Goal: Task Accomplishment & Management: Manage account settings

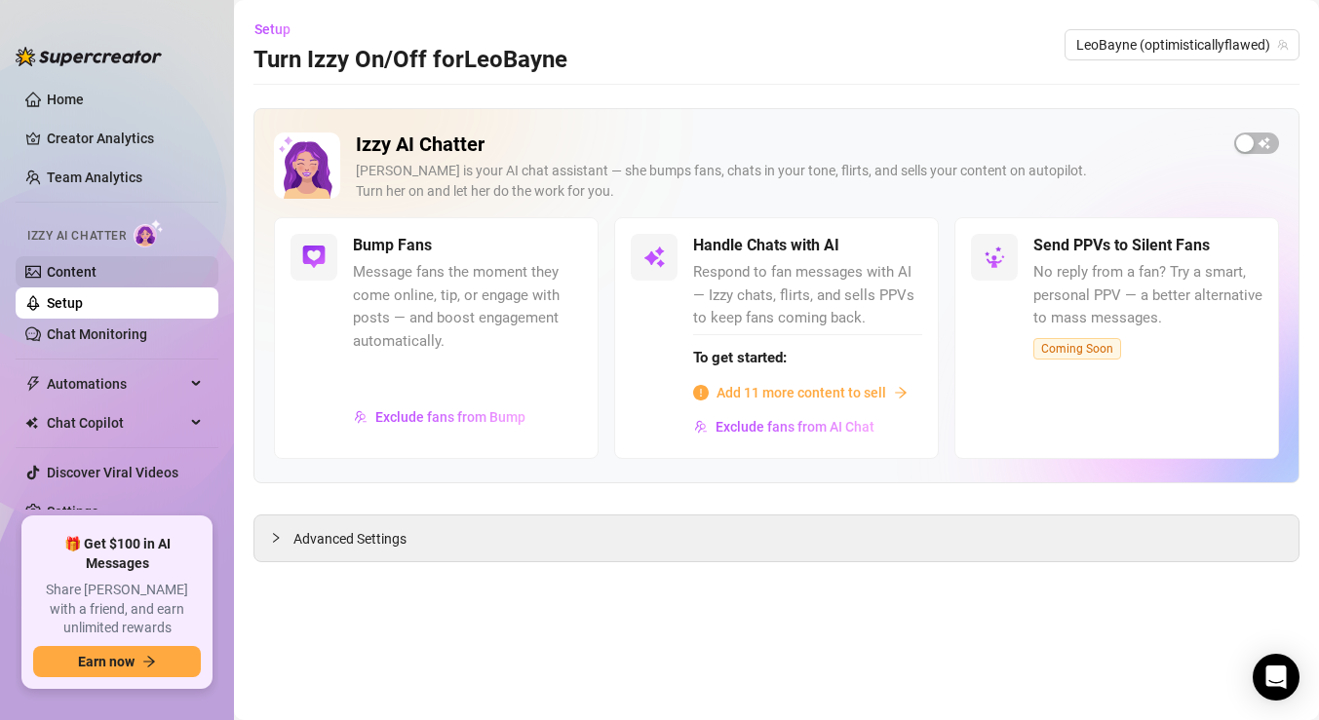
click at [86, 264] on link "Content" at bounding box center [72, 272] width 50 height 16
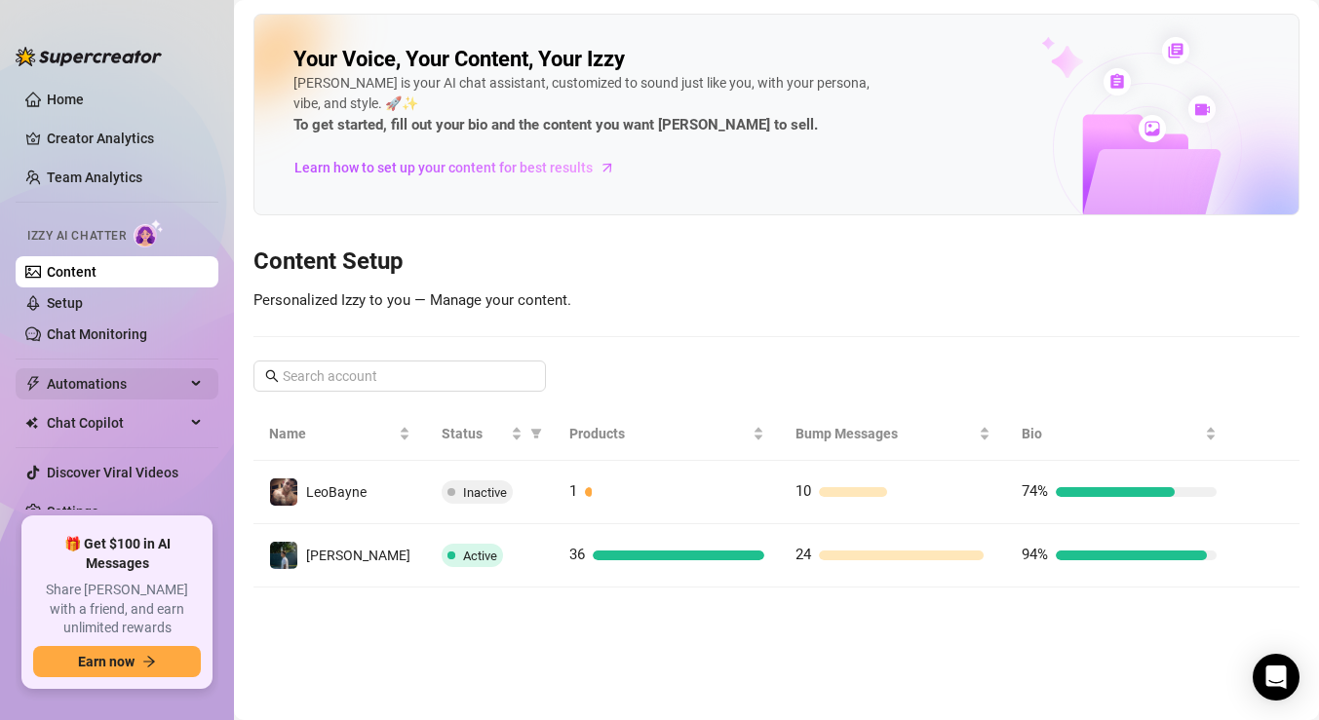
click at [120, 384] on span "Automations" at bounding box center [116, 383] width 138 height 31
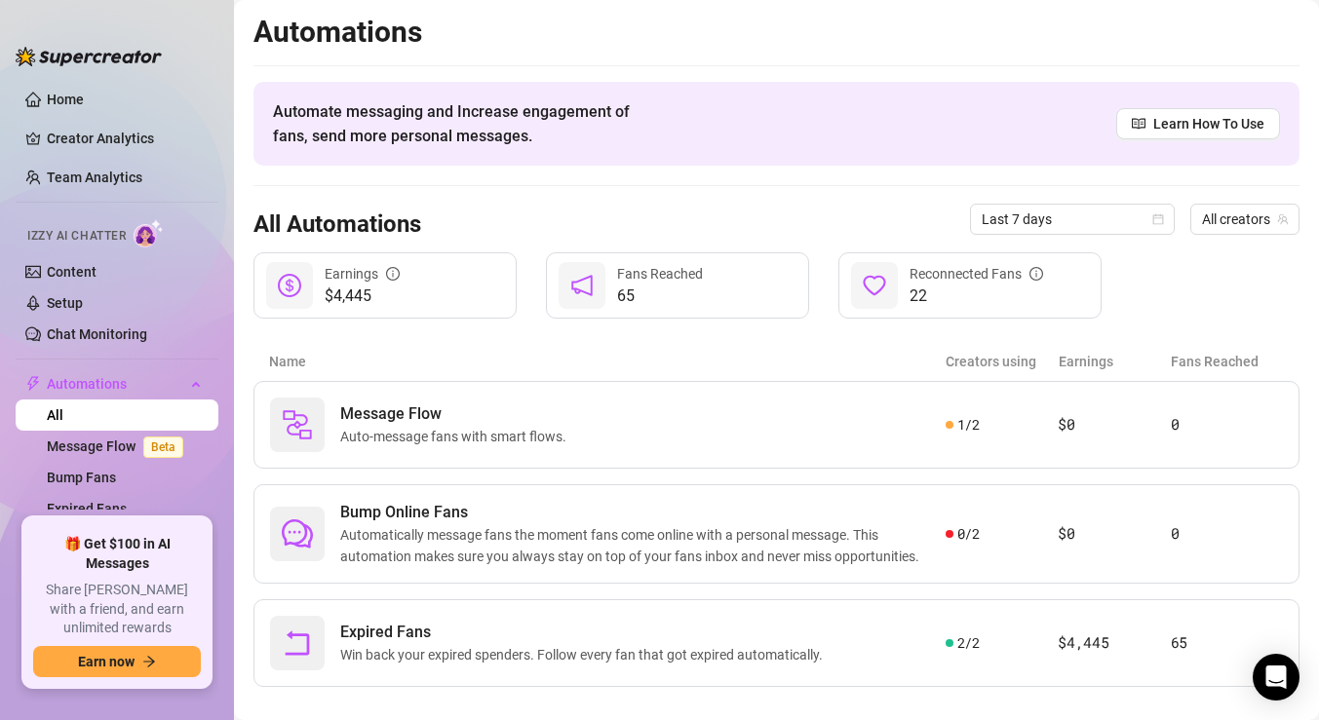
scroll to position [25, 0]
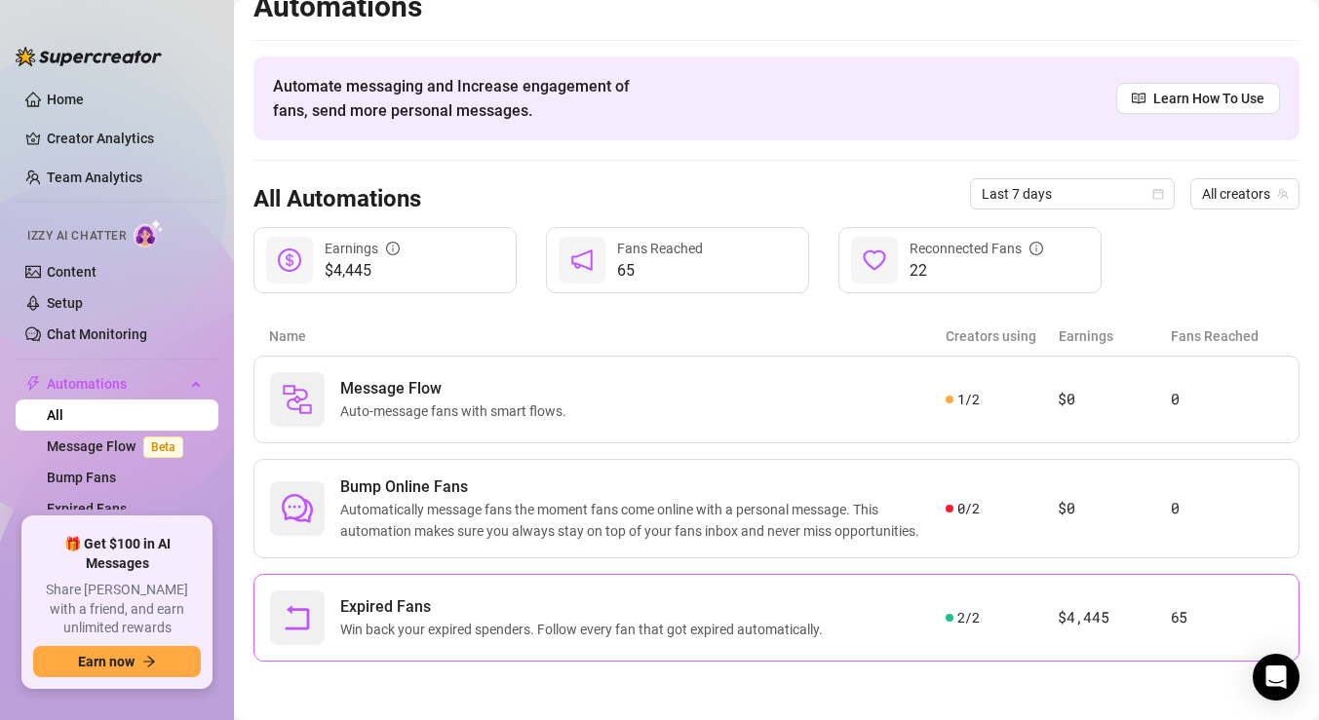
click at [781, 612] on span "Expired Fans" at bounding box center [585, 607] width 490 height 23
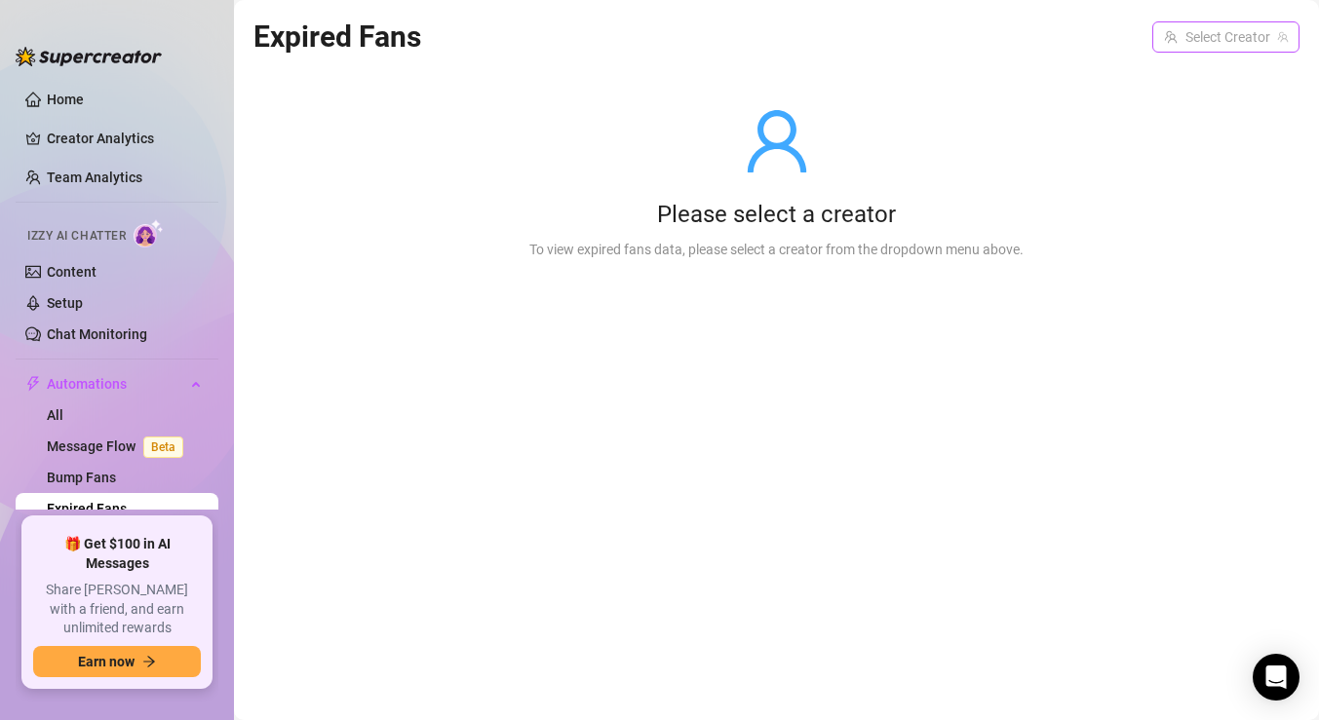
click at [1211, 29] on input "search" at bounding box center [1217, 36] width 106 height 29
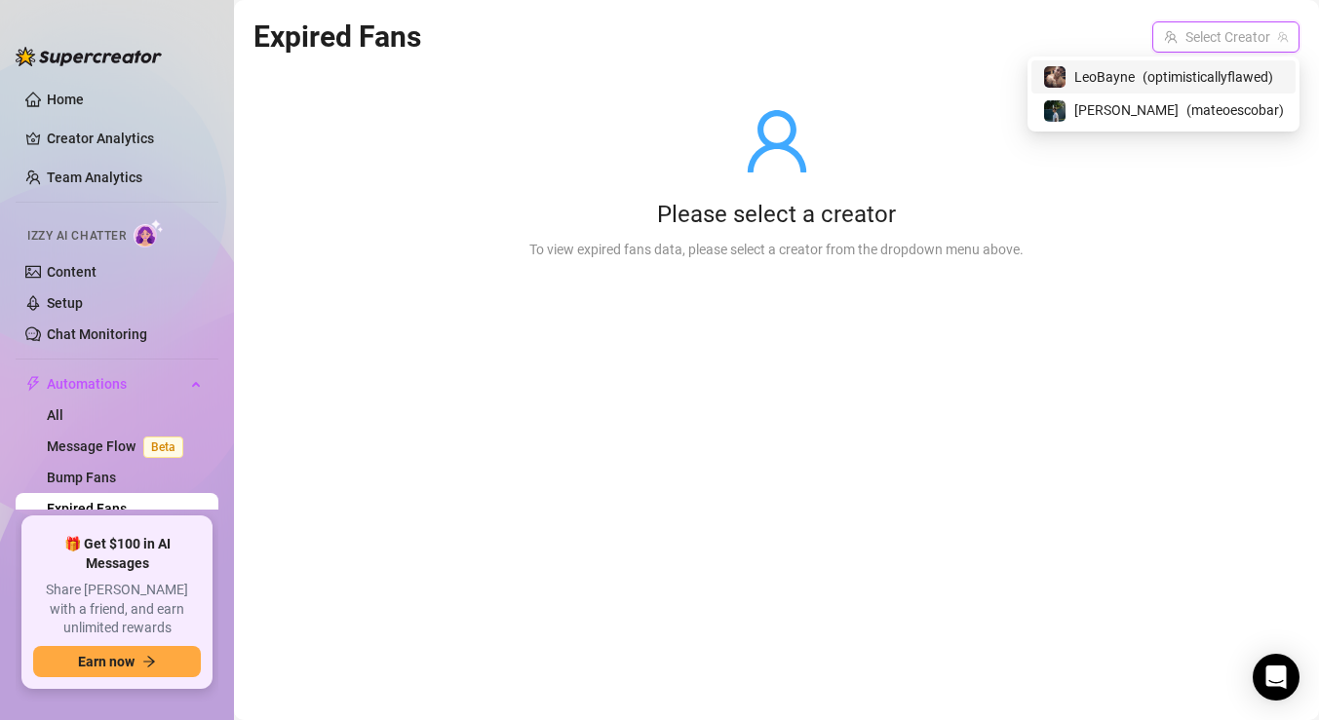
click at [1152, 81] on span "( optimisticallyflawed )" at bounding box center [1208, 76] width 131 height 21
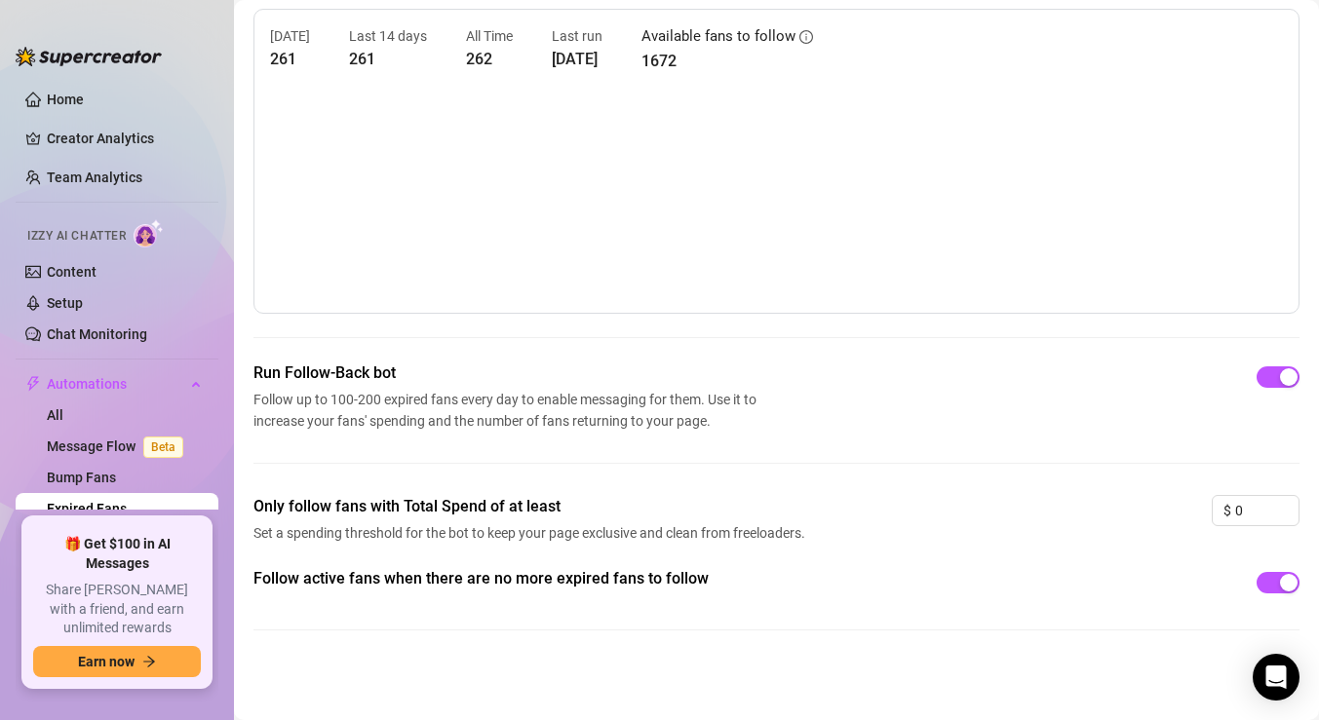
scroll to position [65, 0]
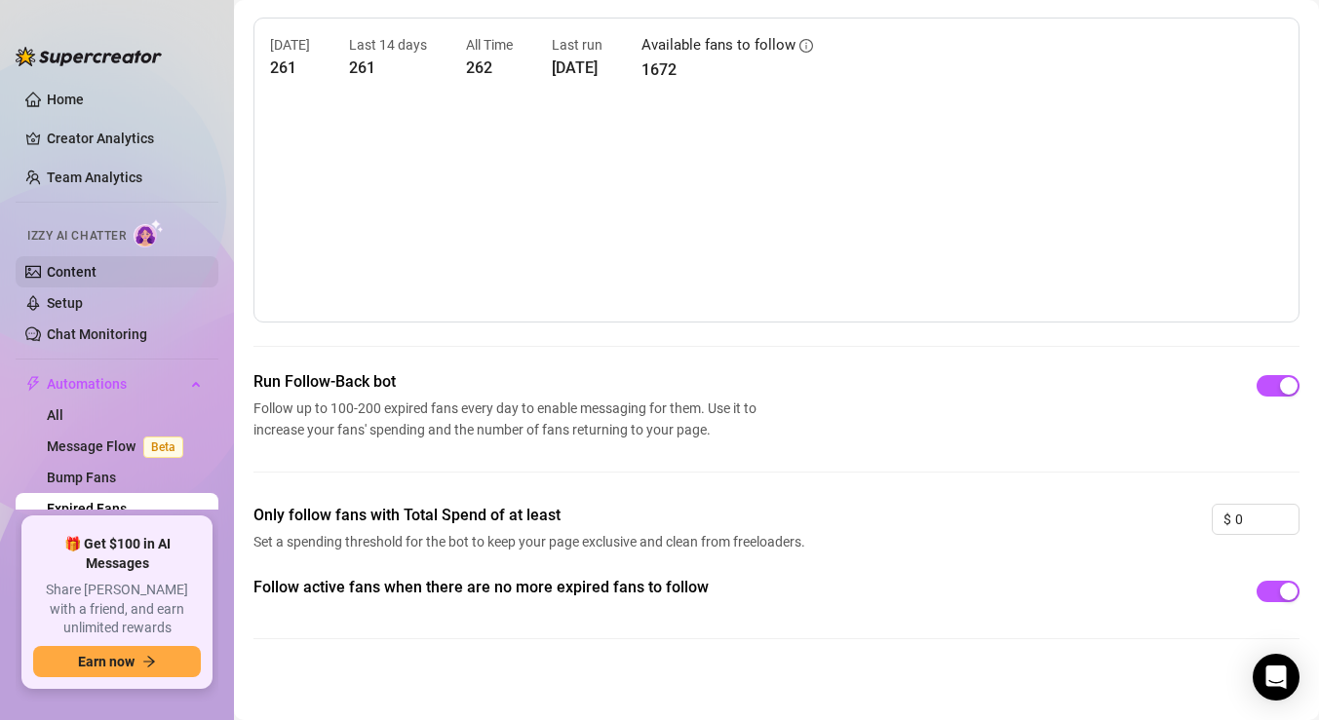
click at [76, 264] on link "Content" at bounding box center [72, 272] width 50 height 16
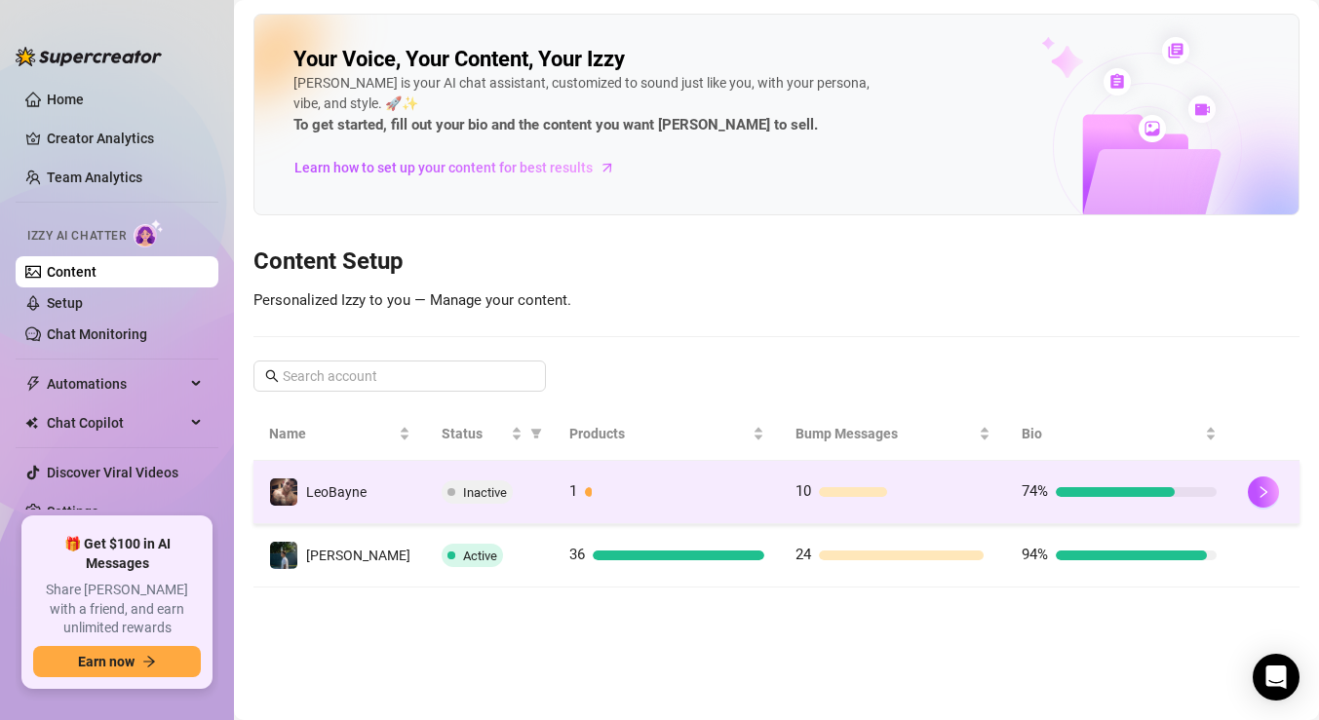
click at [554, 485] on td "1" at bounding box center [667, 492] width 226 height 63
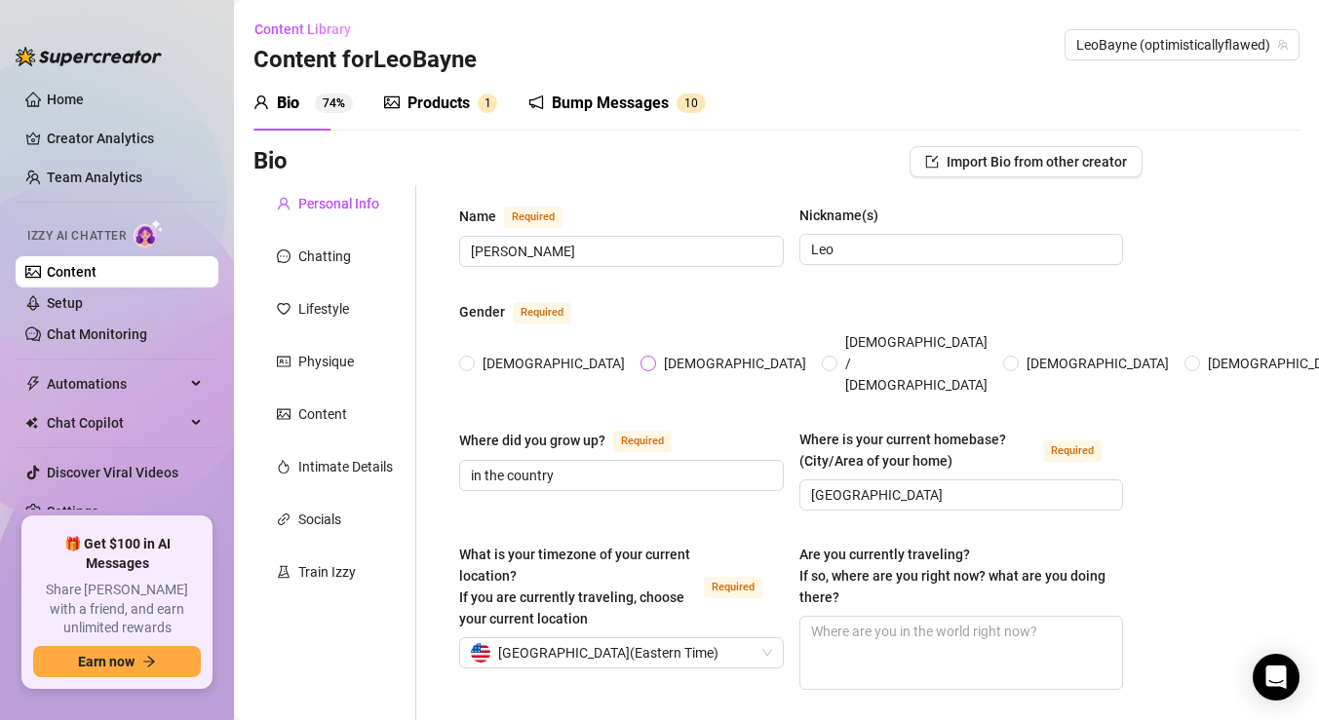
radio input "true"
type input "[DATE]"
click at [443, 112] on div "Products" at bounding box center [438, 103] width 62 height 23
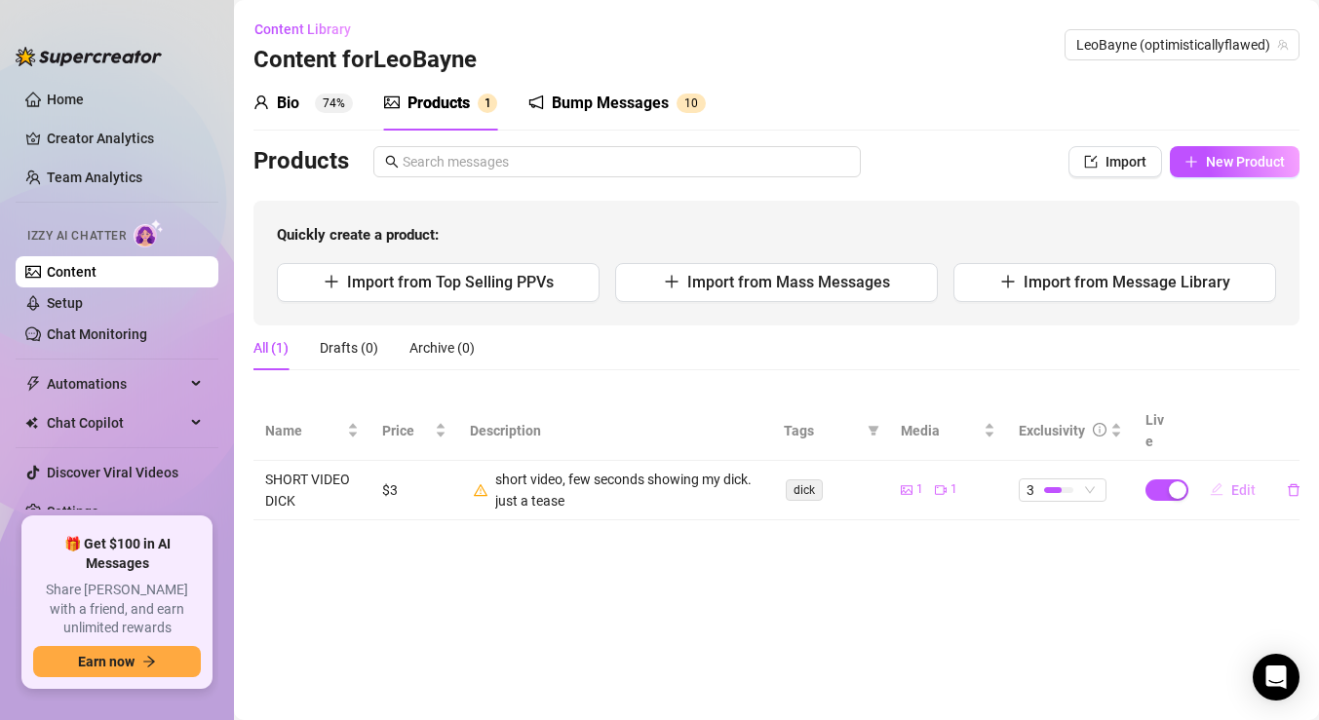
click at [1239, 483] on span "Edit" at bounding box center [1243, 491] width 24 height 16
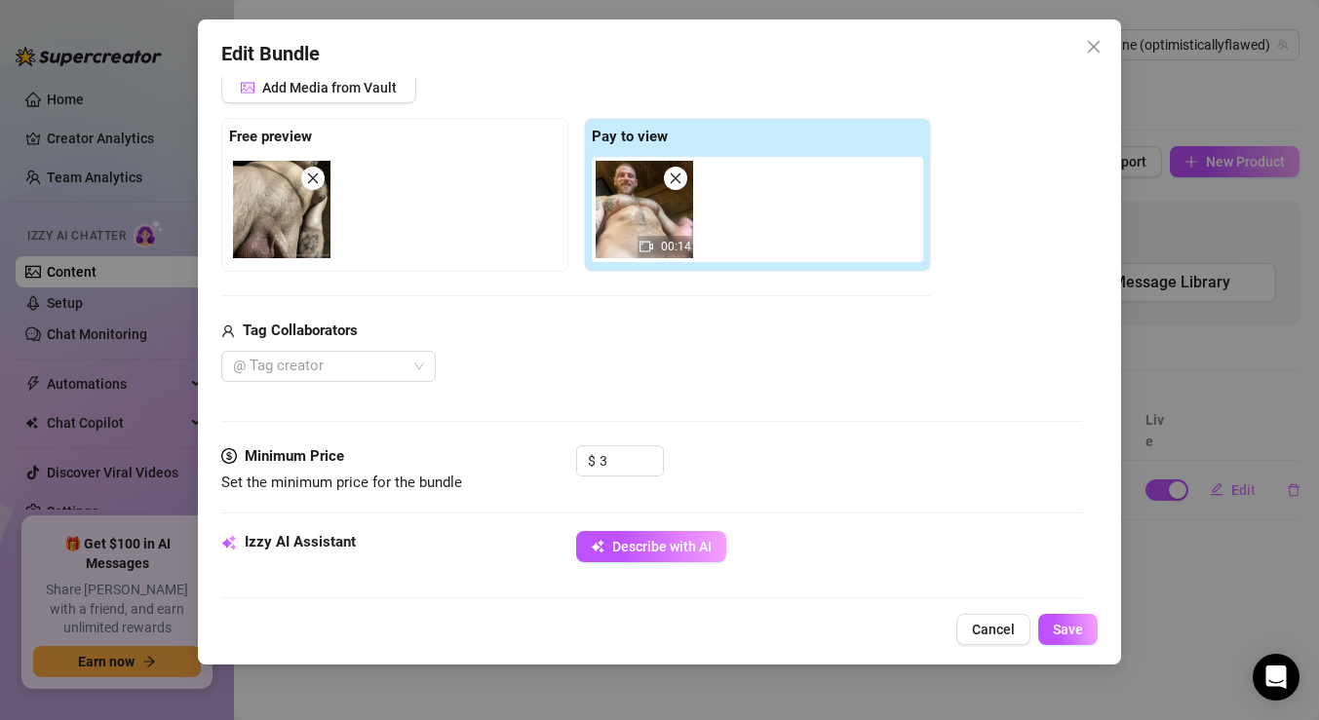
scroll to position [263, 0]
click at [647, 554] on button "Describe with AI" at bounding box center [651, 545] width 150 height 31
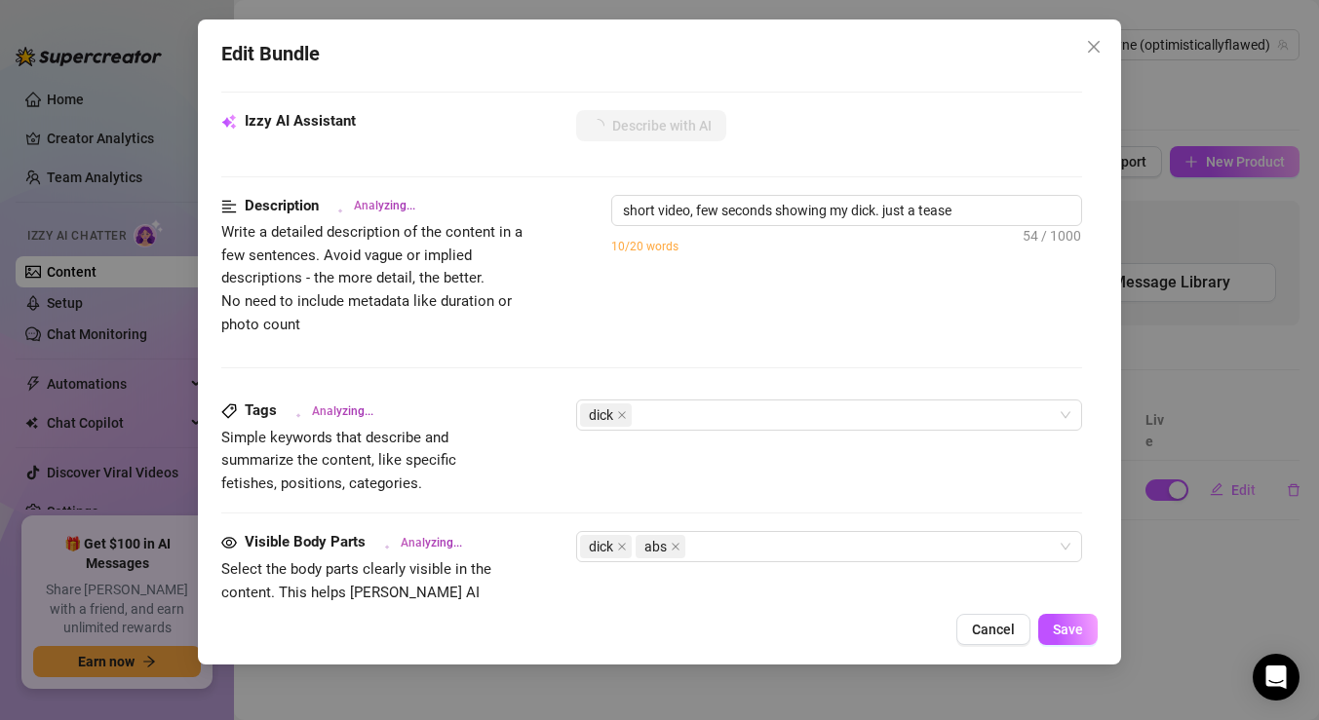
scroll to position [679, 0]
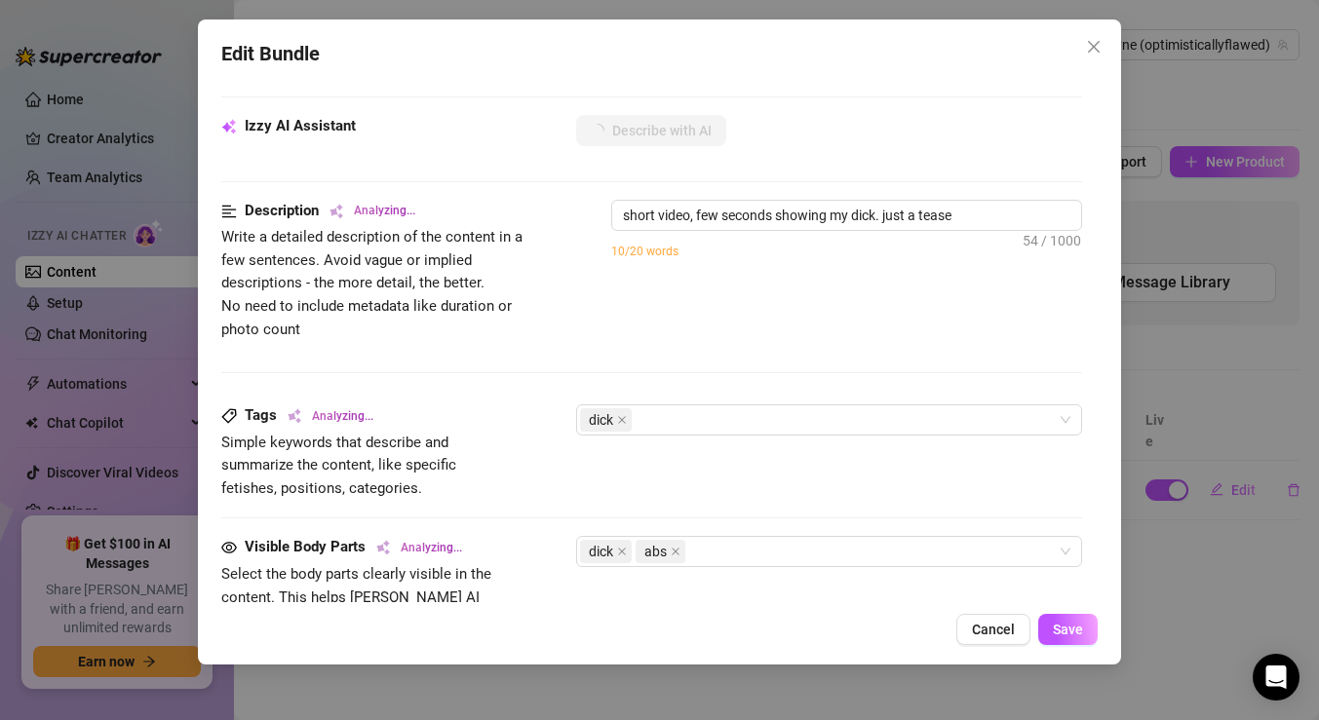
type textarea "Leo"
type textarea "[PERSON_NAME]"
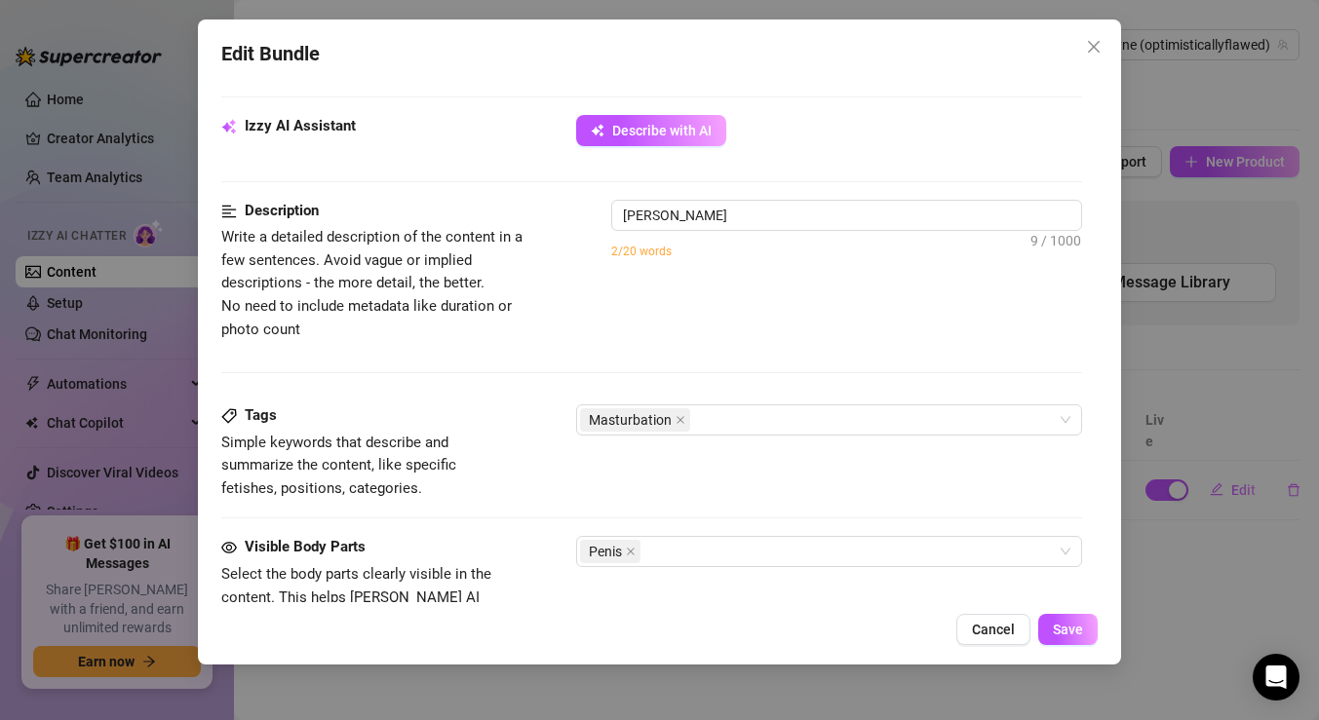
type textarea "[PERSON_NAME] is"
type textarea "[PERSON_NAME] is fully"
type textarea "[PERSON_NAME] is fully naked"
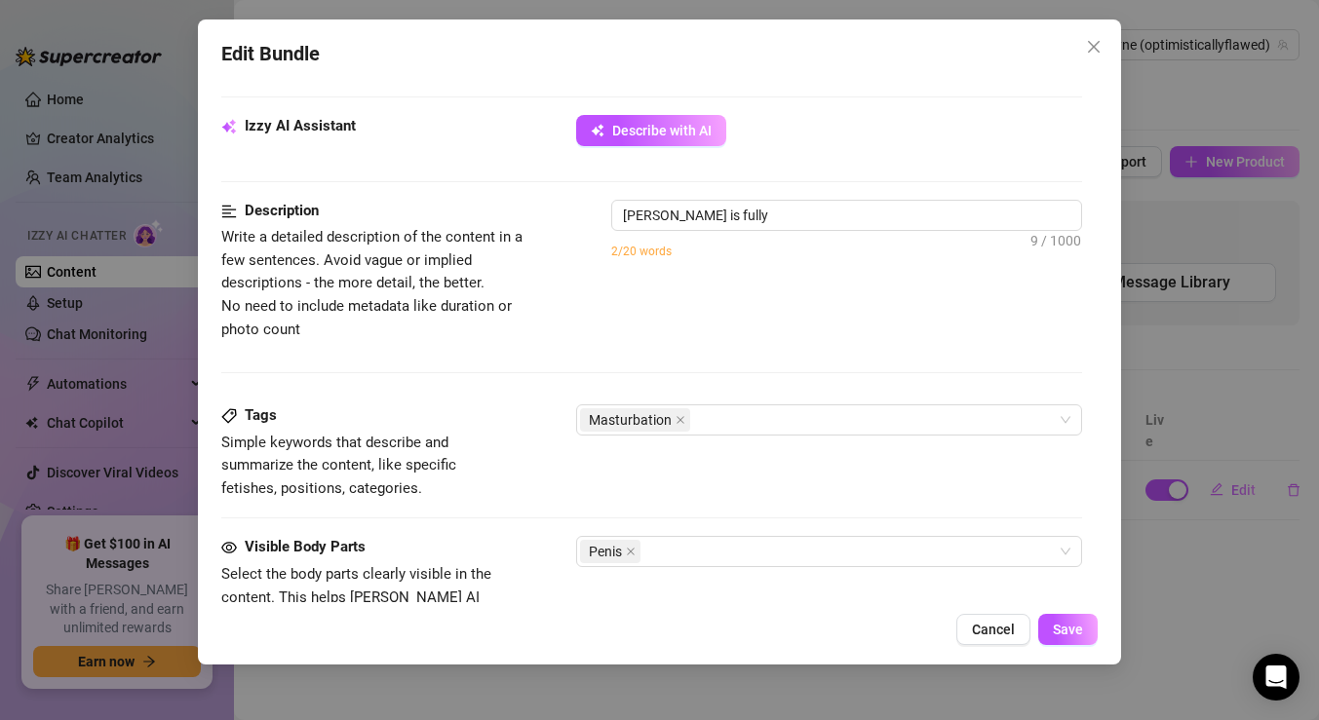
type textarea "[PERSON_NAME] is fully naked"
type textarea "[PERSON_NAME] is fully naked in"
type textarea "[PERSON_NAME] is fully naked in a"
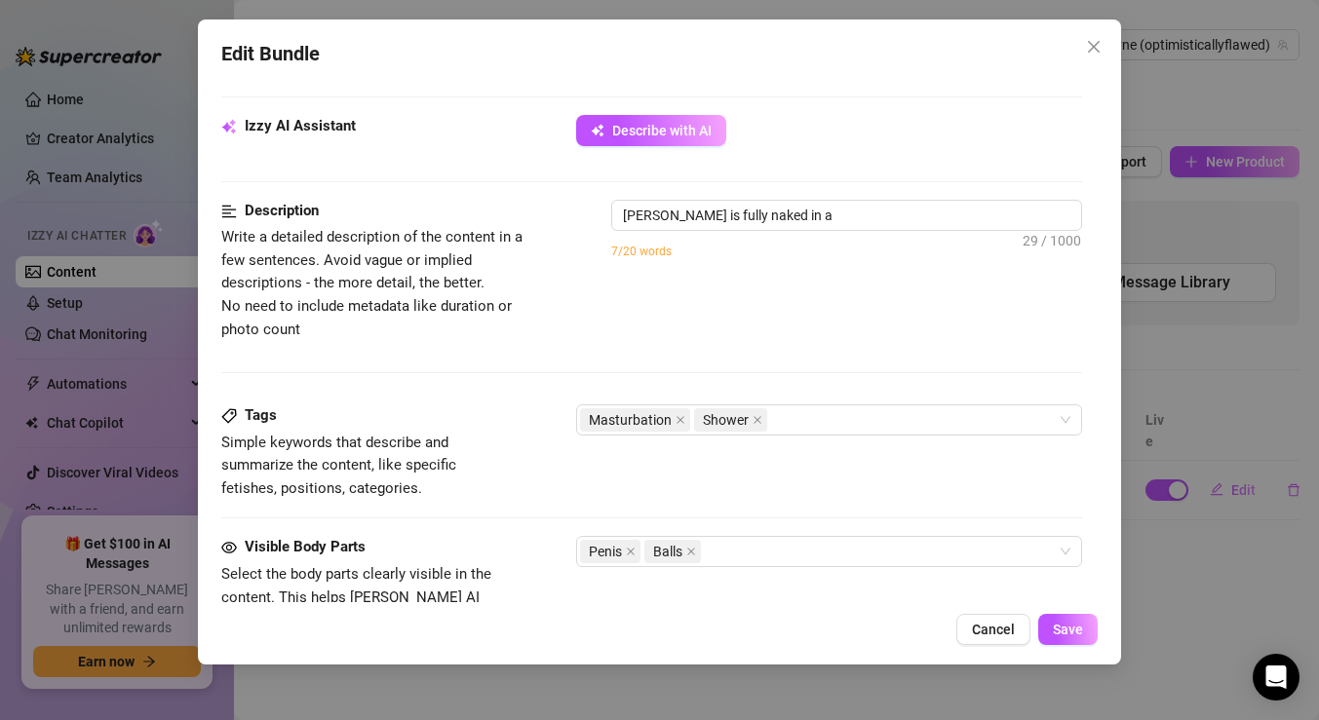
type textarea "[PERSON_NAME] is fully naked in a shower,"
type textarea "[PERSON_NAME] is fully naked in a shower, stroking"
type textarea "[PERSON_NAME] is fully naked in a shower, stroking his"
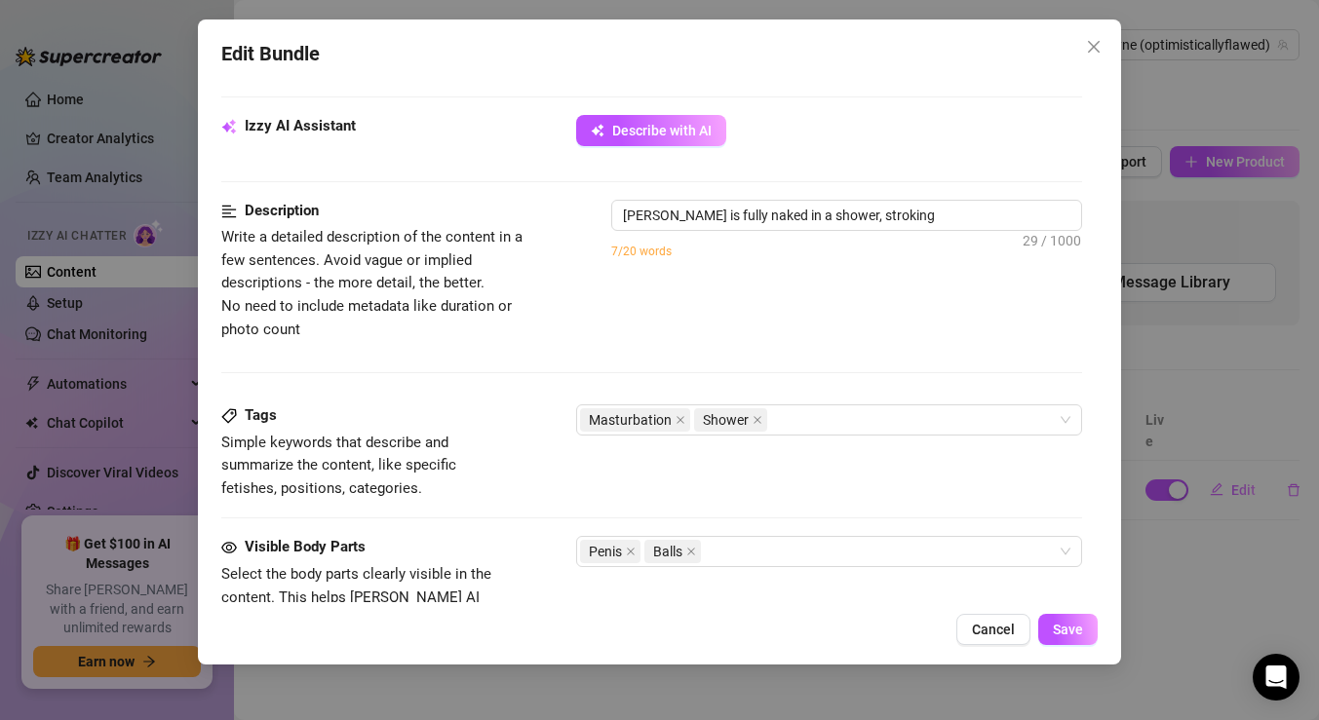
type textarea "[PERSON_NAME] is fully naked in a shower, stroking his"
type textarea "[PERSON_NAME] is fully naked in a shower, stroking his thick,"
type textarea "[PERSON_NAME] is fully naked in a shower, stroking his thick, hard"
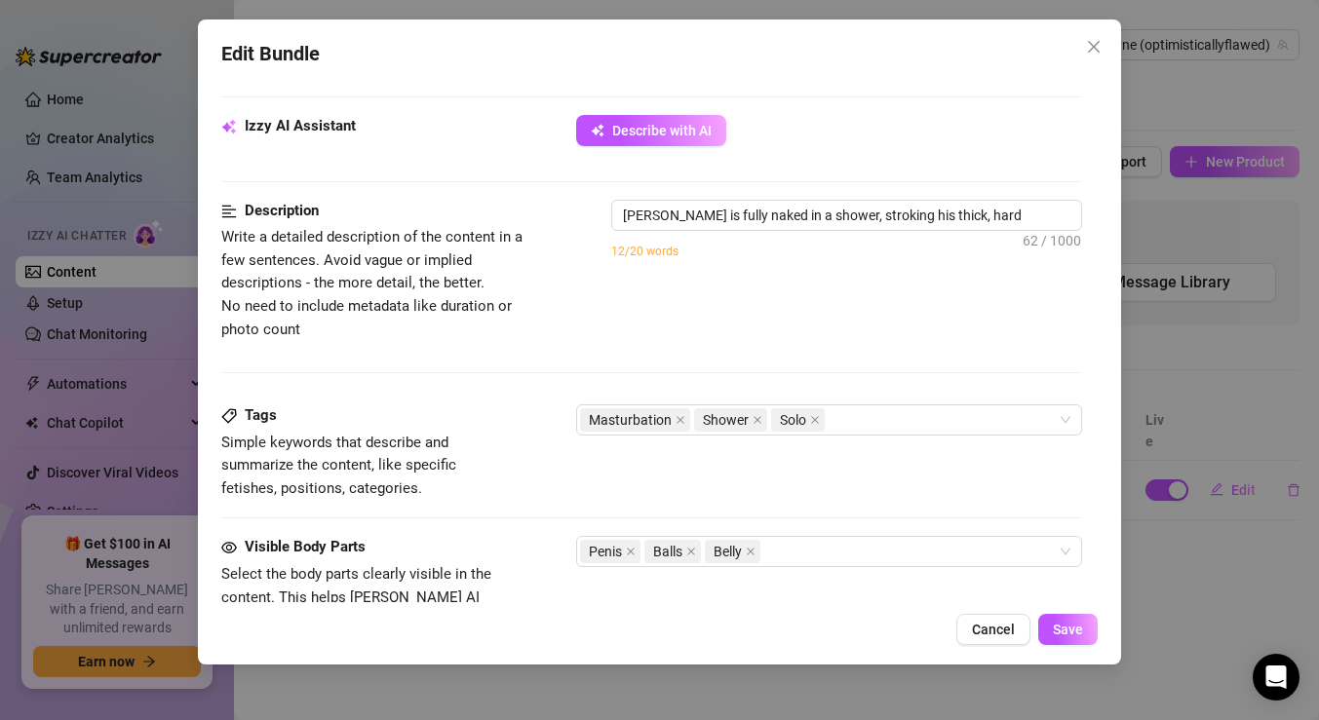
type textarea "[PERSON_NAME] is fully naked in a shower, stroking his thick, hard cock"
type textarea "[PERSON_NAME] is fully naked in a shower, stroking his thick, hard cock with"
type textarea "[PERSON_NAME] is fully naked in a shower, stroking his thick, hard cock with one"
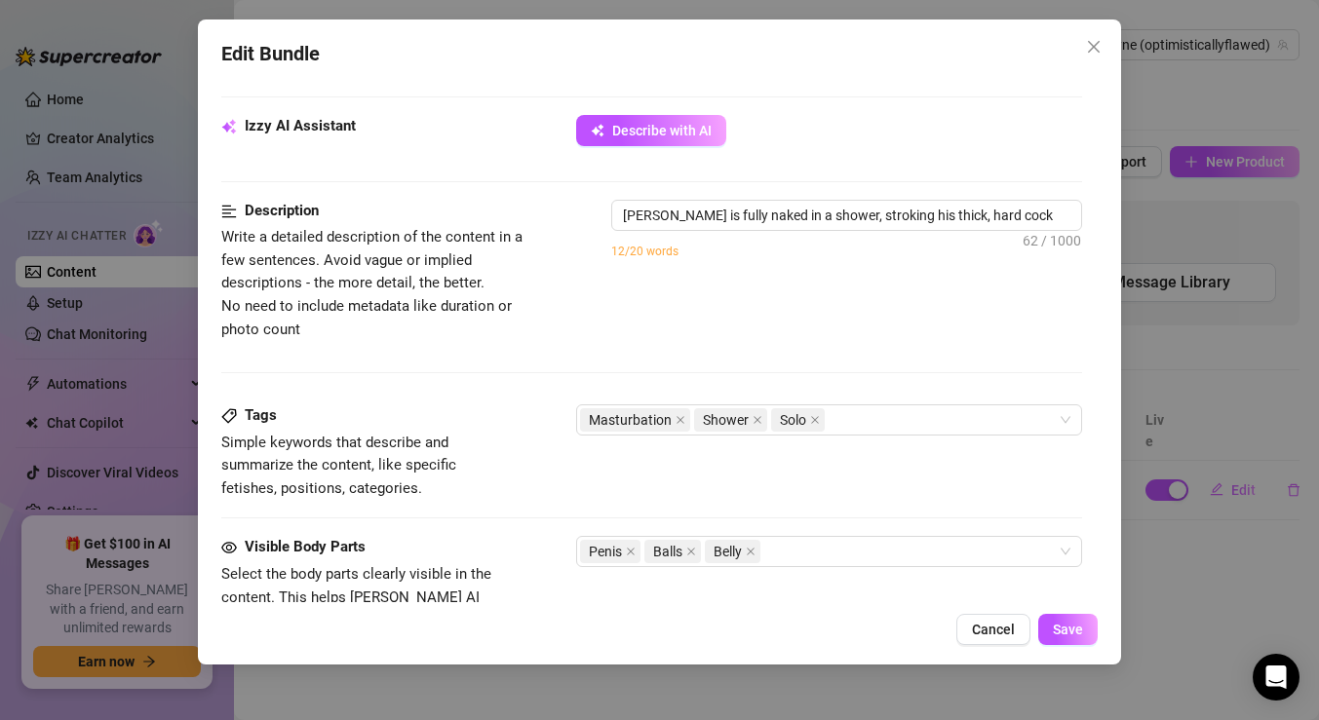
type textarea "[PERSON_NAME] is fully naked in a shower, stroking his thick, hard cock with one"
type textarea "[PERSON_NAME] is fully naked in a shower, stroking his thick, hard cock with on…"
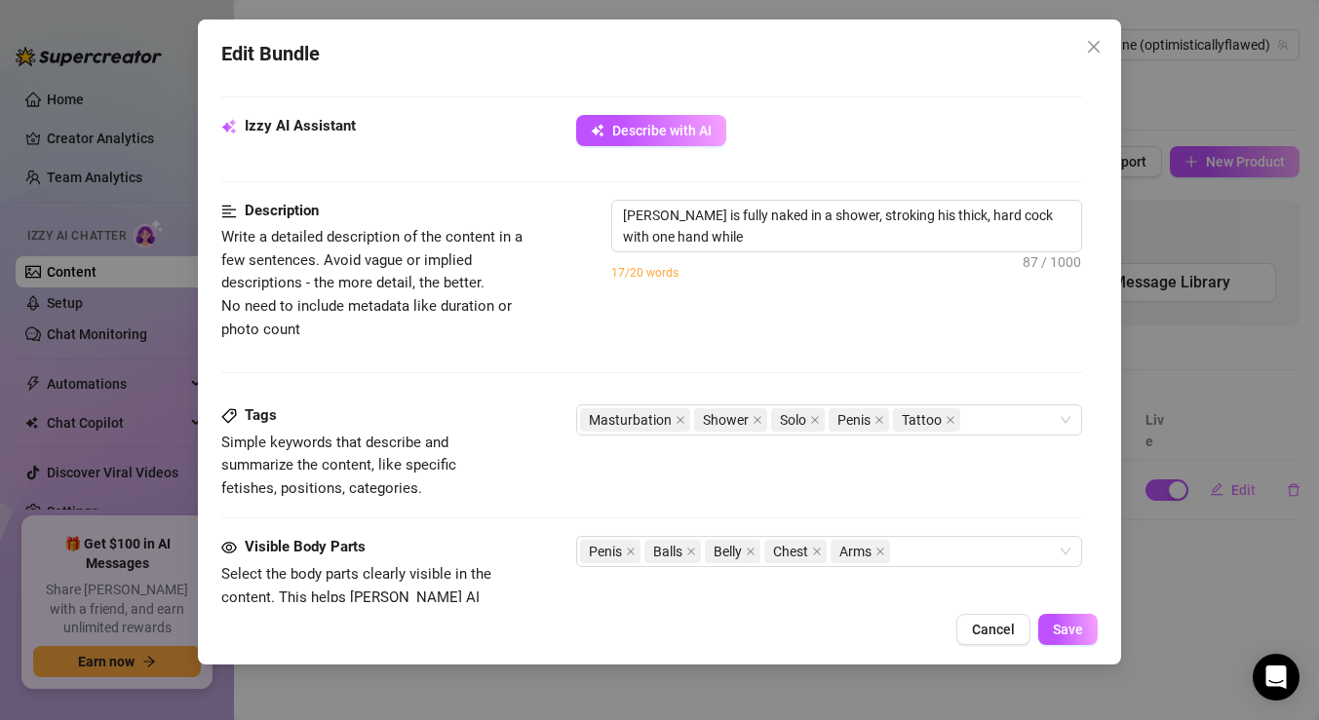
type textarea "[PERSON_NAME] is fully naked in a shower, stroking his thick, hard cock with on…"
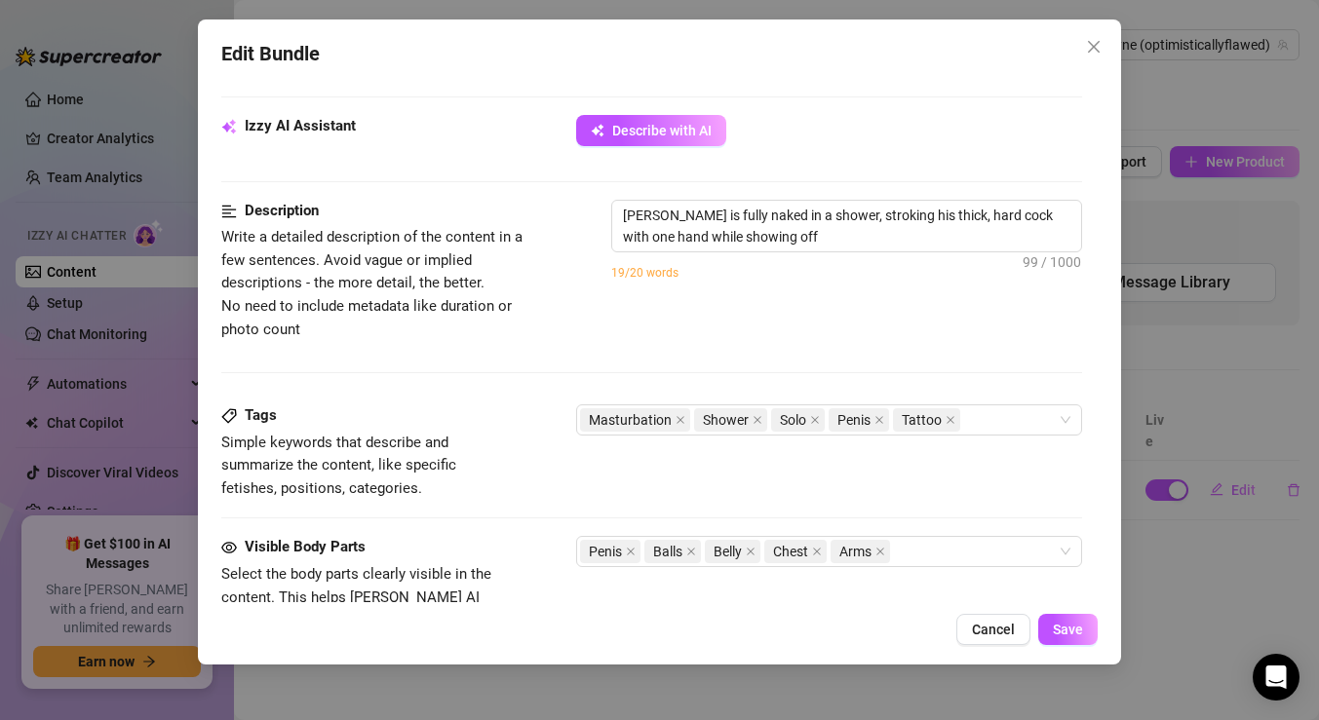
type textarea "[PERSON_NAME] is fully naked in a shower, stroking his thick, hard cock with on…"
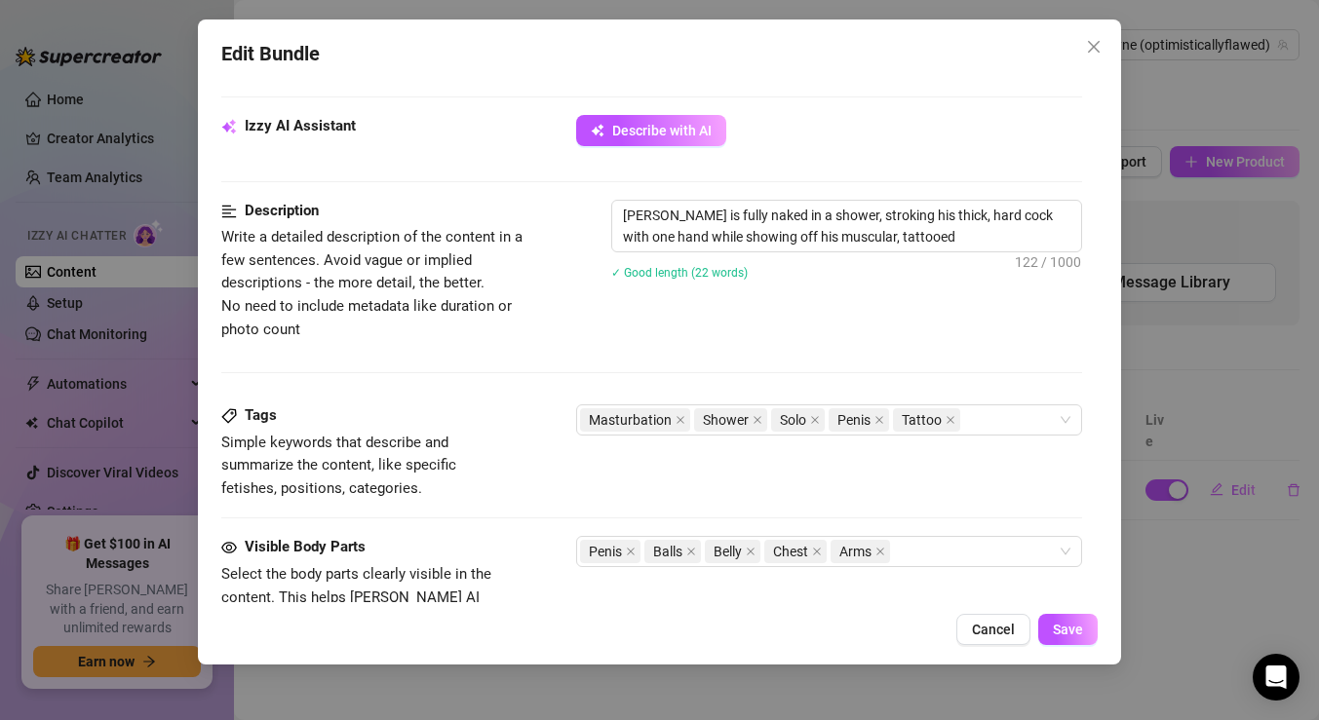
type textarea "[PERSON_NAME] is fully naked in a shower, stroking his thick, hard cock with on…"
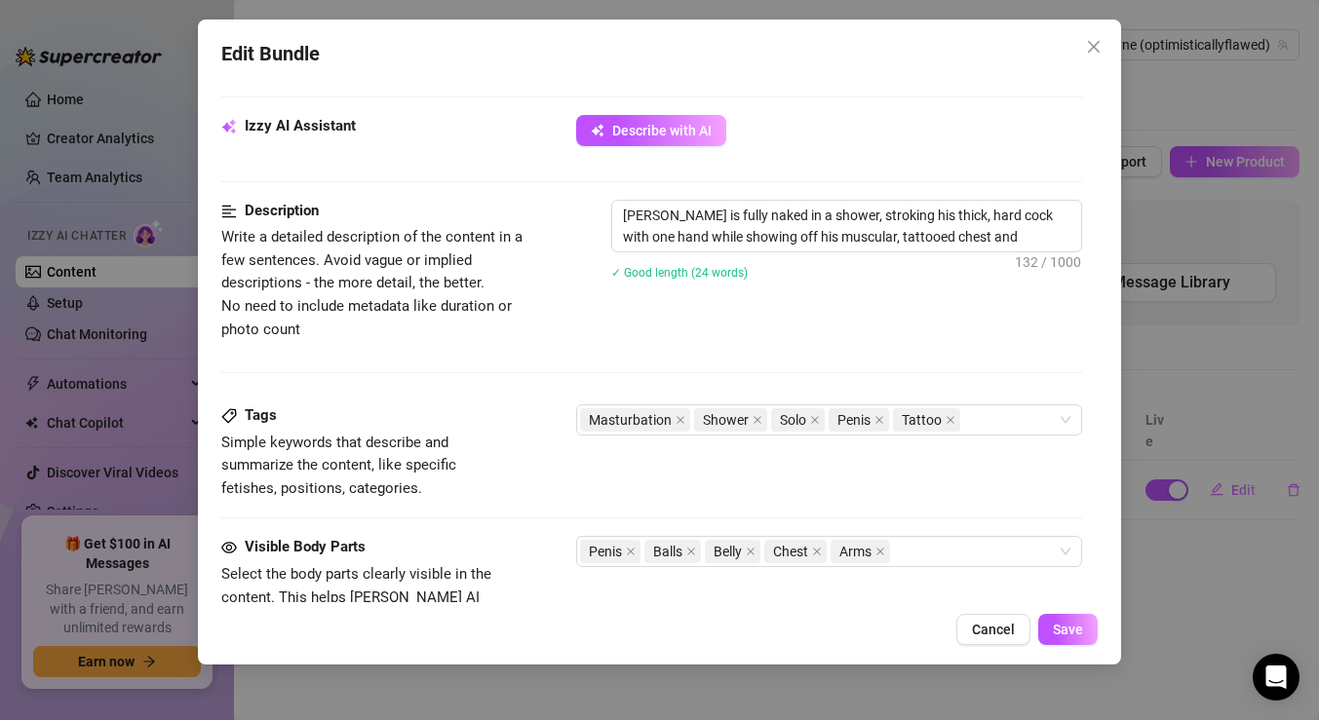
type textarea "[PERSON_NAME] is fully naked in a shower, stroking his thick, hard cock with on…"
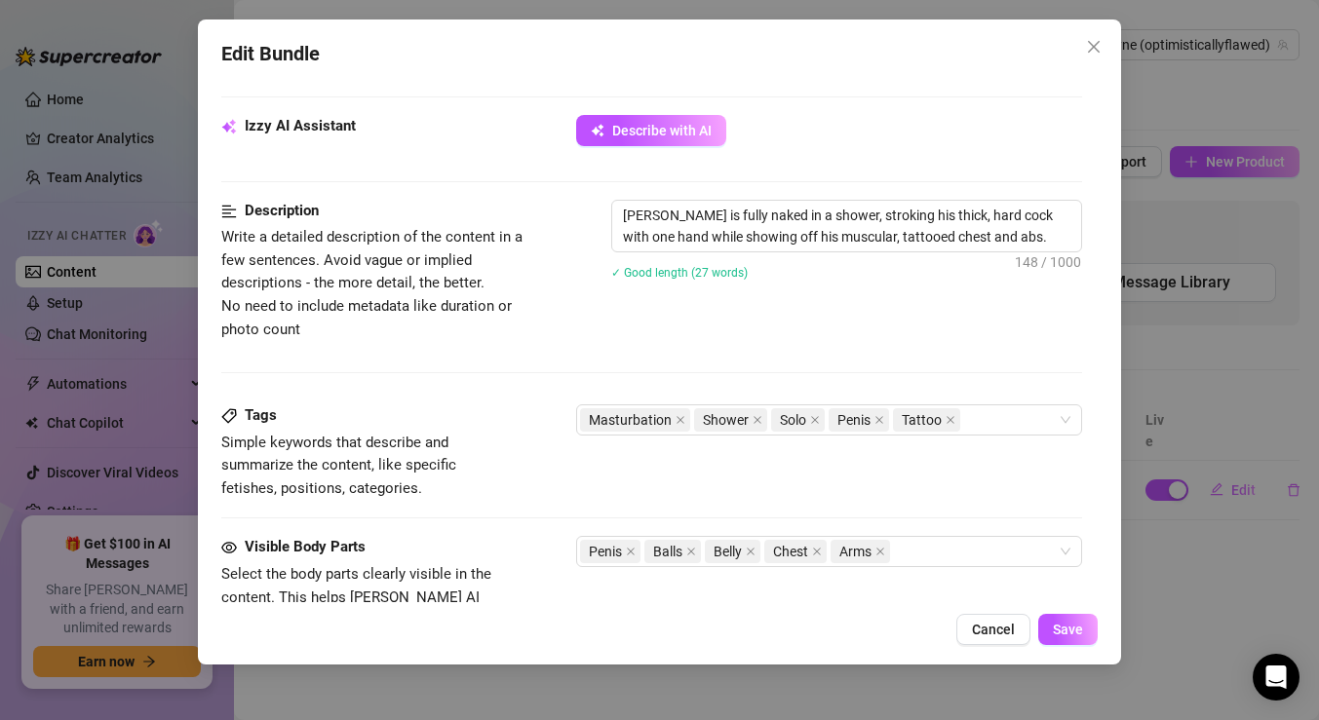
type textarea "[PERSON_NAME] is fully naked in a shower, stroking his thick, hard cock with on…"
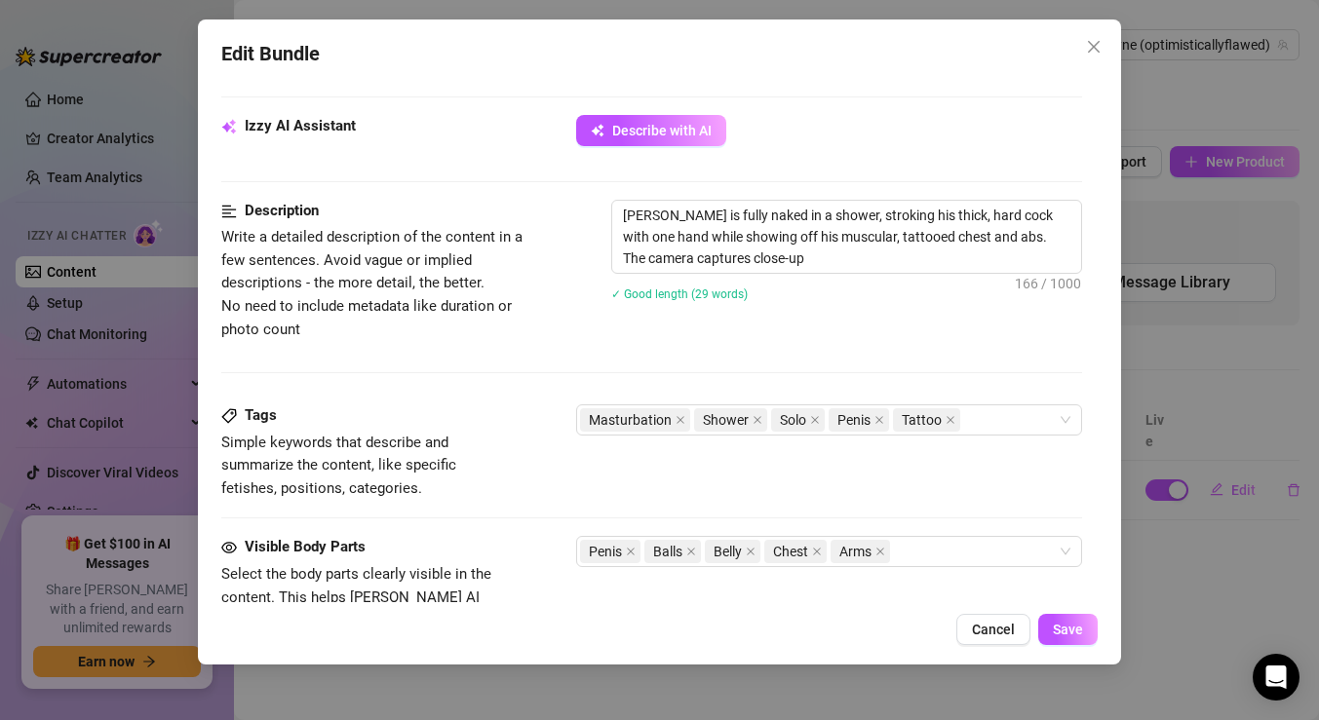
type textarea "[PERSON_NAME] is fully naked in a shower, stroking his thick, hard cock with on…"
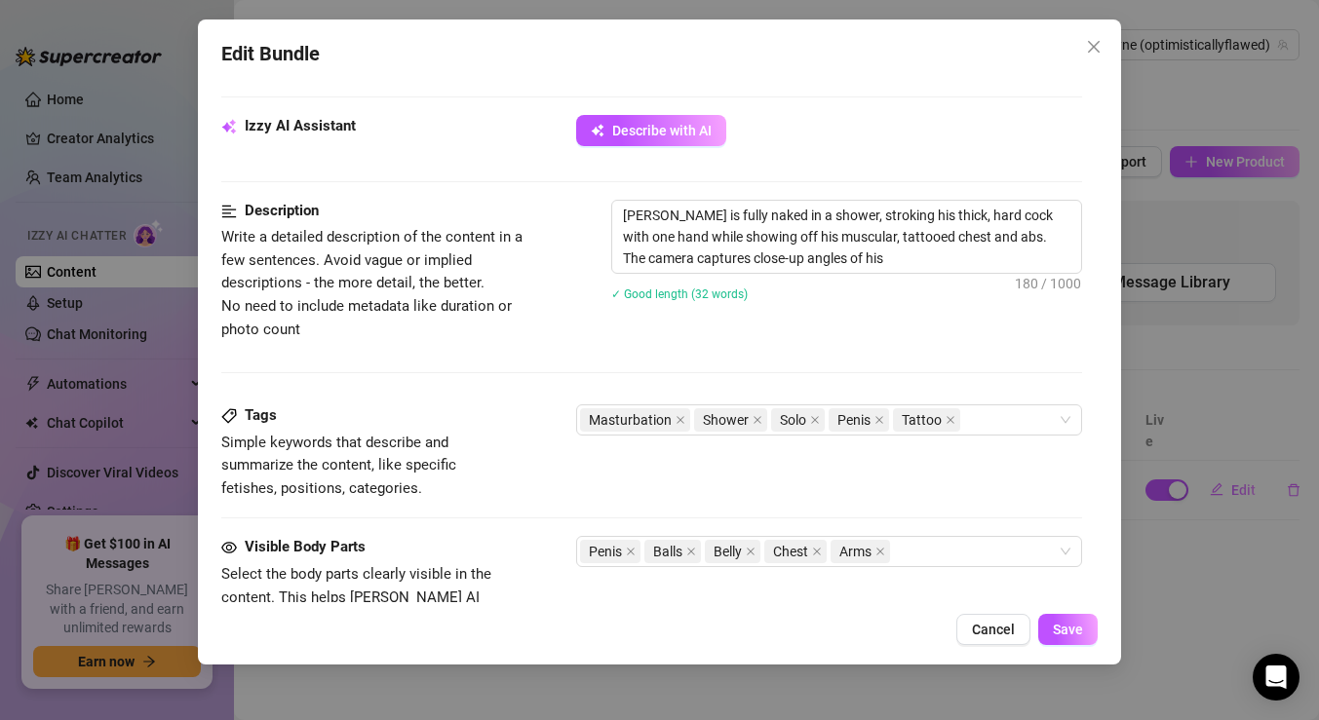
type textarea "[PERSON_NAME] is fully naked in a shower, stroking his thick, hard cock with on…"
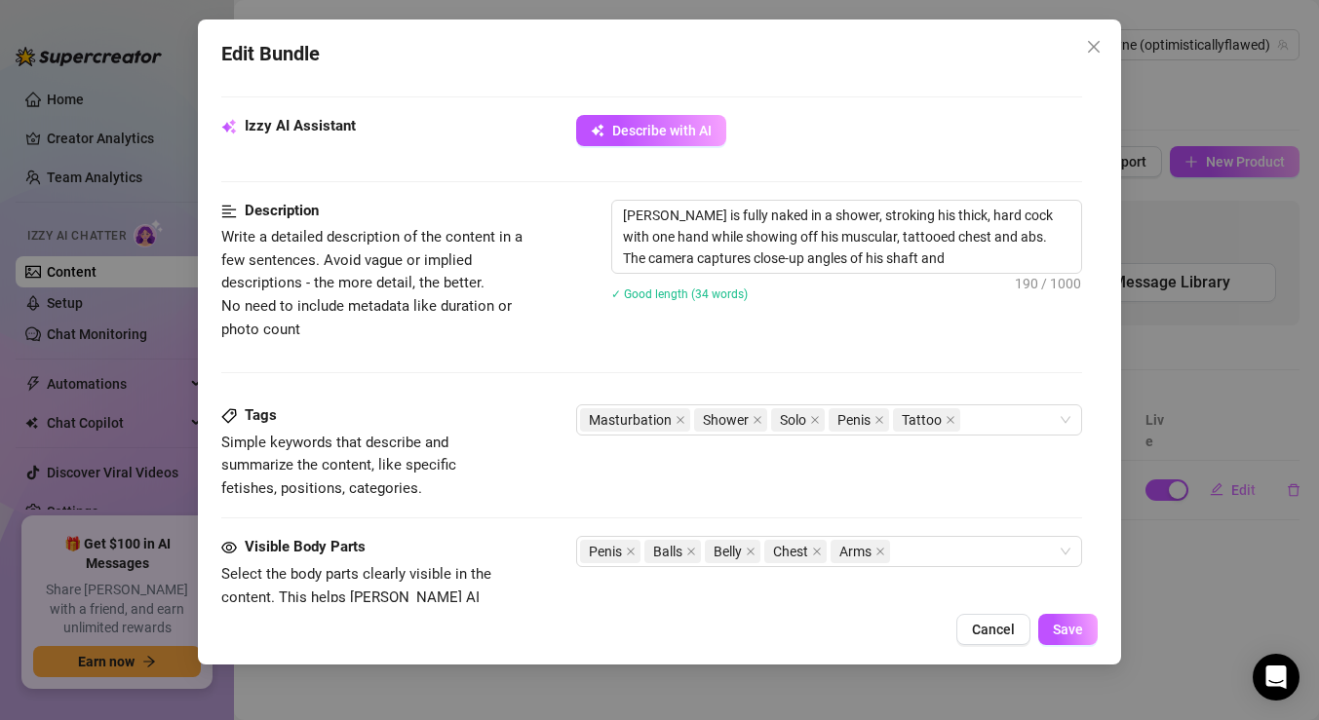
type textarea "[PERSON_NAME] is fully naked in a shower, stroking his thick, hard cock with on…"
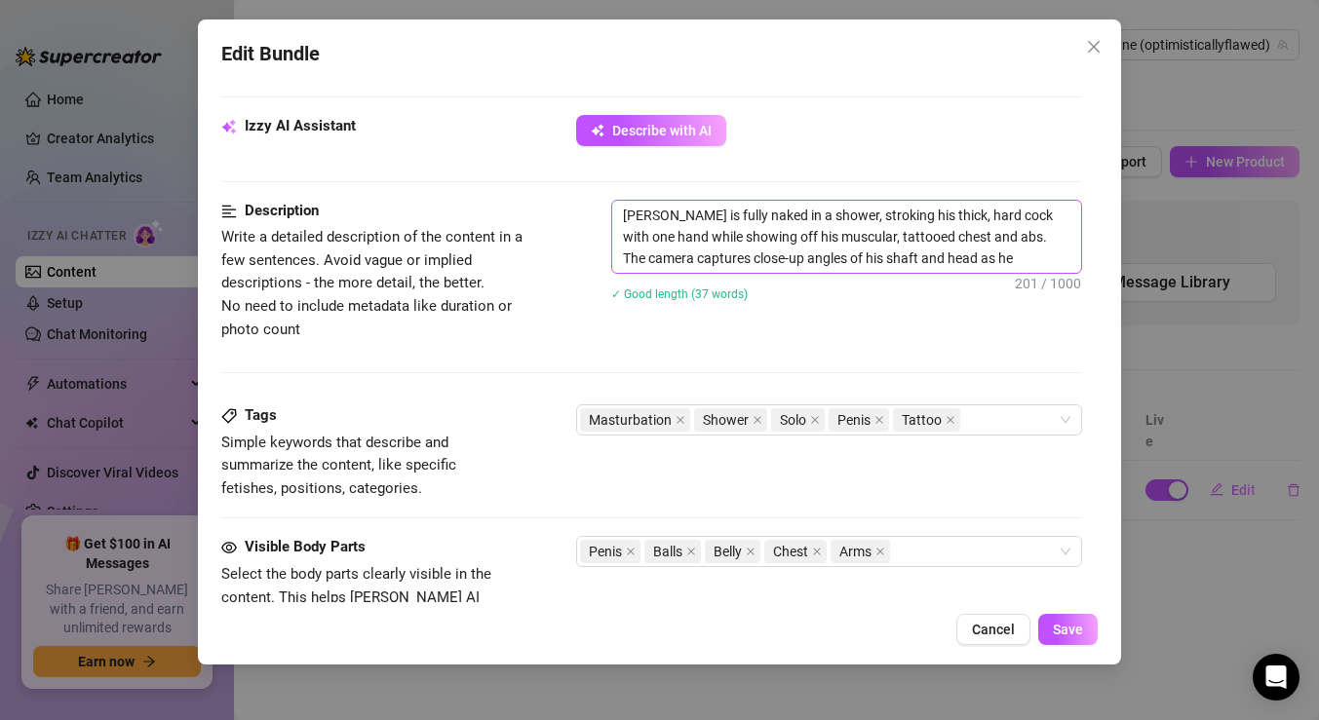
type textarea "[PERSON_NAME] is fully naked in a shower, stroking his thick, hard cock with on…"
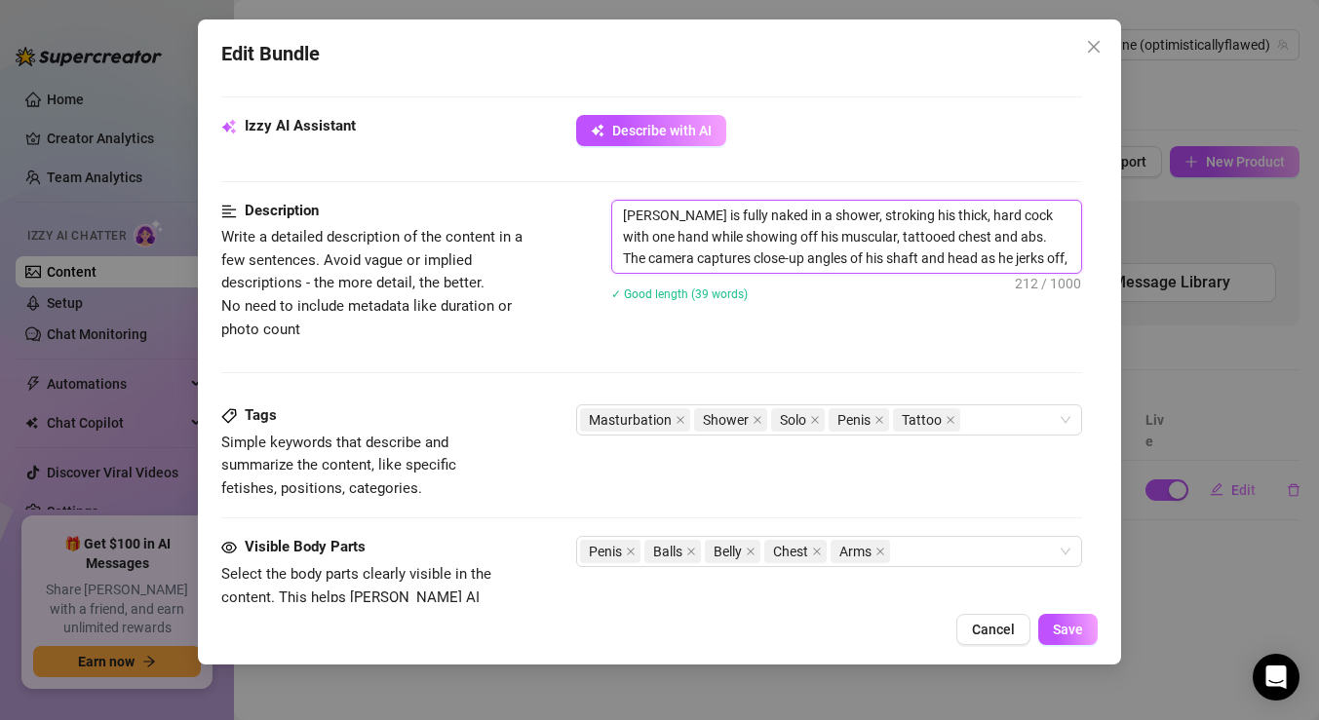
type textarea "[PERSON_NAME] is fully naked in a shower, stroking his thick, hard cock with on…"
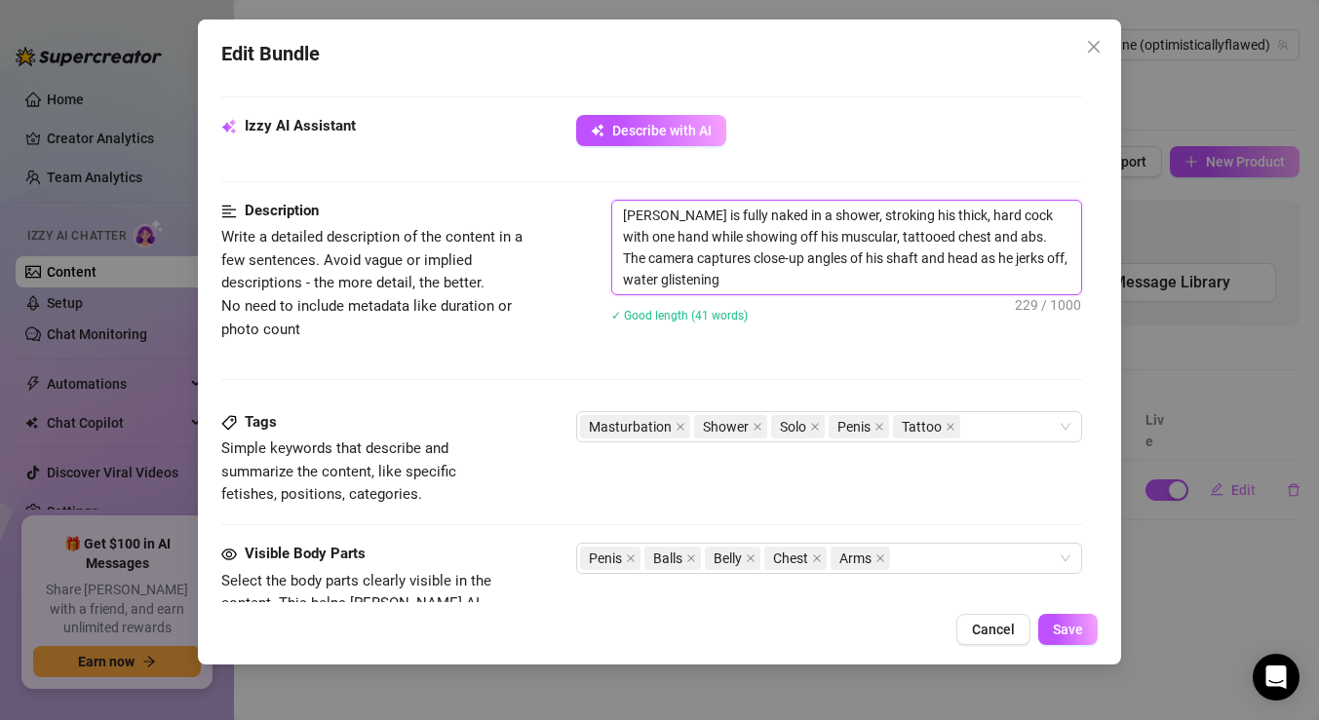
type textarea "[PERSON_NAME] is fully naked in a shower, stroking his thick, hard cock with on…"
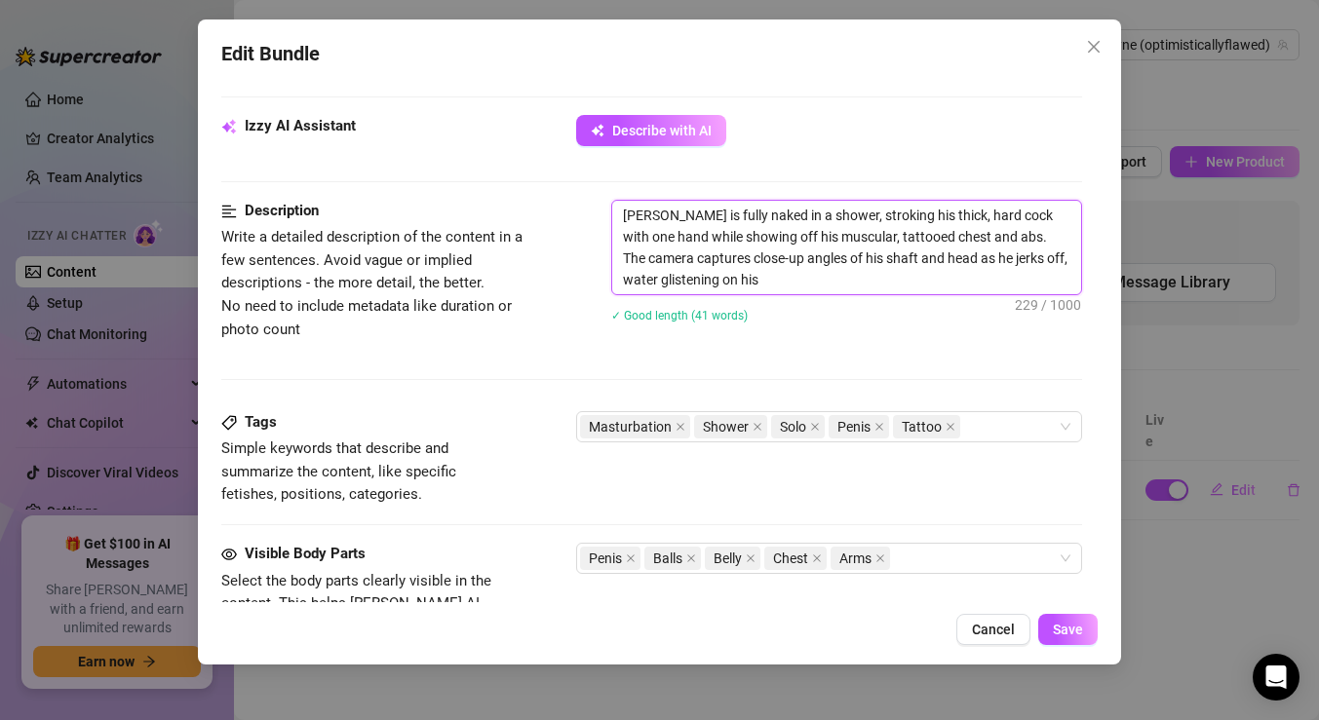
type textarea "[PERSON_NAME] is fully naked in a shower, stroking his thick, hard cock with on…"
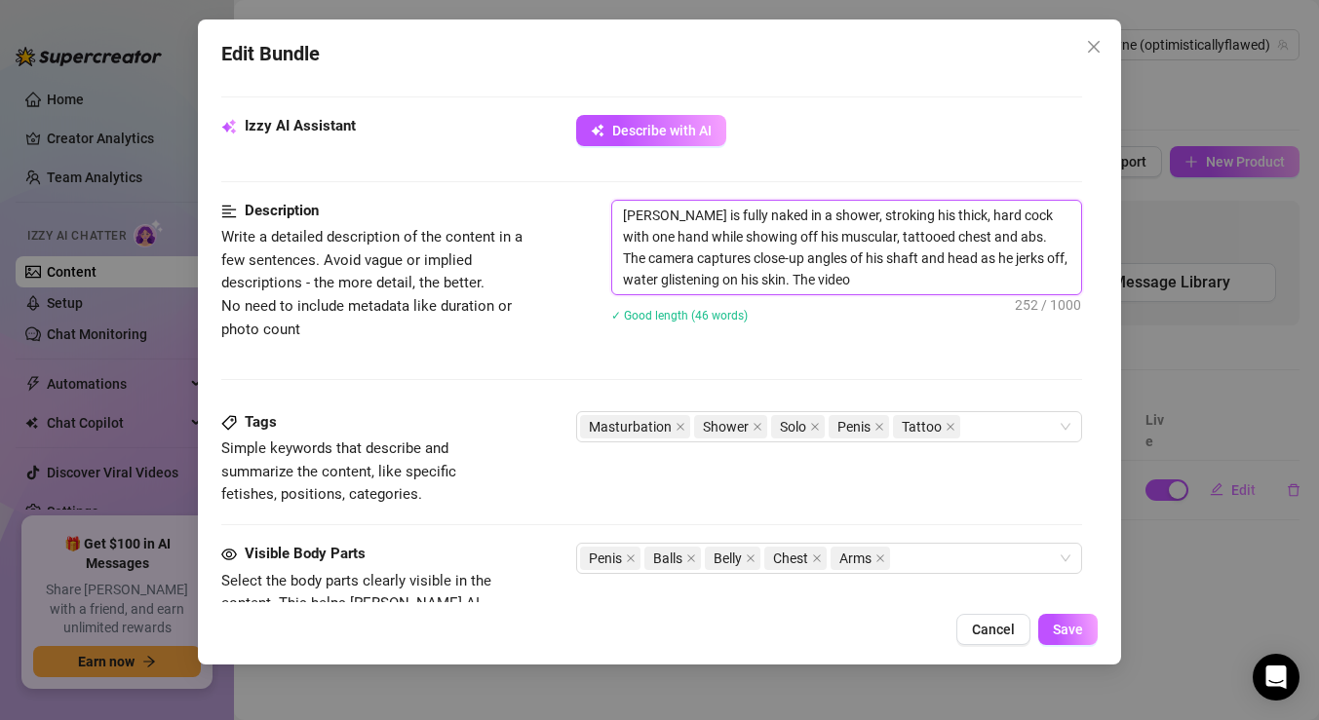
type textarea "[PERSON_NAME] is fully naked in a shower, stroking his thick, hard cock with on…"
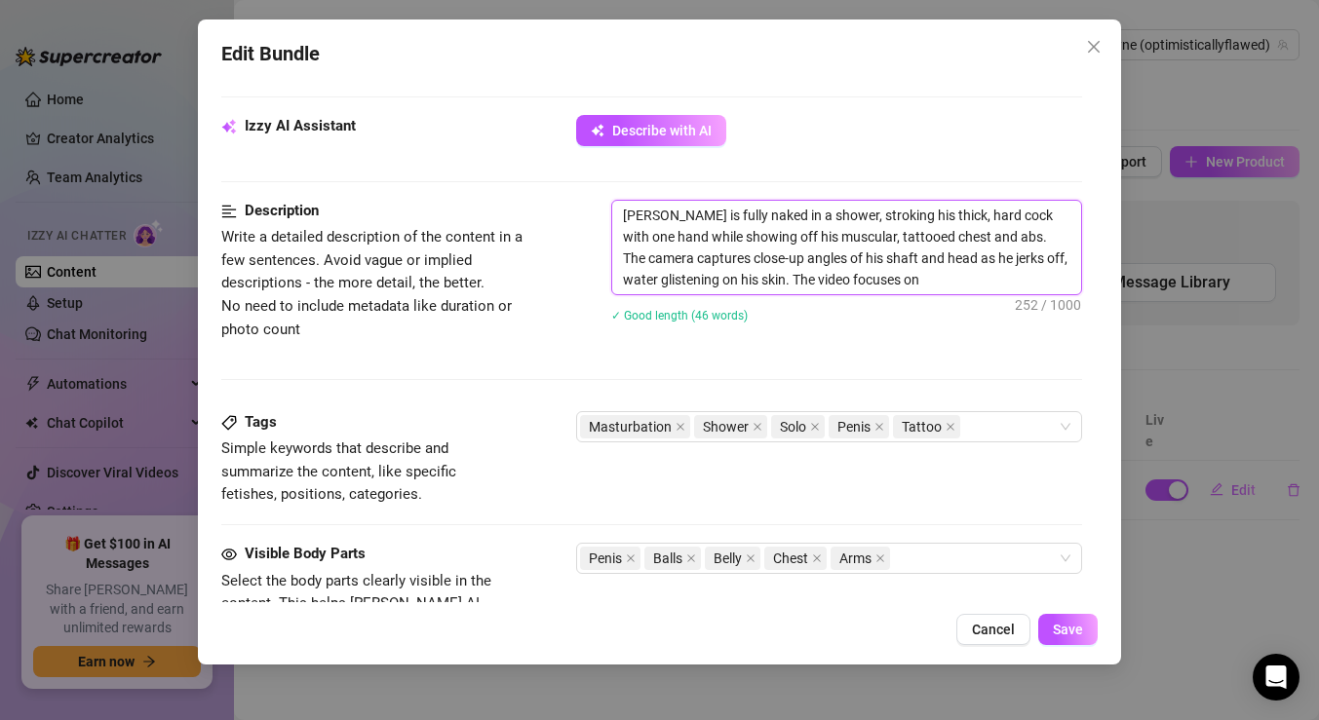
type textarea "[PERSON_NAME] is fully naked in a shower, stroking his thick, hard cock with on…"
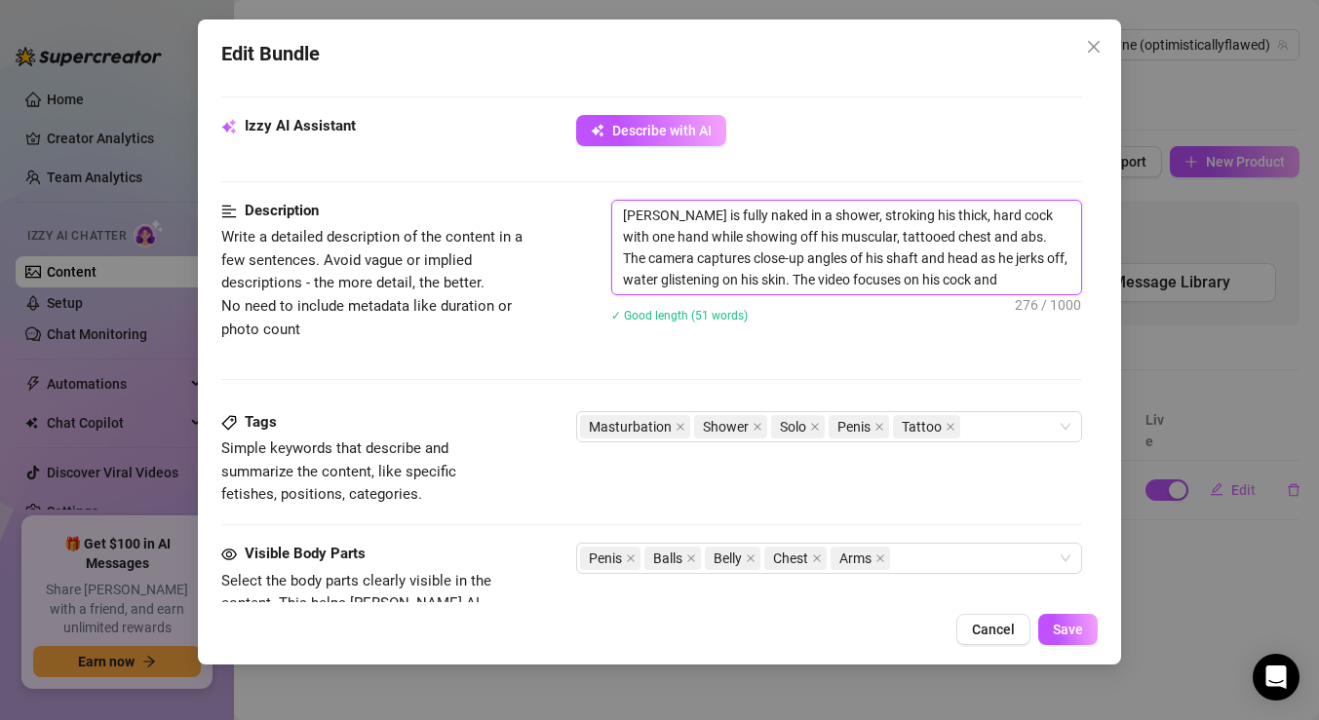
type textarea "[PERSON_NAME] is fully naked in a shower, stroking his thick, hard cock with on…"
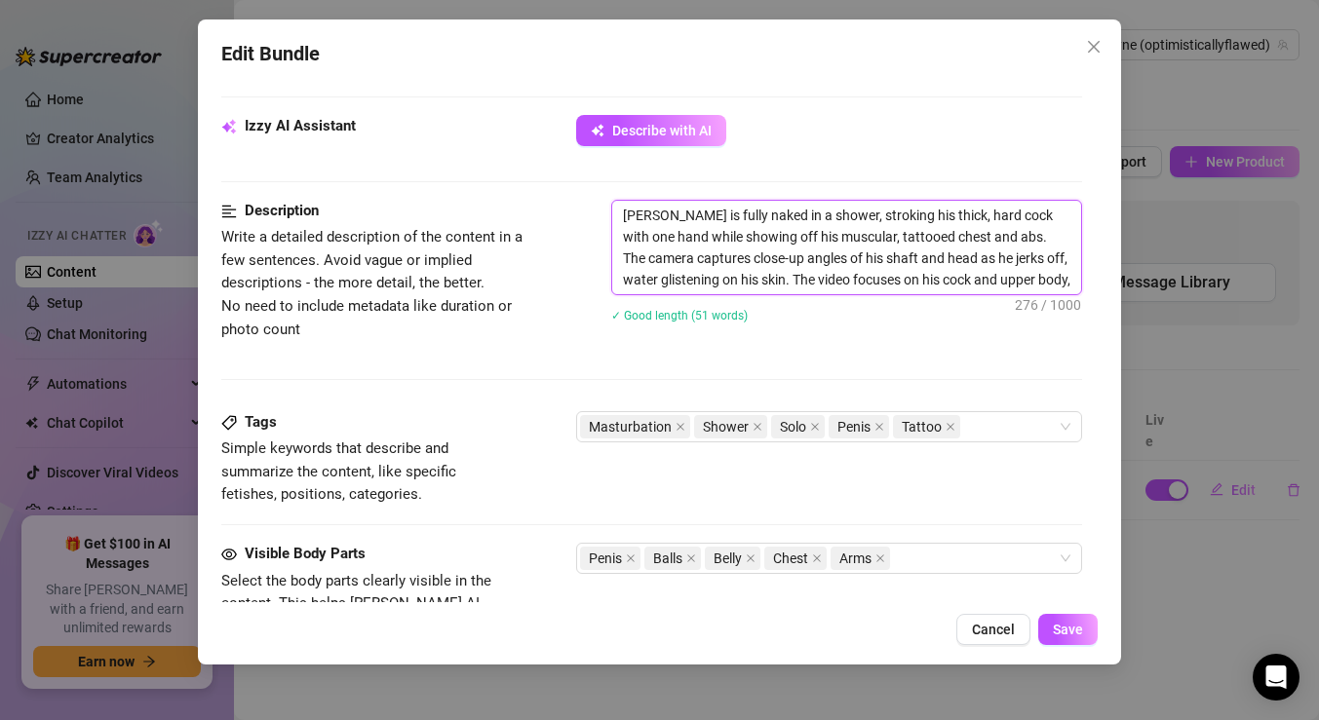
type textarea "[PERSON_NAME] is fully naked in a shower, stroking his thick, hard cock with on…"
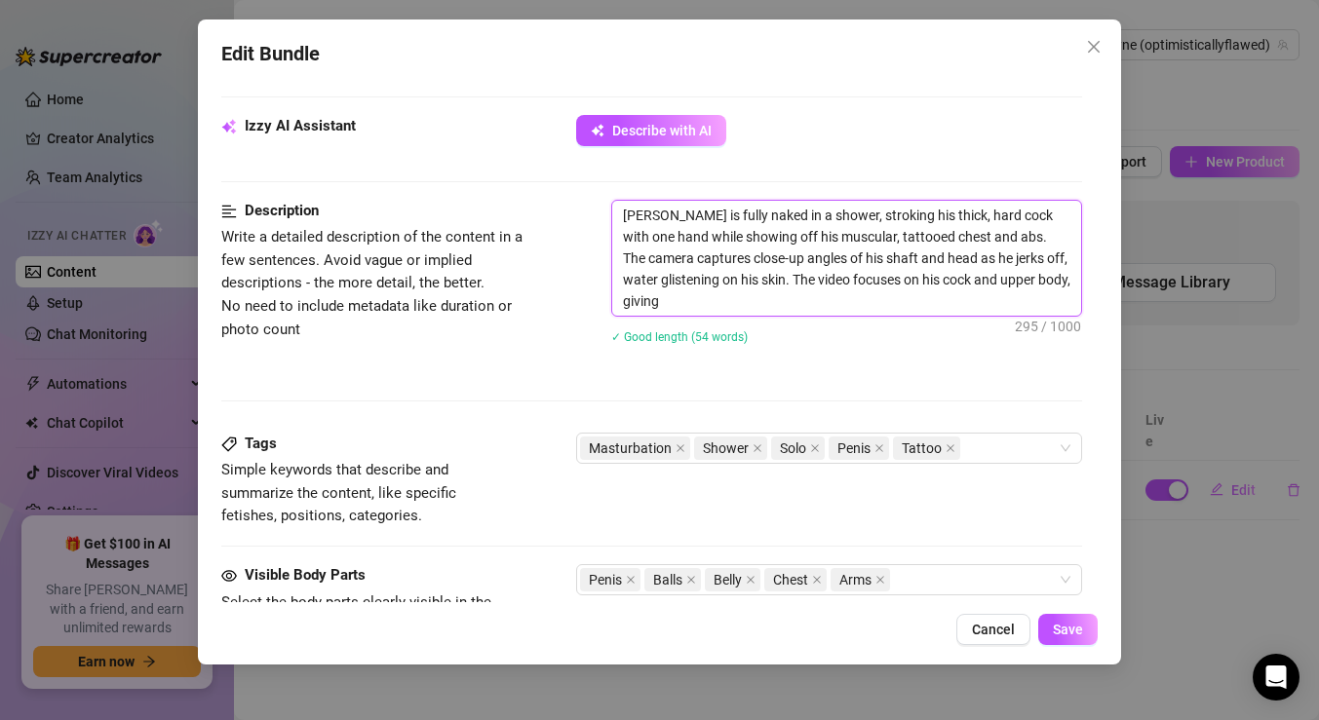
type textarea "[PERSON_NAME] is fully naked in a shower, stroking his thick, hard cock with on…"
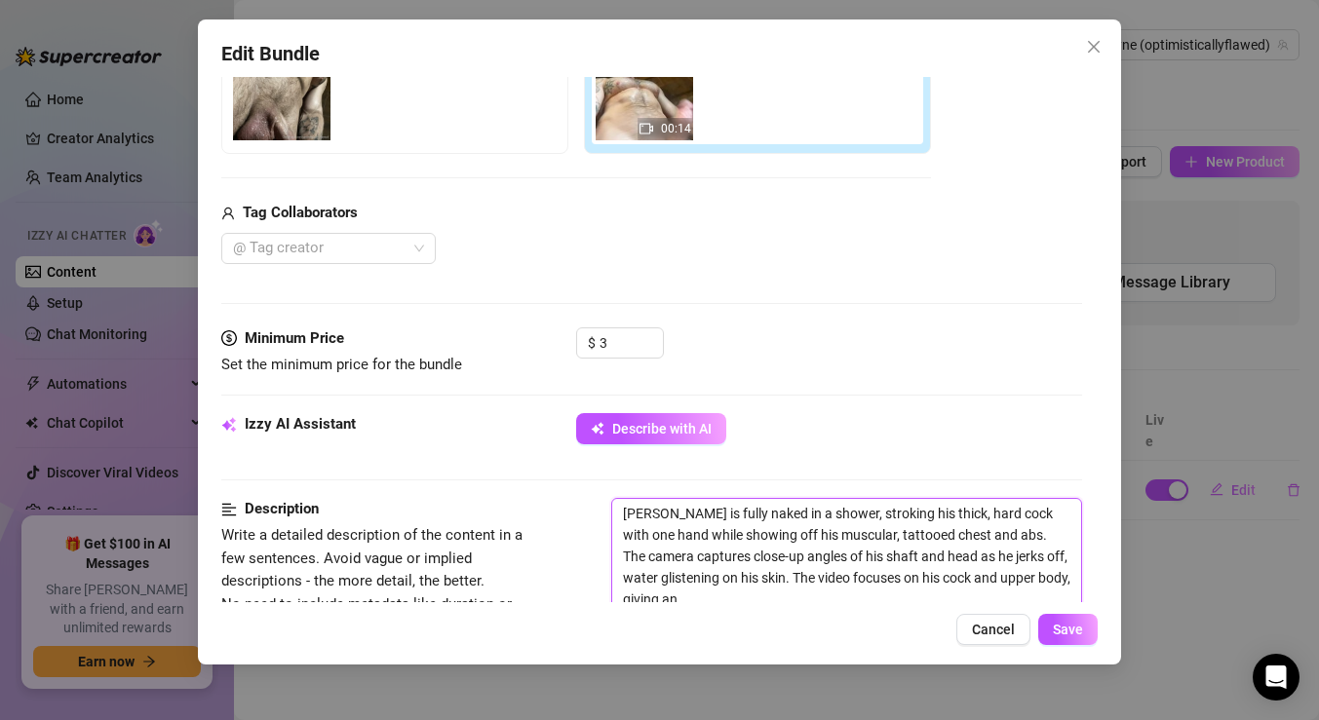
type textarea "[PERSON_NAME] is fully naked in a shower, stroking his thick, hard cock with on…"
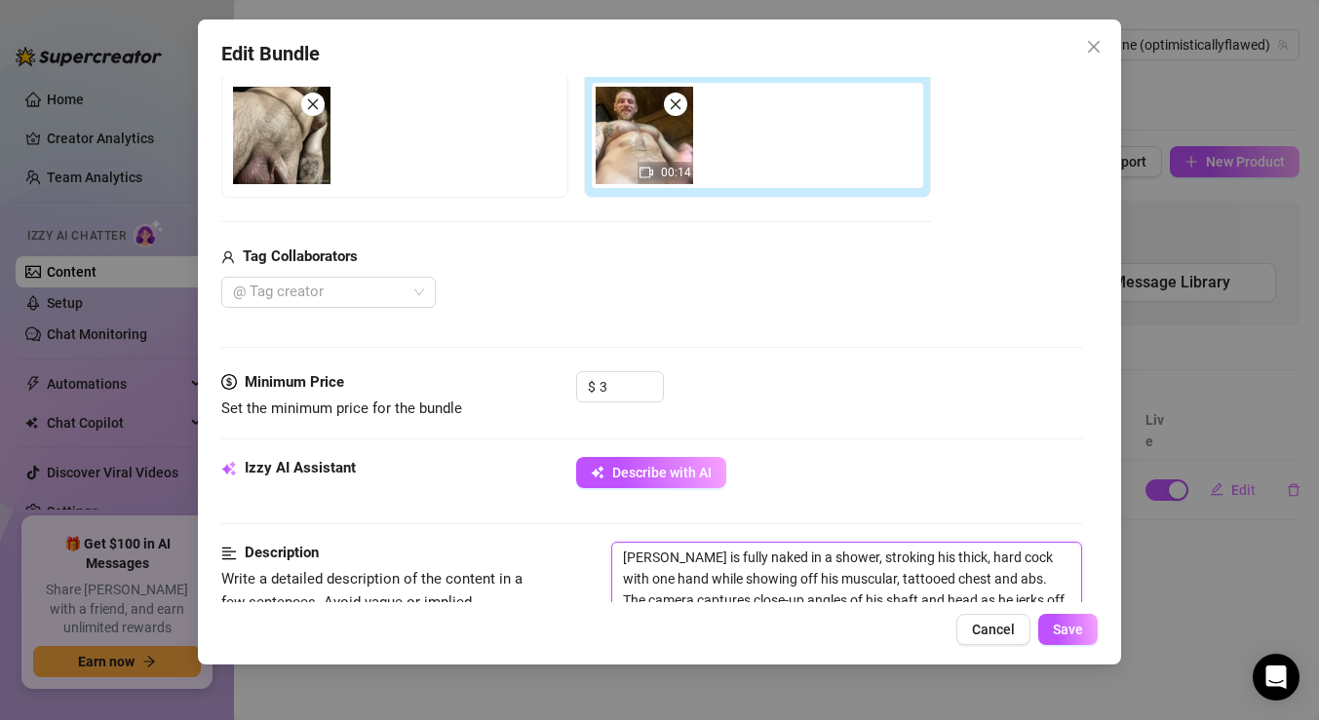
type textarea "[PERSON_NAME] is fully naked in a shower, stroking his thick, hard cock with on…"
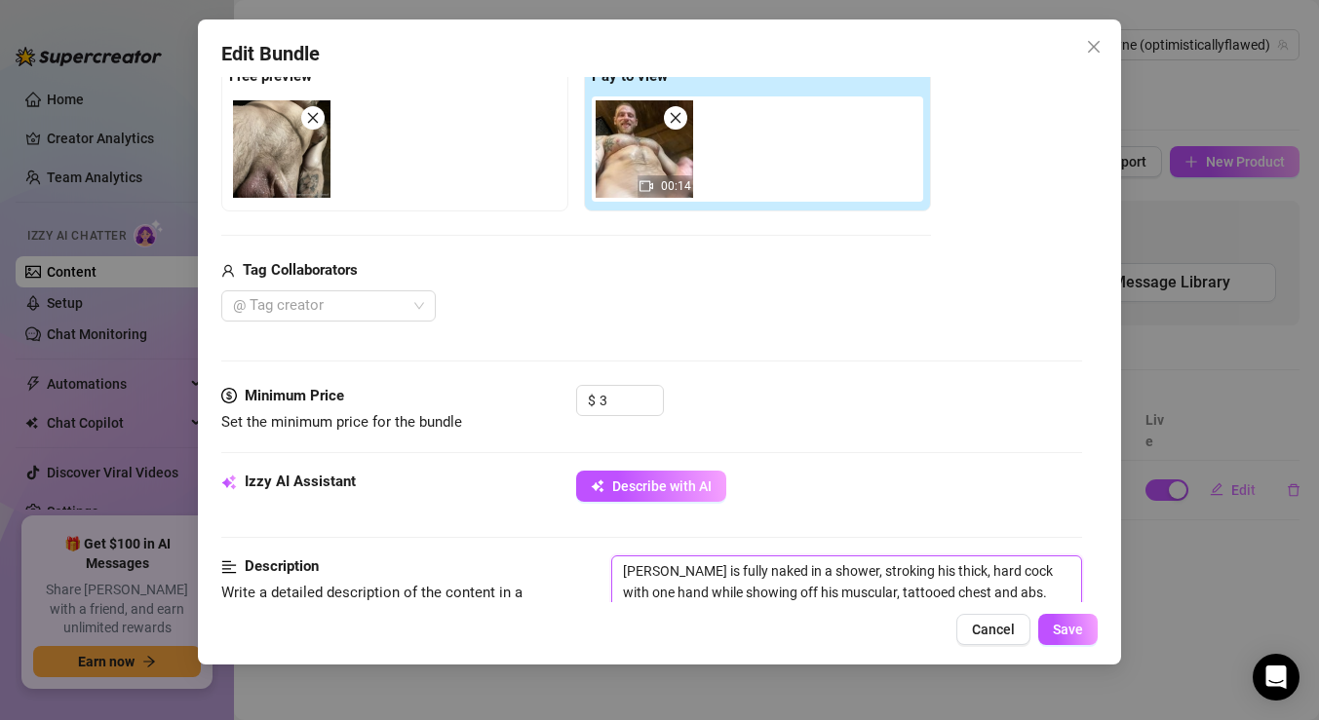
type textarea "[PERSON_NAME] is fully naked in a shower, stroking his thick, hard cock with on…"
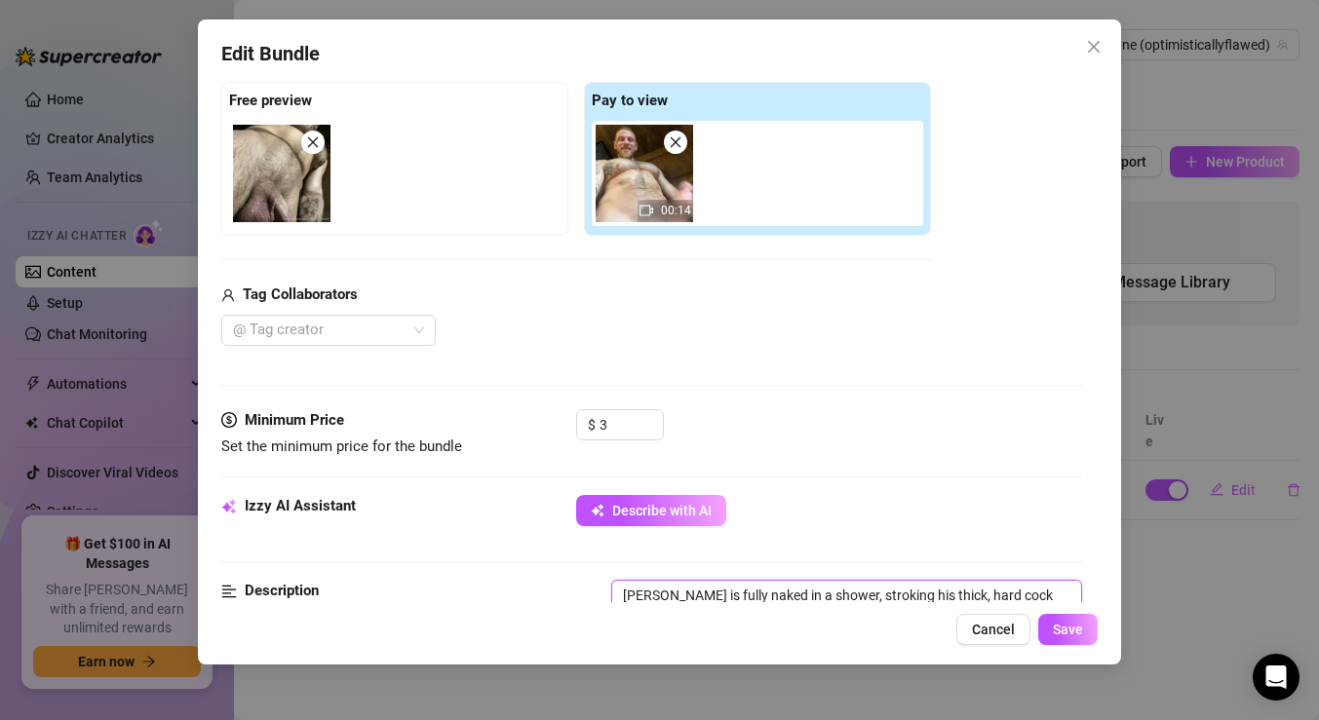
type textarea "[PERSON_NAME] is fully naked in a shower, stroking his thick, hard cock with on…"
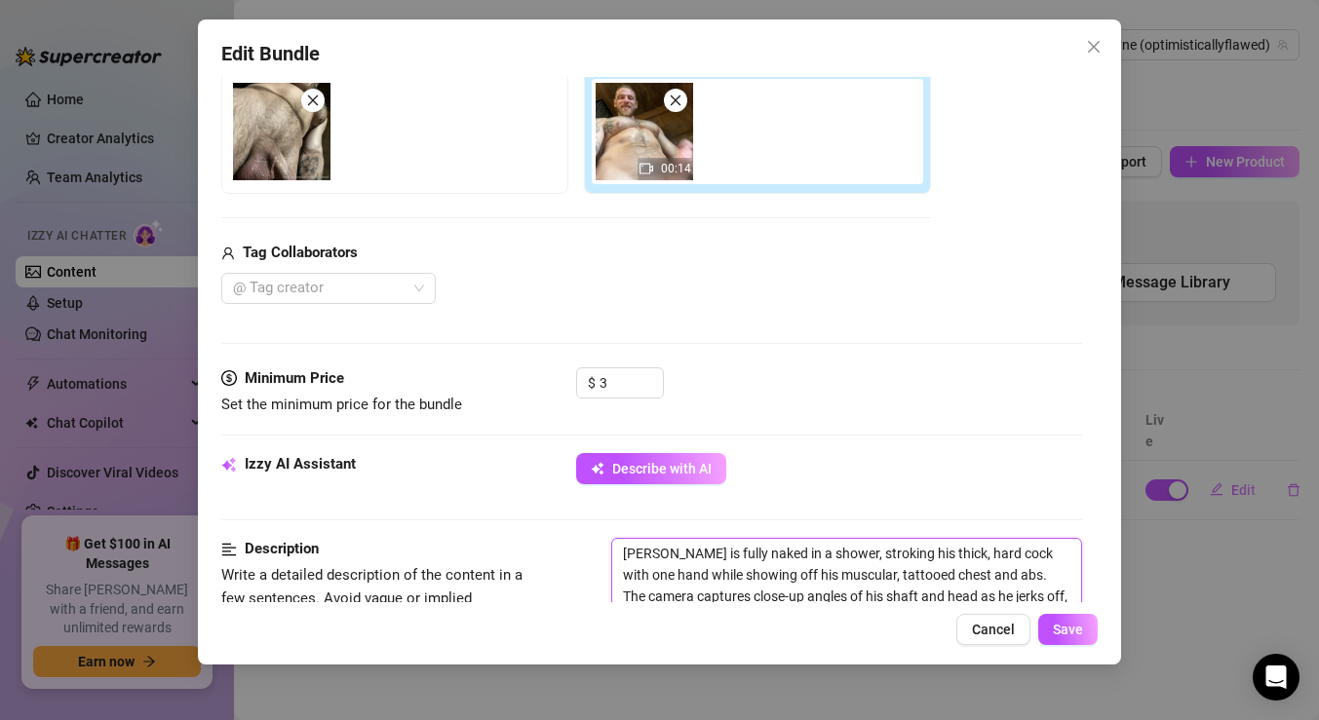
type textarea "[PERSON_NAME] is fully naked in a shower, stroking his thick, hard cock with on…"
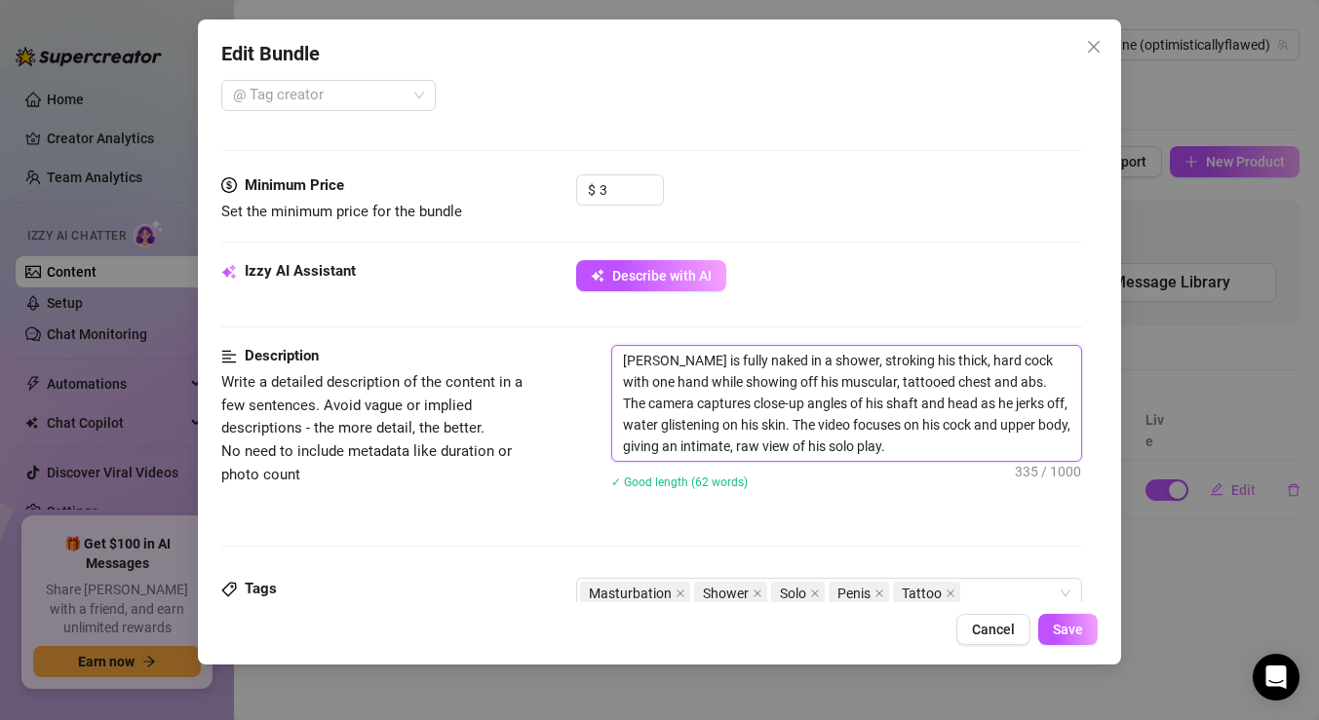
scroll to position [531, 0]
click at [621, 360] on textarea "[PERSON_NAME] is fully naked in a shower, stroking his thick, hard cock with on…" at bounding box center [846, 405] width 469 height 115
type textarea "1Leo [PERSON_NAME] is fully naked in a shower, stroking his thick, hard cock wi…"
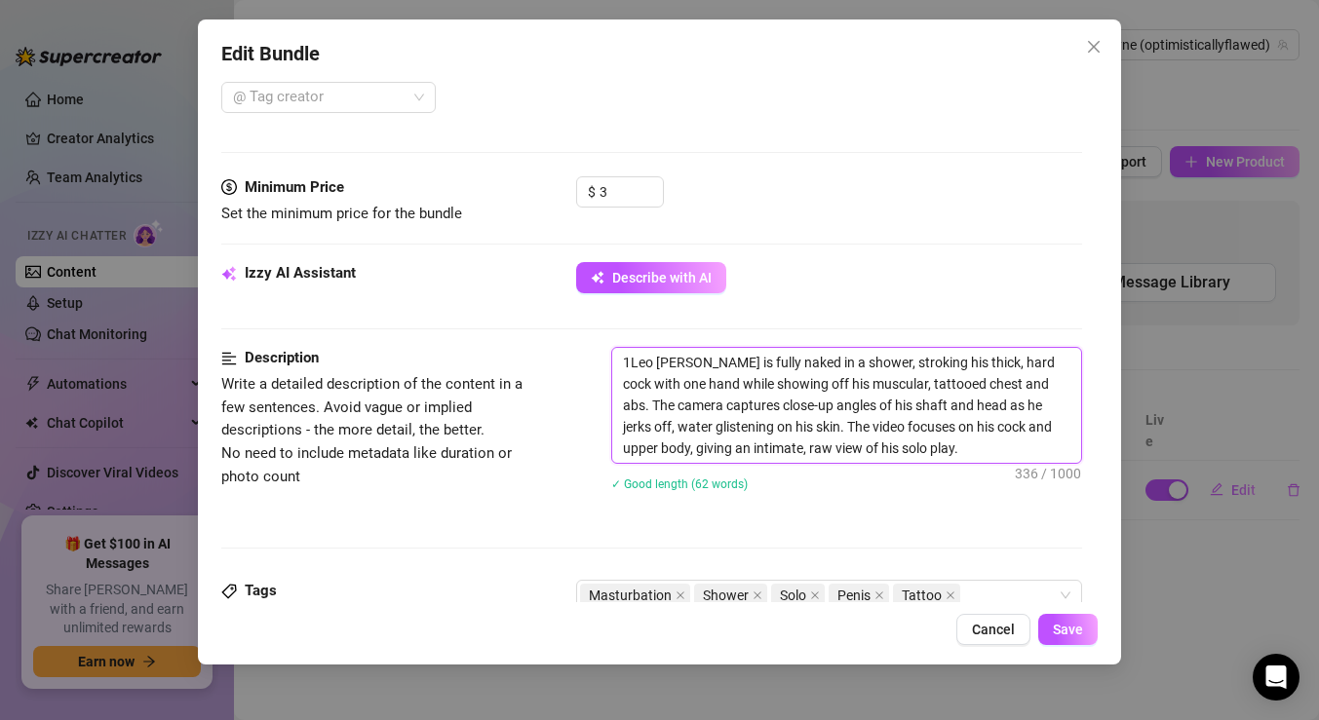
type textarea "14Leo [PERSON_NAME] is fully naked in a shower, stroking his thick, hard cock w…"
type textarea "14 [PERSON_NAME] is fully naked in a shower, stroking his thick, hard cock with…"
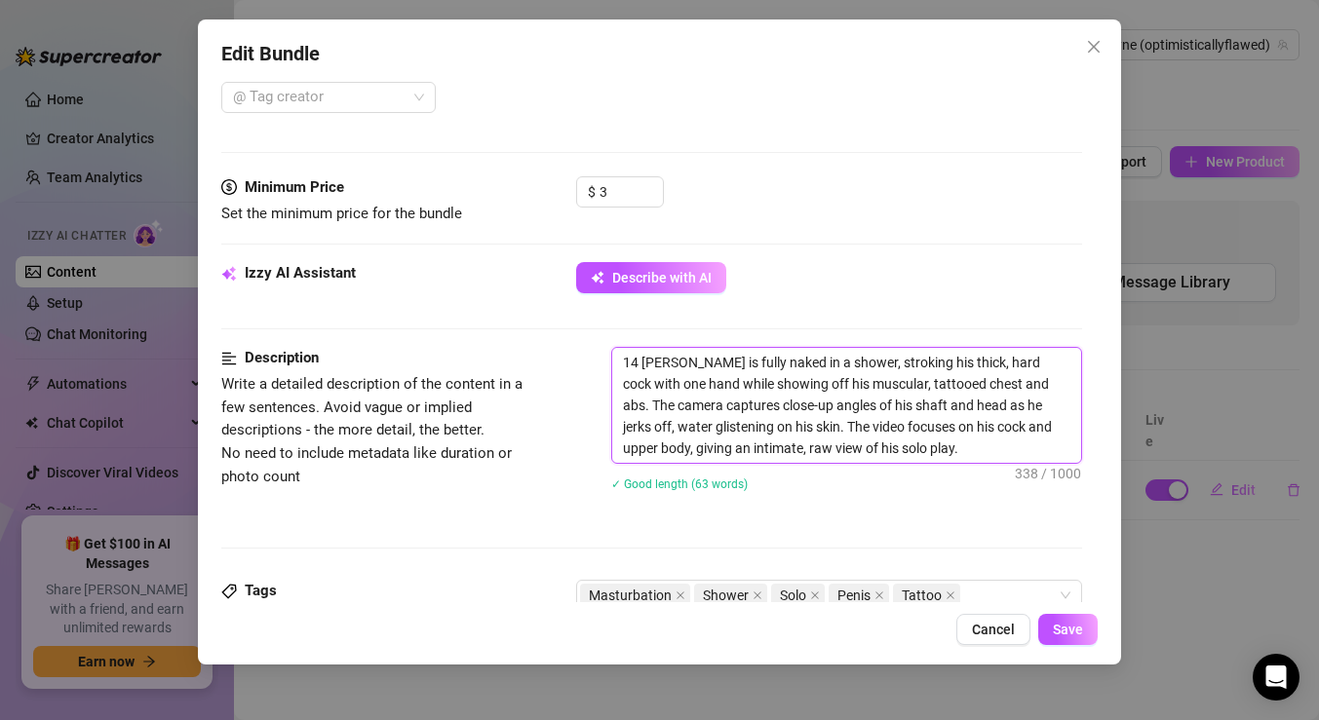
type textarea "14 [PERSON_NAME] is fully naked in a shower, stroking his thick, hard cock with…"
type textarea "14 SELeo [PERSON_NAME] is fully naked in a shower, stroking his thick, hard coc…"
type textarea "14 SEOLeo [PERSON_NAME] is fully naked in a shower, stroking his thick, hard co…"
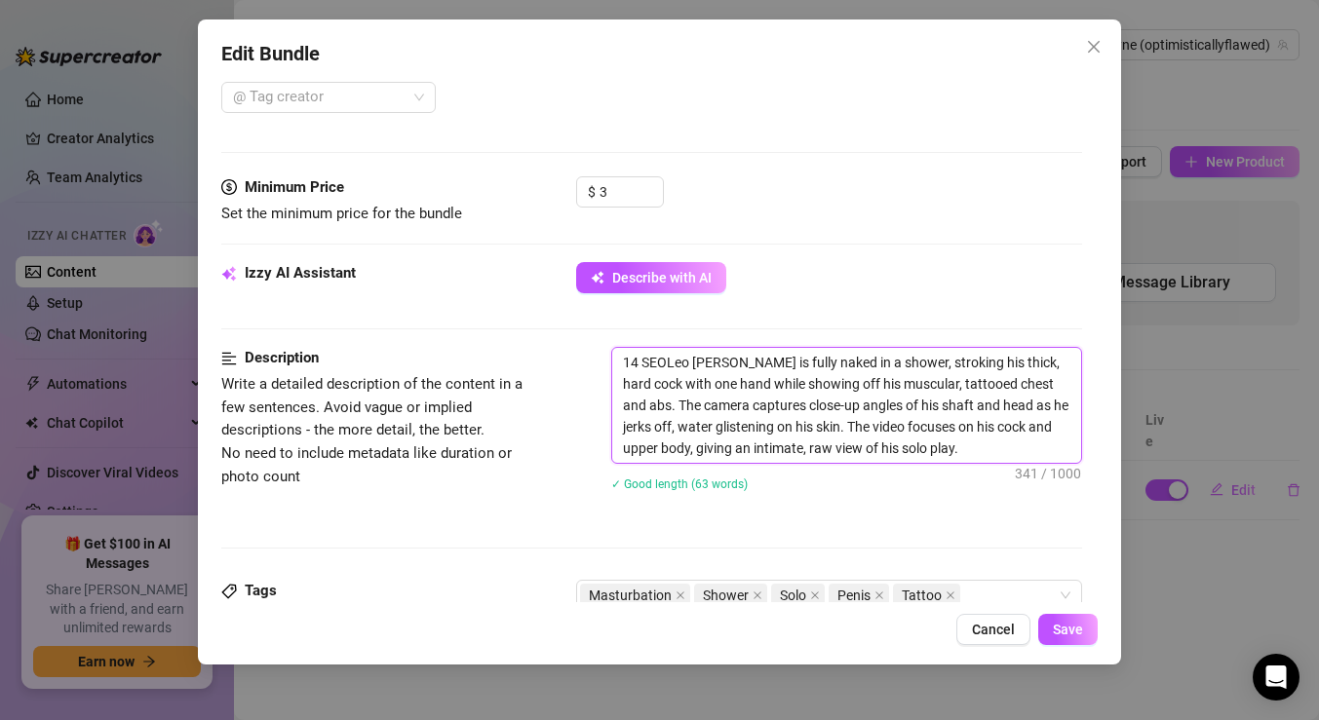
type textarea "14 SEONLeo [PERSON_NAME] is fully naked in a shower, stroking his thick, hard c…"
type textarea "14 SEONDLeo [PERSON_NAME] is fully naked in a shower, stroking his thick, hard …"
type textarea "14 SEONLeo [PERSON_NAME] is fully naked in a shower, stroking his thick, hard c…"
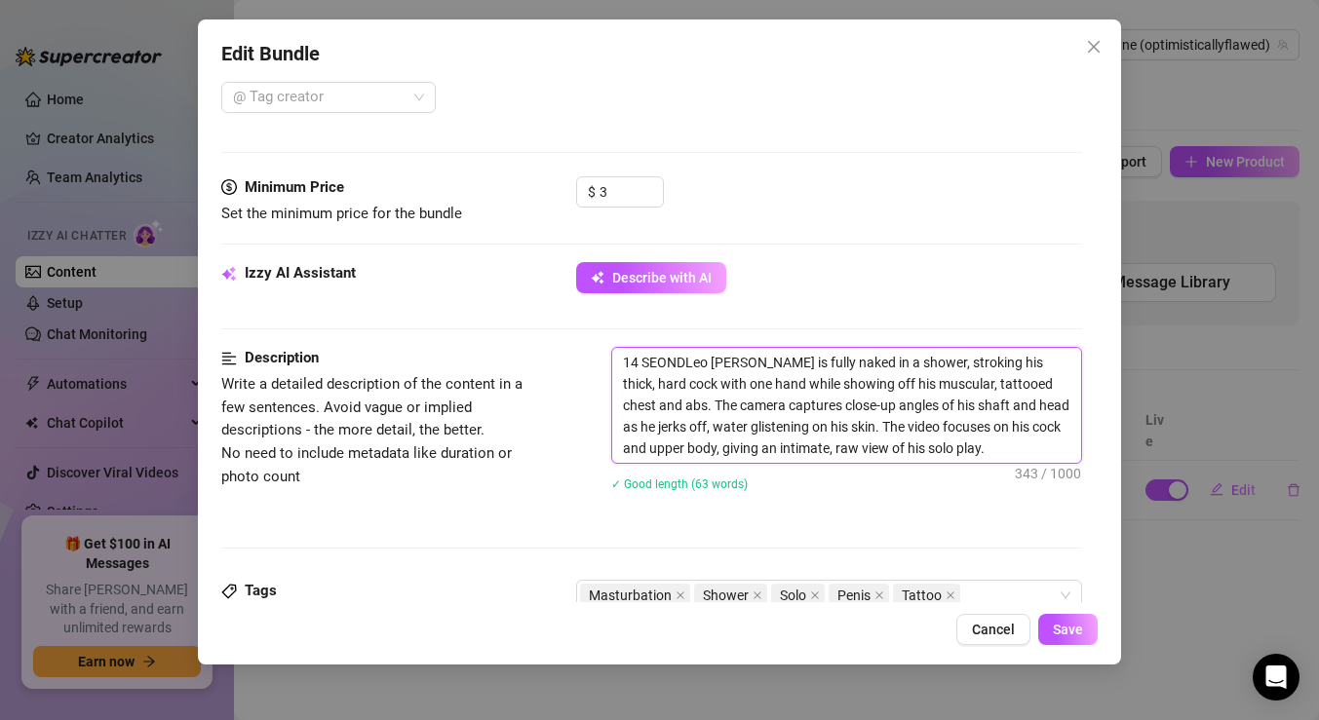
type textarea "14 SEONLeo [PERSON_NAME] is fully naked in a shower, stroking his thick, hard c…"
type textarea "14 SEOLeo [PERSON_NAME] is fully naked in a shower, stroking his thick, hard co…"
type textarea "14 SEOCLeo [PERSON_NAME] is fully naked in a shower, stroking his thick, hard c…"
type textarea "14 SEOCOLeo [PERSON_NAME] is fully naked in a shower, stroking his thick, hard …"
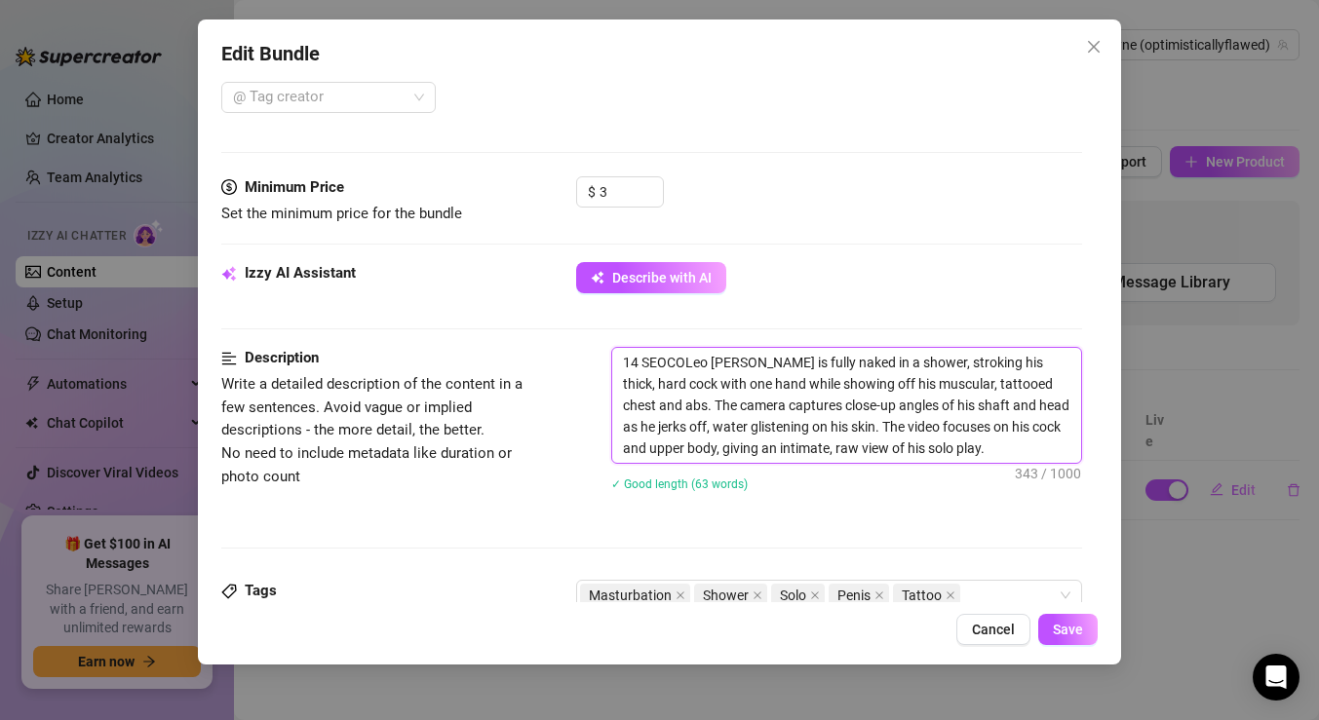
type textarea "14 SEOCONLeo [PERSON_NAME] is fully naked in a shower, stroking his thick, hard…"
type textarea "14 SEOCONDLeo [PERSON_NAME] is fully naked in a shower, stroking his thick, har…"
type textarea "14 SEOCOND [PERSON_NAME] is fully naked in a shower, stroking his thick, hard c…"
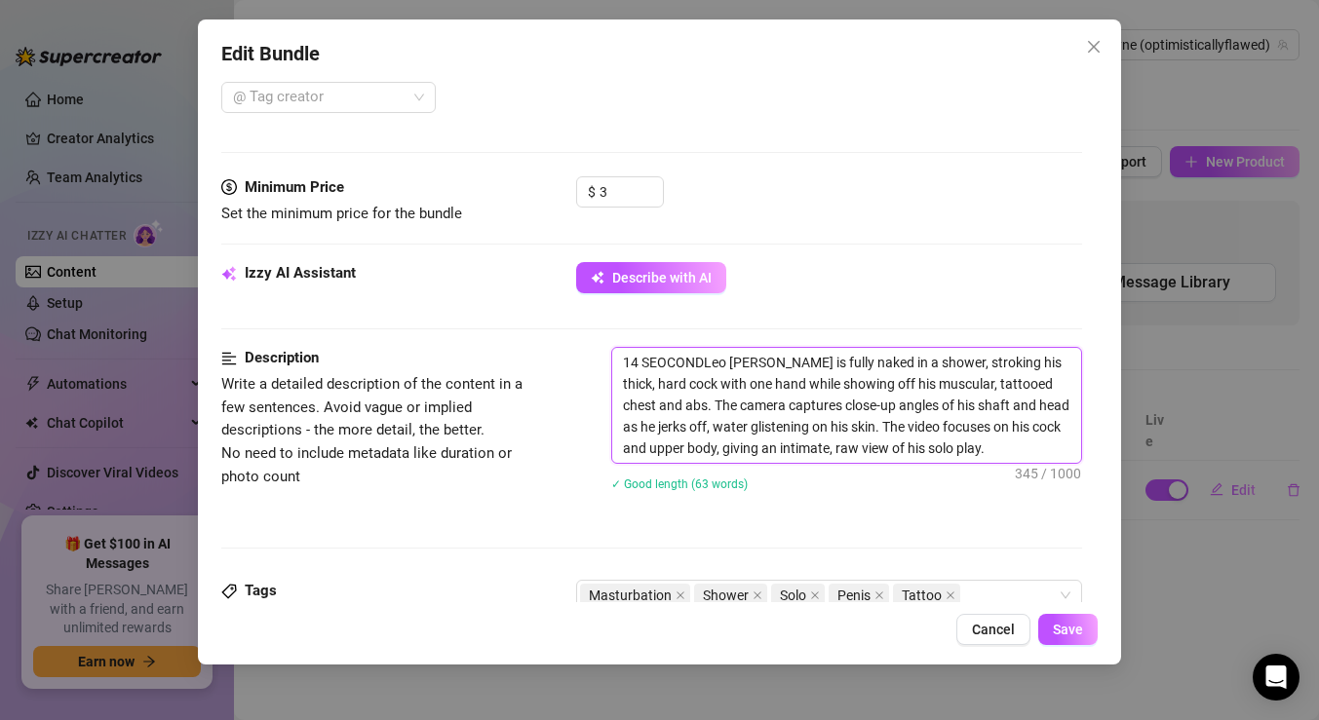
type textarea "14 SEOCOND [PERSON_NAME] is fully naked in a shower, stroking his thick, hard c…"
type textarea "14 SEOCOND VLeo [PERSON_NAME] is fully naked in a shower, stroking his thick, h…"
type textarea "14 SEOCOND [PERSON_NAME] is fully naked in a shower, stroking his thick, hard c…"
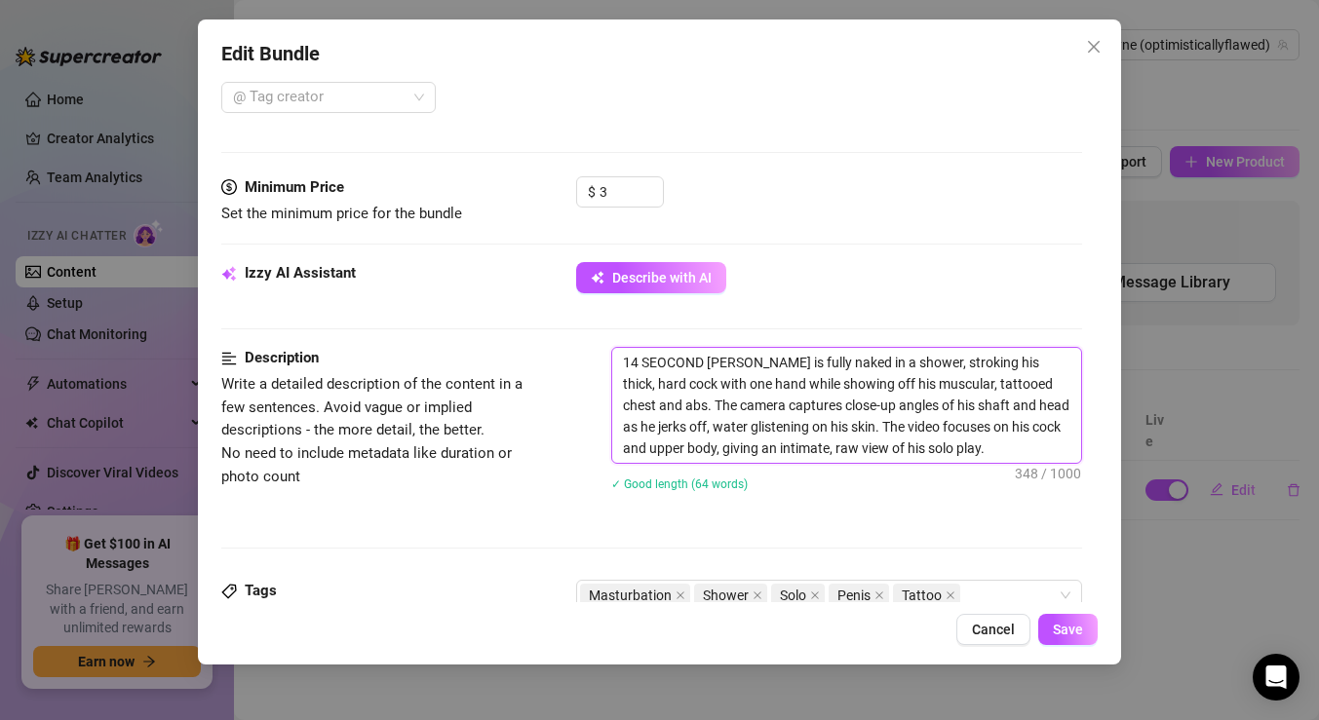
type textarea "14 SEOCOND VIDLeo [PERSON_NAME] is fully naked in a shower, stroking his thick,…"
type textarea "14 SEOCOND VIDELeo [PERSON_NAME] is fully naked in a shower, stroking his thick…"
type textarea "14 SEOCOND VIDEOLeo [PERSON_NAME] is fully naked in a shower, stroking his thic…"
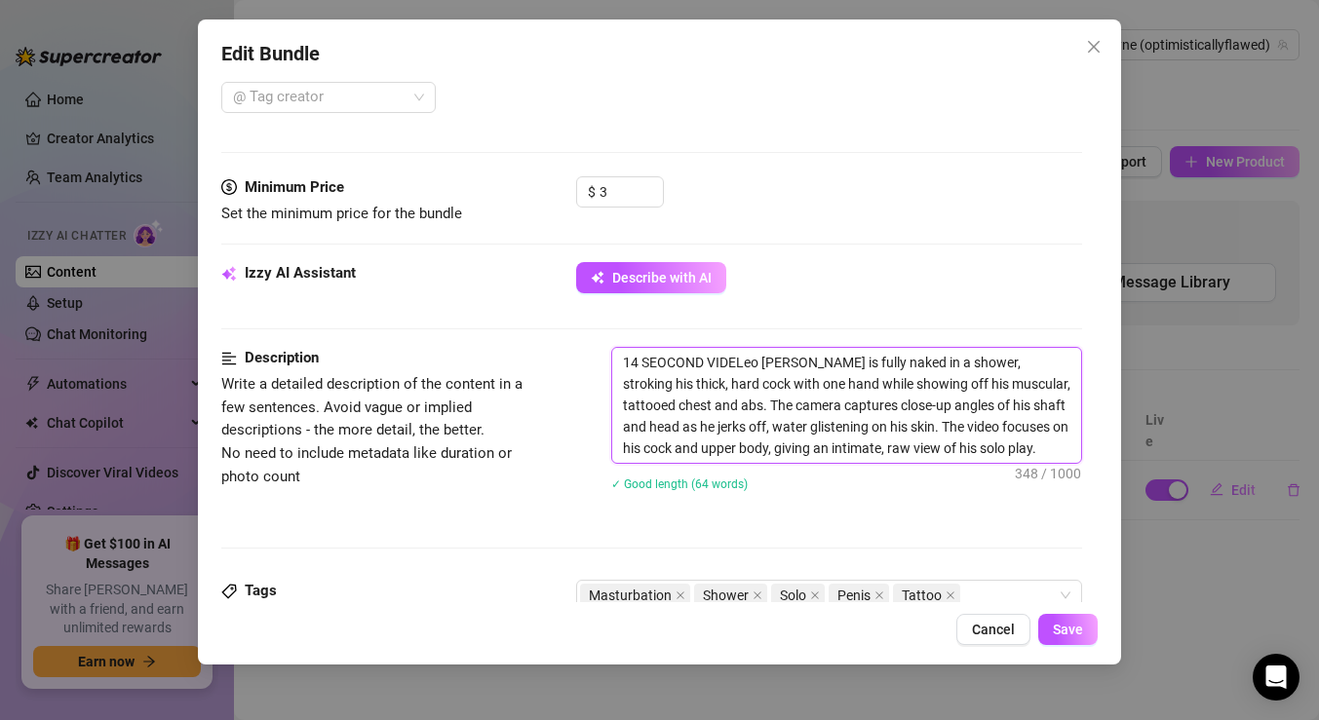
type textarea "14 SEOCOND VIDEOLeo [PERSON_NAME] is fully naked in a shower, stroking his thic…"
type textarea "14 SEOCOND VIDEO [PERSON_NAME] is fully naked in a shower, stroking his thick, …"
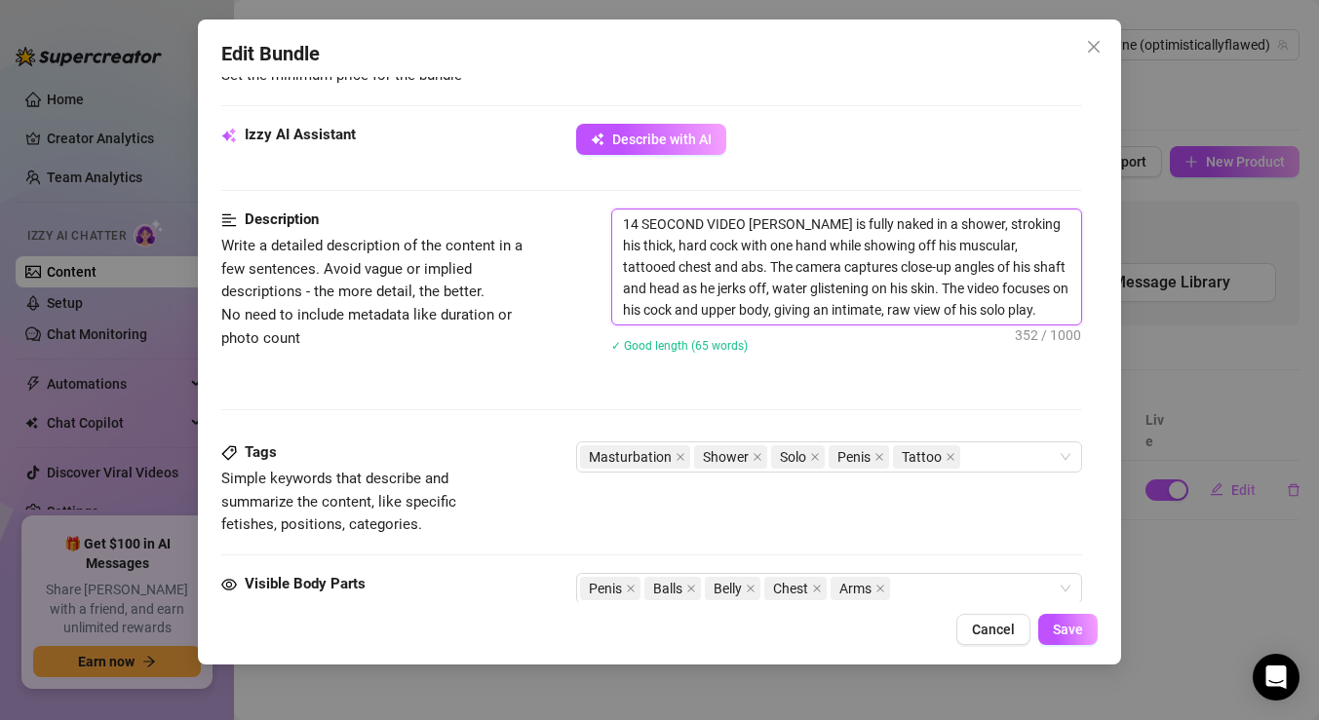
scroll to position [607, 0]
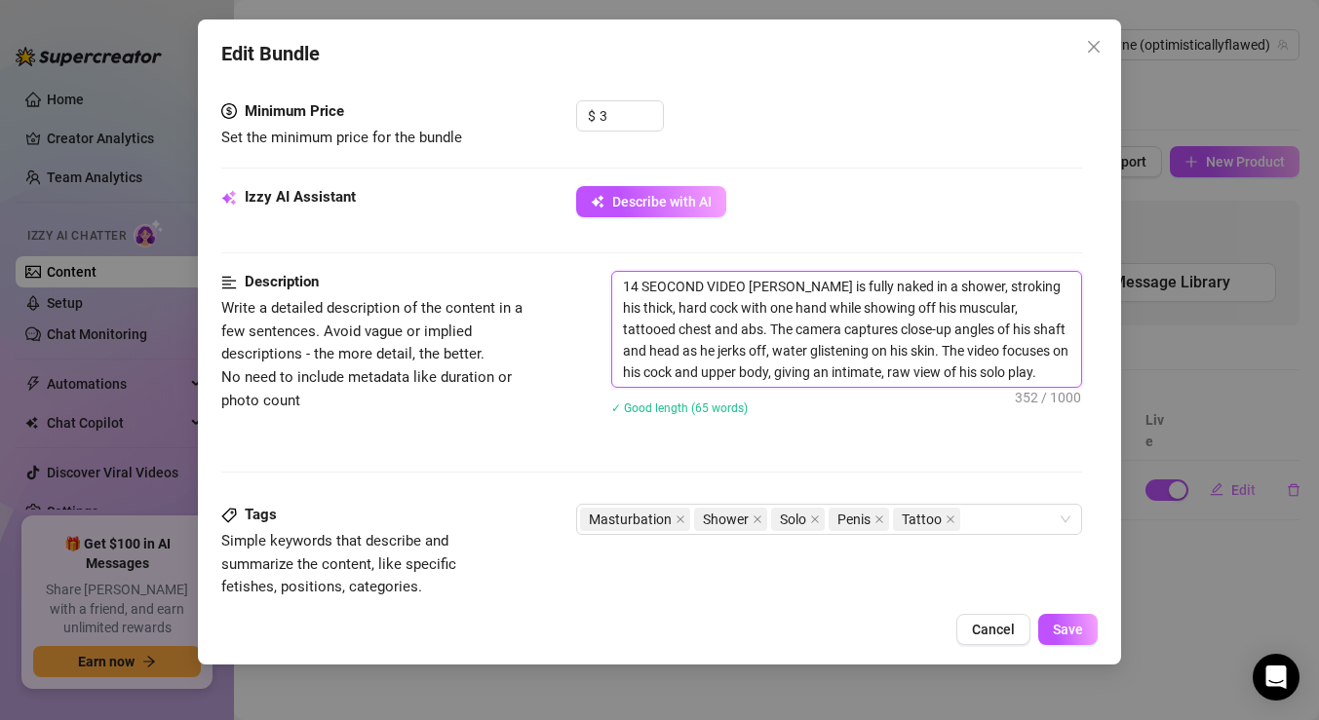
click at [697, 286] on textarea "14 SEOCOND VIDEO [PERSON_NAME] is fully naked in a shower, stroking his thick, …" at bounding box center [846, 329] width 469 height 115
type textarea "14 SEOCOD VIDEO [PERSON_NAME] is fully naked in a shower, stroking his thick, h…"
type textarea "14 SEOCD VIDEO [PERSON_NAME] is fully naked in a shower, stroking his thick, ha…"
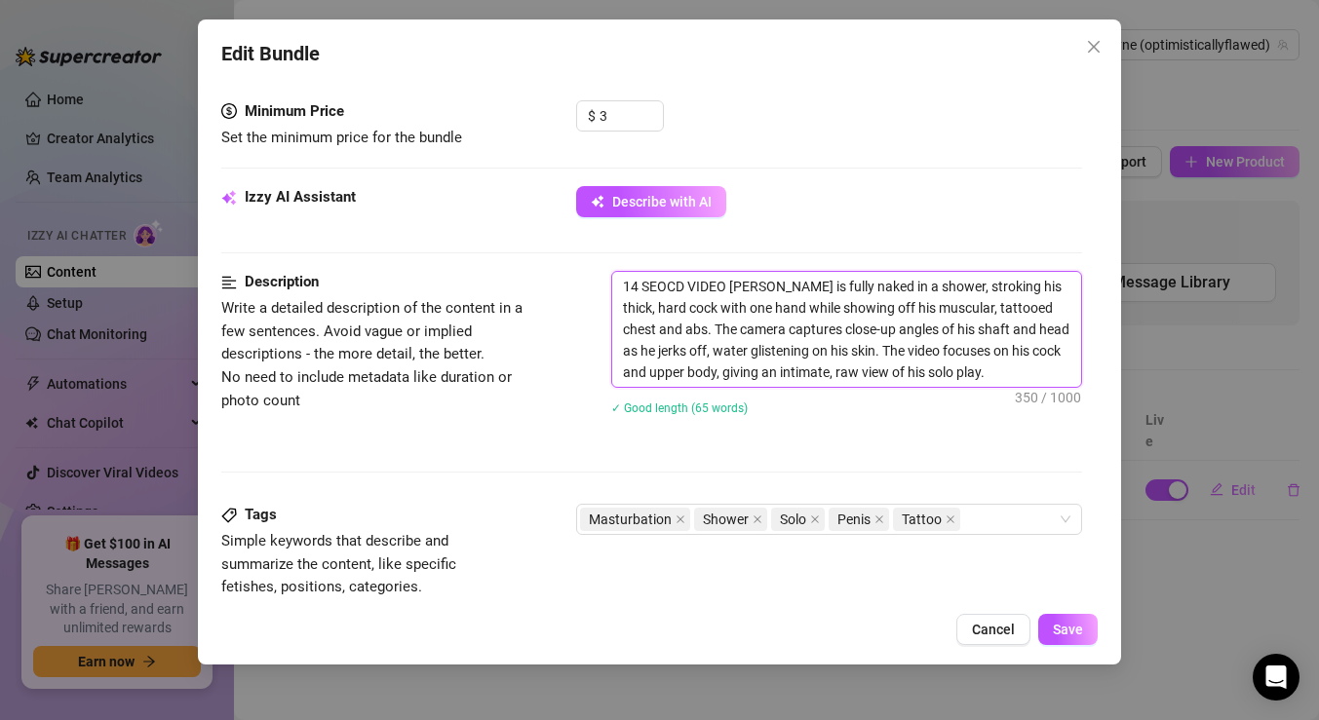
type textarea "14 SEOD VIDEO [PERSON_NAME] is fully naked in a shower, stroking his thick, har…"
type textarea "14 SED VIDEO [PERSON_NAME] is fully naked in a shower, stroking his thick, hard…"
type textarea "14 SECD VIDEO [PERSON_NAME] is fully naked in a shower, stroking his thick, har…"
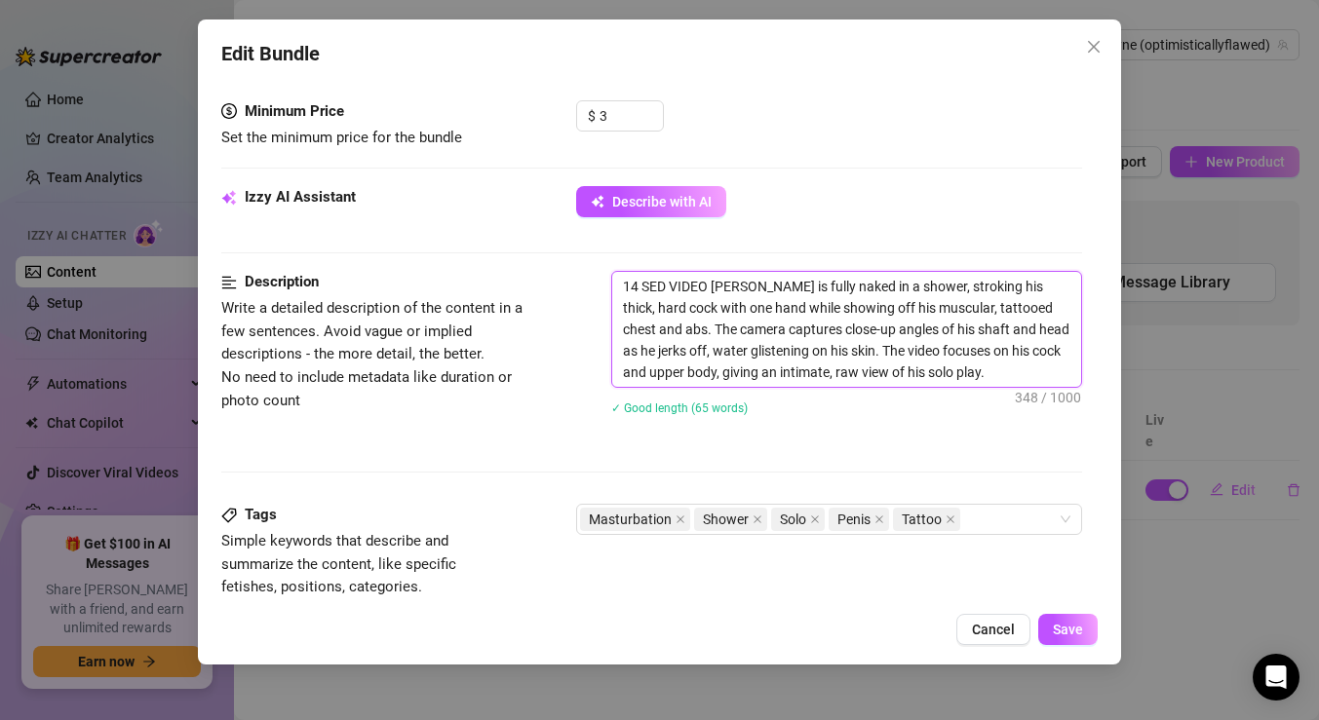
type textarea "14 SECD VIDEO [PERSON_NAME] is fully naked in a shower, stroking his thick, har…"
type textarea "14 SECOD VIDEO [PERSON_NAME] is fully naked in a shower, stroking his thick, ha…"
type textarea "14 SECOND VIDEO [PERSON_NAME] is fully naked in a shower, stroking his thick, h…"
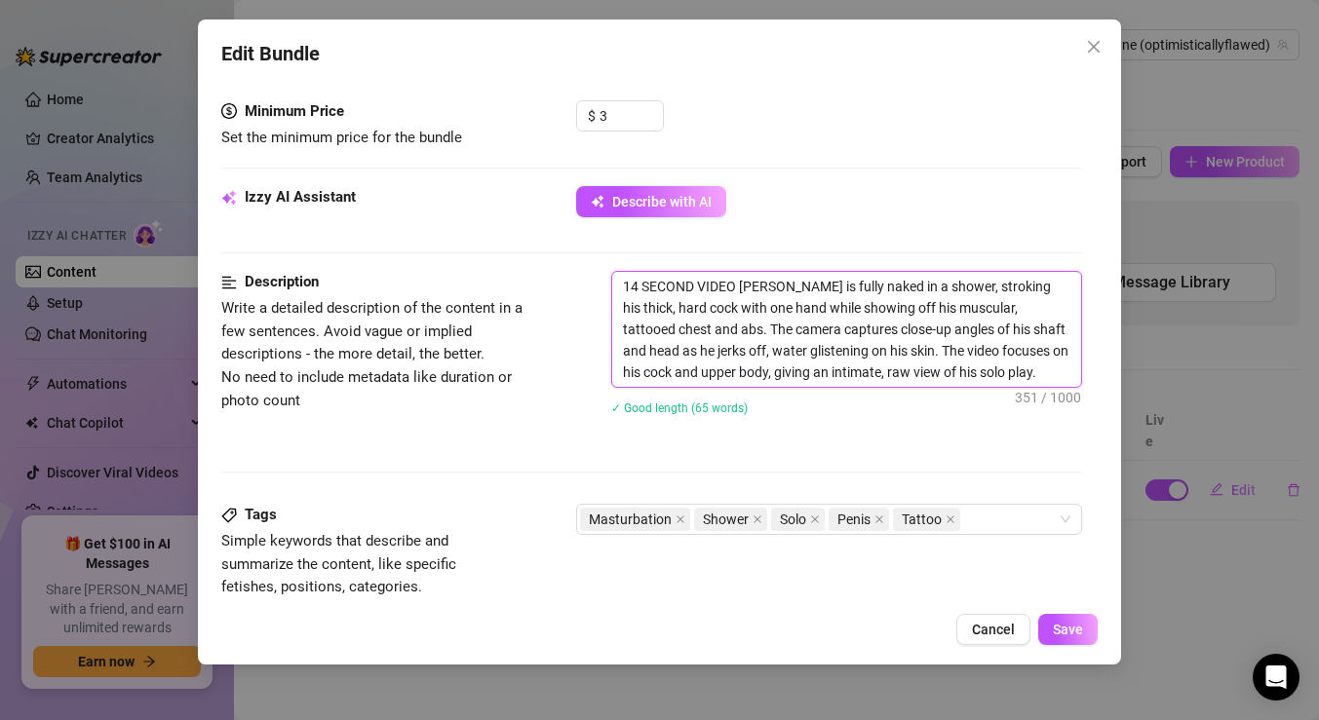
type textarea "14 SECONDD VIDEO [PERSON_NAME] is fully naked in a shower, stroking his thick, …"
type textarea "14 SECOND VIDEO [PERSON_NAME] is fully naked in a shower, stroking his thick, h…"
click at [1044, 626] on button "Save" at bounding box center [1067, 629] width 59 height 31
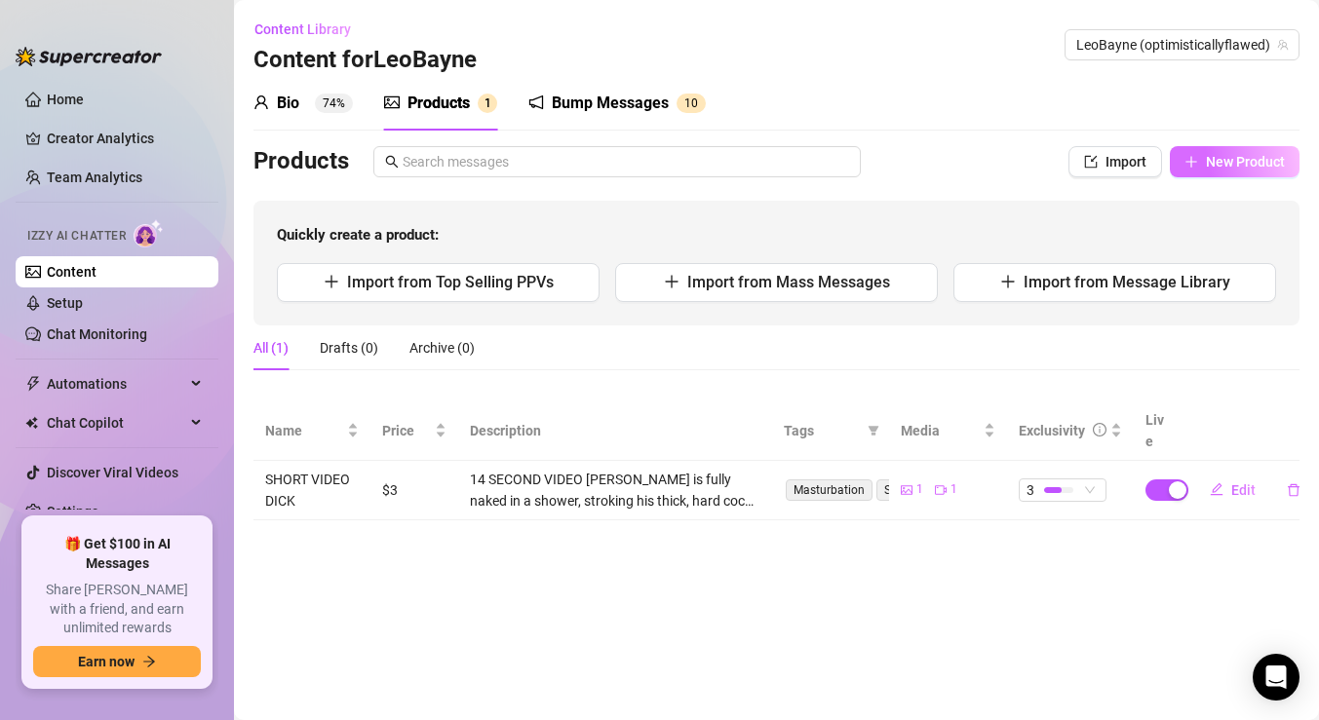
click at [1200, 159] on button "New Product" at bounding box center [1235, 161] width 130 height 31
type textarea "Type your message here..."
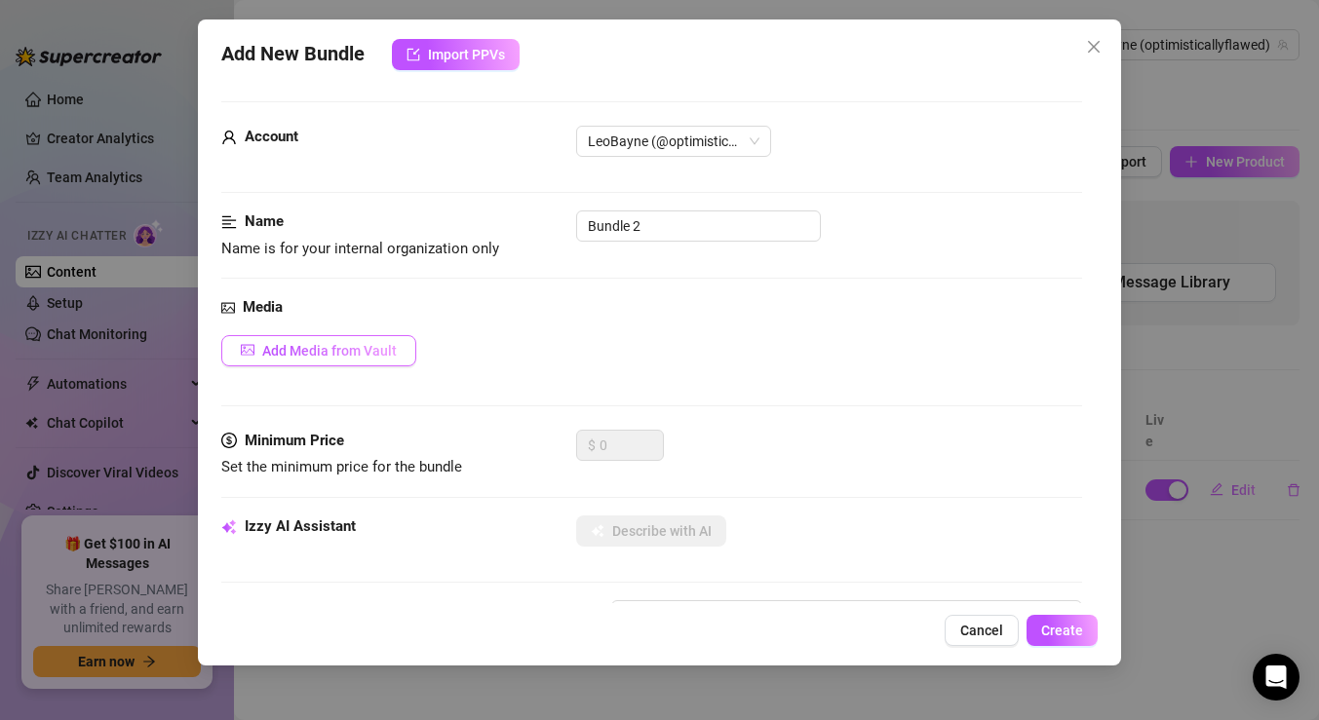
click at [368, 348] on span "Add Media from Vault" at bounding box center [329, 351] width 135 height 16
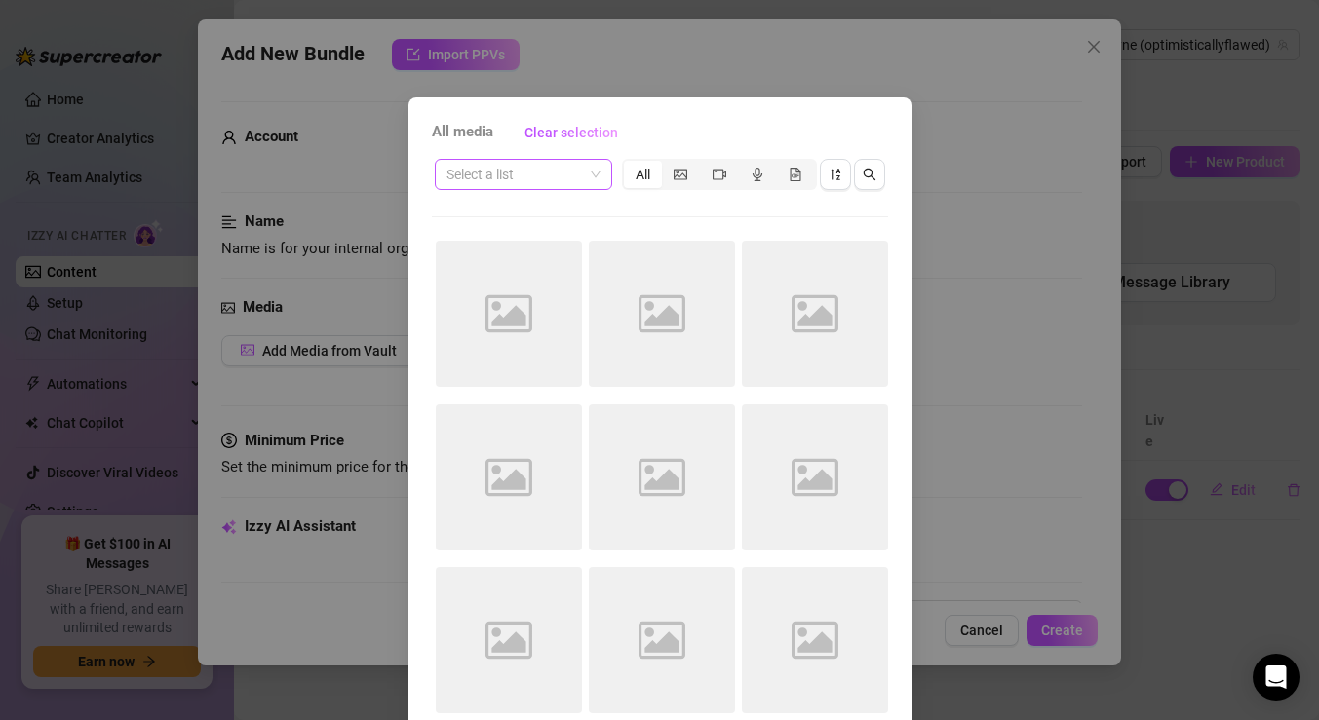
click at [598, 177] on span at bounding box center [523, 174] width 154 height 29
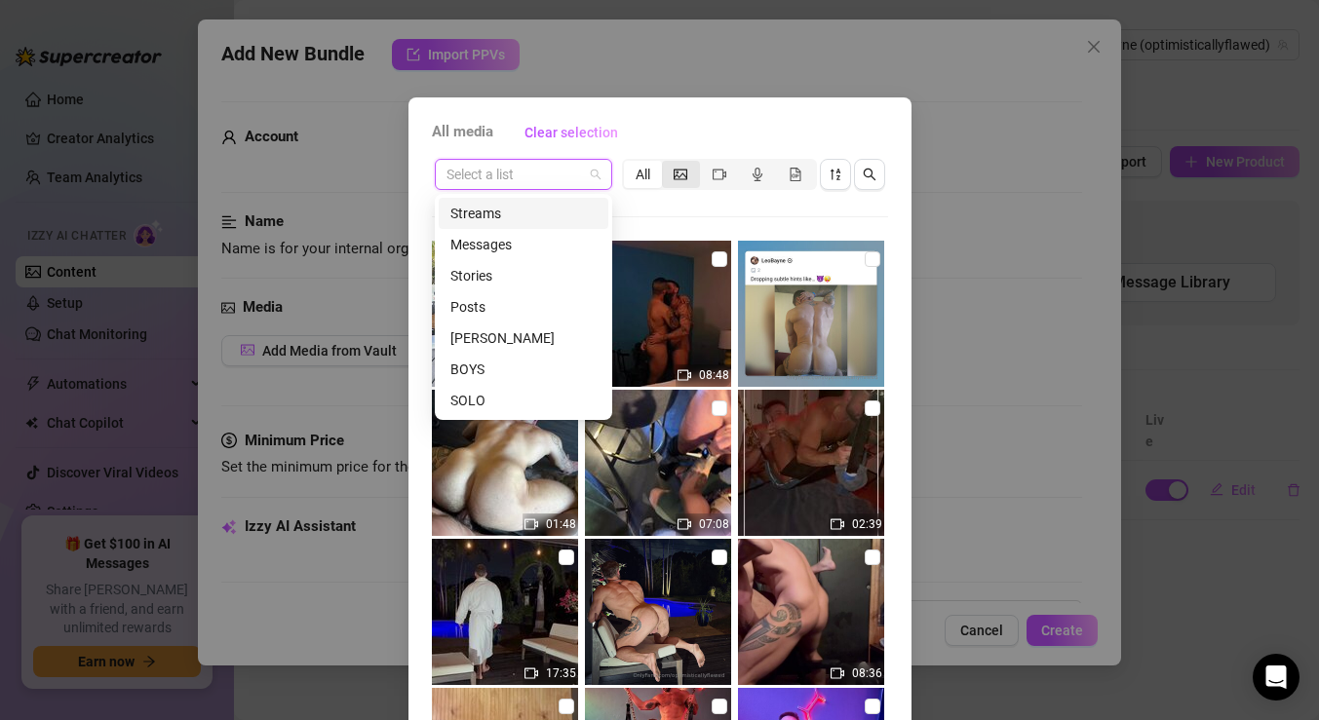
click at [679, 178] on icon "picture" at bounding box center [681, 175] width 14 height 14
click at [667, 164] on input "segmented control" at bounding box center [667, 164] width 0 height 0
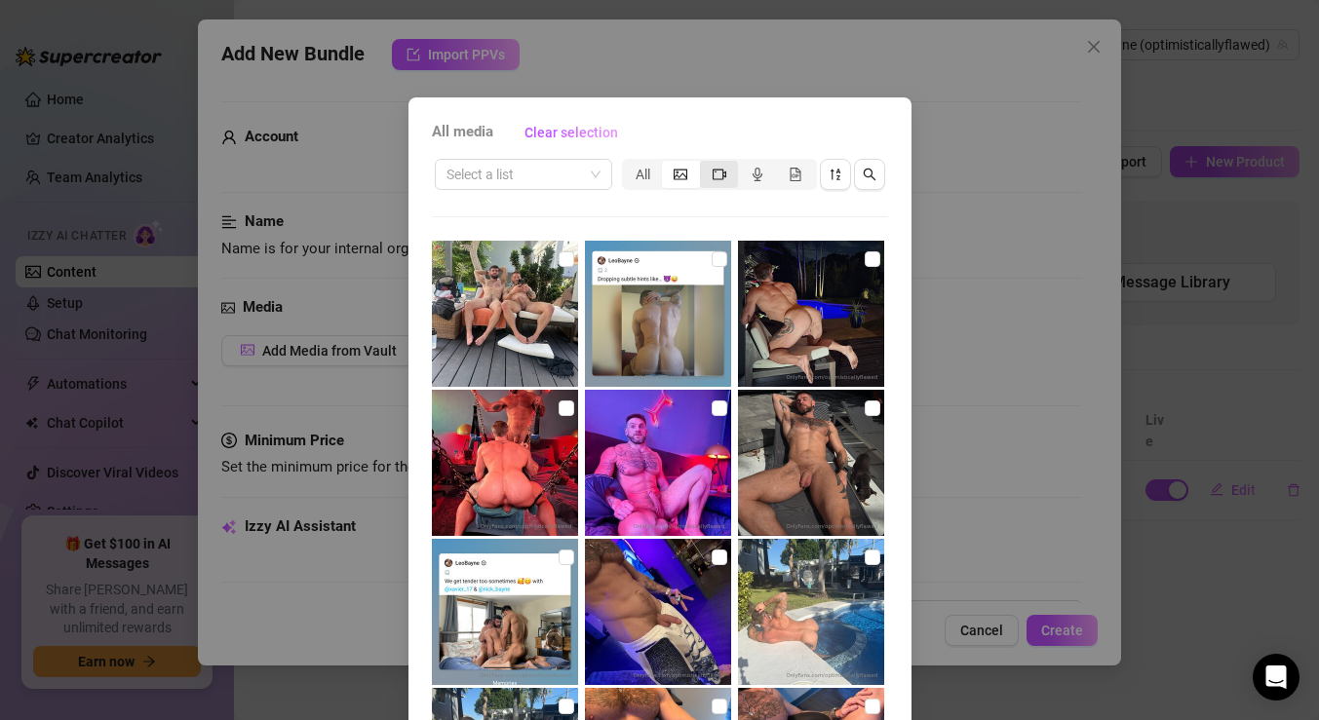
click at [719, 174] on icon "video-camera" at bounding box center [720, 175] width 14 height 14
click at [705, 164] on input "segmented control" at bounding box center [705, 164] width 0 height 0
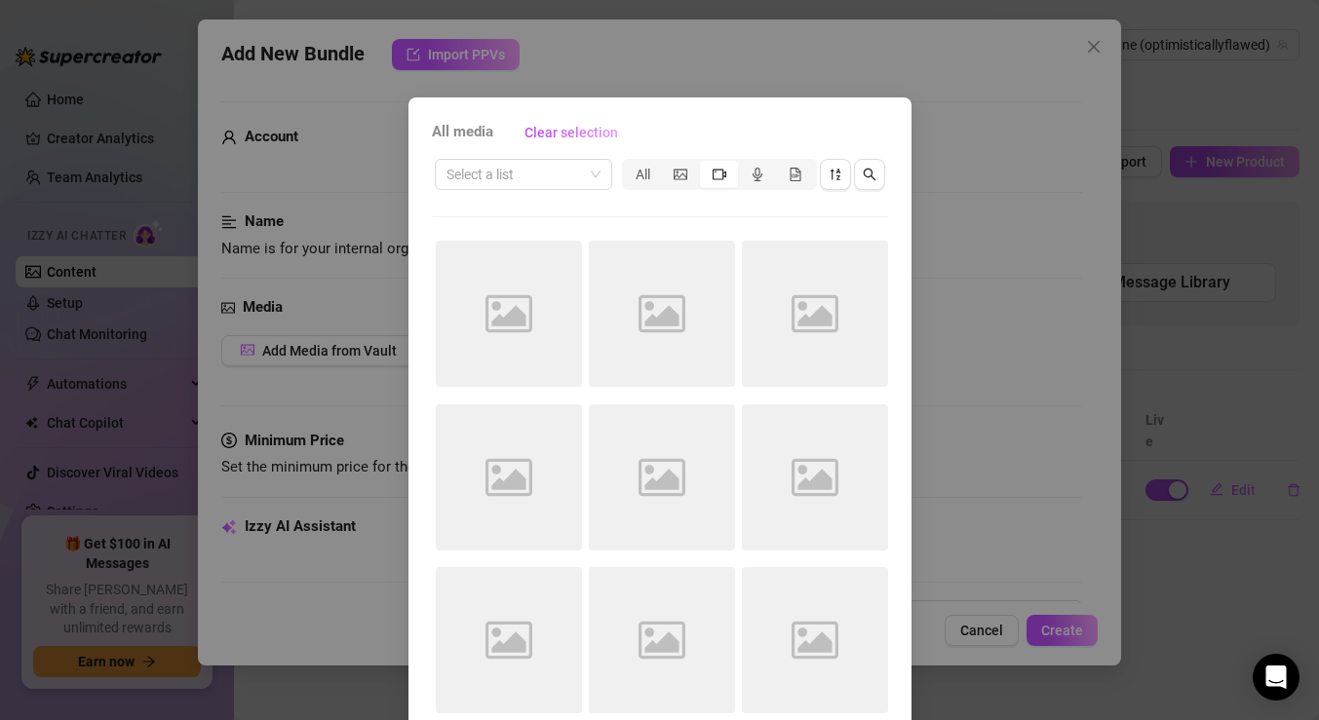
scroll to position [94, 0]
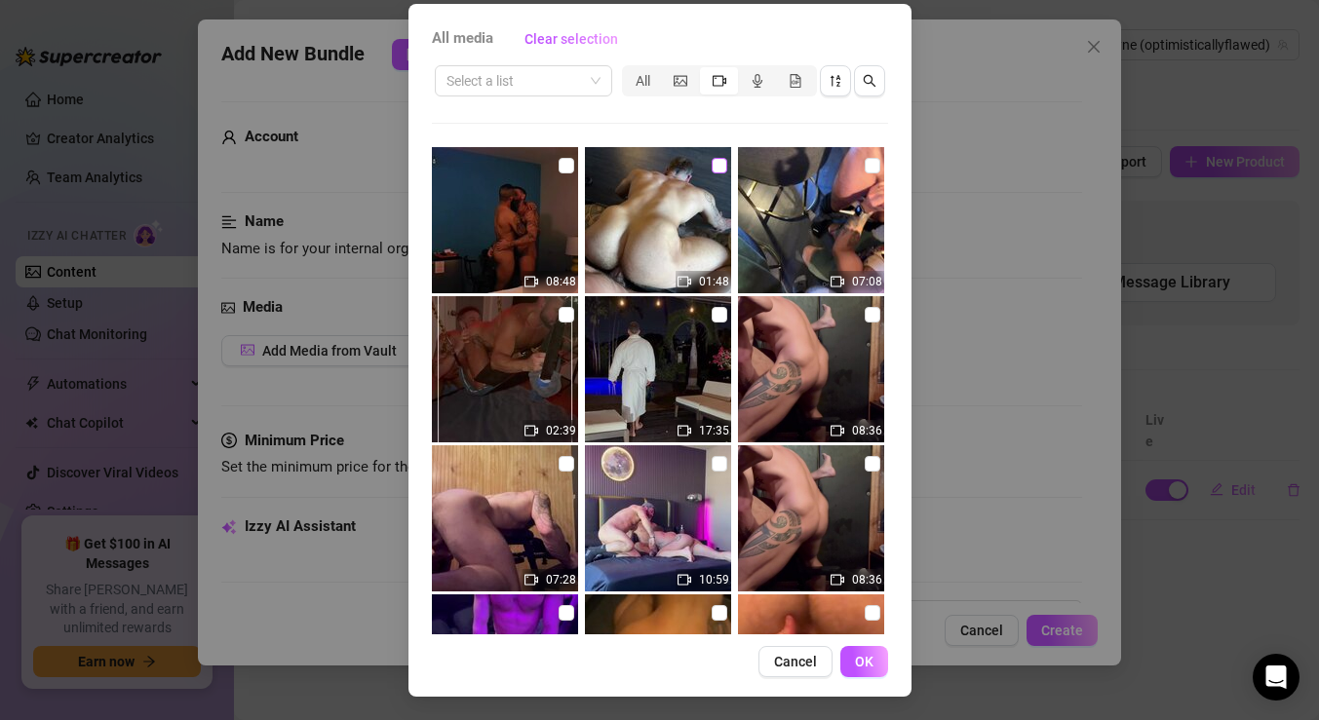
click at [715, 164] on input "checkbox" at bounding box center [720, 166] width 16 height 16
checkbox input "true"
click at [805, 668] on span "Cancel" at bounding box center [795, 662] width 43 height 16
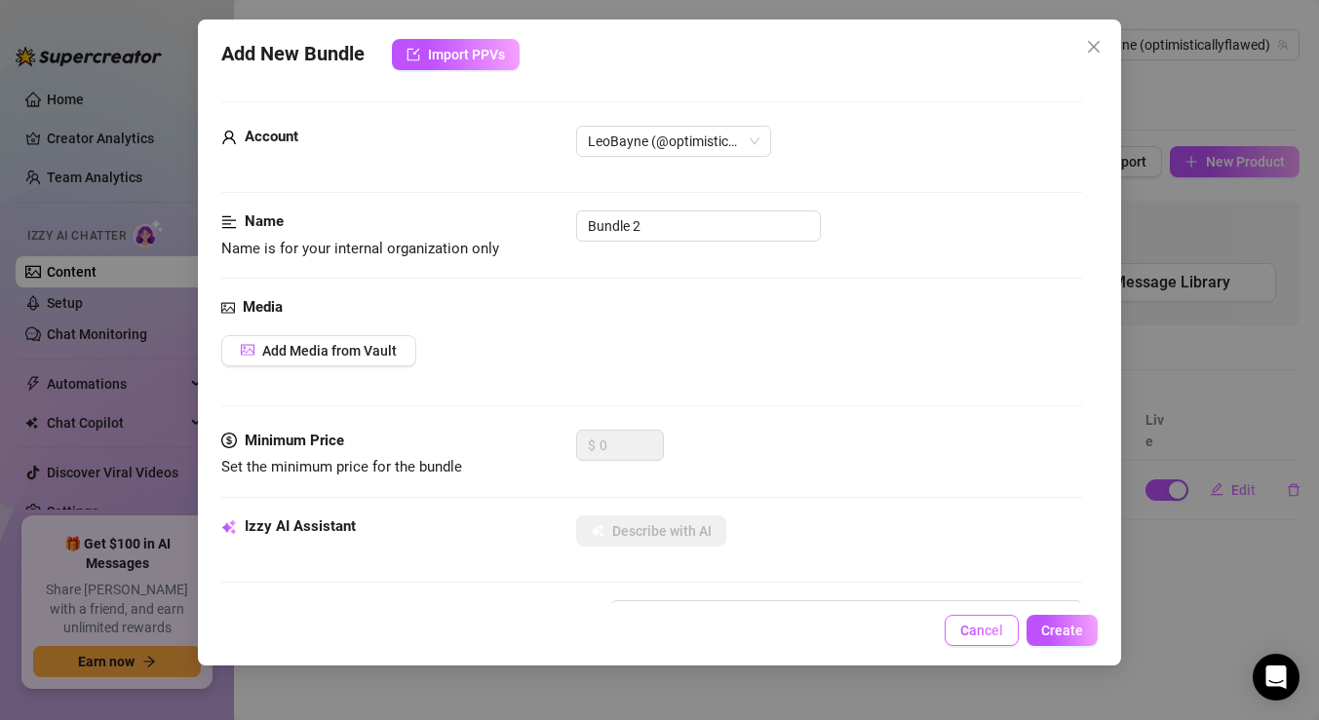
click at [962, 630] on span "Cancel" at bounding box center [981, 631] width 43 height 16
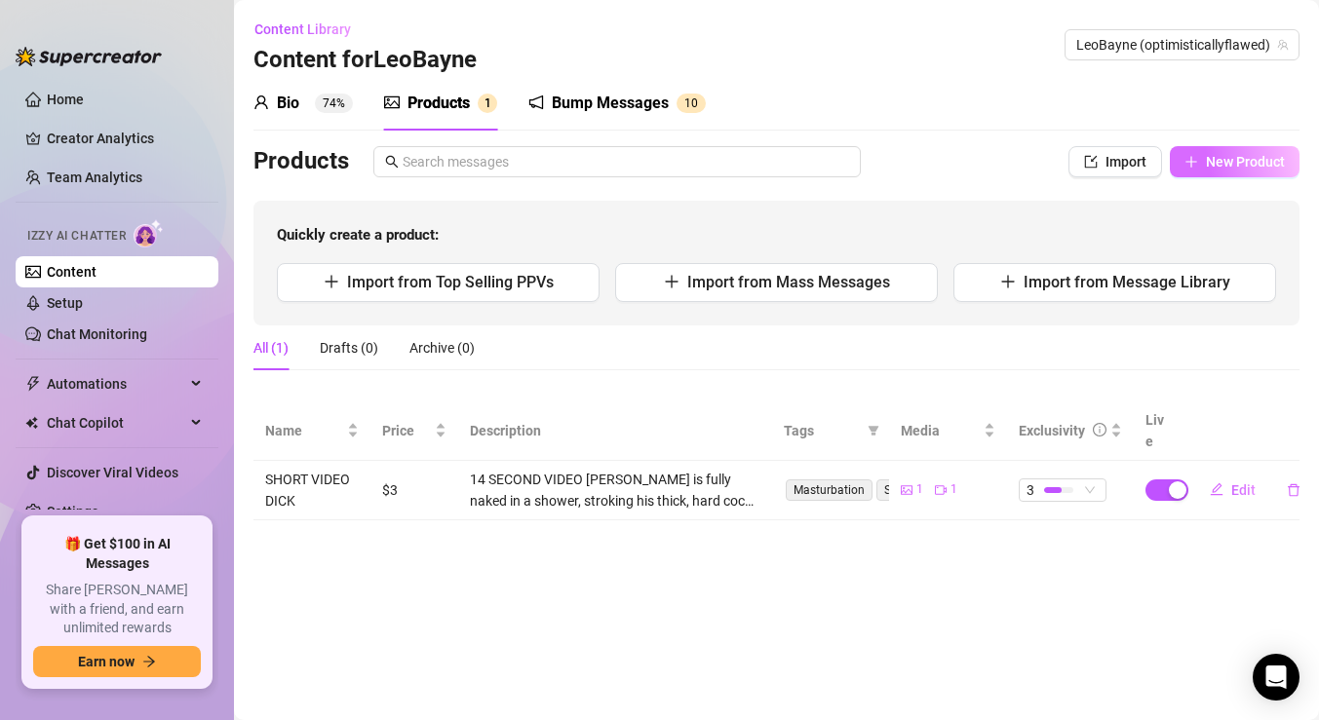
click at [1209, 169] on span "New Product" at bounding box center [1245, 162] width 79 height 16
type textarea "Type your message here..."
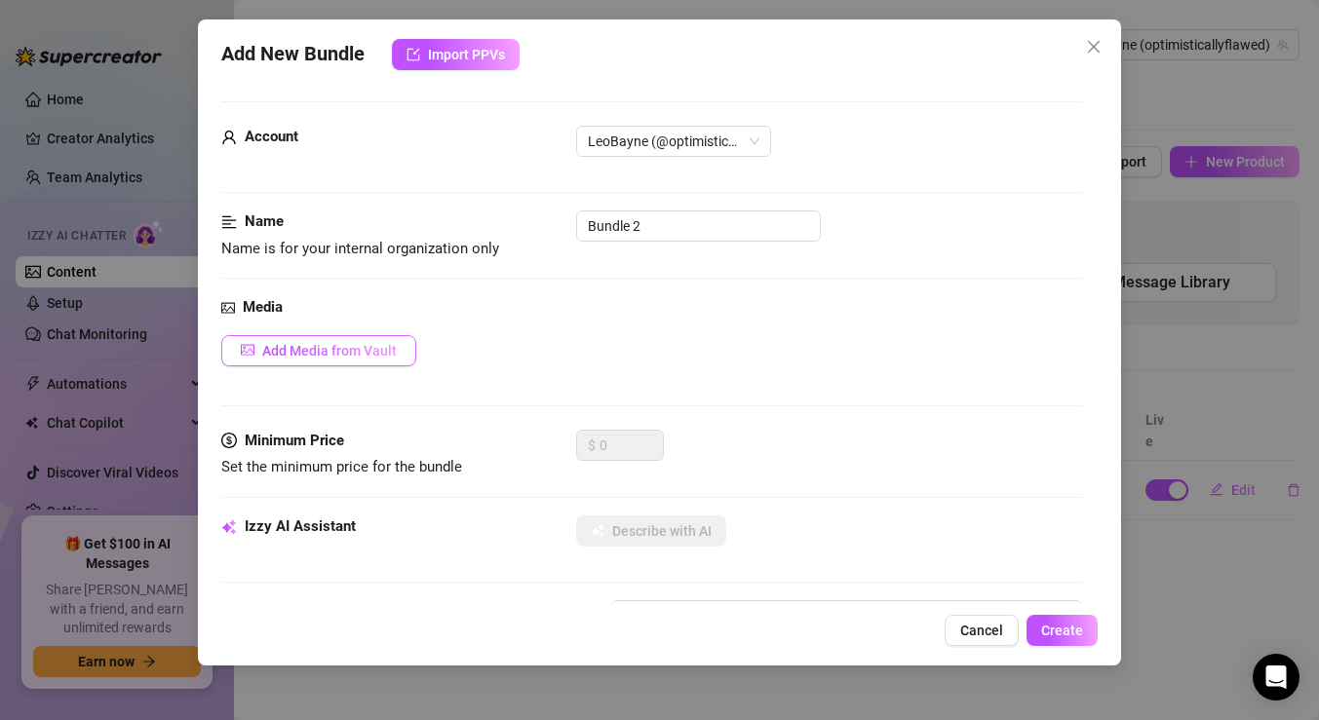
click at [376, 357] on span "Add Media from Vault" at bounding box center [329, 351] width 135 height 16
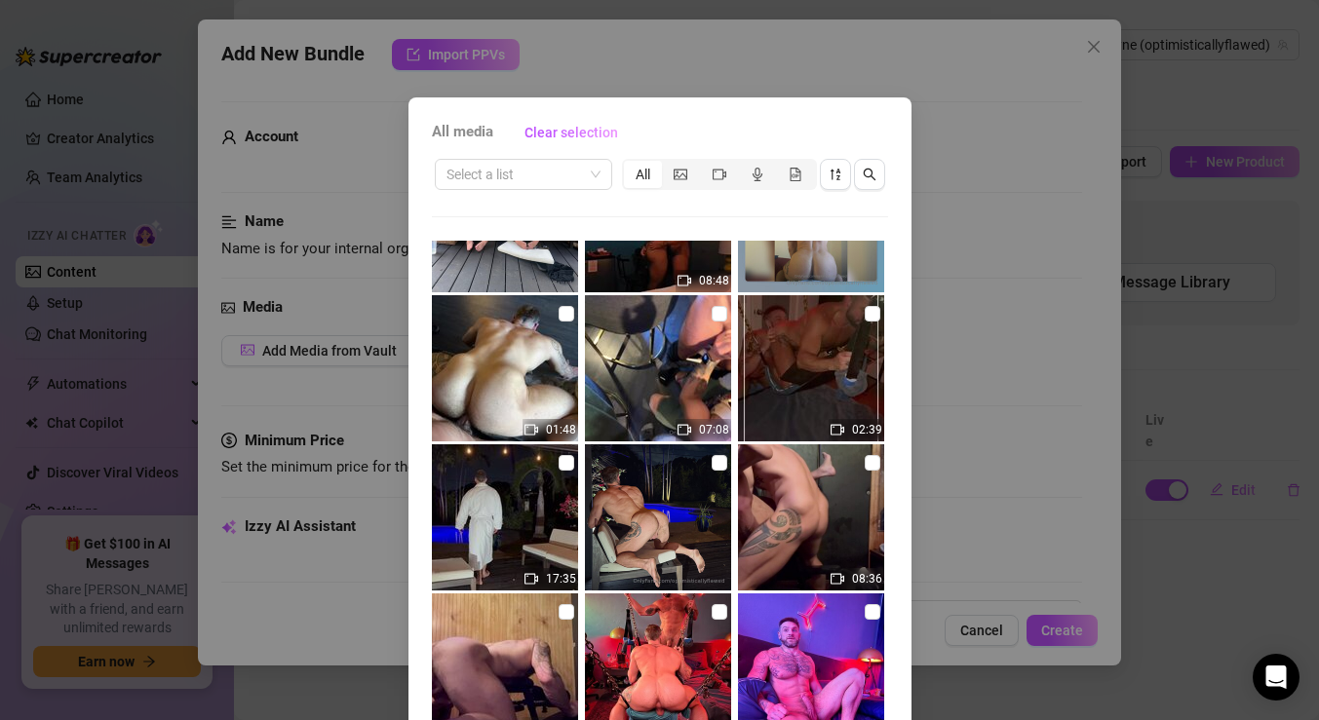
scroll to position [128, 0]
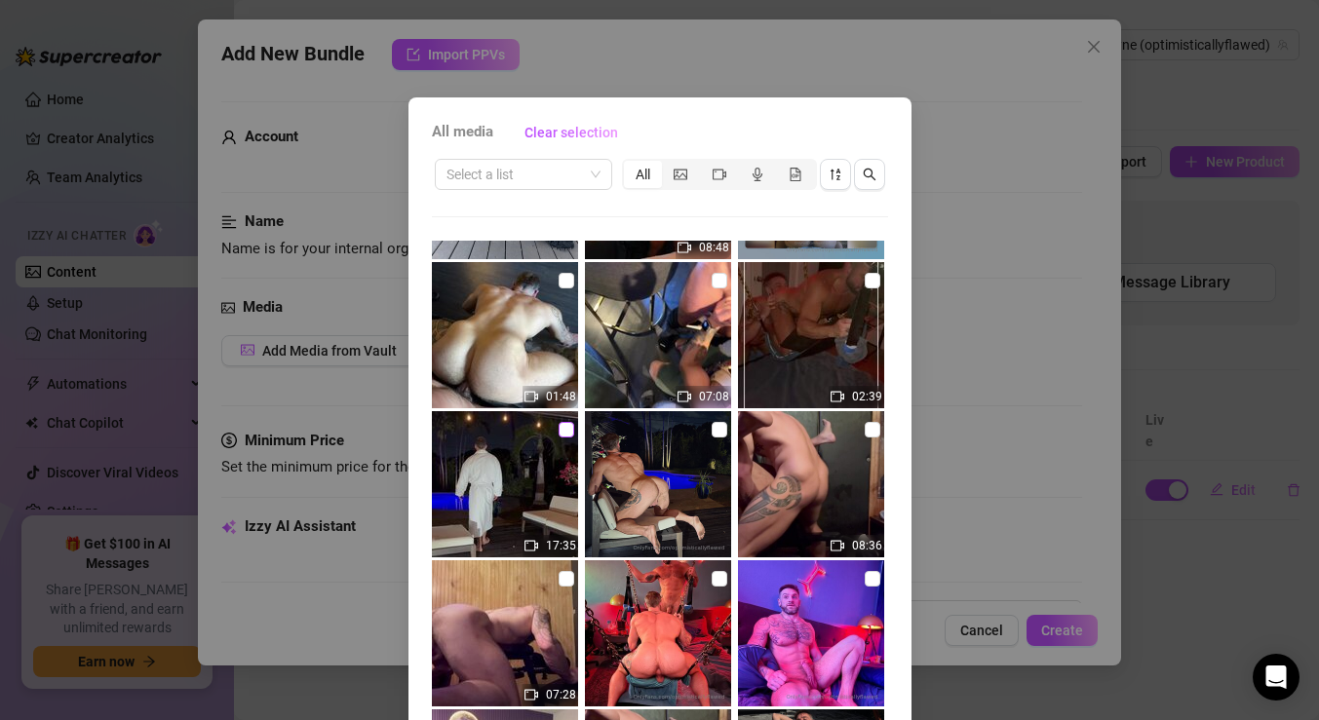
click at [566, 431] on input "checkbox" at bounding box center [567, 430] width 16 height 16
checkbox input "true"
click at [718, 429] on input "checkbox" at bounding box center [720, 430] width 16 height 16
checkbox input "true"
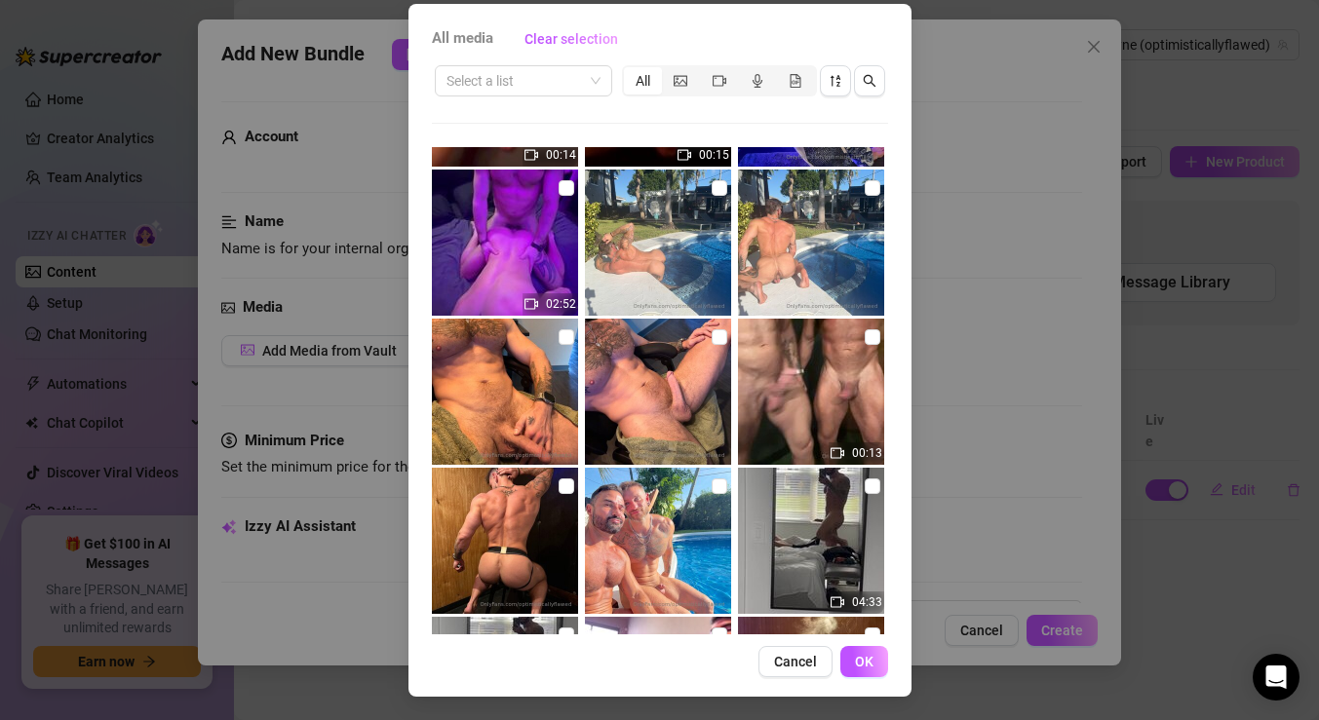
scroll to position [1121, 0]
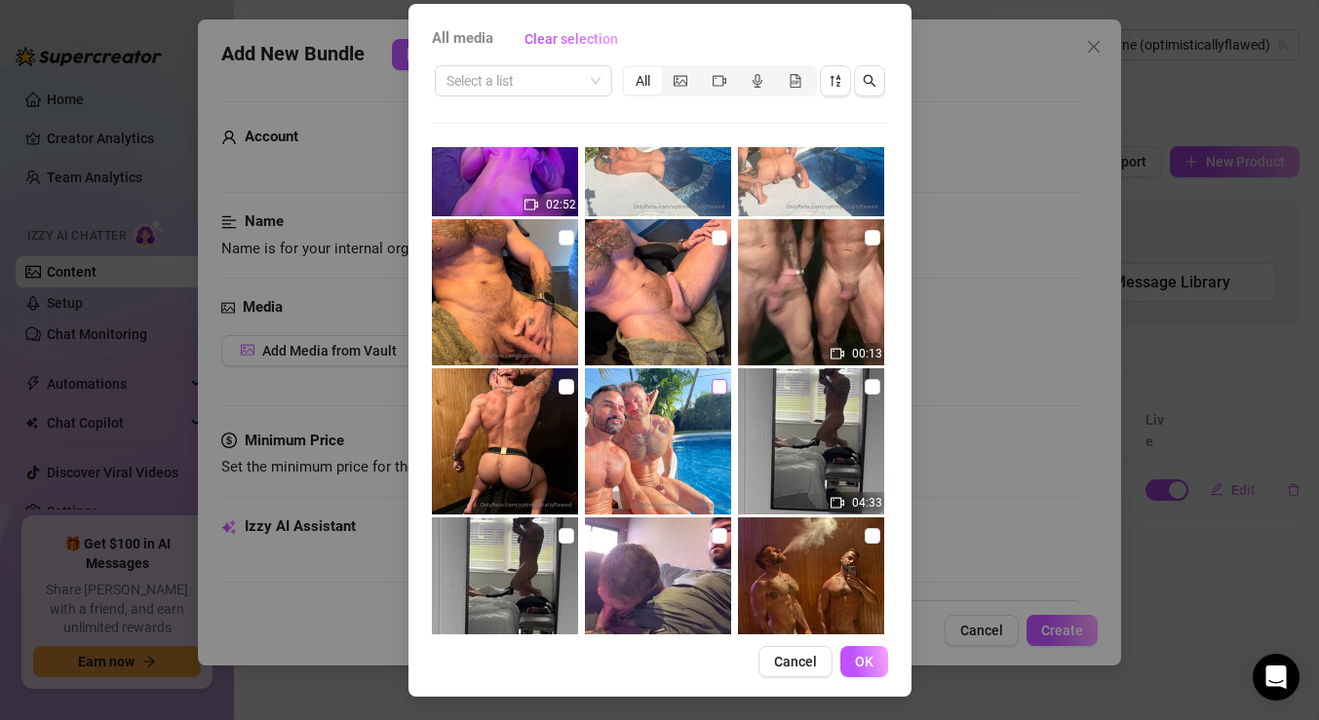
click at [716, 390] on input "checkbox" at bounding box center [720, 387] width 16 height 16
checkbox input "true"
click at [861, 654] on span "OK" at bounding box center [864, 662] width 19 height 16
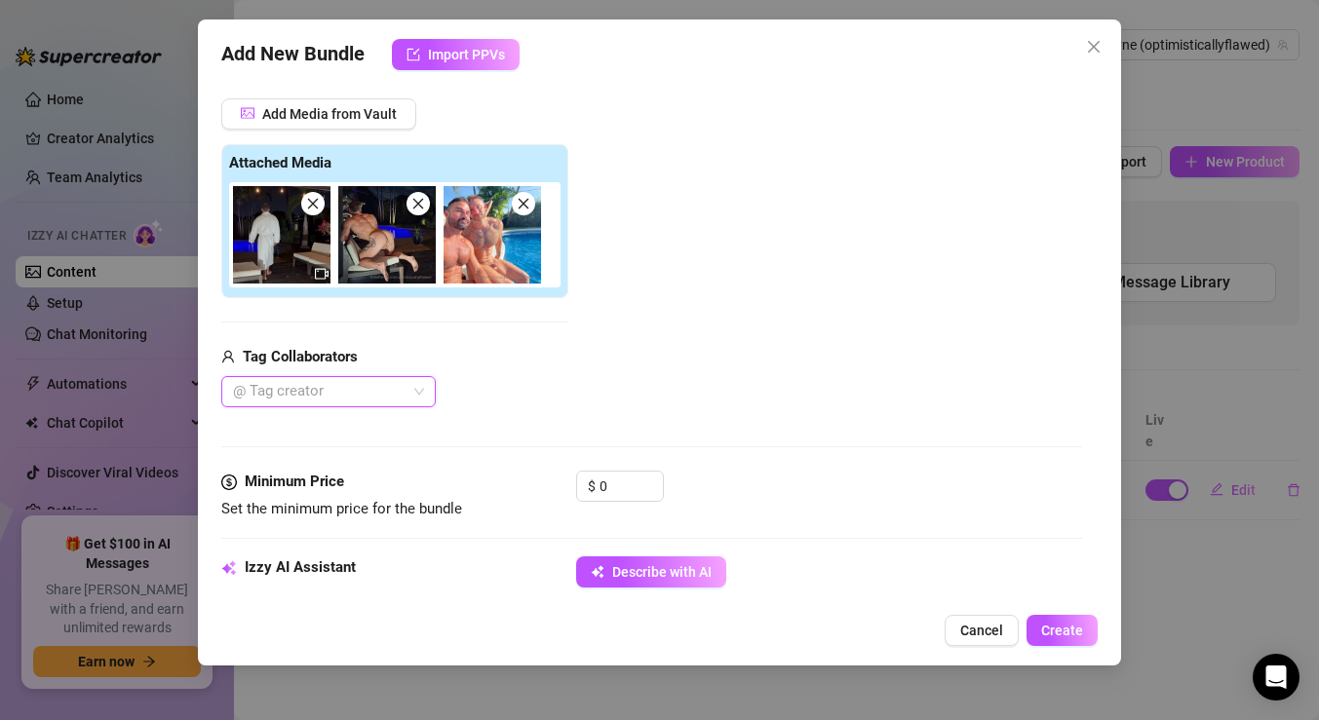
scroll to position [277, 0]
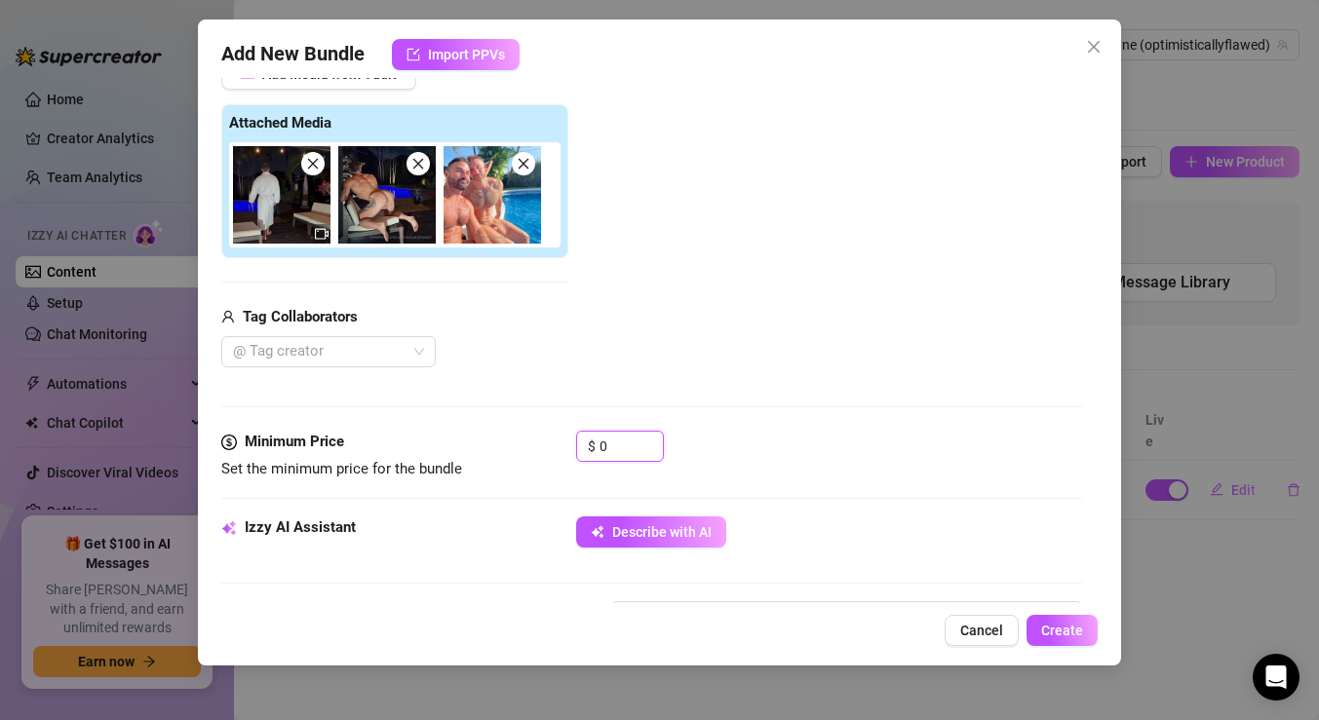
drag, startPoint x: 618, startPoint y: 445, endPoint x: 528, endPoint y: 426, distance: 91.6
click at [531, 428] on form "Account LeoBayne (@optimisticallyflawed) Name Name is for your internal organiz…" at bounding box center [651, 657] width 861 height 1665
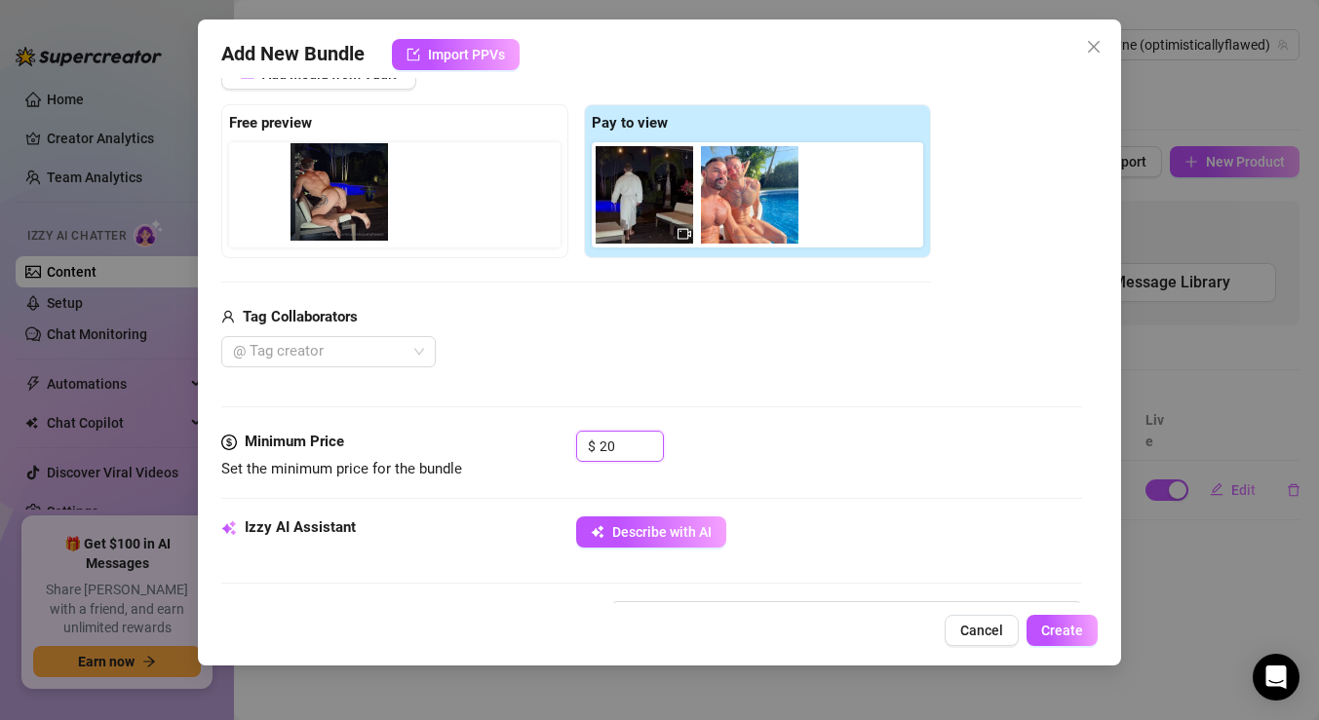
drag, startPoint x: 739, startPoint y: 183, endPoint x: 318, endPoint y: 178, distance: 421.2
click at [318, 178] on div "Free preview Pay to view" at bounding box center [576, 181] width 710 height 154
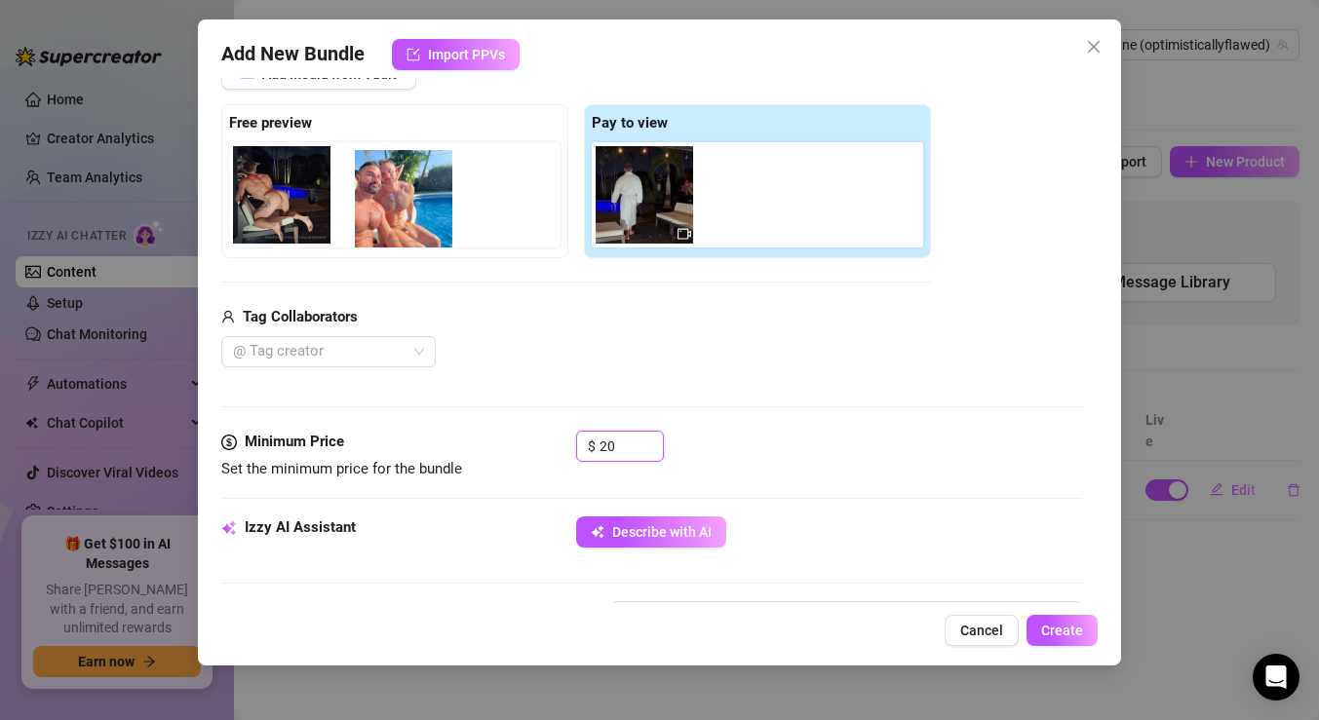
drag, startPoint x: 739, startPoint y: 189, endPoint x: 381, endPoint y: 192, distance: 357.8
click at [381, 192] on div "Free preview Pay to view" at bounding box center [576, 181] width 710 height 154
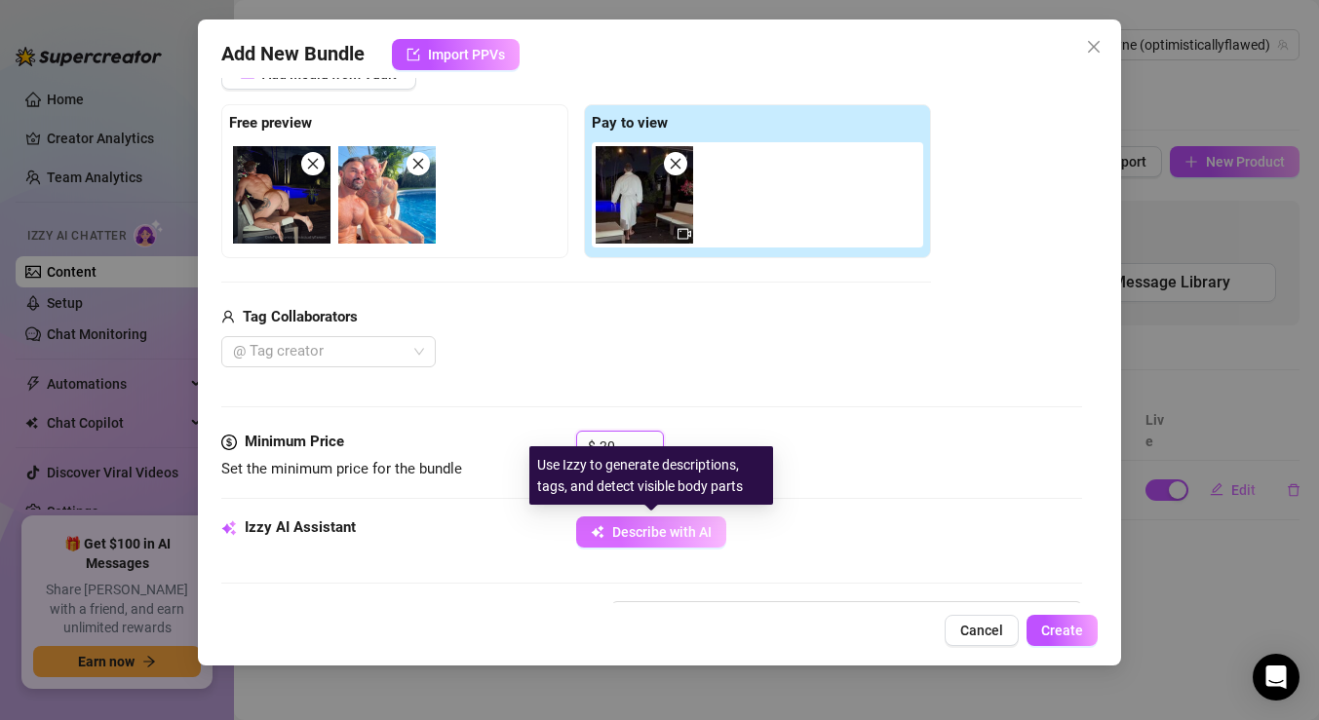
type input "20"
click at [618, 536] on span "Describe with AI" at bounding box center [661, 532] width 99 height 16
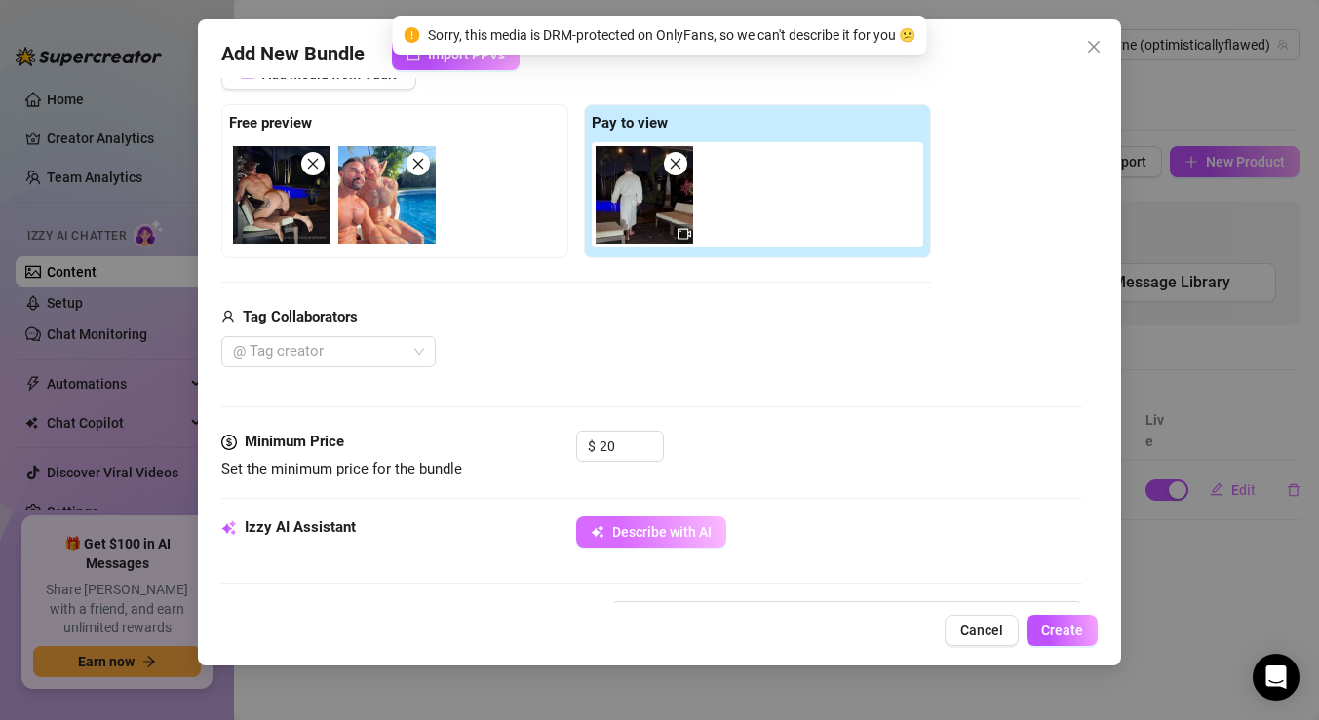
click at [637, 520] on button "Describe with AI" at bounding box center [651, 532] width 150 height 31
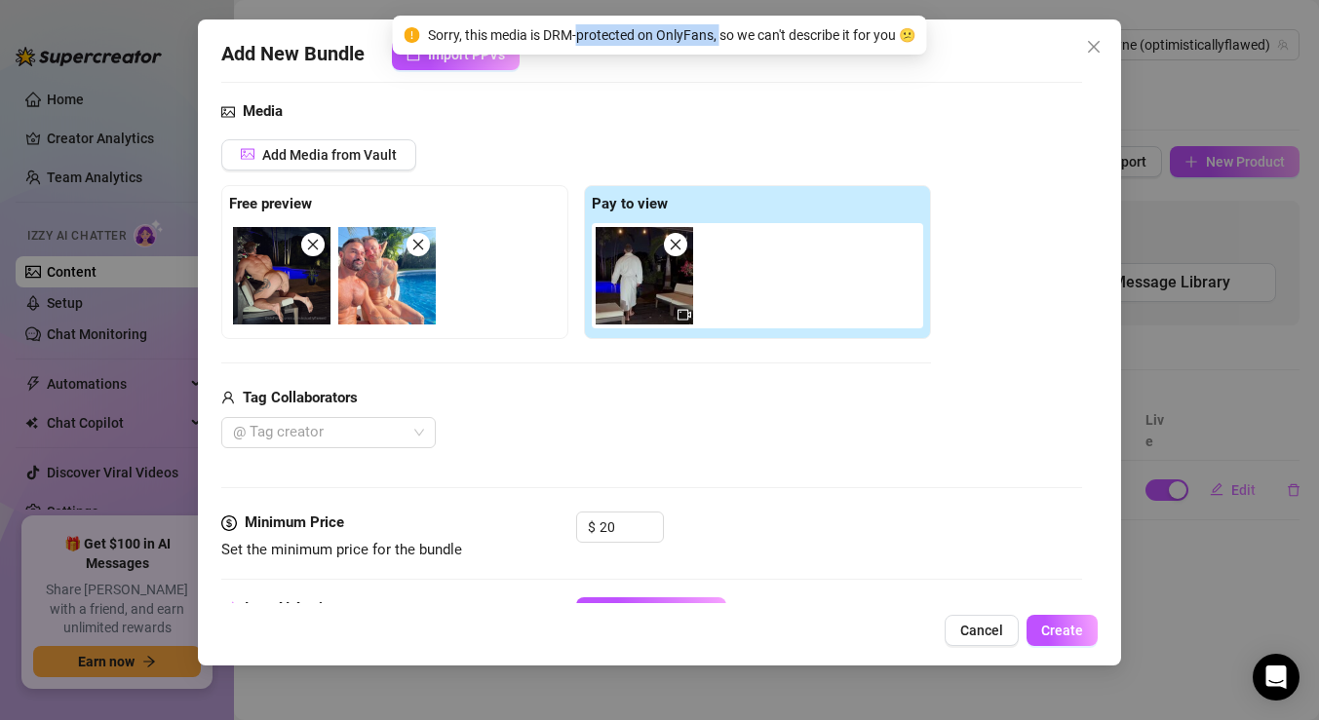
drag, startPoint x: 569, startPoint y: 38, endPoint x: 727, endPoint y: 29, distance: 158.2
click at [725, 29] on span "Sorry, this media is DRM-protected on OnlyFans, so we can't describe it for you…" at bounding box center [671, 34] width 487 height 21
drag, startPoint x: 910, startPoint y: 35, endPoint x: 416, endPoint y: 23, distance: 493.4
click at [428, 26] on span "Sorry, this media is DRM-protected on OnlyFans, so we can't describe it for you…" at bounding box center [671, 34] width 487 height 21
copy span "Sorry, this media is DRM-protected on OnlyFans, so we can't describe it for you"
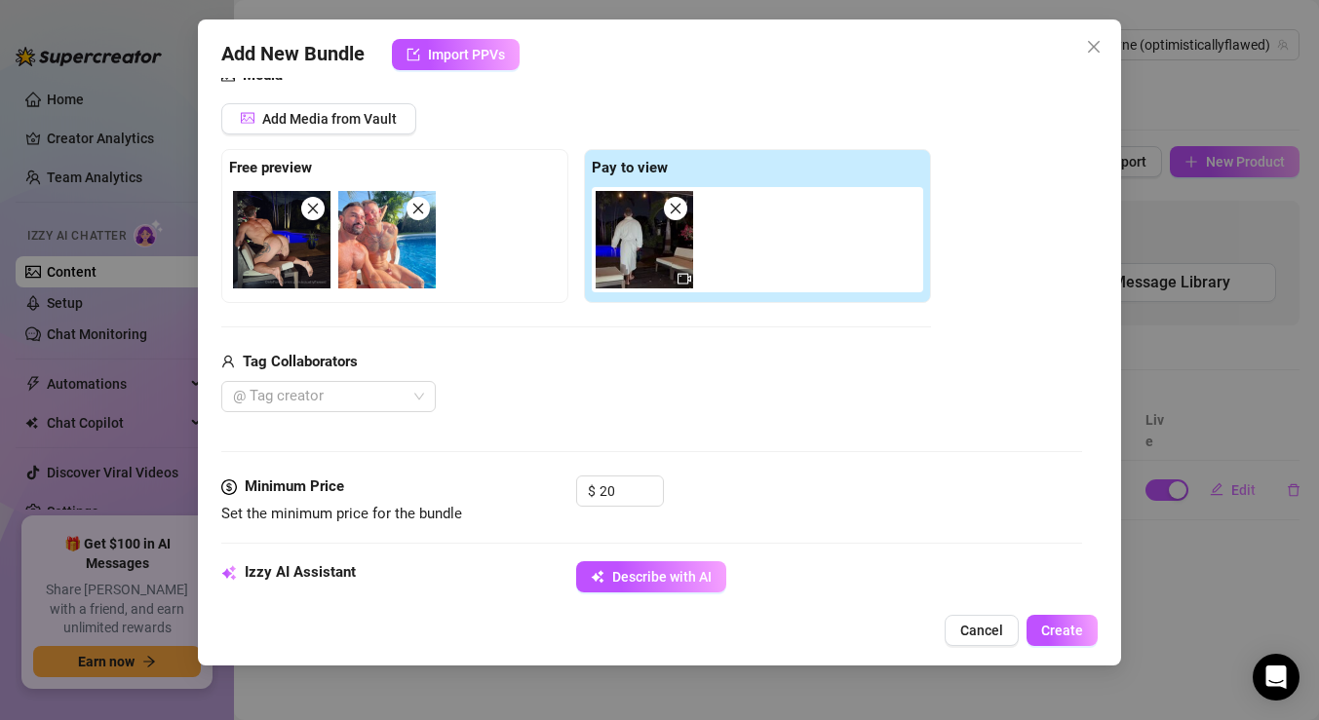
scroll to position [234, 0]
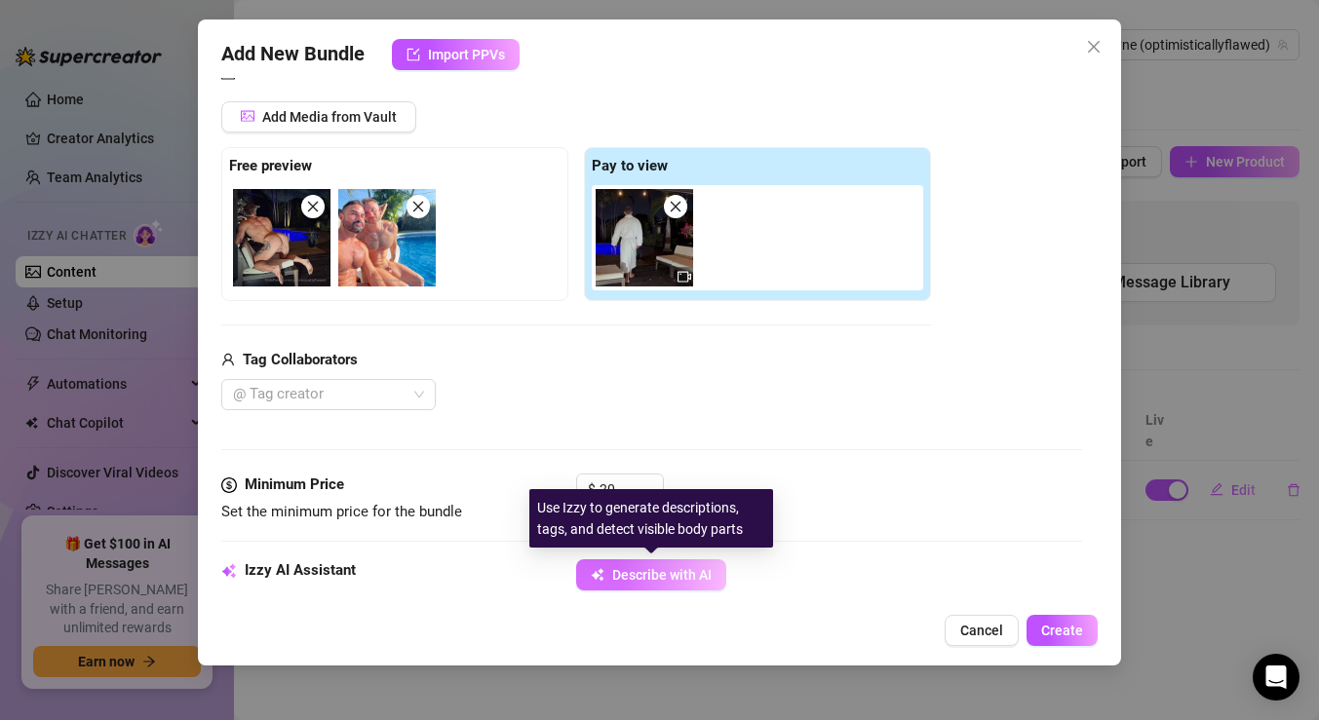
click at [629, 569] on span "Describe with AI" at bounding box center [661, 575] width 99 height 16
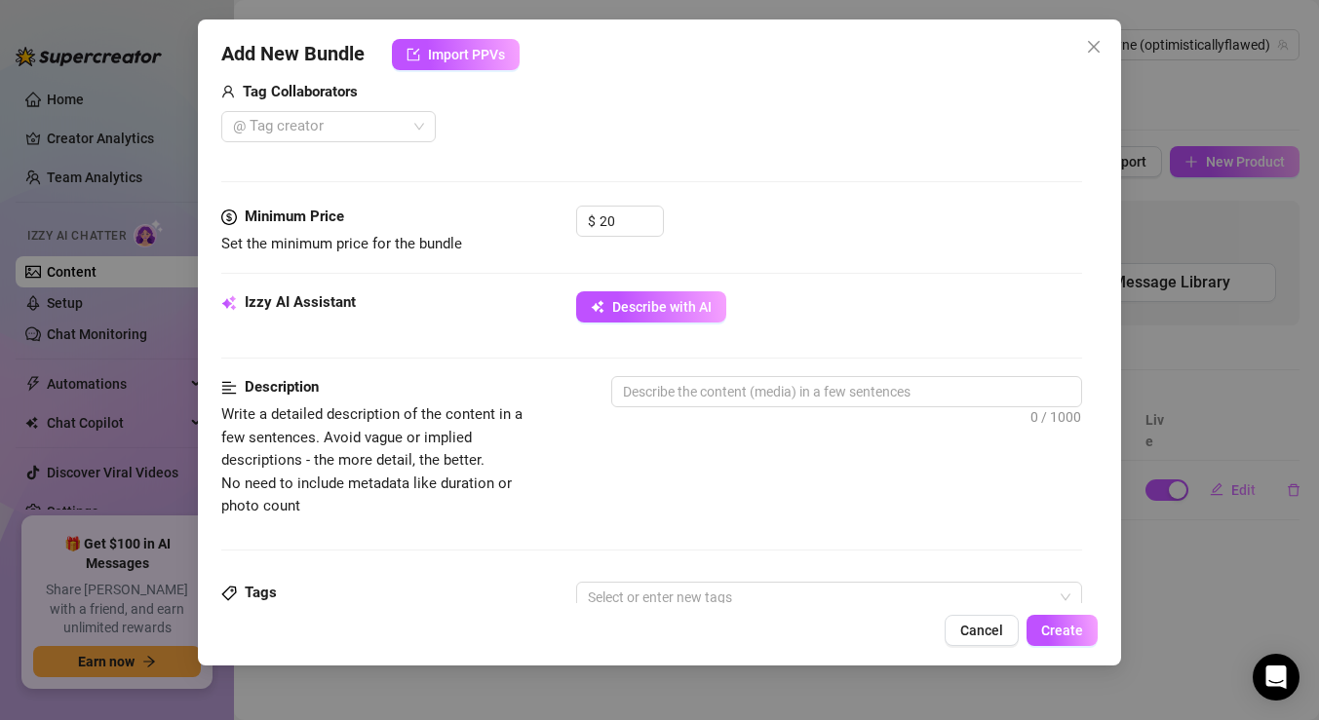
scroll to position [508, 0]
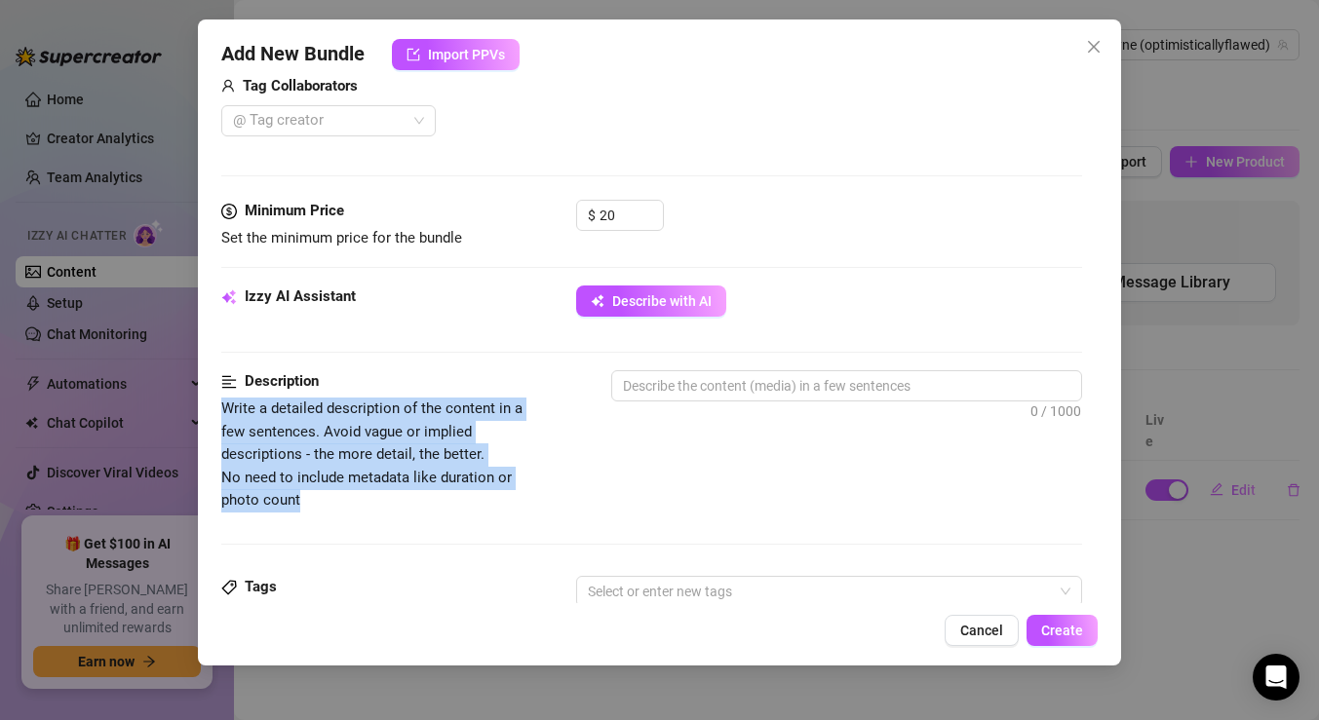
drag, startPoint x: 319, startPoint y: 508, endPoint x: 220, endPoint y: 413, distance: 136.5
click at [220, 413] on div "Add New Bundle Import PPVs Account LeoBayne (@optimisticallyflawed) Name Name i…" at bounding box center [659, 342] width 923 height 646
copy span "Write a detailed description of the content in a few sentences. Avoid vague or …"
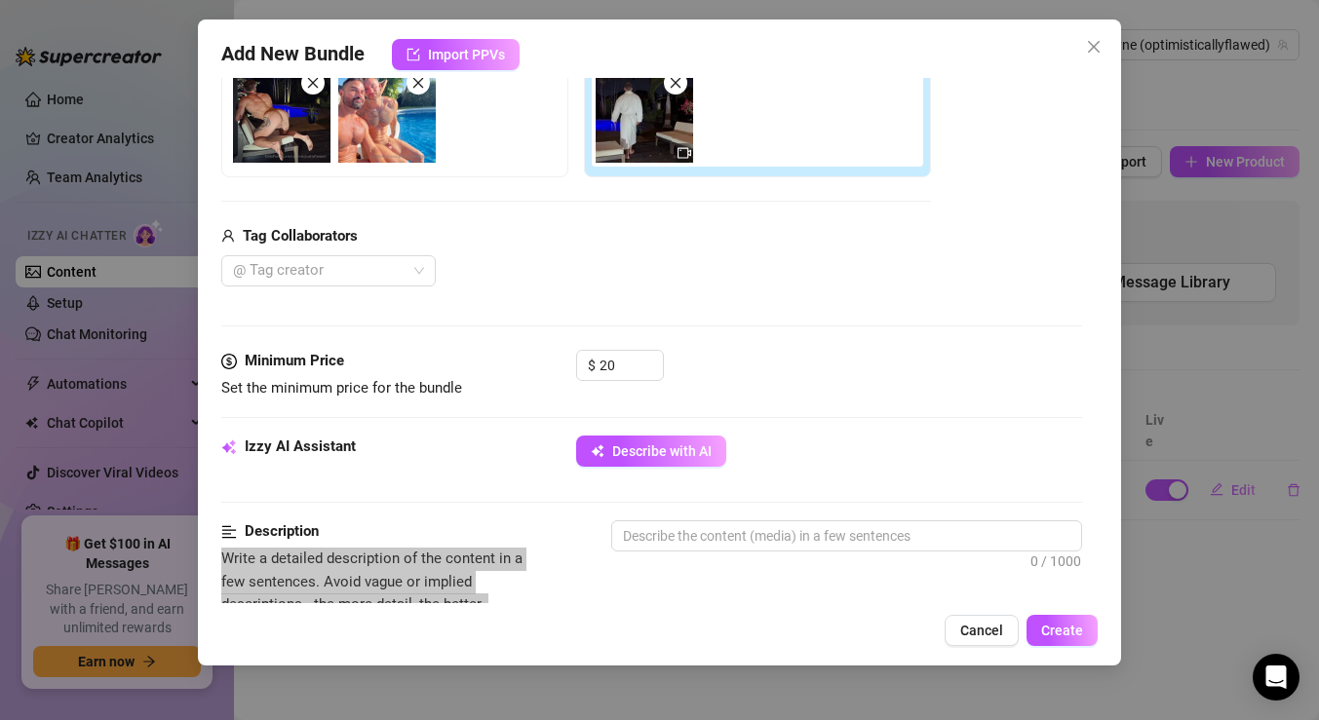
scroll to position [368, 0]
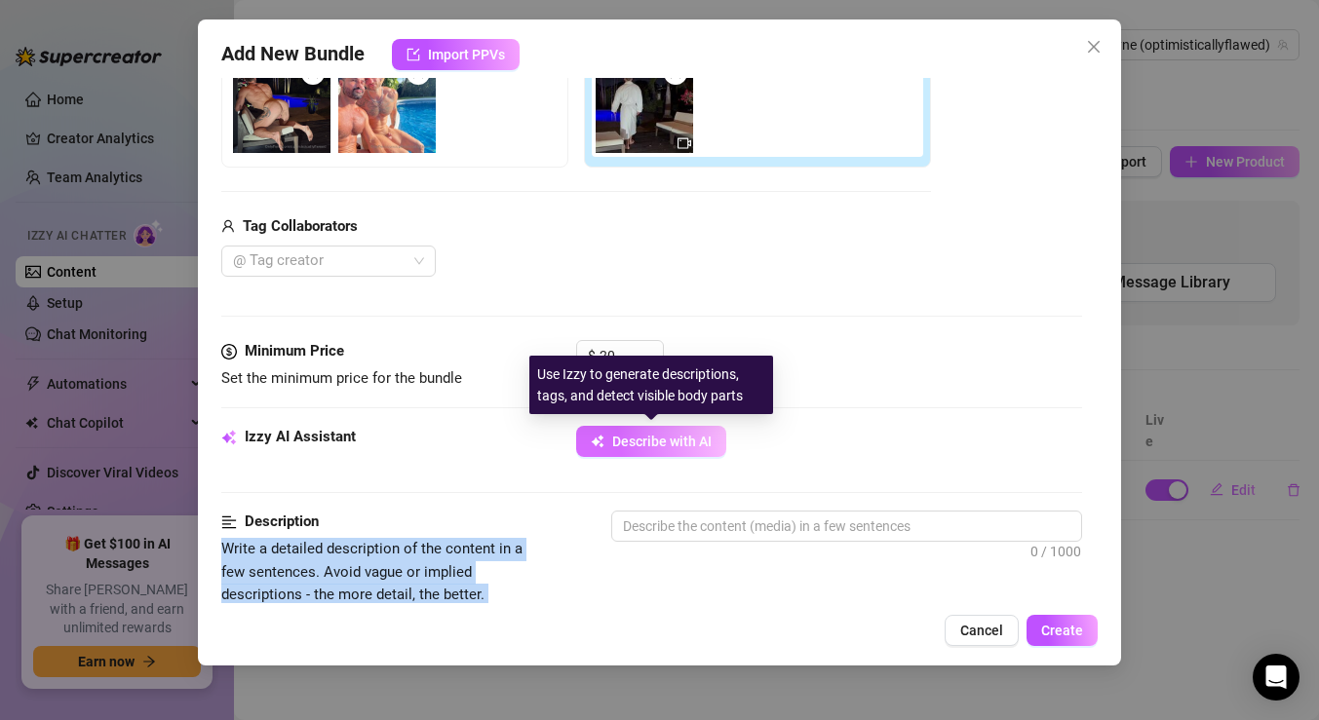
click at [610, 441] on button "Describe with AI" at bounding box center [651, 441] width 150 height 31
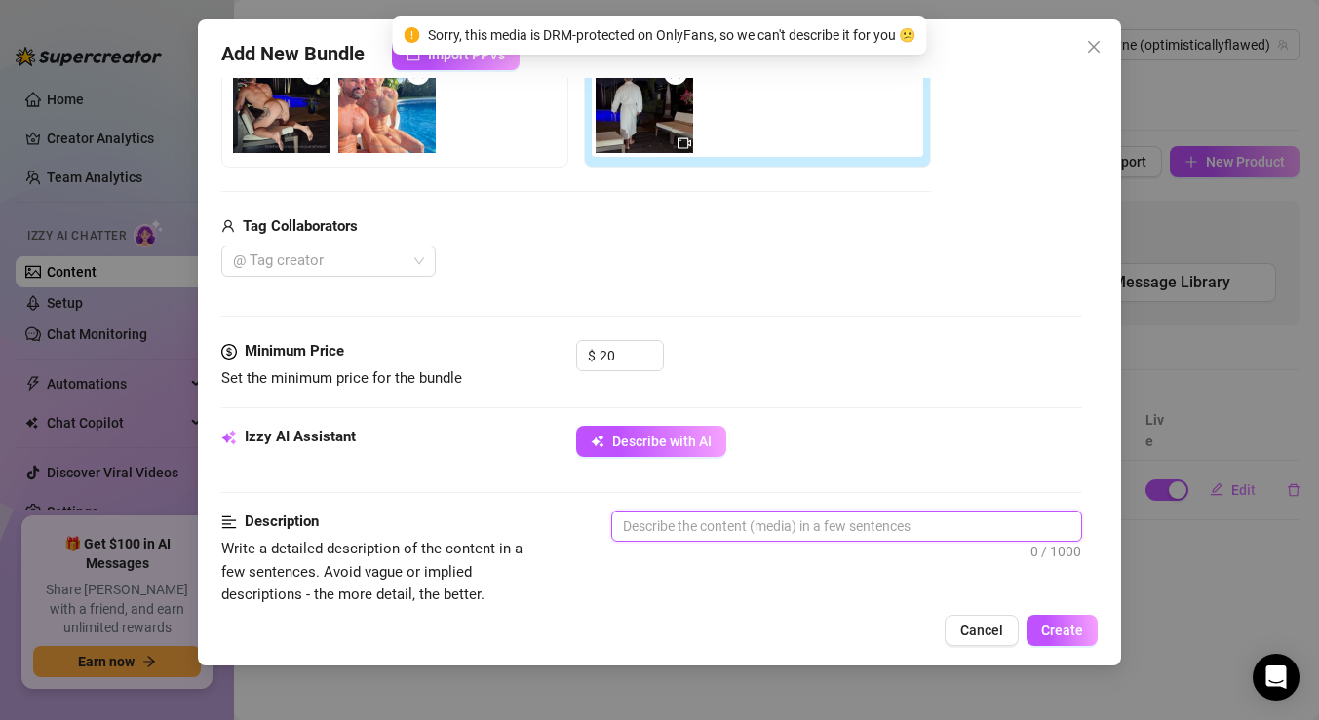
click at [677, 533] on textarea at bounding box center [846, 526] width 469 height 29
paste textarea "This is one of my wildest collabs yet — [PERSON_NAME] and I went all out by the…"
type textarea "This is one of my wildest collabs yet — [PERSON_NAME] and I went all out by the…"
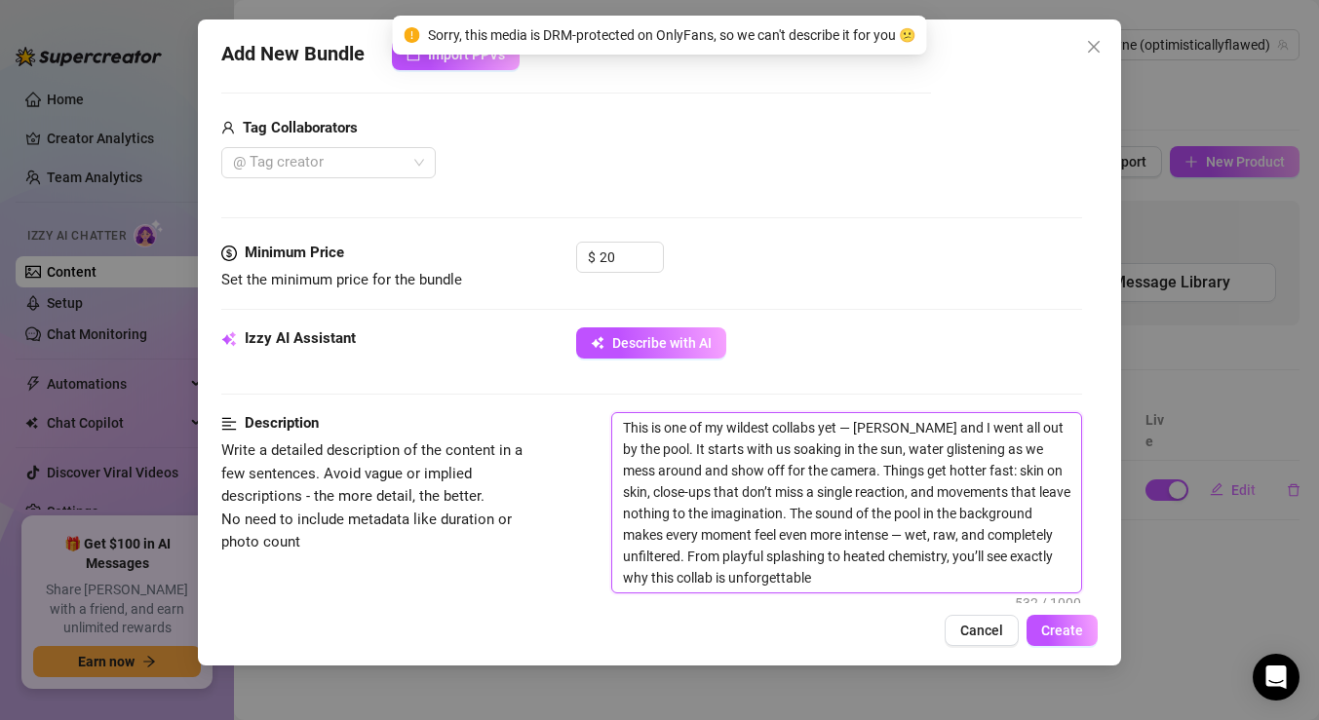
scroll to position [467, 0]
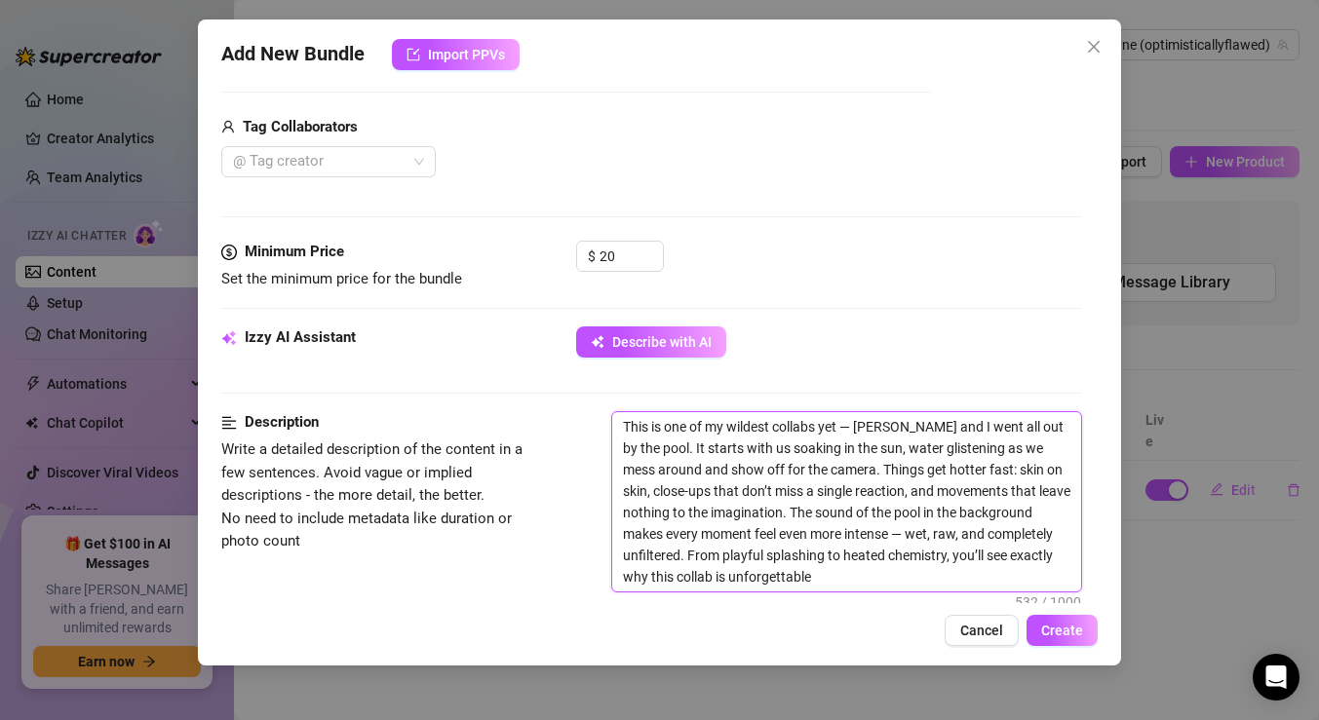
drag, startPoint x: 772, startPoint y: 447, endPoint x: 818, endPoint y: 448, distance: 45.8
click at [818, 448] on textarea "This is one of my wildest collabs yet — [PERSON_NAME] and I went all out by the…" at bounding box center [846, 501] width 469 height 179
drag, startPoint x: 834, startPoint y: 453, endPoint x: 767, endPoint y: 450, distance: 66.4
click at [767, 450] on textarea "This is one of my wildest collabs yet — [PERSON_NAME] and I went all out by the…" at bounding box center [846, 501] width 469 height 179
type textarea "This is one of my wildest collabs yet — [PERSON_NAME] and I went all out by the…"
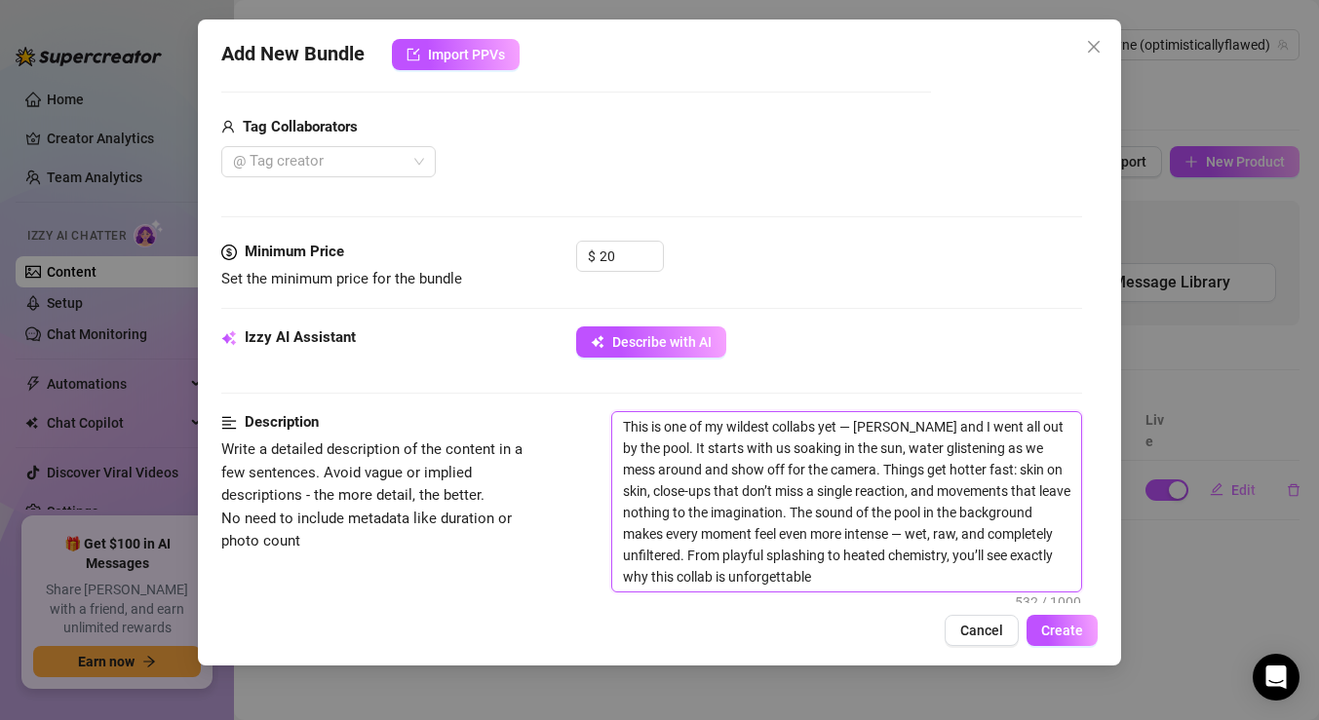
type textarea "This is one of my wildest collabs yet — [PERSON_NAME] and I went all out by the…"
drag, startPoint x: 860, startPoint y: 531, endPoint x: 890, endPoint y: 531, distance: 30.2
click at [890, 531] on textarea "This is one of my wildest collabs yet — [PERSON_NAME] and I went all out by the…" at bounding box center [846, 501] width 469 height 179
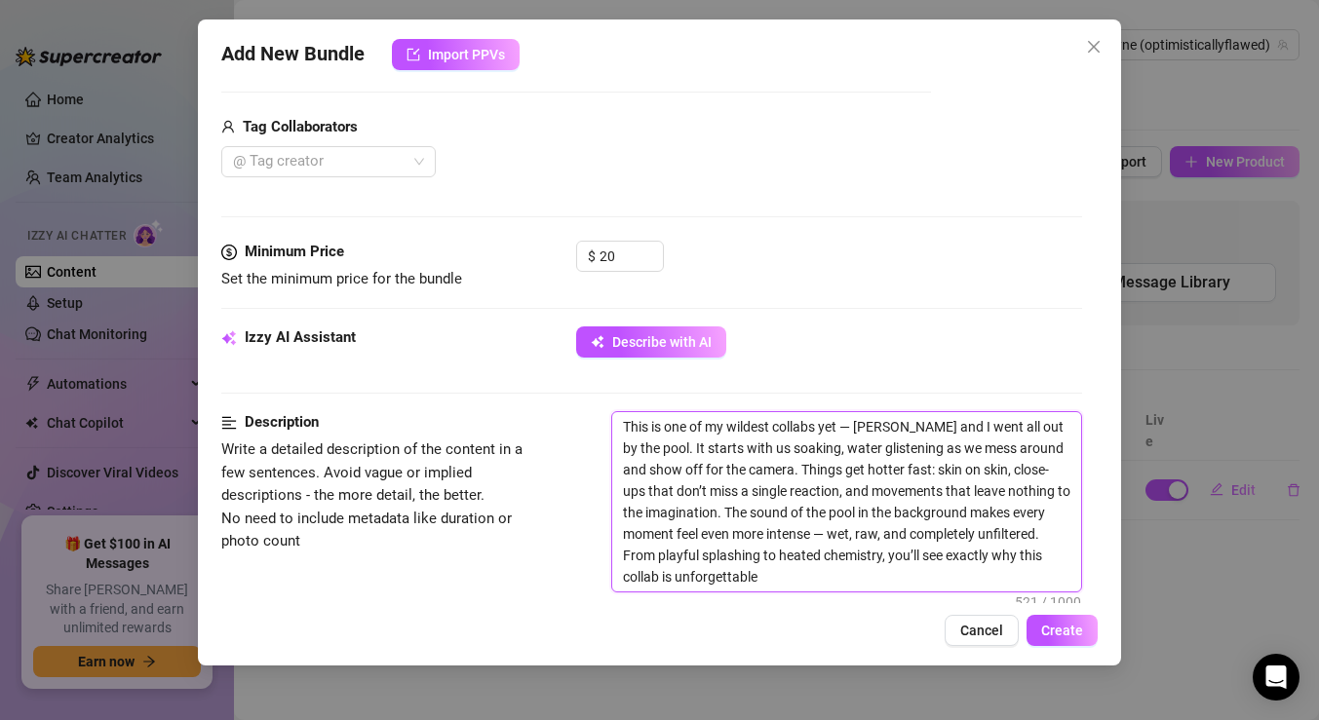
type textarea "This is one of my wildest collabs yet — [PERSON_NAME] and I went all out by the…"
click at [815, 582] on textarea "This is one of my wildest collabs yet — [PERSON_NAME] and I went all out by the…" at bounding box center [846, 501] width 469 height 179
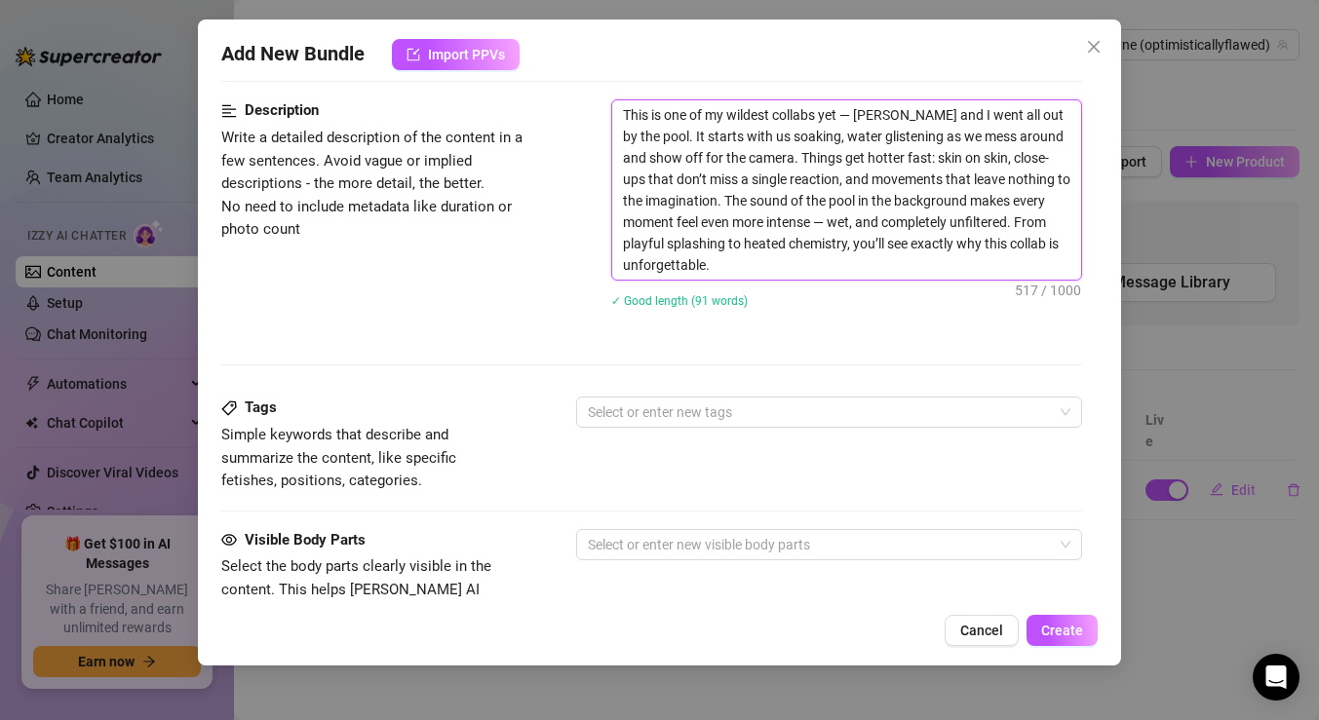
scroll to position [797, 0]
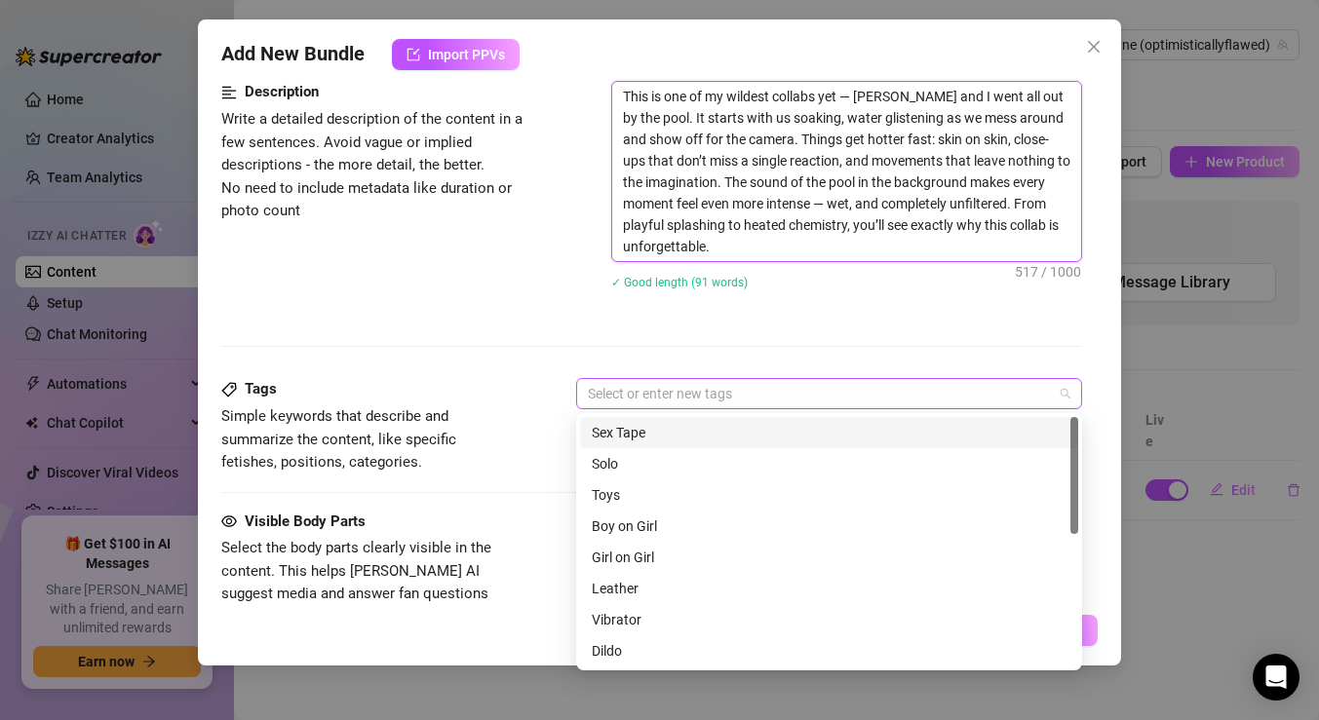
click at [610, 392] on div at bounding box center [819, 393] width 478 height 27
click at [630, 433] on div "Sex Tape" at bounding box center [829, 432] width 475 height 21
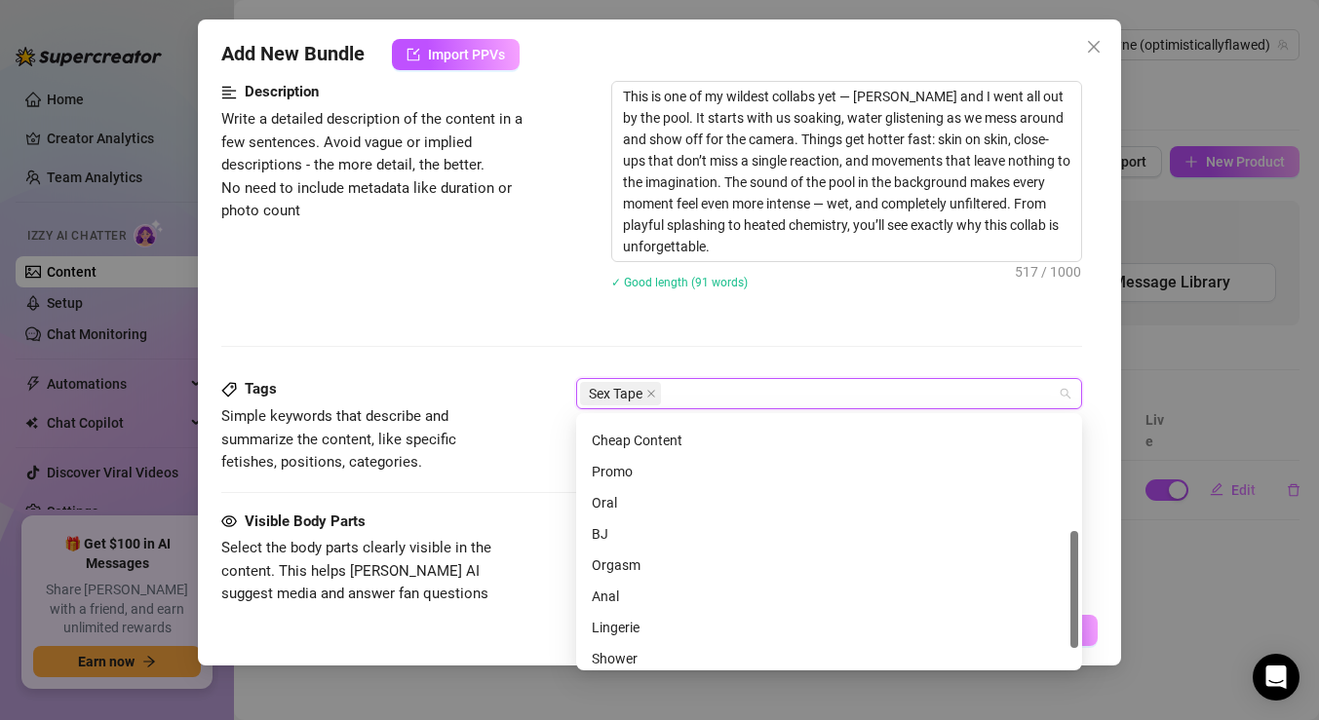
scroll to position [261, 0]
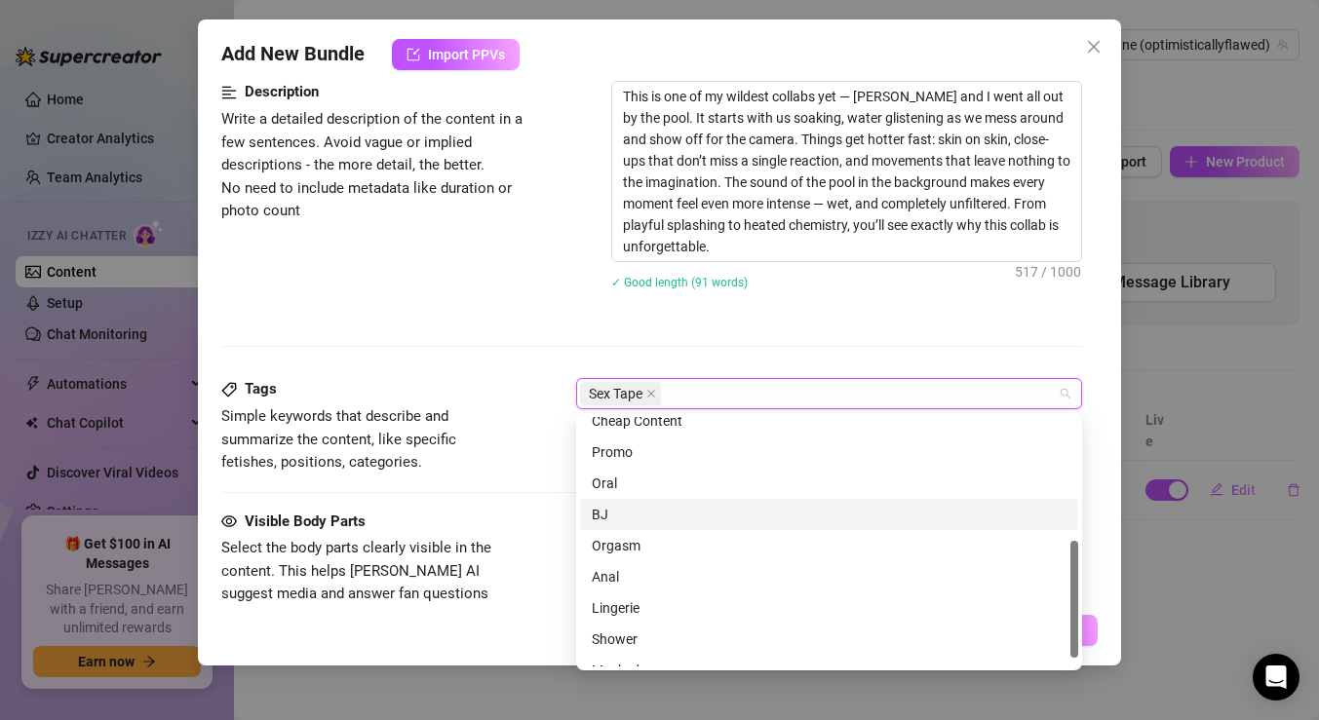
click at [635, 503] on div "BJ" at bounding box center [829, 514] width 498 height 31
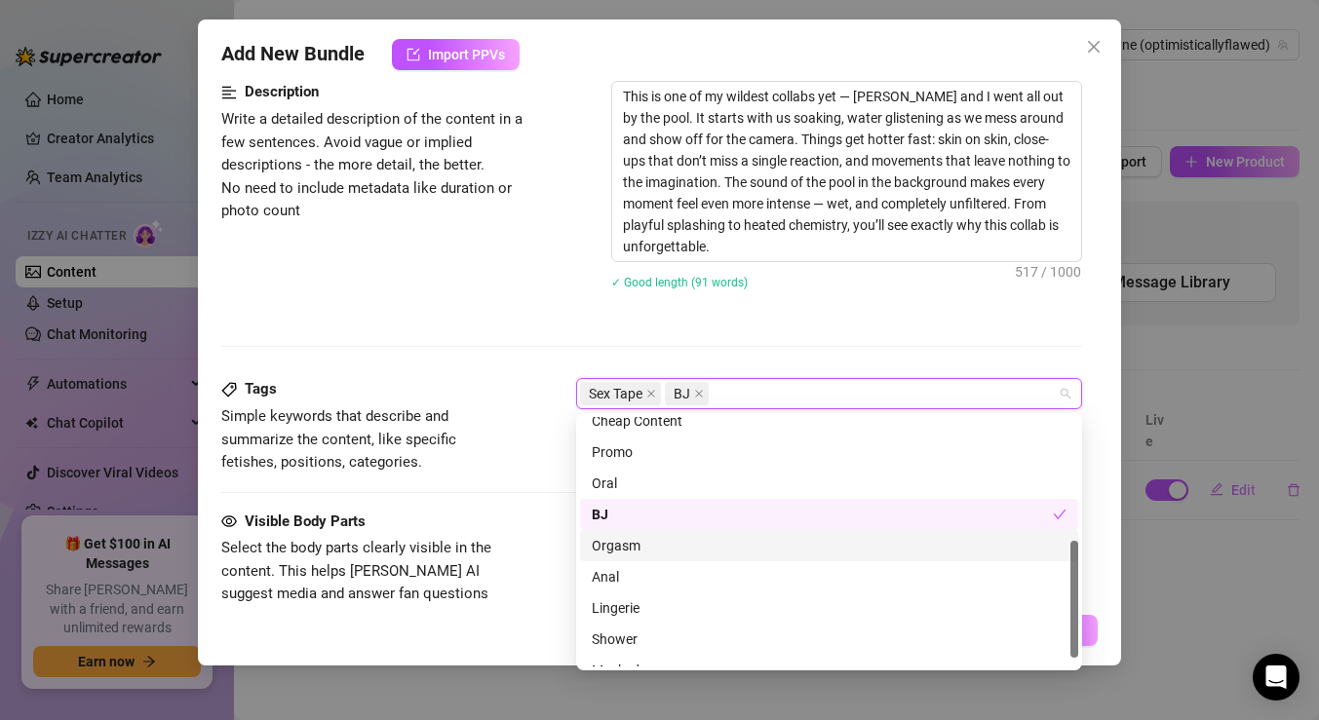
click at [651, 544] on div "Orgasm" at bounding box center [829, 545] width 475 height 21
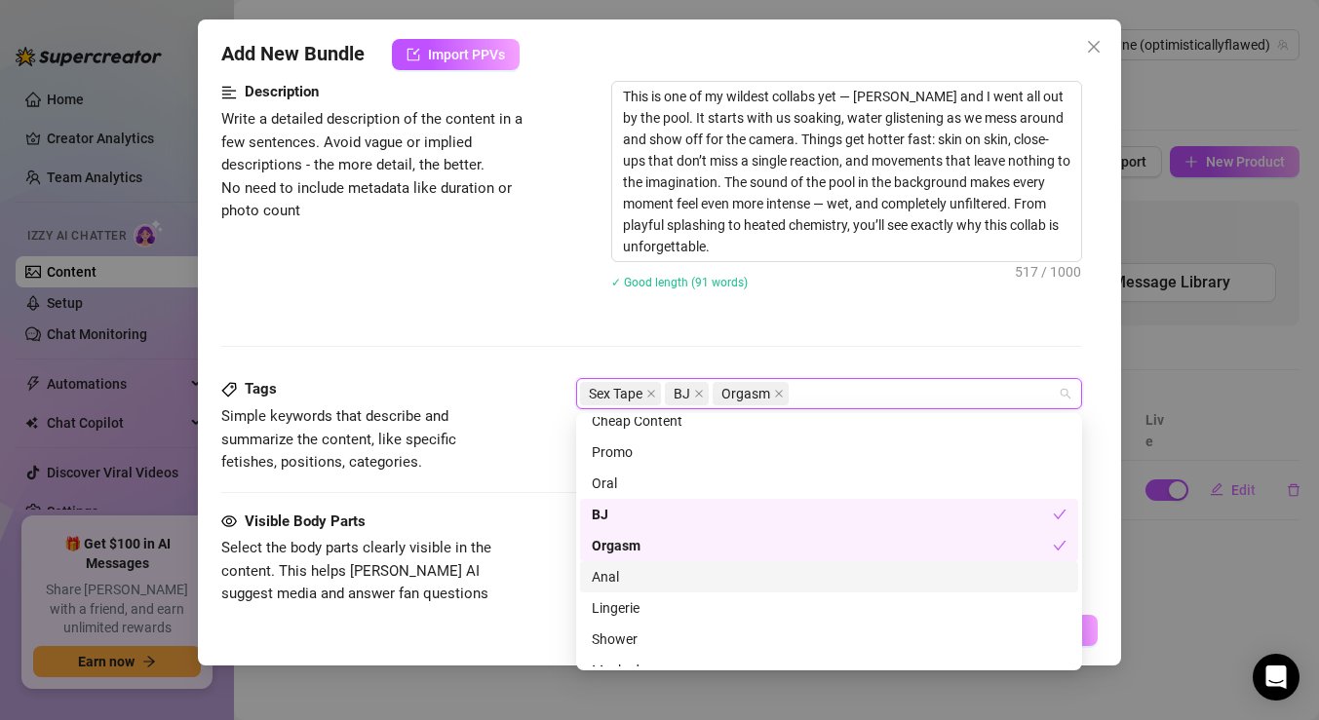
click at [637, 580] on div "Anal" at bounding box center [829, 576] width 475 height 21
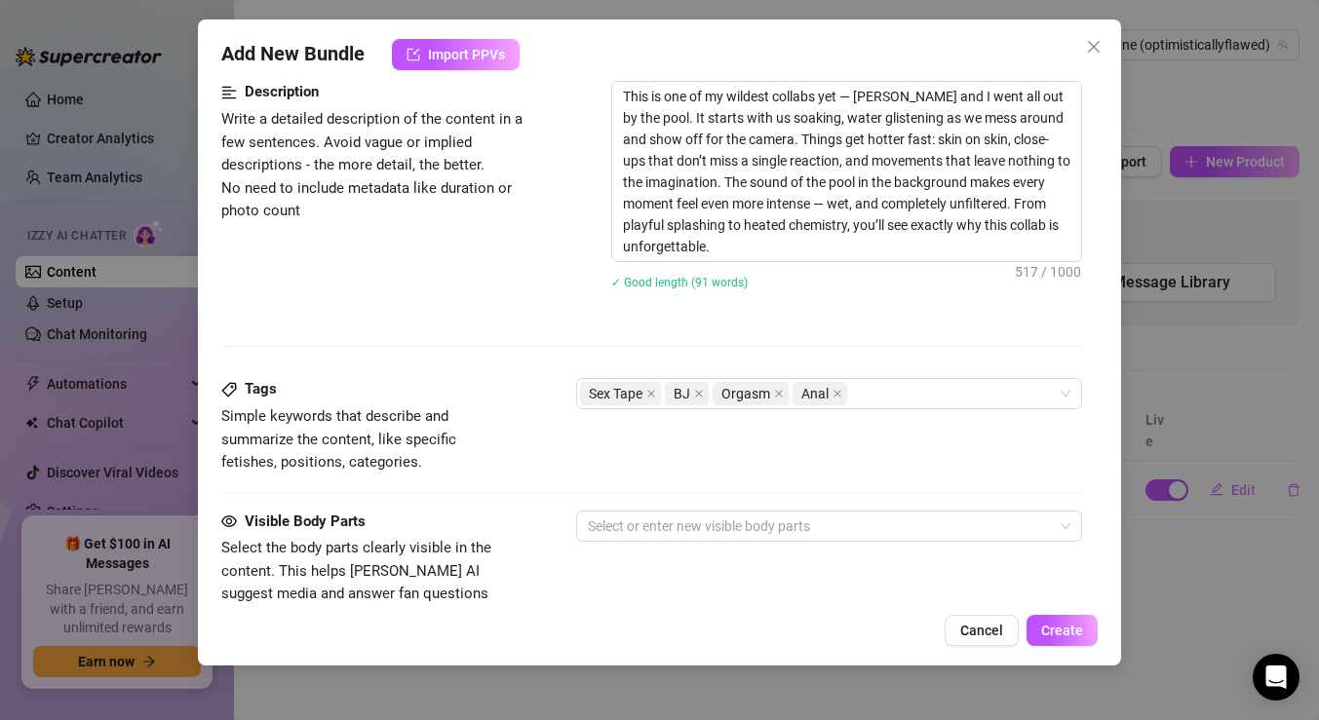
click at [507, 523] on div "Visible Body Parts" at bounding box center [367, 522] width 292 height 23
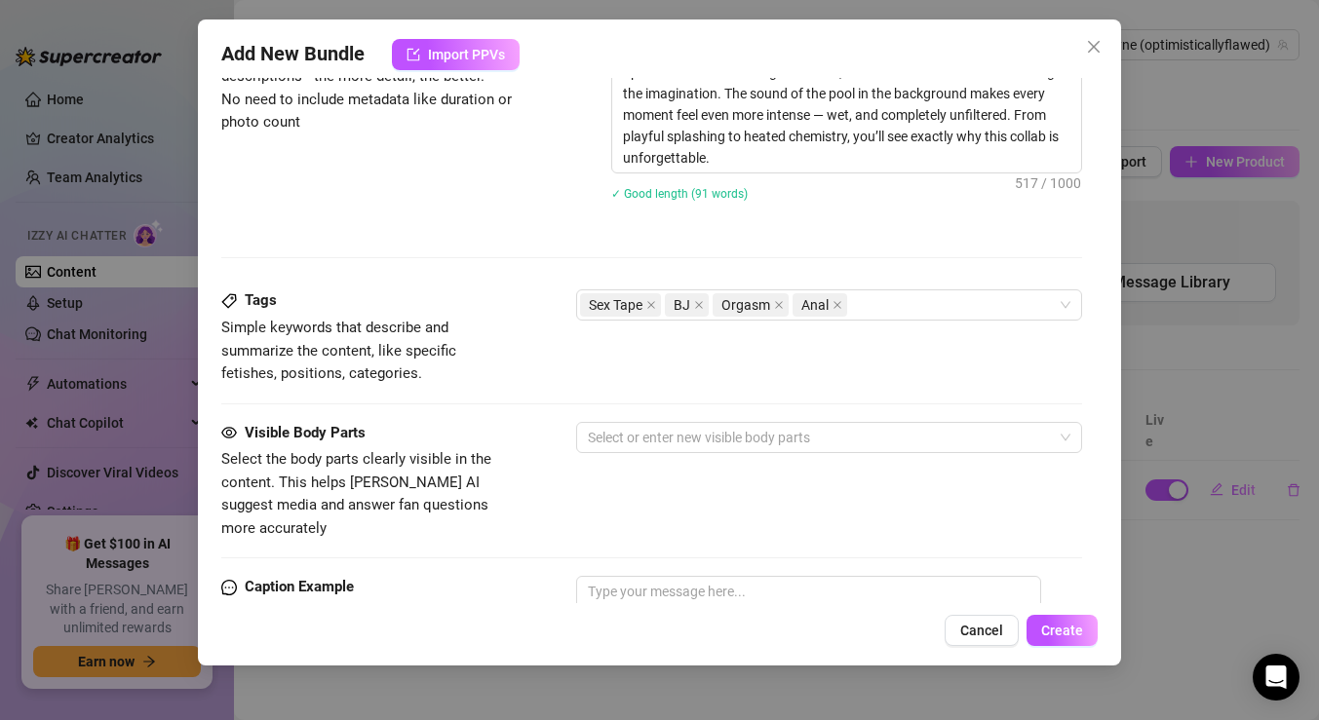
scroll to position [888, 0]
click at [640, 429] on div at bounding box center [819, 435] width 478 height 27
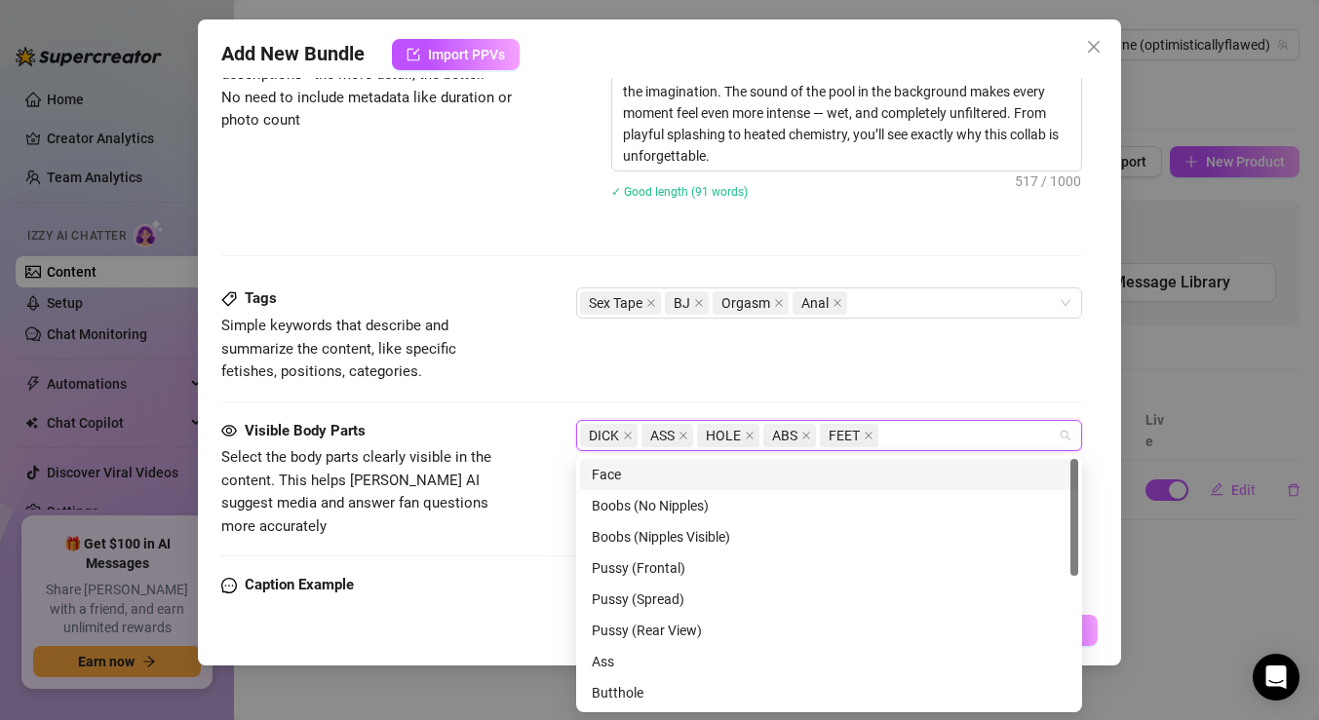
click at [417, 371] on span "Simple keywords that describe and summarize the content, like specific fetishes…" at bounding box center [367, 349] width 292 height 69
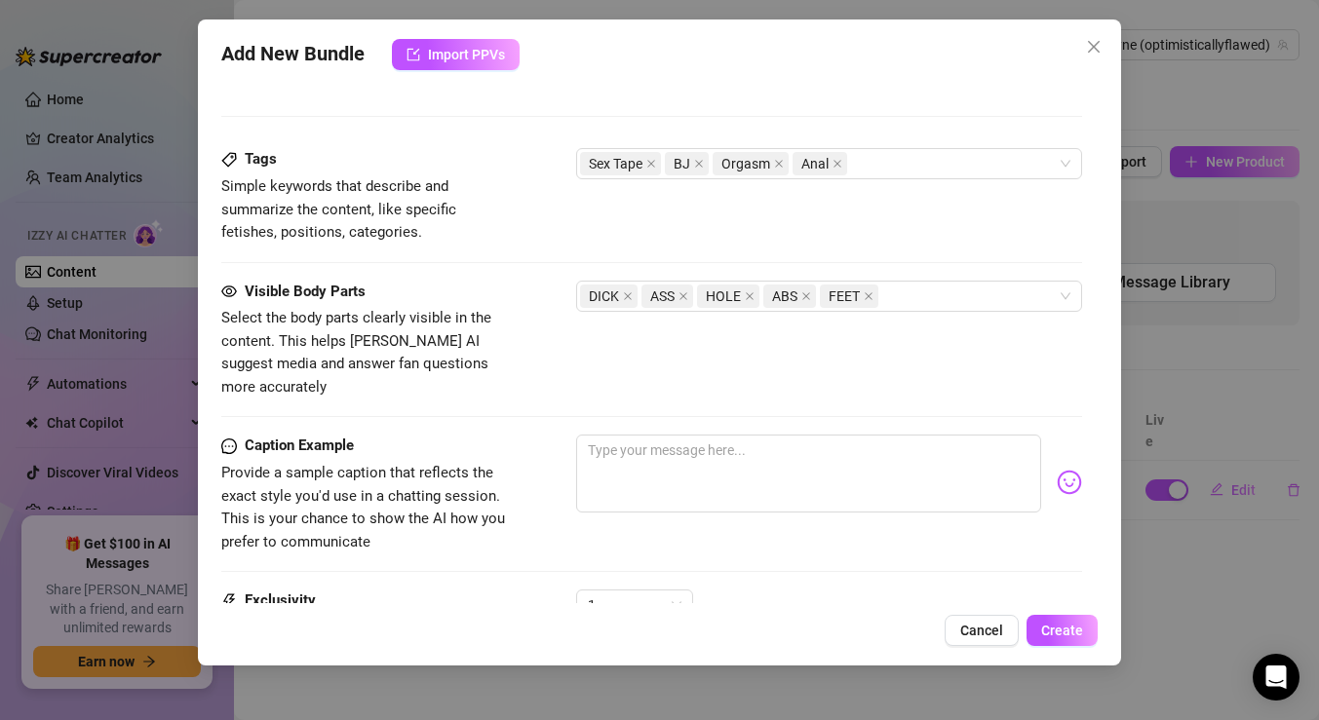
scroll to position [1059, 0]
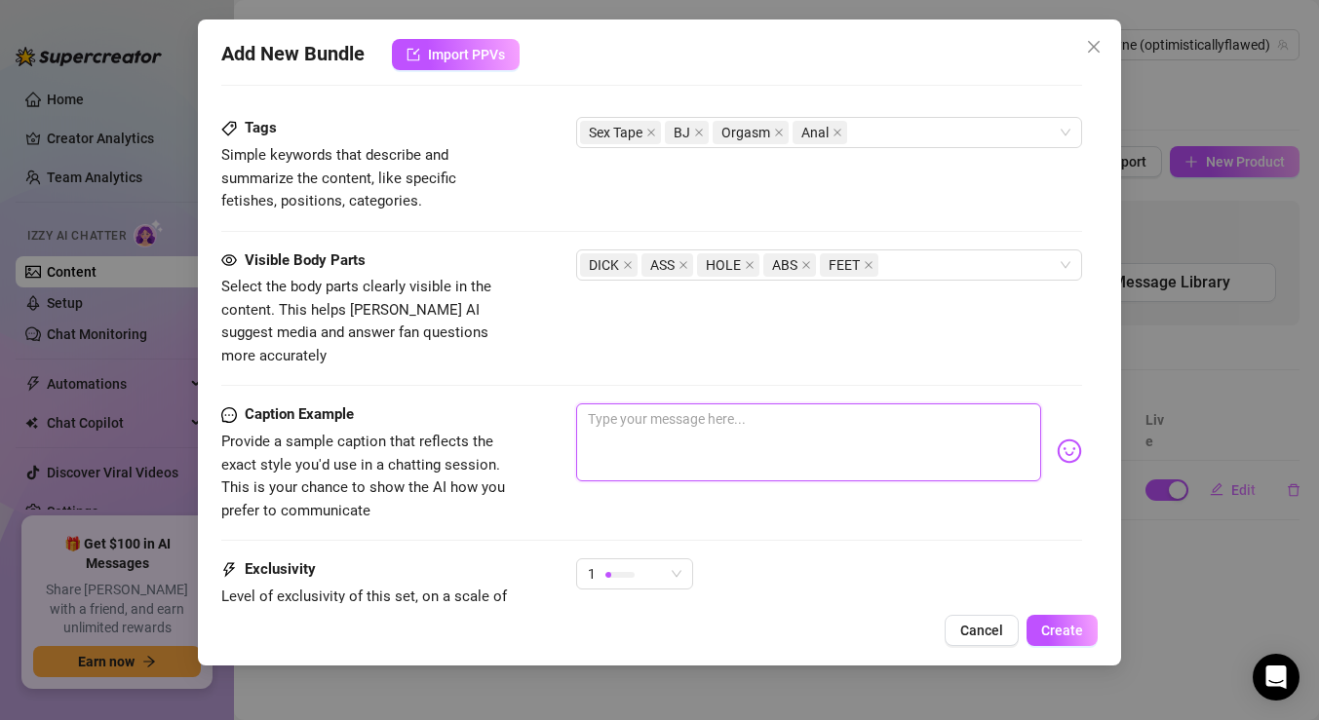
click at [619, 414] on textarea at bounding box center [808, 443] width 465 height 78
click at [758, 404] on textarea "Full collab with a sexy [PERSON_NAME]" at bounding box center [808, 443] width 465 height 78
click at [661, 560] on div "1" at bounding box center [626, 574] width 76 height 29
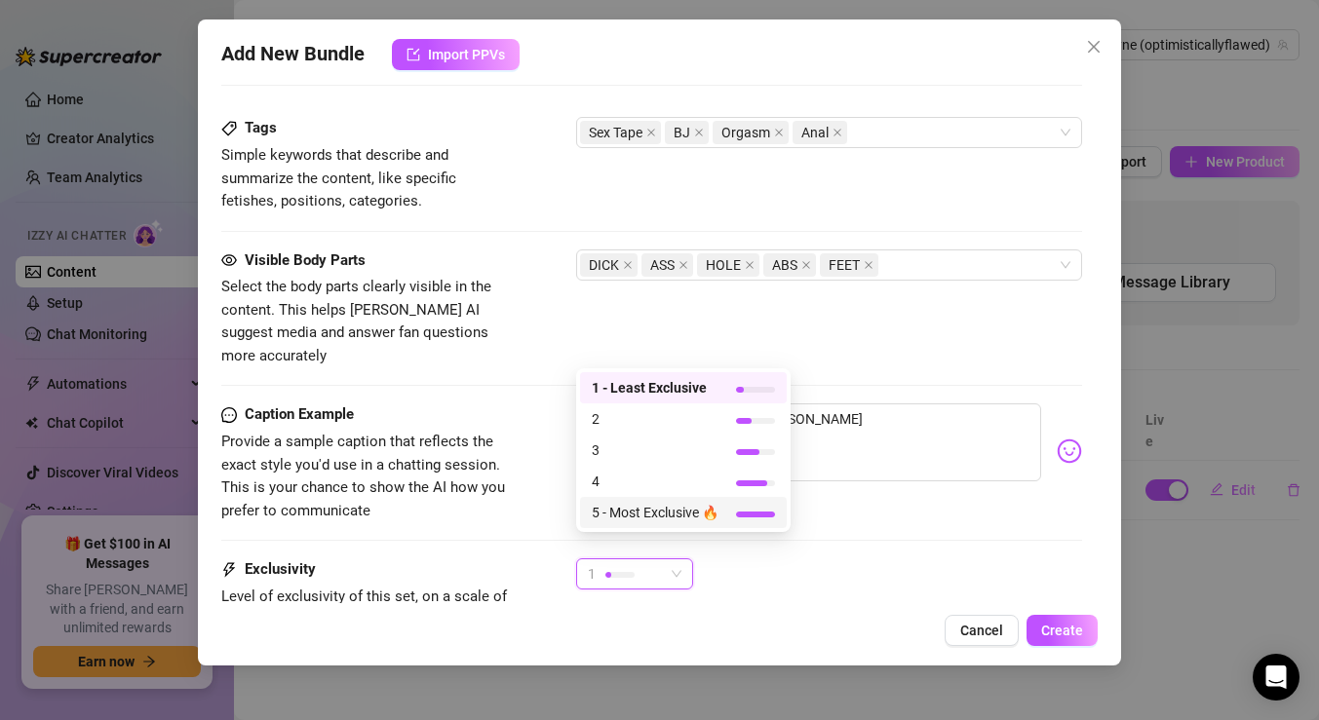
click at [673, 515] on span "5 - Most Exclusive 🔥" at bounding box center [655, 512] width 127 height 21
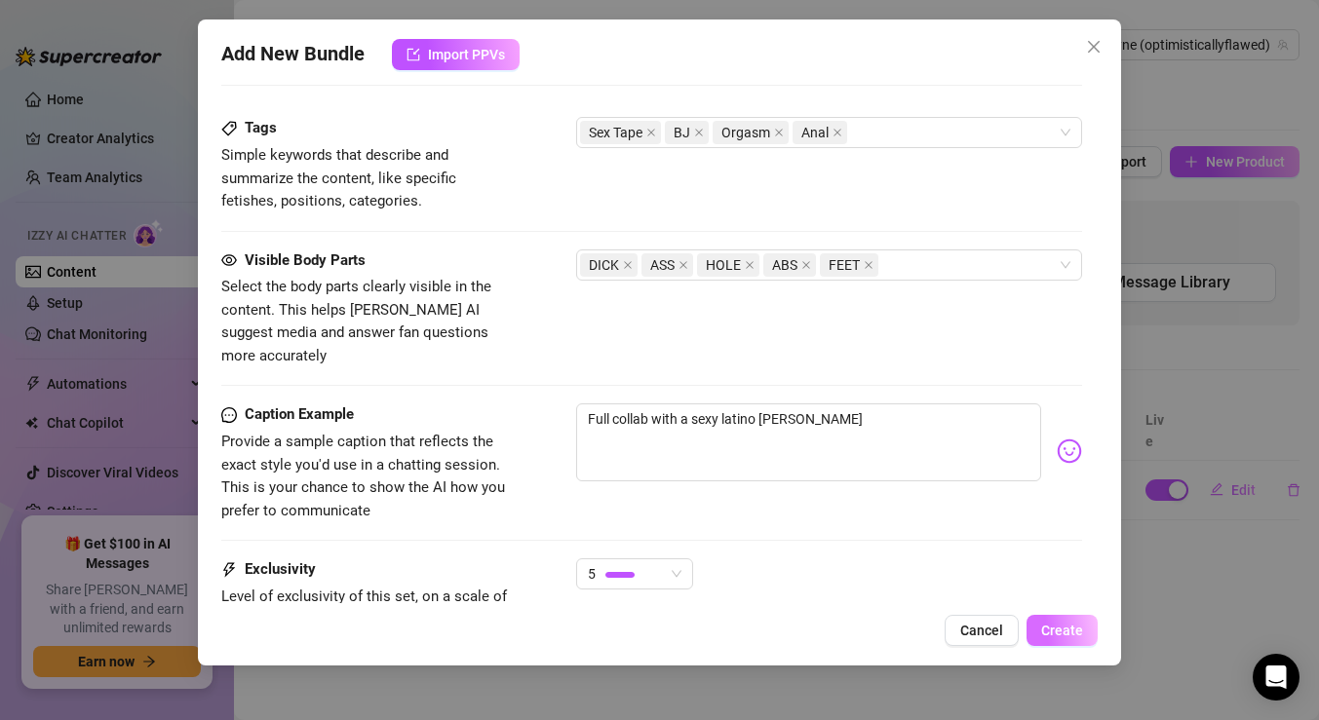
click at [1075, 637] on span "Create" at bounding box center [1062, 631] width 42 height 16
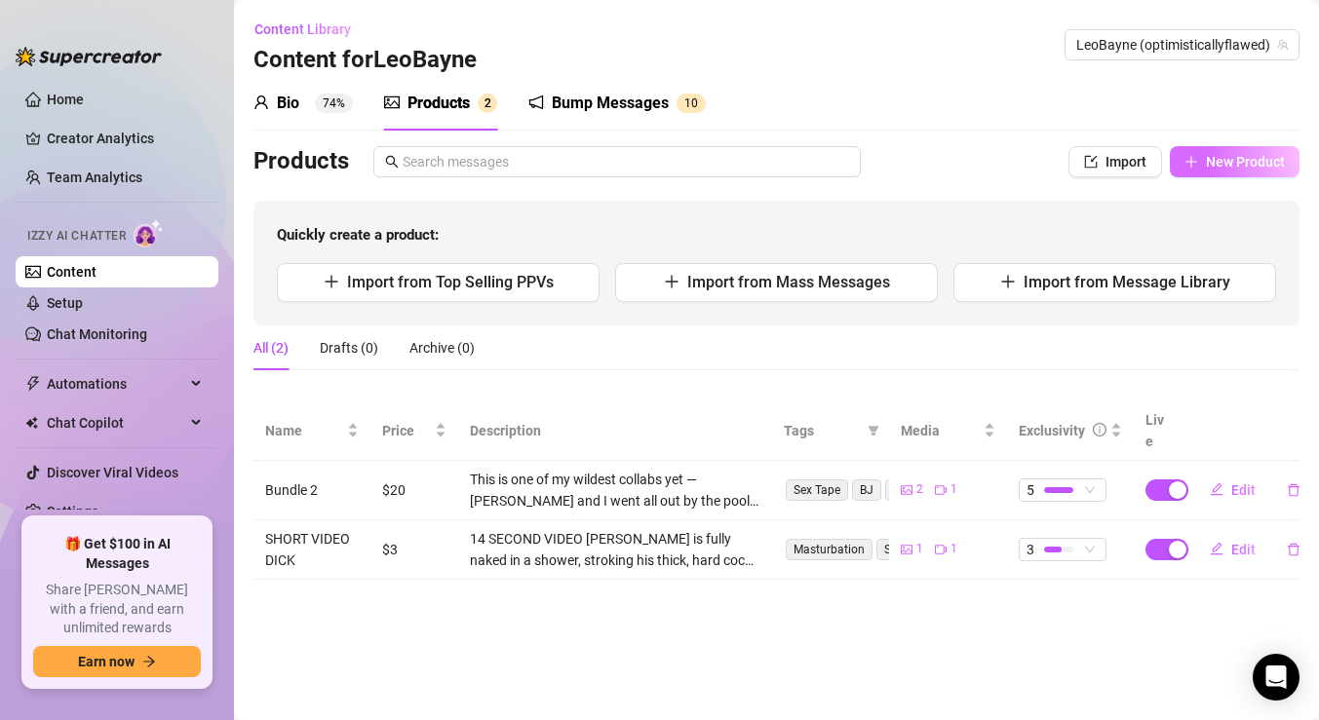
click at [1183, 161] on button "New Product" at bounding box center [1235, 161] width 130 height 31
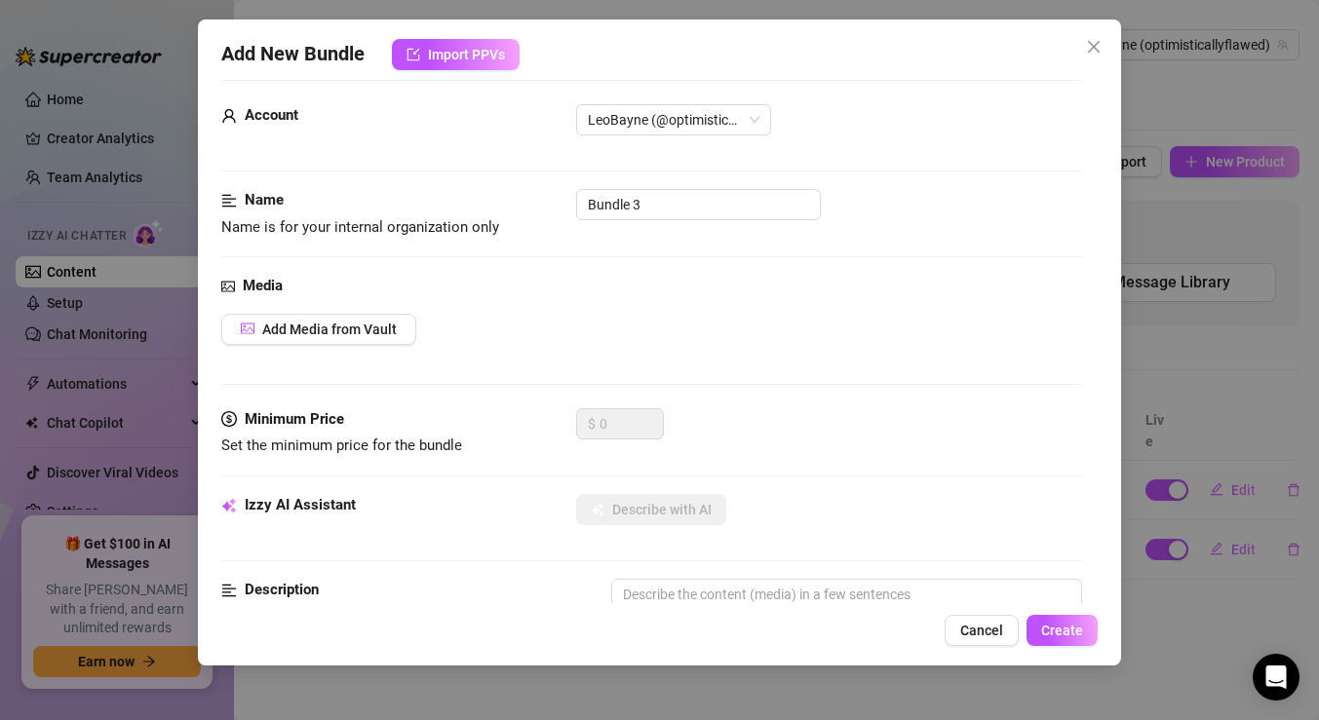
scroll to position [22, 0]
click at [327, 314] on button "Add Media from Vault" at bounding box center [318, 328] width 195 height 31
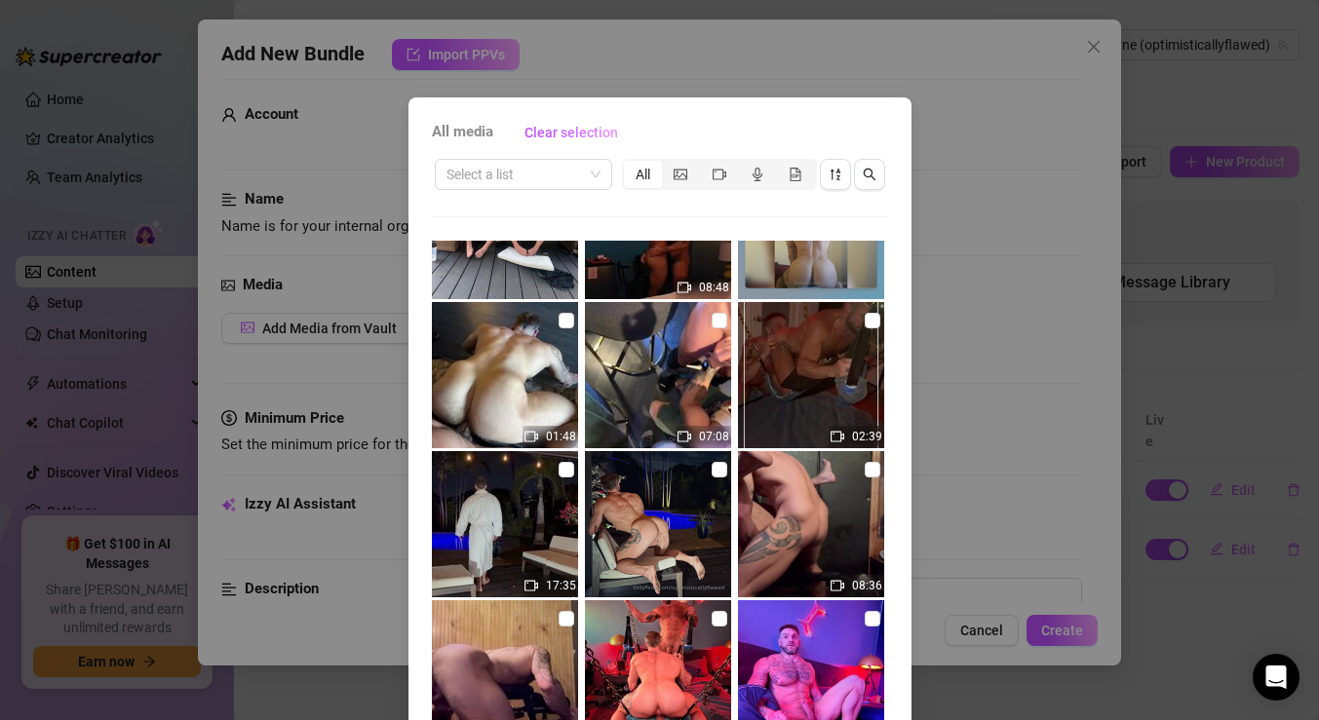
scroll to position [90, 0]
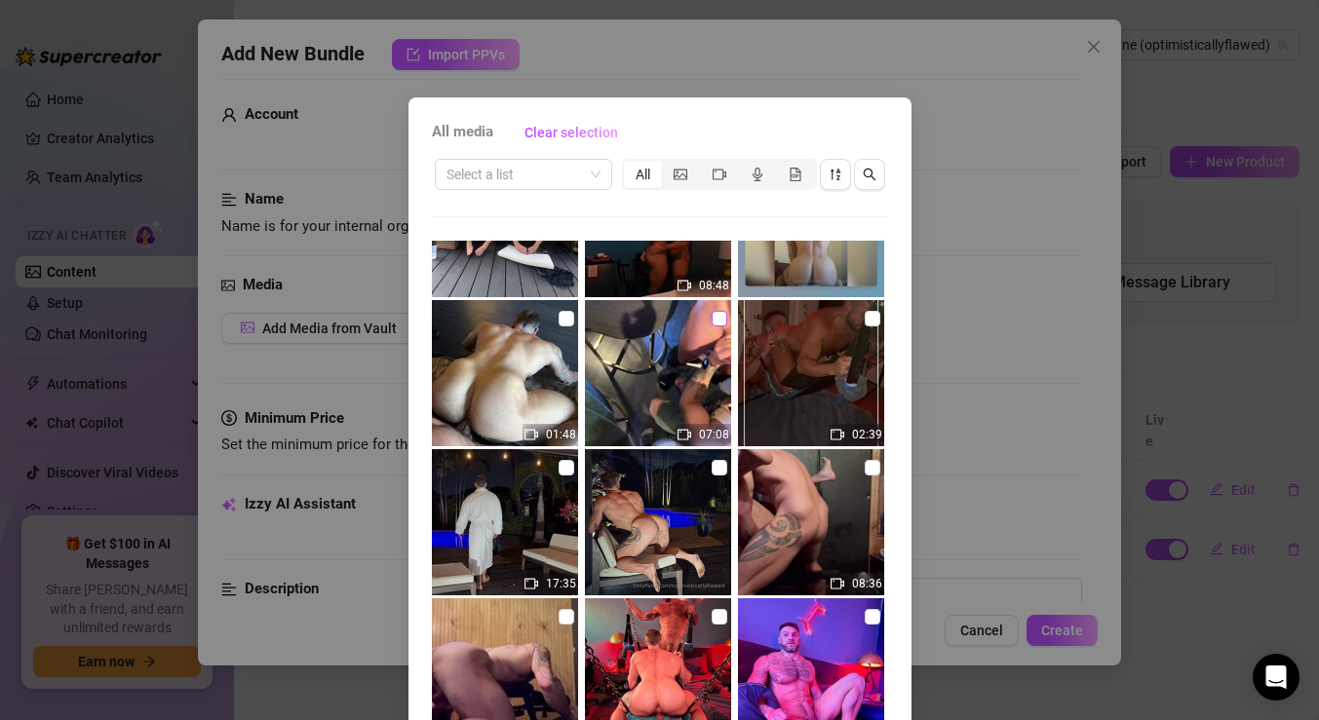
click at [718, 317] on input "checkbox" at bounding box center [720, 319] width 16 height 16
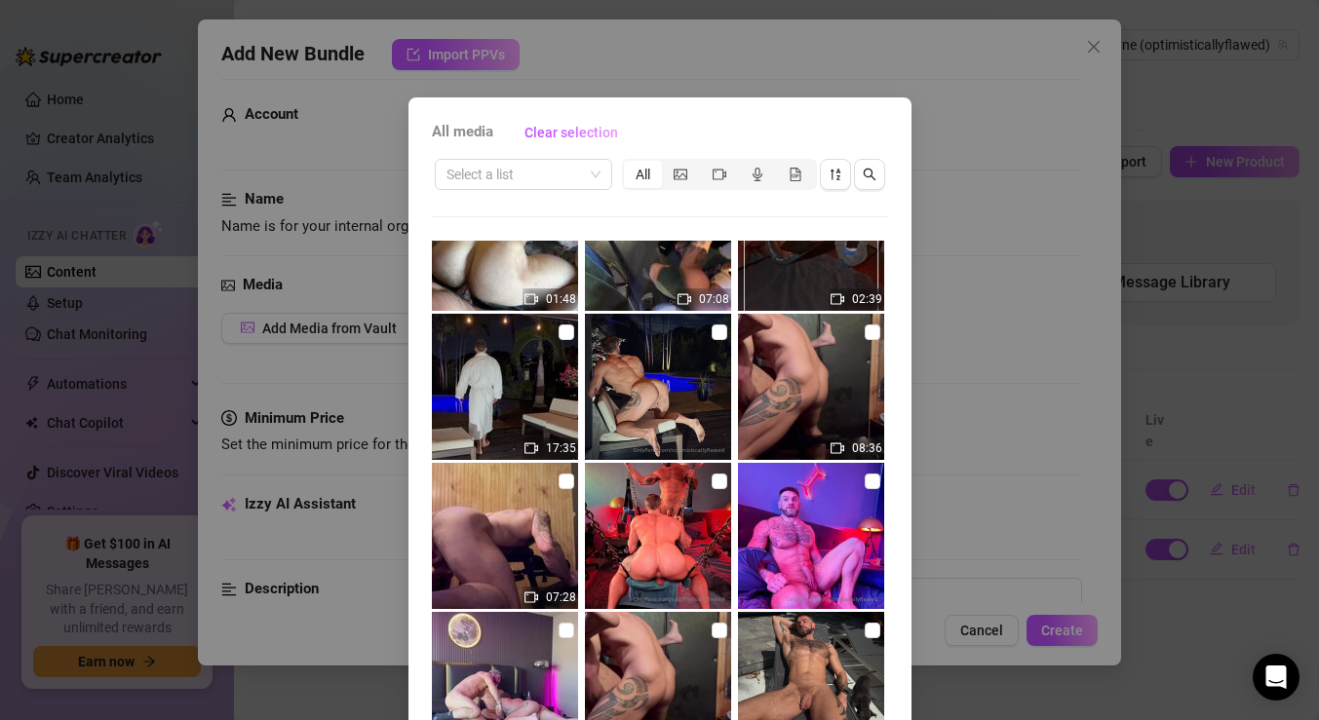
scroll to position [94, 0]
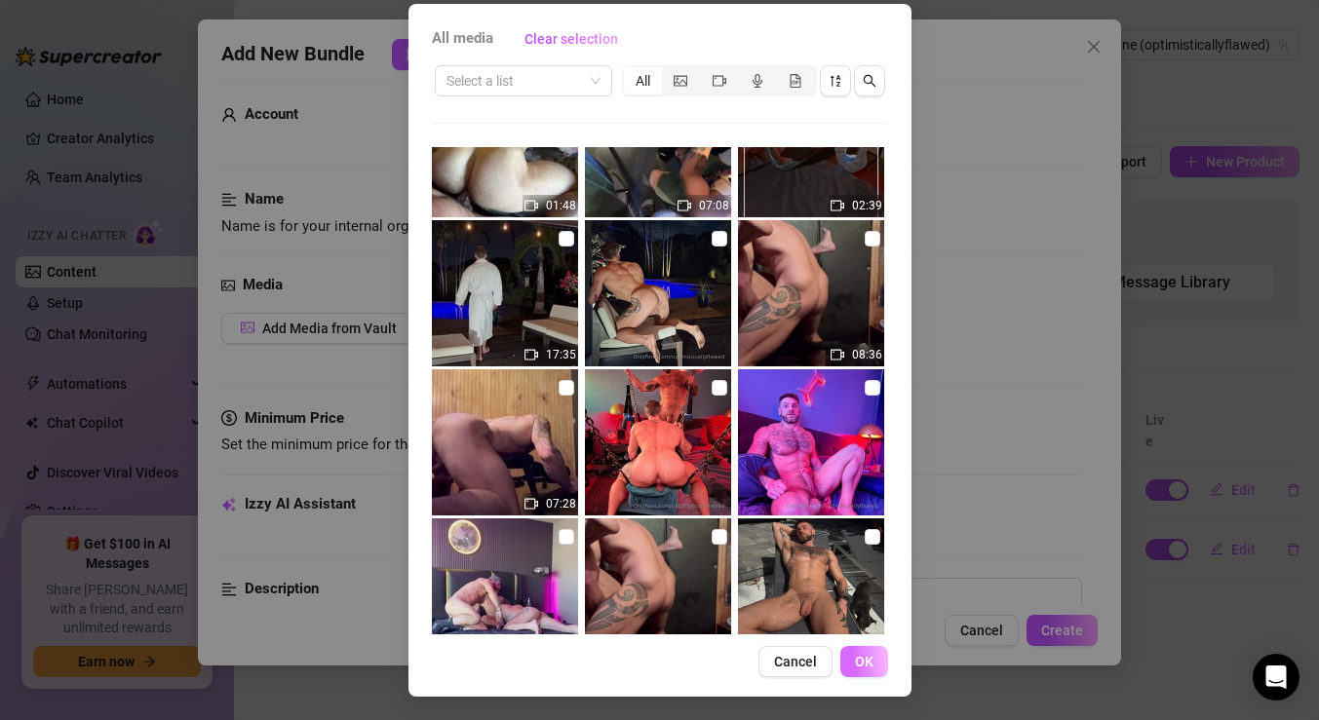
click at [870, 674] on button "OK" at bounding box center [864, 661] width 48 height 31
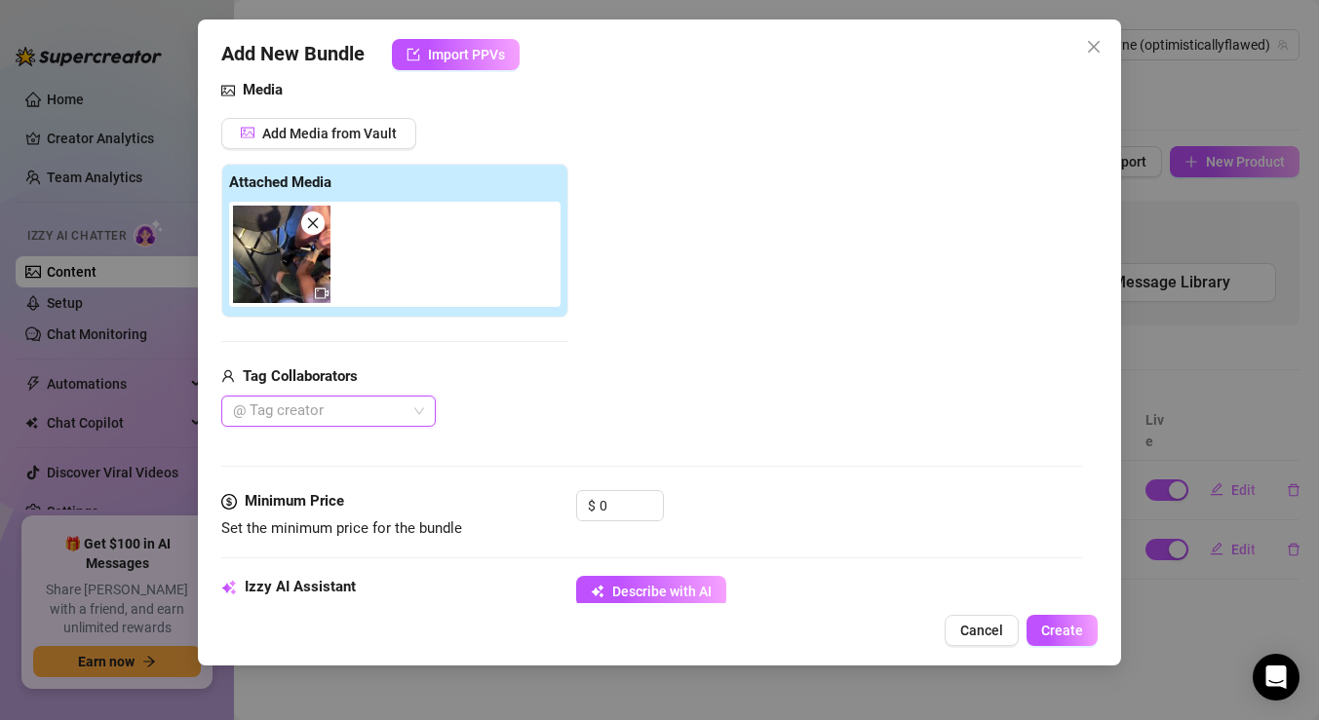
scroll to position [278, 0]
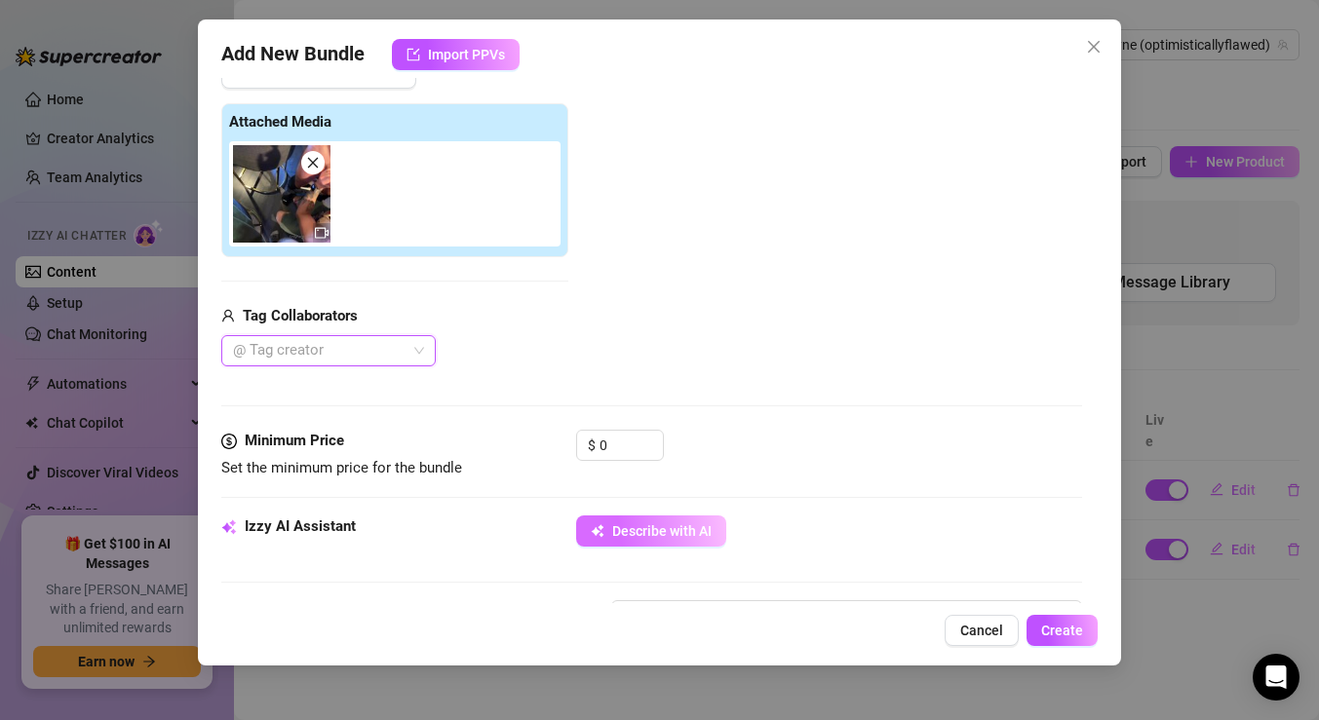
click at [616, 528] on span "Describe with AI" at bounding box center [661, 532] width 99 height 16
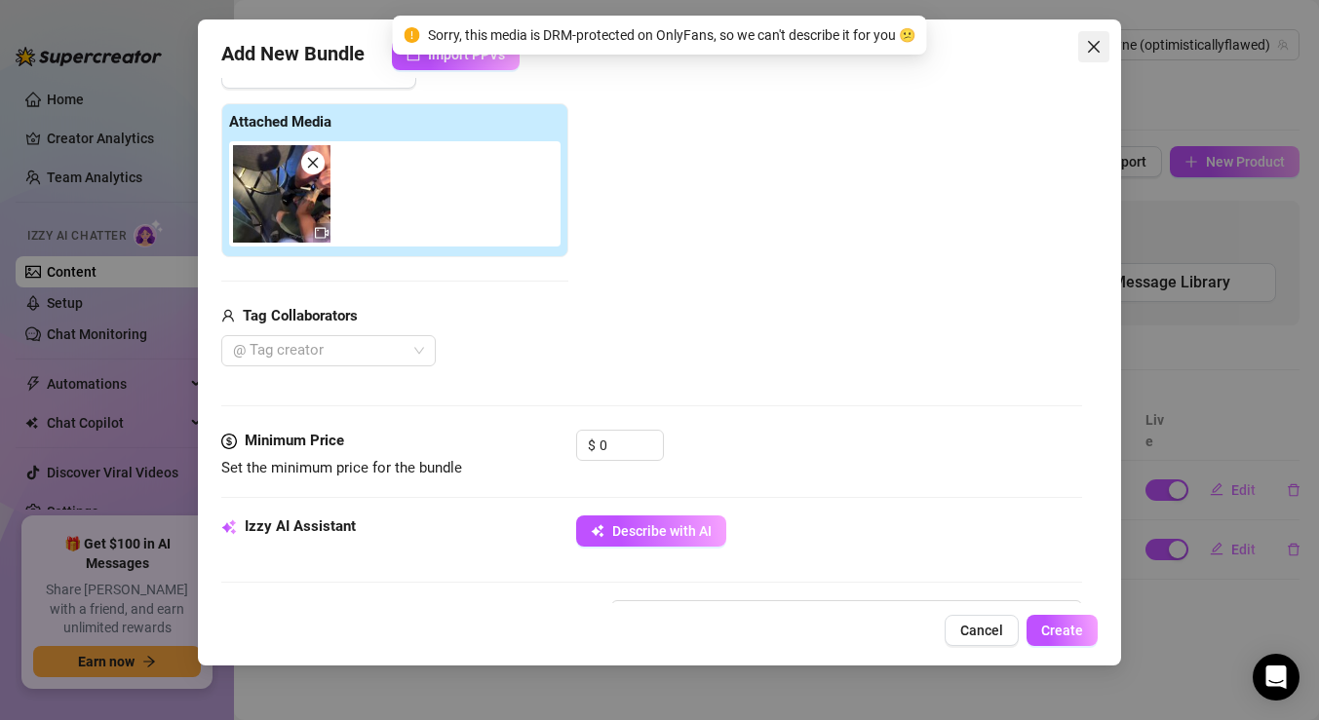
click at [1091, 46] on icon "close" at bounding box center [1094, 47] width 16 height 16
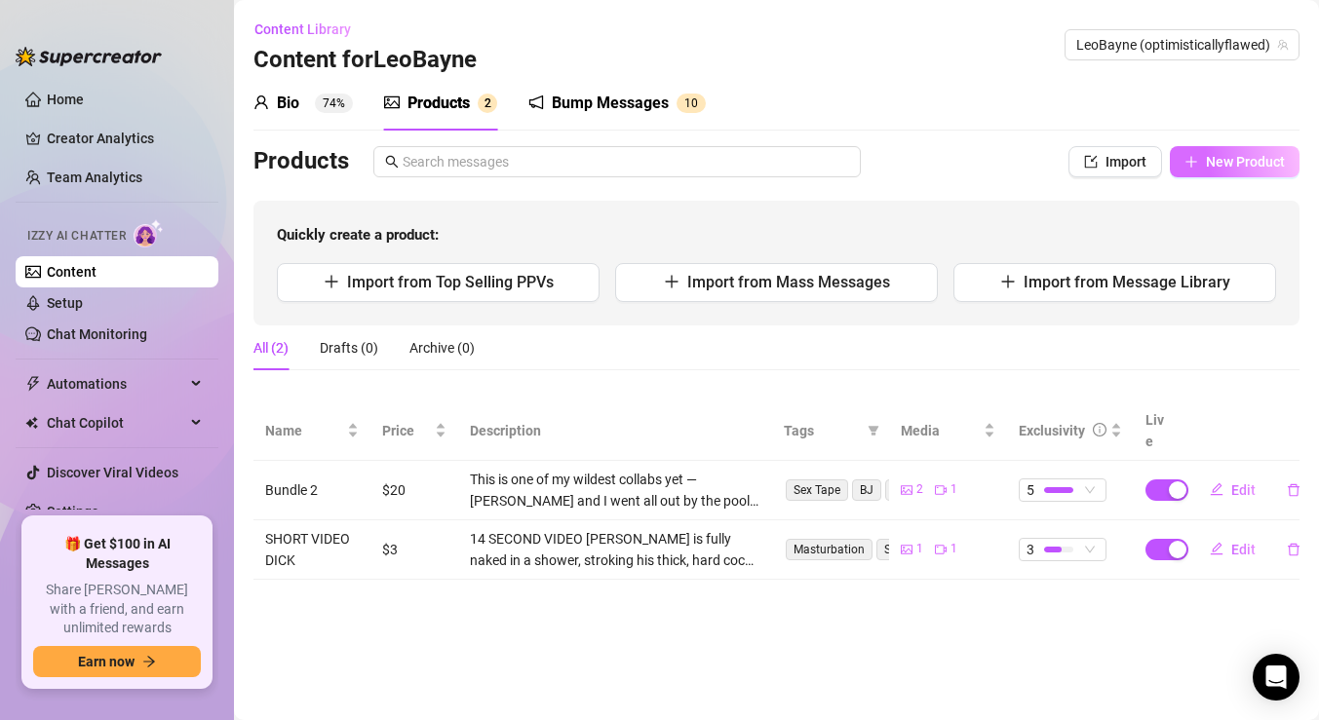
click at [1252, 157] on span "New Product" at bounding box center [1245, 162] width 79 height 16
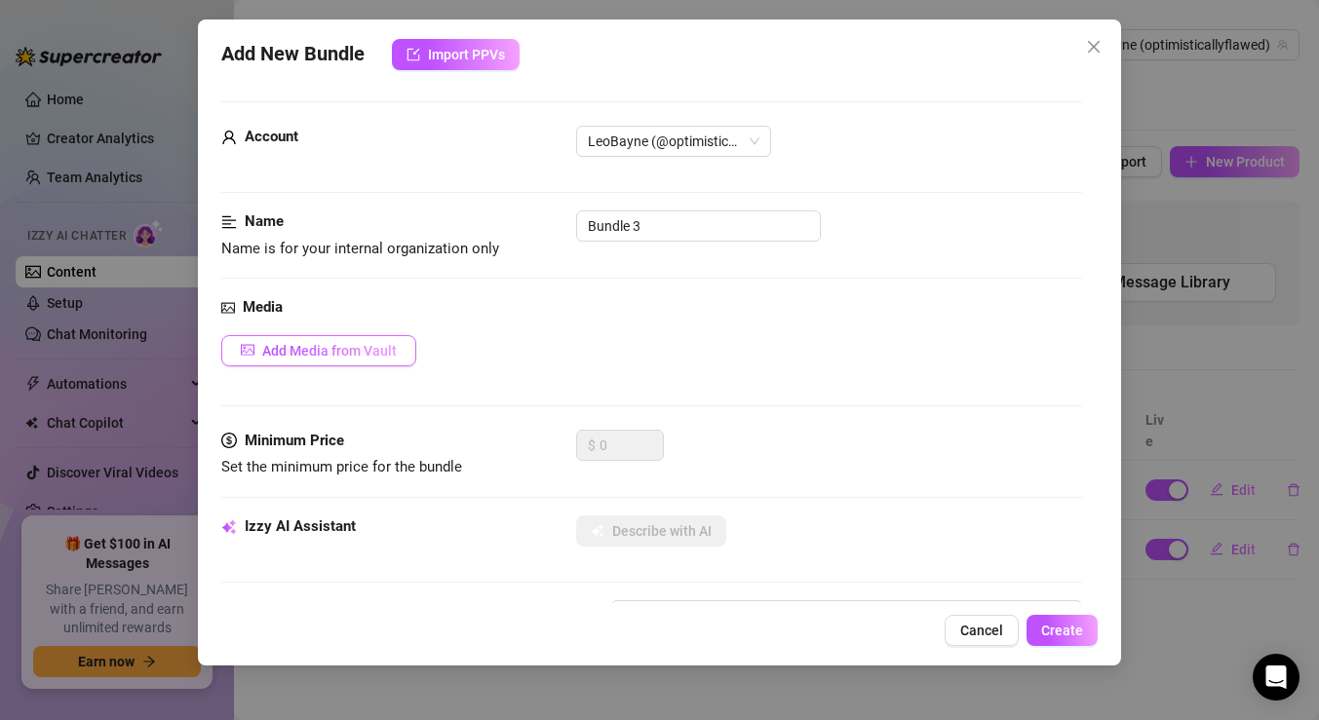
click at [340, 359] on button "Add Media from Vault" at bounding box center [318, 350] width 195 height 31
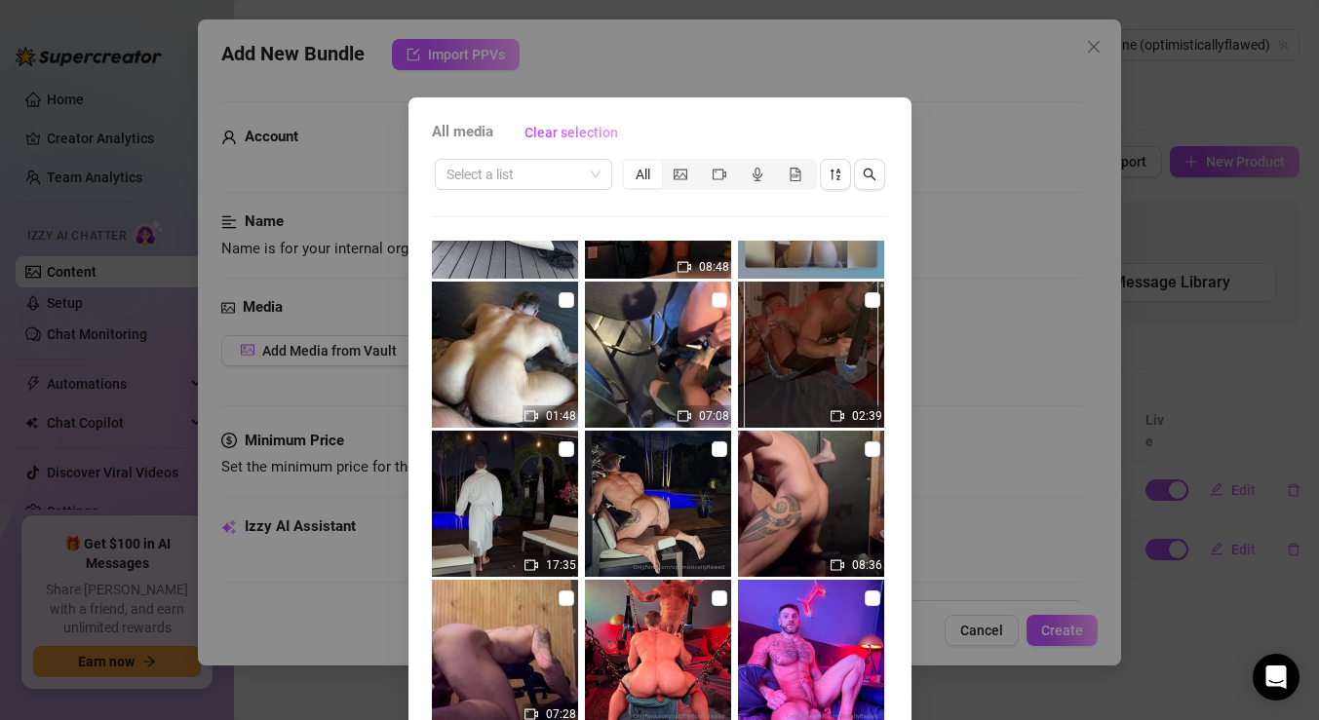
scroll to position [209, 0]
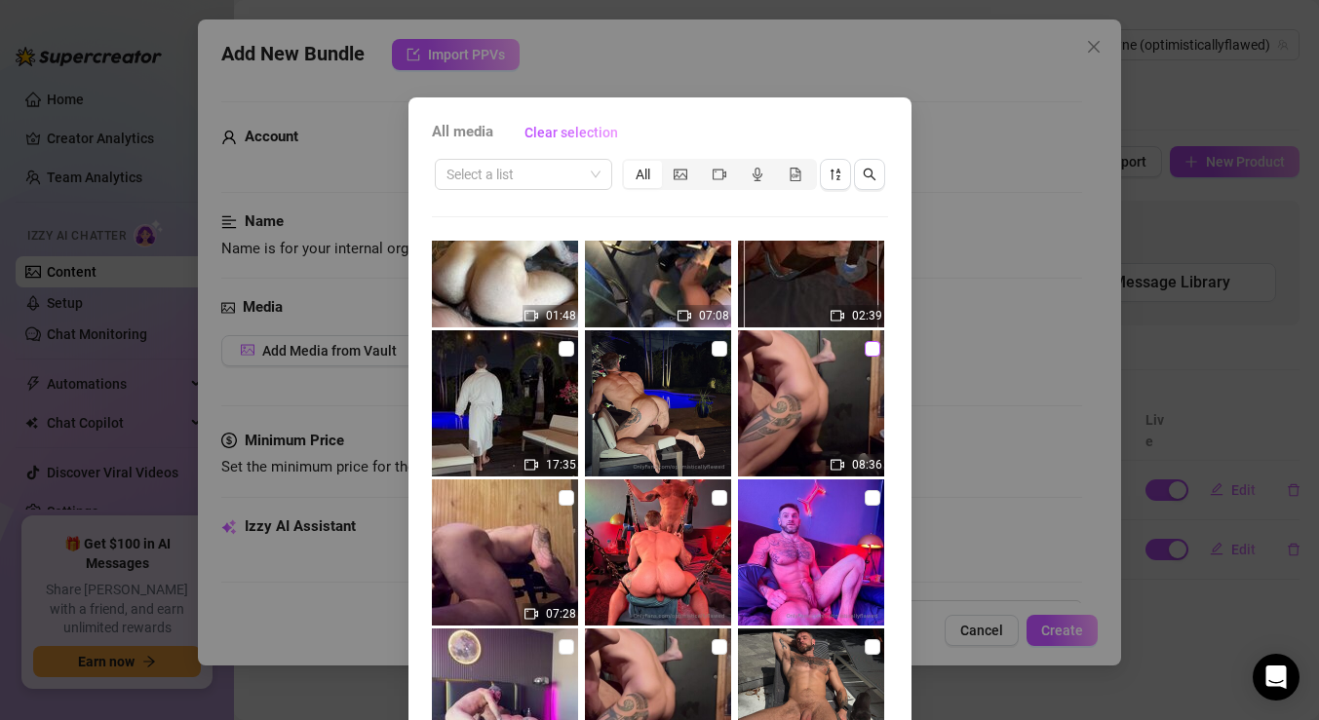
click at [869, 348] on input "checkbox" at bounding box center [873, 349] width 16 height 16
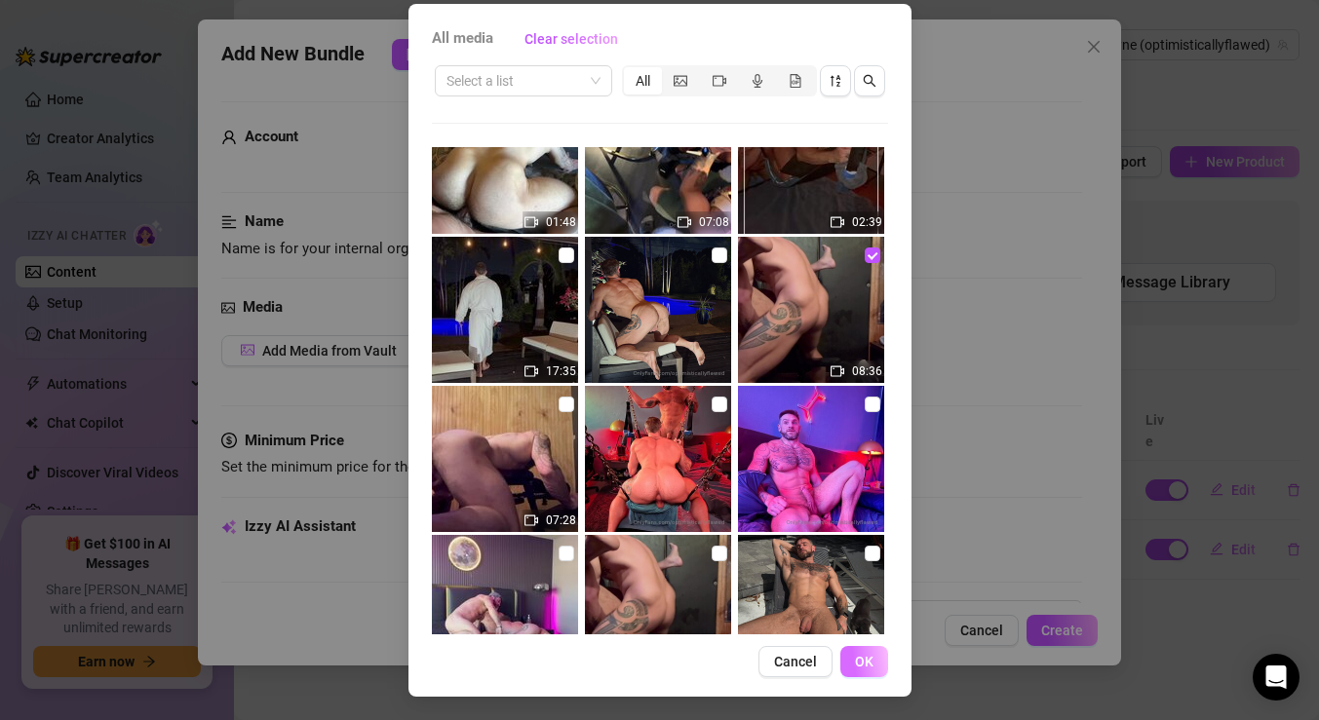
click at [863, 666] on span "OK" at bounding box center [864, 662] width 19 height 16
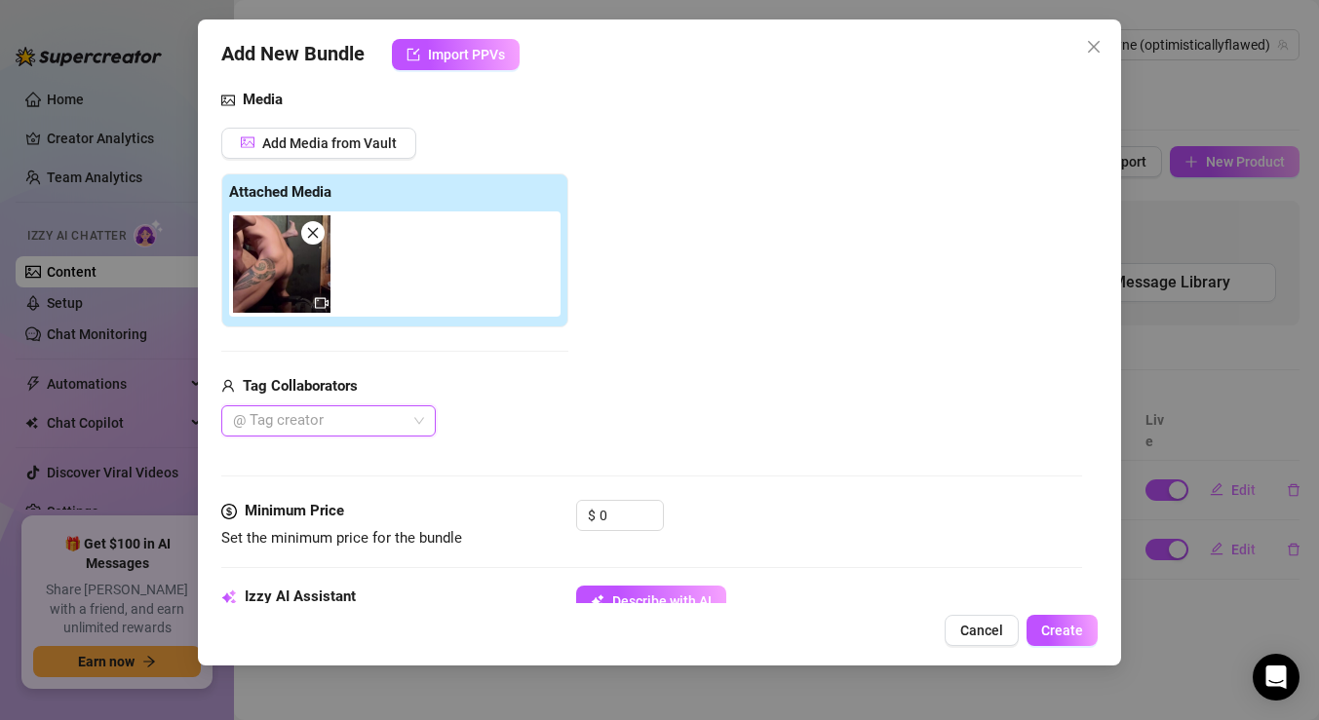
scroll to position [287, 0]
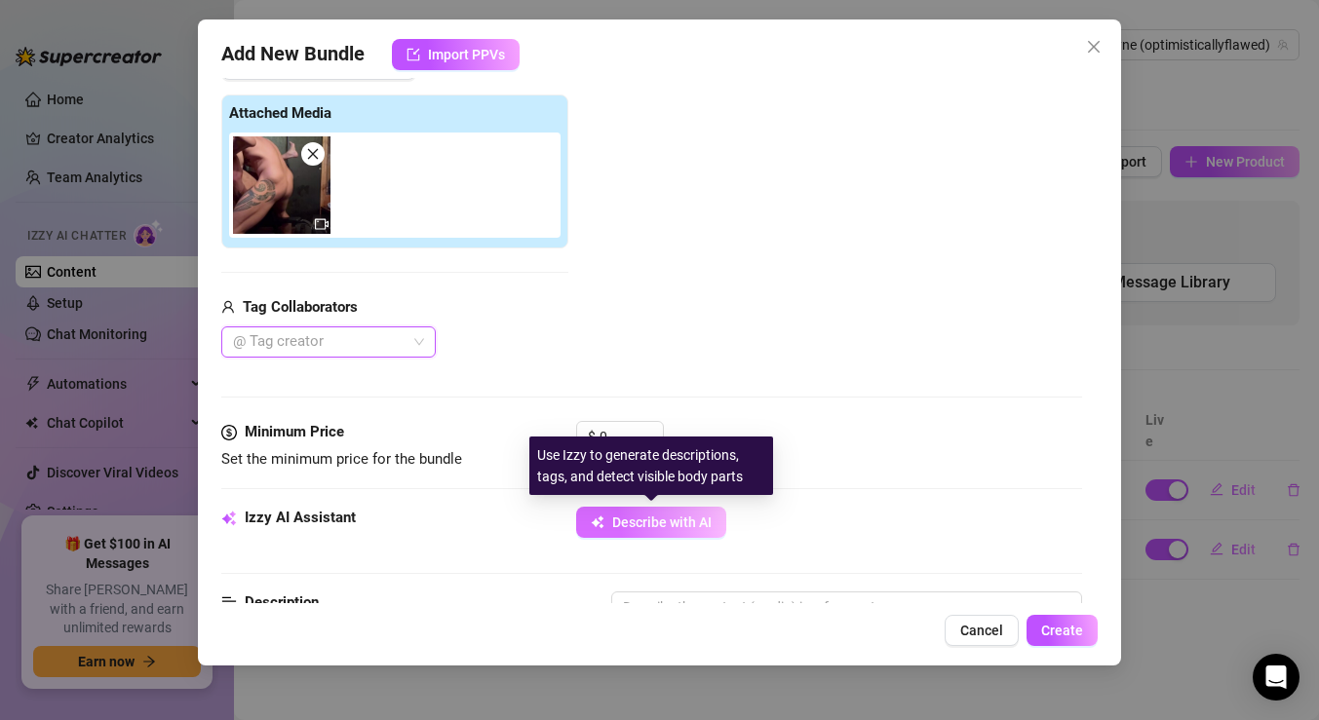
click at [635, 518] on span "Describe with AI" at bounding box center [661, 523] width 99 height 16
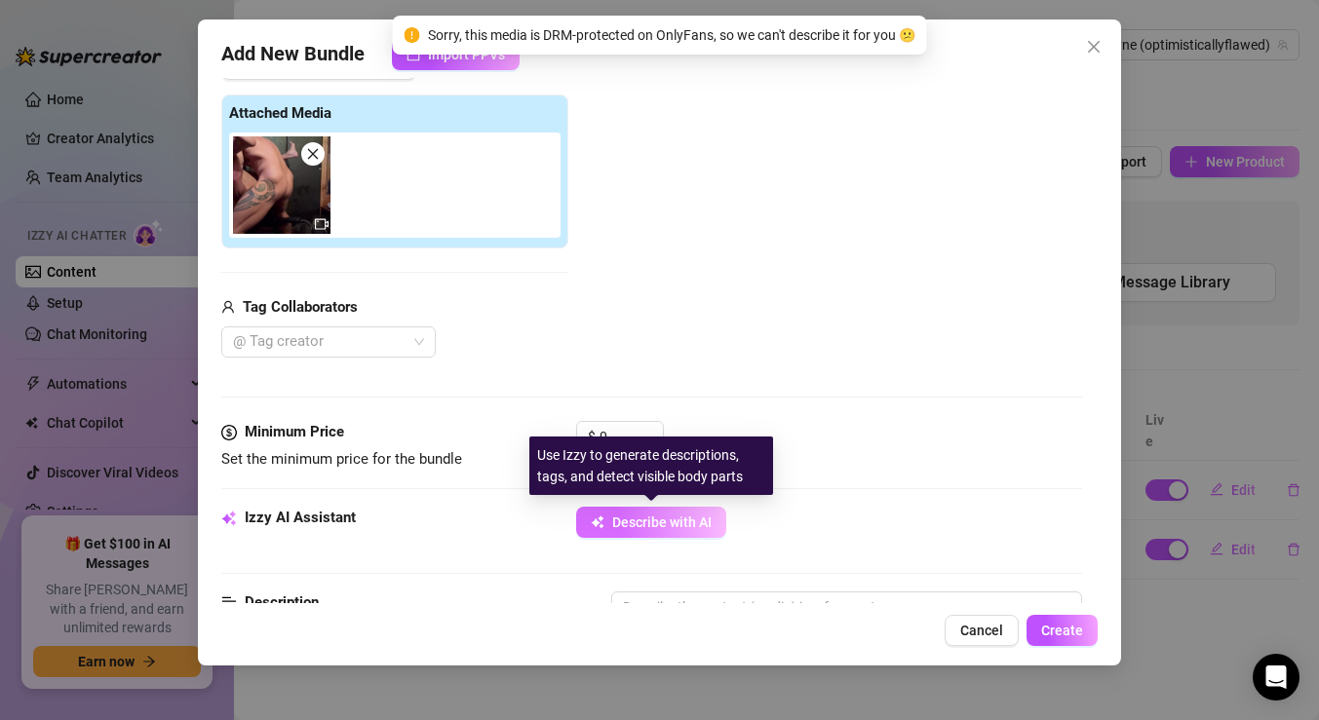
click at [635, 518] on span "Describe with AI" at bounding box center [661, 523] width 99 height 16
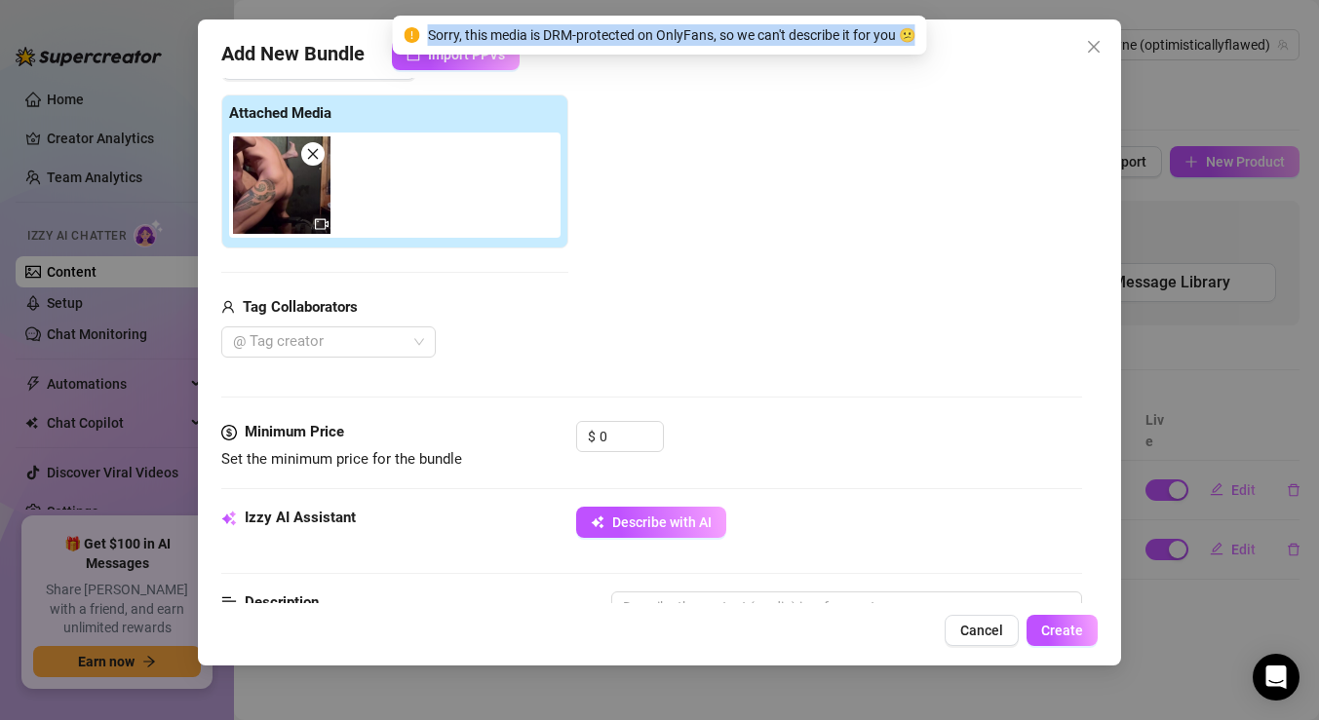
drag, startPoint x: 928, startPoint y: 33, endPoint x: 416, endPoint y: 31, distance: 511.8
click at [428, 31] on span "Sorry, this media is DRM-protected on OnlyFans, so we can't describe it for you…" at bounding box center [671, 34] width 487 height 21
copy span "Sorry, this media is DRM-protected on OnlyFans, so we can't describe it for you…"
click at [1086, 46] on icon "close" at bounding box center [1094, 47] width 16 height 16
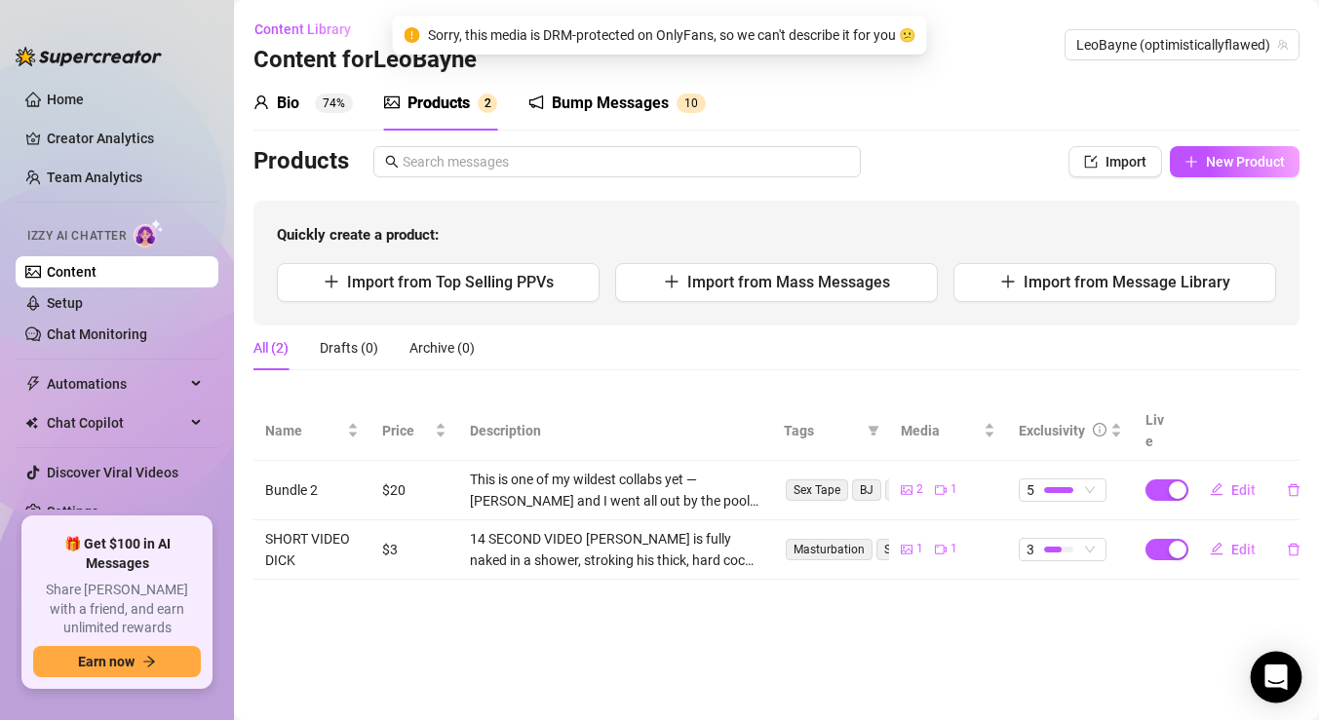
click at [1284, 692] on div "Open Intercom Messenger" at bounding box center [1277, 678] width 52 height 52
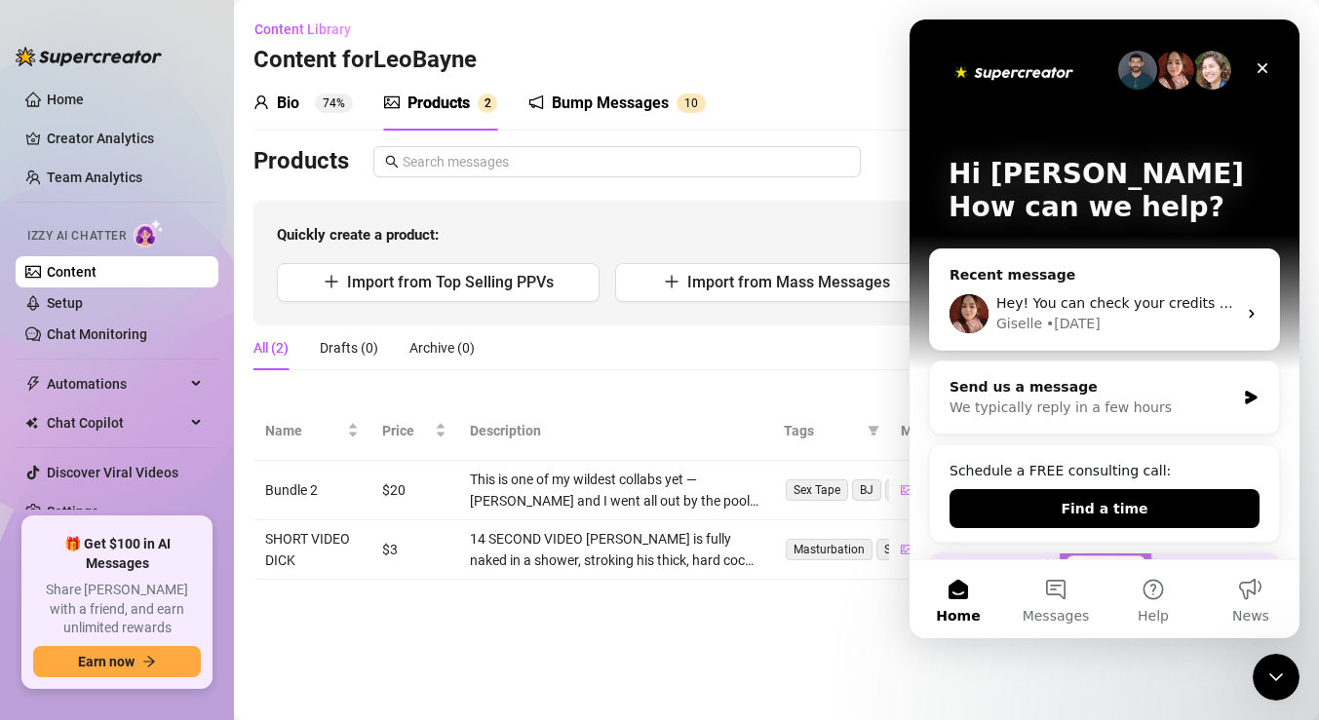
scroll to position [0, 0]
click at [1050, 590] on button "Messages" at bounding box center [1055, 600] width 97 height 78
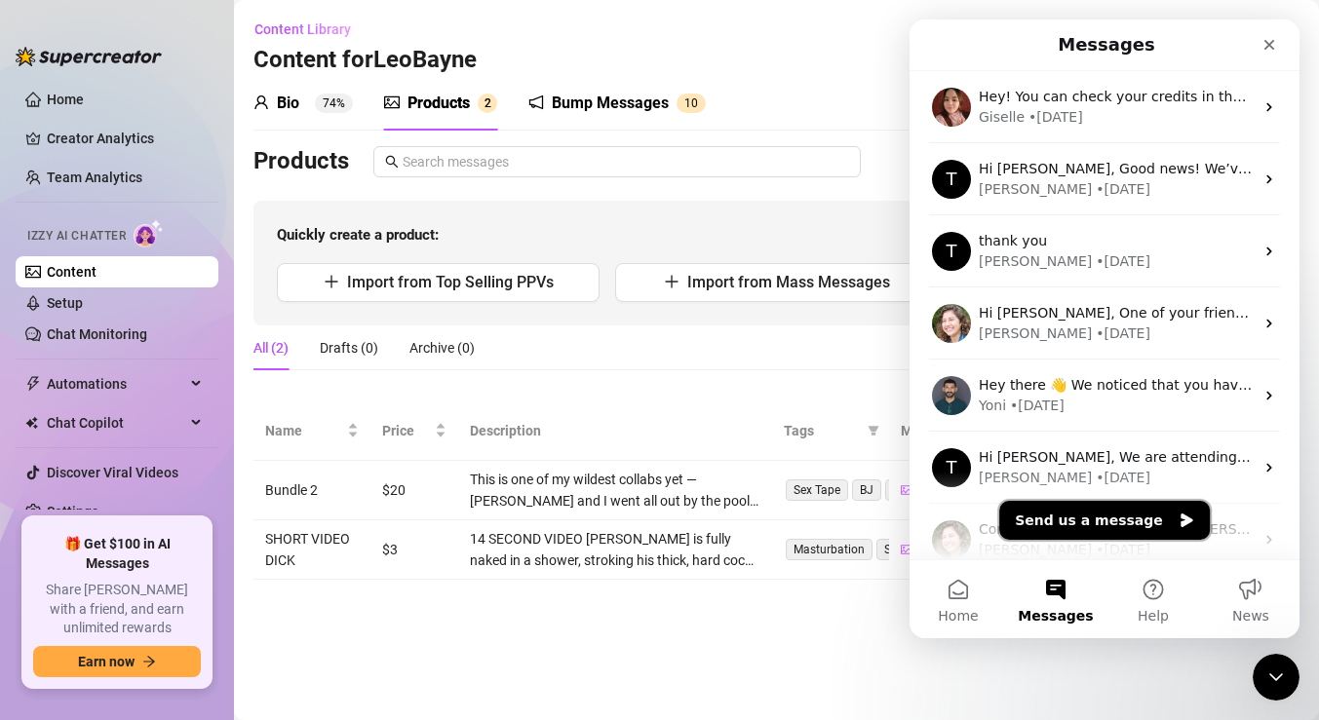
click at [1070, 524] on button "Send us a message" at bounding box center [1104, 520] width 211 height 39
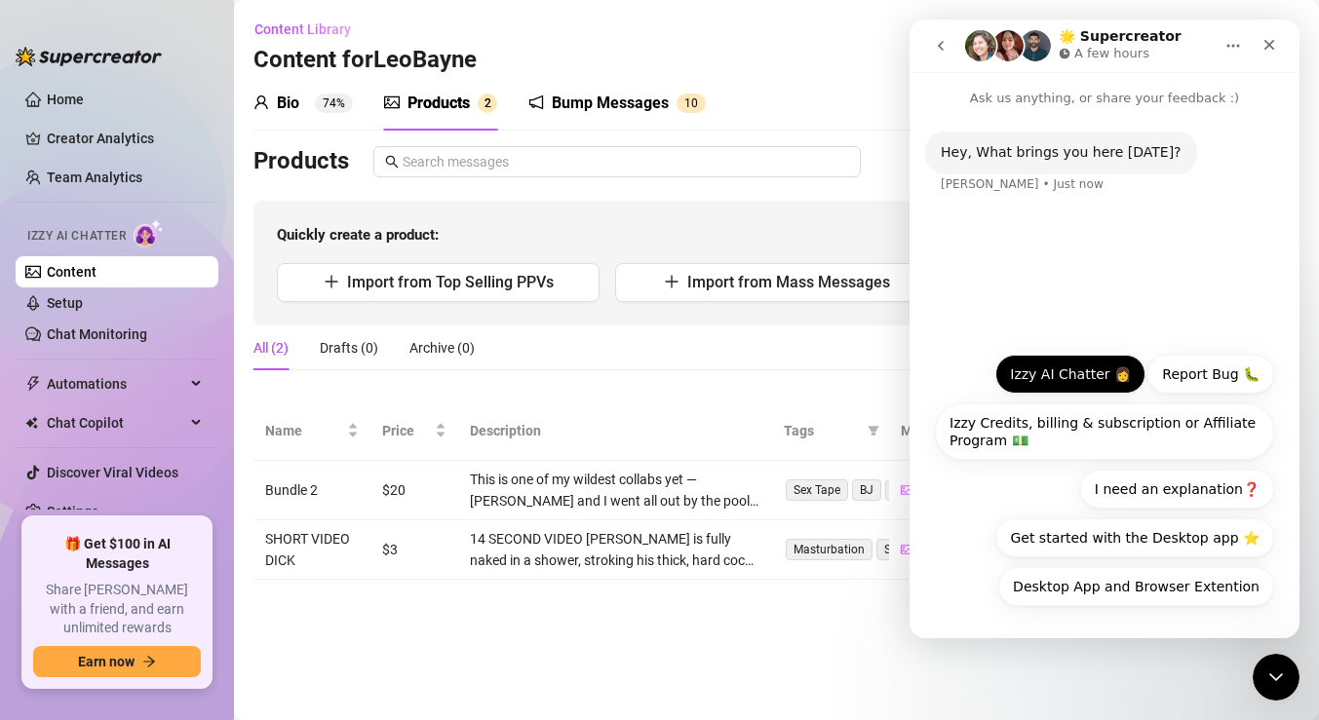
click at [1089, 380] on button "Izzy AI Chatter 👩" at bounding box center [1070, 374] width 150 height 39
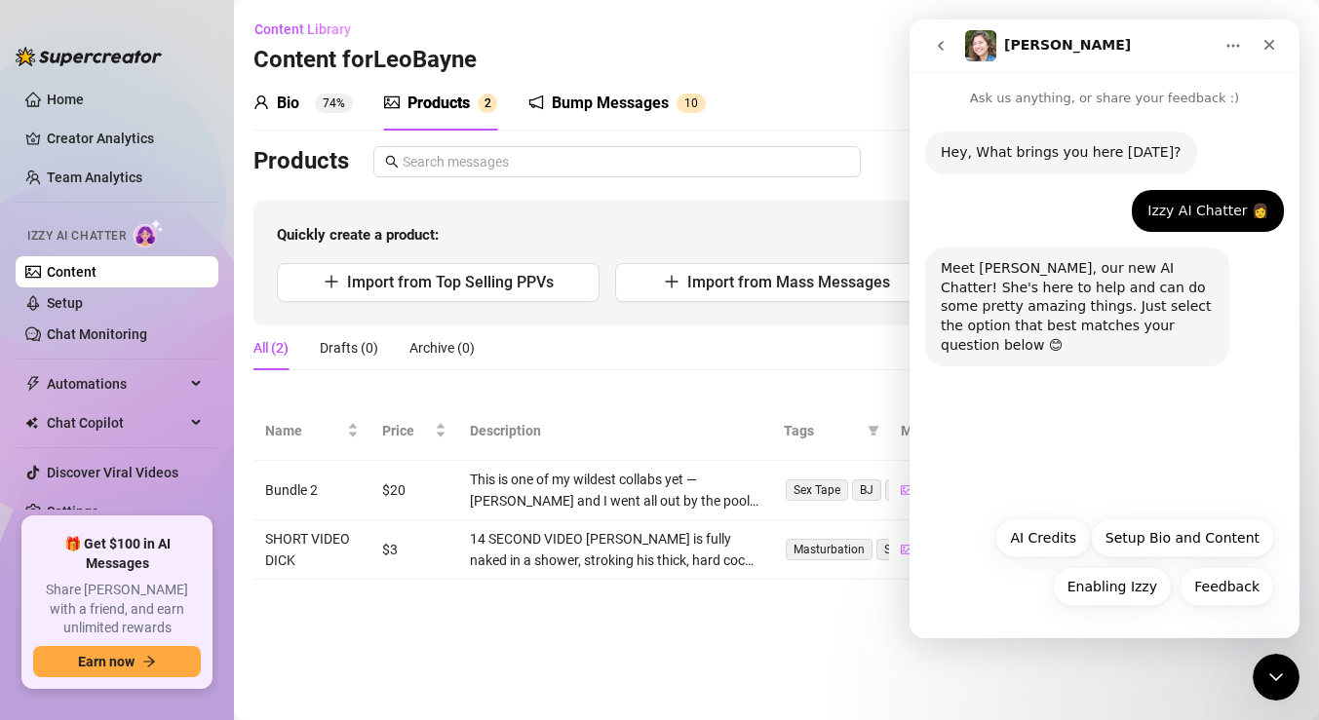
click at [933, 40] on icon "go back" at bounding box center [941, 46] width 16 height 16
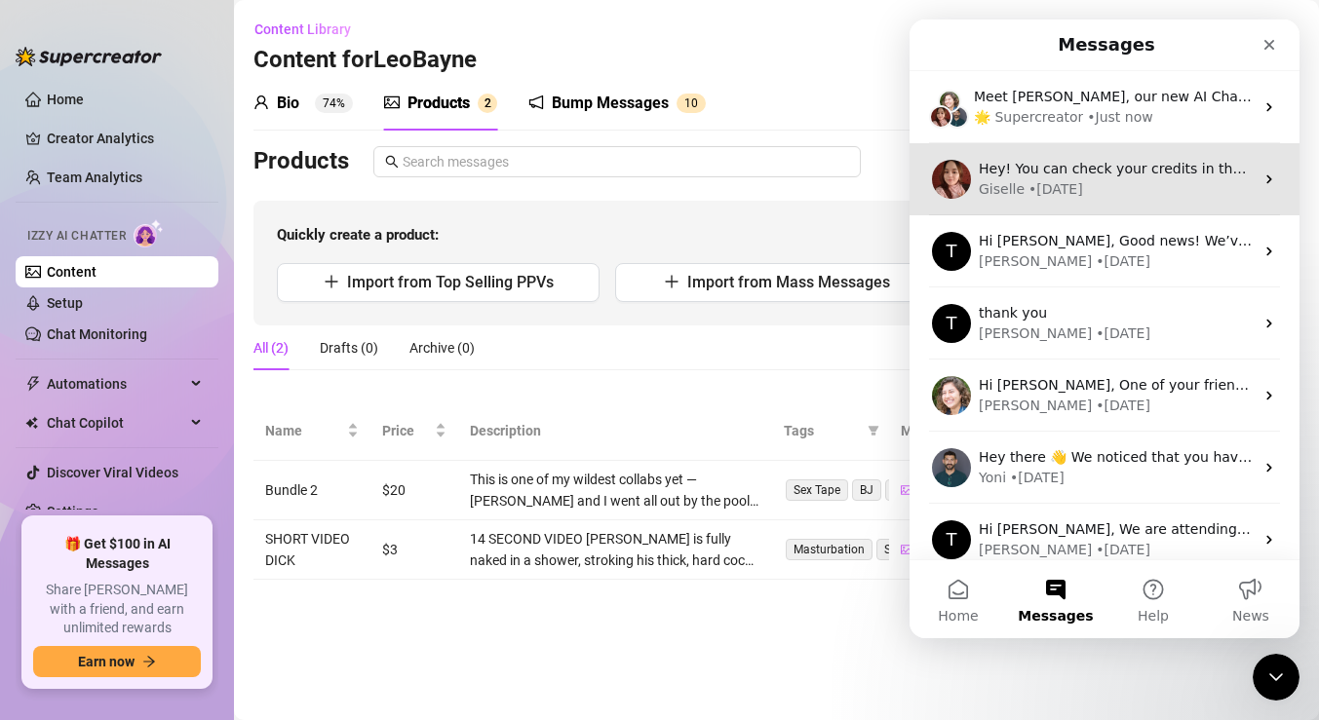
click at [1108, 177] on div "Hey! You can check your credits in the Plans and Billing section. It shows both…" at bounding box center [1116, 169] width 275 height 20
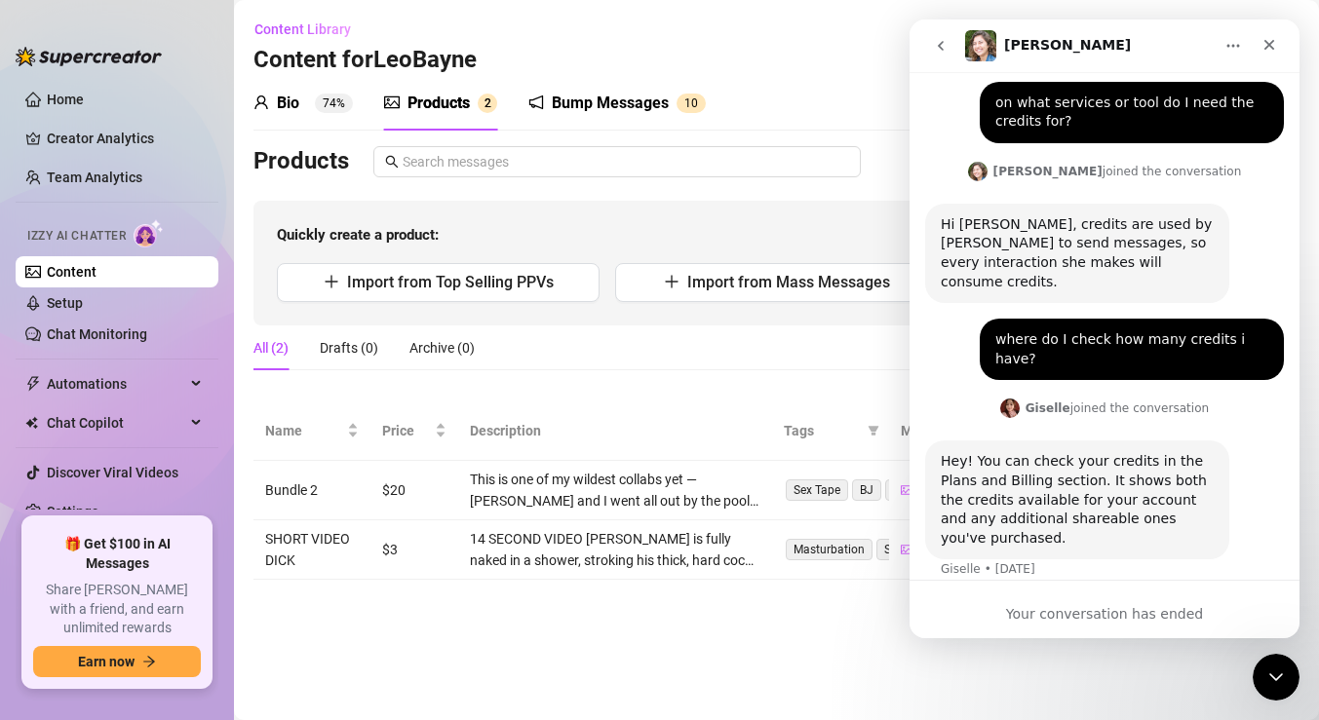
scroll to position [109, 0]
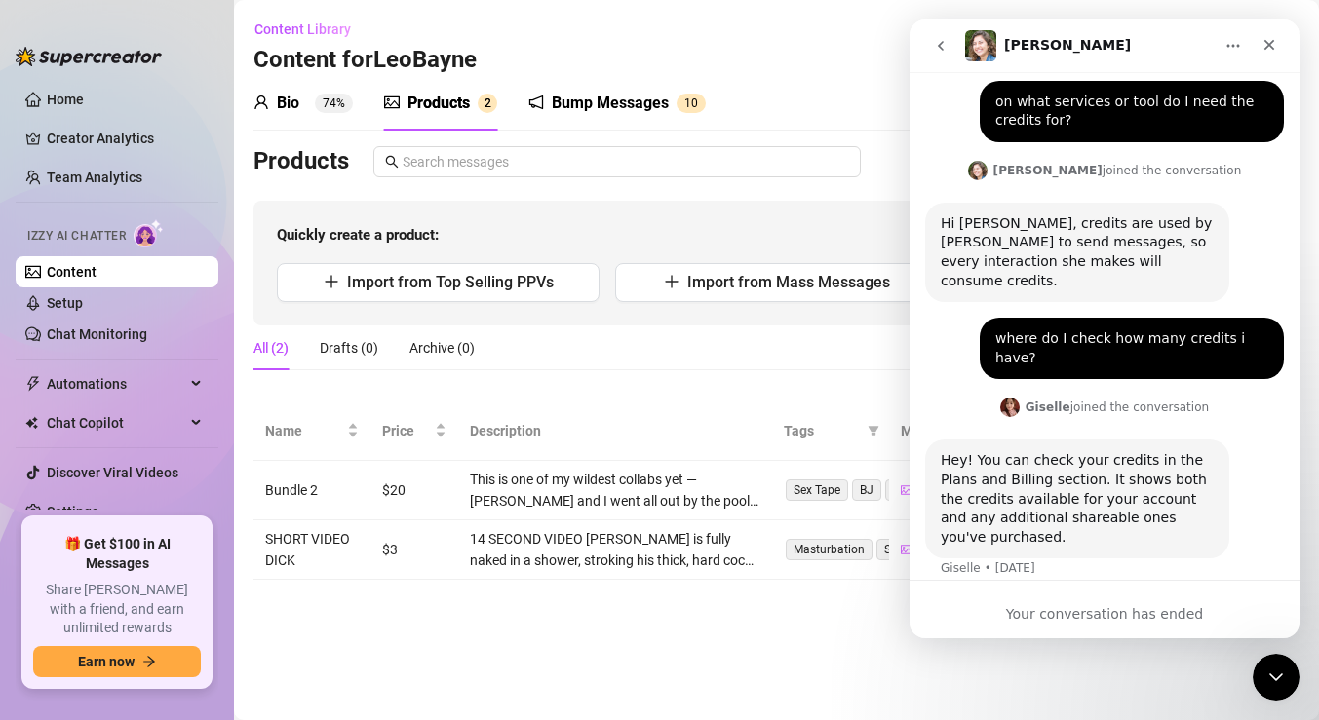
click at [941, 57] on button "go back" at bounding box center [940, 45] width 37 height 37
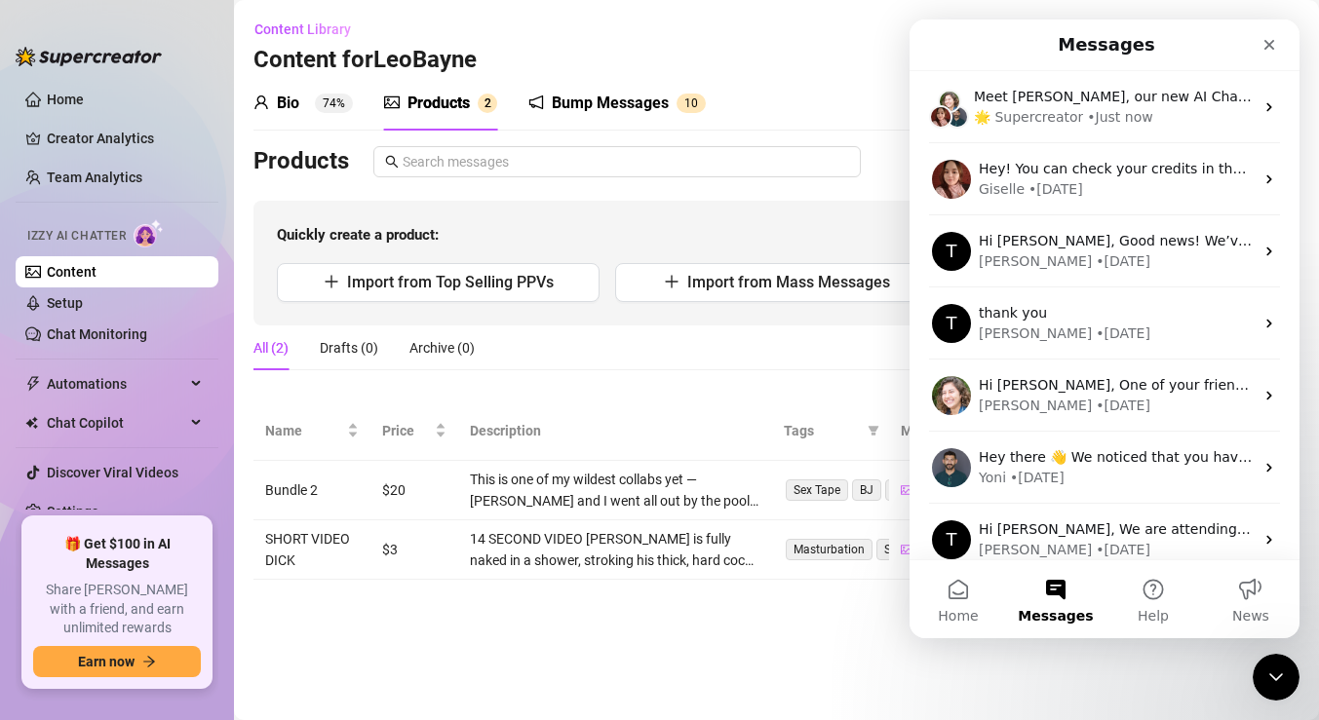
click at [1051, 605] on button "Messages" at bounding box center [1055, 600] width 97 height 78
click at [963, 586] on button "Home" at bounding box center [958, 600] width 97 height 78
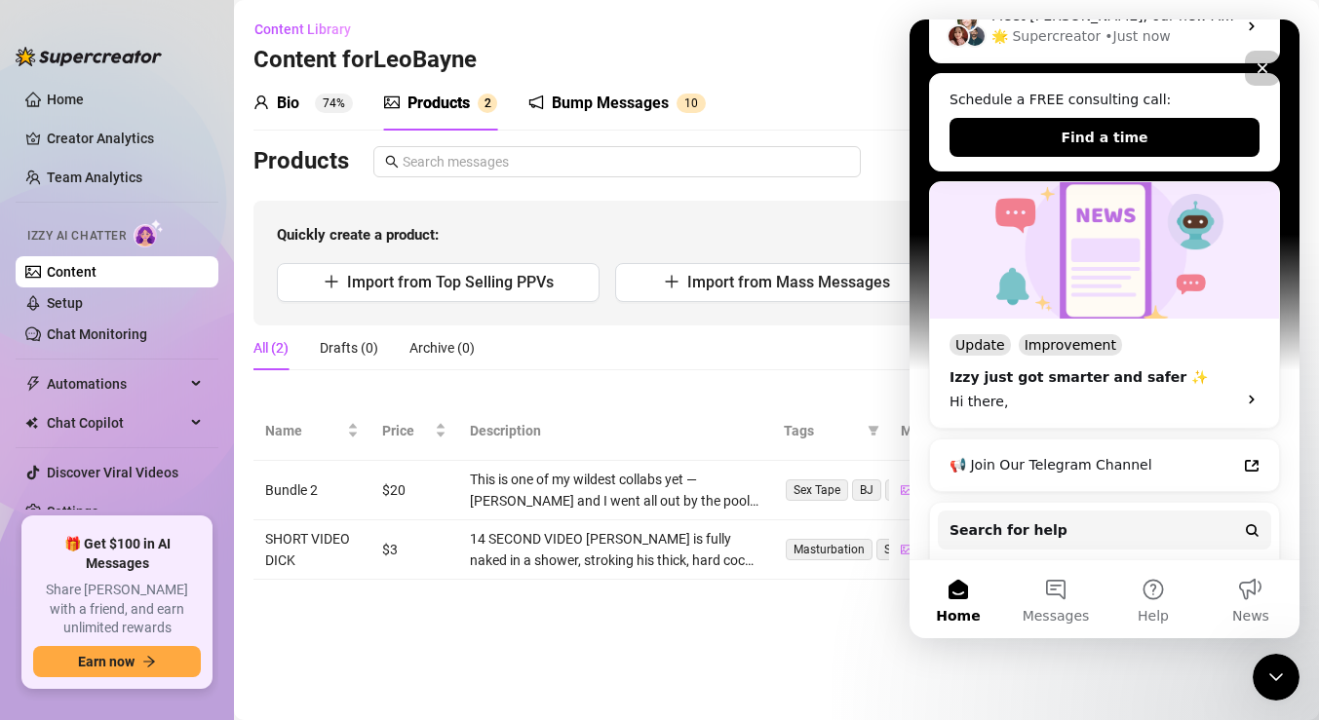
scroll to position [280, 0]
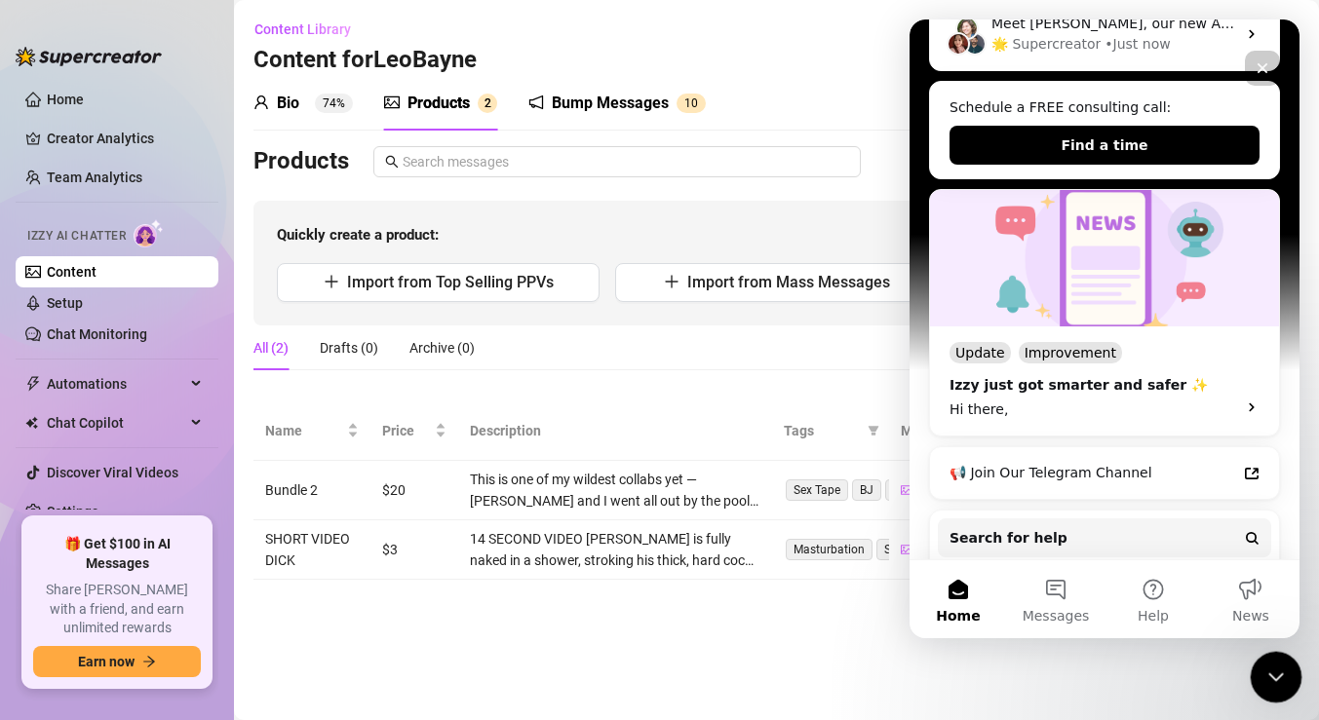
click at [1266, 651] on html at bounding box center [1273, 674] width 47 height 47
click at [1265, 680] on icon "Close Intercom Messenger" at bounding box center [1272, 674] width 23 height 23
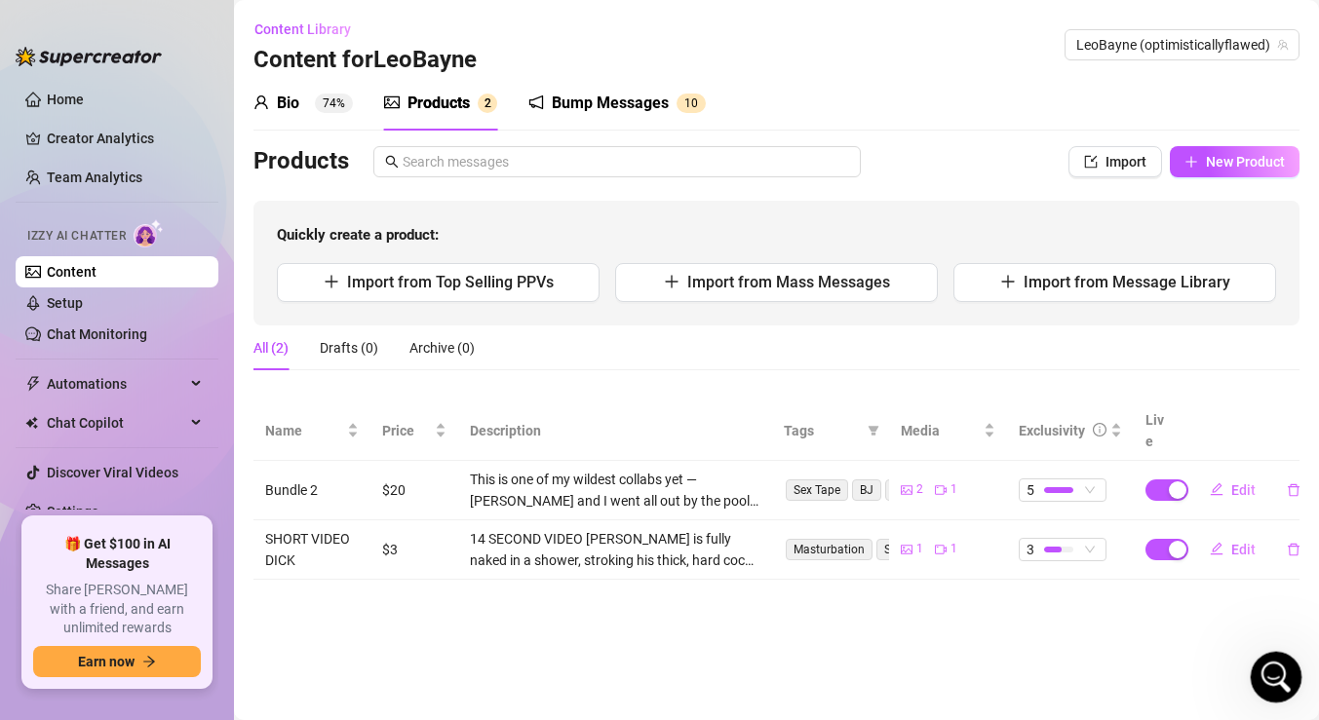
scroll to position [0, 0]
click at [1266, 660] on div "Open Intercom Messenger" at bounding box center [1273, 674] width 64 height 64
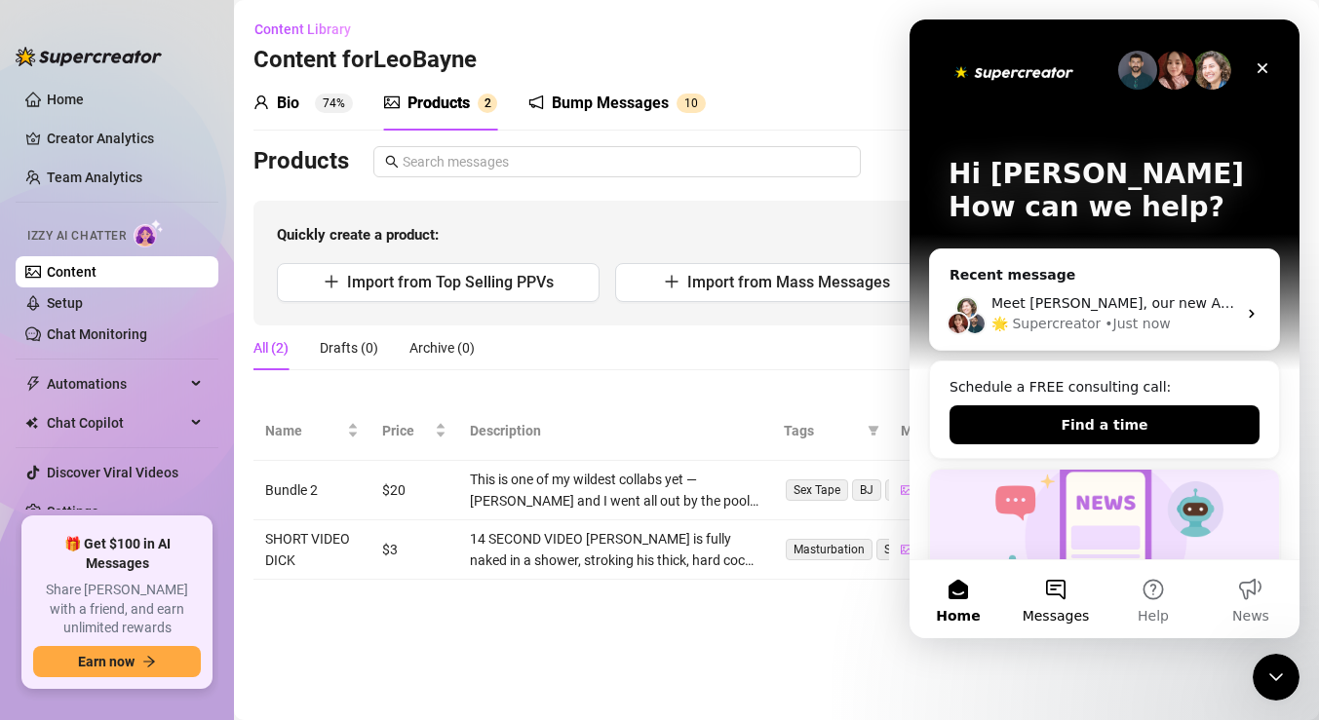
click at [1044, 584] on button "Messages" at bounding box center [1055, 600] width 97 height 78
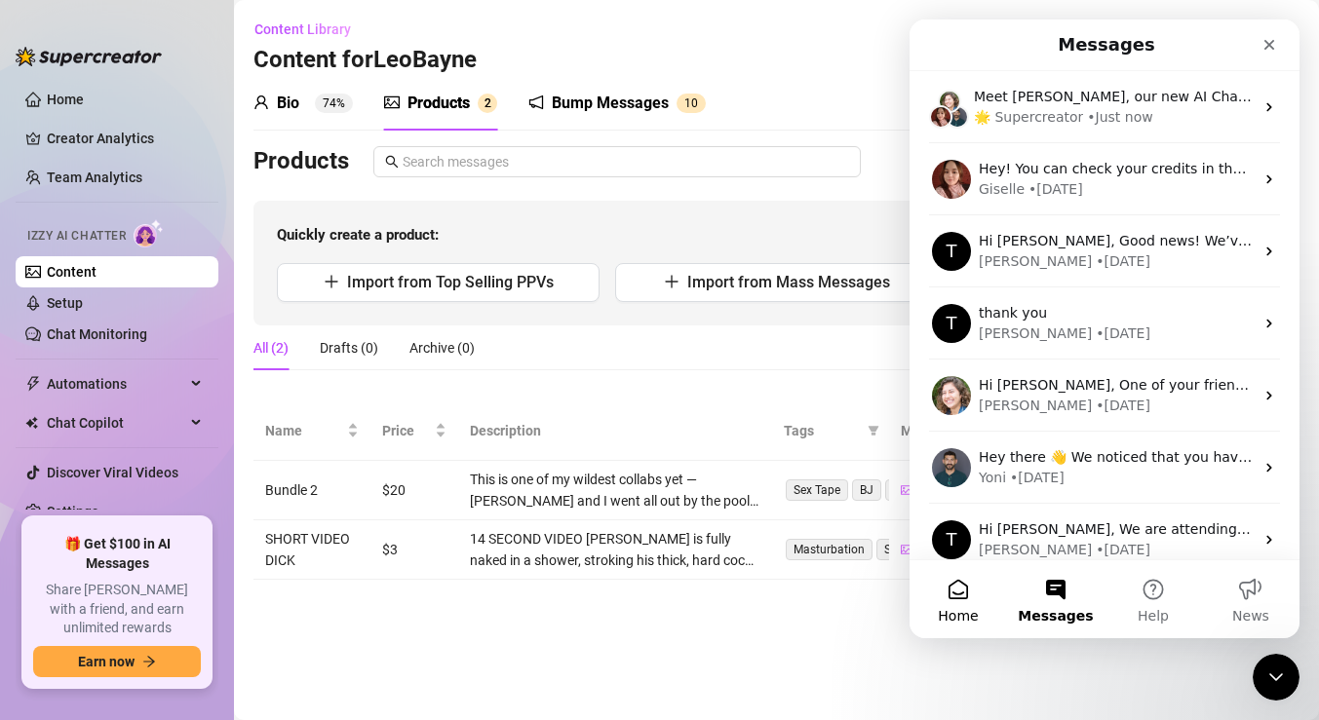
click at [950, 599] on button "Home" at bounding box center [958, 600] width 97 height 78
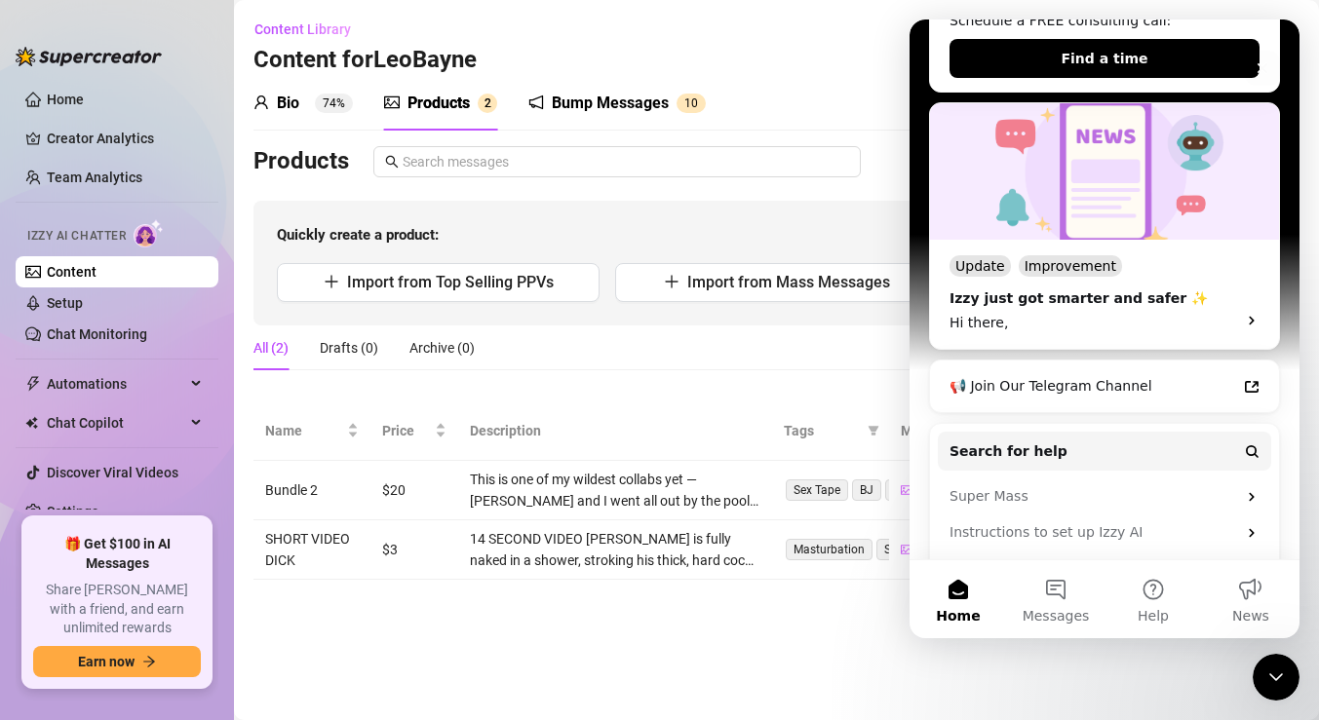
scroll to position [469, 0]
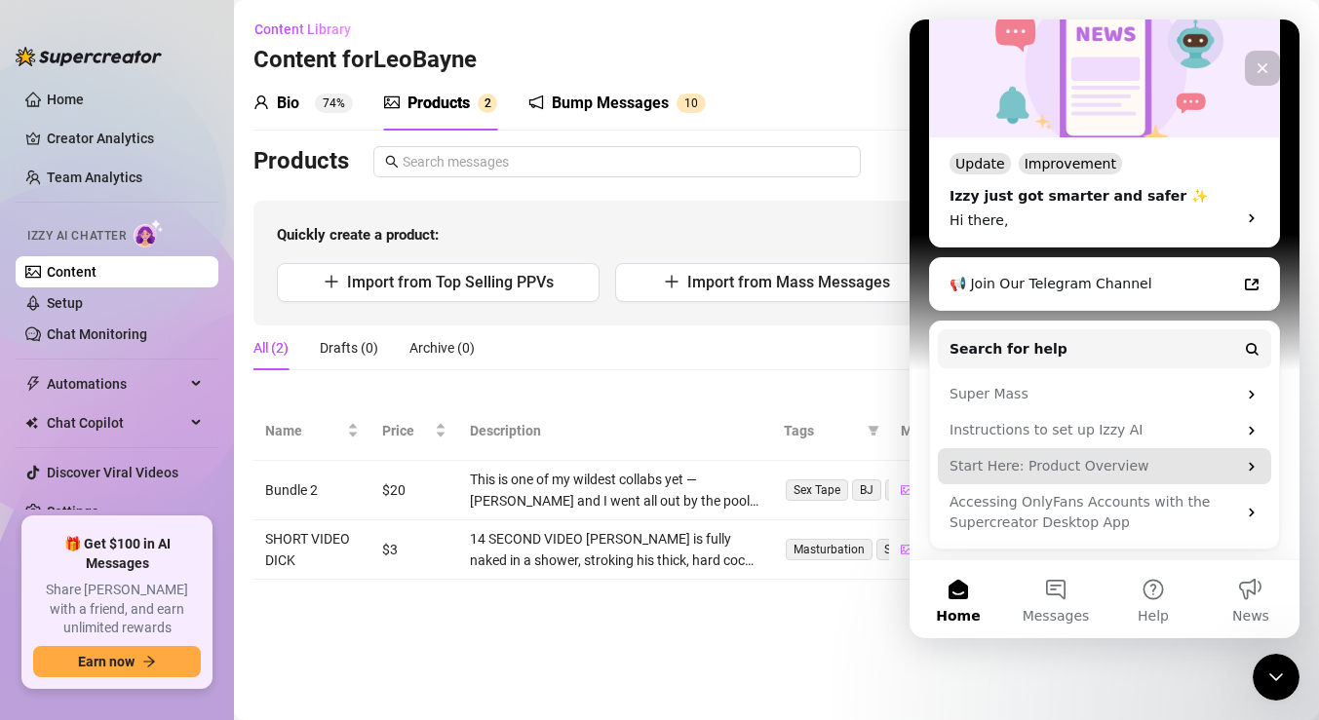
click at [1049, 466] on div "Start Here: Product Overview" at bounding box center [1093, 466] width 287 height 20
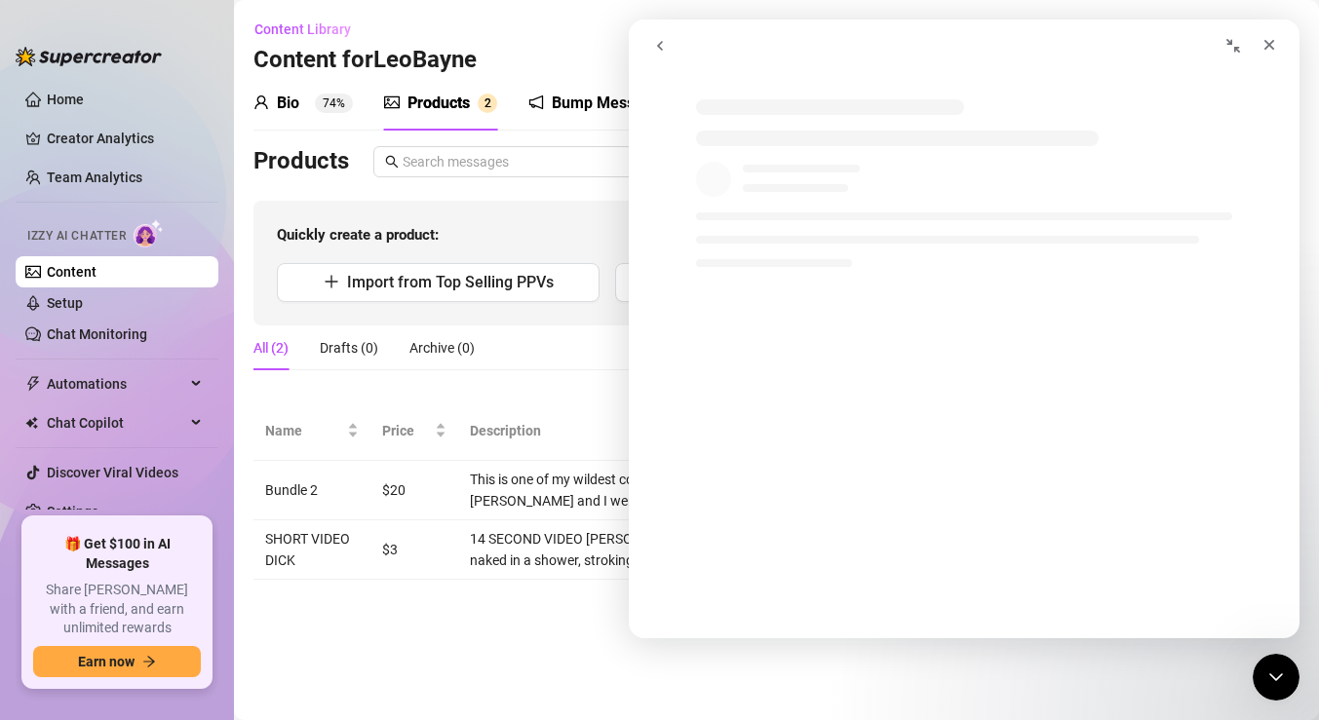
scroll to position [369, 0]
click at [656, 36] on button "go back" at bounding box center [659, 45] width 37 height 37
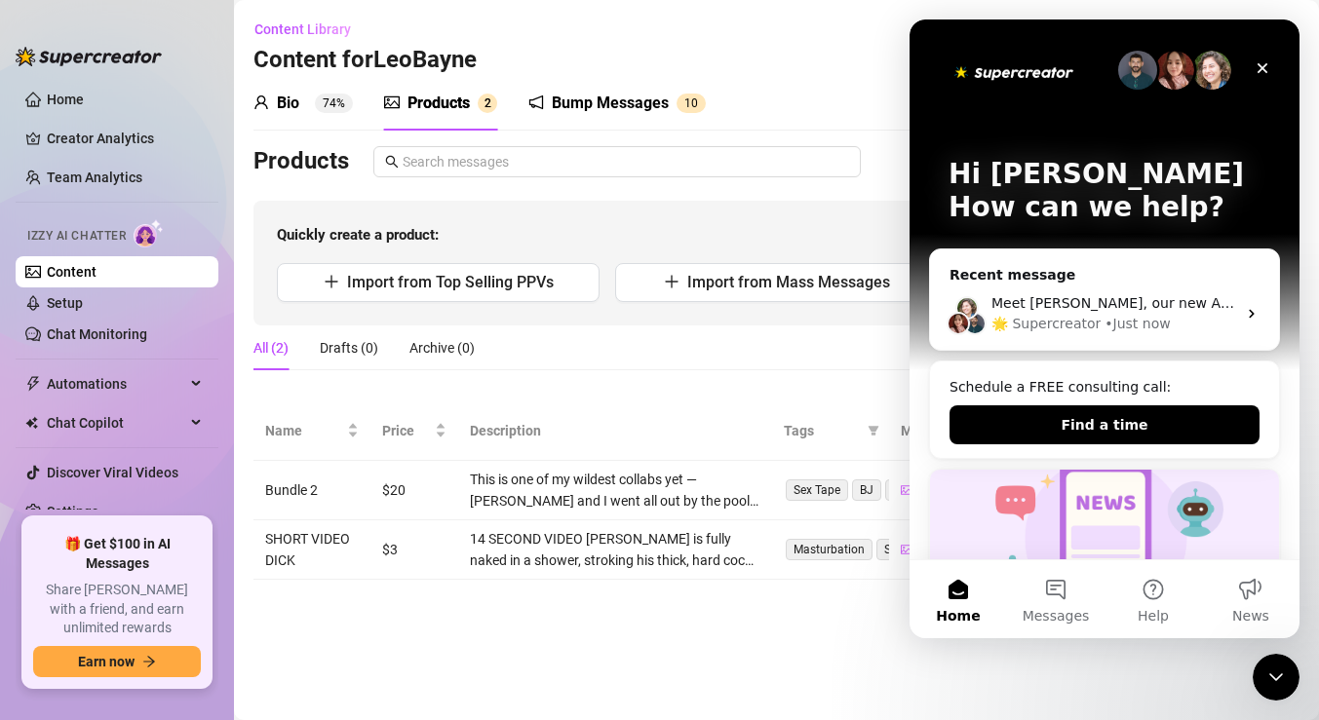
click at [1141, 61] on img "Intercom messenger" at bounding box center [1137, 70] width 39 height 39
click at [1150, 670] on main "Content Library Content for [PERSON_NAME] (optimisticallyflawed) Bio 74% Produc…" at bounding box center [776, 360] width 1085 height 720
click at [1271, 653] on div "Close Intercom Messenger" at bounding box center [1273, 674] width 47 height 47
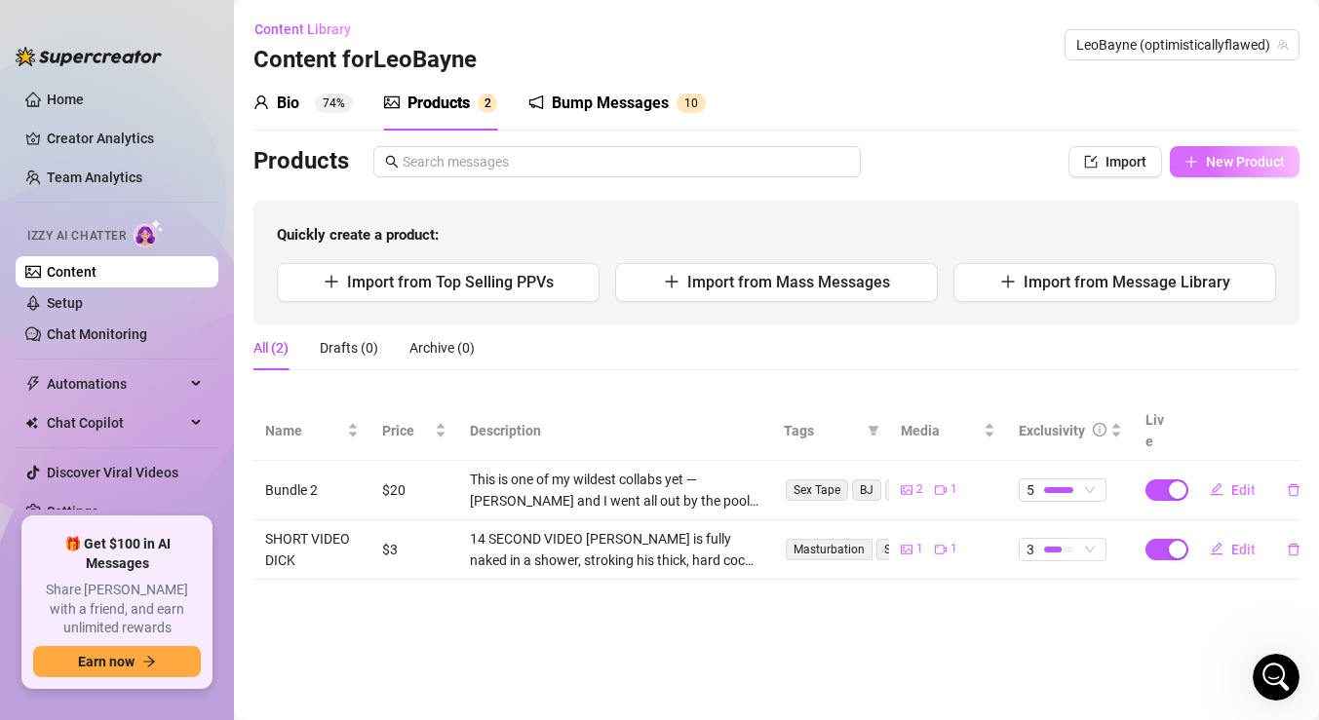
click at [1237, 173] on button "New Product" at bounding box center [1235, 161] width 130 height 31
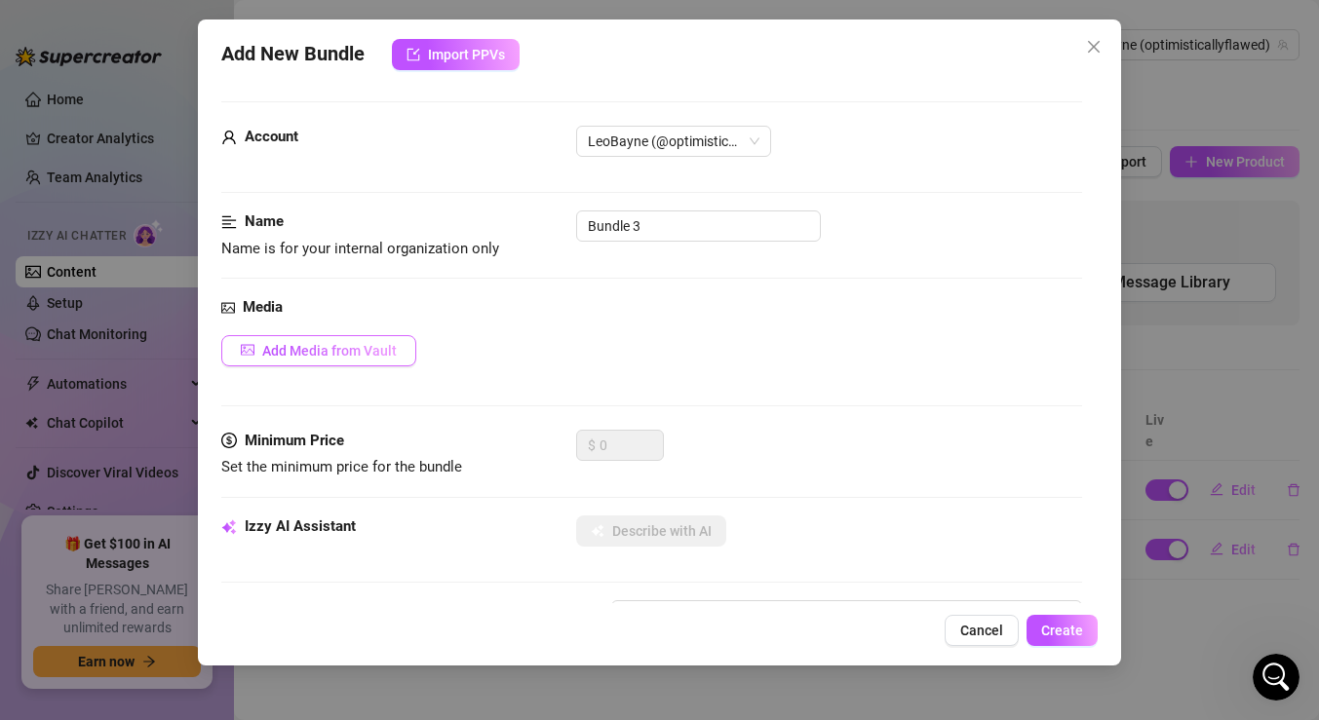
click at [355, 347] on span "Add Media from Vault" at bounding box center [329, 351] width 135 height 16
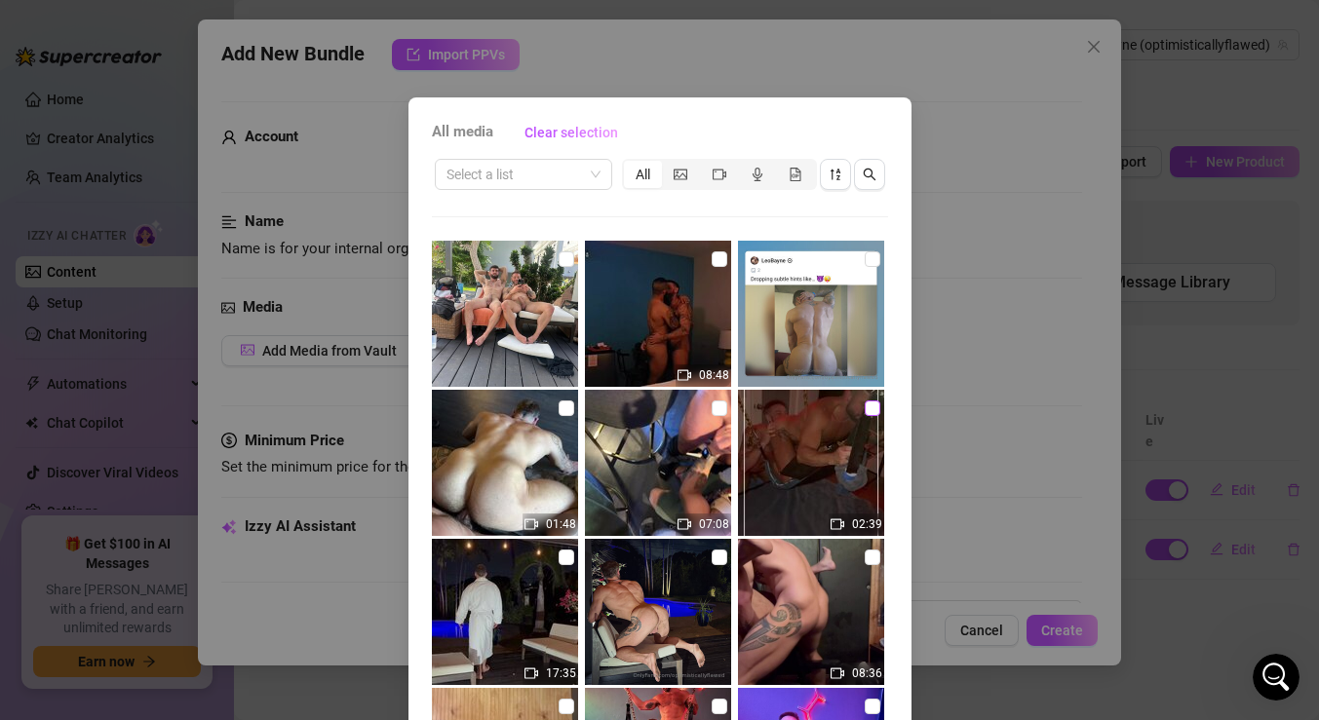
click at [871, 410] on input "checkbox" at bounding box center [873, 409] width 16 height 16
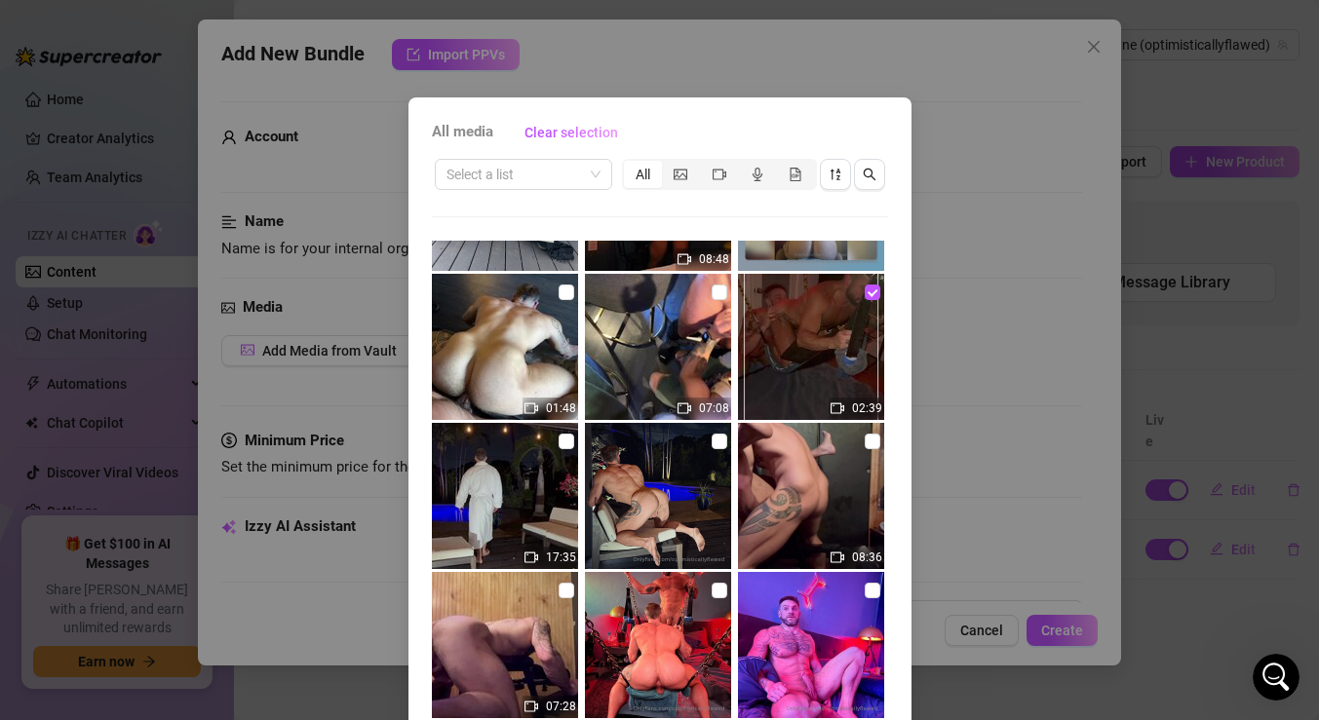
scroll to position [0, 0]
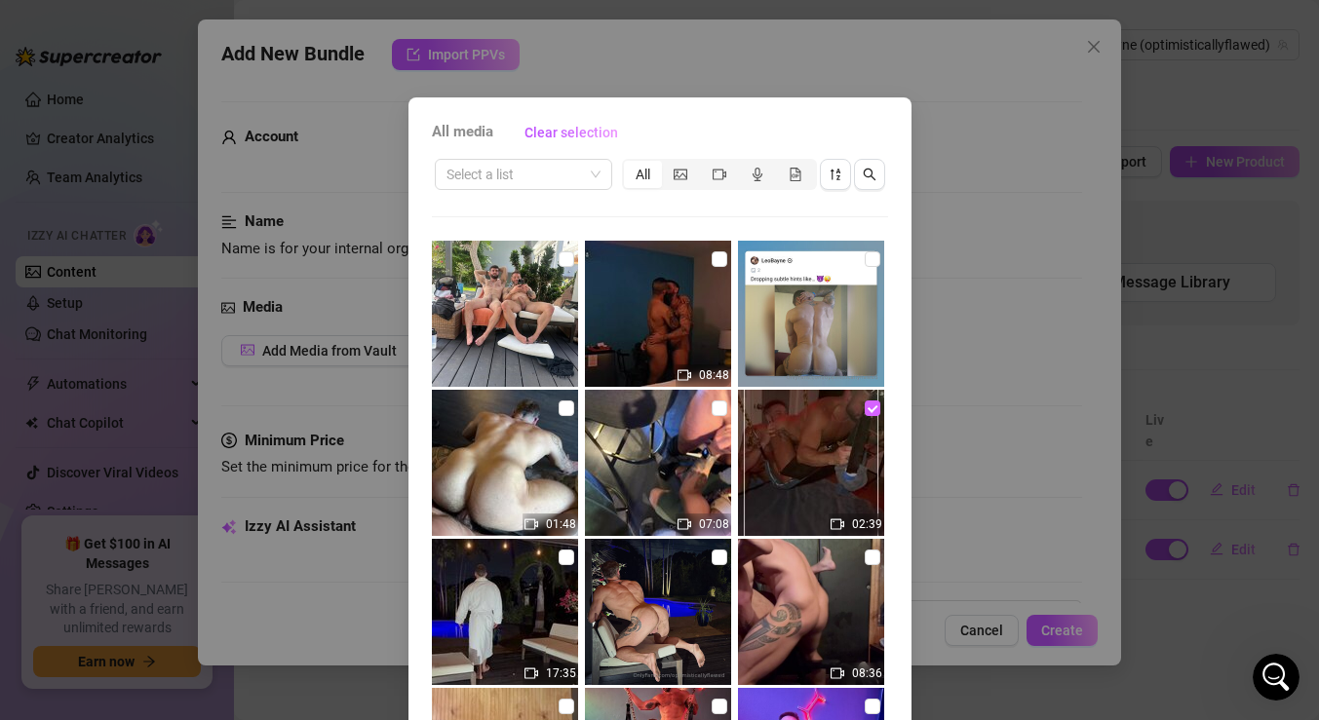
click at [871, 409] on input "checkbox" at bounding box center [873, 409] width 16 height 16
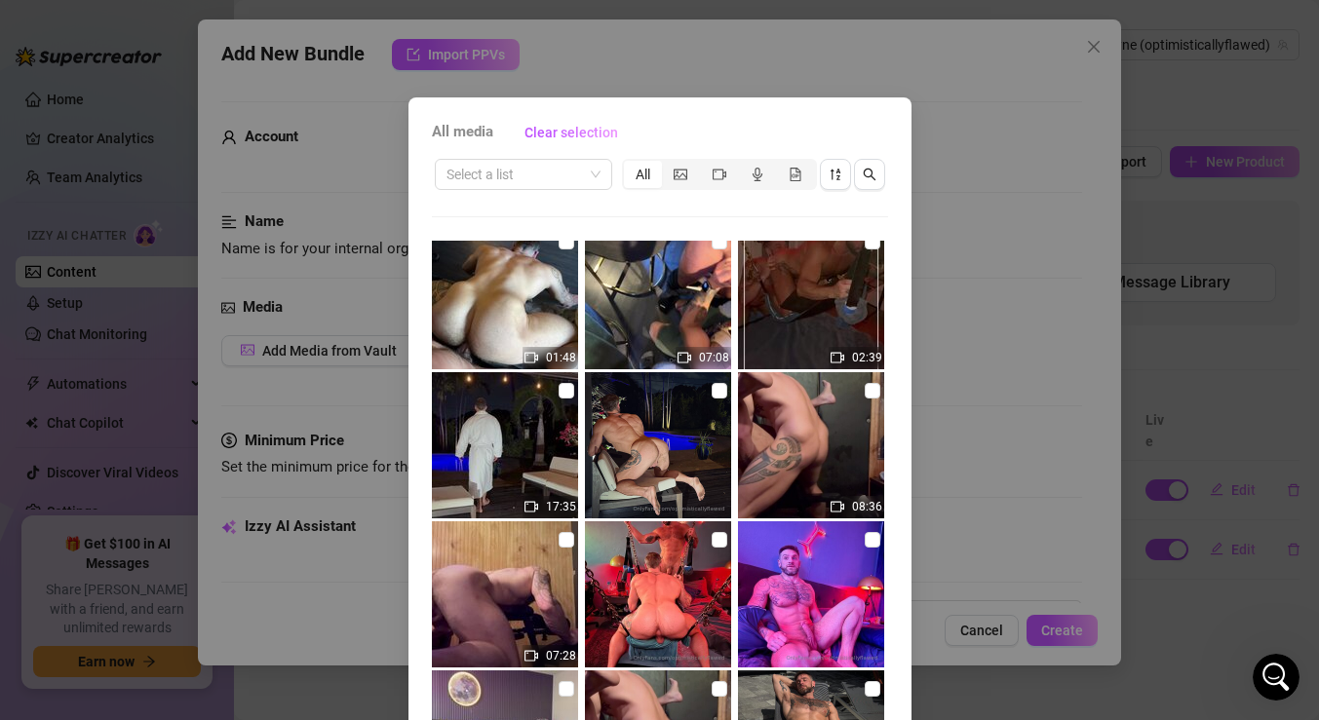
scroll to position [169, 0]
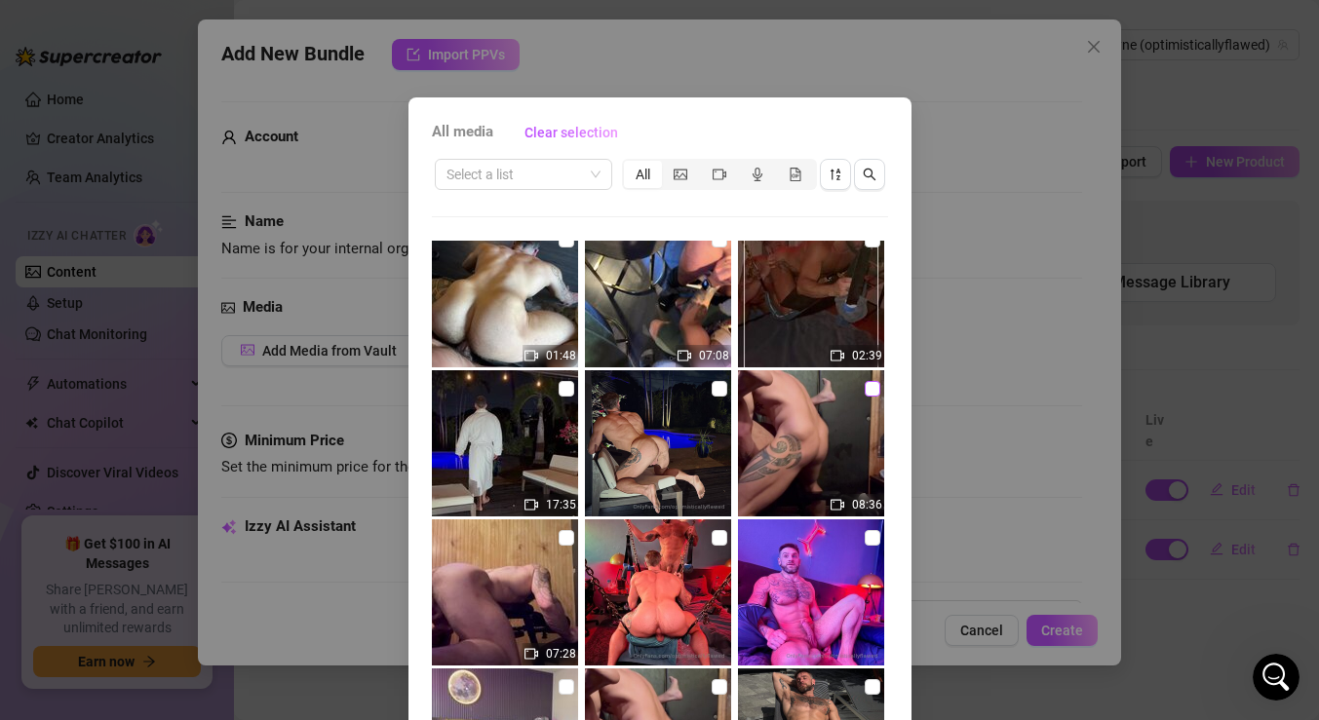
click at [868, 393] on input "checkbox" at bounding box center [873, 389] width 16 height 16
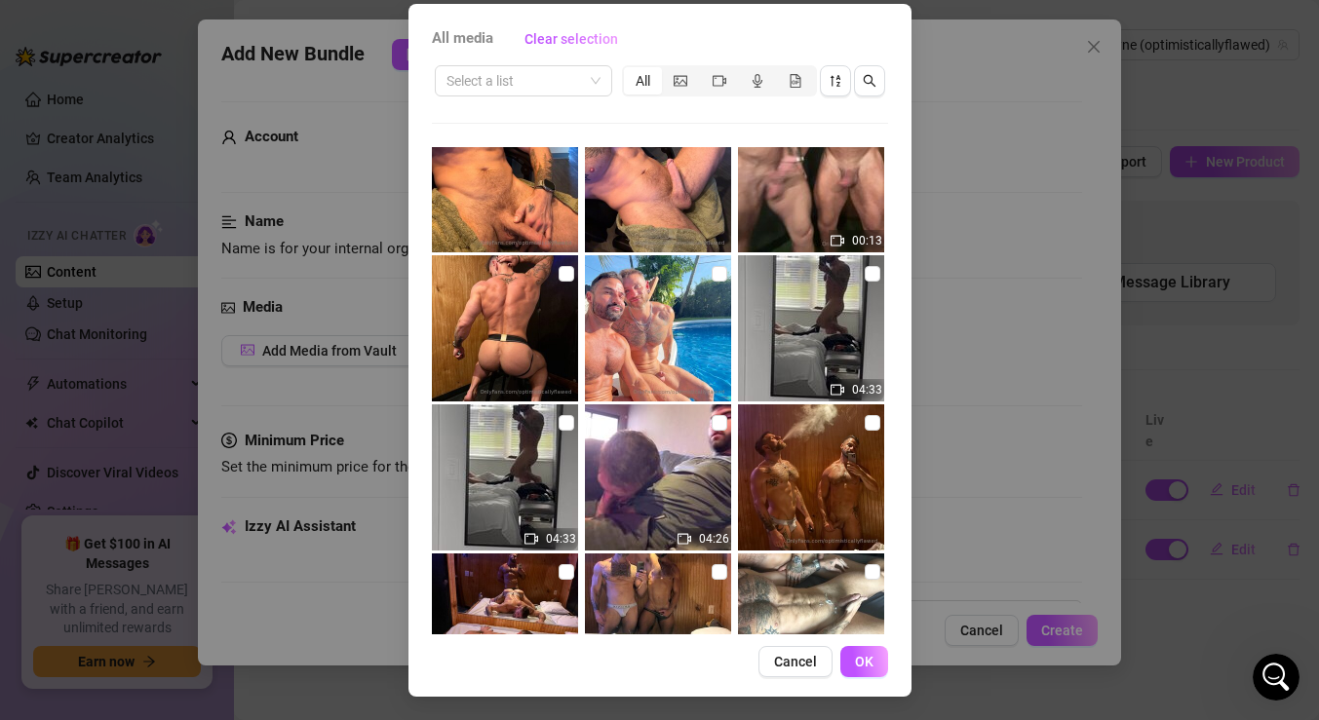
scroll to position [1284, 0]
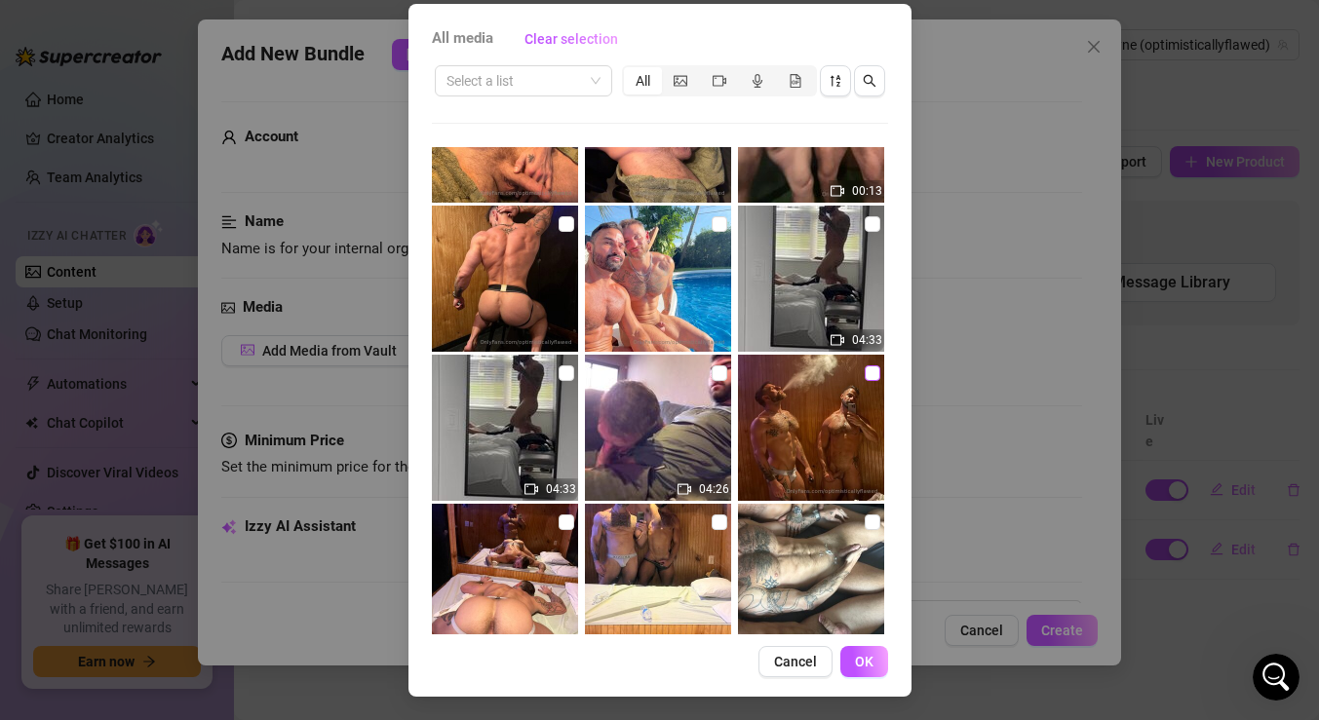
click at [867, 377] on input "checkbox" at bounding box center [873, 374] width 16 height 16
click at [559, 521] on input "checkbox" at bounding box center [567, 523] width 16 height 16
click at [864, 660] on span "OK" at bounding box center [864, 662] width 19 height 16
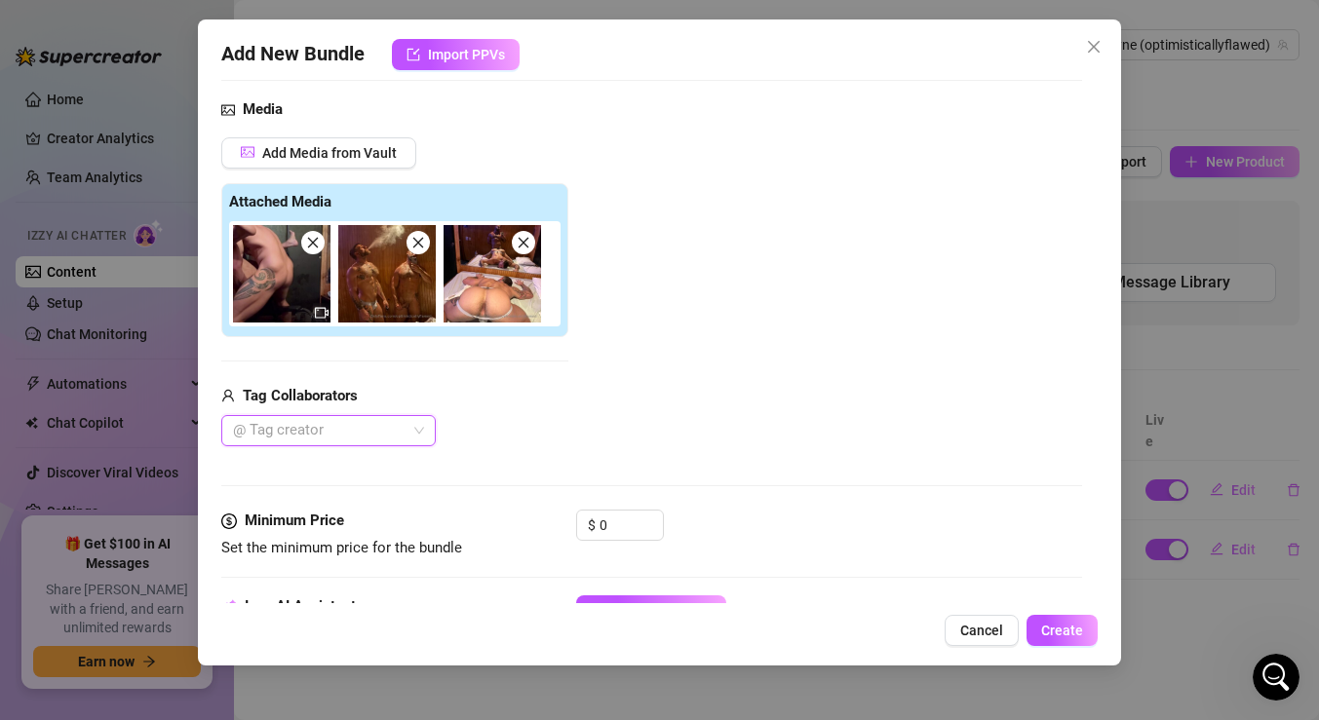
scroll to position [235, 0]
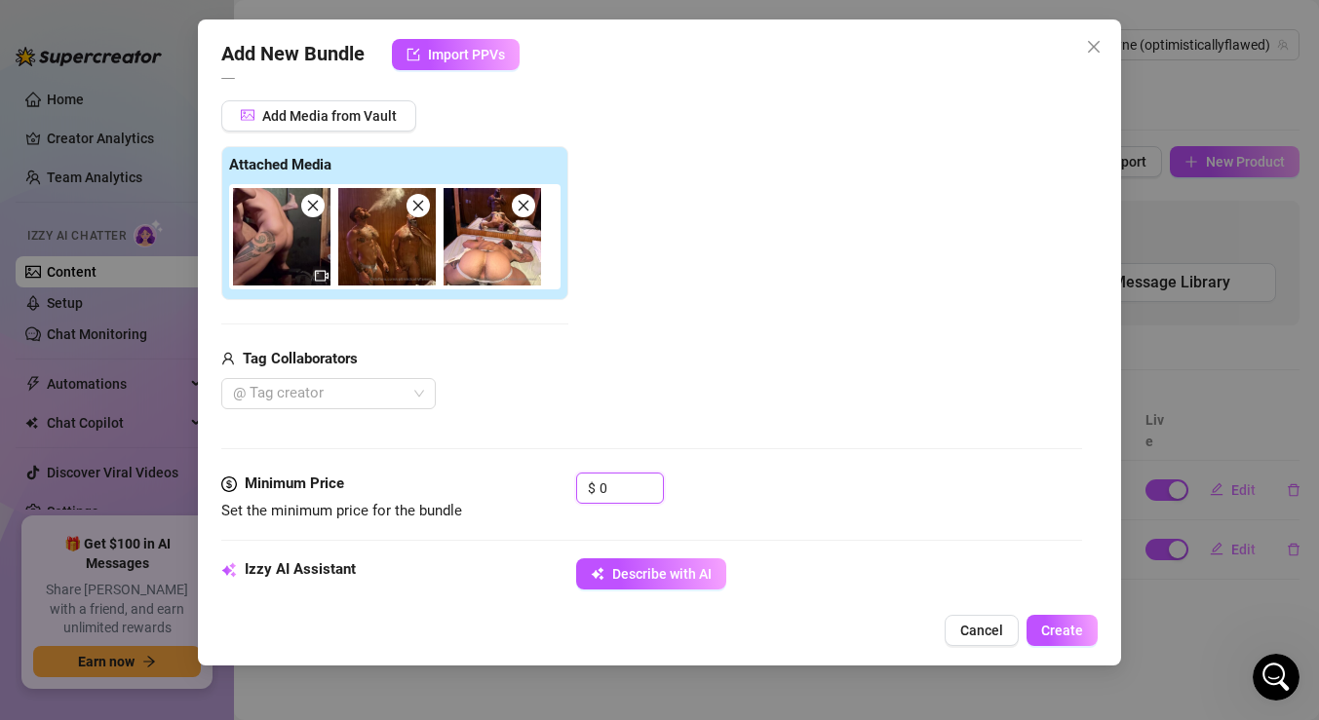
drag, startPoint x: 619, startPoint y: 486, endPoint x: 499, endPoint y: 467, distance: 121.5
click at [501, 468] on form "Account LeoBayne (@optimisticallyflawed) Name Name is for your internal organiz…" at bounding box center [651, 698] width 861 height 1665
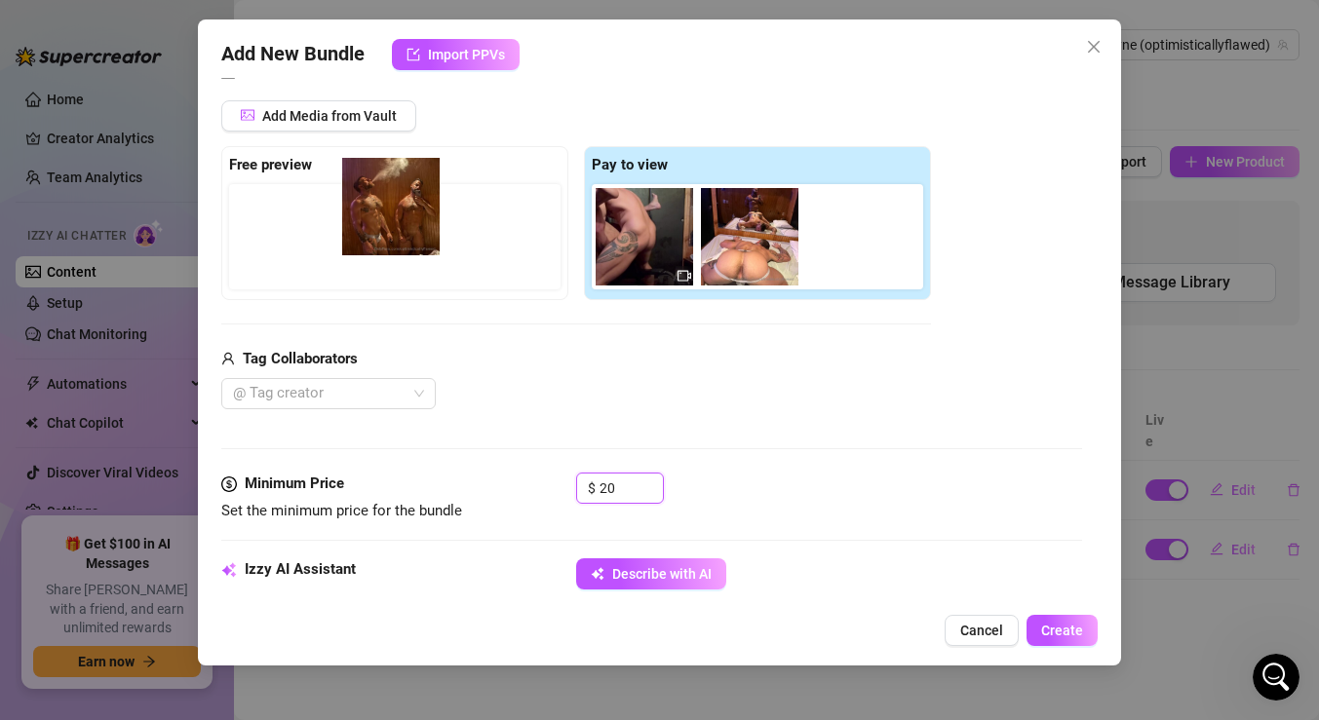
drag, startPoint x: 747, startPoint y: 231, endPoint x: 368, endPoint y: 205, distance: 380.1
click at [368, 206] on div "Free preview Pay to view" at bounding box center [576, 223] width 710 height 154
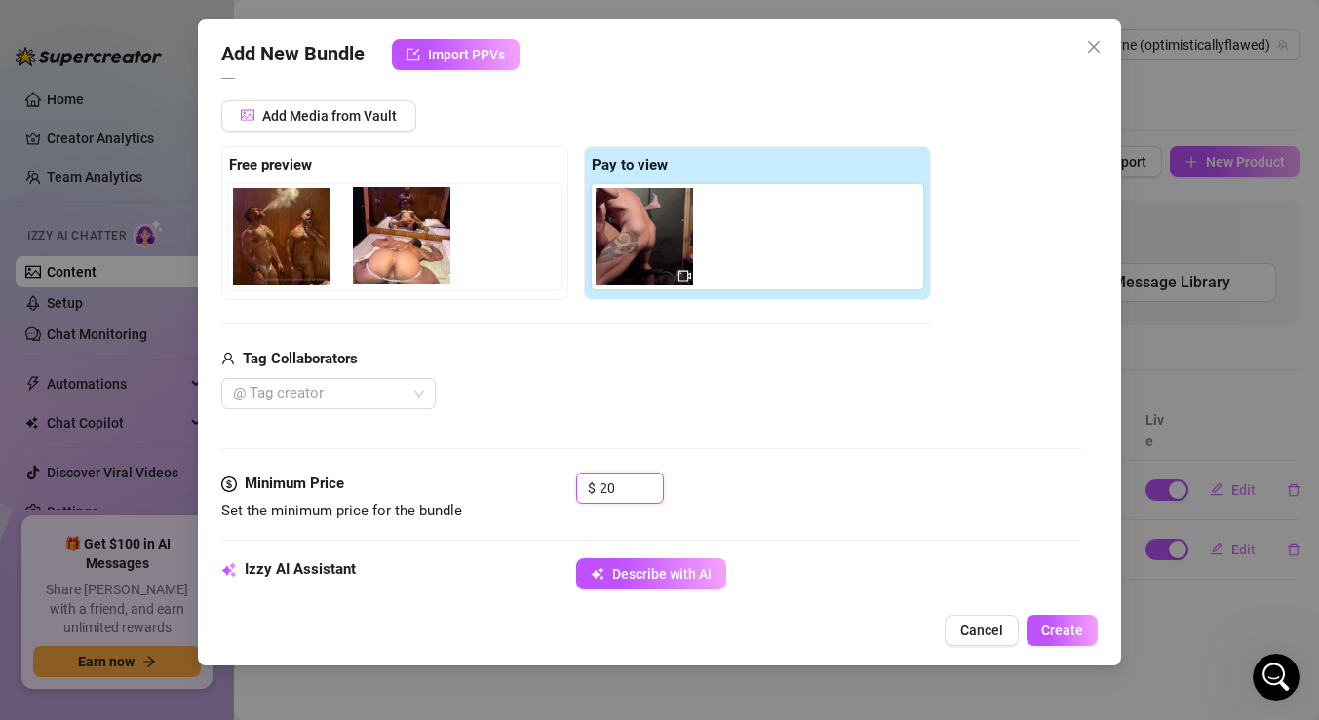
drag, startPoint x: 759, startPoint y: 249, endPoint x: 390, endPoint y: 247, distance: 369.5
click at [390, 248] on div "Free preview Pay to view" at bounding box center [576, 223] width 710 height 154
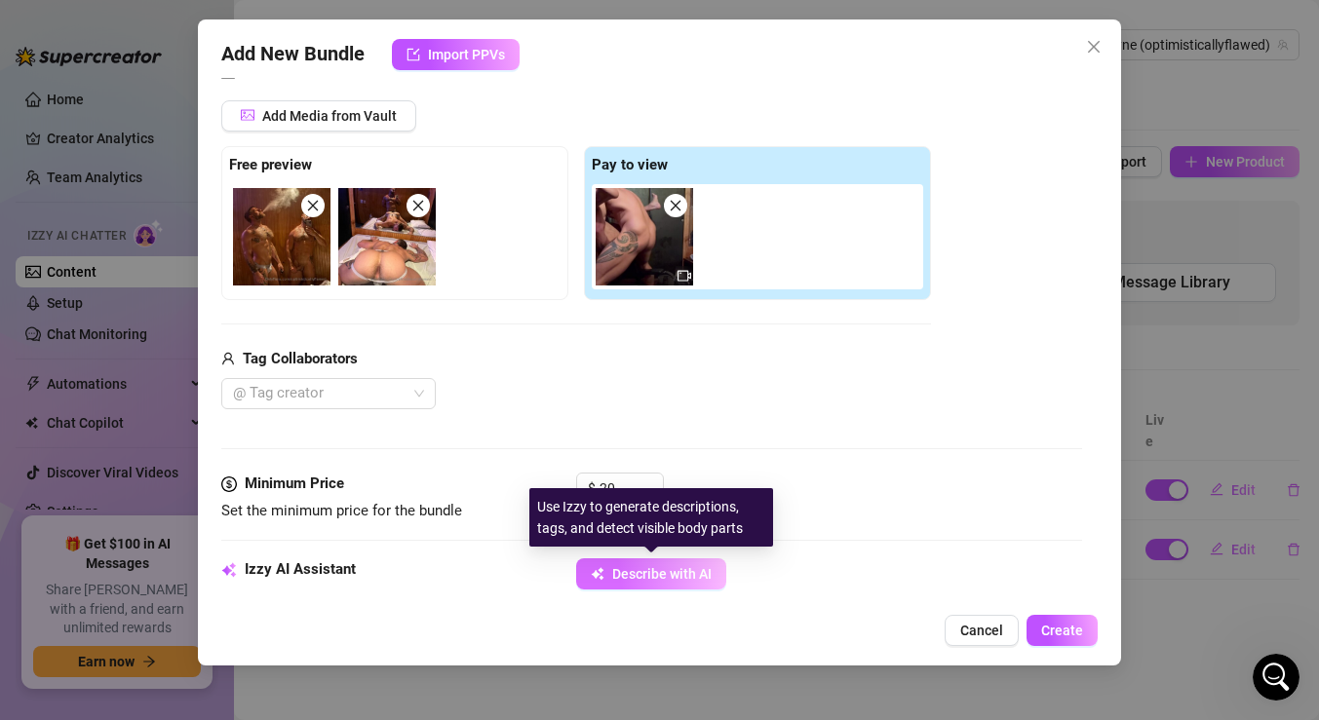
click at [639, 578] on span "Describe with AI" at bounding box center [661, 574] width 99 height 16
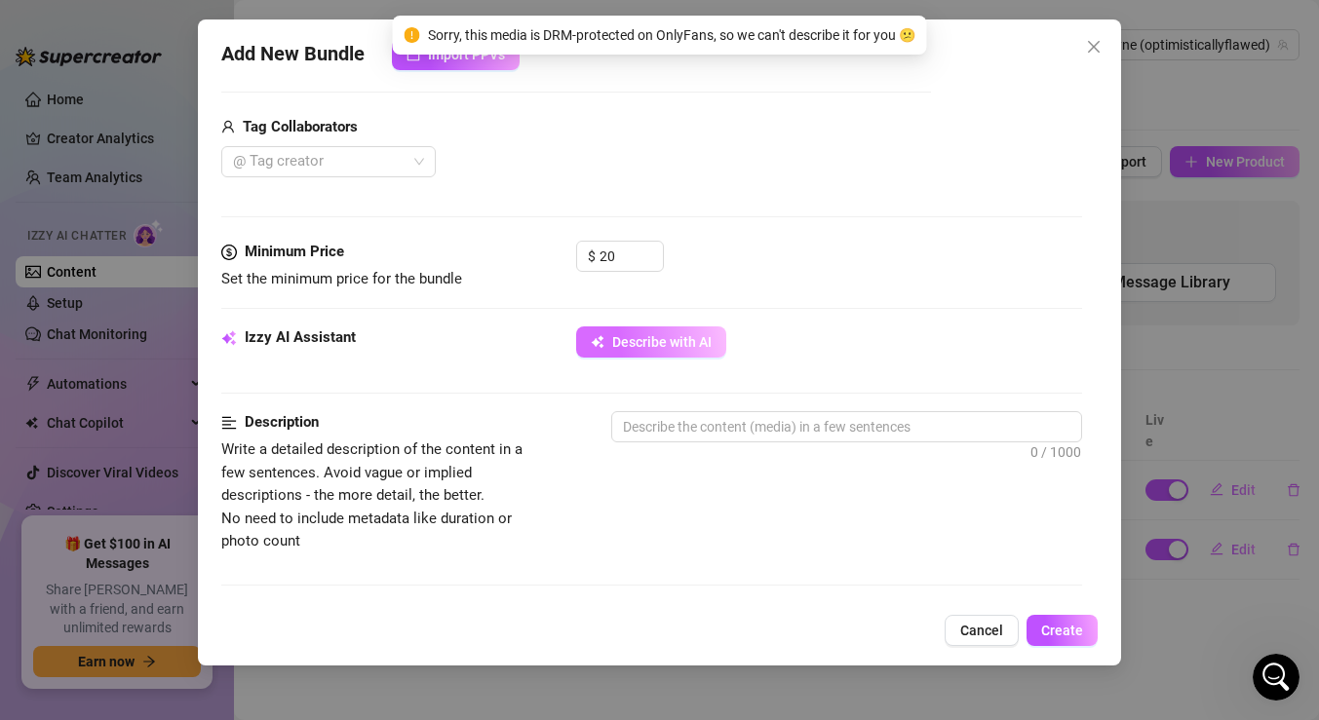
scroll to position [465, 0]
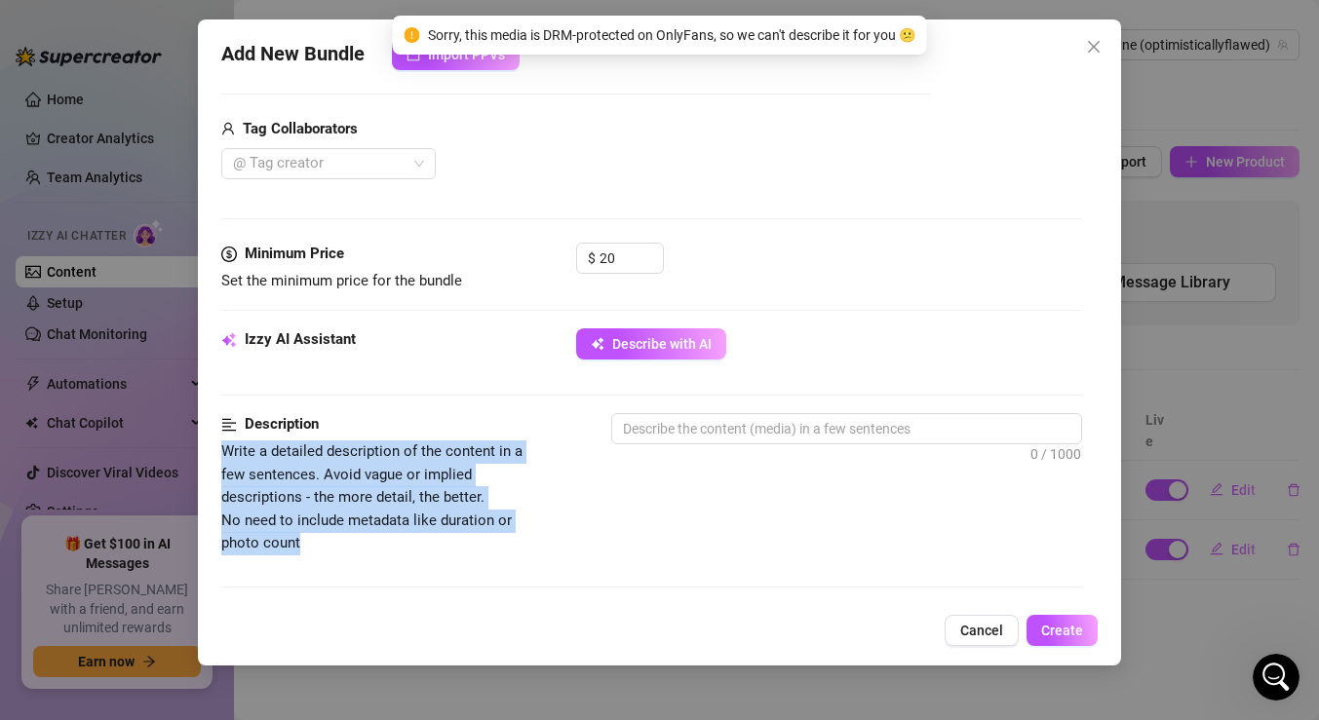
drag, startPoint x: 331, startPoint y: 544, endPoint x: 224, endPoint y: 459, distance: 136.7
click at [224, 459] on span "Write a detailed description of the content in a few sentences. Avoid vague or …" at bounding box center [385, 498] width 328 height 115
click at [757, 422] on textarea at bounding box center [846, 428] width 469 height 29
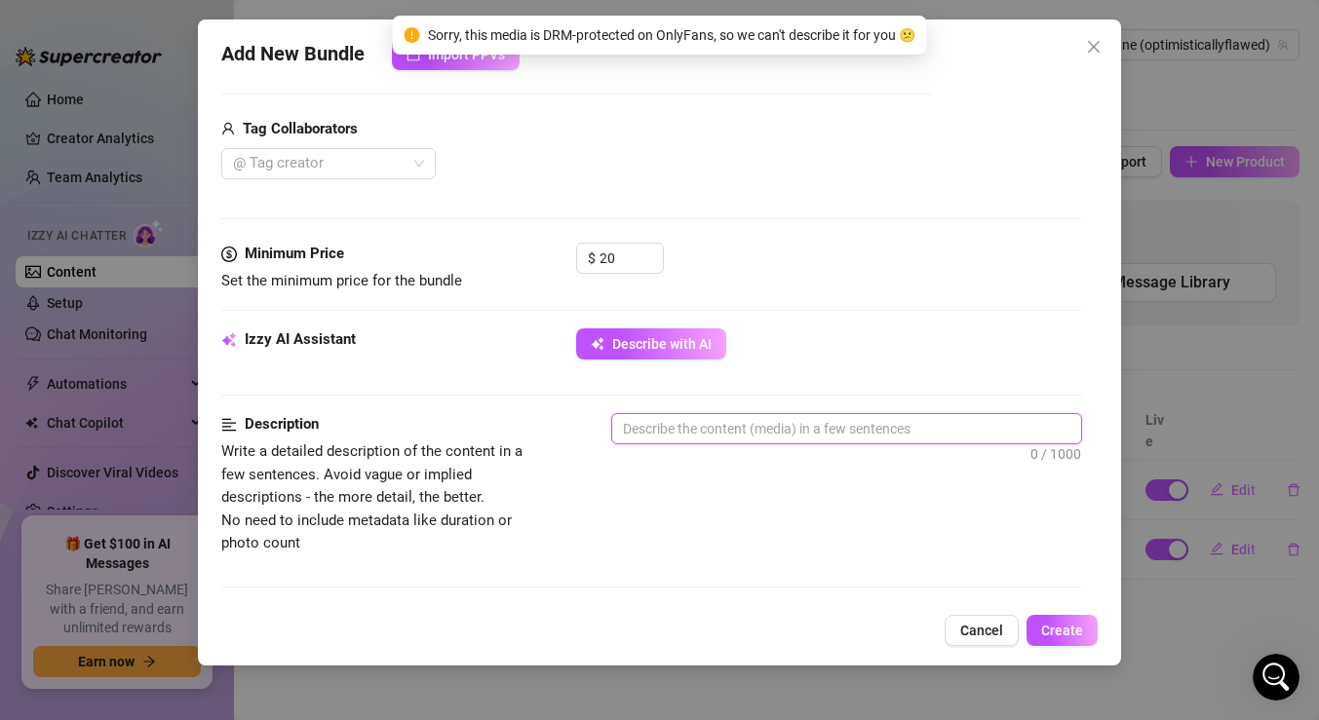
click at [757, 422] on textarea at bounding box center [846, 428] width 469 height 29
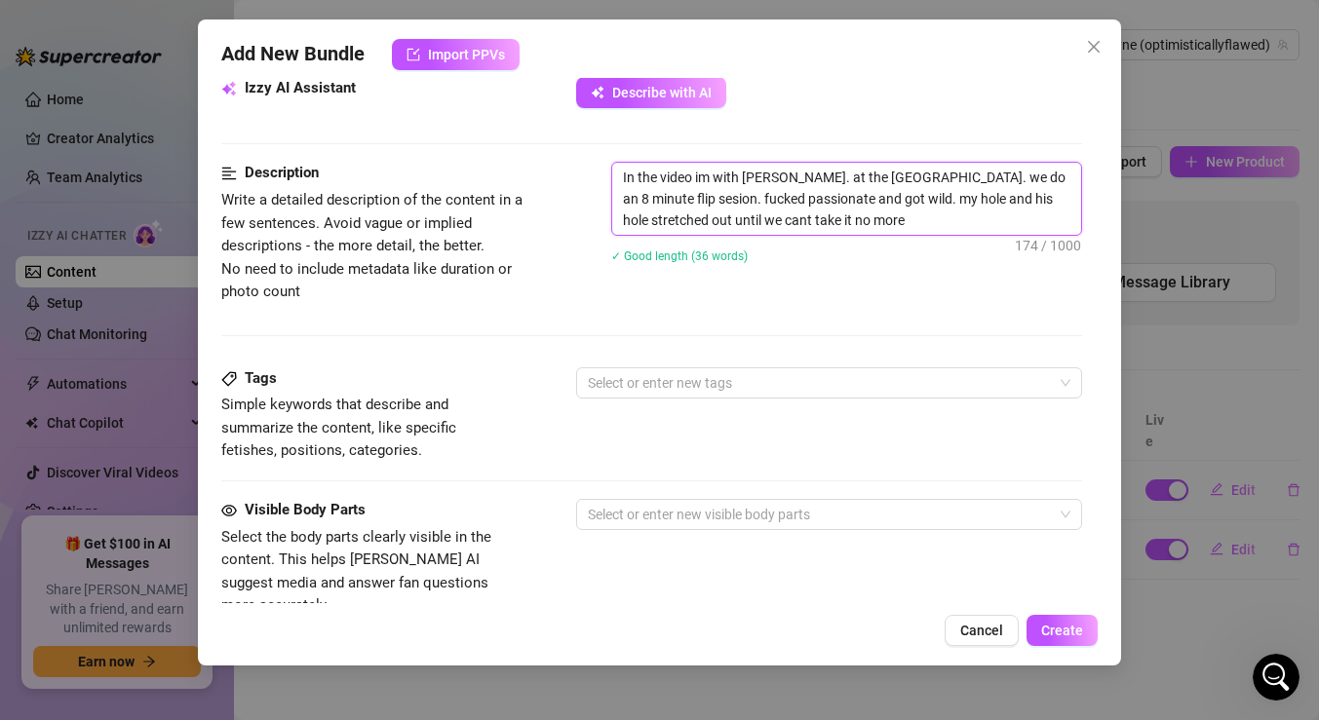
scroll to position [718, 0]
click at [690, 384] on div at bounding box center [819, 381] width 478 height 27
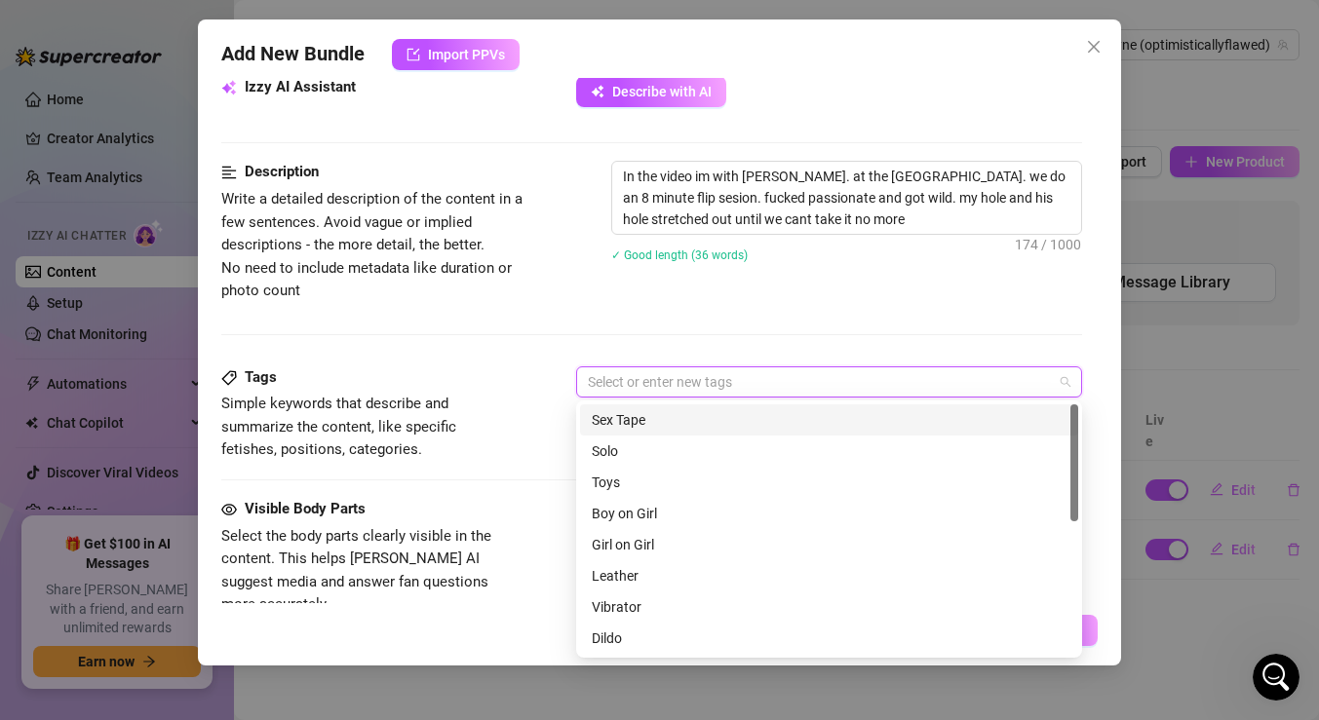
click at [654, 423] on div "Sex Tape" at bounding box center [829, 419] width 475 height 21
click at [686, 384] on div "Sex Tape" at bounding box center [819, 381] width 478 height 27
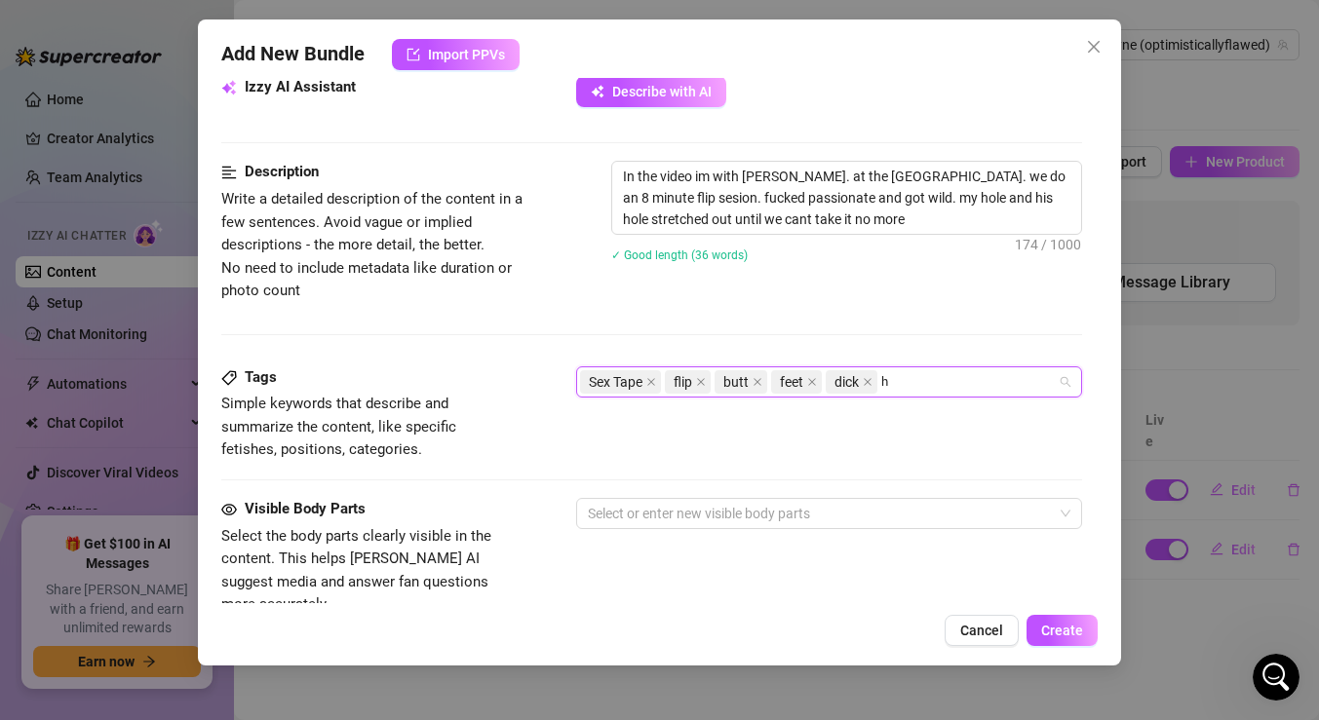
click at [686, 382] on span "flip" at bounding box center [683, 381] width 19 height 21
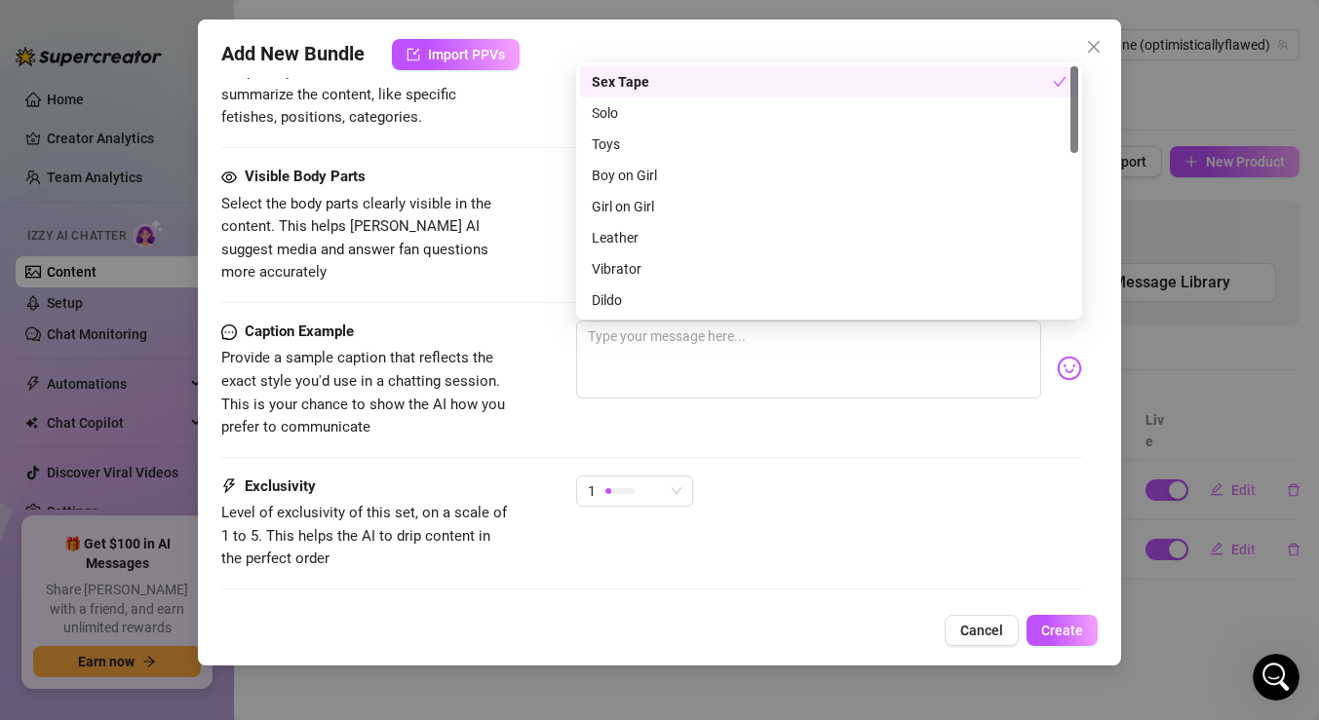
scroll to position [1056, 0]
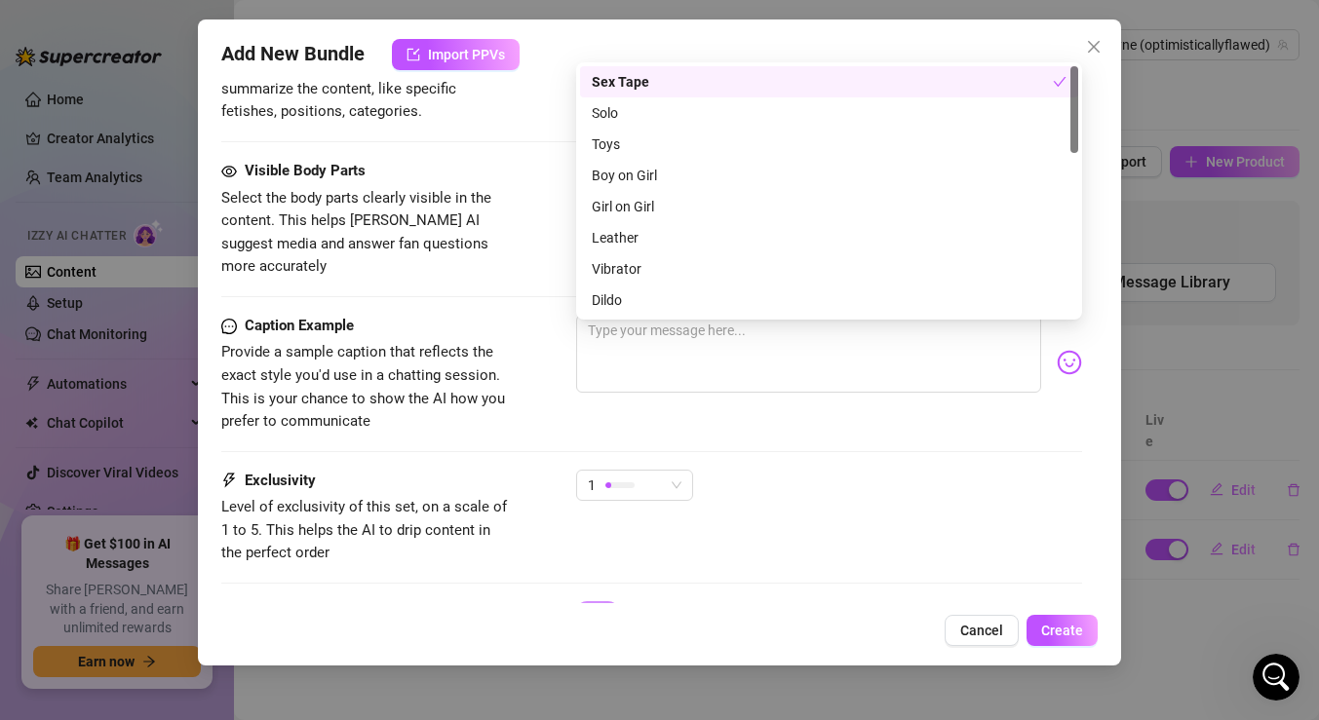
click at [456, 442] on div "Caption Example Provide a sample caption that reflects the exact style you'd us…" at bounding box center [651, 392] width 861 height 155
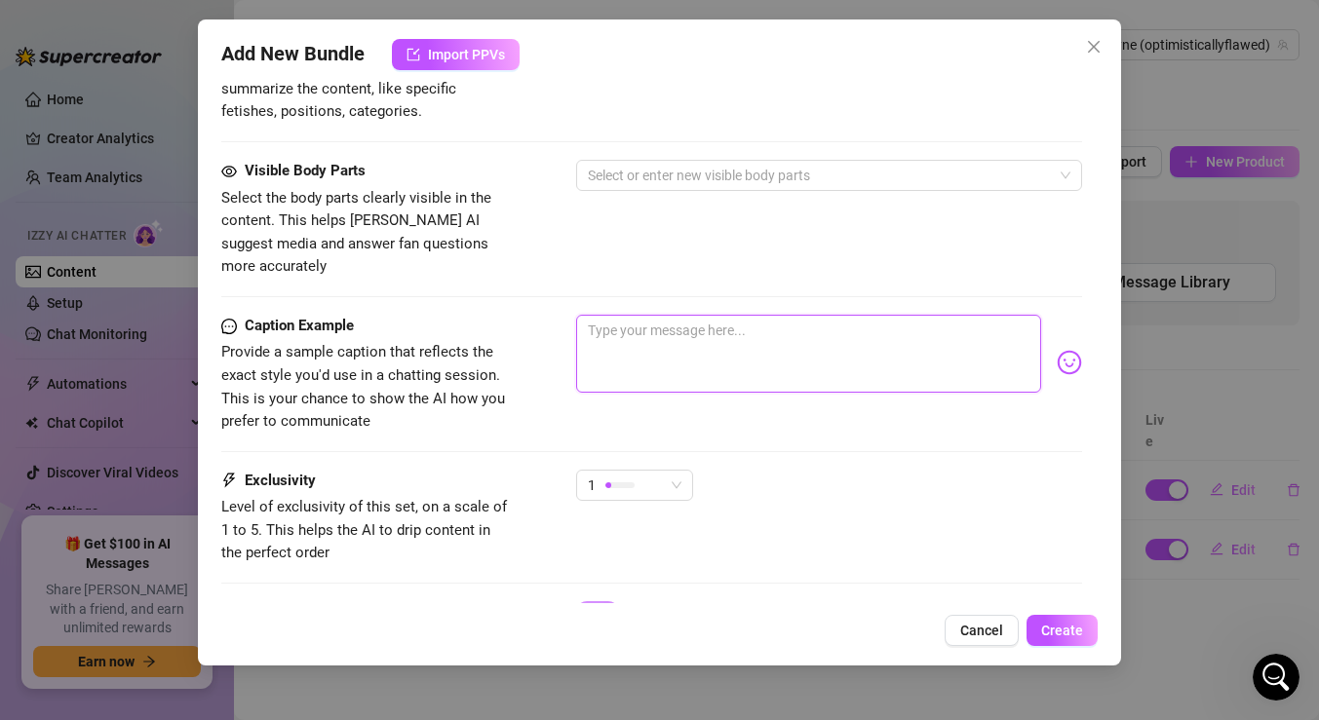
click at [642, 331] on textarea at bounding box center [808, 354] width 465 height 78
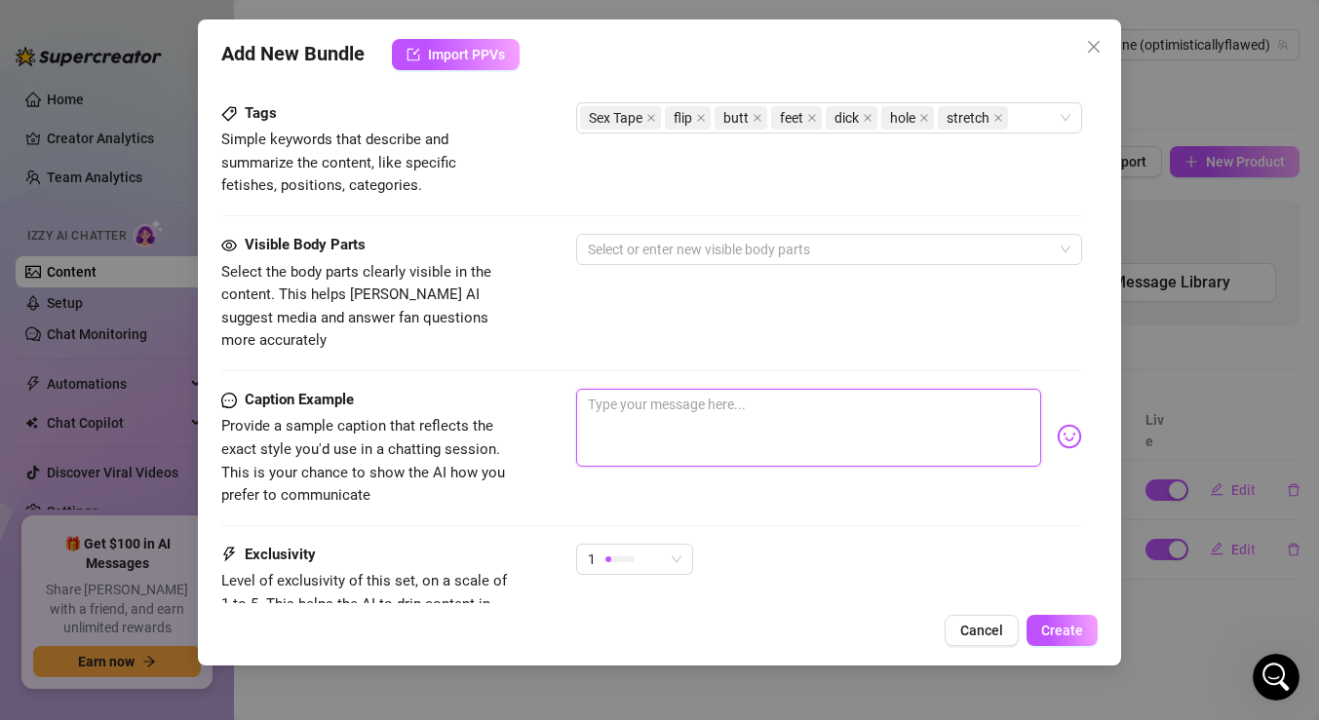
scroll to position [973, 0]
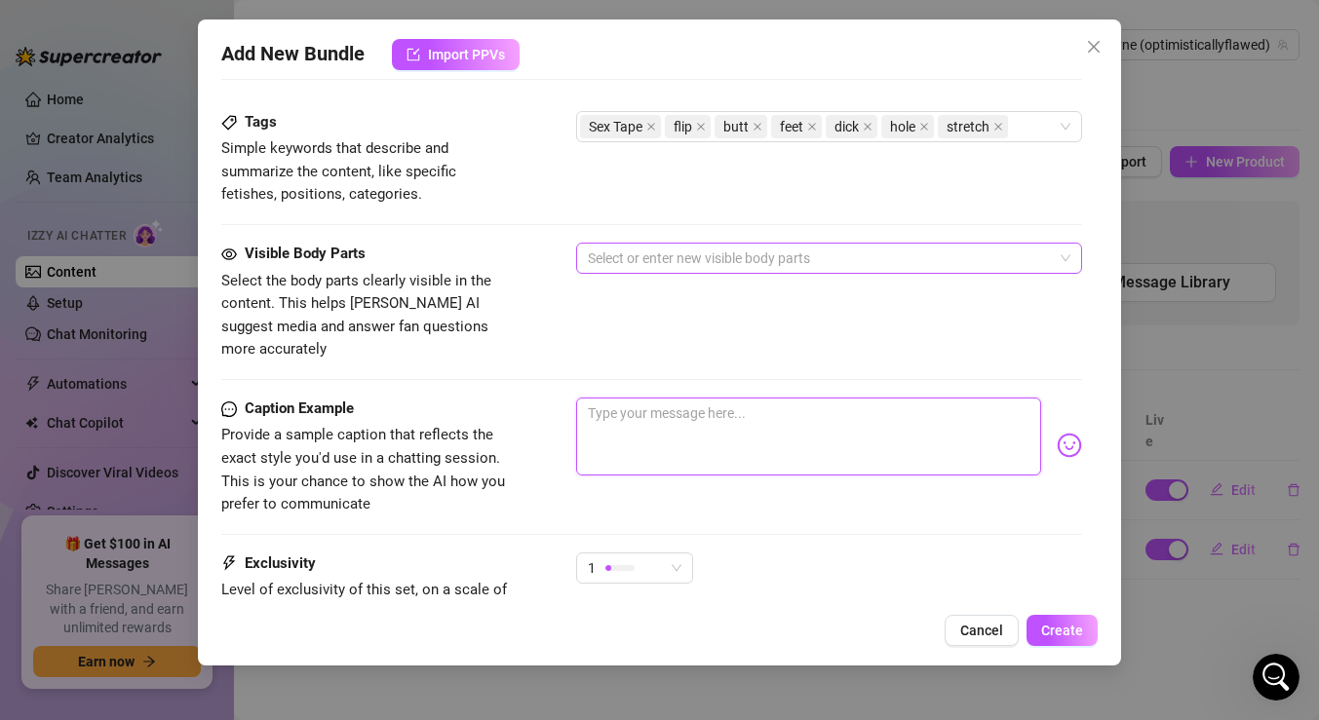
click at [669, 259] on div at bounding box center [819, 258] width 478 height 27
click at [1030, 135] on div "Sex Tape flip butt feet dick hole stretch" at bounding box center [819, 126] width 478 height 27
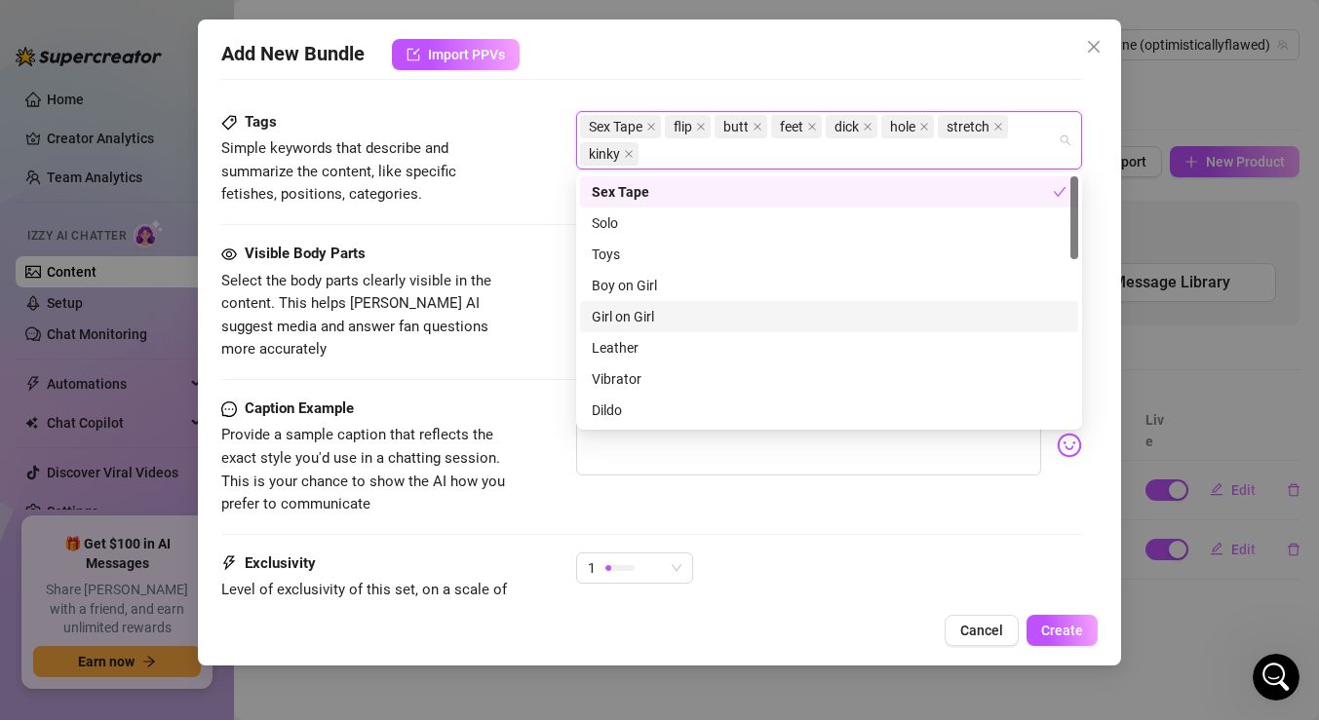
click at [500, 335] on span "Select the body parts clearly visible in the content. This helps [PERSON_NAME] …" at bounding box center [367, 316] width 292 height 92
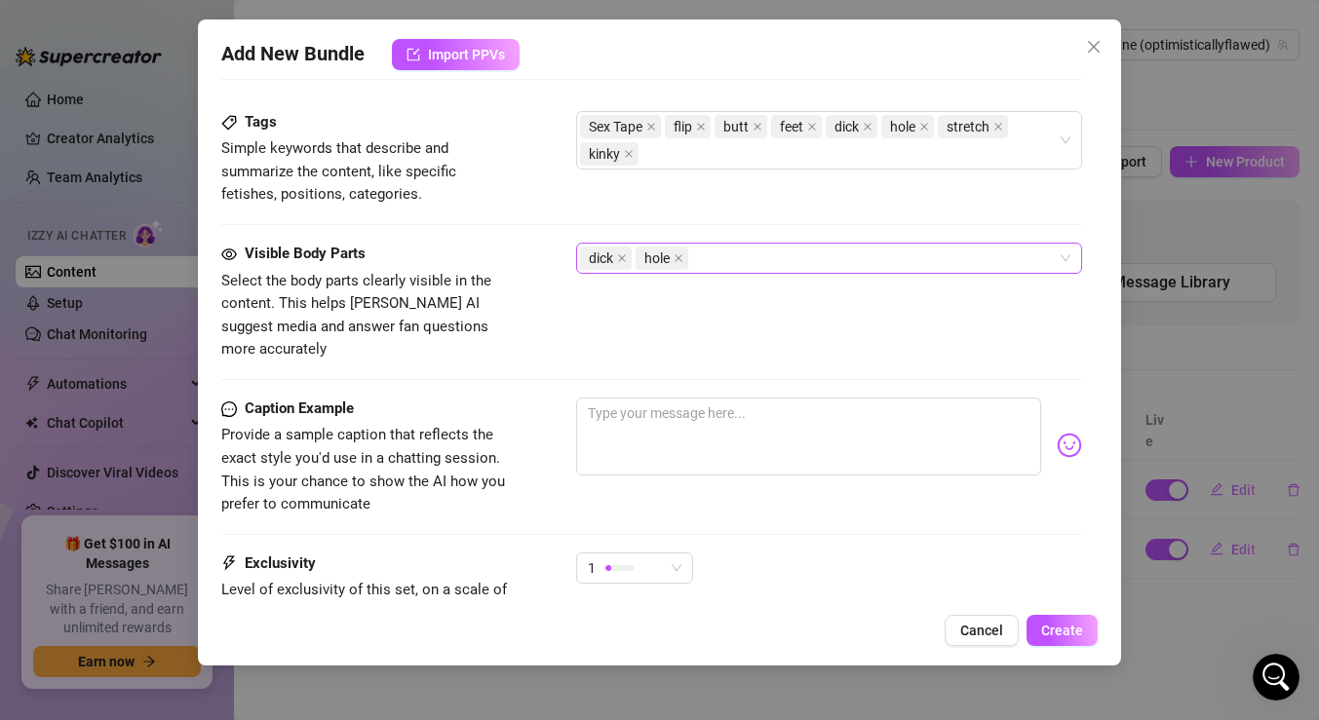
click at [725, 260] on div "dick hole" at bounding box center [819, 258] width 478 height 27
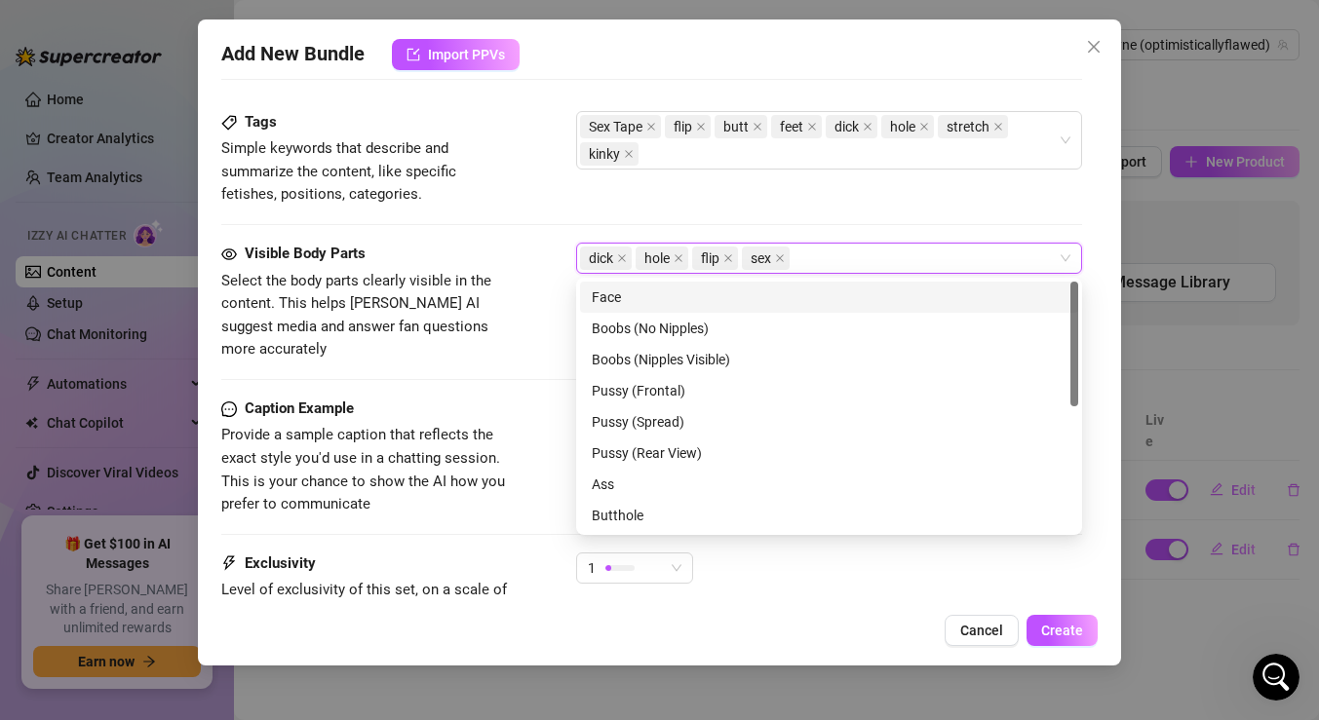
click at [395, 334] on span "Select the body parts clearly visible in the content. This helps [PERSON_NAME] …" at bounding box center [356, 315] width 270 height 87
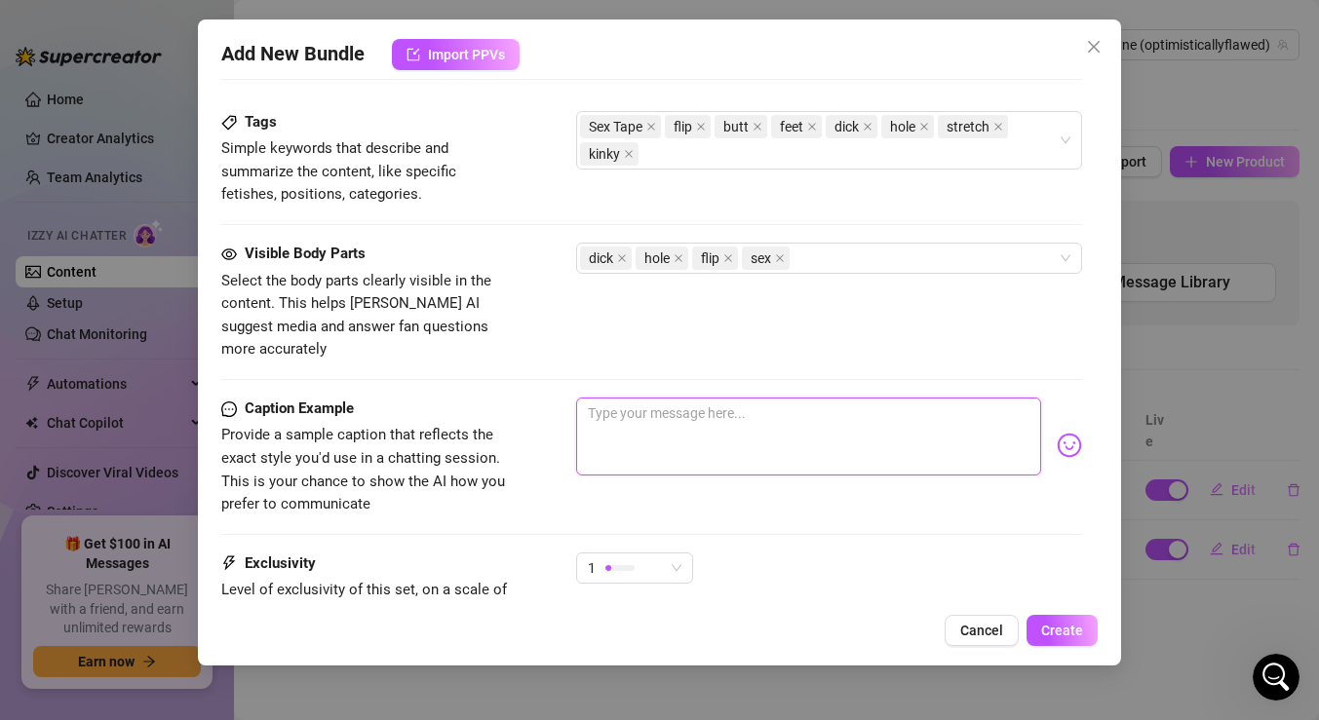
click at [660, 407] on textarea at bounding box center [808, 437] width 465 height 78
click at [670, 554] on span "1" at bounding box center [635, 568] width 94 height 29
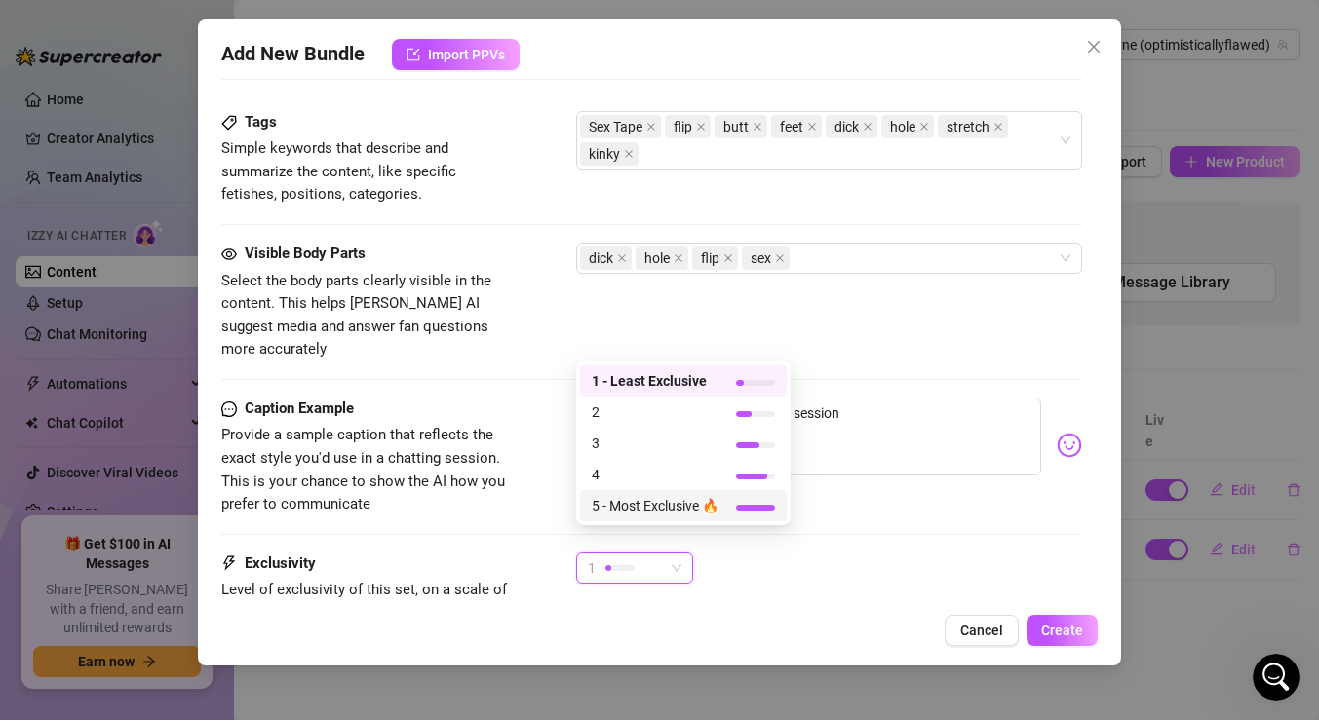
click at [688, 507] on span "5 - Most Exclusive 🔥" at bounding box center [655, 505] width 127 height 21
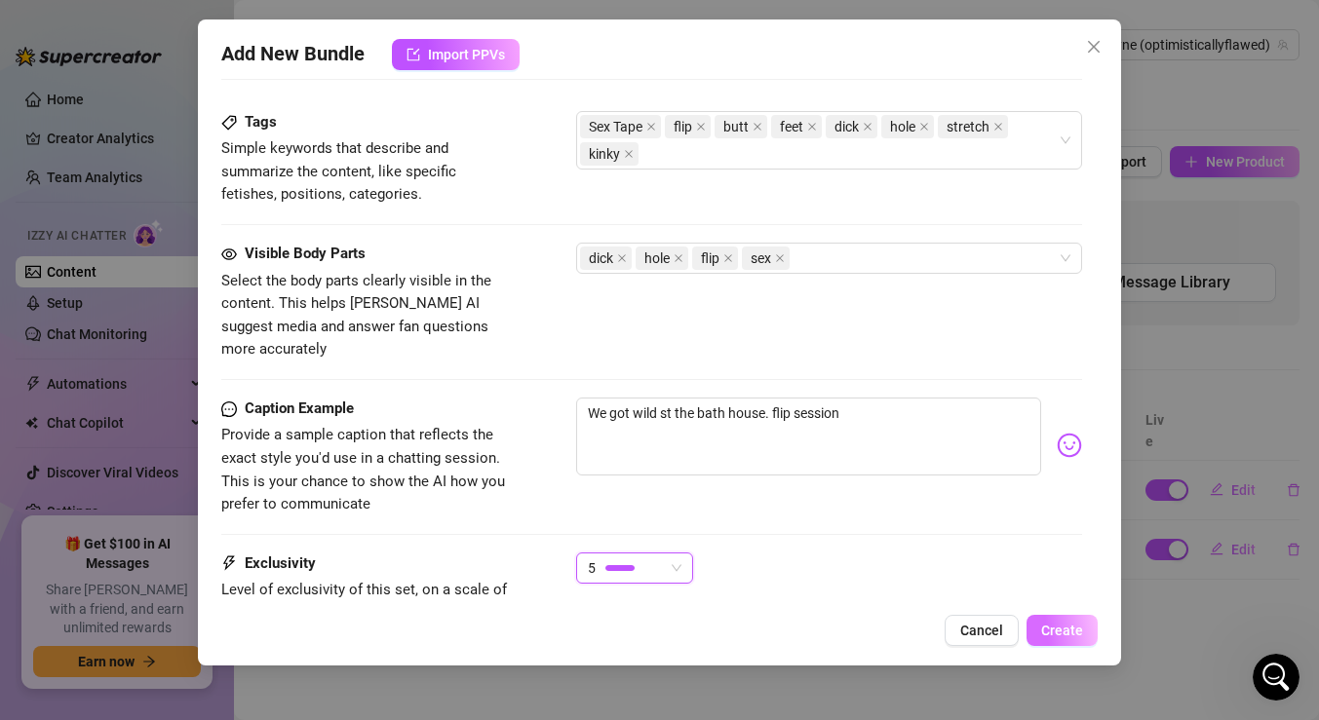
click at [1047, 631] on span "Create" at bounding box center [1062, 631] width 42 height 16
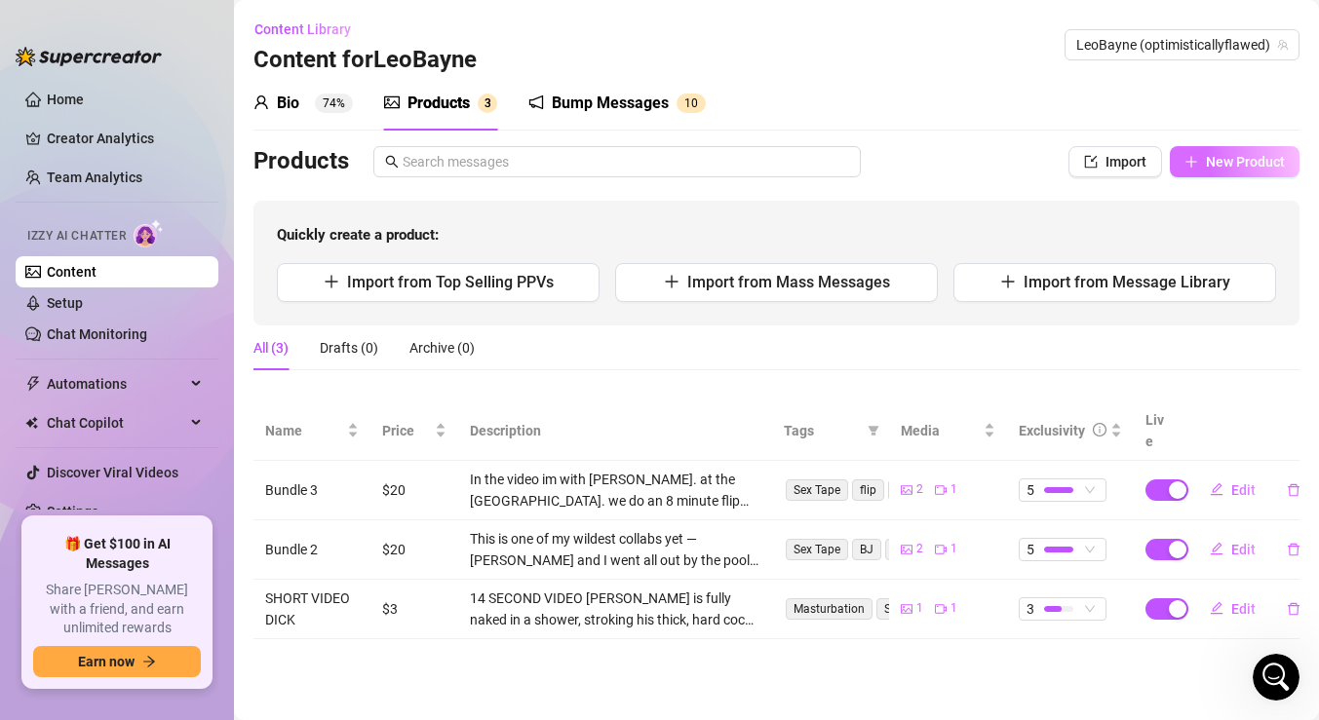
click at [1201, 156] on button "New Product" at bounding box center [1235, 161] width 130 height 31
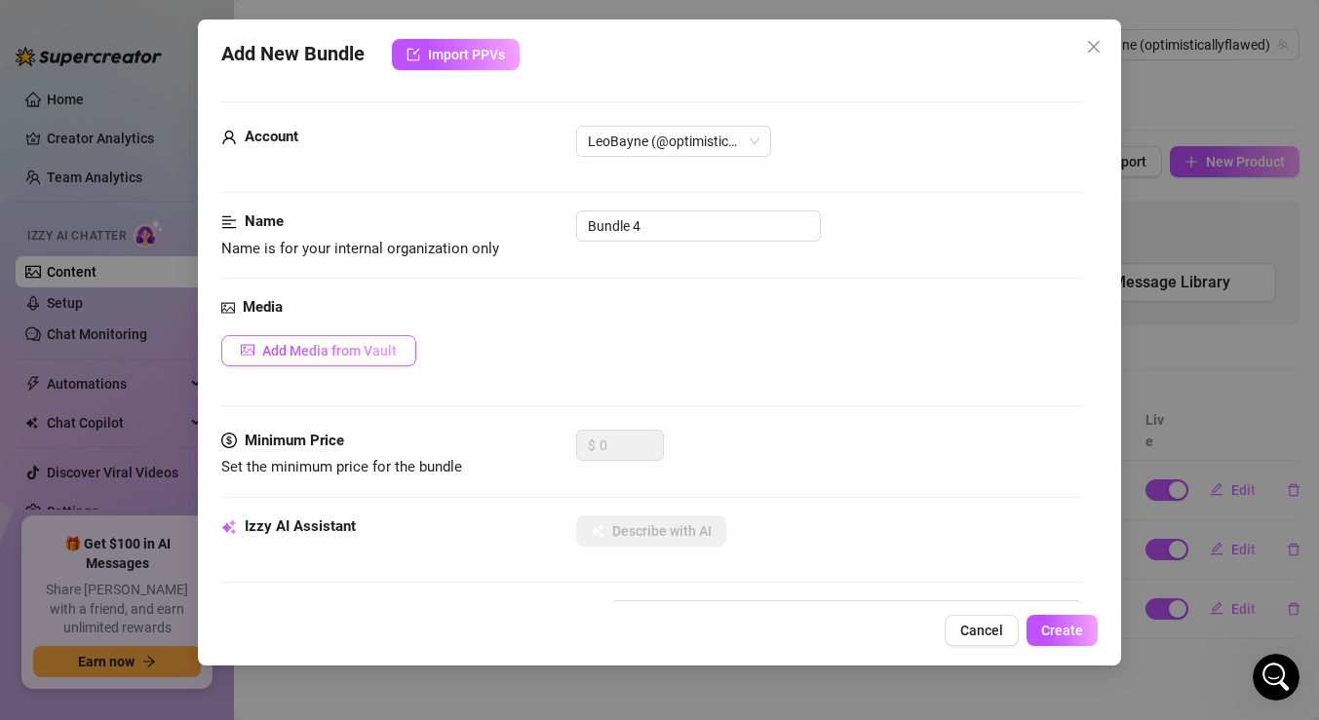
click at [408, 358] on button "Add Media from Vault" at bounding box center [318, 350] width 195 height 31
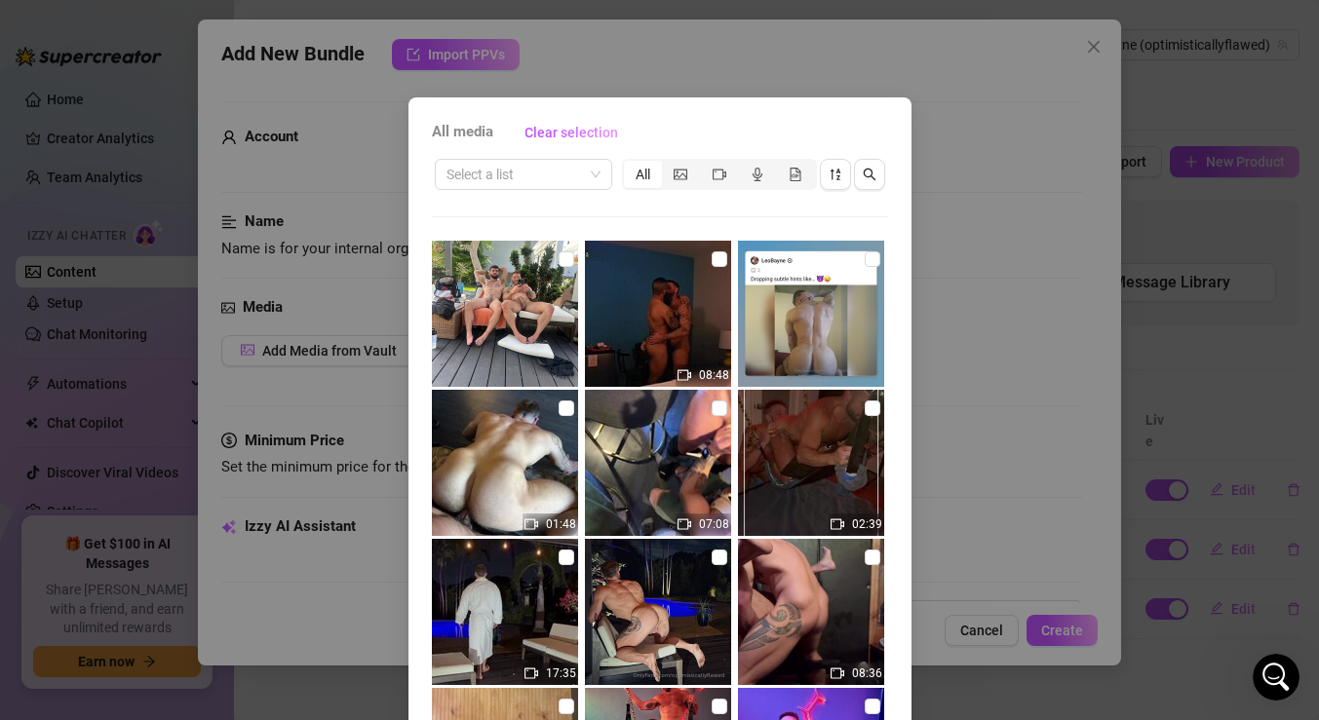
scroll to position [0, 0]
click at [716, 407] on input "checkbox" at bounding box center [720, 409] width 16 height 16
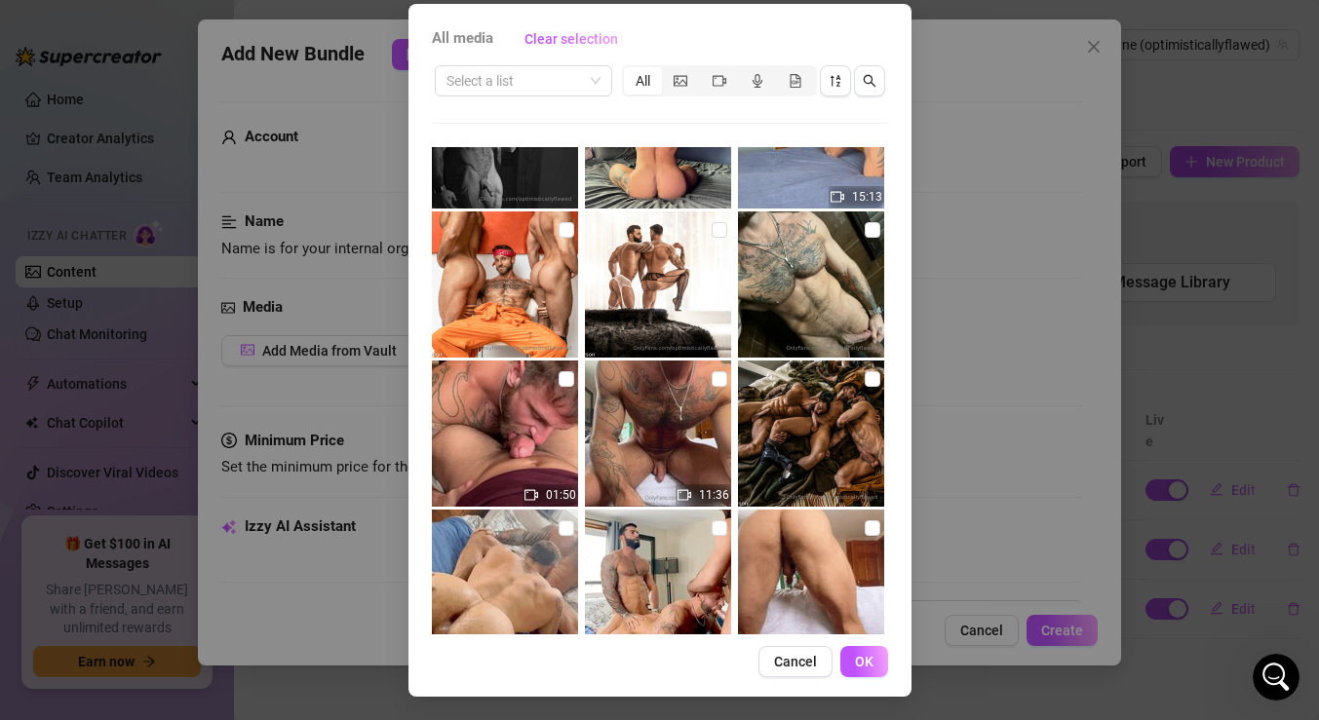
scroll to position [7392, 0]
click at [872, 377] on input "checkbox" at bounding box center [873, 380] width 16 height 16
click at [854, 668] on button "OK" at bounding box center [864, 661] width 48 height 31
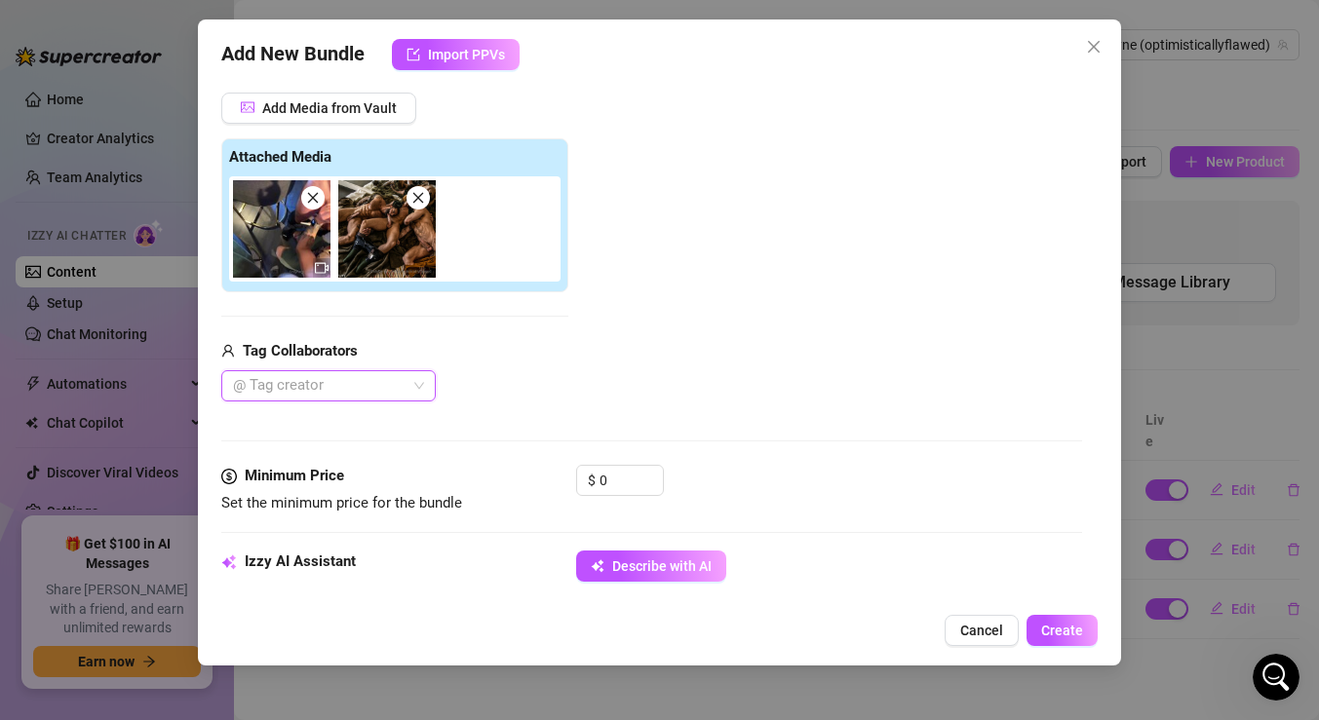
scroll to position [252, 0]
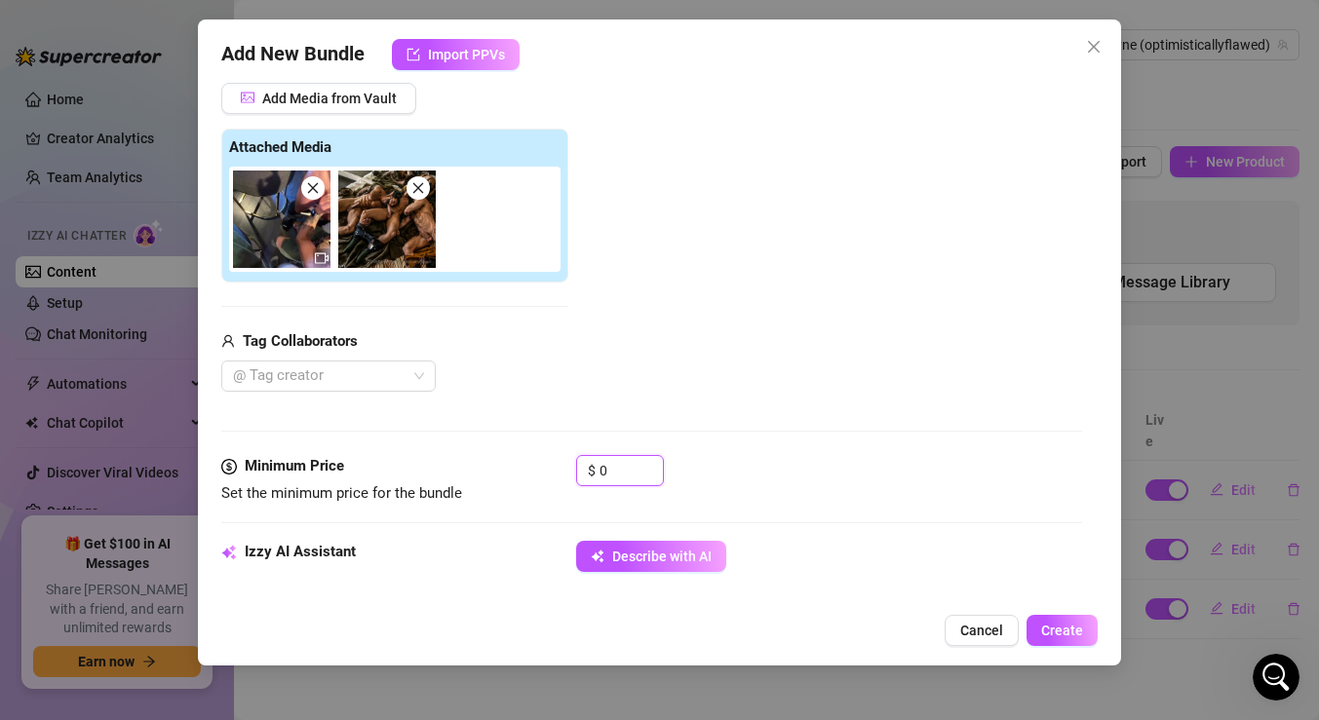
drag, startPoint x: 632, startPoint y: 470, endPoint x: 526, endPoint y: 451, distance: 106.9
click at [533, 452] on form "Account LeoBayne (@optimisticallyflawed) Name Name is for your internal organiz…" at bounding box center [651, 681] width 861 height 1665
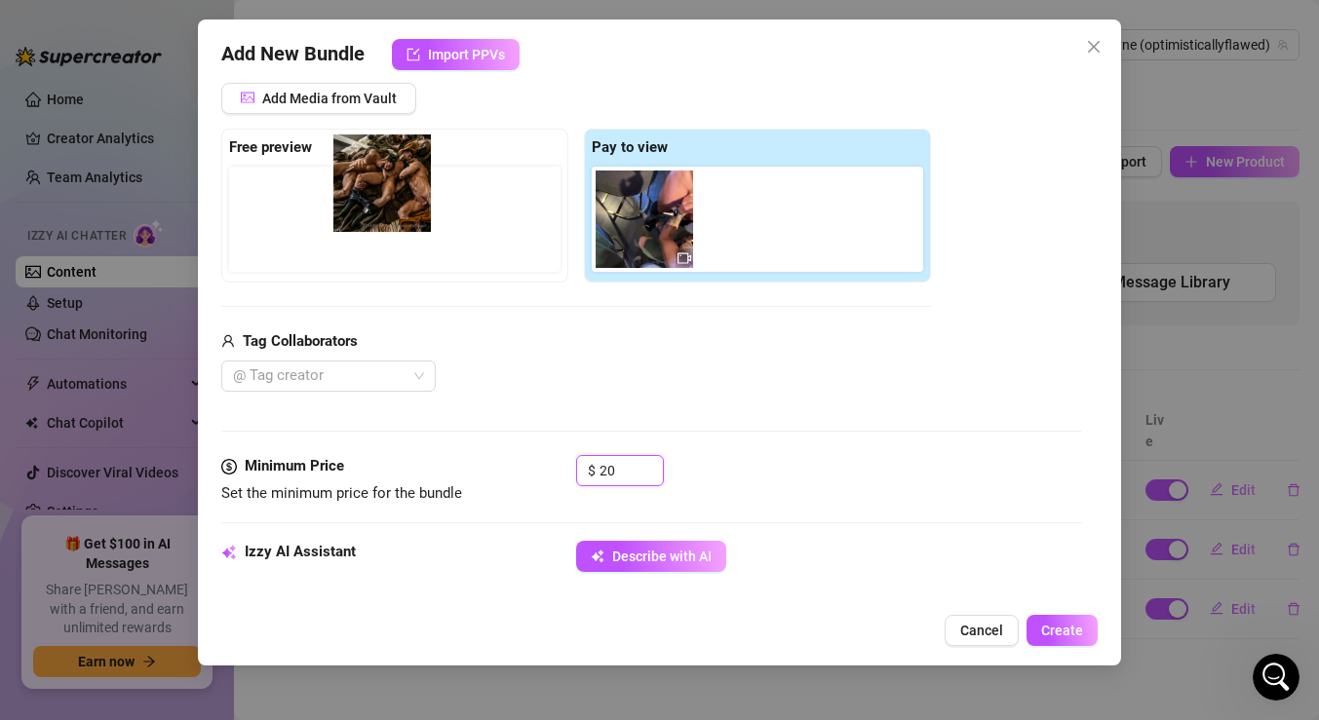
drag, startPoint x: 753, startPoint y: 235, endPoint x: 333, endPoint y: 194, distance: 421.2
click at [333, 194] on div "Free preview Pay to view" at bounding box center [576, 206] width 710 height 154
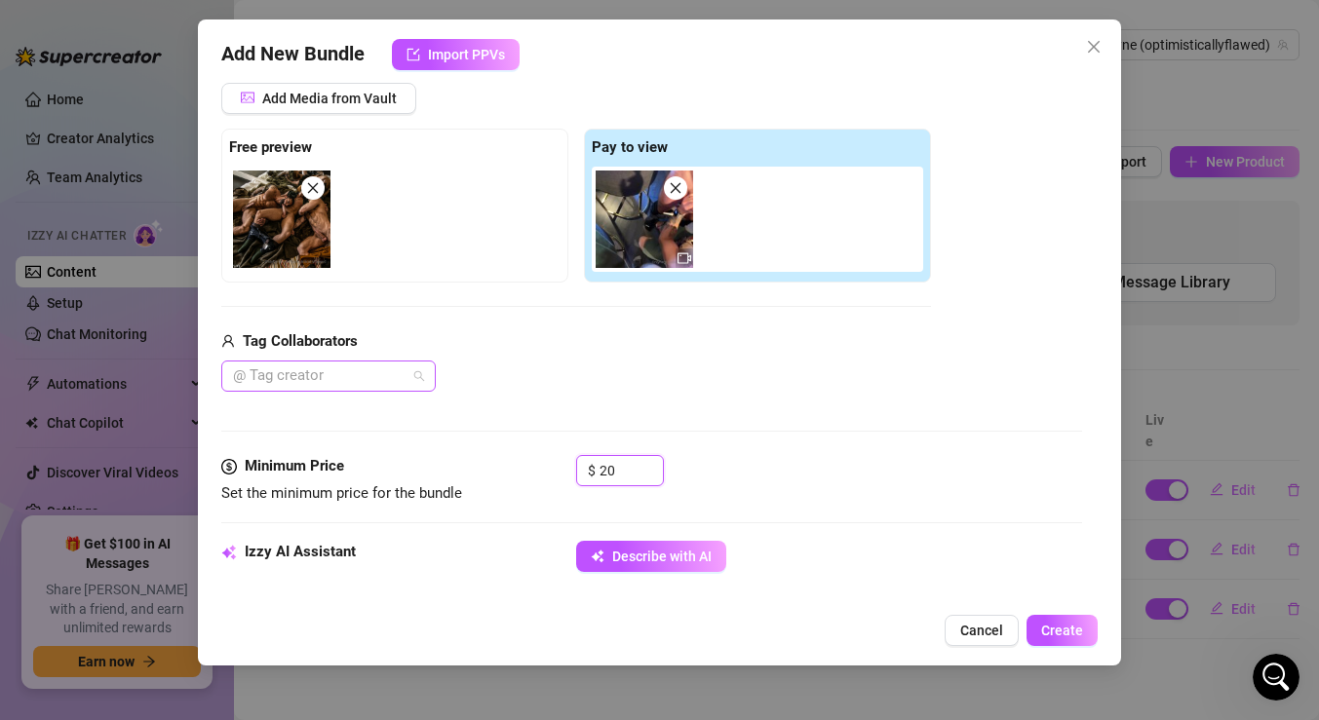
click at [422, 379] on div "@ Tag creator" at bounding box center [328, 376] width 214 height 31
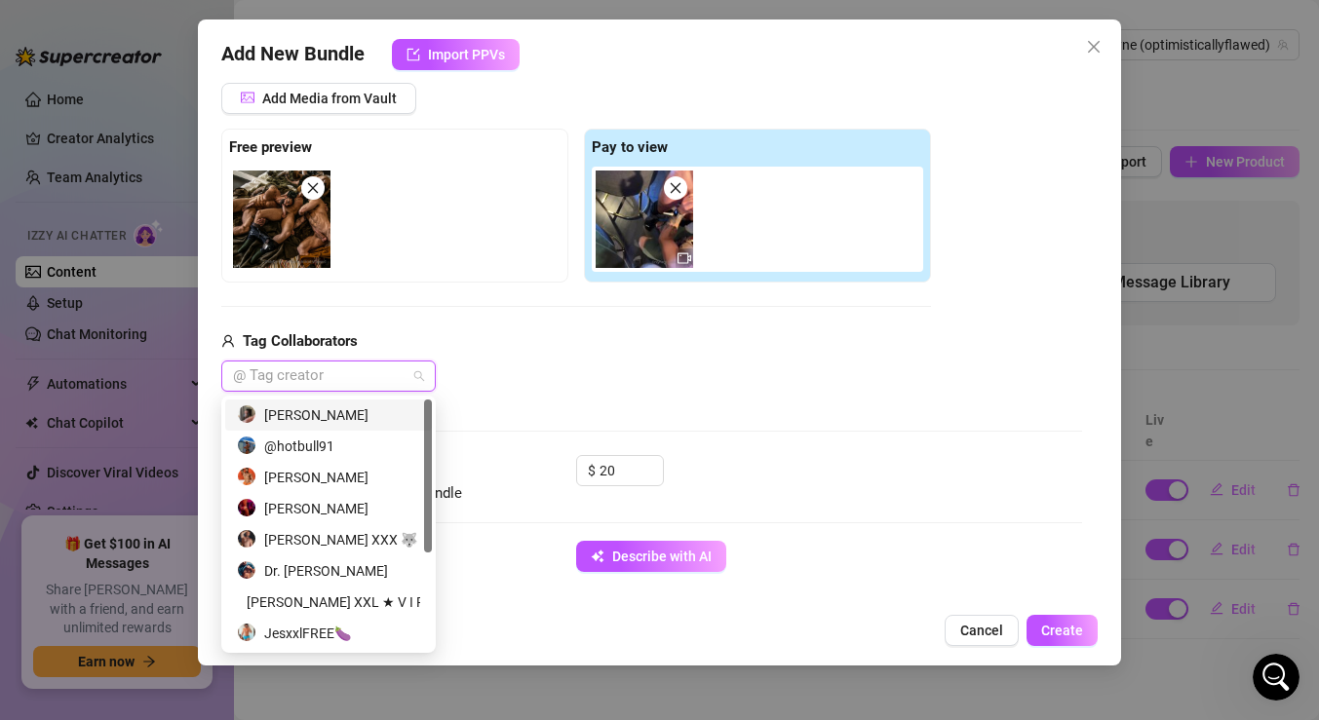
click at [361, 410] on div "[PERSON_NAME]" at bounding box center [328, 415] width 183 height 21
click at [357, 473] on div "[PERSON_NAME]" at bounding box center [328, 477] width 183 height 21
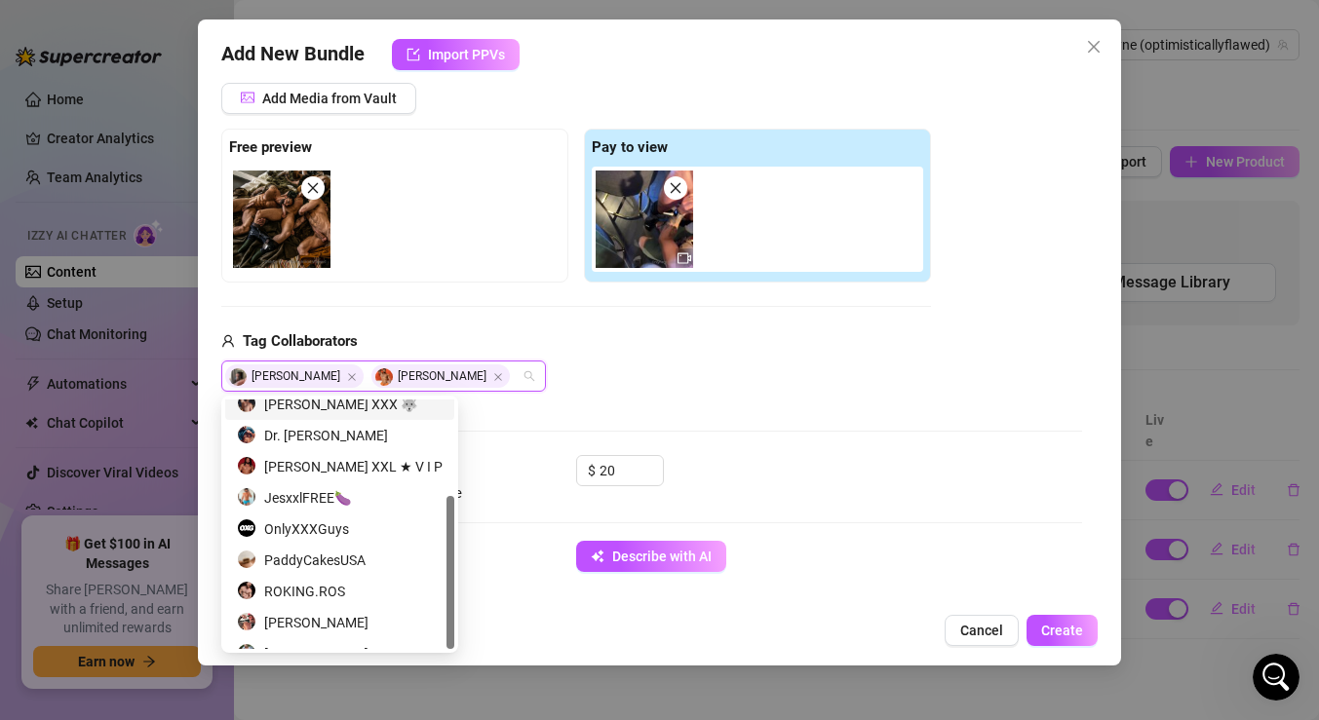
scroll to position [156, 0]
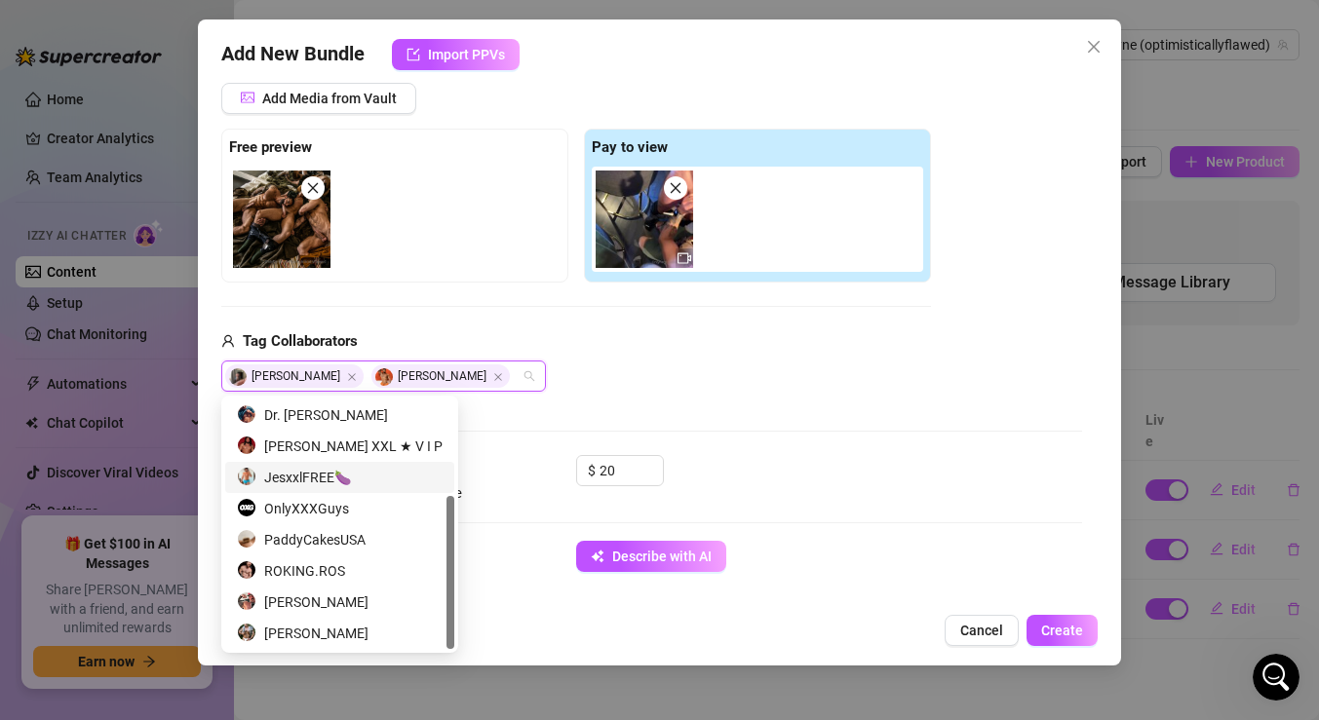
click at [580, 401] on div "Media Add Media from Vault Free preview Pay to view Tag Collaborators [PERSON_N…" at bounding box center [651, 249] width 861 height 411
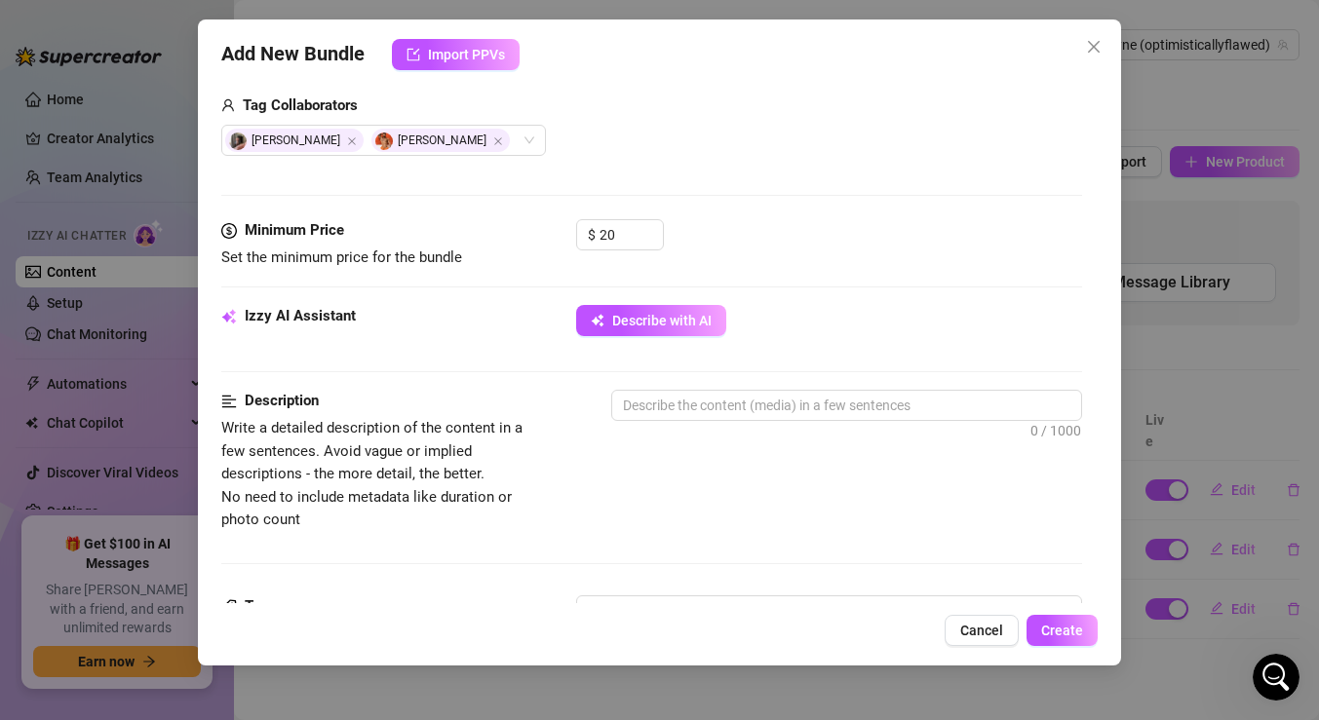
scroll to position [522, 0]
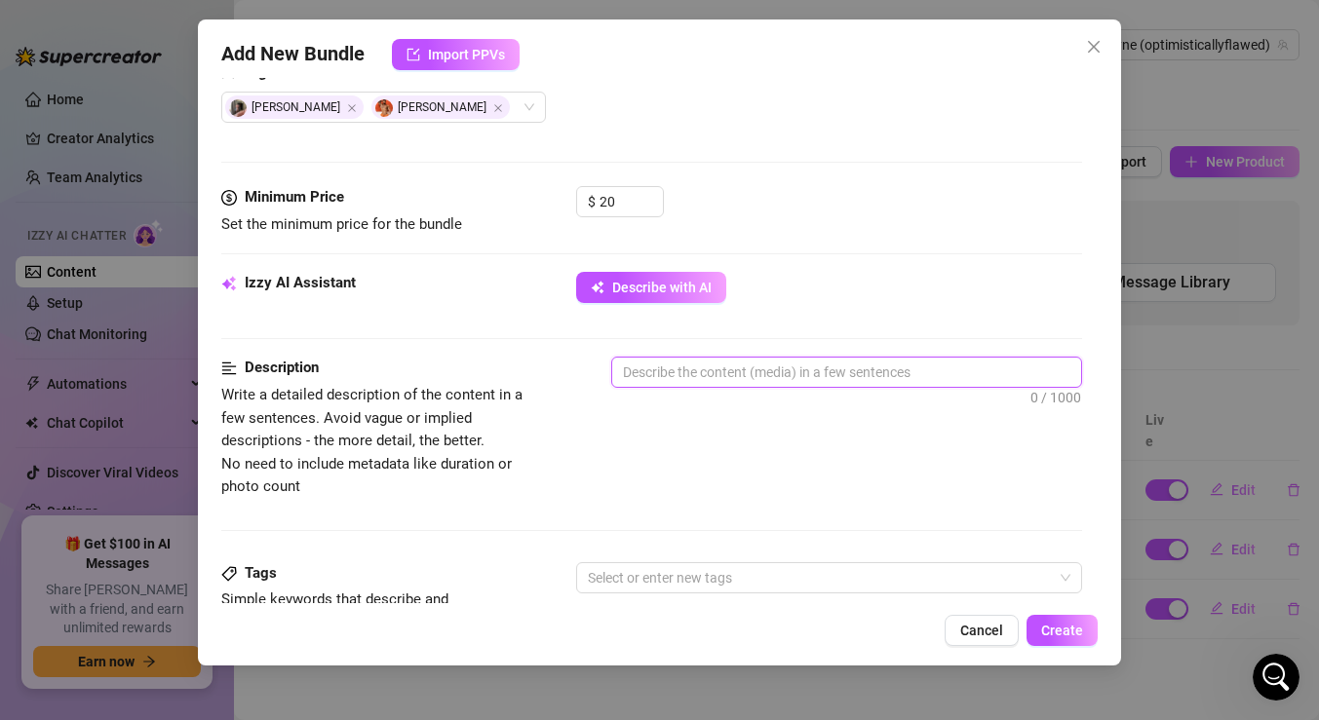
click at [755, 370] on textarea at bounding box center [846, 372] width 469 height 29
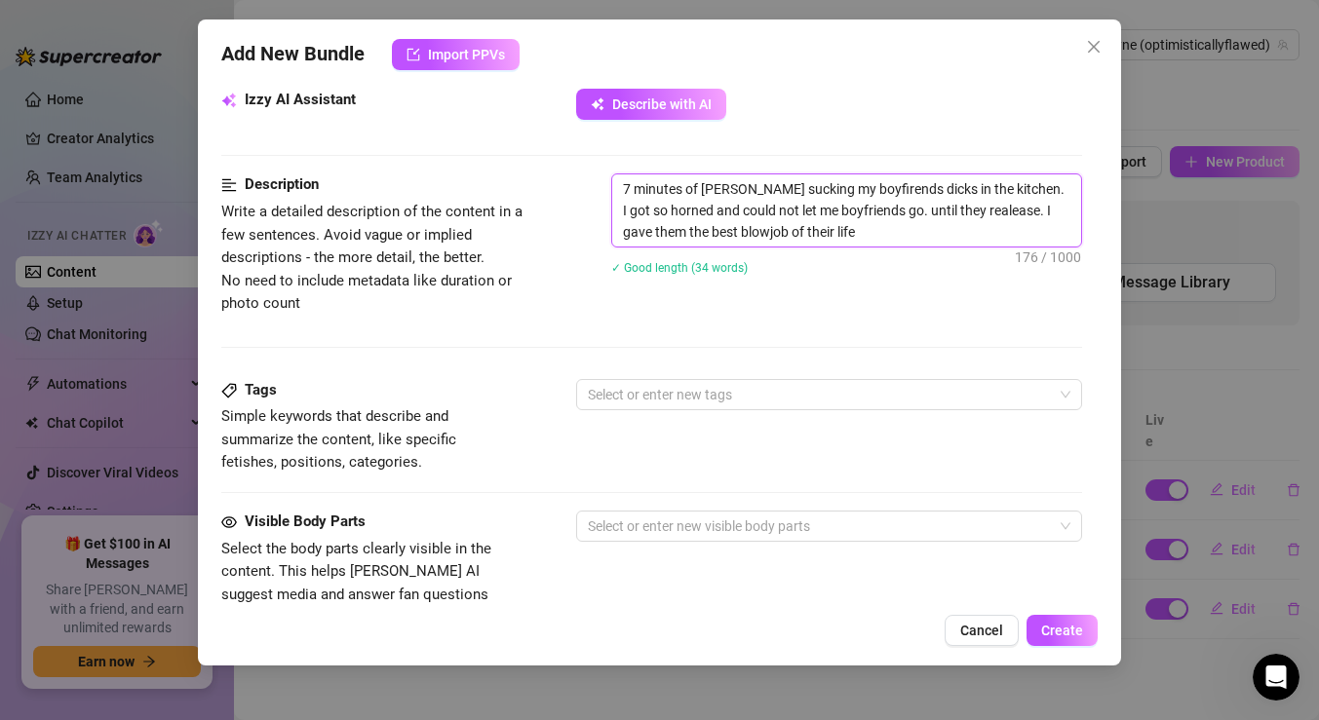
scroll to position [704, 0]
click at [711, 410] on div "Tags Simple keywords that describe and summarize the content, like specific fet…" at bounding box center [651, 428] width 861 height 96
click at [715, 402] on div at bounding box center [819, 395] width 478 height 27
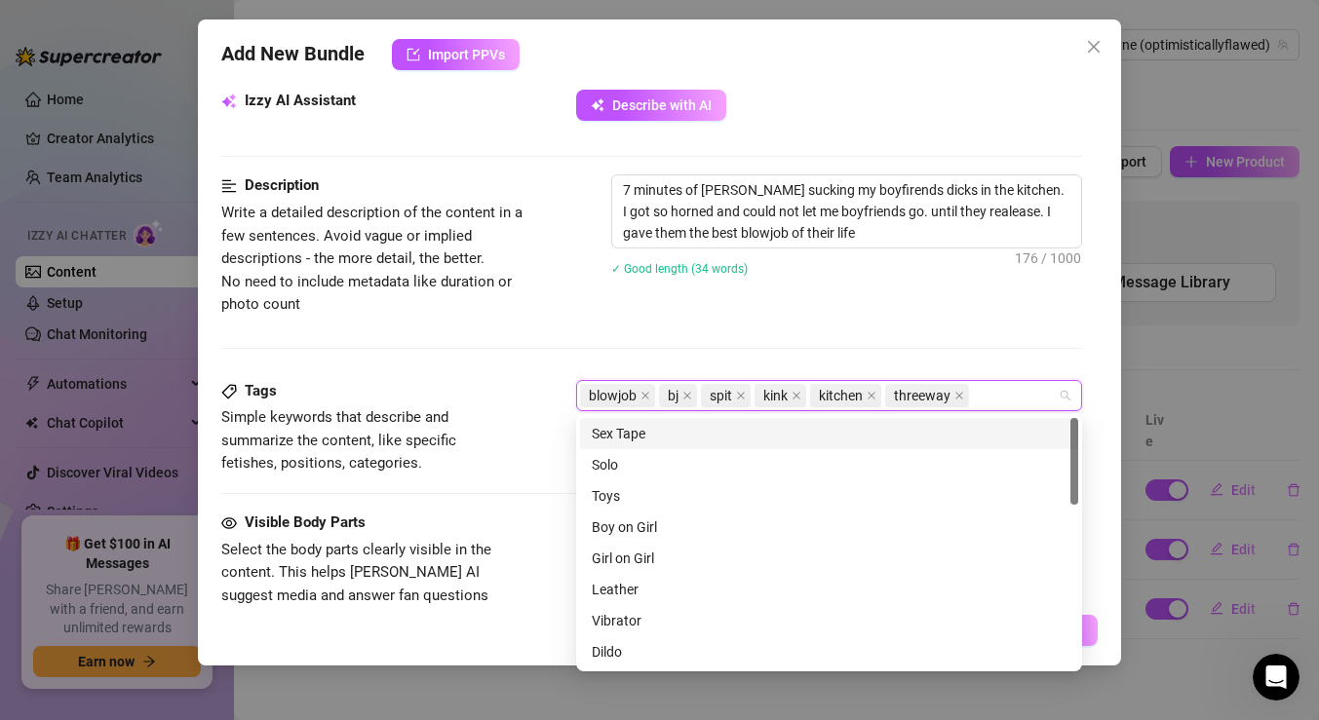
click at [429, 375] on div "Description Write a detailed description of the content in a few sentences. Avo…" at bounding box center [651, 277] width 861 height 205
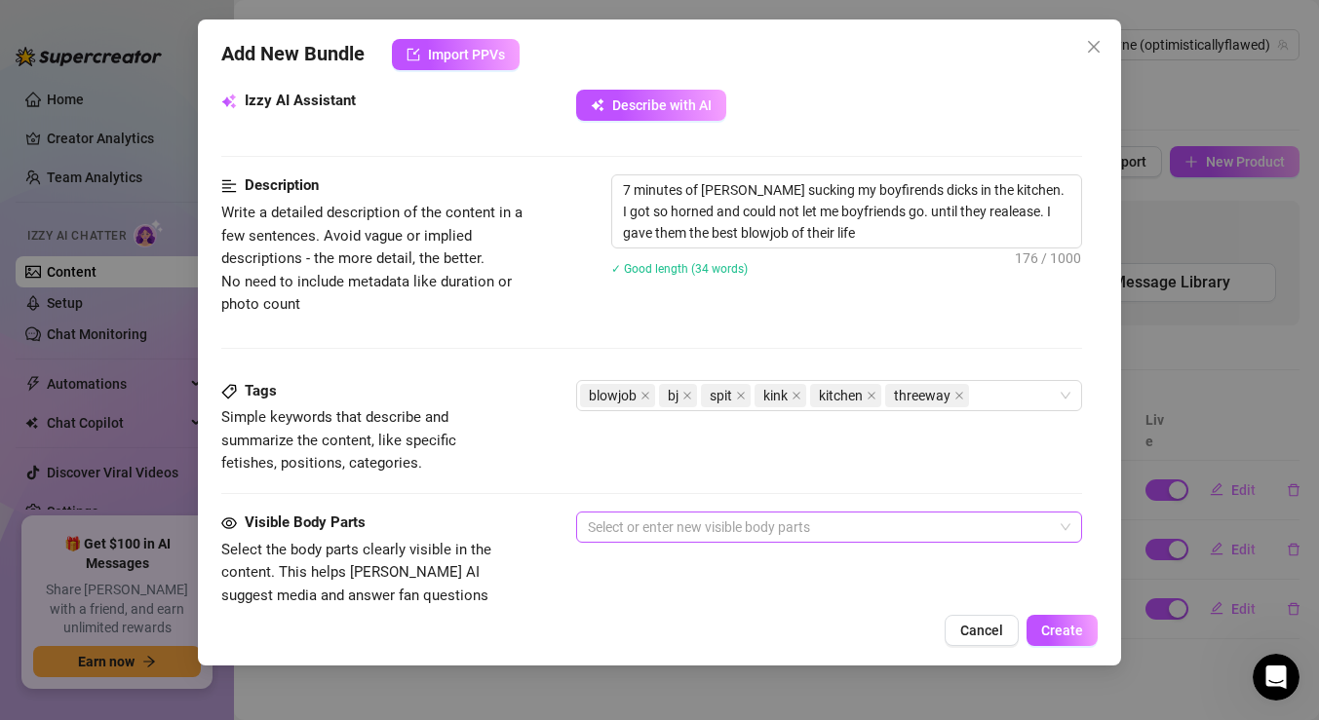
click at [636, 521] on div at bounding box center [819, 527] width 478 height 27
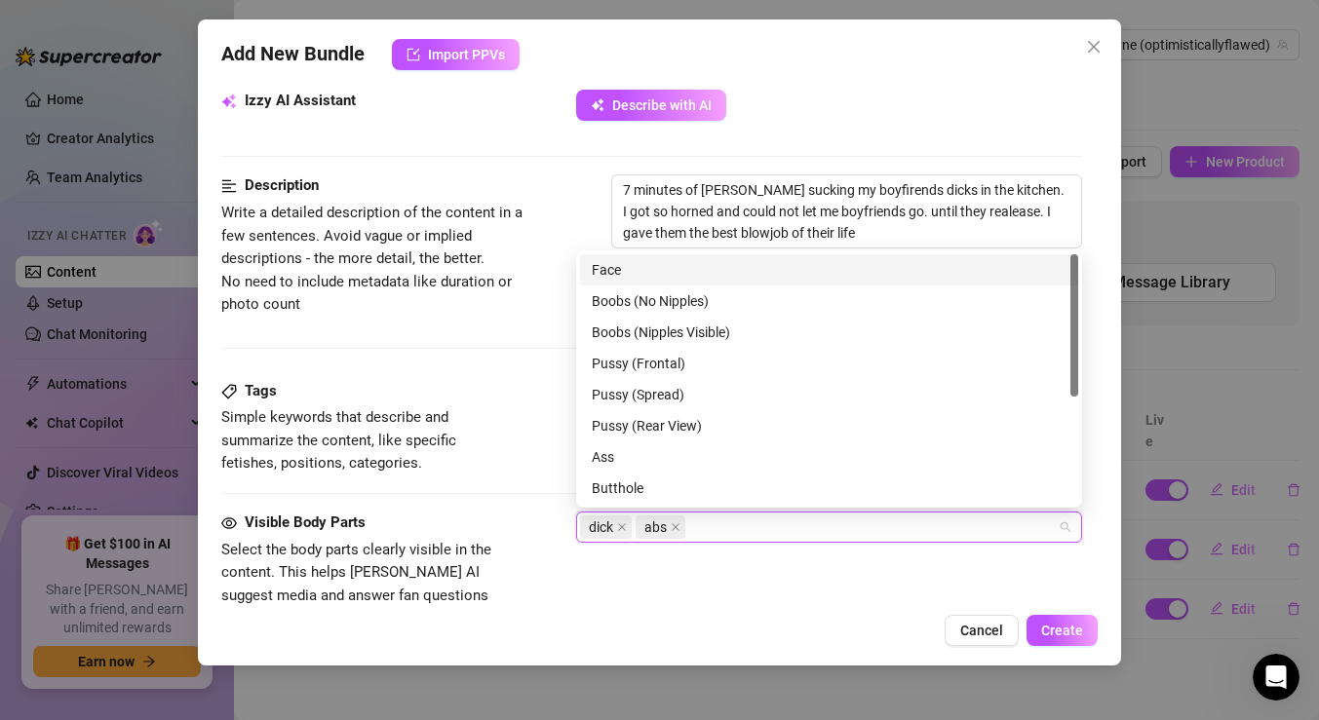
click at [640, 275] on div "Face" at bounding box center [829, 269] width 475 height 21
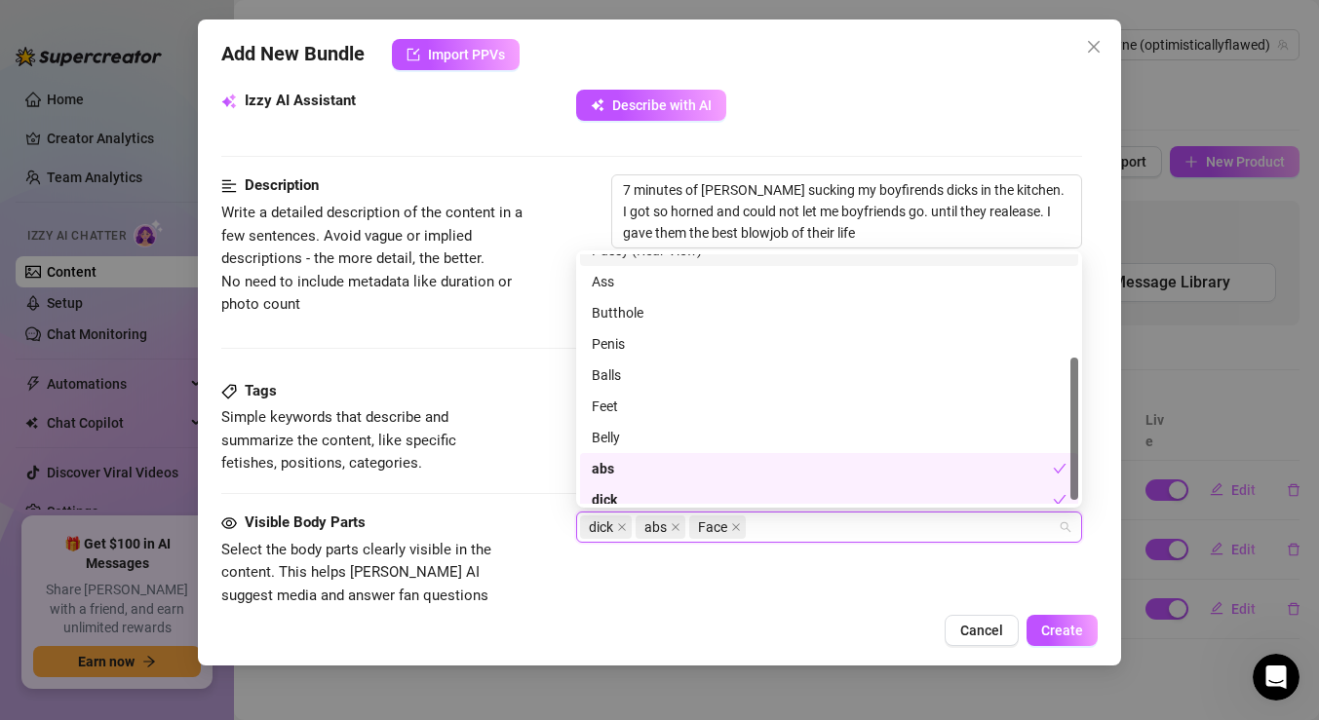
scroll to position [187, 0]
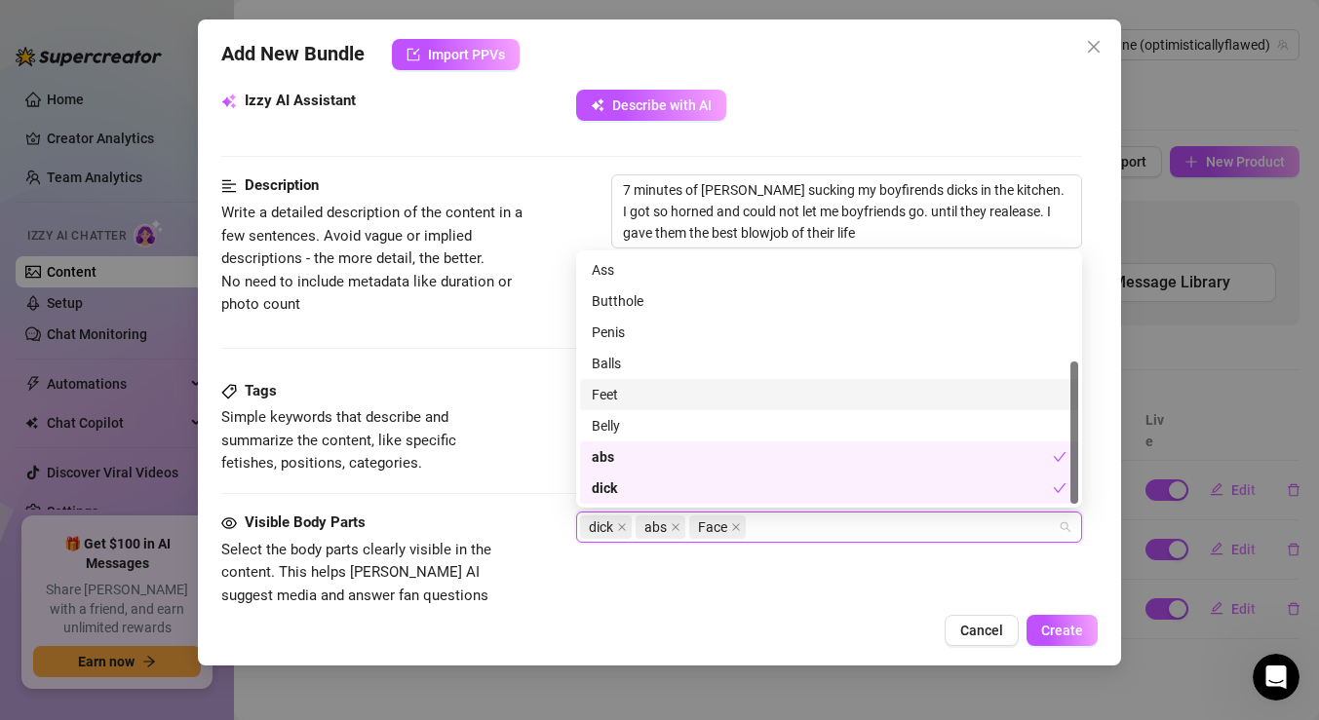
click at [516, 423] on div "Tags Simple keywords that describe and summarize the content, like specific fet…" at bounding box center [651, 428] width 861 height 96
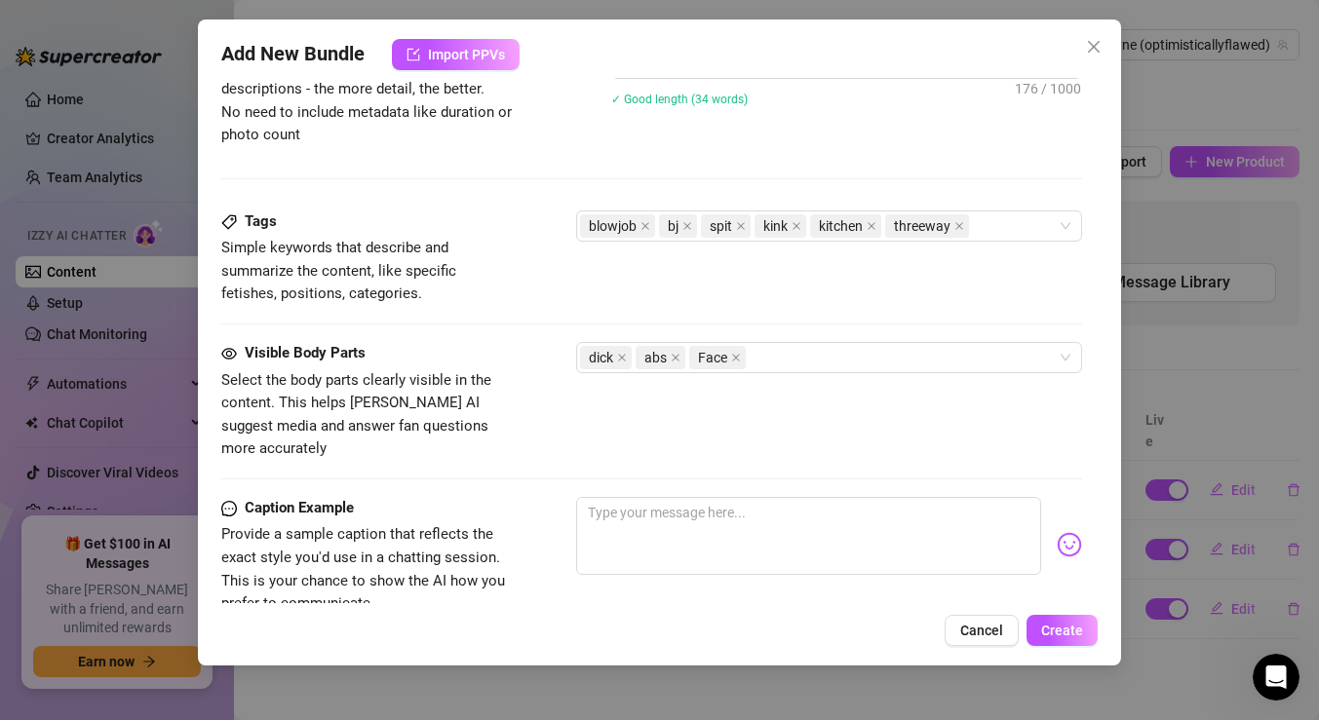
scroll to position [902, 0]
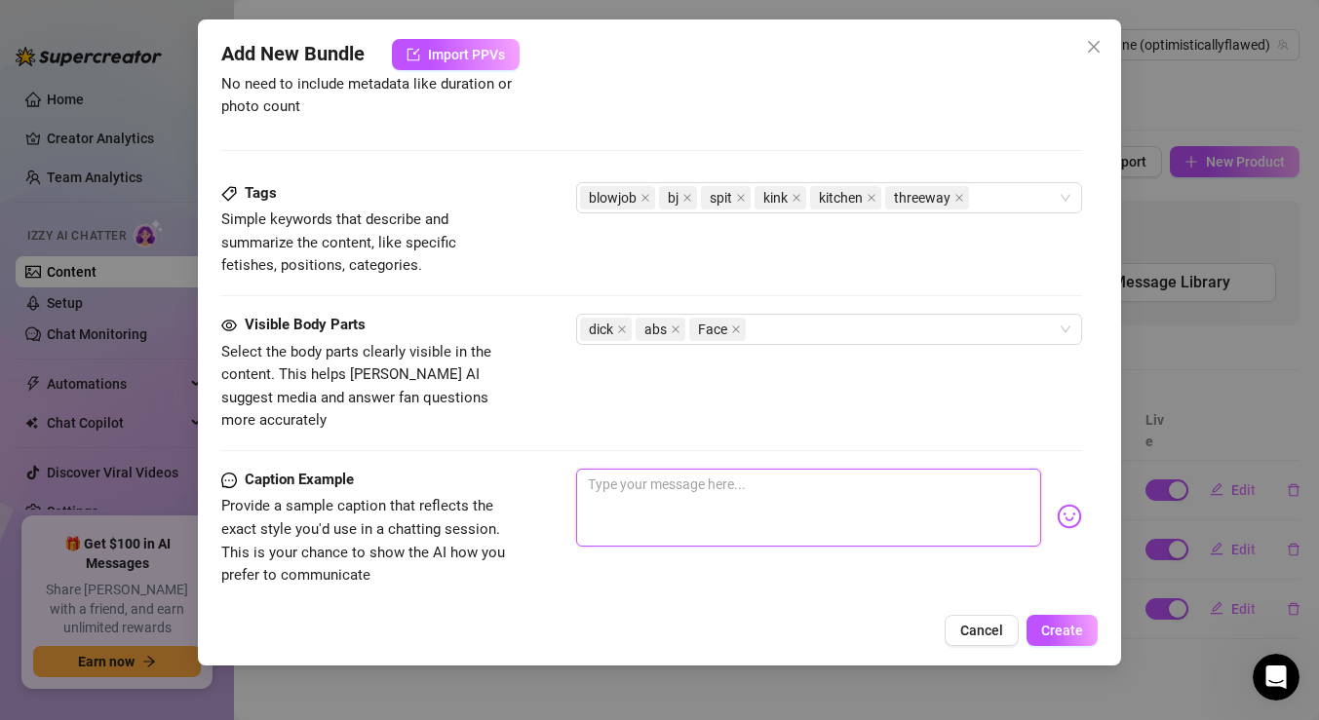
click at [637, 485] on textarea at bounding box center [808, 508] width 465 height 78
click at [795, 469] on textarea "Got too horned at the kitchen and oulled my bds dick out" at bounding box center [808, 508] width 465 height 78
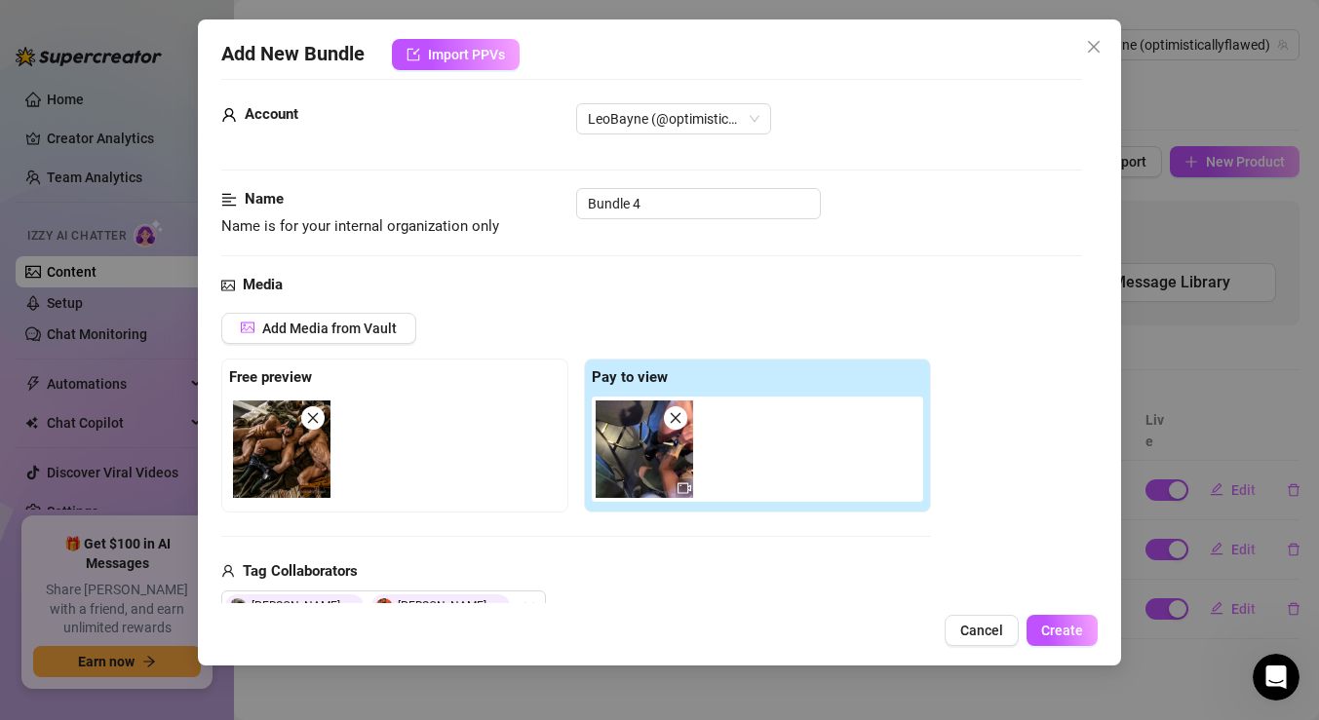
scroll to position [0, 0]
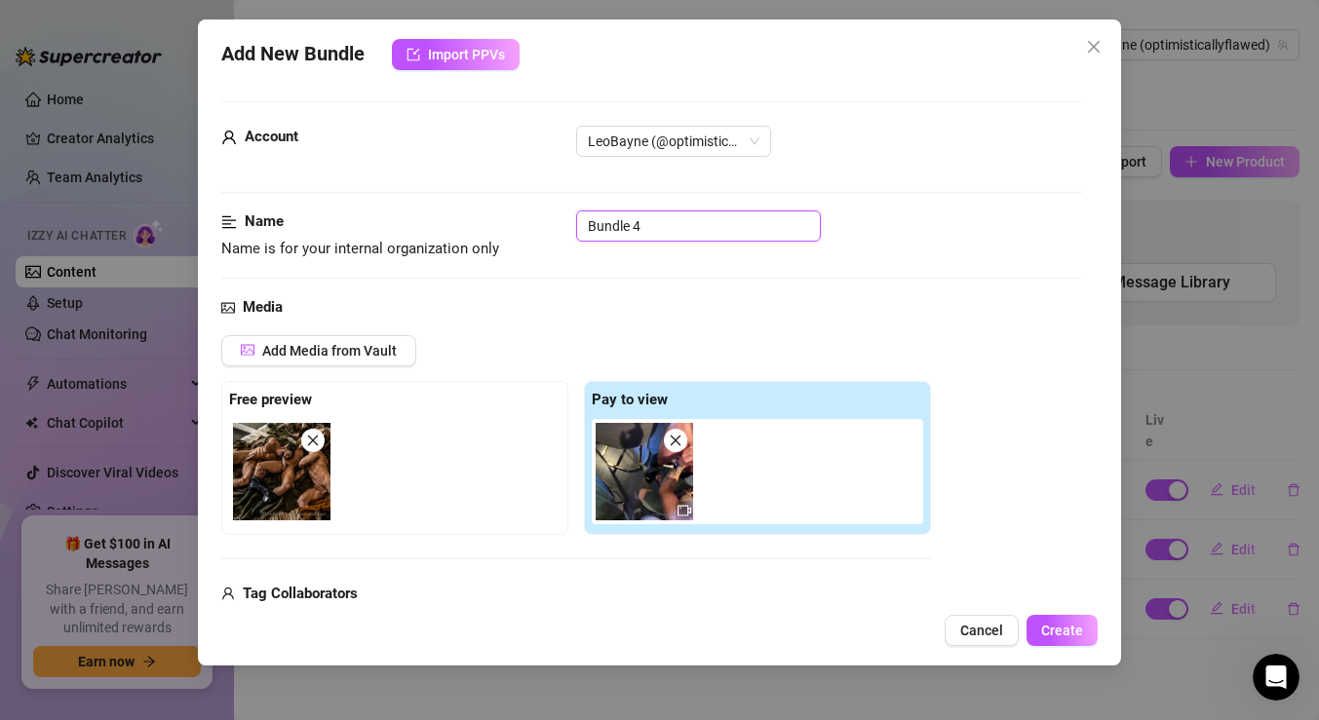
drag, startPoint x: 654, startPoint y: 222, endPoint x: 446, endPoint y: 202, distance: 209.6
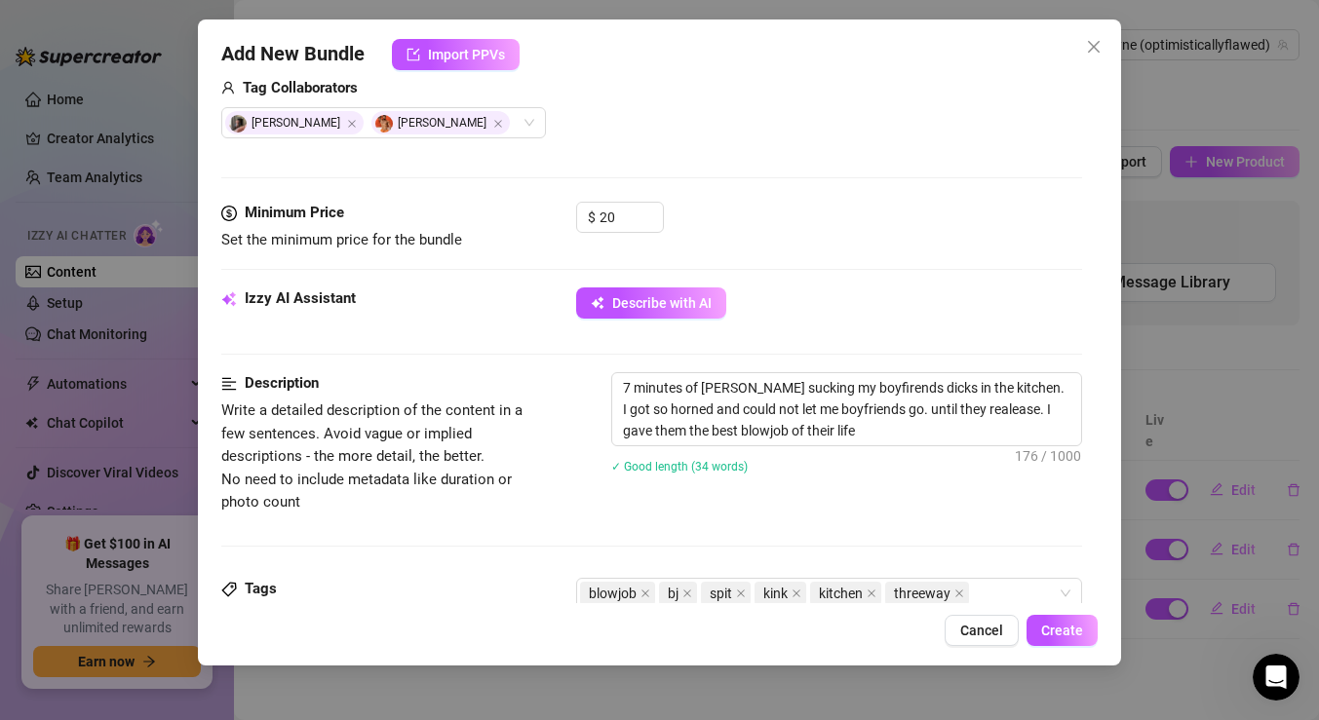
scroll to position [1140, 0]
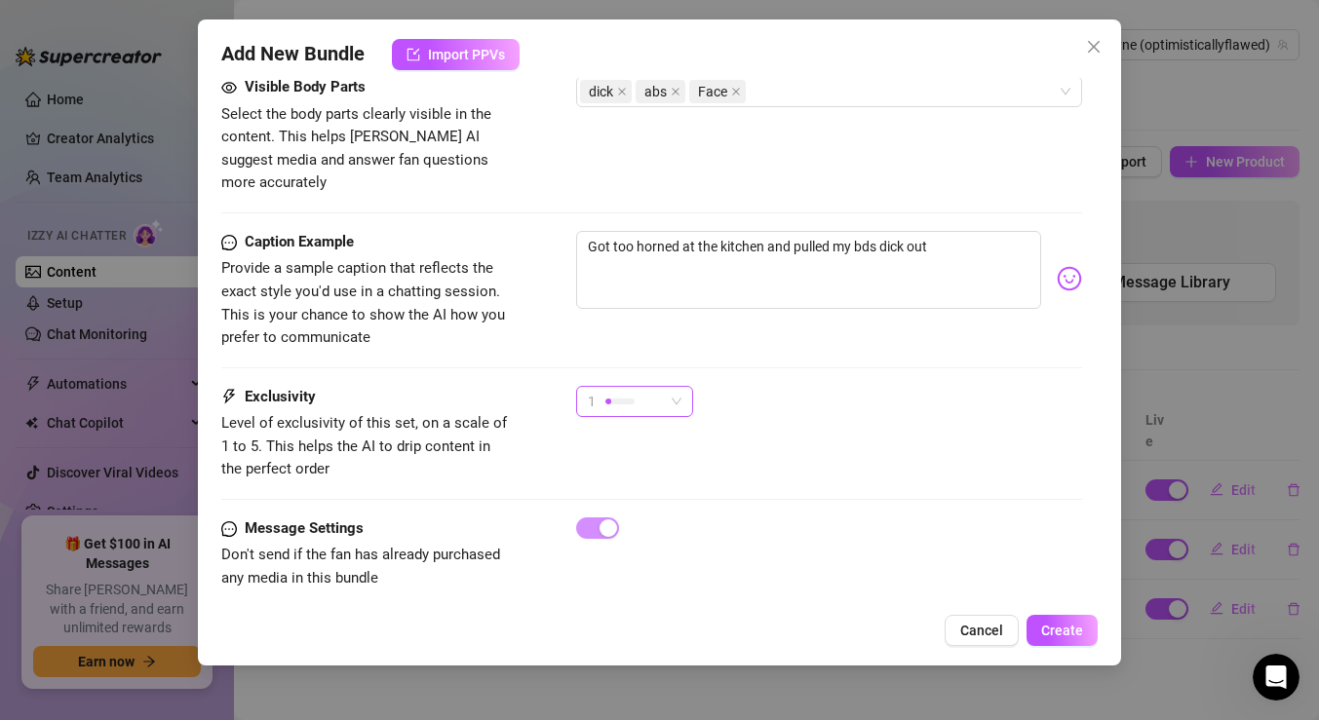
click at [665, 387] on span "1" at bounding box center [635, 401] width 94 height 29
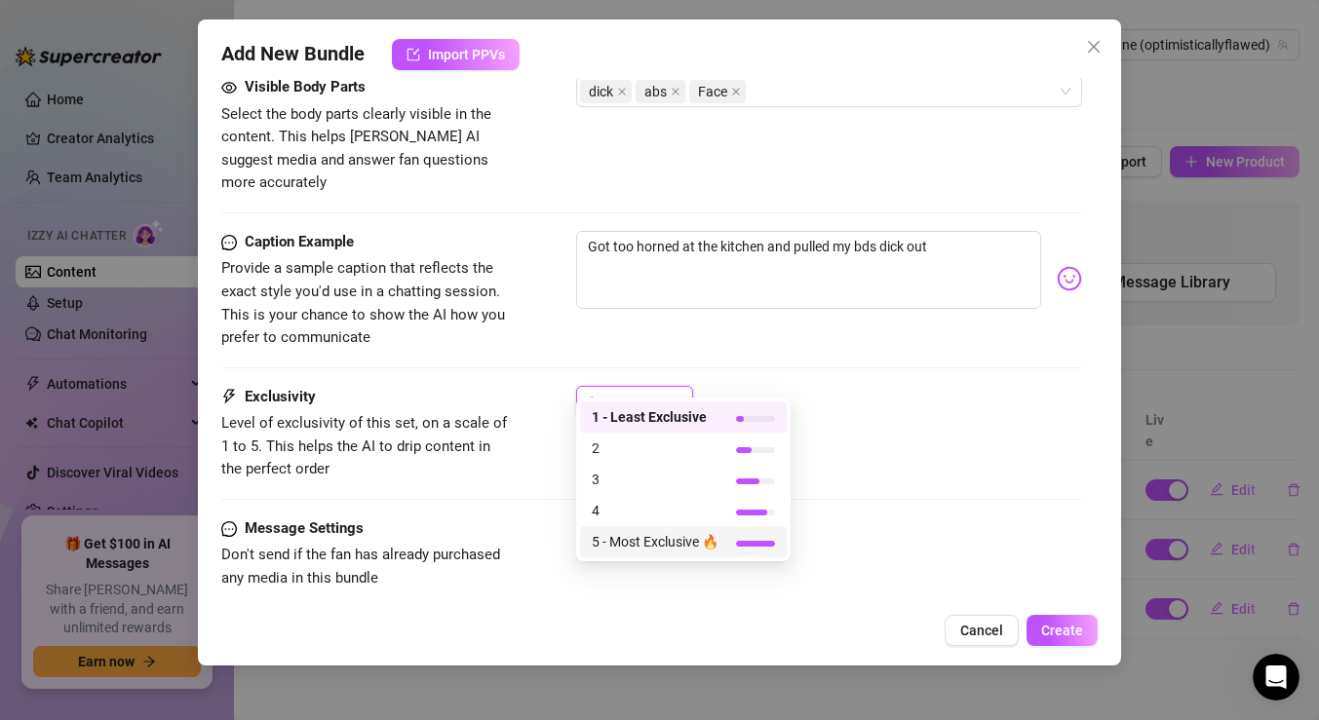
click at [687, 530] on div "5 - Most Exclusive 🔥" at bounding box center [683, 541] width 207 height 31
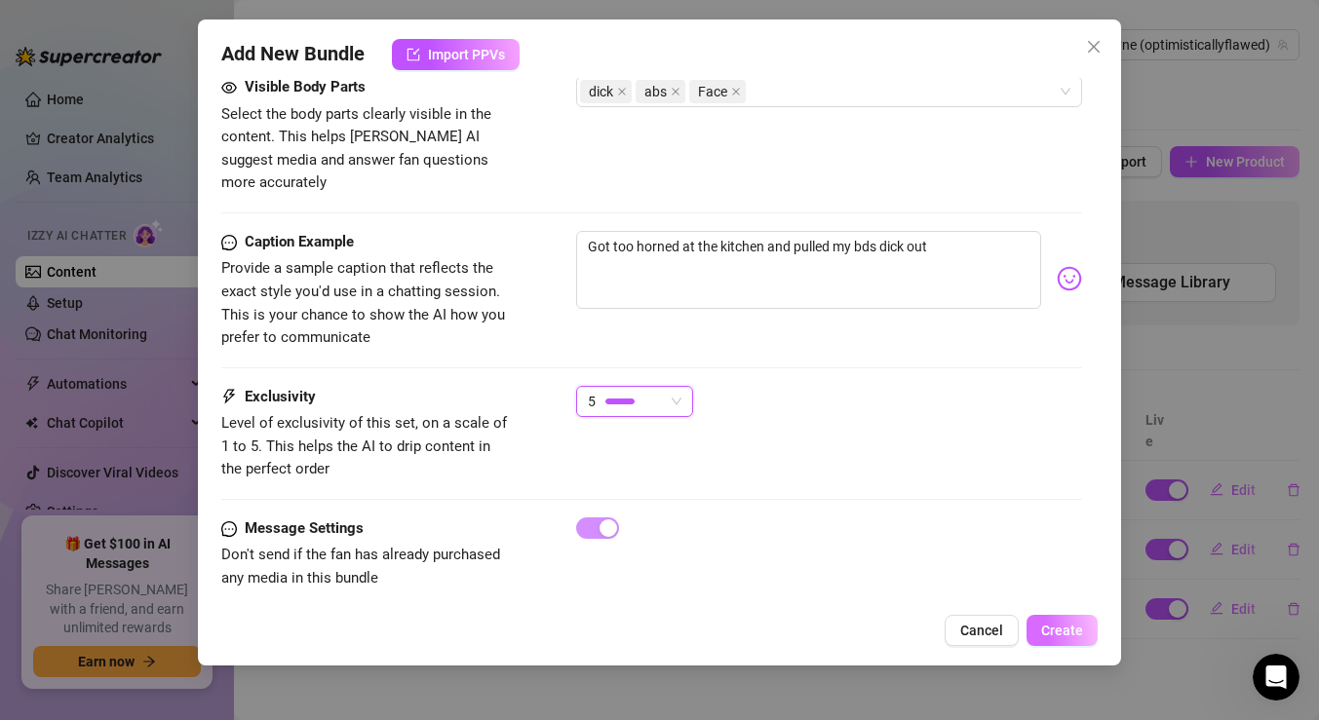
click at [1053, 626] on span "Create" at bounding box center [1062, 631] width 42 height 16
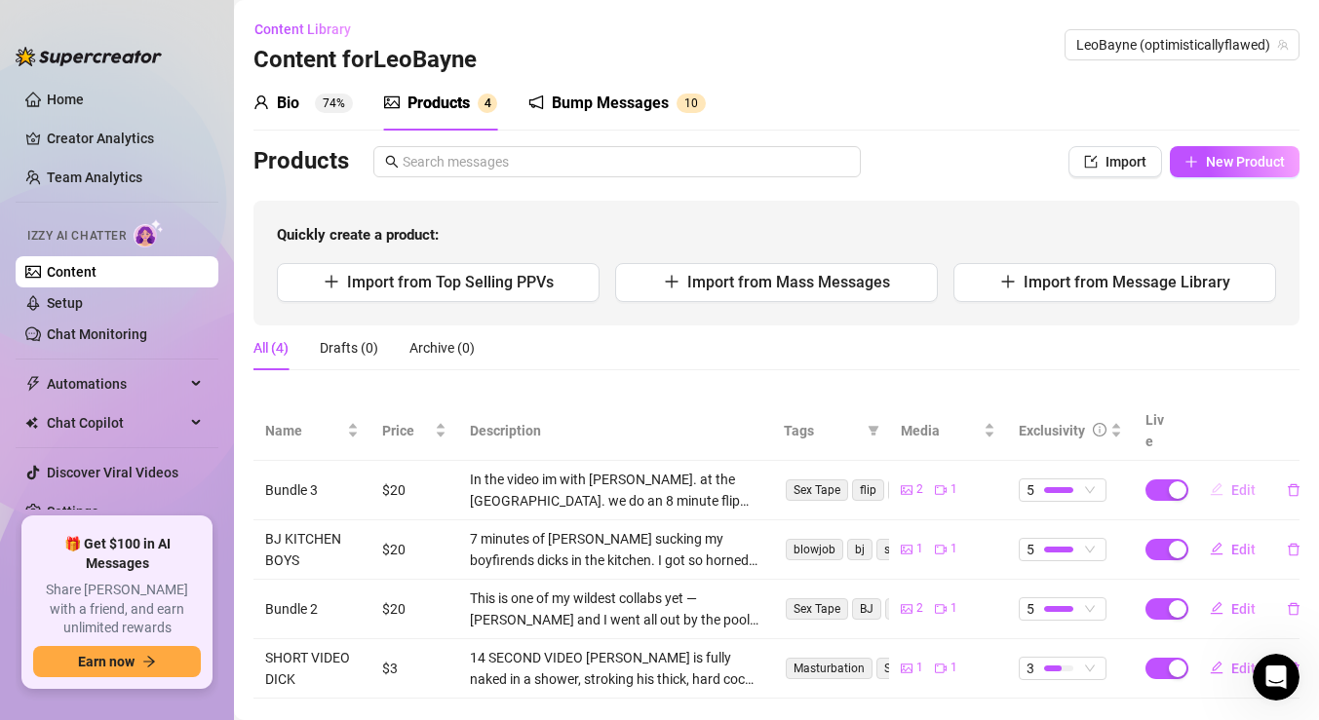
click at [1229, 475] on button "Edit" at bounding box center [1232, 490] width 77 height 31
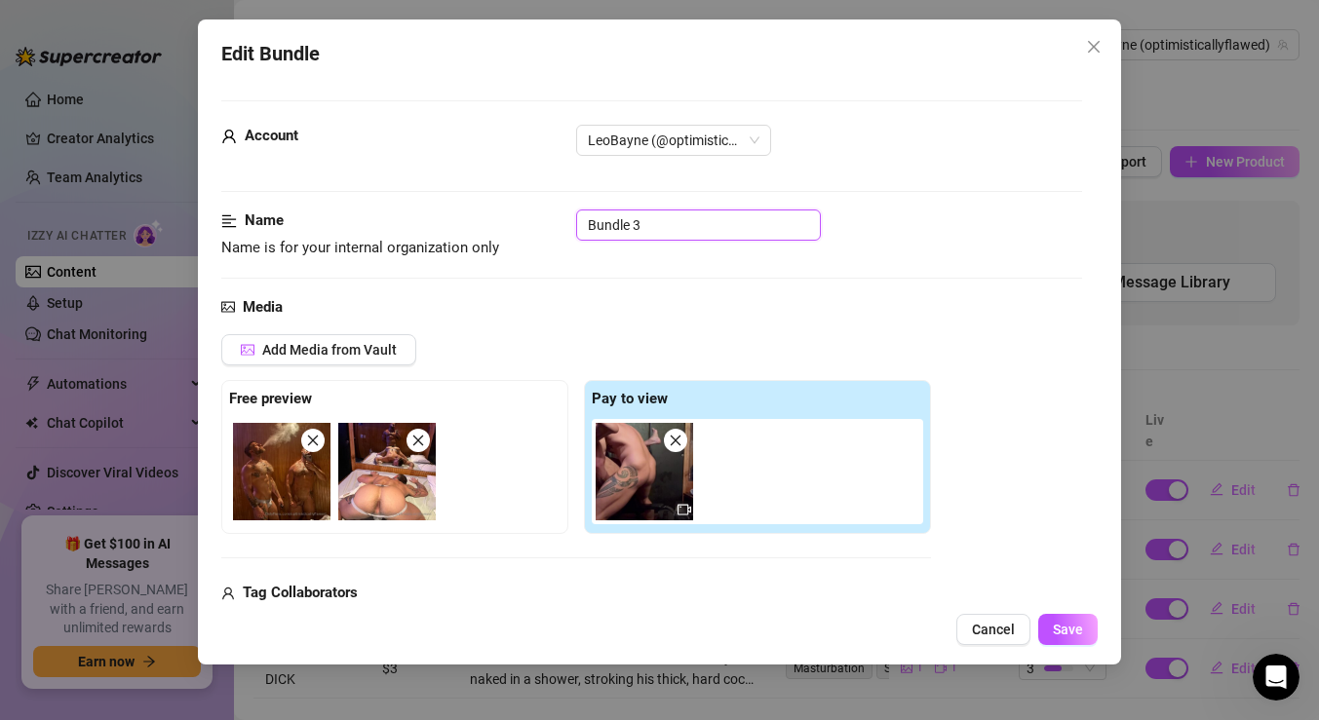
drag, startPoint x: 663, startPoint y: 230, endPoint x: 432, endPoint y: 180, distance: 236.3
click at [1054, 629] on span "Save" at bounding box center [1068, 630] width 30 height 16
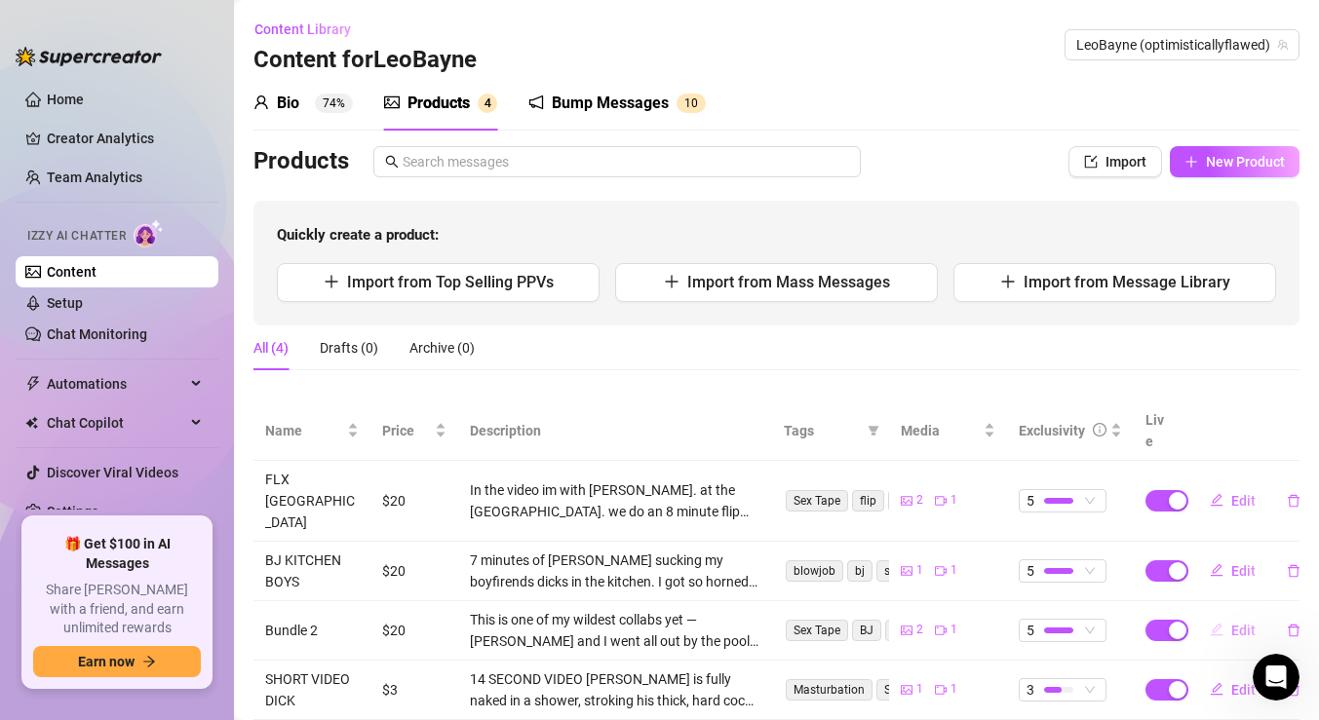
click at [1233, 623] on span "Edit" at bounding box center [1243, 631] width 24 height 16
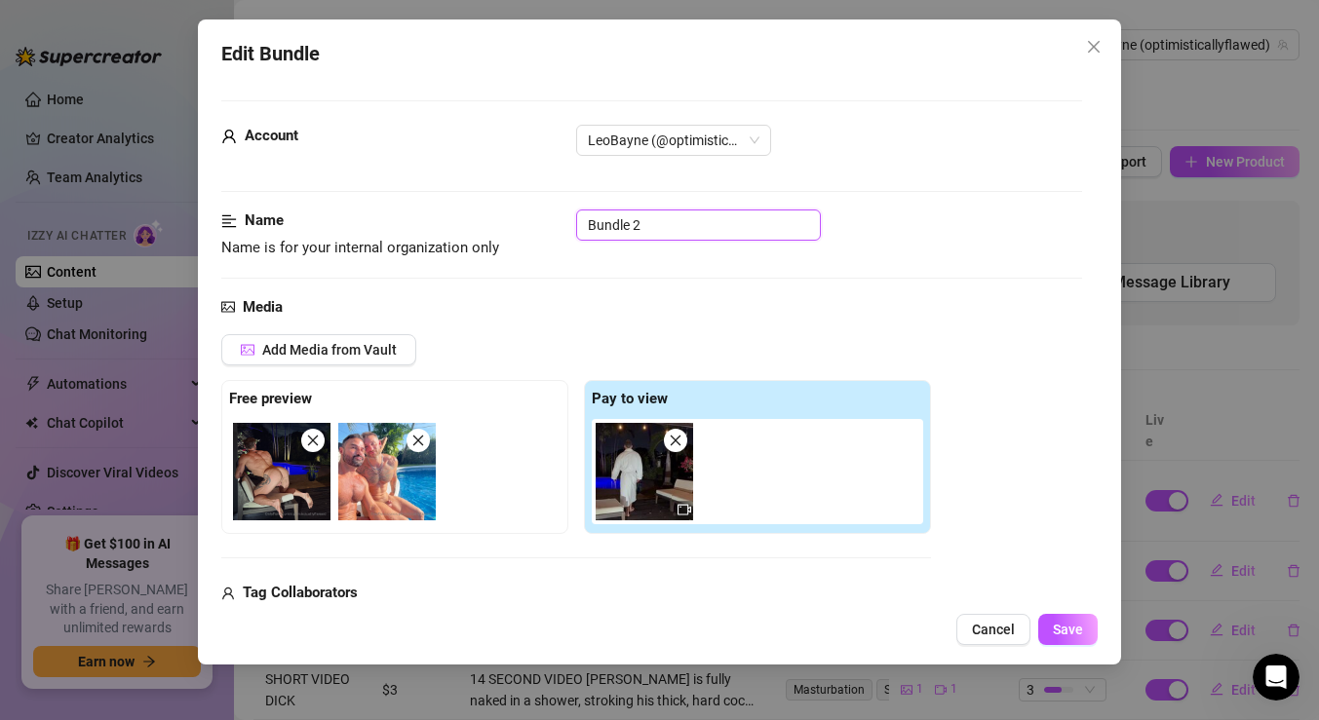
drag, startPoint x: 662, startPoint y: 223, endPoint x: 478, endPoint y: 186, distance: 187.9
click at [1055, 620] on button "Save" at bounding box center [1067, 629] width 59 height 31
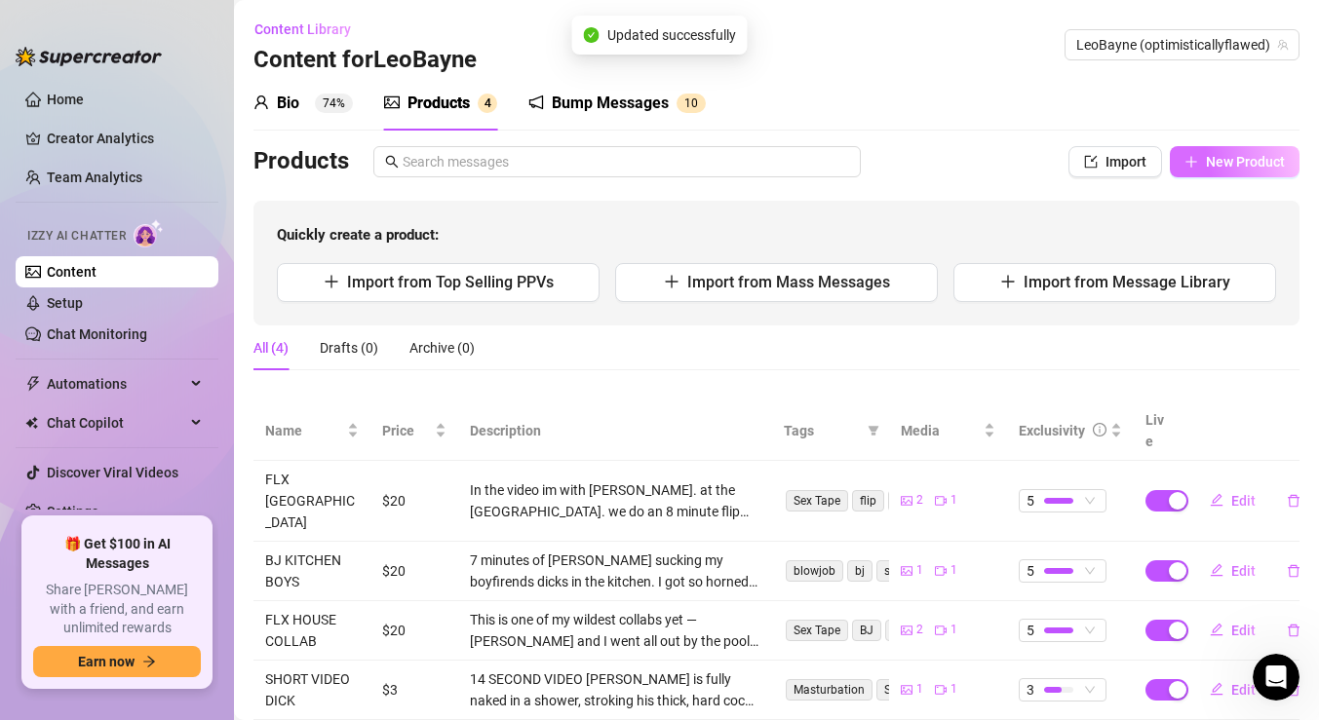
click at [1232, 172] on button "New Product" at bounding box center [1235, 161] width 130 height 31
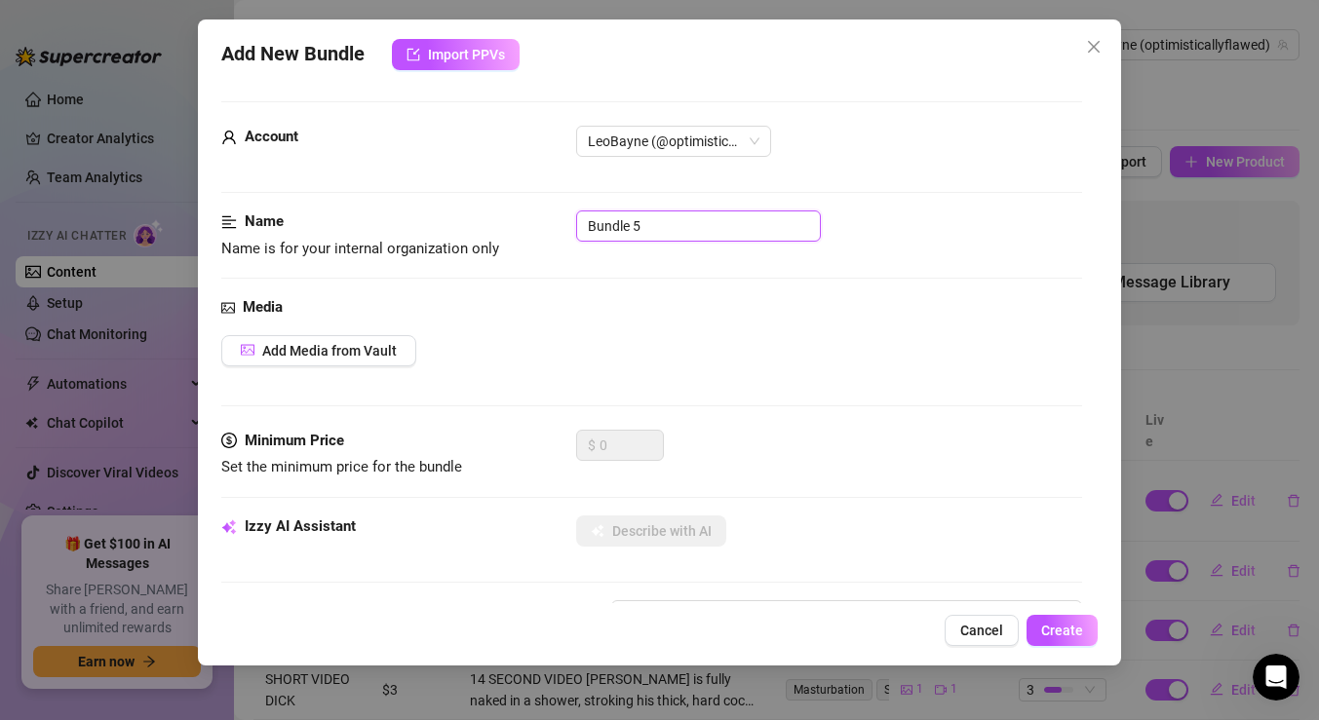
click at [671, 226] on input "Bundle 5" at bounding box center [698, 226] width 245 height 31
click at [376, 349] on span "Add Media from Vault" at bounding box center [329, 351] width 135 height 16
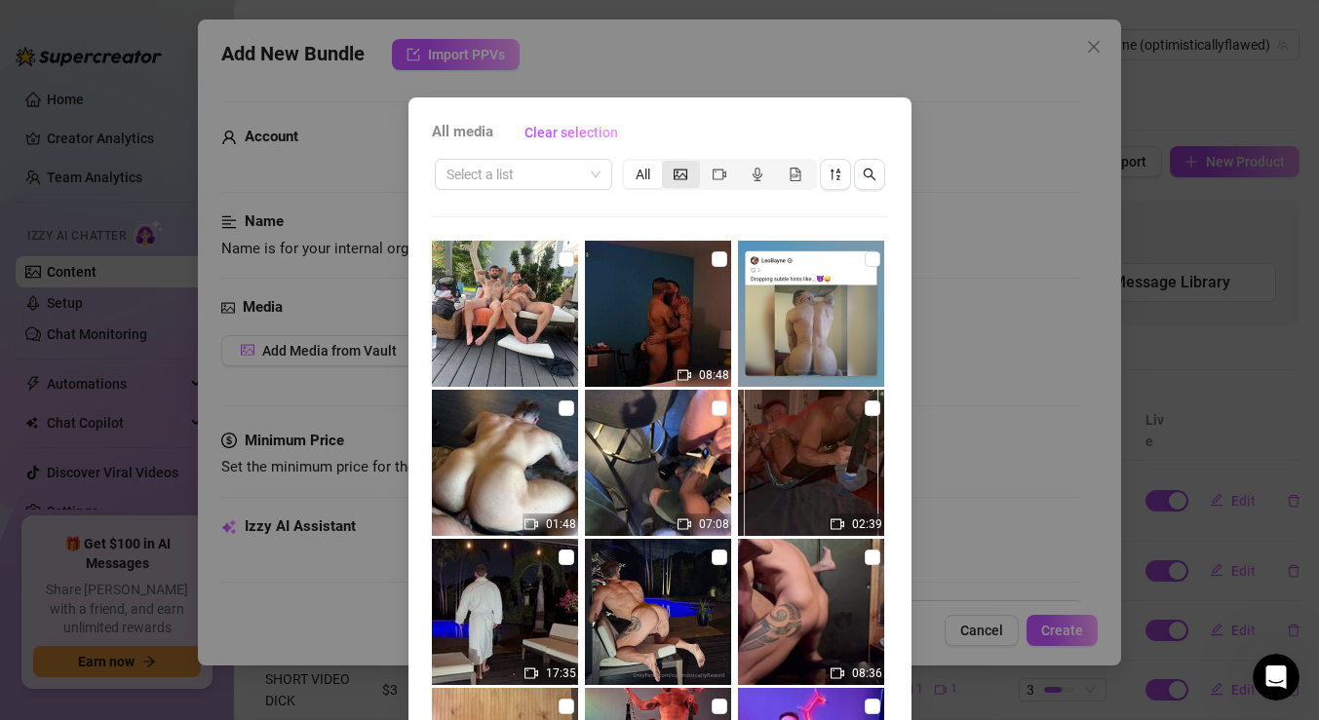
click at [682, 175] on icon "picture" at bounding box center [681, 175] width 14 height 14
click at [667, 164] on input "segmented control" at bounding box center [667, 164] width 0 height 0
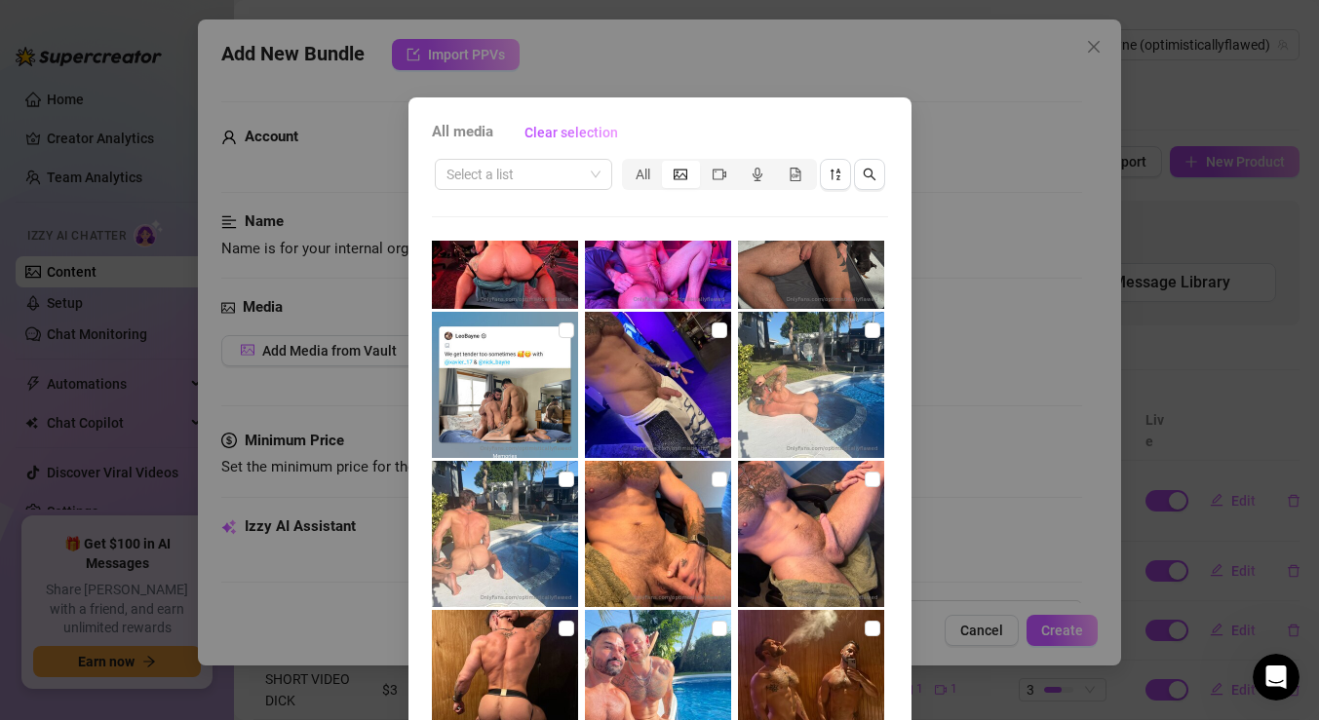
scroll to position [228, 0]
click at [714, 328] on input "checkbox" at bounding box center [720, 330] width 16 height 16
click at [709, 334] on img at bounding box center [658, 384] width 146 height 146
click at [715, 482] on input "checkbox" at bounding box center [720, 479] width 16 height 16
click at [865, 485] on input "checkbox" at bounding box center [873, 479] width 16 height 16
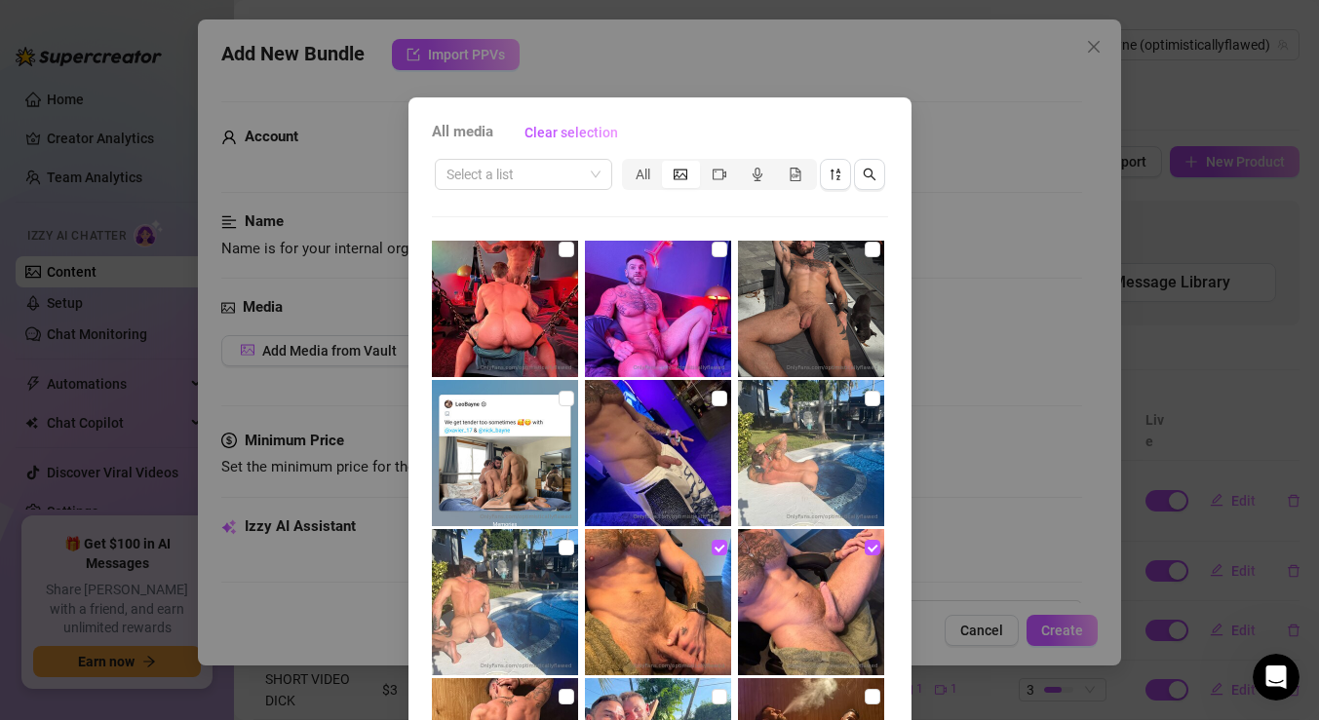
scroll to position [367, 0]
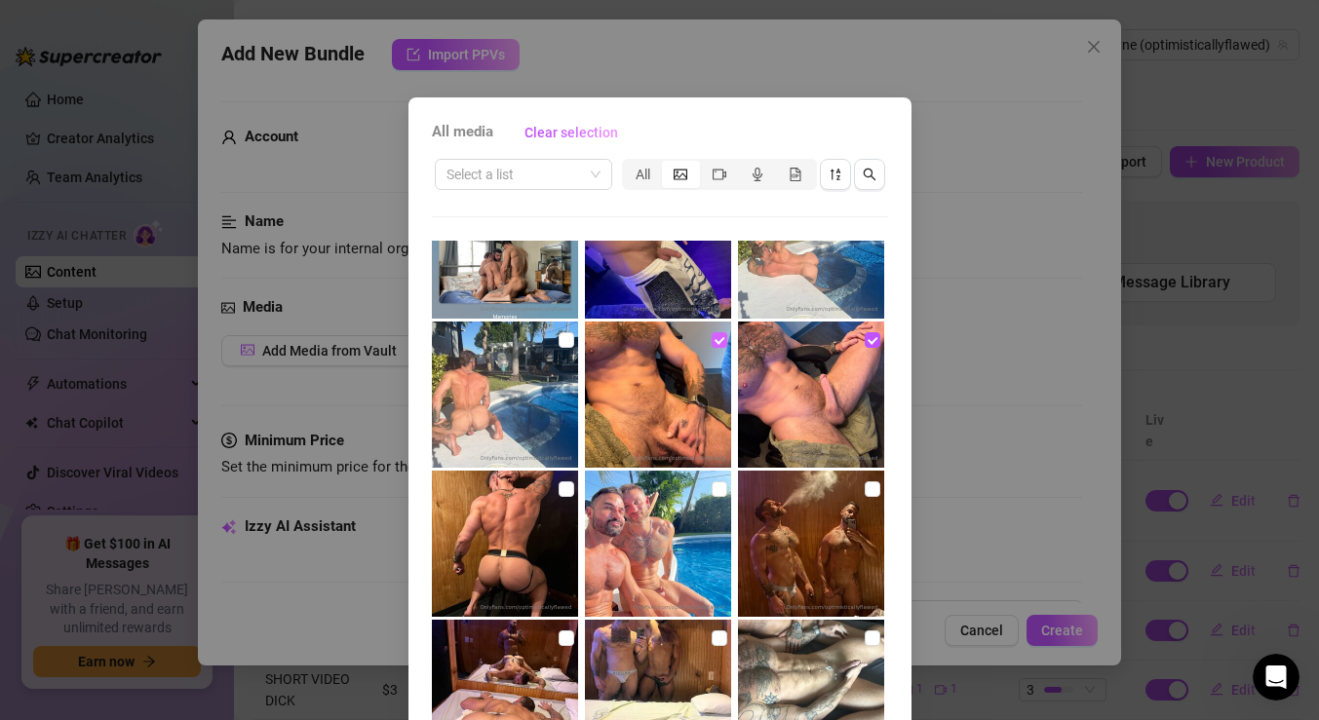
click at [718, 341] on input "checkbox" at bounding box center [720, 340] width 16 height 16
click at [868, 335] on input "checkbox" at bounding box center [873, 340] width 16 height 16
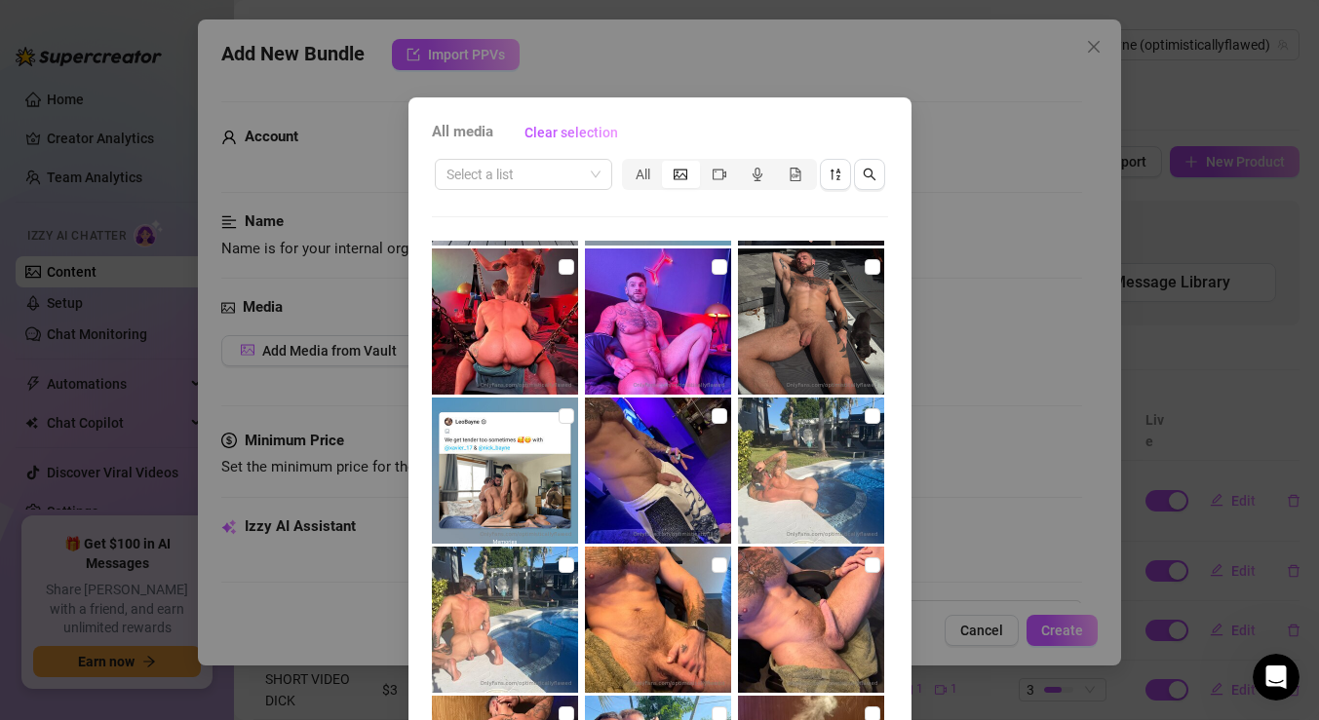
scroll to position [0, 0]
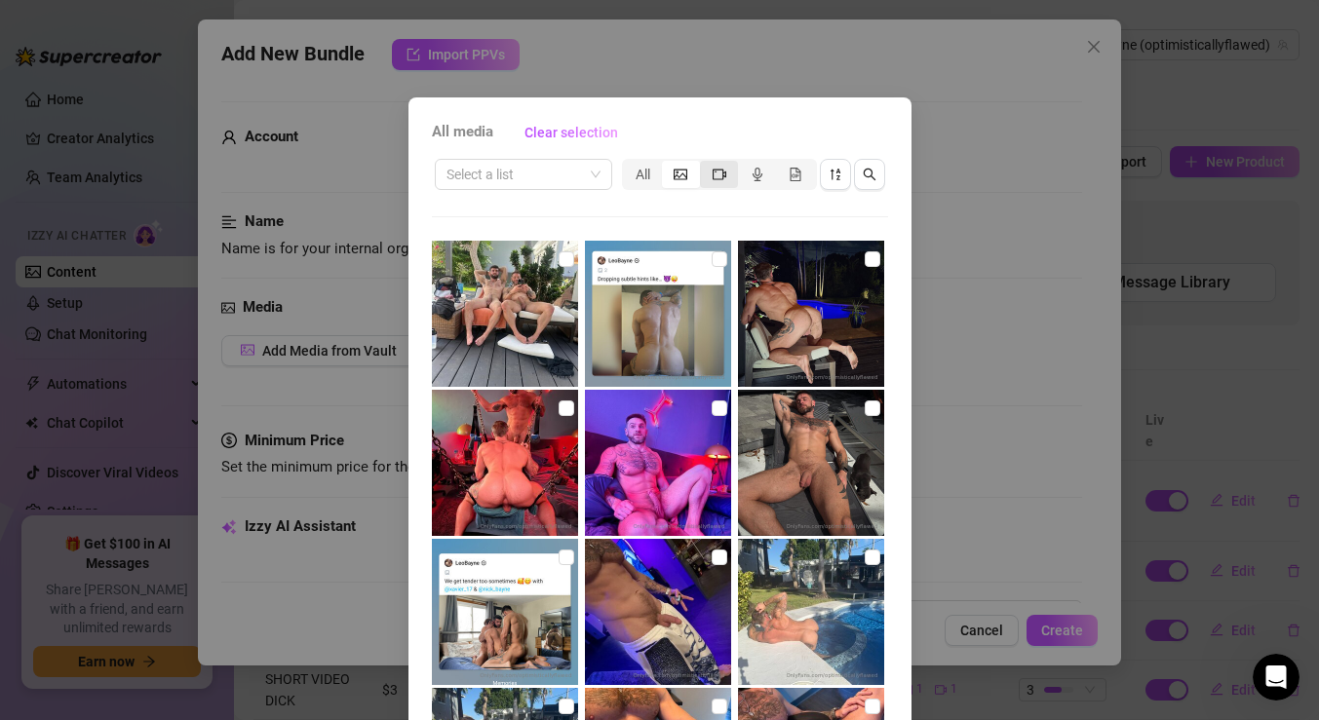
click at [713, 171] on icon "video-camera" at bounding box center [720, 175] width 14 height 14
click at [705, 164] on input "segmented control" at bounding box center [705, 164] width 0 height 0
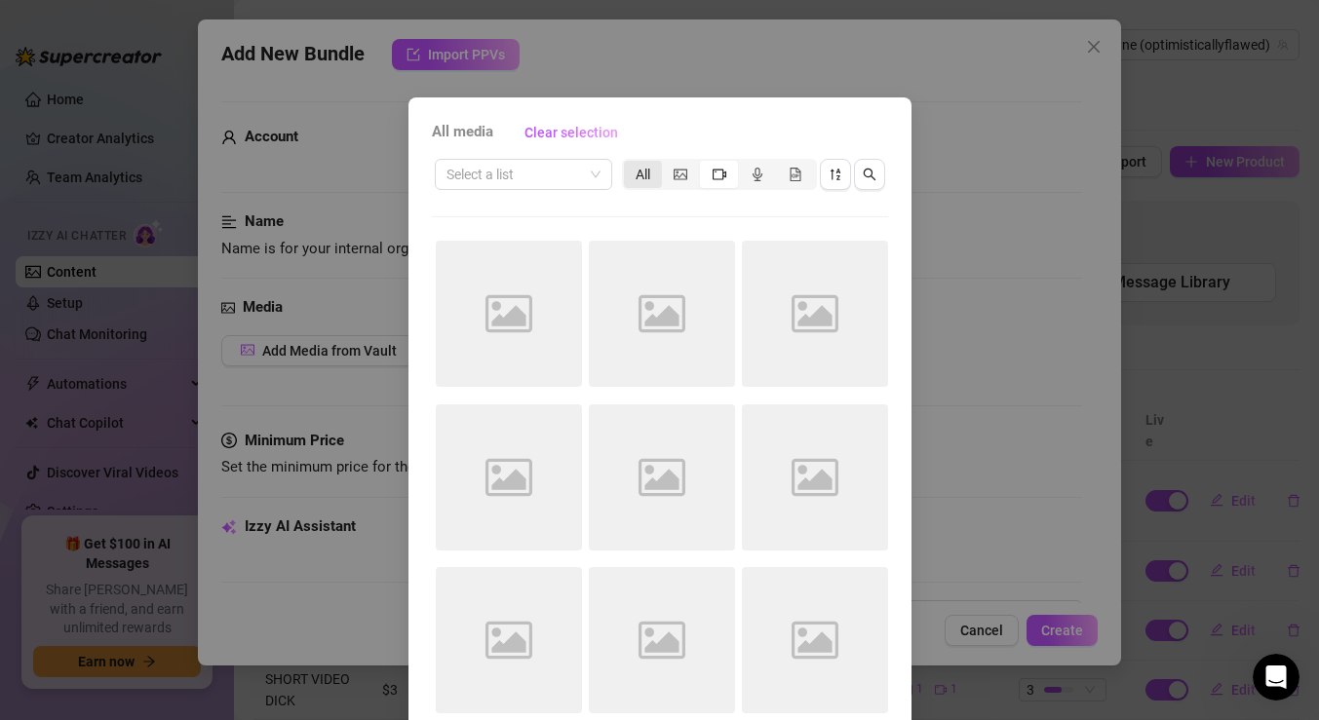
click at [642, 185] on div "All" at bounding box center [643, 174] width 38 height 27
click at [629, 164] on input "All" at bounding box center [629, 164] width 0 height 0
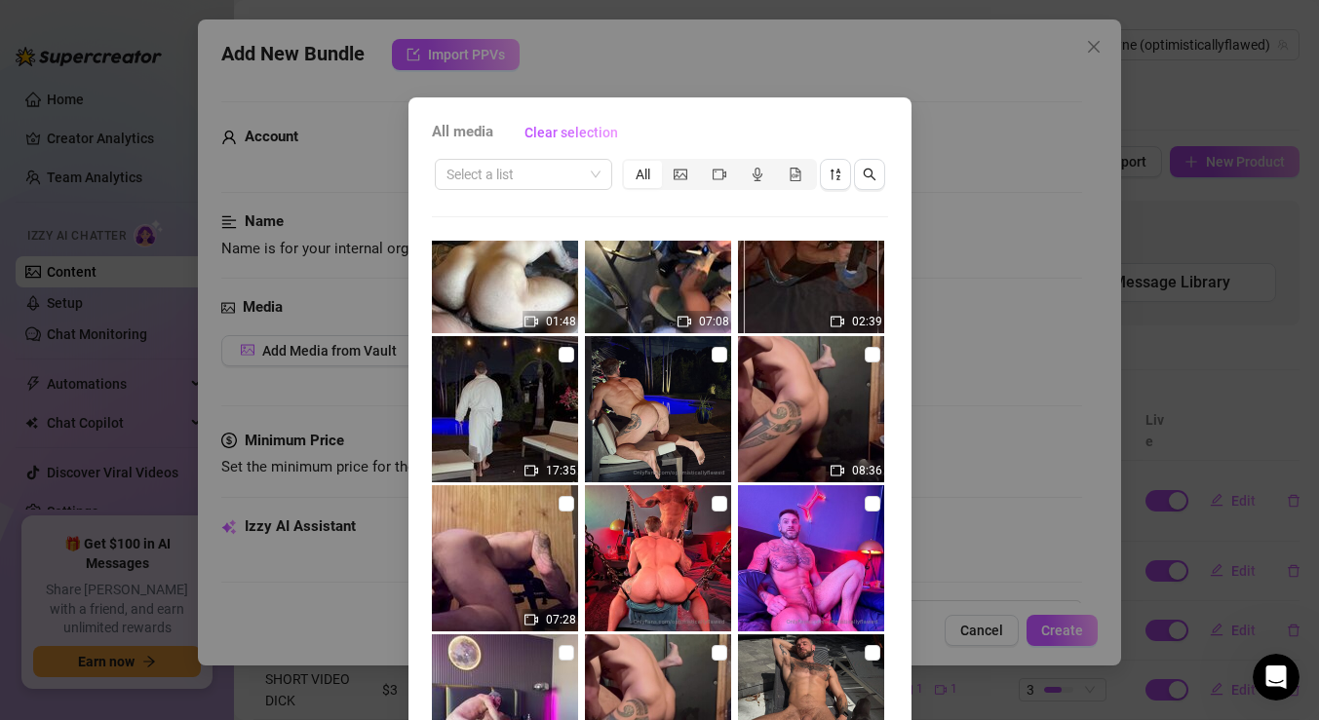
scroll to position [202, 0]
click at [515, 529] on img at bounding box center [505, 559] width 146 height 146
click at [567, 505] on input "checkbox" at bounding box center [567, 505] width 16 height 16
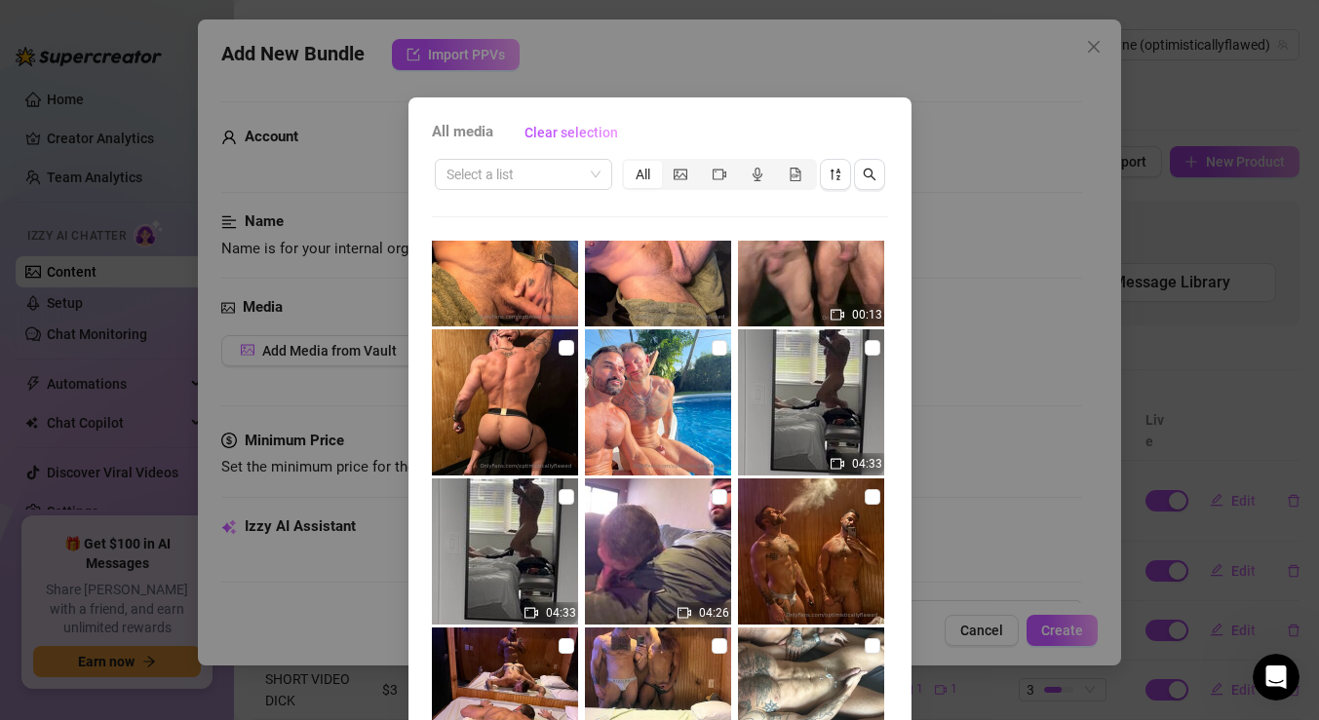
scroll to position [1400, 0]
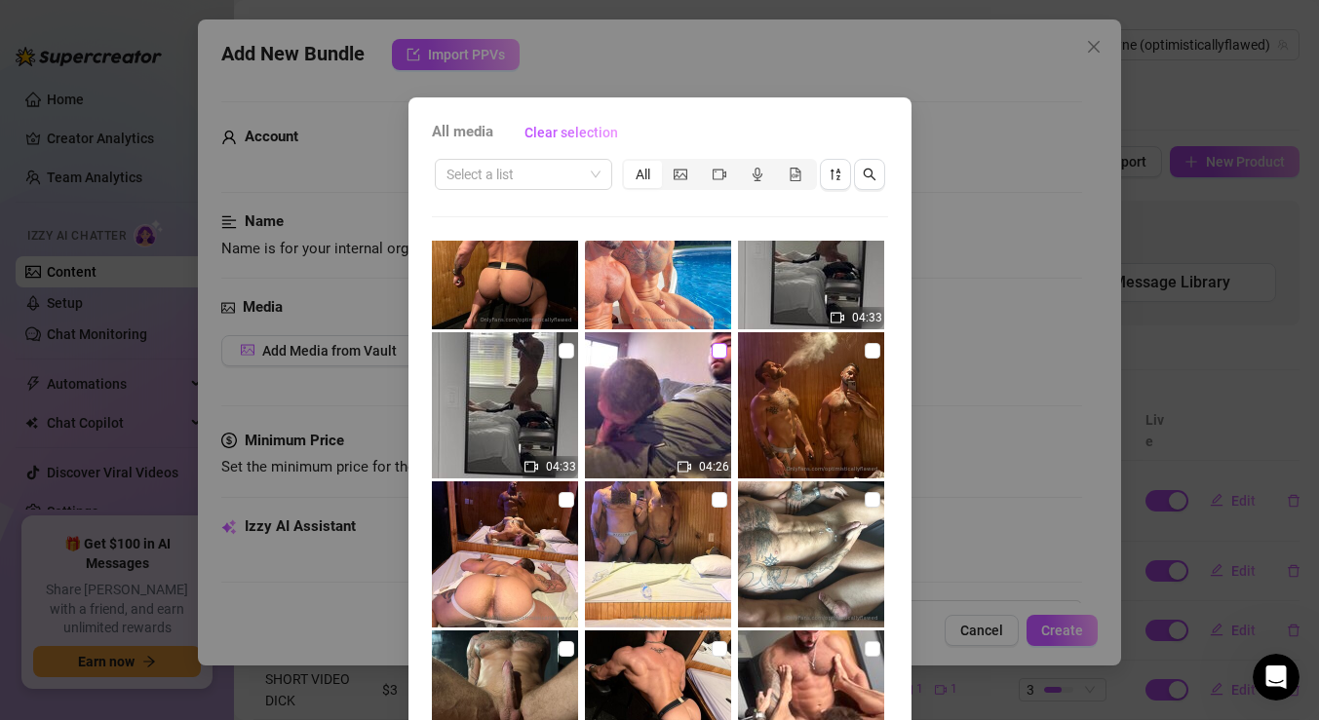
click at [716, 352] on input "checkbox" at bounding box center [720, 351] width 16 height 16
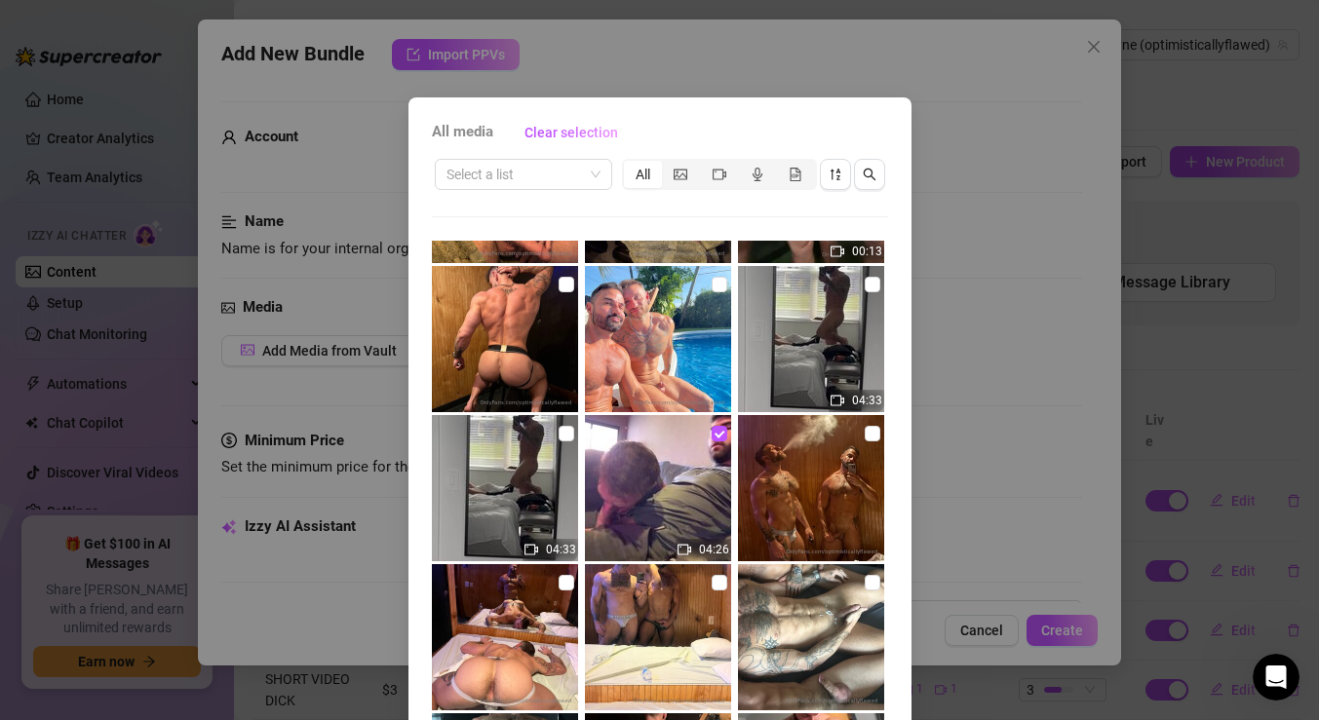
scroll to position [94, 0]
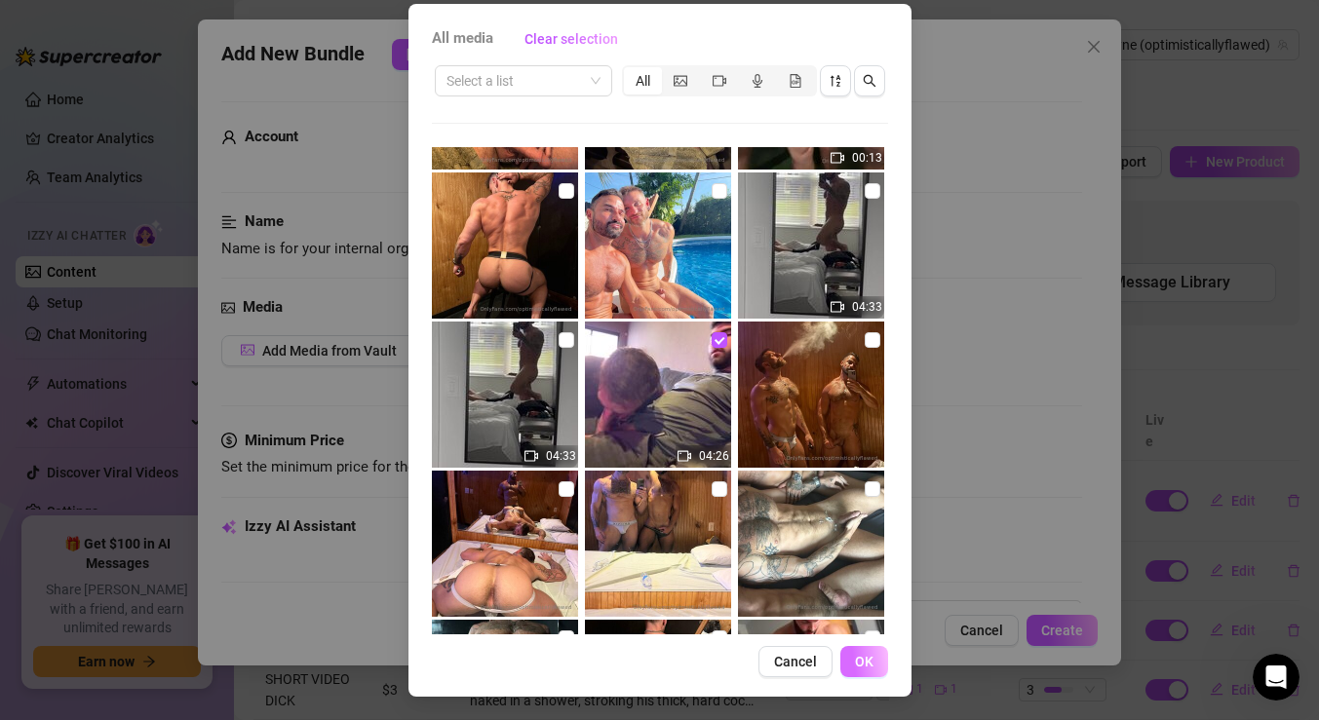
click at [862, 658] on span "OK" at bounding box center [864, 662] width 19 height 16
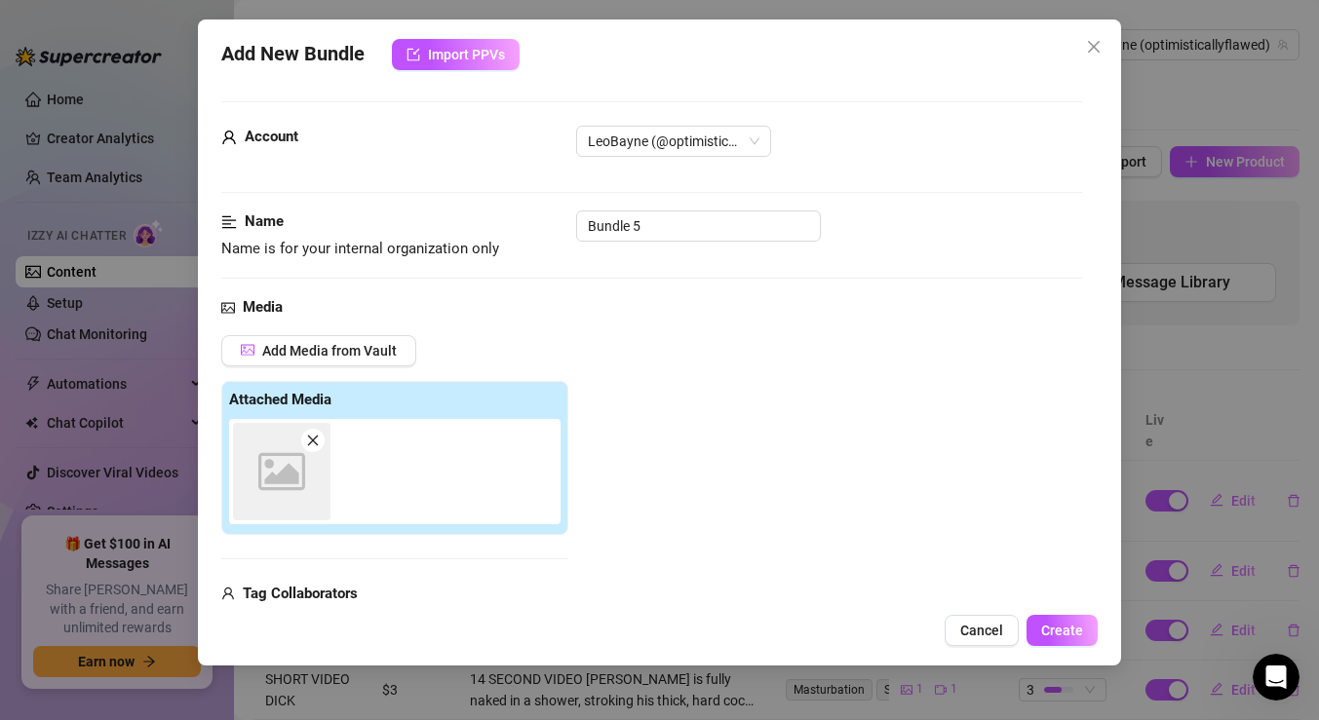
scroll to position [22, 0]
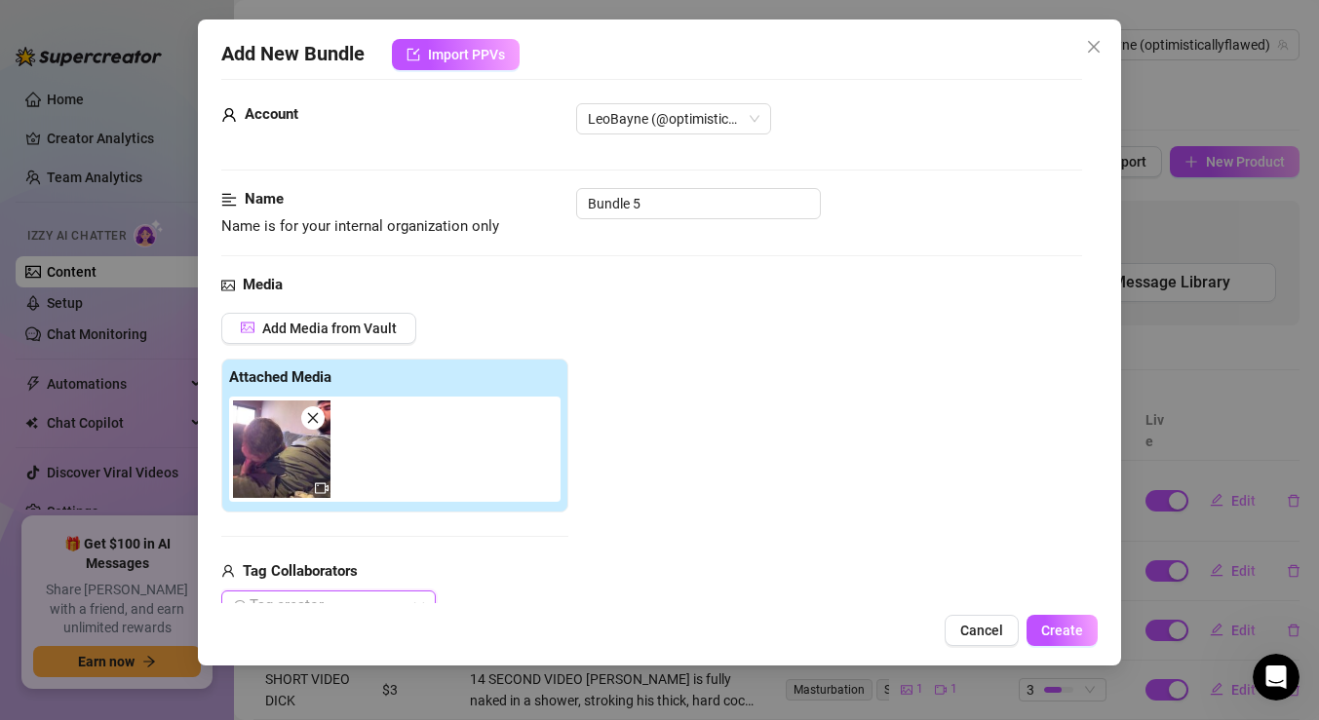
click at [303, 456] on img at bounding box center [281, 449] width 97 height 97
click at [277, 445] on img at bounding box center [281, 449] width 97 height 97
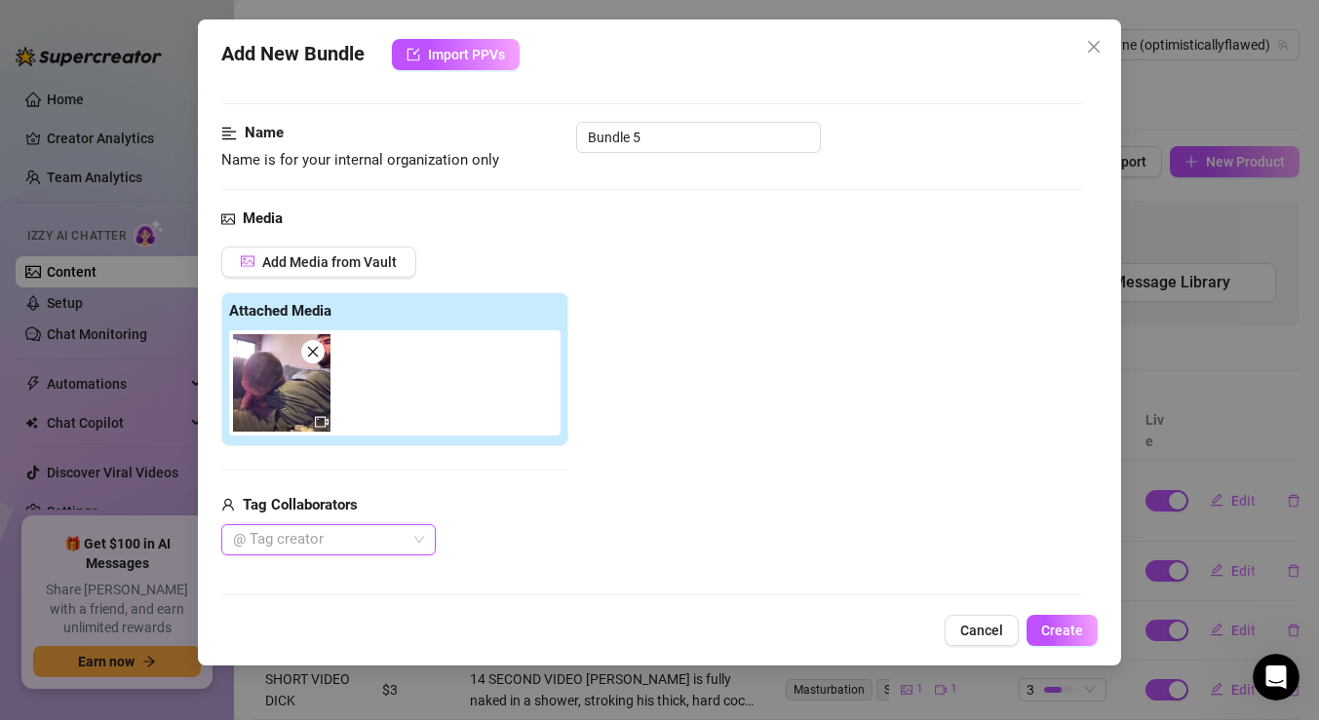
scroll to position [90, 0]
click at [327, 538] on div at bounding box center [318, 538] width 186 height 27
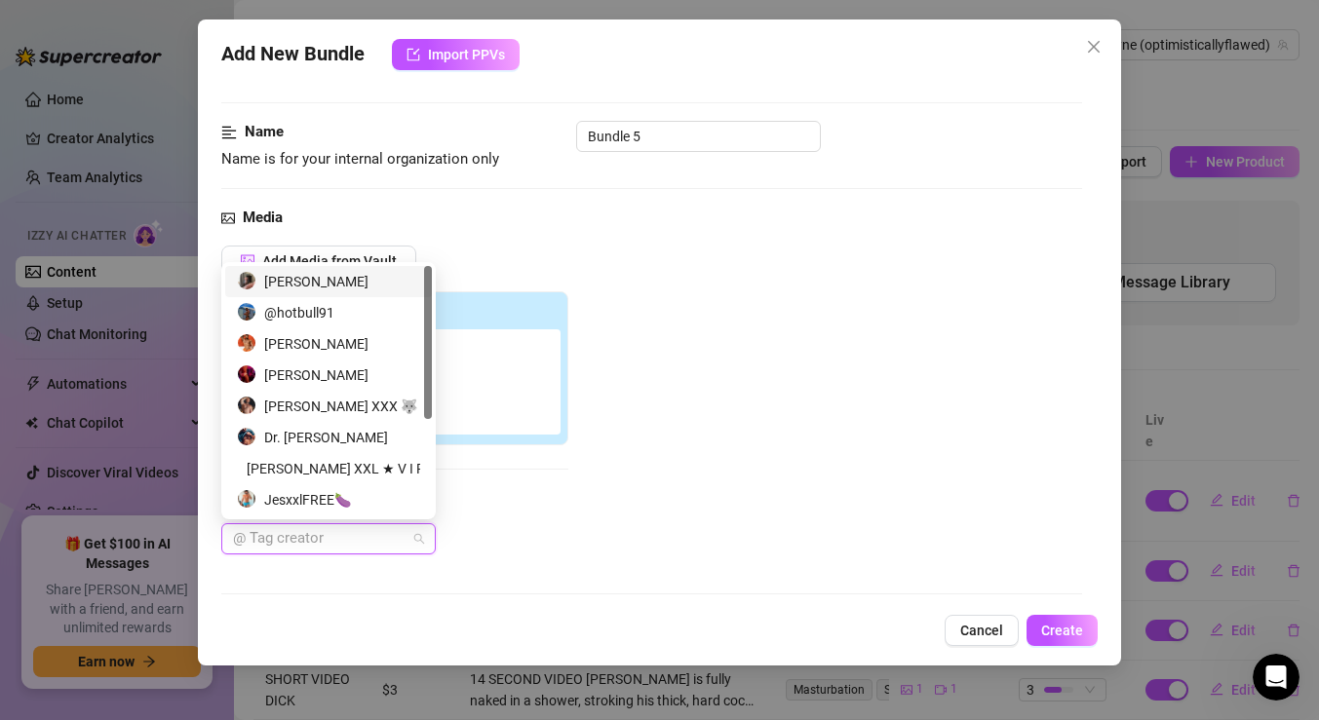
click at [311, 279] on div "[PERSON_NAME]" at bounding box center [328, 281] width 183 height 21
click at [615, 497] on div "Add Media from Vault Attached Media Tag Collaborators [PERSON_NAME]" at bounding box center [651, 401] width 861 height 310
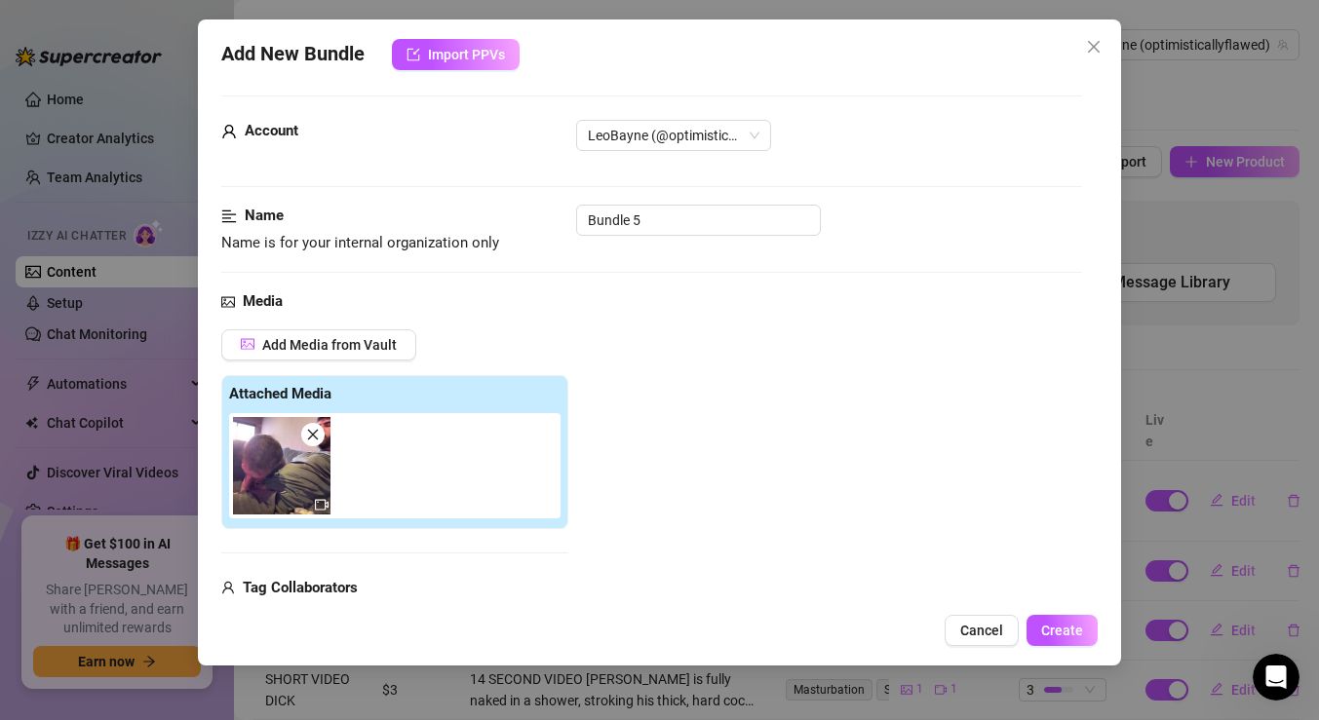
scroll to position [0, 0]
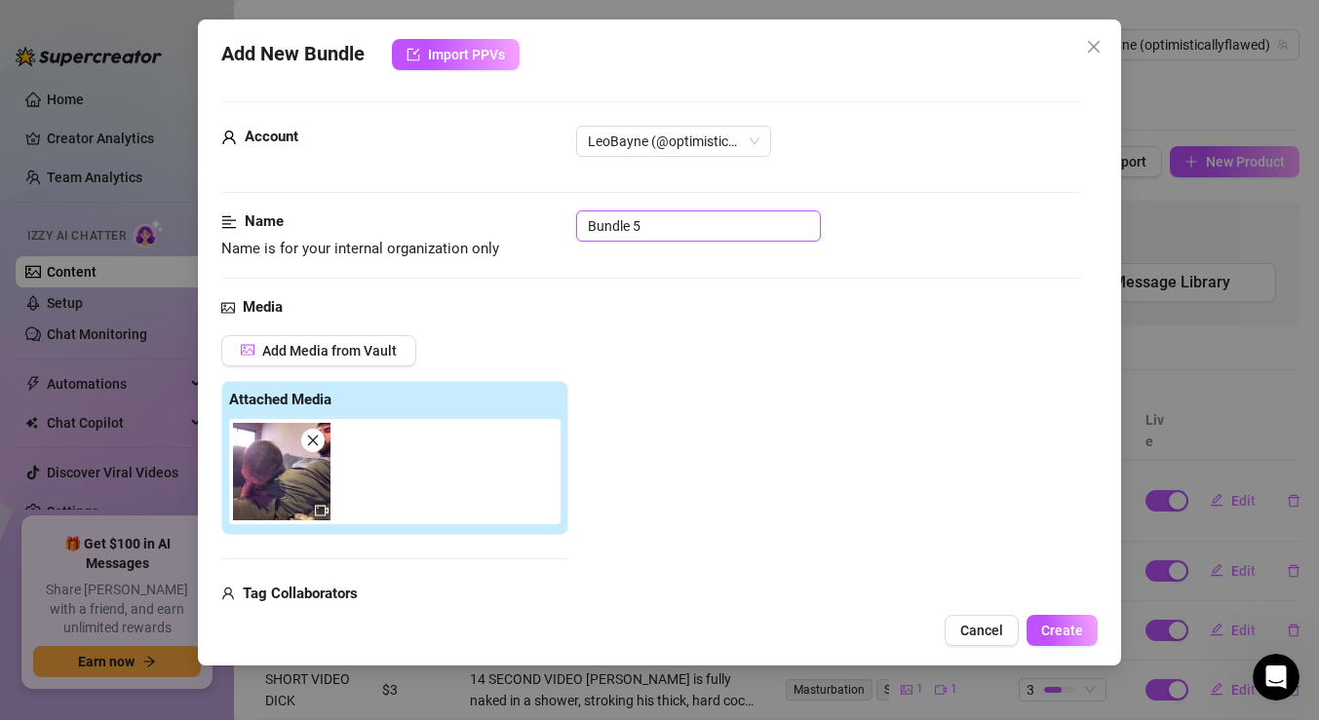
drag, startPoint x: 654, startPoint y: 238, endPoint x: 405, endPoint y: 192, distance: 253.7
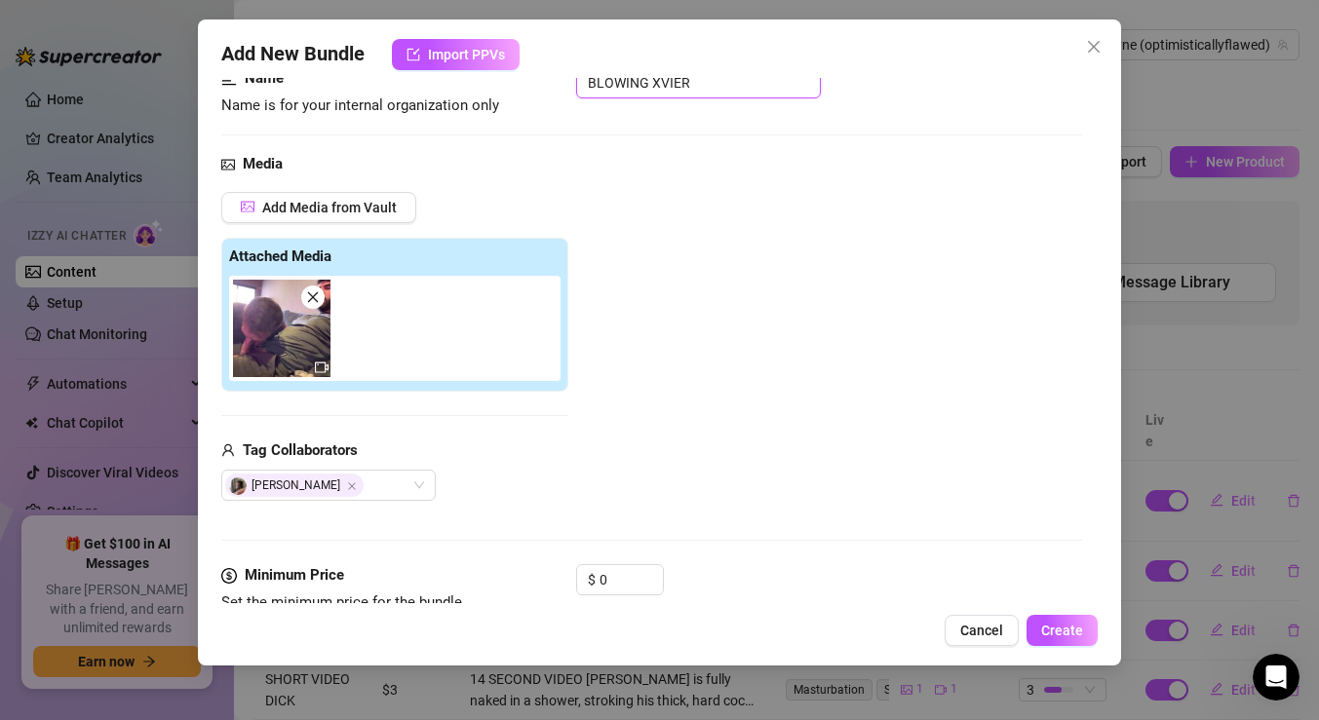
scroll to position [192, 0]
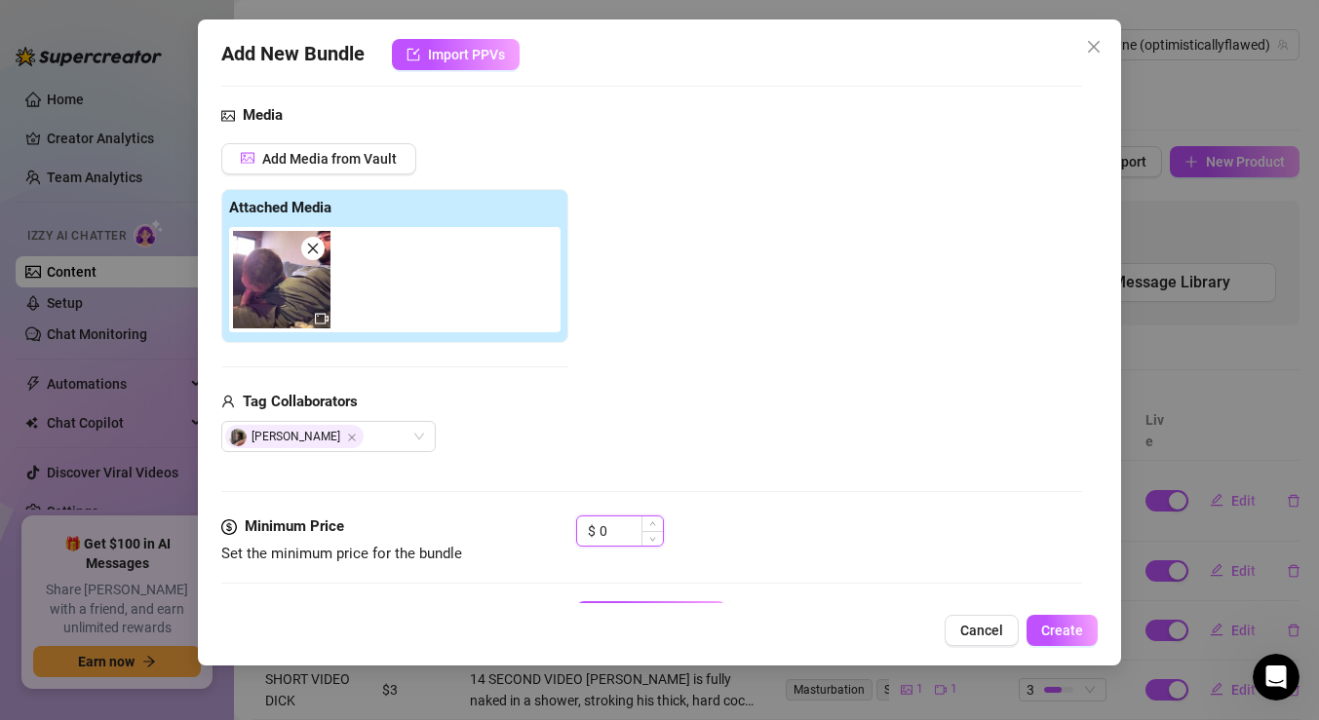
click at [626, 528] on input "0" at bounding box center [631, 531] width 63 height 29
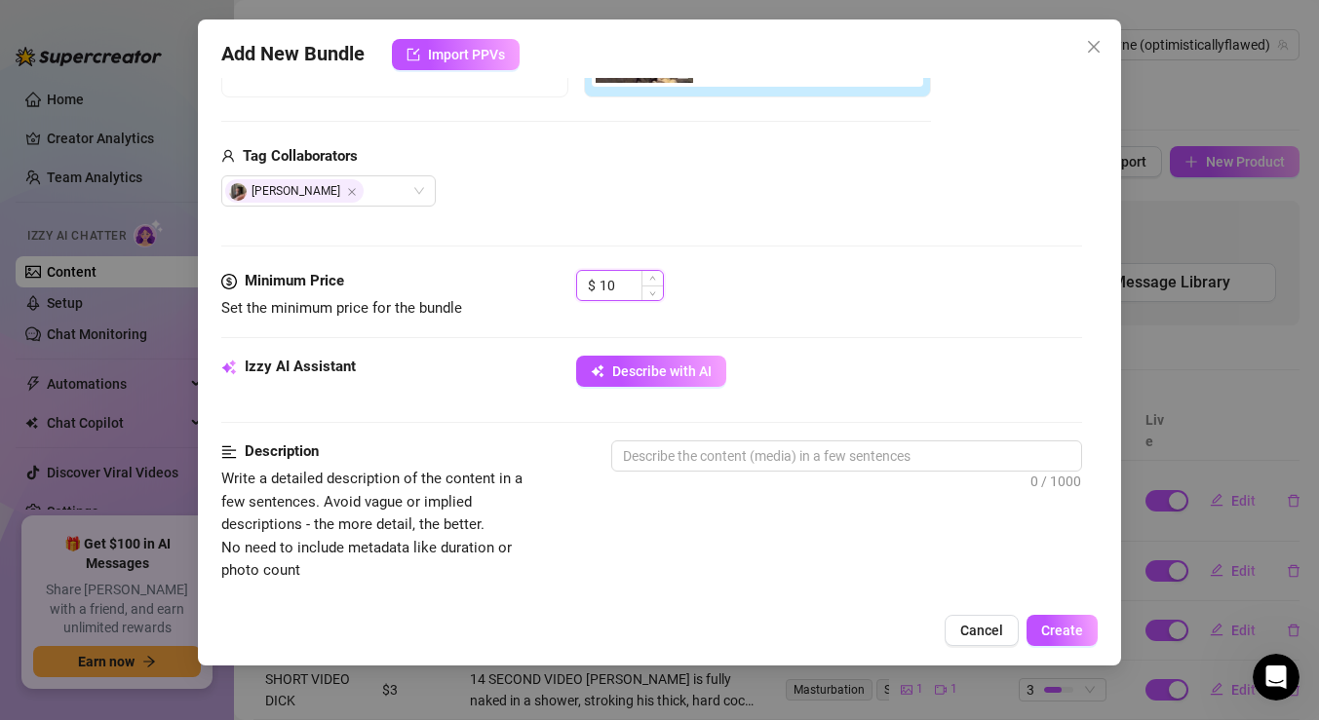
scroll to position [485, 0]
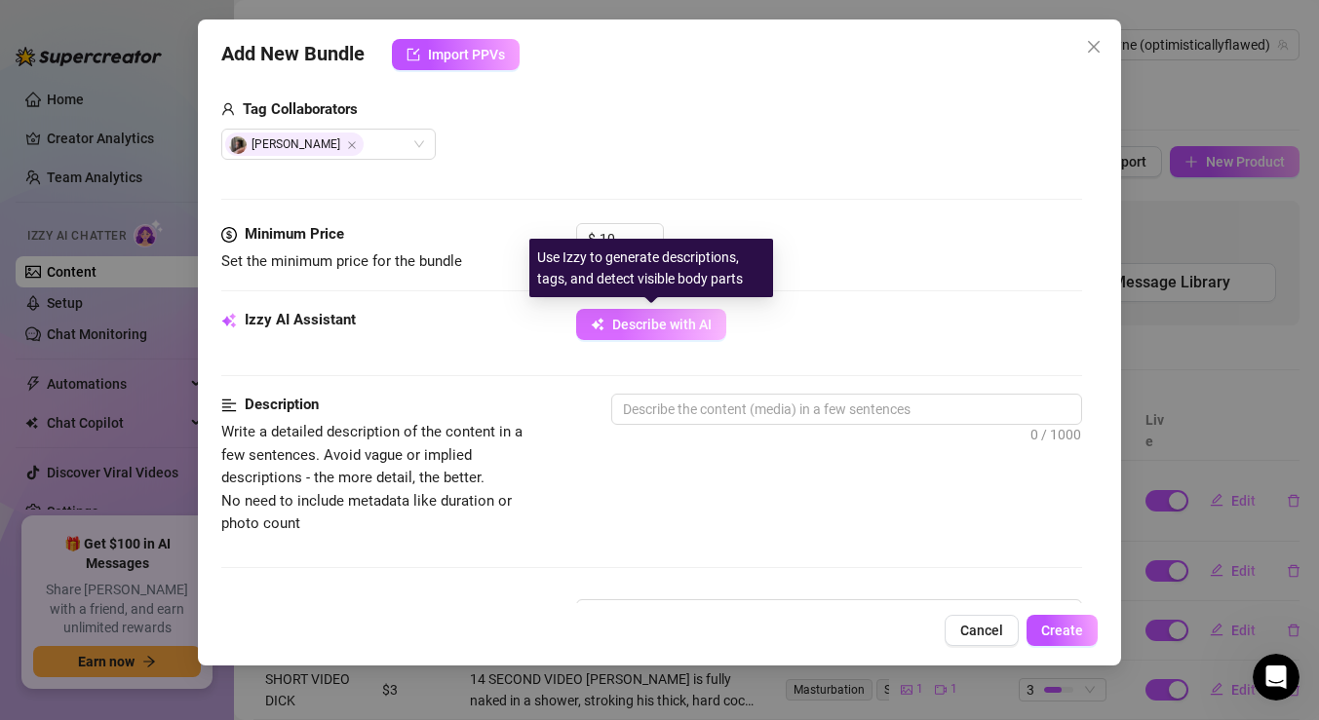
click at [664, 328] on span "Describe with AI" at bounding box center [661, 325] width 99 height 16
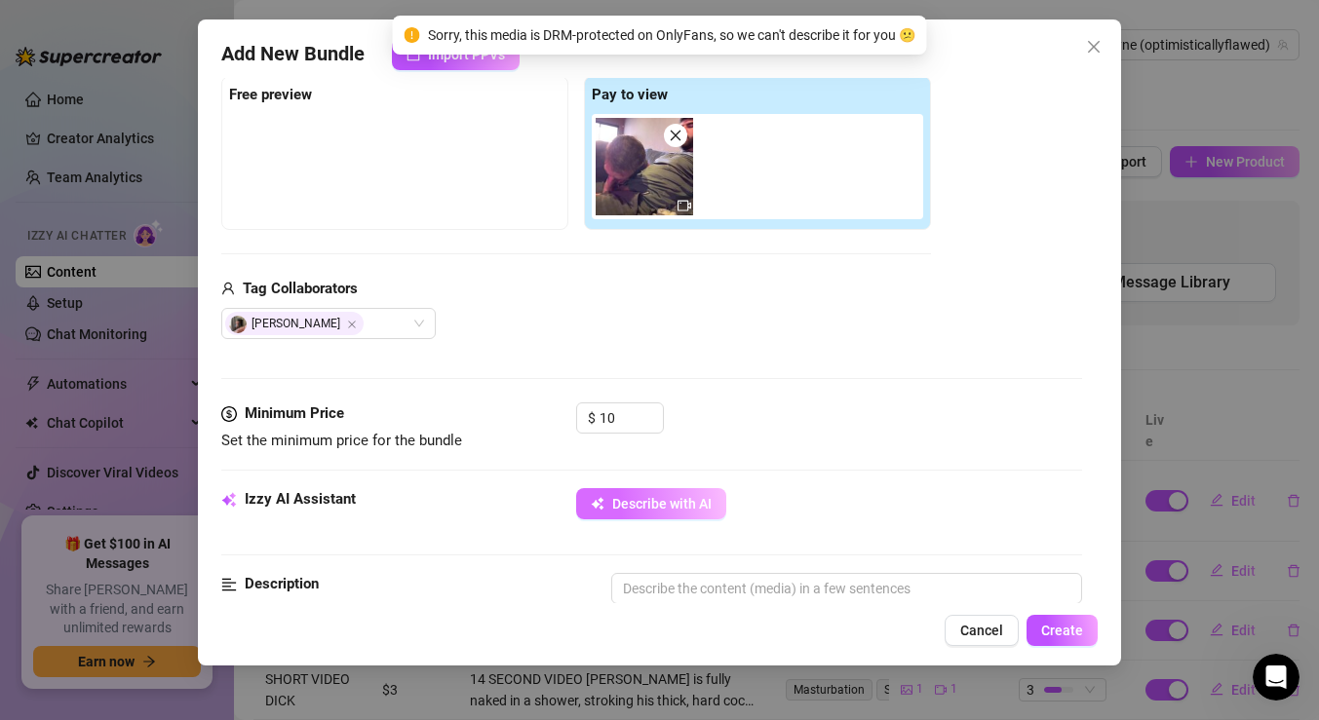
scroll to position [528, 0]
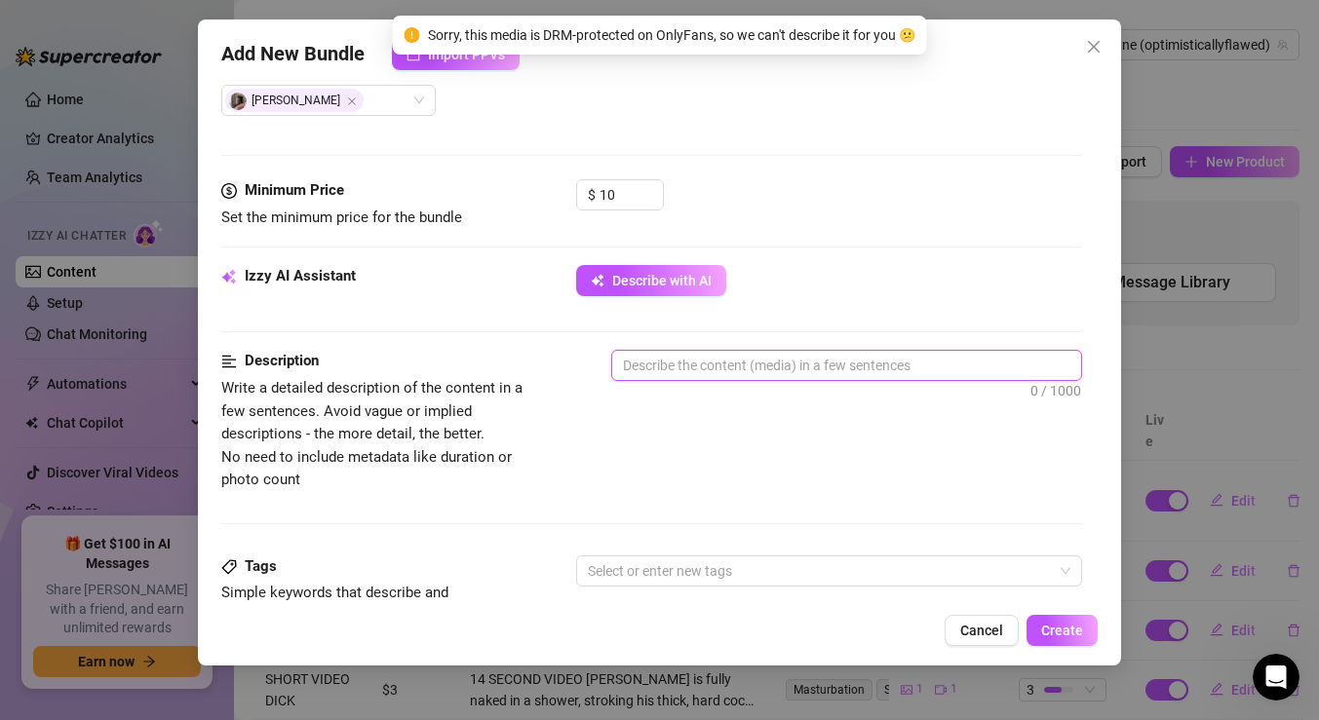
click at [655, 363] on textarea at bounding box center [846, 365] width 469 height 29
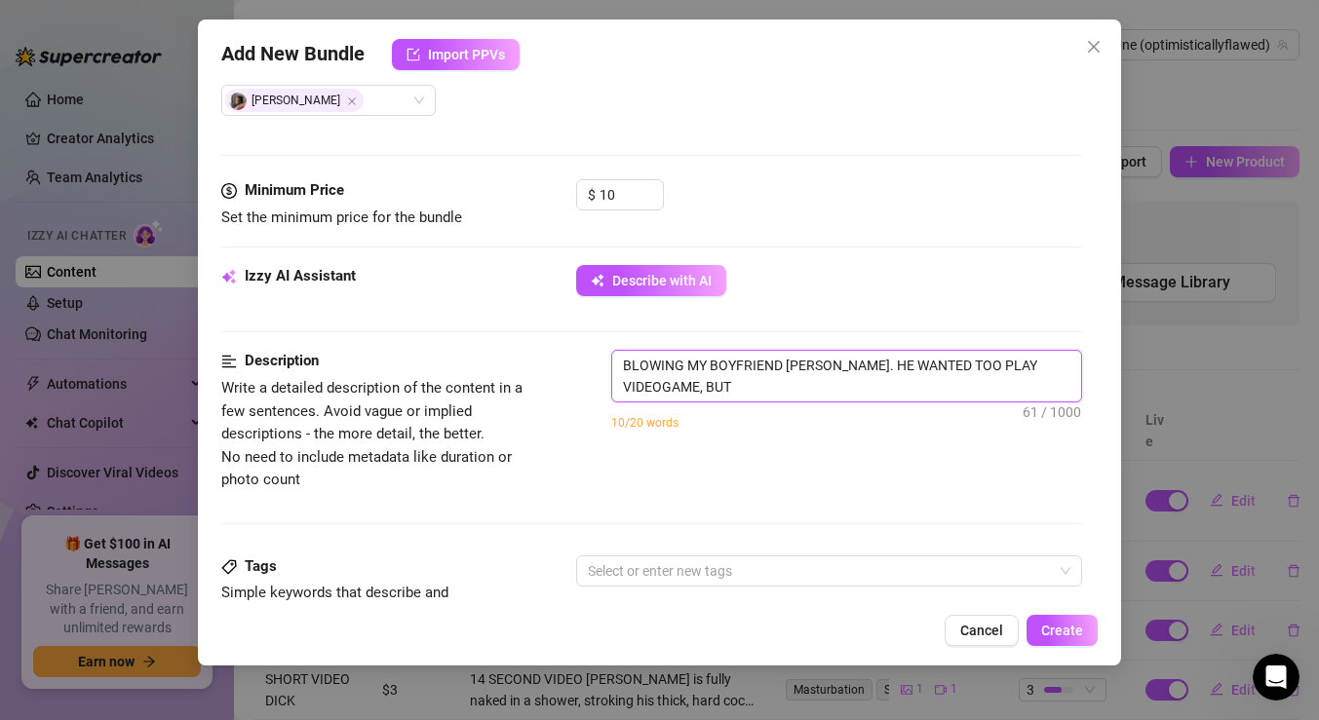
scroll to position [0, 0]
click at [1019, 368] on textarea "BLOWING MY BOYFRIEND [PERSON_NAME]. HE WANTED TOO PLAY VIDEOGAME, BUT HE WAS IN…" at bounding box center [846, 376] width 469 height 51
click at [1060, 367] on textarea "BLOWING MY BOYFRIEND [PERSON_NAME]. HE WANTED TOO PLAY VIDEO GAME, BUT HE WAS I…" at bounding box center [846, 376] width 469 height 51
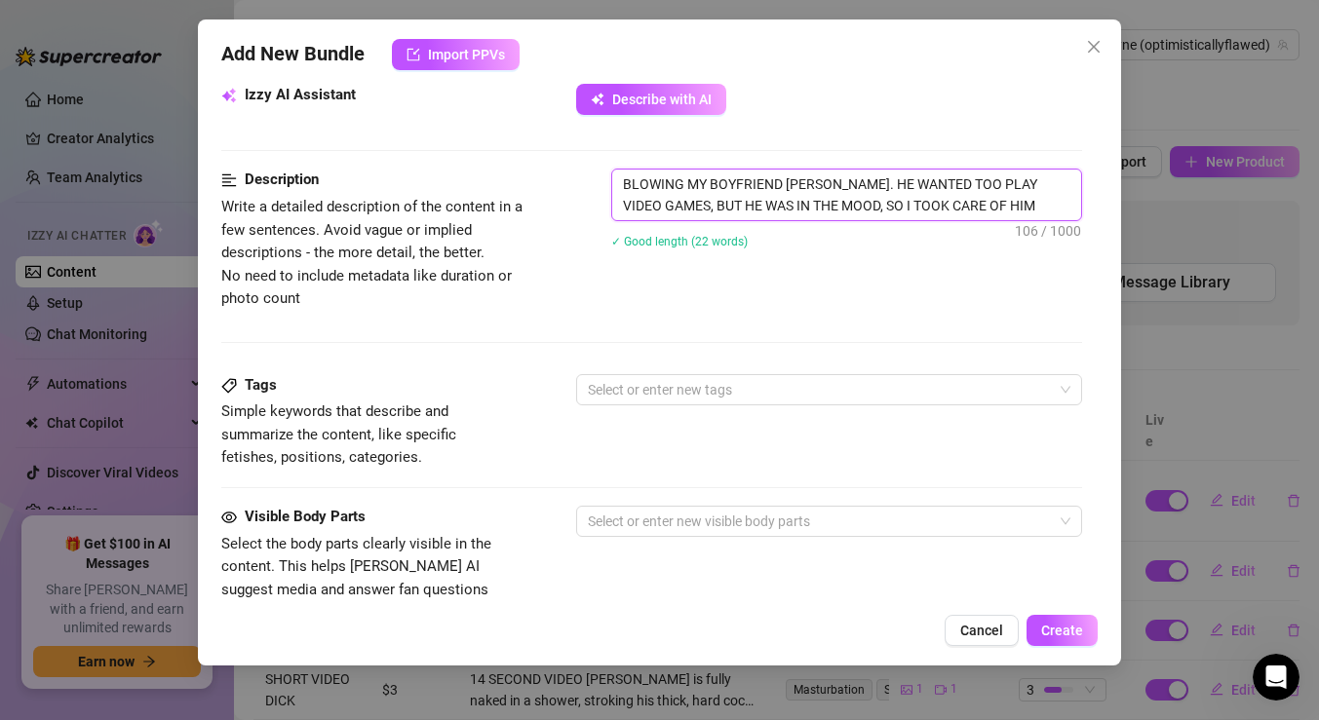
scroll to position [724, 0]
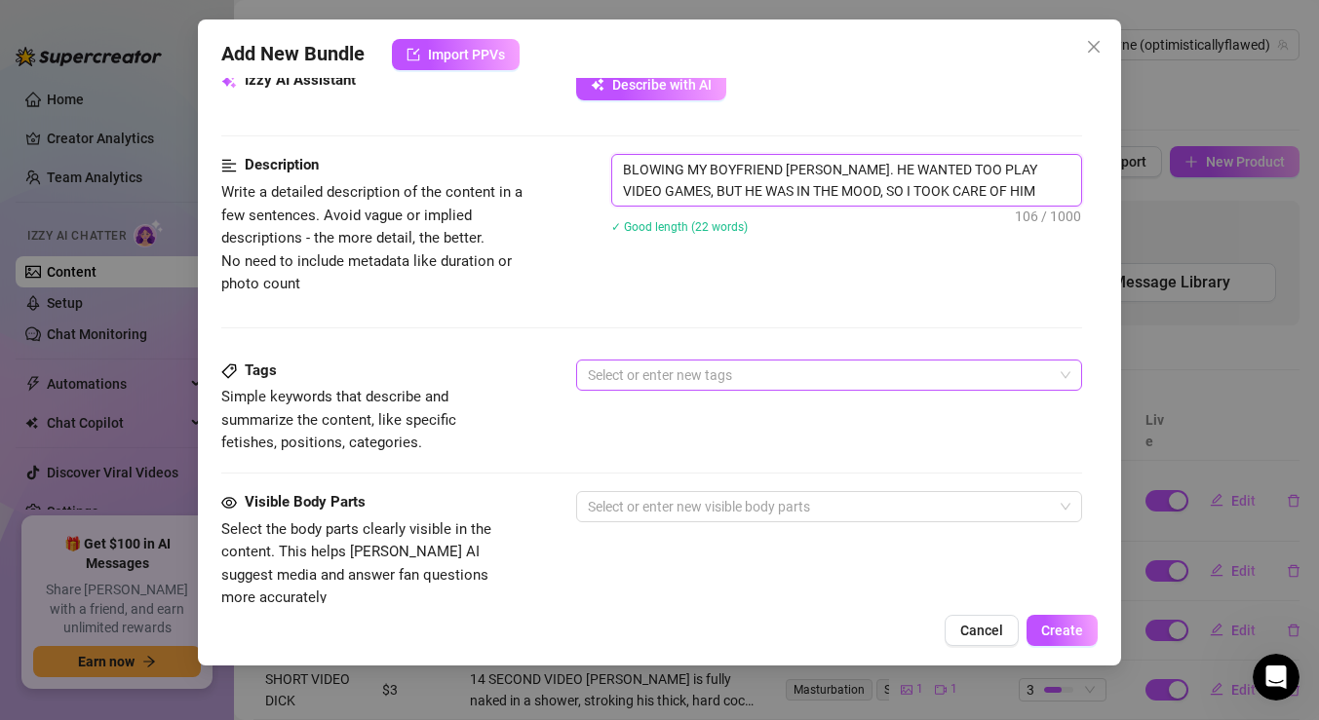
click at [846, 377] on div at bounding box center [819, 375] width 478 height 27
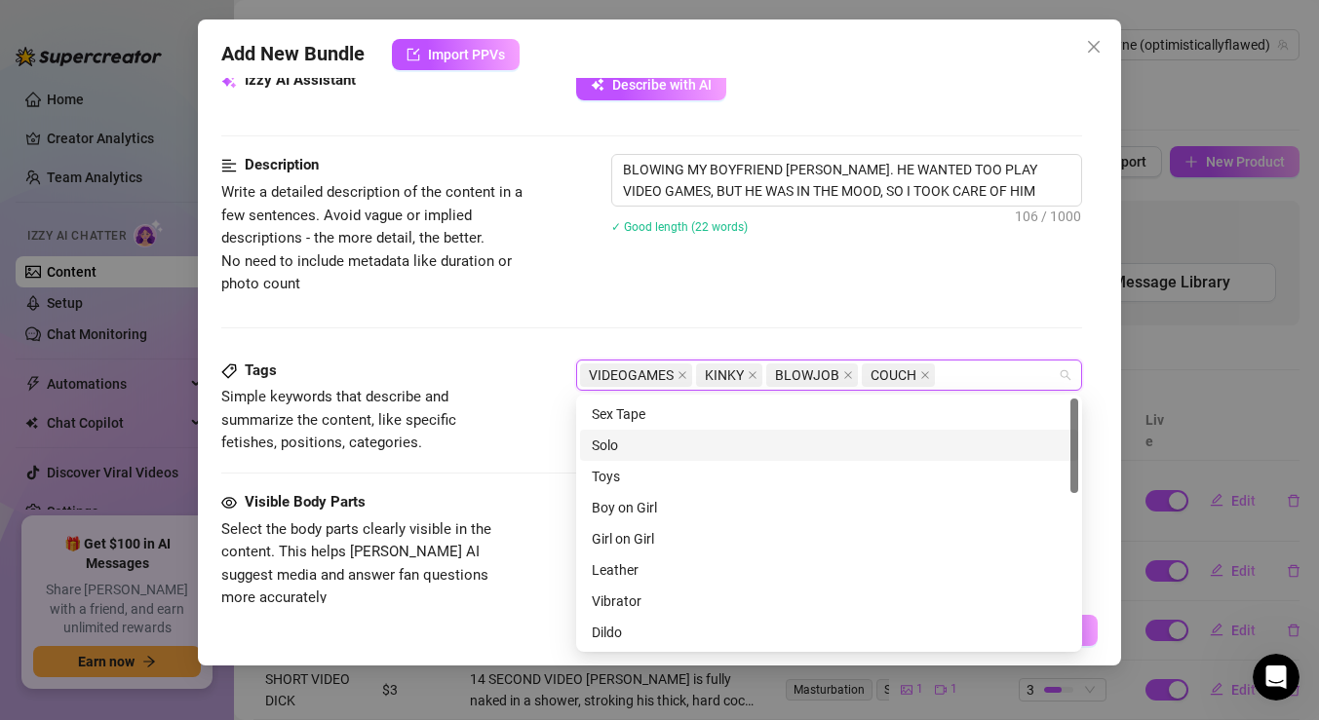
click at [498, 439] on span "Simple keywords that describe and summarize the content, like specific fetishes…" at bounding box center [367, 420] width 292 height 69
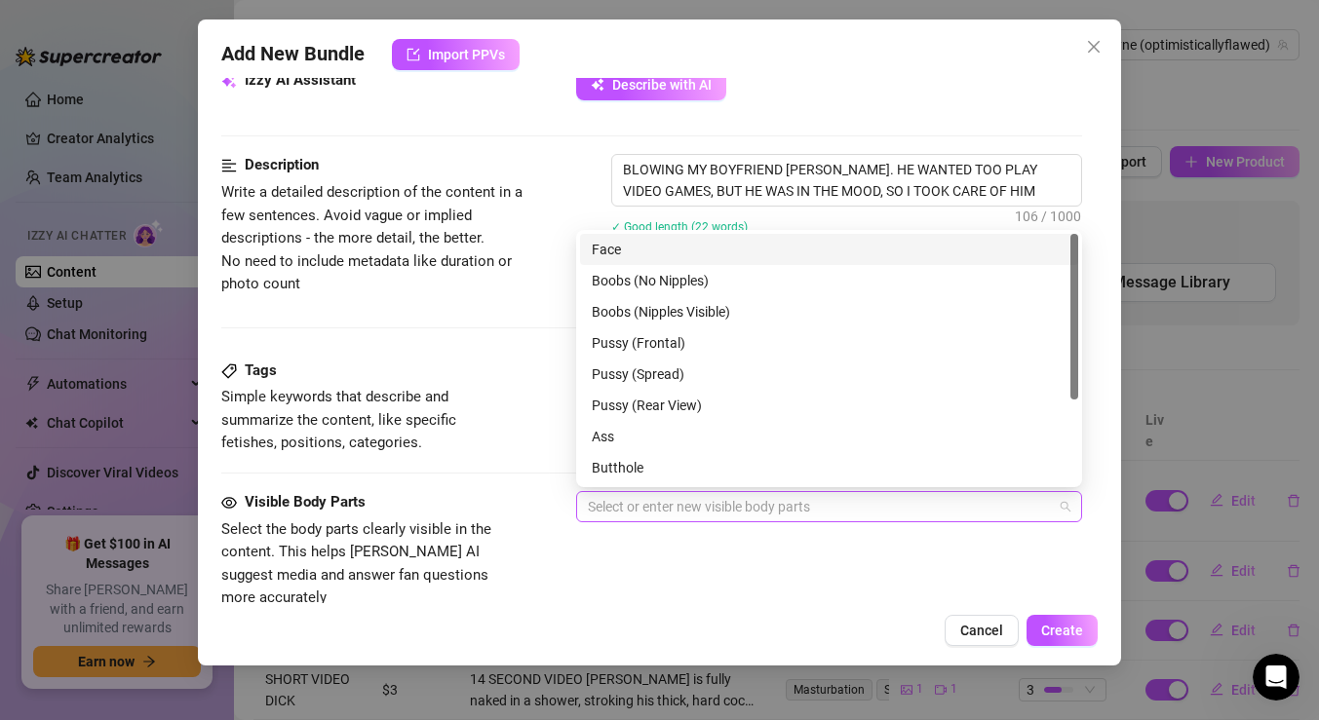
click at [718, 517] on div at bounding box center [819, 506] width 478 height 27
click at [518, 524] on div "Visible Body Parts Select the body parts clearly visible in the content. This h…" at bounding box center [651, 550] width 861 height 119
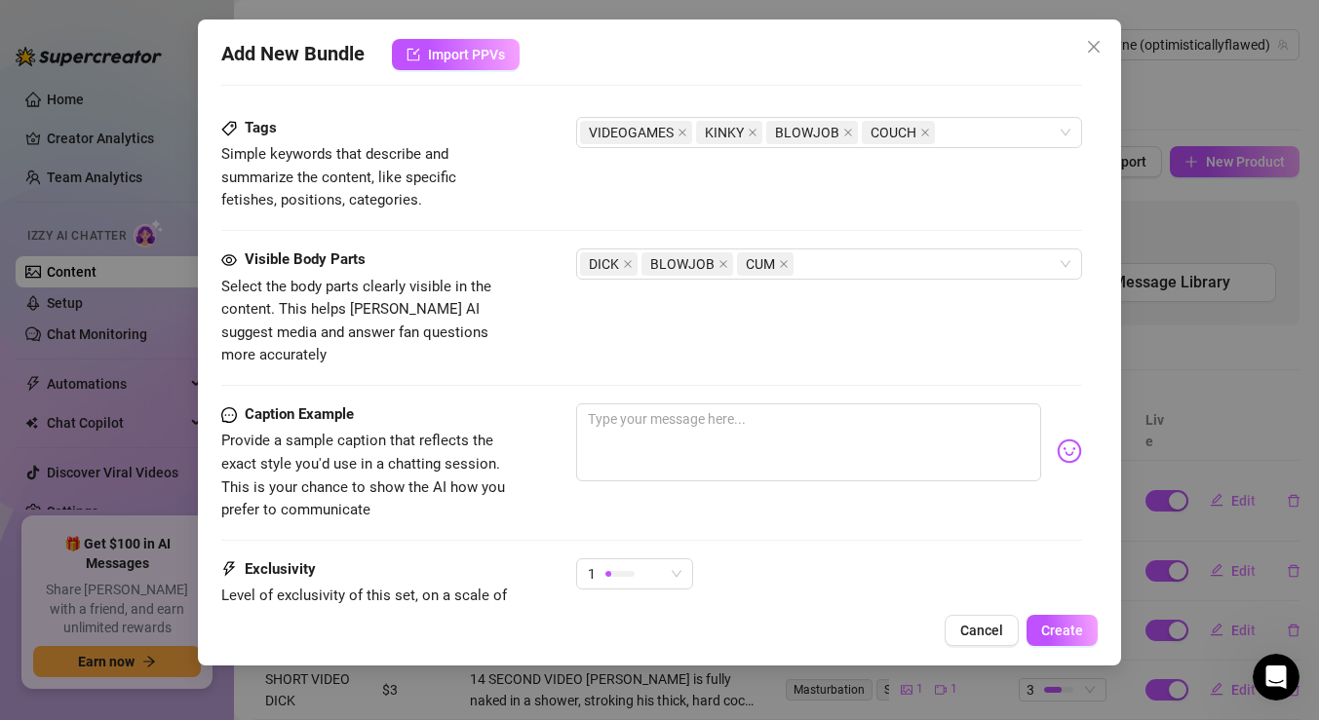
scroll to position [984, 0]
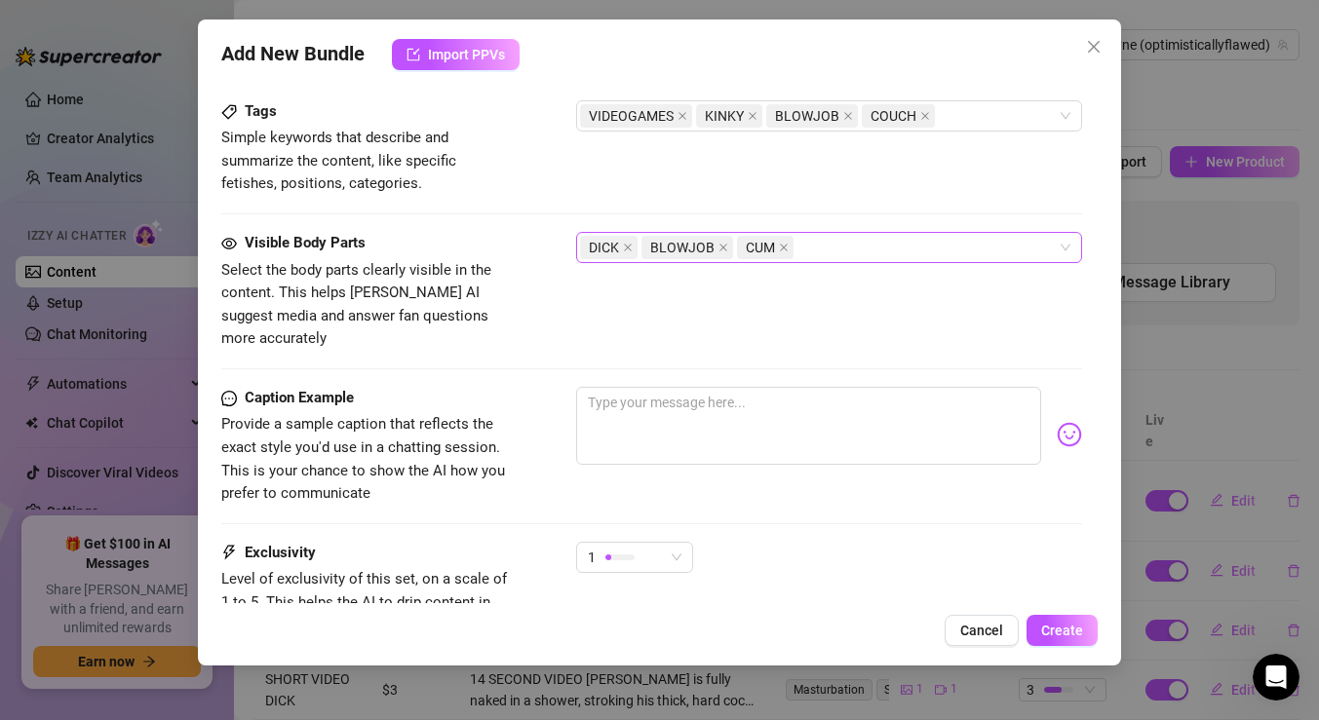
click at [799, 241] on div "[PERSON_NAME] CUM" at bounding box center [819, 247] width 478 height 27
click at [982, 128] on div "VIDEOGAMES KINKY BLOWJOB COUCH" at bounding box center [819, 115] width 478 height 27
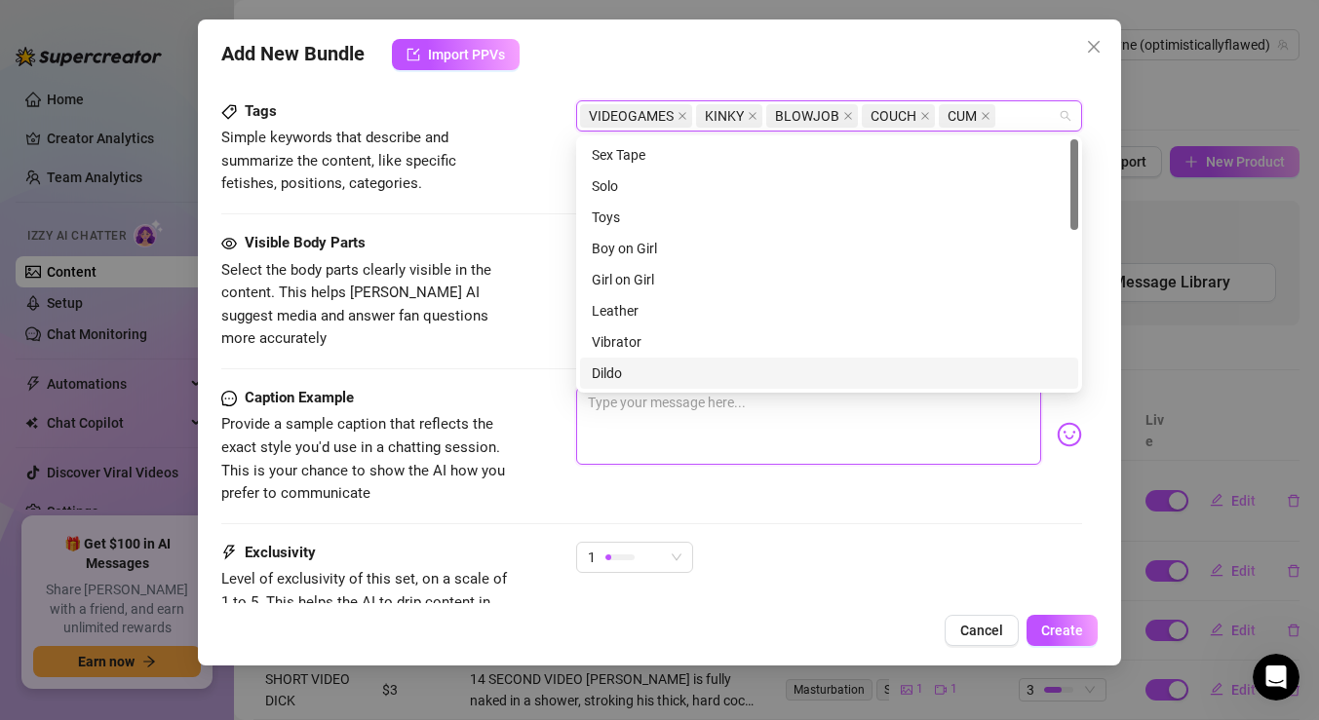
click at [812, 441] on textarea at bounding box center [808, 426] width 465 height 78
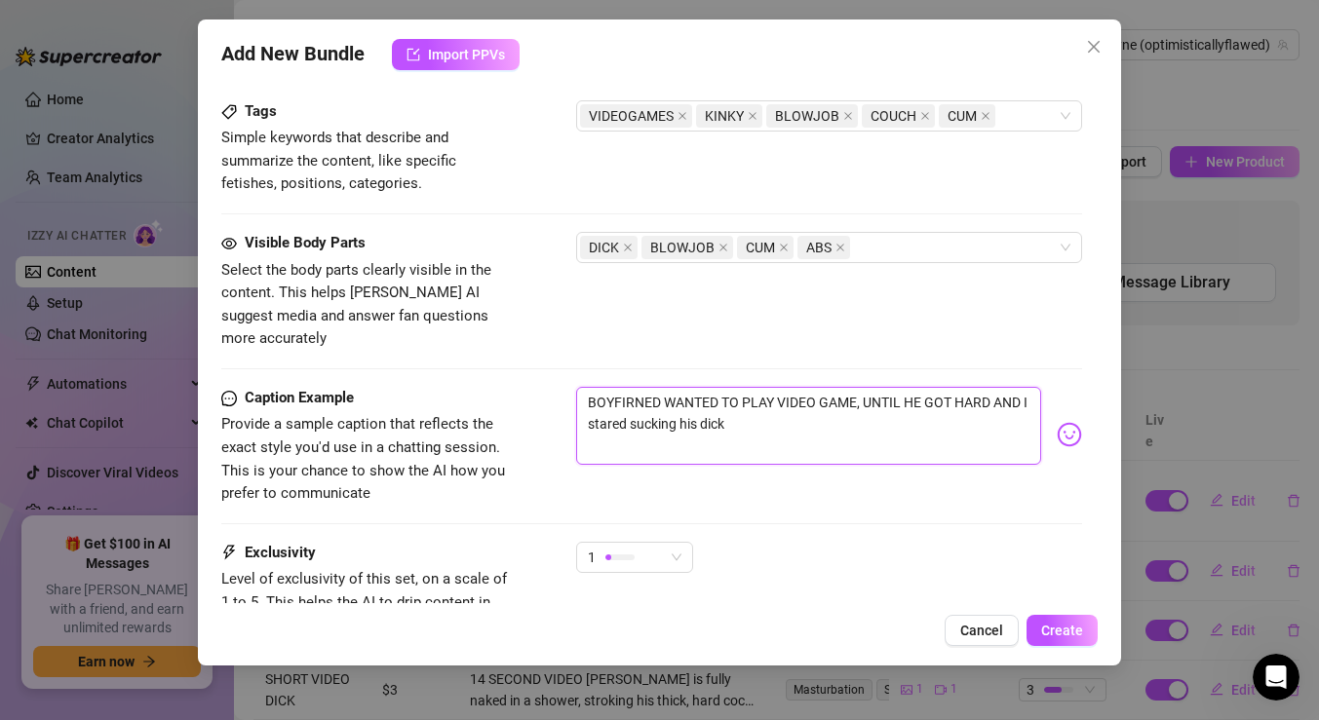
click at [626, 387] on textarea "BOYFIRNED WANTED TO PLAY VIDEO GAME, UNTIL HE GOT HARD AND I stared sucking his…" at bounding box center [808, 426] width 465 height 78
drag, startPoint x: 660, startPoint y: 378, endPoint x: 398, endPoint y: 323, distance: 268.1
click at [621, 548] on div at bounding box center [619, 557] width 29 height 19
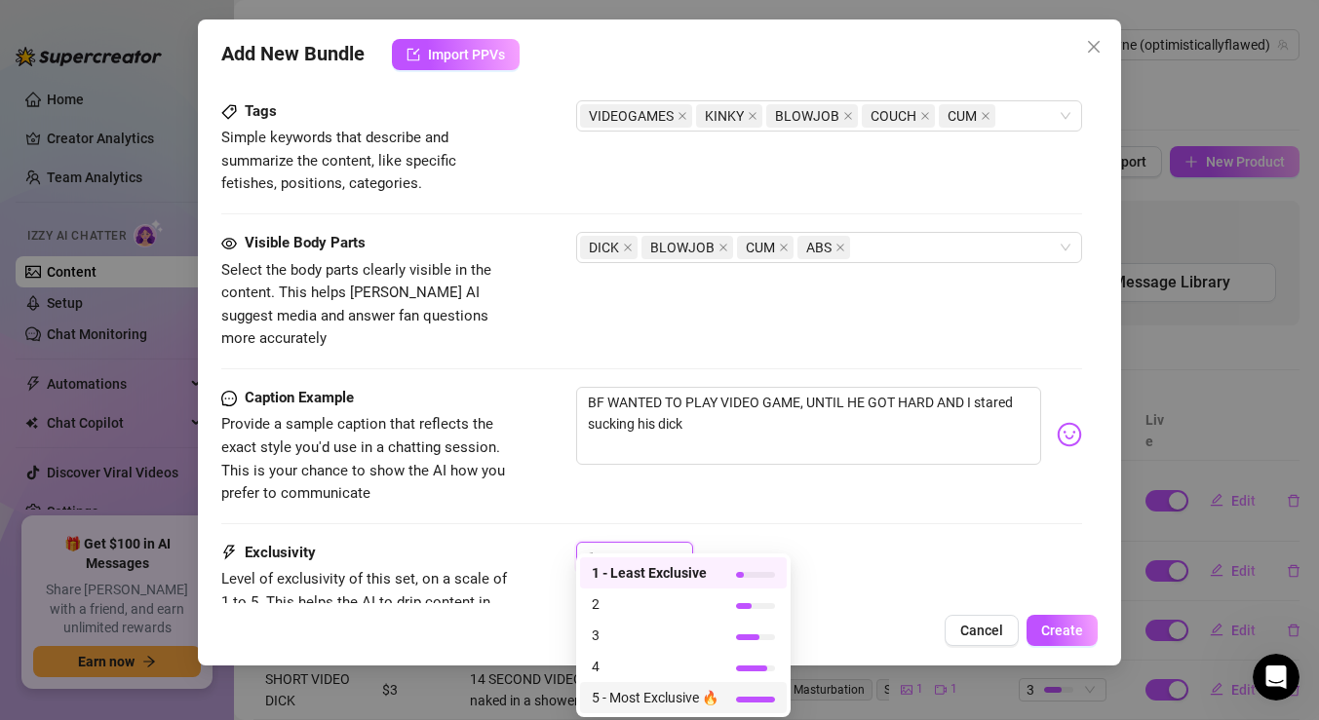
click at [644, 691] on span "5 - Most Exclusive 🔥" at bounding box center [655, 697] width 127 height 21
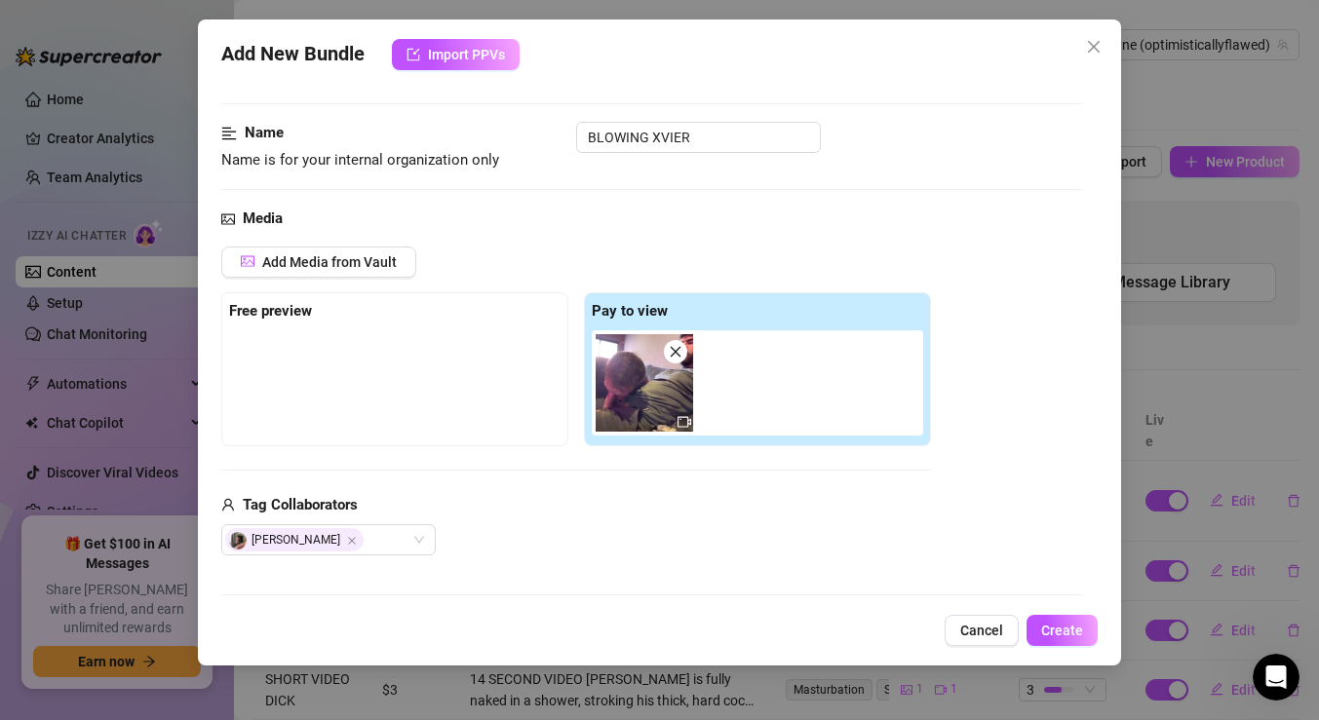
scroll to position [0, 0]
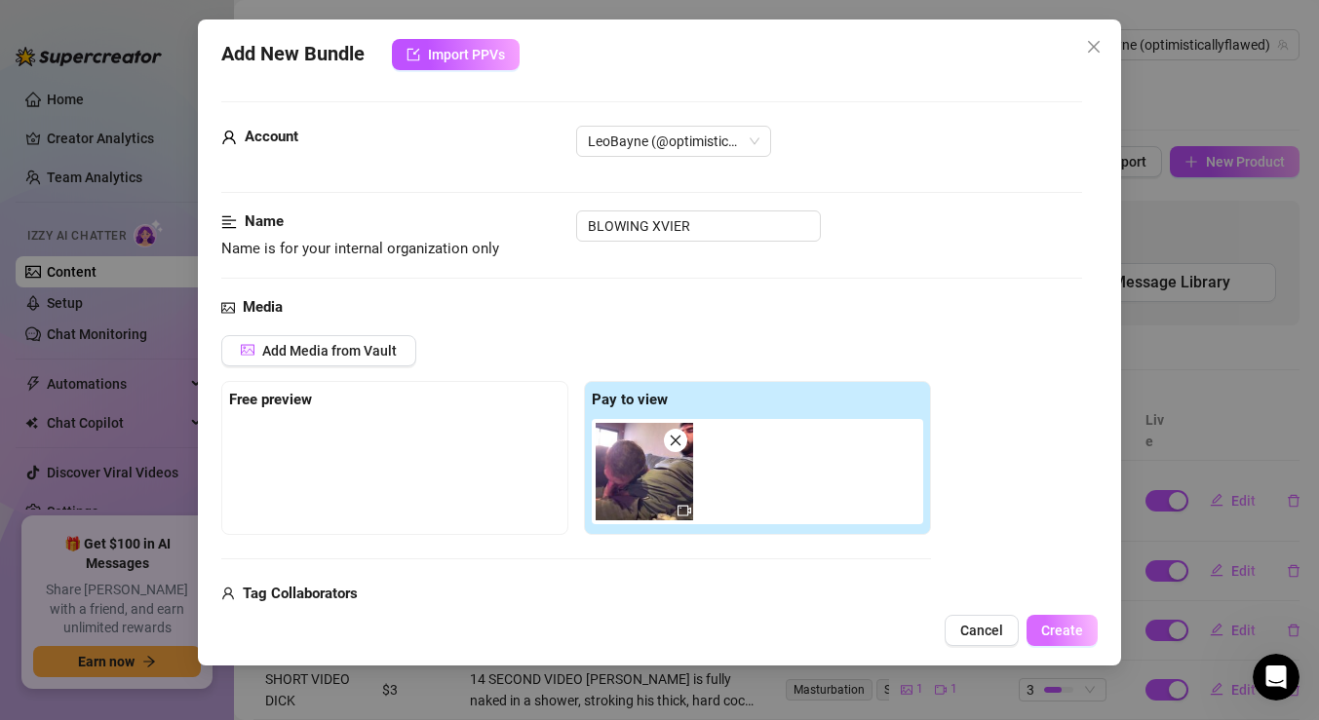
click at [1063, 631] on span "Create" at bounding box center [1062, 631] width 42 height 16
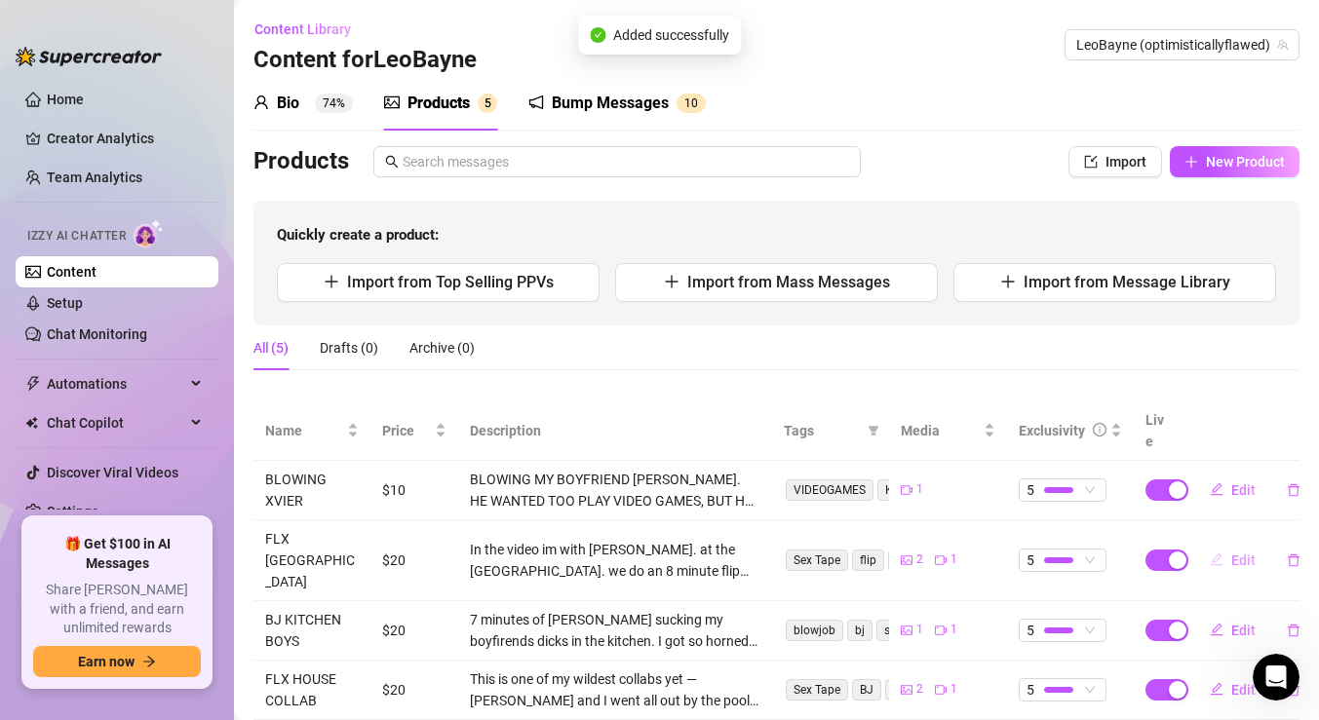
scroll to position [74, 0]
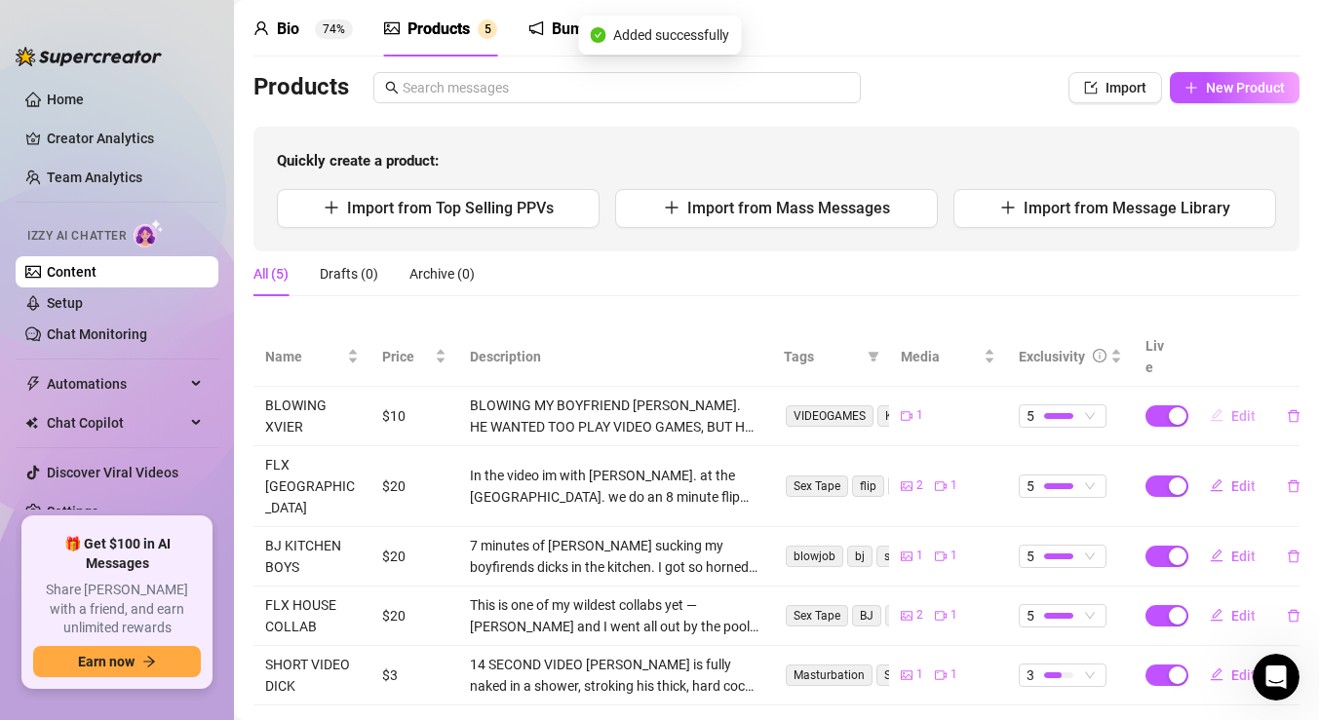
click at [1234, 408] on span "Edit" at bounding box center [1243, 416] width 24 height 16
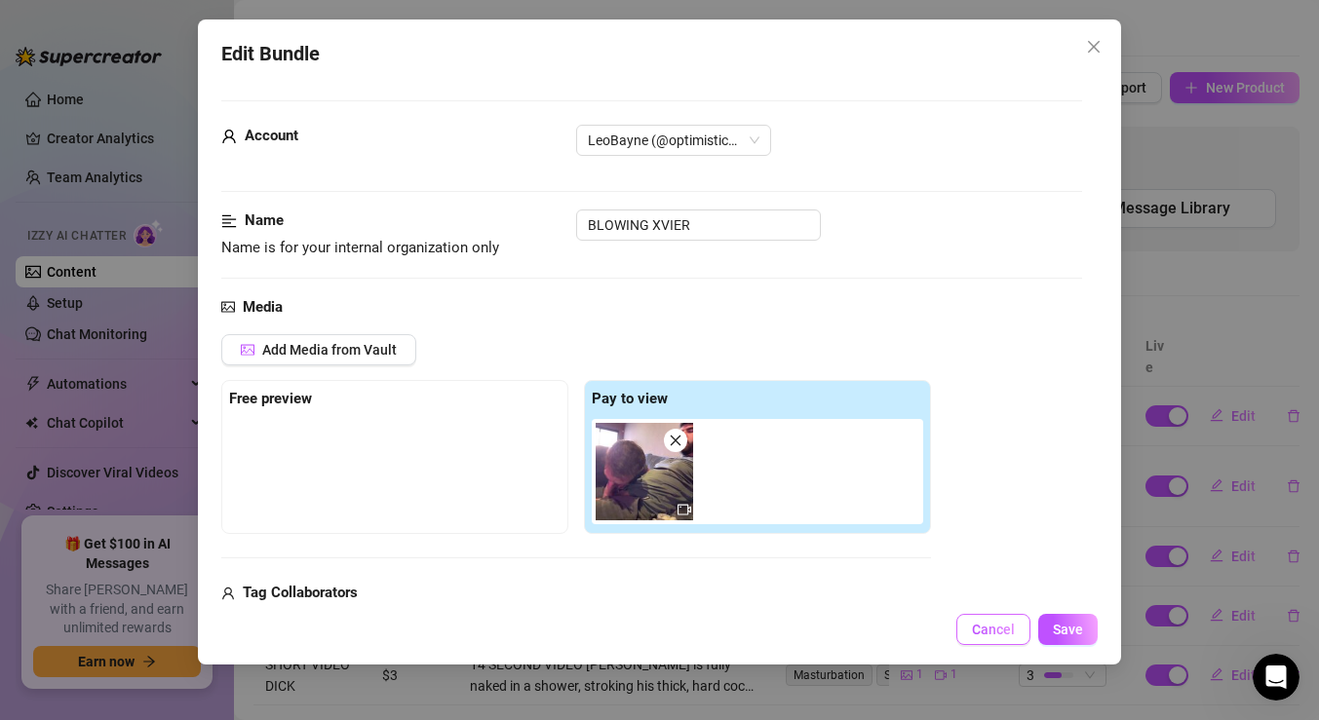
click at [1012, 636] on span "Cancel" at bounding box center [993, 630] width 43 height 16
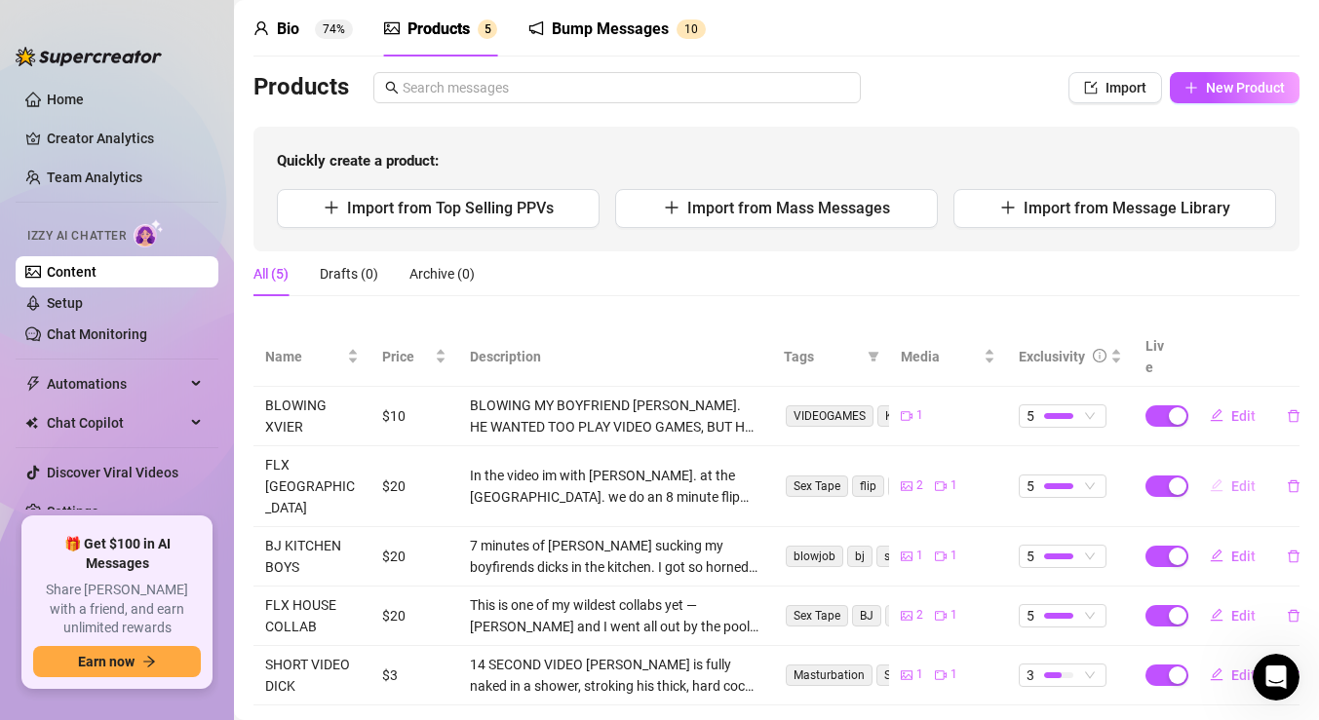
click at [1231, 471] on button "Edit" at bounding box center [1232, 486] width 77 height 31
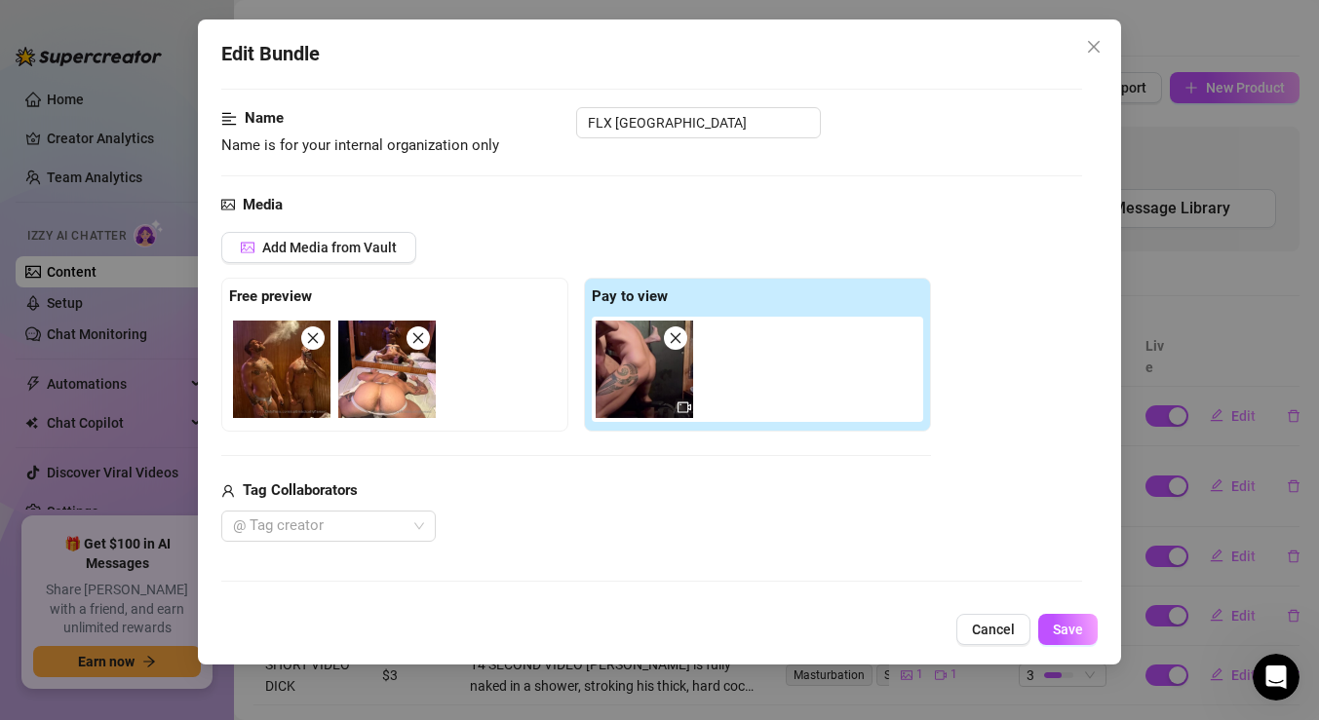
scroll to position [116, 0]
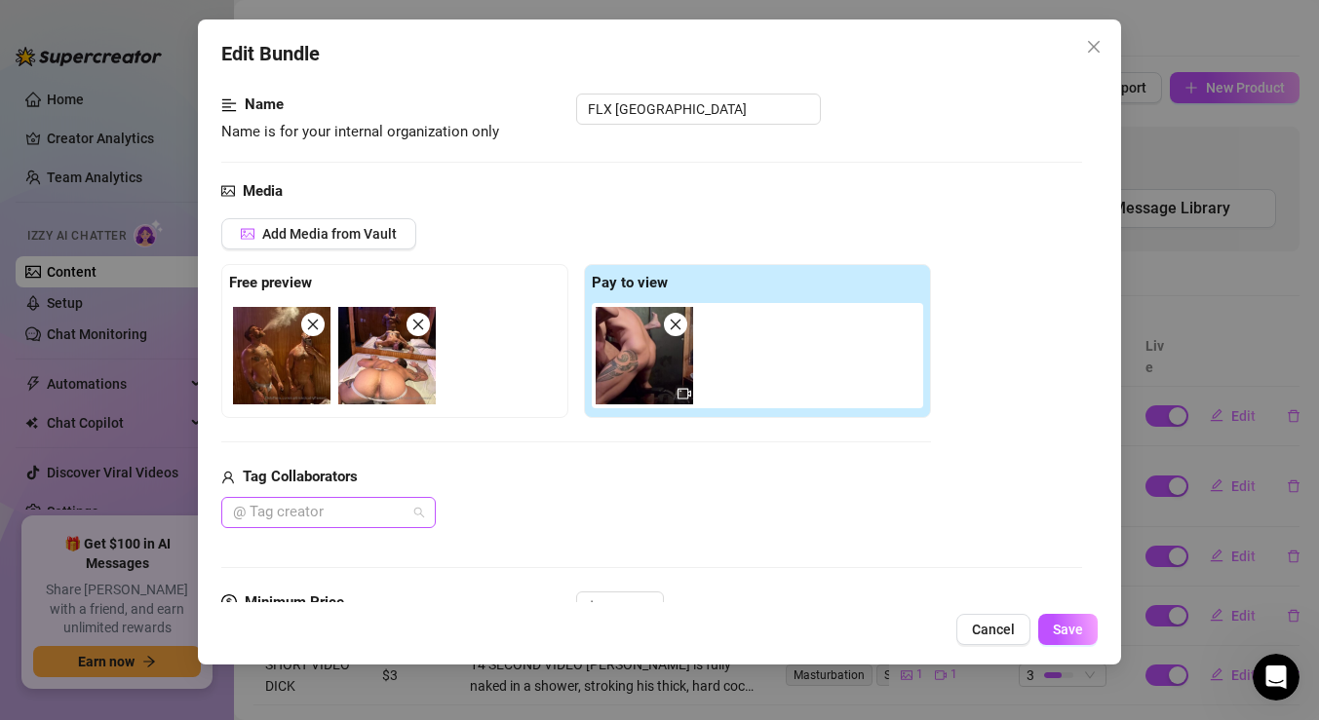
click at [369, 499] on div at bounding box center [318, 512] width 186 height 27
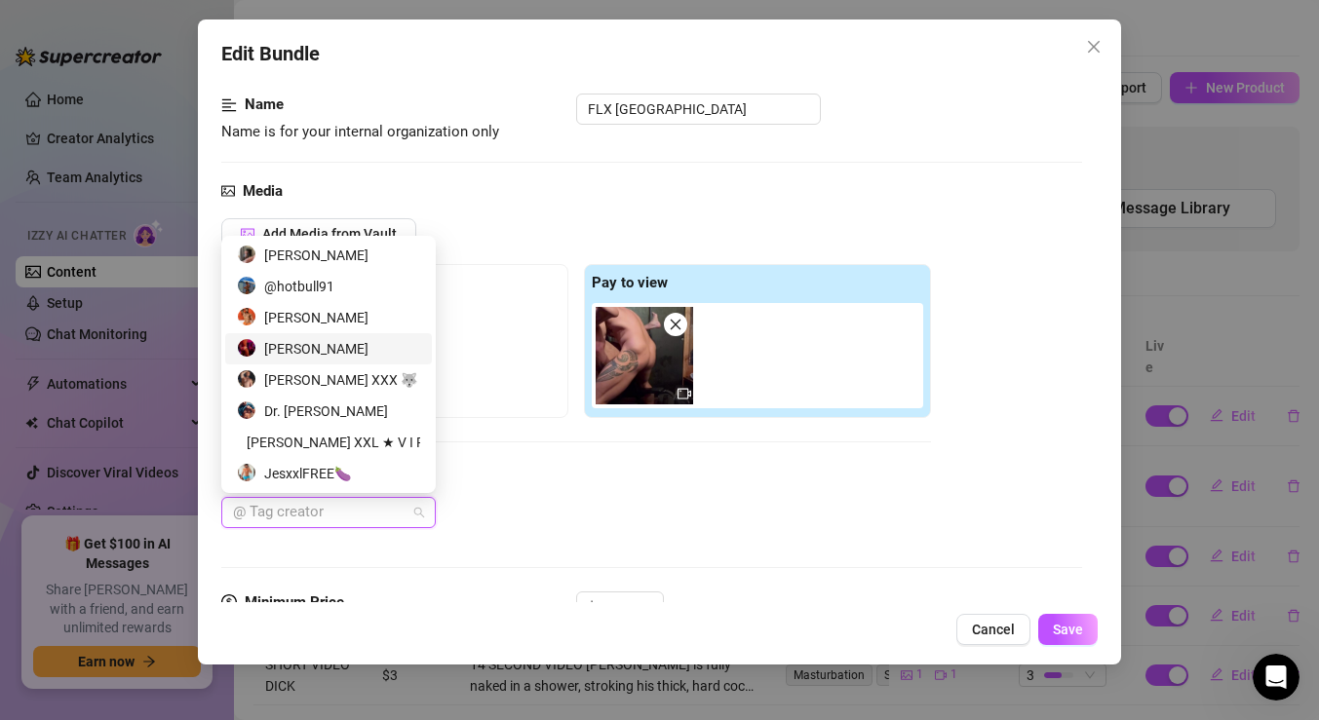
click at [305, 344] on div "[PERSON_NAME]" at bounding box center [328, 348] width 183 height 21
click at [1067, 632] on span "Save" at bounding box center [1068, 630] width 30 height 16
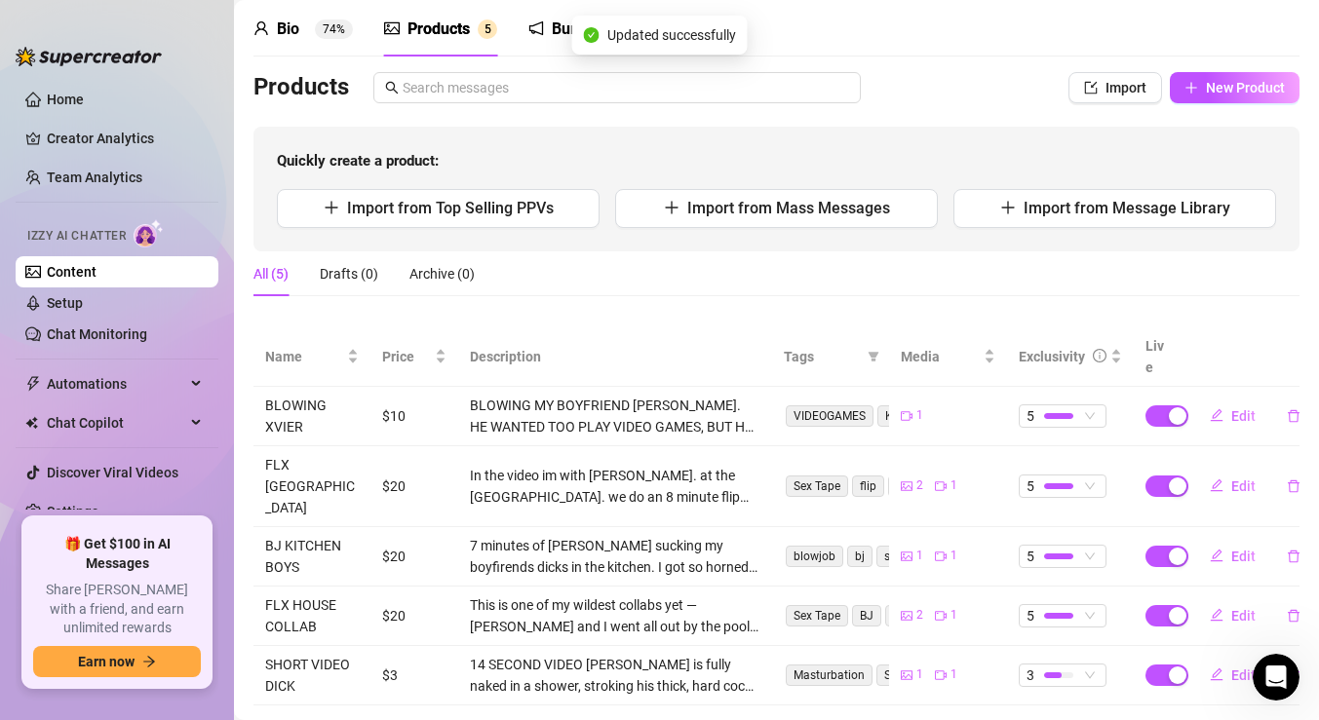
click at [1231, 549] on span "Edit" at bounding box center [1243, 557] width 24 height 16
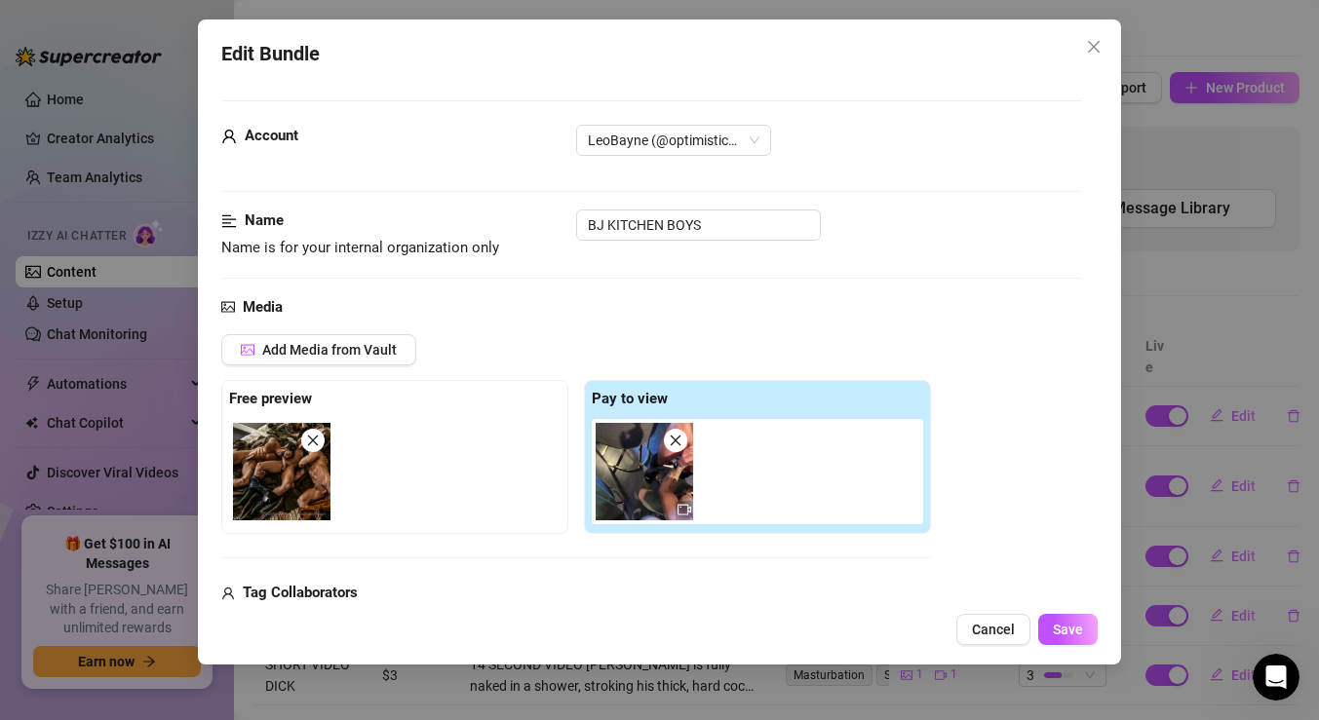
scroll to position [110, 0]
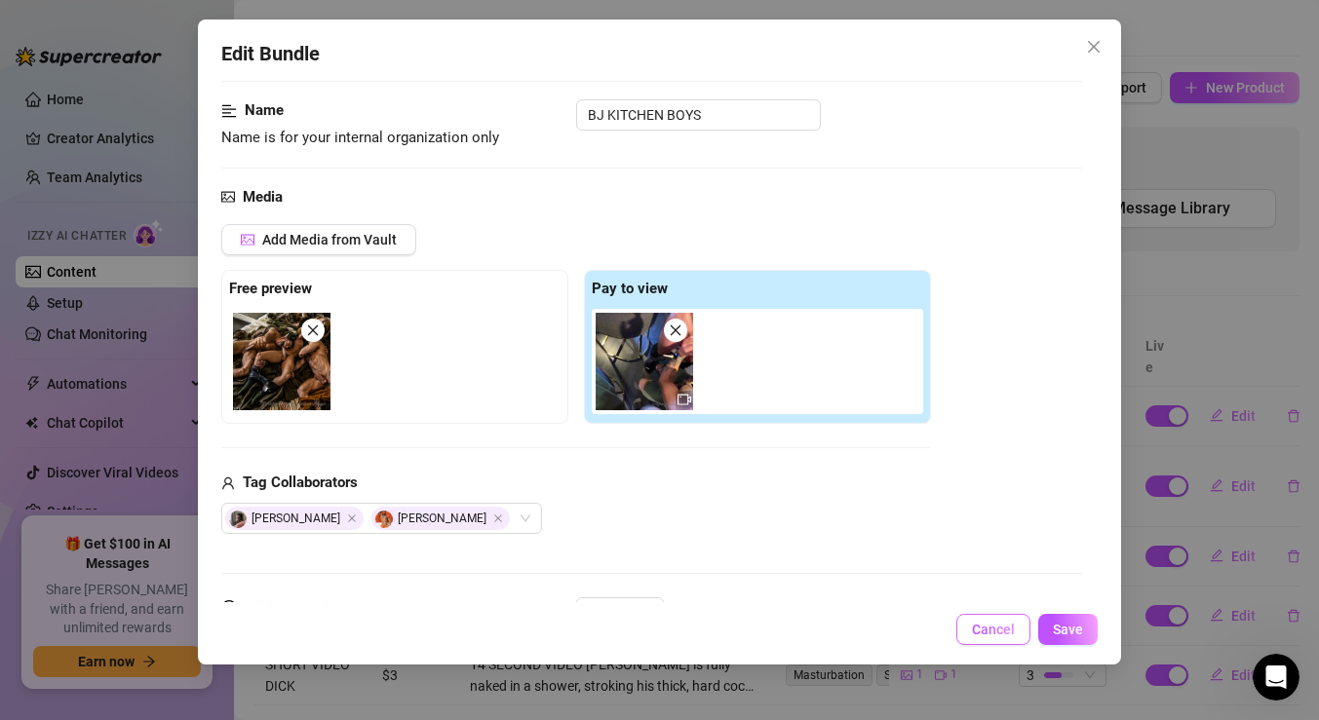
click at [983, 631] on span "Cancel" at bounding box center [993, 630] width 43 height 16
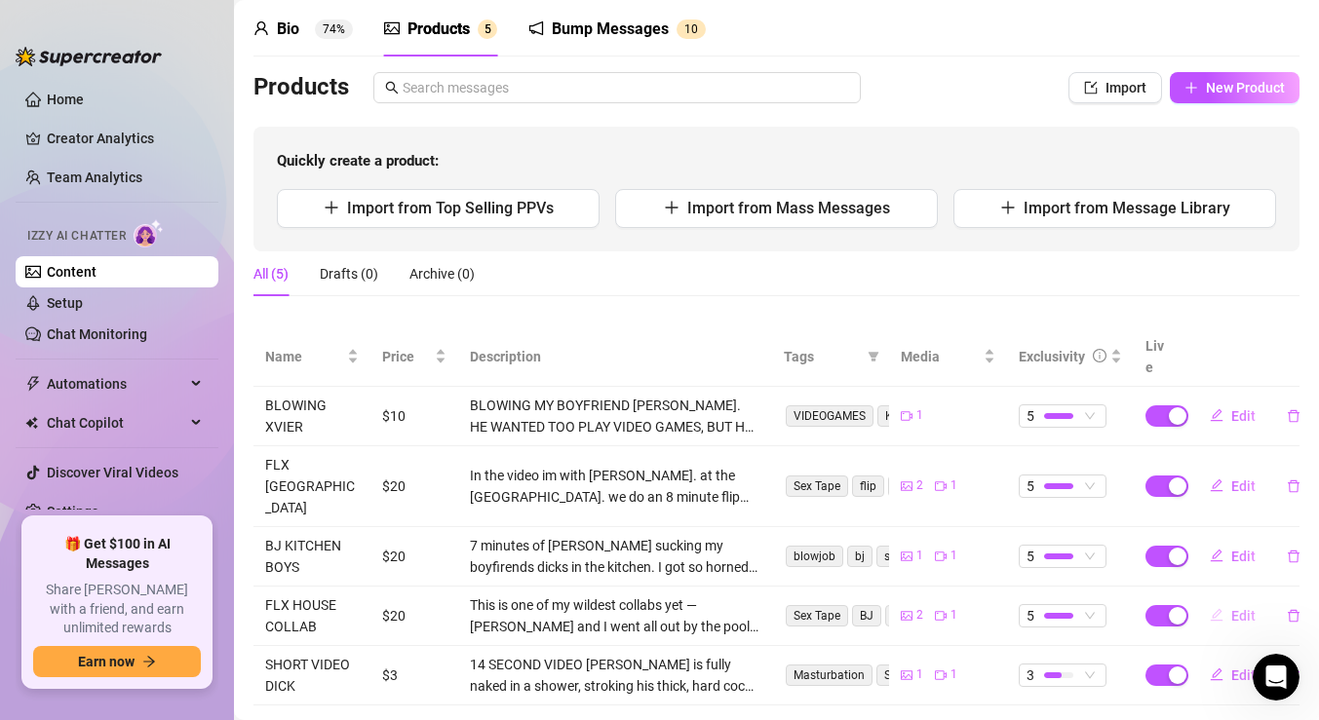
click at [1231, 608] on span "Edit" at bounding box center [1243, 616] width 24 height 16
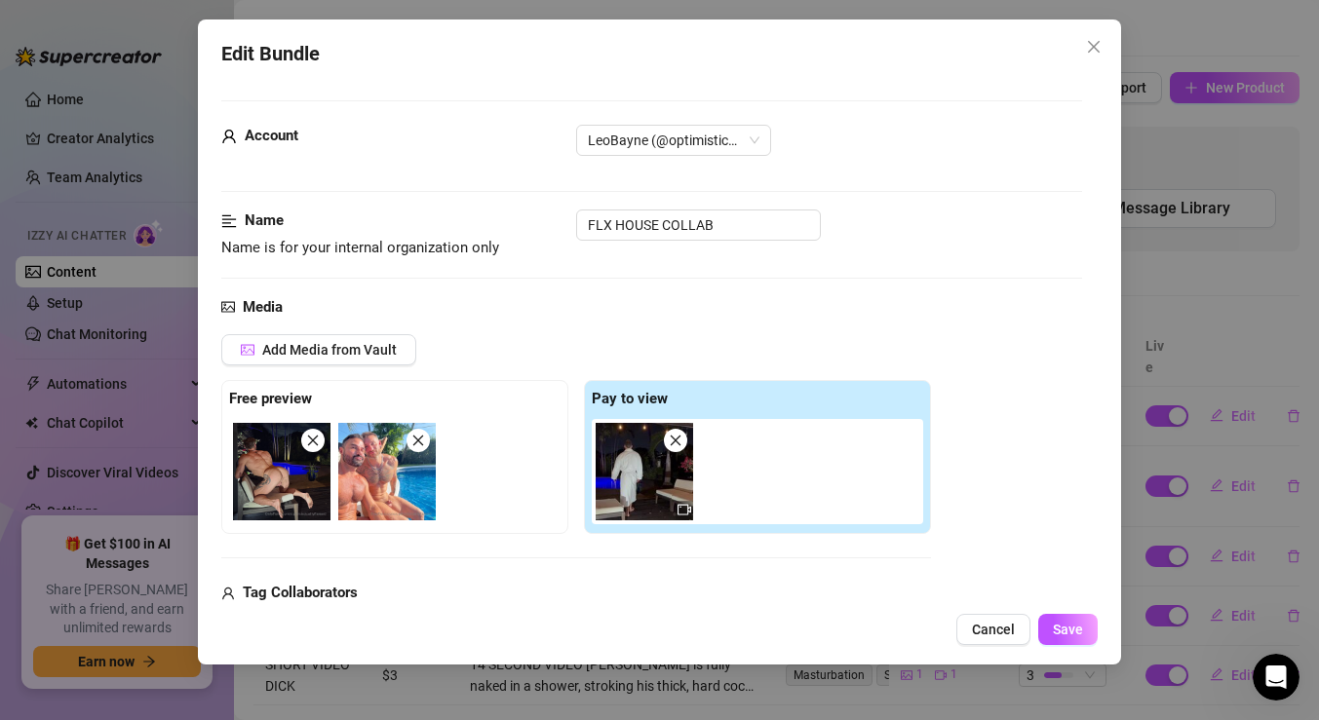
scroll to position [111, 0]
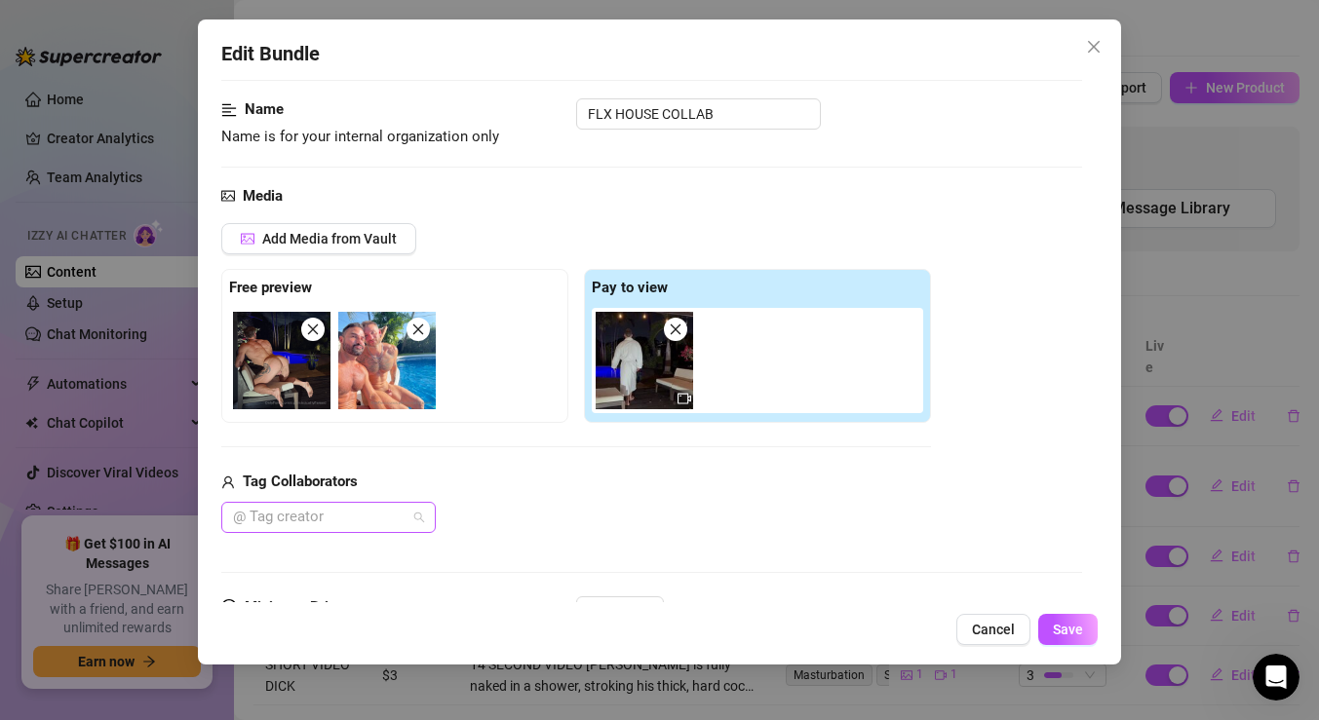
click at [427, 513] on div "@ Tag creator" at bounding box center [328, 517] width 214 height 31
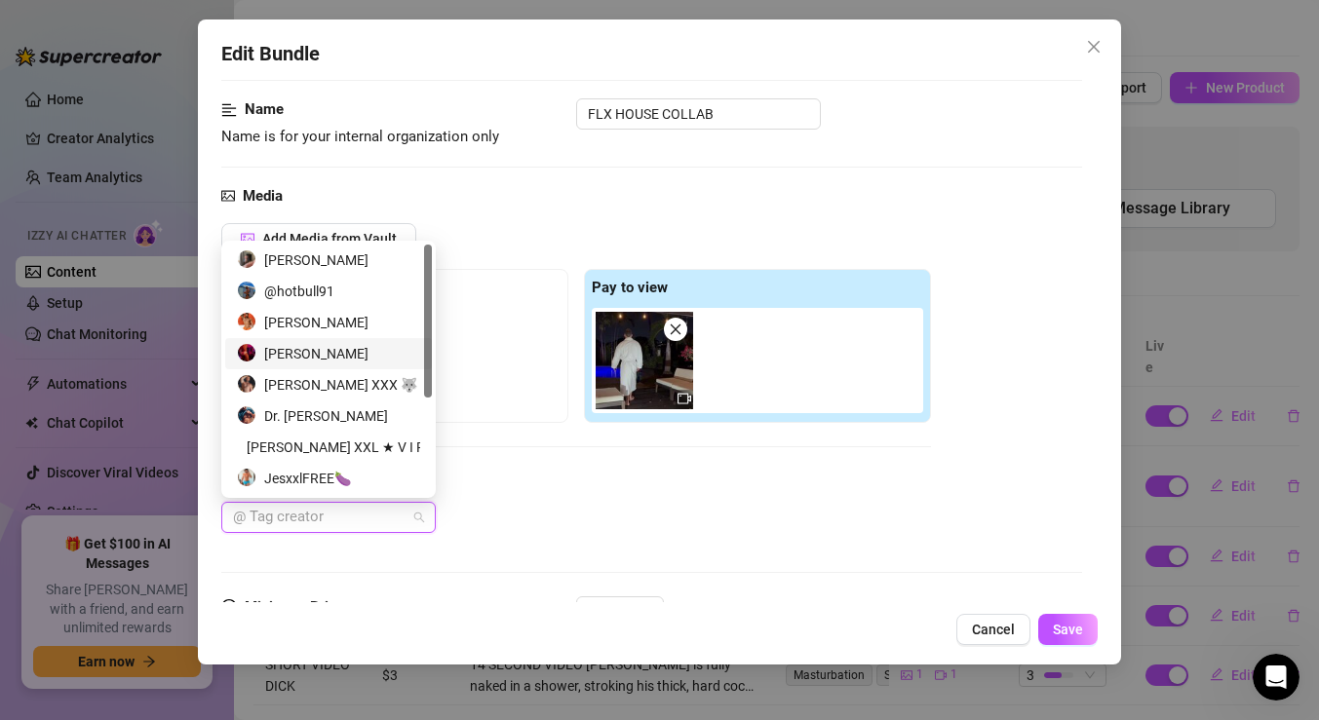
click at [317, 348] on div "[PERSON_NAME]" at bounding box center [328, 353] width 183 height 21
click at [1066, 637] on span "Save" at bounding box center [1068, 630] width 30 height 16
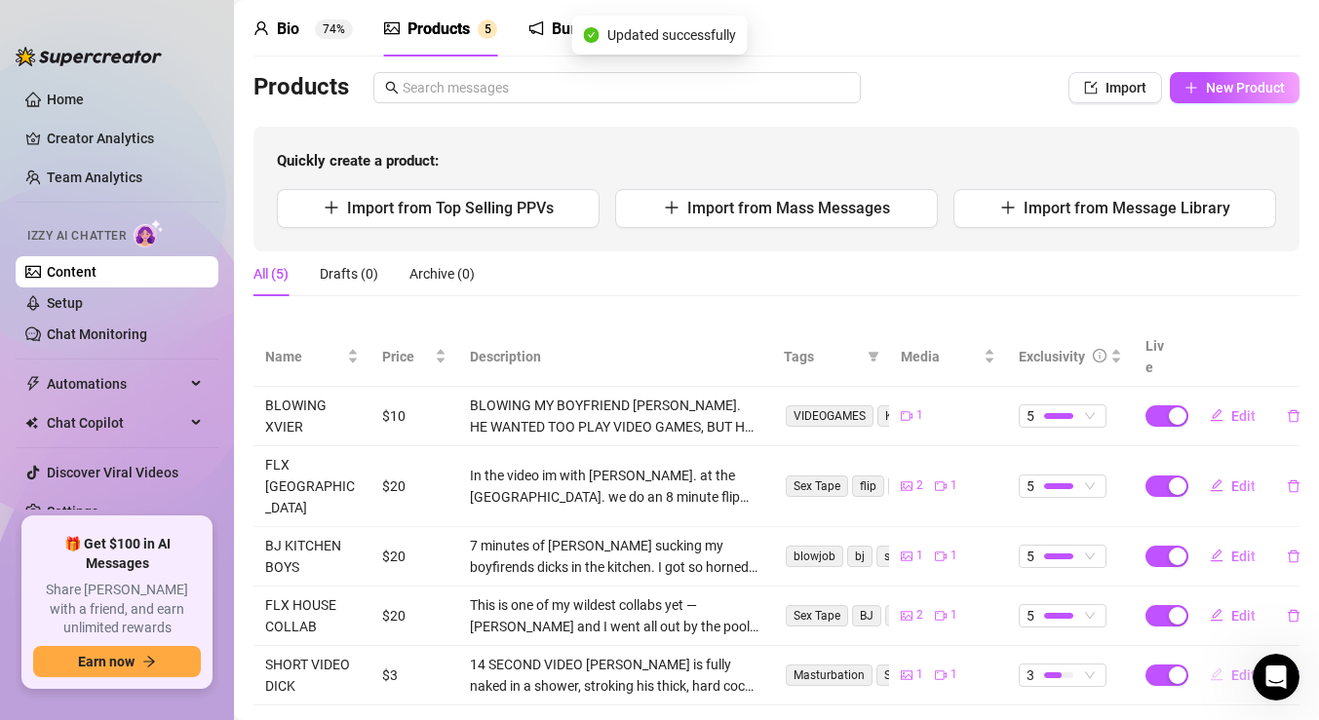
click at [1243, 668] on span "Edit" at bounding box center [1243, 676] width 24 height 16
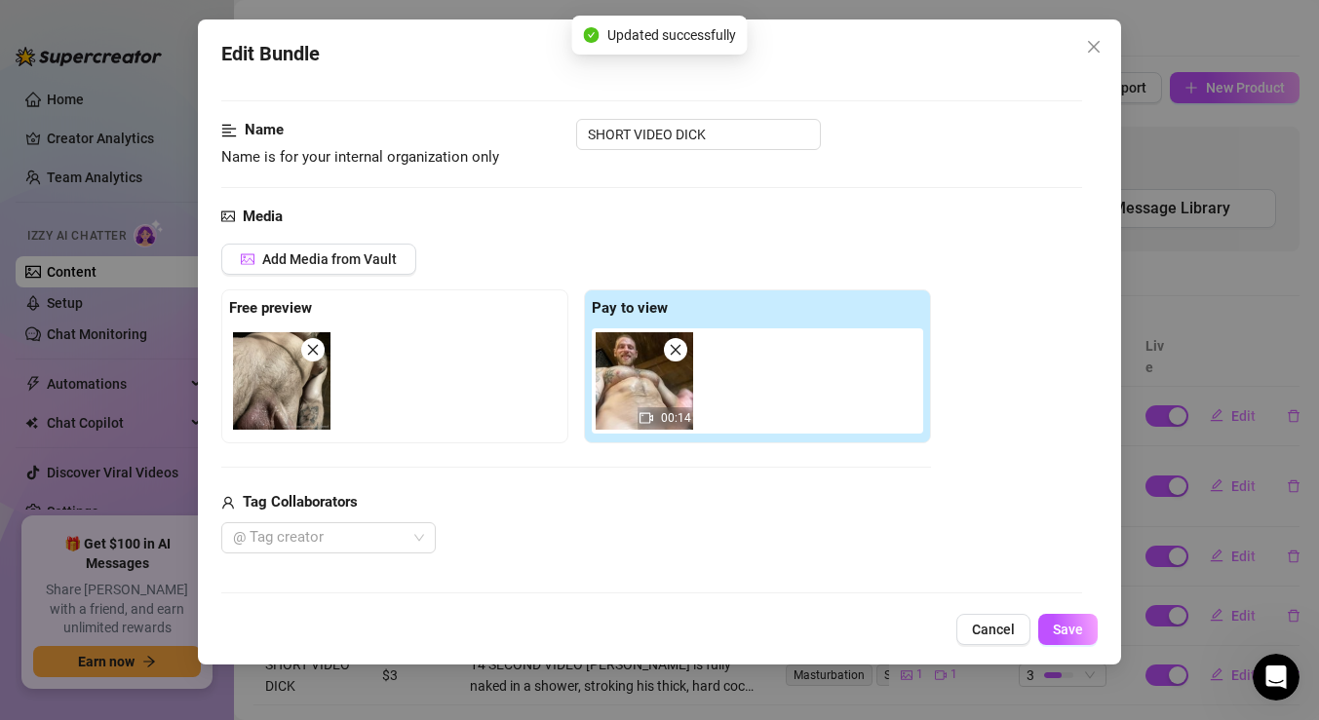
scroll to position [92, 0]
click at [981, 630] on span "Cancel" at bounding box center [993, 630] width 43 height 16
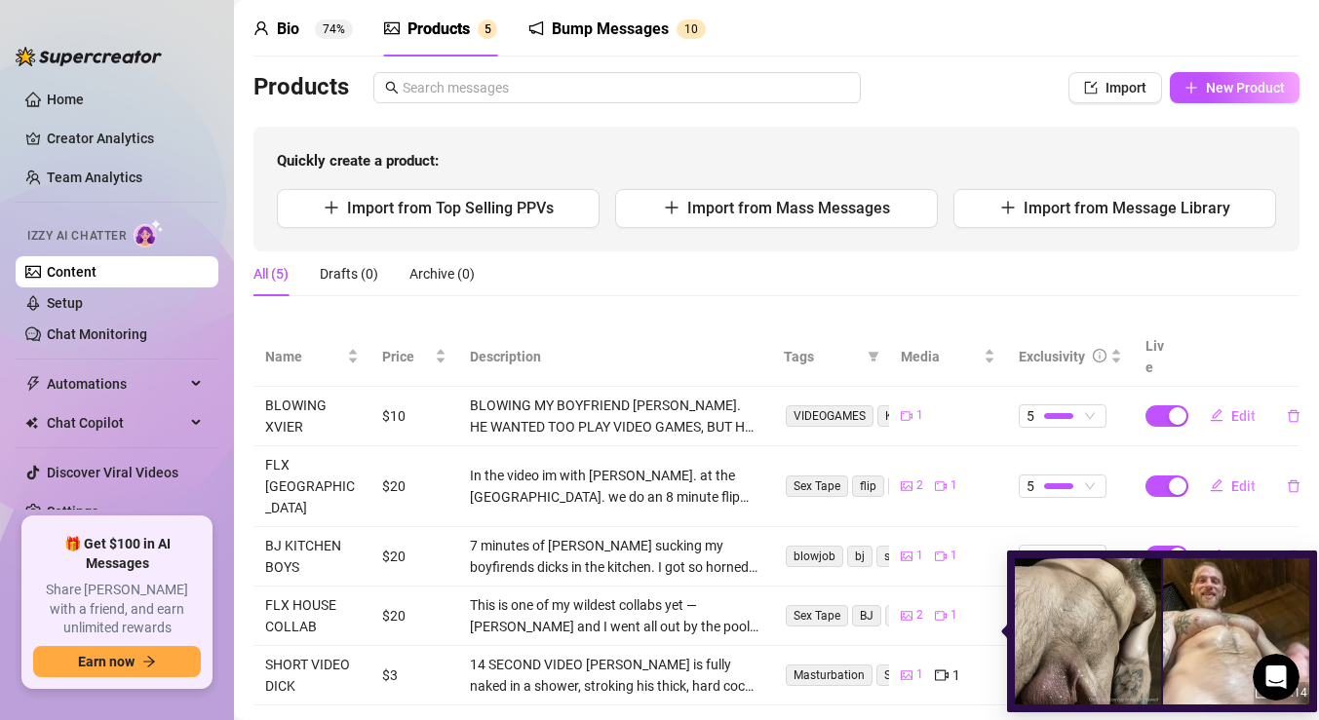
click at [1210, 614] on img at bounding box center [1236, 632] width 146 height 146
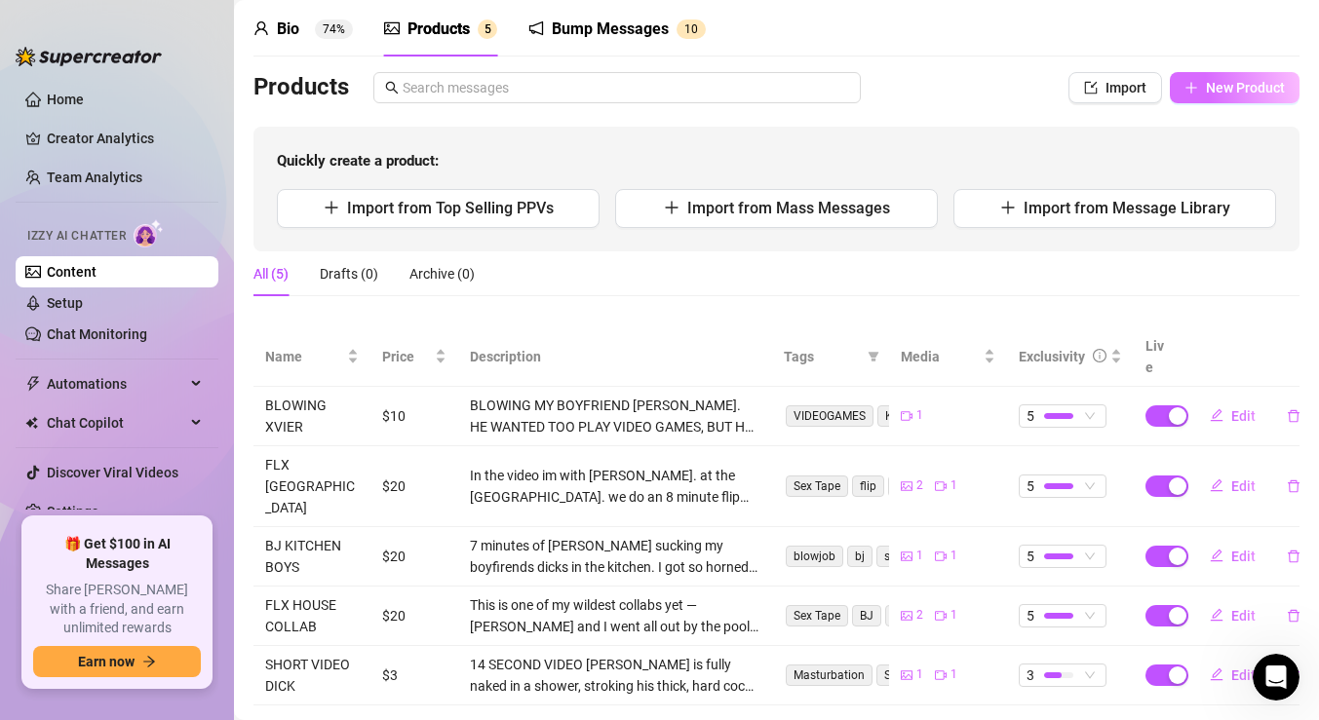
click at [1213, 89] on span "New Product" at bounding box center [1245, 88] width 79 height 16
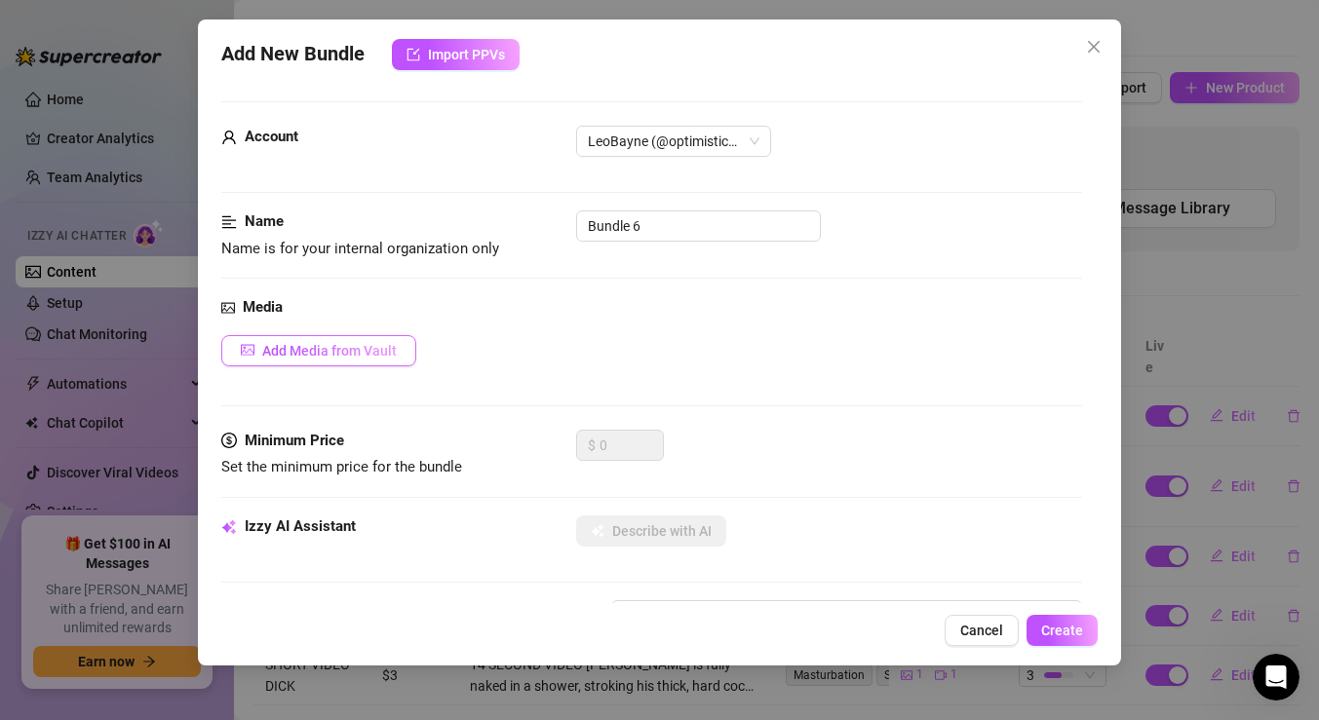
click at [367, 339] on button "Add Media from Vault" at bounding box center [318, 350] width 195 height 31
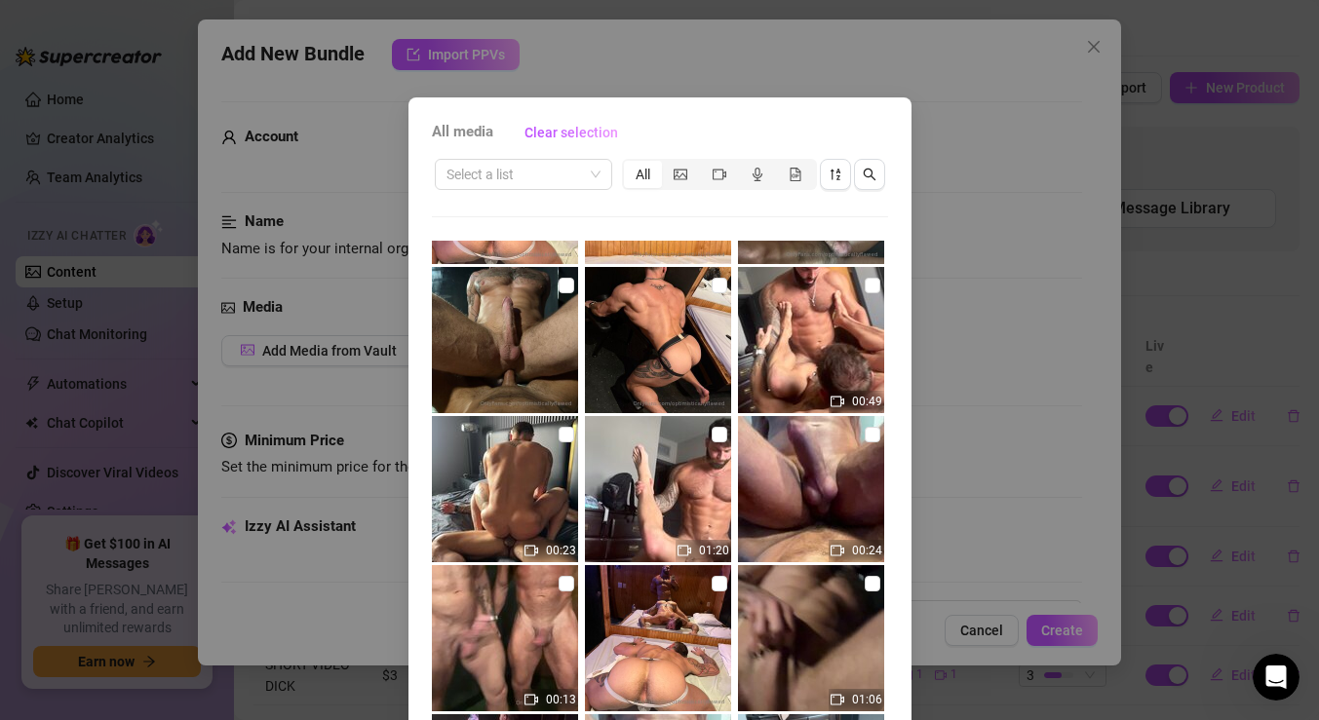
scroll to position [1767, 0]
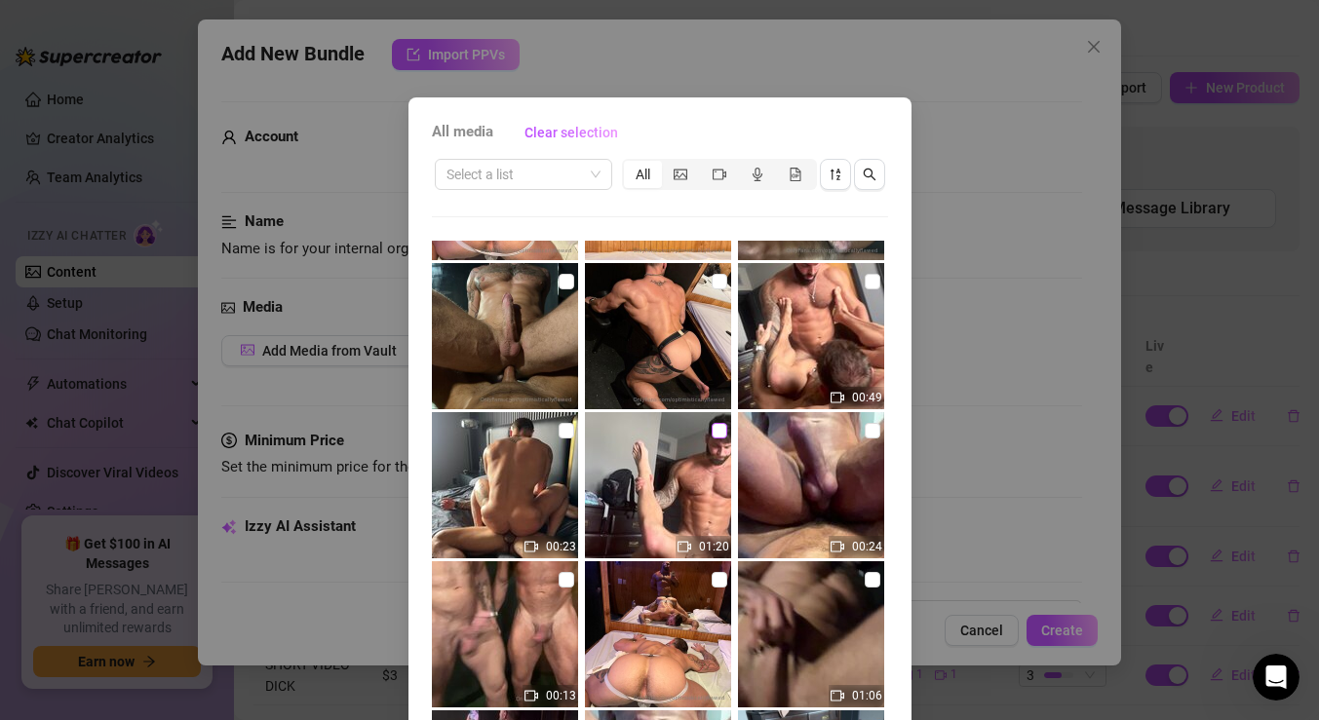
click at [715, 426] on input "checkbox" at bounding box center [720, 431] width 16 height 16
click at [559, 430] on input "checkbox" at bounding box center [567, 431] width 16 height 16
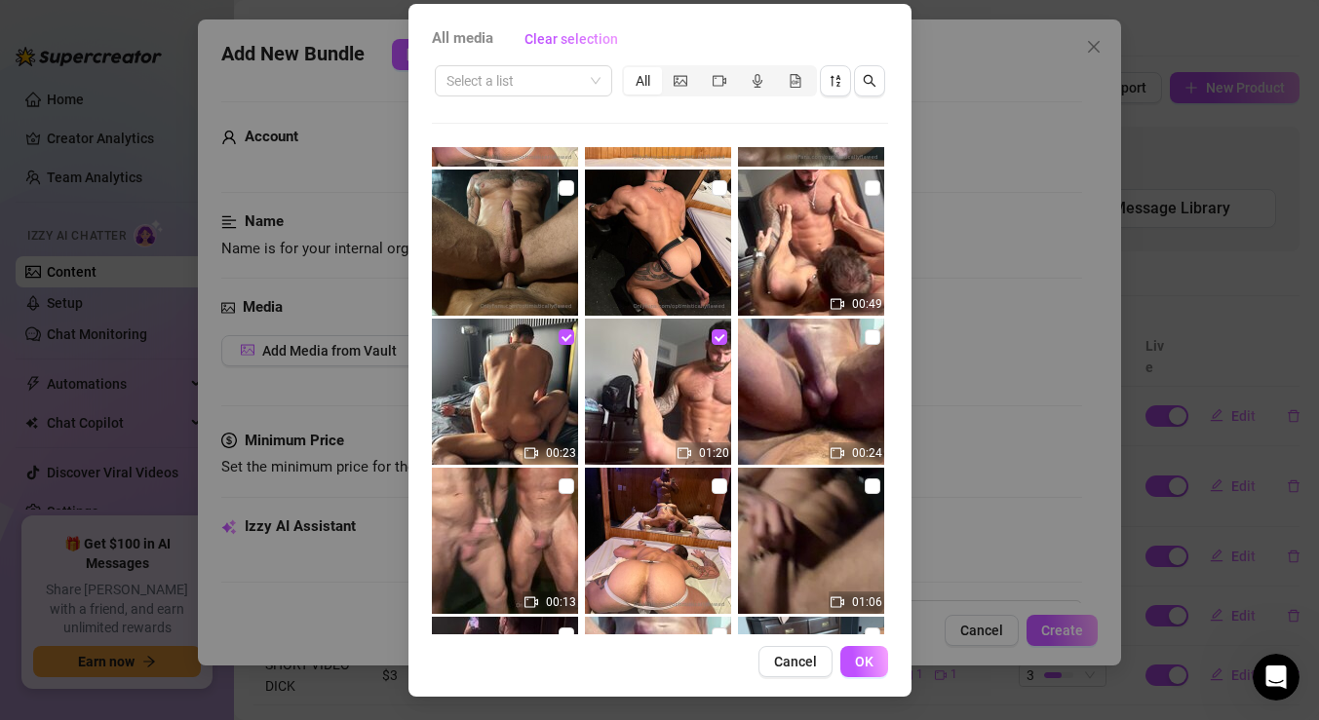
click at [867, 661] on span "OK" at bounding box center [864, 662] width 19 height 16
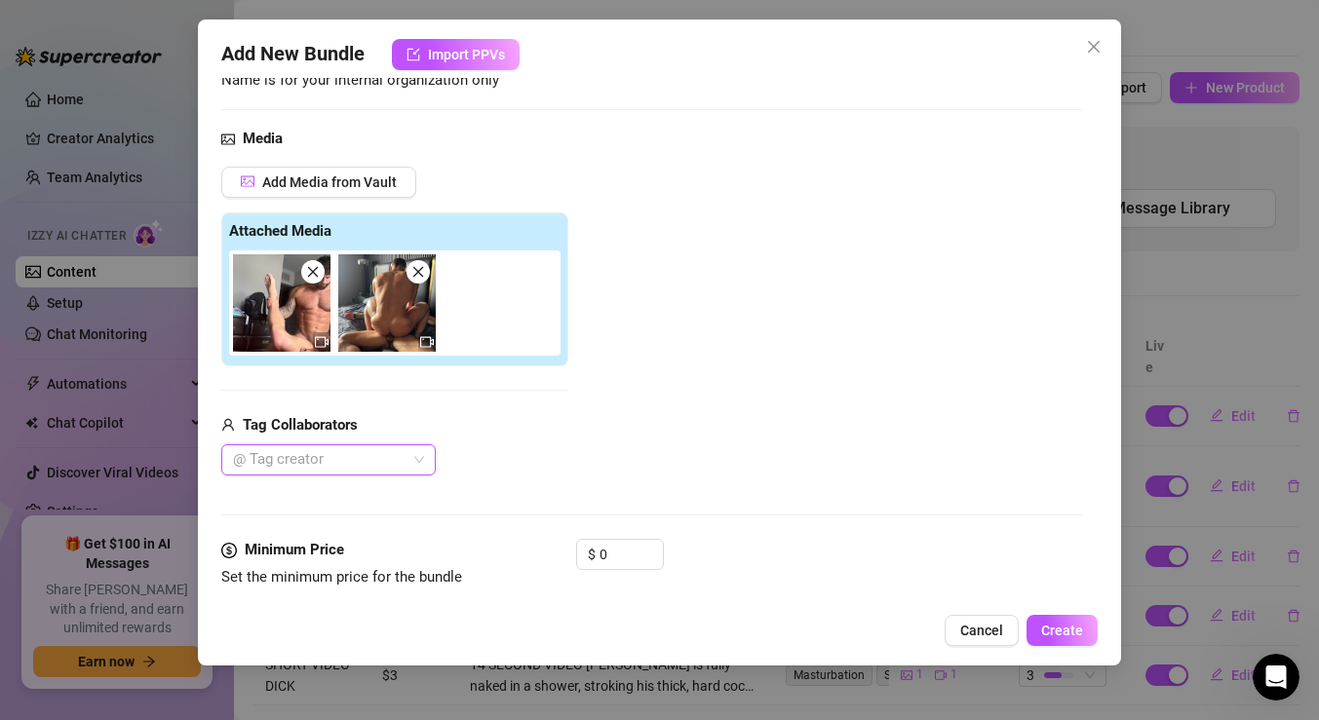
scroll to position [59, 0]
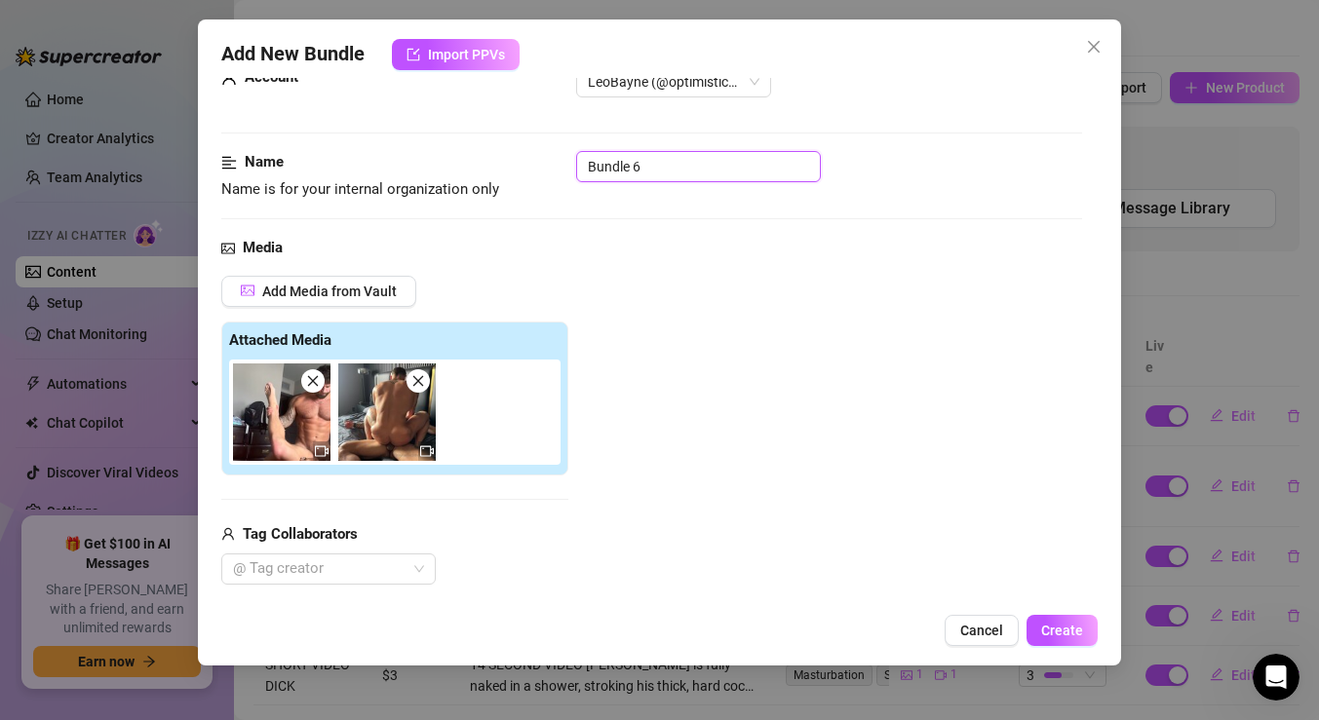
drag, startPoint x: 672, startPoint y: 156, endPoint x: 415, endPoint y: 175, distance: 257.1
click at [416, 175] on div "Name Name is for your internal organization only Bundle 6" at bounding box center [651, 176] width 861 height 50
click at [301, 563] on div at bounding box center [318, 569] width 186 height 27
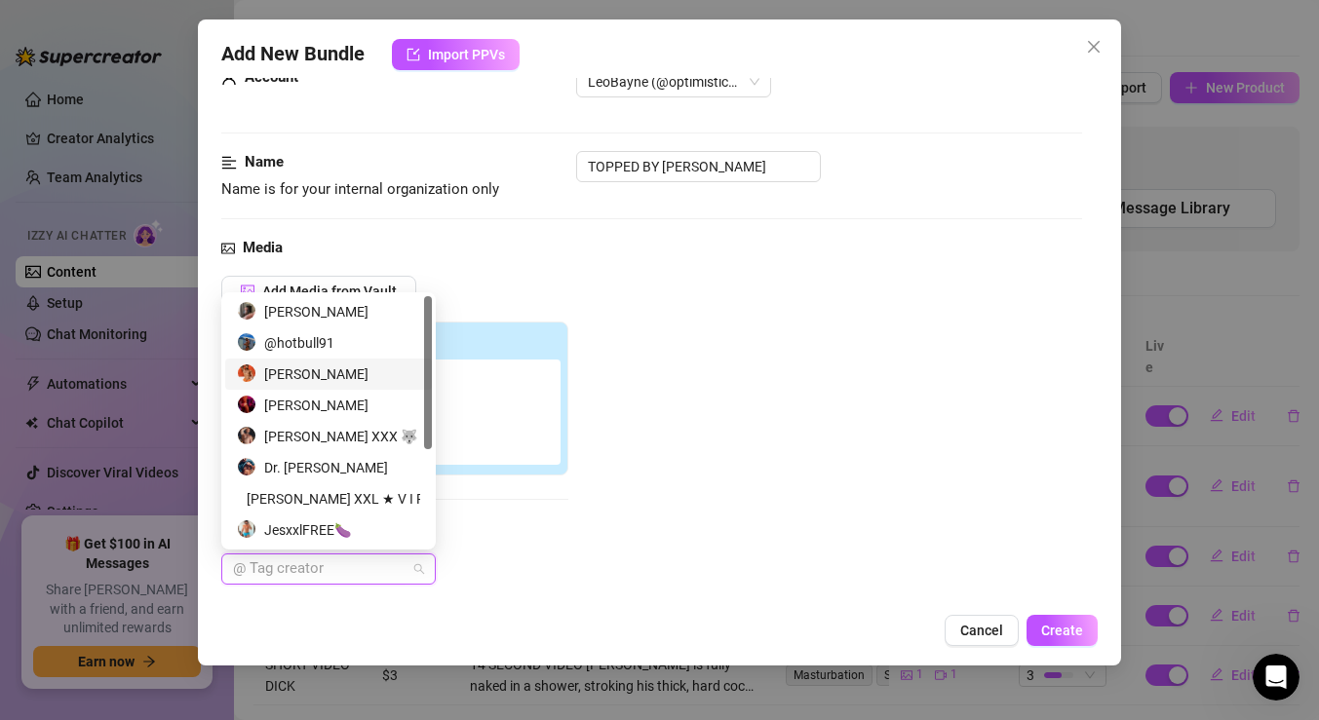
click at [306, 373] on div "[PERSON_NAME]" at bounding box center [328, 374] width 183 height 21
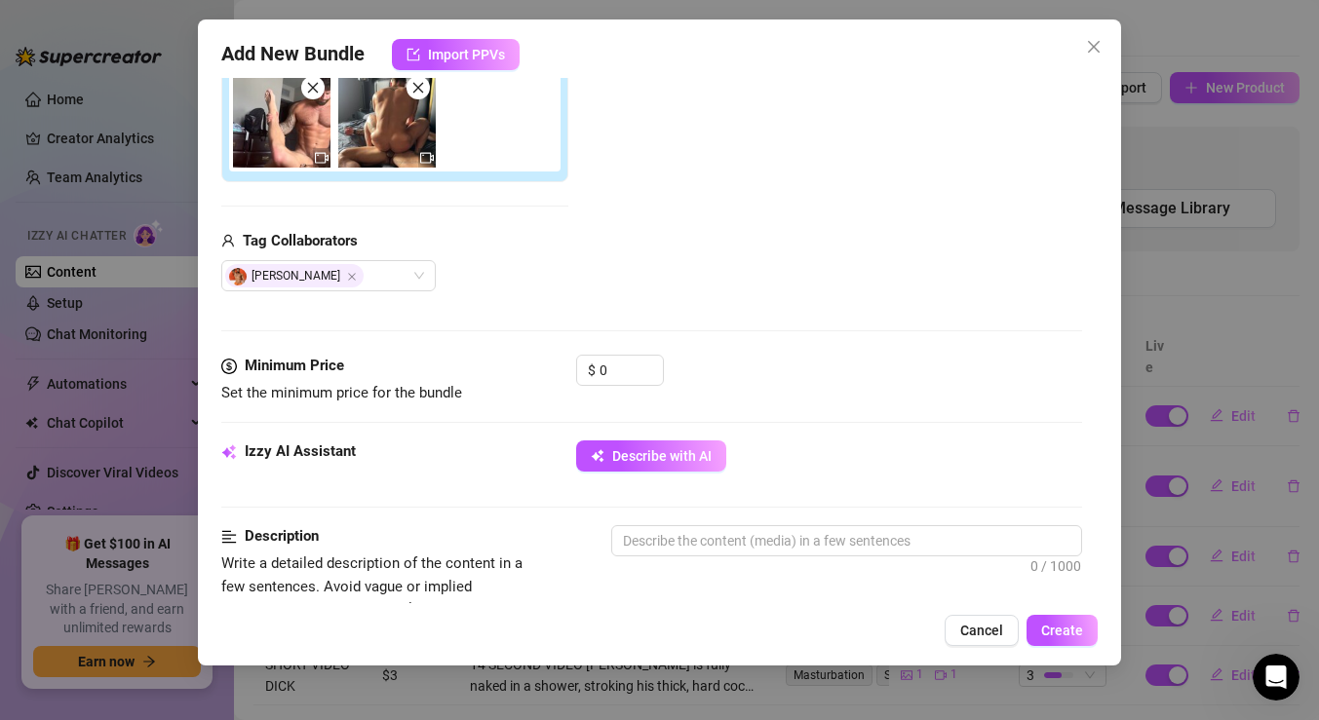
scroll to position [398, 0]
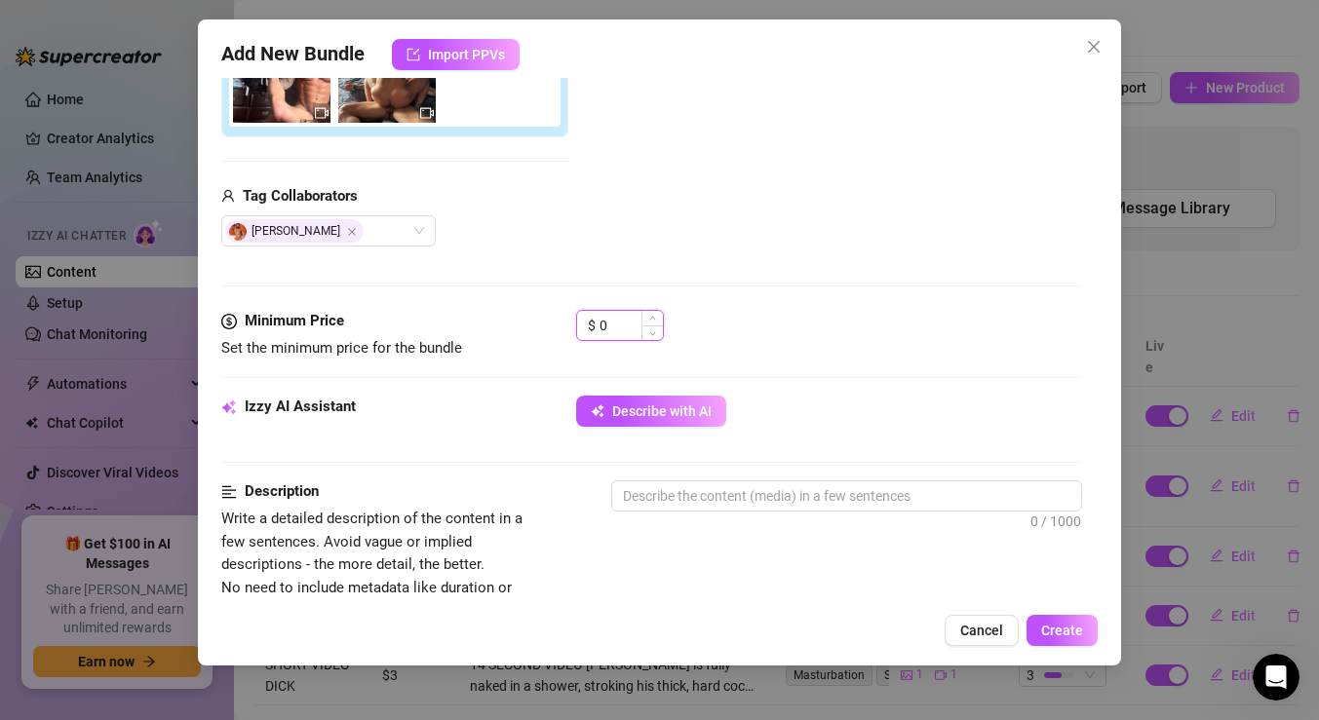
click at [622, 320] on input "0" at bounding box center [631, 325] width 63 height 29
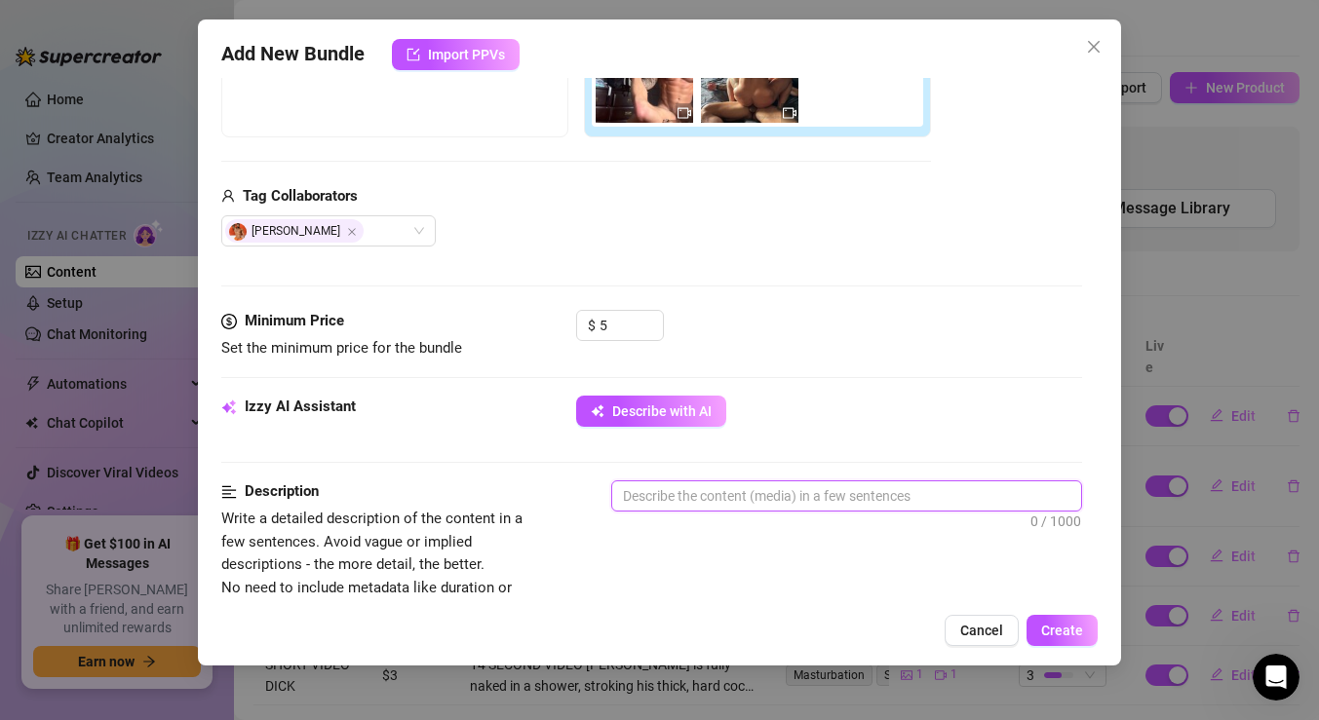
click at [712, 492] on textarea at bounding box center [846, 496] width 469 height 29
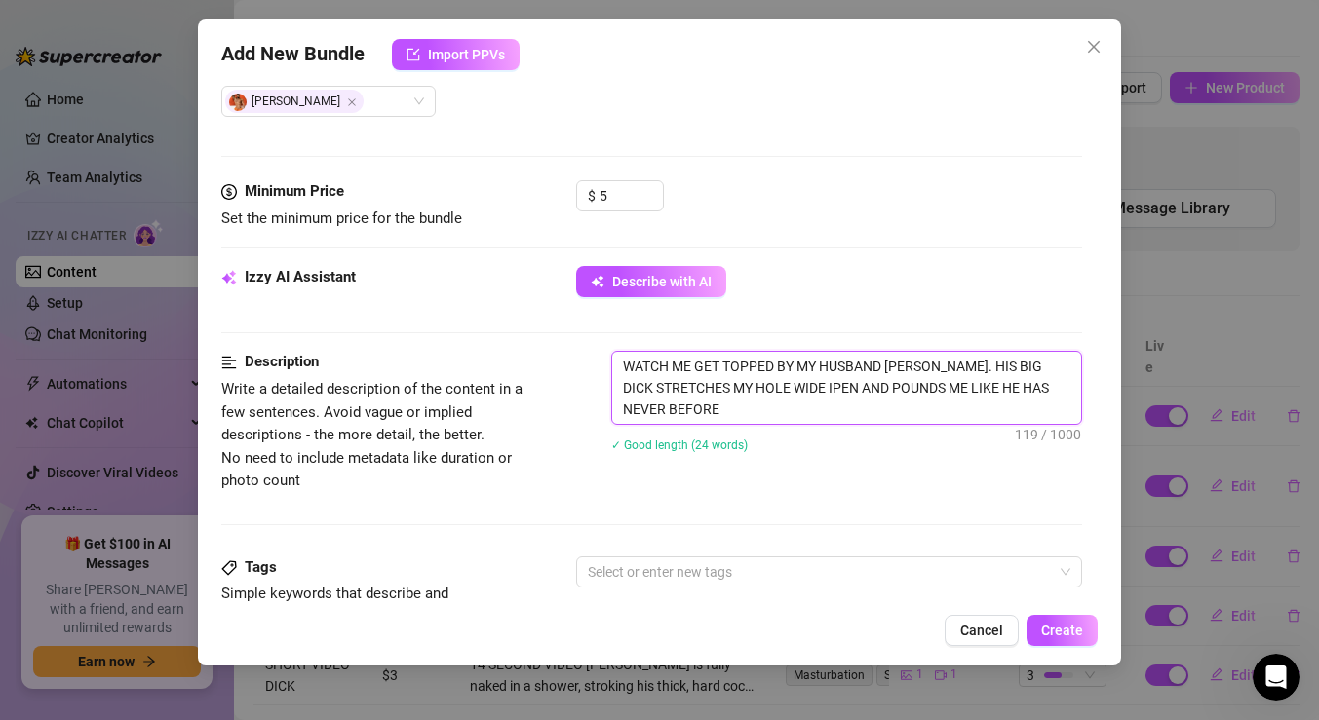
scroll to position [553, 0]
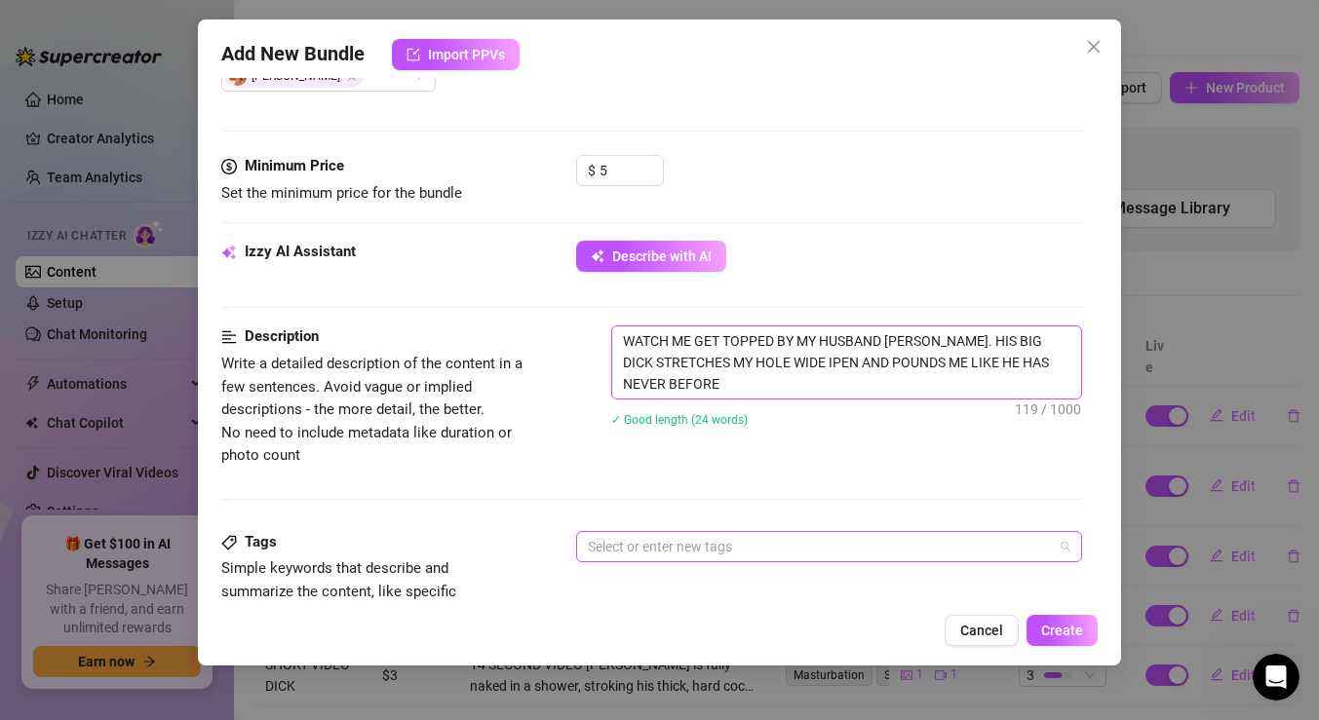
click at [894, 544] on div at bounding box center [819, 546] width 478 height 27
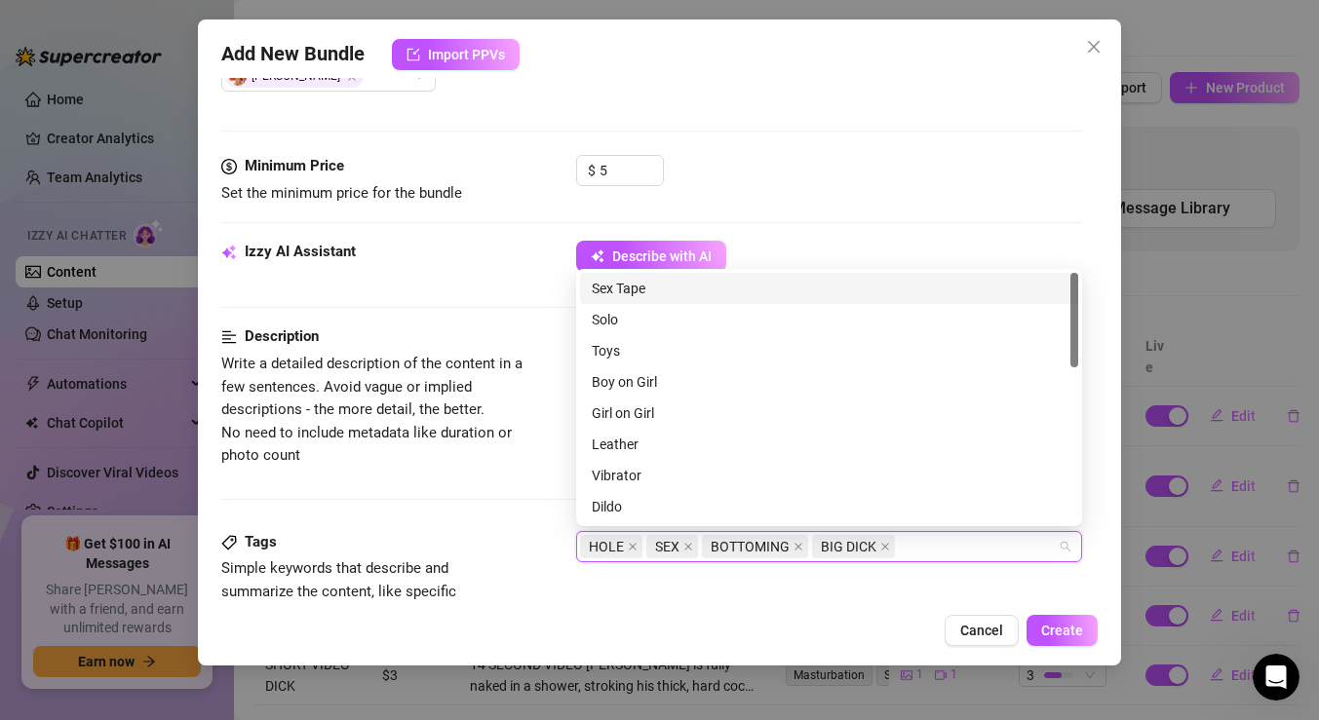
click at [455, 524] on div "Description Write a detailed description of the content in a few sentences. Avo…" at bounding box center [651, 428] width 861 height 205
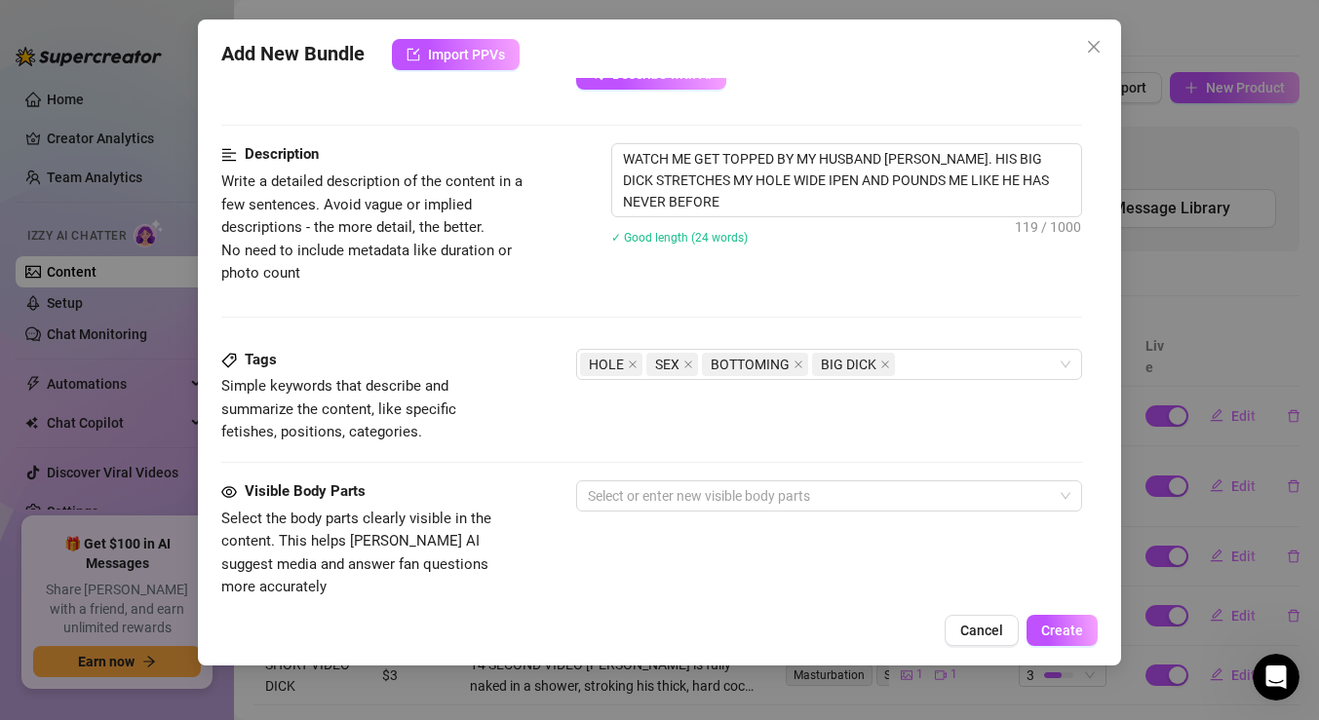
scroll to position [772, 0]
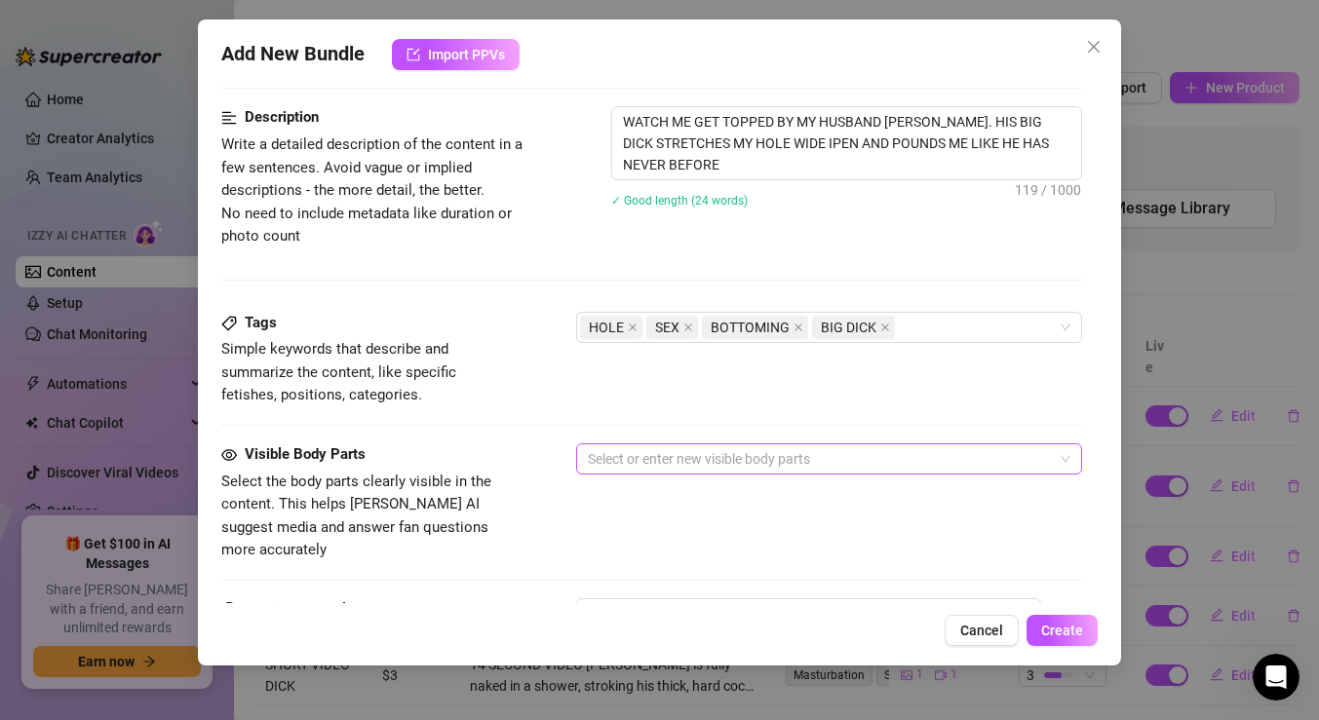
click at [646, 456] on div at bounding box center [819, 459] width 478 height 27
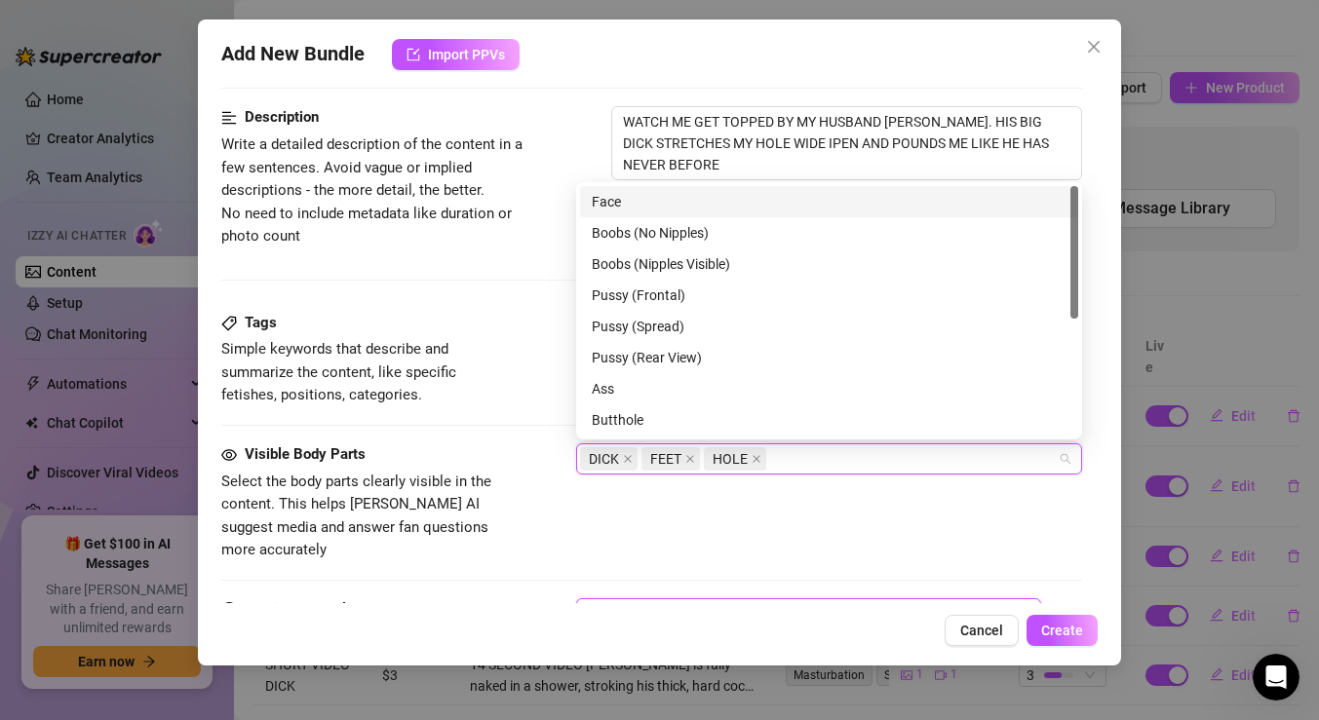
click at [695, 599] on textarea at bounding box center [808, 638] width 465 height 78
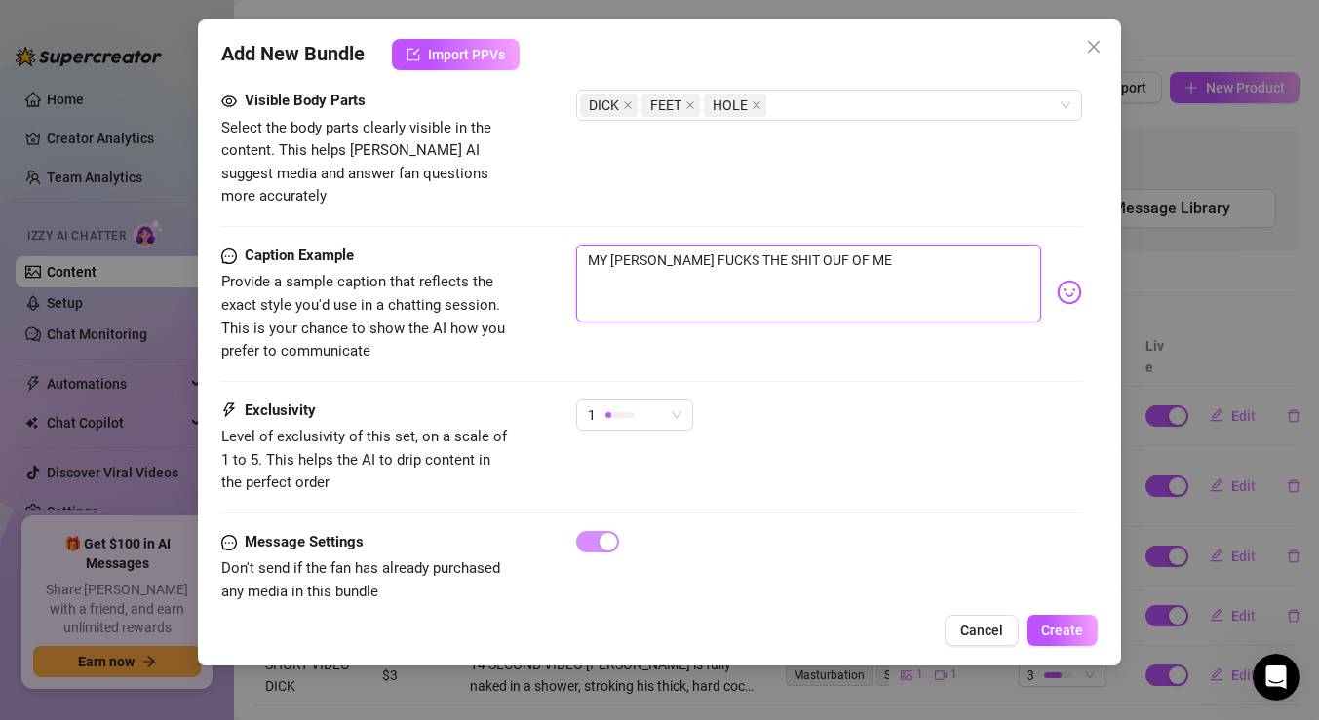
scroll to position [1140, 0]
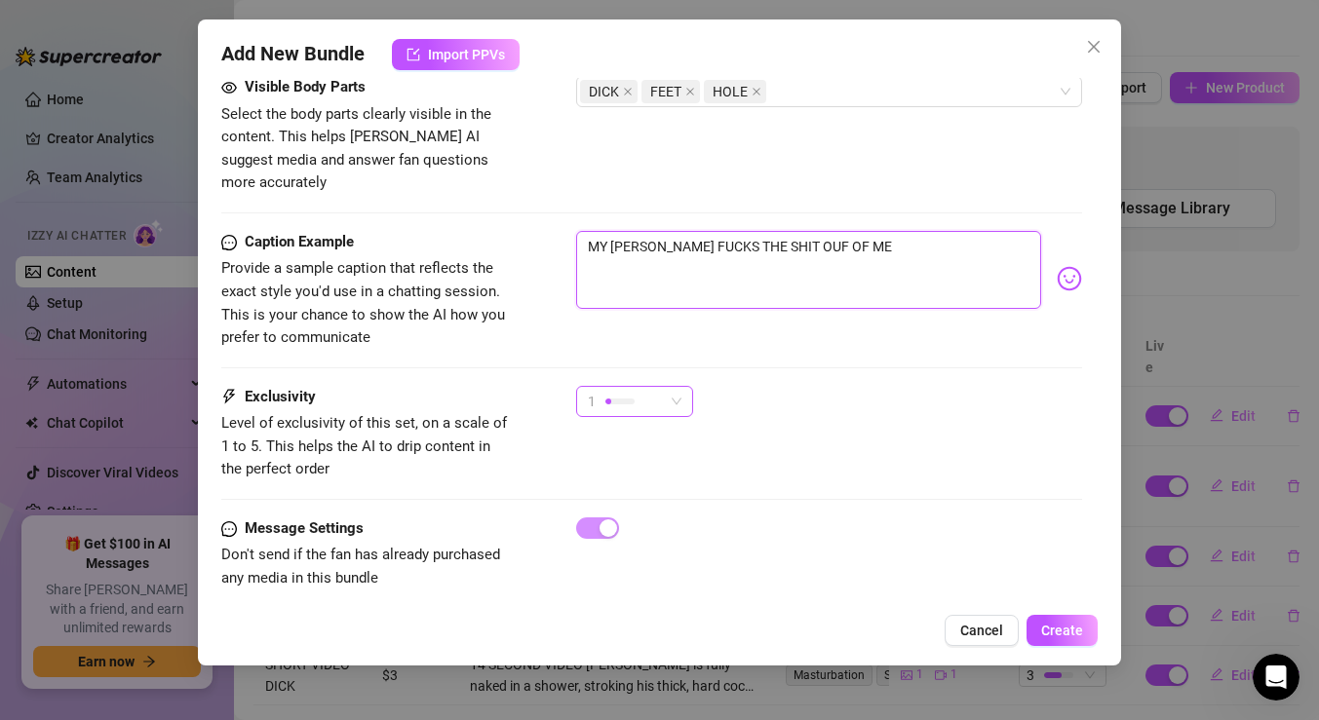
click at [625, 392] on div at bounding box center [619, 401] width 29 height 19
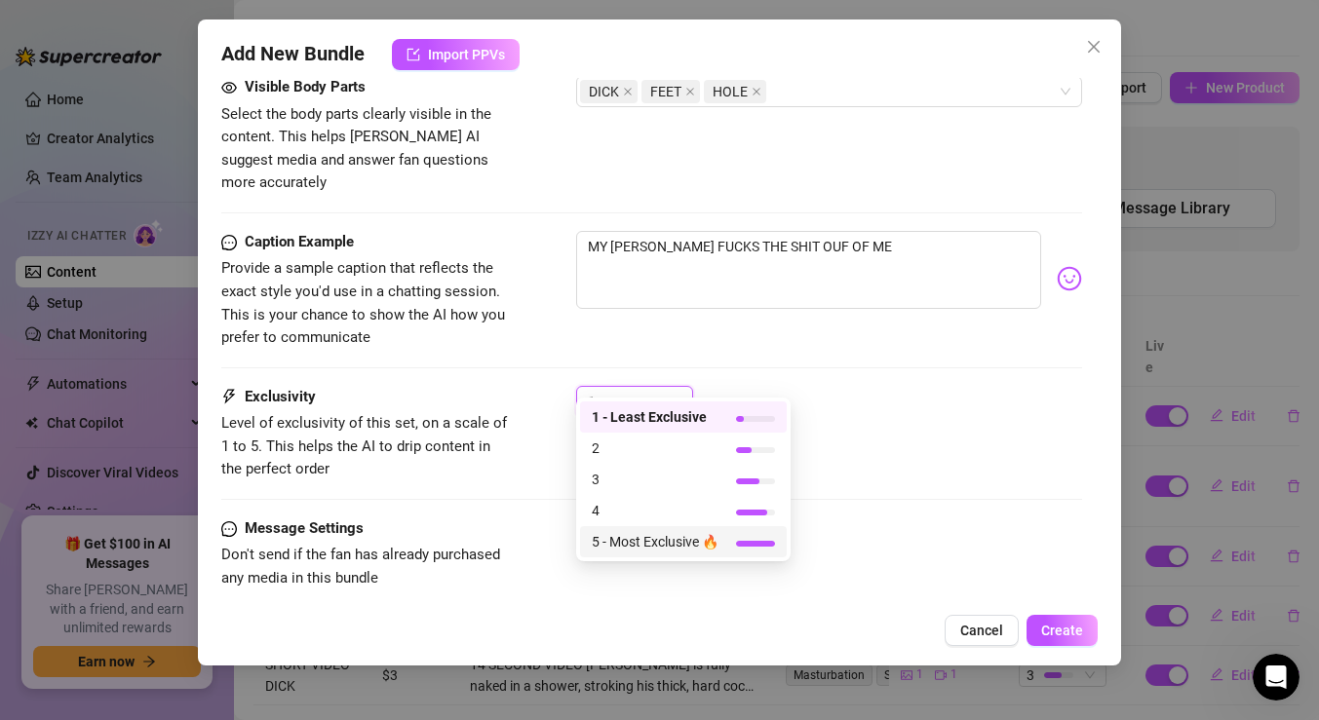
click at [644, 551] on span "5 - Most Exclusive 🔥" at bounding box center [655, 541] width 127 height 21
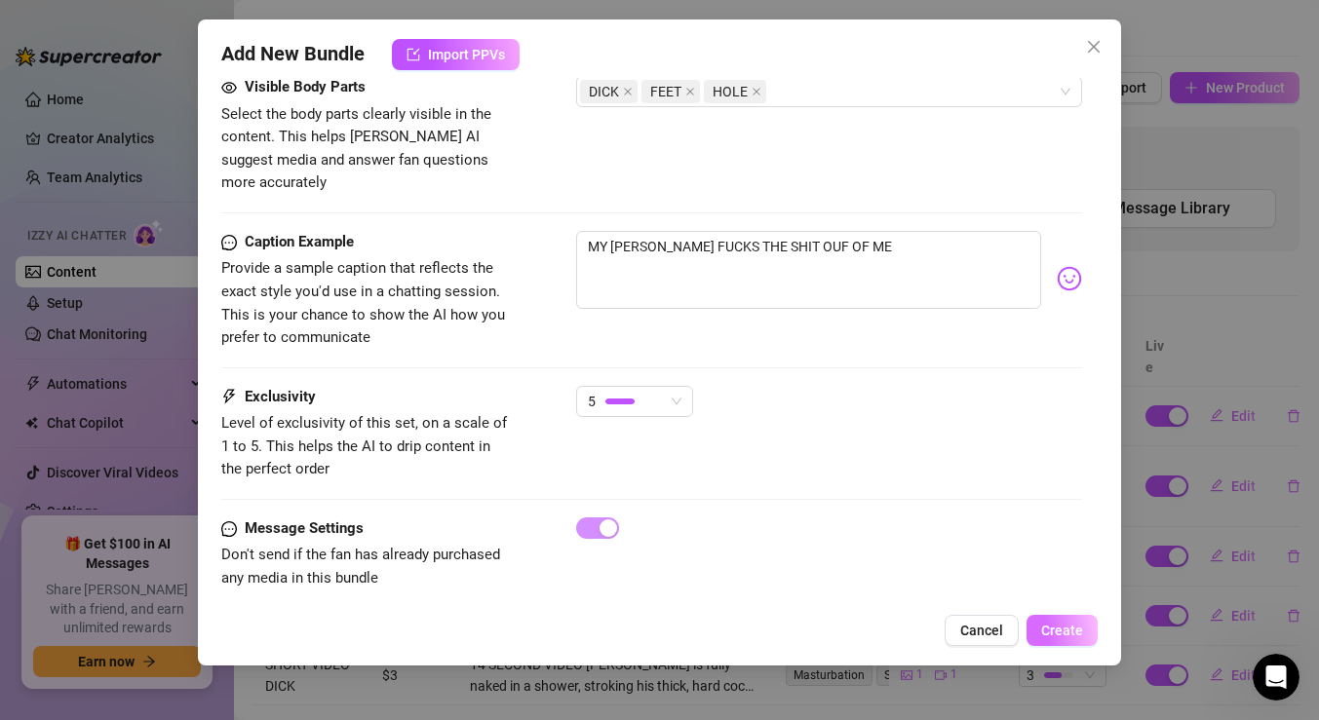
click at [1053, 622] on button "Create" at bounding box center [1062, 630] width 71 height 31
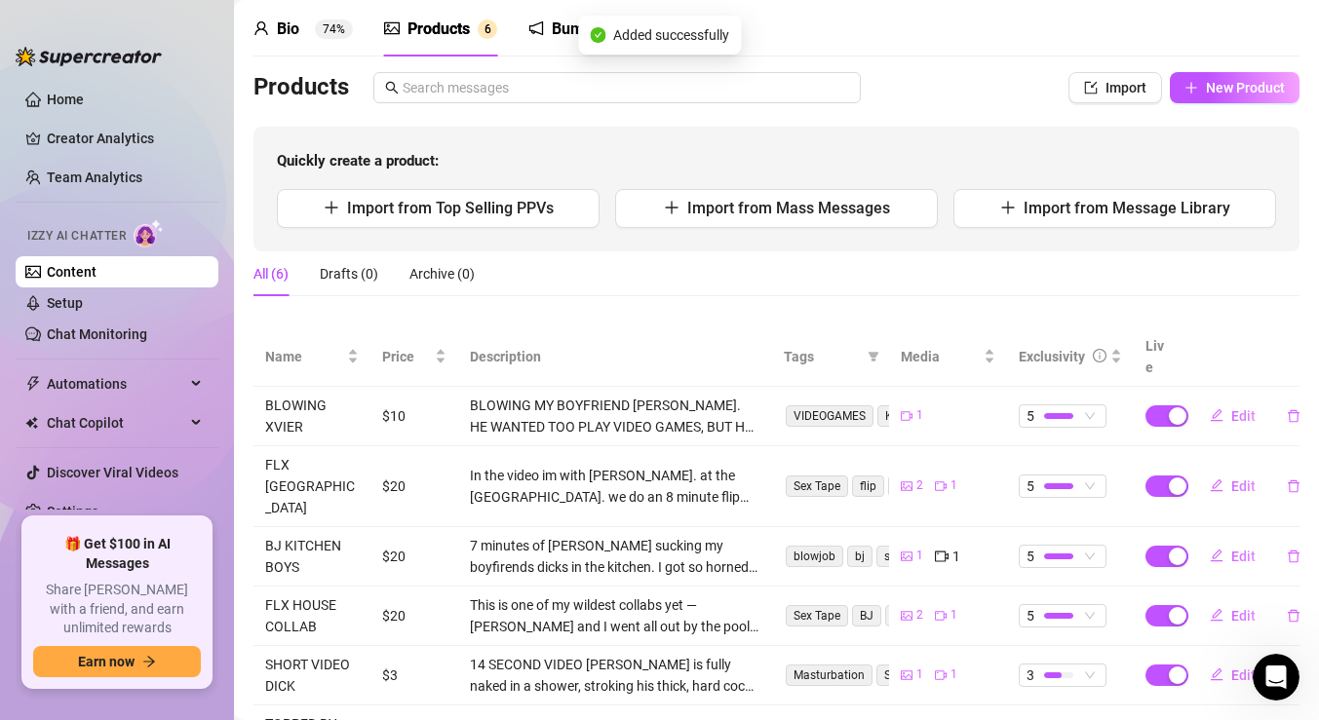
scroll to position [134, 0]
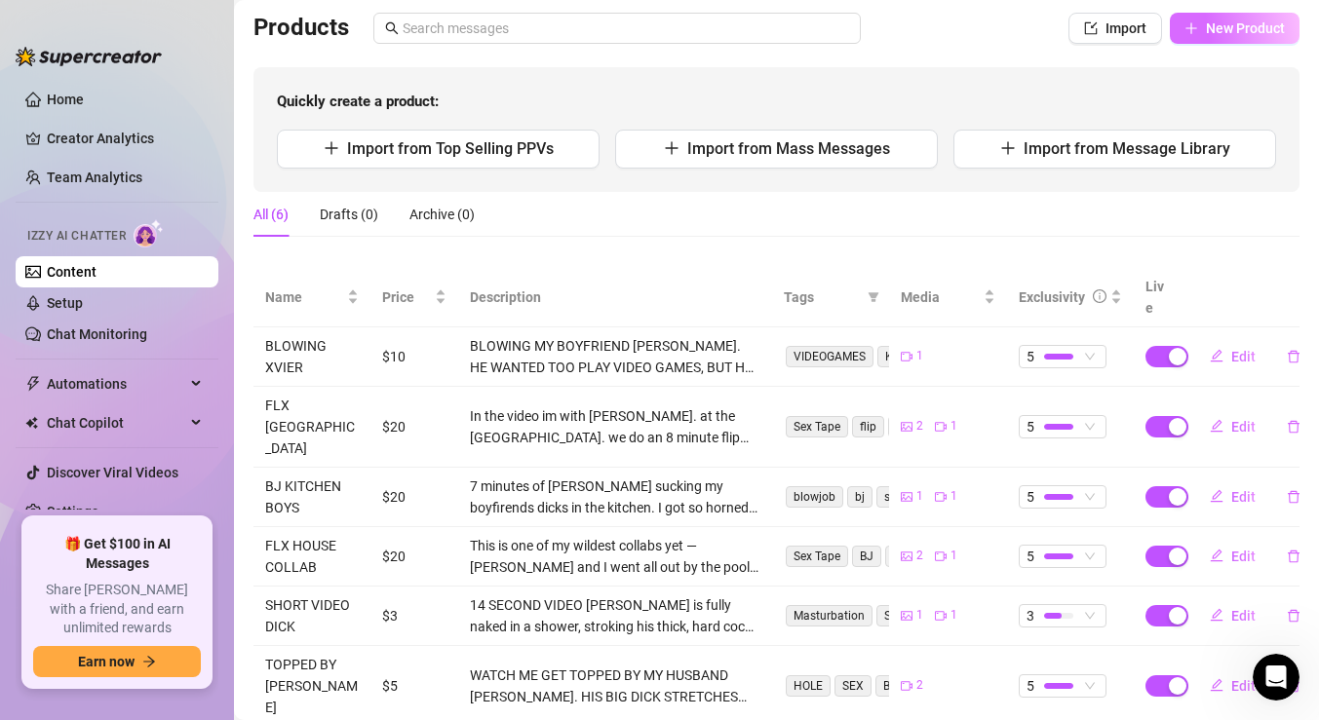
click at [1231, 34] on span "New Product" at bounding box center [1245, 28] width 79 height 16
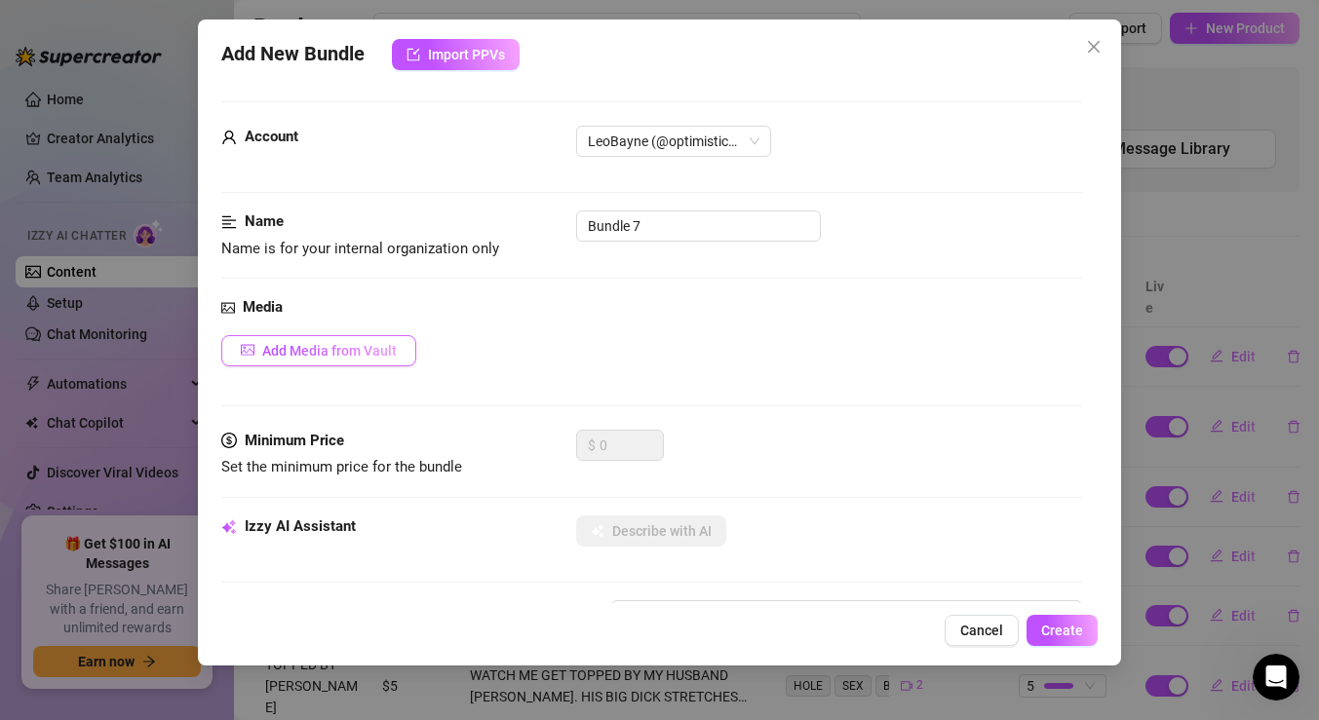
click at [340, 348] on span "Add Media from Vault" at bounding box center [329, 351] width 135 height 16
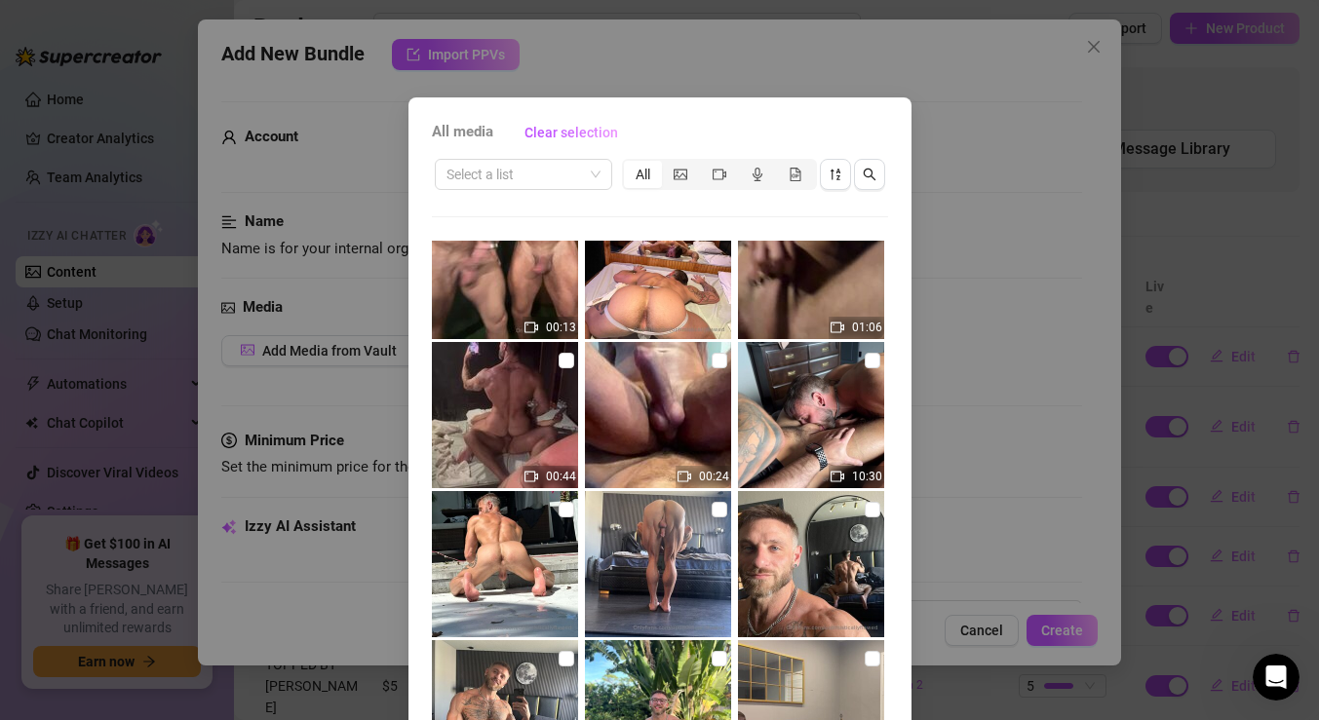
scroll to position [2244, 0]
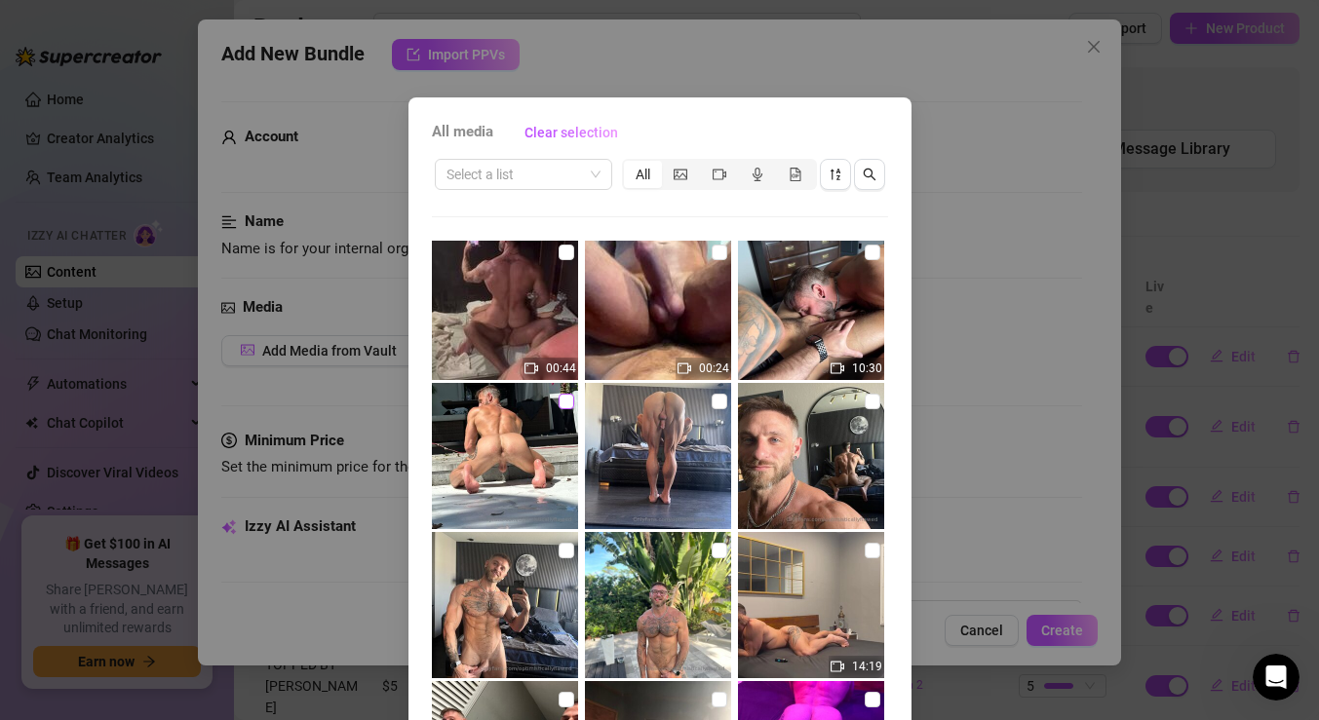
click at [562, 402] on input "checkbox" at bounding box center [567, 402] width 16 height 16
click at [713, 399] on input "checkbox" at bounding box center [720, 402] width 16 height 16
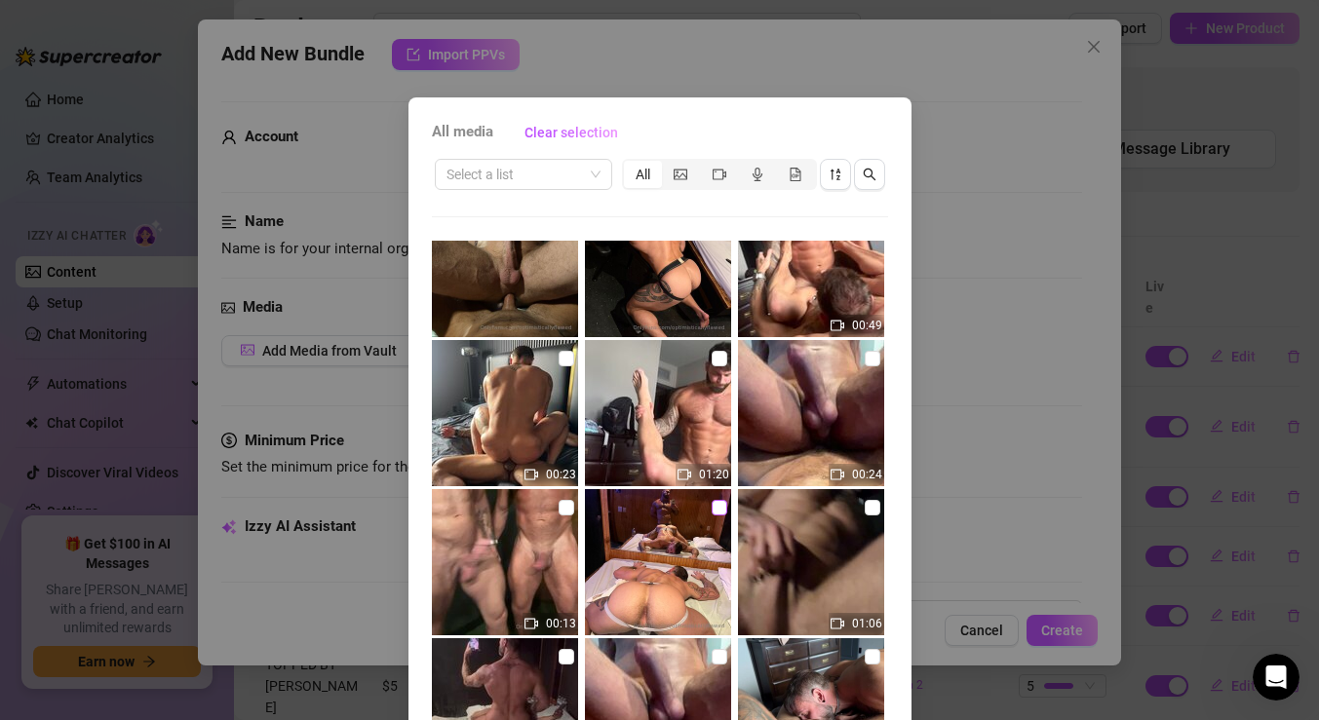
click at [717, 504] on input "checkbox" at bounding box center [720, 508] width 16 height 16
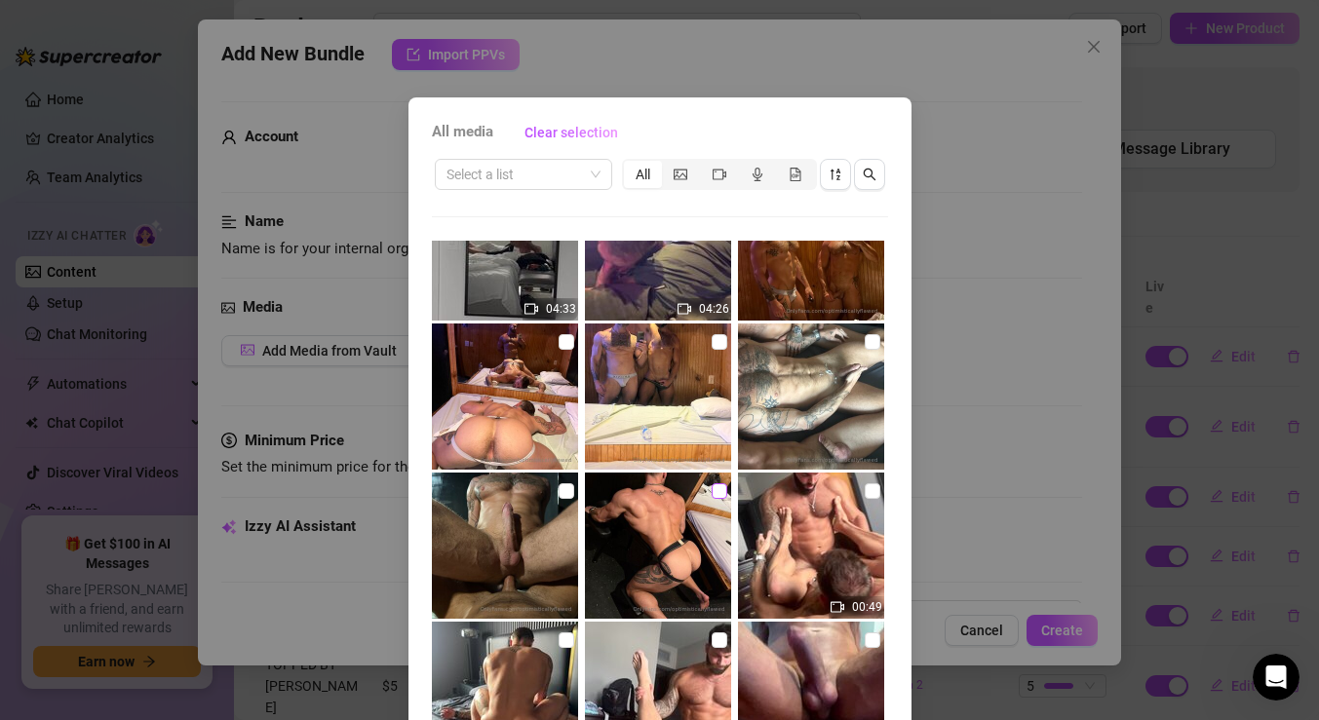
click at [719, 490] on input "checkbox" at bounding box center [720, 492] width 16 height 16
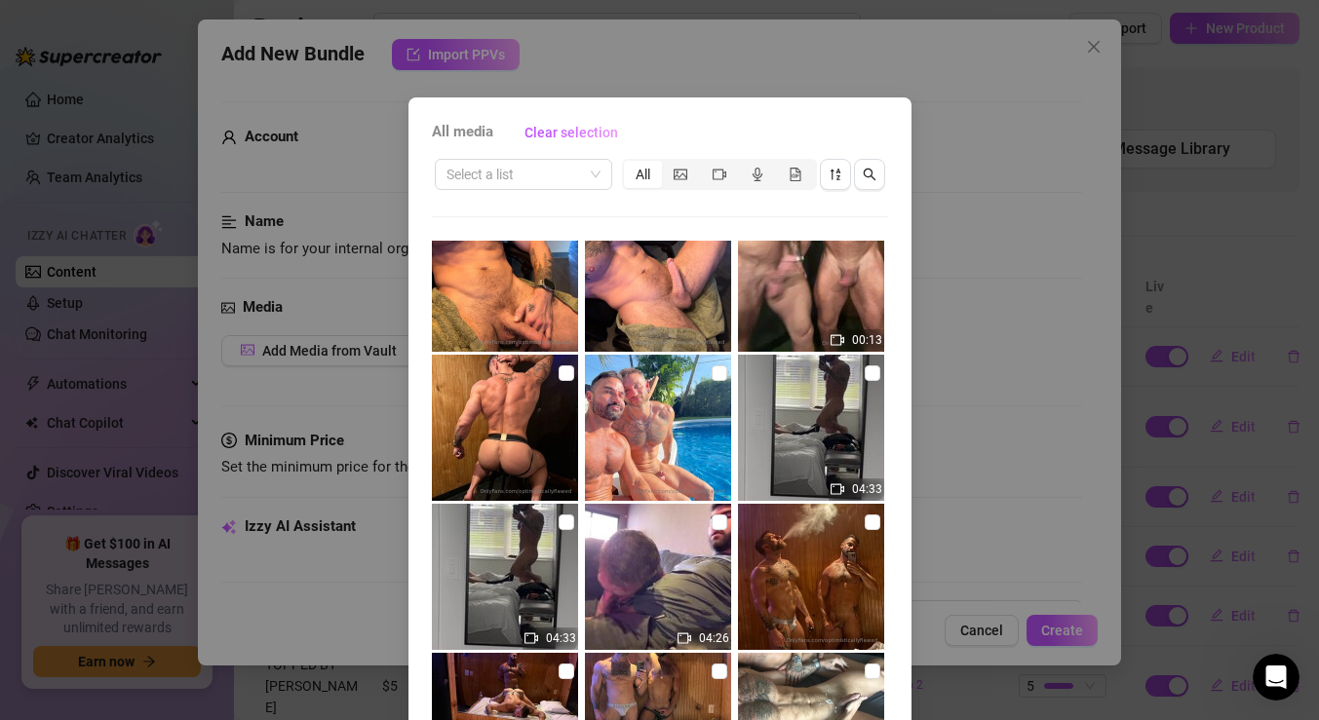
scroll to position [1074, 0]
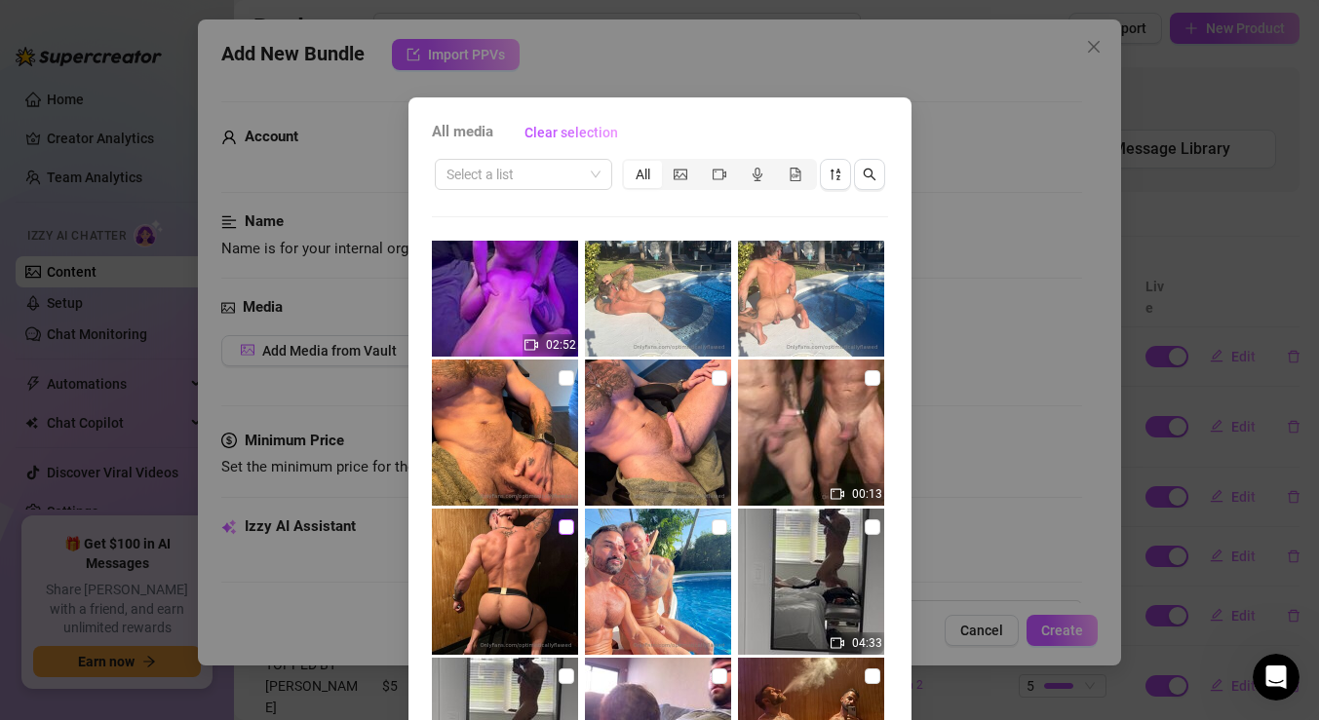
click at [559, 527] on input "checkbox" at bounding box center [567, 528] width 16 height 16
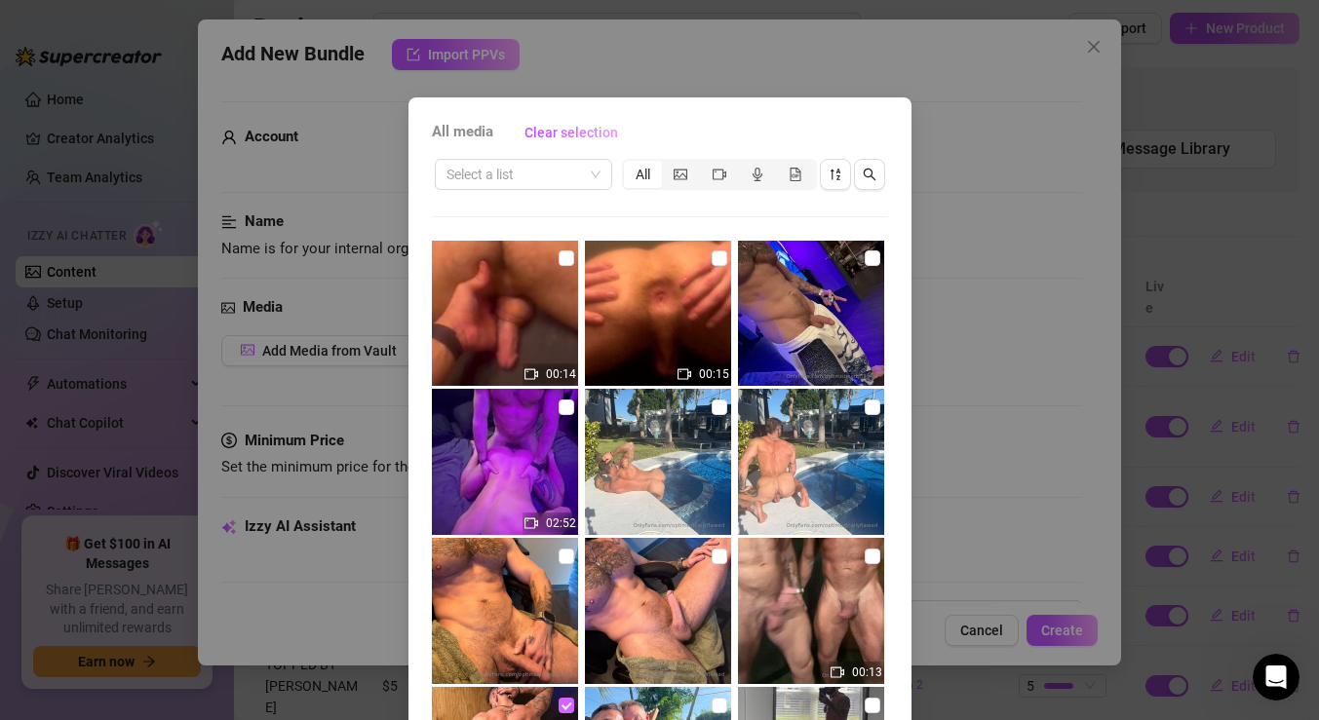
scroll to position [911, 0]
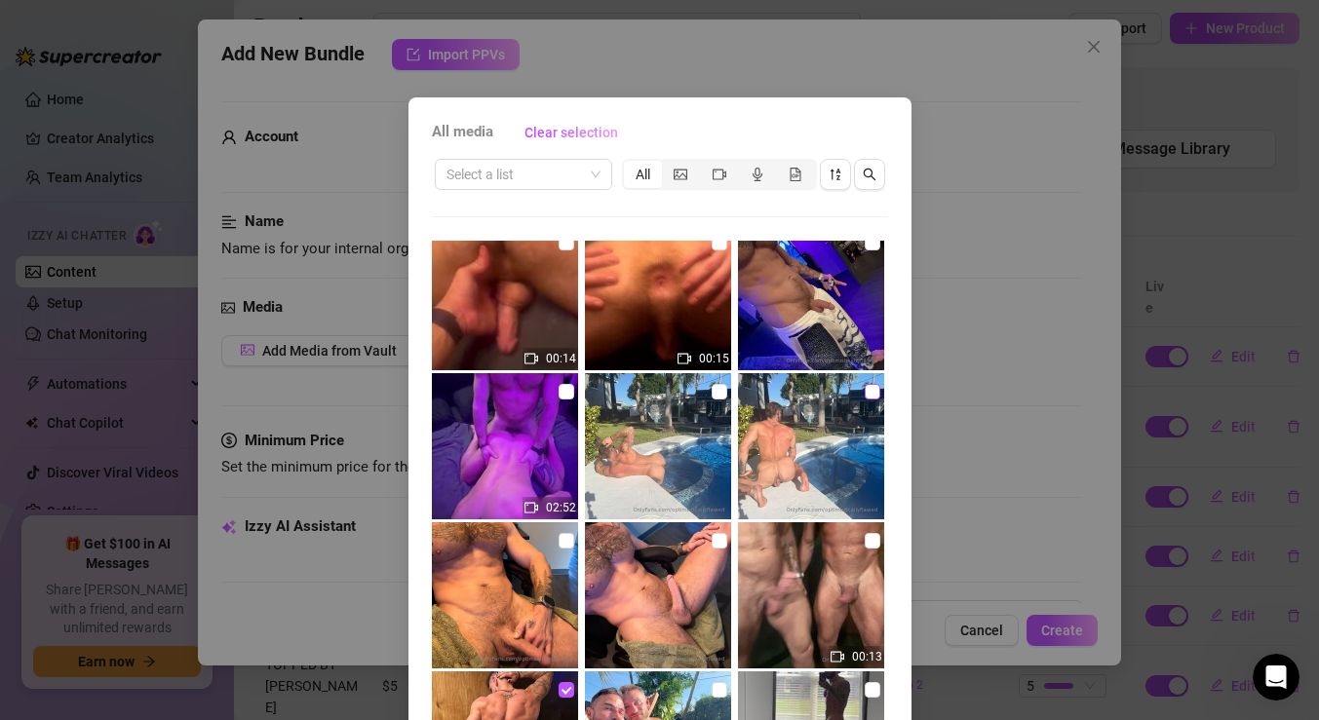
click at [865, 390] on input "checkbox" at bounding box center [873, 392] width 16 height 16
click at [719, 389] on input "checkbox" at bounding box center [720, 392] width 16 height 16
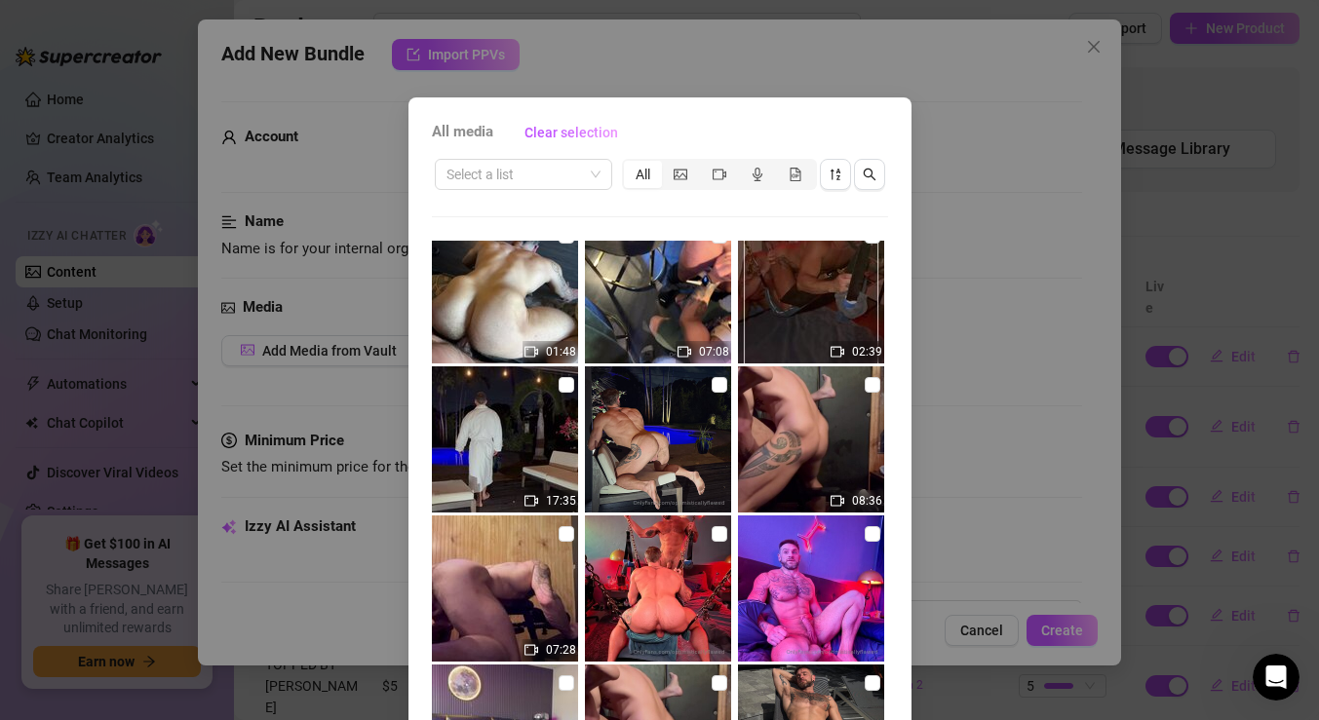
scroll to position [155, 0]
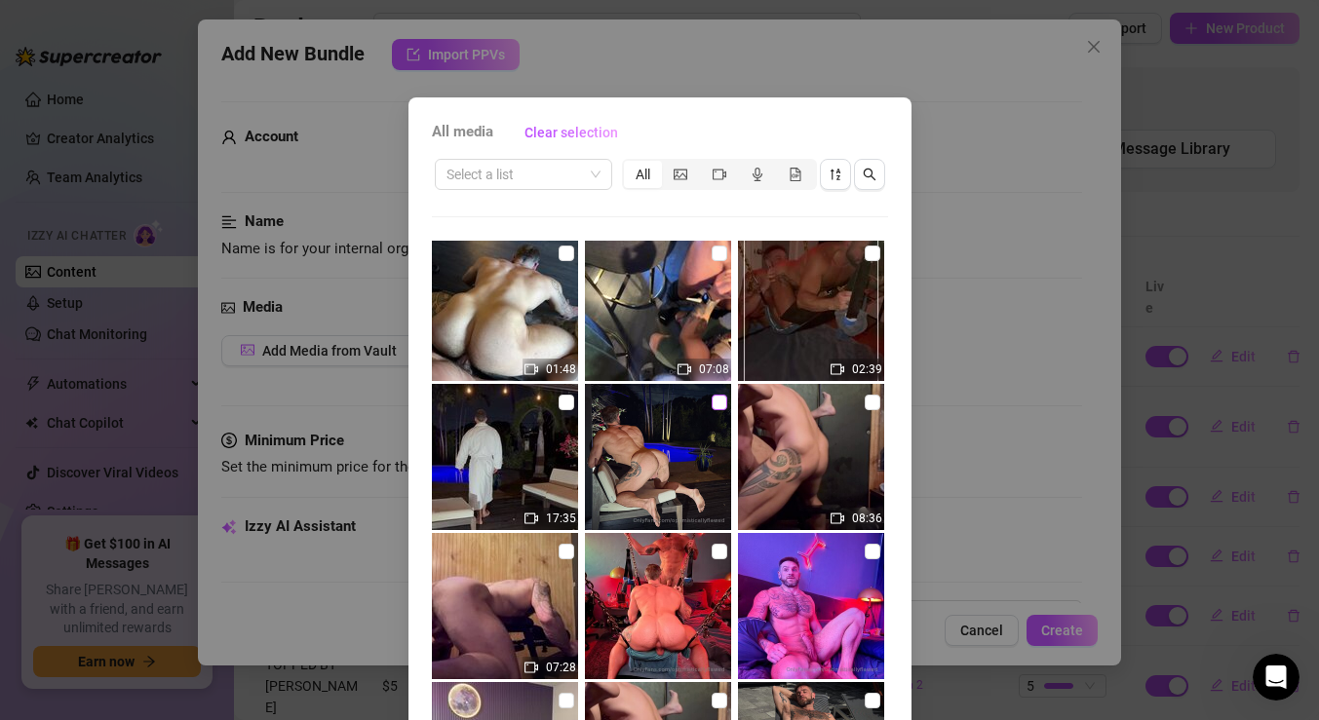
click at [717, 399] on input "checkbox" at bounding box center [720, 403] width 16 height 16
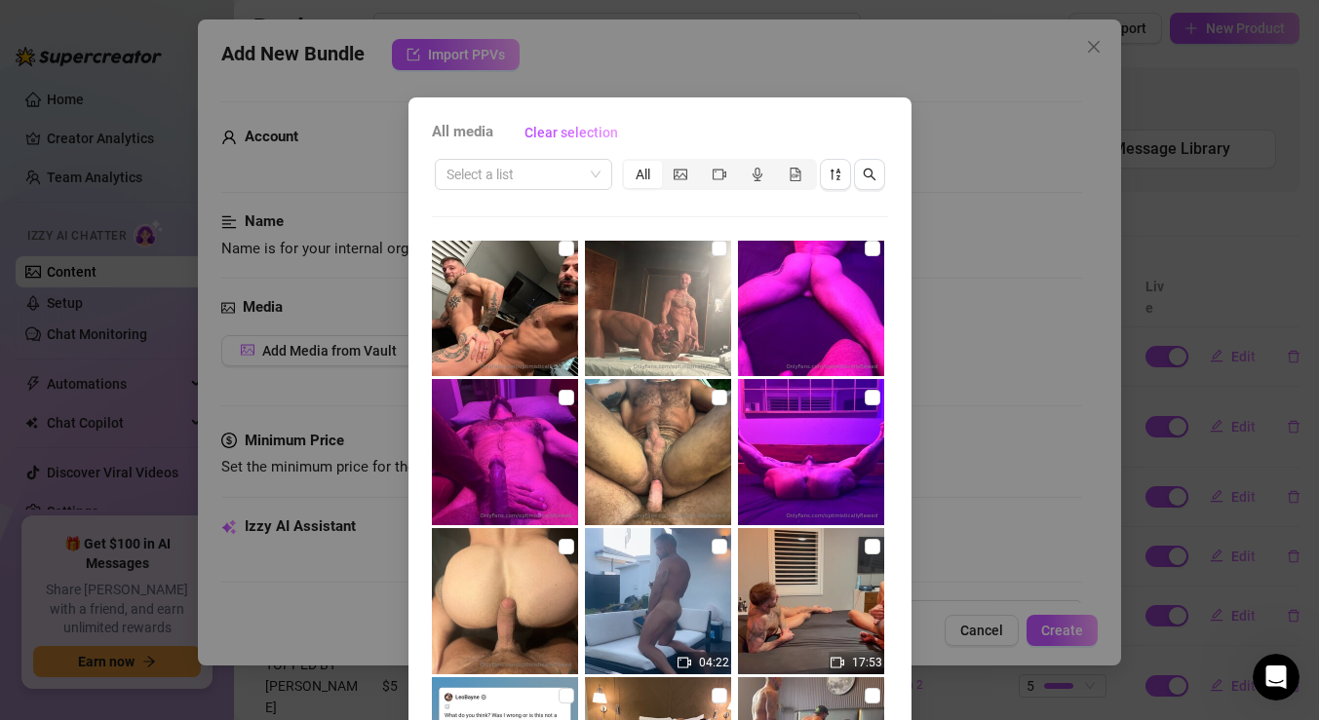
scroll to position [2696, 0]
click at [874, 402] on input "checkbox" at bounding box center [873, 397] width 16 height 16
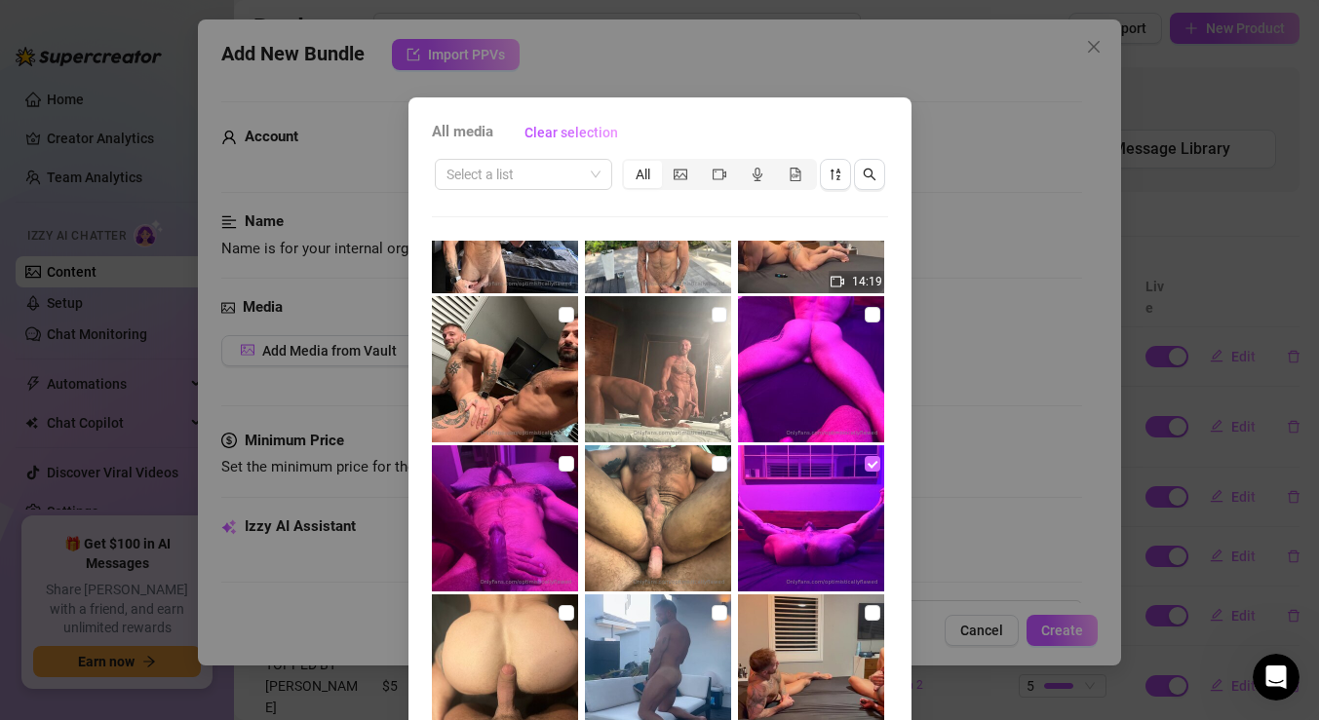
scroll to position [2614, 0]
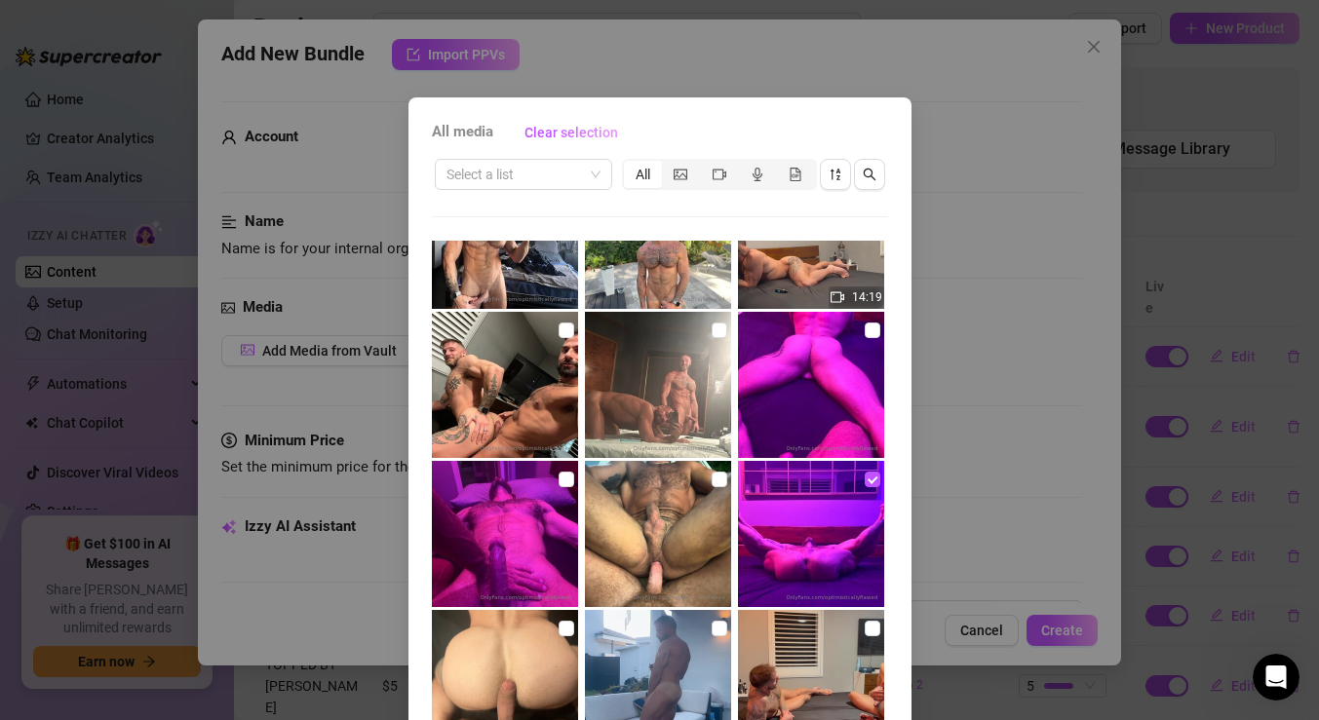
click at [860, 332] on img at bounding box center [811, 385] width 146 height 146
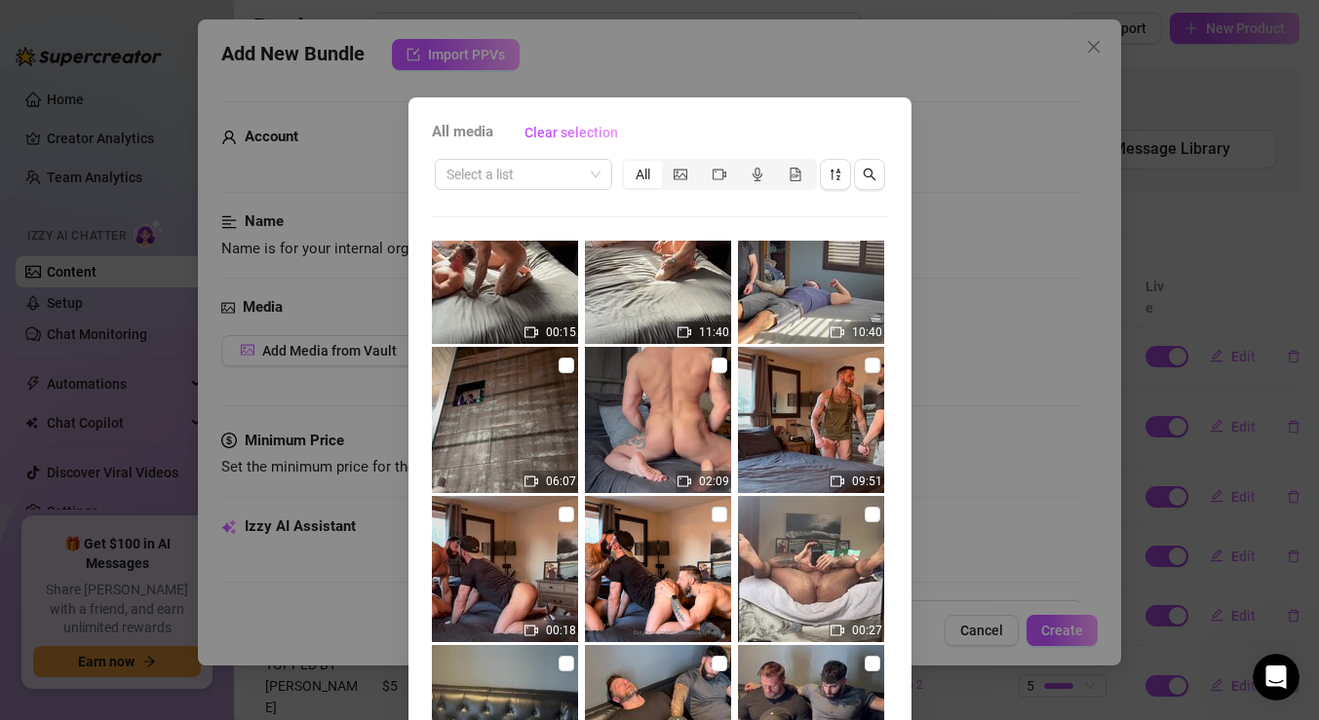
scroll to position [4350, 0]
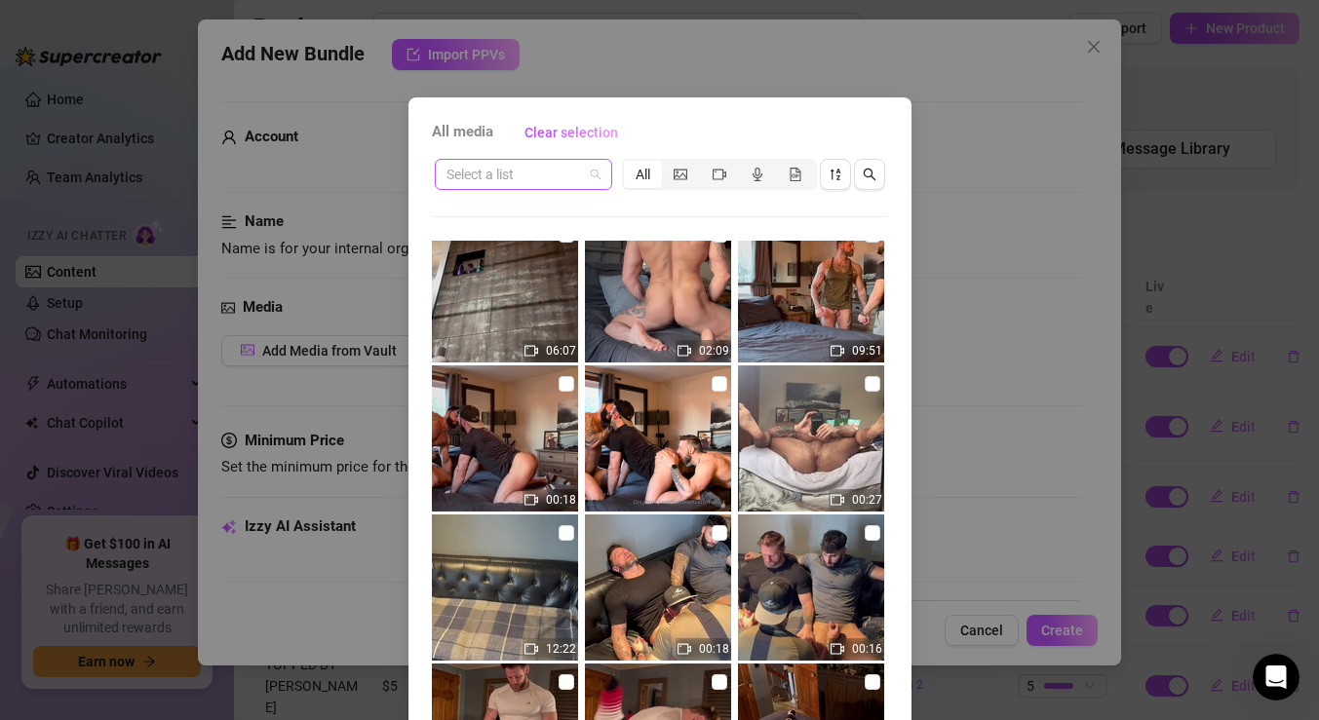
click at [585, 177] on span at bounding box center [523, 174] width 154 height 29
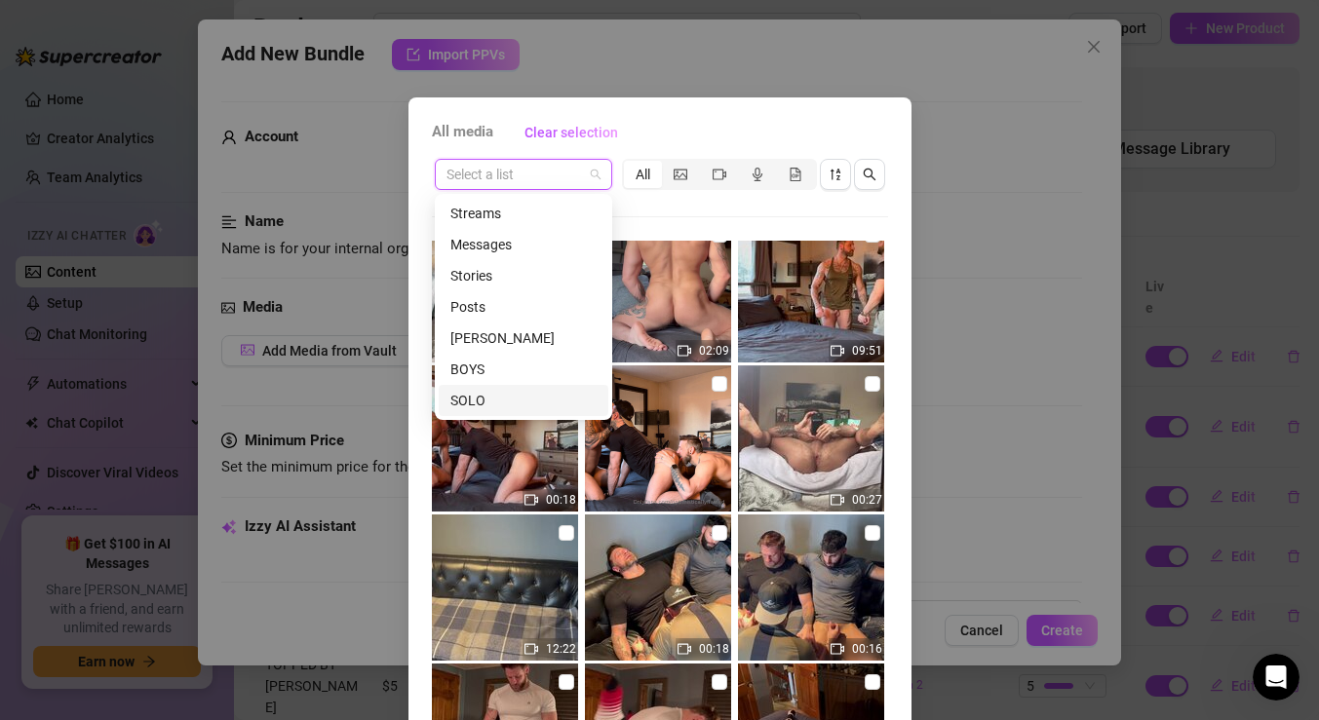
click at [470, 407] on div "SOLO" at bounding box center [523, 400] width 146 height 21
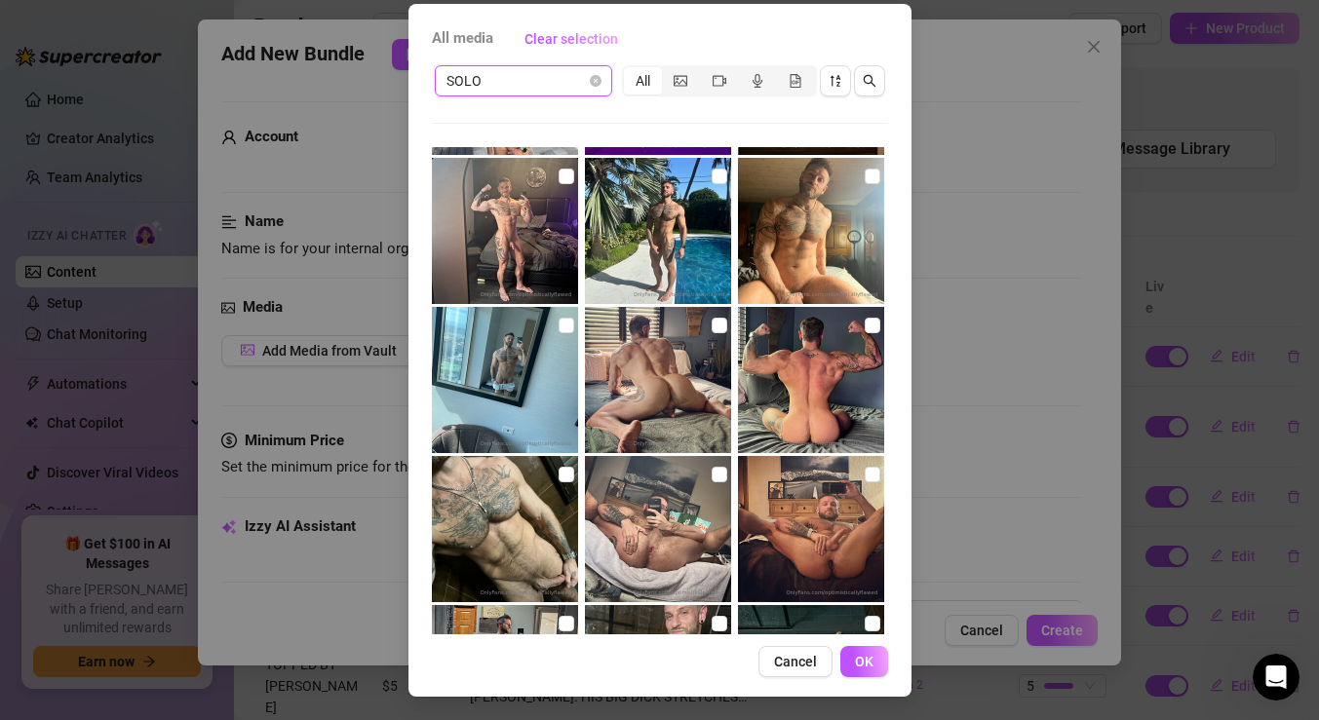
scroll to position [92, 0]
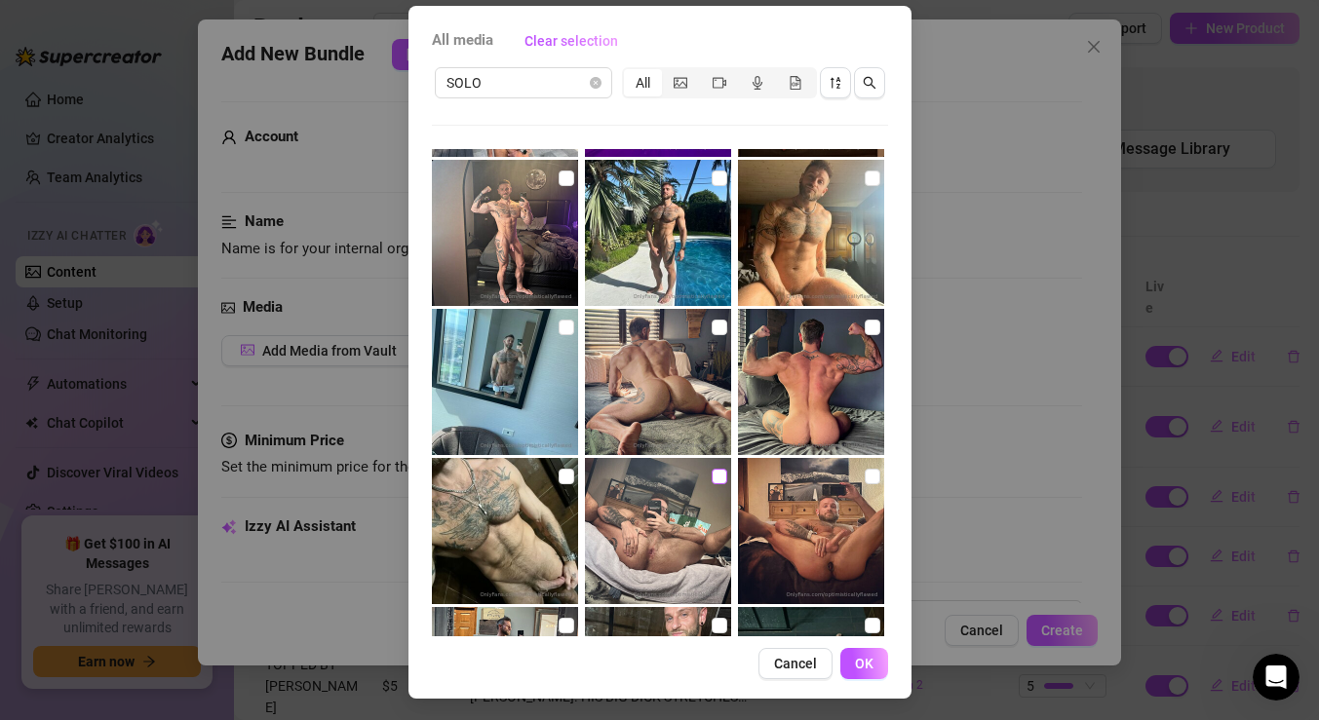
click at [718, 473] on input "checkbox" at bounding box center [720, 477] width 16 height 16
click at [869, 480] on input "checkbox" at bounding box center [873, 477] width 16 height 16
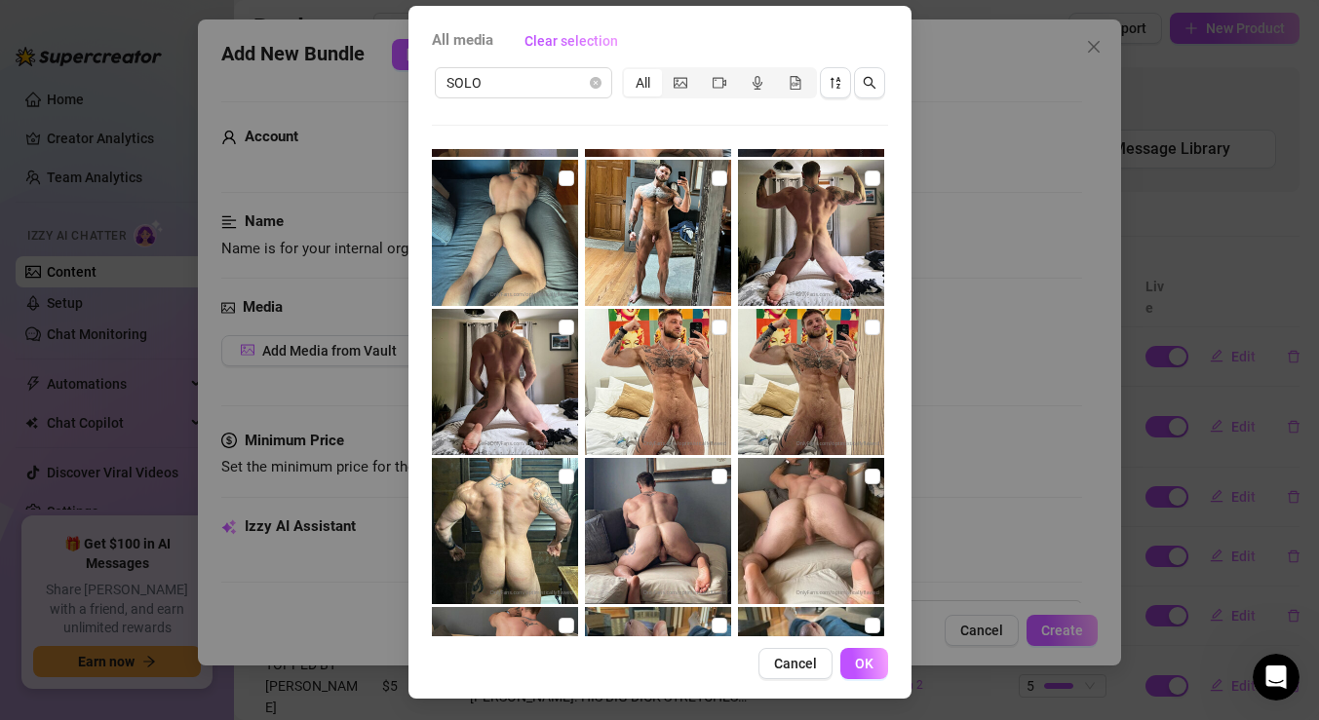
scroll to position [94, 0]
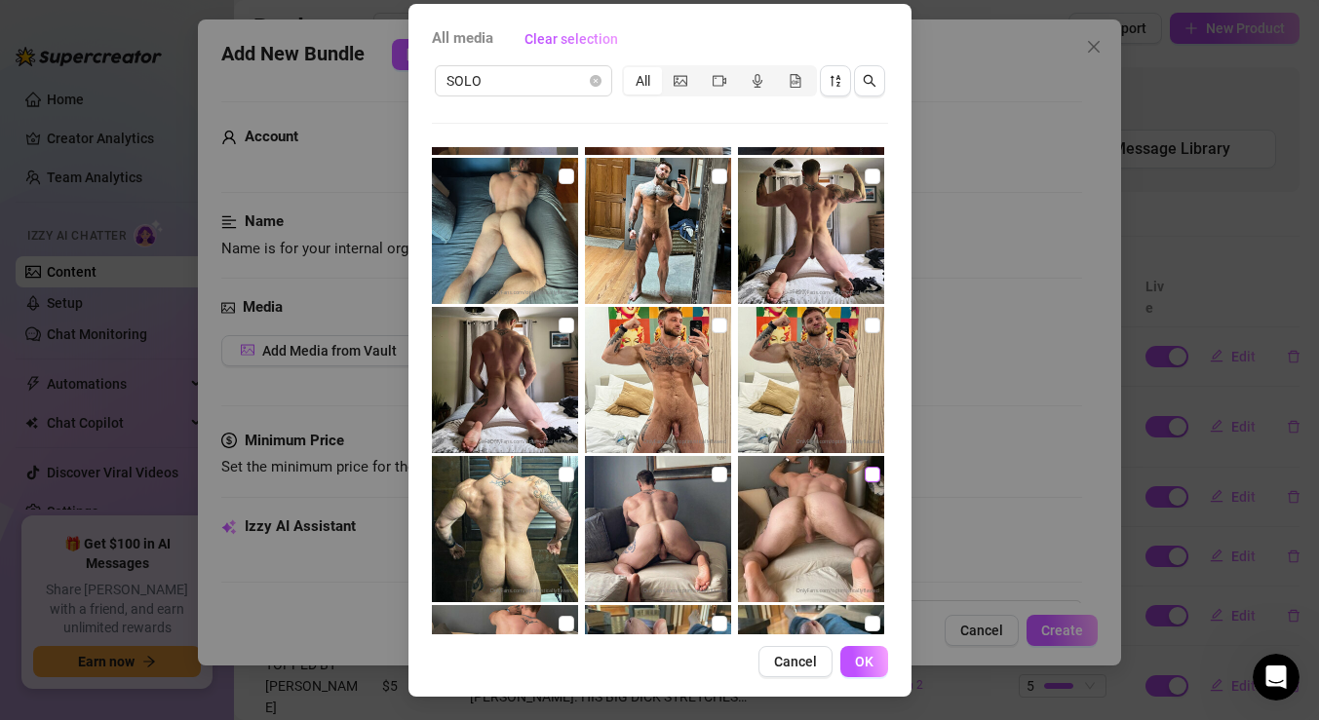
click at [875, 472] on input "checkbox" at bounding box center [873, 475] width 16 height 16
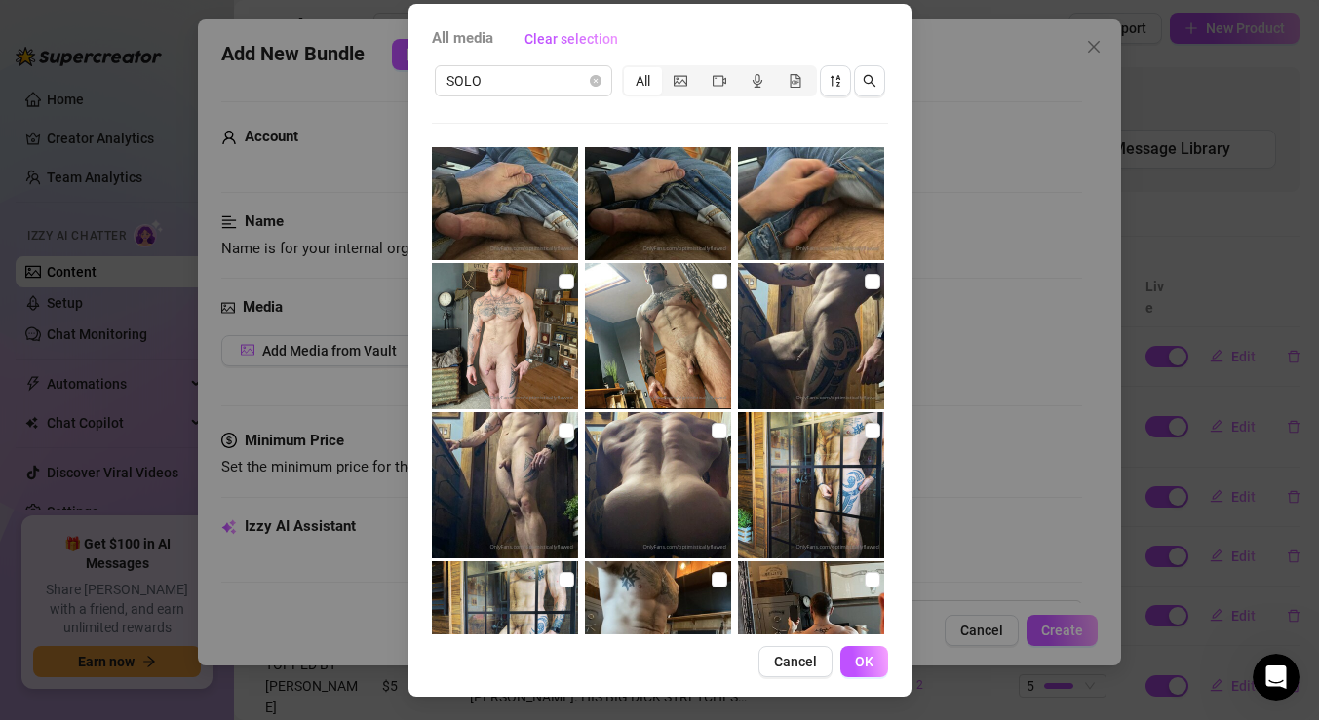
scroll to position [2570, 0]
click at [870, 660] on span "OK" at bounding box center [864, 662] width 19 height 16
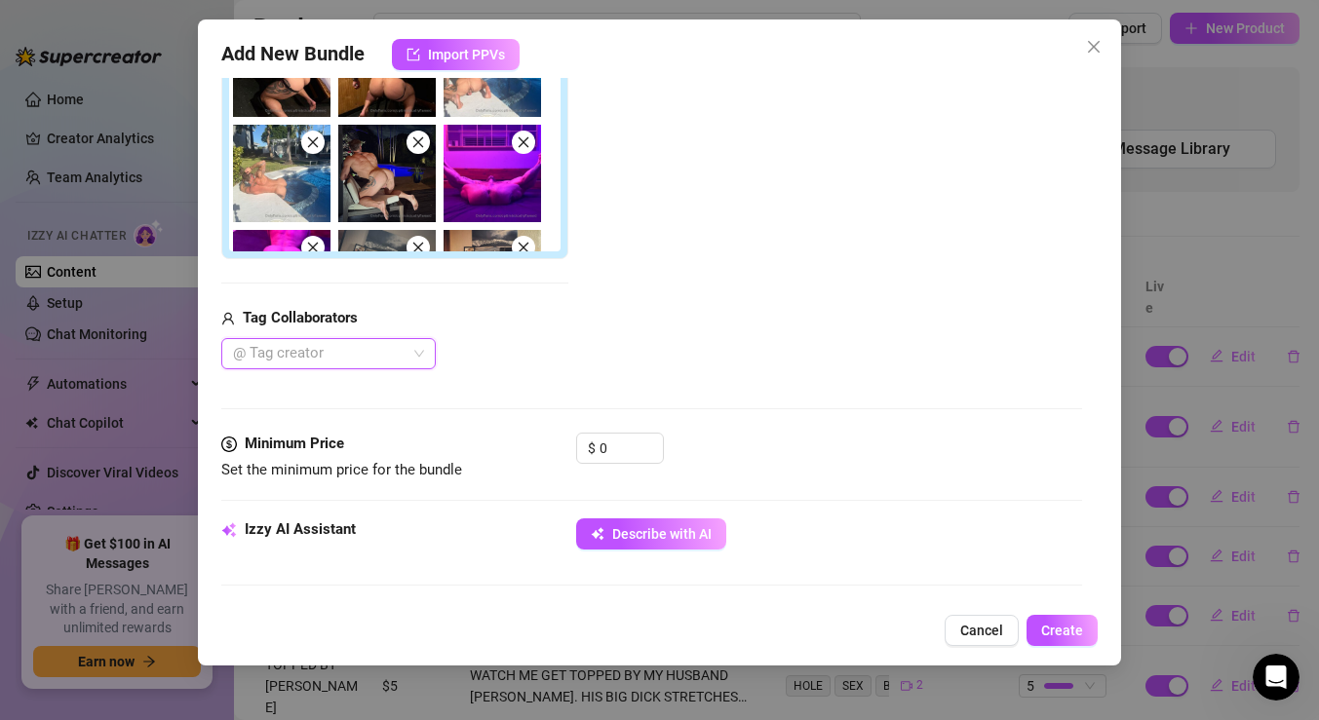
scroll to position [562, 0]
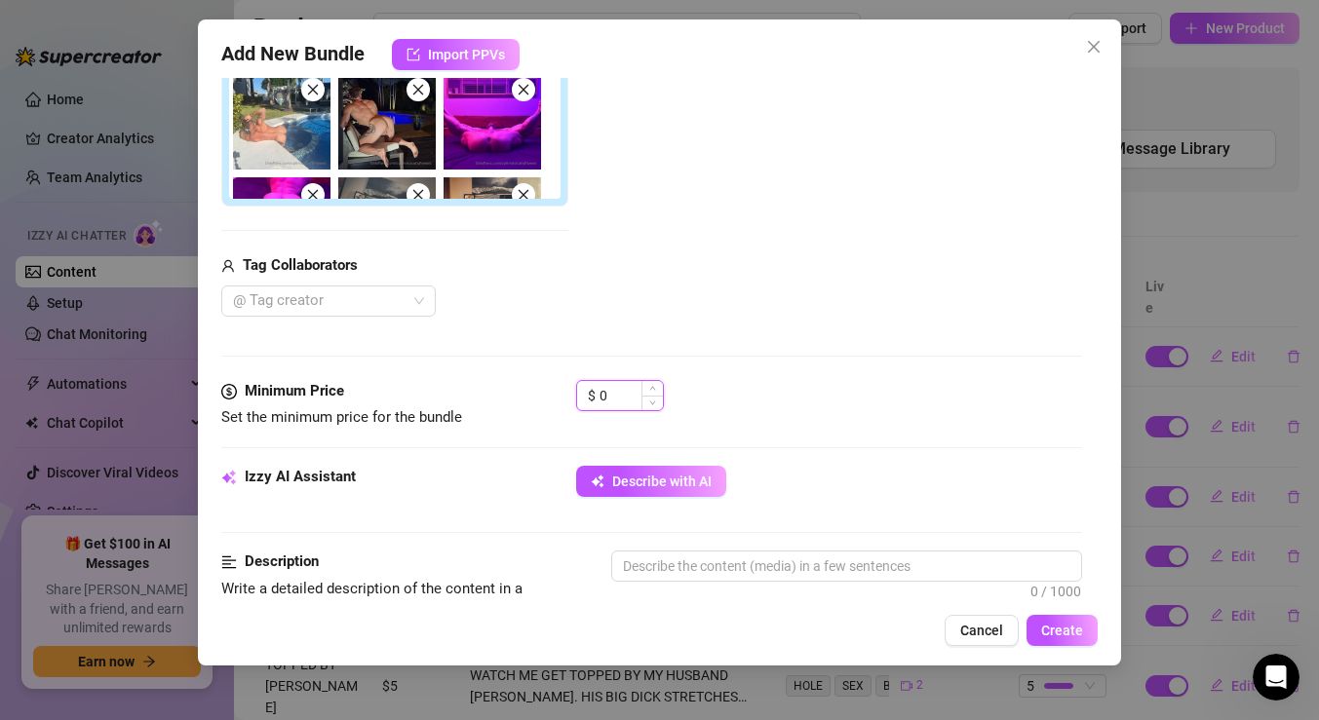
click at [620, 397] on input "0" at bounding box center [631, 395] width 63 height 29
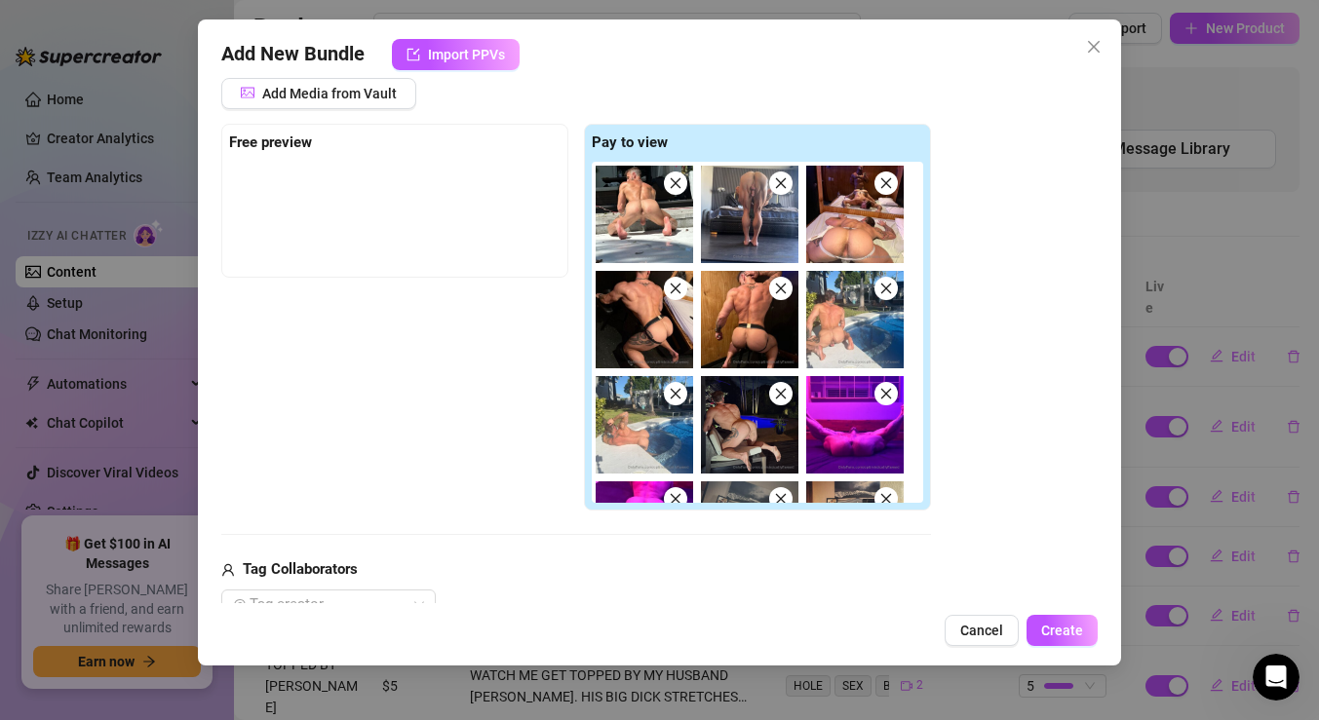
scroll to position [256, 0]
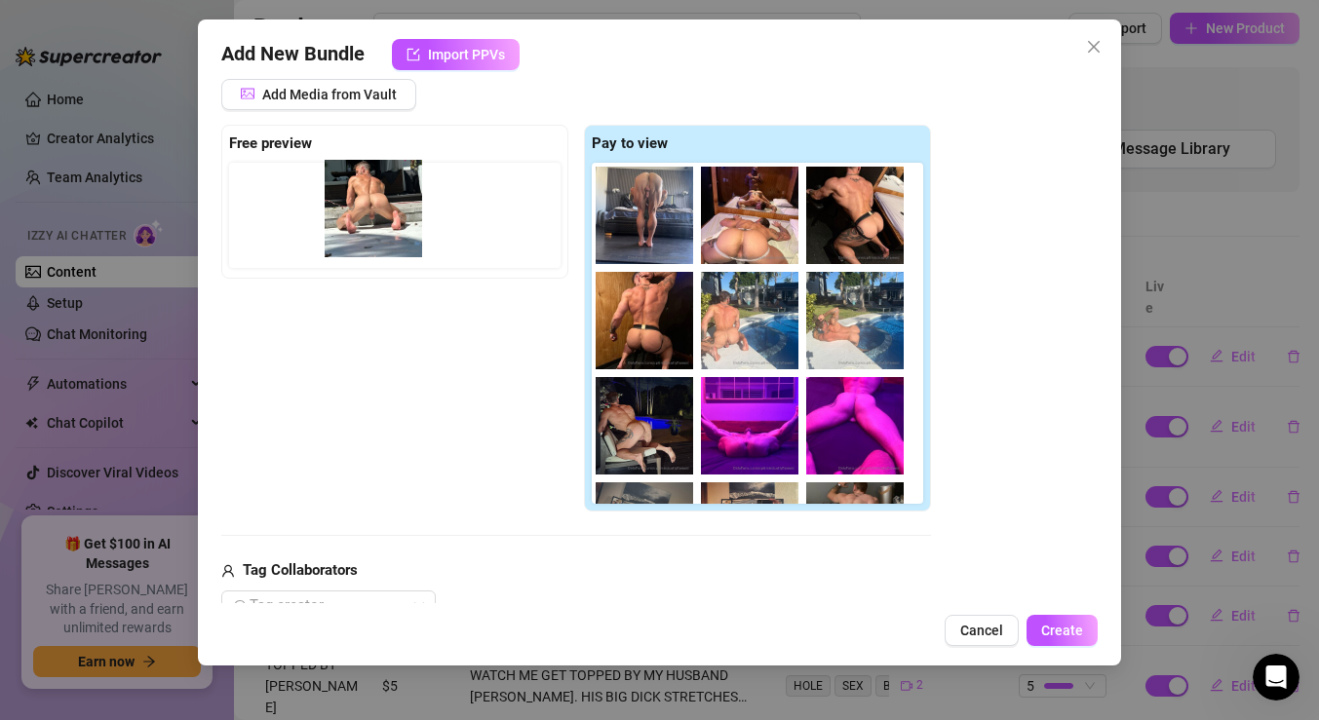
drag, startPoint x: 652, startPoint y: 223, endPoint x: 362, endPoint y: 217, distance: 290.6
click at [362, 217] on div "Free preview Pay to view" at bounding box center [576, 319] width 710 height 388
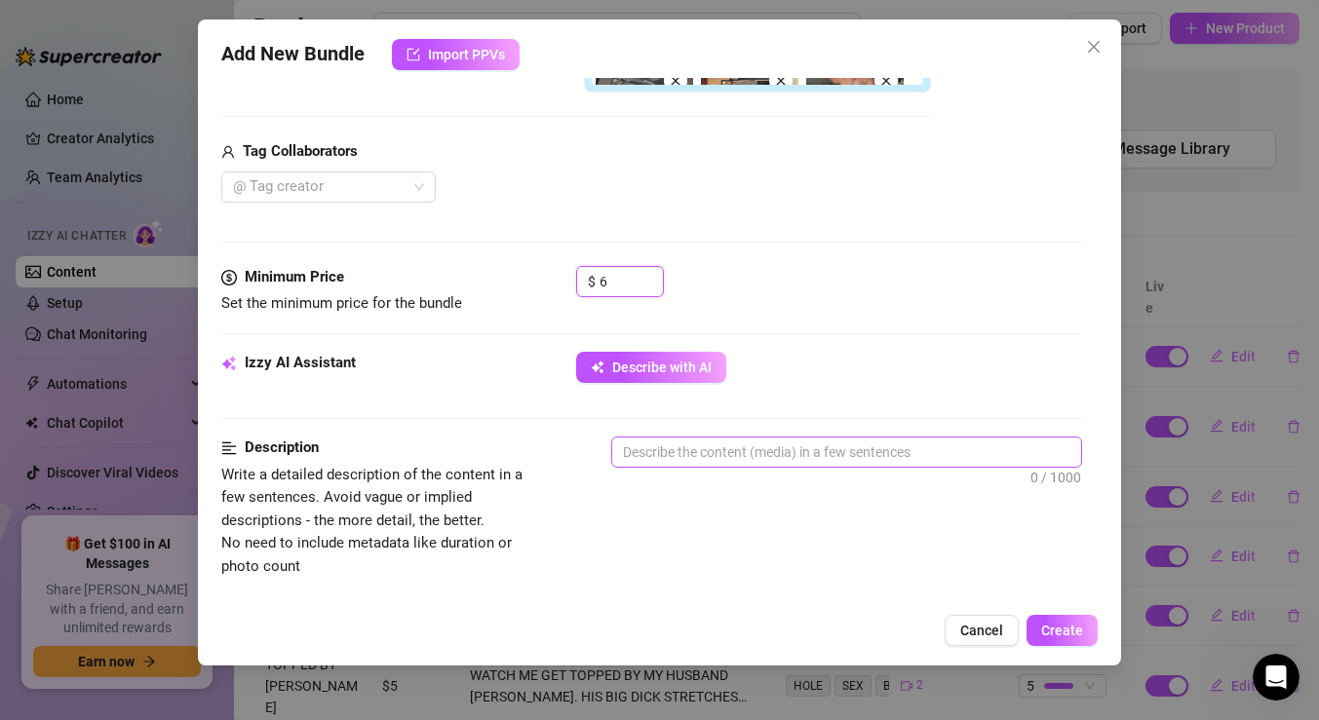
scroll to position [681, 0]
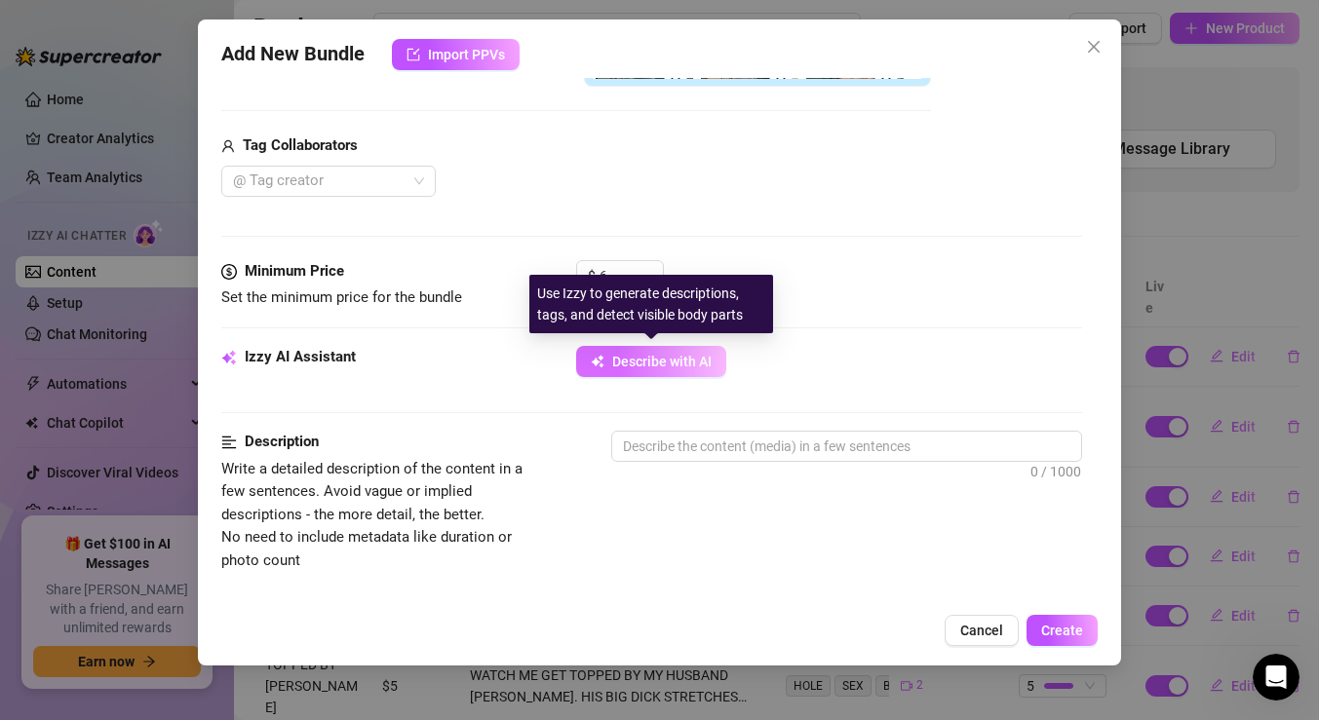
click at [660, 354] on span "Describe with AI" at bounding box center [661, 362] width 99 height 16
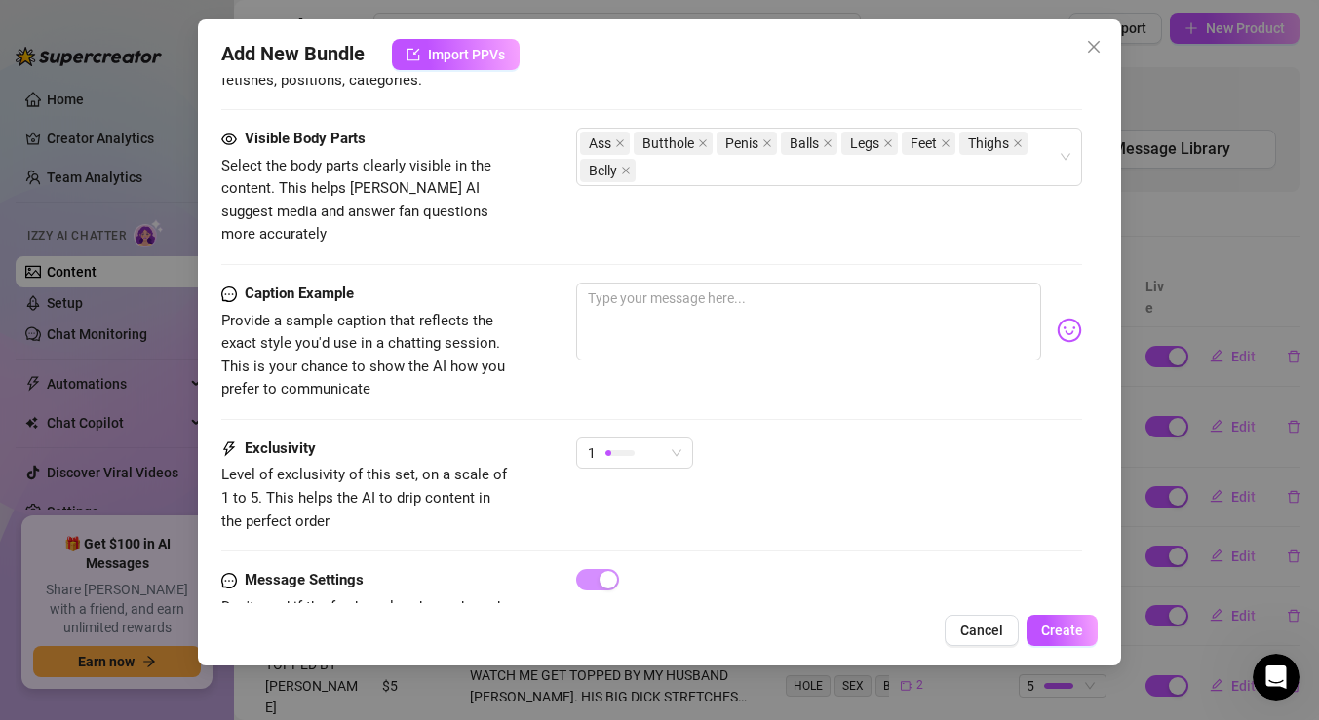
scroll to position [1422, 0]
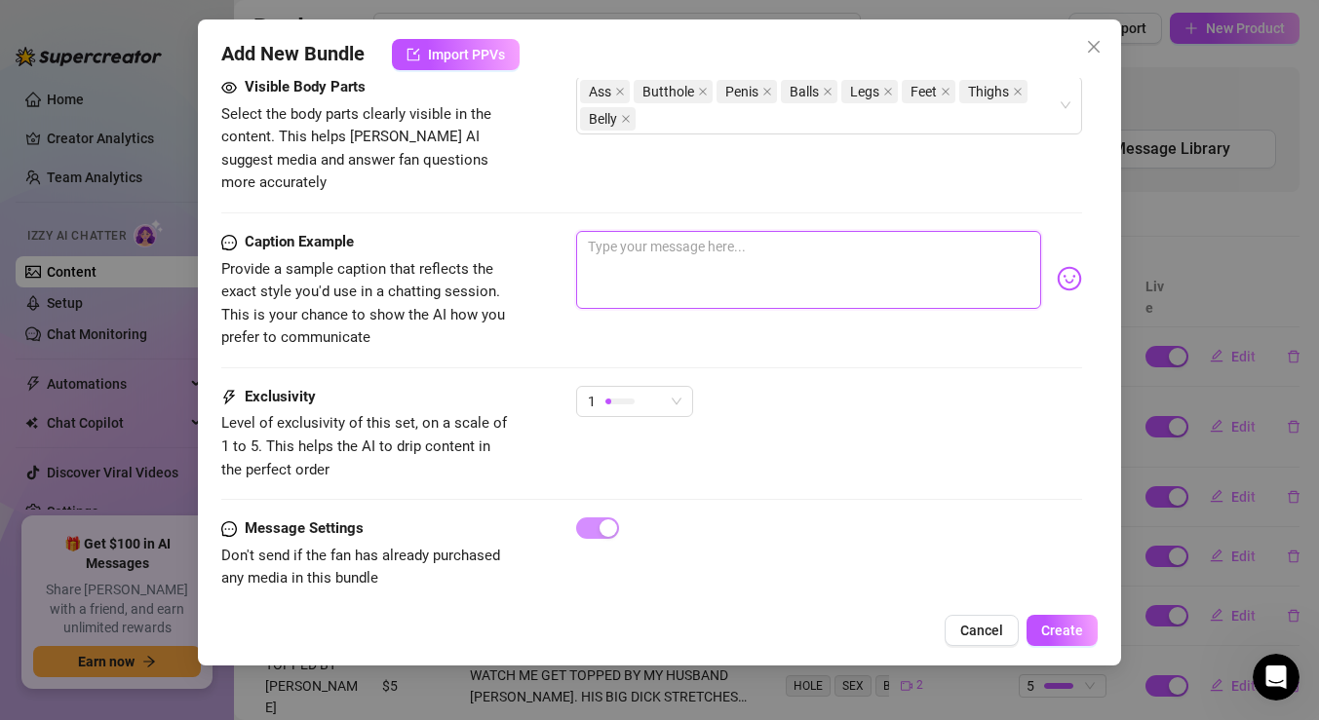
click at [647, 264] on textarea at bounding box center [808, 270] width 465 height 78
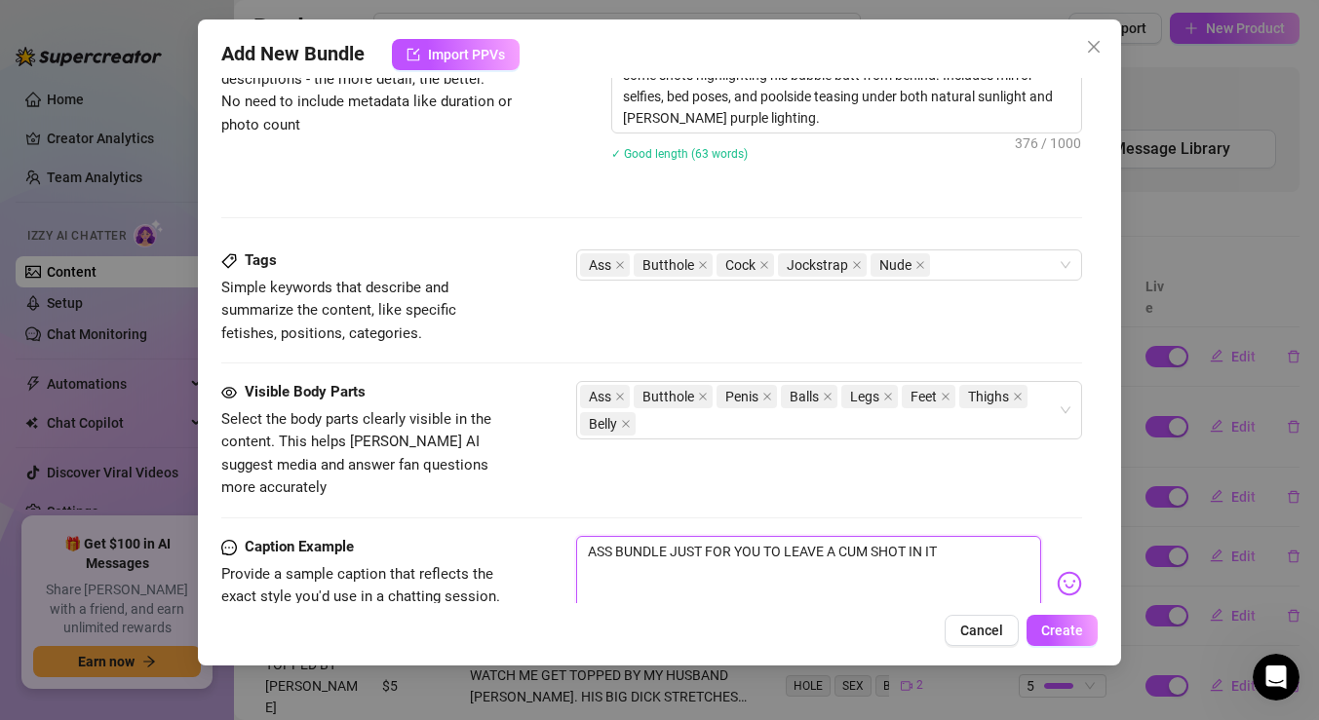
scroll to position [949, 0]
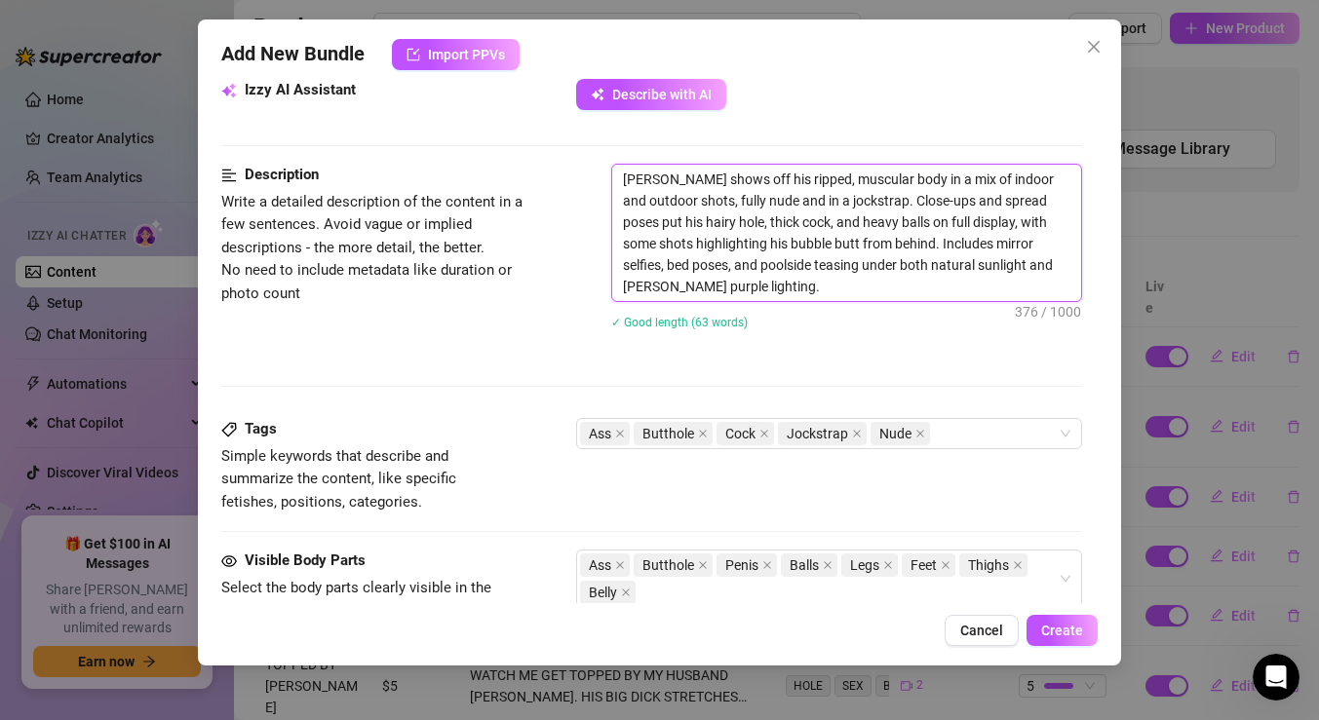
click at [684, 180] on textarea "[PERSON_NAME] shows off his ripped, muscular body in a mix of indoor and outdoo…" at bounding box center [846, 233] width 469 height 136
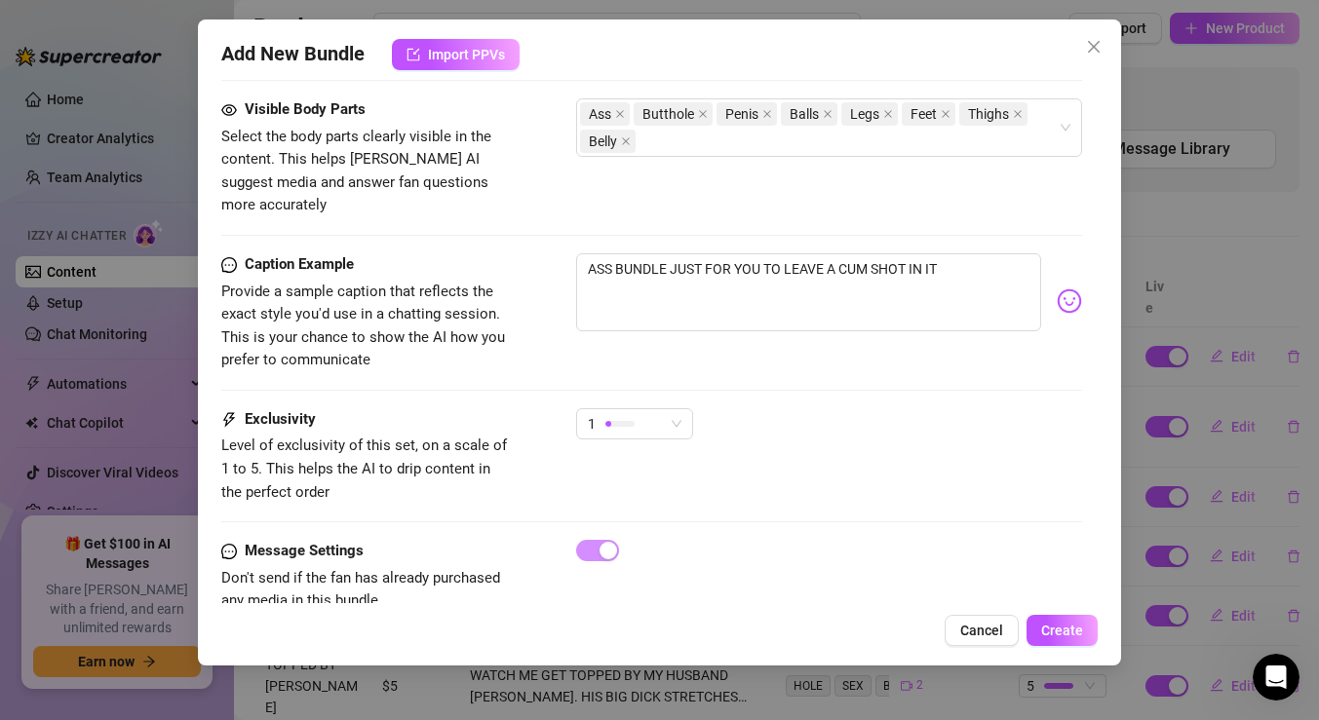
scroll to position [1413, 0]
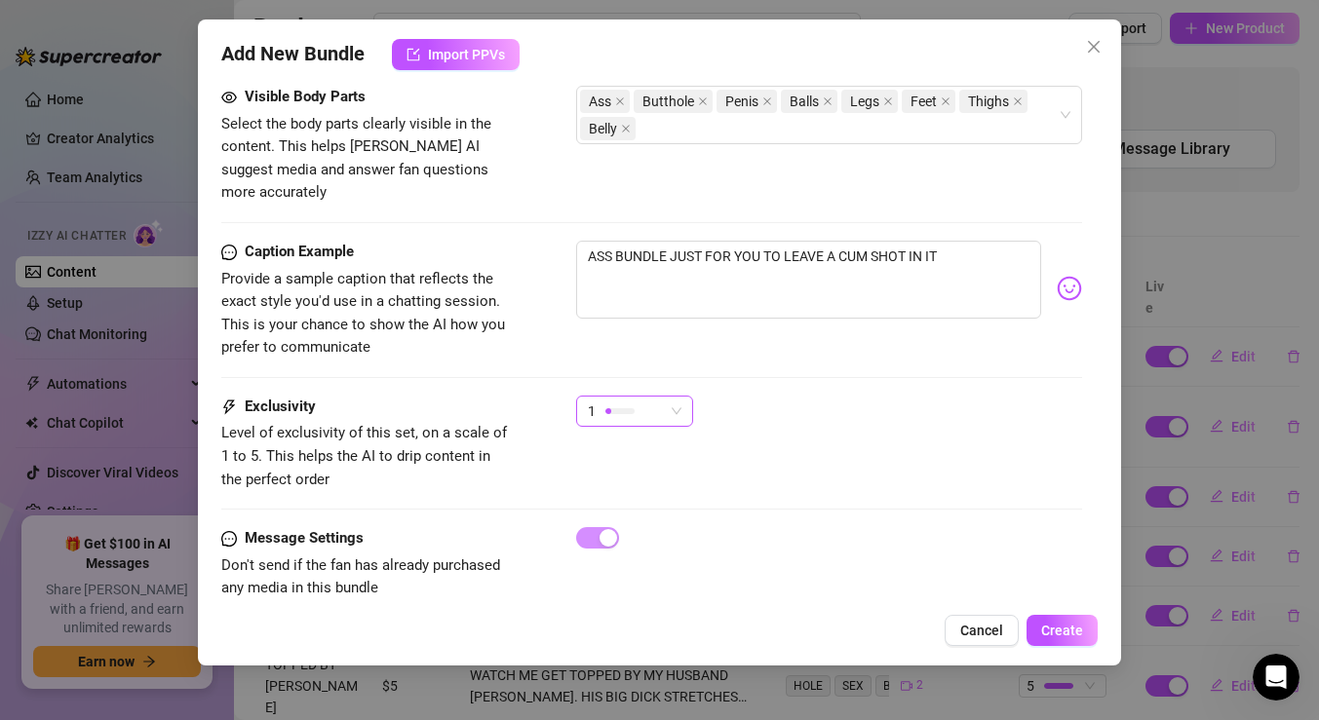
click at [665, 397] on span "1" at bounding box center [635, 411] width 94 height 29
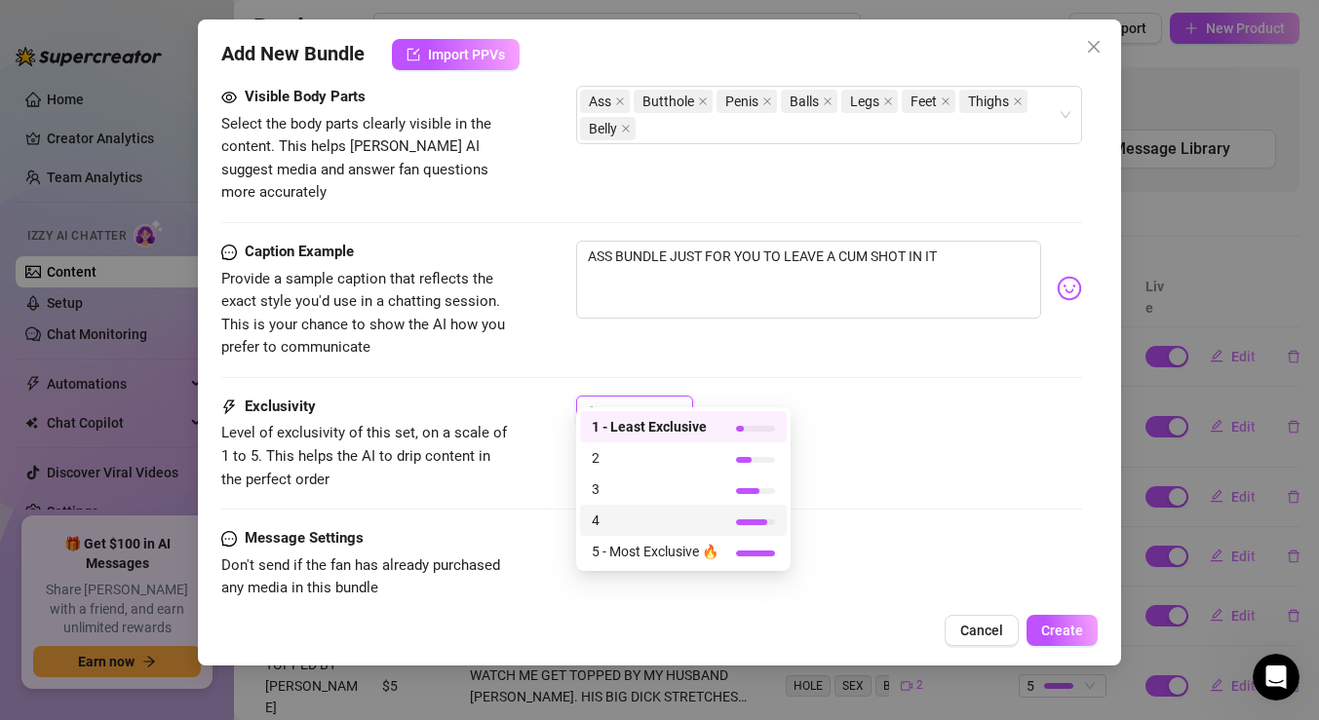
click at [667, 526] on span "4" at bounding box center [655, 520] width 127 height 21
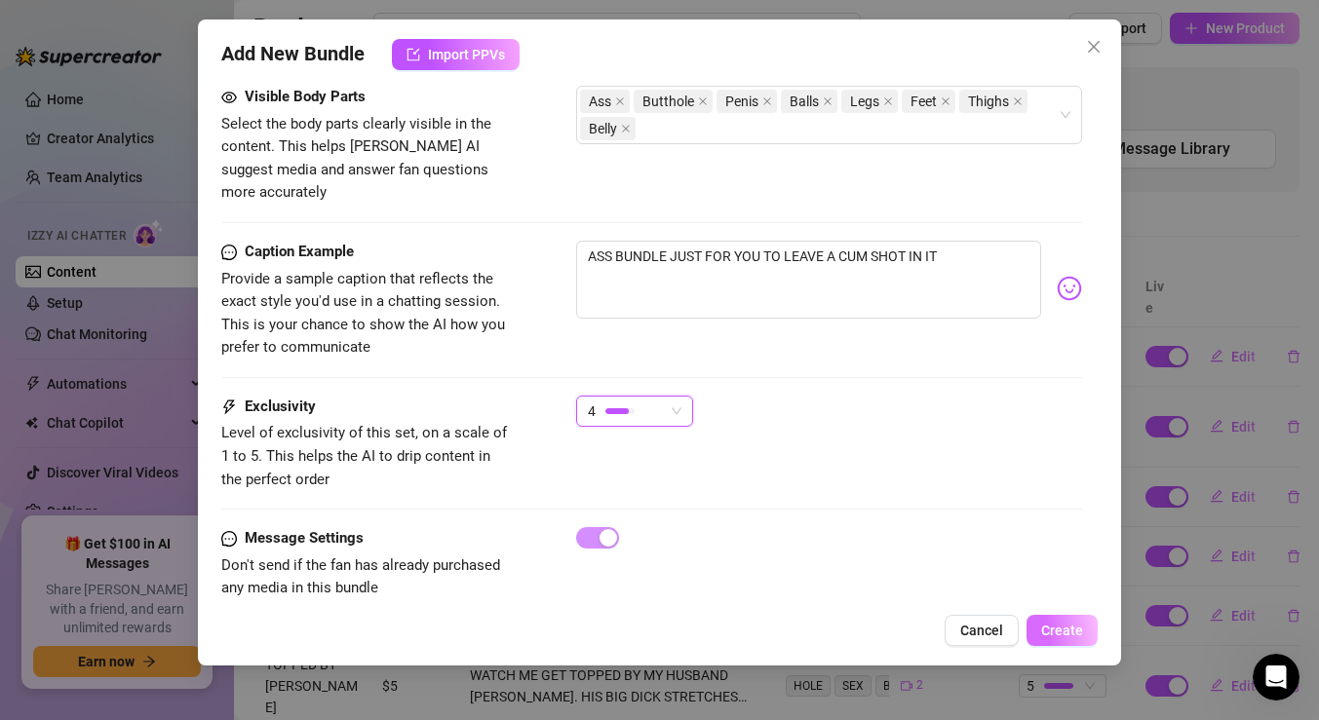
click at [1041, 635] on button "Create" at bounding box center [1062, 630] width 71 height 31
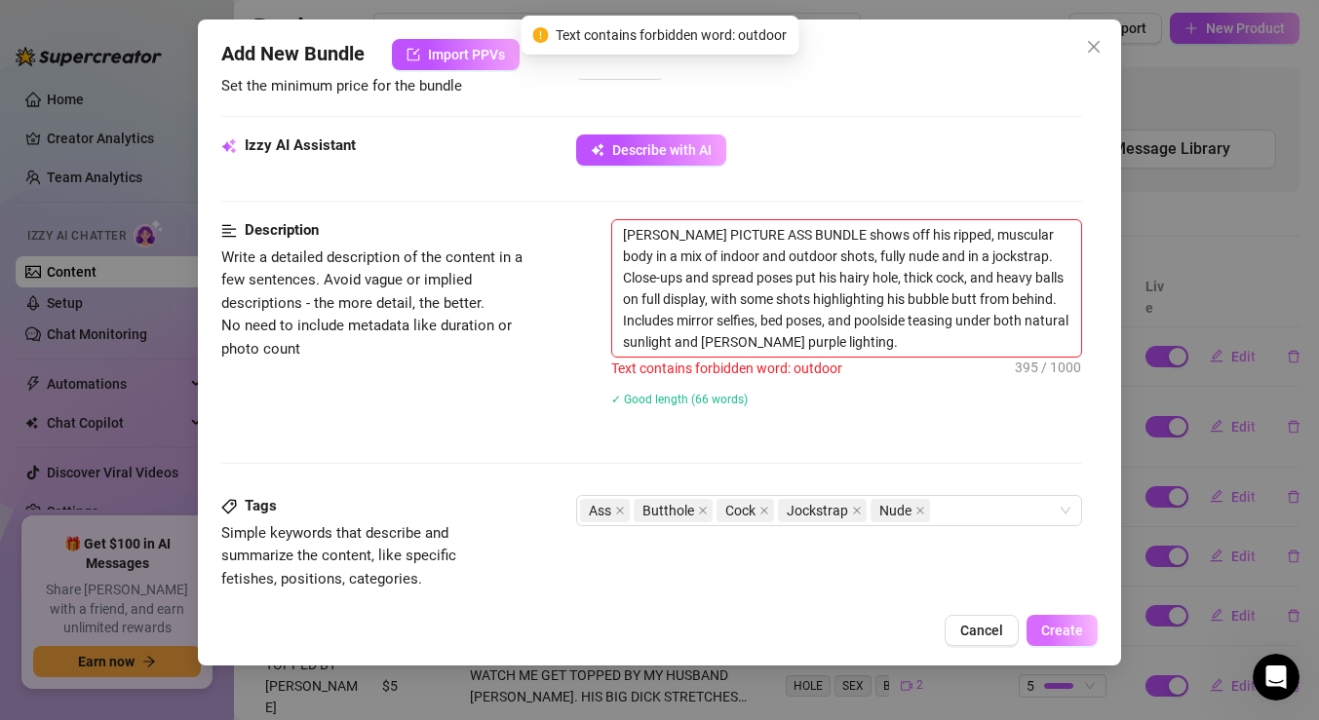
scroll to position [840, 0]
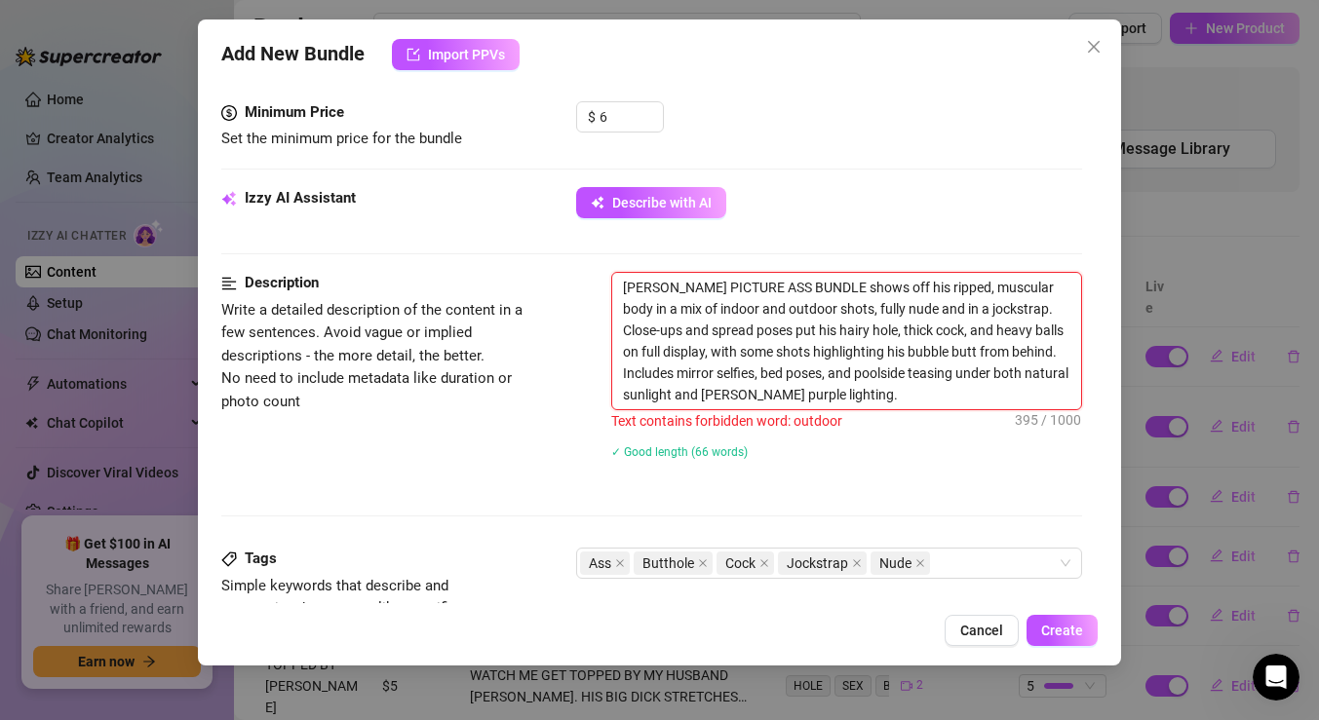
drag, startPoint x: 748, startPoint y: 304, endPoint x: 774, endPoint y: 304, distance: 26.3
click at [774, 304] on textarea "[PERSON_NAME] PICTURE ASS BUNDLE shows off his ripped, muscular body in a mix o…" at bounding box center [846, 341] width 469 height 136
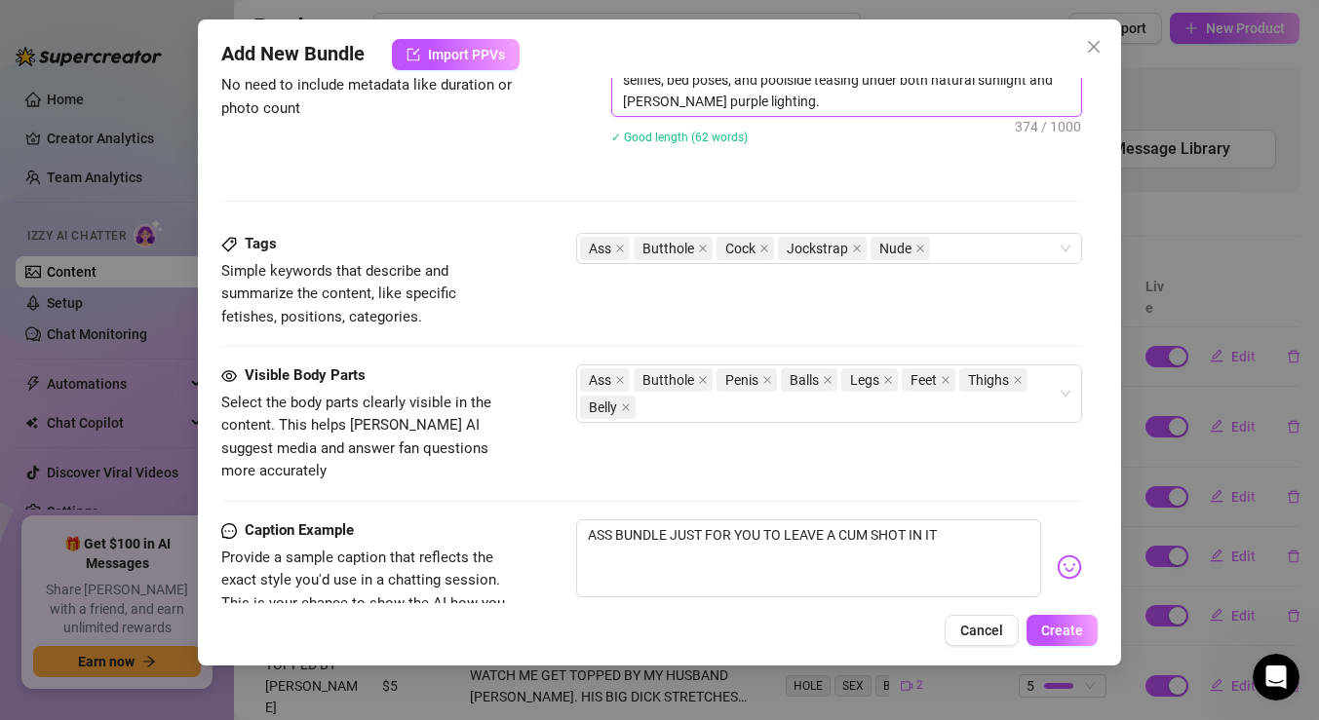
scroll to position [1146, 0]
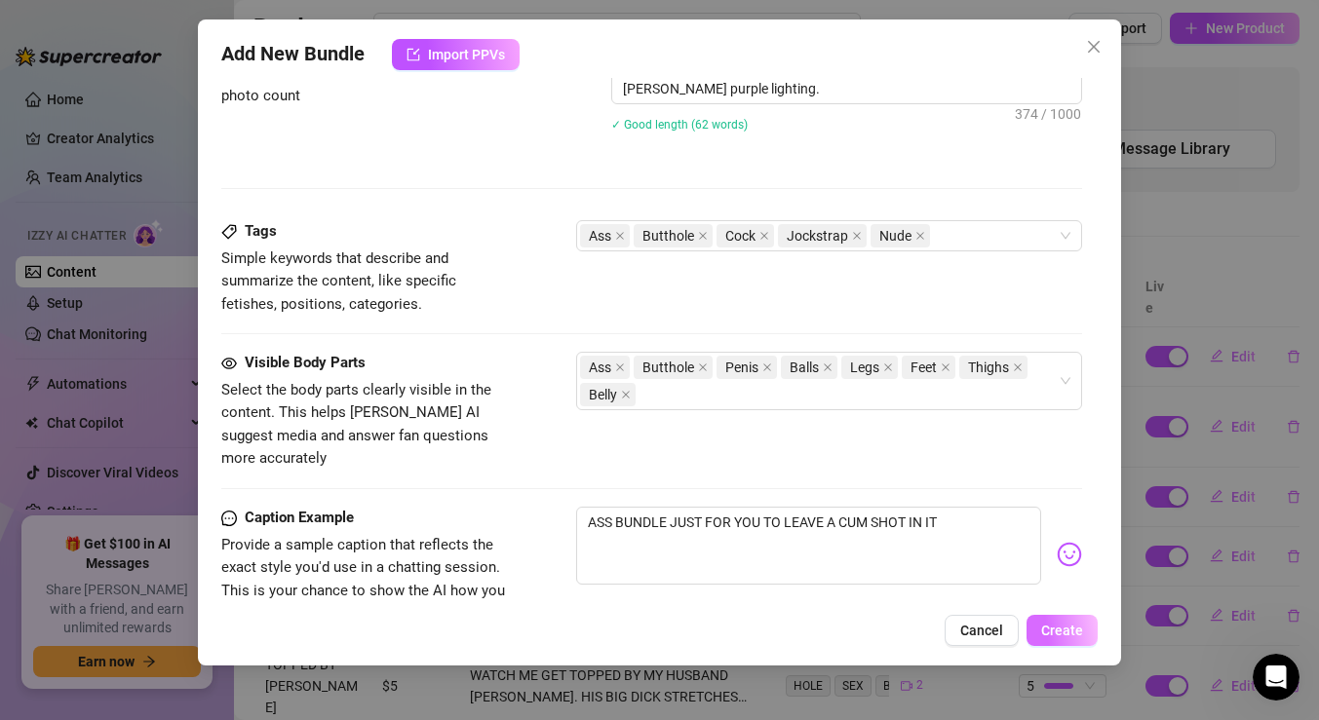
click at [1059, 637] on span "Create" at bounding box center [1062, 631] width 42 height 16
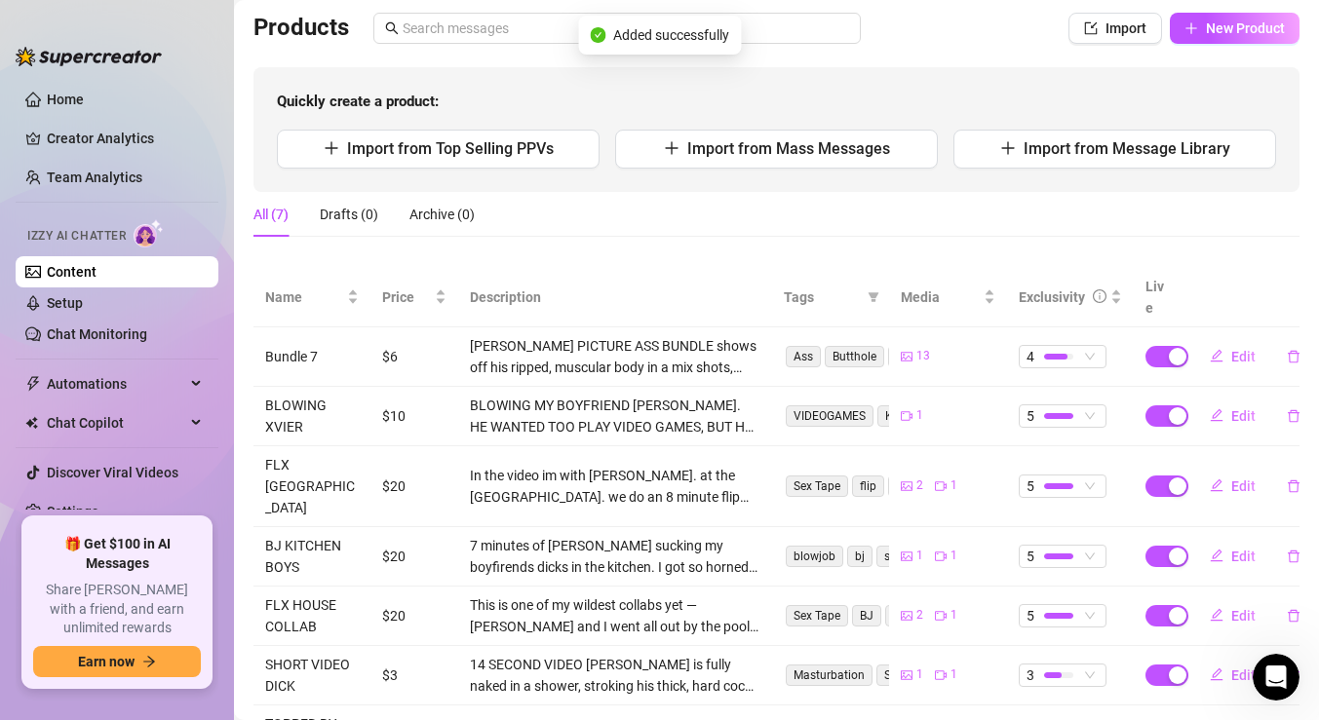
scroll to position [193, 0]
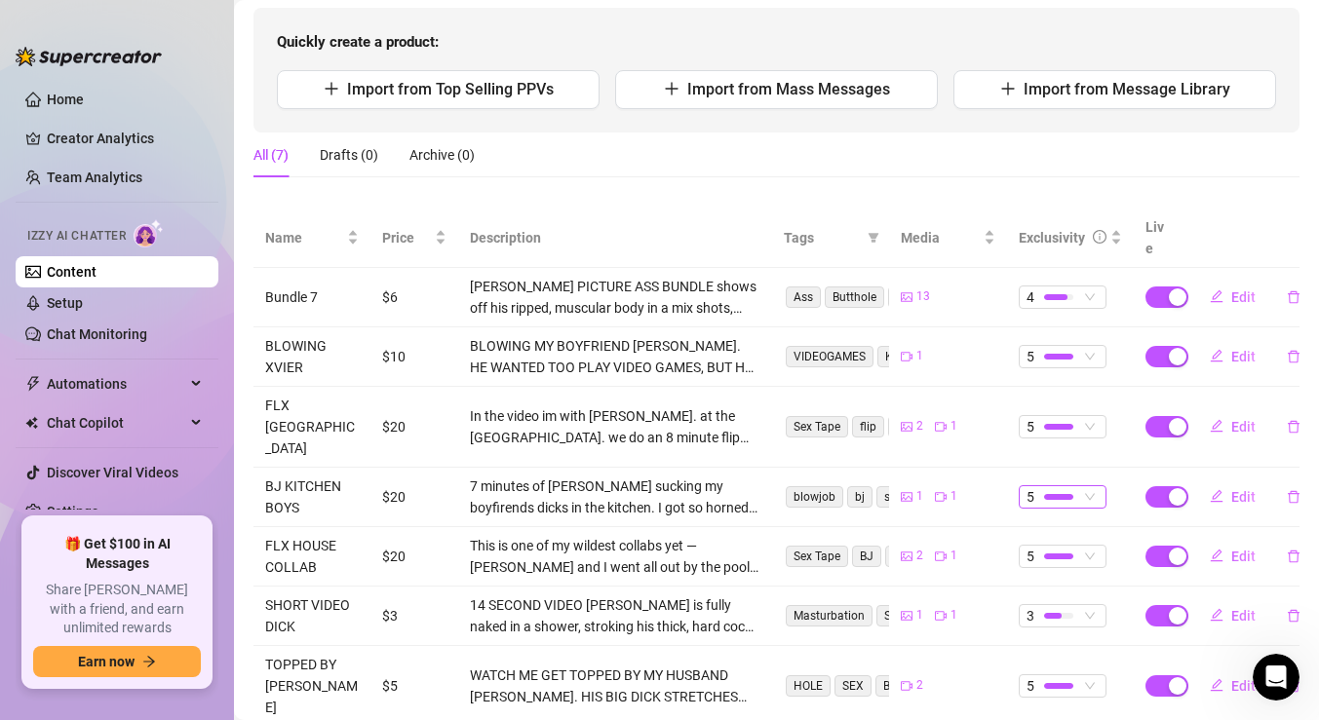
click at [1064, 487] on div at bounding box center [1058, 496] width 29 height 19
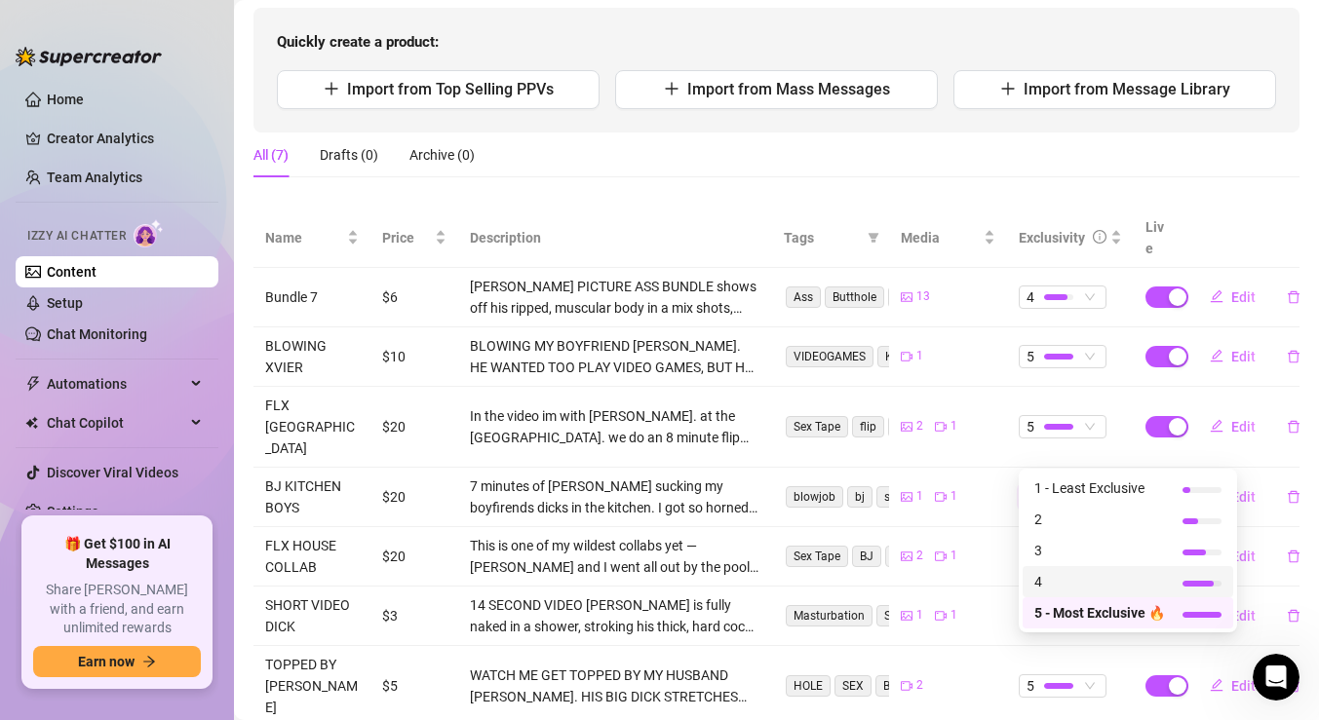
click at [1059, 573] on span "4" at bounding box center [1099, 581] width 131 height 21
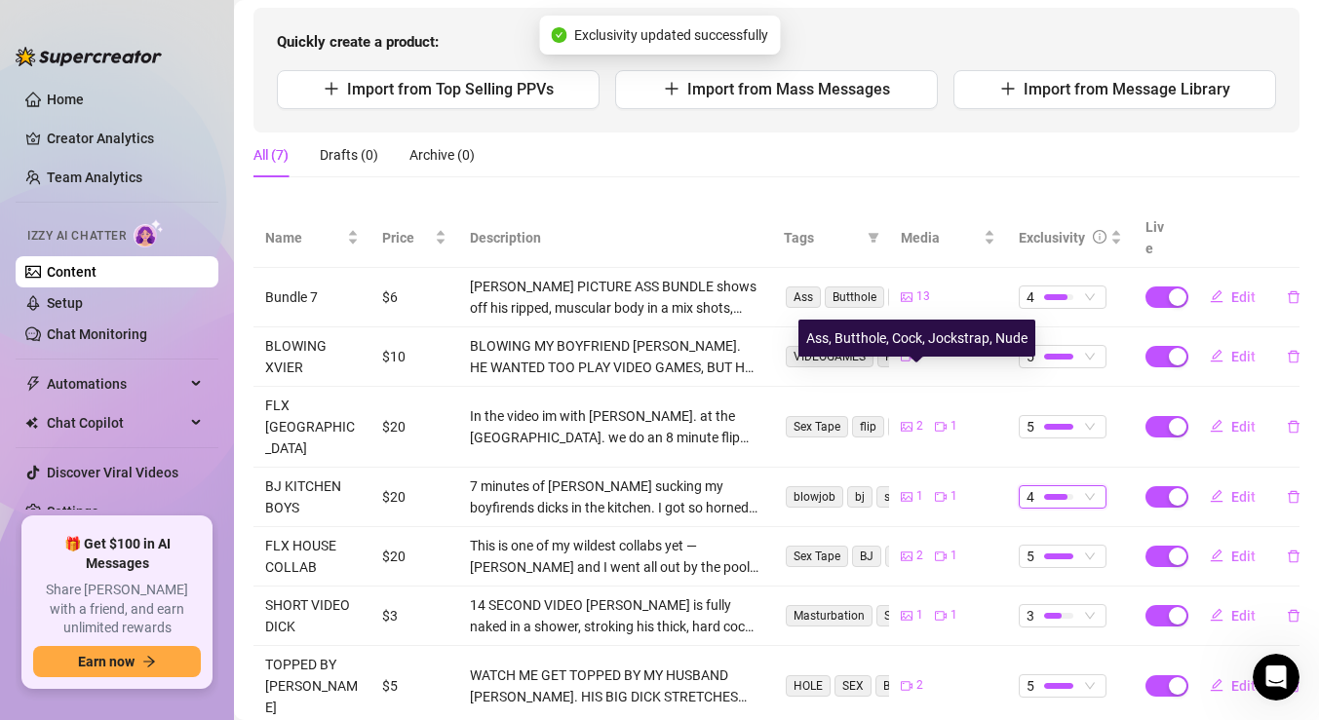
scroll to position [25, 0]
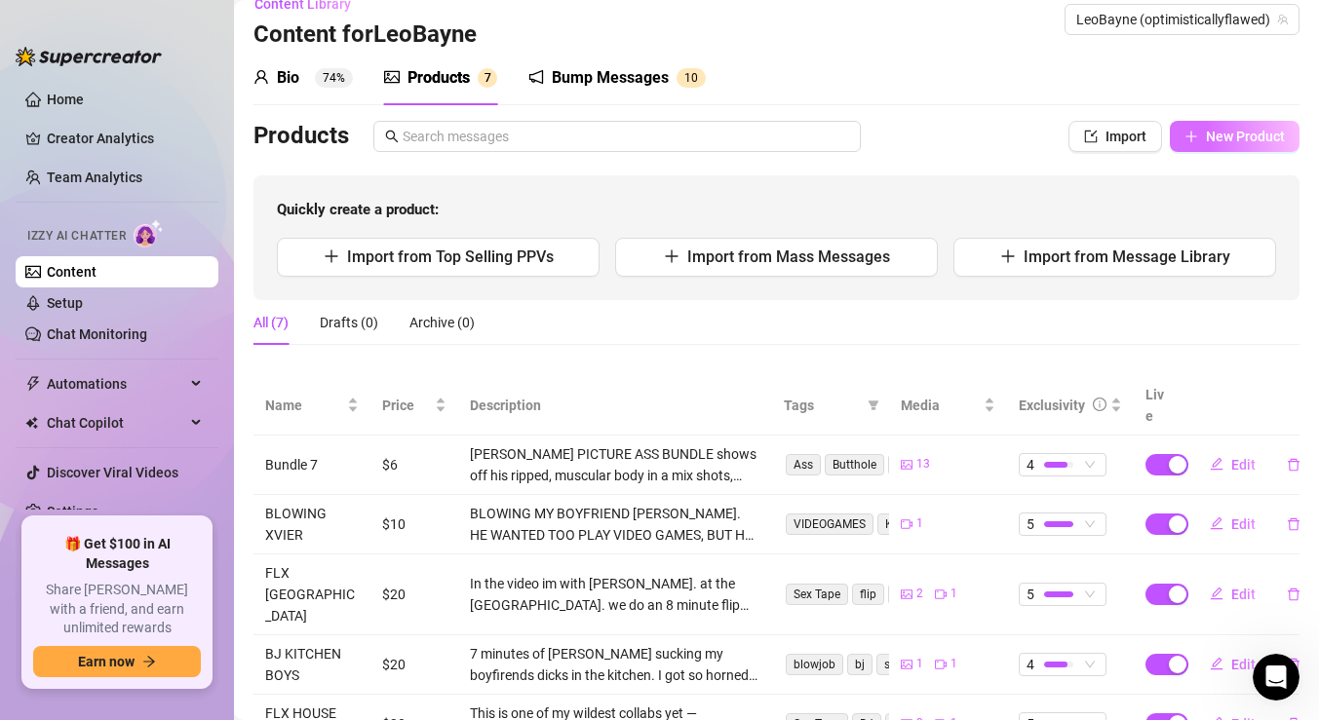
click at [1206, 134] on span "New Product" at bounding box center [1245, 137] width 79 height 16
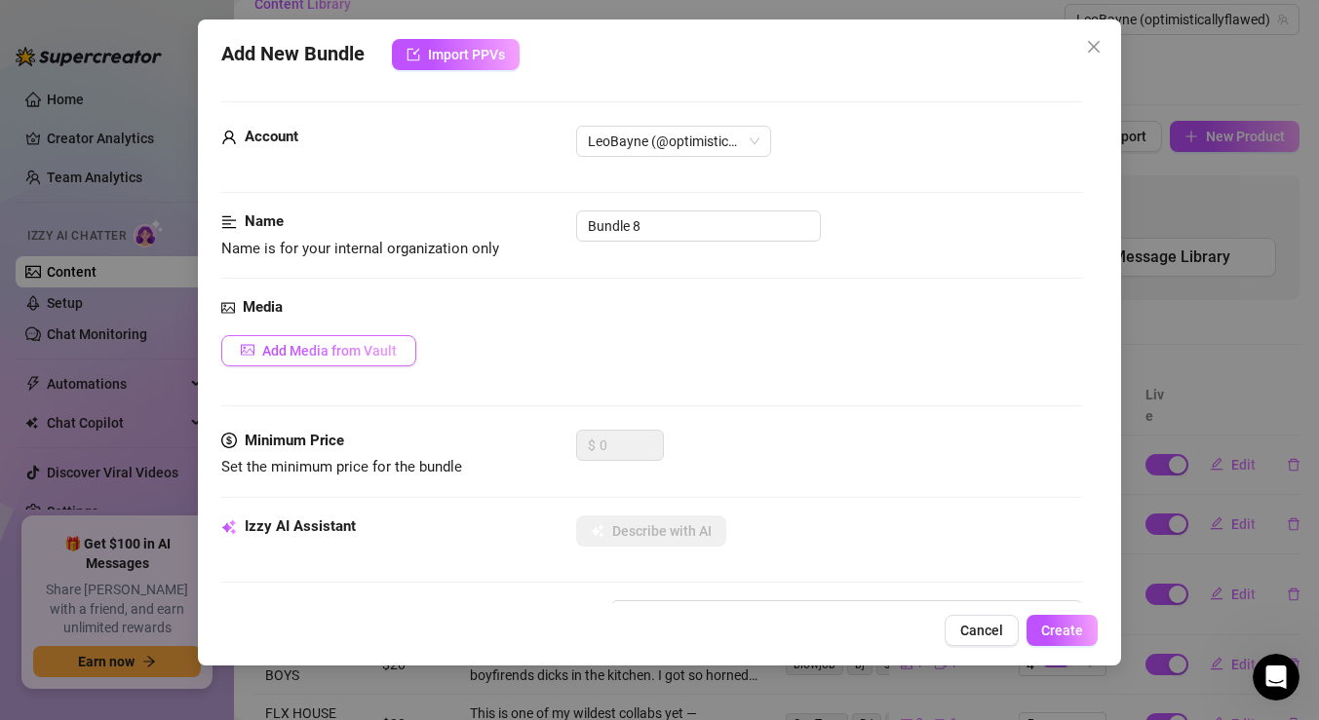
click at [364, 345] on span "Add Media from Vault" at bounding box center [329, 351] width 135 height 16
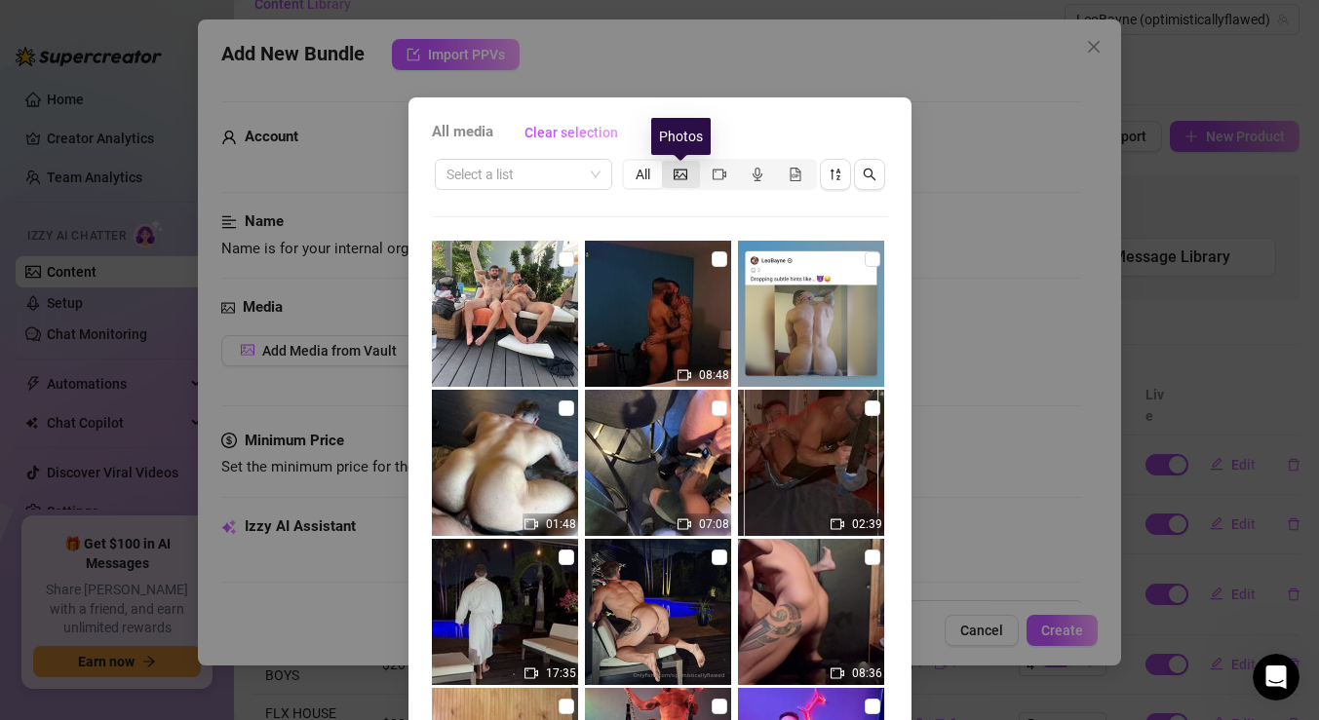
click at [680, 177] on icon "picture" at bounding box center [681, 175] width 14 height 14
click at [667, 164] on input "segmented control" at bounding box center [667, 164] width 0 height 0
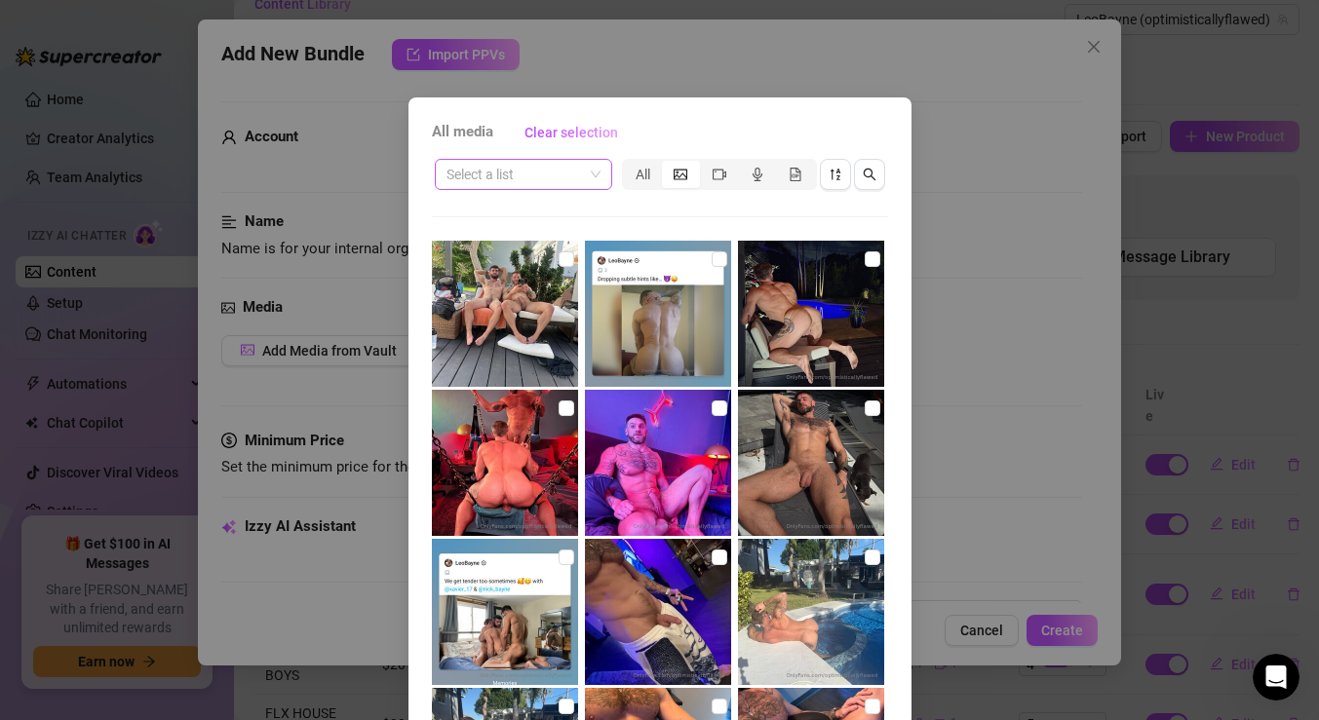
click at [550, 166] on input "search" at bounding box center [514, 174] width 136 height 29
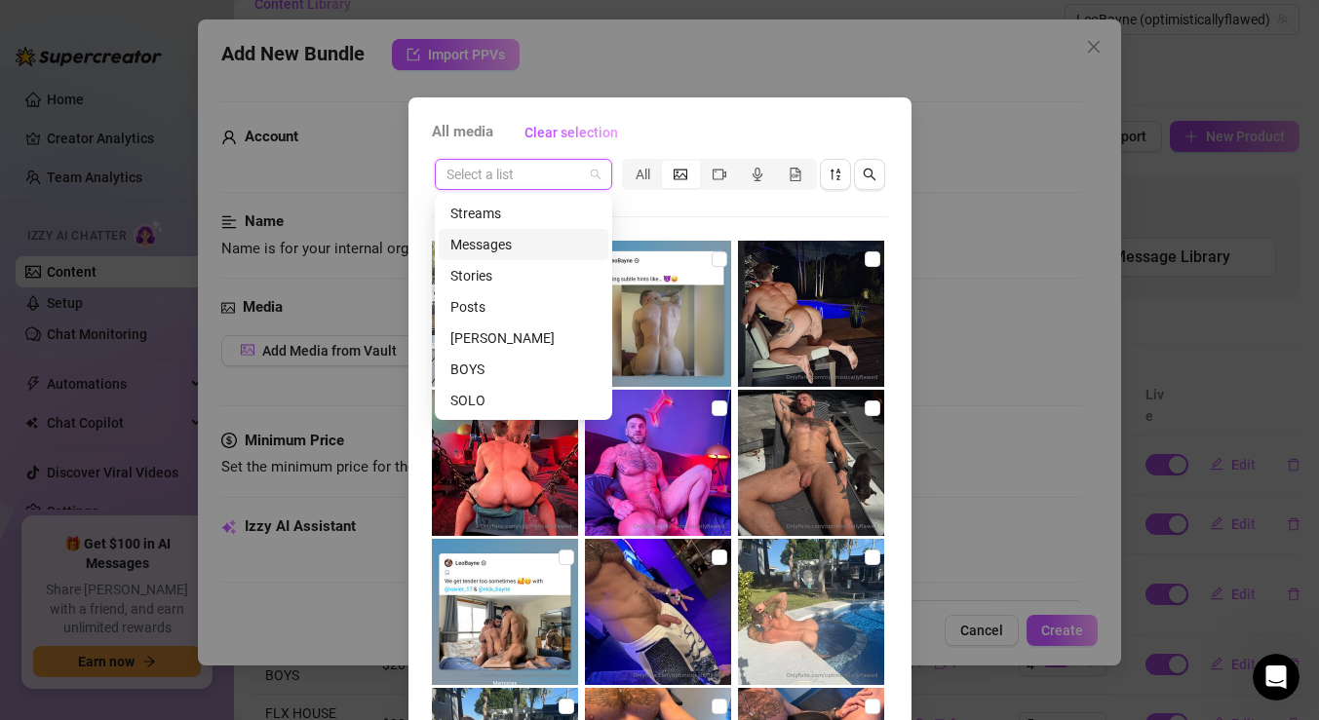
click at [502, 242] on div "Messages" at bounding box center [523, 244] width 146 height 21
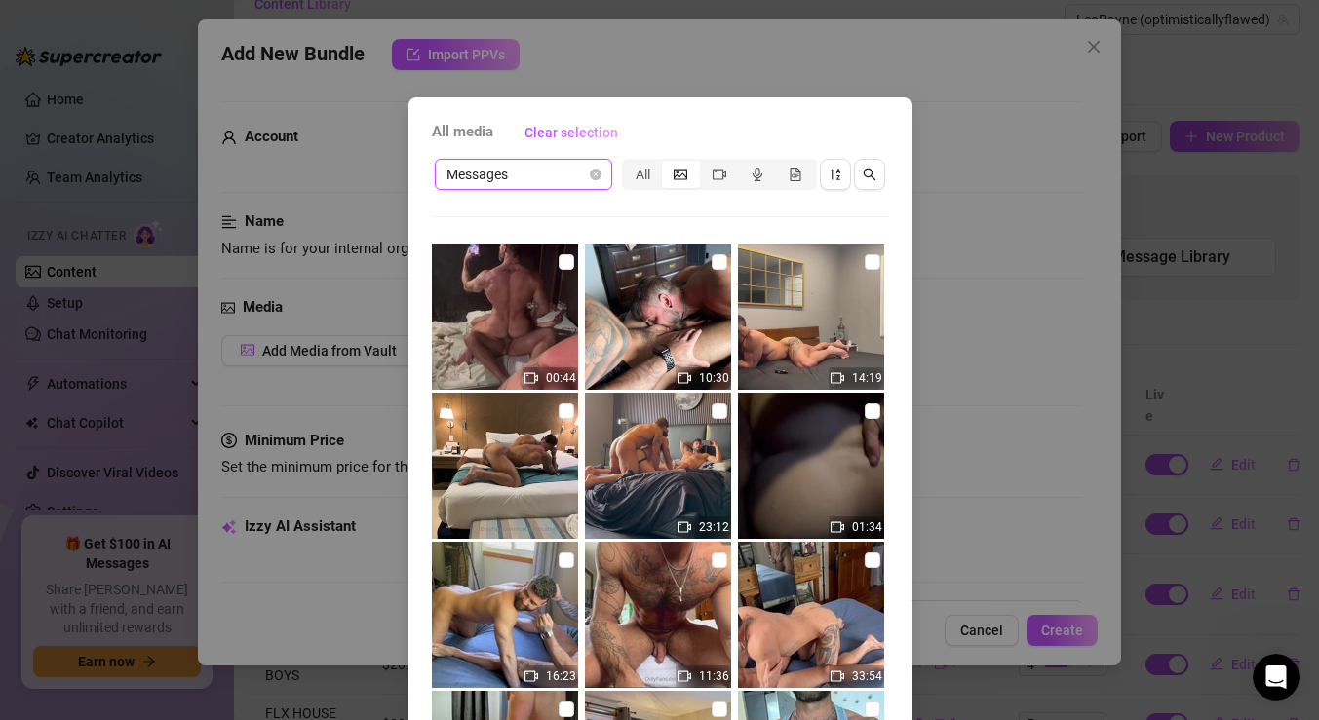
scroll to position [479, 0]
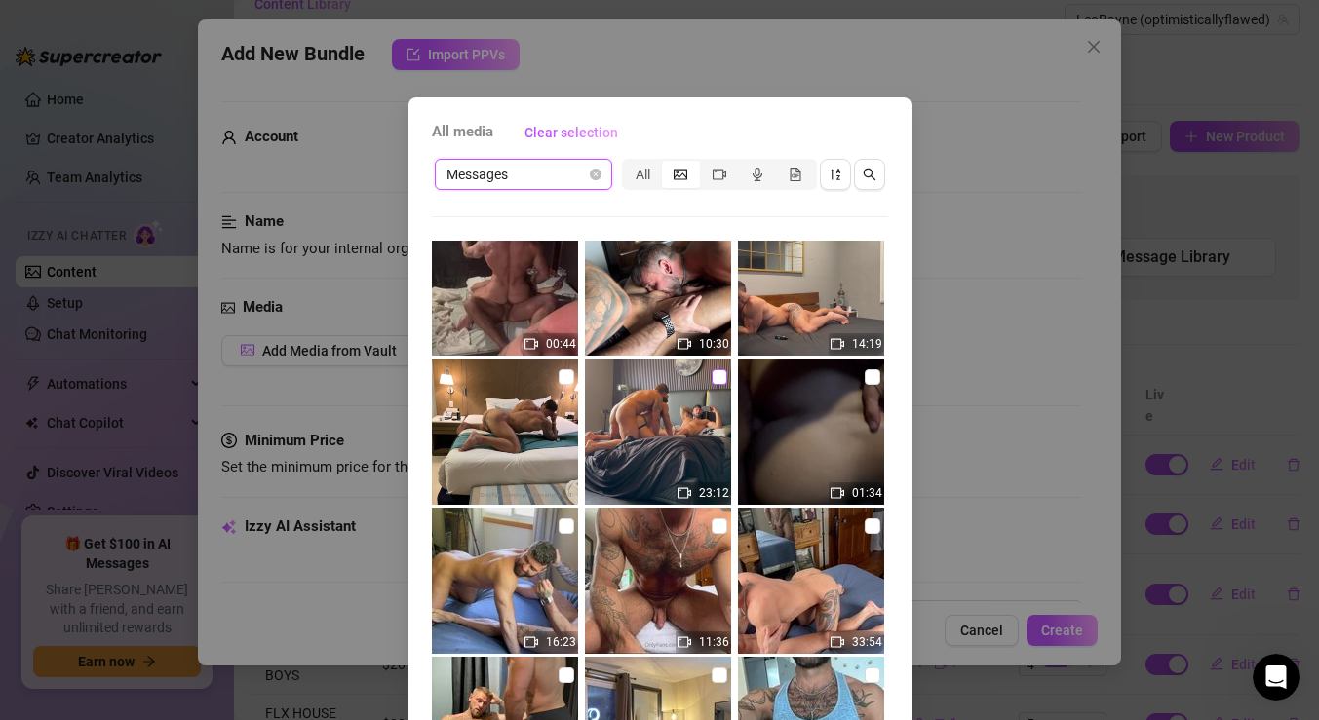
click at [718, 381] on input "checkbox" at bounding box center [720, 377] width 16 height 16
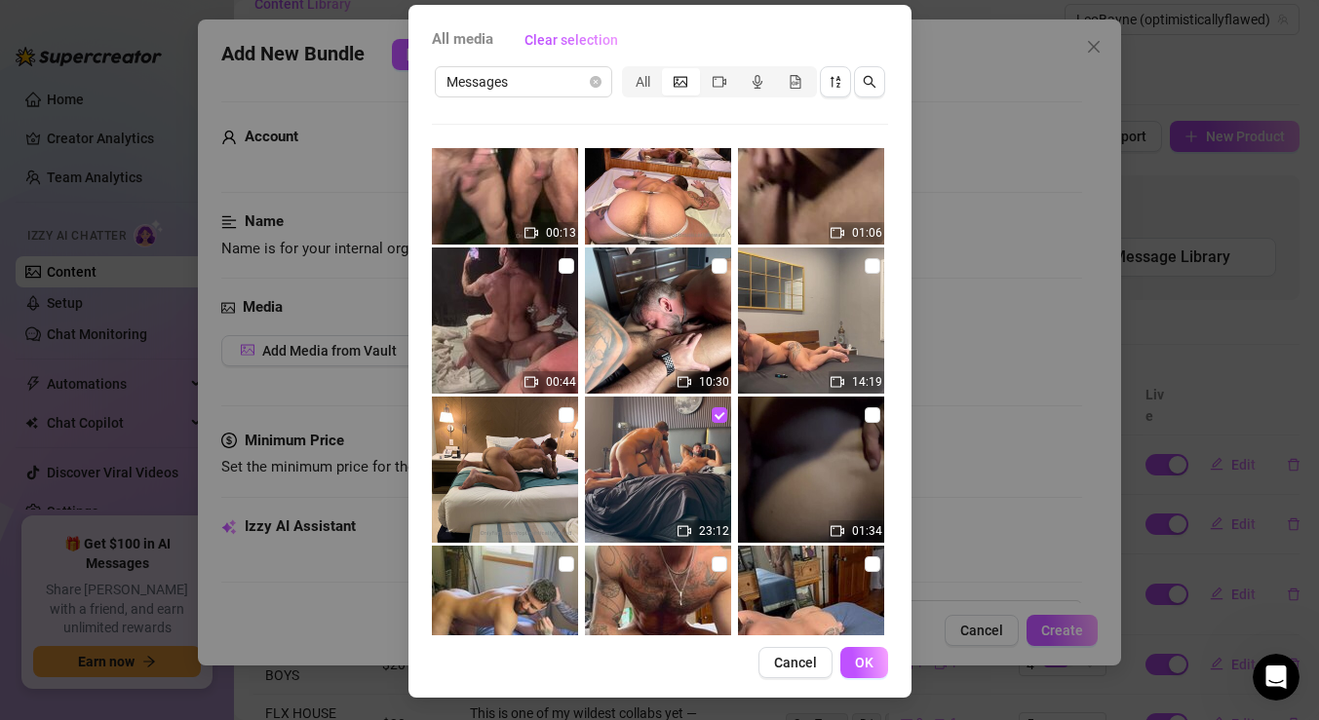
scroll to position [303, 0]
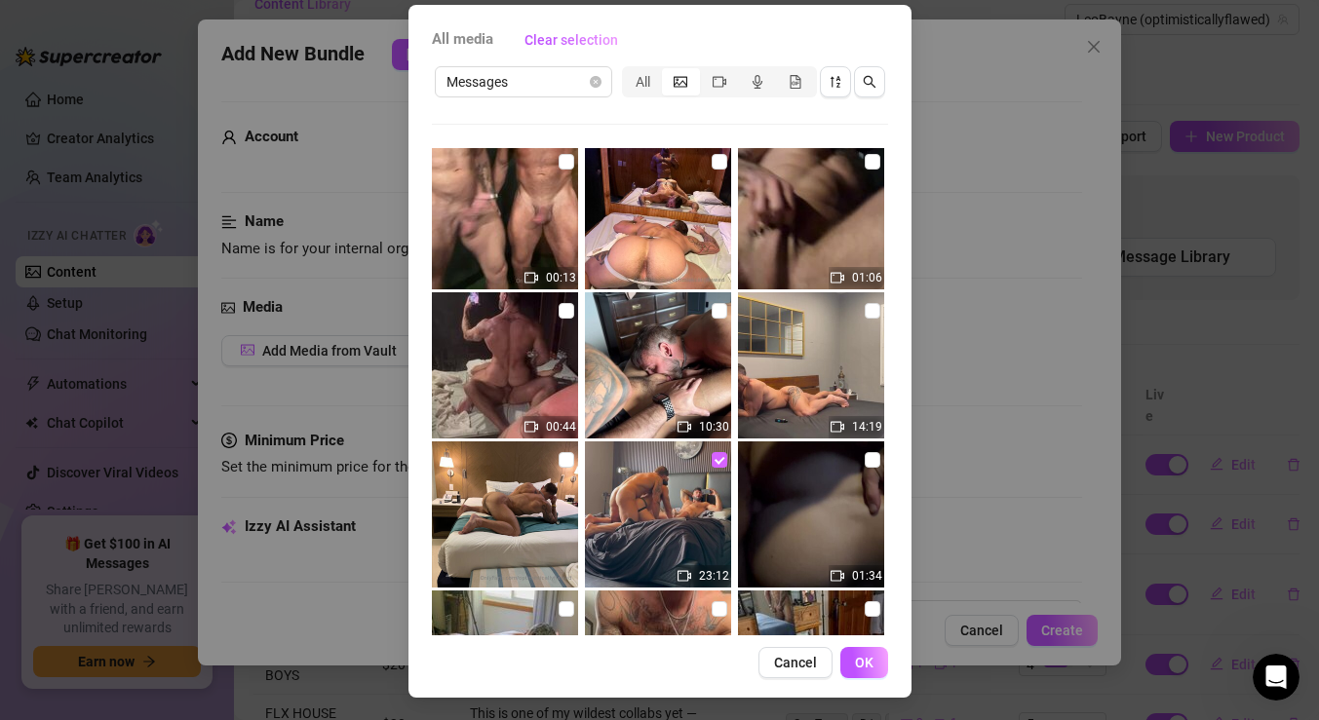
click at [721, 454] on input "checkbox" at bounding box center [720, 460] width 16 height 16
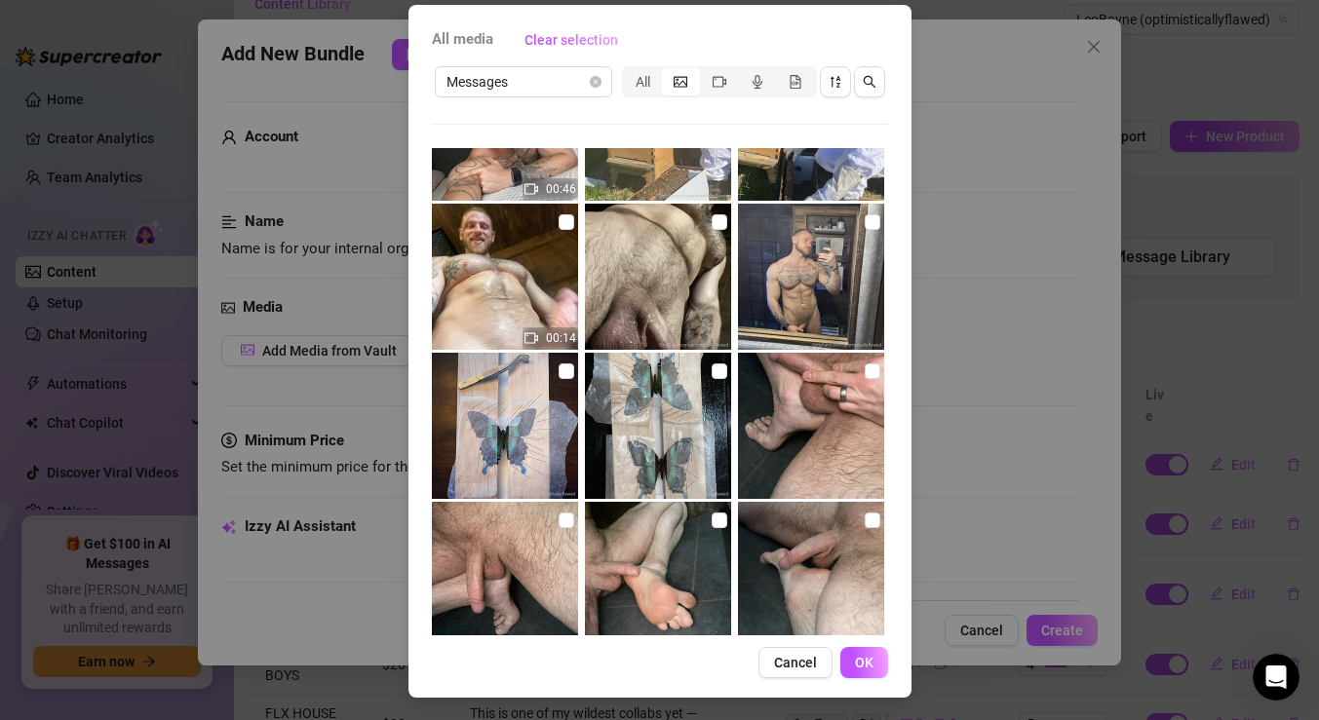
scroll to position [1699, 0]
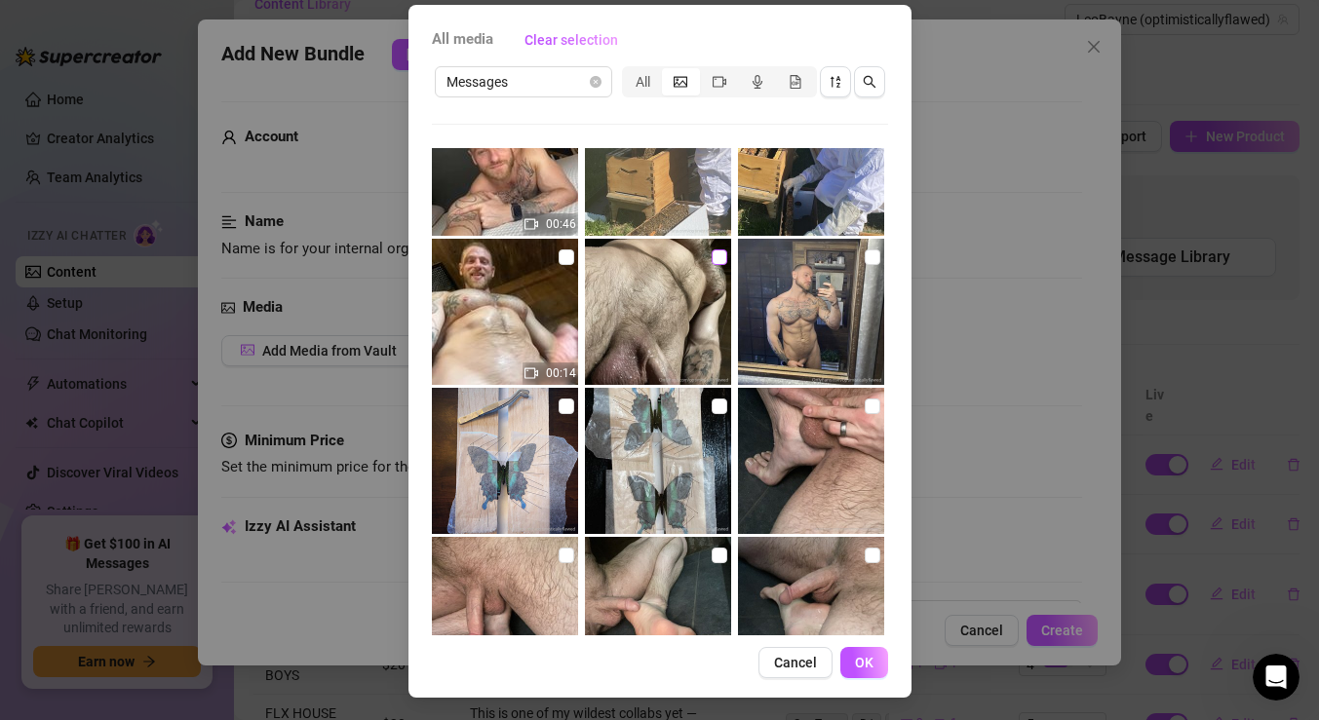
click at [718, 263] on input "checkbox" at bounding box center [720, 258] width 16 height 16
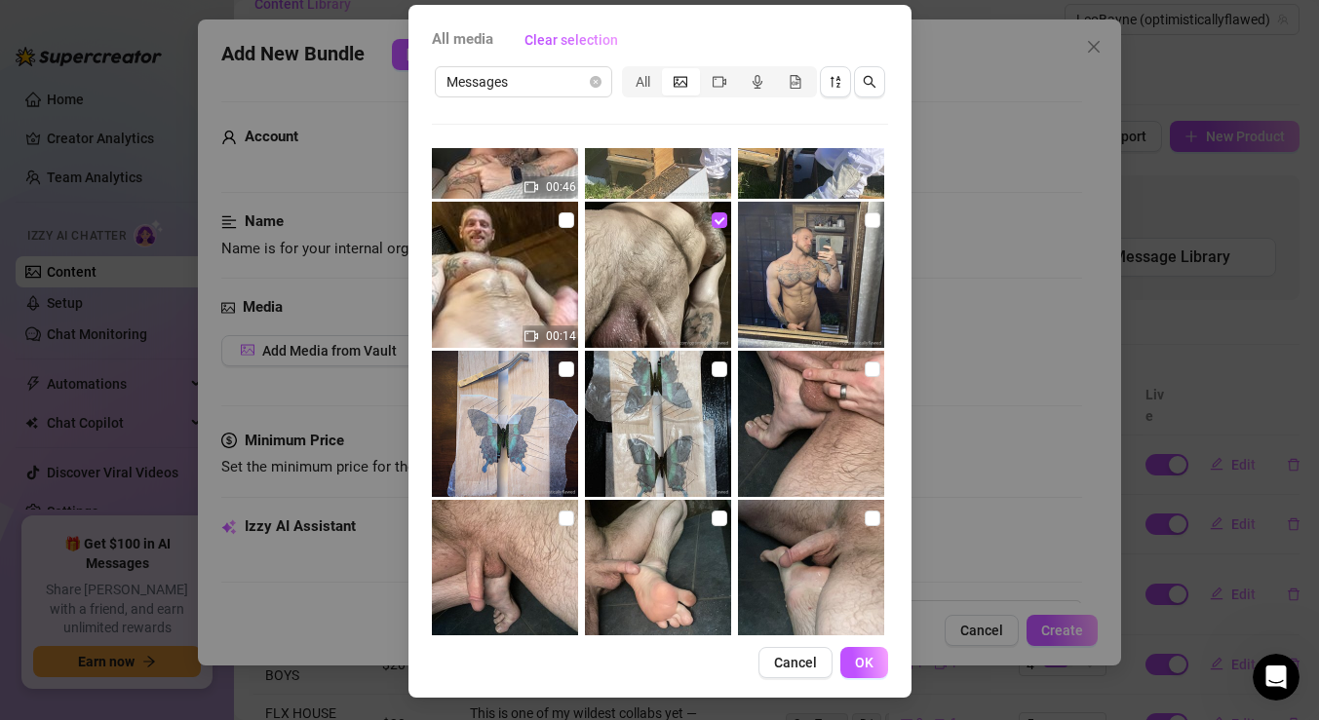
scroll to position [1742, 0]
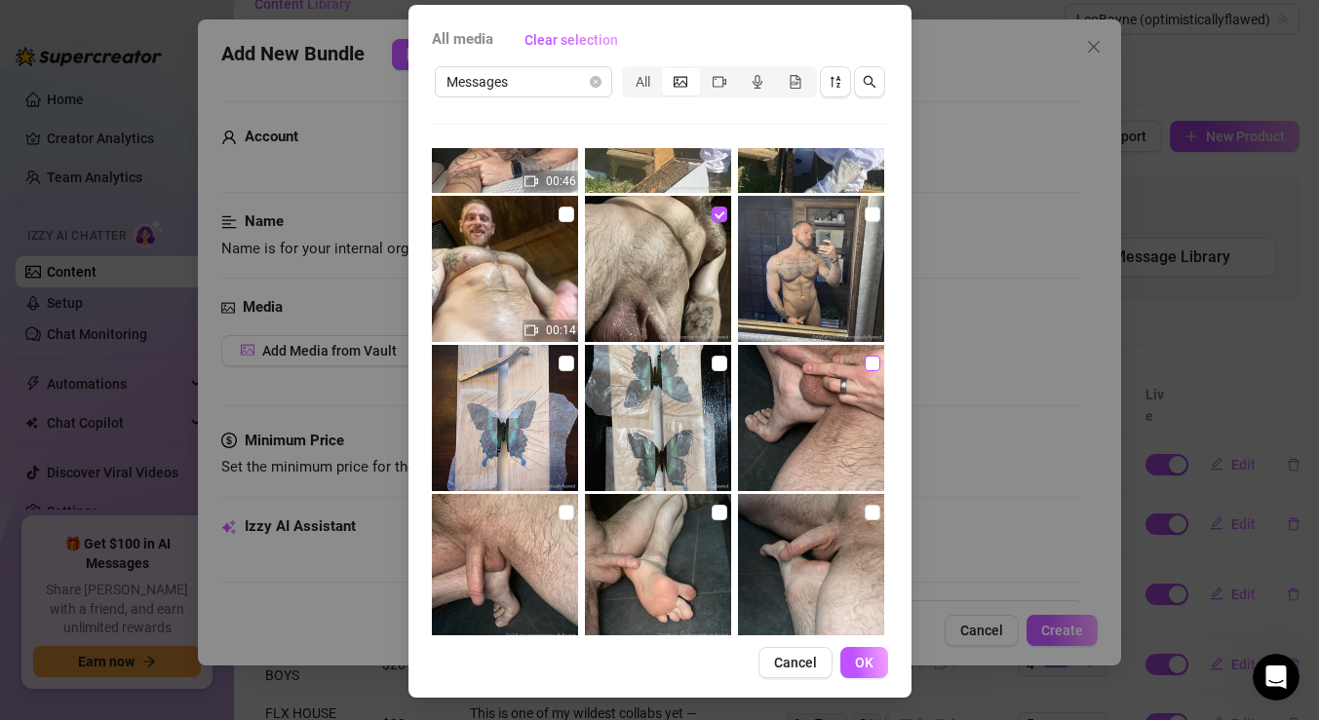
click at [866, 362] on input "checkbox" at bounding box center [873, 364] width 16 height 16
click at [867, 507] on input "checkbox" at bounding box center [873, 513] width 16 height 16
click at [715, 513] on input "checkbox" at bounding box center [720, 513] width 16 height 16
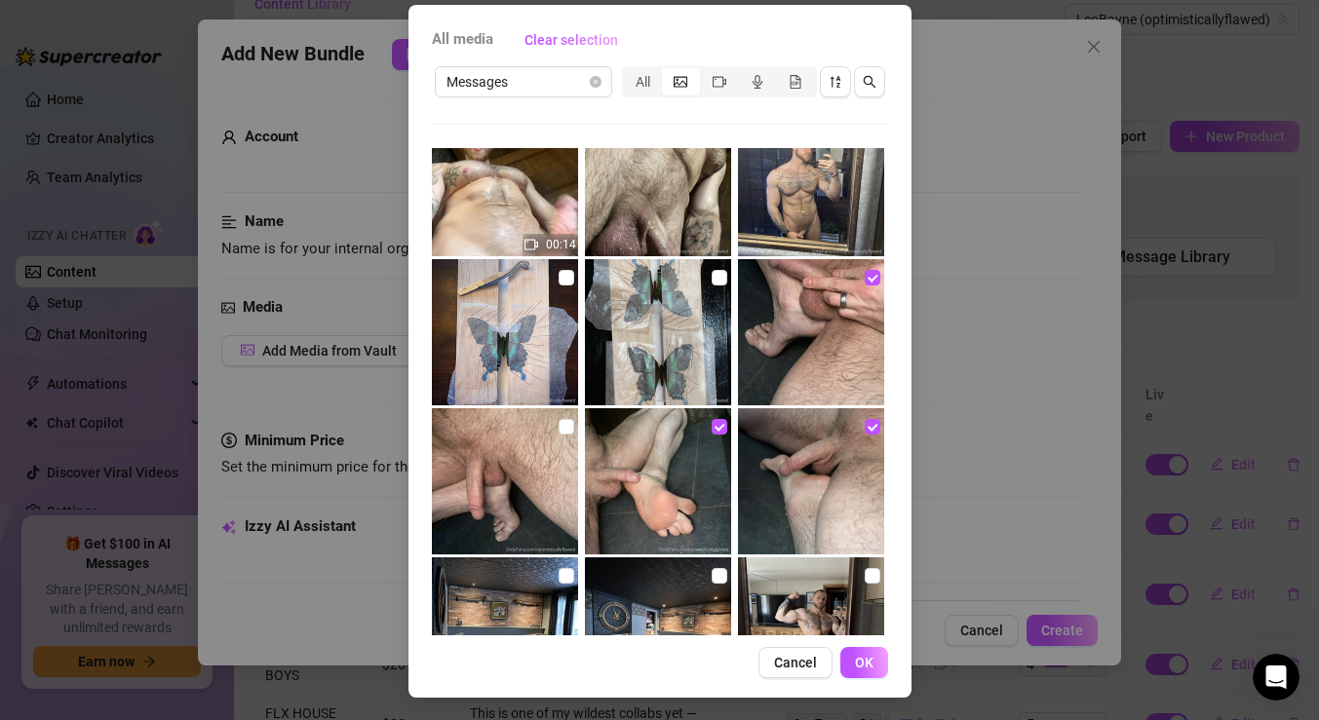
scroll to position [1853, 0]
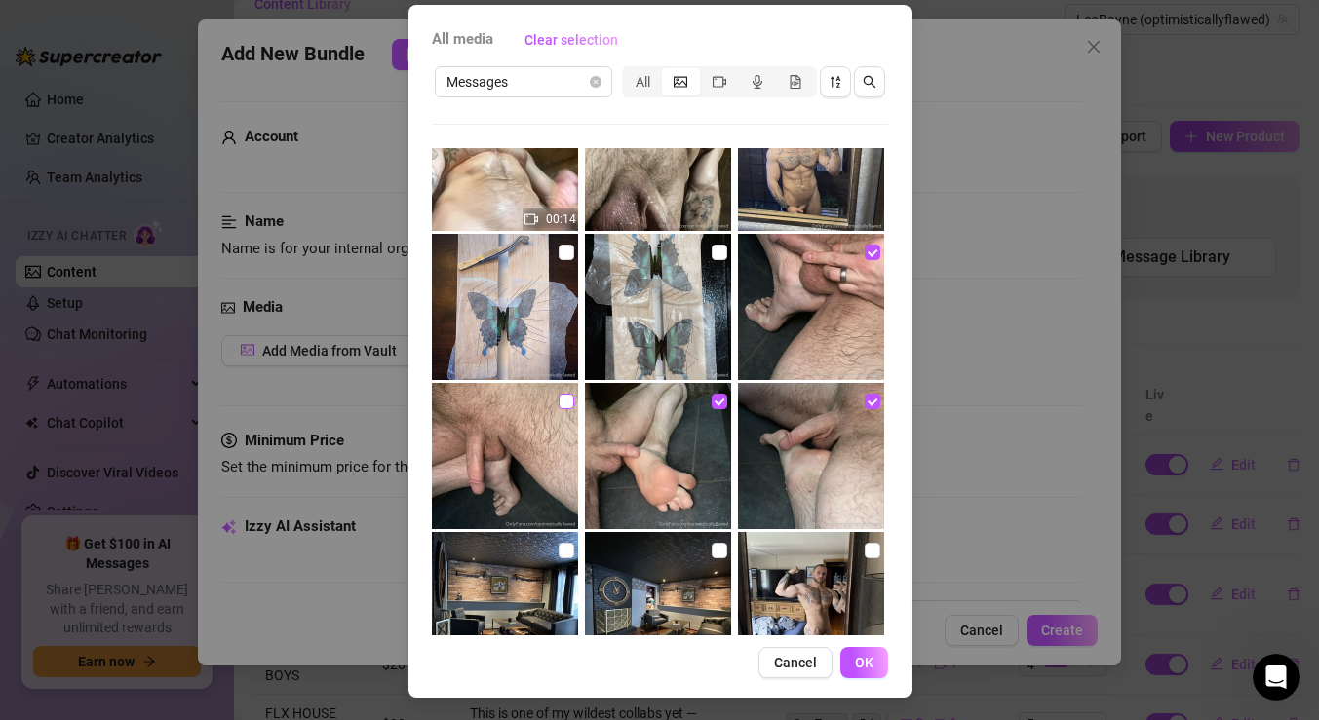
click at [561, 404] on input "checkbox" at bounding box center [567, 402] width 16 height 16
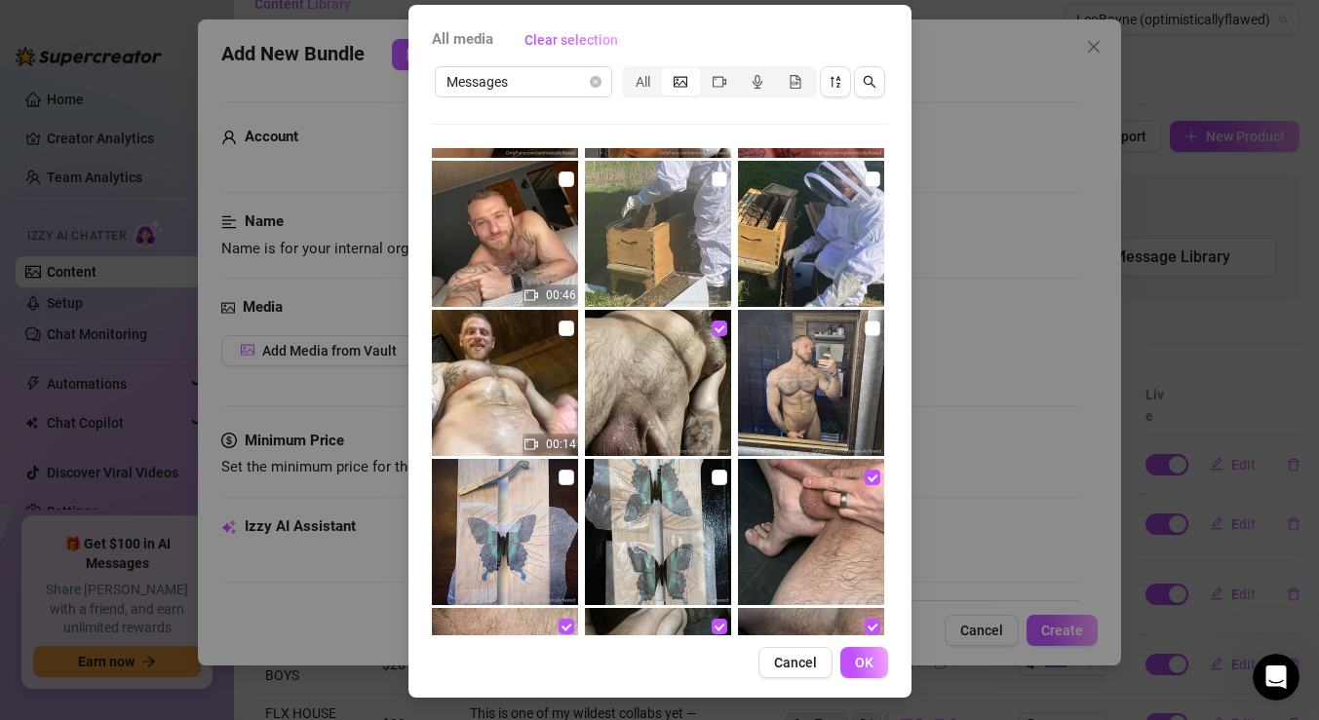
scroll to position [1612, 0]
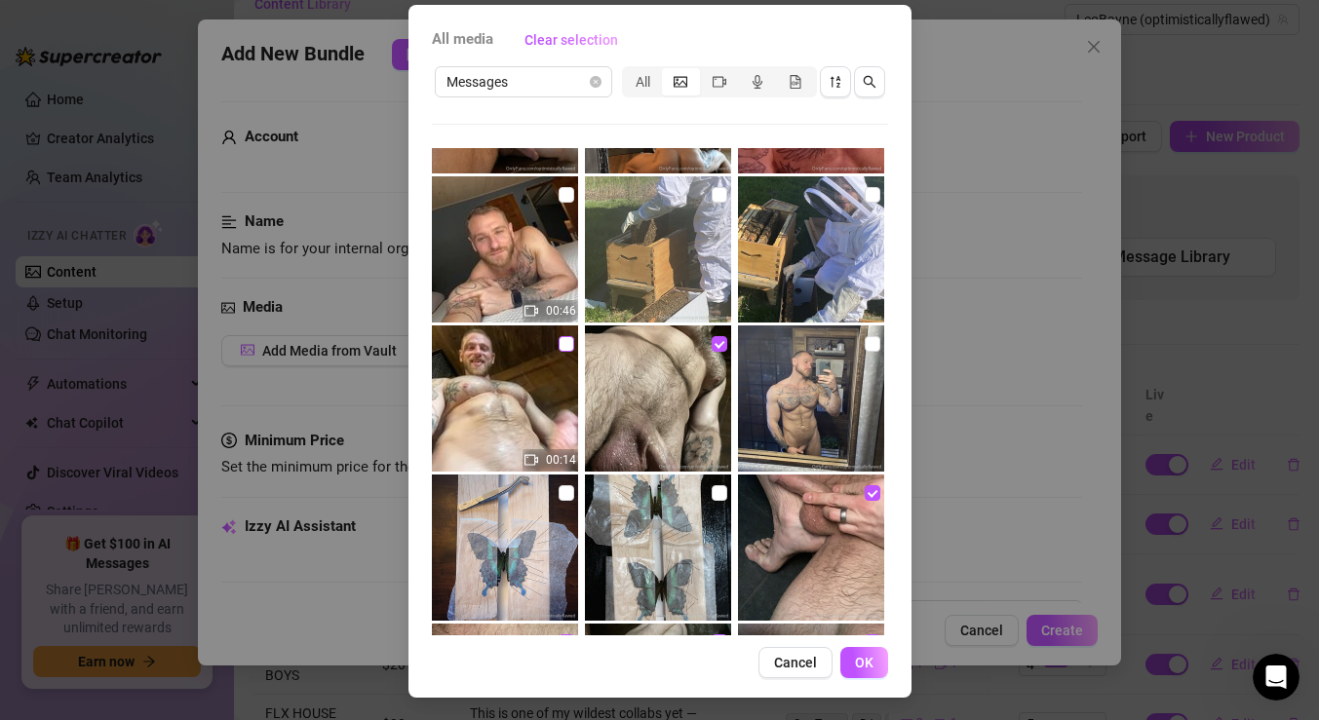
click at [567, 343] on input "checkbox" at bounding box center [567, 344] width 16 height 16
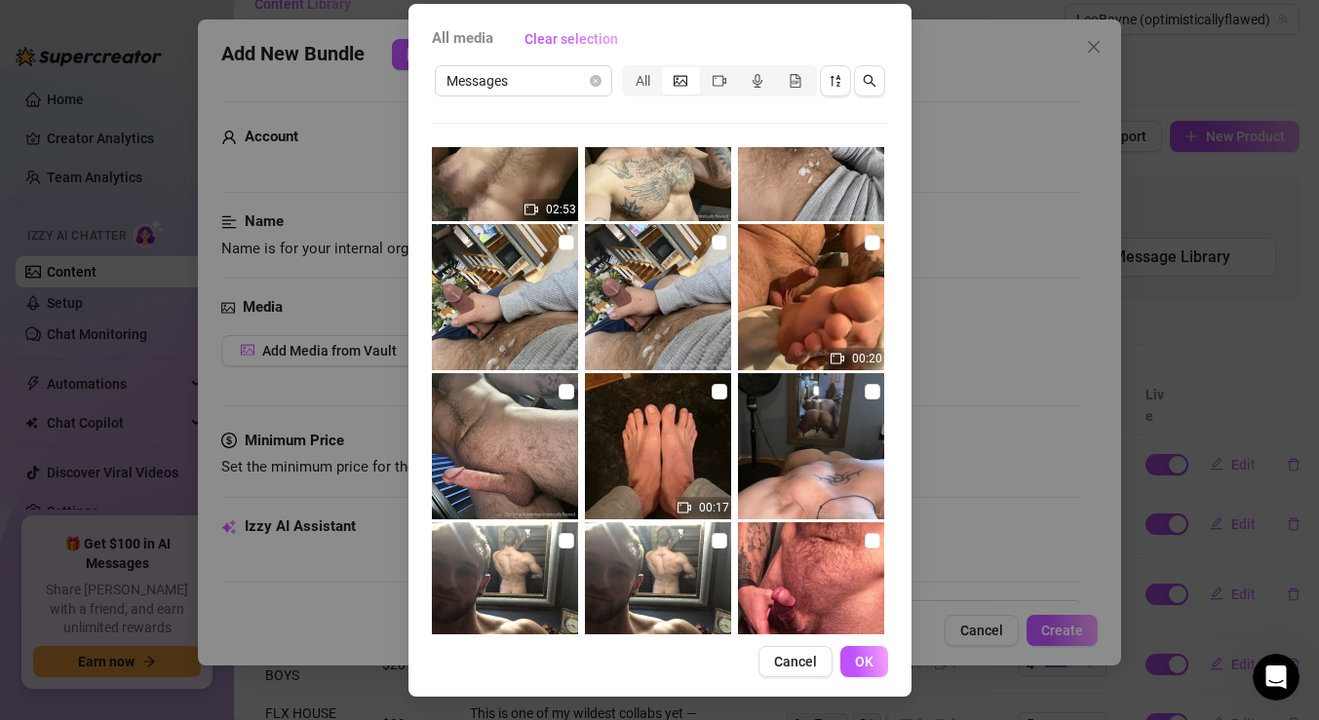
scroll to position [4062, 0]
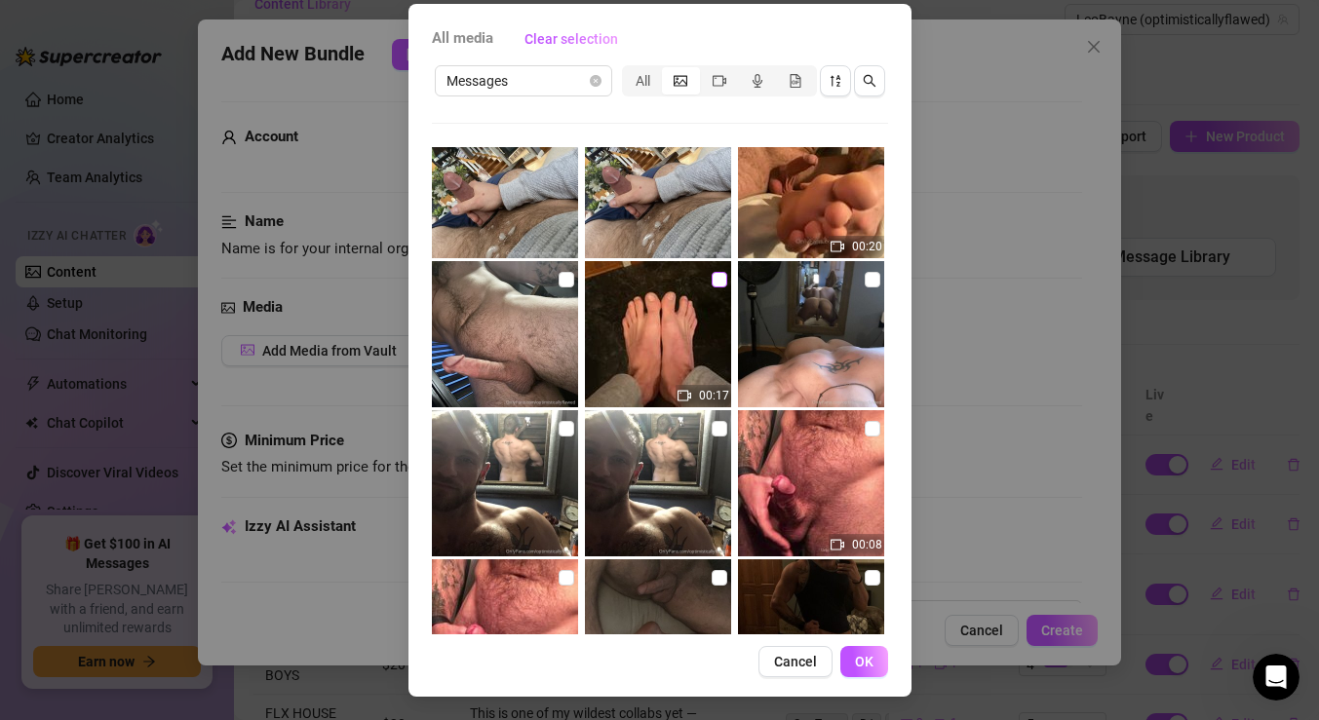
click at [716, 278] on input "checkbox" at bounding box center [720, 280] width 16 height 16
click at [869, 656] on span "OK" at bounding box center [864, 662] width 19 height 16
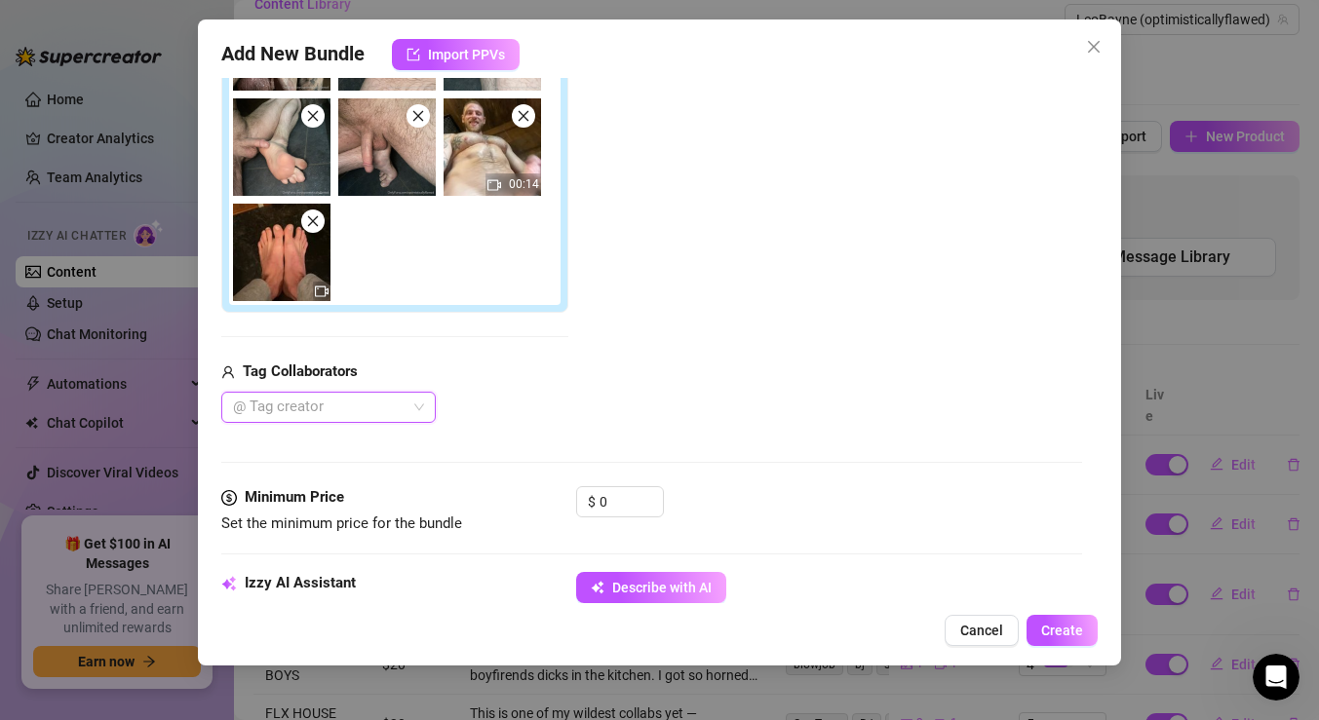
scroll to position [473, 0]
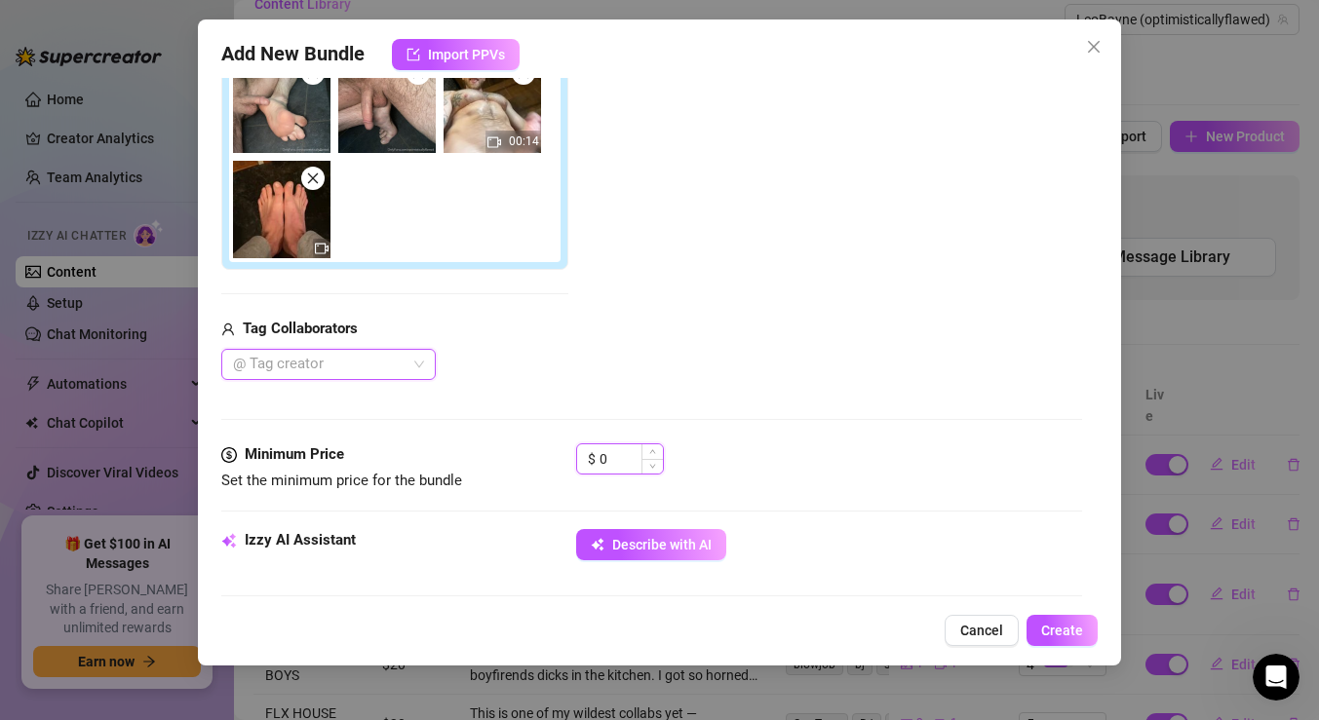
click at [621, 450] on input "0" at bounding box center [631, 459] width 63 height 29
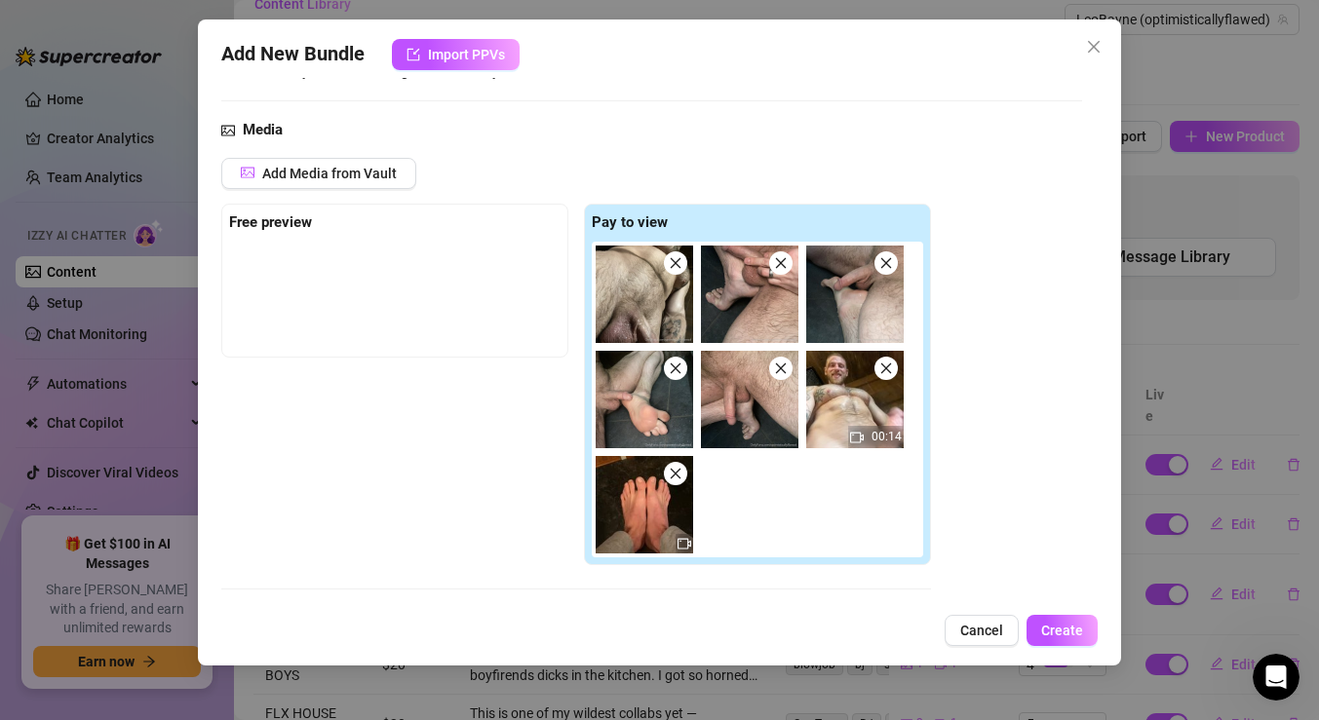
scroll to position [134, 0]
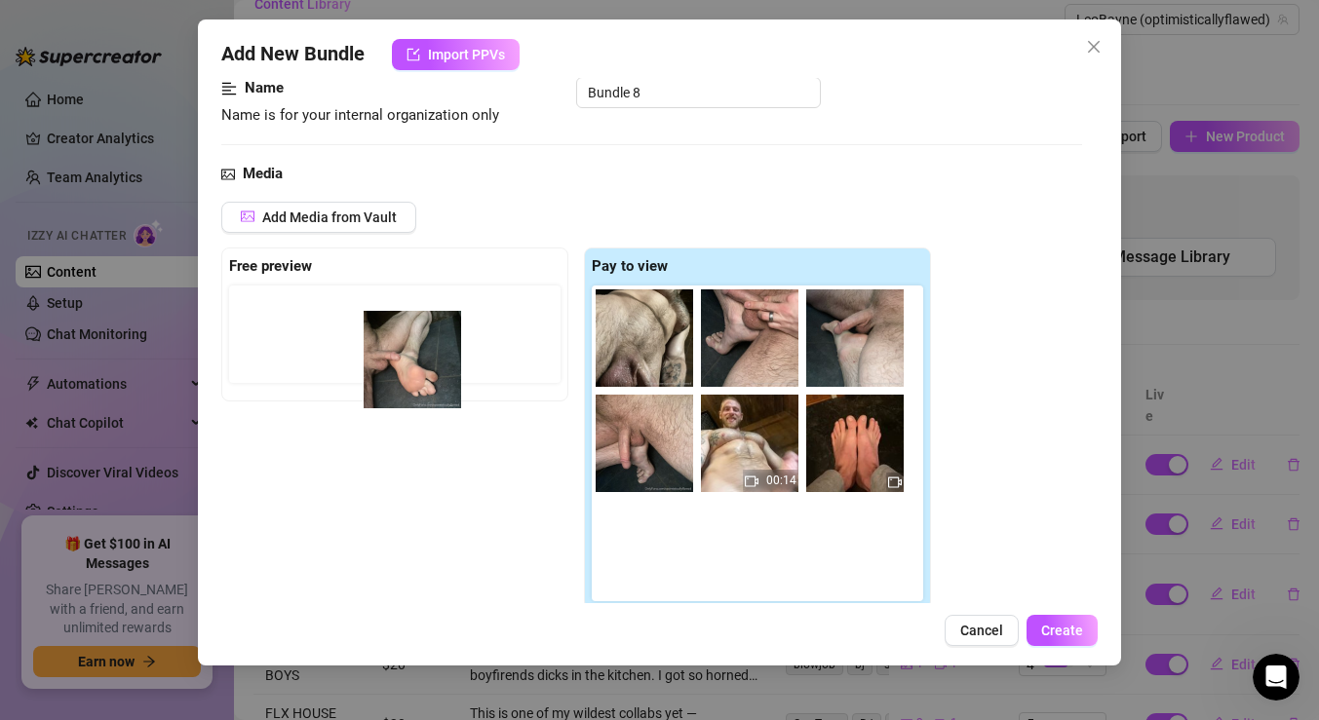
drag, startPoint x: 629, startPoint y: 449, endPoint x: 372, endPoint y: 348, distance: 275.7
click at [372, 348] on div "Free preview Pay to view 00:14" at bounding box center [576, 429] width 710 height 363
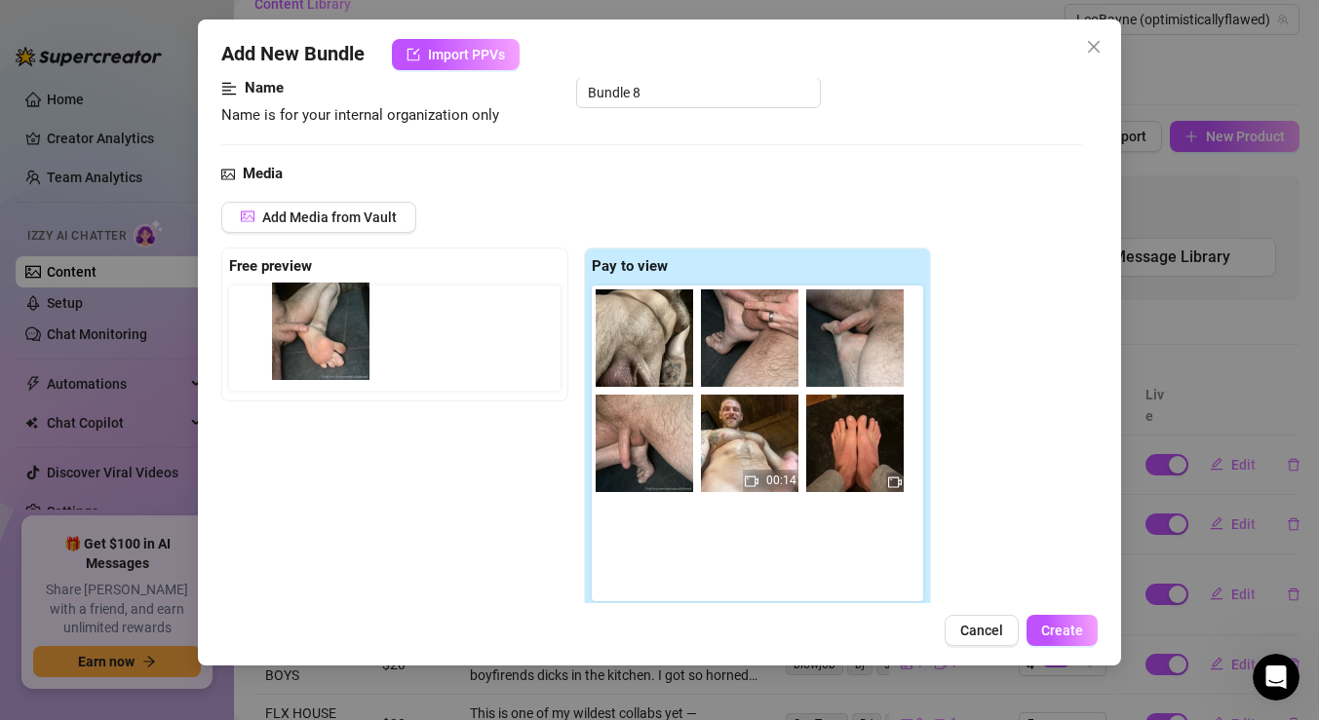
drag, startPoint x: 643, startPoint y: 453, endPoint x: 305, endPoint y: 339, distance: 357.0
click at [305, 339] on div "Free preview Pay to view 00:14" at bounding box center [576, 429] width 710 height 363
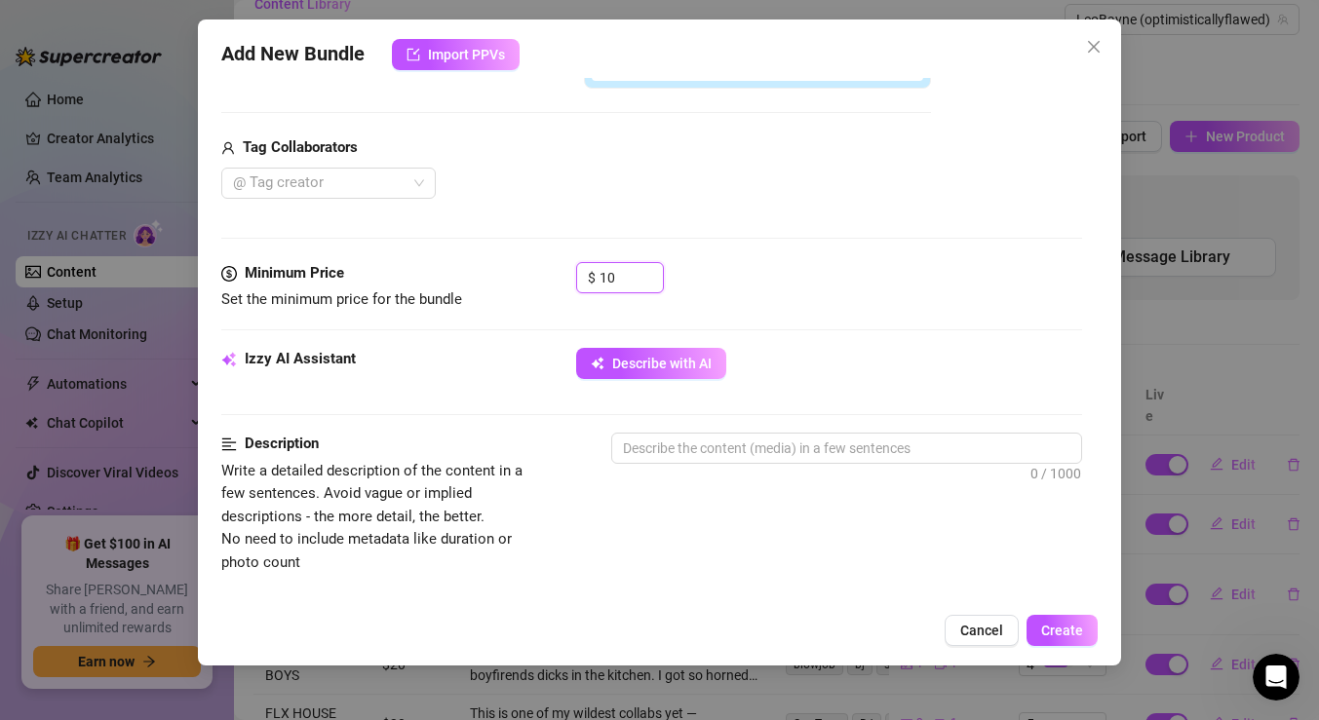
scroll to position [548, 0]
click at [601, 357] on span "button" at bounding box center [598, 365] width 14 height 16
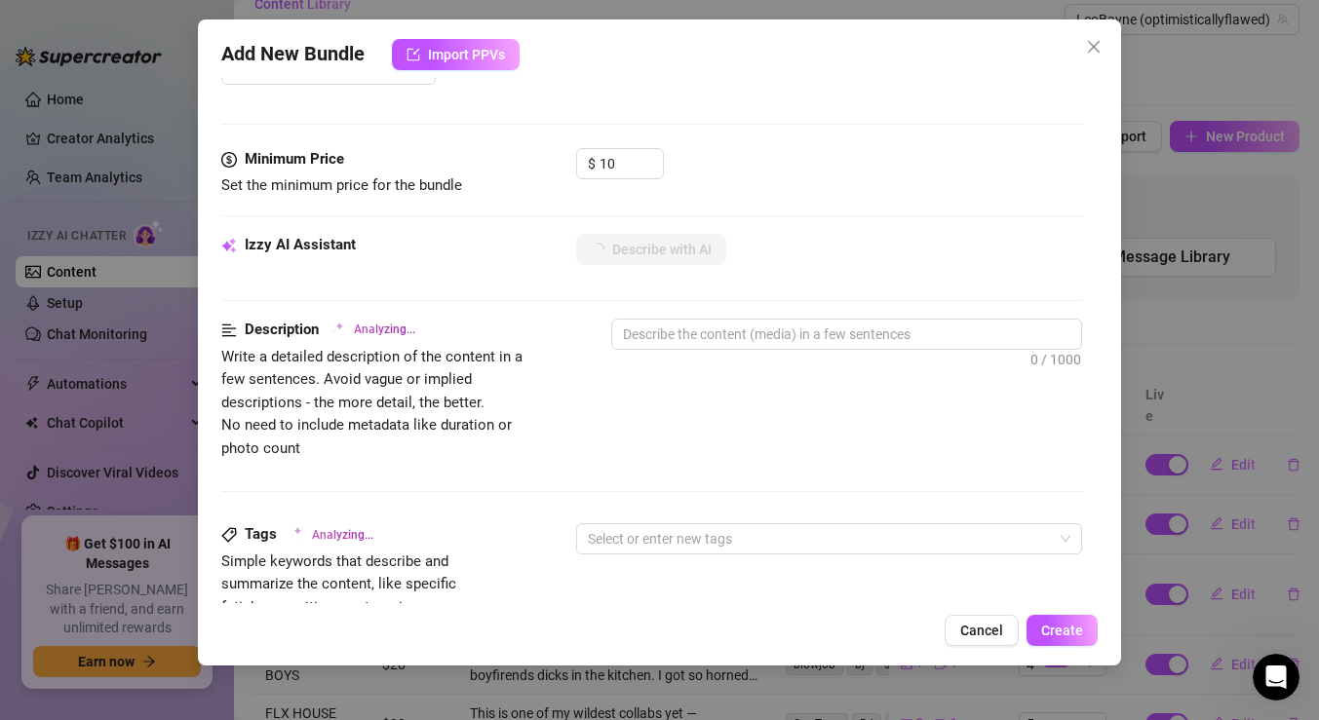
scroll to position [664, 0]
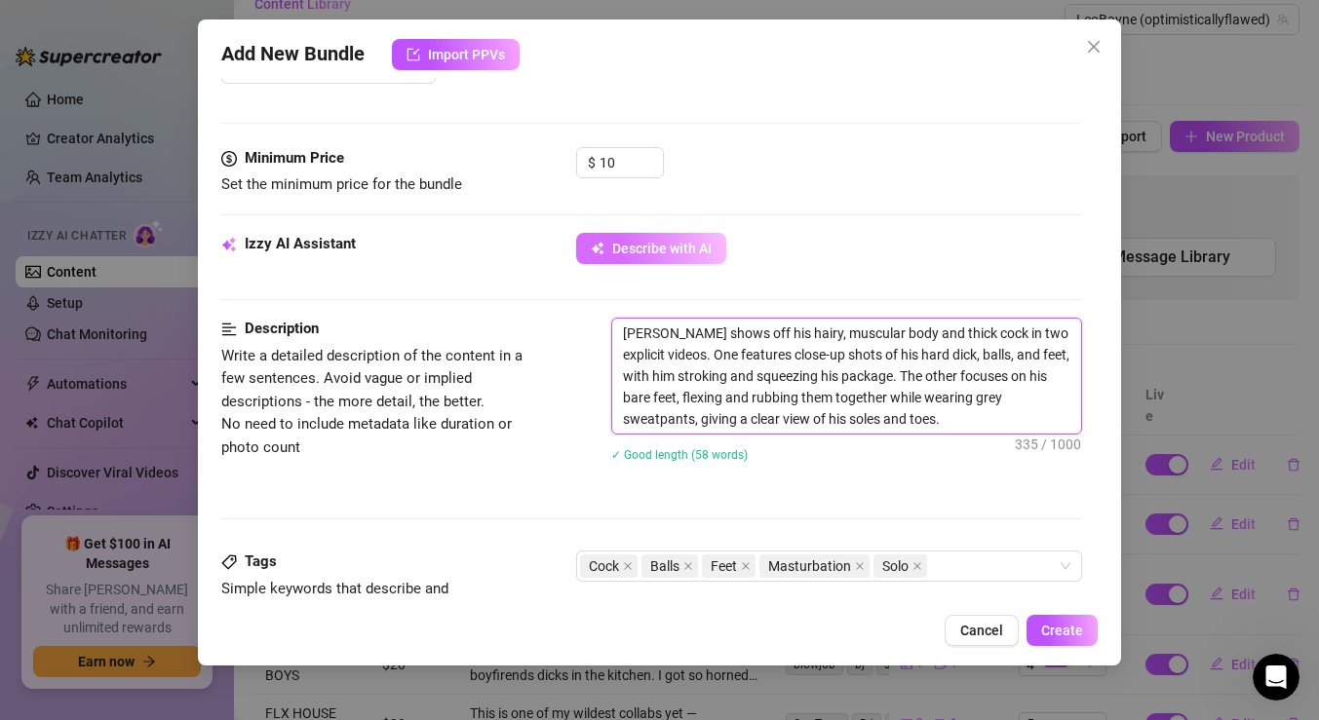
click at [737, 330] on textarea "[PERSON_NAME] shows off his hairy, muscular body and thick cock in two explicit…" at bounding box center [846, 376] width 469 height 115
click at [725, 330] on textarea "[PERSON_NAME] shows off his hairy, muscular body and thick cock in two explicit…" at bounding box center [846, 376] width 469 height 115
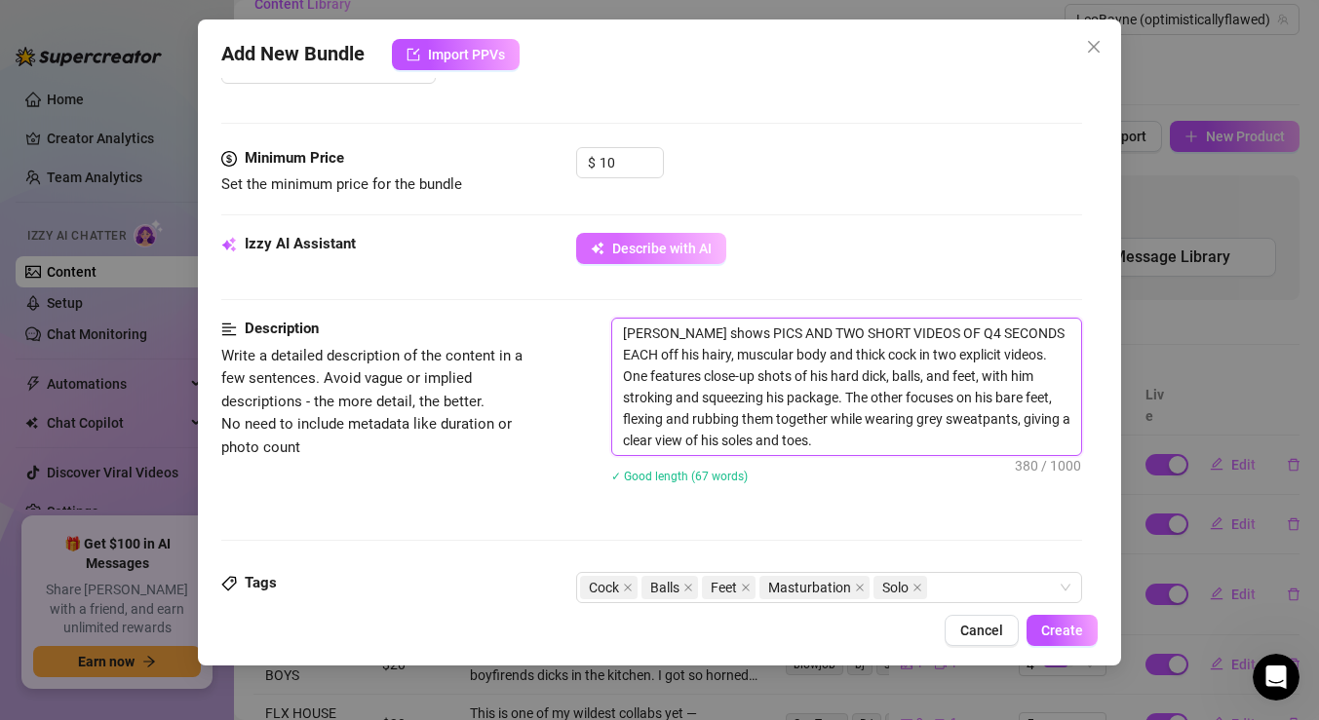
click at [965, 329] on textarea "[PERSON_NAME] shows PICS AND TWO SHORT VIDEOS OF Q4 SECONDS EACH off his hairy,…" at bounding box center [846, 387] width 469 height 136
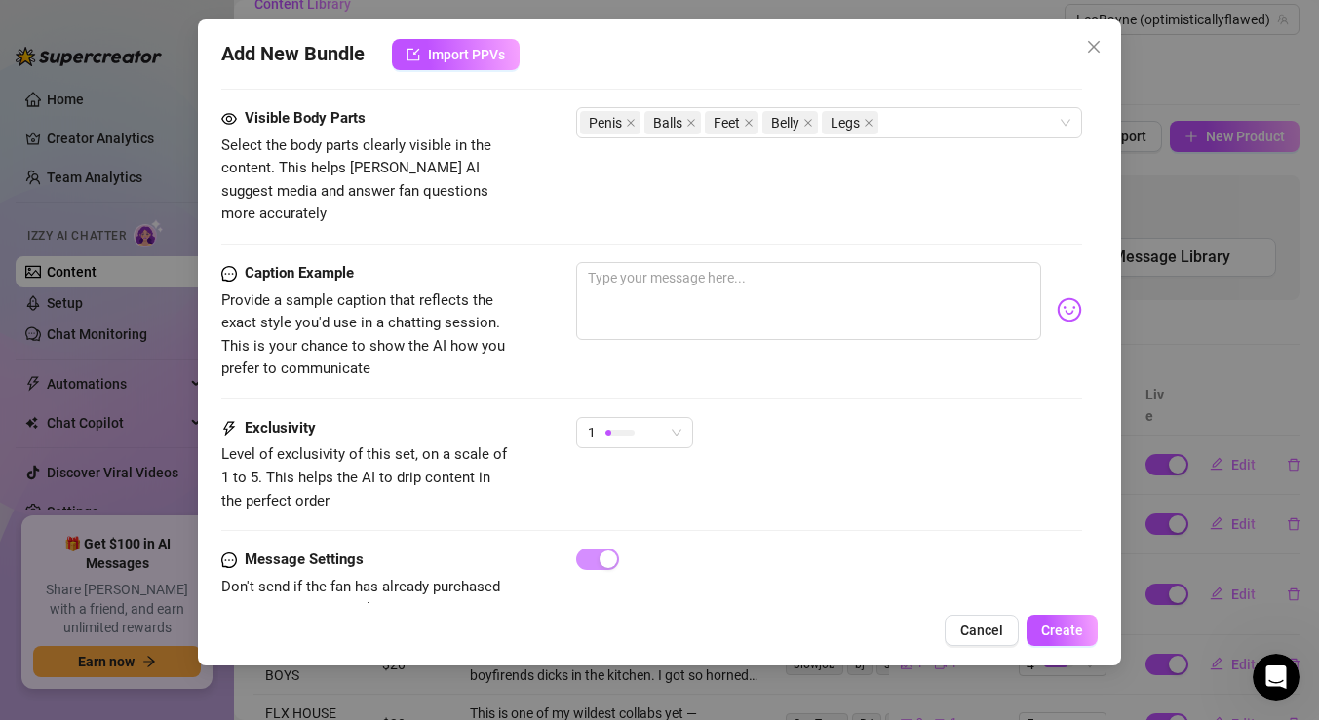
scroll to position [1281, 0]
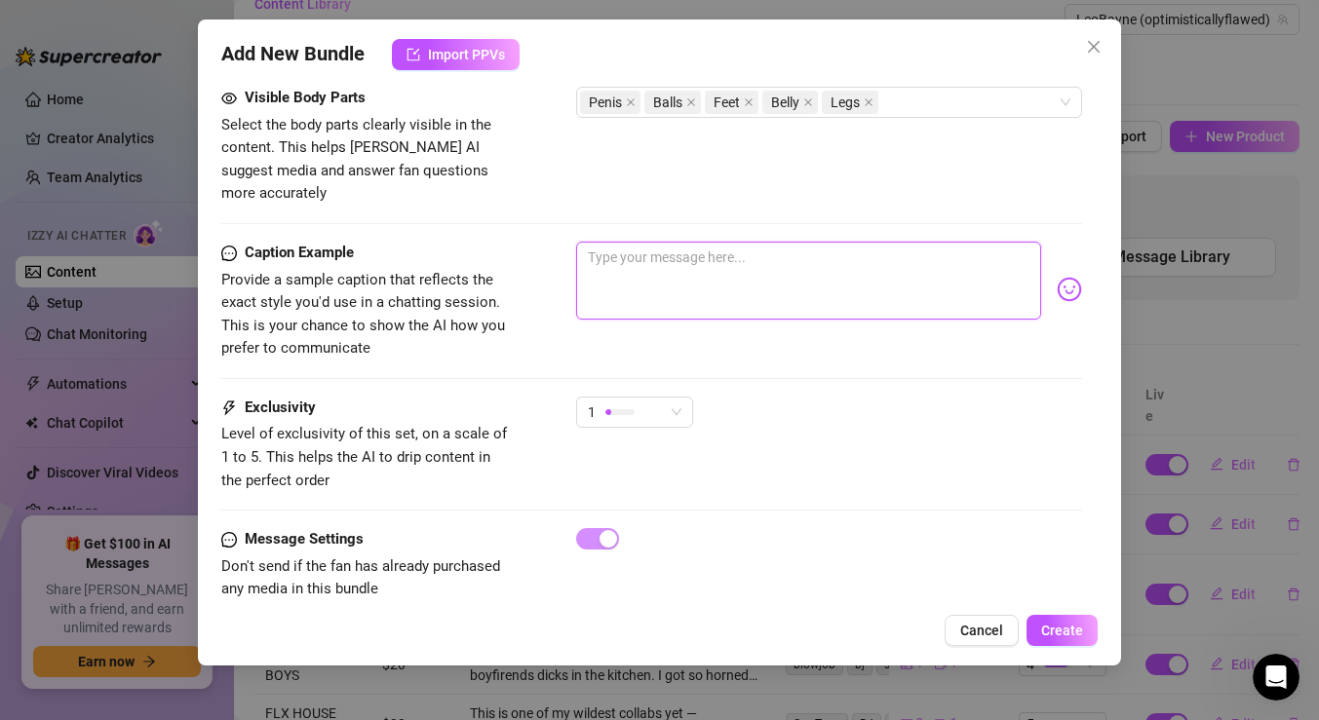
click at [936, 252] on textarea at bounding box center [808, 281] width 465 height 78
click at [648, 398] on div "1" at bounding box center [626, 412] width 76 height 29
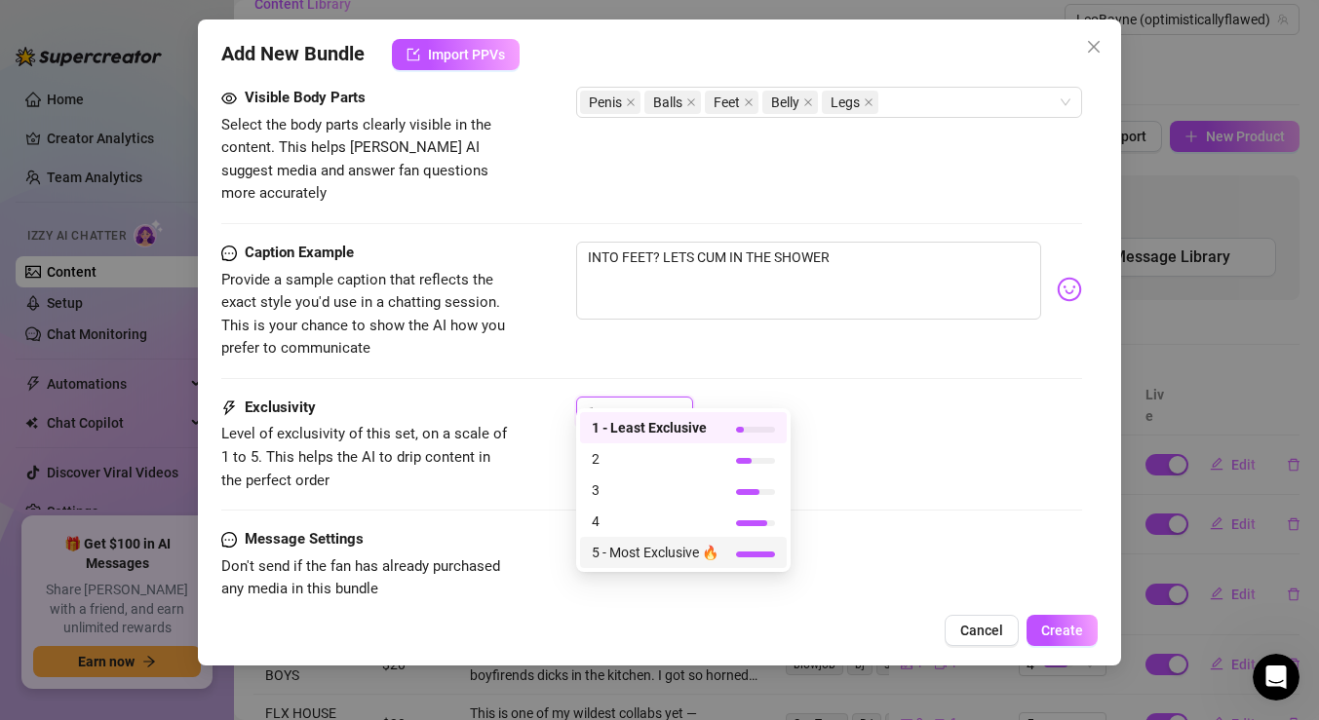
click at [645, 552] on span "5 - Most Exclusive 🔥" at bounding box center [655, 552] width 127 height 21
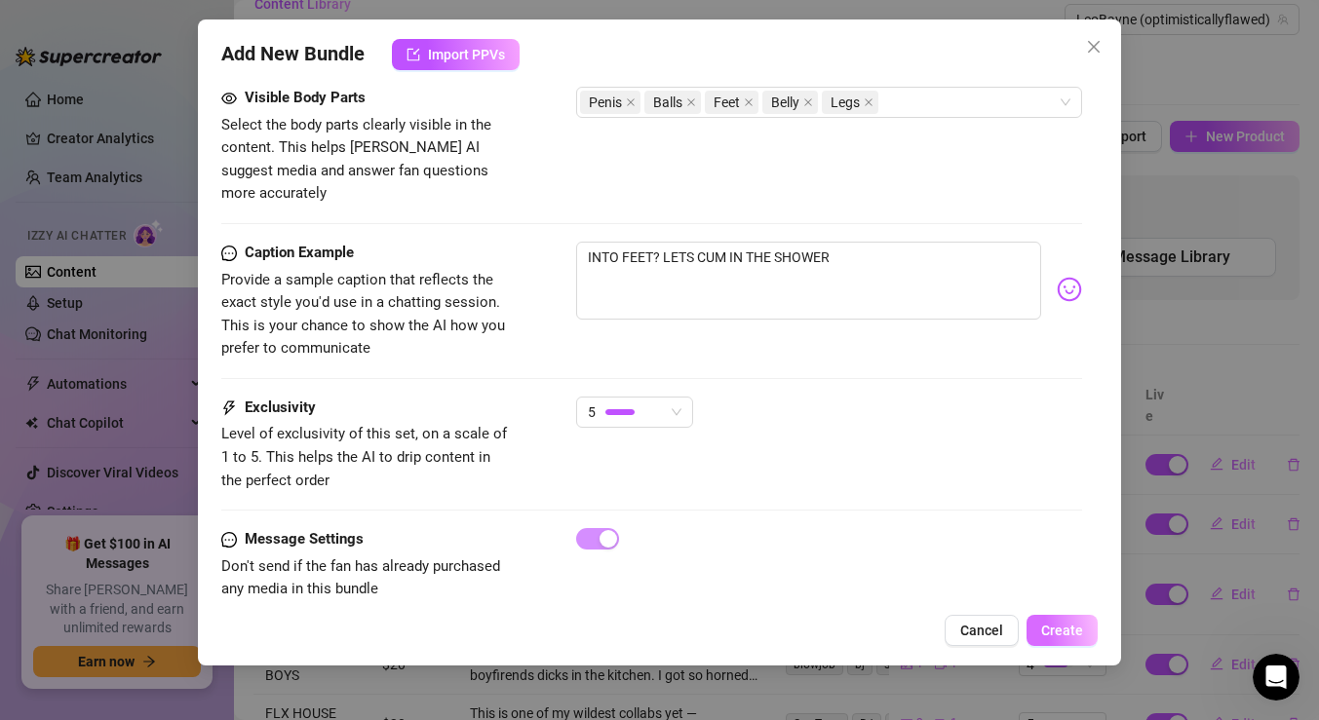
click at [1057, 633] on span "Create" at bounding box center [1062, 631] width 42 height 16
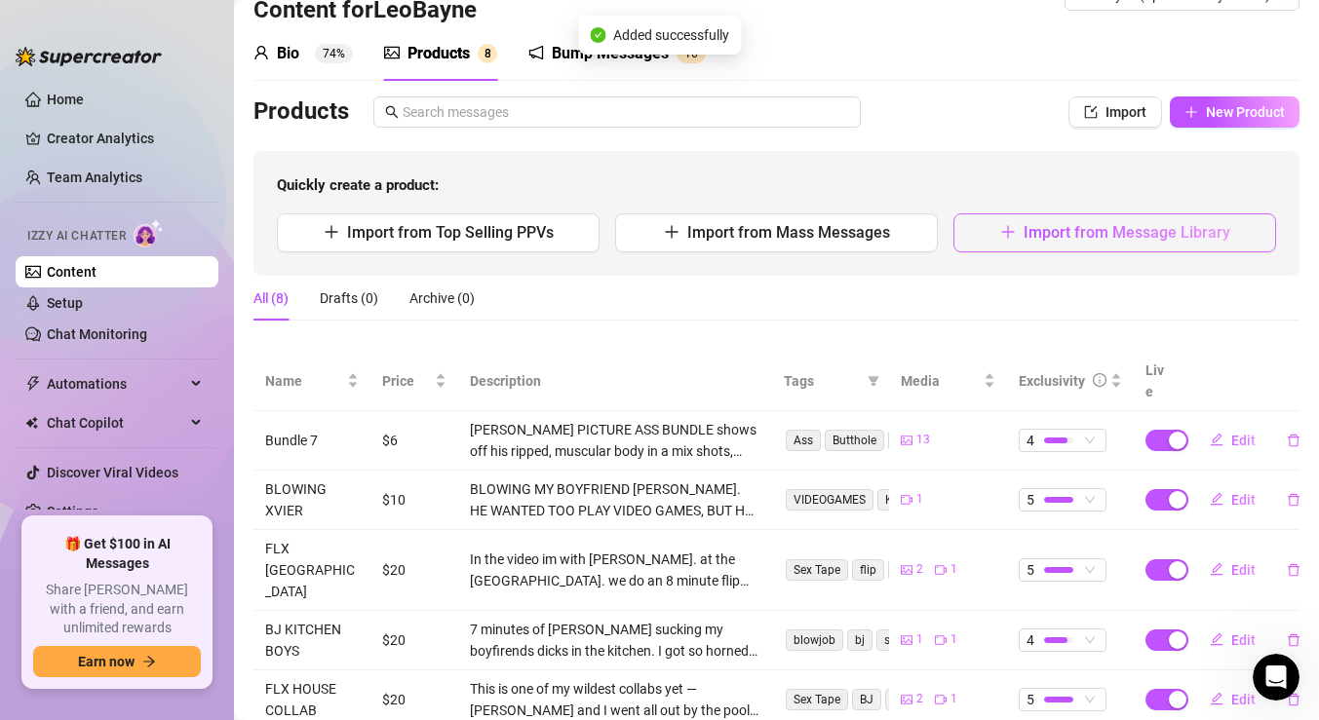
scroll to position [16, 0]
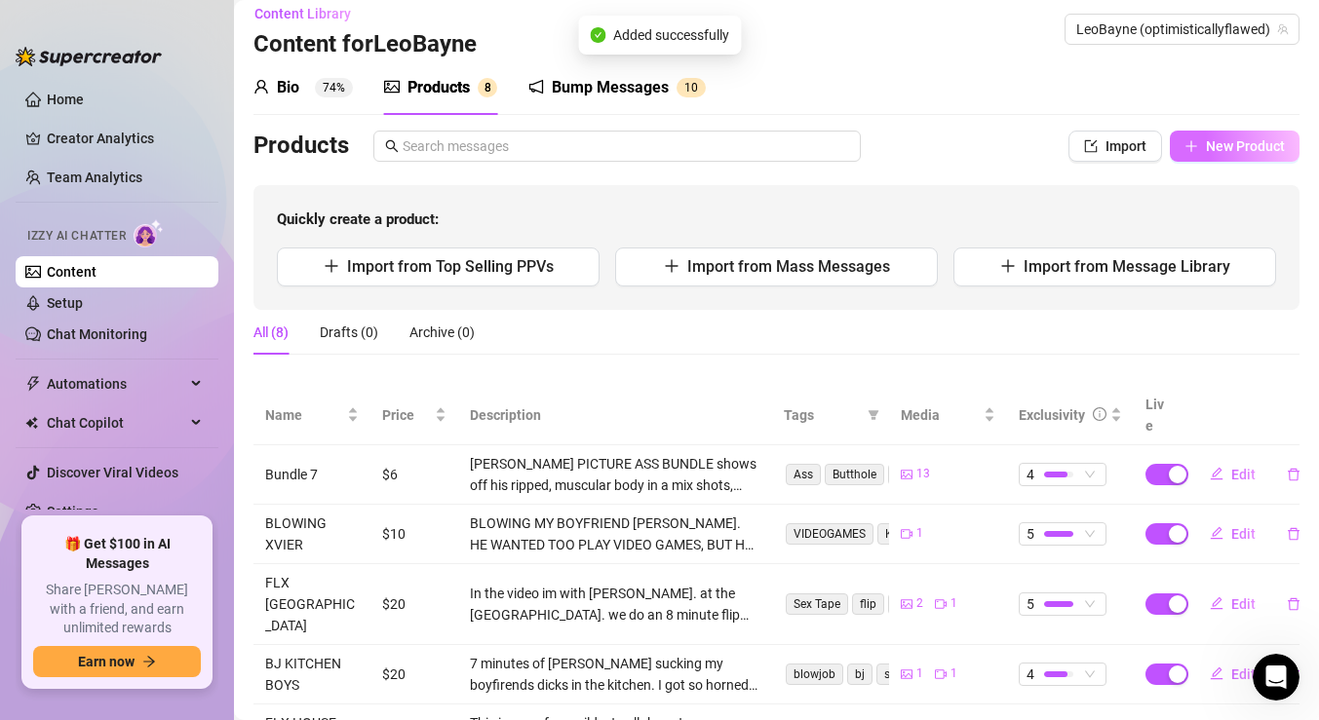
click at [1208, 138] on span "New Product" at bounding box center [1245, 146] width 79 height 16
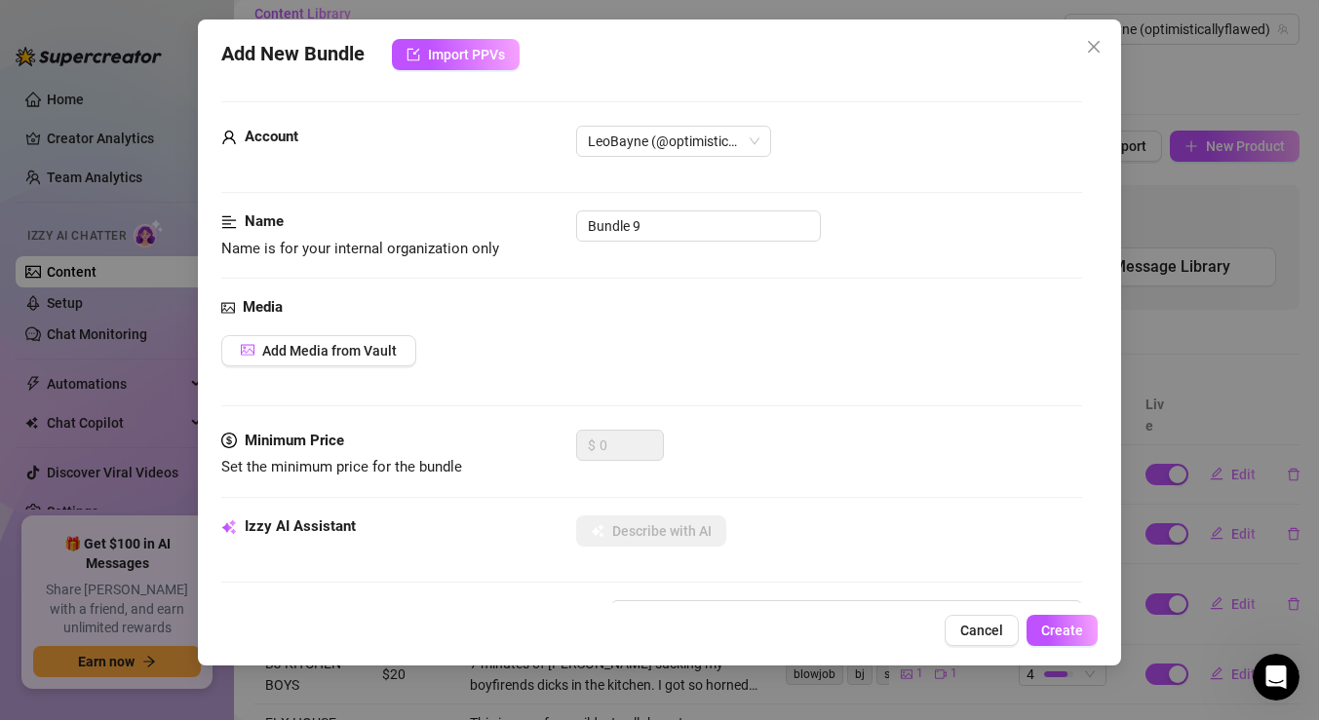
click at [966, 614] on div "Add New Bundle Import PPVs Account LeoBayne (@optimisticallyflawed) Name Name i…" at bounding box center [659, 342] width 923 height 646
click at [967, 629] on span "Cancel" at bounding box center [981, 631] width 43 height 16
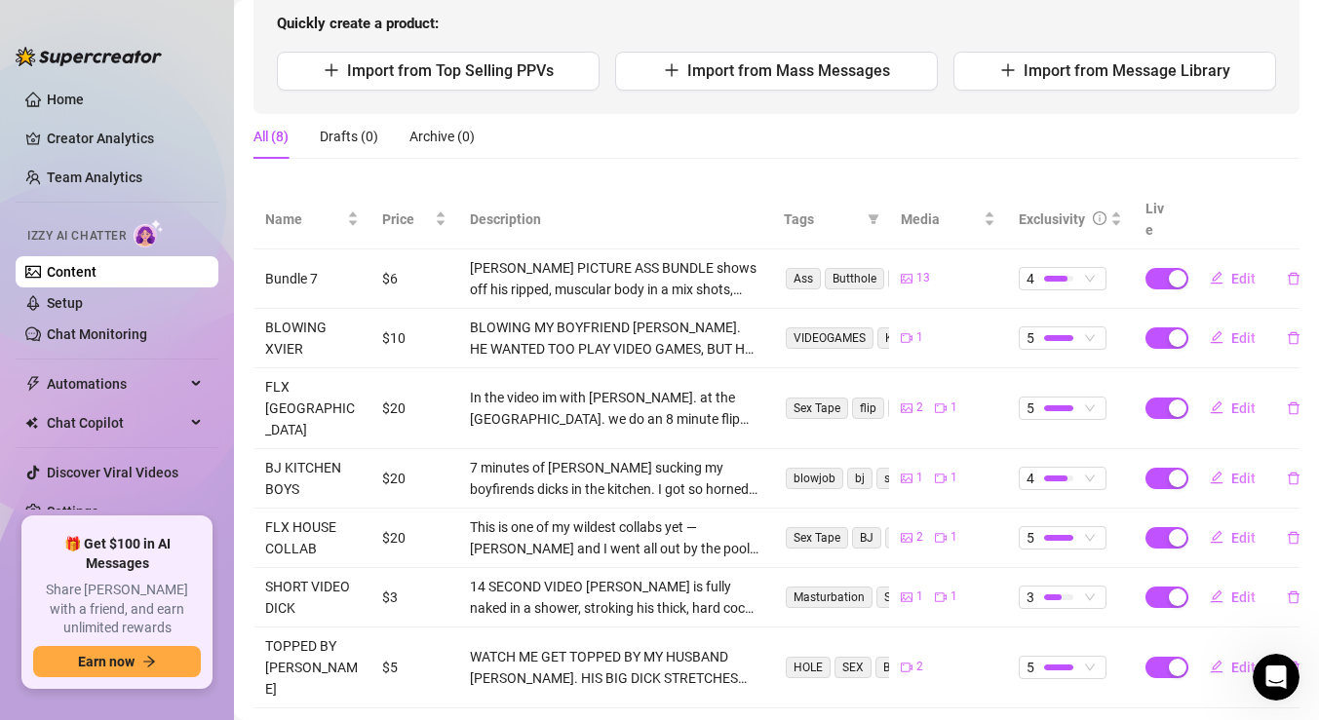
scroll to position [245, 0]
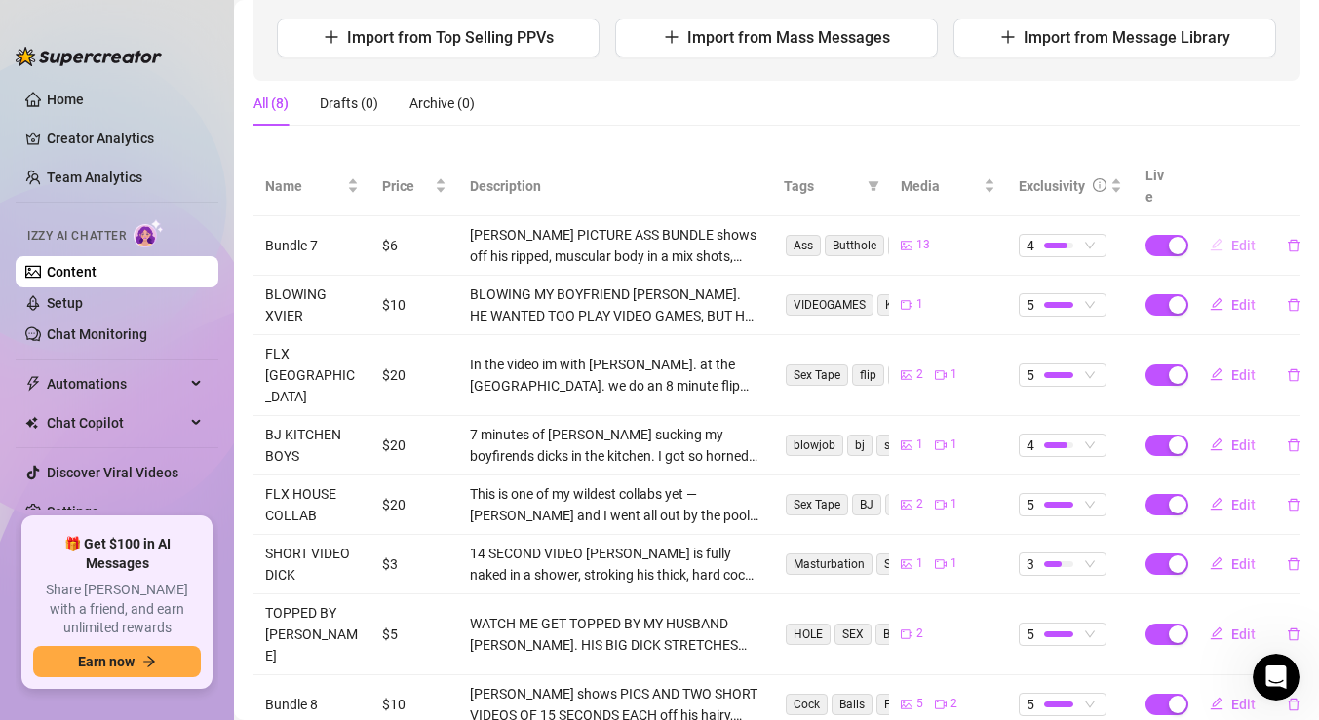
click at [1220, 239] on icon "edit" at bounding box center [1216, 245] width 13 height 13
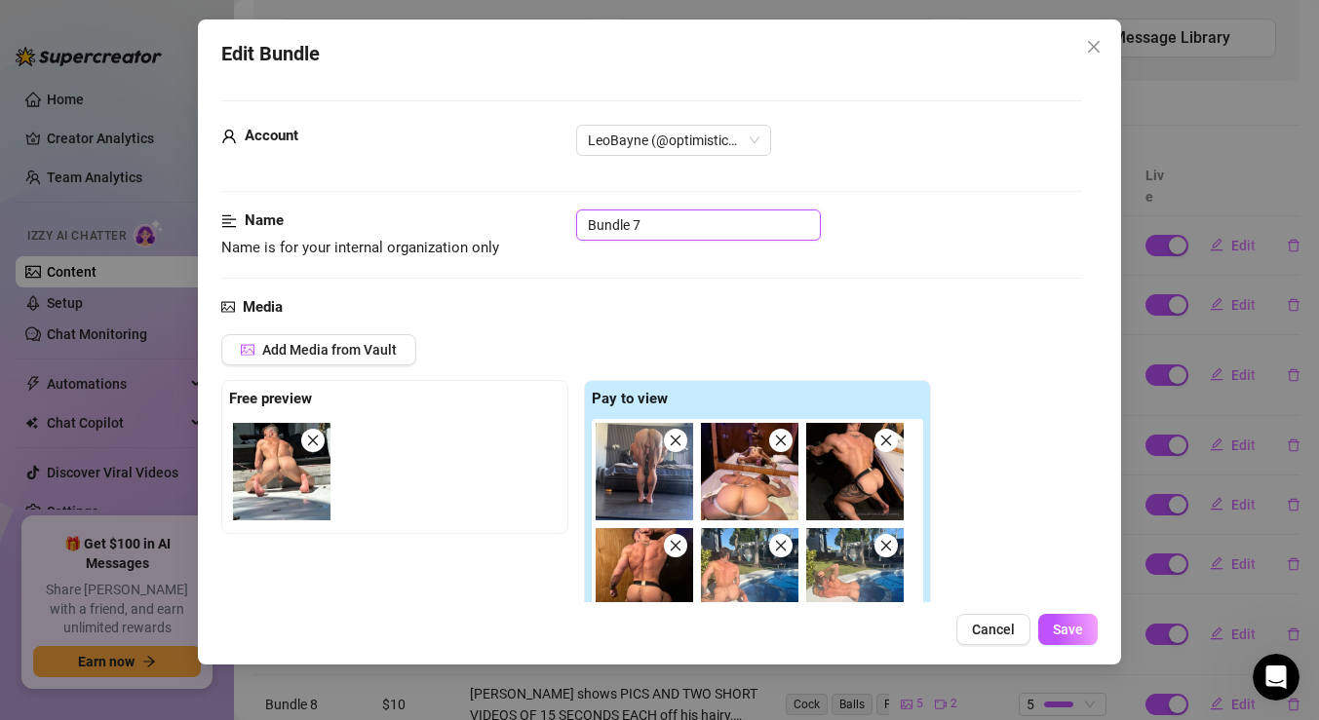
drag, startPoint x: 646, startPoint y: 225, endPoint x: 496, endPoint y: 209, distance: 151.0
click at [496, 210] on div "Name Name is for your internal organization only Bundle 7" at bounding box center [651, 235] width 861 height 50
click at [1058, 622] on span "Save" at bounding box center [1068, 630] width 30 height 16
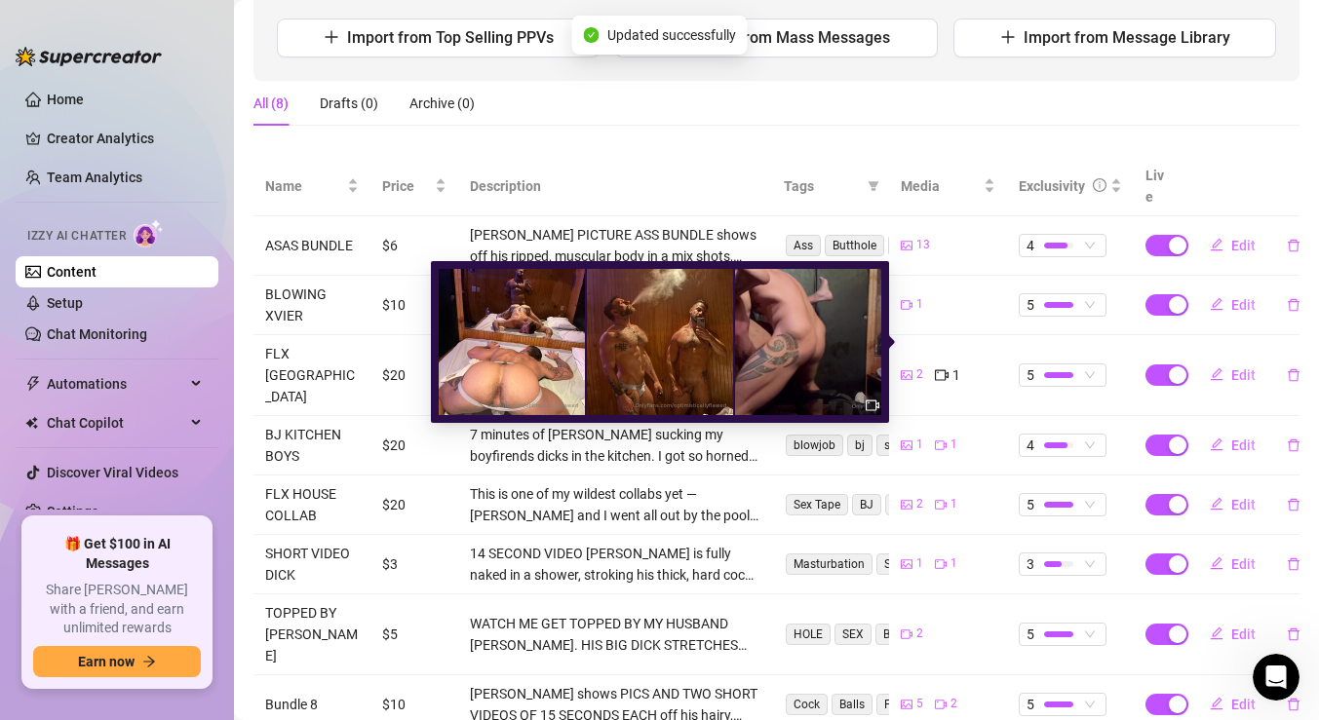
scroll to position [252, 0]
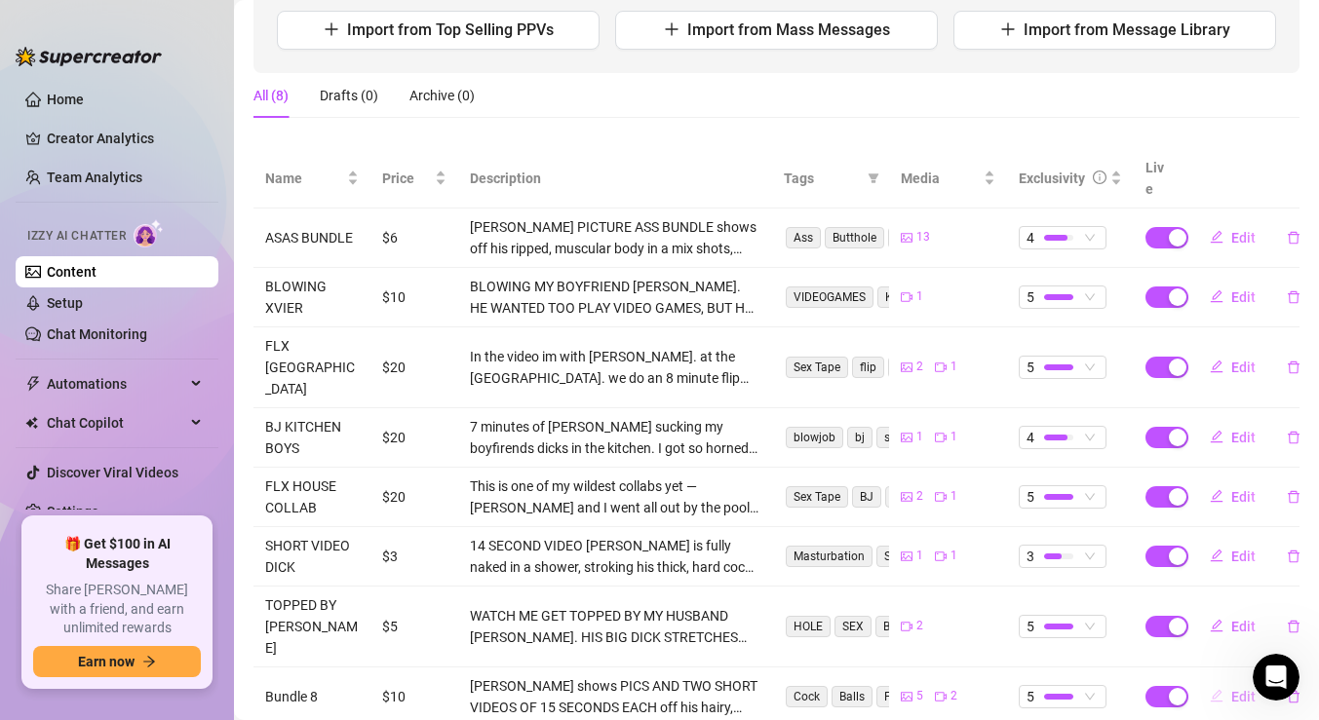
click at [1255, 681] on button "Edit" at bounding box center [1232, 696] width 77 height 31
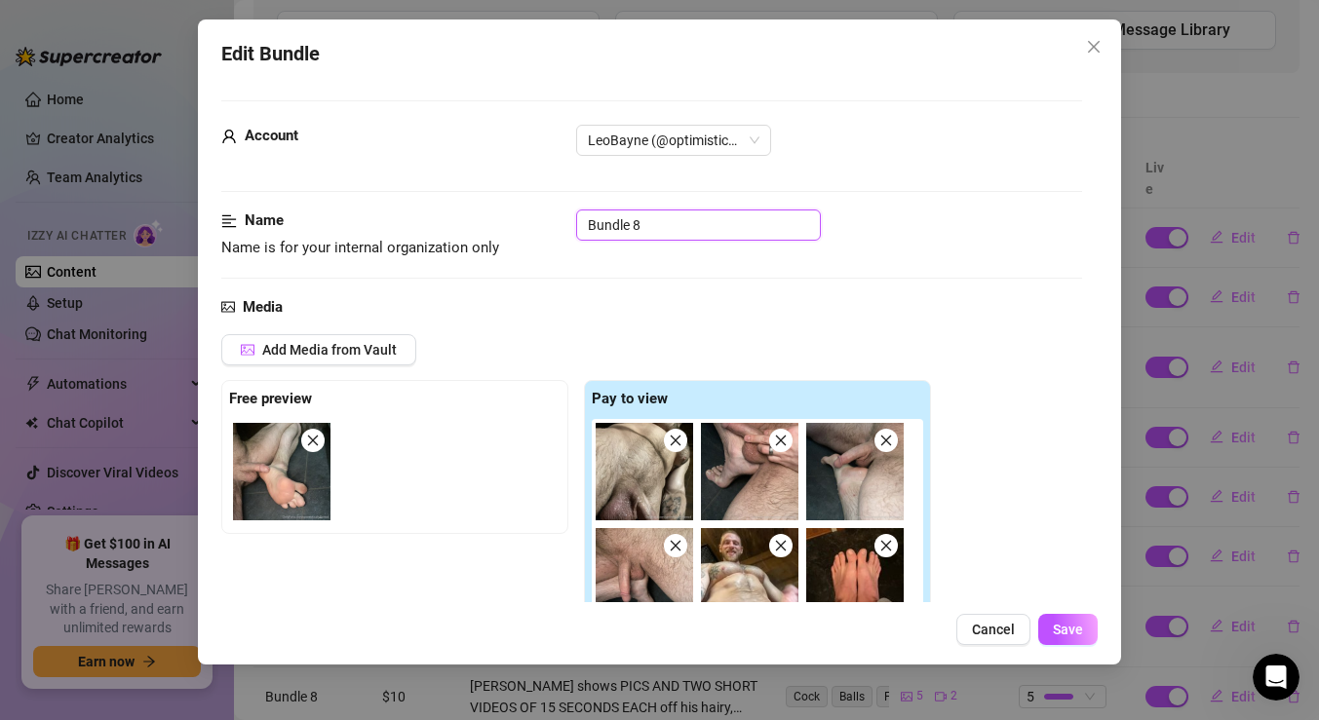
drag, startPoint x: 713, startPoint y: 232, endPoint x: 434, endPoint y: 145, distance: 292.0
click at [1046, 624] on button "Save" at bounding box center [1067, 629] width 59 height 31
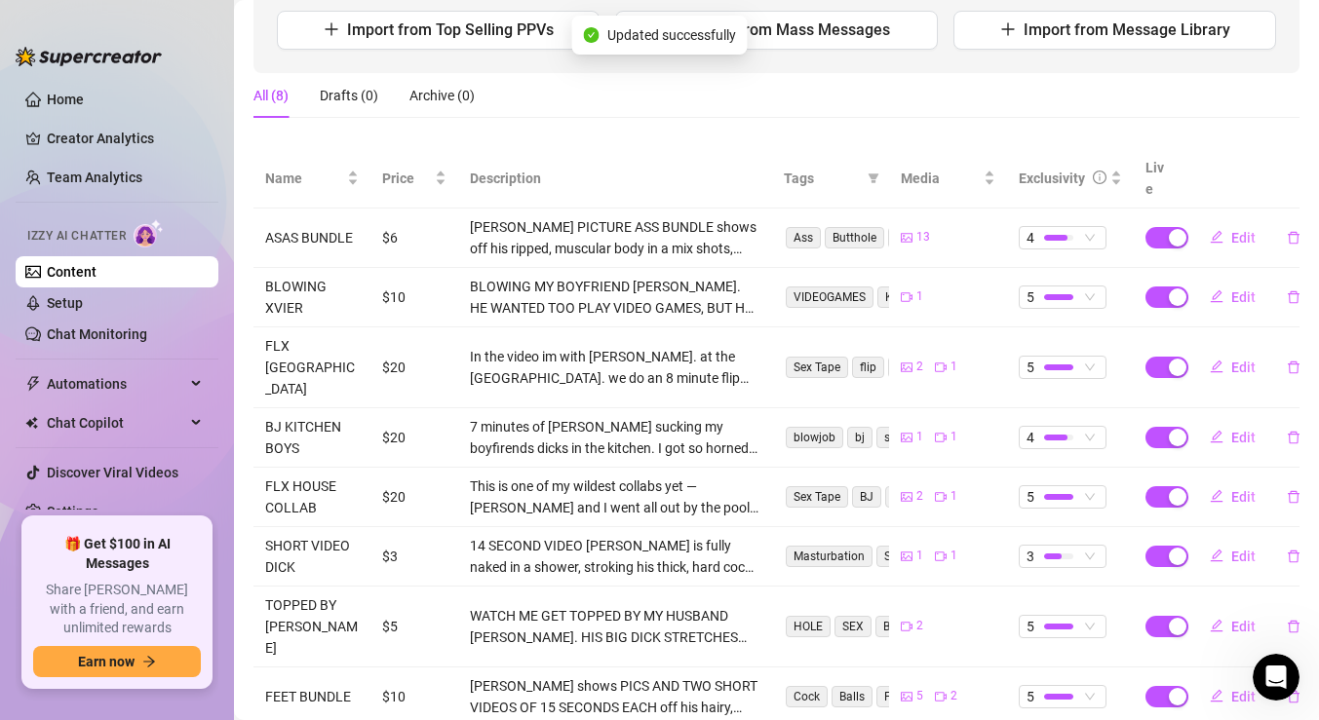
scroll to position [0, 0]
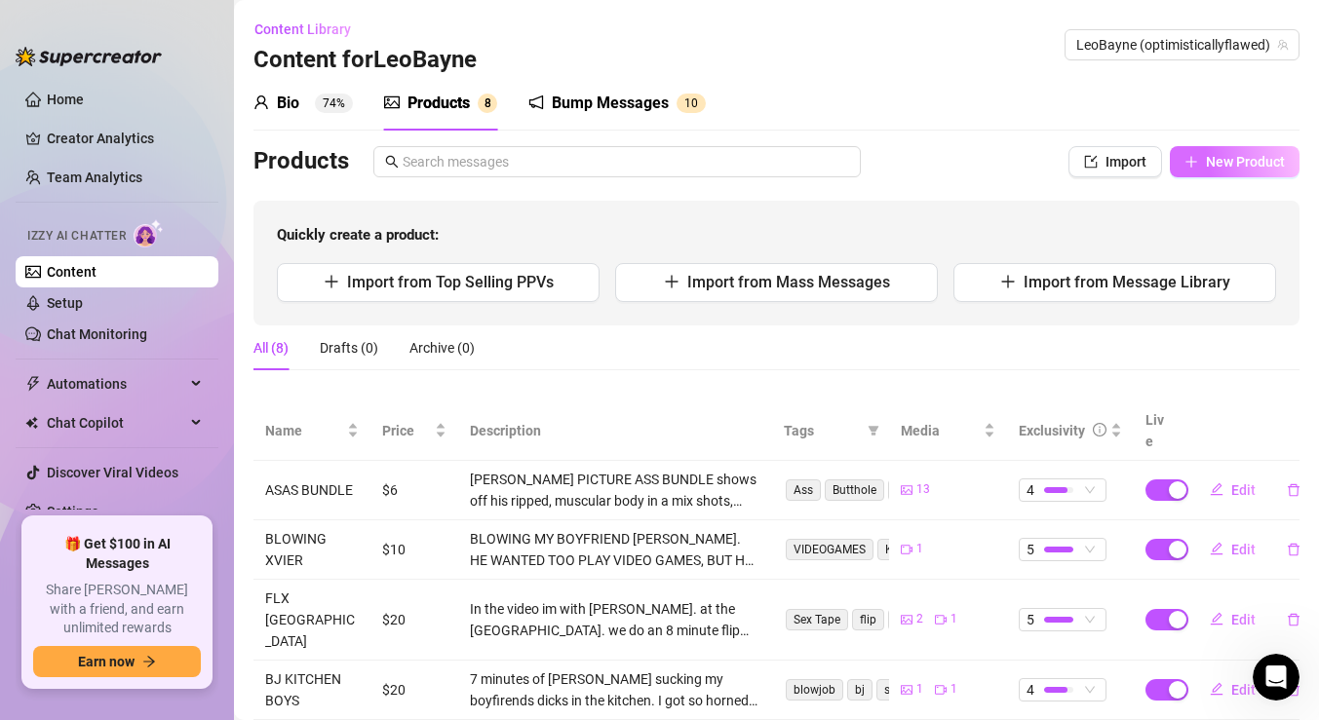
click at [1224, 168] on span "New Product" at bounding box center [1245, 162] width 79 height 16
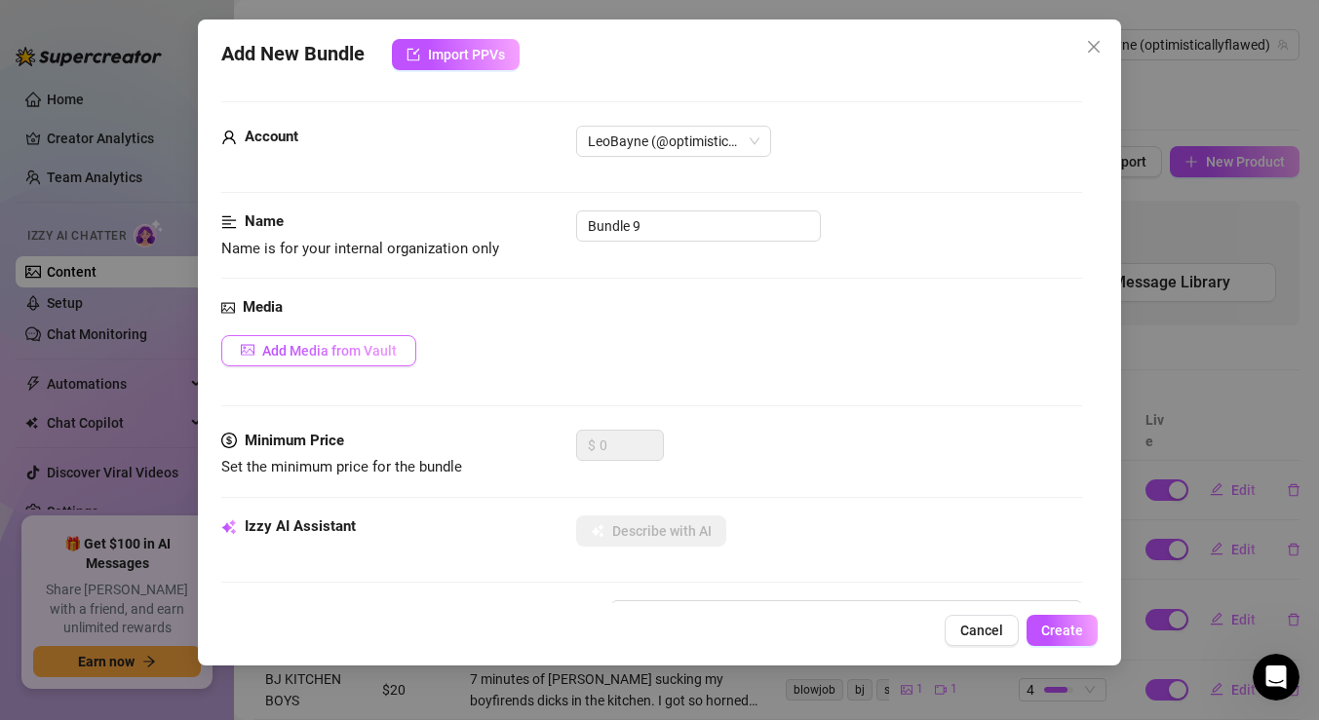
click at [368, 352] on span "Add Media from Vault" at bounding box center [329, 351] width 135 height 16
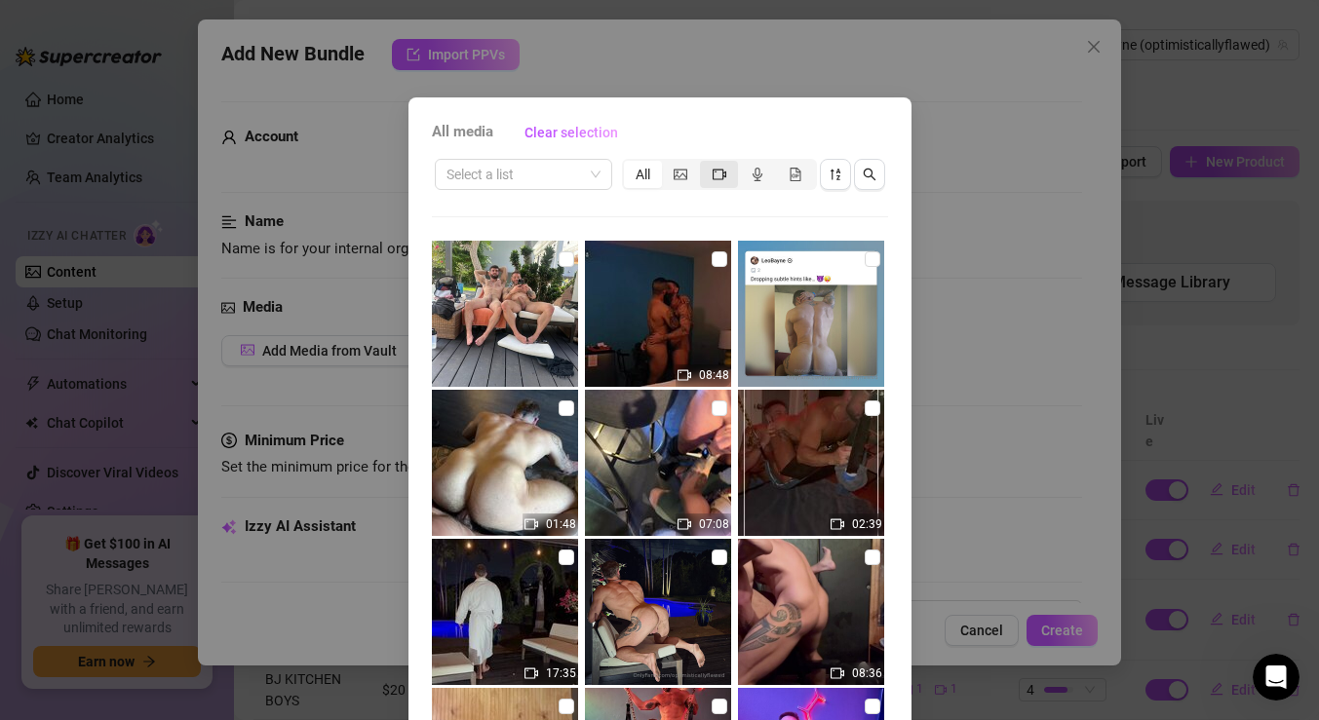
click at [713, 175] on icon "video-camera" at bounding box center [720, 175] width 14 height 14
click at [705, 164] on input "segmented control" at bounding box center [705, 164] width 0 height 0
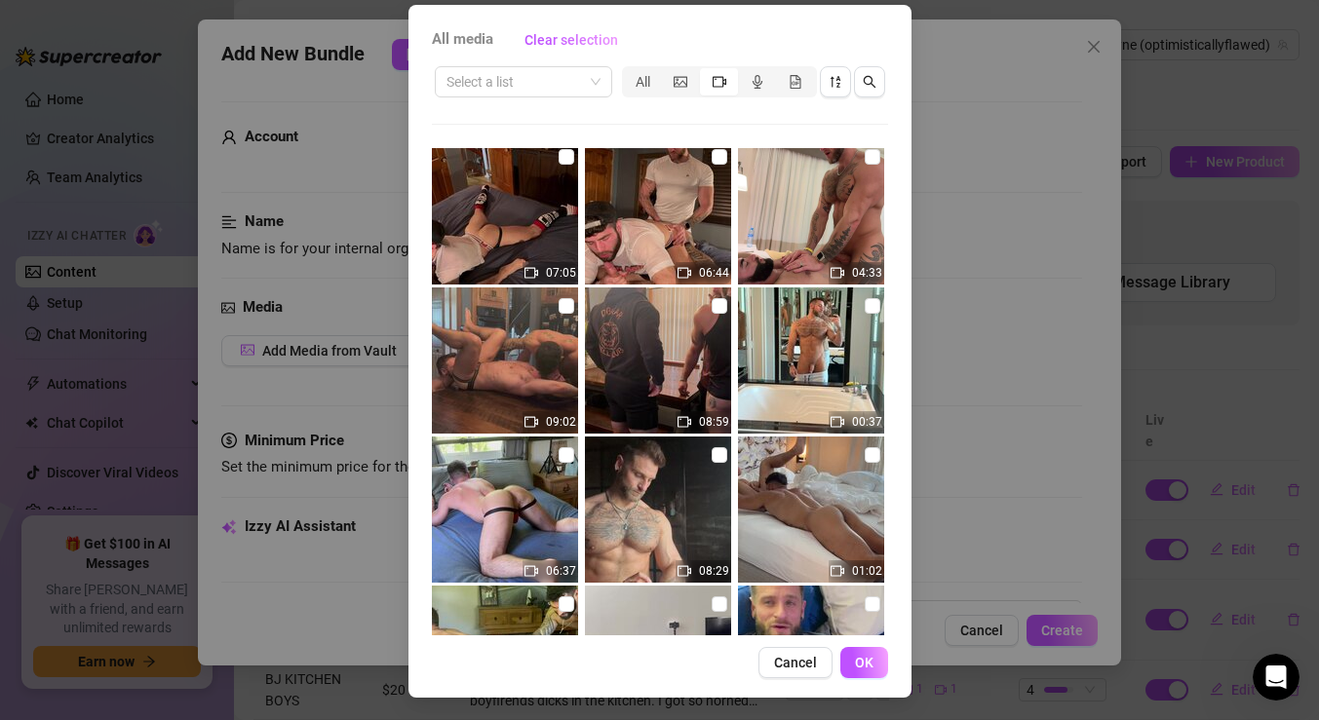
scroll to position [2694, 0]
click at [564, 304] on input "checkbox" at bounding box center [567, 307] width 16 height 16
click at [870, 665] on span "OK" at bounding box center [864, 663] width 19 height 16
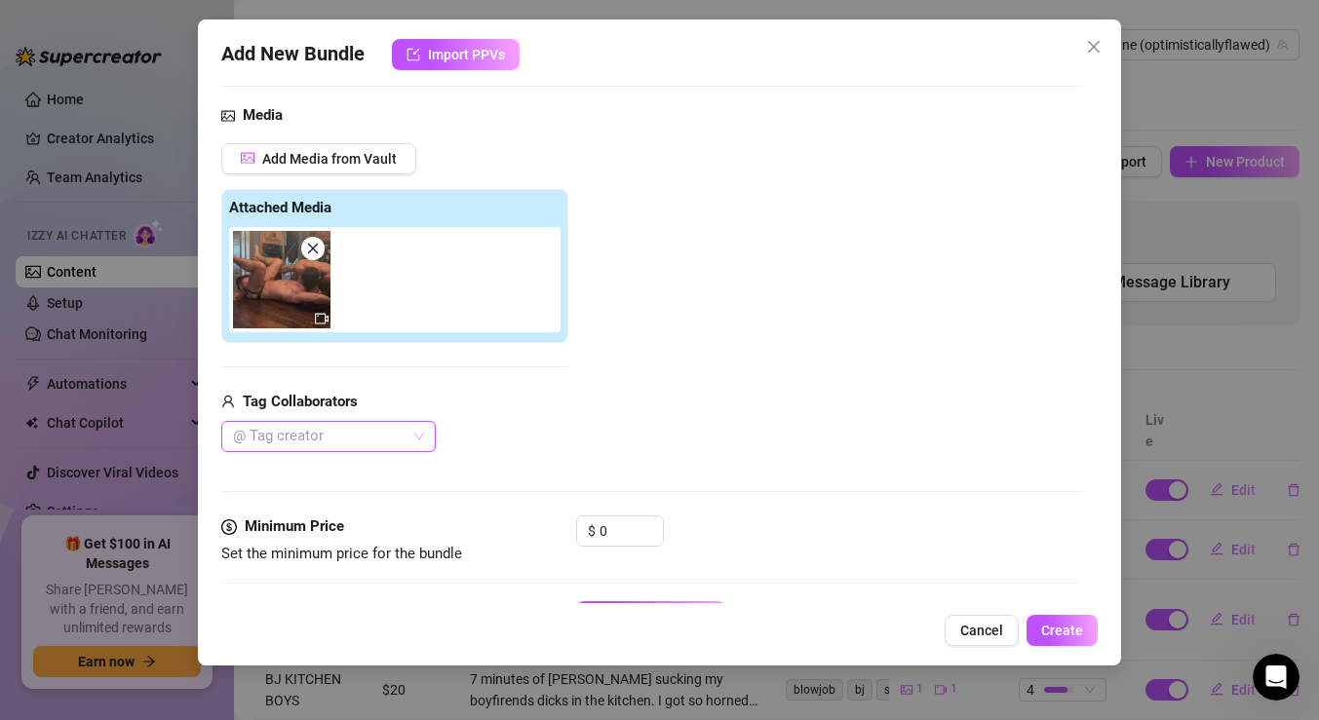
scroll to position [236, 0]
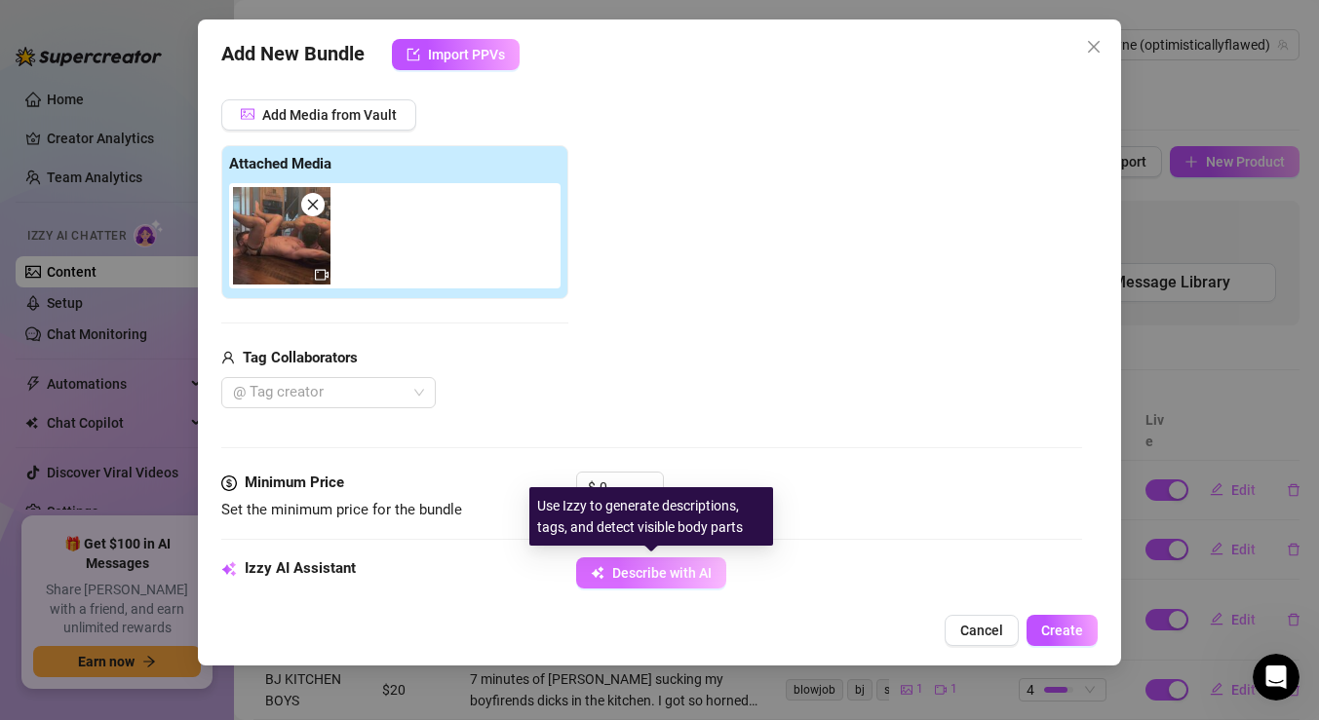
click at [628, 570] on span "Describe with AI" at bounding box center [661, 573] width 99 height 16
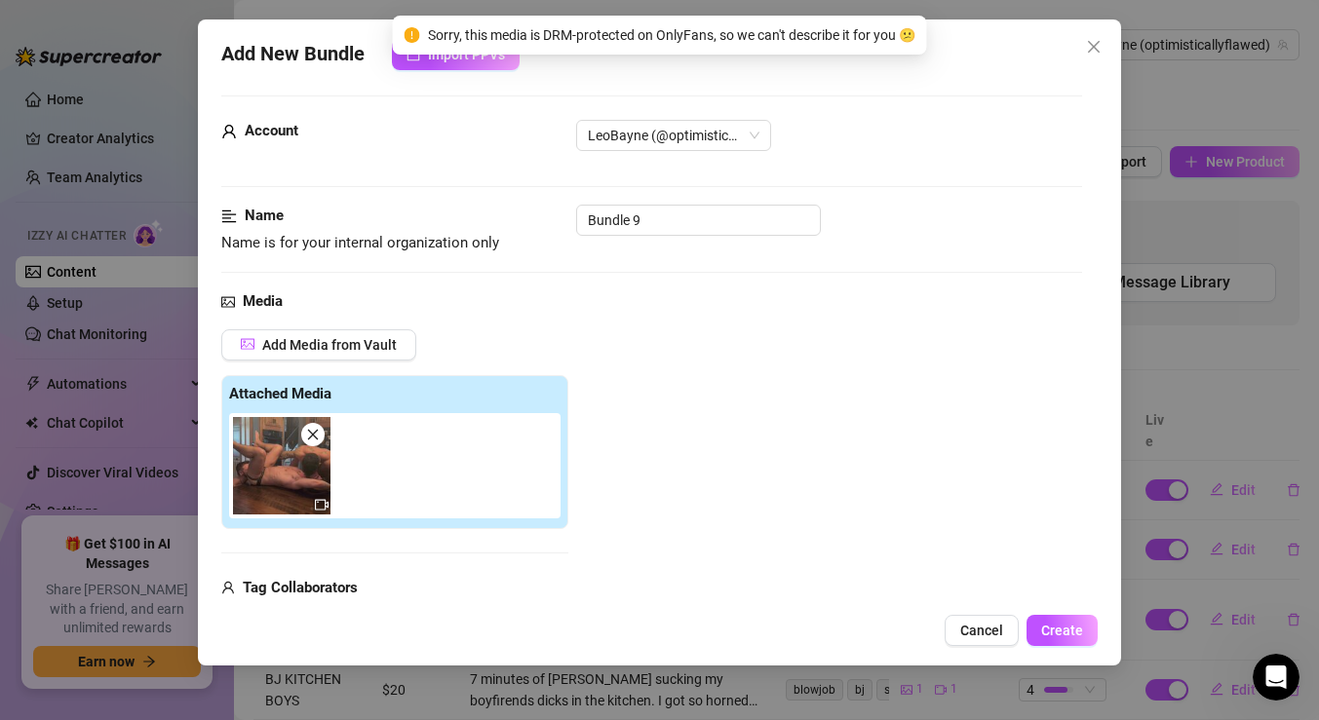
scroll to position [8, 0]
click at [326, 341] on span "Add Media from Vault" at bounding box center [329, 343] width 135 height 16
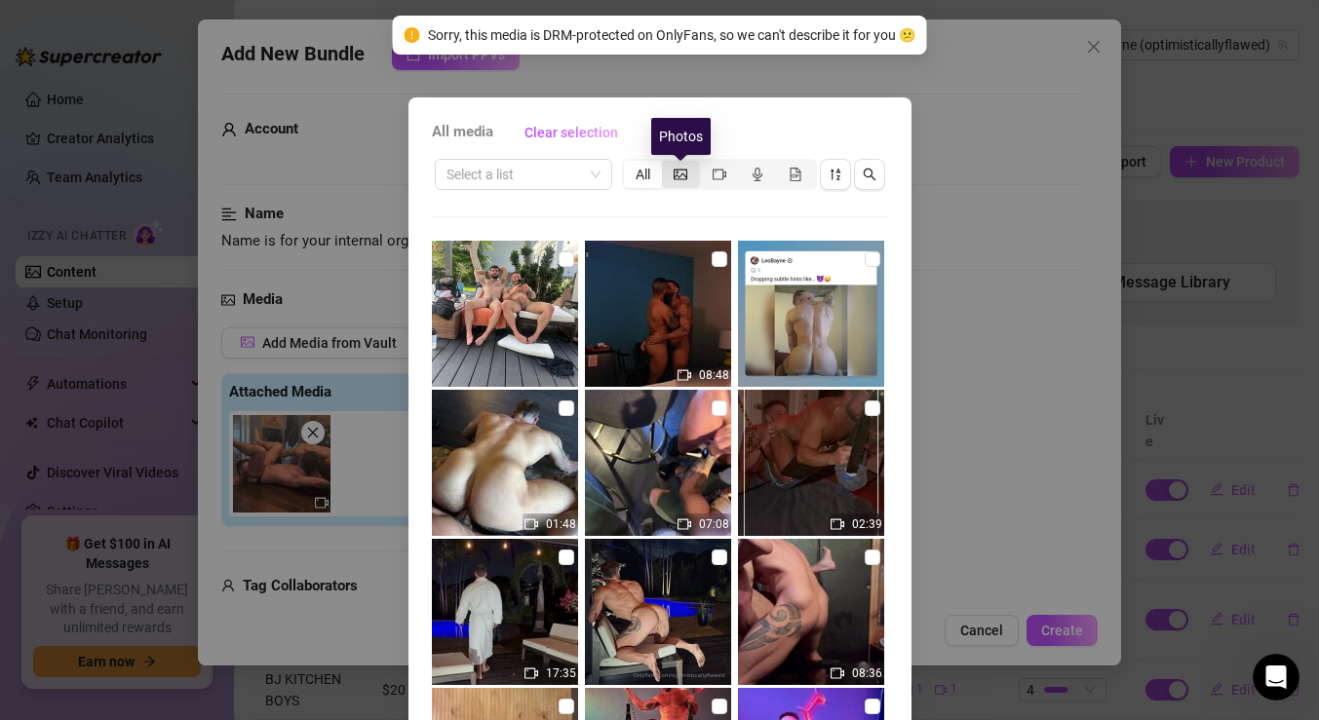
click at [683, 168] on icon "picture" at bounding box center [681, 175] width 14 height 14
click at [667, 164] on input "segmented control" at bounding box center [667, 164] width 0 height 0
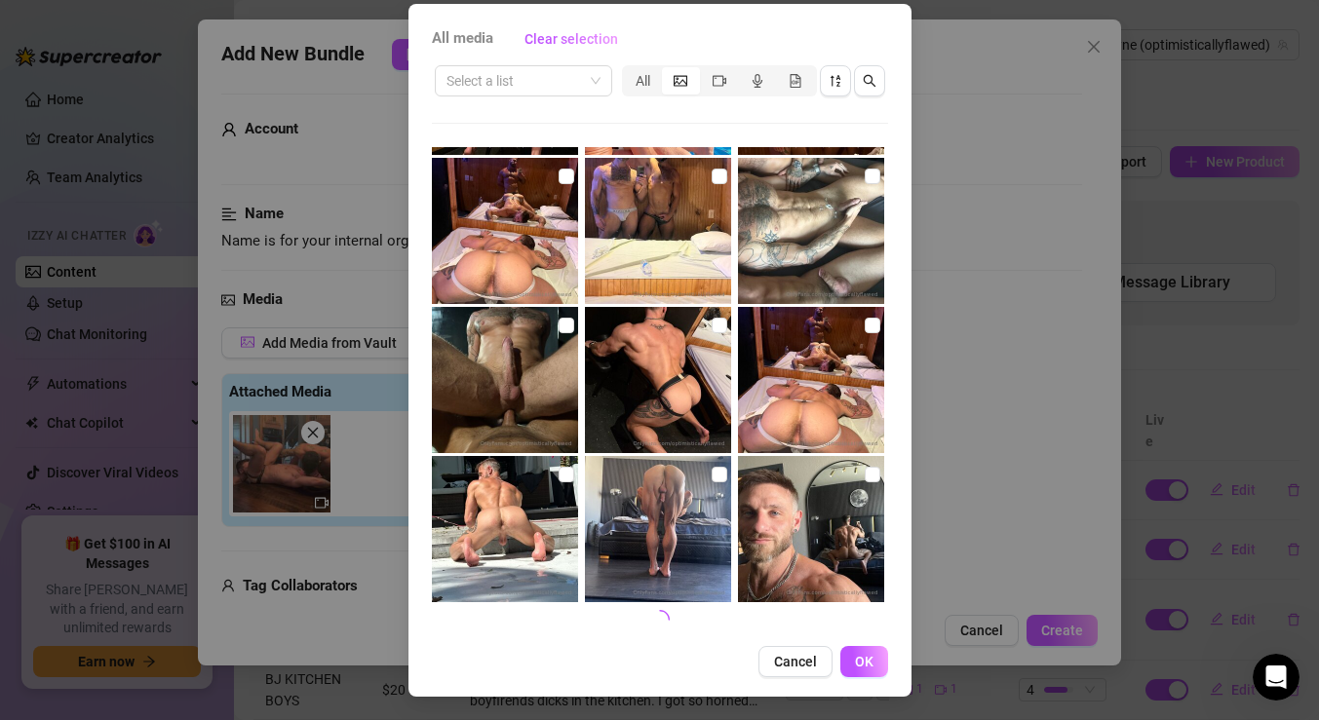
scroll to position [93, 0]
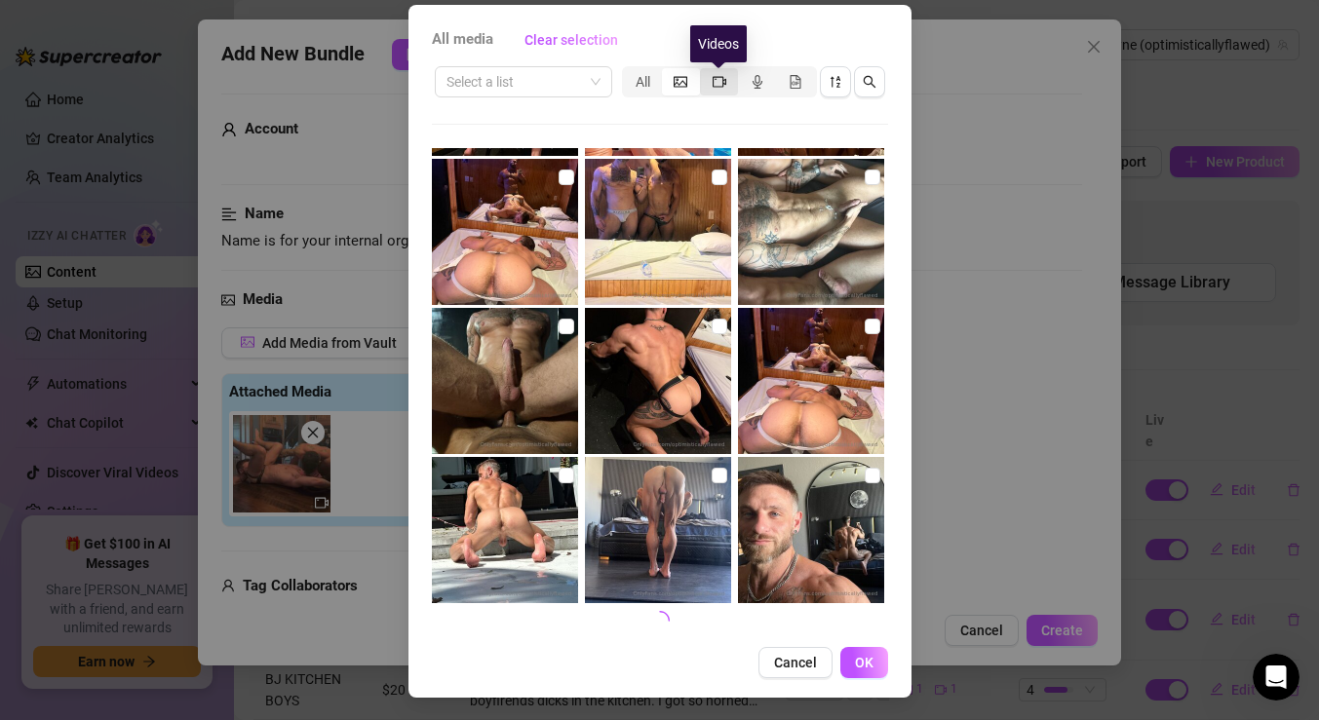
click at [718, 75] on icon "video-camera" at bounding box center [720, 82] width 14 height 14
click at [705, 71] on input "segmented control" at bounding box center [705, 71] width 0 height 0
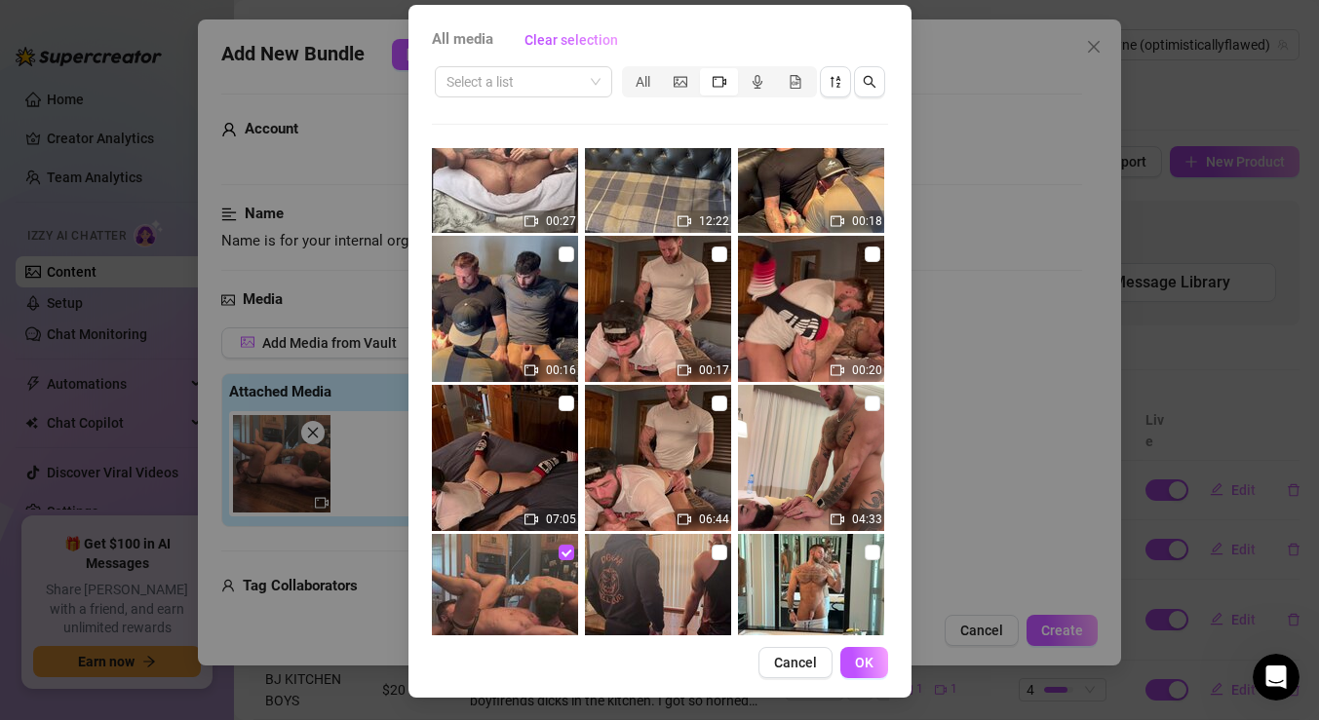
scroll to position [2447, 0]
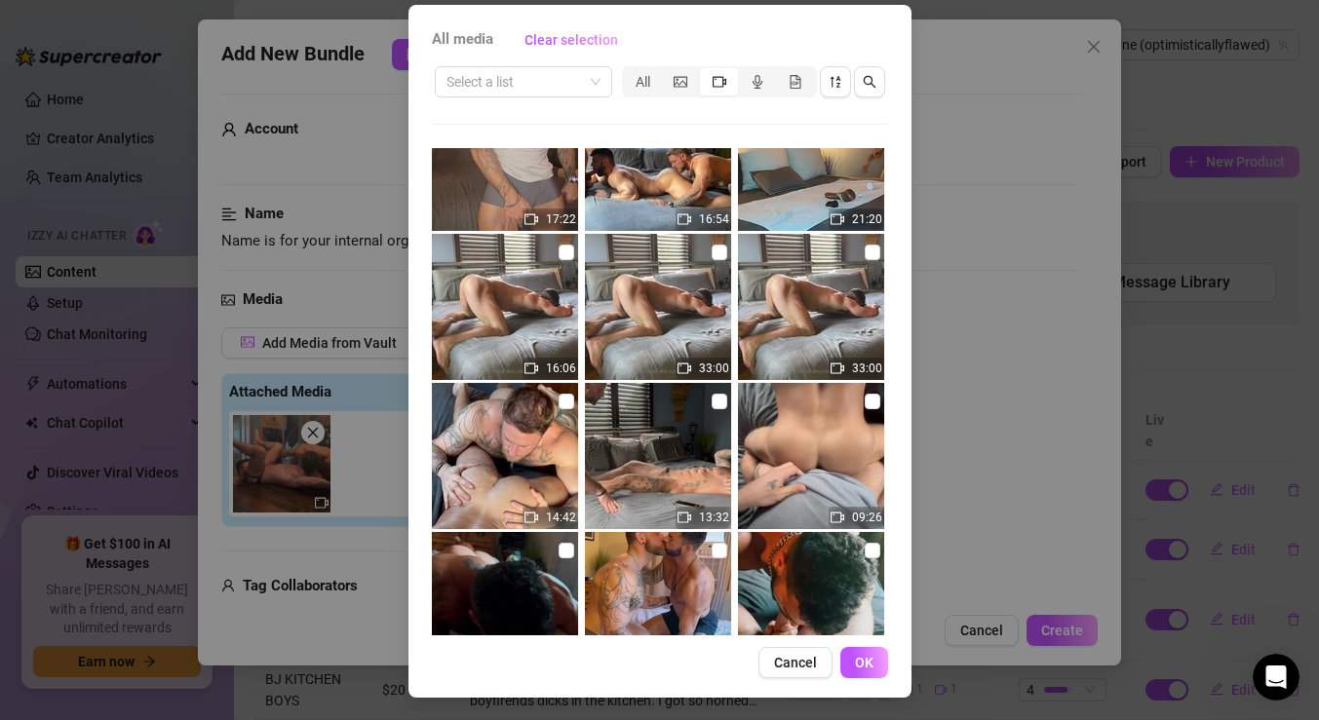
scroll to position [3052, 0]
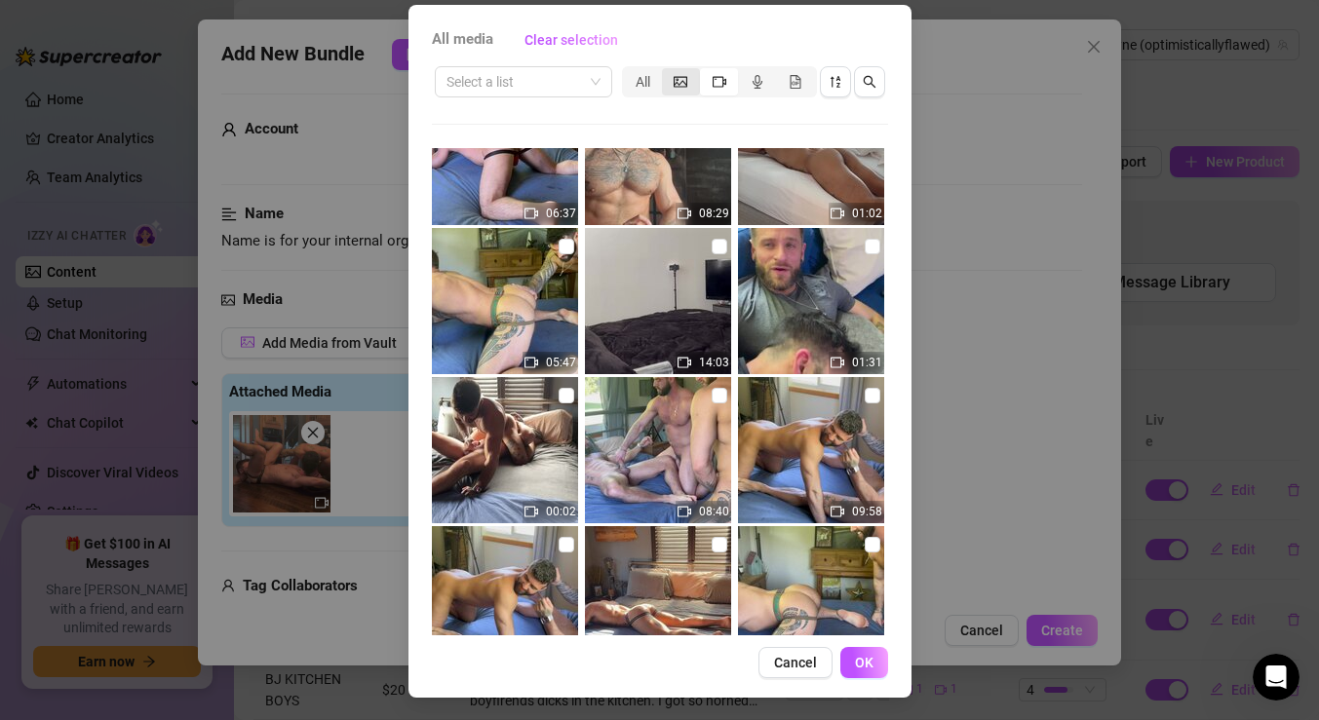
click at [685, 72] on div "segmented control" at bounding box center [681, 81] width 38 height 27
click at [667, 71] on input "segmented control" at bounding box center [667, 71] width 0 height 0
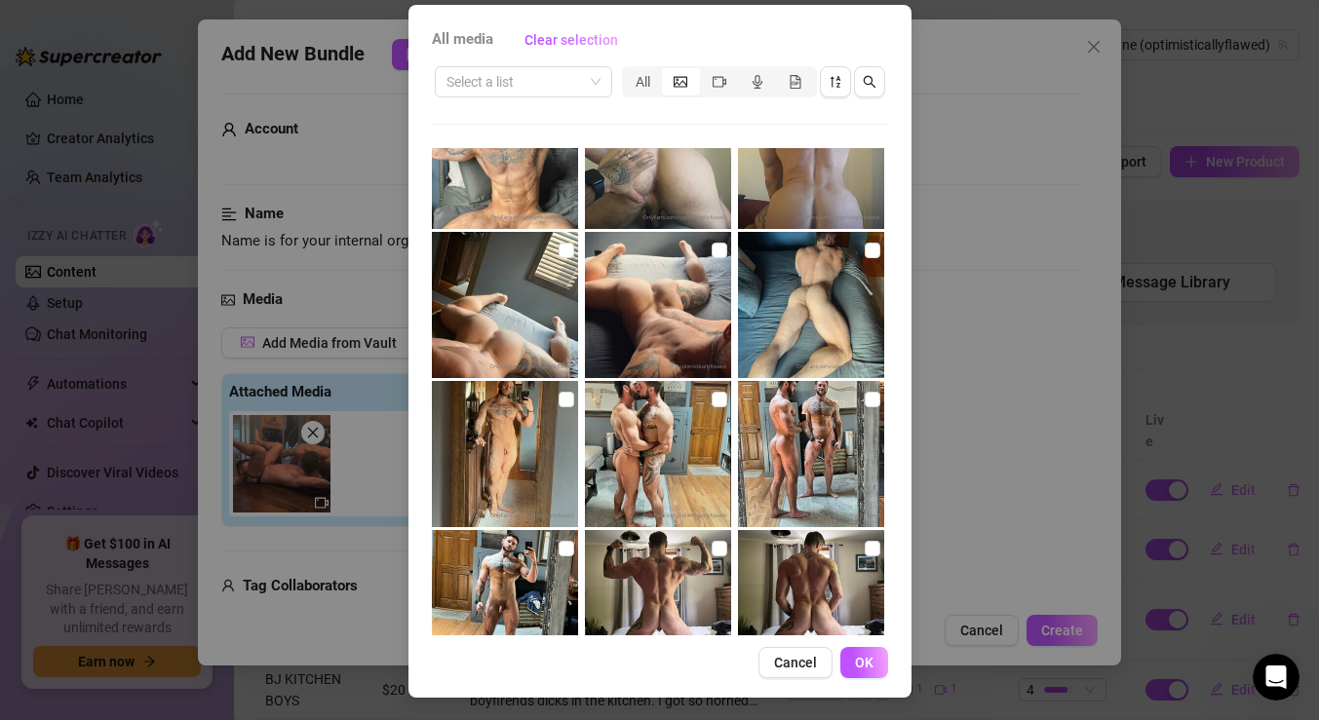
scroll to position [4991, 0]
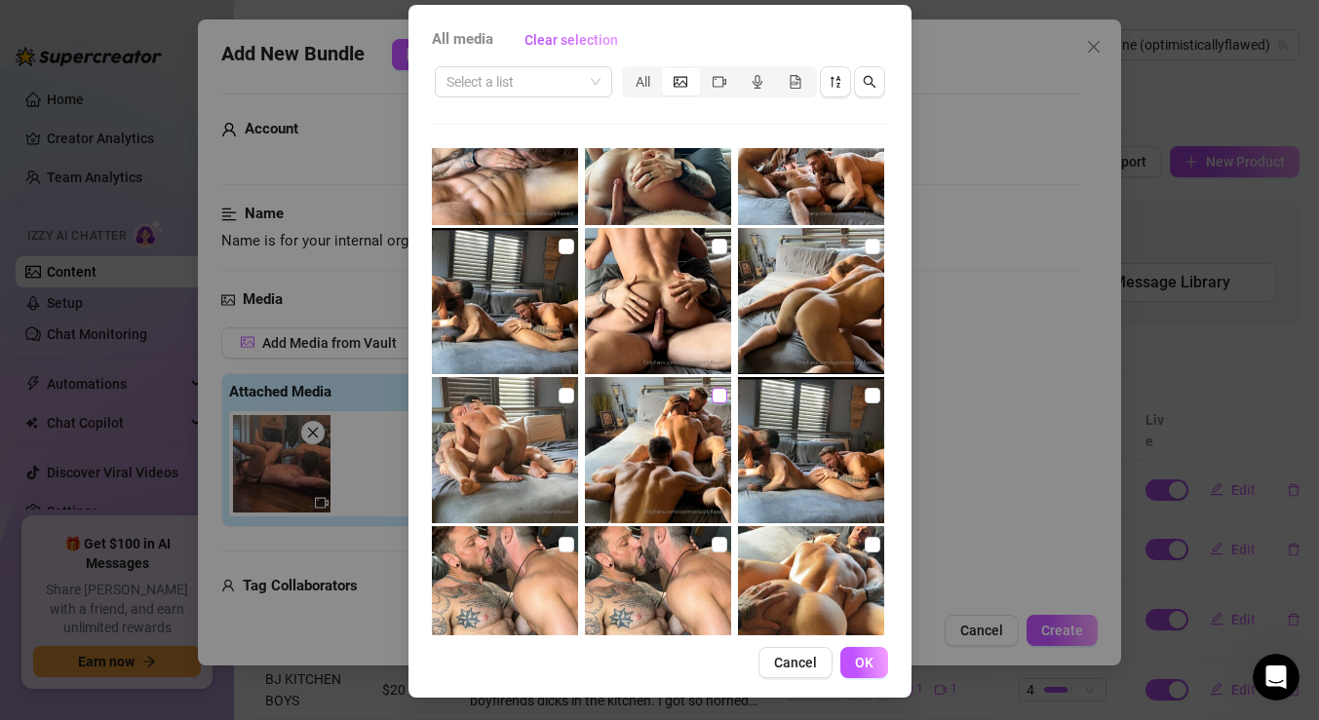
click at [717, 395] on input "checkbox" at bounding box center [720, 396] width 16 height 16
checkbox input "true"
click at [873, 391] on input "checkbox" at bounding box center [873, 396] width 16 height 16
checkbox input "true"
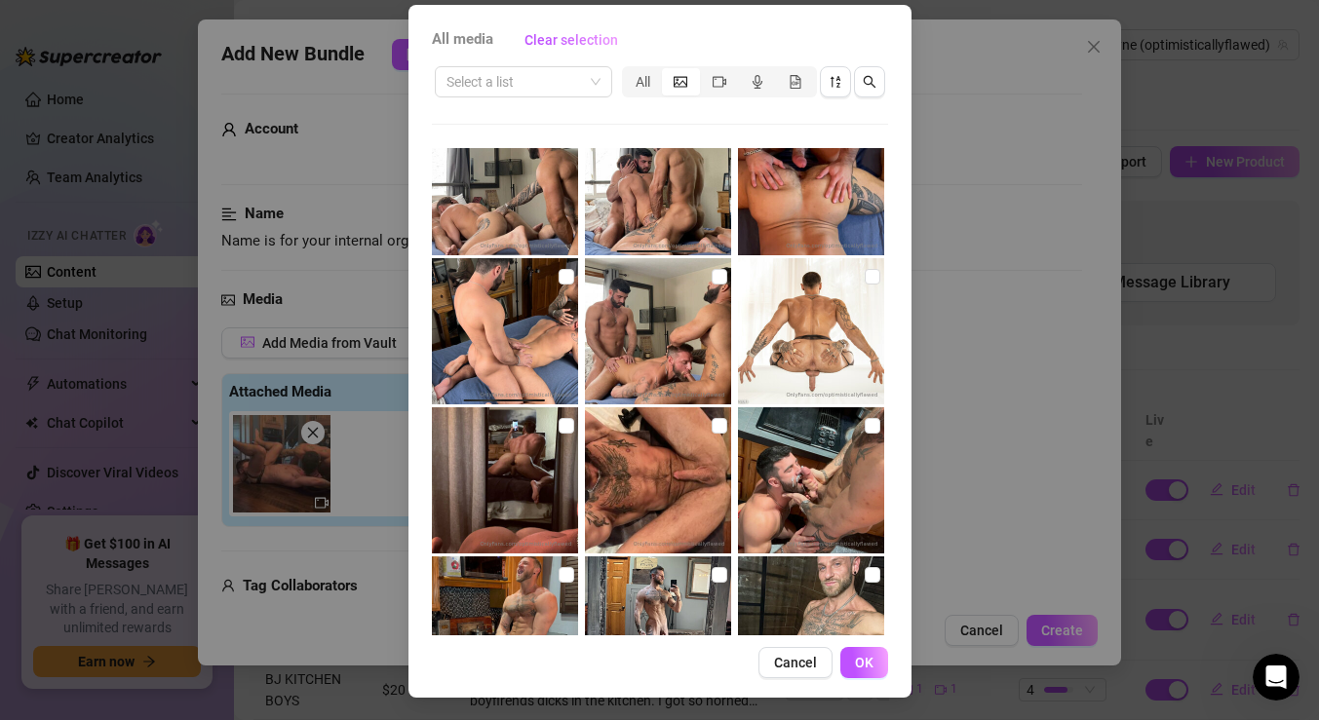
scroll to position [3382, 0]
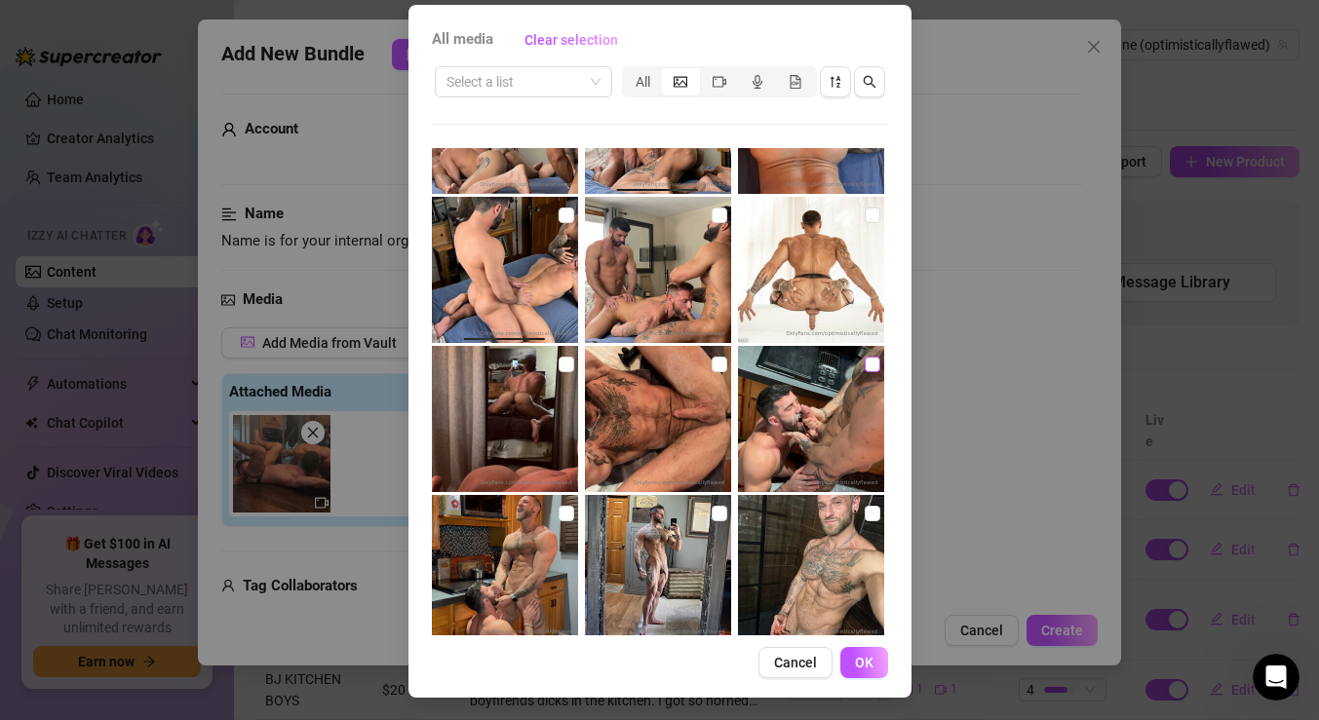
click at [872, 365] on input "checkbox" at bounding box center [873, 365] width 16 height 16
checkbox input "true"
click at [871, 670] on span "OK" at bounding box center [864, 663] width 19 height 16
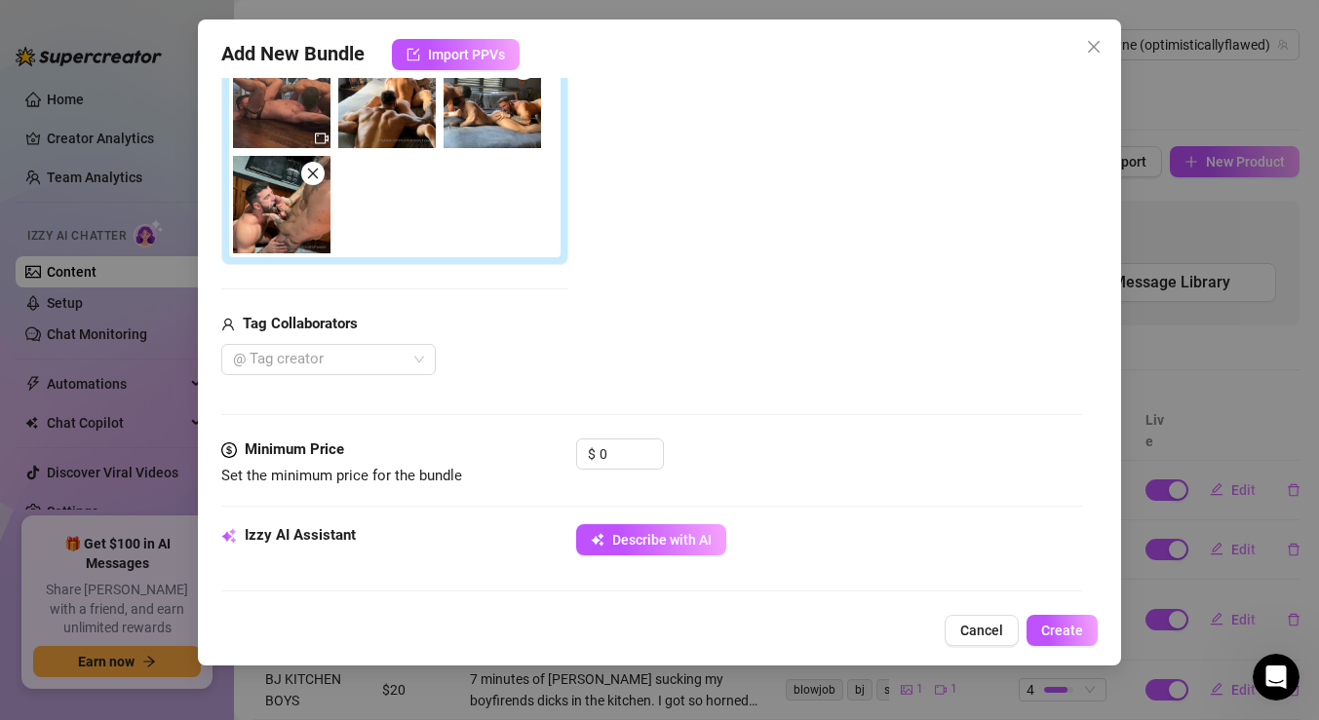
scroll to position [407, 0]
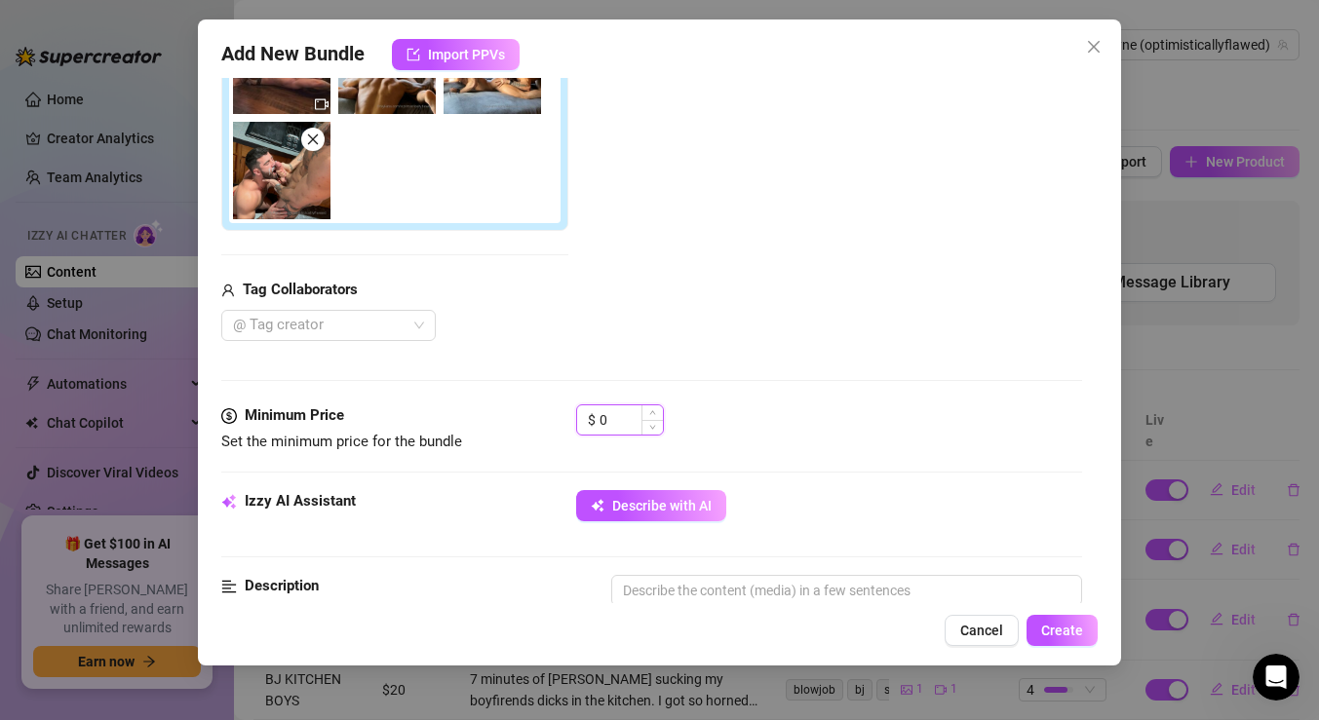
click at [624, 417] on input "0" at bounding box center [631, 420] width 63 height 29
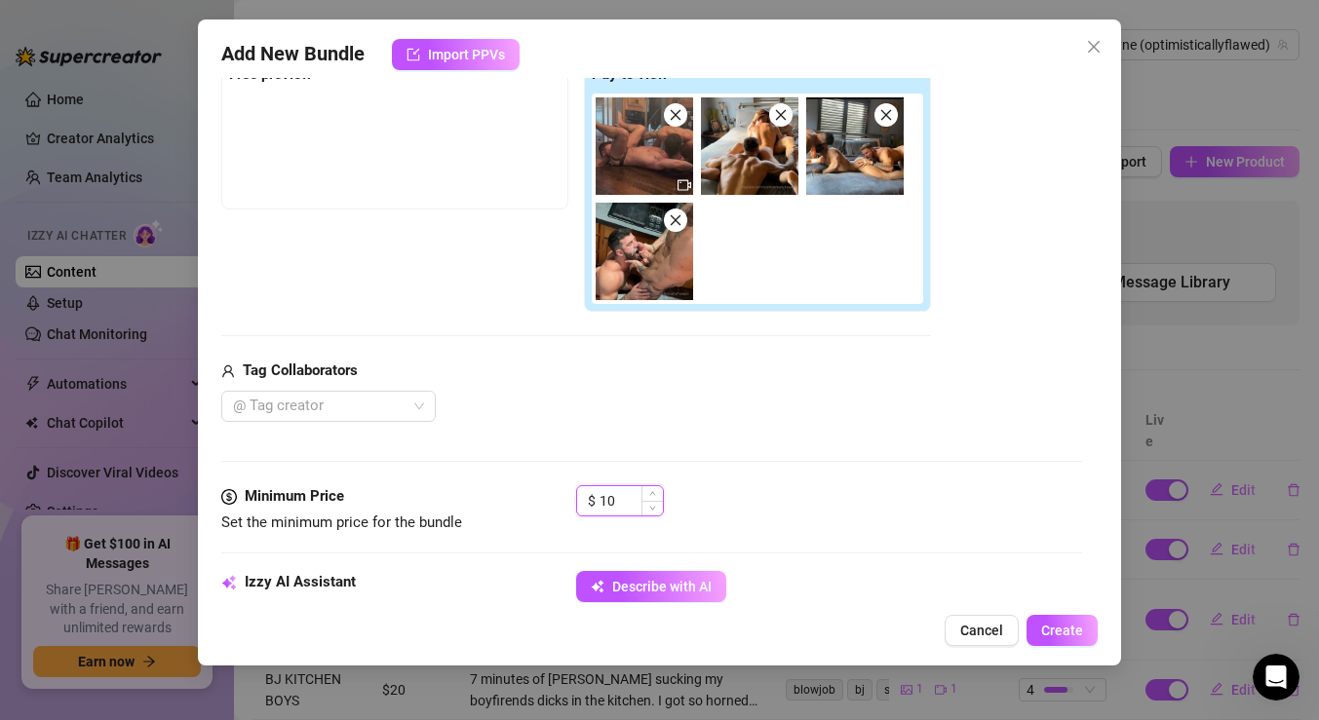
scroll to position [293, 0]
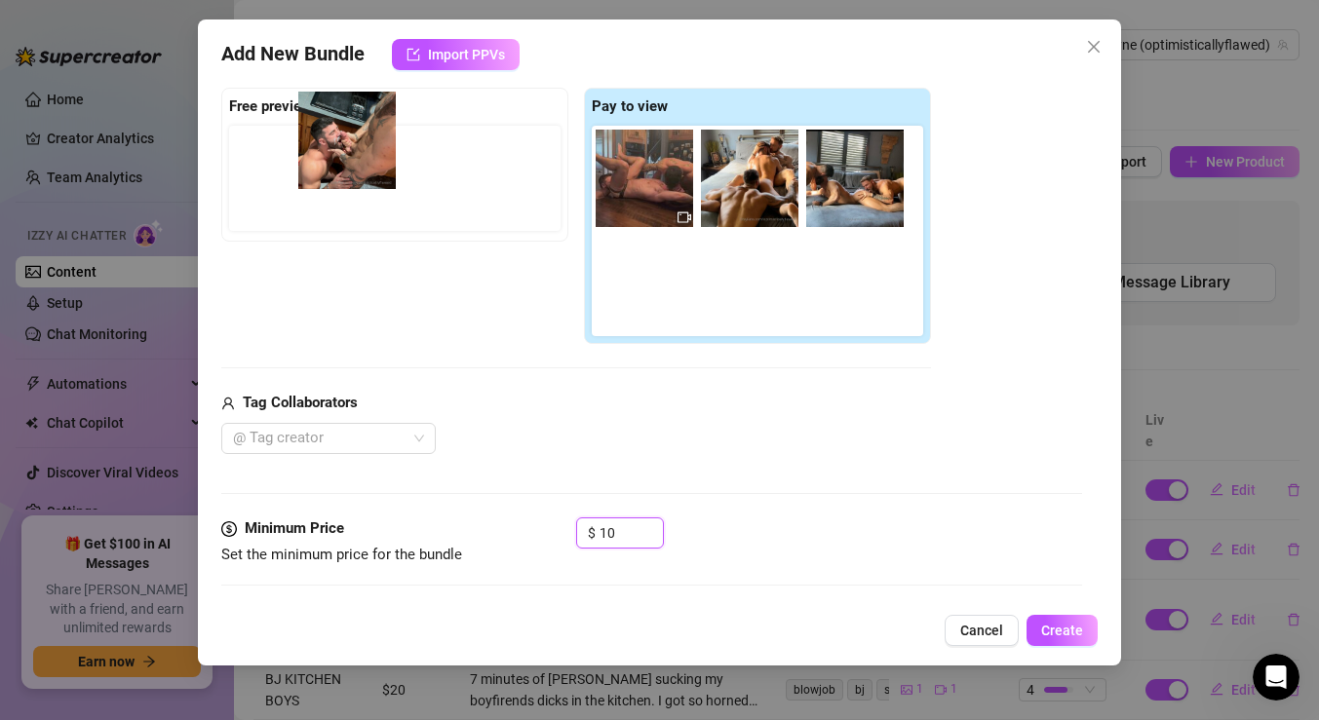
drag, startPoint x: 655, startPoint y: 319, endPoint x: 337, endPoint y: 169, distance: 351.5
click at [337, 169] on div "Free preview Pay to view" at bounding box center [576, 216] width 710 height 257
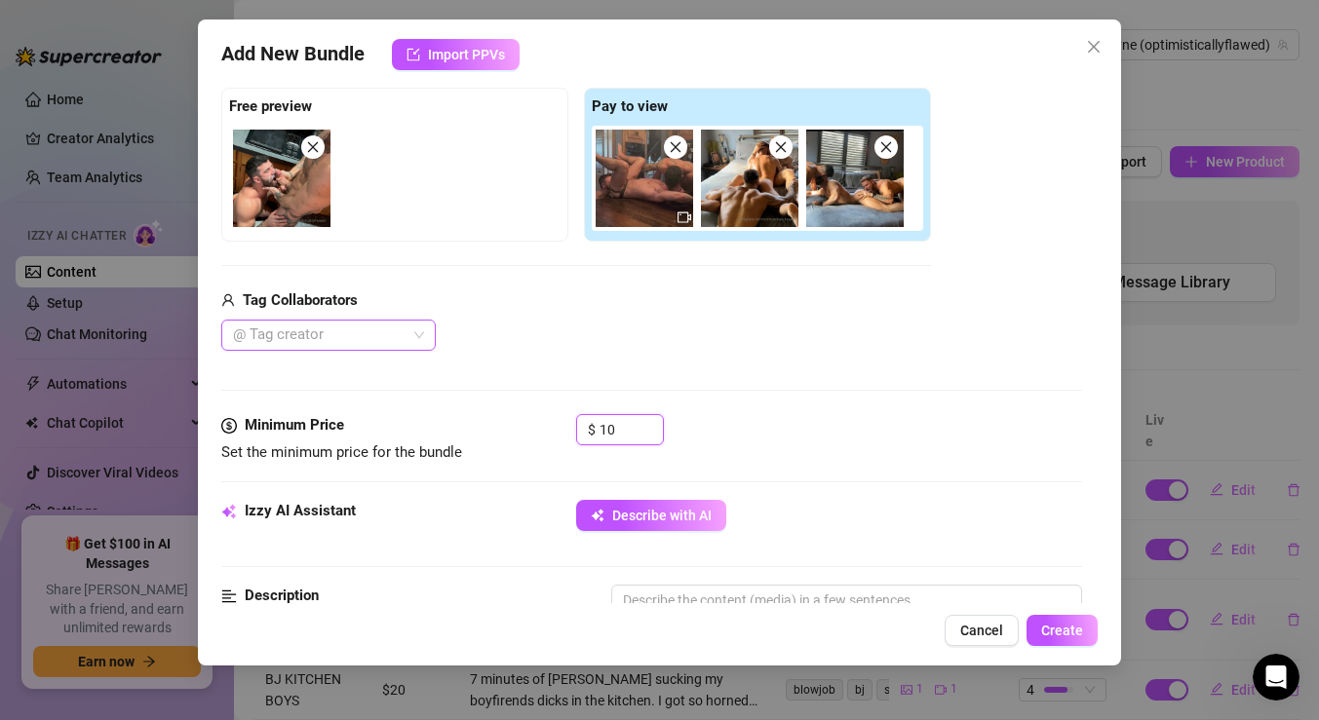
click at [422, 335] on div "@ Tag creator" at bounding box center [328, 335] width 214 height 31
type input "10"
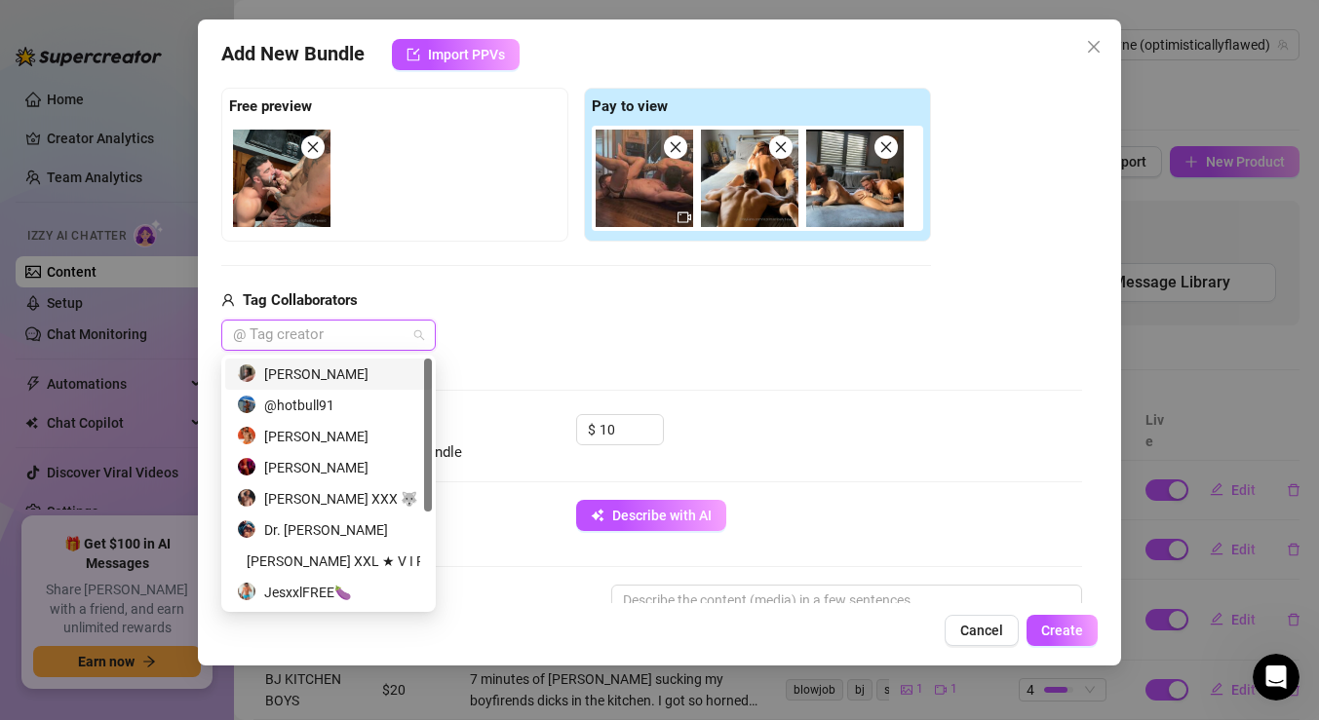
click at [317, 376] on div "[PERSON_NAME]" at bounding box center [328, 374] width 183 height 21
click at [368, 433] on div "[PERSON_NAME]" at bounding box center [328, 436] width 183 height 21
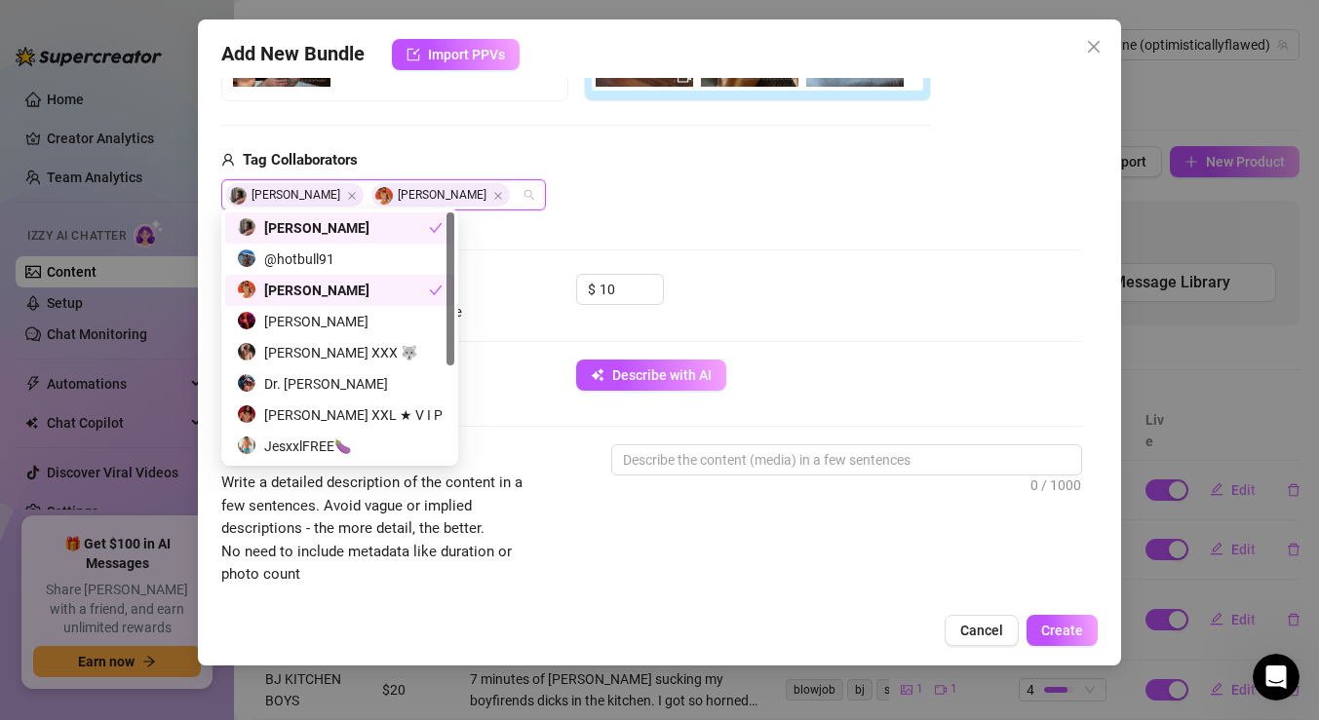
scroll to position [440, 0]
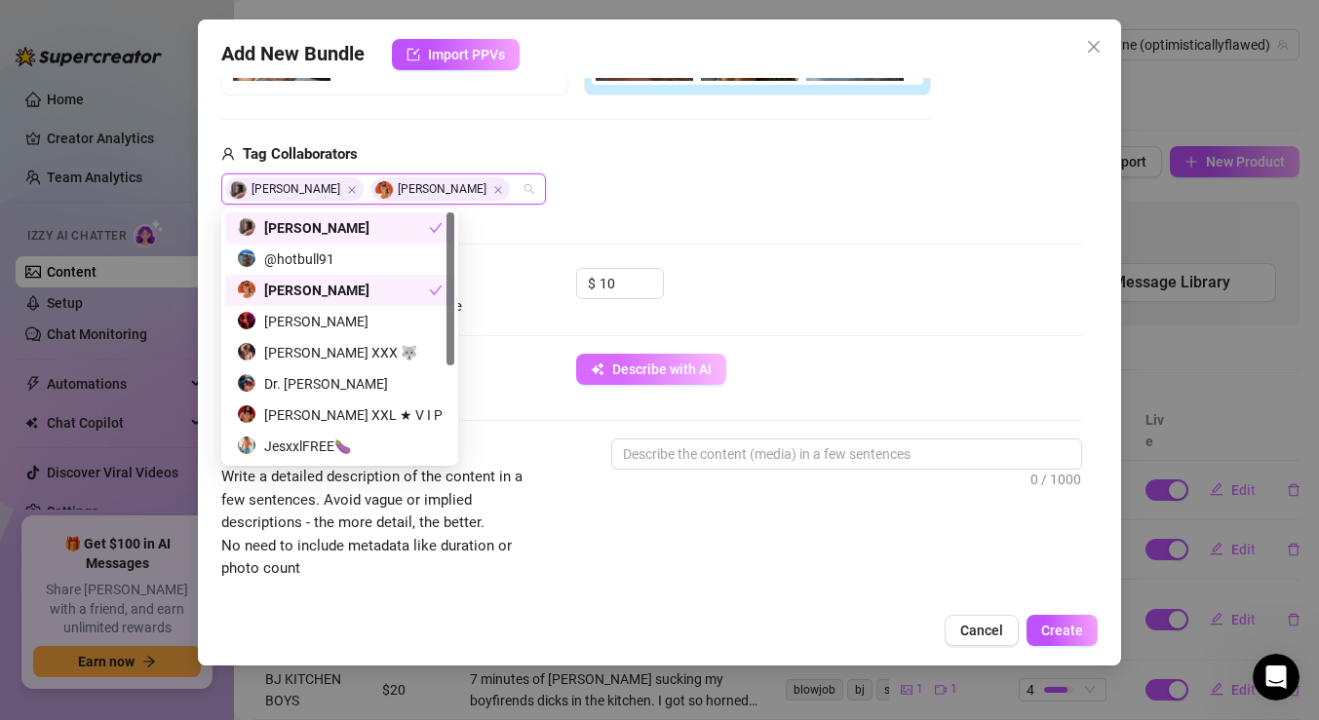
click at [688, 382] on button "Describe with AI" at bounding box center [651, 369] width 150 height 31
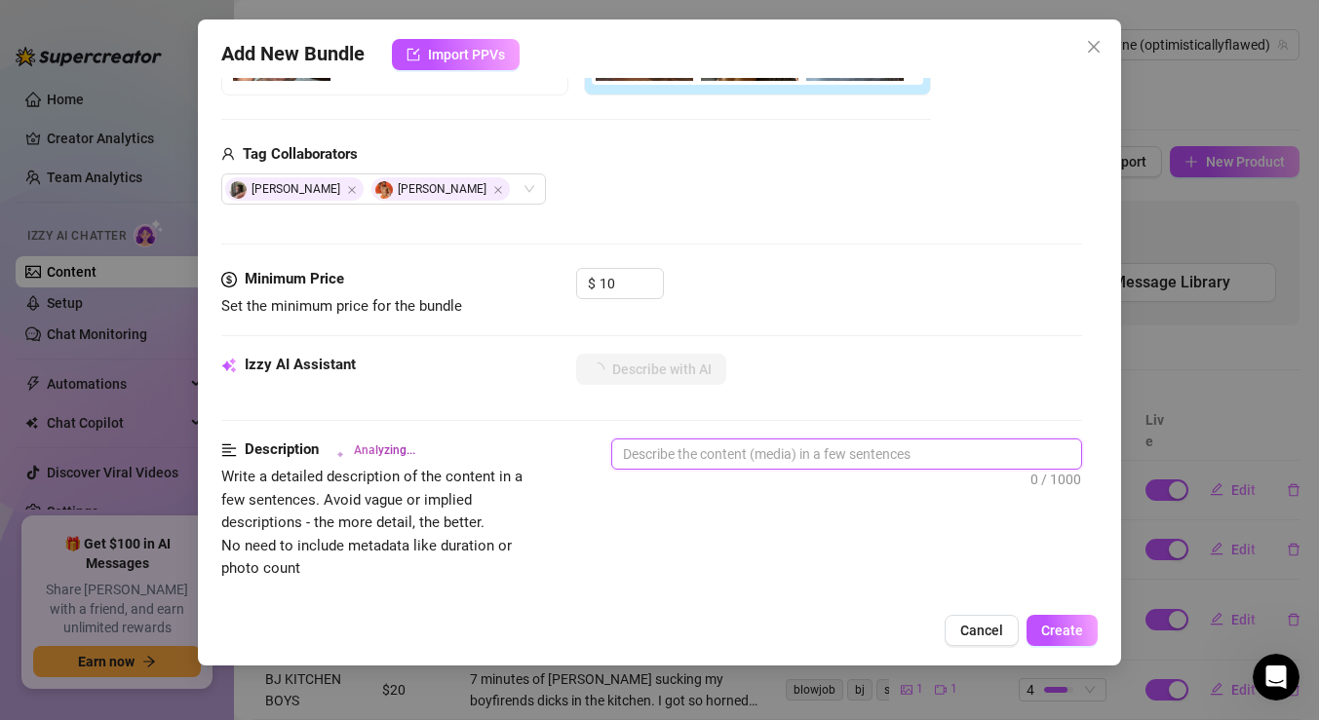
click at [717, 460] on textarea at bounding box center [846, 454] width 469 height 29
type textarea "W"
type textarea "WE"
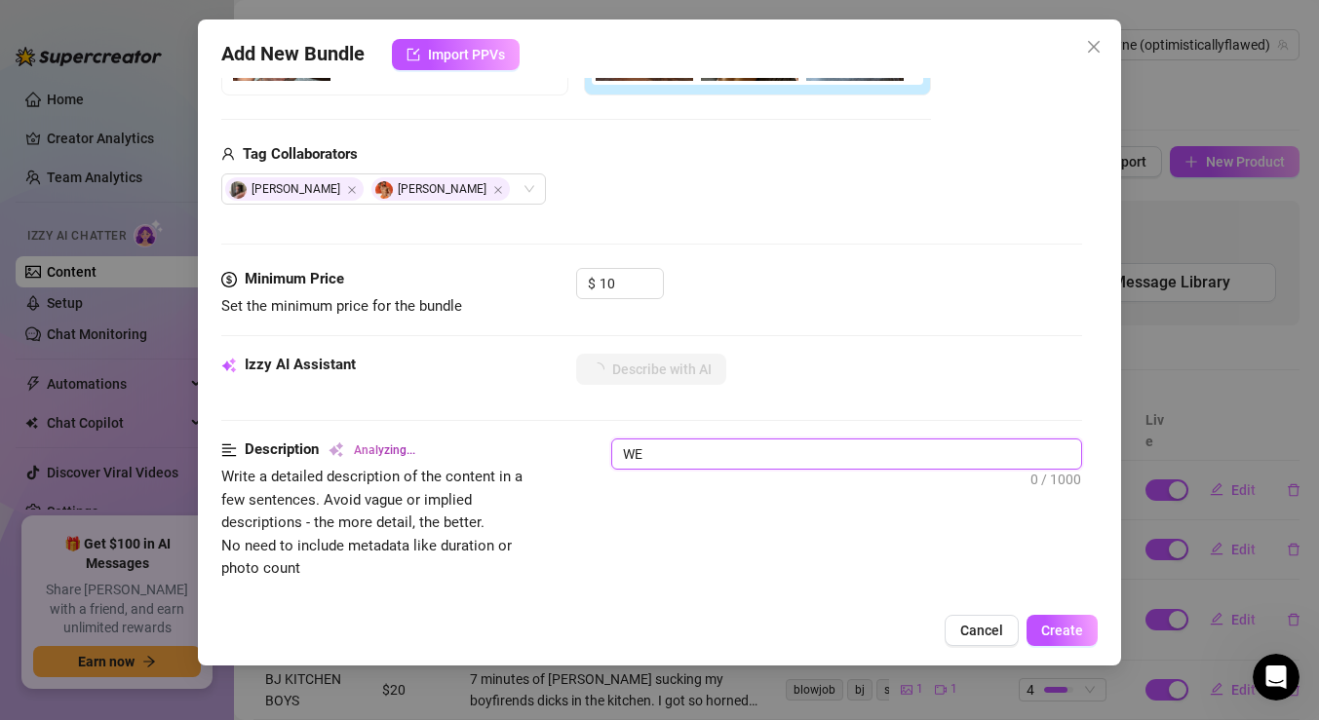
type textarea "WE"
type textarea "WE T"
type textarea "WE TO"
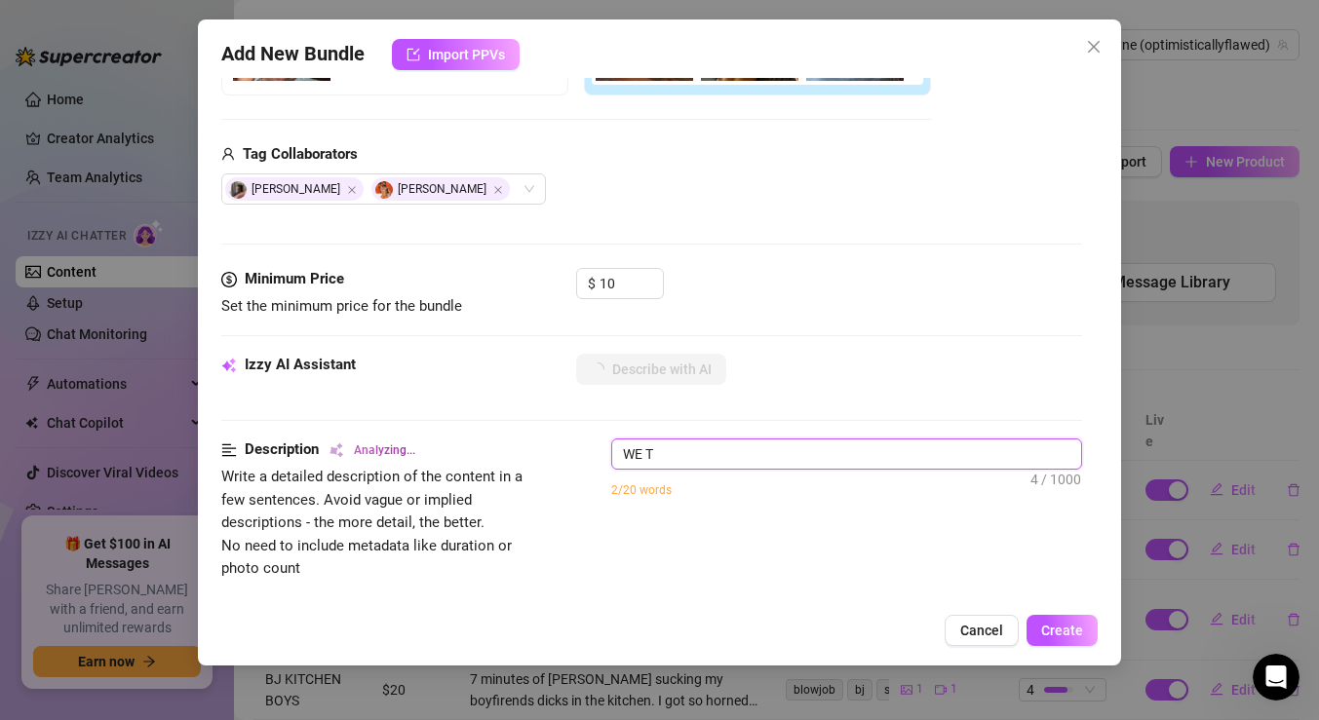
type textarea "WE TO"
type textarea "WE TOK"
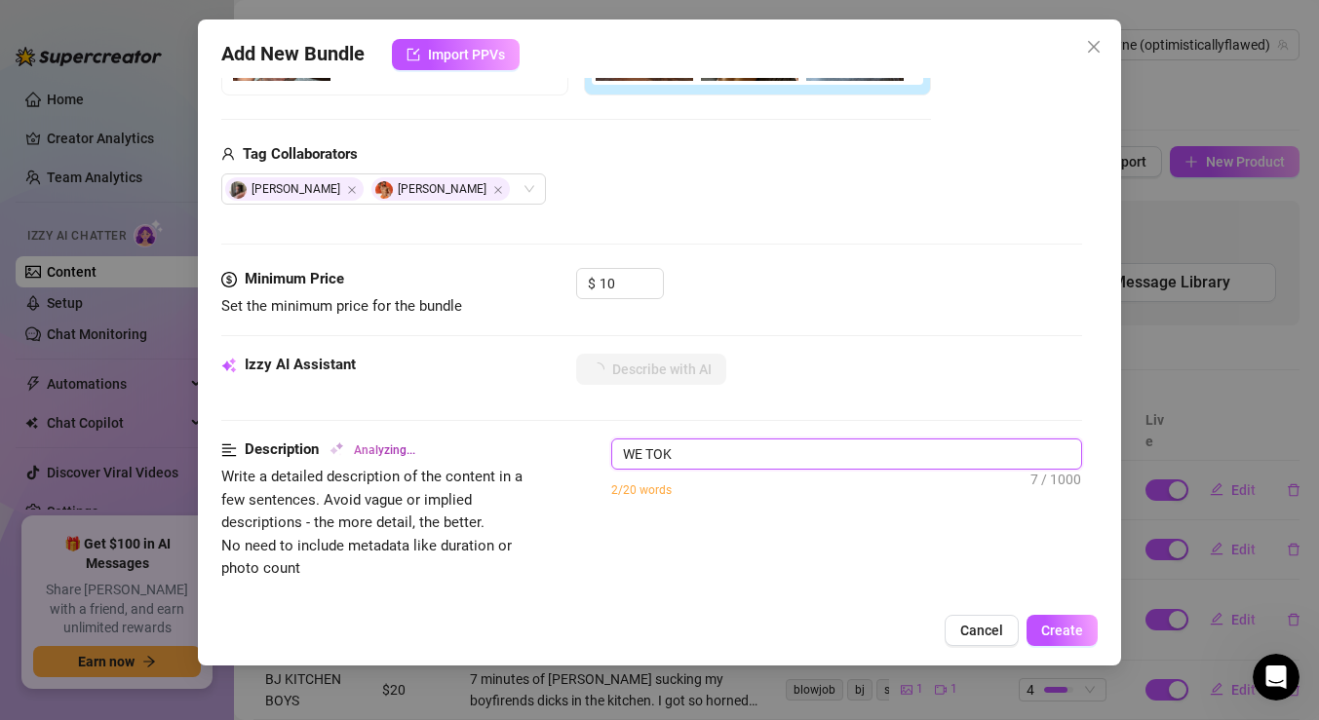
type textarea "WE TOK X"
type textarea "WE TOK XA"
type textarea "WE TOK XAV"
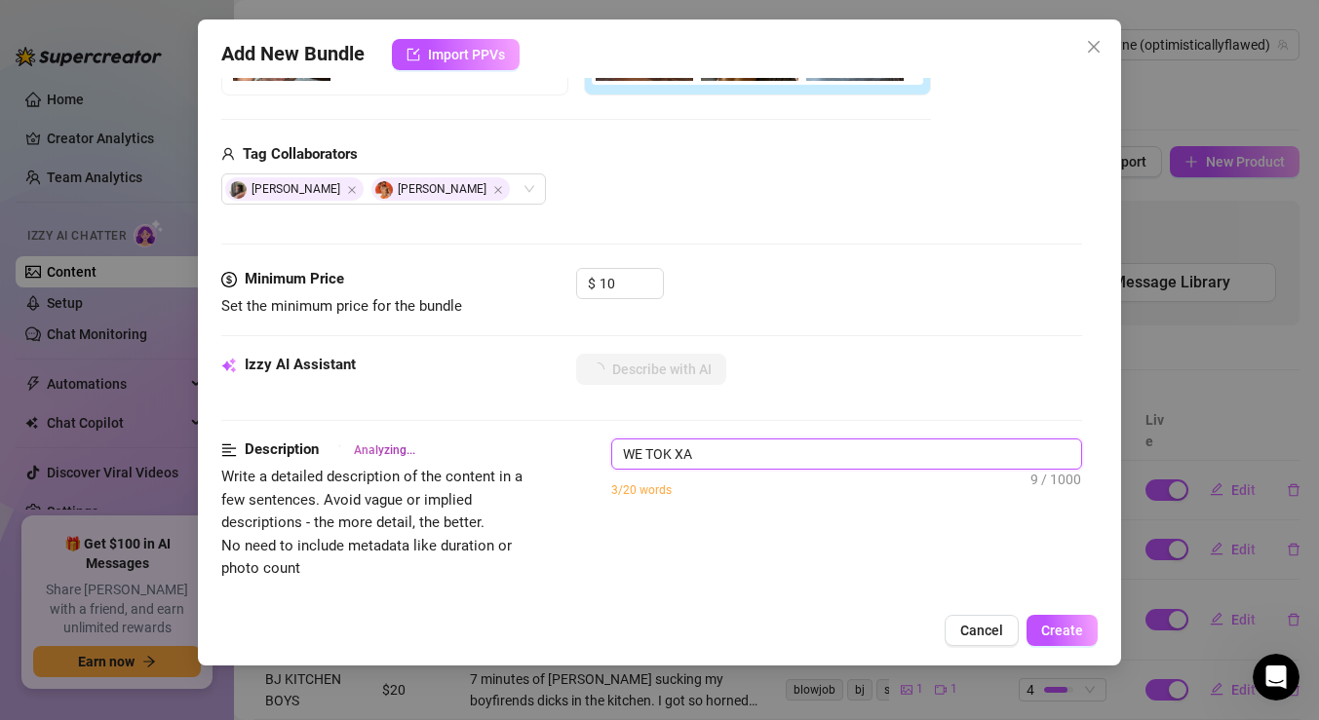
type textarea "WE TOK XAV"
type textarea "WE TOK XAVI"
type textarea "WE TOK XAVIO"
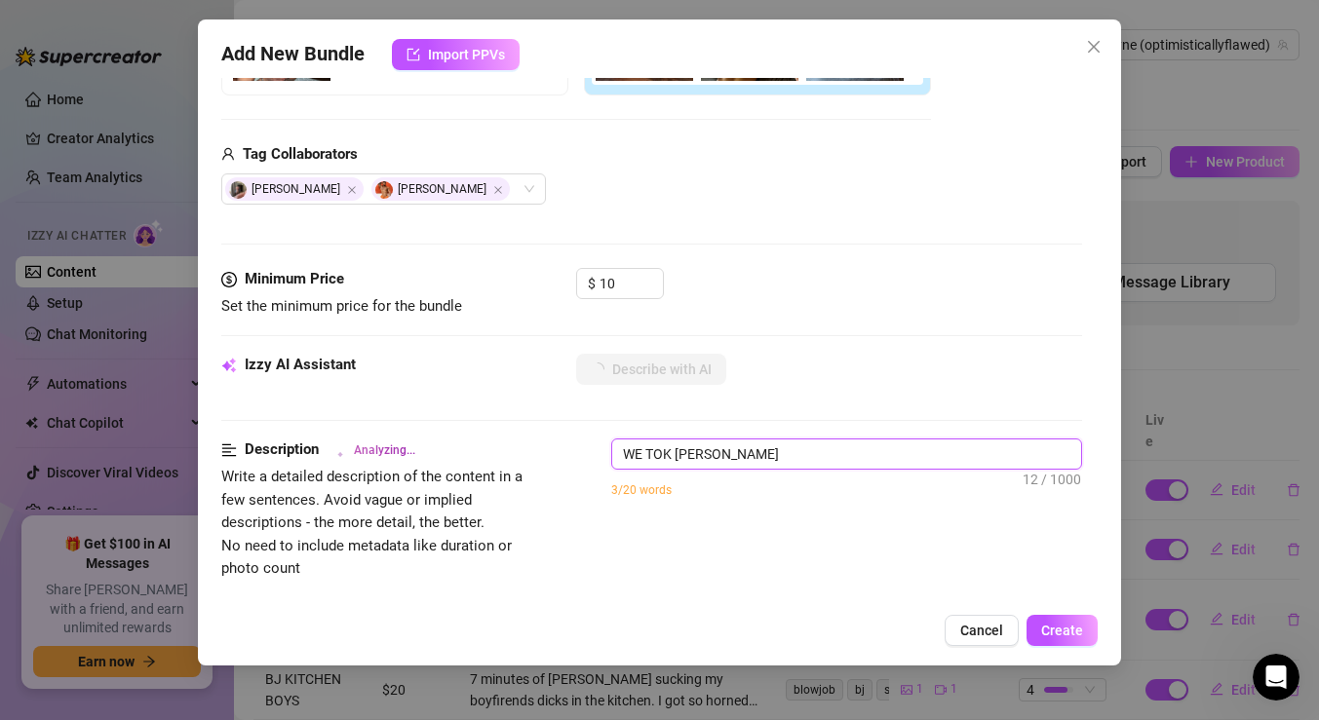
type textarea "WE TOK XAVIOR"
type textarea "WE TOK XAVIOR T"
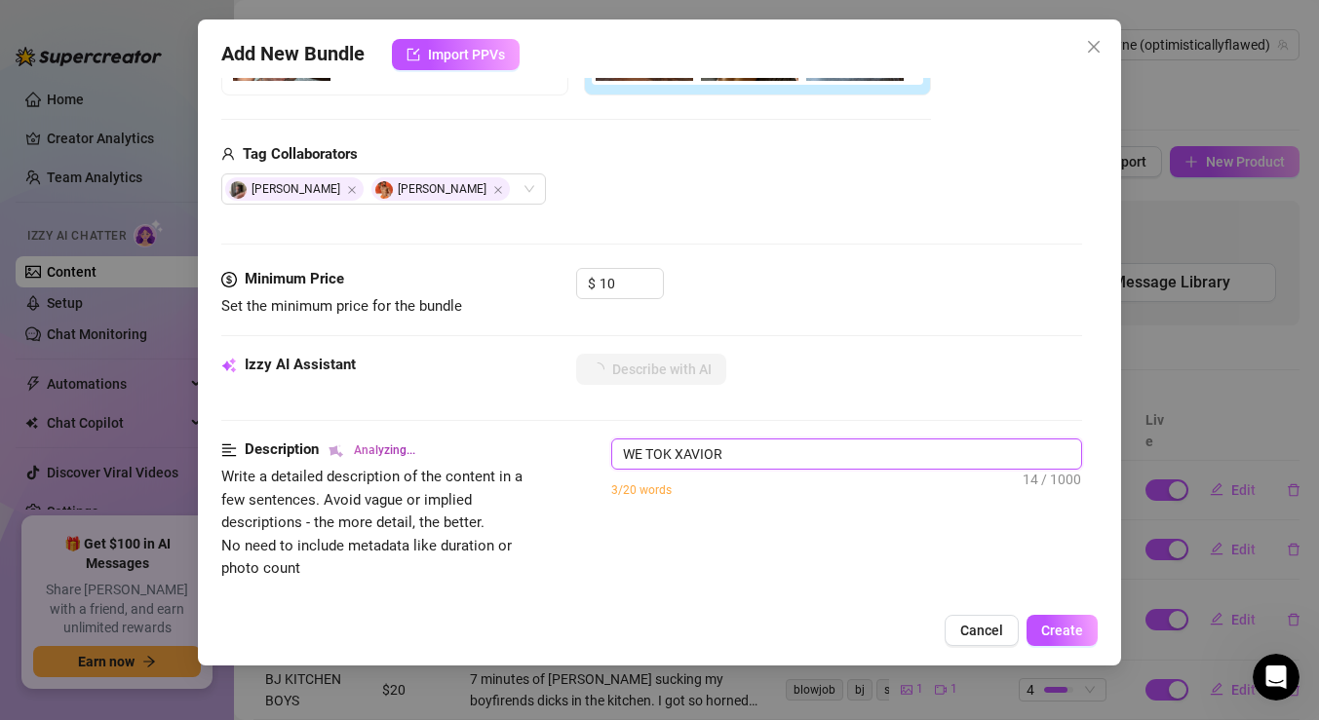
type textarea "WE TOK XAVIOR T"
type textarea "WE TOK XAVIOR TO"
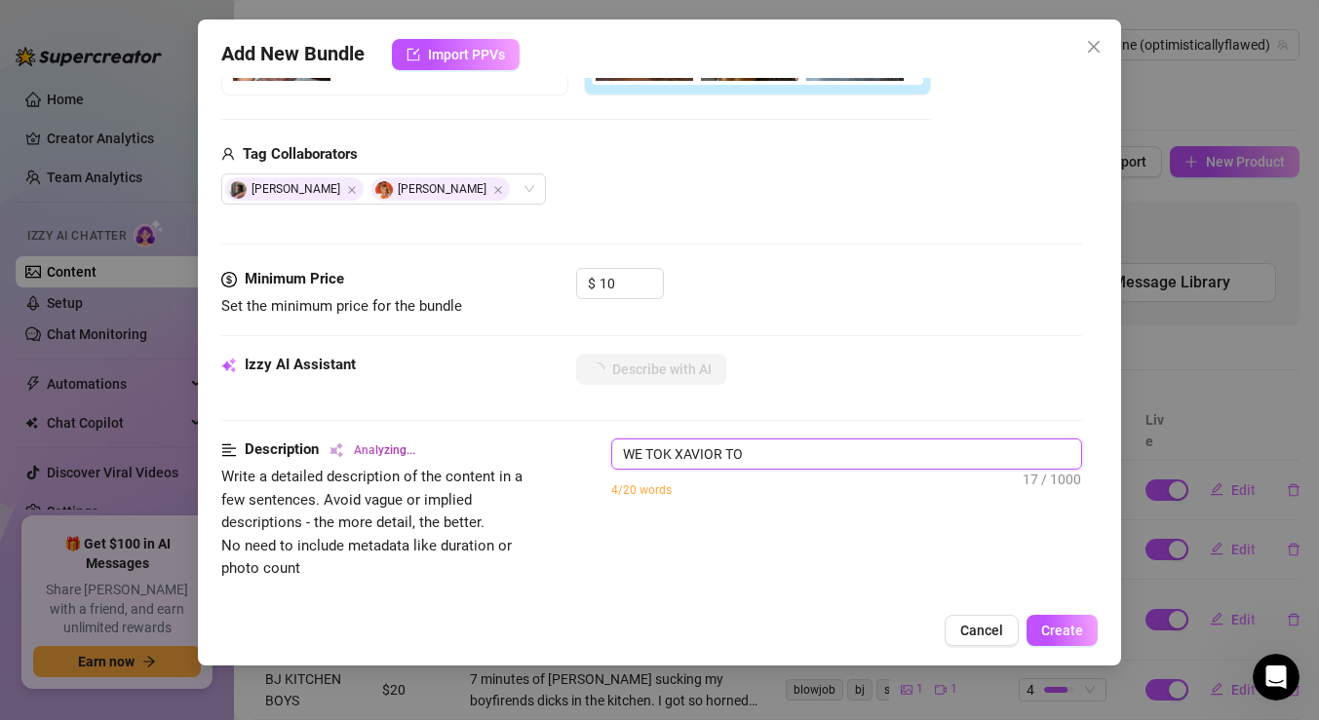
type textarea "WE TOK XAVIOR TO T"
type textarea "WE TOK XAVIOR TO TH"
type textarea "WE TOK XAVIOR TO THE"
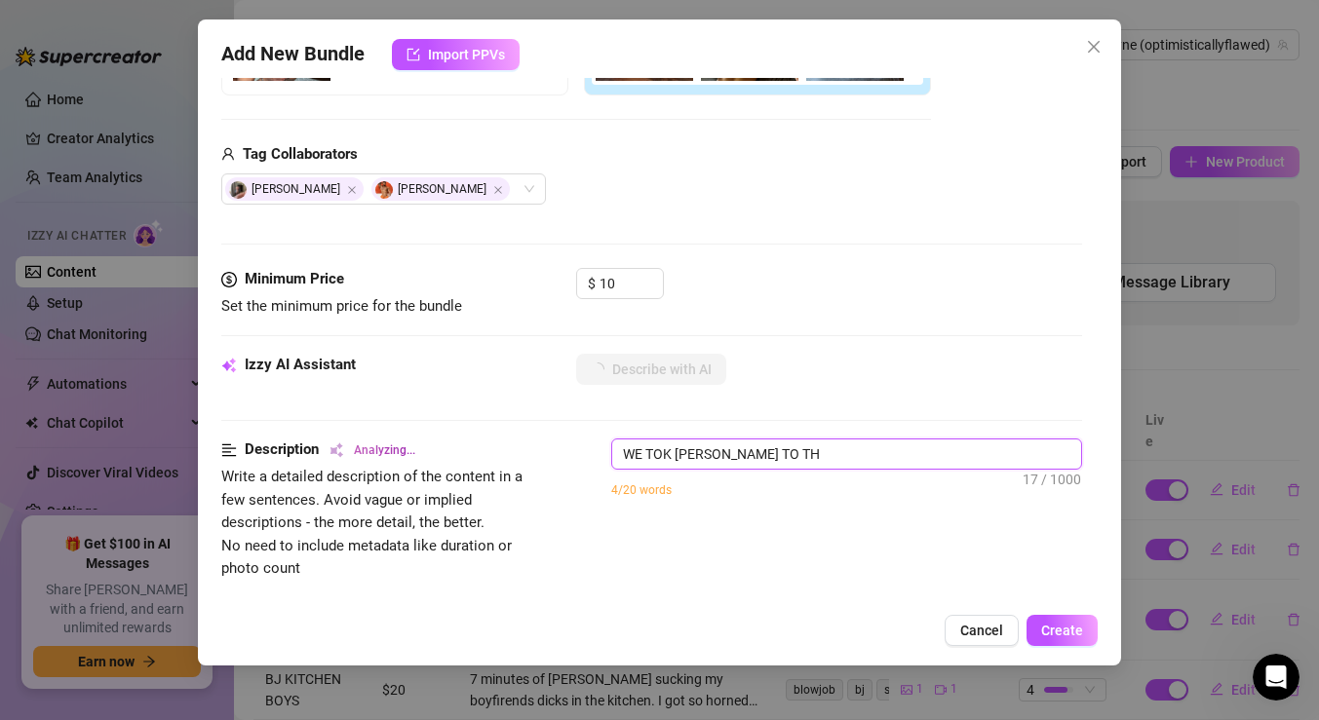
type textarea "WE TOK XAVIOR TO THE"
type textarea "WE TOK XAVIOR TO THE I"
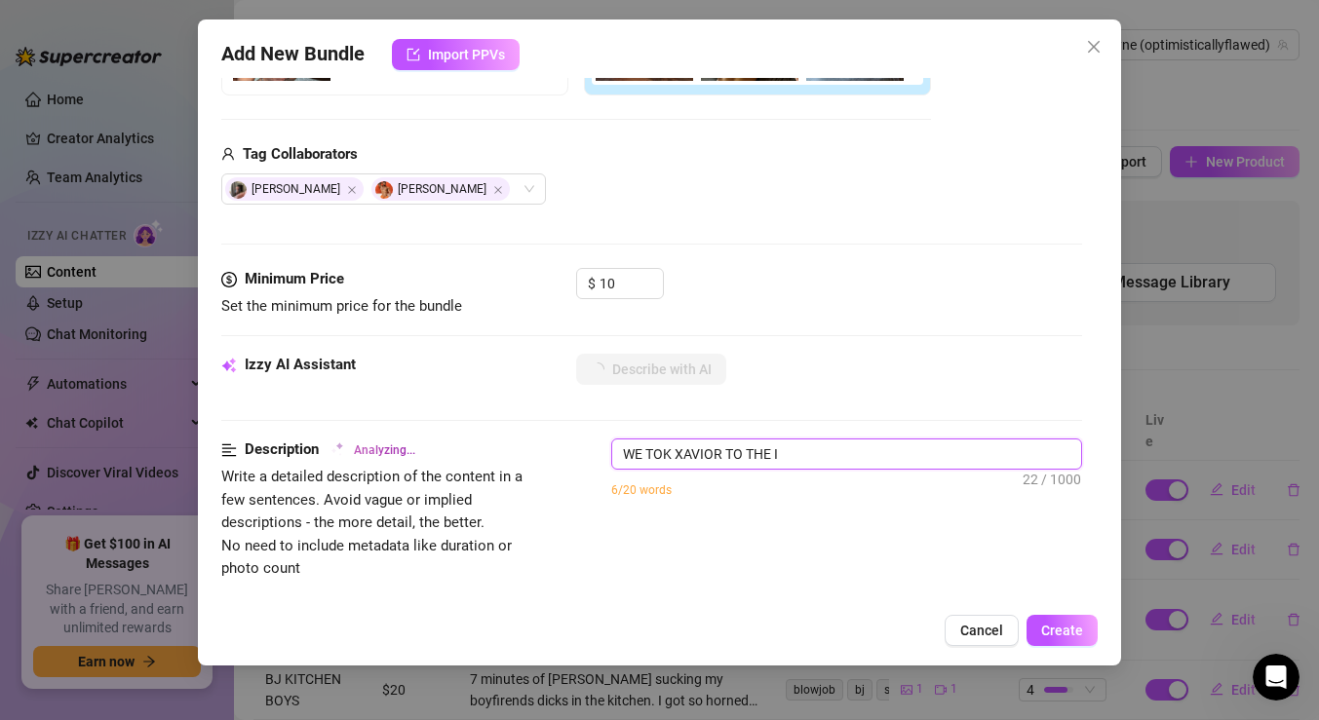
type textarea "WE TOK XAVIOR TO THE"
type textarea "[PERSON_NAME]"
type textarea "Leo BayneK"
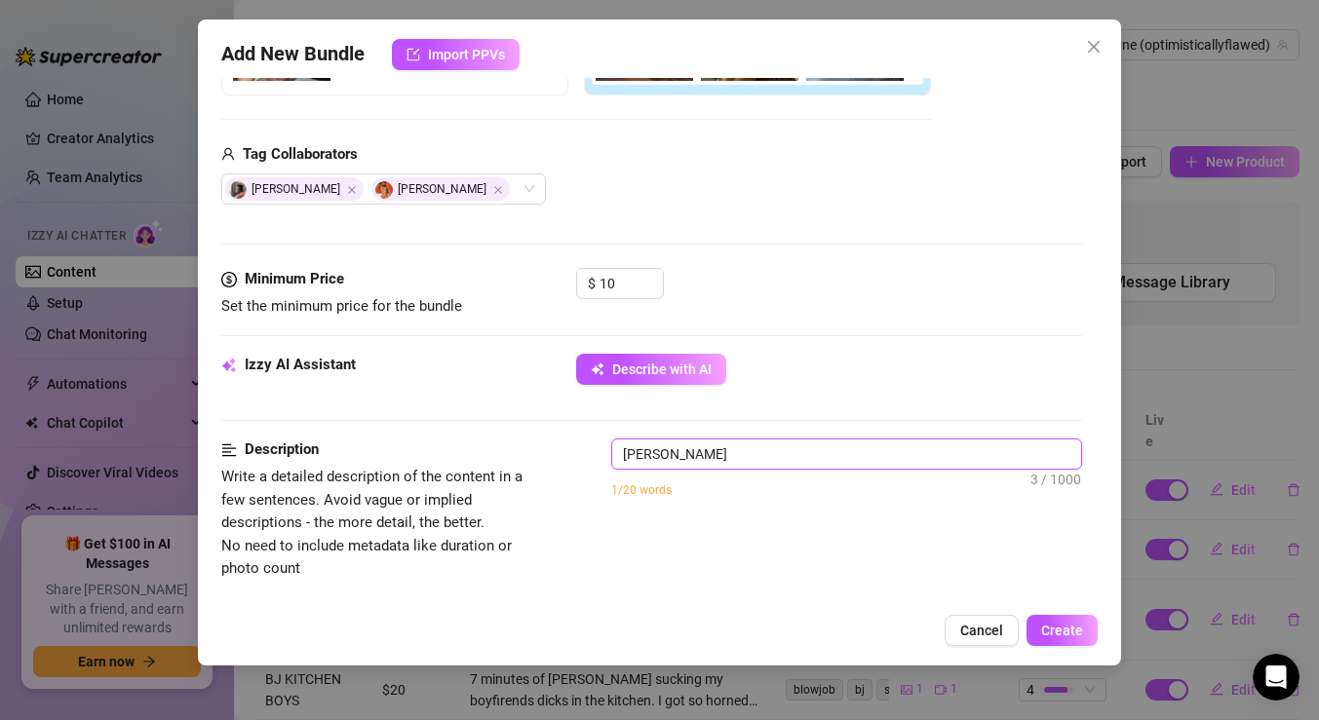
type textarea "[PERSON_NAME] is"
type textarea "[PERSON_NAME] is fully"
type textarea "Leo Bayne is fullyI"
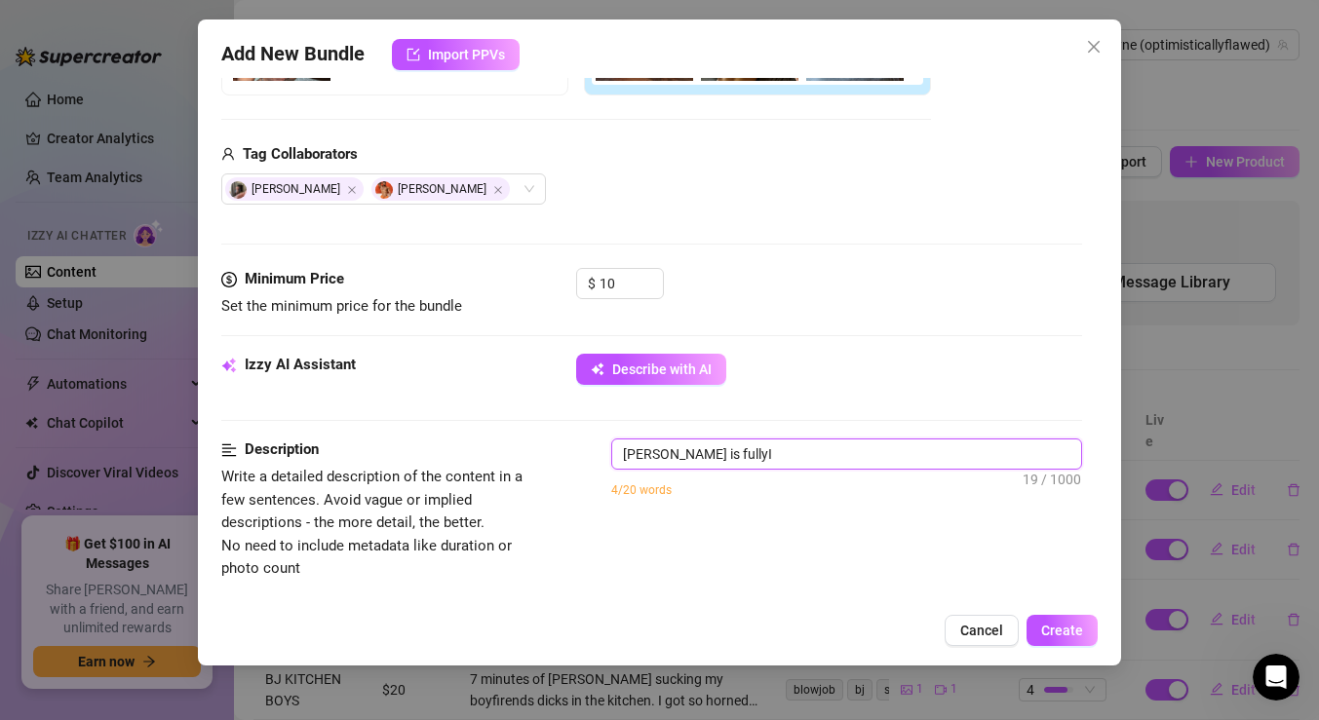
type textarea "[PERSON_NAME] is fully naked"
type textarea "Leo Bayne is fully nakedT"
type textarea "Leo Bayne is fully naked in bed with"
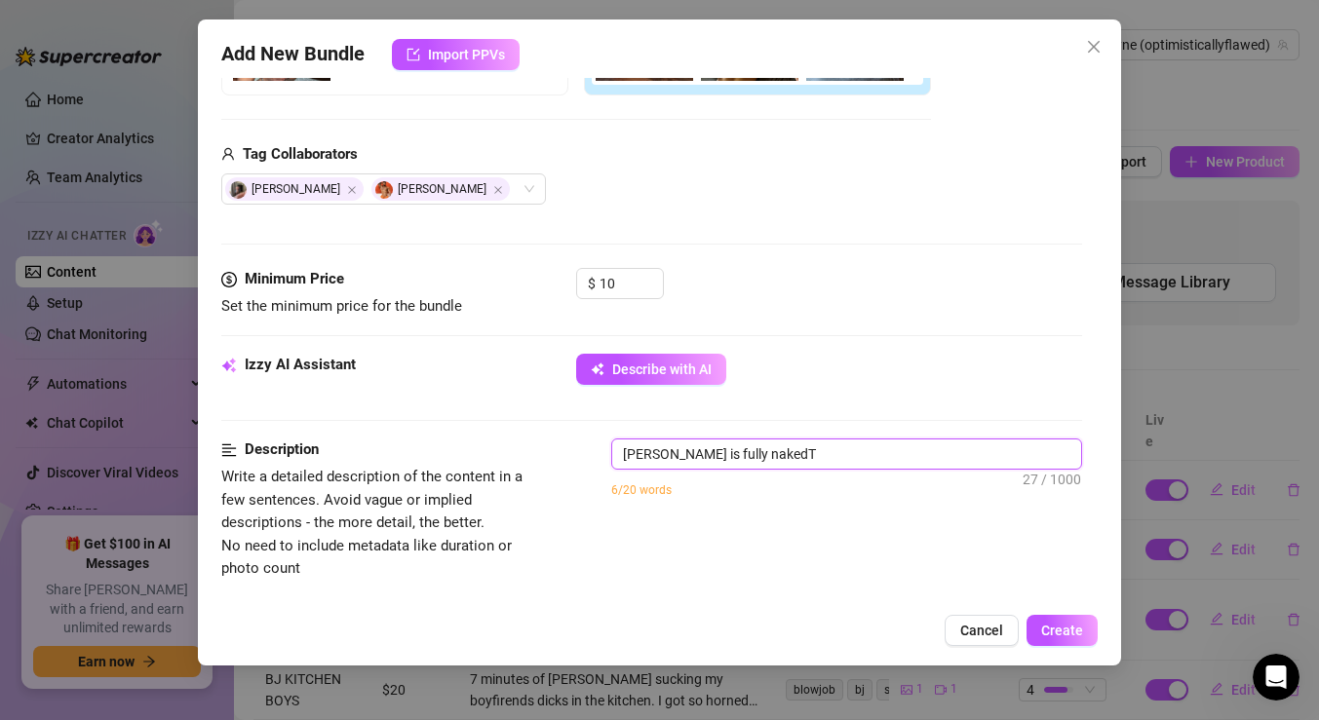
type textarea "Leo Bayne is fully naked in bed with"
type textarea "Leo Bayne is fully naked in bed withH"
type textarea "Leo Bayne is fully naked in bed with two"
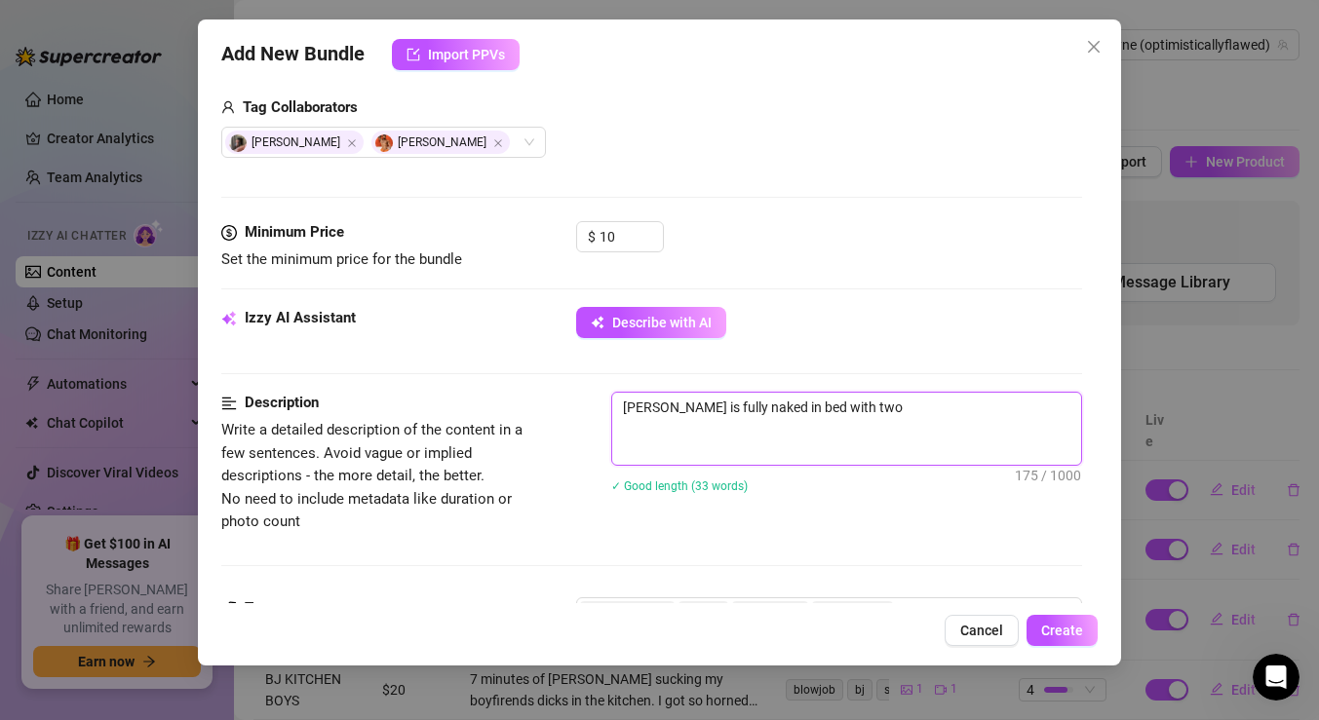
scroll to position [492, 0]
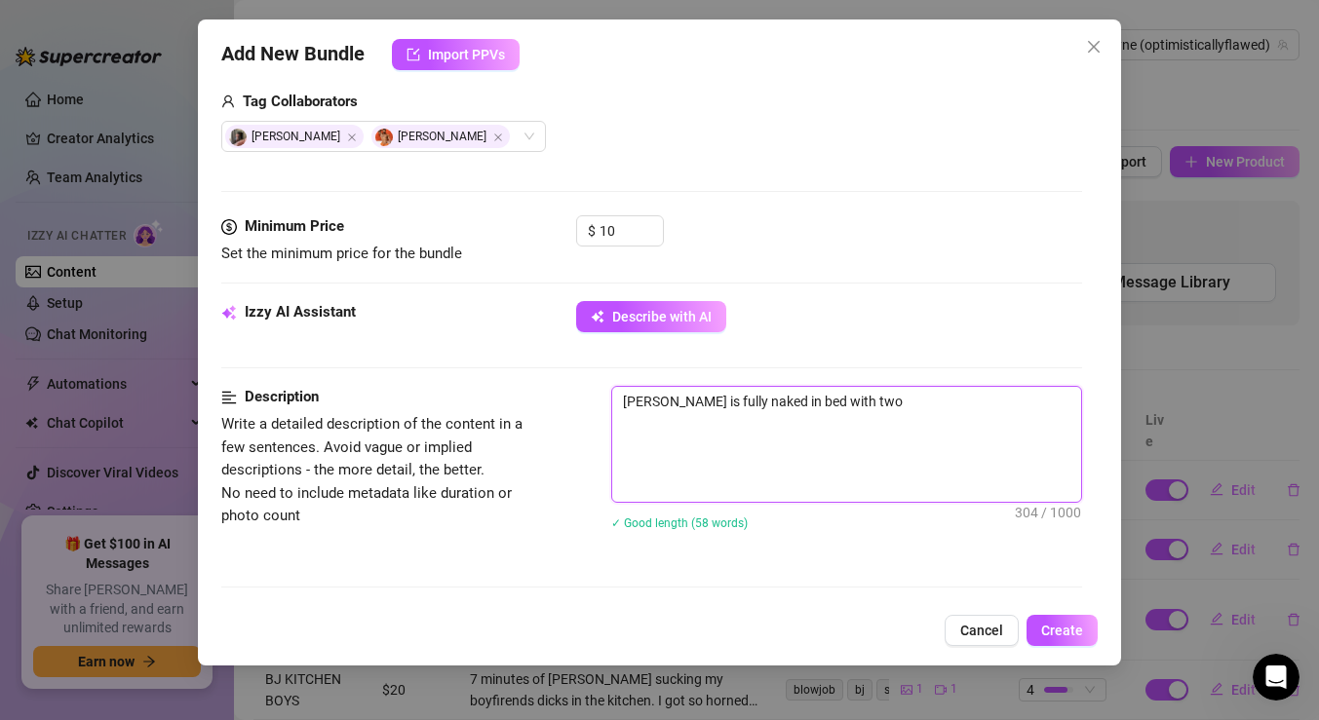
type textarea "Leo Bayne is fully naked in bed with two other muscular men, engaged in an inte…"
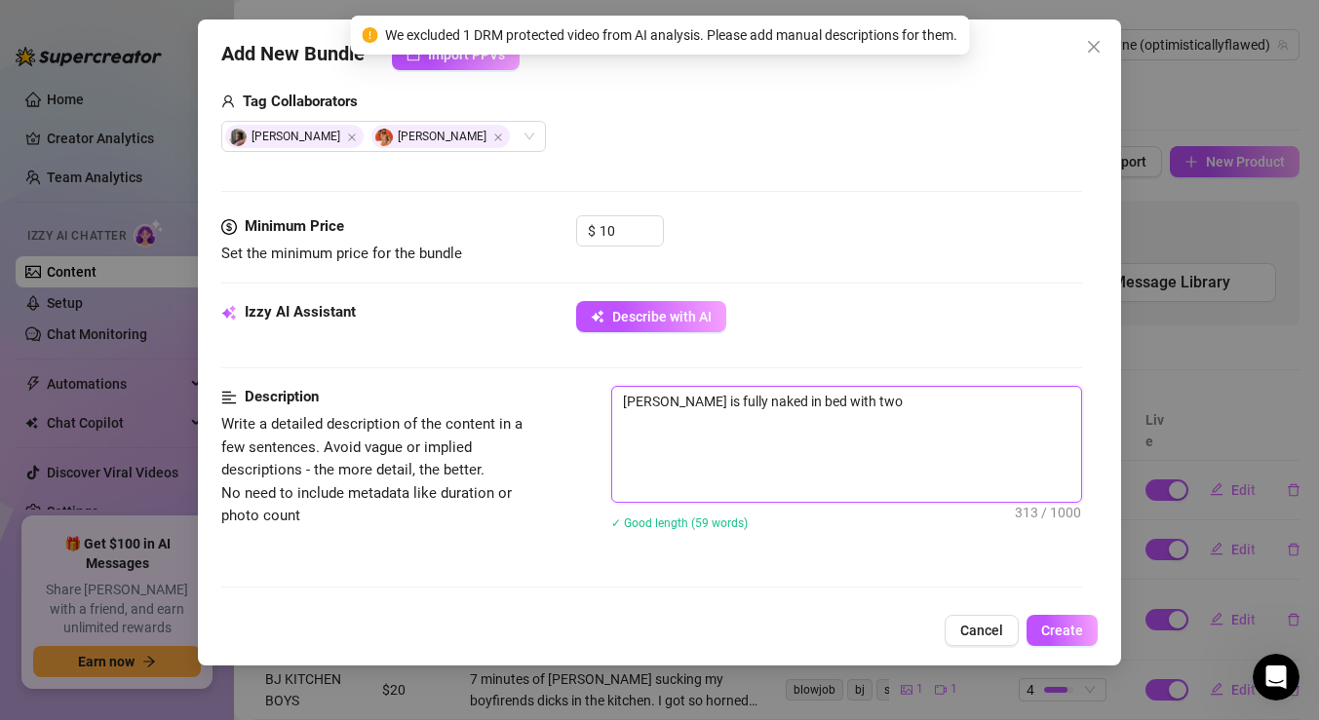
click at [785, 488] on textarea "Leo Bayne is fully naked in bed with two other muscular men, engaged in an inte…" at bounding box center [846, 444] width 469 height 115
type textarea "Leo Bayne is fully naked in bed with two other muscular men, engaged in an inte…"
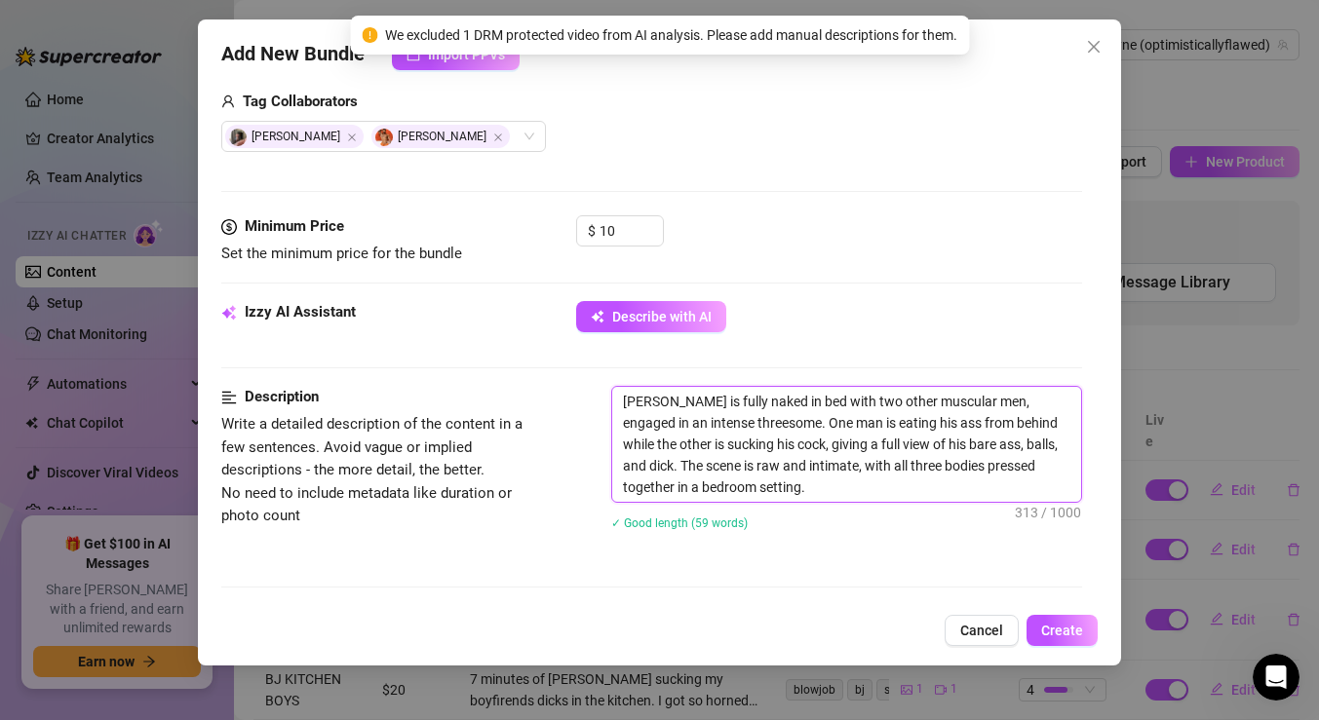
type textarea "Leo Bayne is fully naked in bed with two other muscular men, engaged in an inte…"
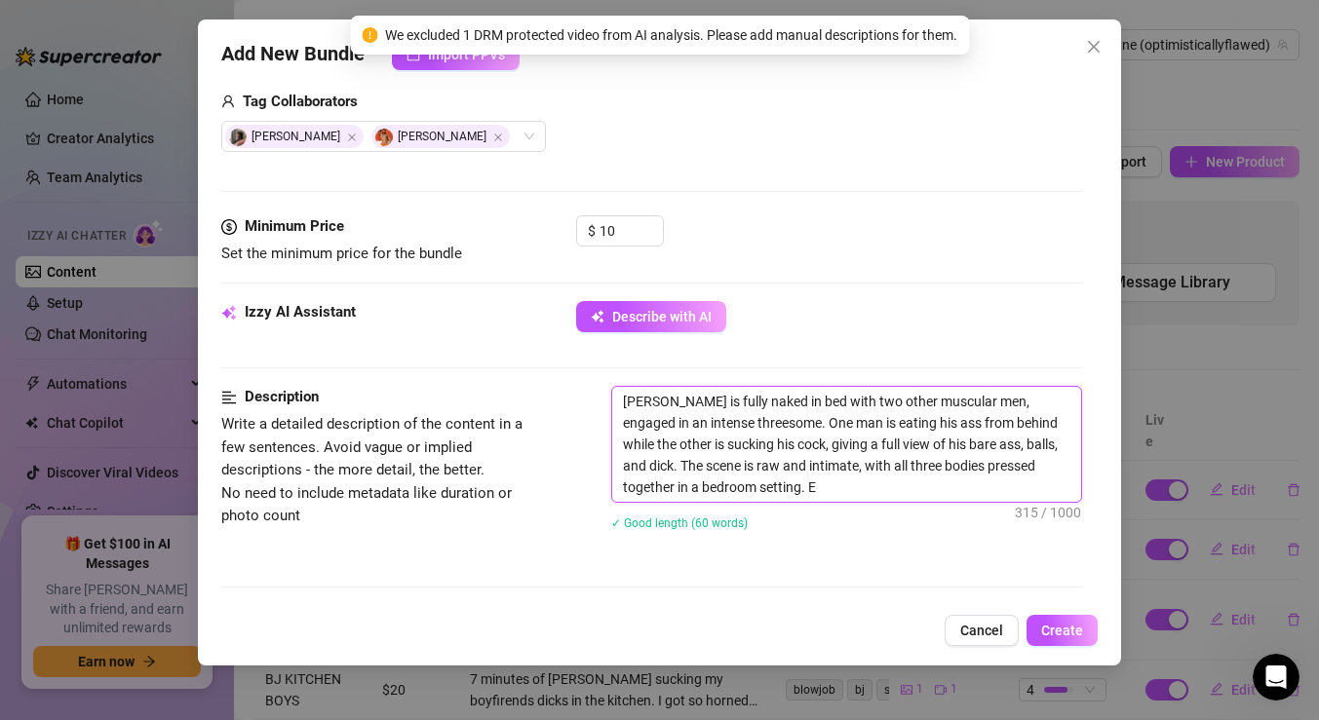
type textarea "Leo Bayne is fully naked in bed with two other muscular men, engaged in an inte…"
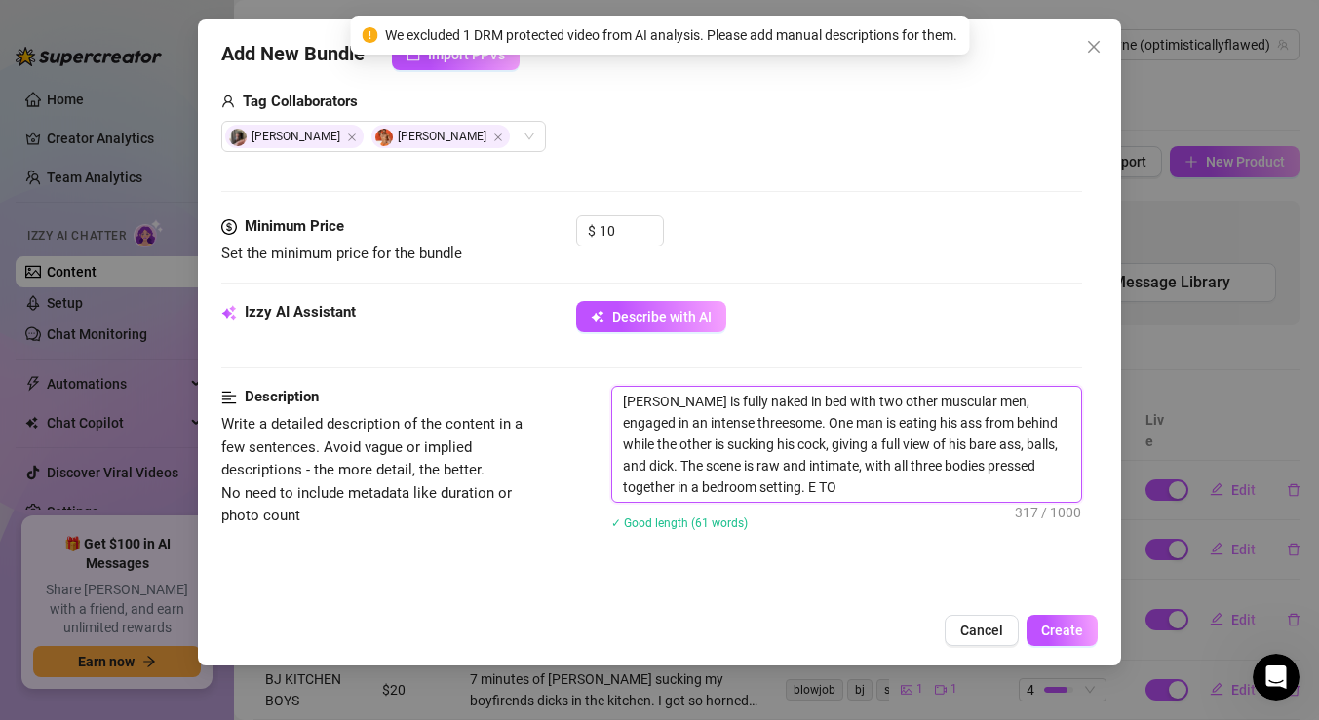
type textarea "Leo Bayne is fully naked in bed with two other muscular men, engaged in an inte…"
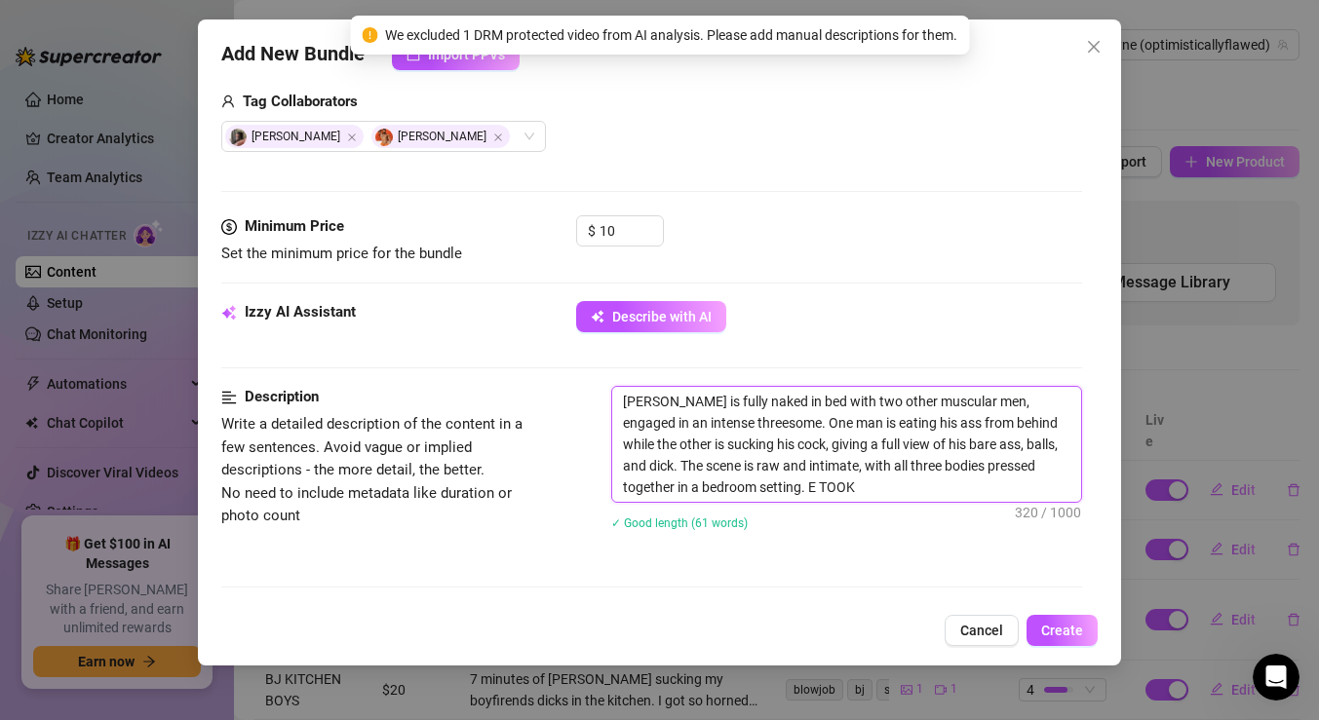
type textarea "Leo Bayne is fully naked in bed with two other muscular men, engaged in an inte…"
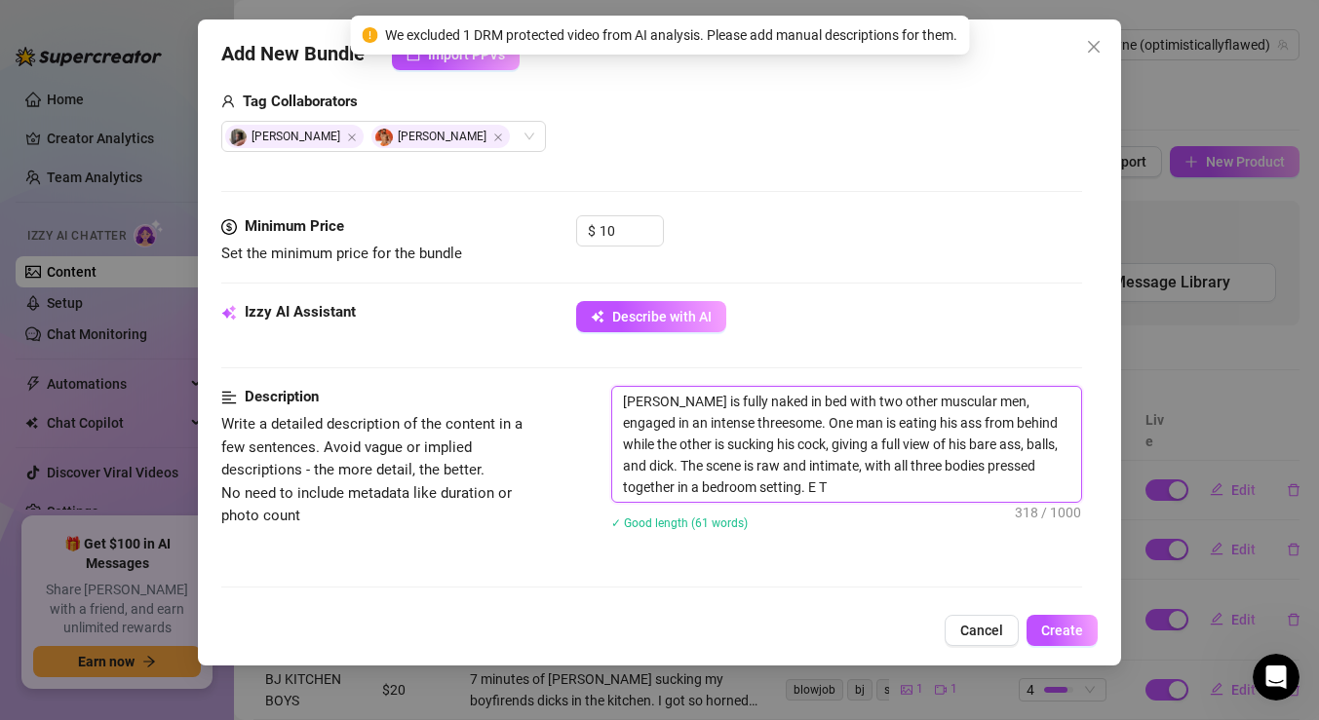
type textarea "Leo Bayne is fully naked in bed with two other muscular men, engaged in an inte…"
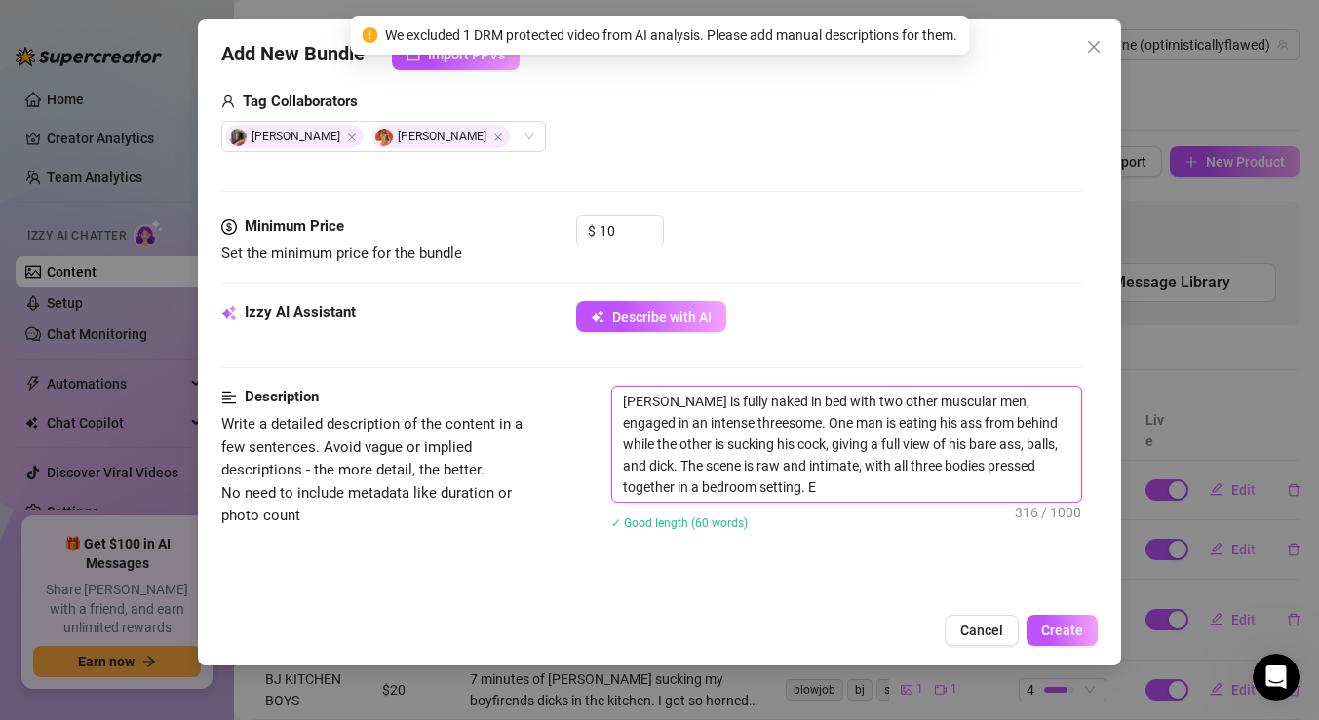
type textarea "Leo Bayne is fully naked in bed with two other muscular men, engaged in an inte…"
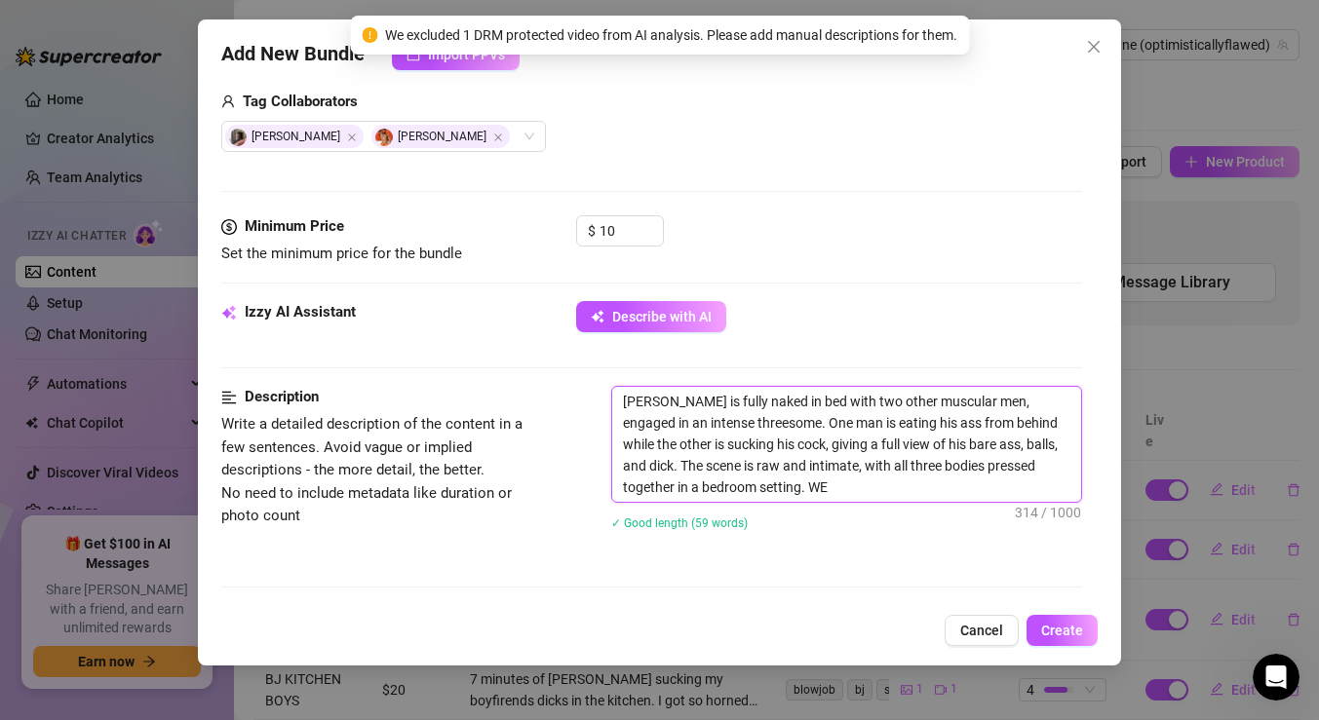
type textarea "Leo Bayne is fully naked in bed with two other muscular men, engaged in an inte…"
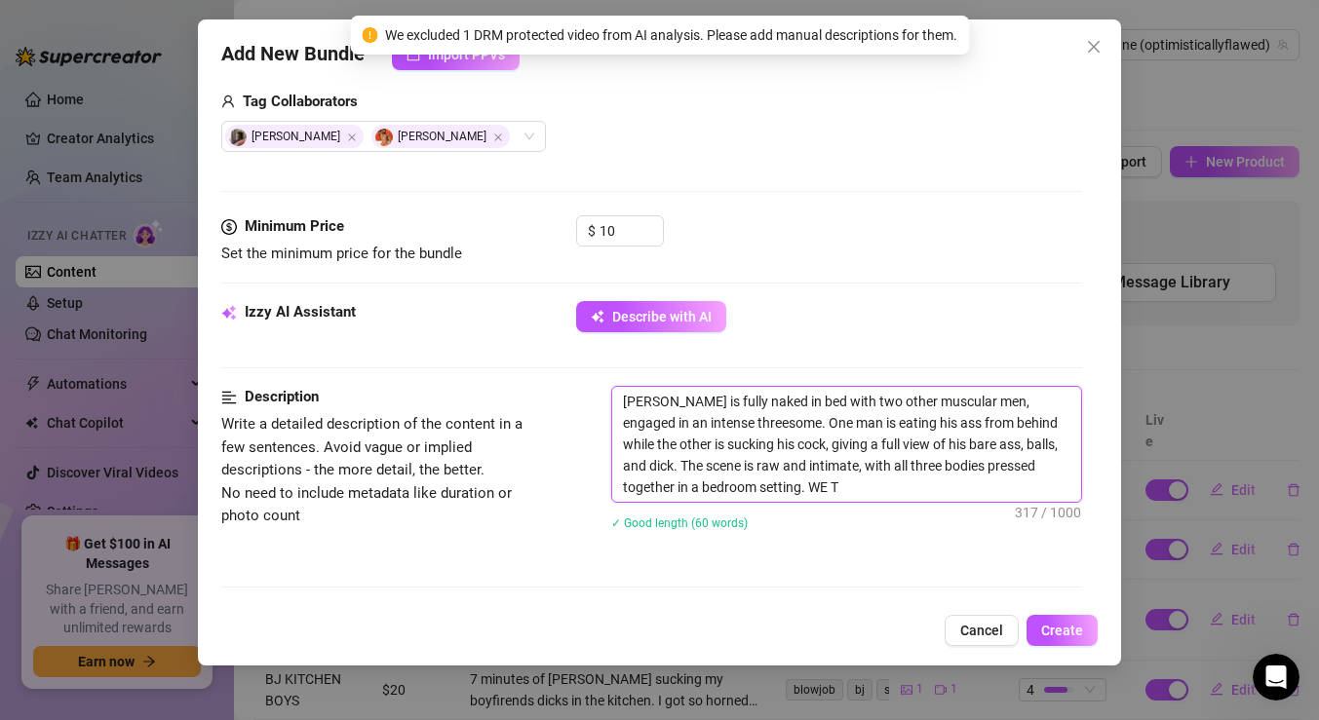
type textarea "Leo Bayne is fully naked in bed with two other muscular men, engaged in an inte…"
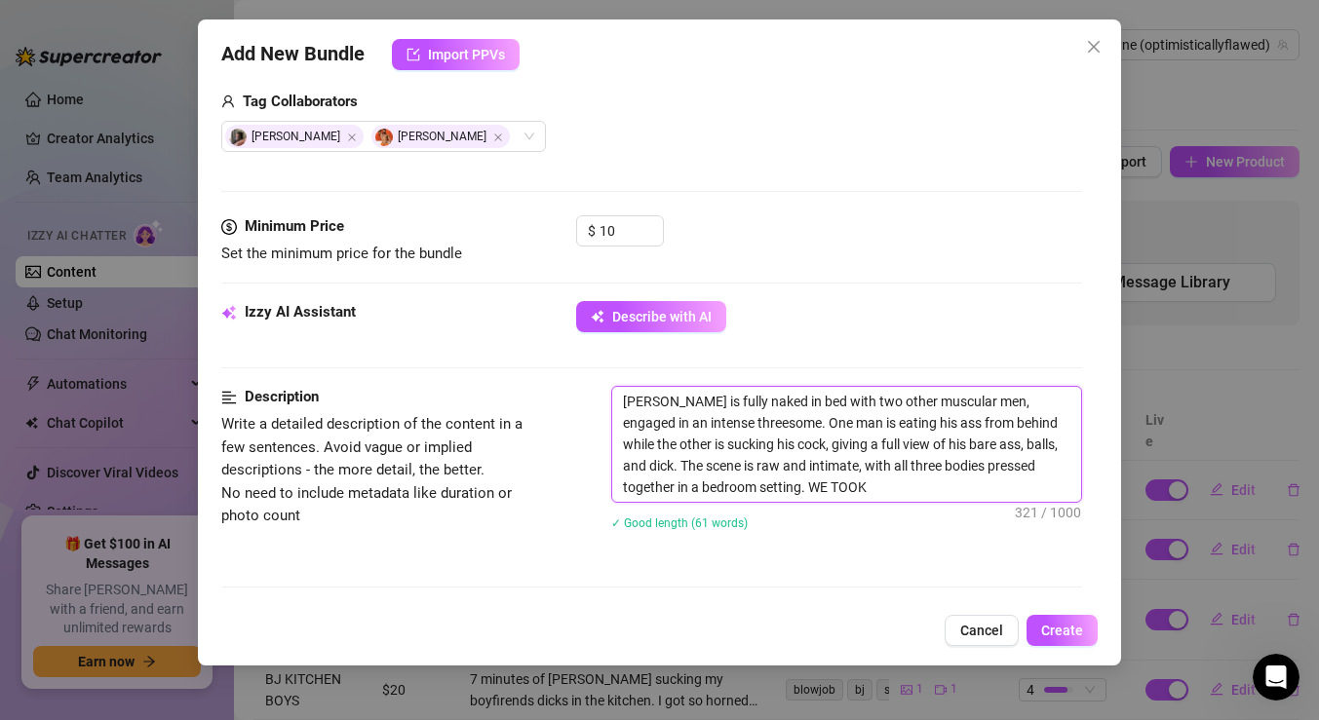
type textarea "Leo Bayne is fully naked in bed with two other muscular men, engaged in an inte…"
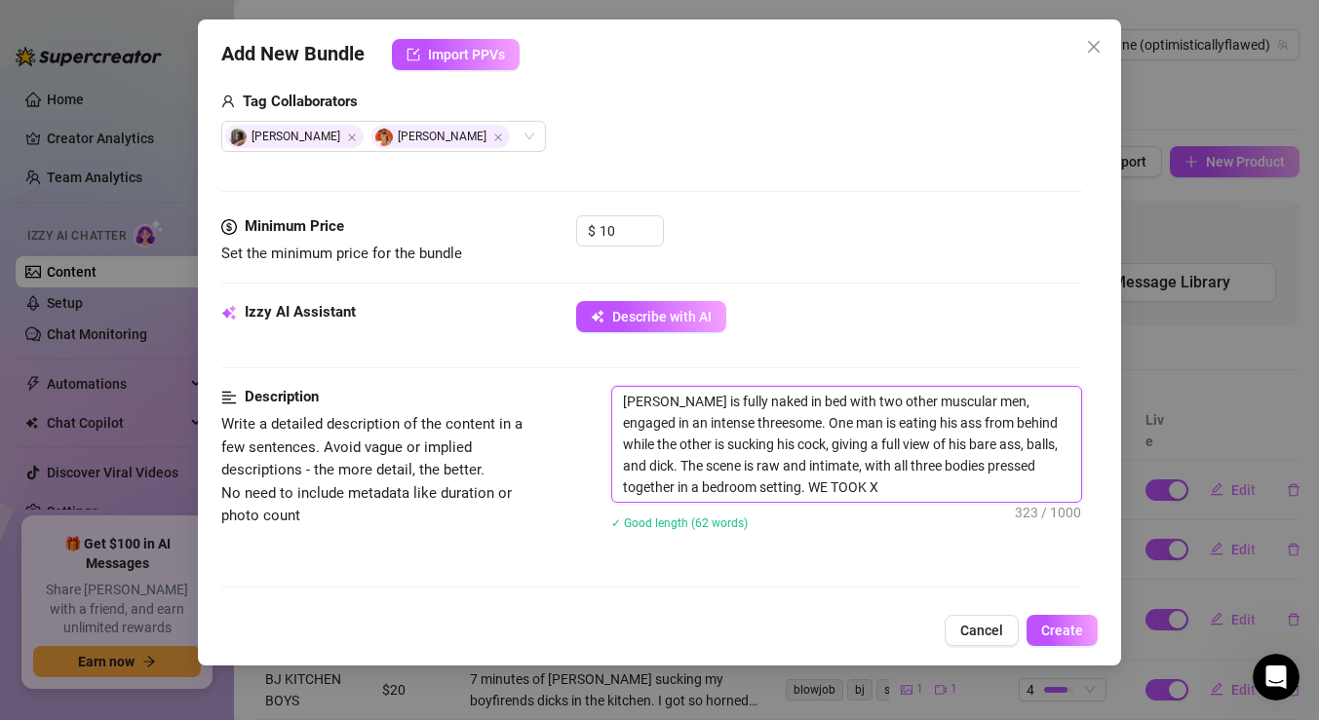
type textarea "Leo Bayne is fully naked in bed with two other muscular men, engaged in an inte…"
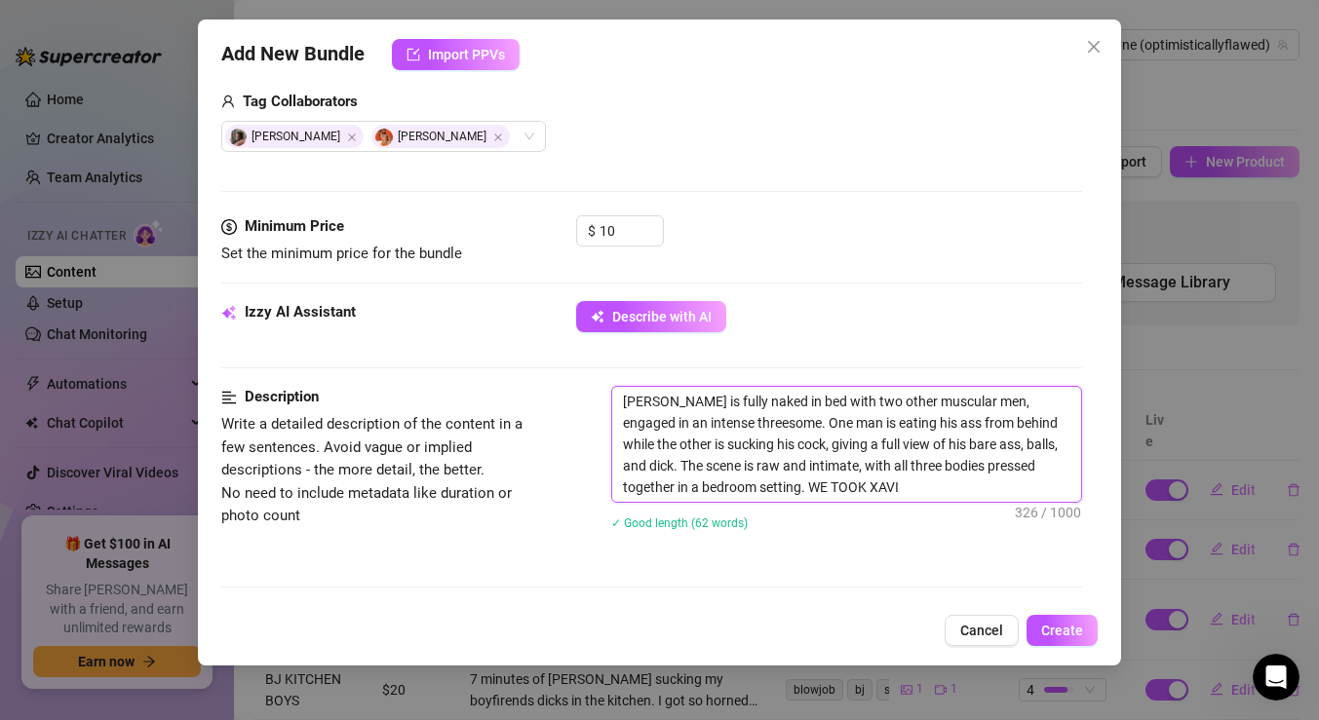
type textarea "Leo Bayne is fully naked in bed with two other muscular men, engaged in an inte…"
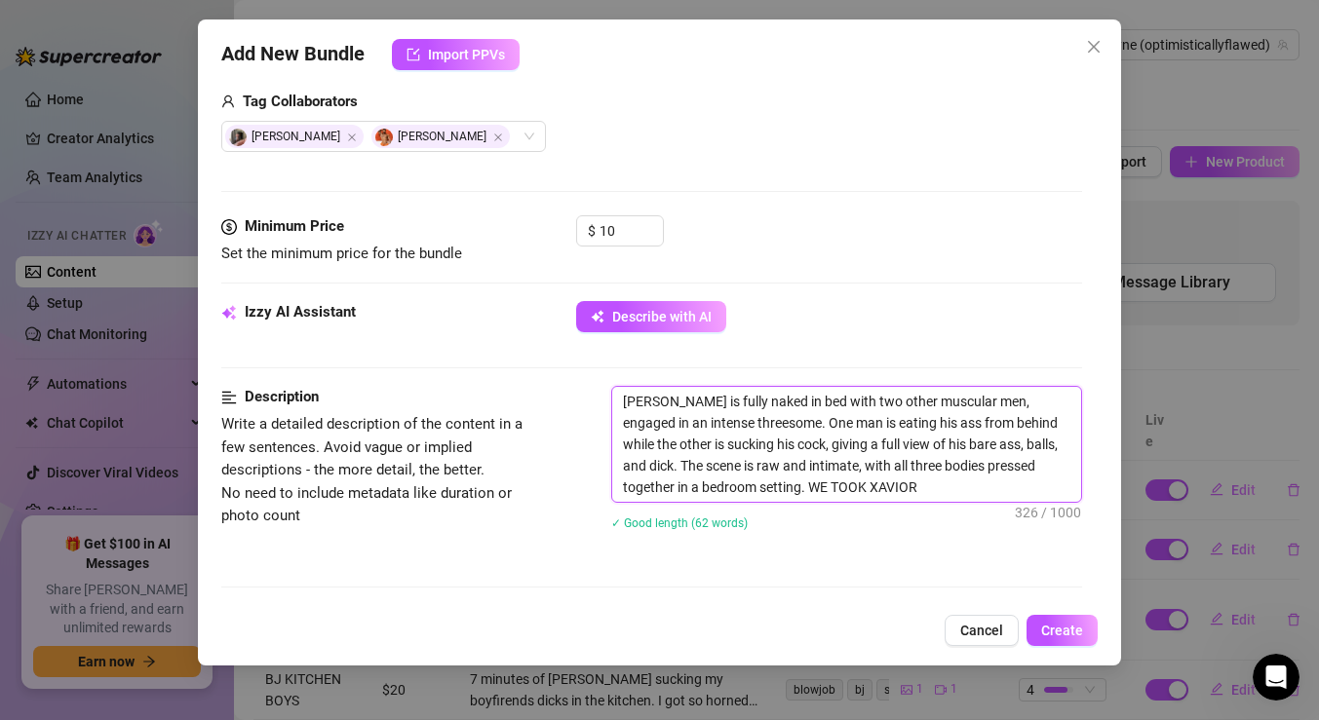
type textarea "Leo Bayne is fully naked in bed with two other muscular men, engaged in an inte…"
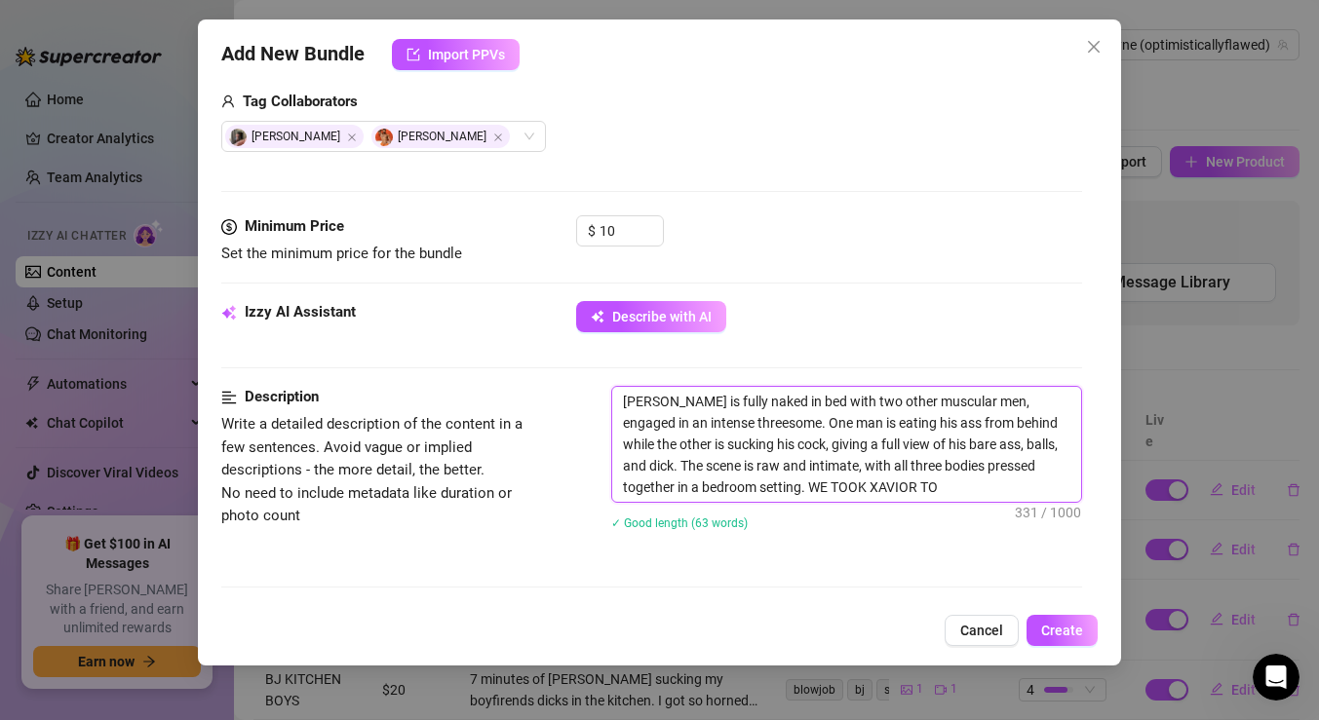
type textarea "Leo Bayne is fully naked in bed with two other muscular men, engaged in an inte…"
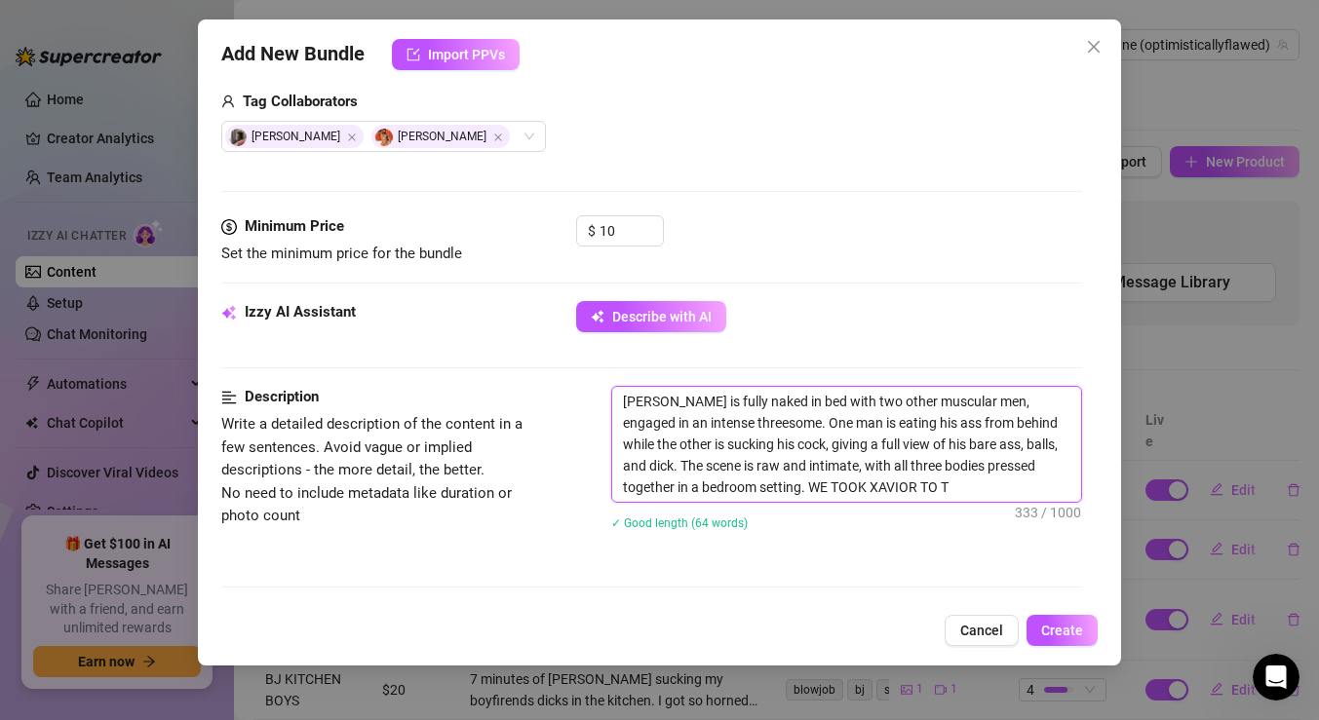
type textarea "Leo Bayne is fully naked in bed with two other muscular men, engaged in an inte…"
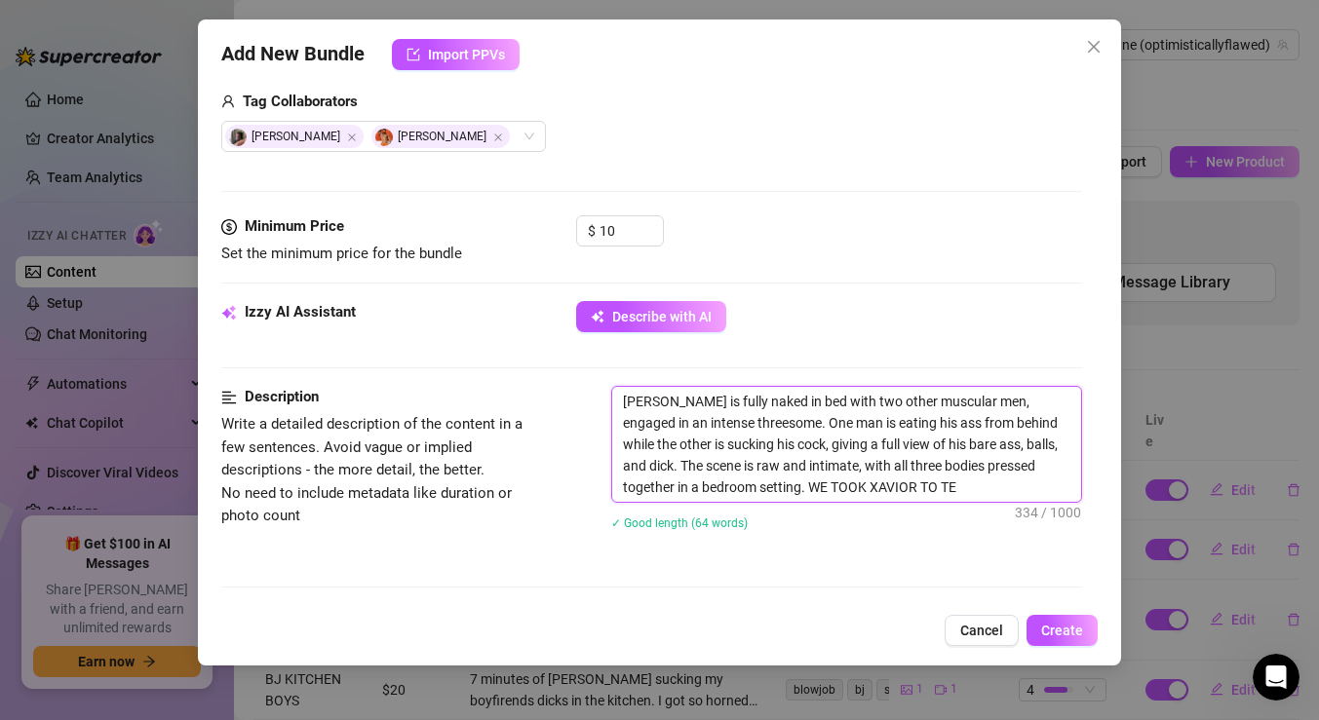
type textarea "Leo Bayne is fully naked in bed with two other muscular men, engaged in an inte…"
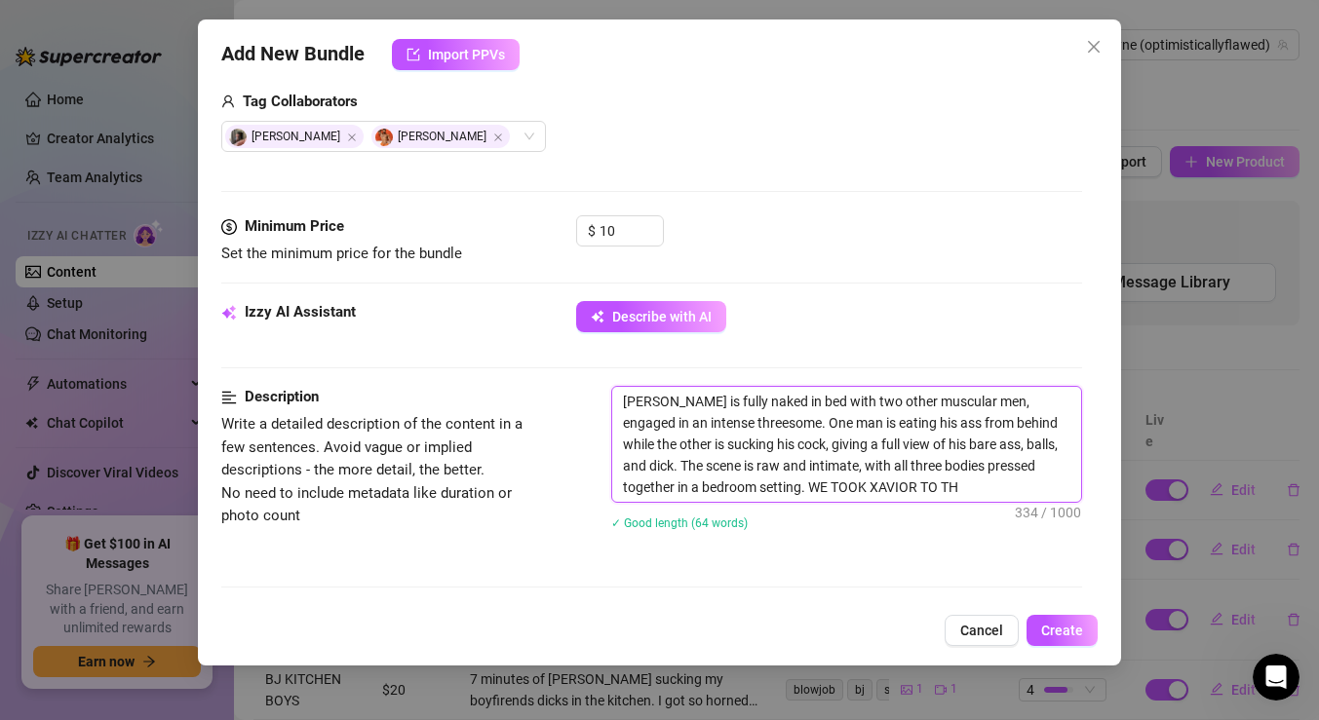
type textarea "Leo Bayne is fully naked in bed with two other muscular men, engaged in an inte…"
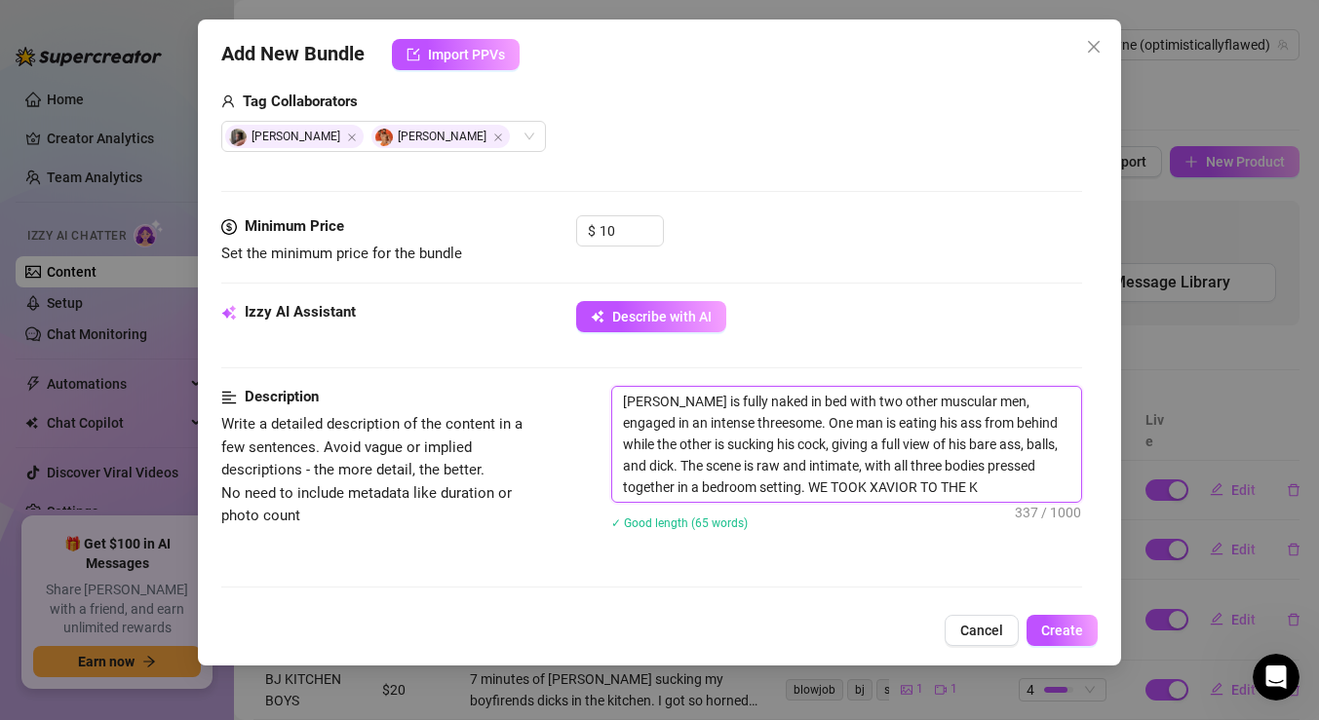
type textarea "Leo Bayne is fully naked in bed with two other muscular men, engaged in an inte…"
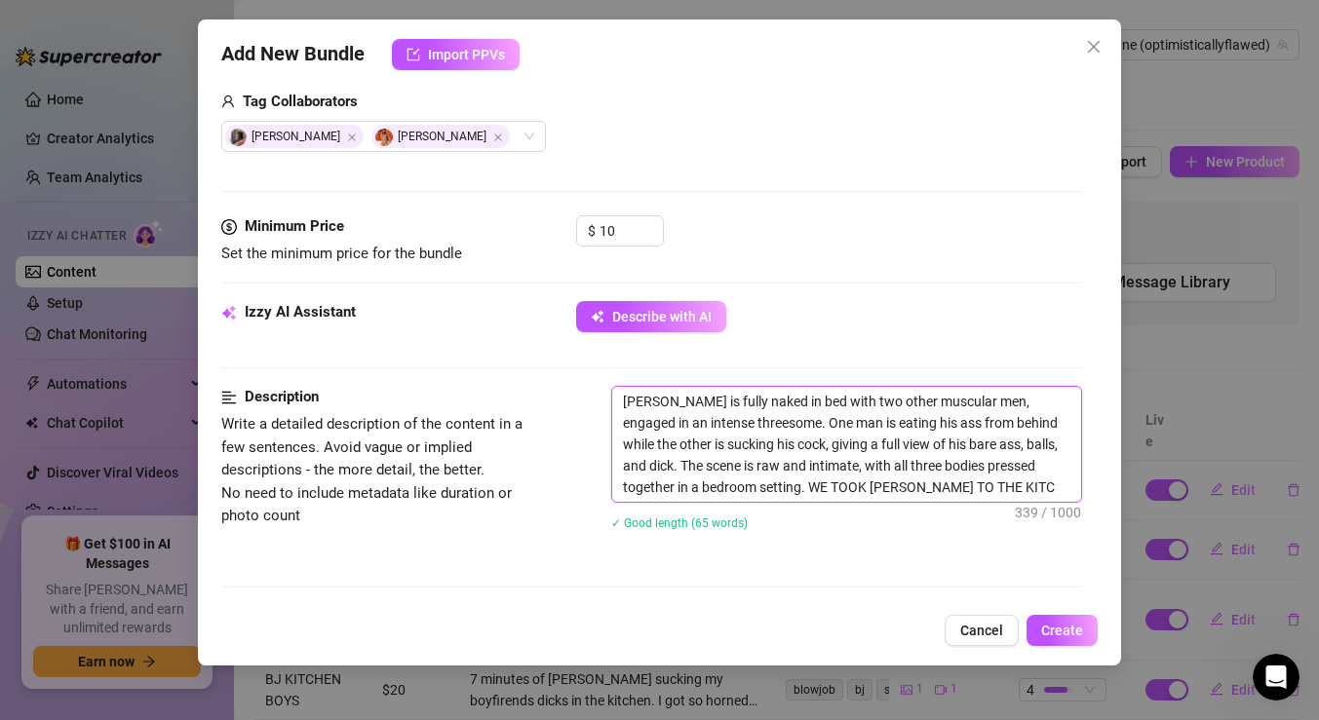
type textarea "Leo Bayne is fully naked in bed with two other muscular men, engaged in an inte…"
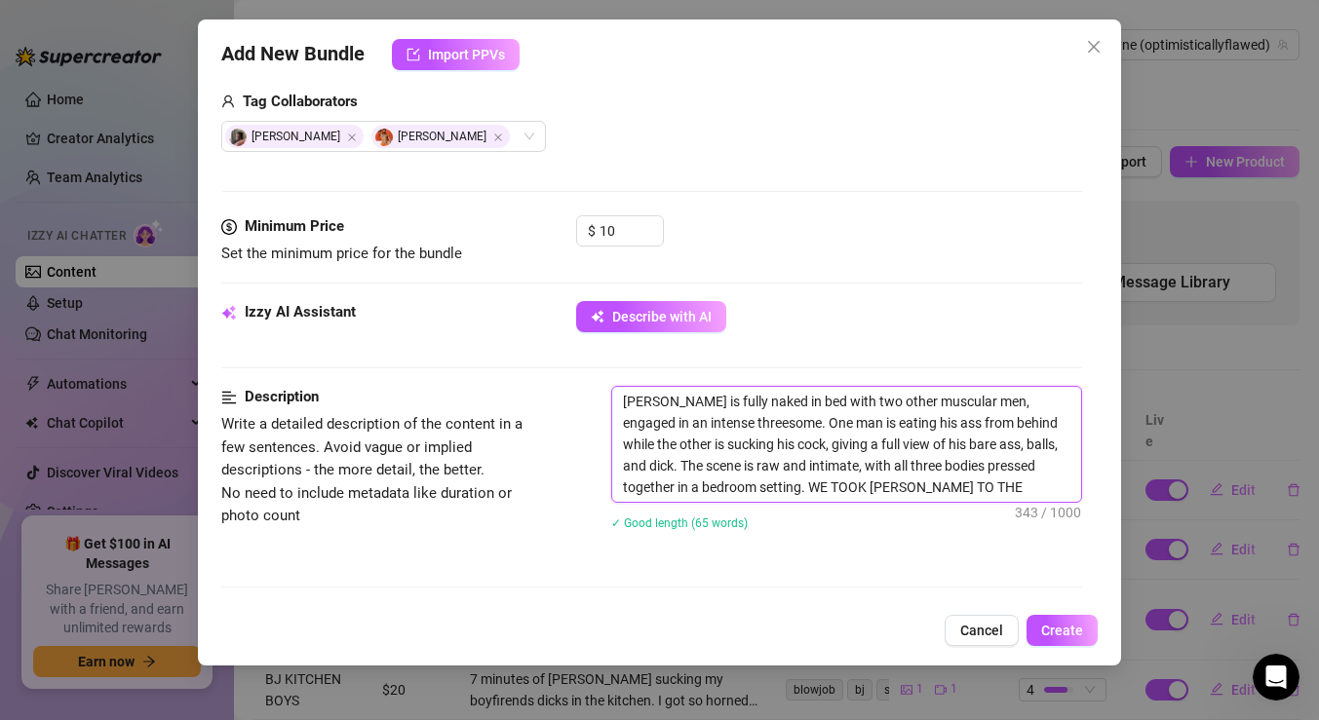
type textarea "Leo Bayne is fully naked in bed with two other muscular men, engaged in an inte…"
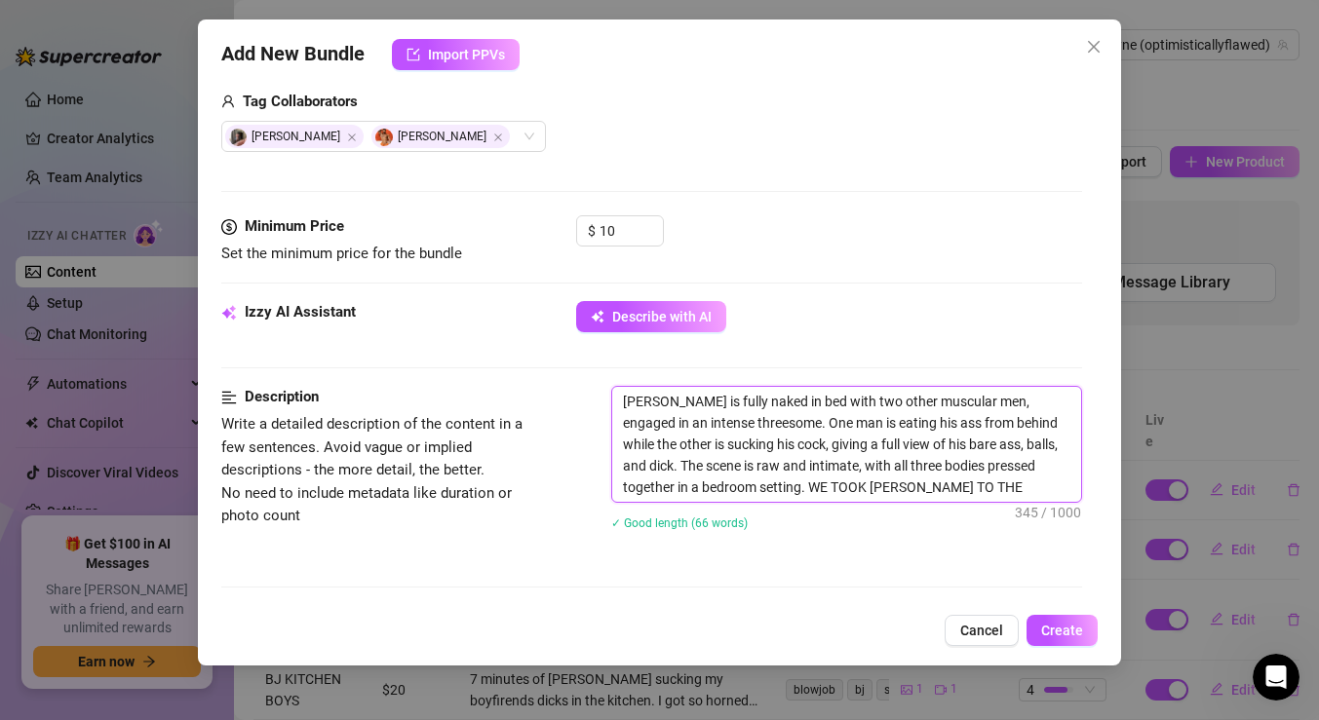
type textarea "Leo Bayne is fully naked in bed with two other muscular men, engaged in an inte…"
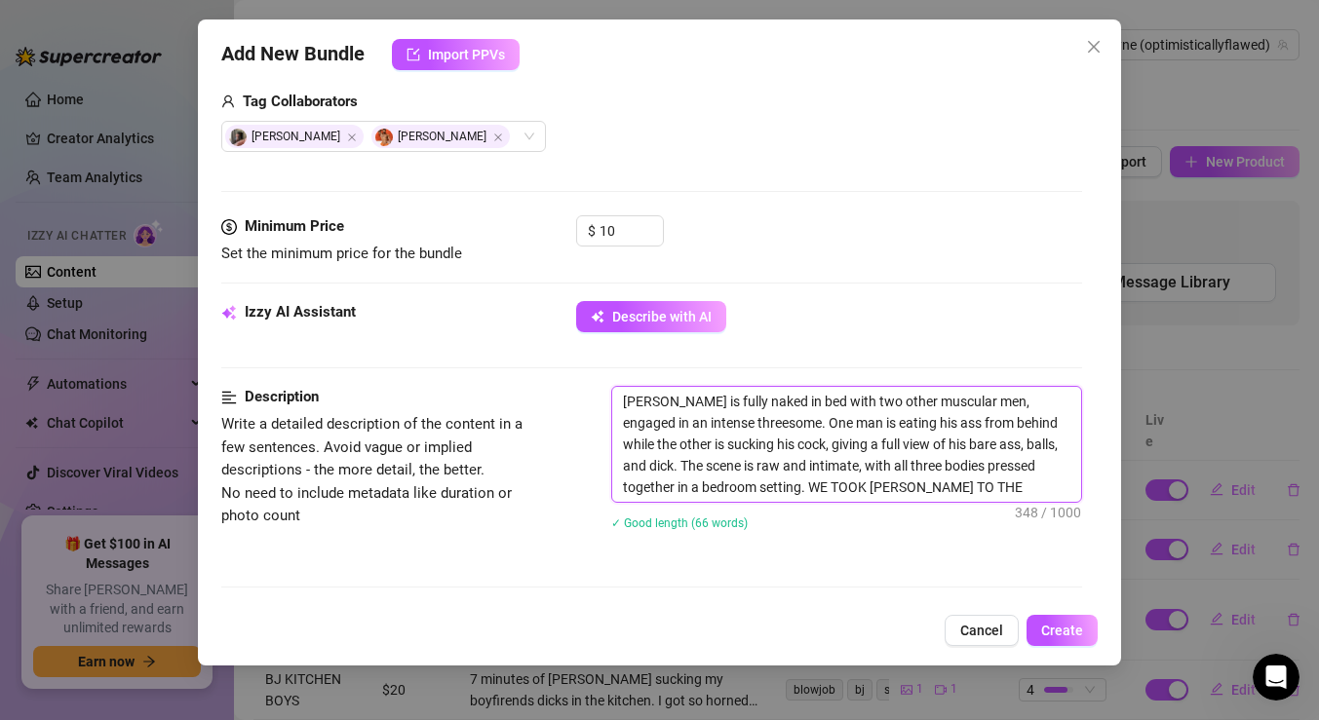
type textarea "Leo Bayne is fully naked in bed with two other muscular men, engaged in an inte…"
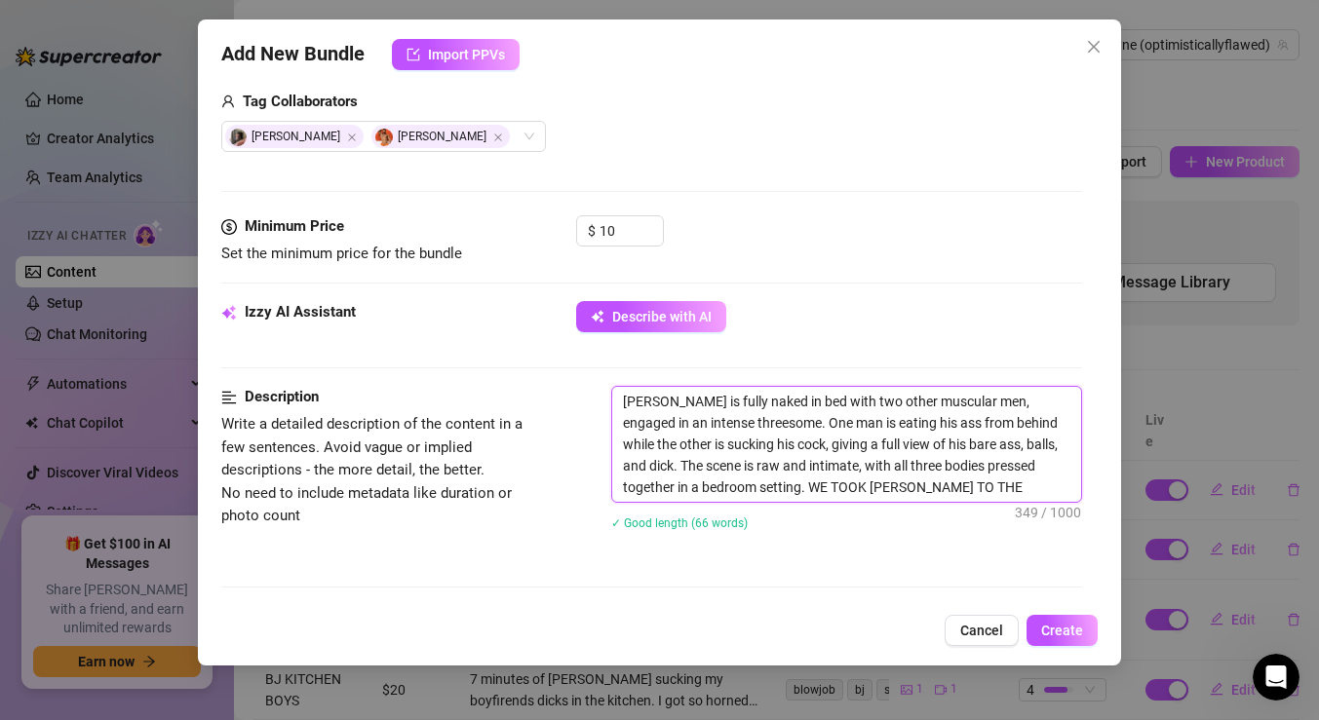
type textarea "Leo Bayne is fully naked in bed with two other muscular men, engaged in an inte…"
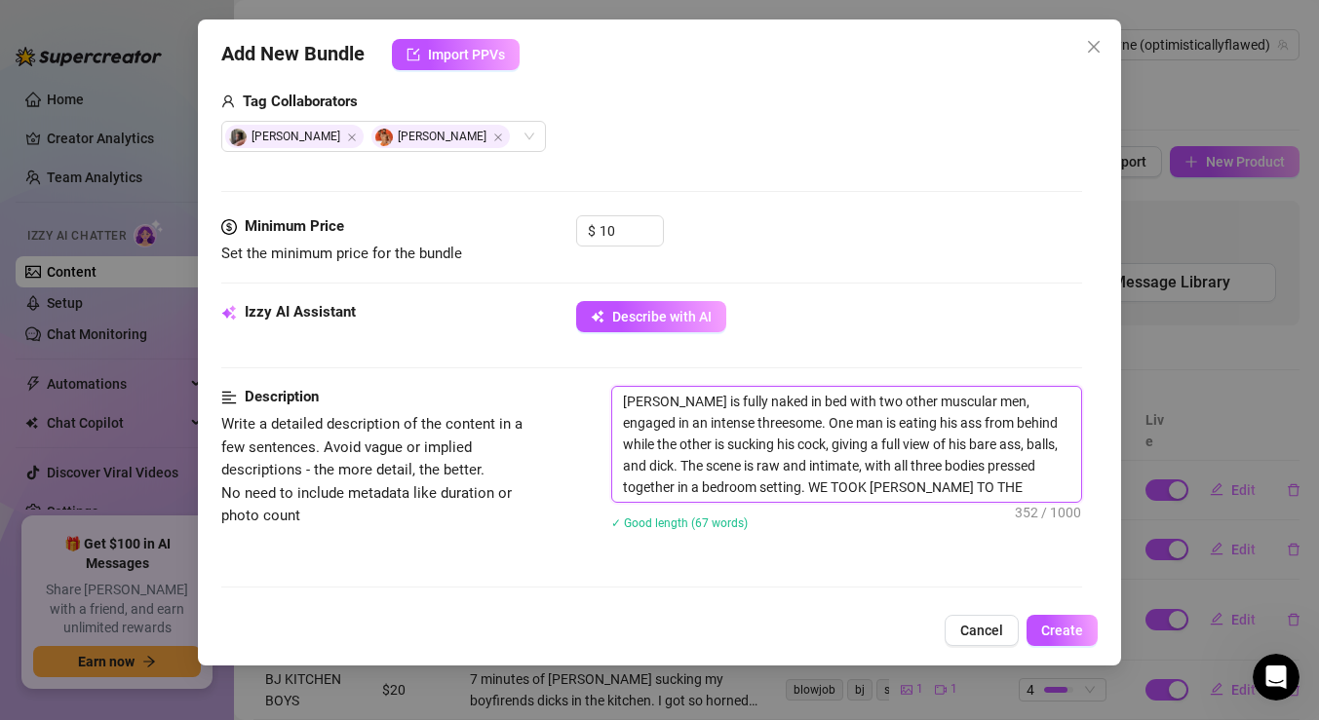
type textarea "Leo Bayne is fully naked in bed with two other muscular men, engaged in an inte…"
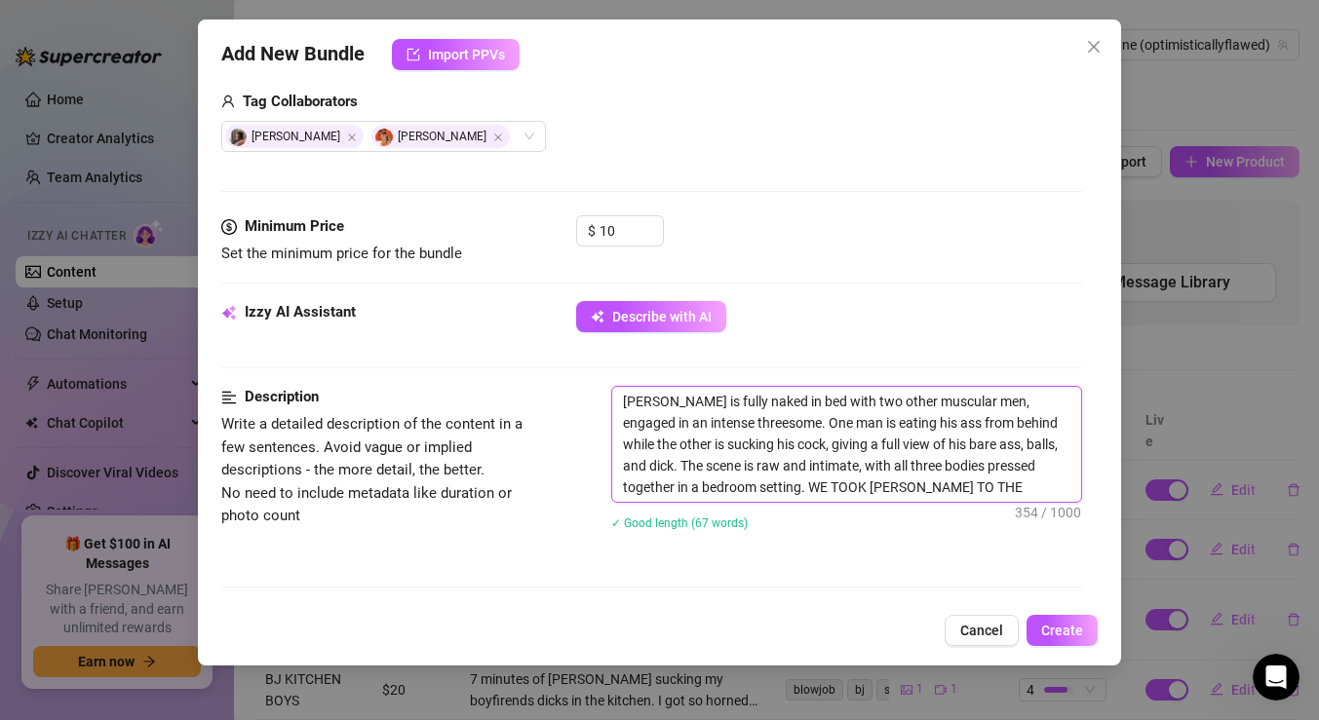
type textarea "Leo Bayne is fully naked in bed with two other muscular men, engaged in an inte…"
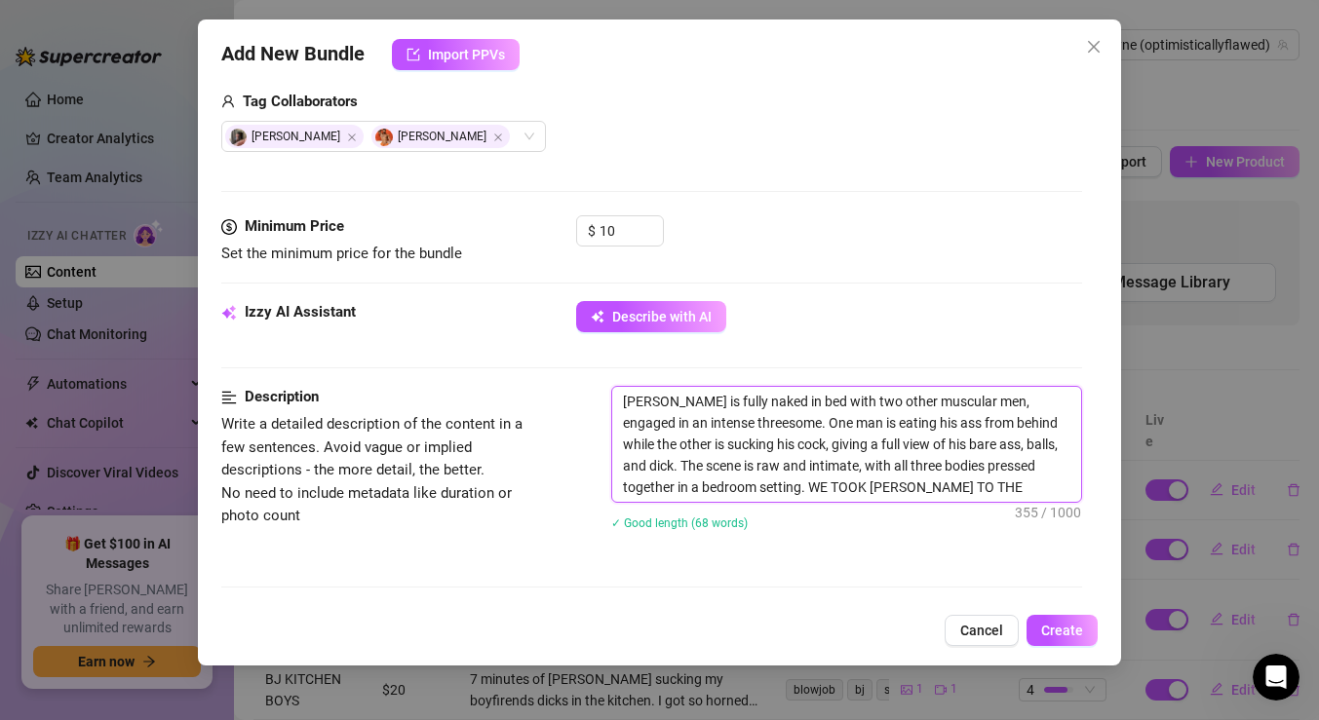
type textarea "Leo Bayne is fully naked in bed with two other muscular men, engaged in an inte…"
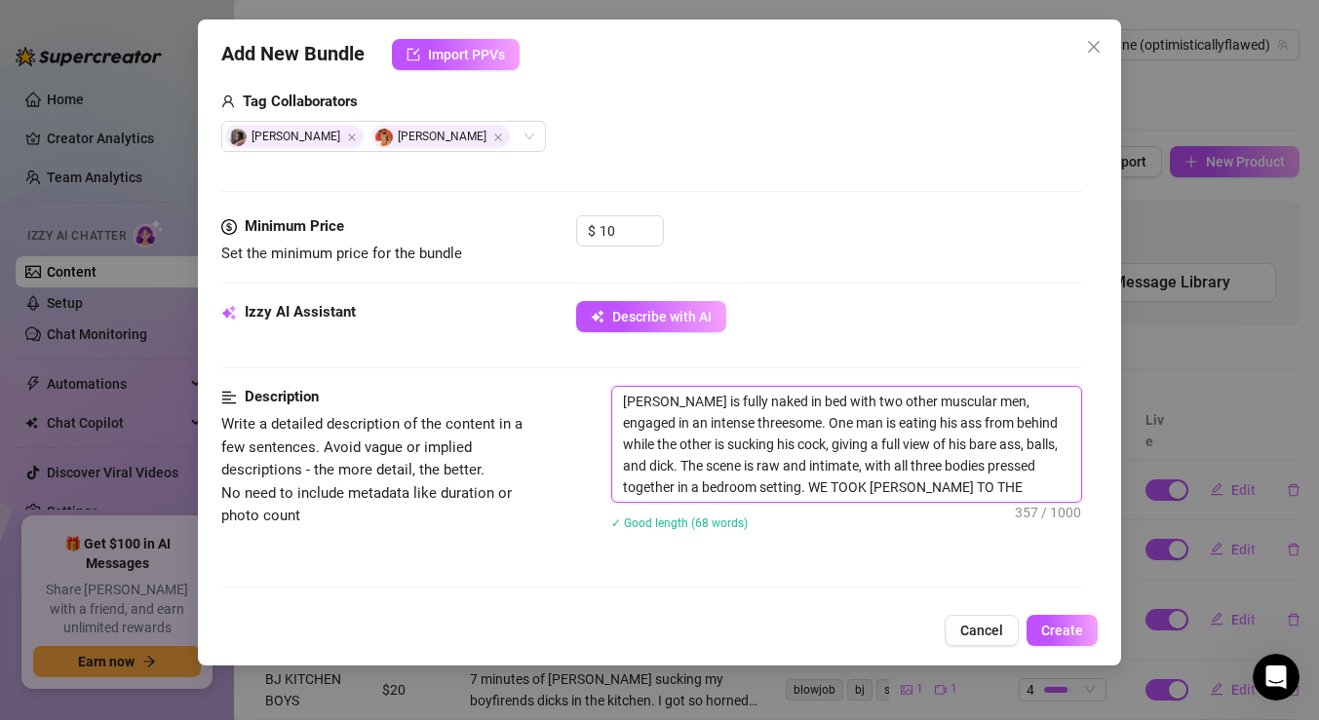
type textarea "Leo Bayne is fully naked in bed with two other muscular men, engaged in an inte…"
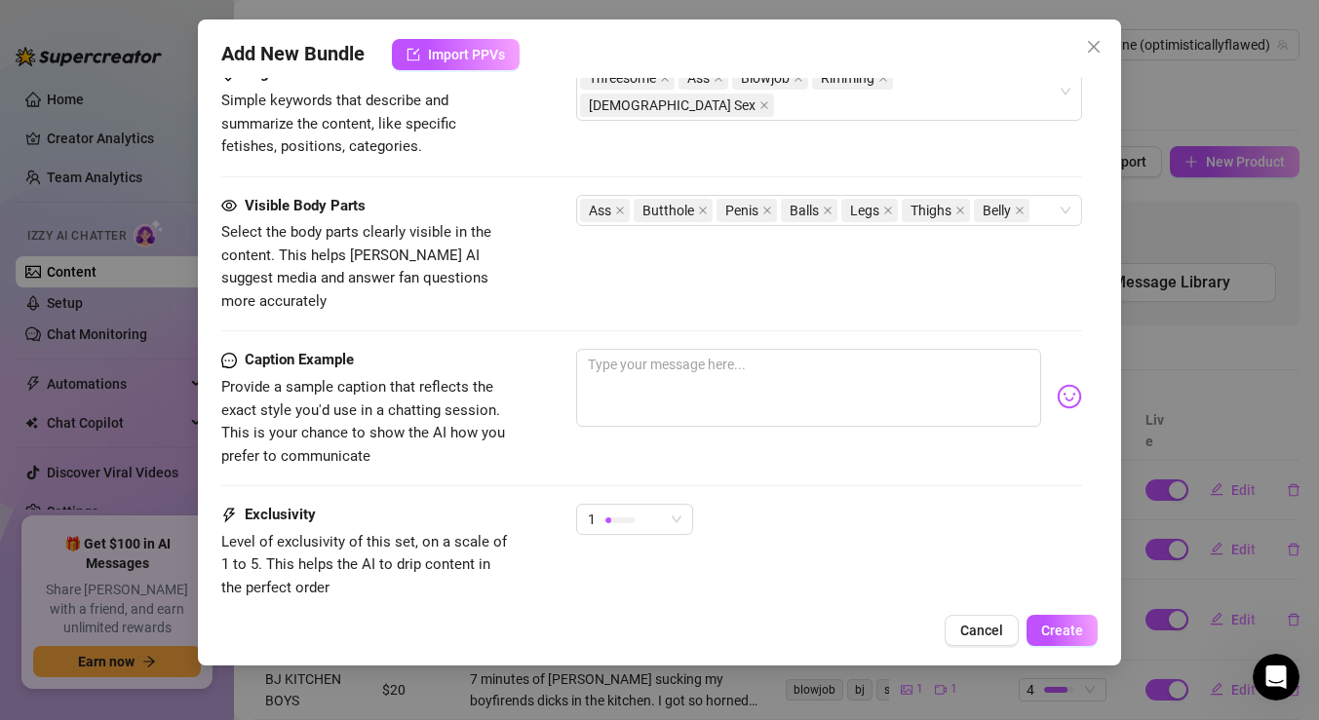
scroll to position [1073, 0]
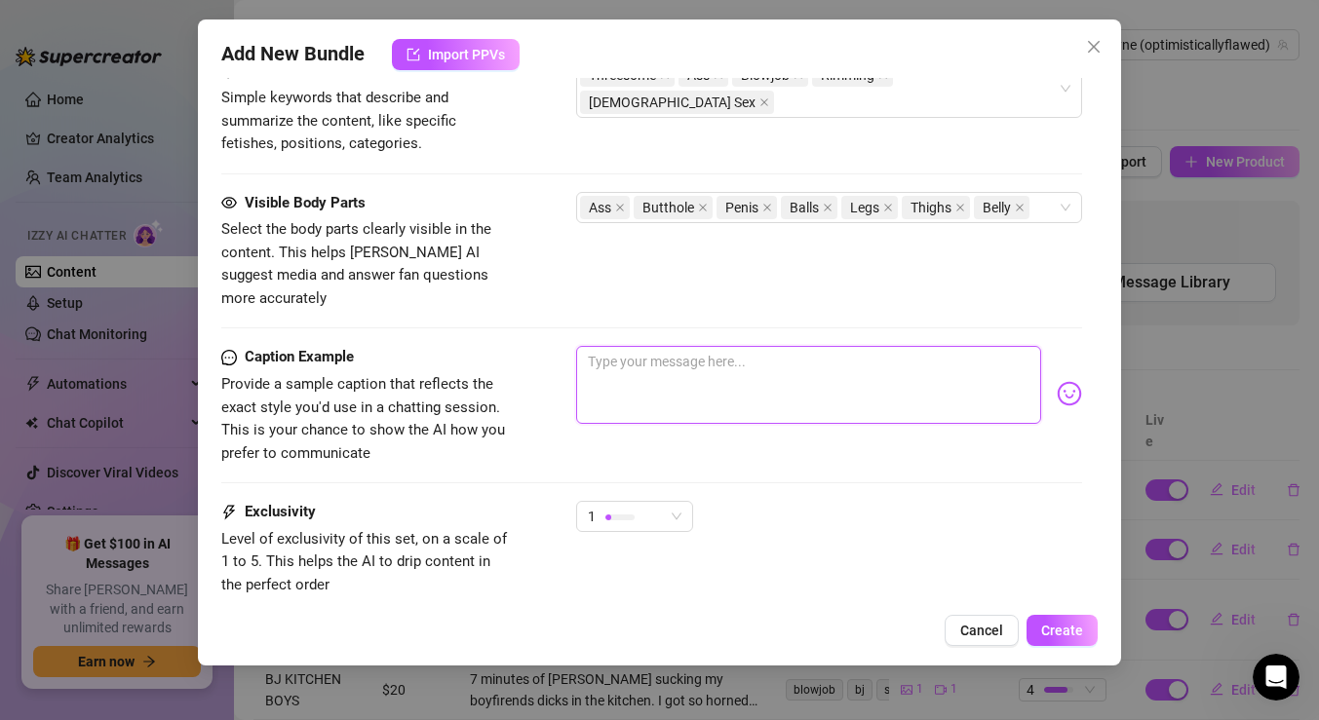
click at [823, 362] on textarea at bounding box center [808, 385] width 465 height 78
click at [679, 502] on span "1" at bounding box center [635, 516] width 94 height 29
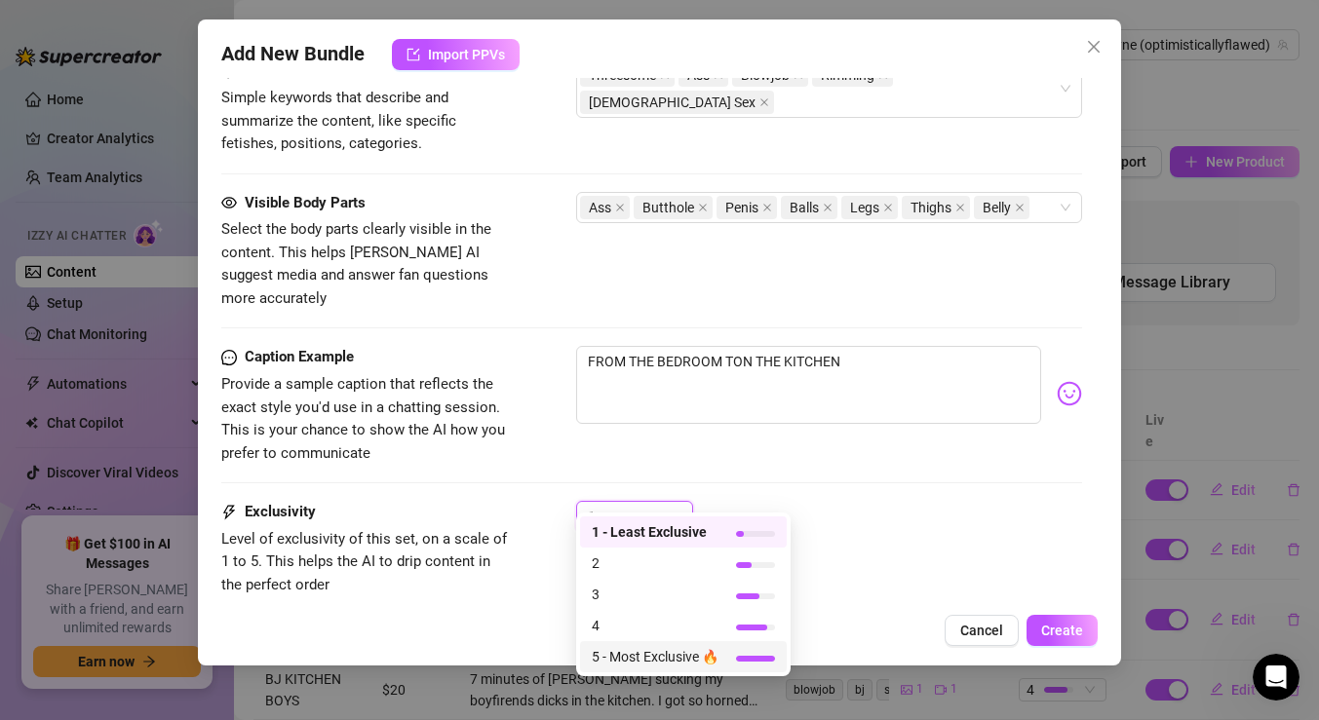
click at [639, 646] on span "5 - Most Exclusive 🔥" at bounding box center [655, 656] width 127 height 21
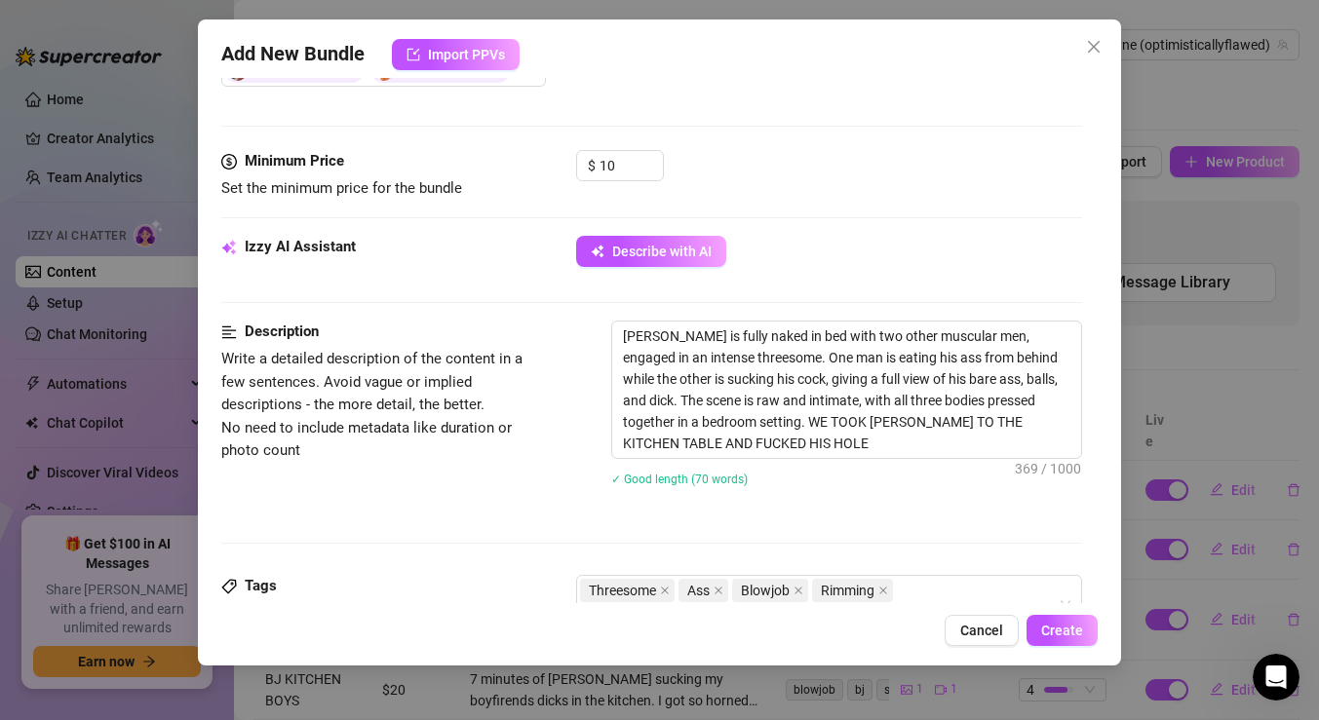
scroll to position [486, 0]
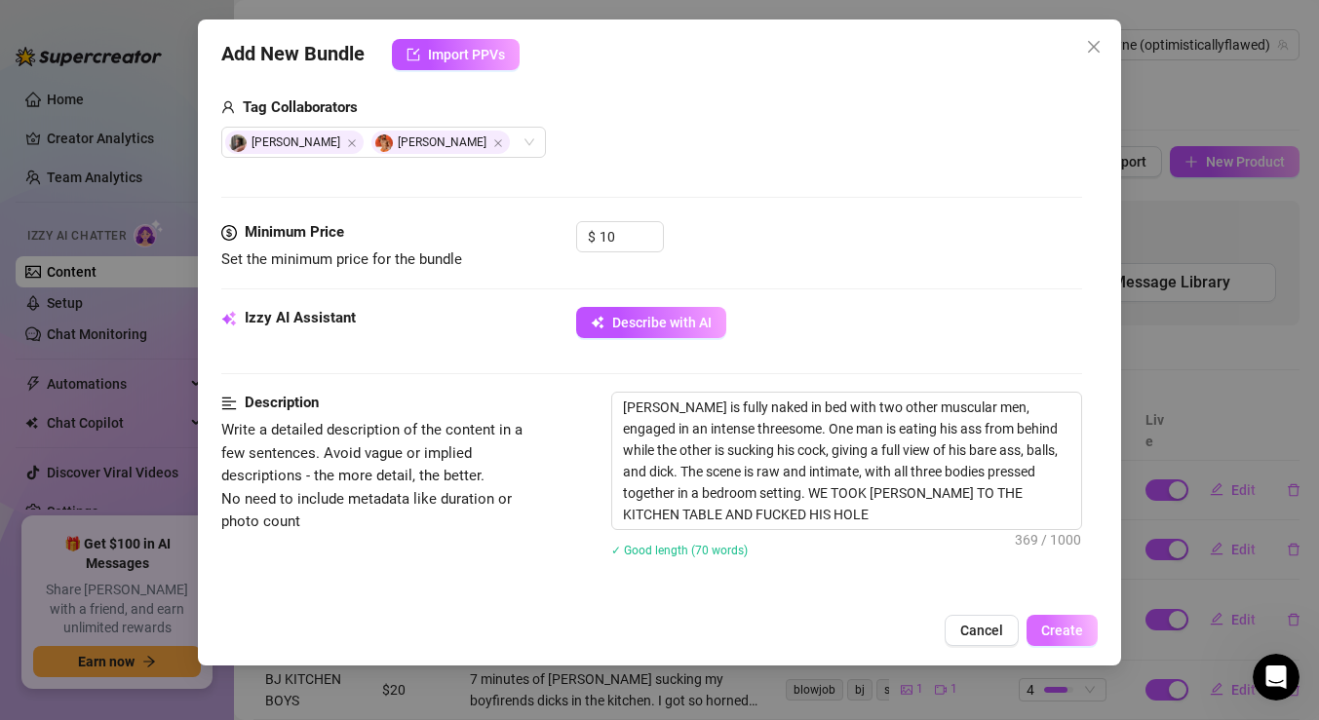
click at [1042, 627] on span "Create" at bounding box center [1062, 631] width 42 height 16
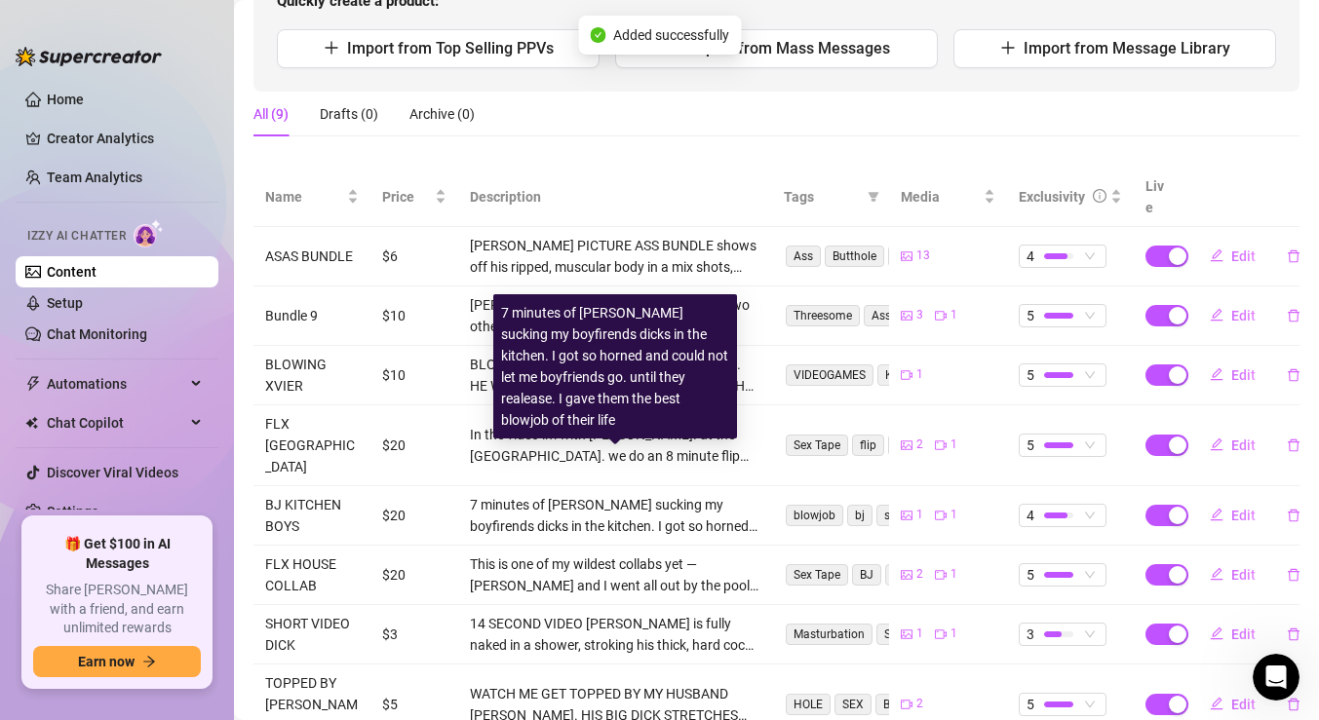
scroll to position [312, 0]
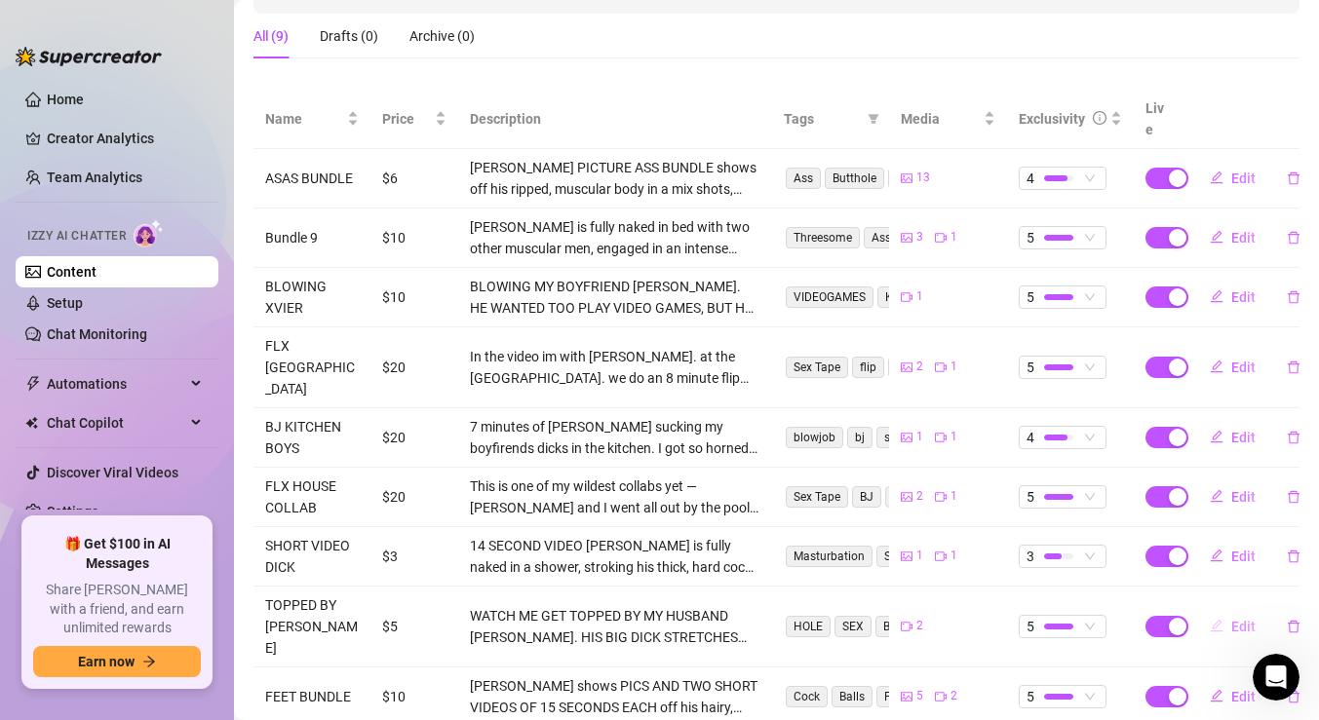
click at [1236, 619] on span "Edit" at bounding box center [1243, 627] width 24 height 16
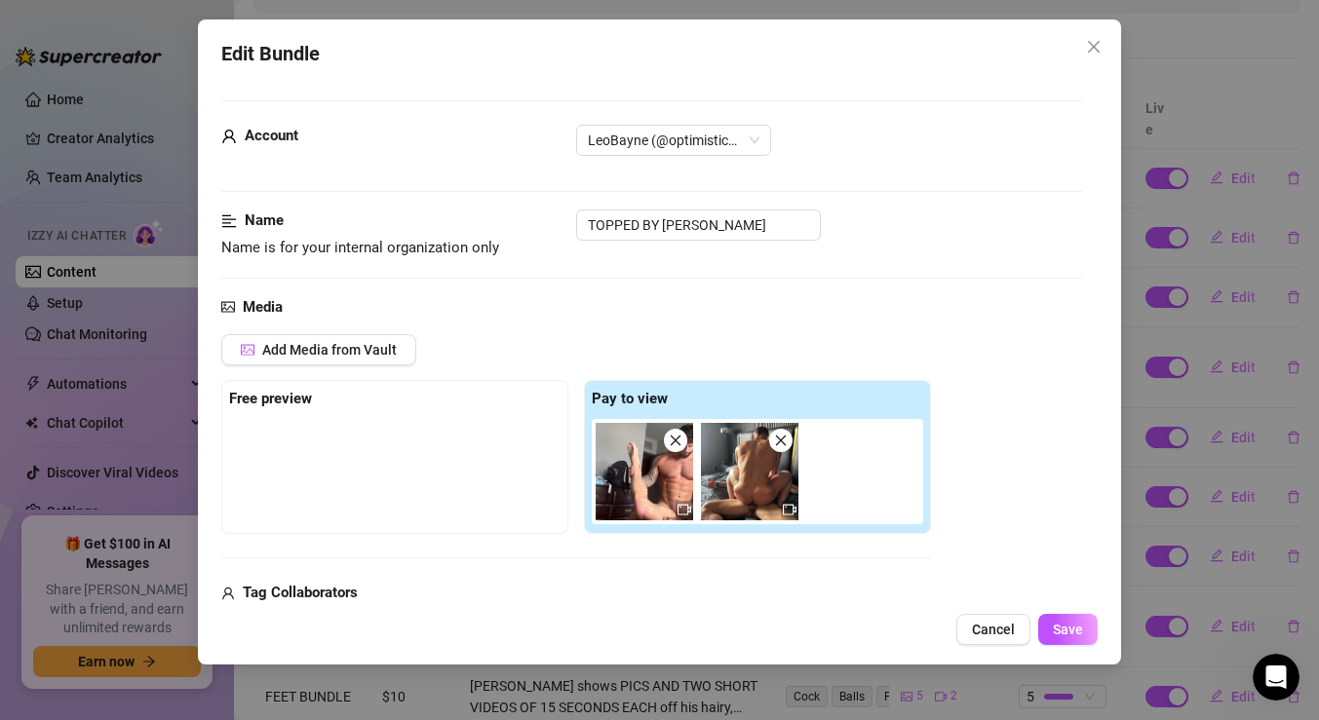
scroll to position [247, 0]
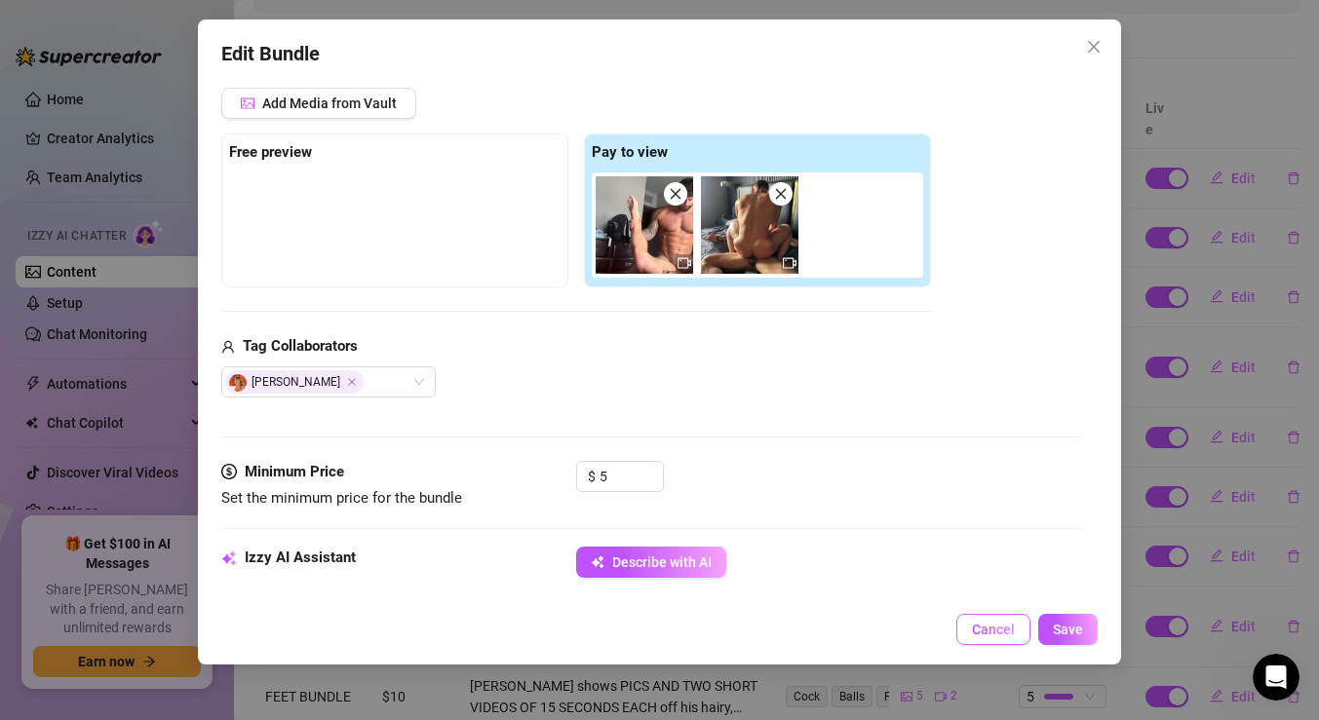
click at [1000, 638] on span "Cancel" at bounding box center [993, 630] width 43 height 16
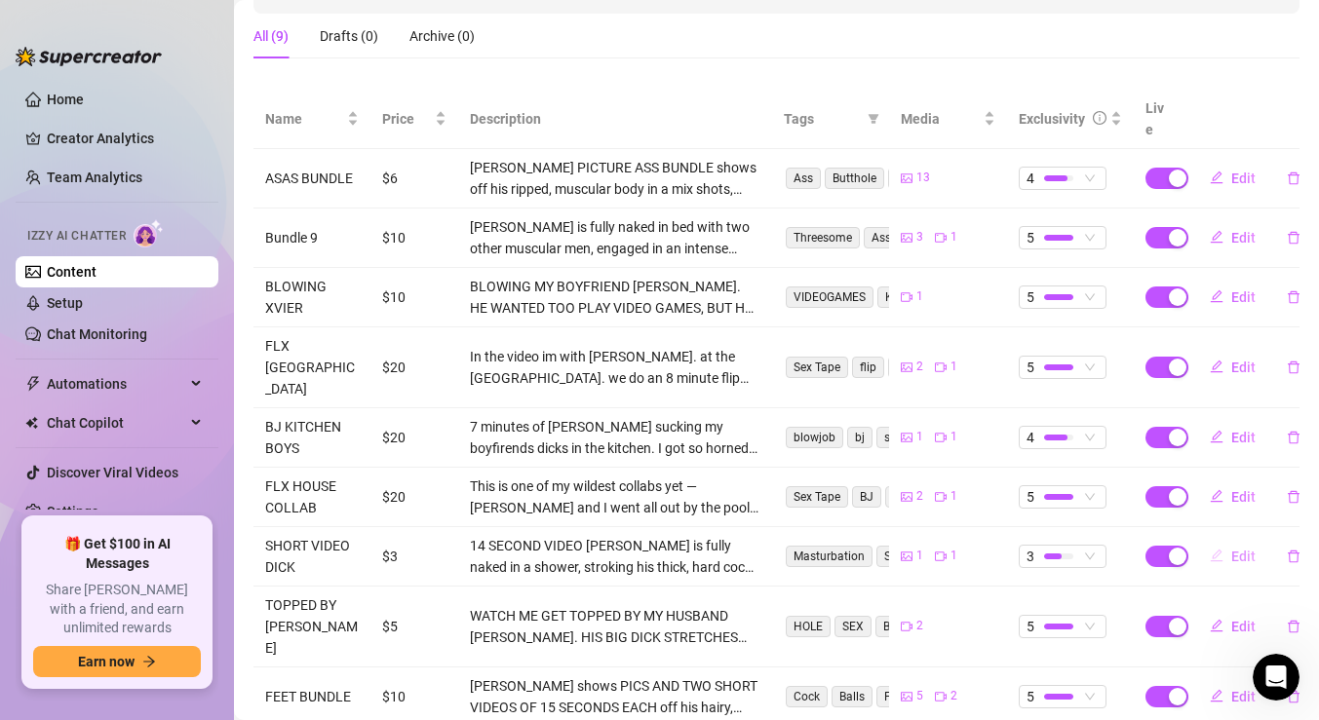
click at [1227, 541] on button "Edit" at bounding box center [1232, 556] width 77 height 31
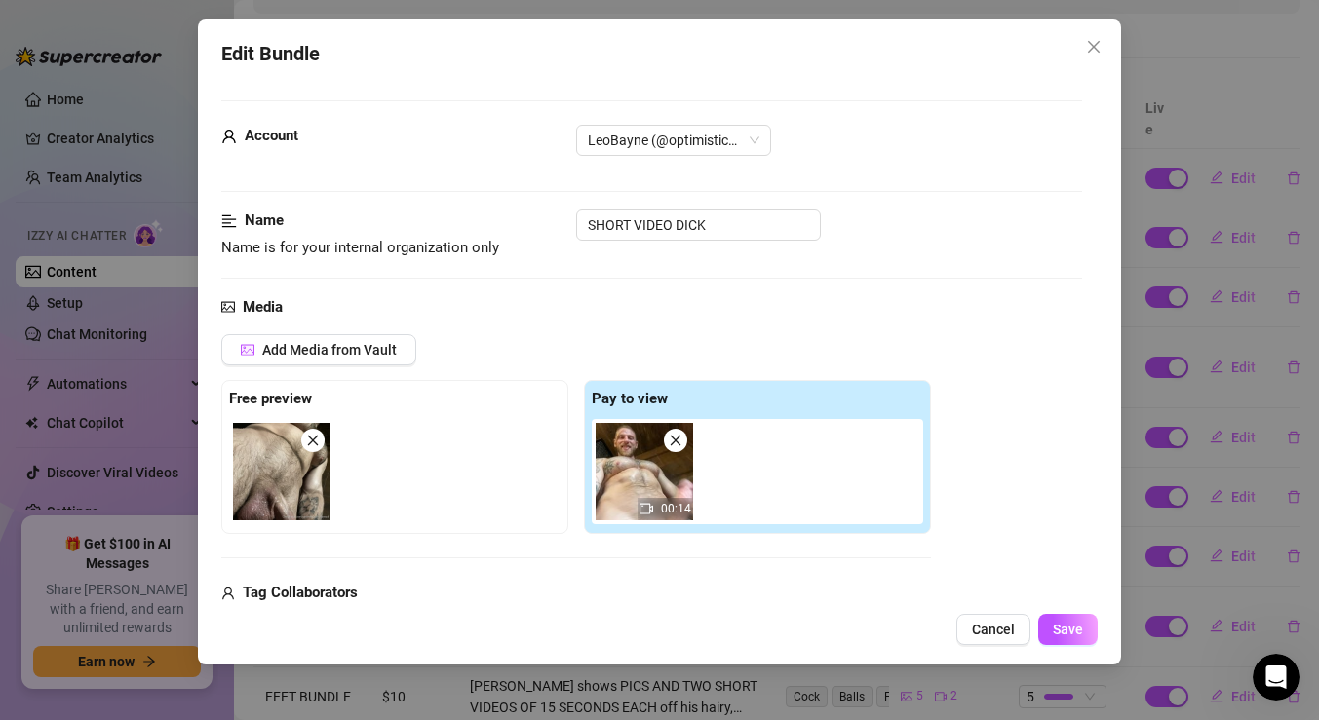
scroll to position [276, 0]
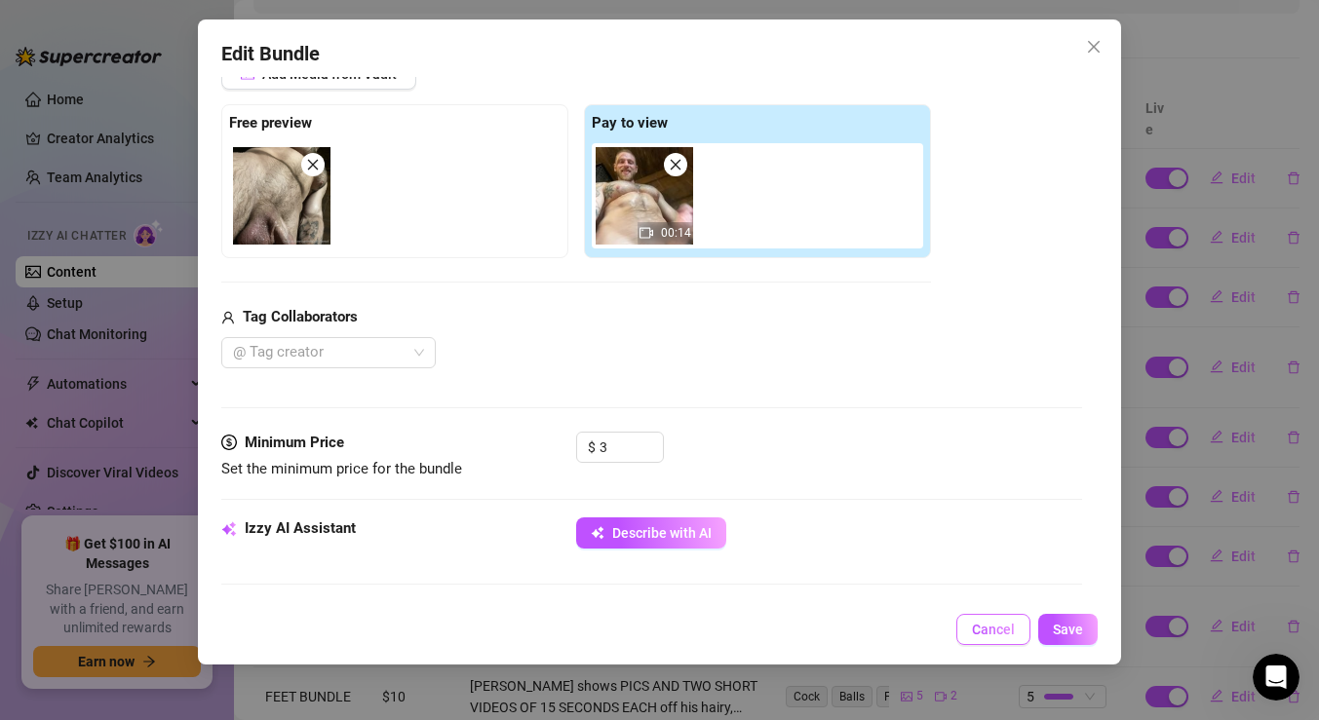
click at [989, 621] on button "Cancel" at bounding box center [993, 629] width 74 height 31
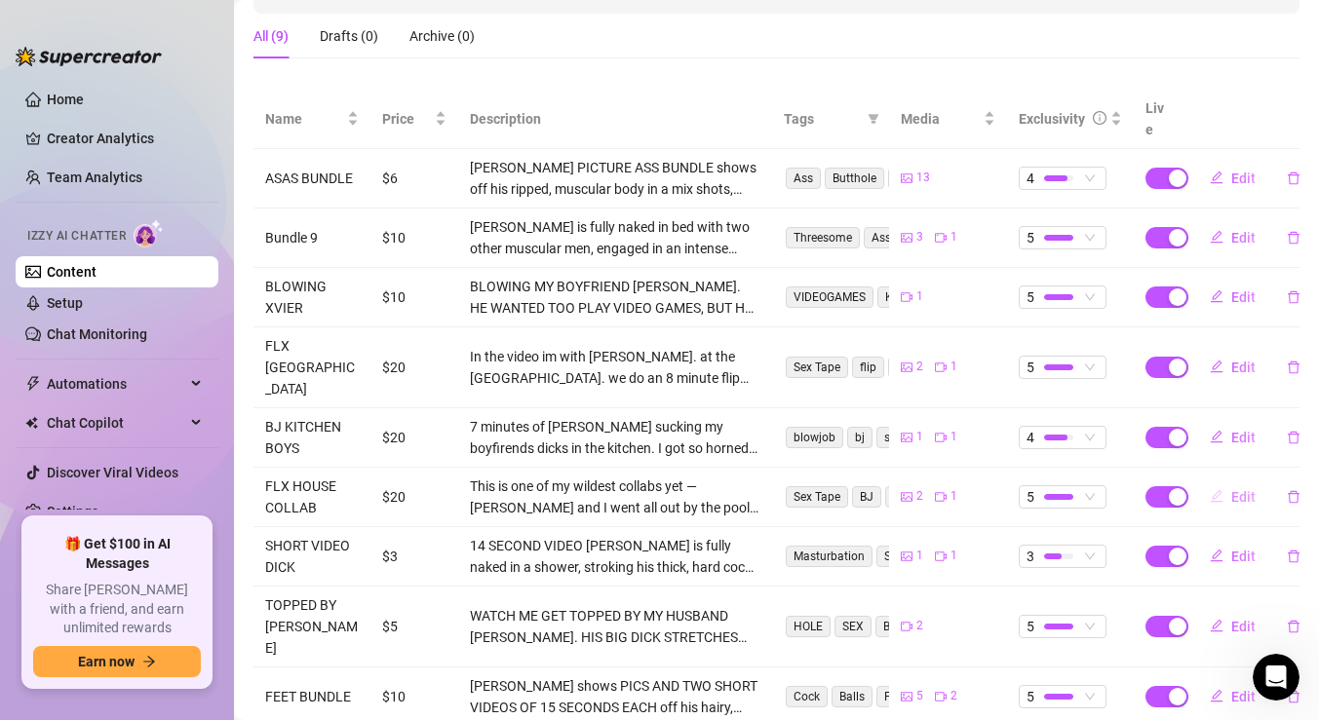
click at [1245, 489] on span "Edit" at bounding box center [1243, 497] width 24 height 16
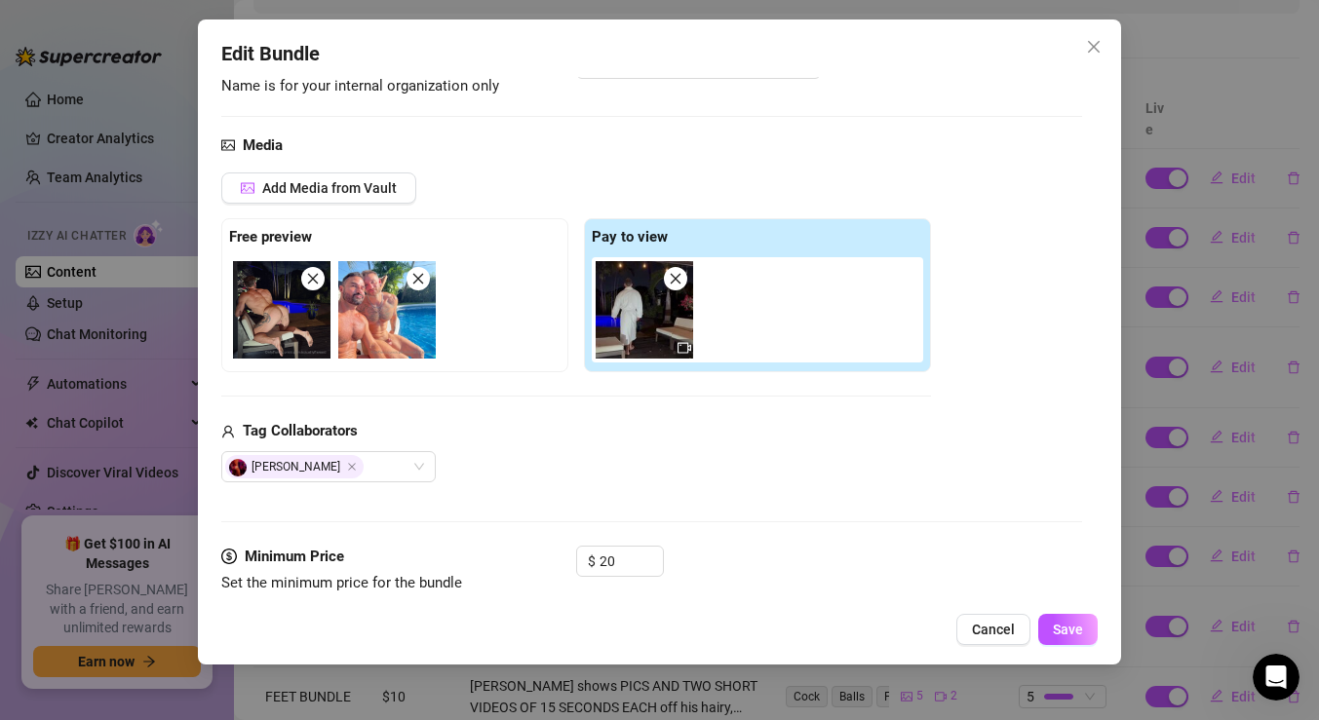
scroll to position [194, 0]
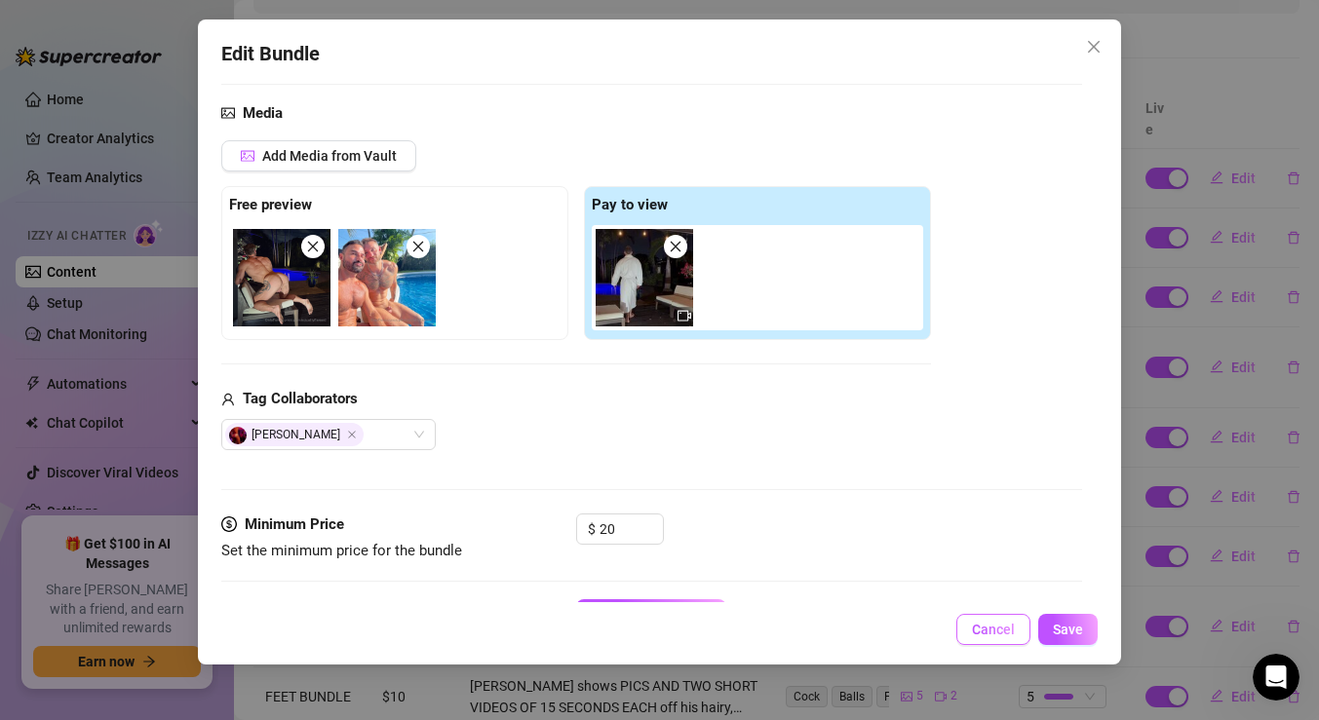
click at [977, 626] on span "Cancel" at bounding box center [993, 630] width 43 height 16
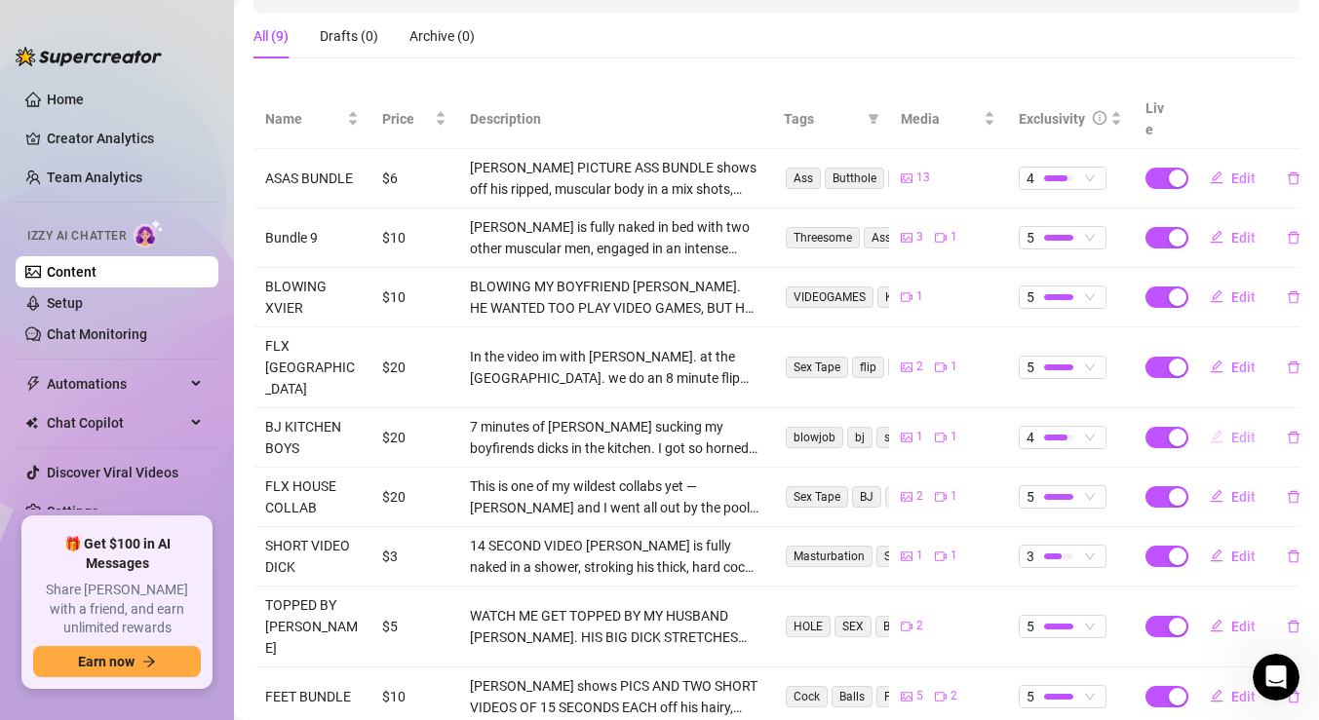
click at [1243, 430] on span "Edit" at bounding box center [1243, 438] width 24 height 16
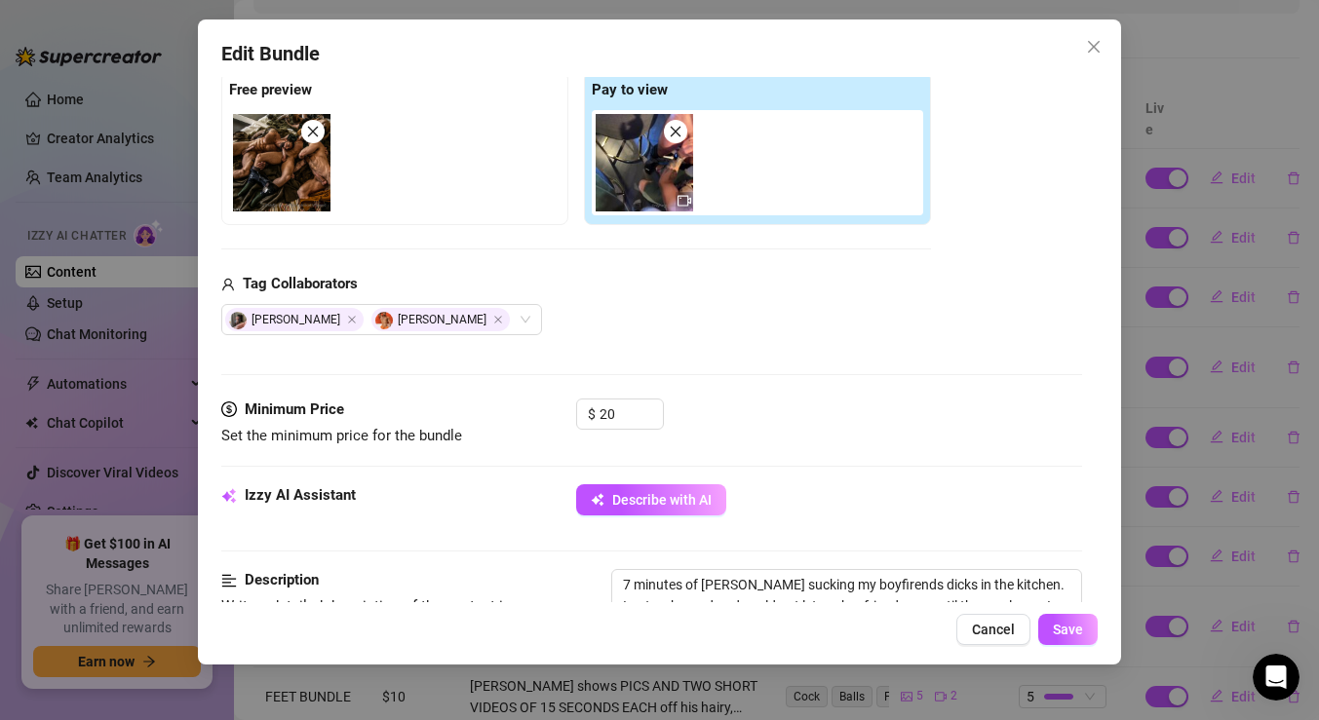
scroll to position [309, 0]
click at [1001, 624] on span "Cancel" at bounding box center [993, 630] width 43 height 16
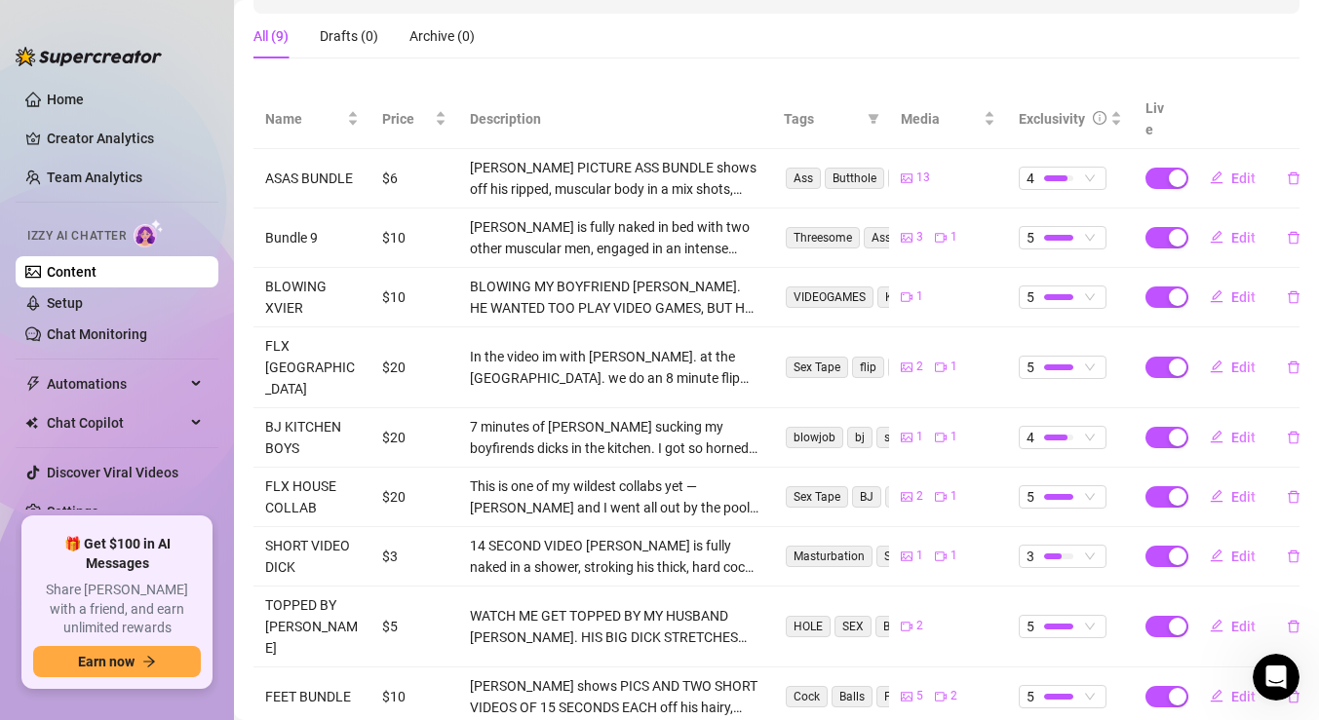
click at [1233, 328] on td "Edit" at bounding box center [1241, 368] width 117 height 81
click at [1237, 360] on span "Edit" at bounding box center [1243, 368] width 24 height 16
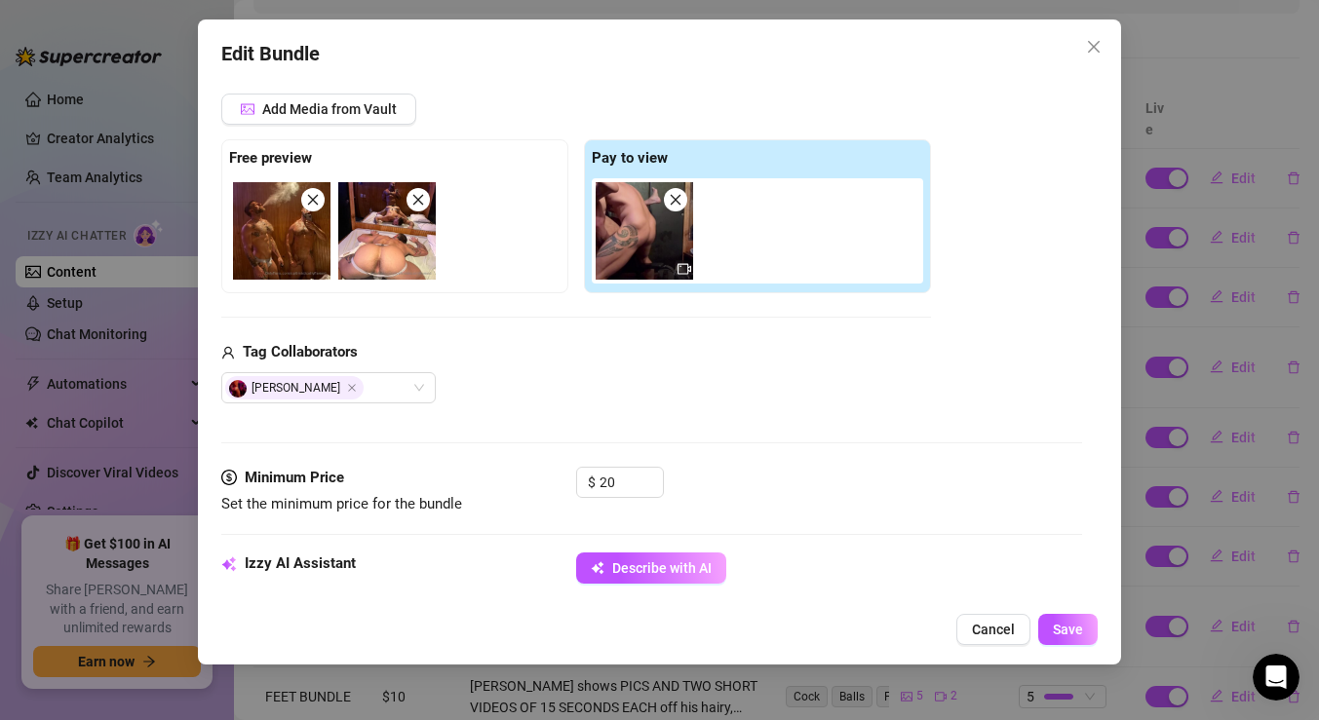
scroll to position [284, 0]
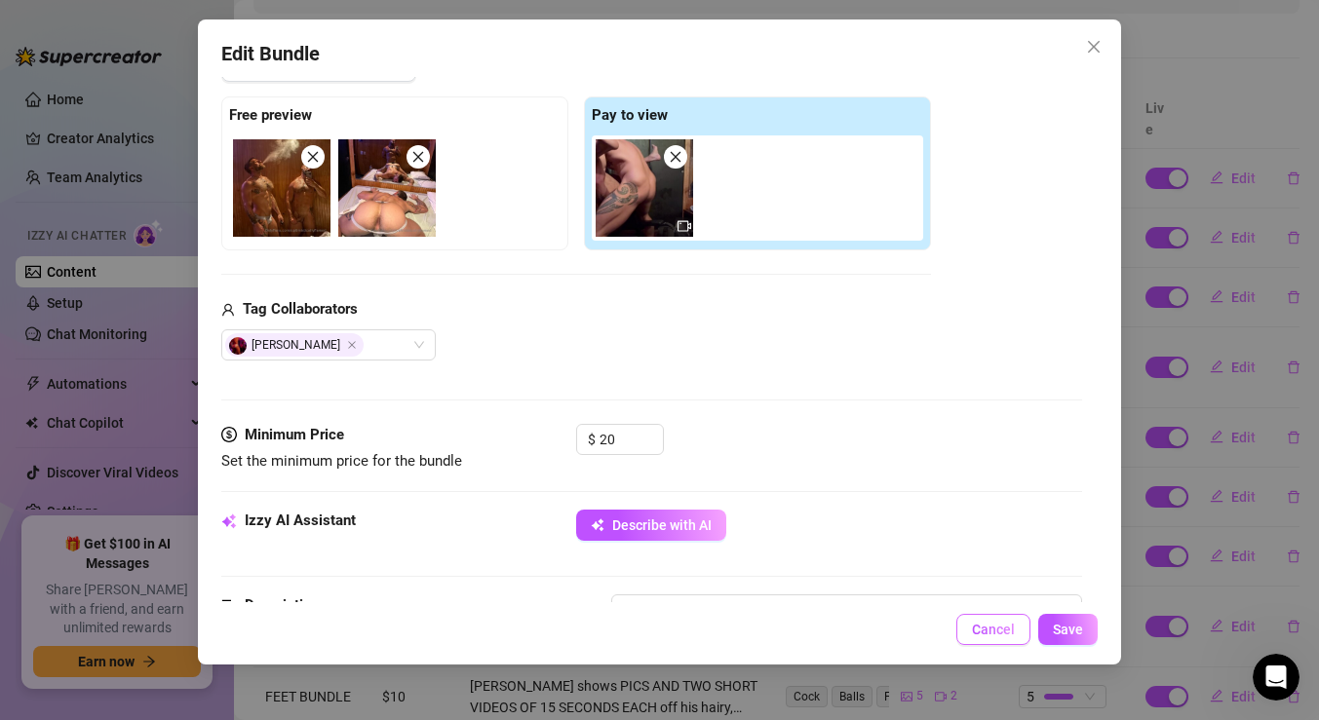
click at [976, 616] on button "Cancel" at bounding box center [993, 629] width 74 height 31
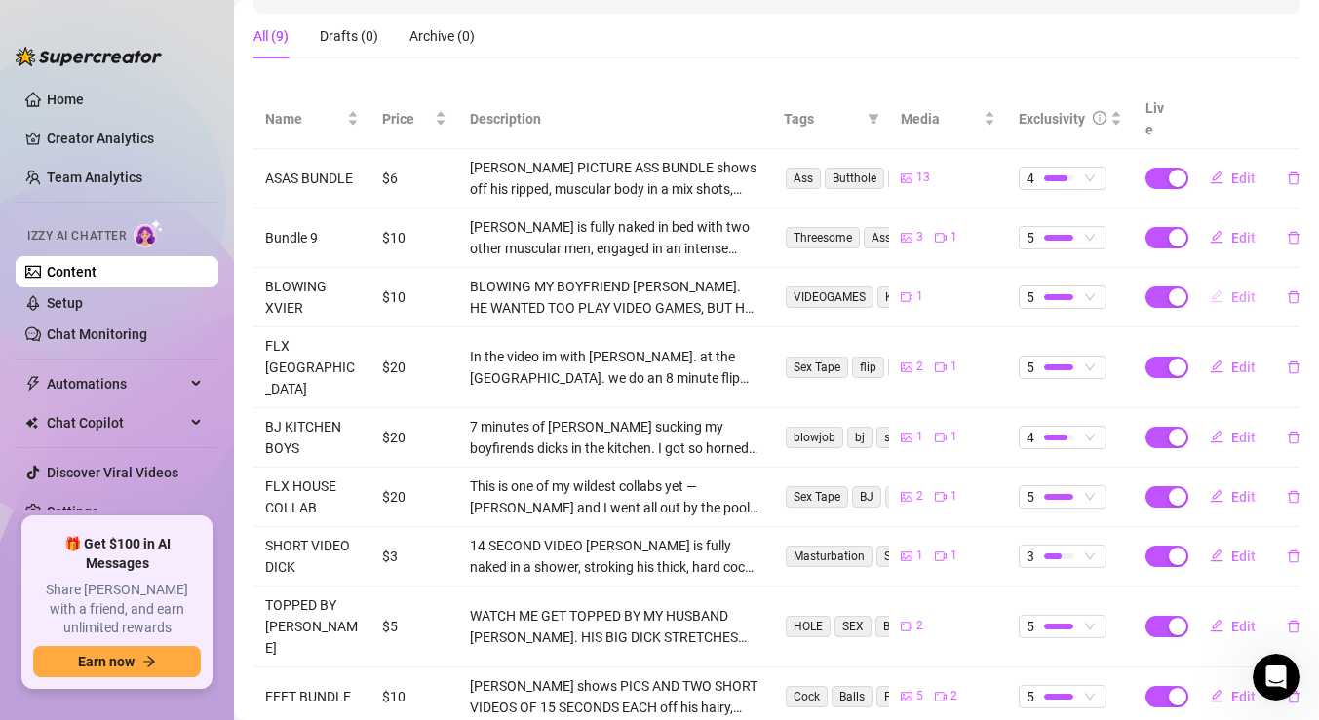
click at [1237, 290] on span "Edit" at bounding box center [1243, 298] width 24 height 16
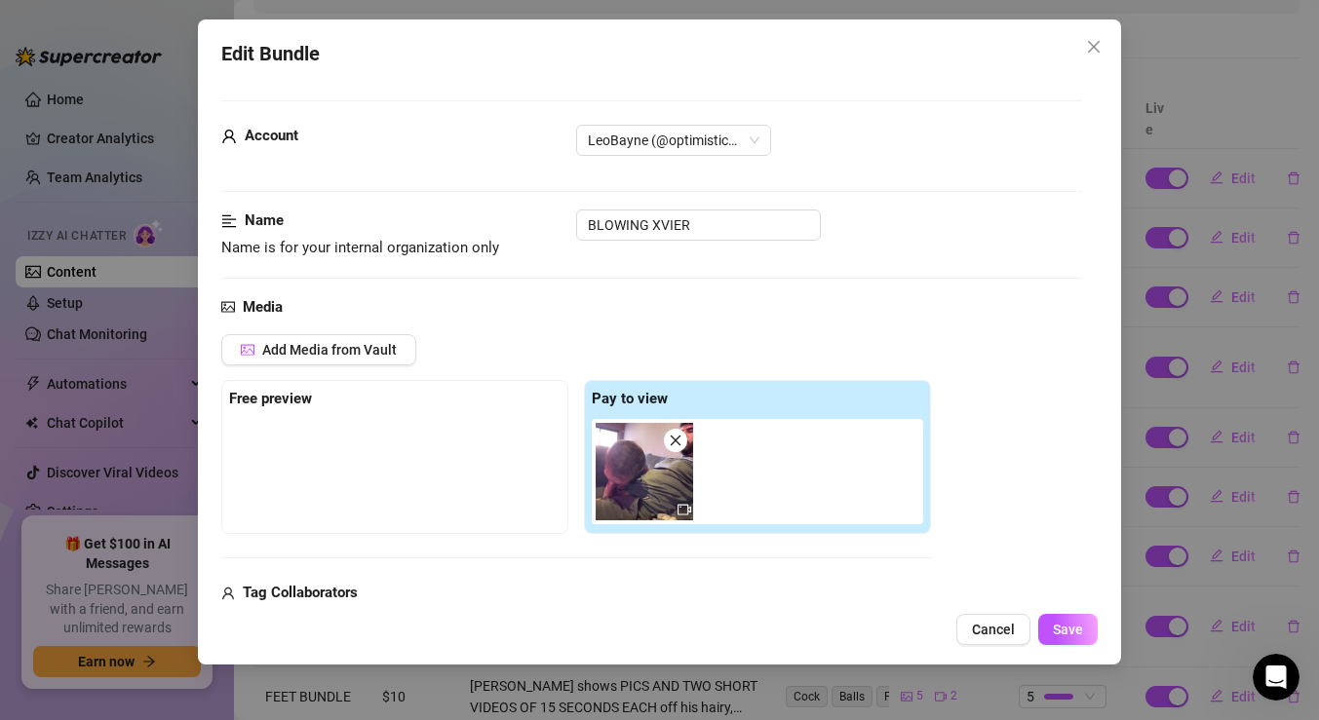
scroll to position [306, 0]
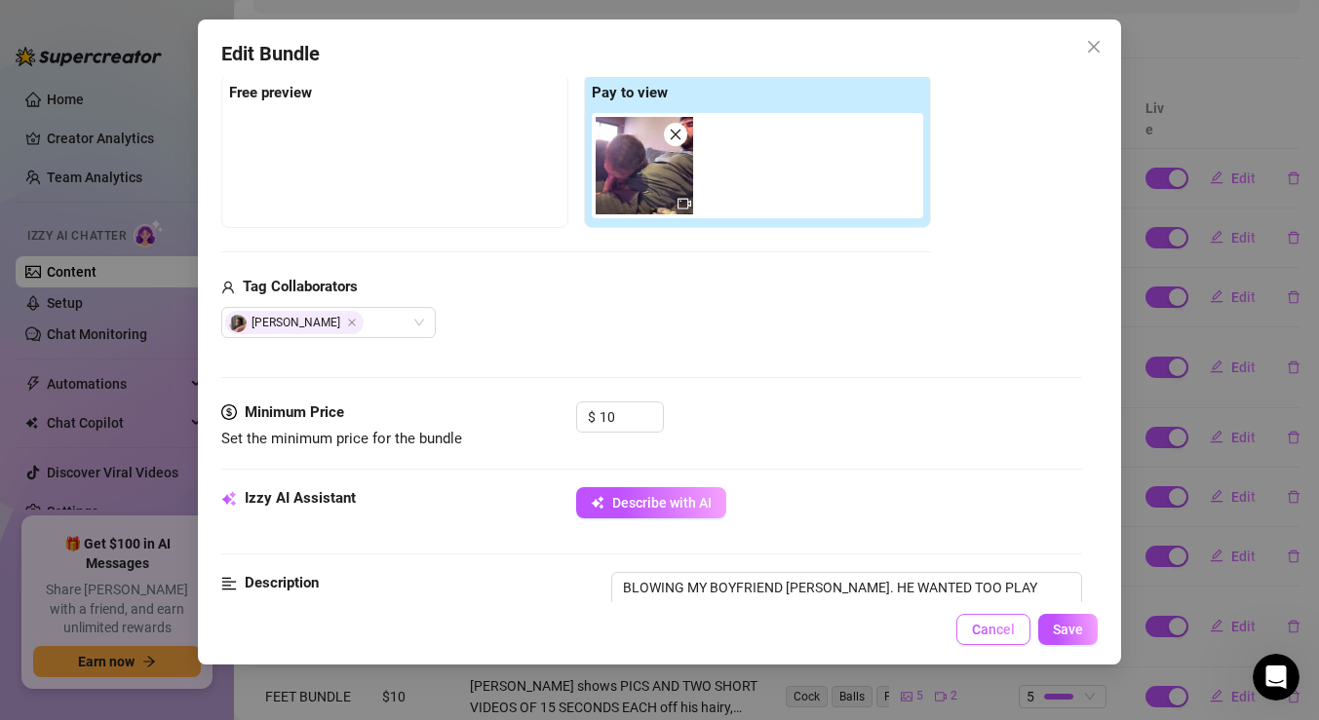
click at [999, 634] on span "Cancel" at bounding box center [993, 630] width 43 height 16
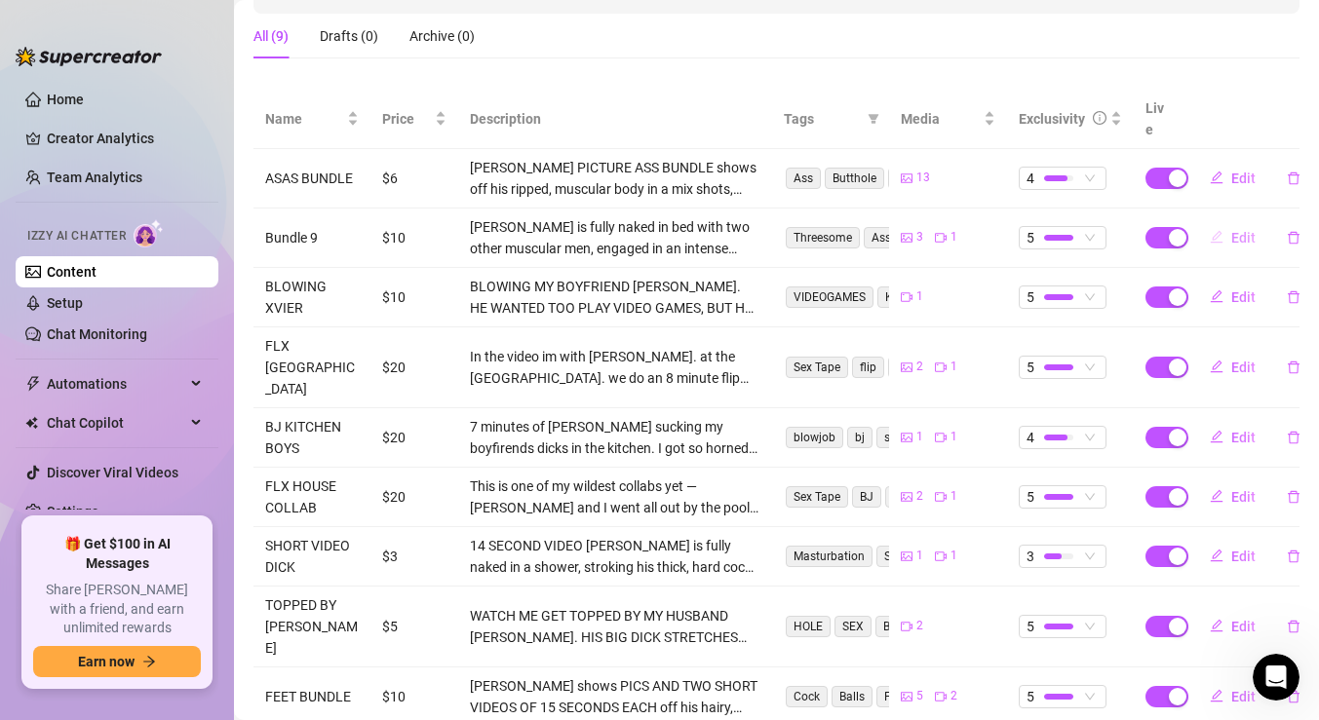
click at [1221, 230] on icon "edit" at bounding box center [1217, 237] width 14 height 14
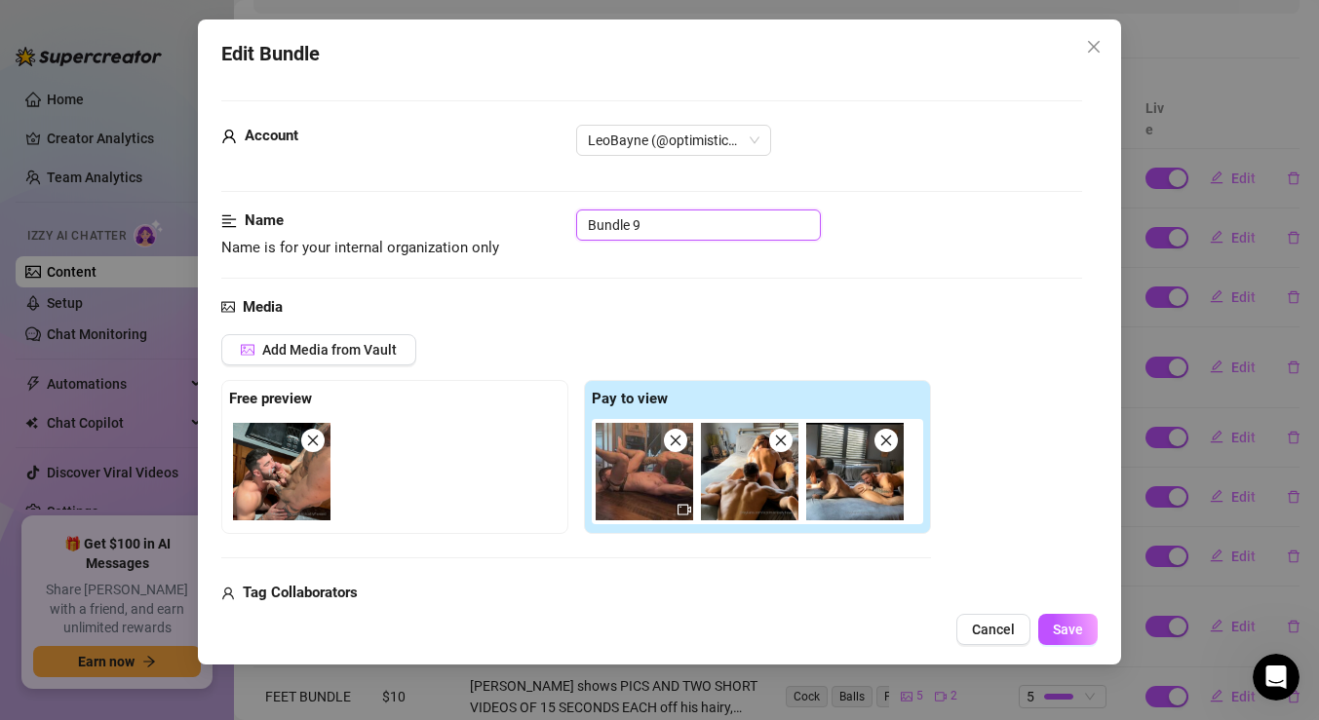
drag, startPoint x: 694, startPoint y: 221, endPoint x: 417, endPoint y: 207, distance: 277.2
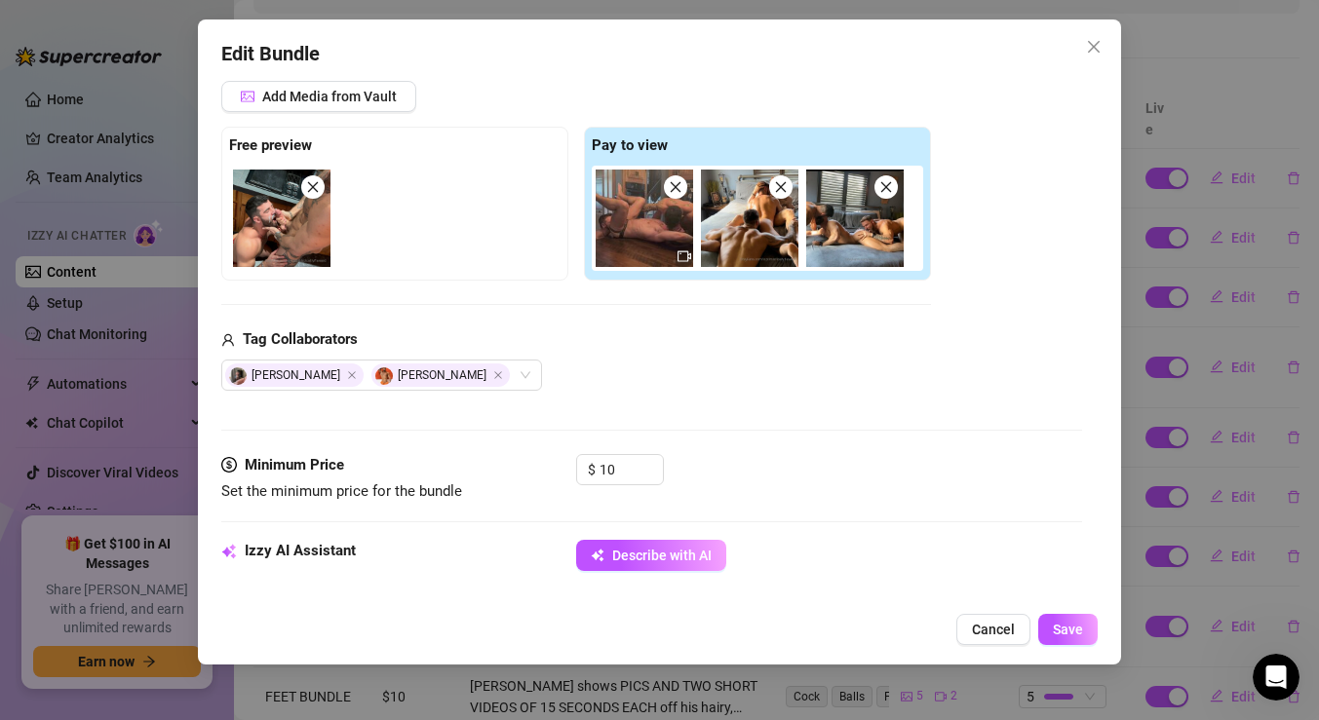
scroll to position [274, 0]
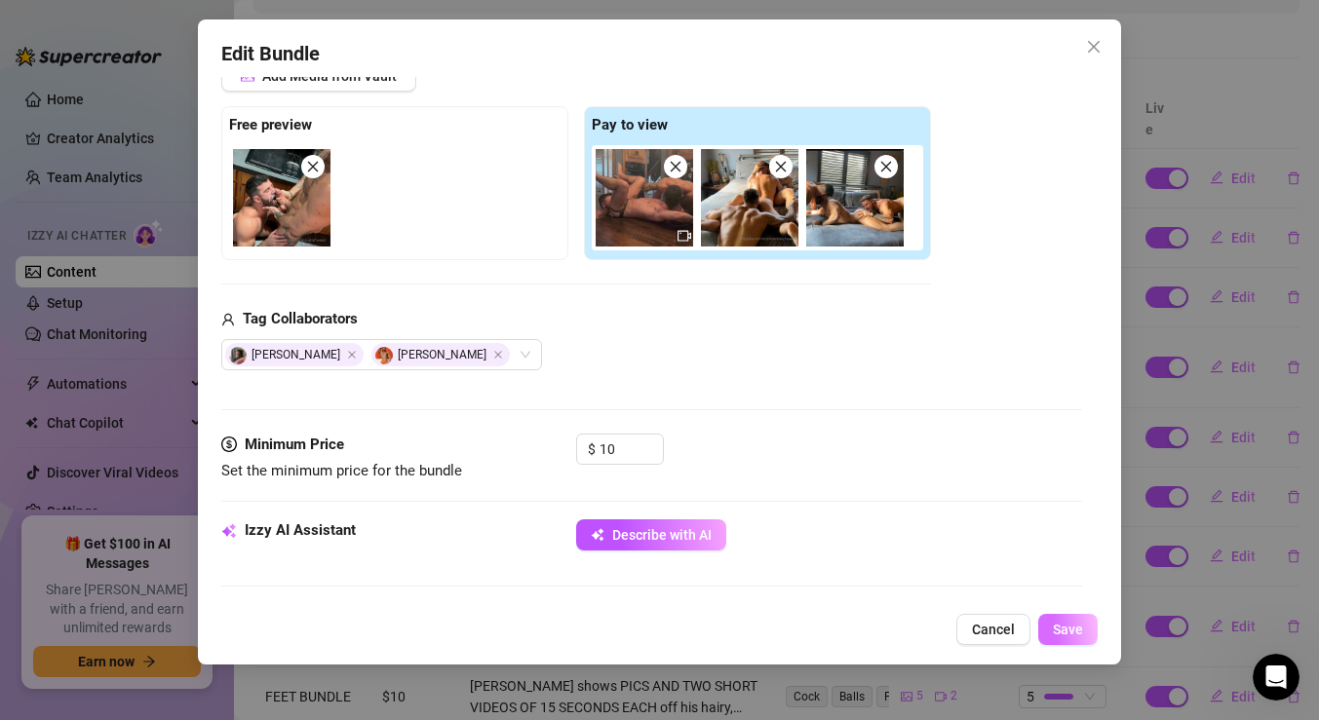
click at [1080, 637] on span "Save" at bounding box center [1068, 630] width 30 height 16
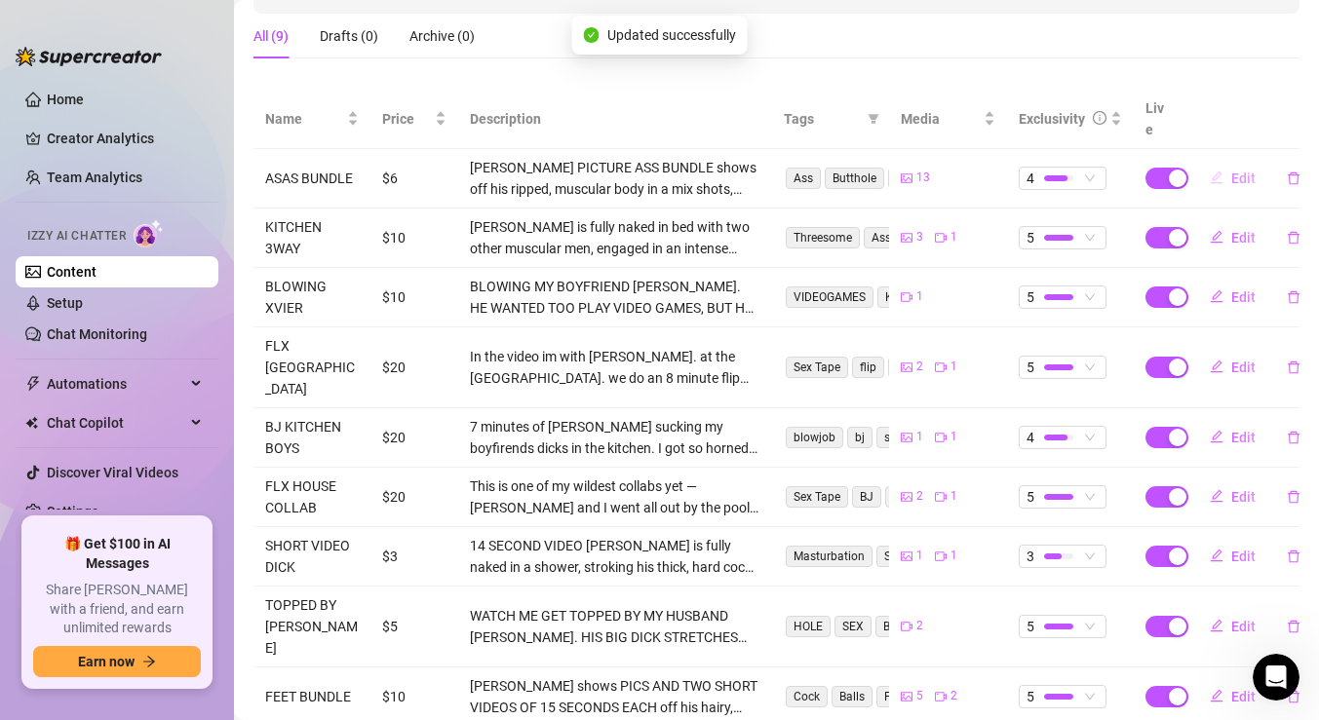
click at [1227, 163] on button "Edit" at bounding box center [1232, 178] width 77 height 31
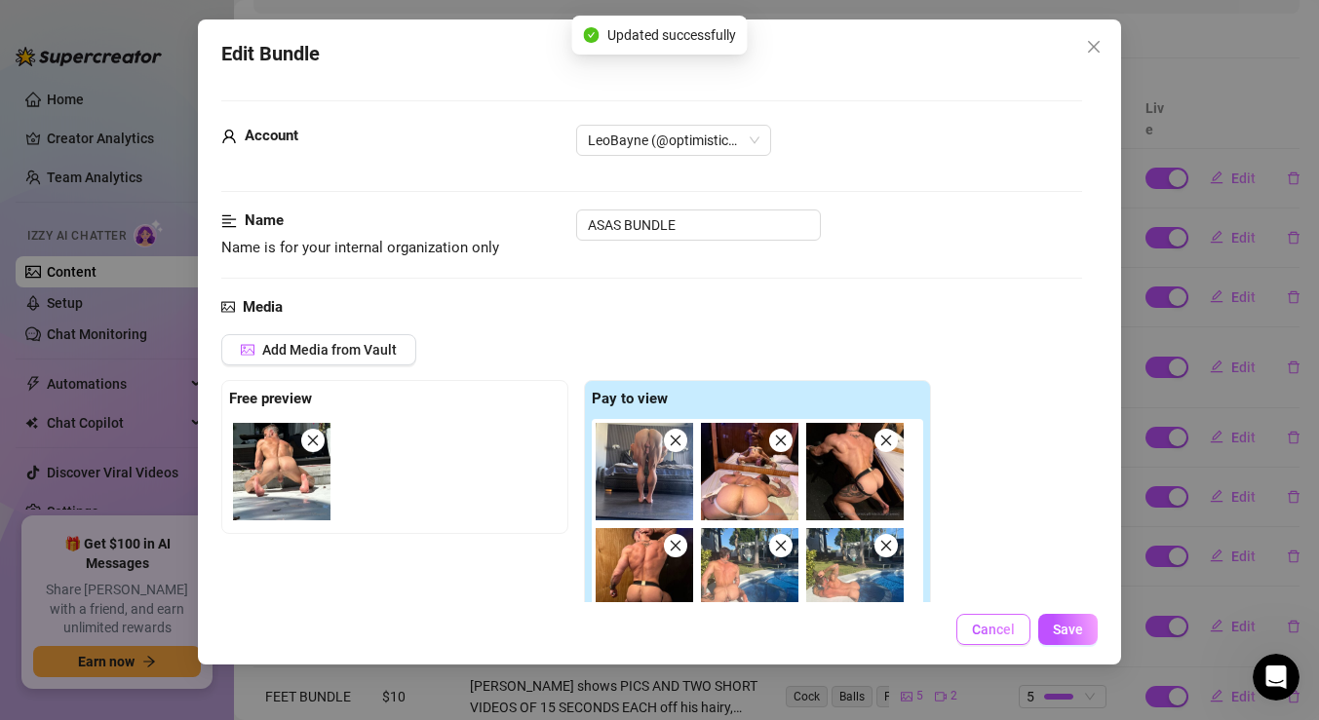
click at [984, 625] on span "Cancel" at bounding box center [993, 630] width 43 height 16
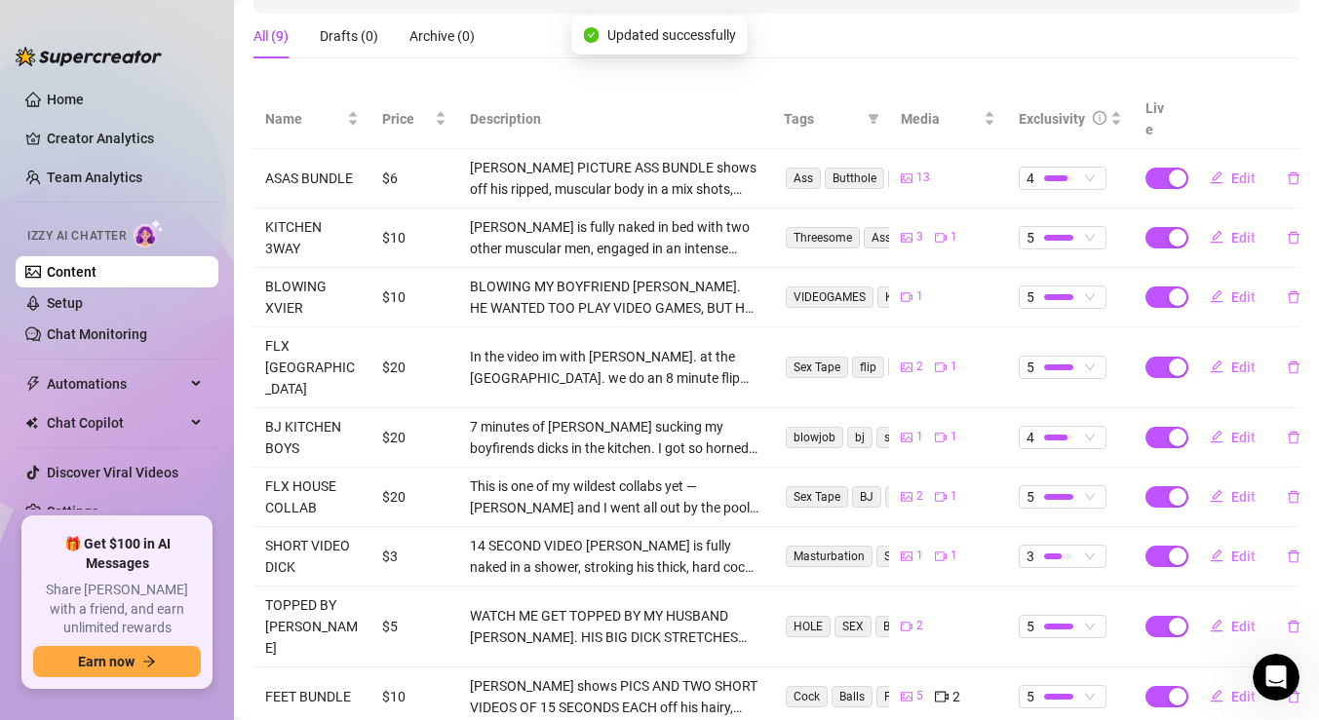
scroll to position [0, 0]
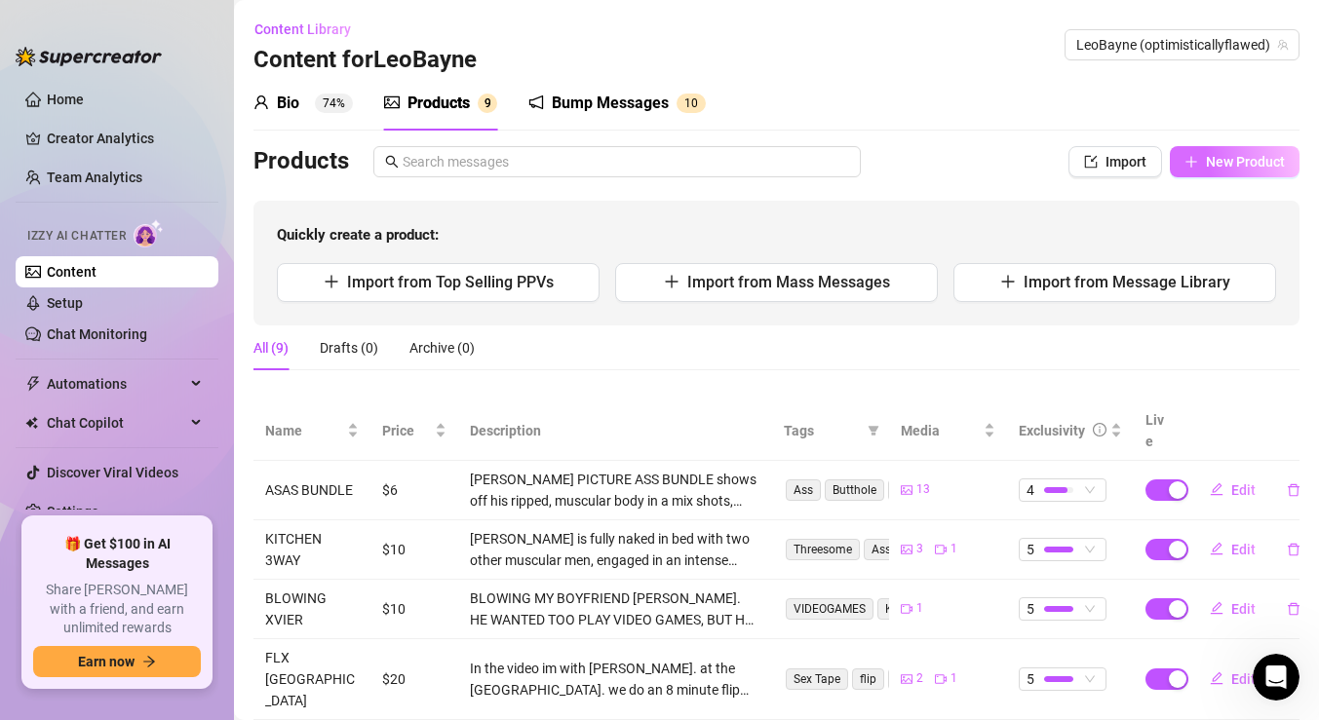
click at [1194, 167] on icon "plus" at bounding box center [1191, 162] width 14 height 14
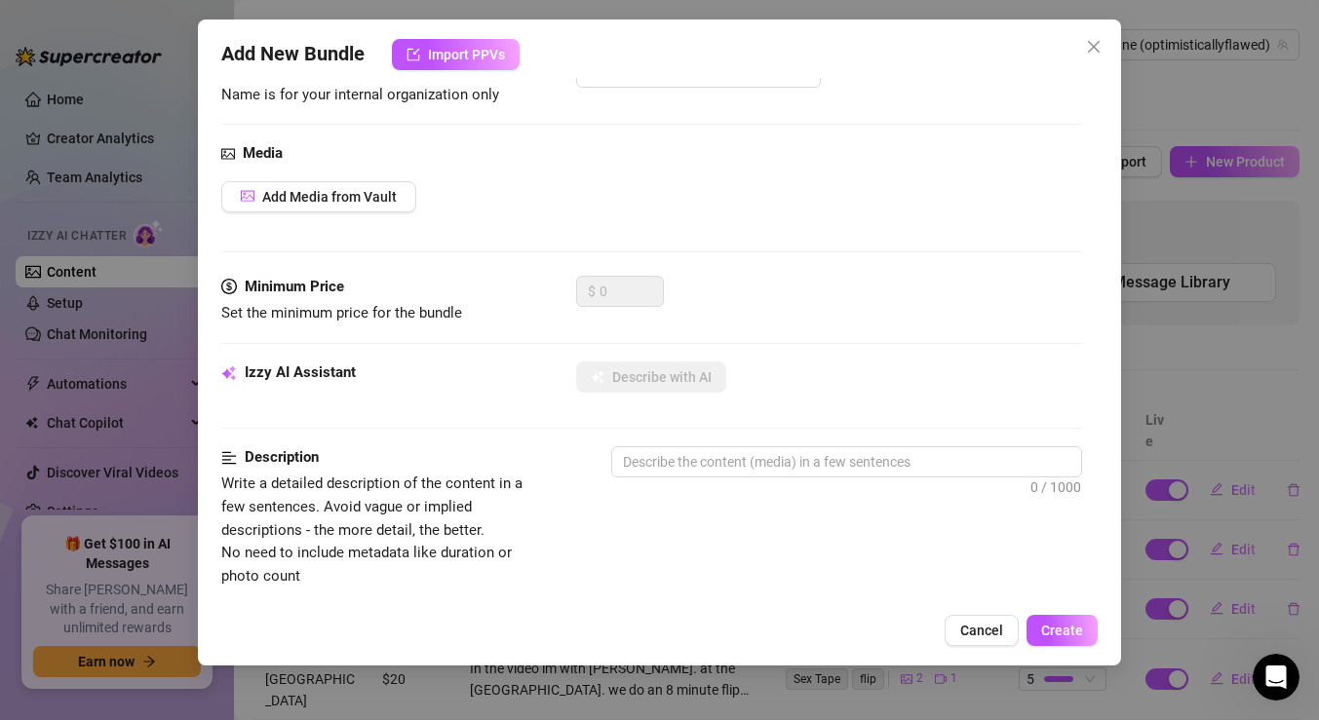
scroll to position [117, 0]
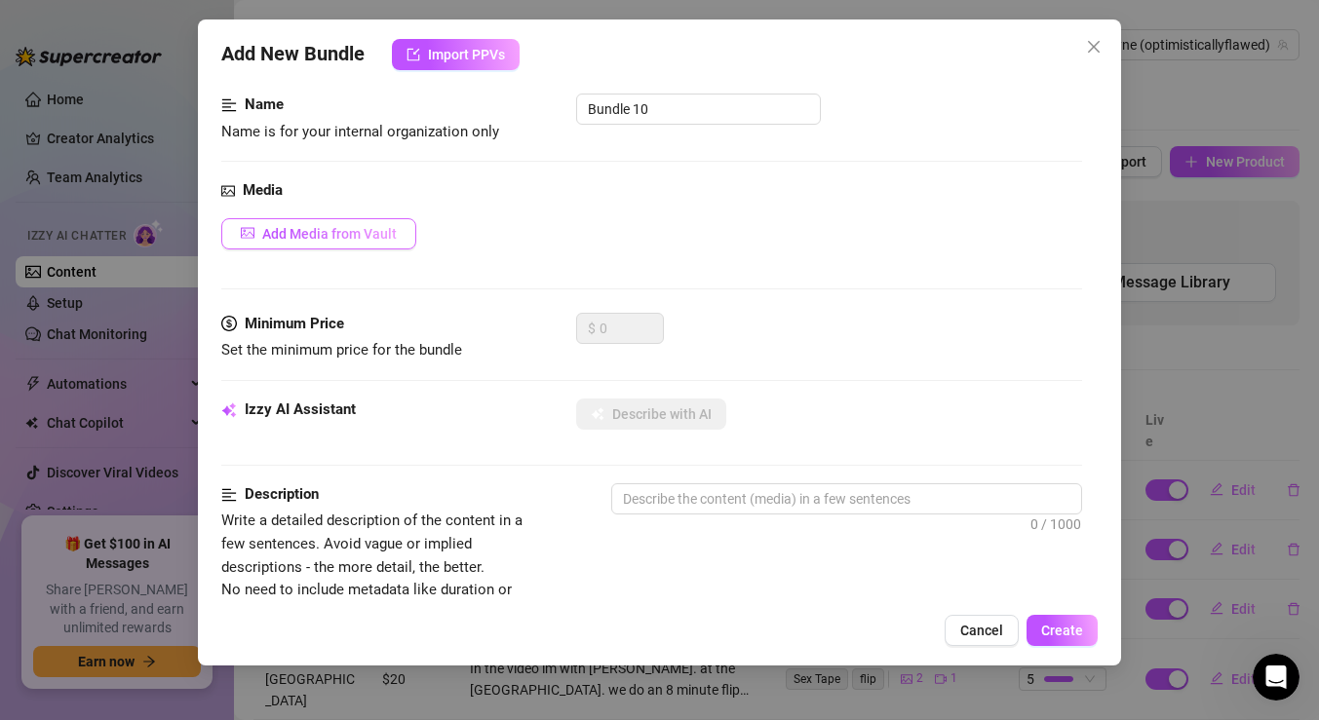
click at [398, 236] on button "Add Media from Vault" at bounding box center [318, 233] width 195 height 31
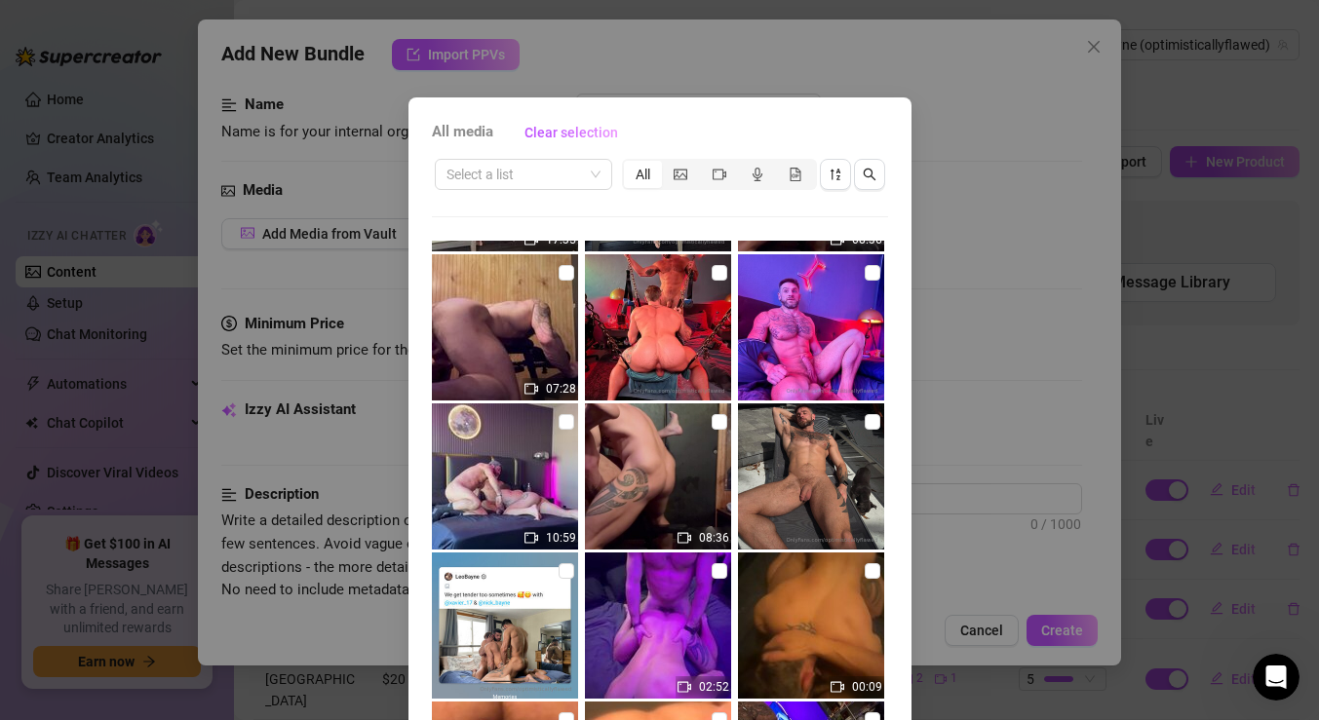
scroll to position [465, 0]
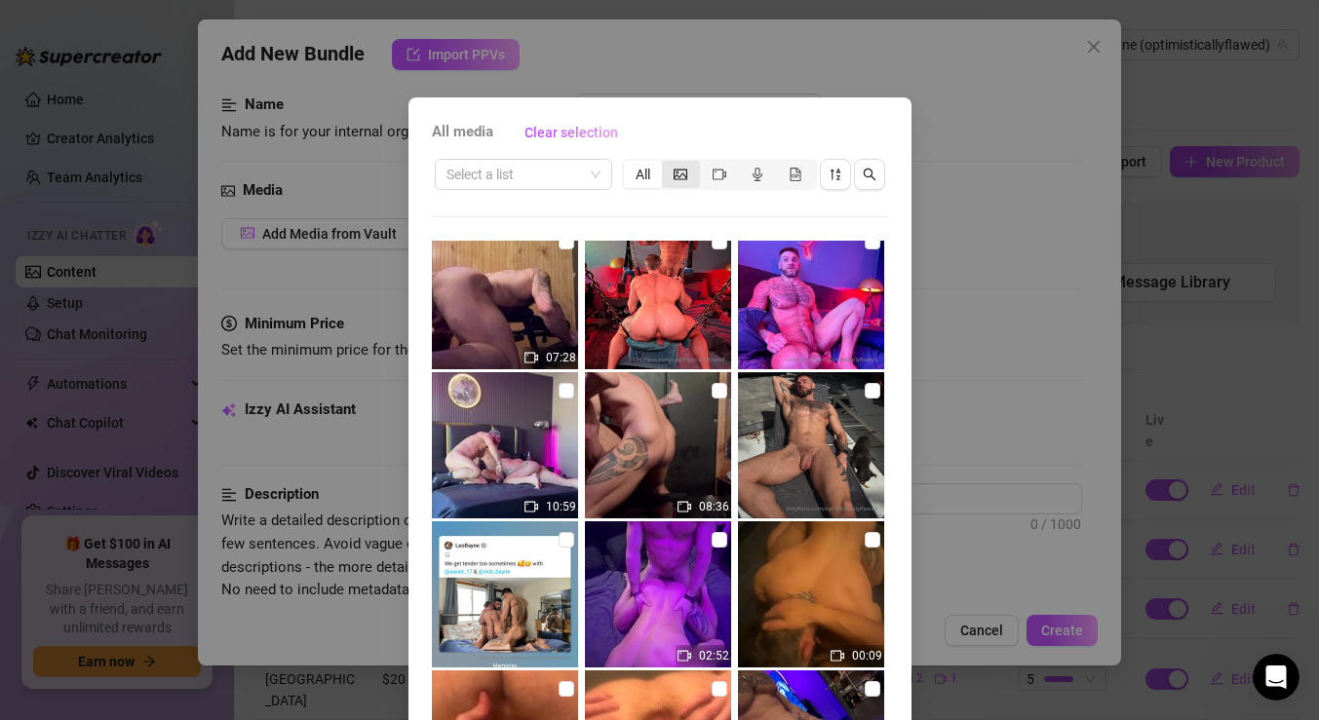
click at [667, 171] on div "segmented control" at bounding box center [681, 174] width 38 height 27
click at [667, 164] on input "segmented control" at bounding box center [667, 164] width 0 height 0
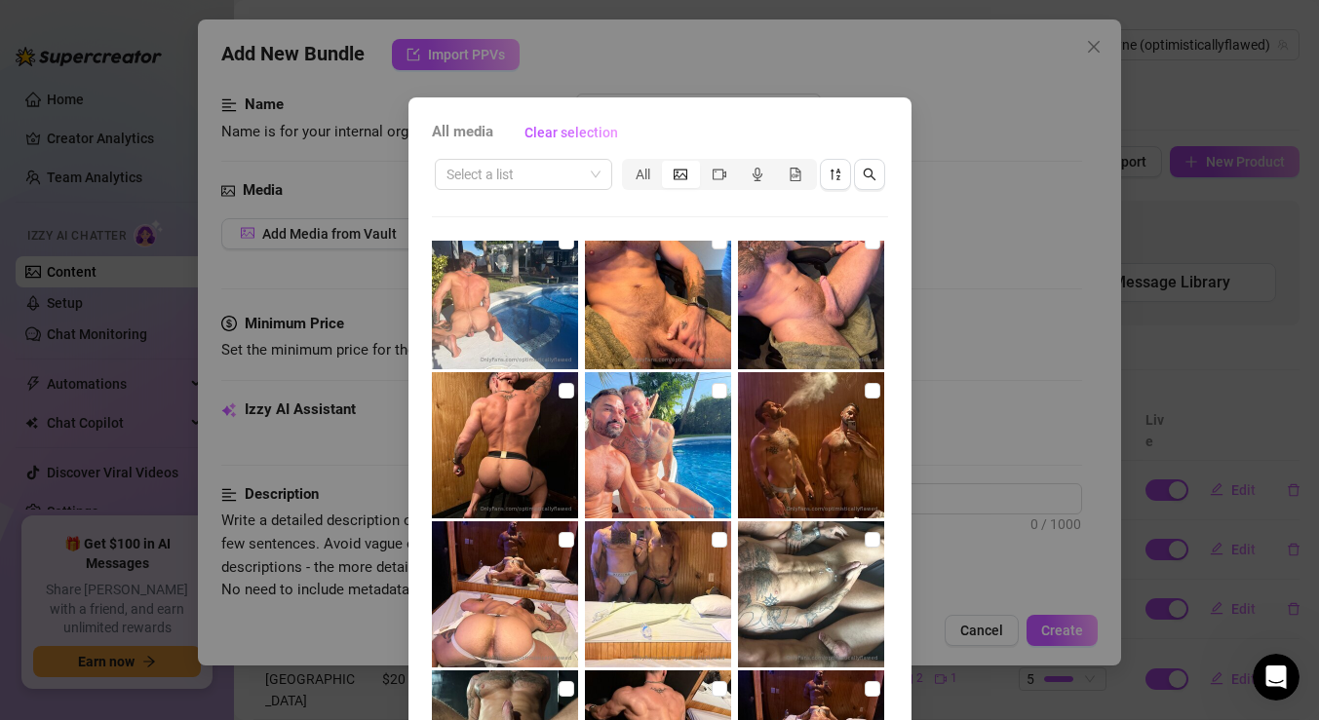
scroll to position [167, 0]
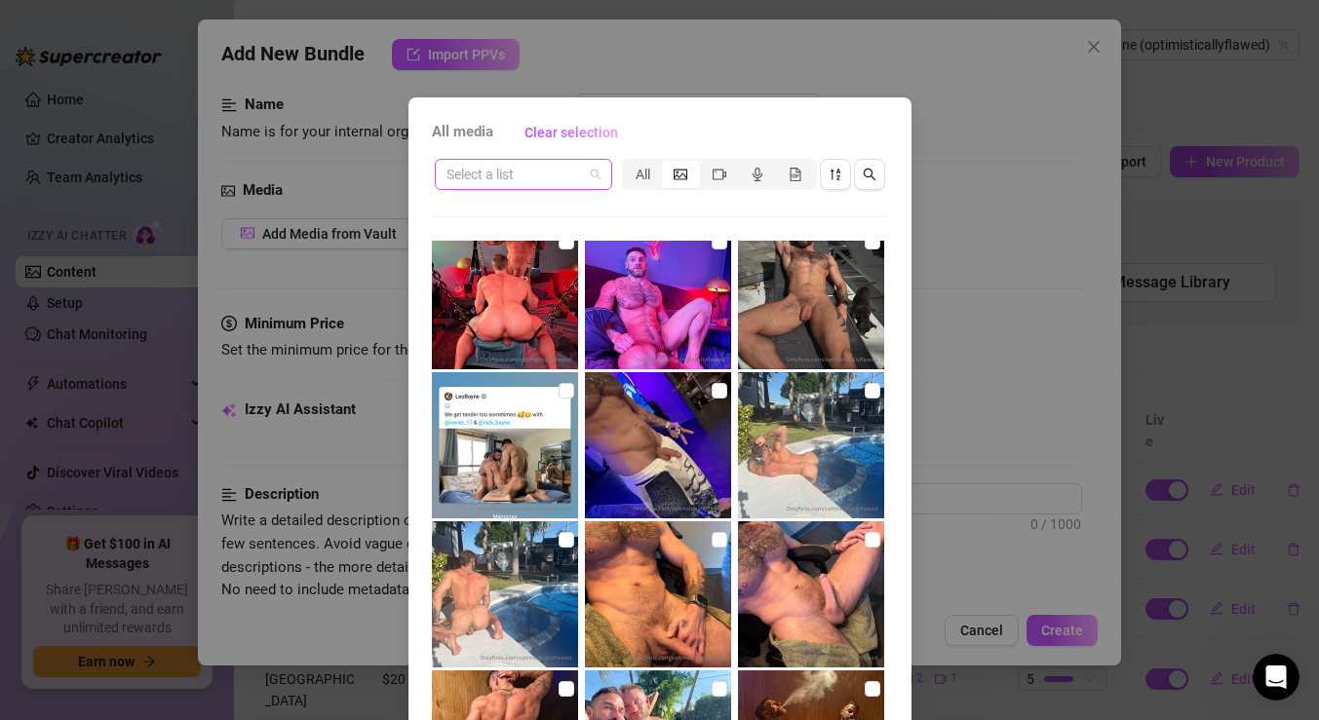
click at [592, 177] on span at bounding box center [523, 174] width 154 height 29
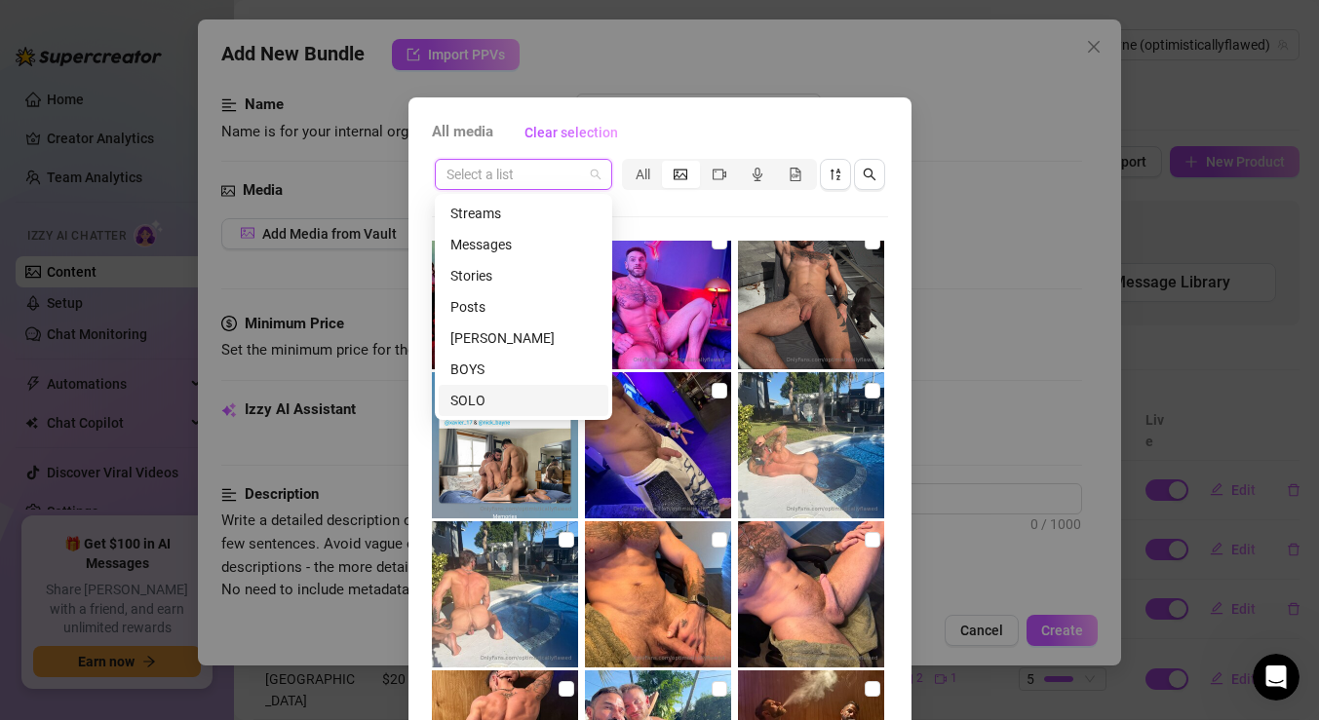
click at [505, 406] on div "SOLO" at bounding box center [523, 400] width 146 height 21
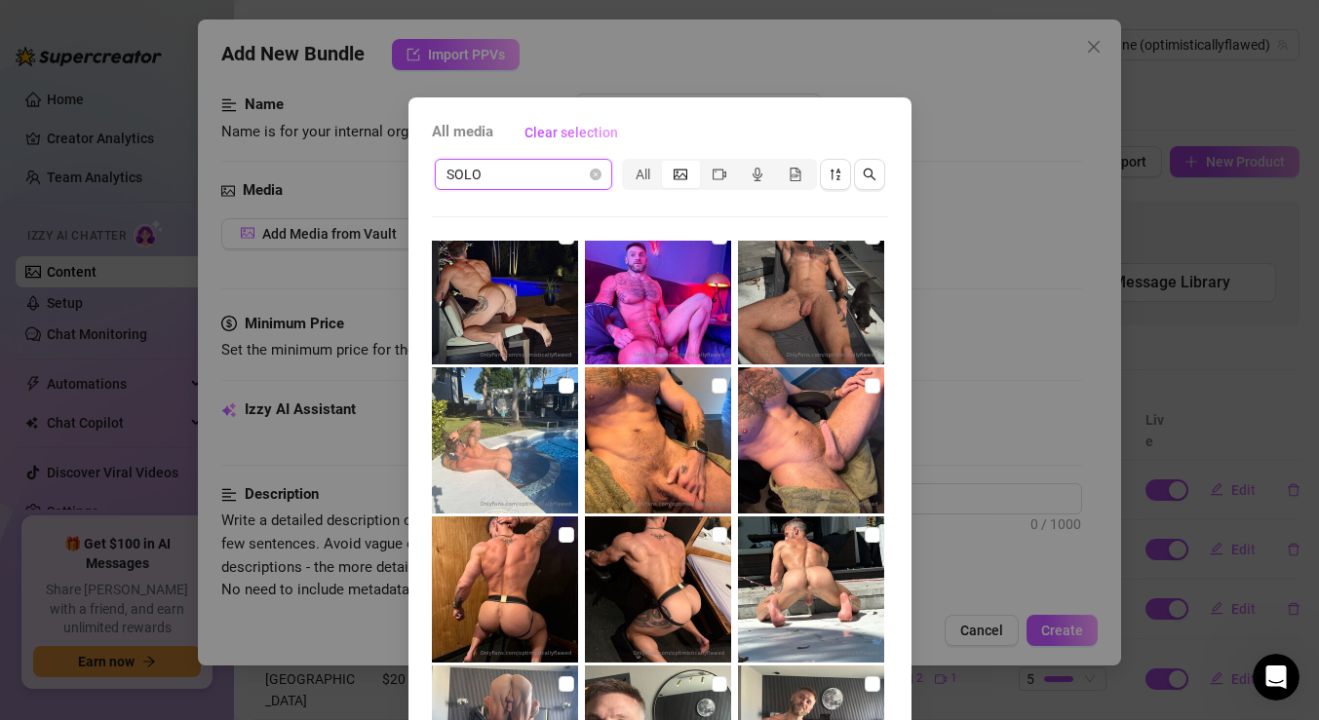
scroll to position [29, 0]
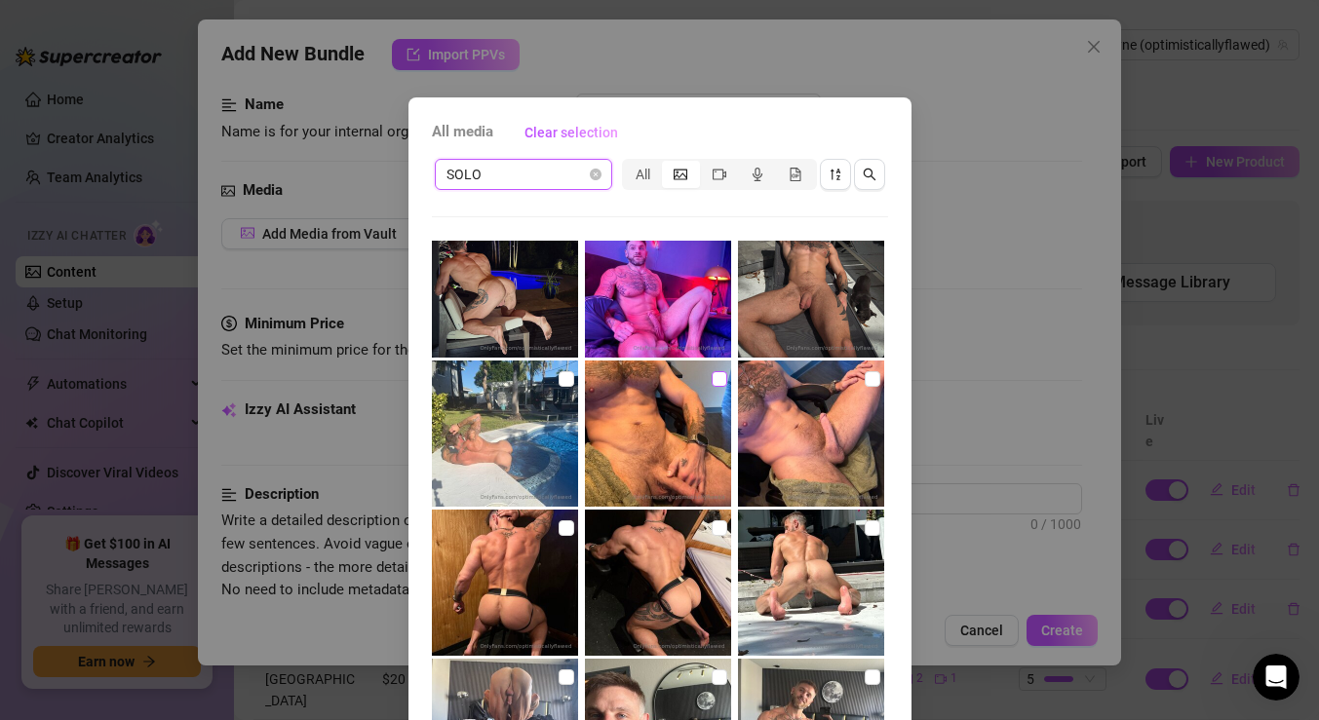
click at [720, 376] on input "checkbox" at bounding box center [720, 379] width 16 height 16
click at [867, 373] on input "checkbox" at bounding box center [873, 379] width 16 height 16
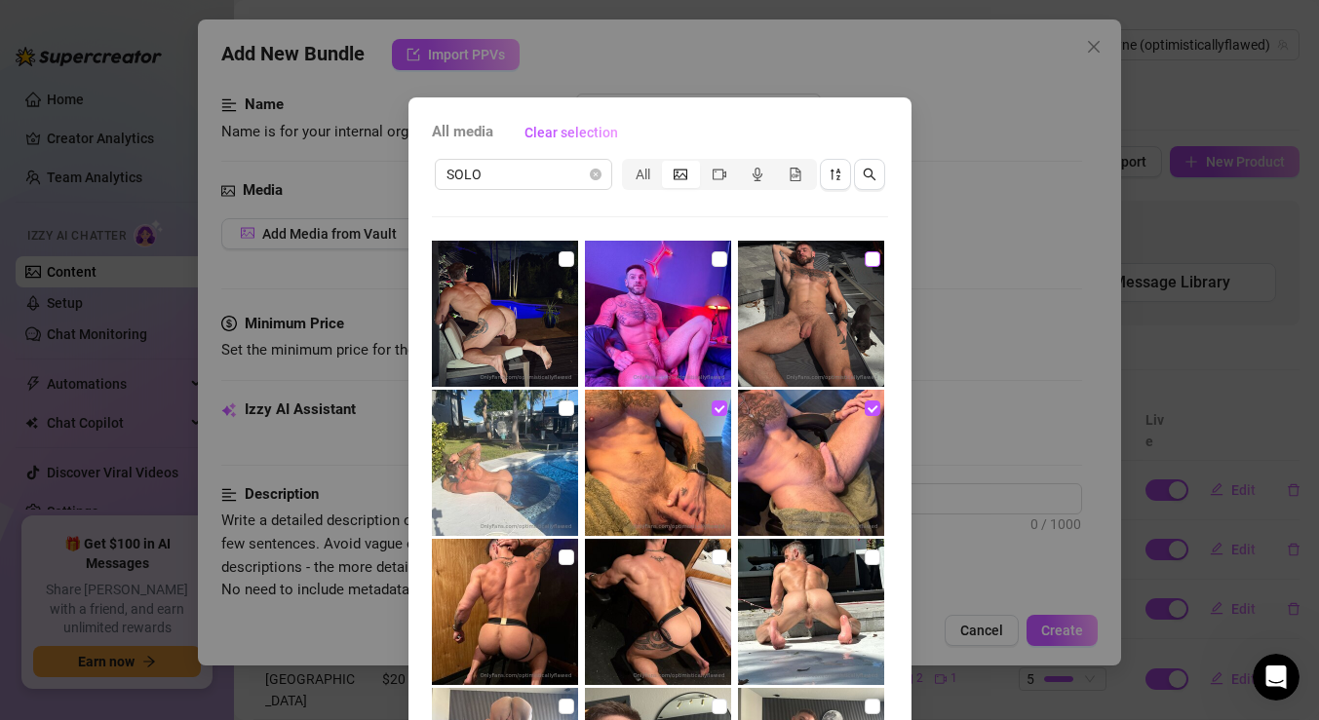
click at [869, 255] on input "checkbox" at bounding box center [873, 260] width 16 height 16
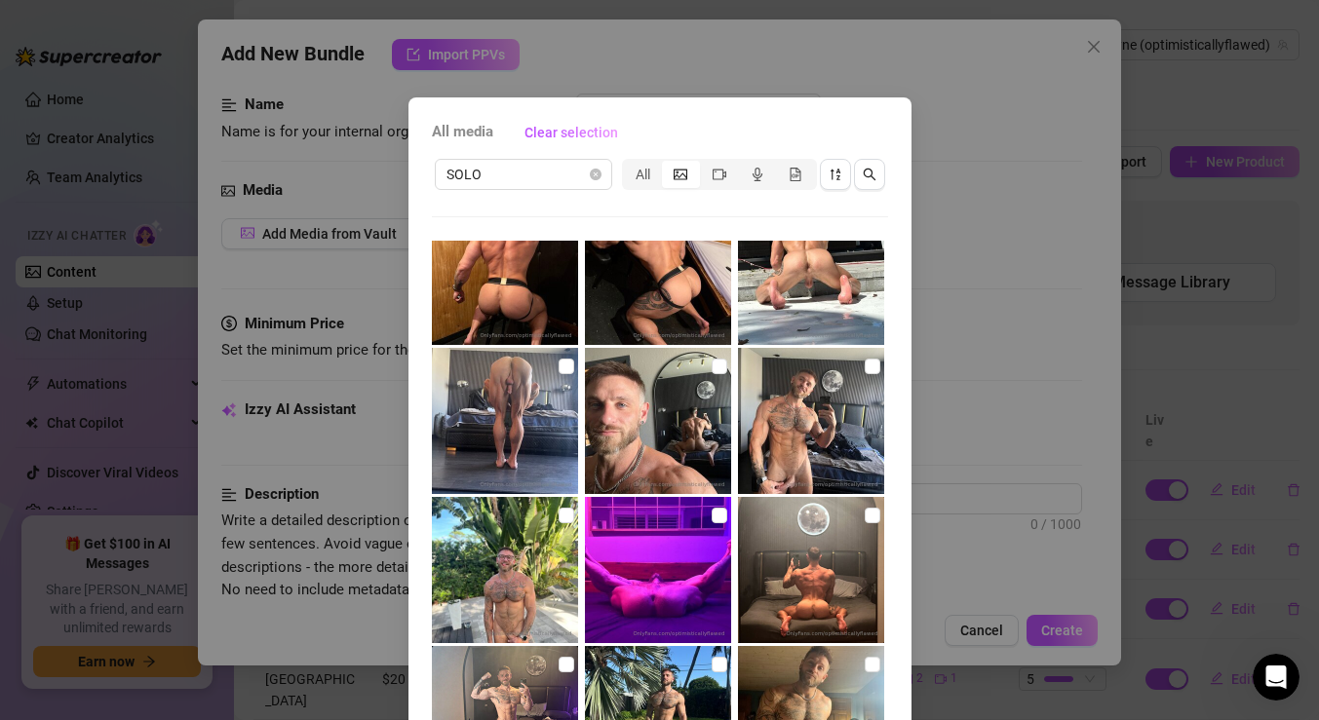
scroll to position [352, 0]
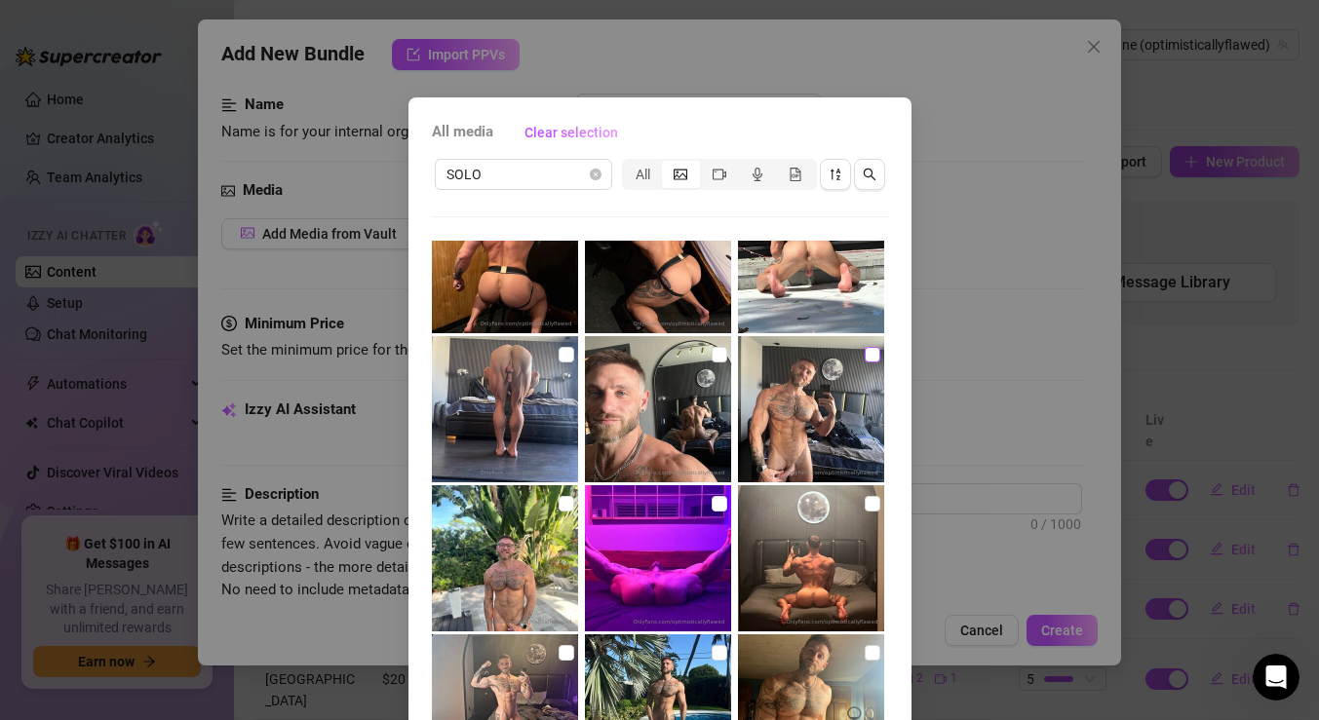
click at [869, 362] on input "checkbox" at bounding box center [873, 355] width 16 height 16
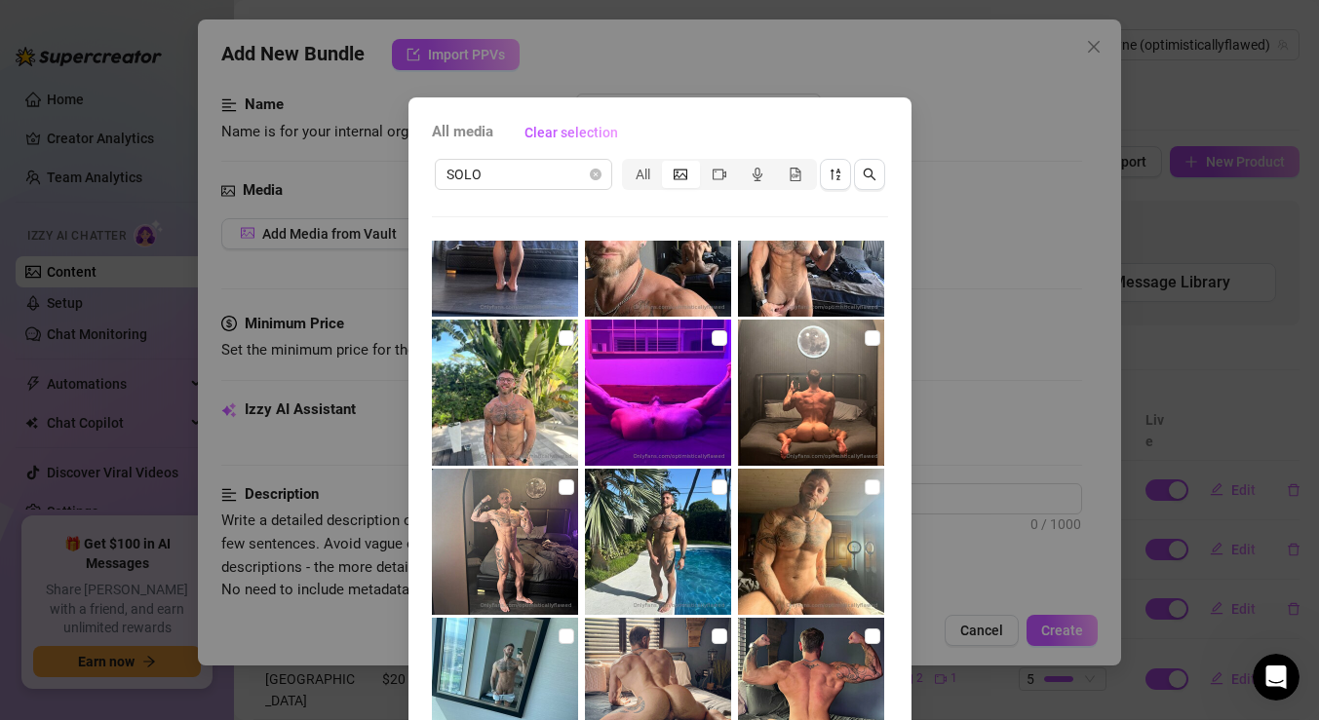
scroll to position [546, 0]
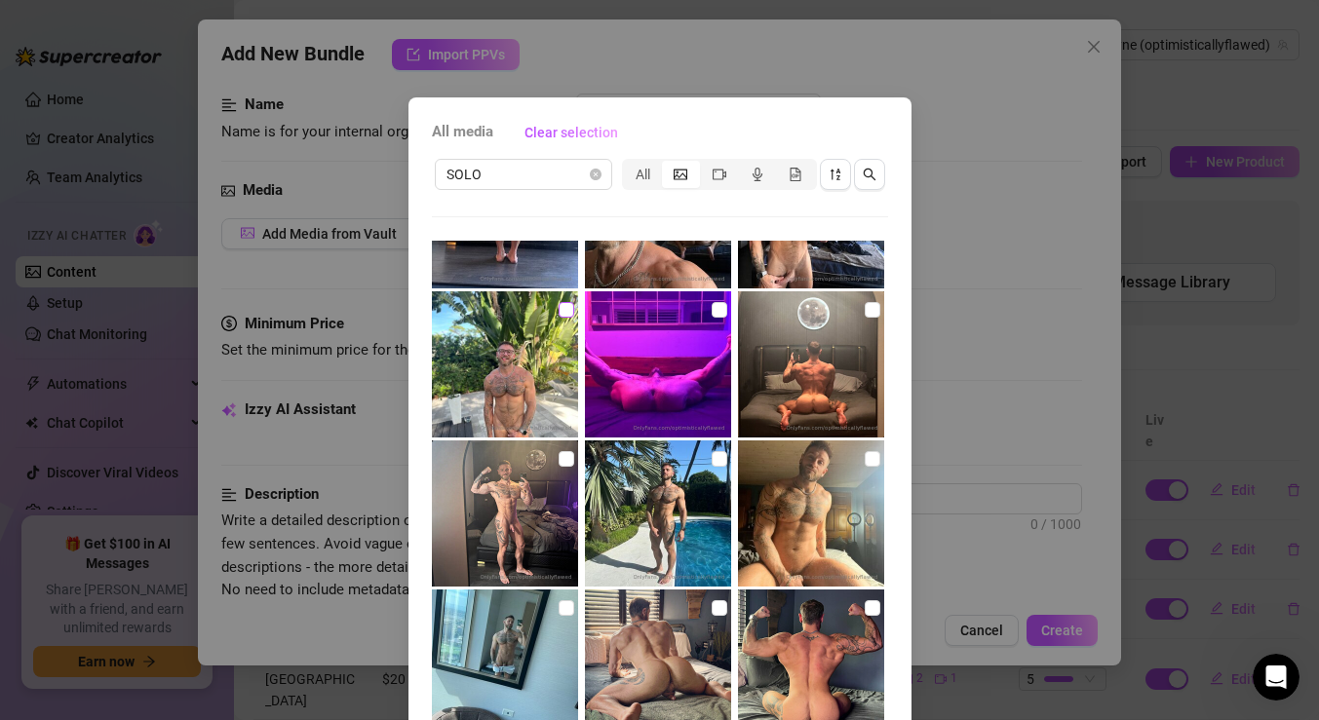
click at [567, 311] on input "checkbox" at bounding box center [567, 310] width 16 height 16
click at [563, 454] on input "checkbox" at bounding box center [567, 459] width 16 height 16
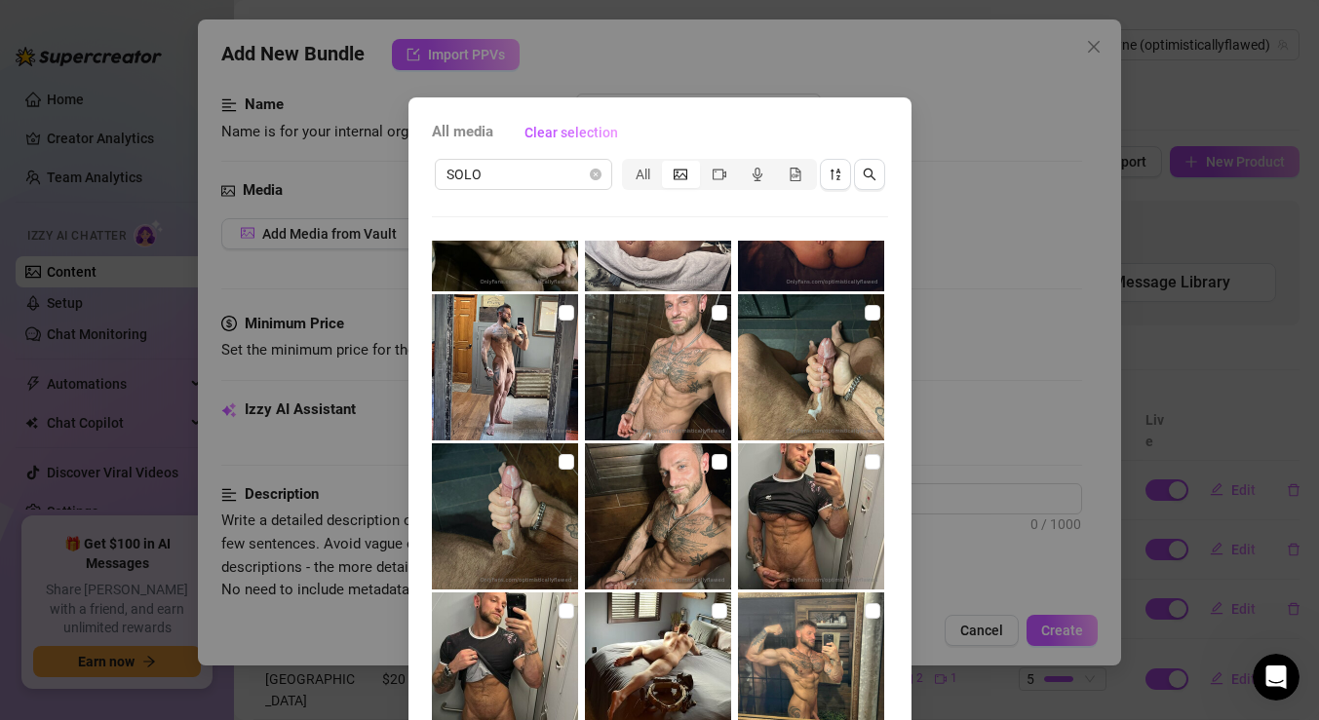
scroll to position [1139, 0]
click at [868, 313] on input "checkbox" at bounding box center [873, 314] width 16 height 16
click at [569, 466] on input "checkbox" at bounding box center [567, 463] width 16 height 16
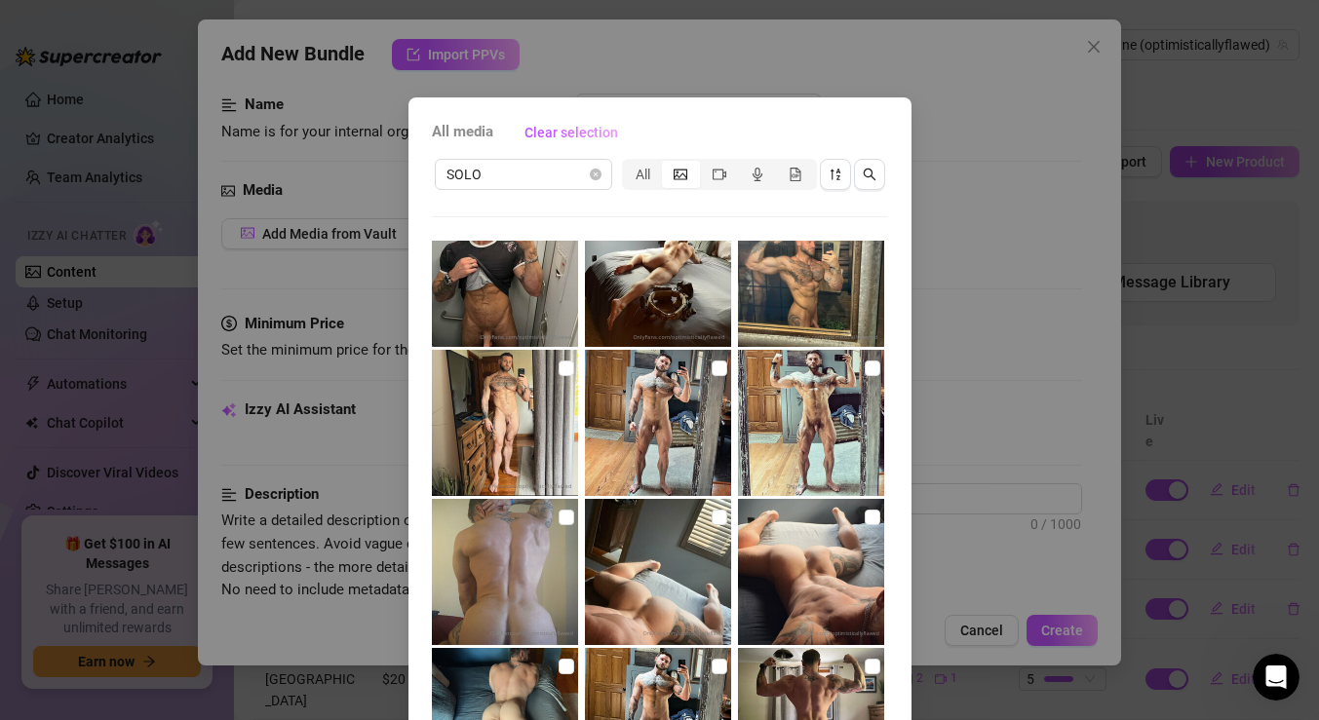
scroll to position [1583, 0]
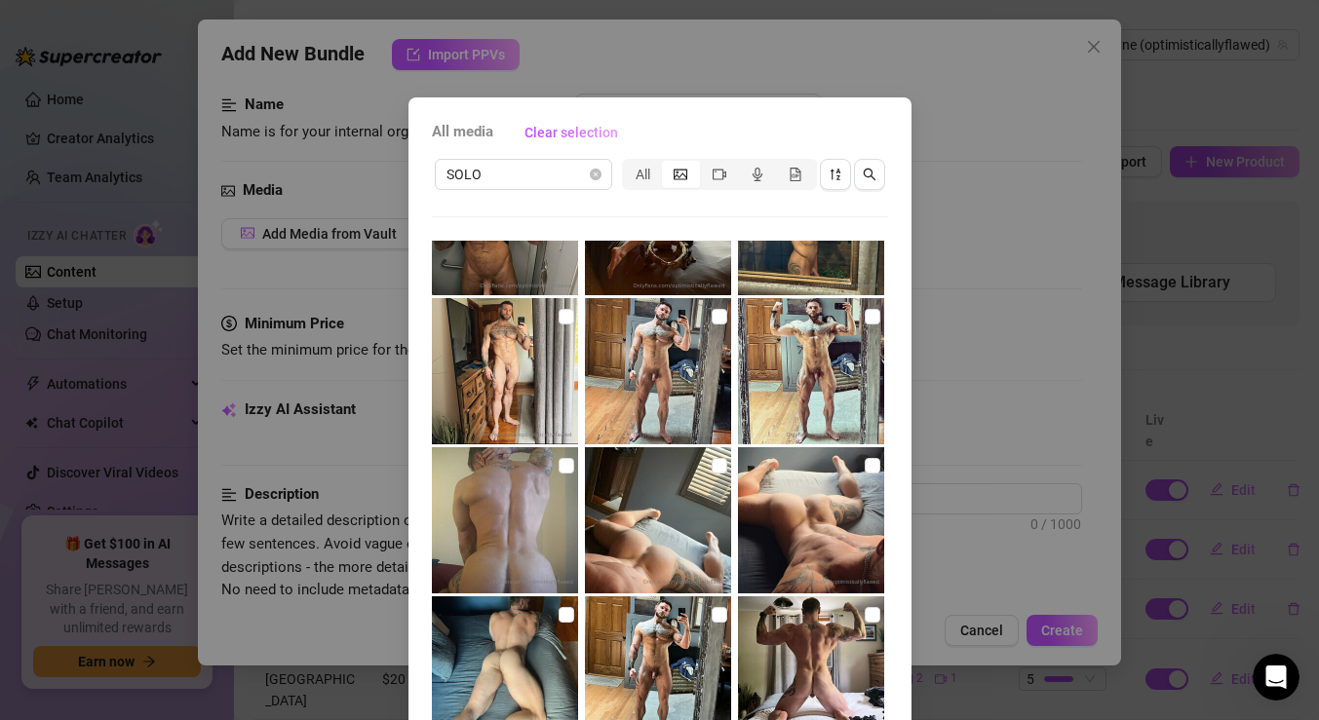
click at [552, 330] on img at bounding box center [505, 371] width 146 height 146
click at [718, 318] on input "checkbox" at bounding box center [720, 317] width 16 height 16
click at [872, 313] on input "checkbox" at bounding box center [873, 317] width 16 height 16
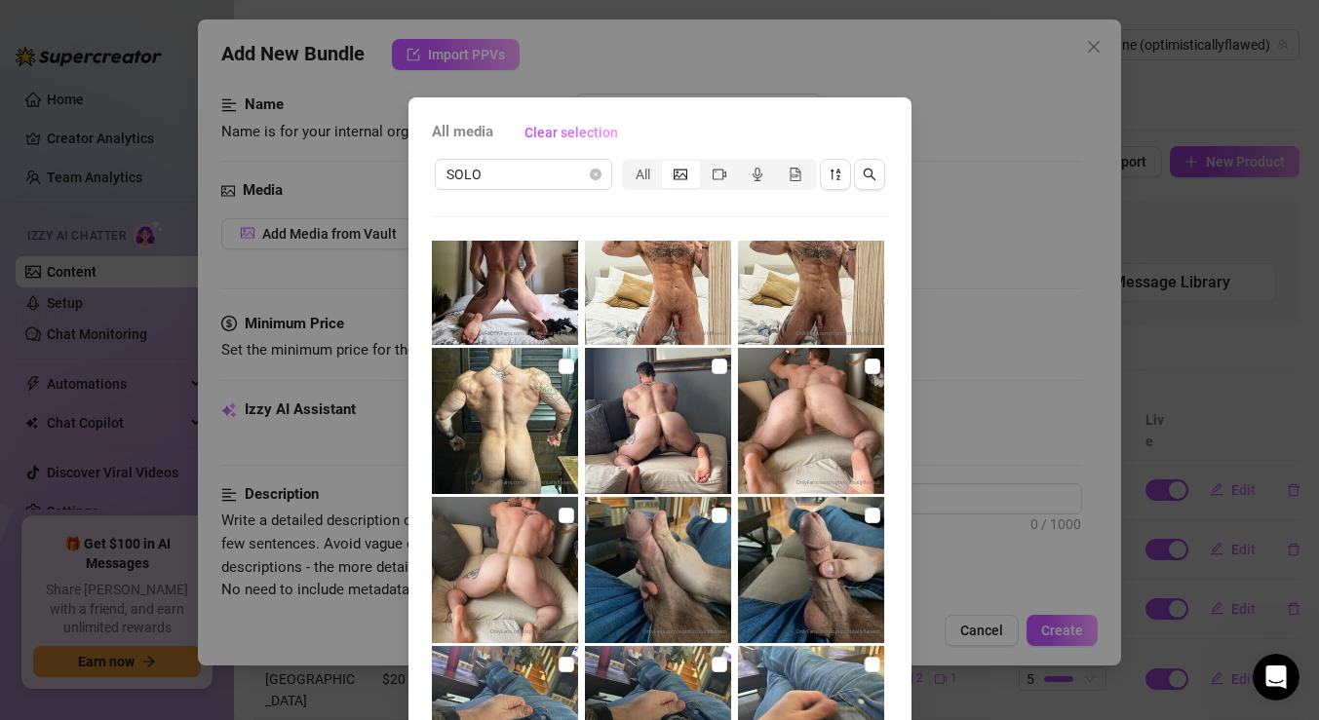
scroll to position [2154, 0]
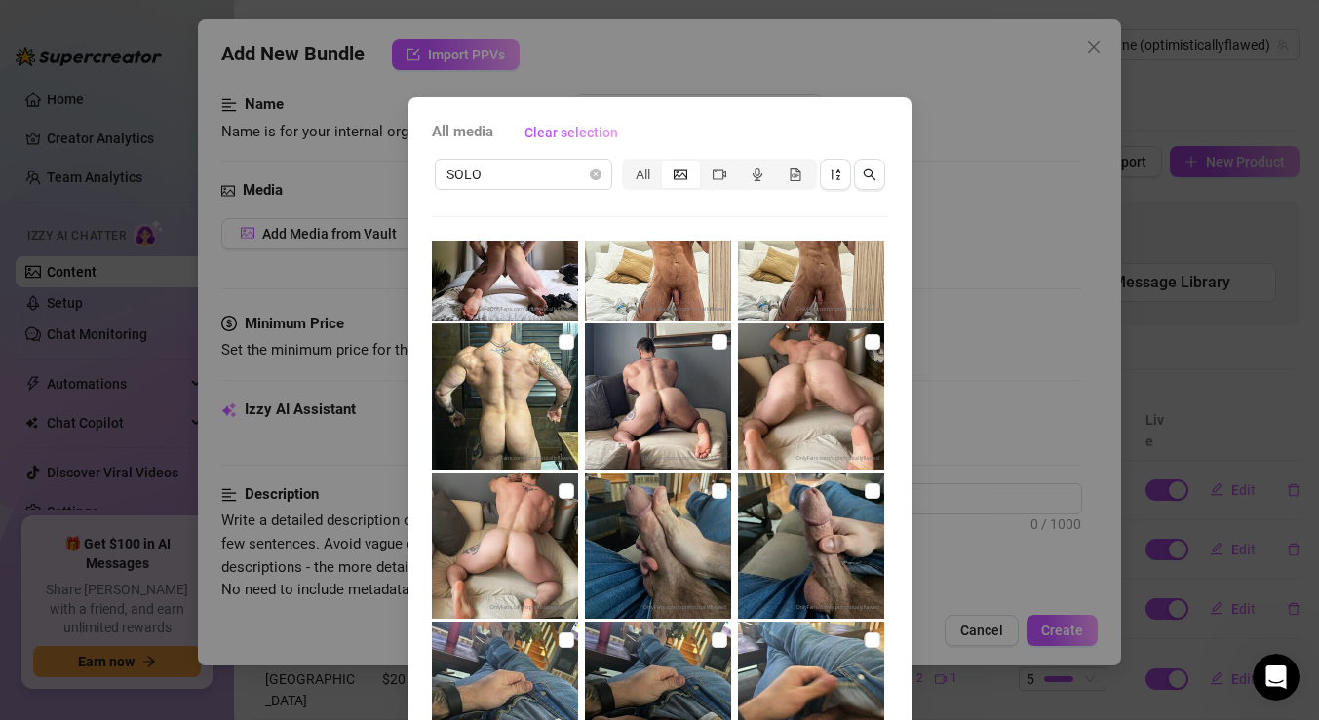
click at [728, 496] on img at bounding box center [658, 546] width 146 height 146
click at [869, 486] on input "checkbox" at bounding box center [873, 492] width 16 height 16
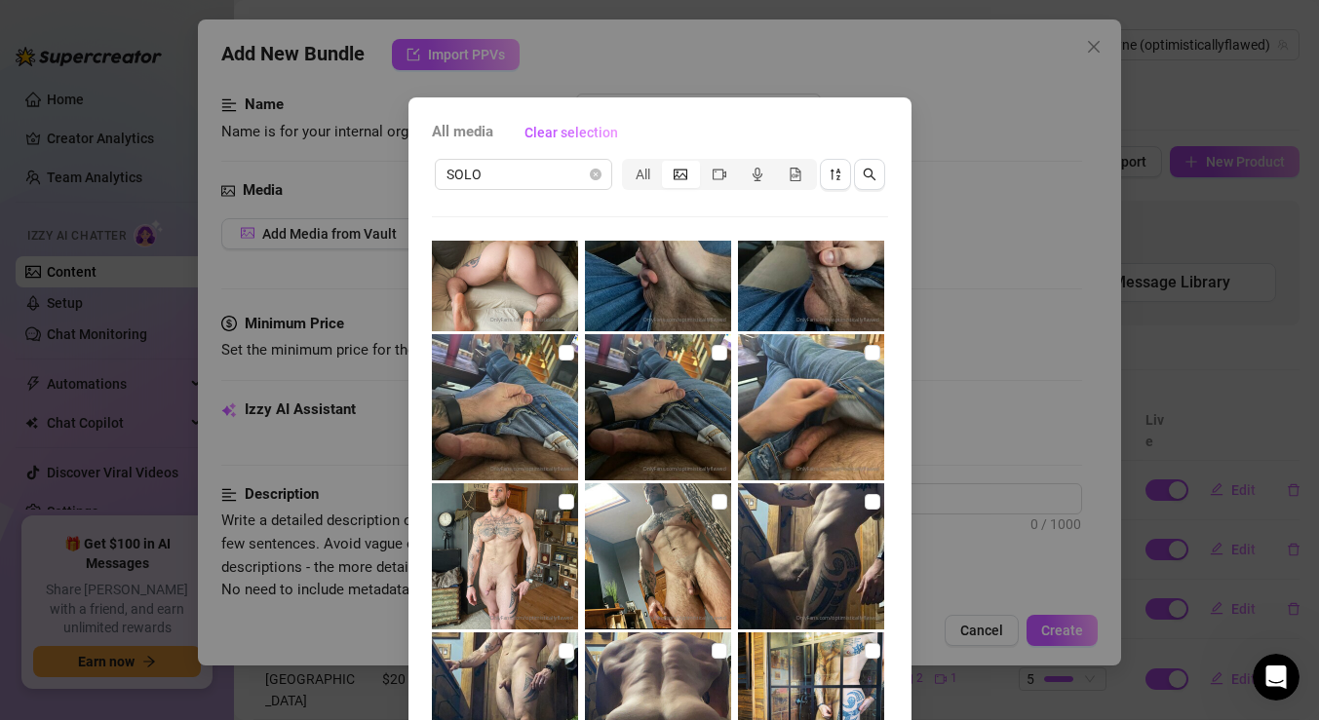
scroll to position [2454, 0]
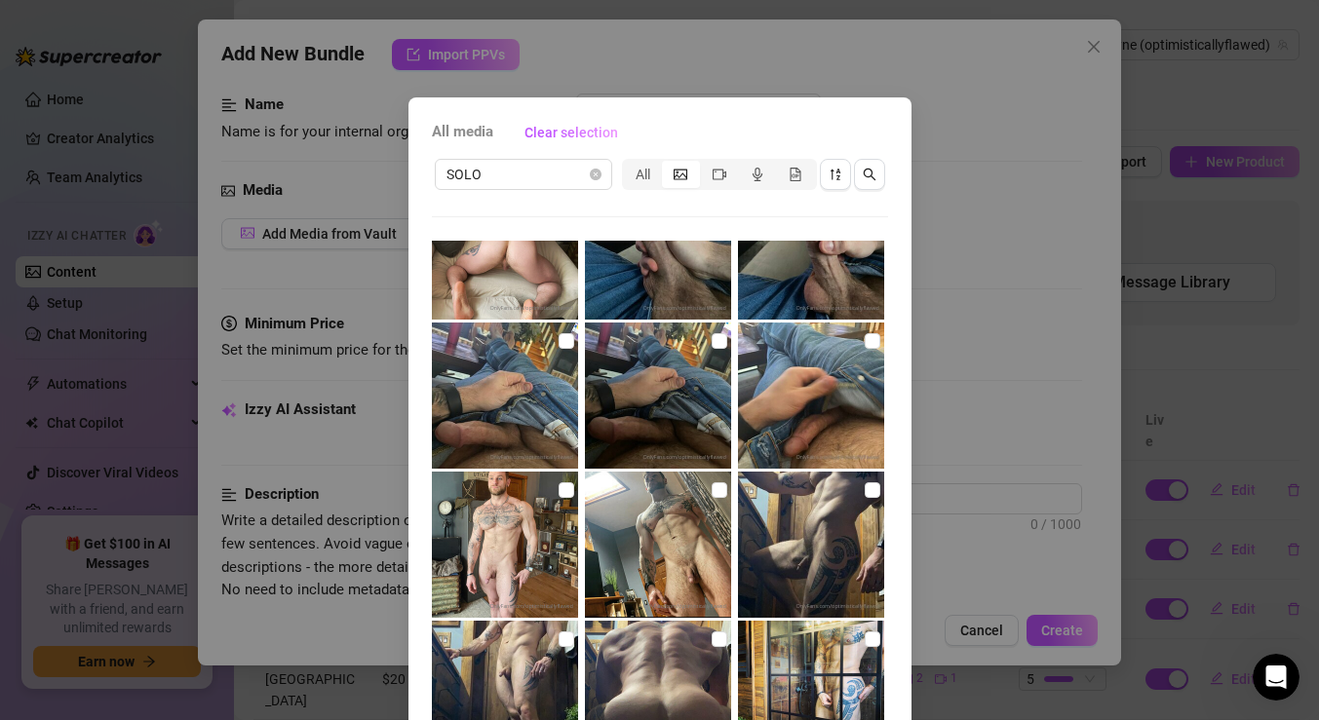
click at [710, 338] on img at bounding box center [658, 396] width 146 height 146
click at [574, 346] on img at bounding box center [505, 396] width 146 height 146
click at [863, 329] on img at bounding box center [811, 396] width 146 height 146
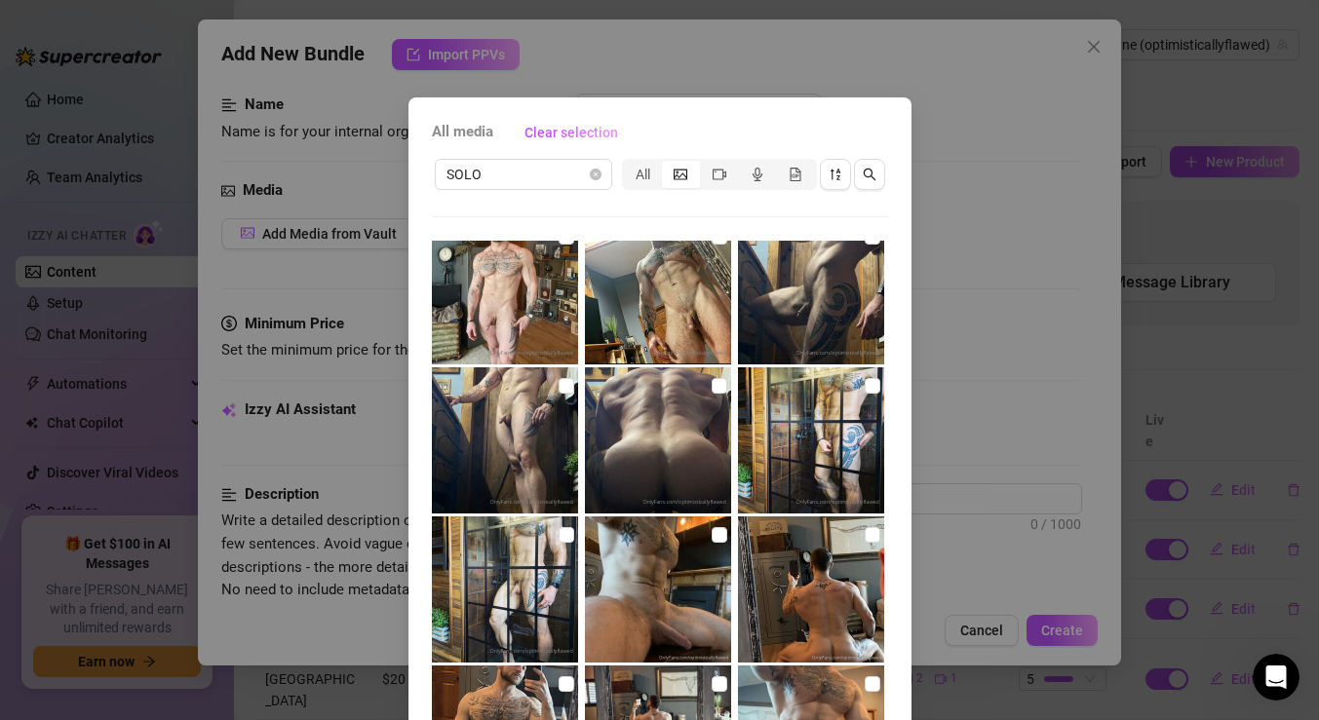
scroll to position [2915, 0]
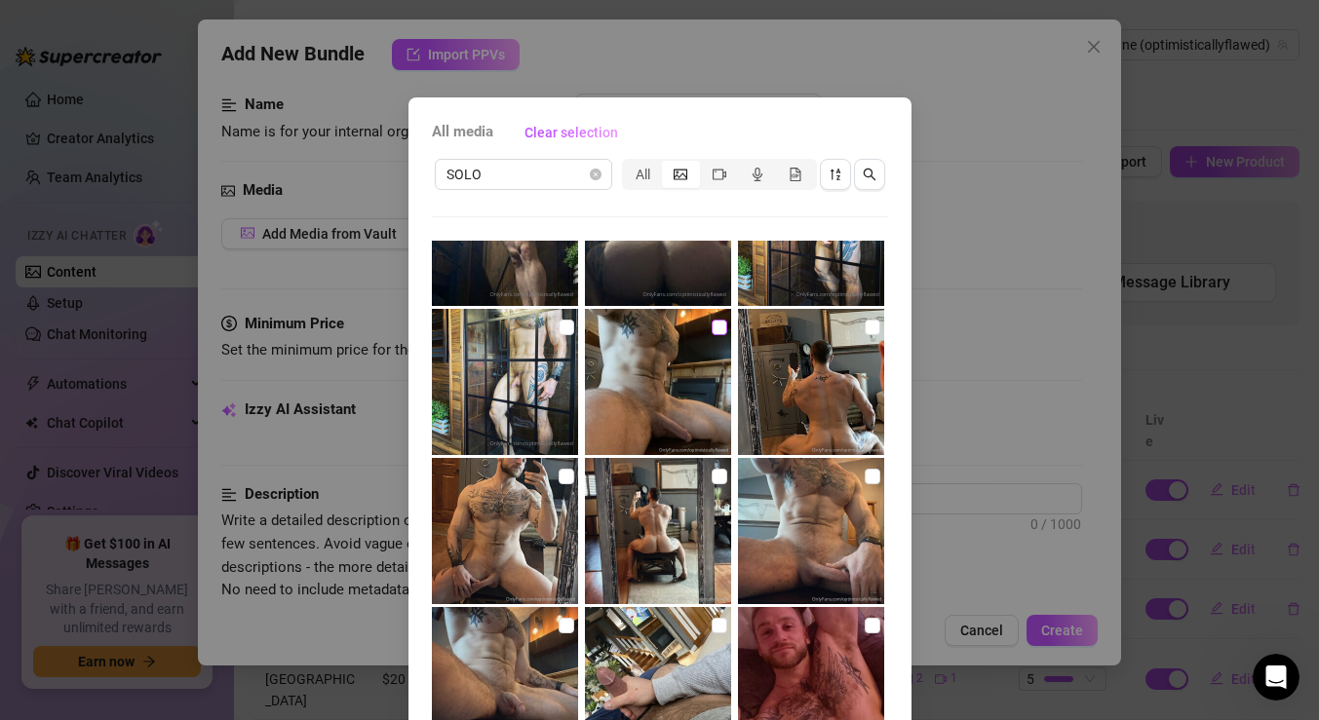
click at [721, 328] on input "checkbox" at bounding box center [720, 328] width 16 height 16
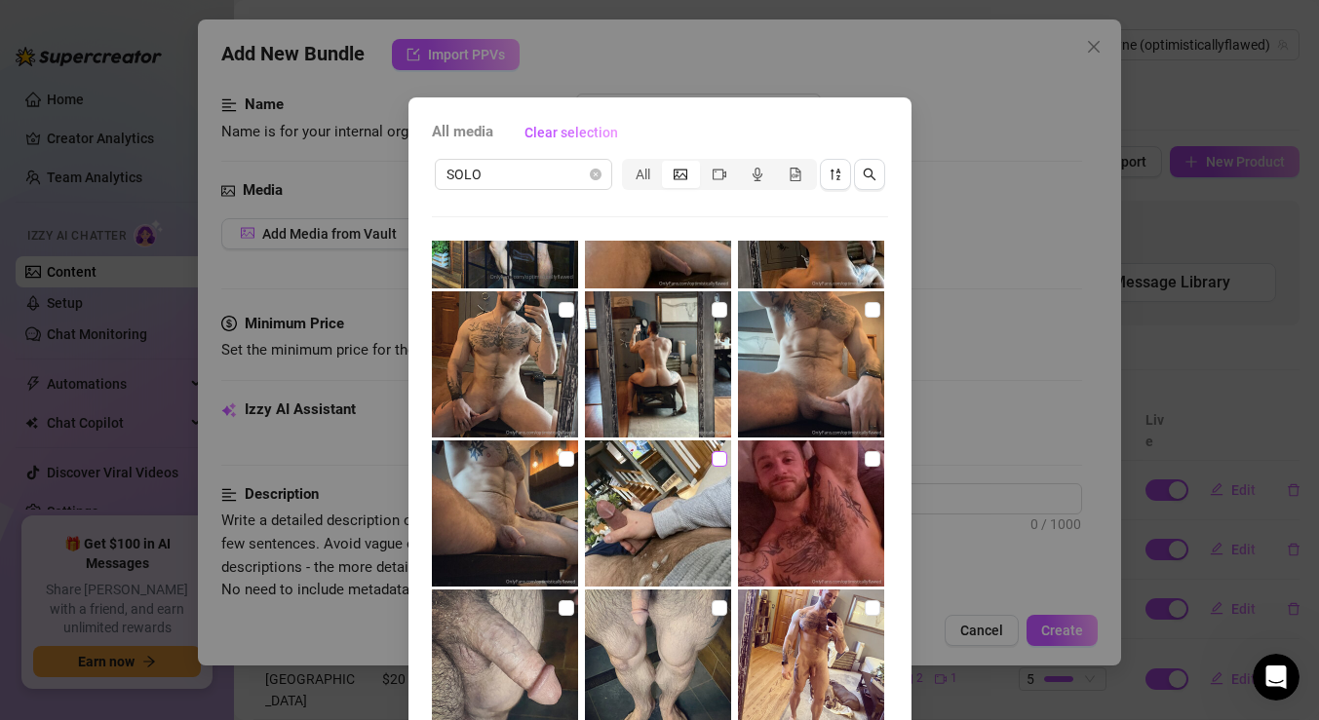
click at [718, 455] on input "checkbox" at bounding box center [720, 459] width 16 height 16
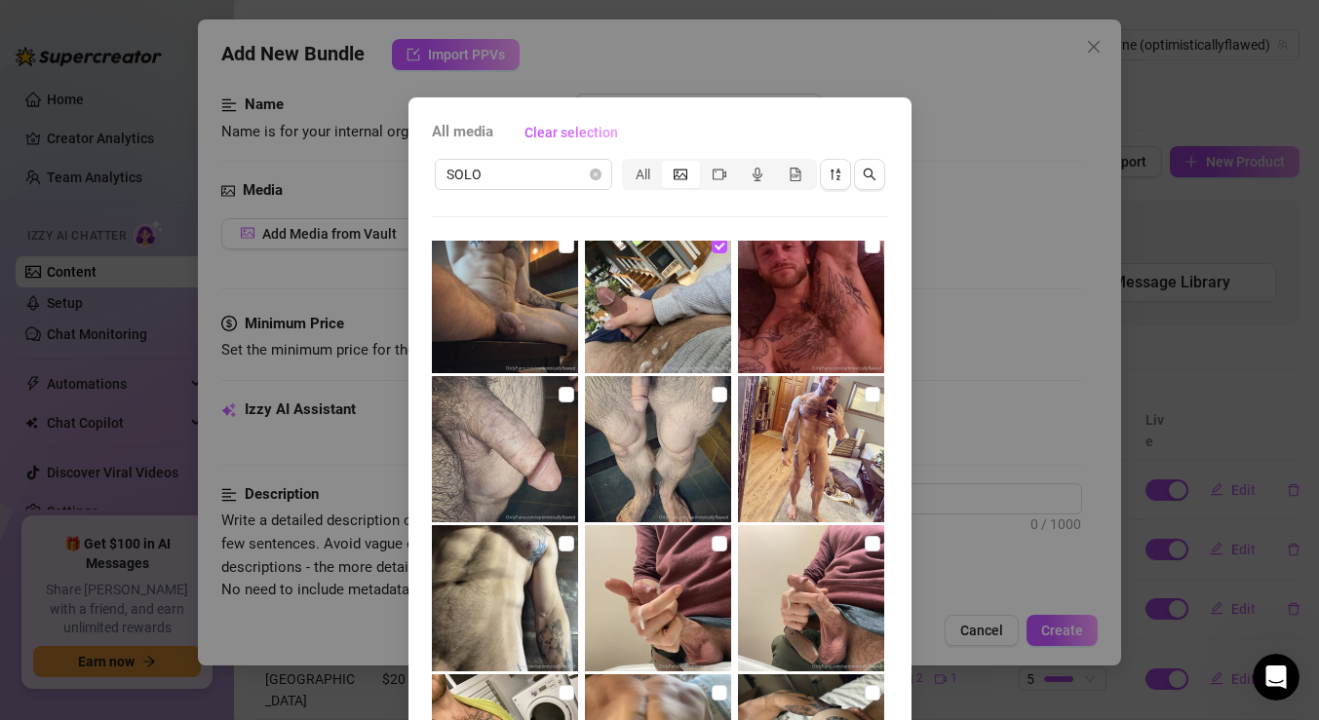
scroll to position [3307, 0]
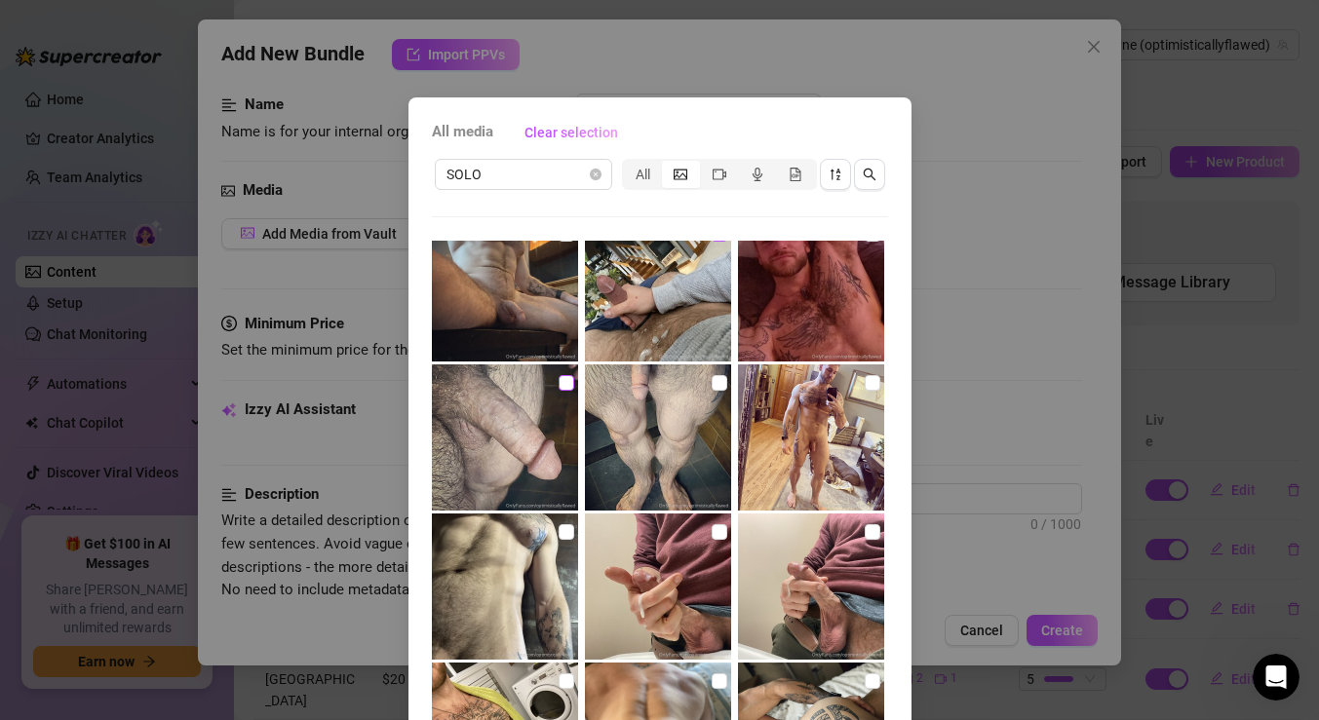
click at [567, 379] on input "checkbox" at bounding box center [567, 383] width 16 height 16
click at [870, 533] on input "checkbox" at bounding box center [873, 532] width 16 height 16
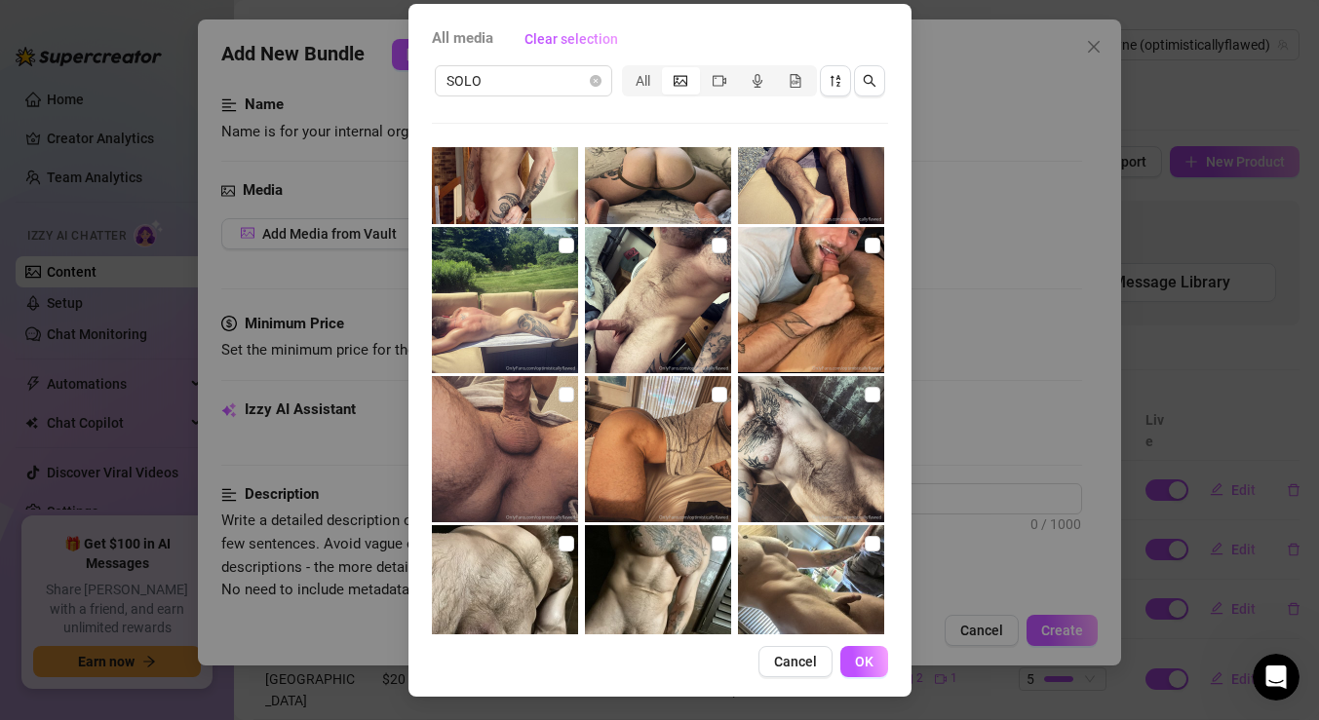
scroll to position [92, 0]
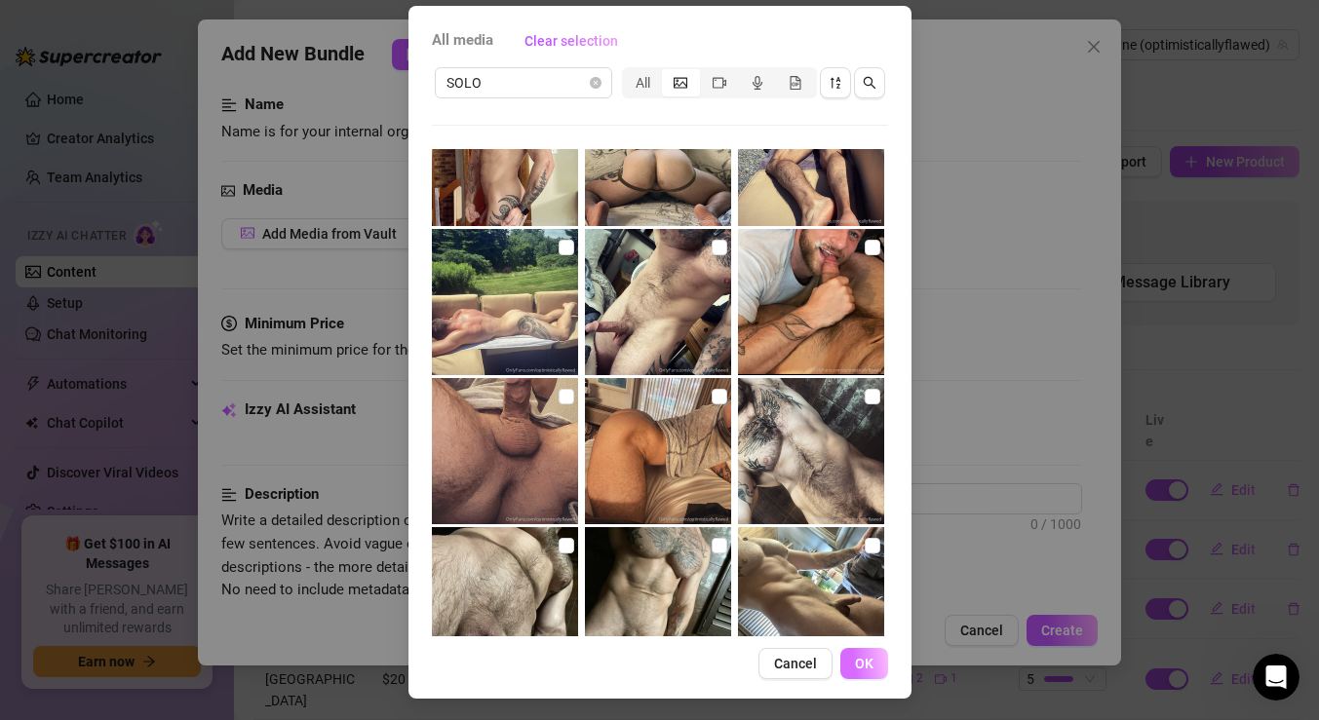
click at [861, 669] on span "OK" at bounding box center [864, 664] width 19 height 16
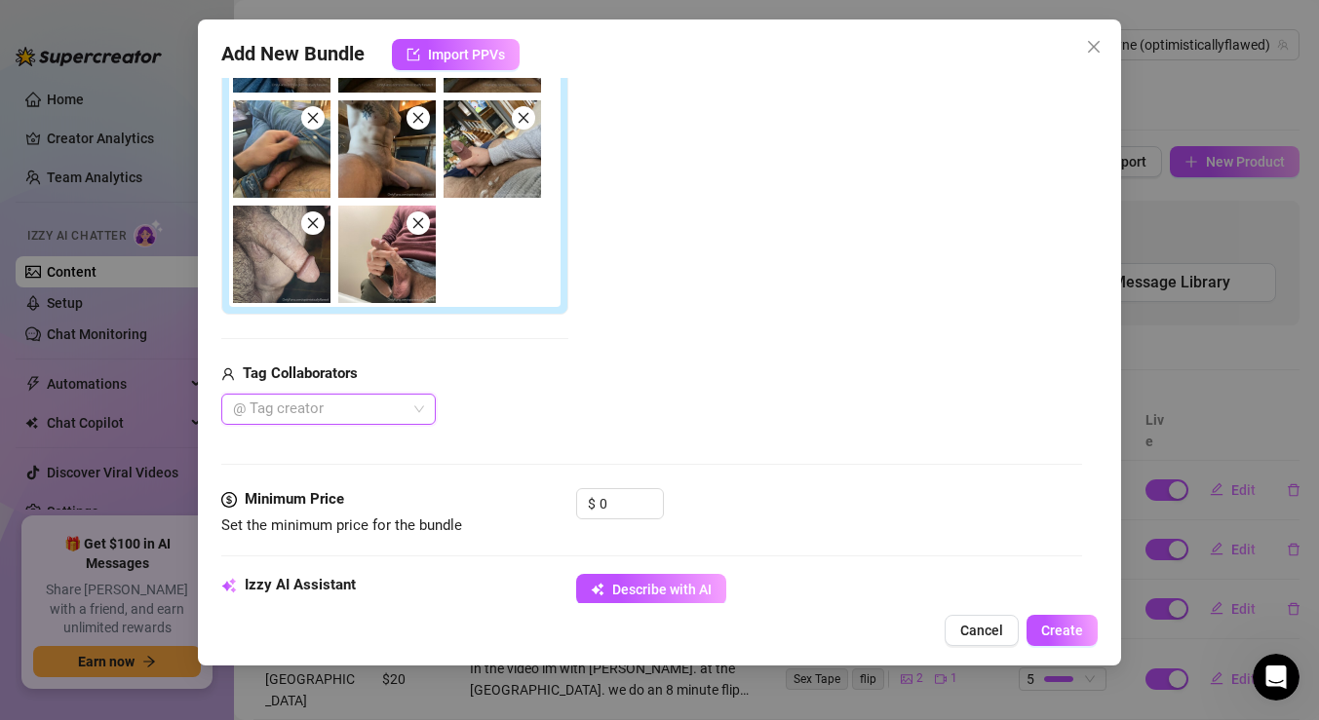
scroll to position [505, 0]
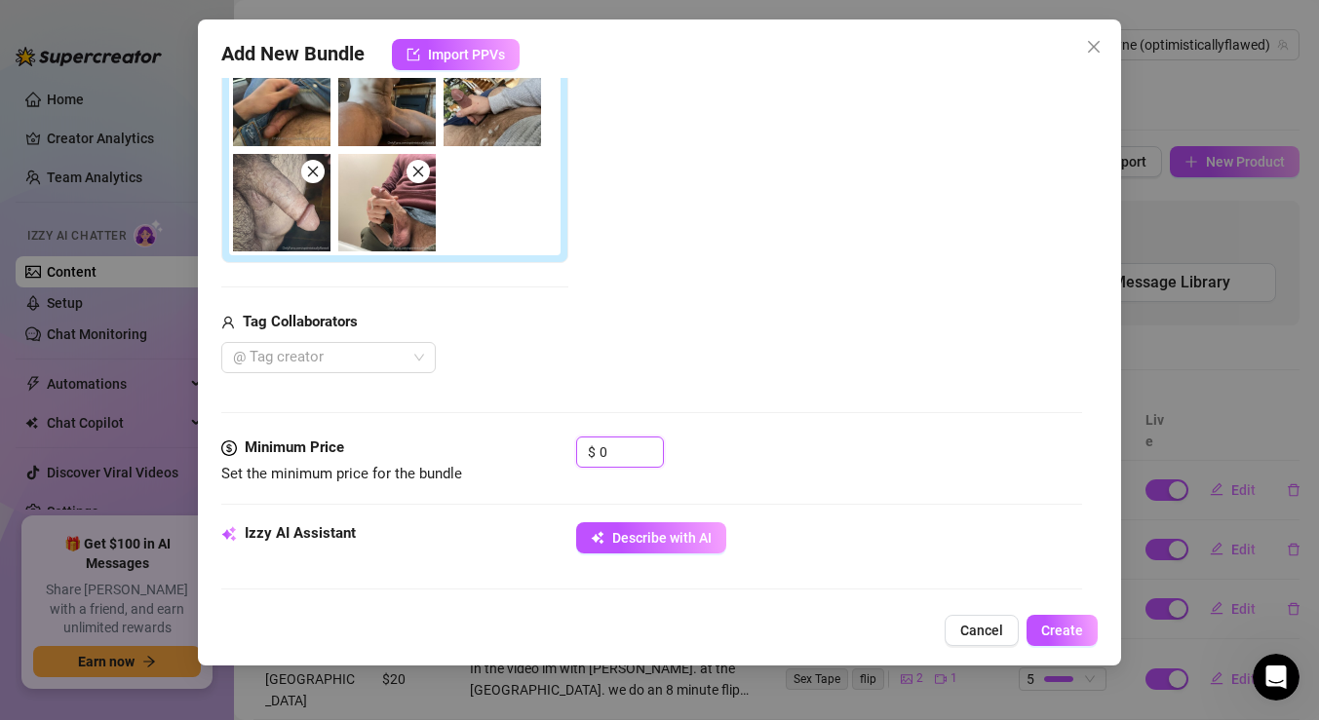
drag, startPoint x: 617, startPoint y: 449, endPoint x: 486, endPoint y: 464, distance: 131.4
click at [494, 462] on div "Minimum Price Set the minimum price for the bundle $ 0" at bounding box center [651, 462] width 861 height 50
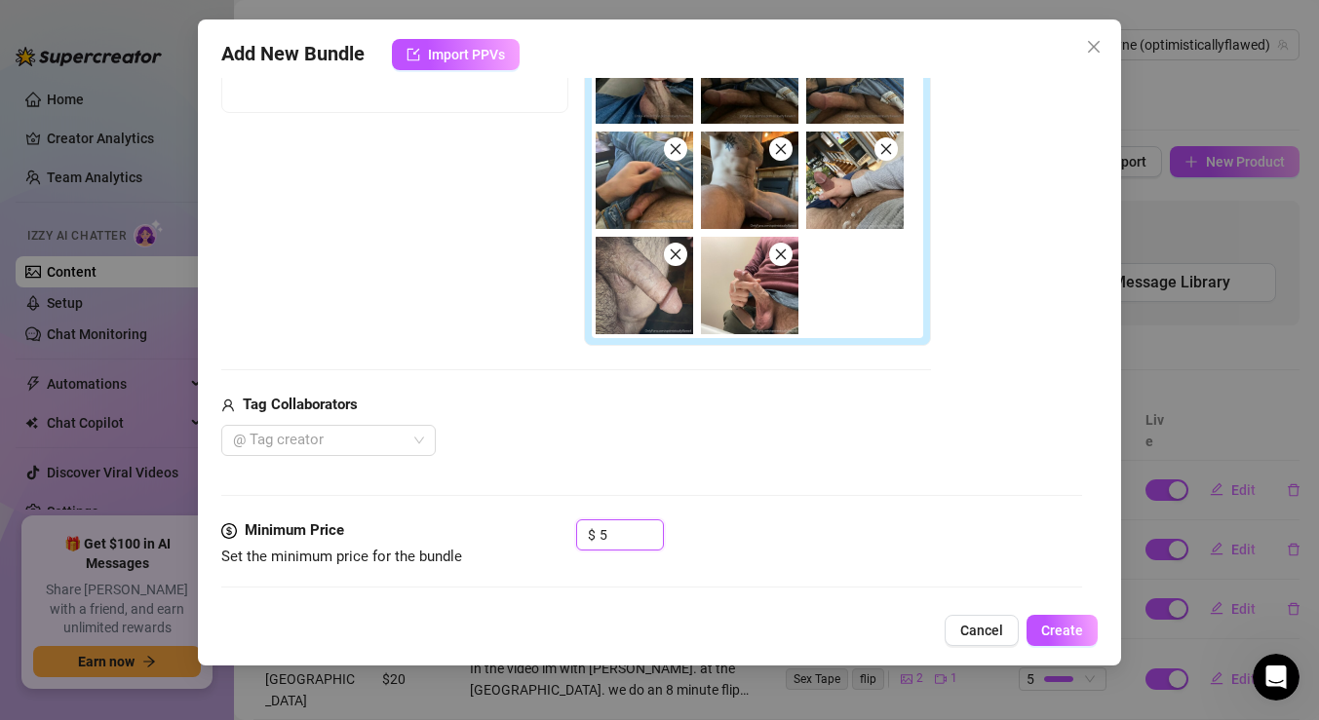
scroll to position [413, 0]
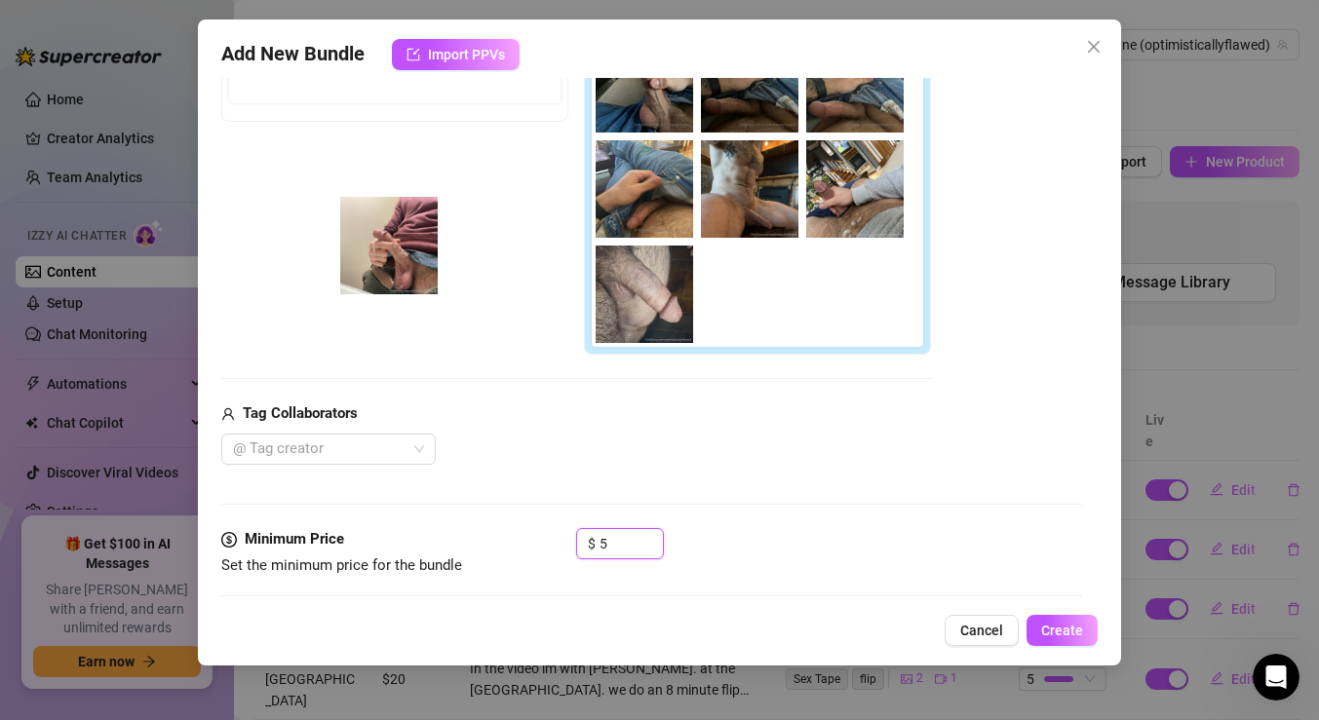
drag, startPoint x: 758, startPoint y: 317, endPoint x: 355, endPoint y: 233, distance: 412.2
click at [353, 254] on div "Free preview Pay to view" at bounding box center [576, 162] width 710 height 388
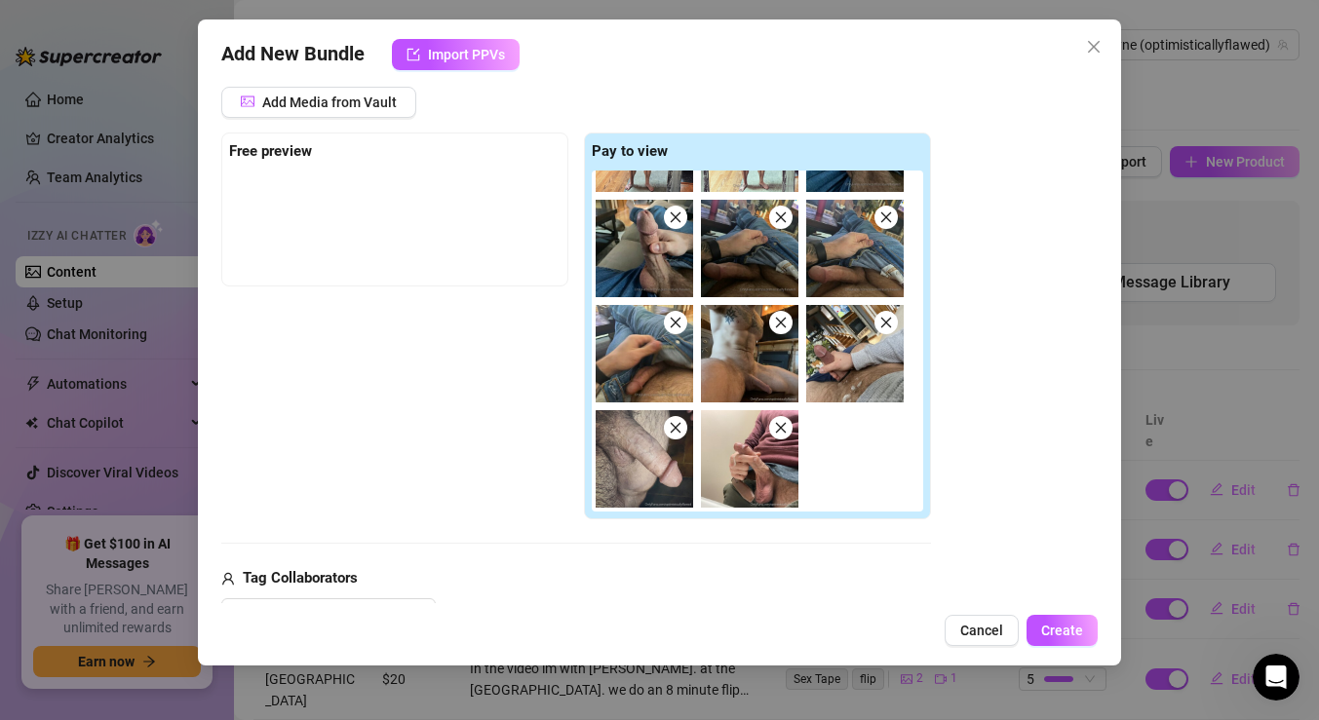
scroll to position [207, 0]
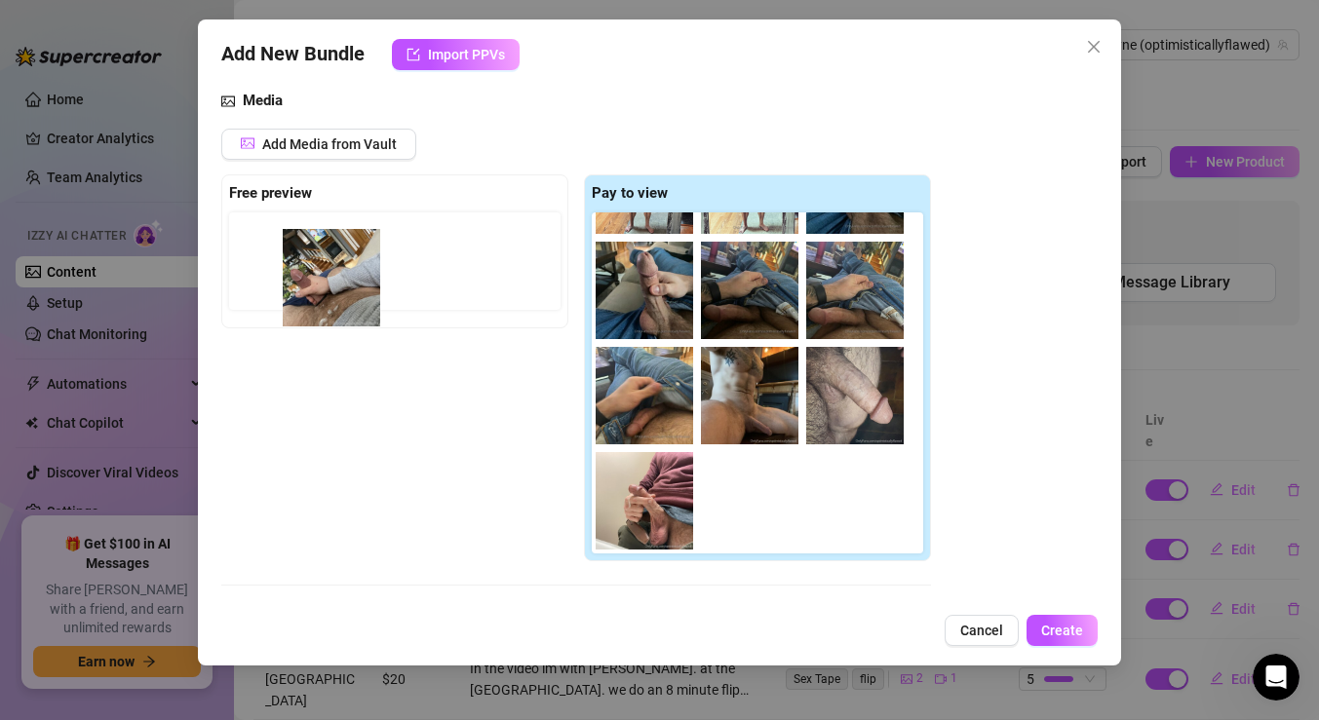
drag, startPoint x: 836, startPoint y: 397, endPoint x: 299, endPoint y: 274, distance: 551.0
click at [298, 274] on div "Free preview Pay to view" at bounding box center [576, 369] width 710 height 388
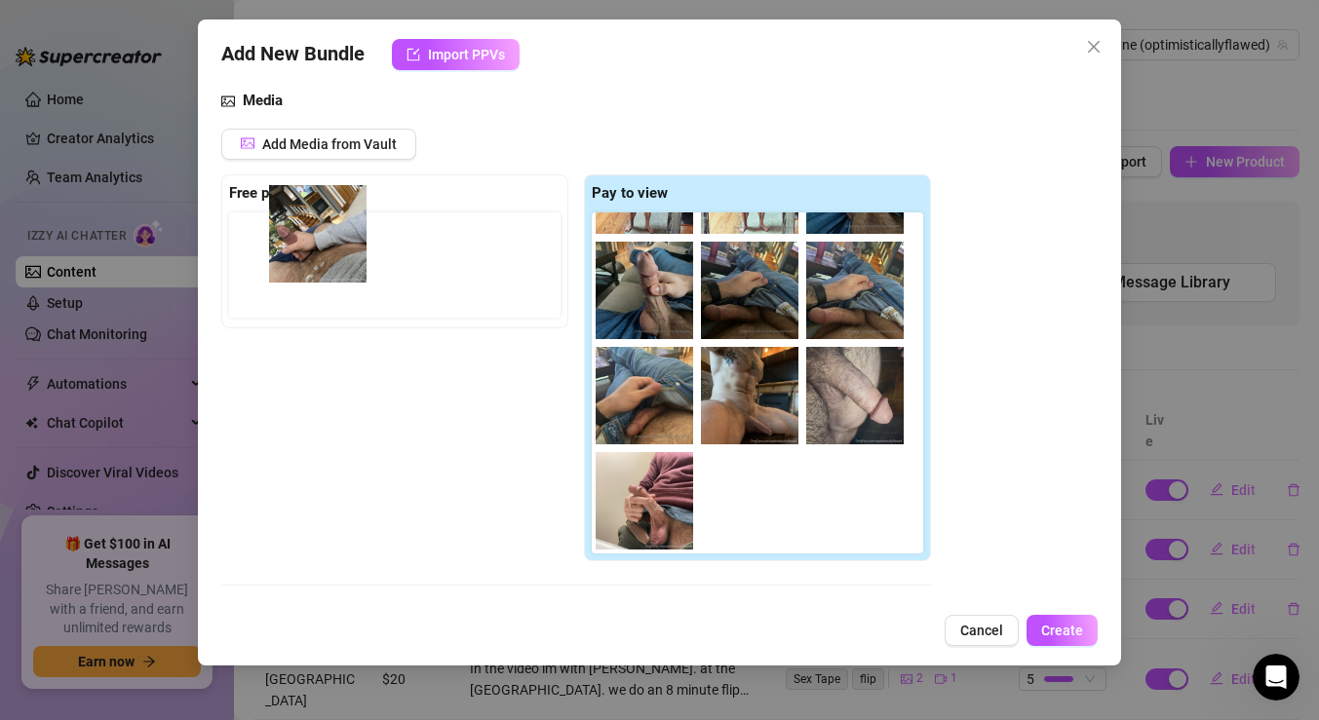
drag, startPoint x: 856, startPoint y: 402, endPoint x: 314, endPoint y: 240, distance: 565.7
click at [314, 240] on div "Free preview Pay to view" at bounding box center [576, 369] width 710 height 388
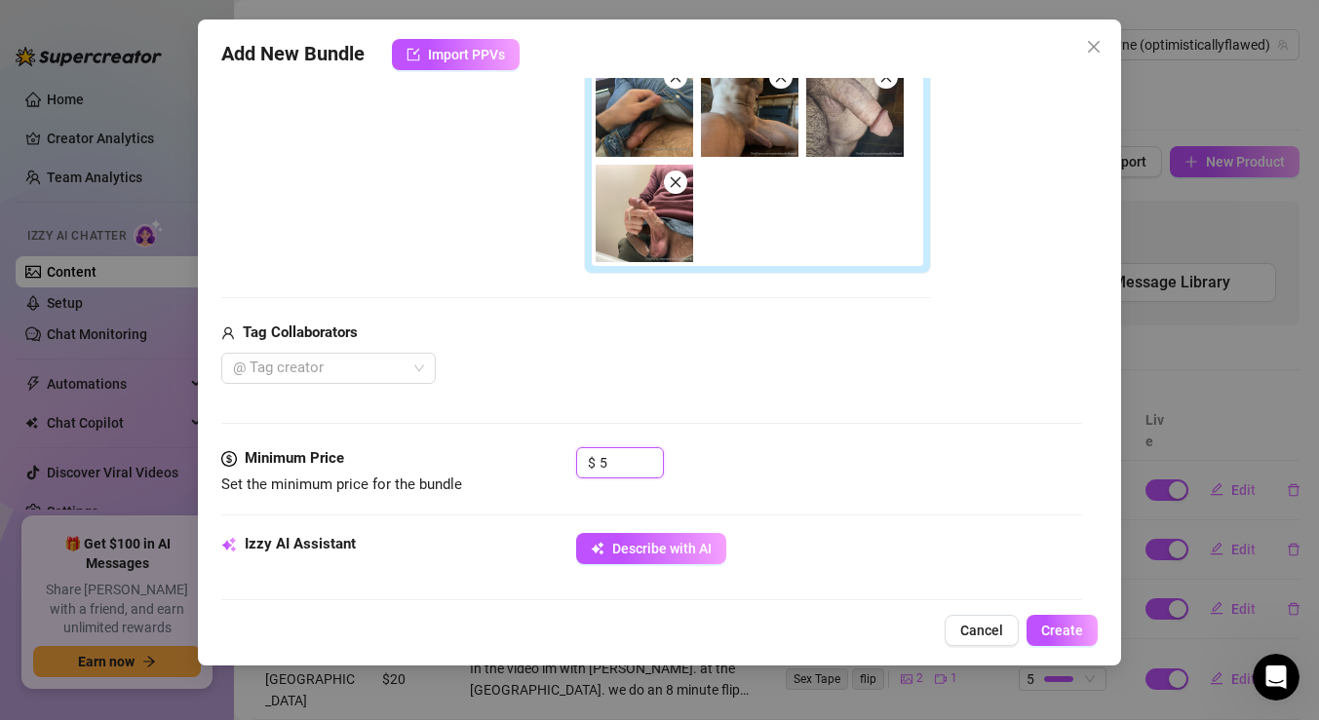
scroll to position [550, 0]
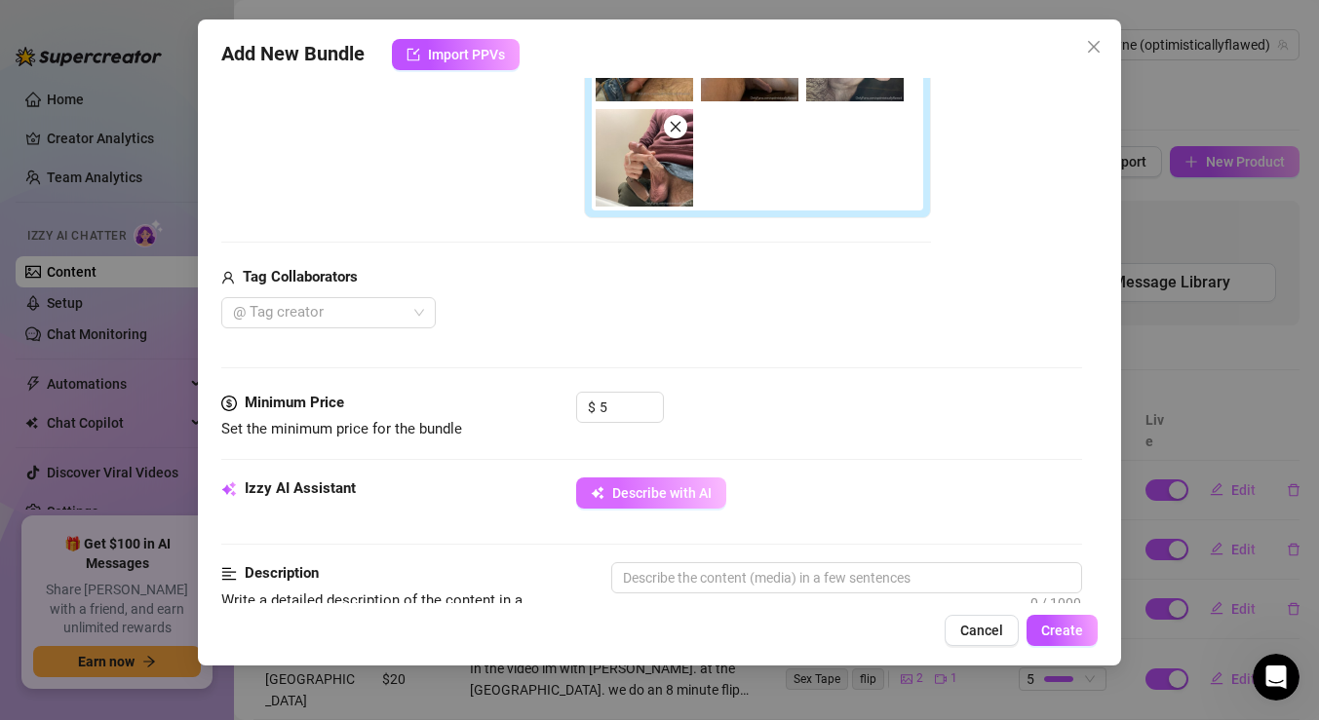
click at [670, 487] on span "Describe with AI" at bounding box center [661, 493] width 99 height 16
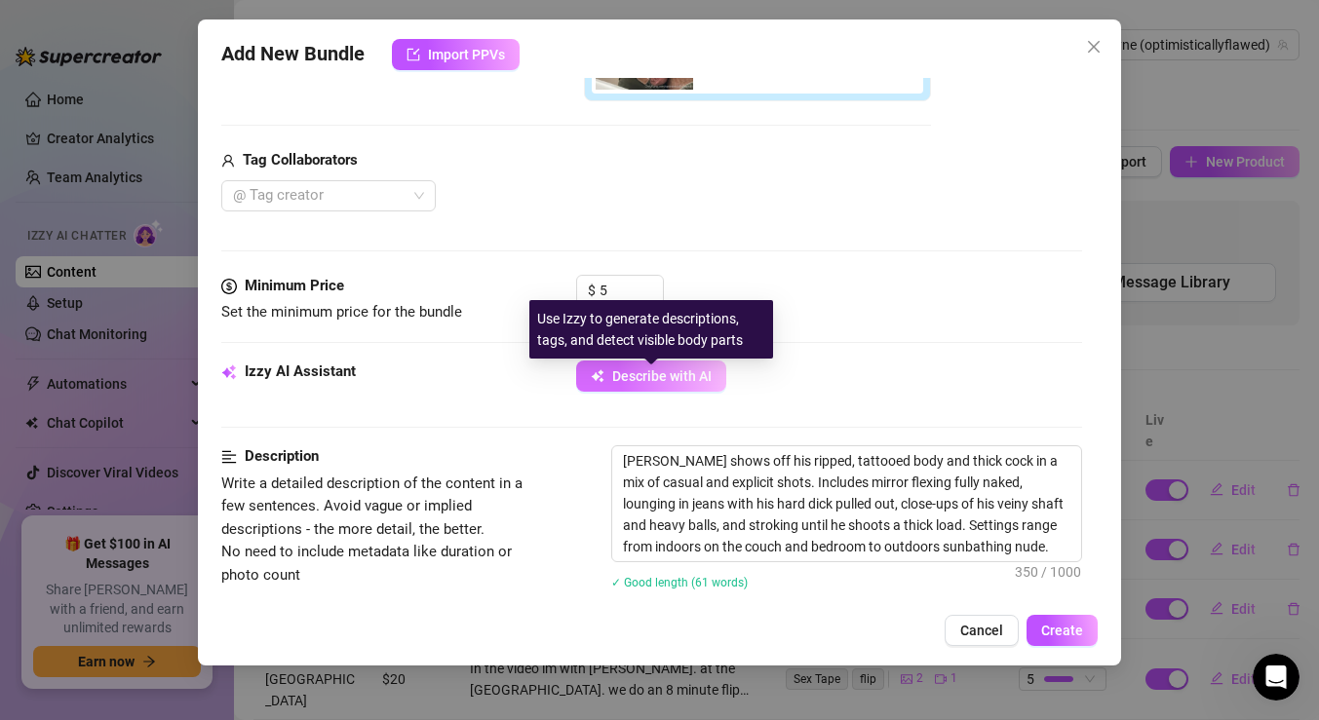
scroll to position [668, 0]
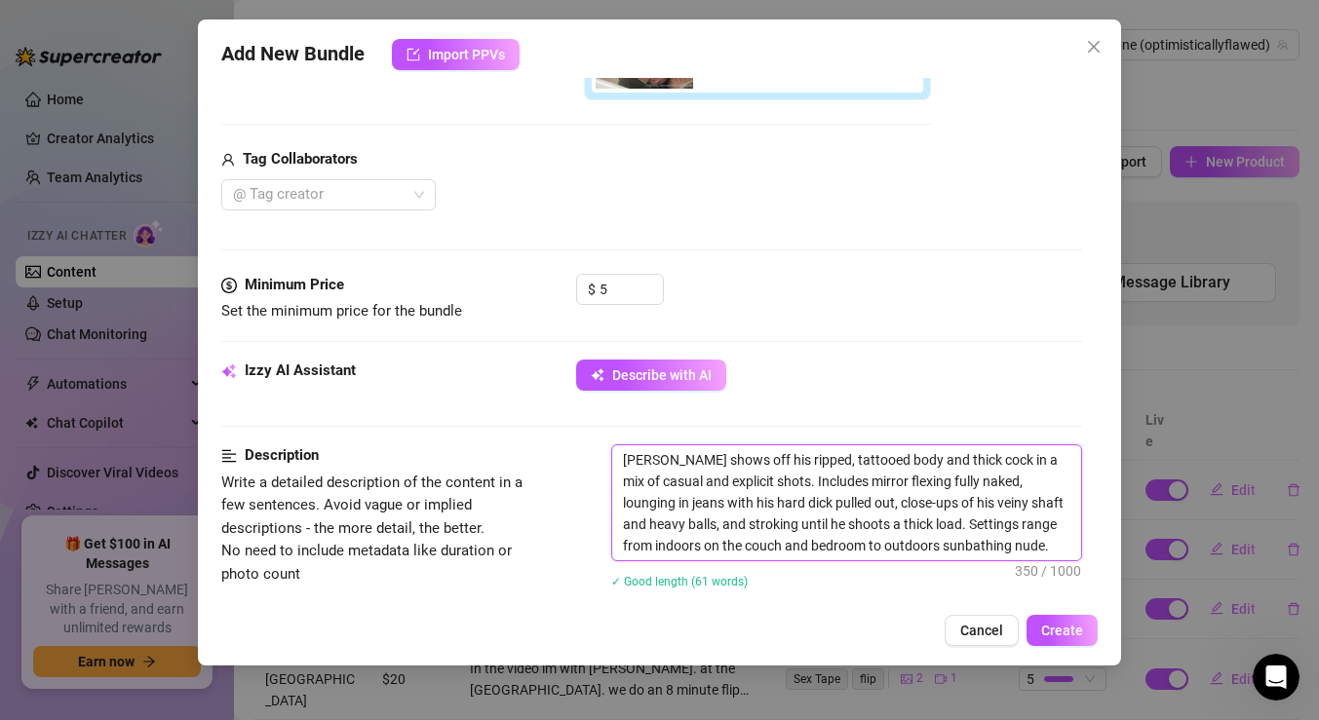
click at [642, 459] on textarea "Leo shows off his ripped, tattooed body and thick cock in a mix of casual and e…" at bounding box center [846, 503] width 469 height 115
click at [684, 460] on textarea "Leo shows off his ripped, tattooed body and thick cock in a mix of casual and e…" at bounding box center [846, 503] width 469 height 115
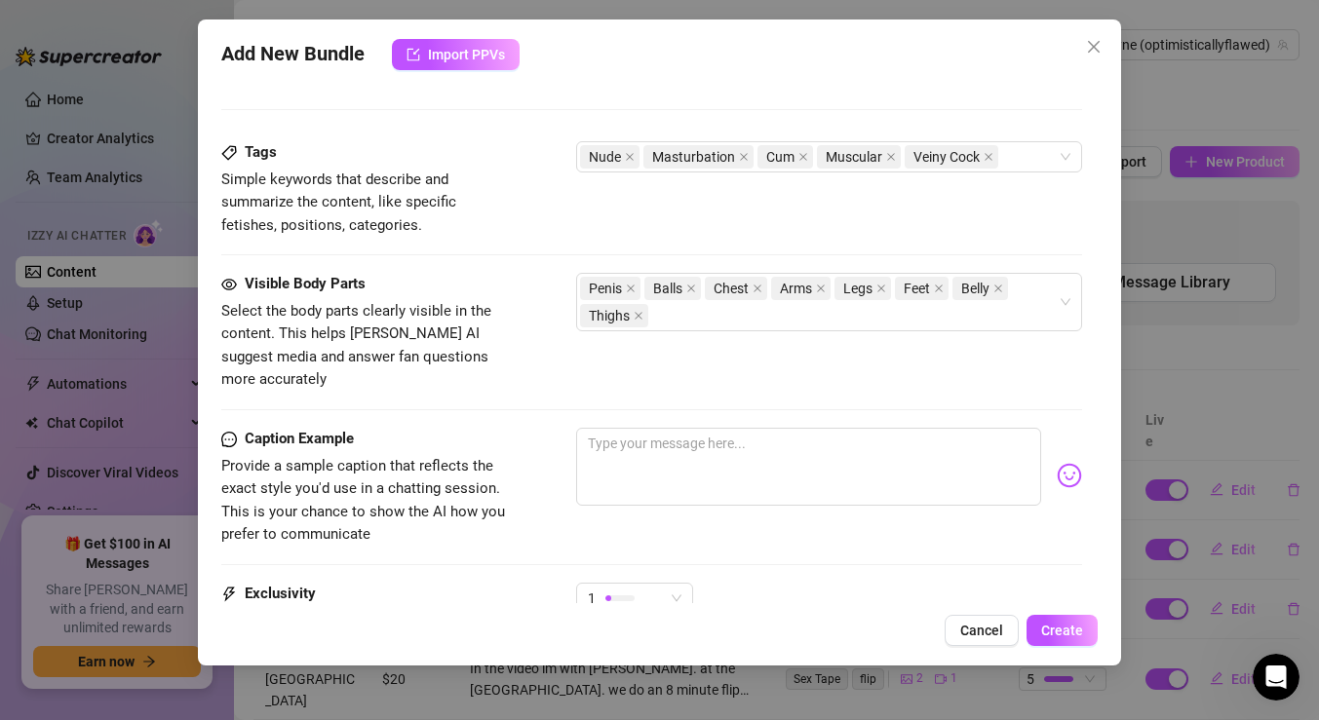
scroll to position [1220, 0]
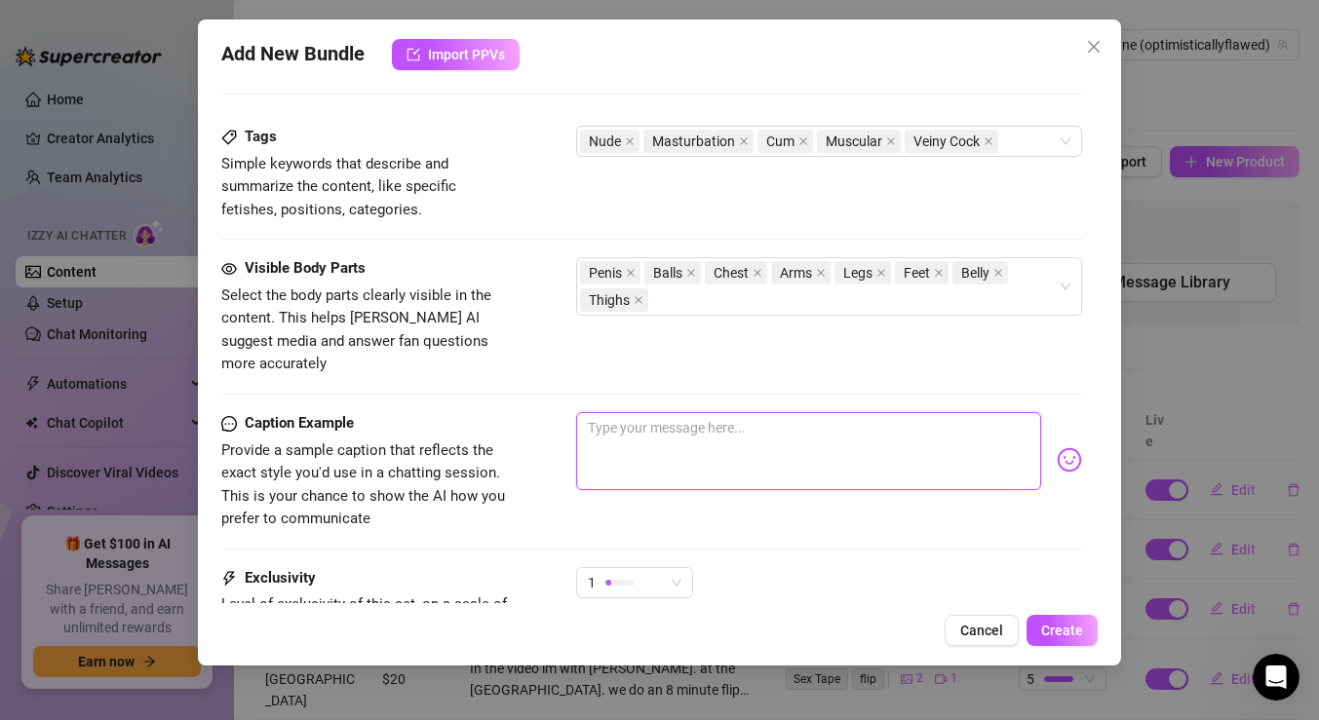
click at [719, 421] on textarea at bounding box center [808, 451] width 465 height 78
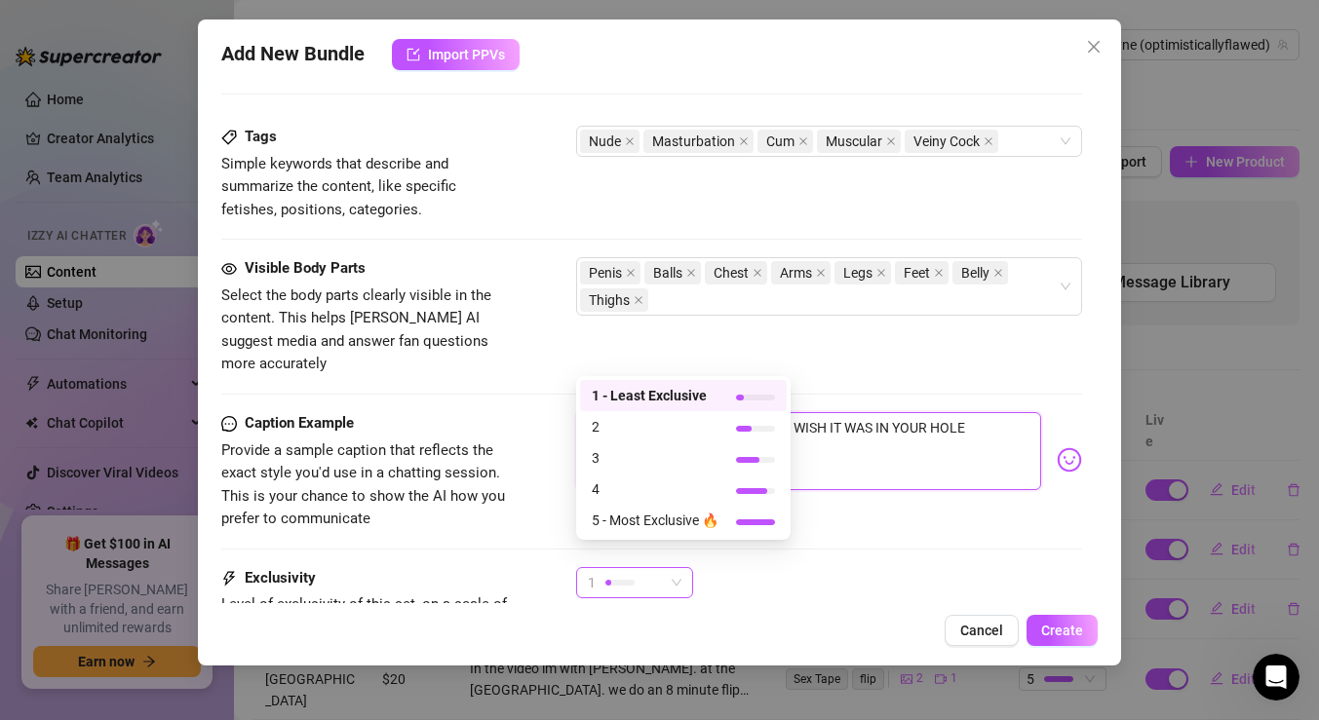
click at [666, 574] on div "1" at bounding box center [634, 582] width 117 height 31
click at [680, 464] on span "3" at bounding box center [655, 457] width 127 height 21
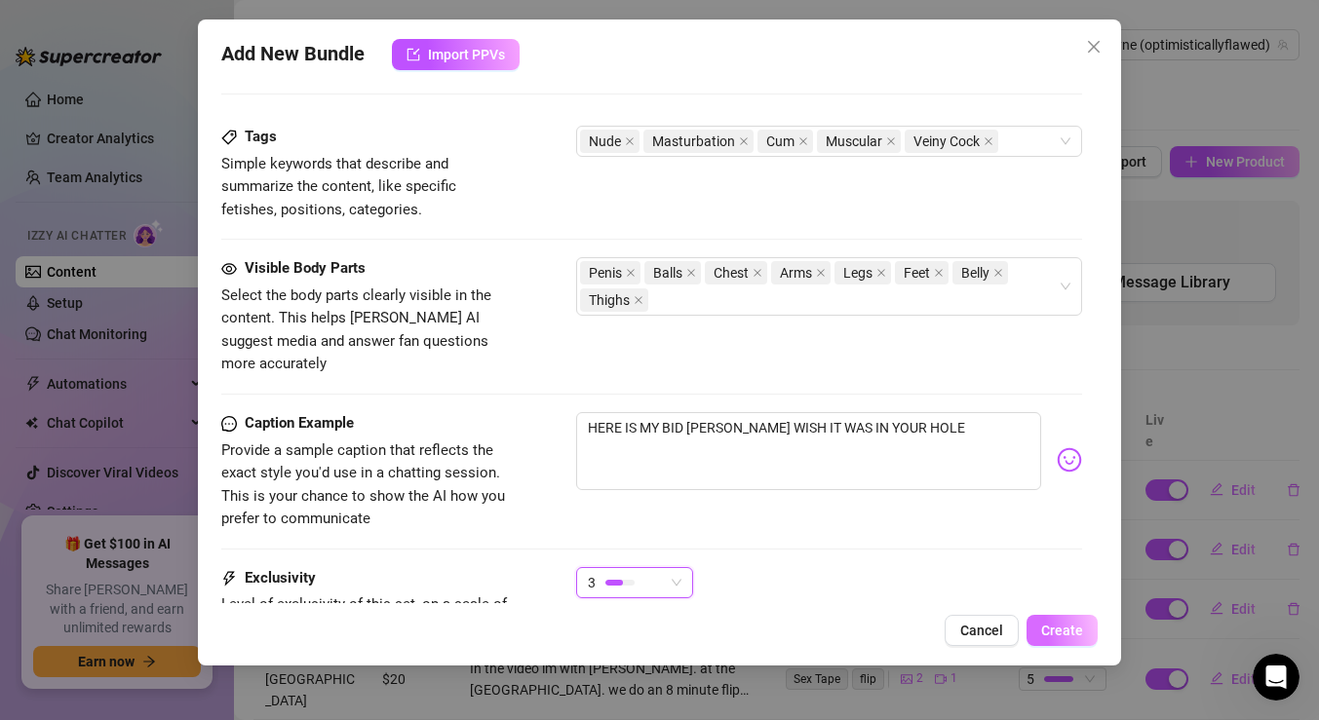
click at [1056, 623] on span "Create" at bounding box center [1062, 631] width 42 height 16
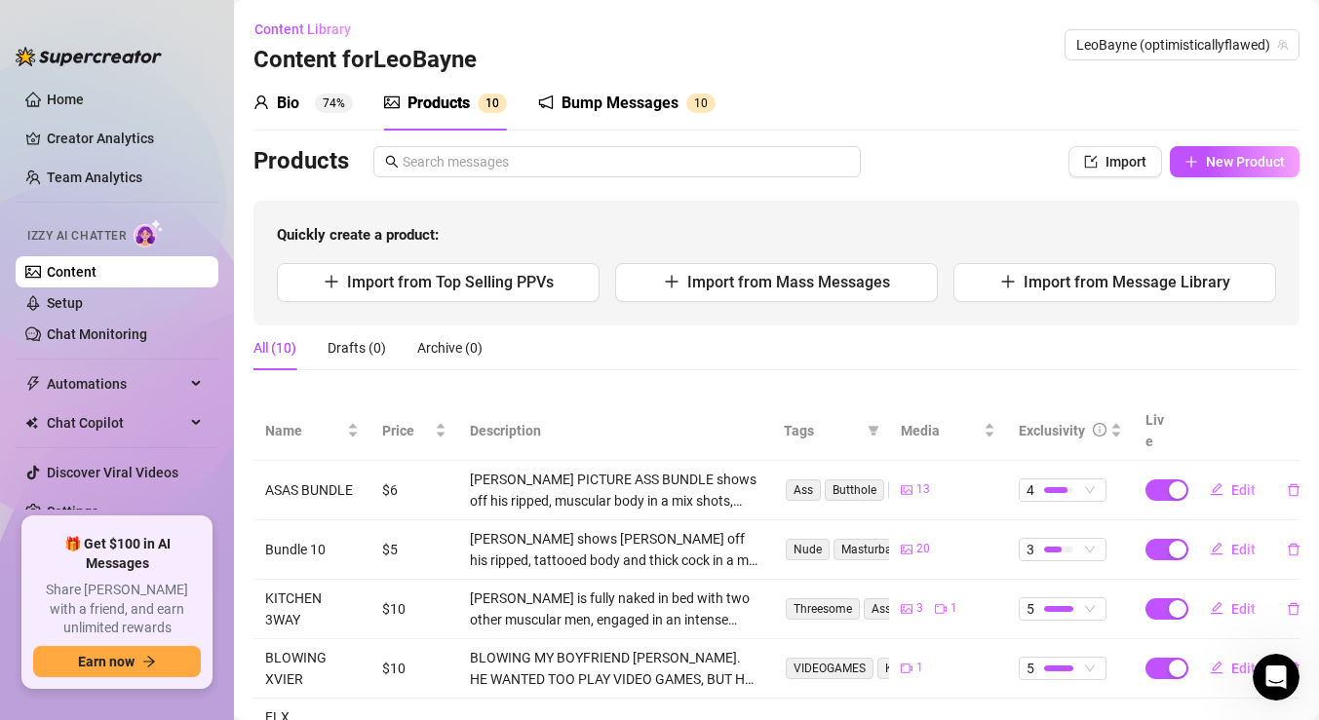
click at [97, 273] on link "Content" at bounding box center [72, 272] width 50 height 16
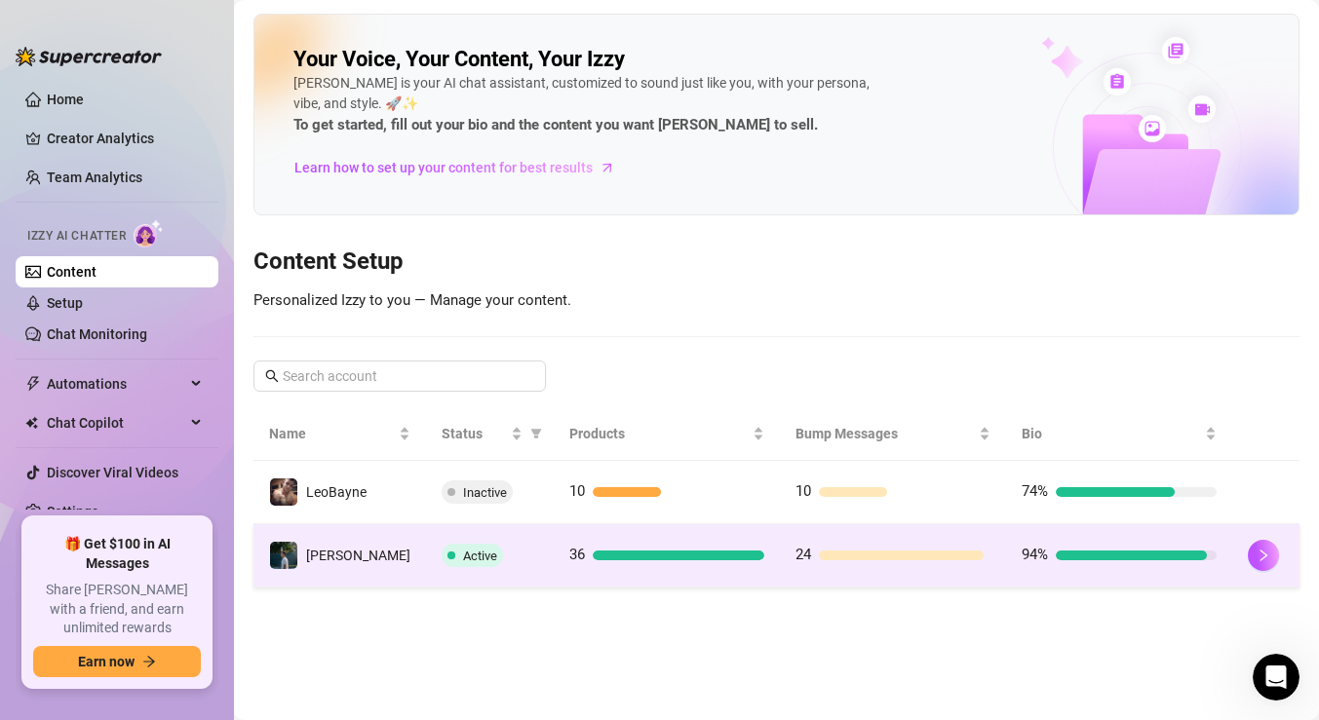
click at [816, 546] on div "24" at bounding box center [892, 555] width 195 height 23
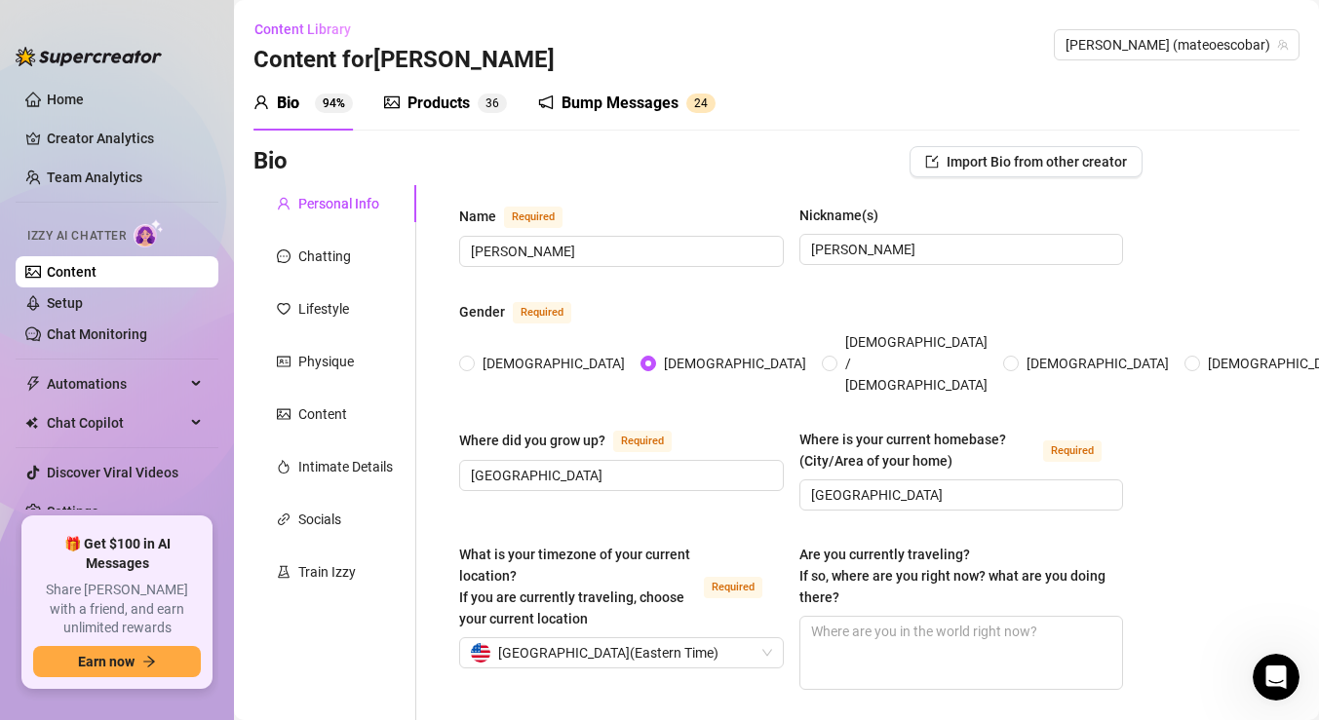
click at [621, 98] on div "Bump Messages" at bounding box center [620, 103] width 117 height 23
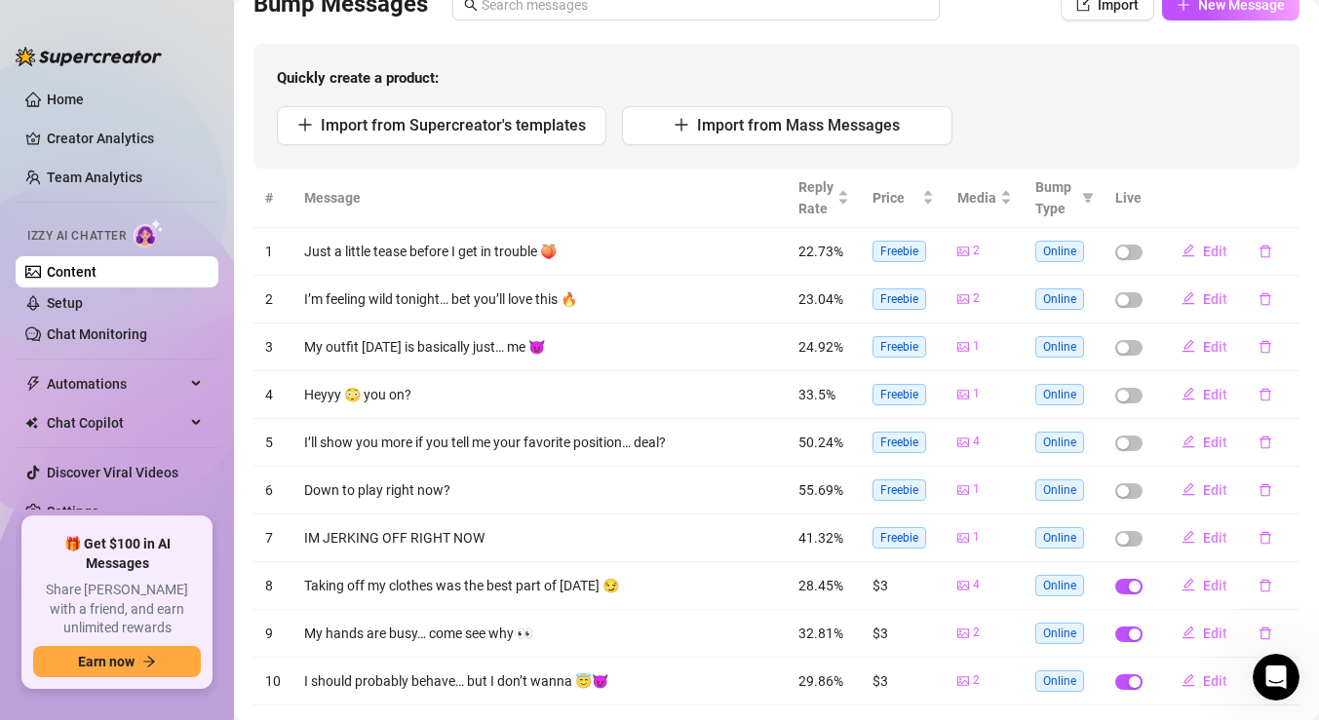
scroll to position [155, 0]
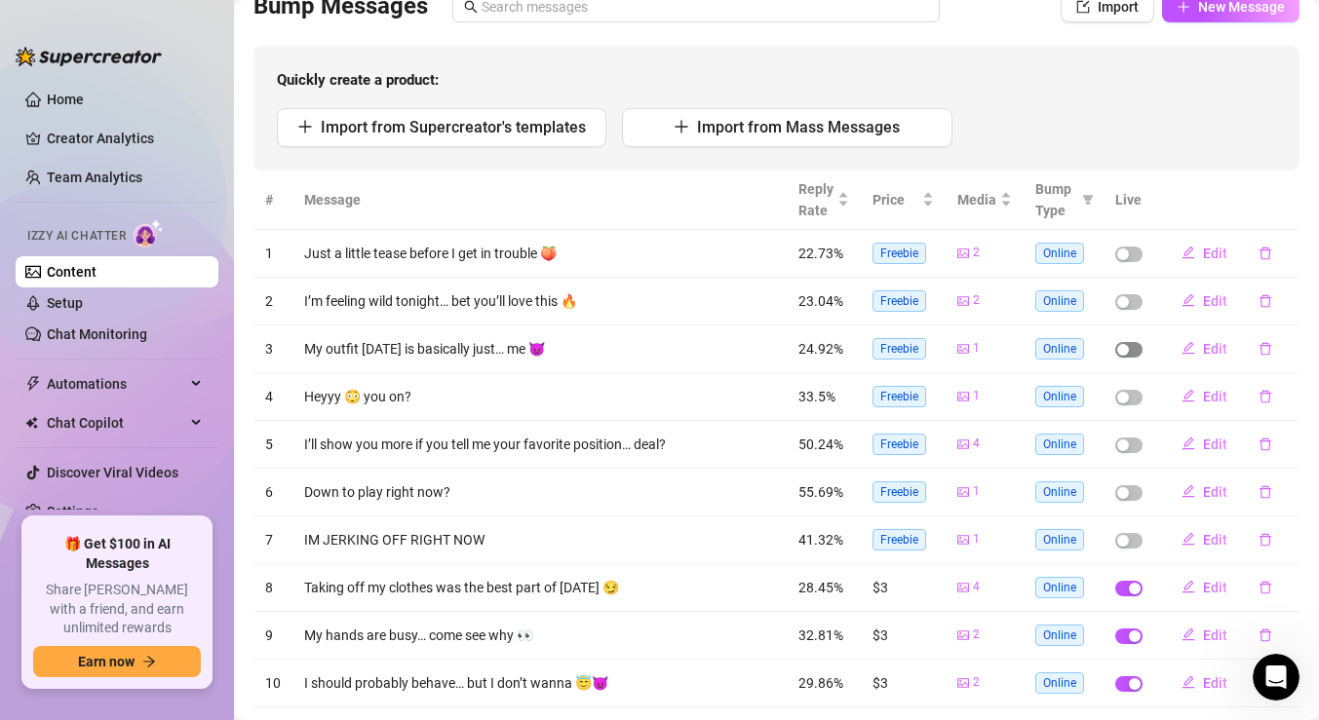
click at [1135, 349] on span "button" at bounding box center [1128, 350] width 27 height 16
click at [1127, 307] on span "button" at bounding box center [1128, 302] width 27 height 16
click at [1121, 260] on span "button" at bounding box center [1128, 255] width 27 height 16
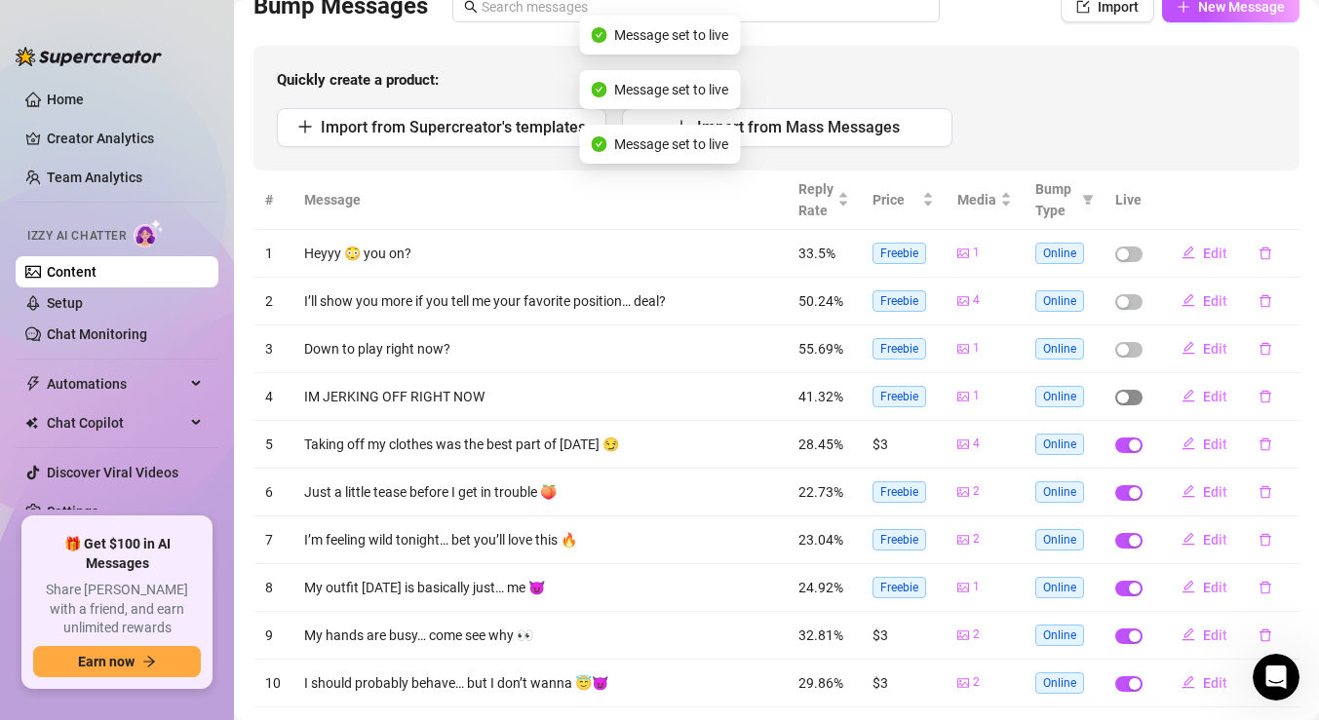
click at [1127, 402] on div "button" at bounding box center [1123, 398] width 12 height 12
click at [1135, 333] on td at bounding box center [1129, 350] width 51 height 48
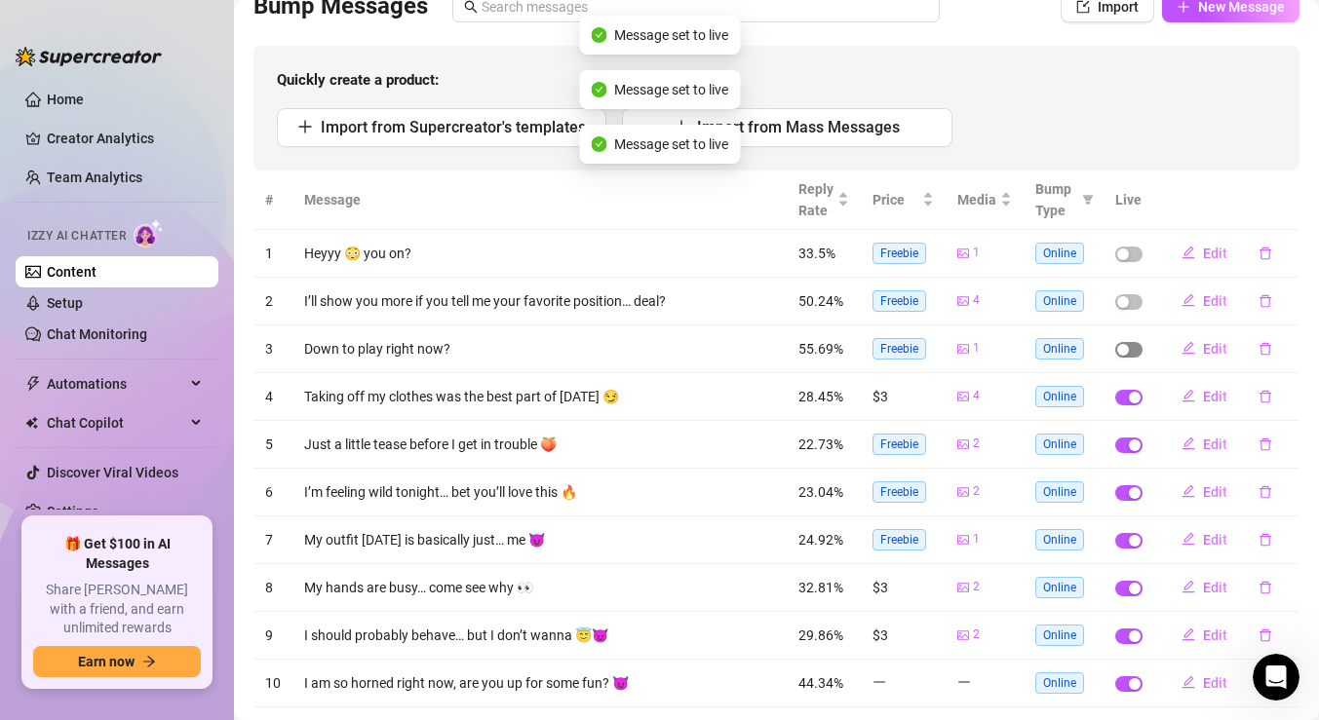
click at [1133, 342] on span "button" at bounding box center [1128, 350] width 27 height 16
click at [1126, 311] on td at bounding box center [1129, 302] width 51 height 48
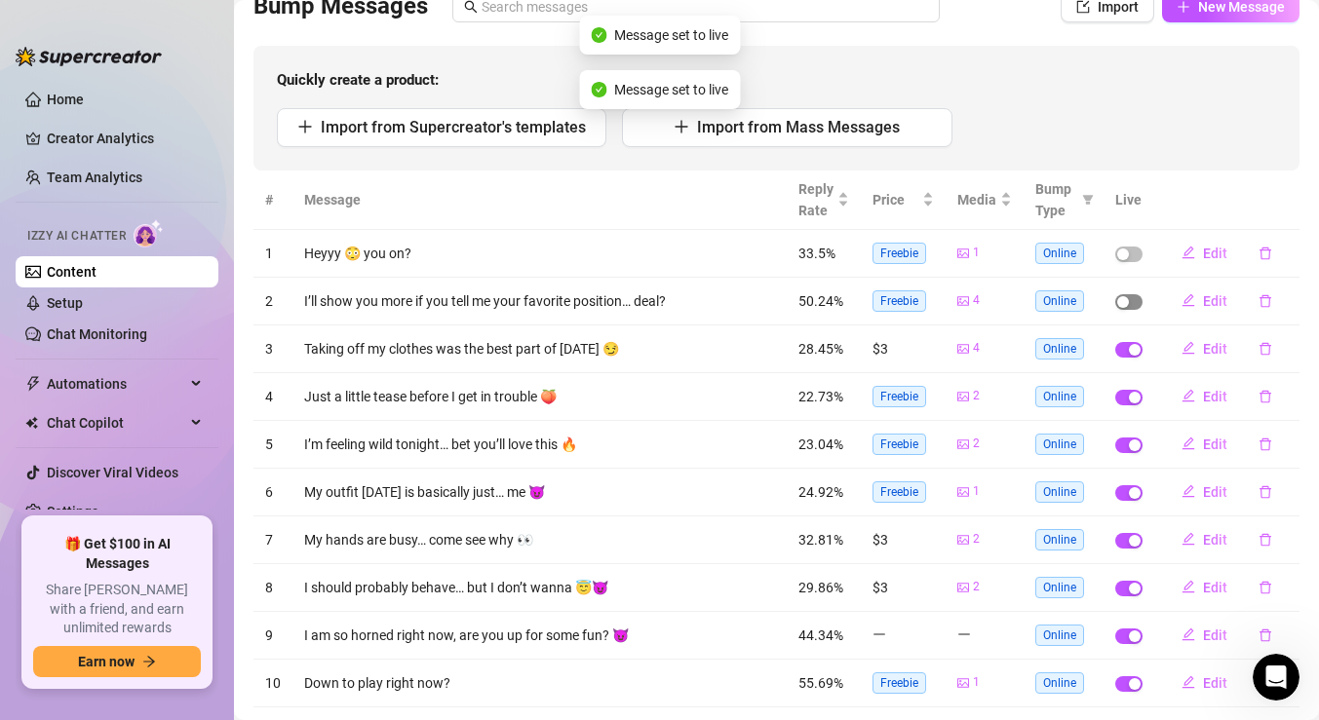
click at [1126, 307] on span "button" at bounding box center [1128, 302] width 27 height 16
click at [1123, 260] on span "button" at bounding box center [1128, 255] width 27 height 16
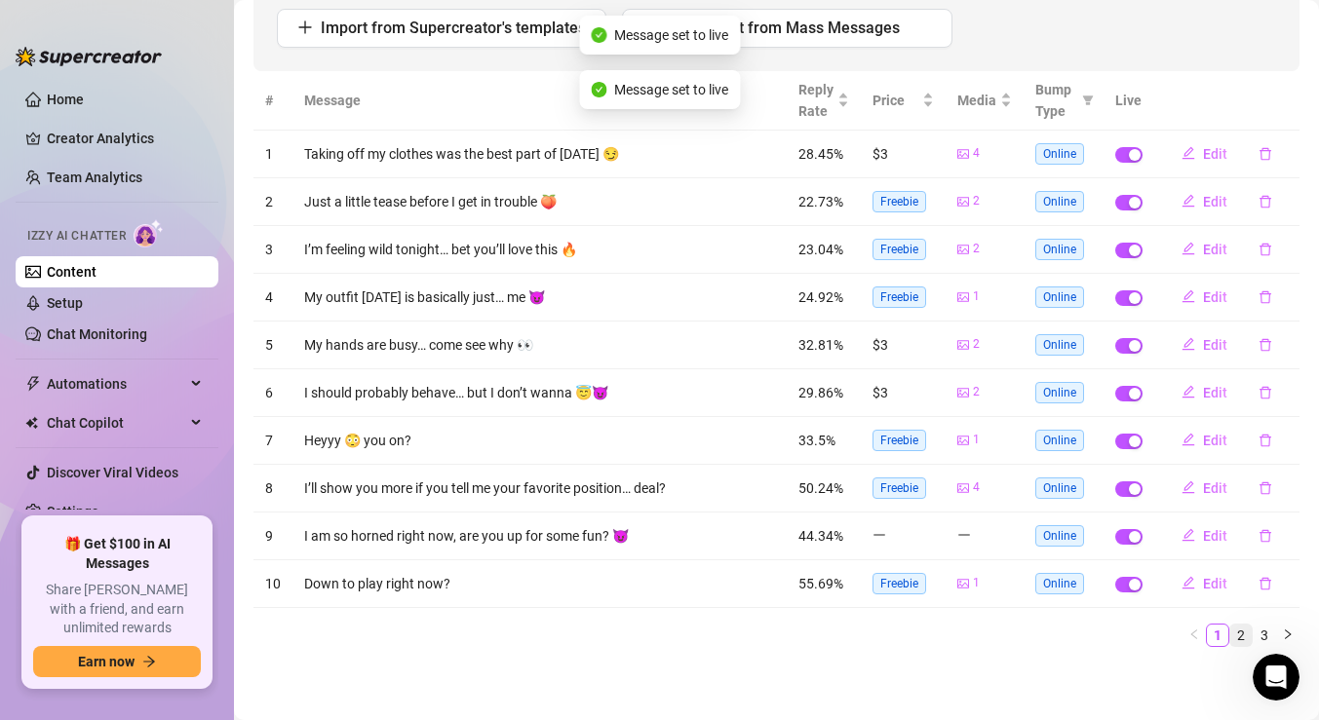
click at [1243, 629] on link "2" at bounding box center [1240, 635] width 21 height 21
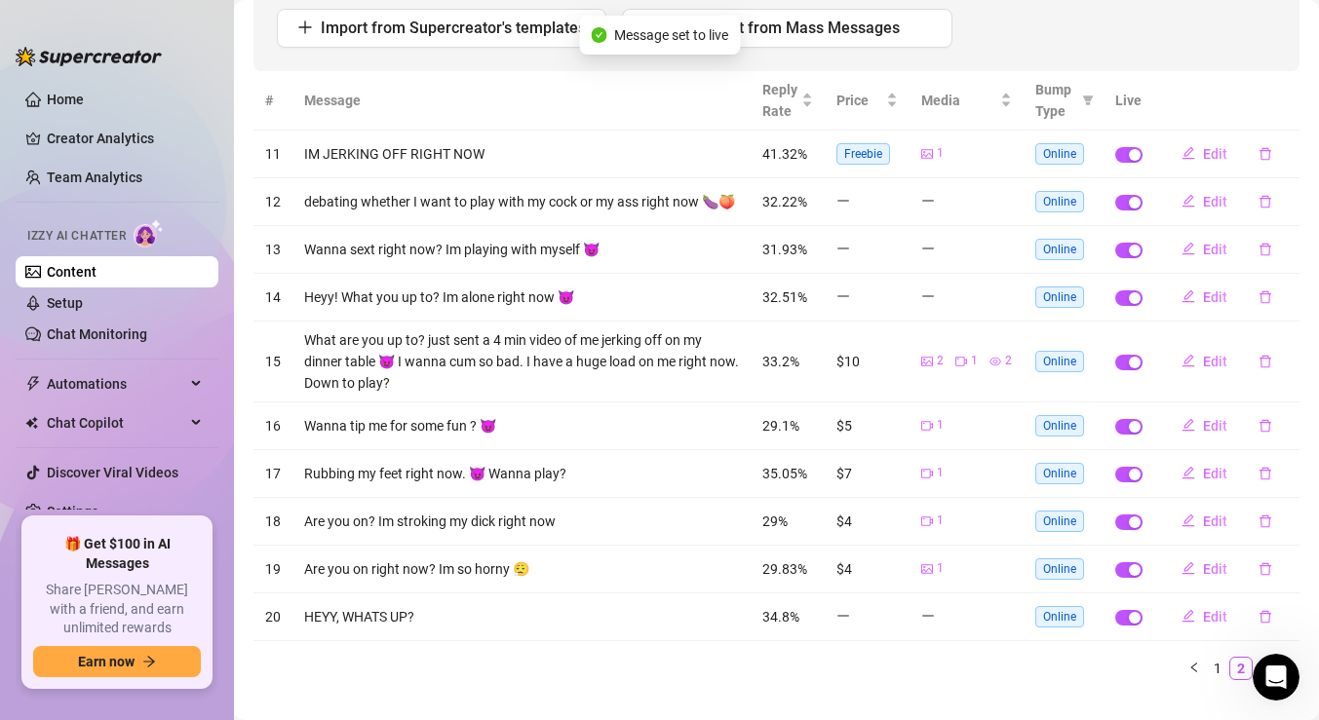
scroll to position [288, 0]
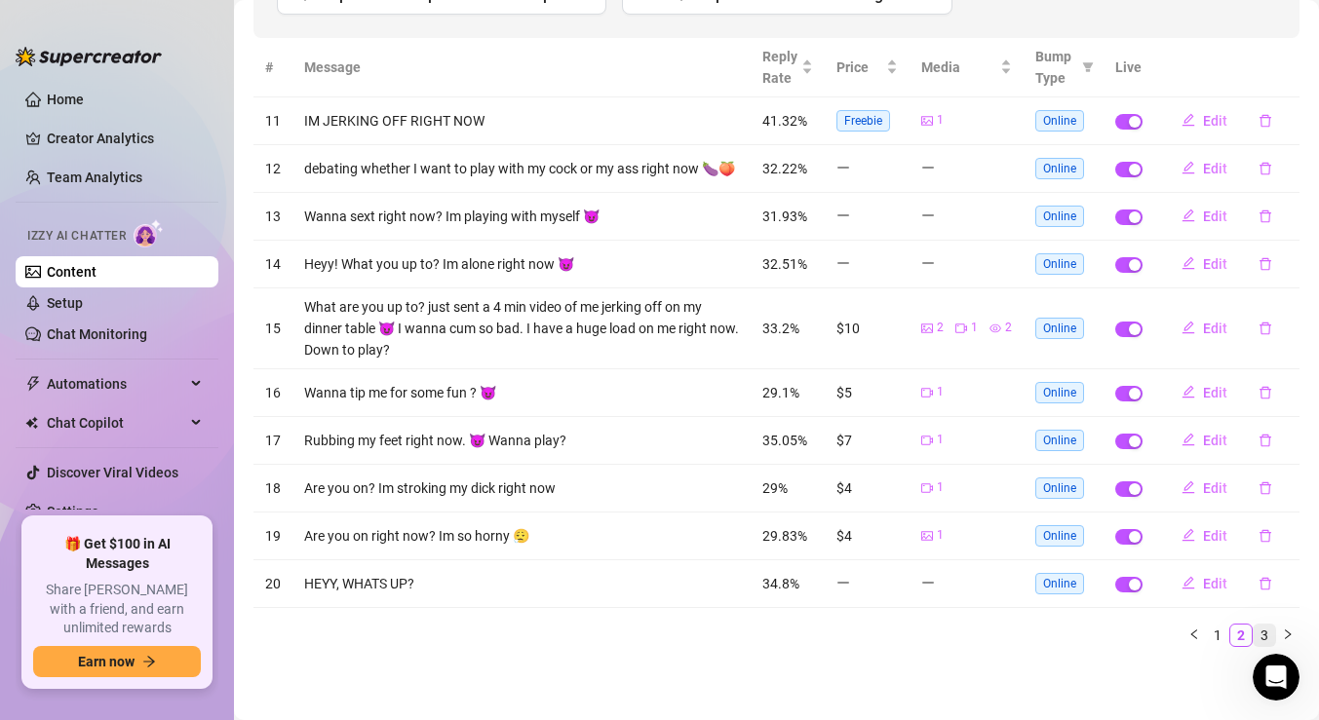
click at [1267, 634] on link "3" at bounding box center [1264, 635] width 21 height 21
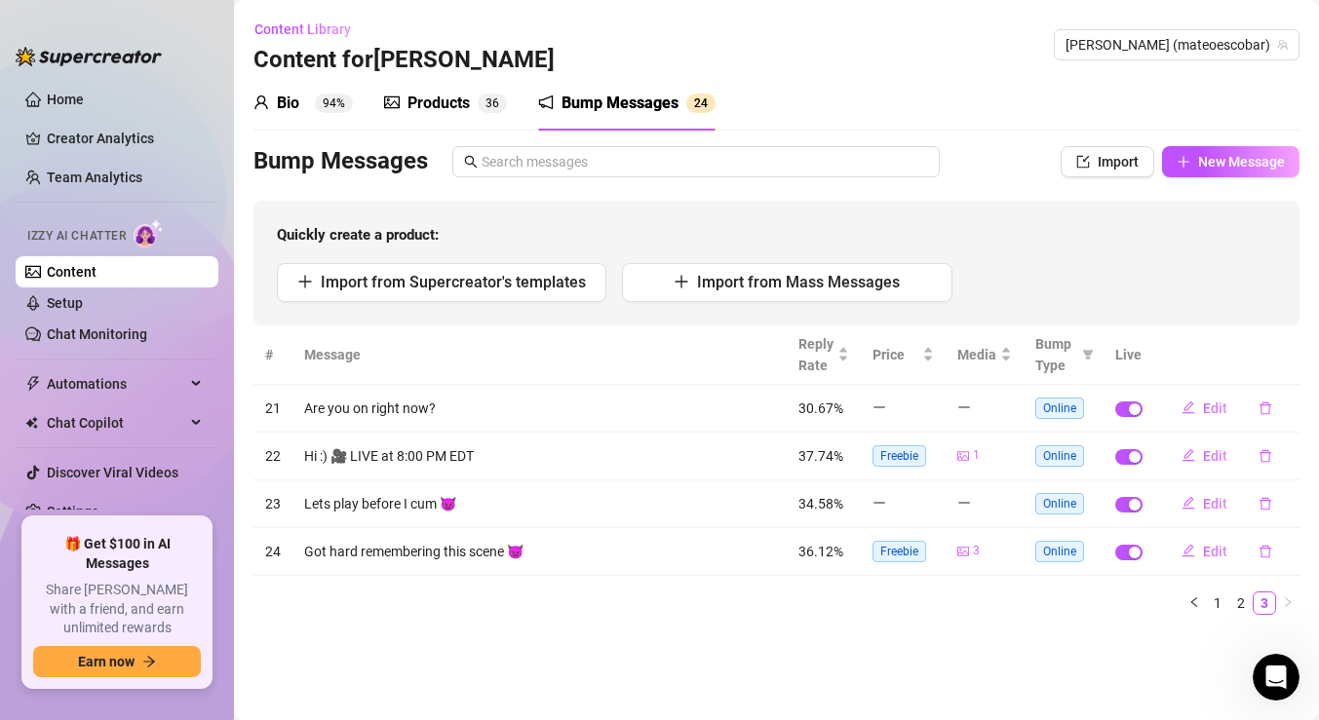
click at [97, 280] on link "Content" at bounding box center [72, 272] width 50 height 16
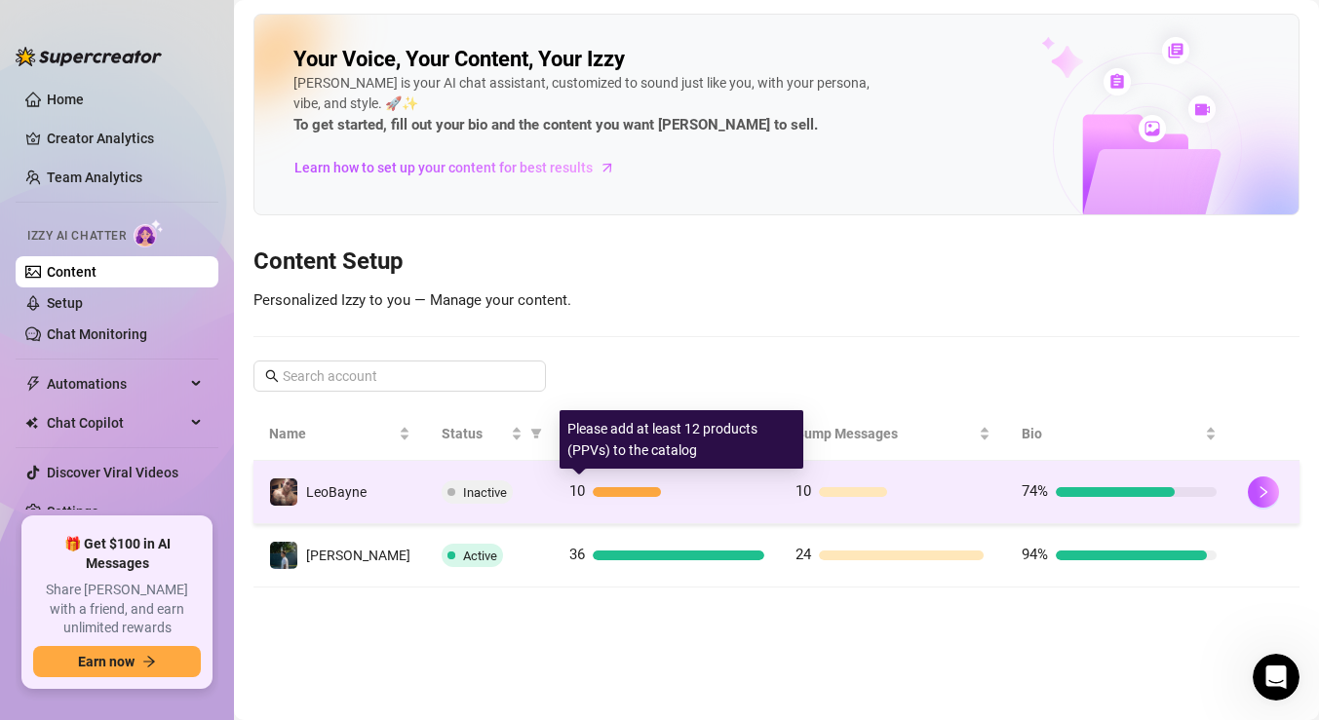
click at [679, 490] on div at bounding box center [679, 492] width 172 height 10
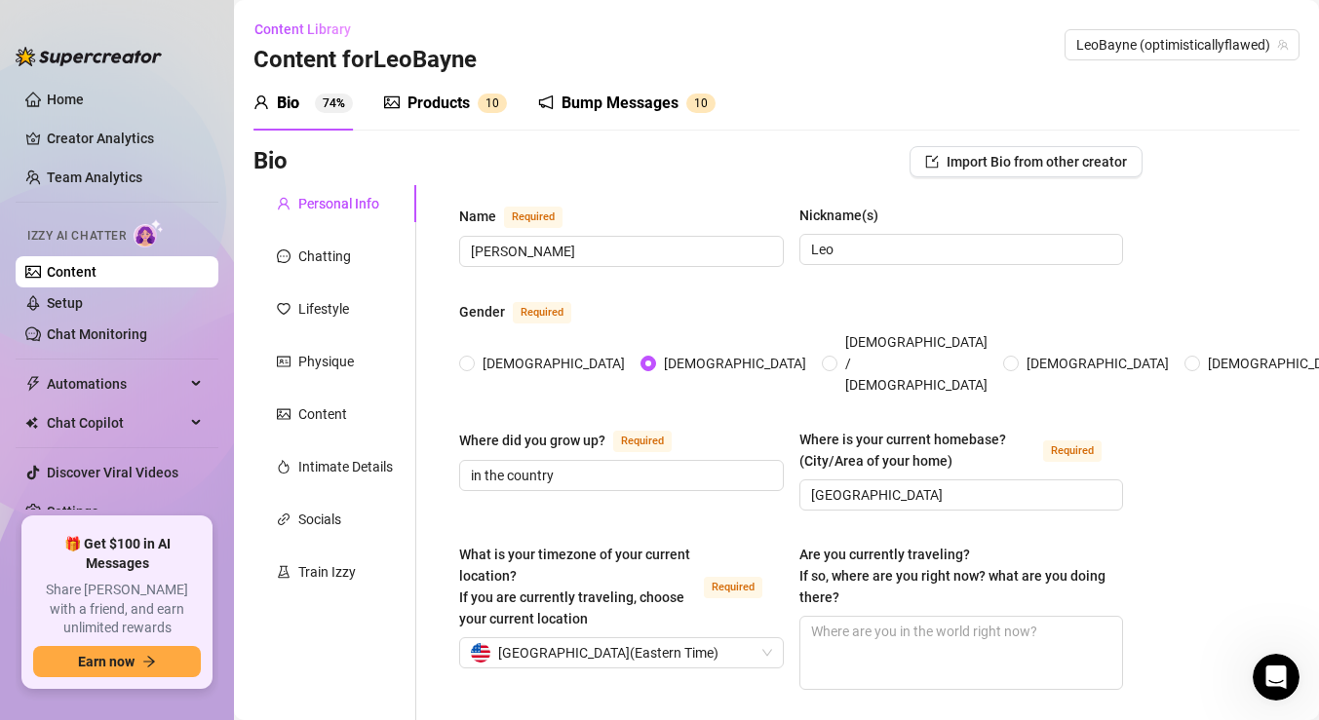
click at [427, 106] on div "Products" at bounding box center [438, 103] width 62 height 23
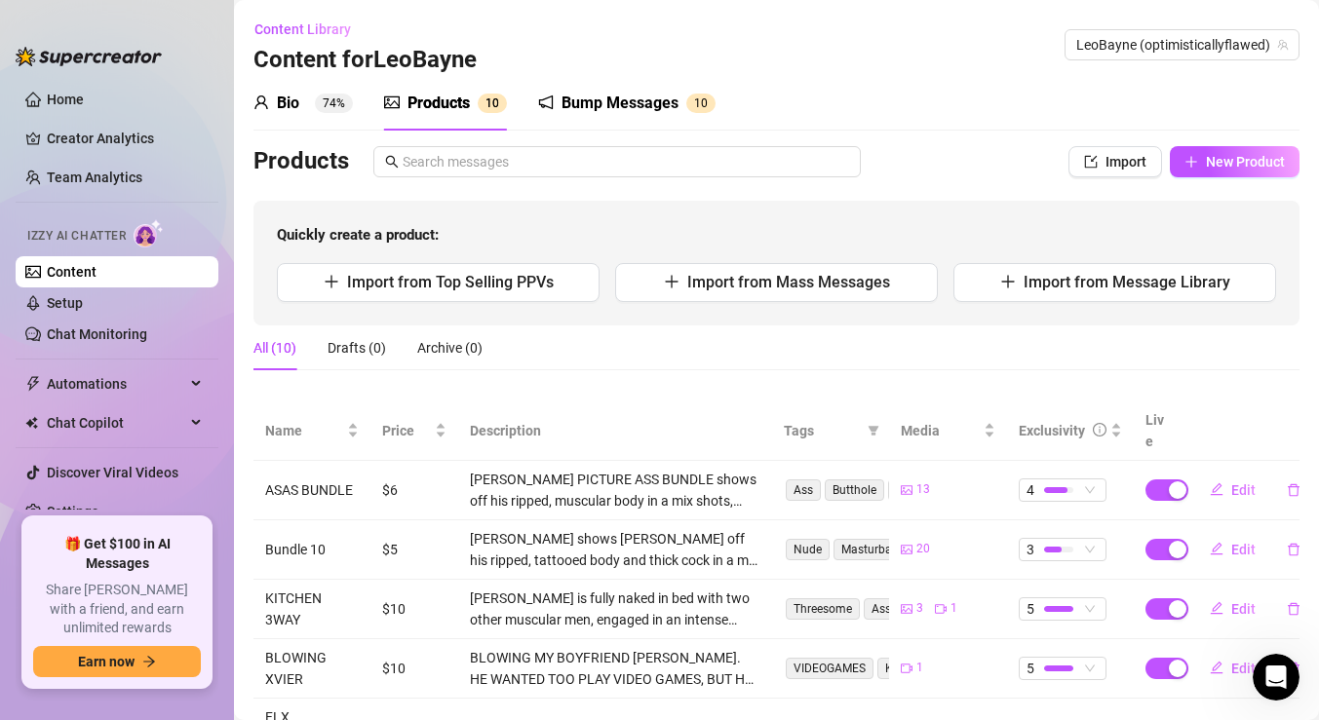
click at [1227, 144] on div "Bio 74% Products 1 0 Bump Messages 1 0 Bio Import Bio from other creator Person…" at bounding box center [776, 587] width 1046 height 1023
click at [1221, 153] on button "New Product" at bounding box center [1235, 161] width 130 height 31
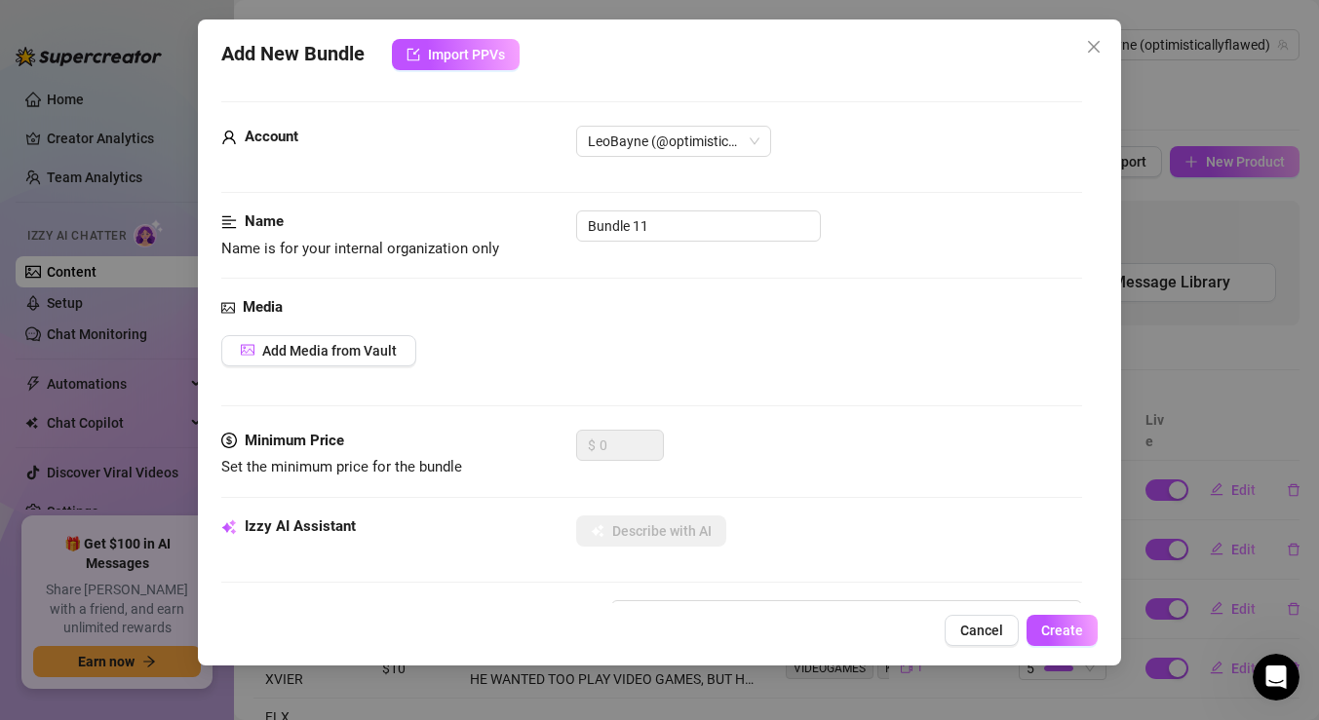
click at [977, 620] on button "Cancel" at bounding box center [982, 630] width 74 height 31
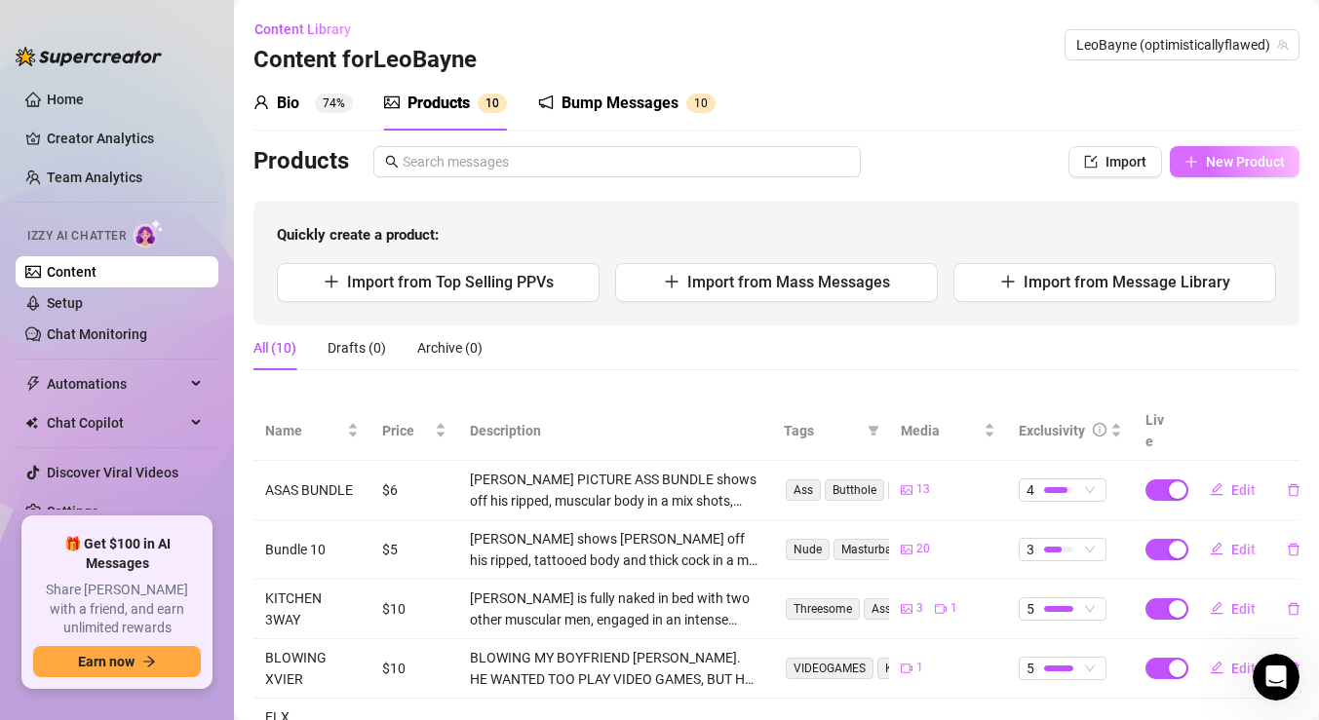
click at [1211, 166] on span "New Product" at bounding box center [1245, 162] width 79 height 16
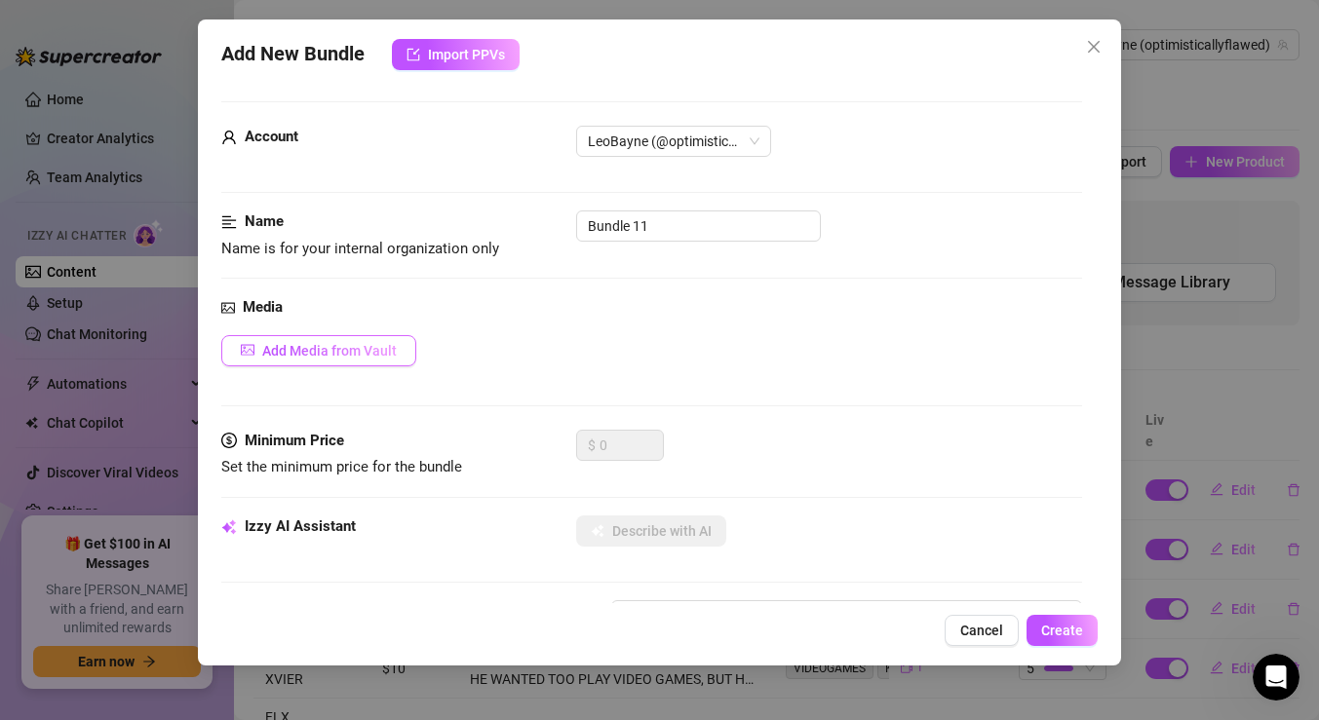
click at [346, 357] on span "Add Media from Vault" at bounding box center [329, 351] width 135 height 16
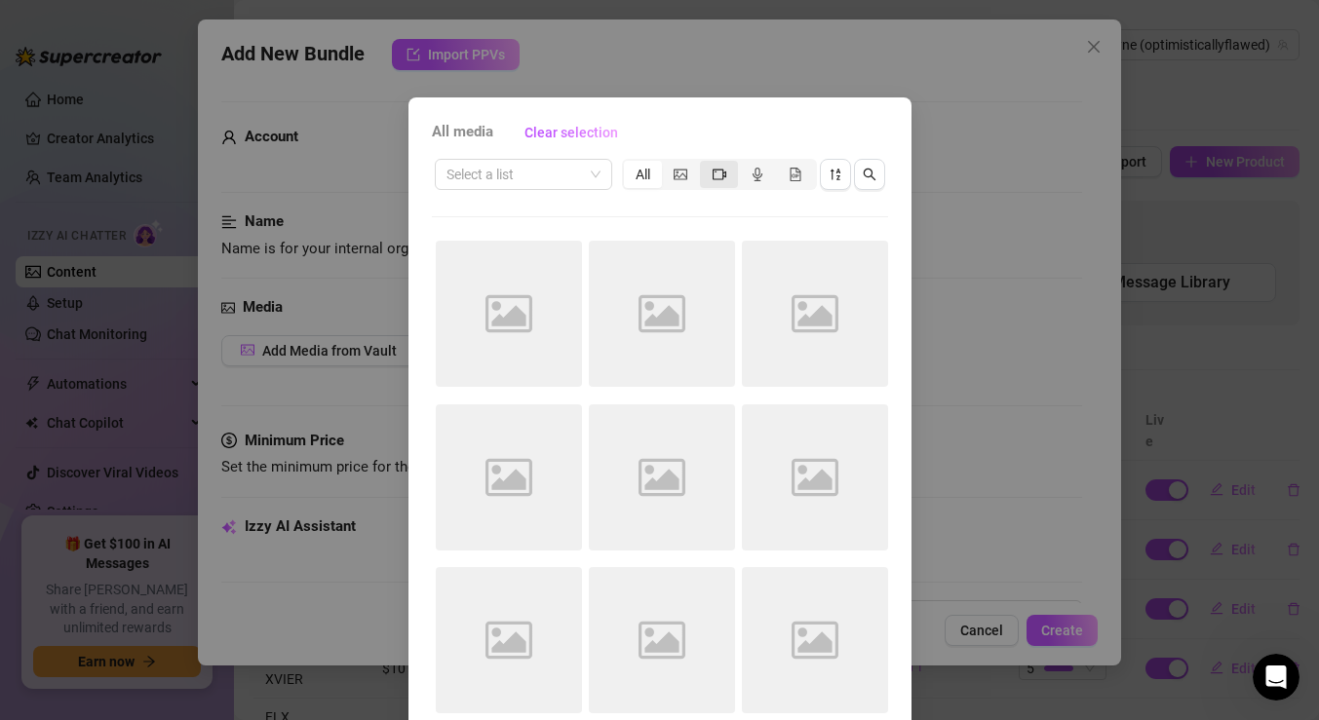
click at [720, 174] on icon "video-camera" at bounding box center [720, 175] width 14 height 14
click at [705, 164] on input "segmented control" at bounding box center [705, 164] width 0 height 0
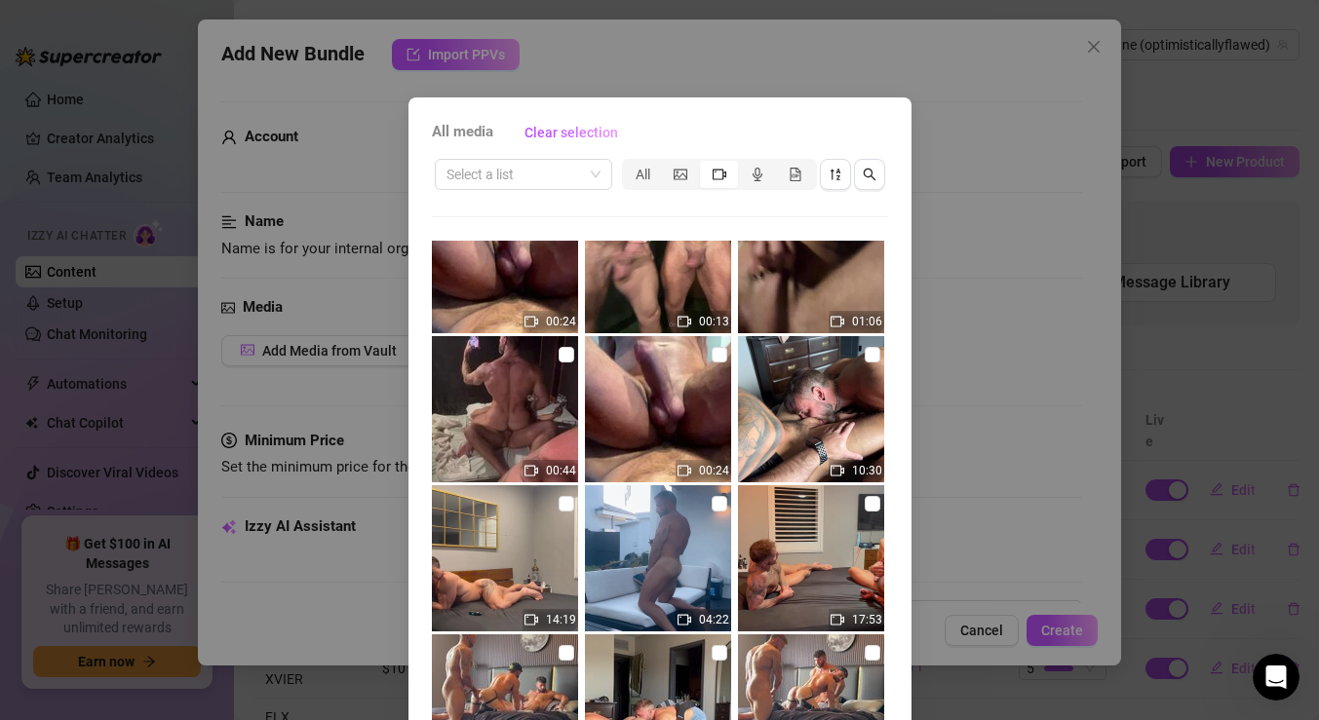
scroll to position [1160, 0]
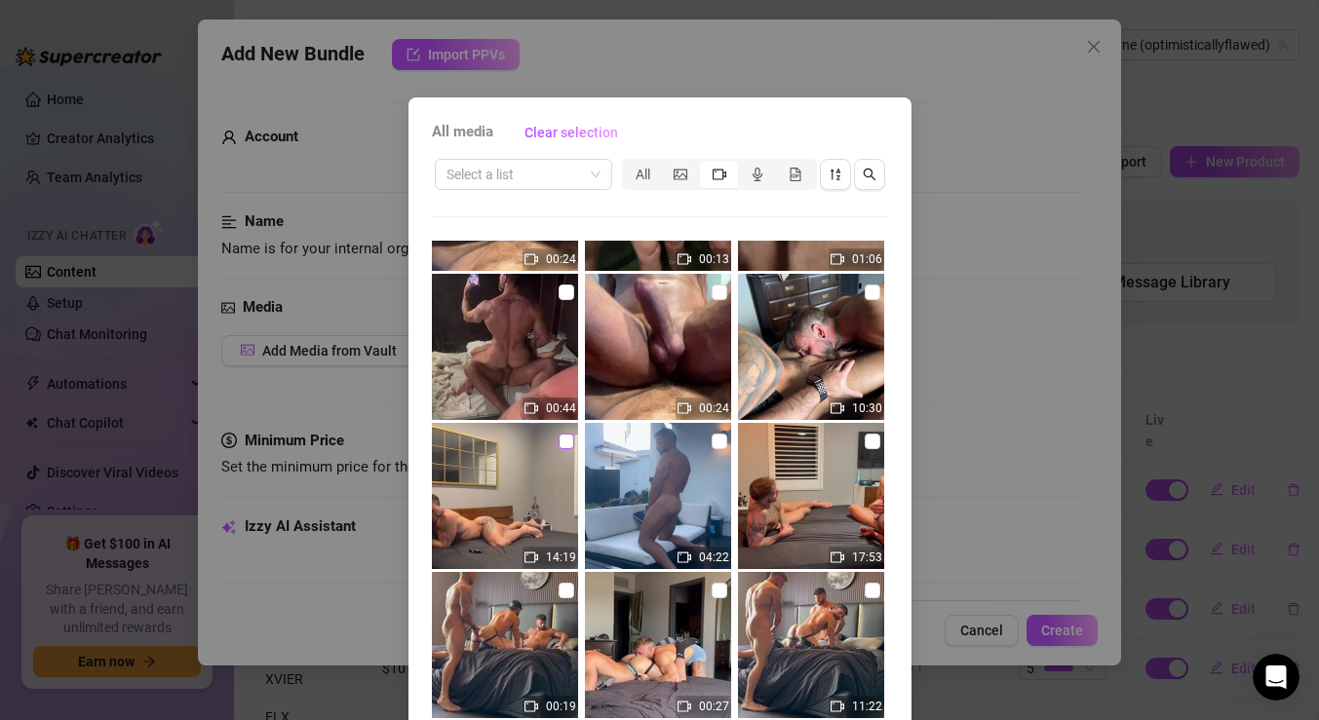
click at [564, 447] on input "checkbox" at bounding box center [567, 442] width 16 height 16
click at [717, 286] on input "checkbox" at bounding box center [720, 293] width 16 height 16
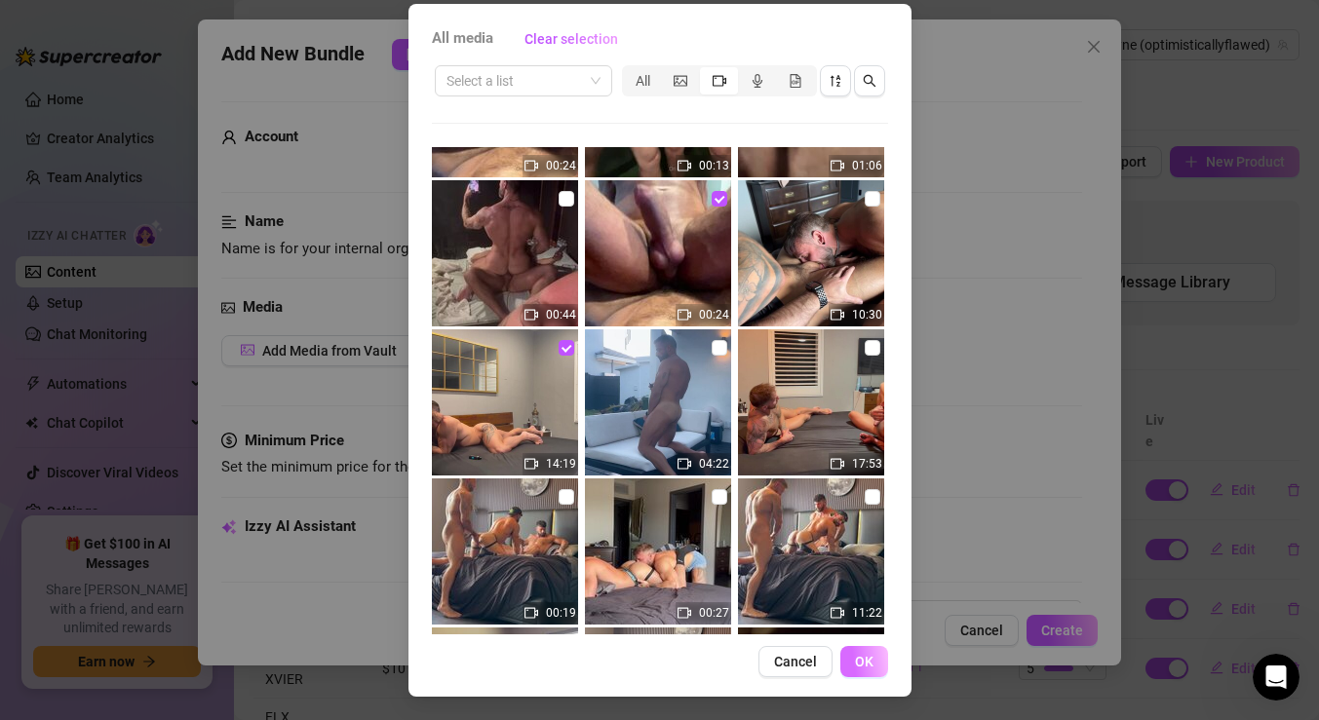
click at [859, 669] on span "OK" at bounding box center [864, 662] width 19 height 16
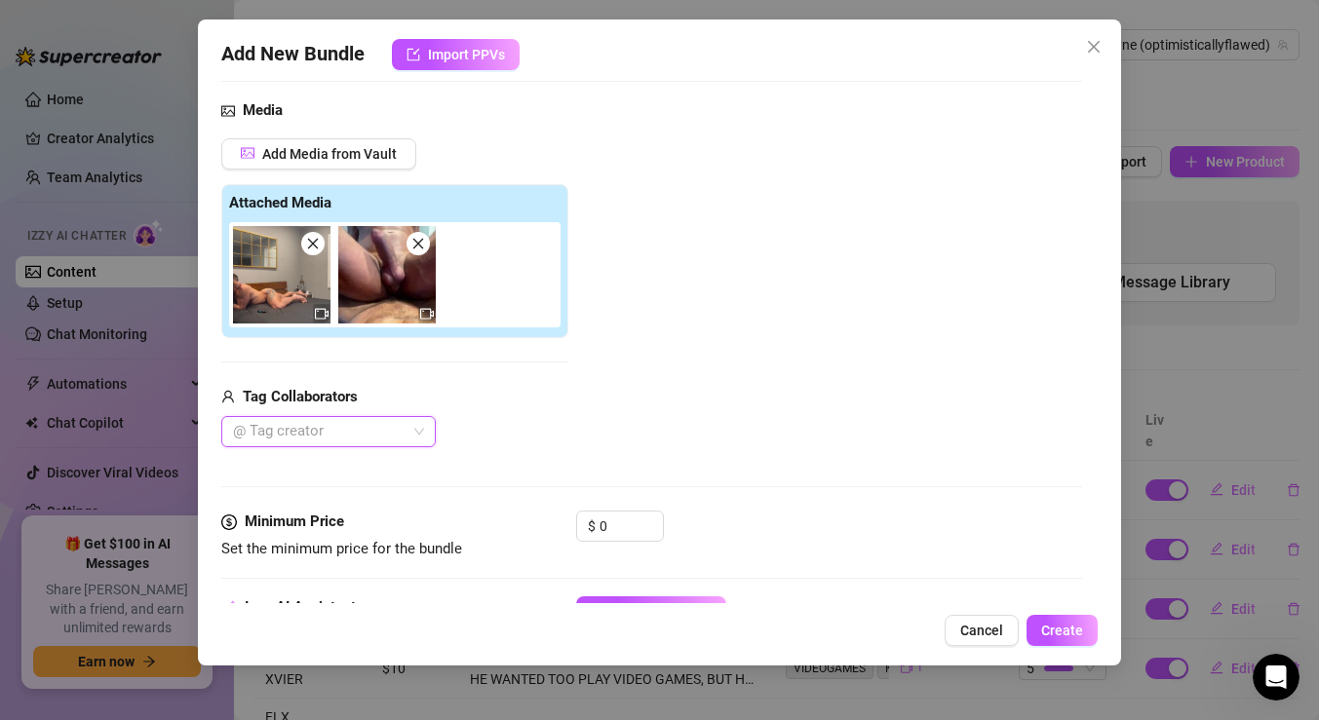
scroll to position [222, 0]
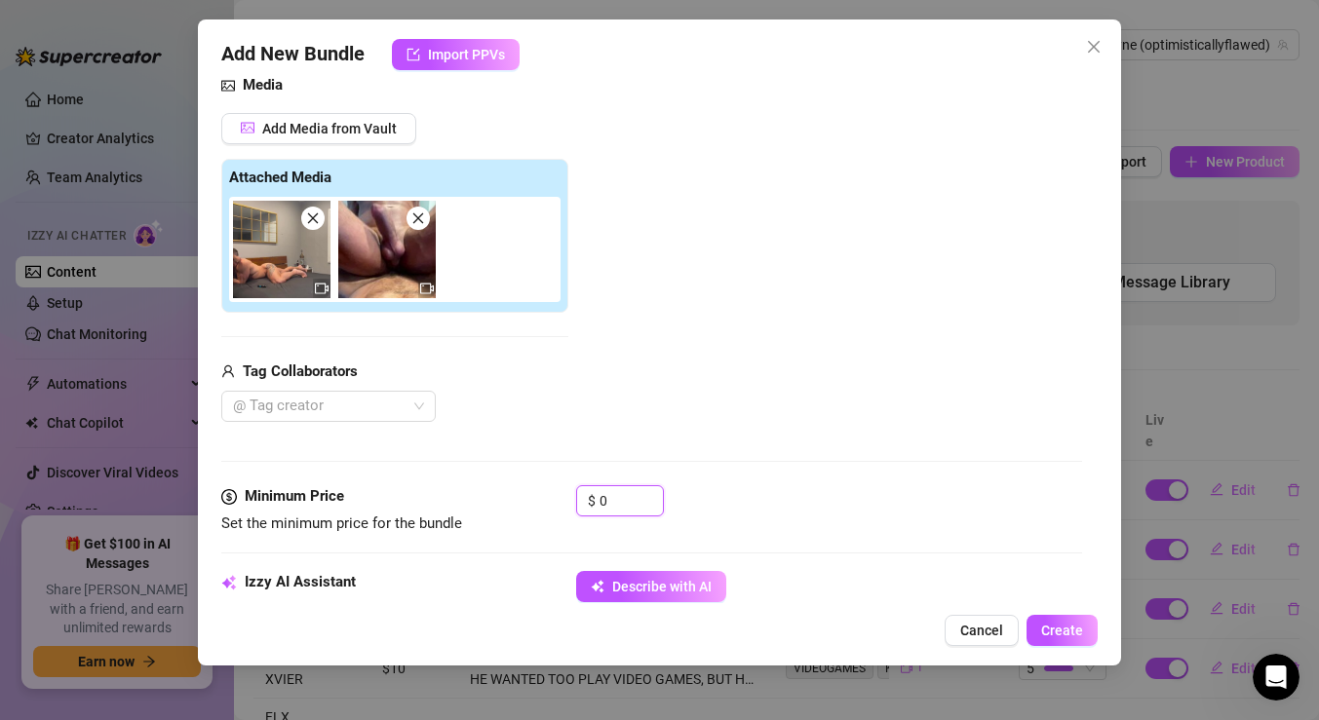
drag, startPoint x: 623, startPoint y: 485, endPoint x: 552, endPoint y: 485, distance: 71.2
click at [553, 485] on div "Minimum Price Set the minimum price for the bundle $ 0" at bounding box center [651, 510] width 861 height 50
click at [630, 501] on input "0" at bounding box center [631, 500] width 63 height 29
click at [629, 501] on input "0" at bounding box center [631, 500] width 63 height 29
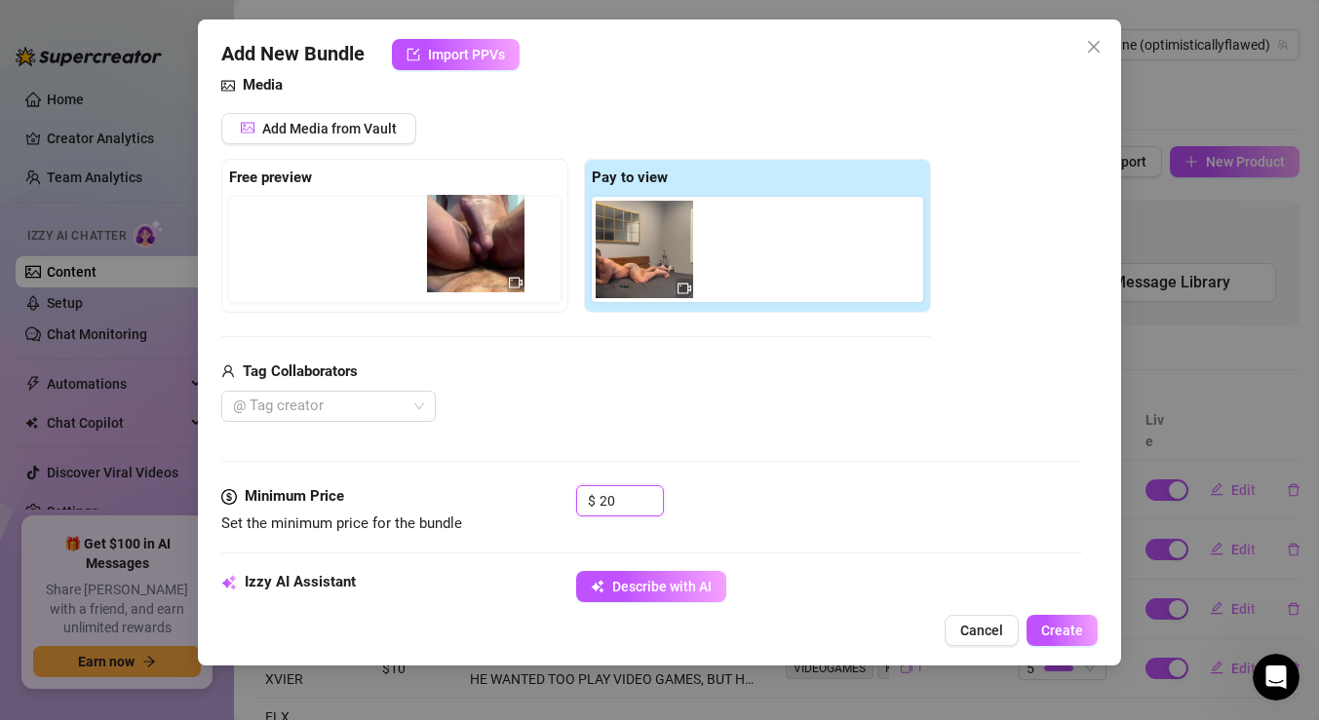
drag, startPoint x: 751, startPoint y: 261, endPoint x: 467, endPoint y: 253, distance: 283.8
click at [467, 253] on div "Free preview Pay to view" at bounding box center [576, 236] width 710 height 154
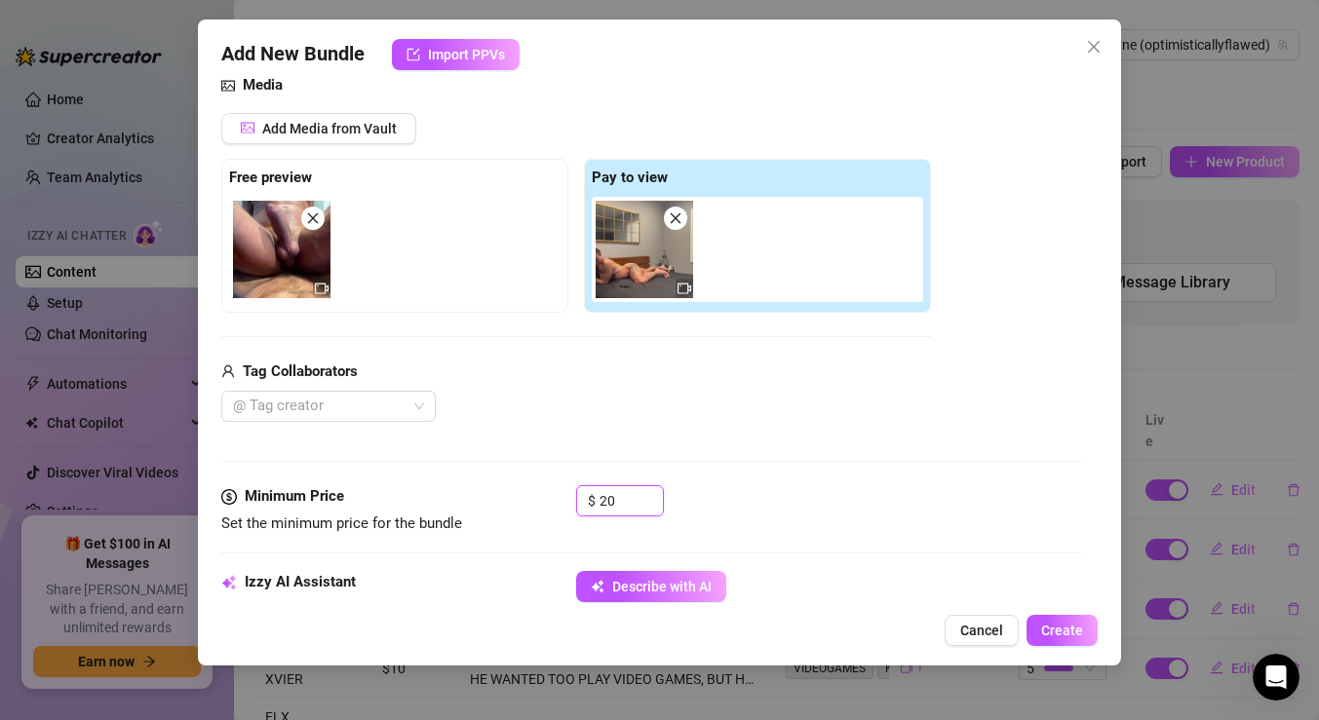
scroll to position [265, 0]
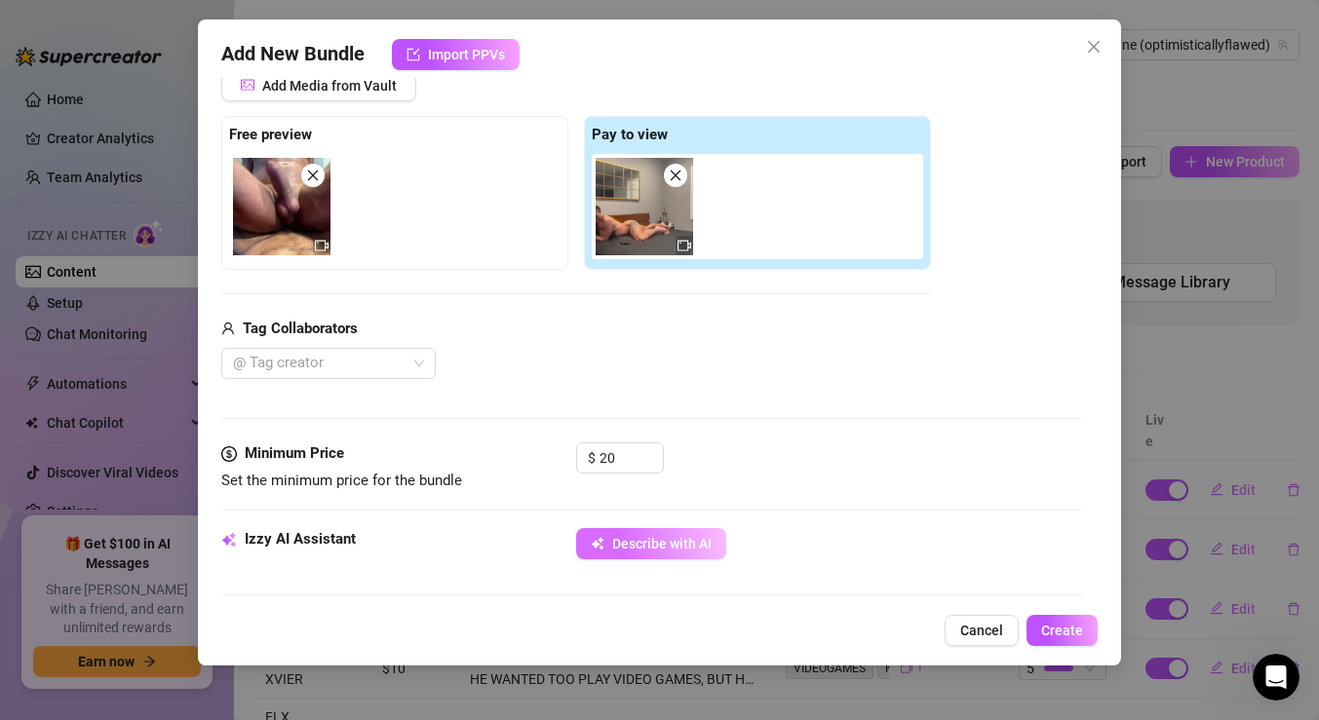
click at [673, 549] on span "Describe with AI" at bounding box center [661, 544] width 99 height 16
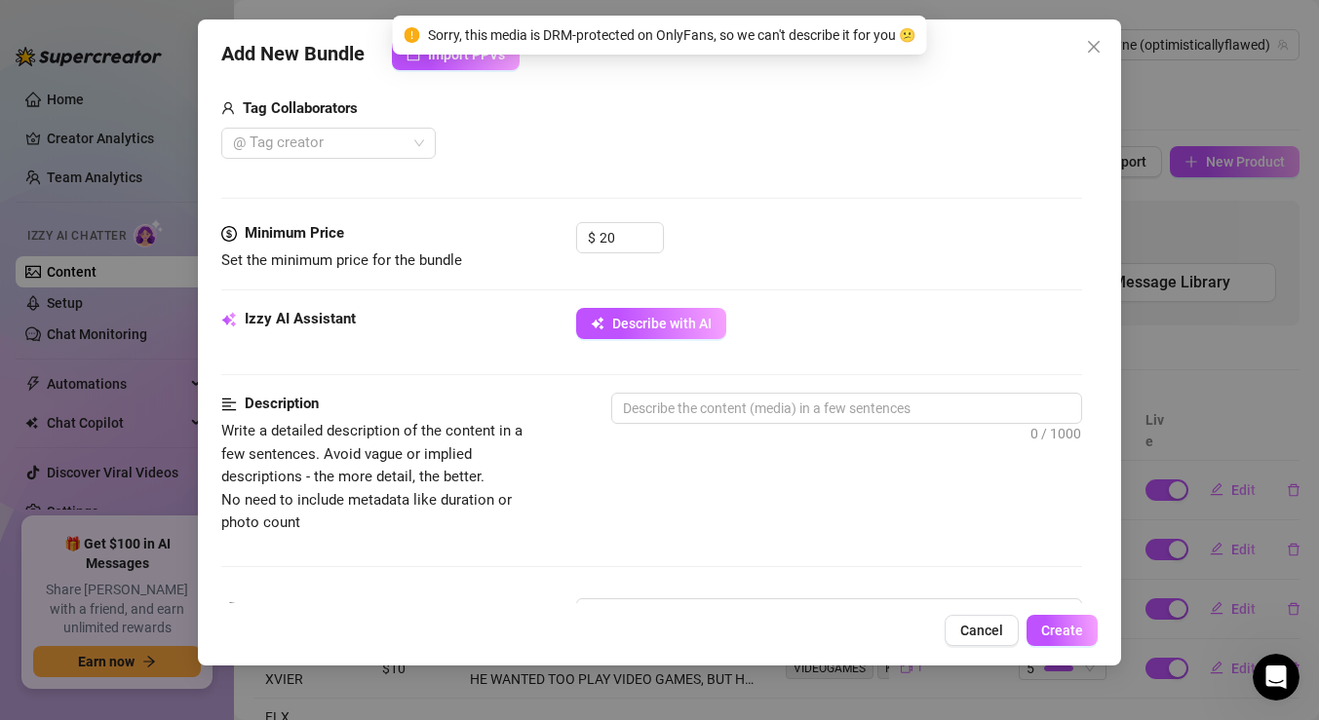
scroll to position [484, 0]
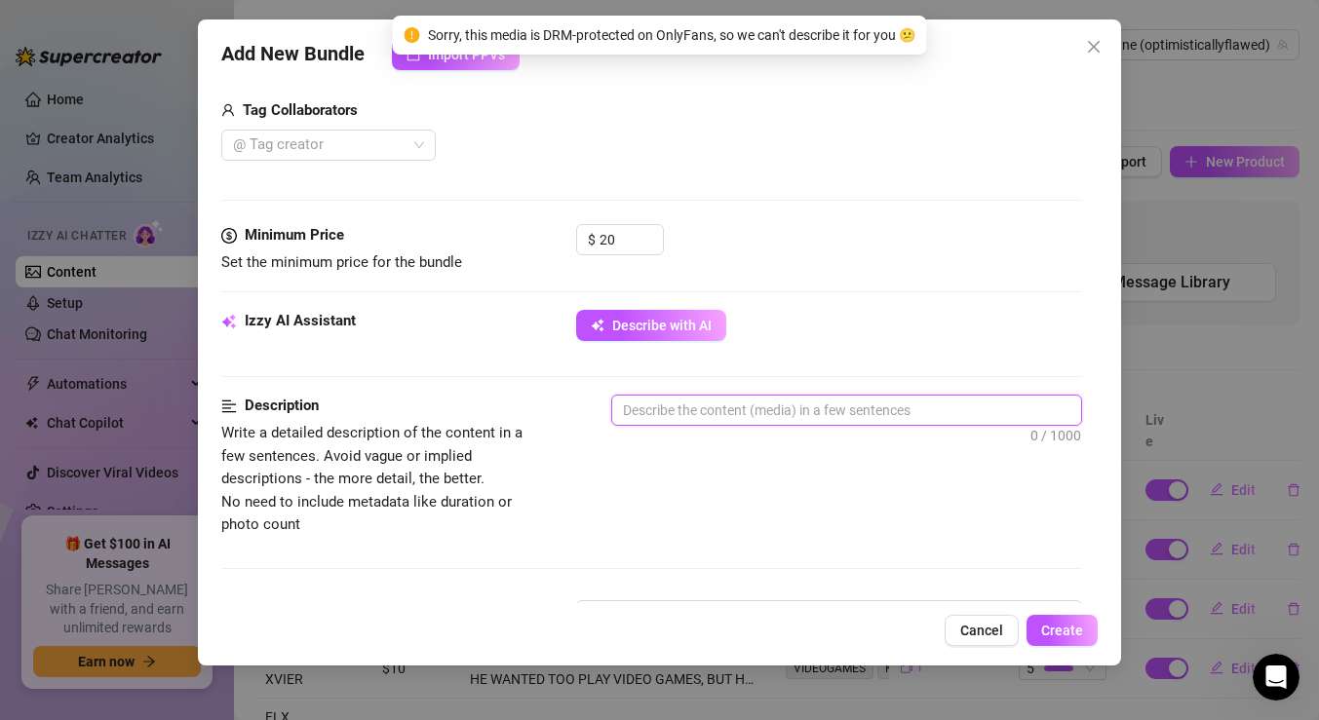
click at [689, 407] on textarea at bounding box center [846, 410] width 469 height 29
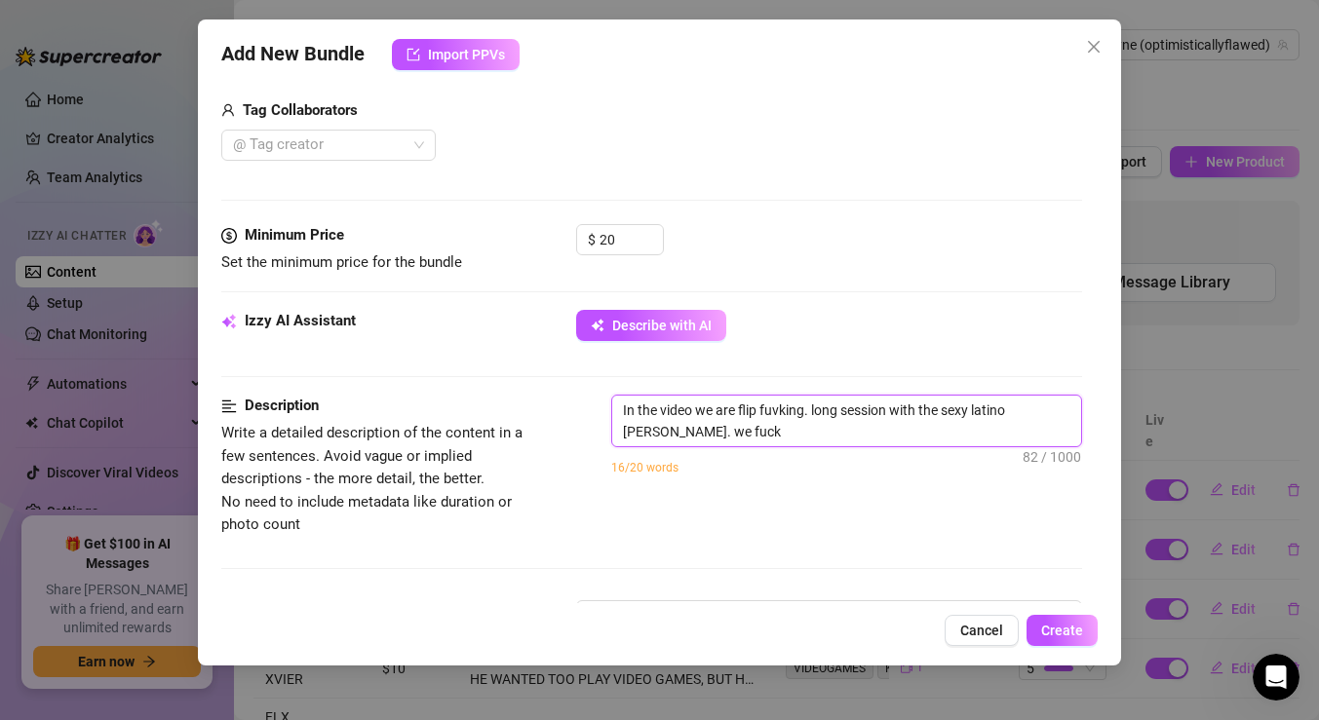
scroll to position [0, 0]
click at [791, 407] on textarea "In the video we are flip fuvking. long session with the sexy latino felix. we f…" at bounding box center [846, 421] width 469 height 51
click at [937, 437] on textarea "In the video we are flip fuck. long session with the sexy latino felix. we fuck…" at bounding box center [846, 421] width 469 height 51
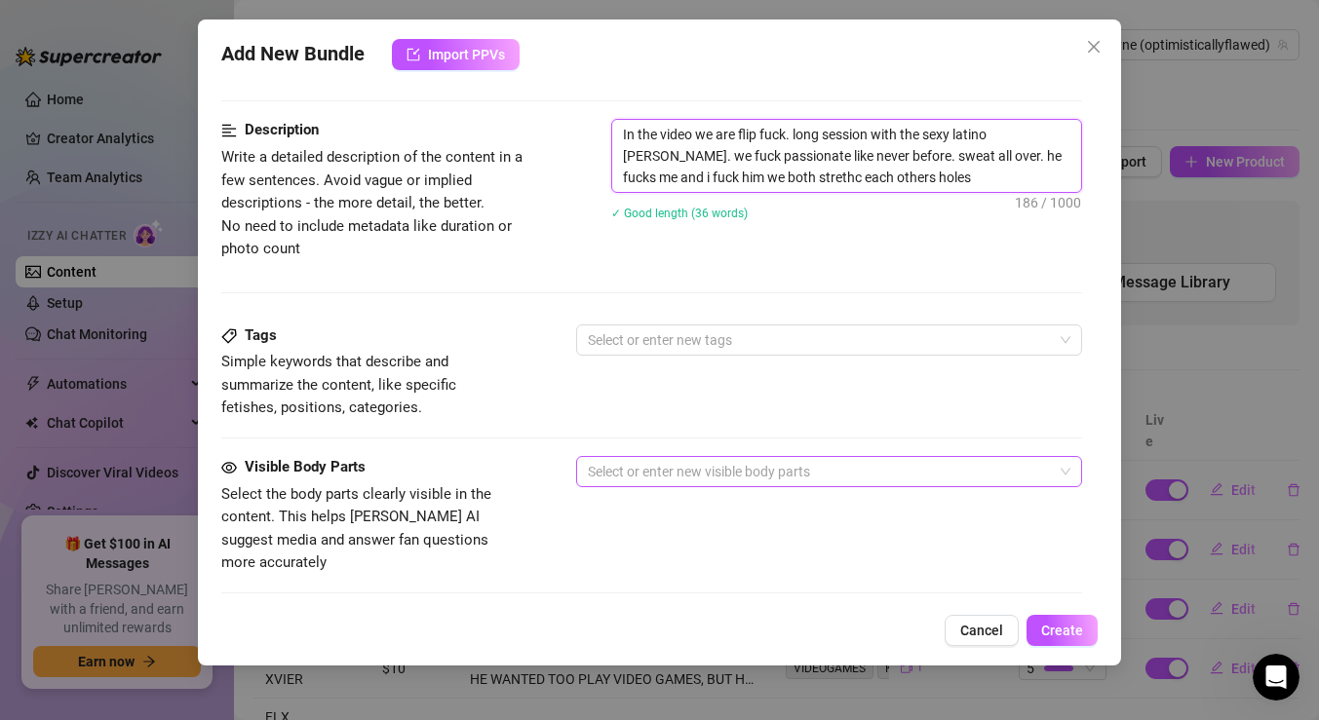
scroll to position [773, 0]
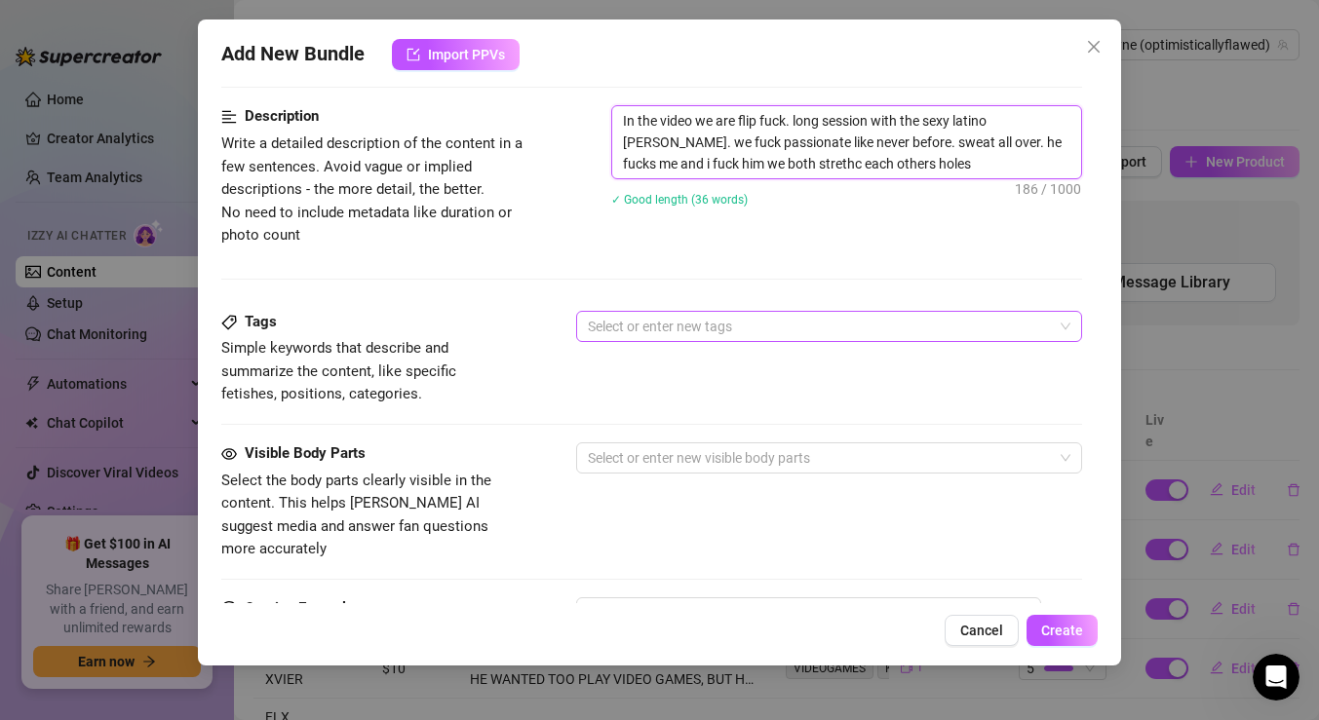
click at [708, 324] on div at bounding box center [819, 326] width 478 height 27
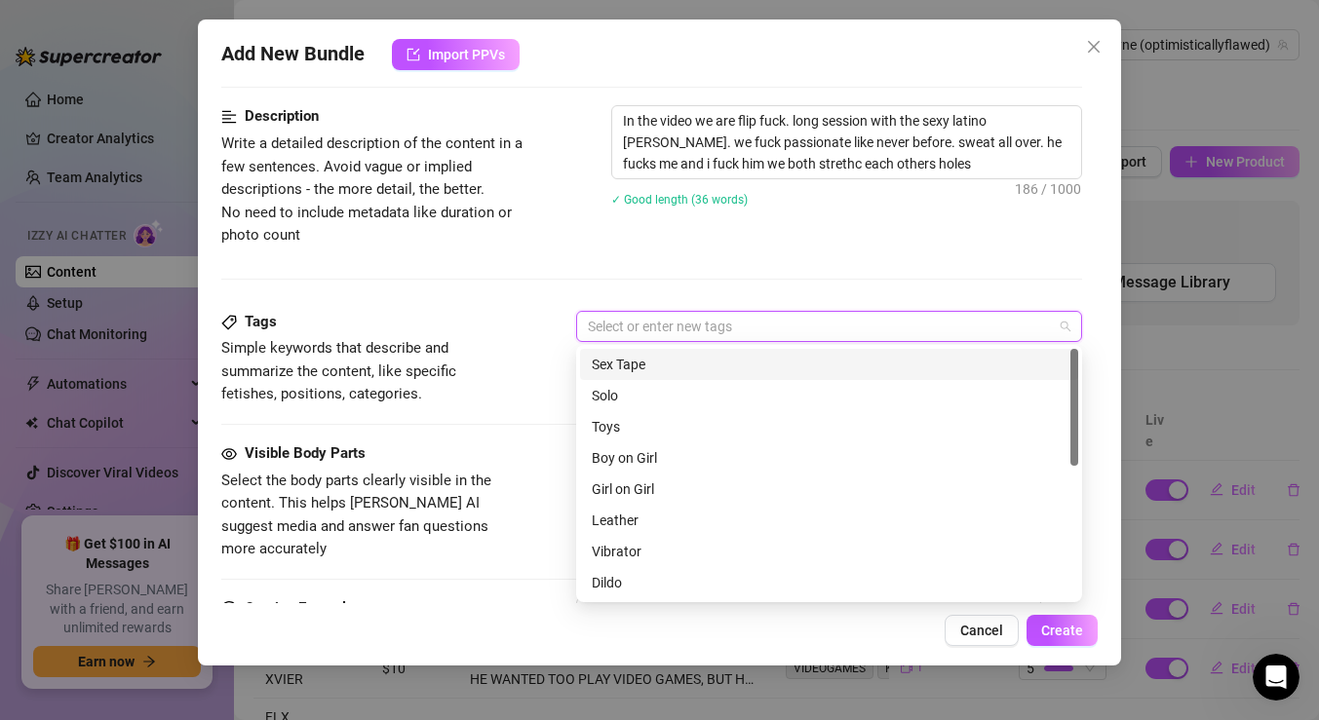
click at [745, 369] on div "Sex Tape" at bounding box center [829, 364] width 475 height 21
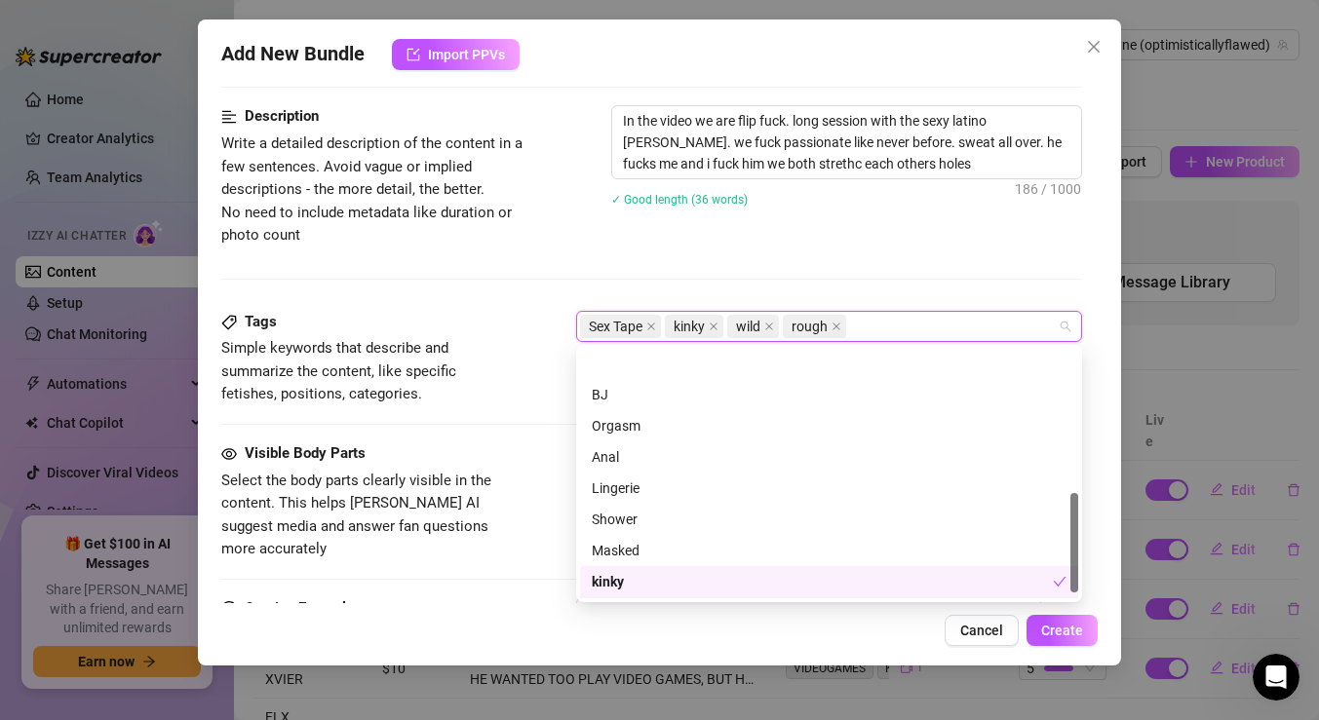
scroll to position [374, 0]
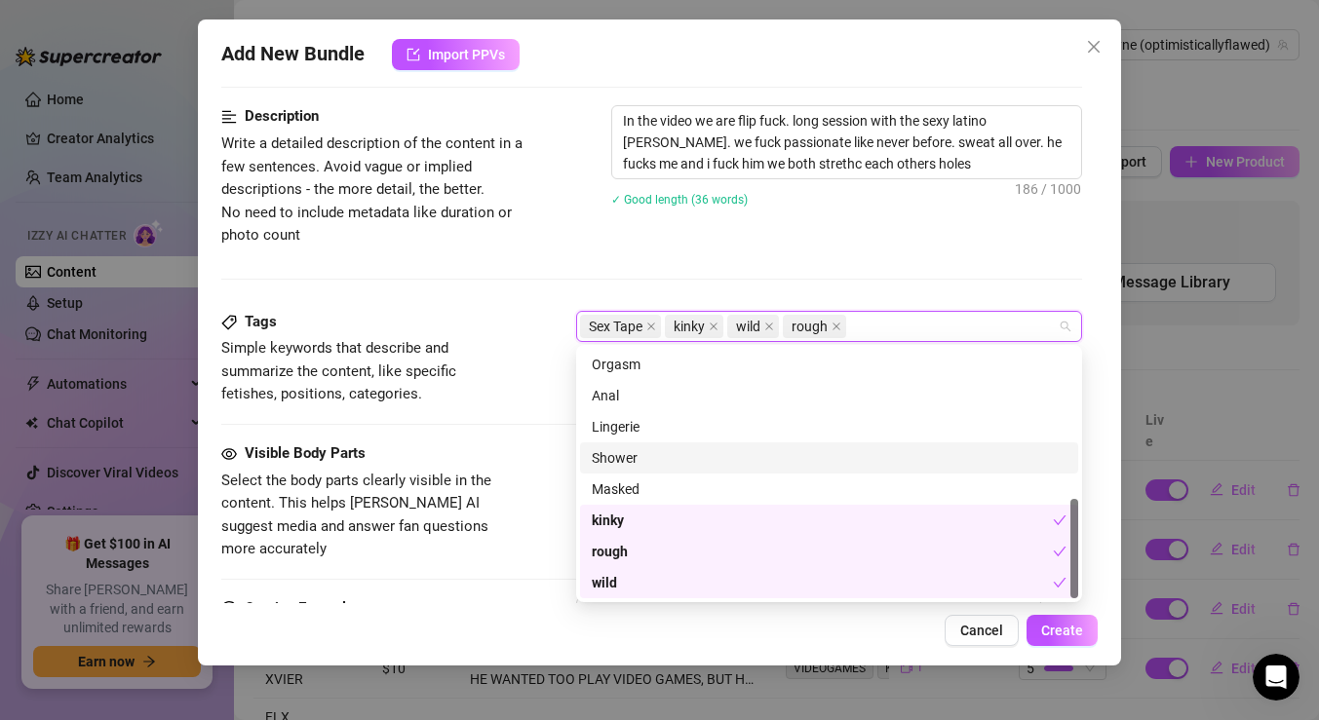
click at [533, 453] on div "Visible Body Parts Select the body parts clearly visible in the content. This h…" at bounding box center [651, 502] width 861 height 119
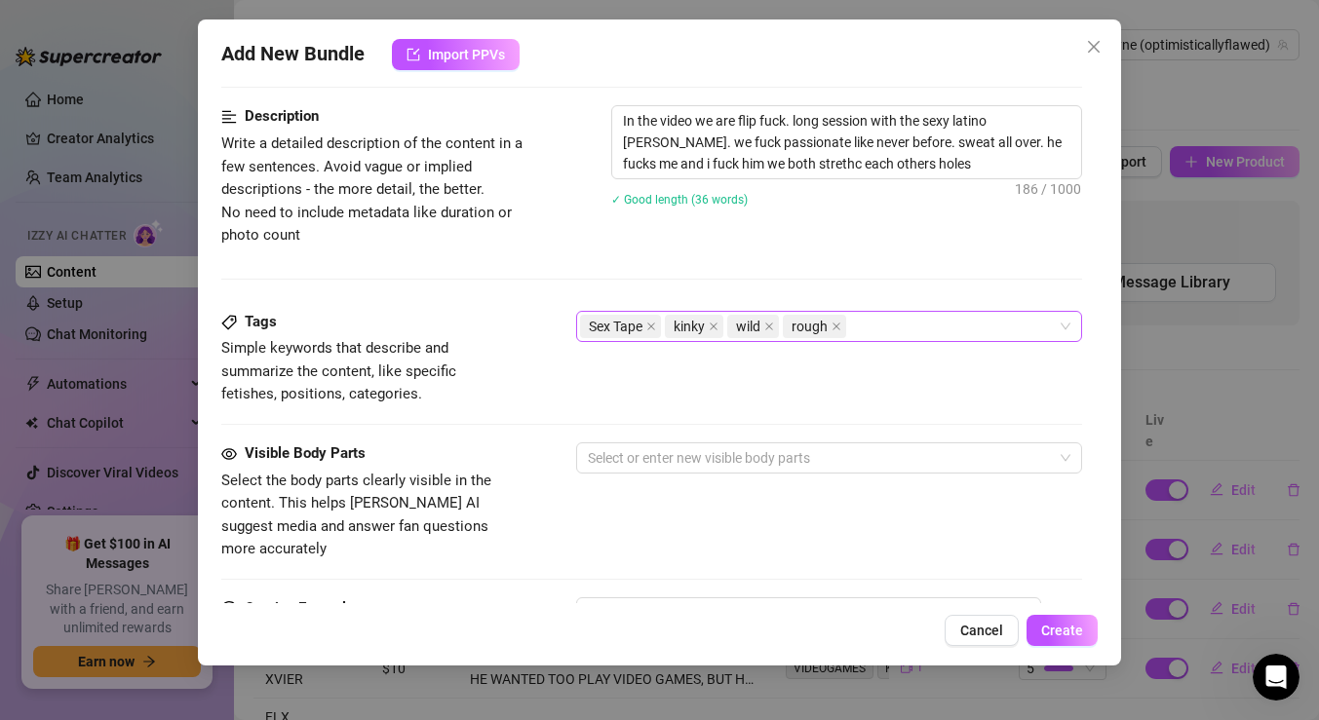
click at [890, 317] on div "Sex Tape kinky wild rough" at bounding box center [819, 326] width 478 height 27
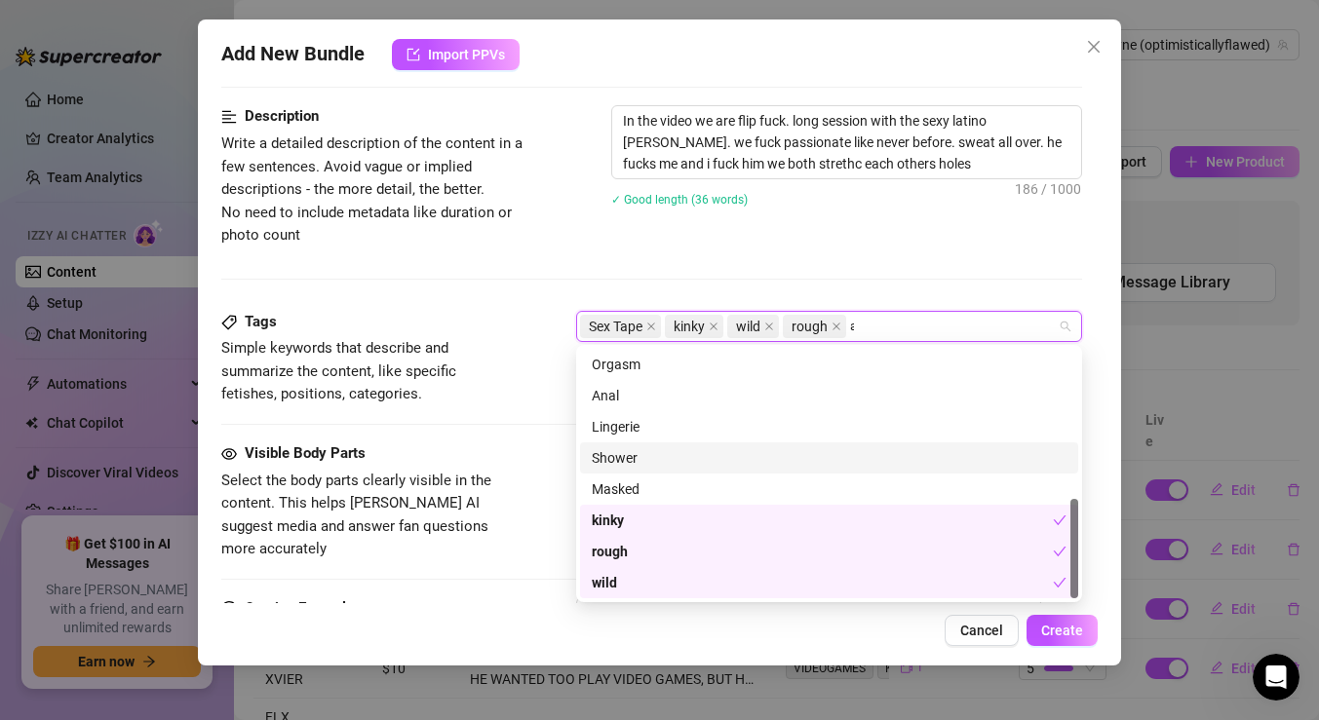
scroll to position [0, 0]
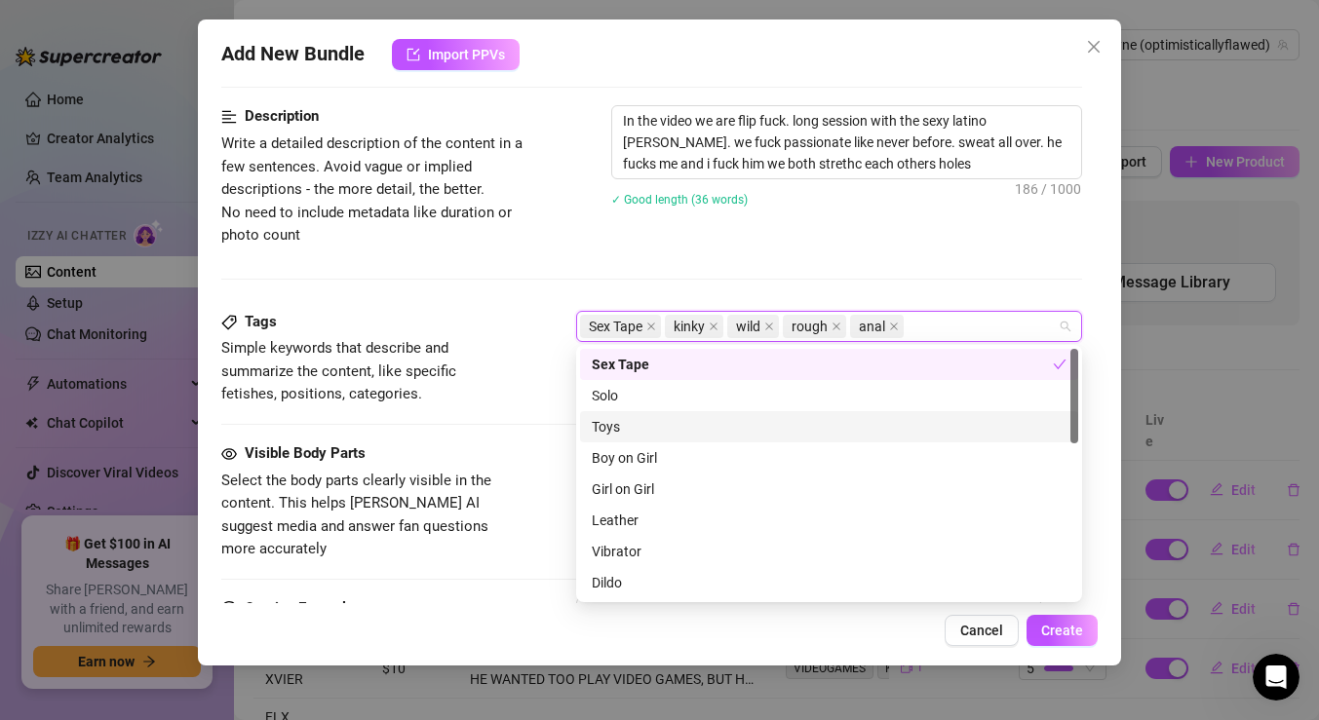
click at [485, 409] on div "Tags Simple keywords that describe and summarize the content, like specific fet…" at bounding box center [651, 377] width 861 height 132
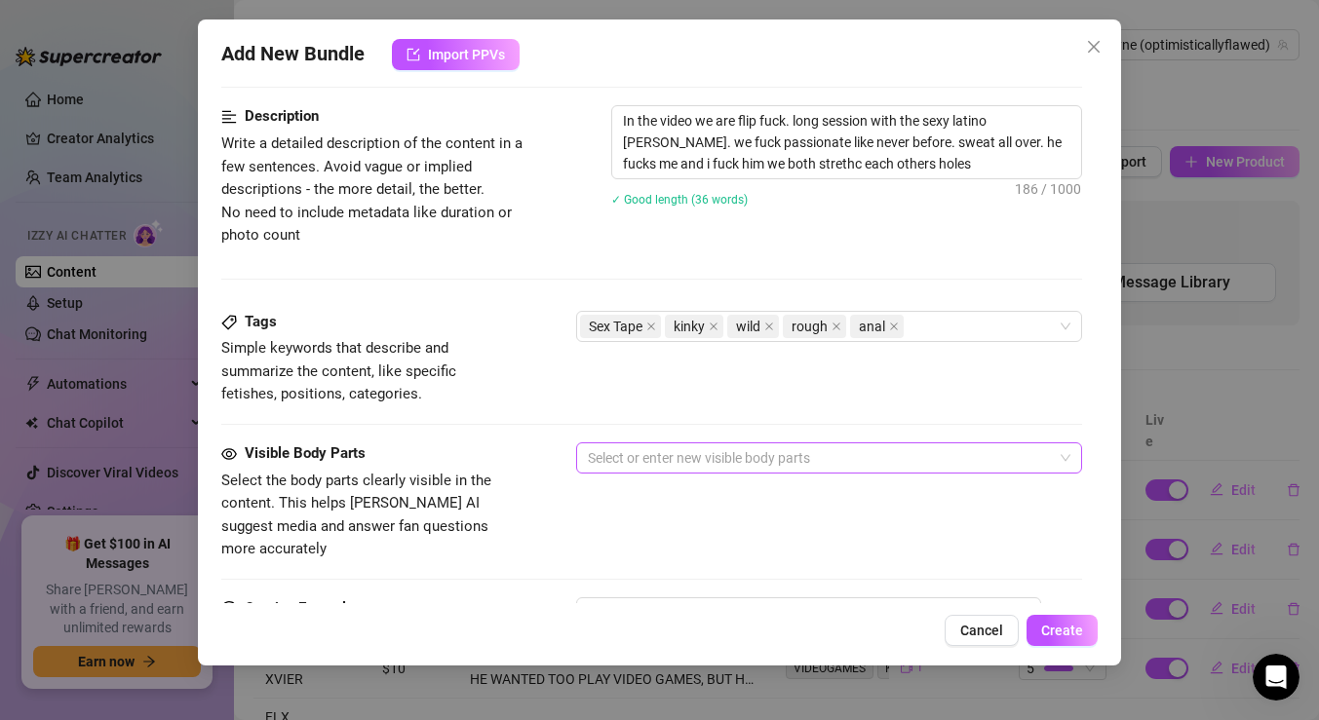
click at [714, 449] on div at bounding box center [819, 458] width 478 height 27
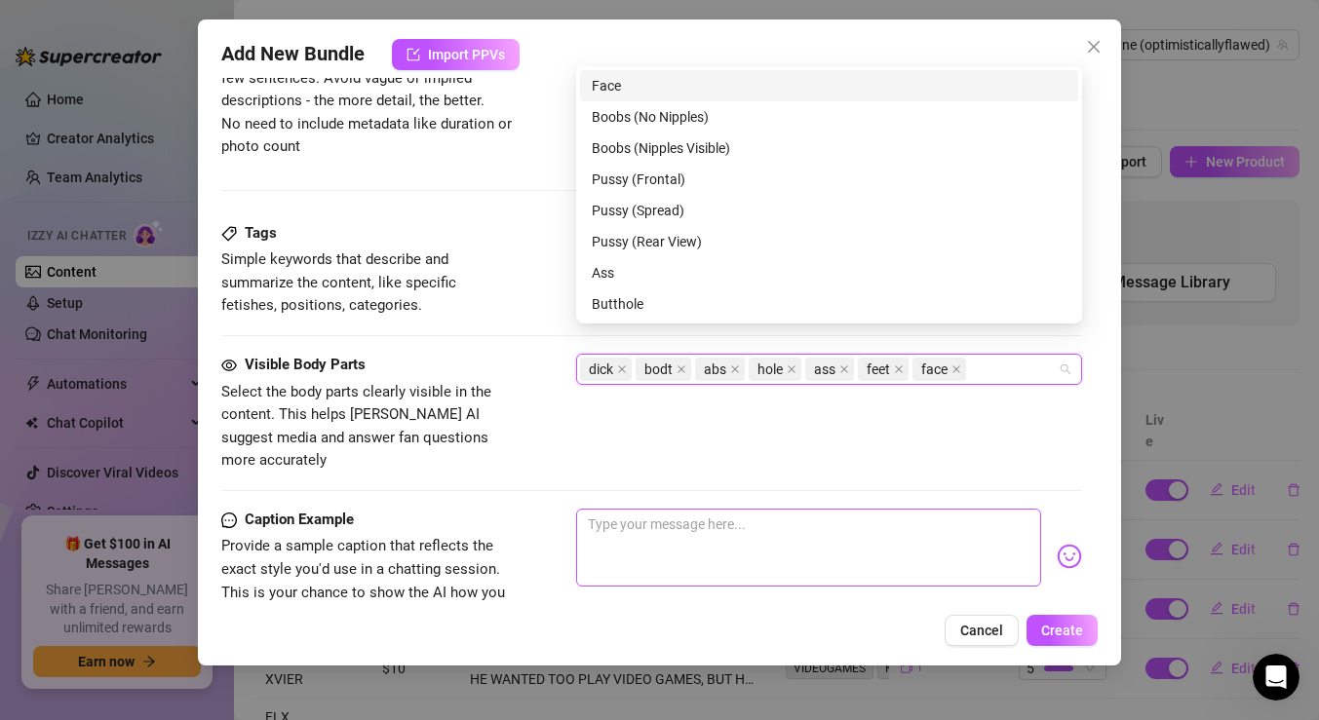
scroll to position [888, 0]
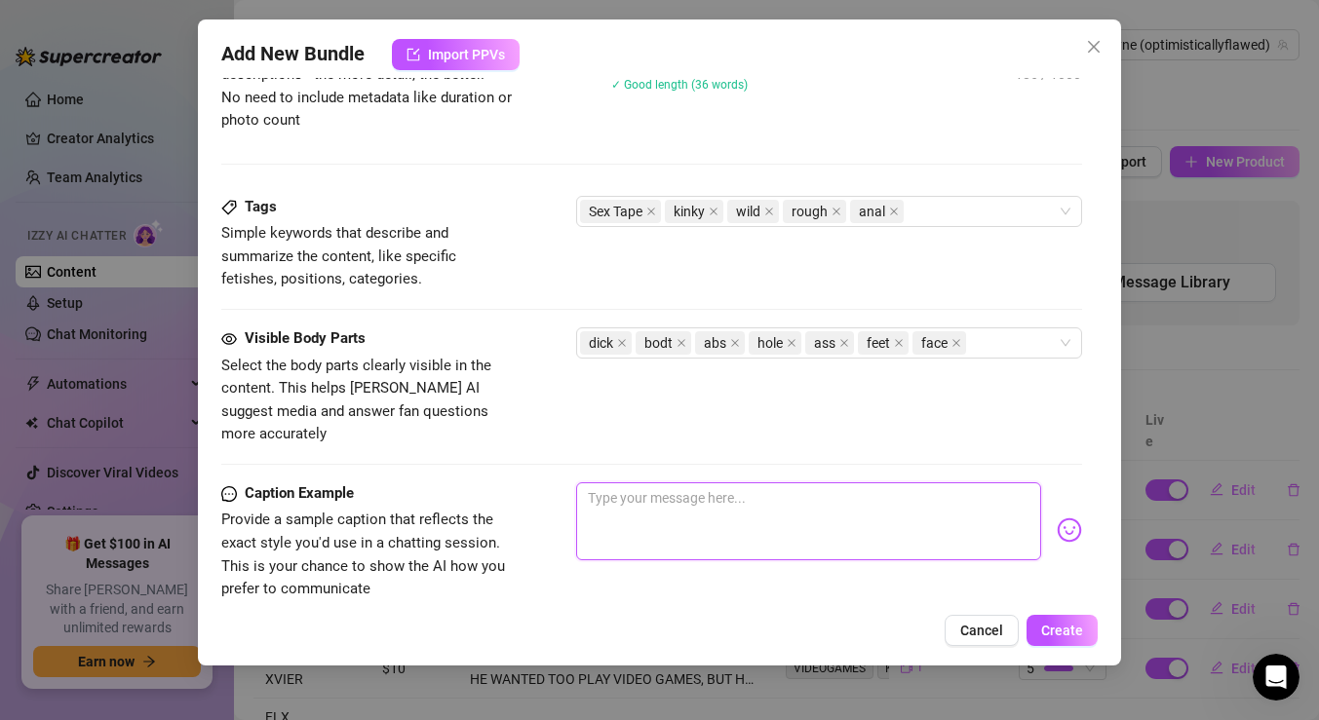
click at [635, 493] on textarea at bounding box center [808, 522] width 465 height 78
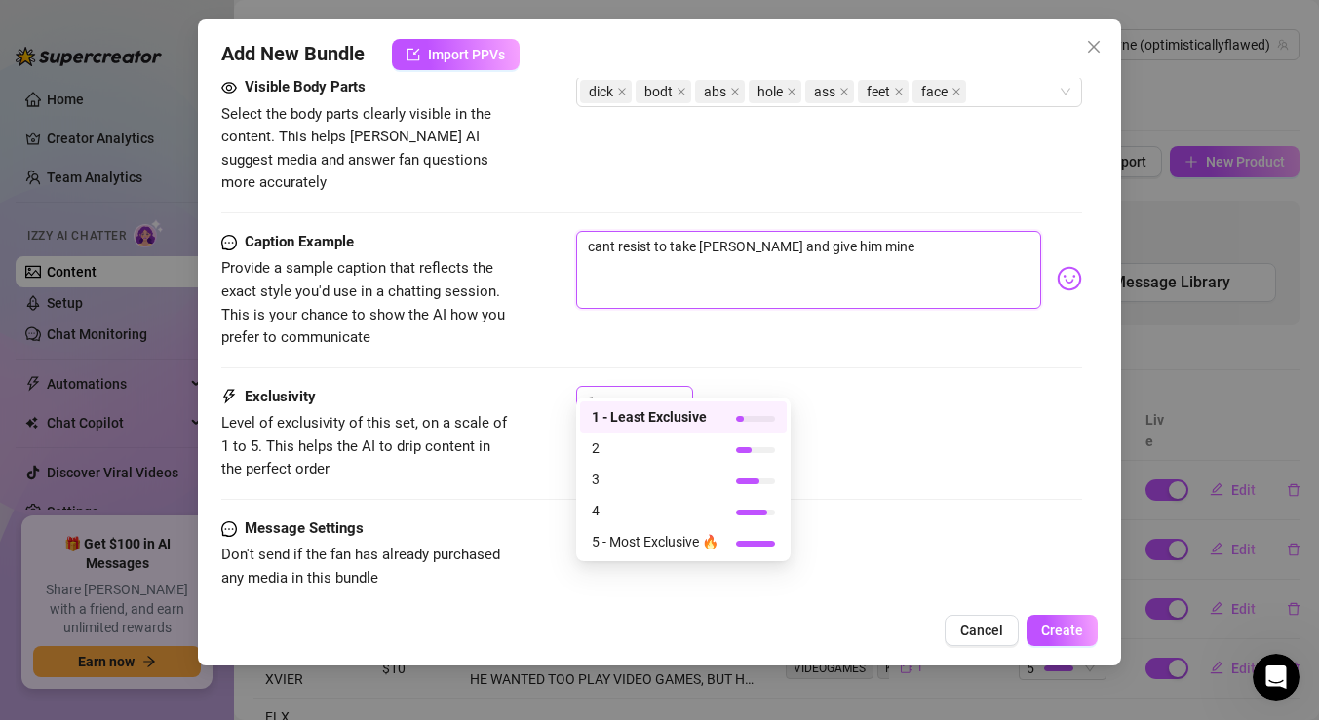
click at [651, 387] on div "1" at bounding box center [626, 401] width 76 height 29
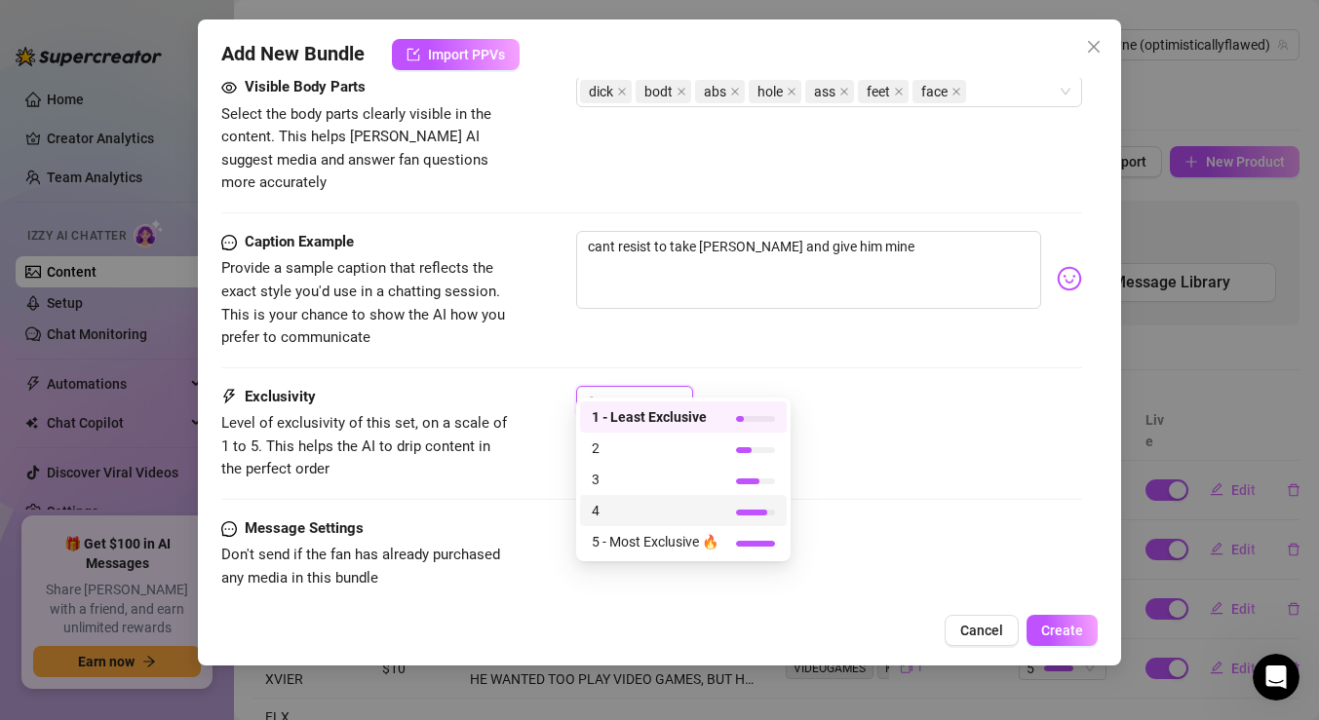
click at [640, 508] on span "4" at bounding box center [655, 510] width 127 height 21
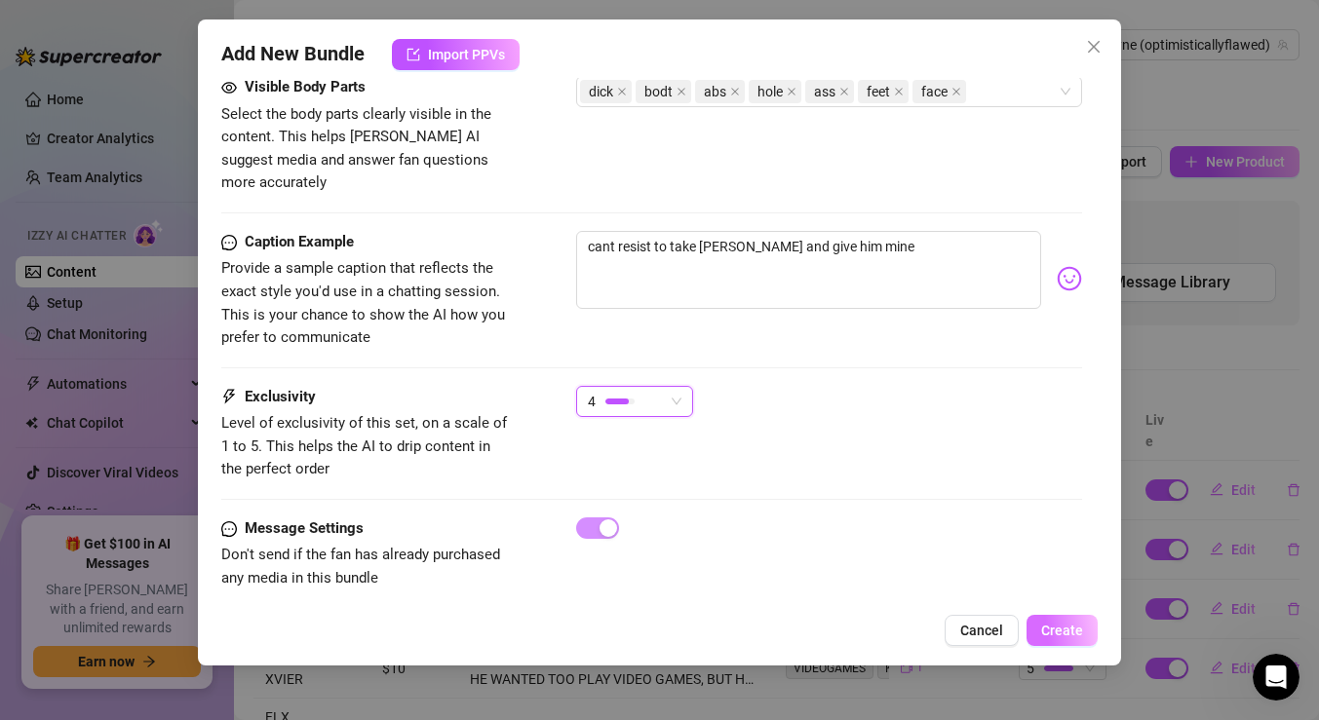
click at [1040, 632] on button "Create" at bounding box center [1062, 630] width 71 height 31
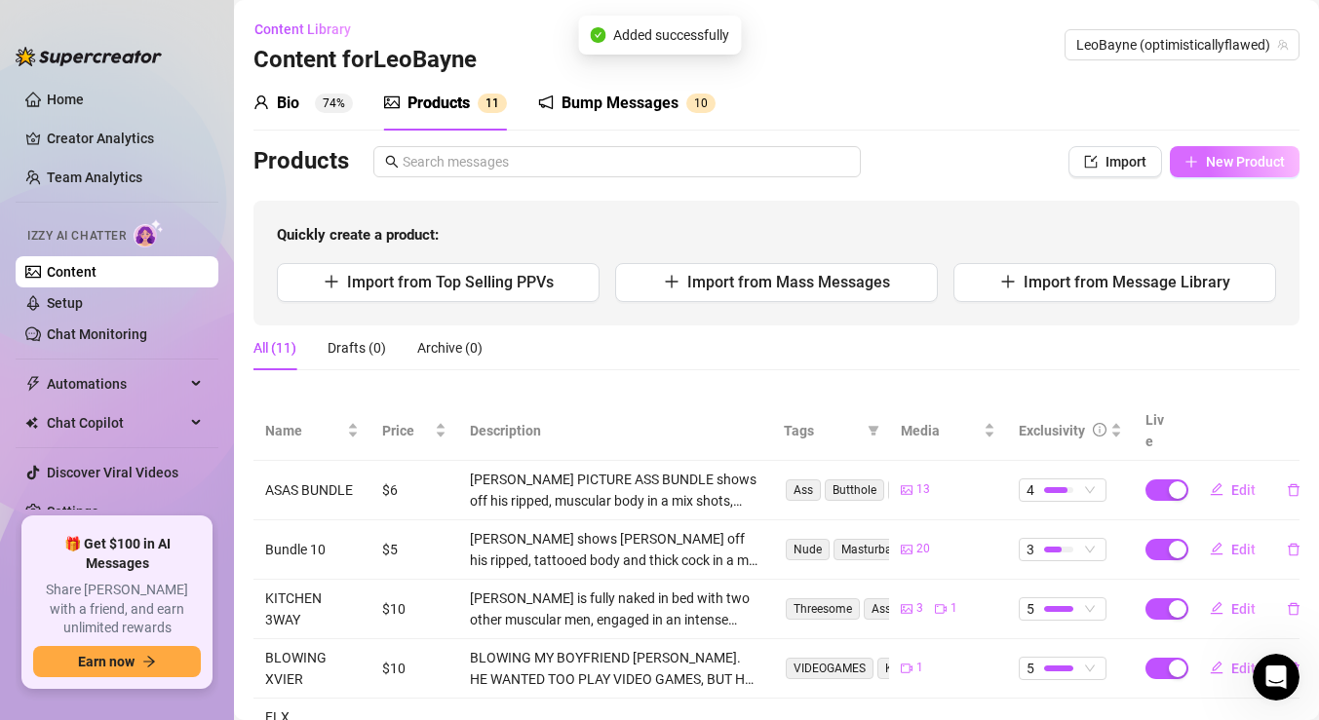
click at [1218, 173] on button "New Product" at bounding box center [1235, 161] width 130 height 31
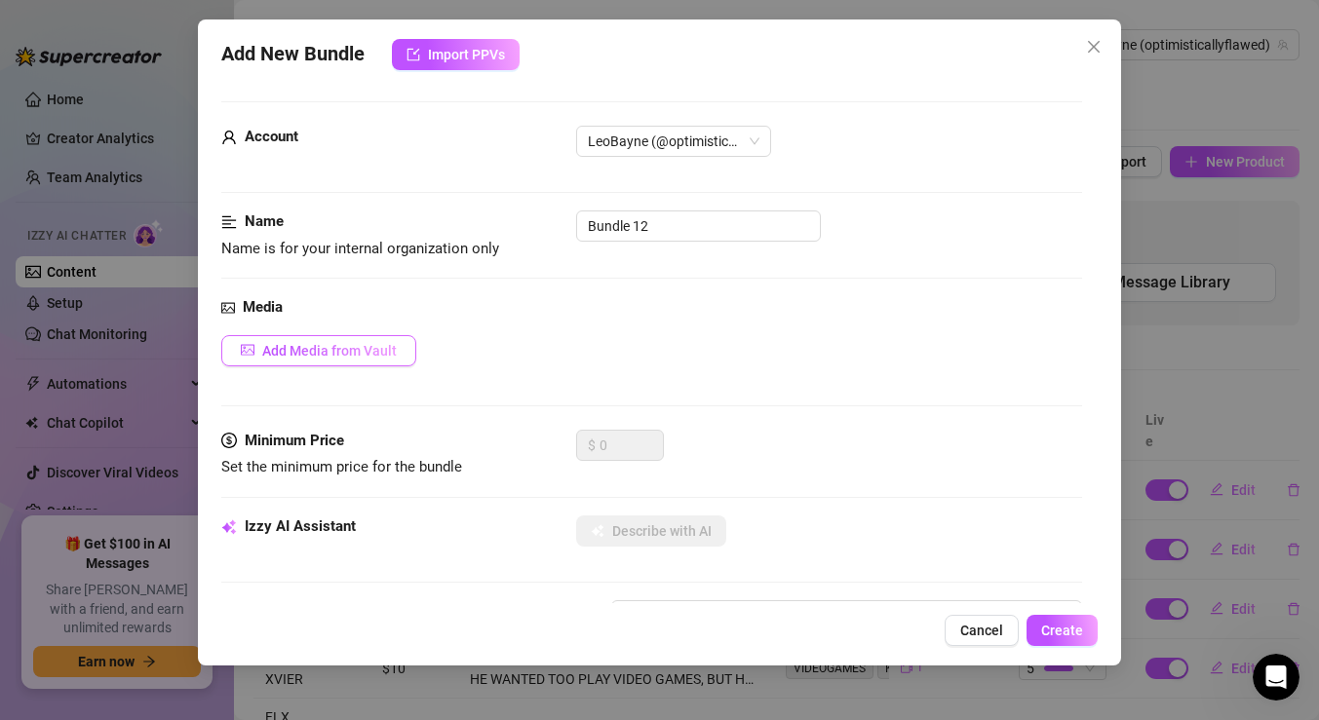
click at [357, 348] on span "Add Media from Vault" at bounding box center [329, 351] width 135 height 16
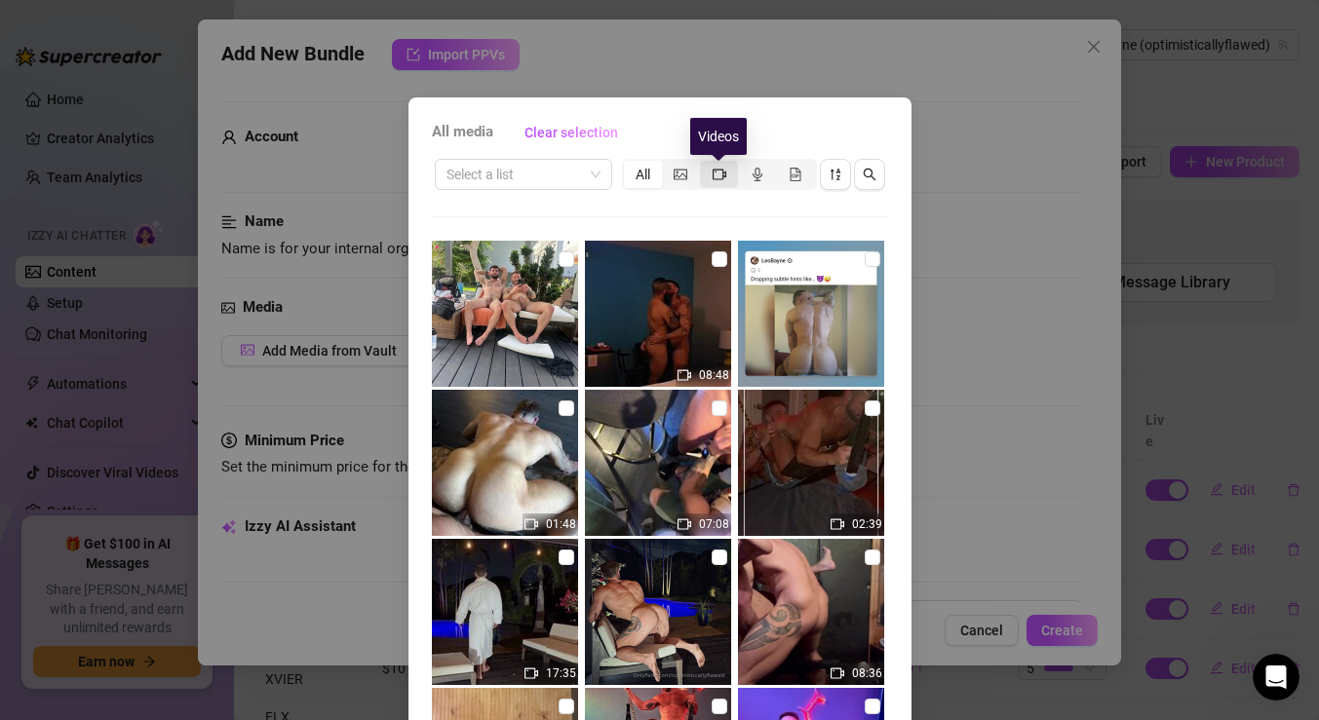
click at [715, 168] on icon "video-camera" at bounding box center [720, 175] width 14 height 14
click at [705, 164] on input "segmented control" at bounding box center [705, 164] width 0 height 0
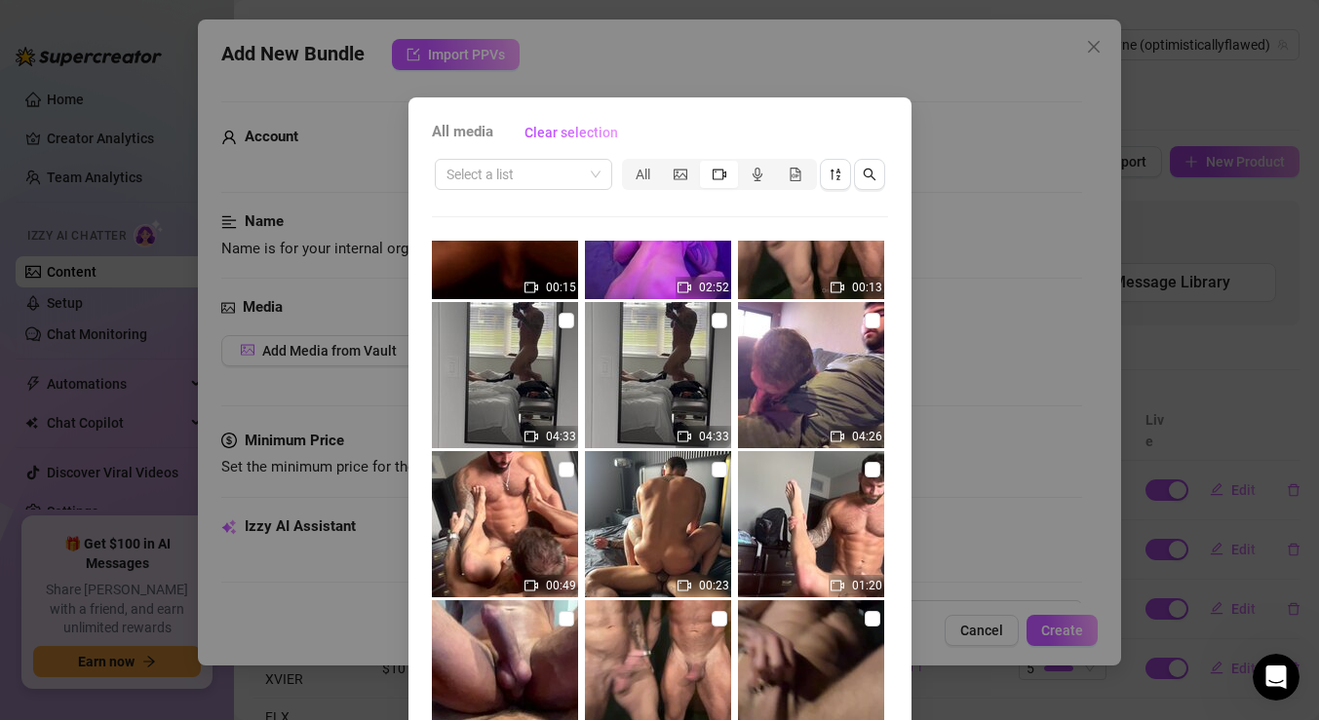
scroll to position [660, 0]
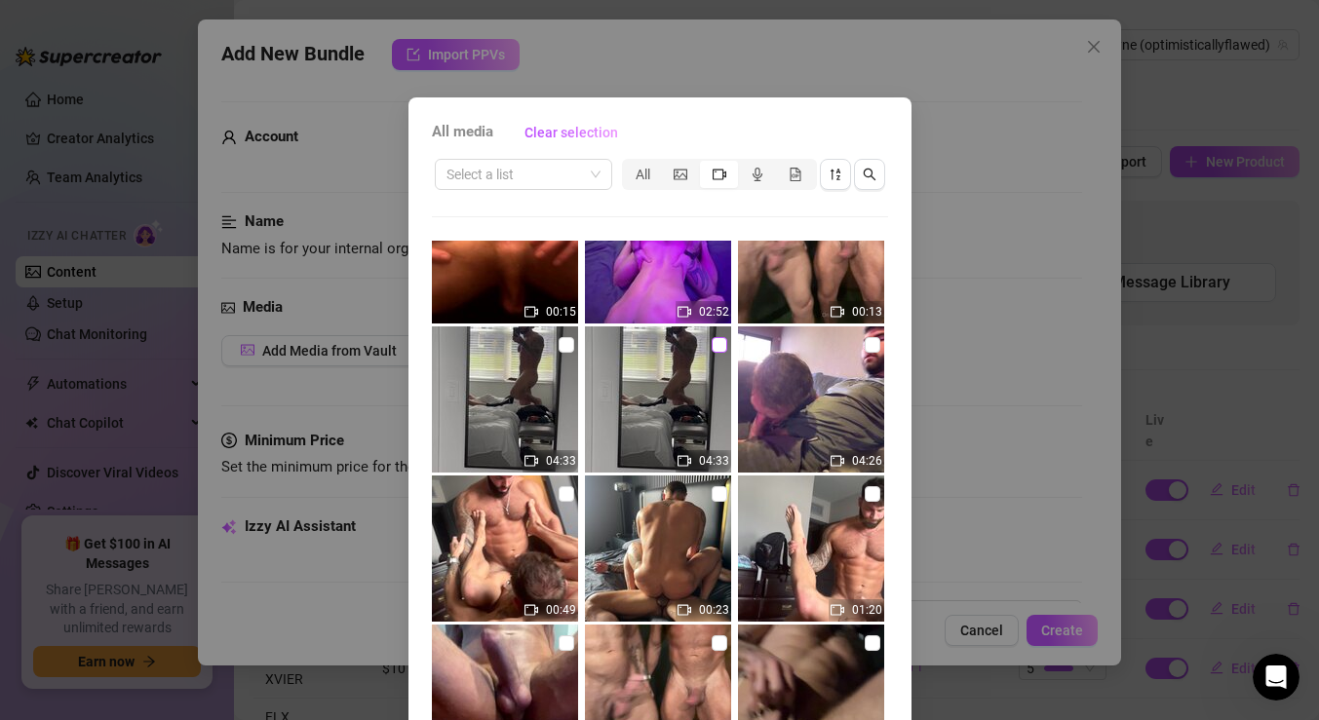
click at [715, 349] on input "checkbox" at bounding box center [720, 345] width 16 height 16
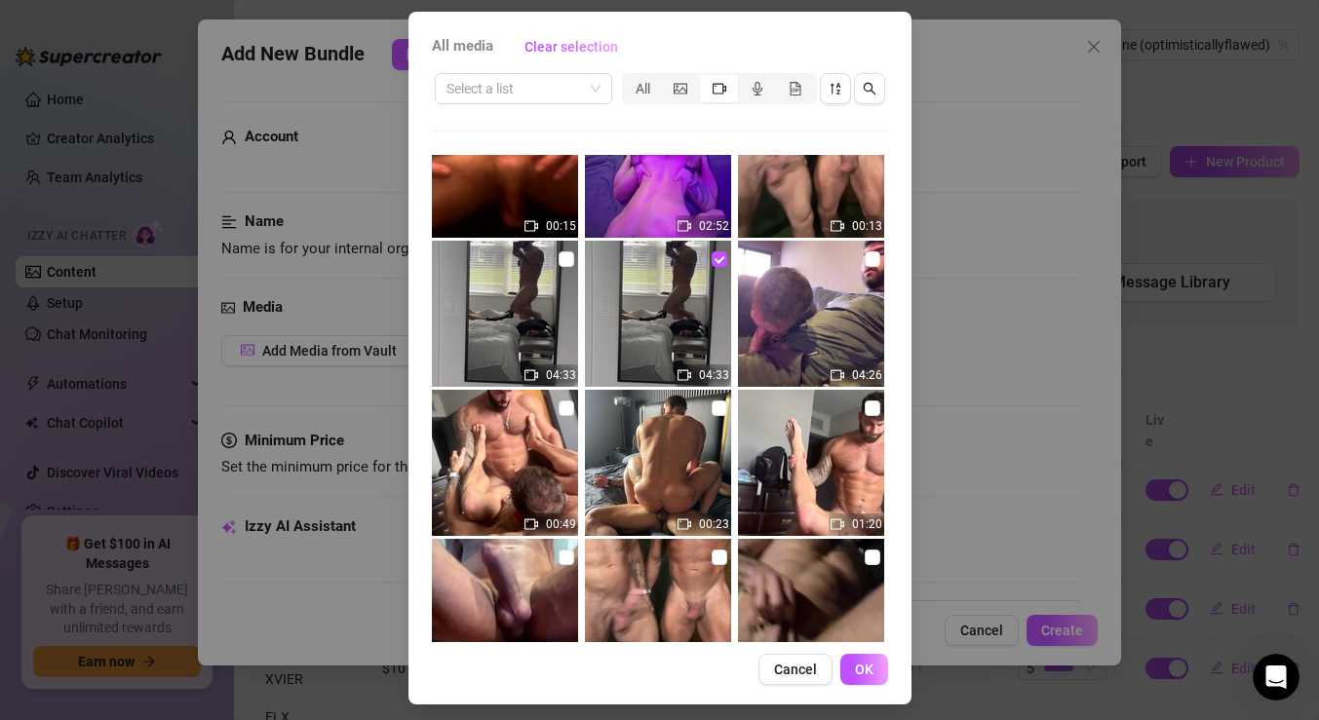
scroll to position [94, 0]
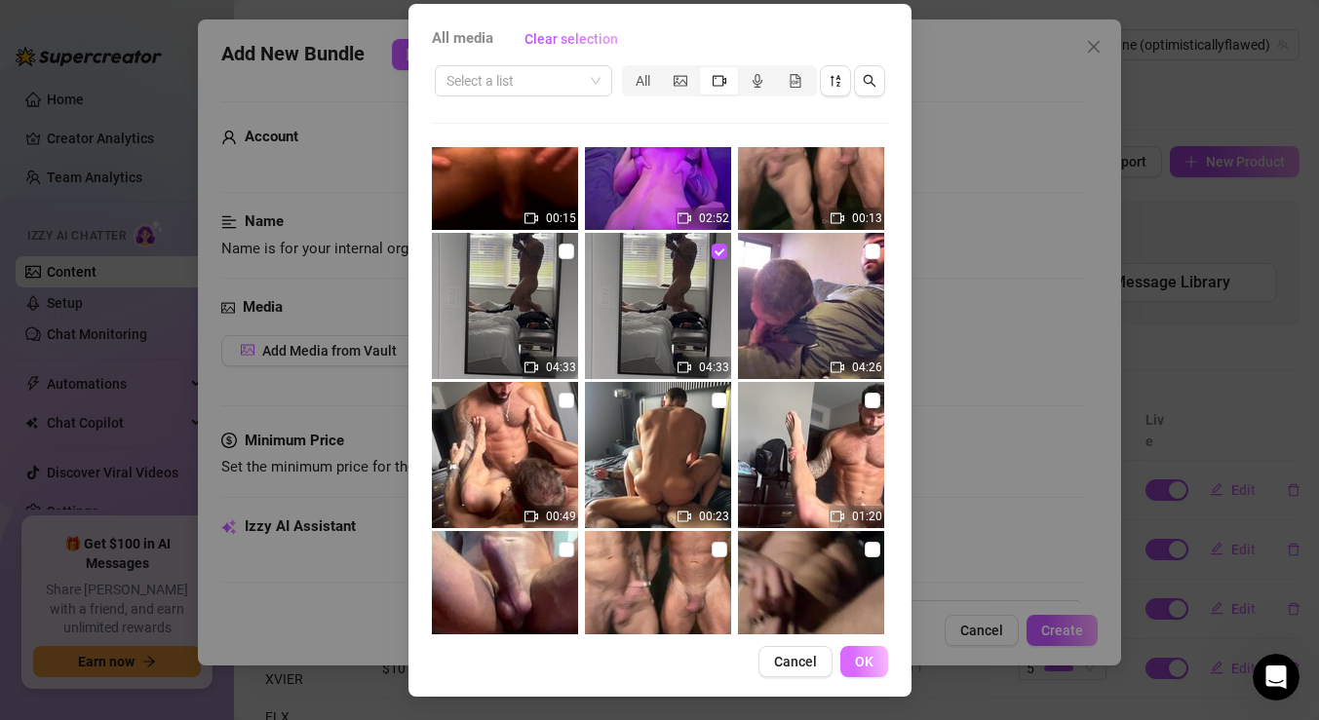
click at [862, 664] on span "OK" at bounding box center [864, 662] width 19 height 16
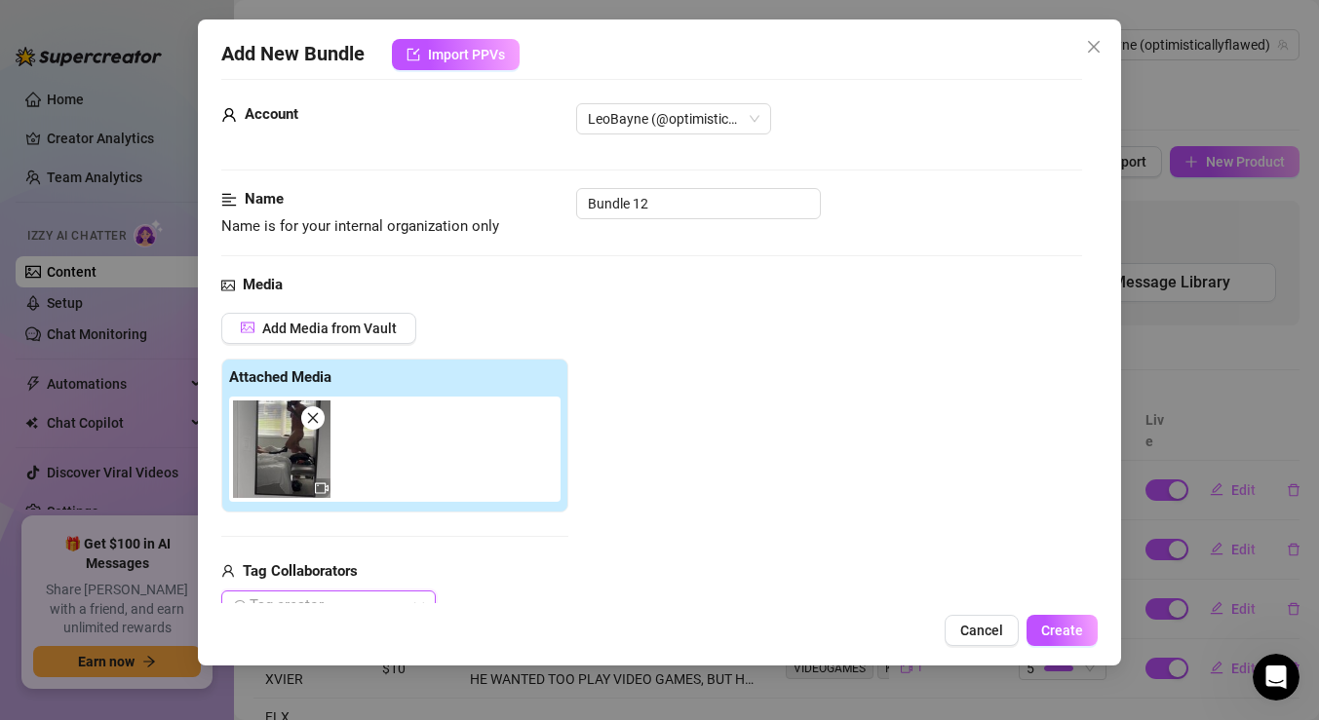
click at [363, 343] on div "Add Media from Vault" at bounding box center [394, 336] width 347 height 46
click at [366, 325] on span "Add Media from Vault" at bounding box center [329, 329] width 135 height 16
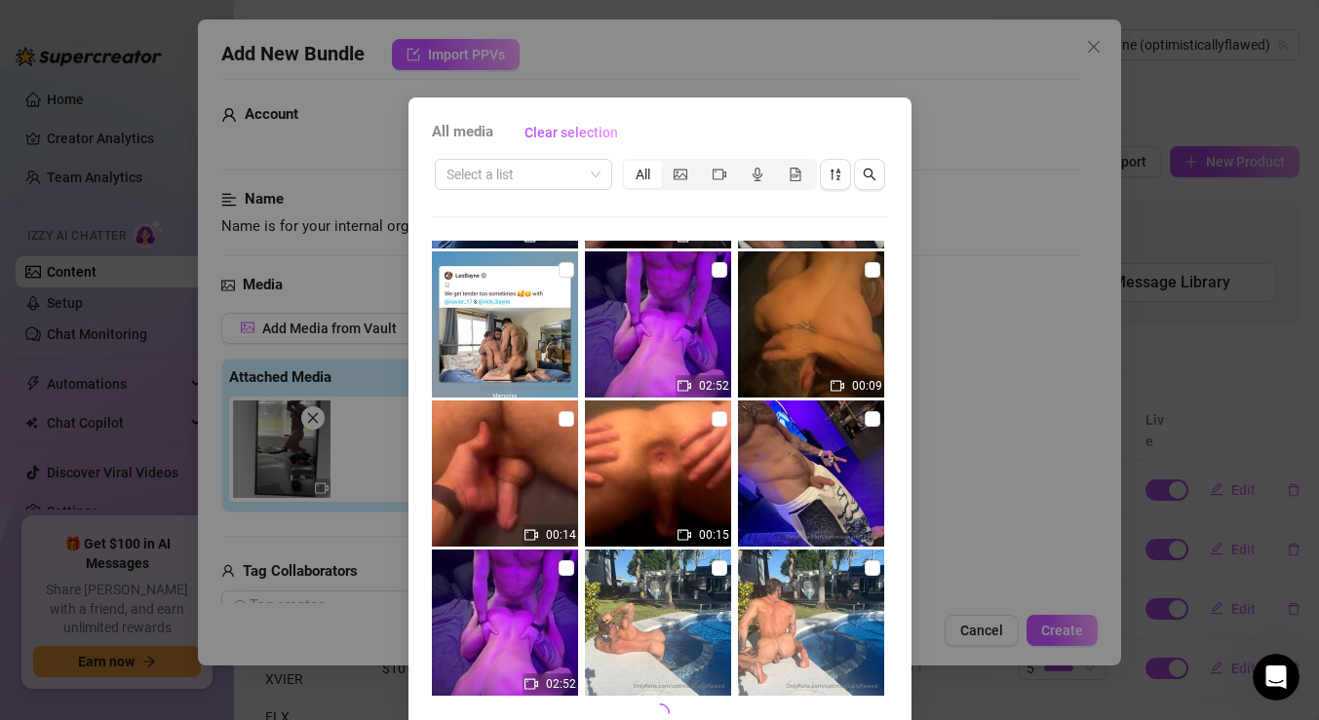
scroll to position [94, 0]
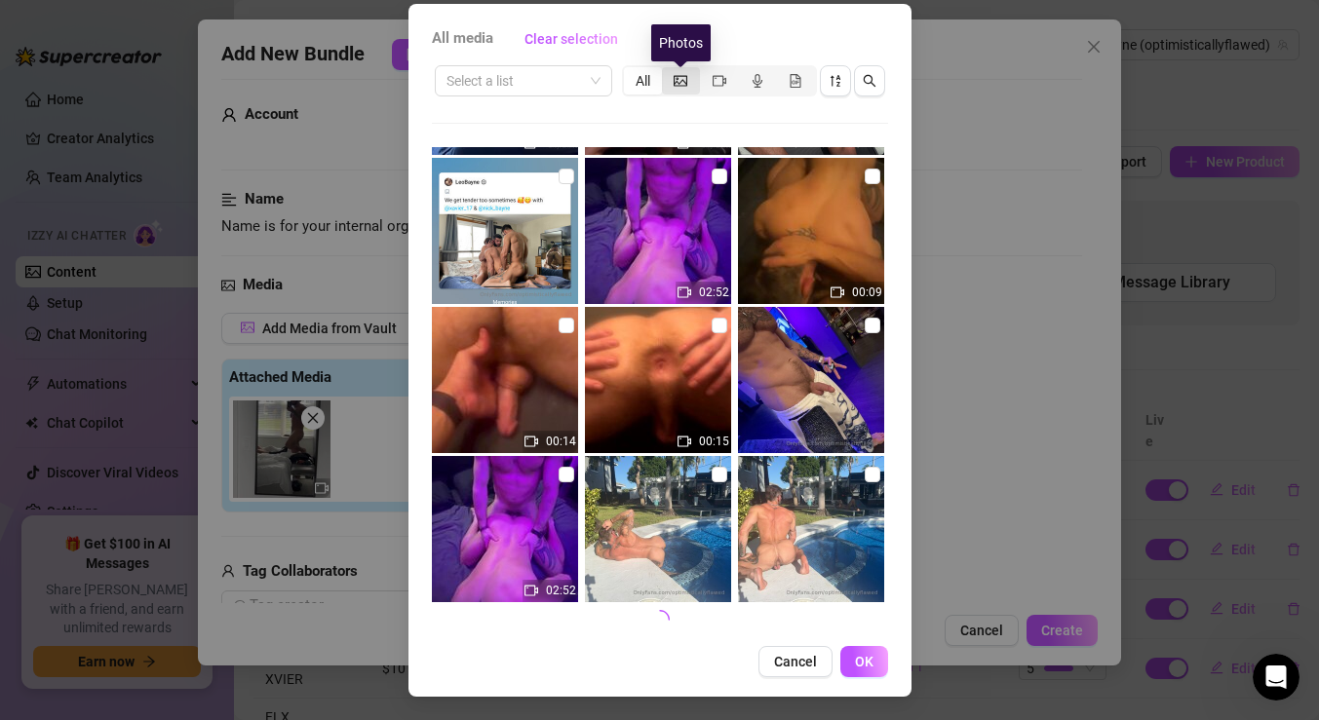
click at [677, 75] on icon "picture" at bounding box center [681, 80] width 14 height 11
click at [667, 70] on input "segmented control" at bounding box center [667, 70] width 0 height 0
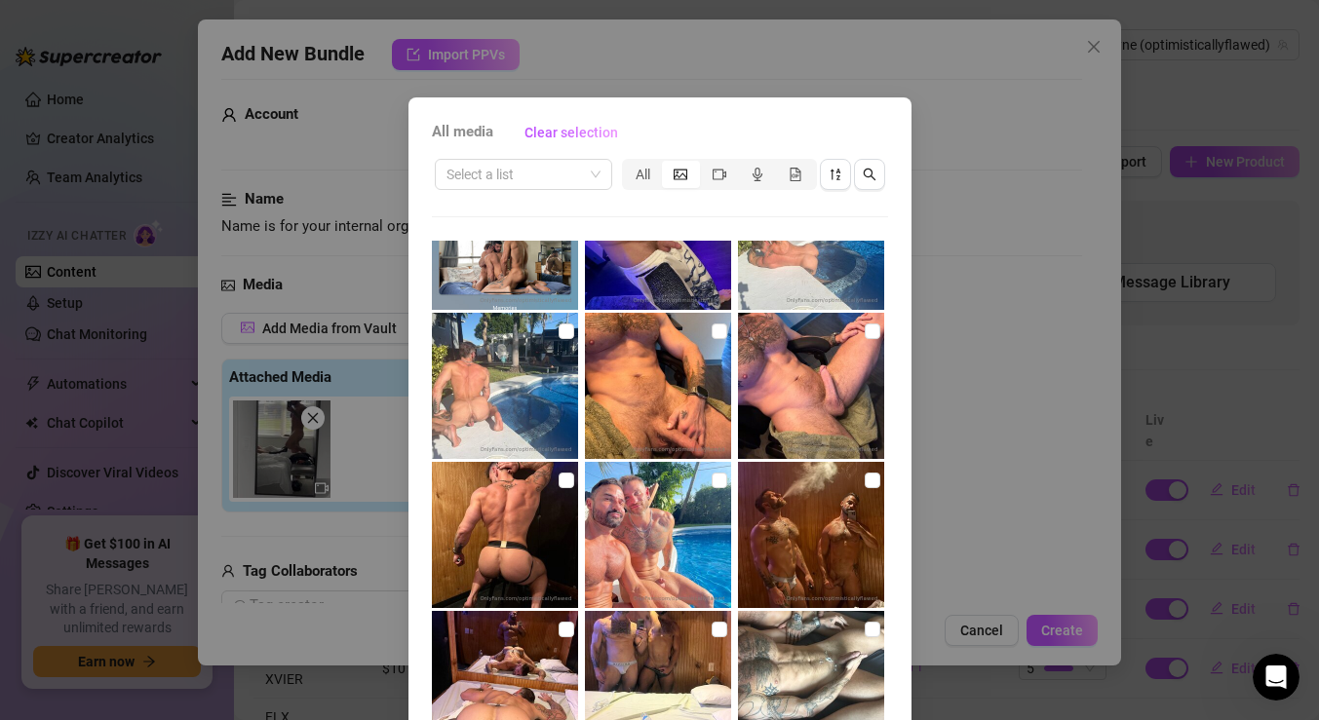
scroll to position [374, 0]
click at [710, 175] on div "segmented control" at bounding box center [719, 174] width 38 height 27
click at [705, 164] on input "segmented control" at bounding box center [705, 164] width 0 height 0
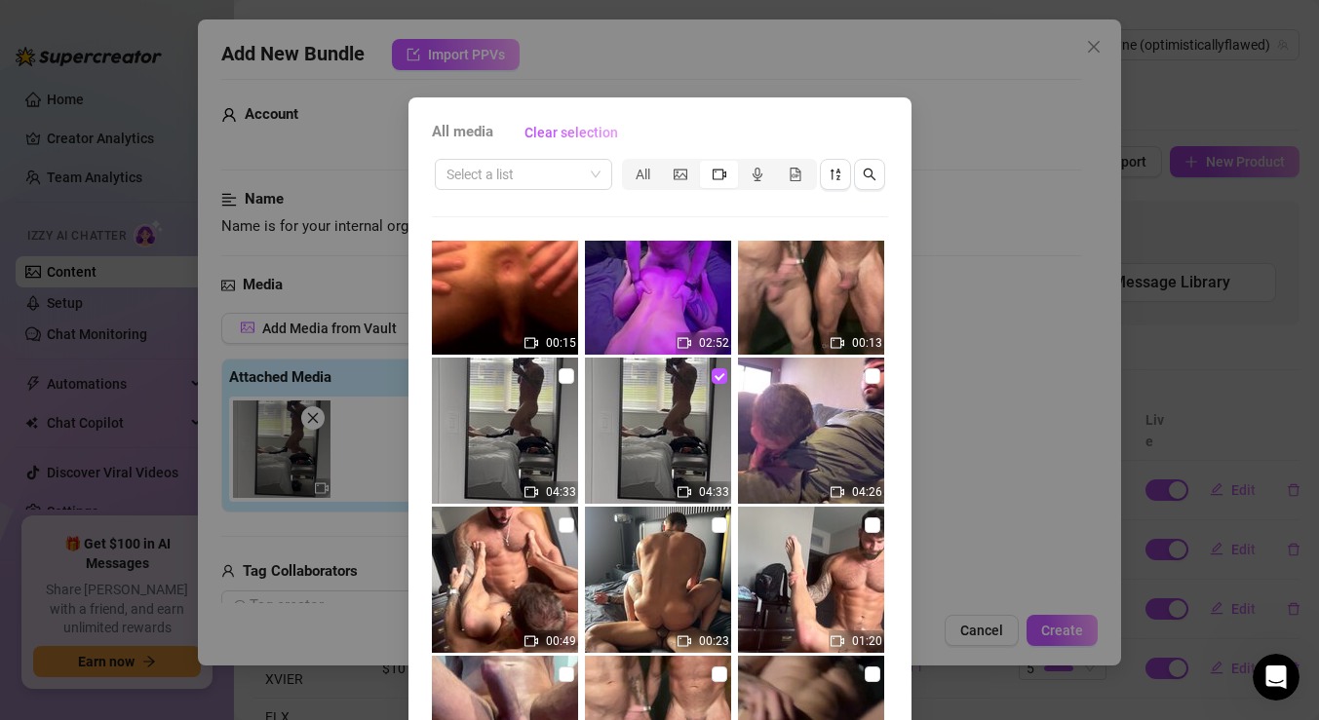
scroll to position [633, 0]
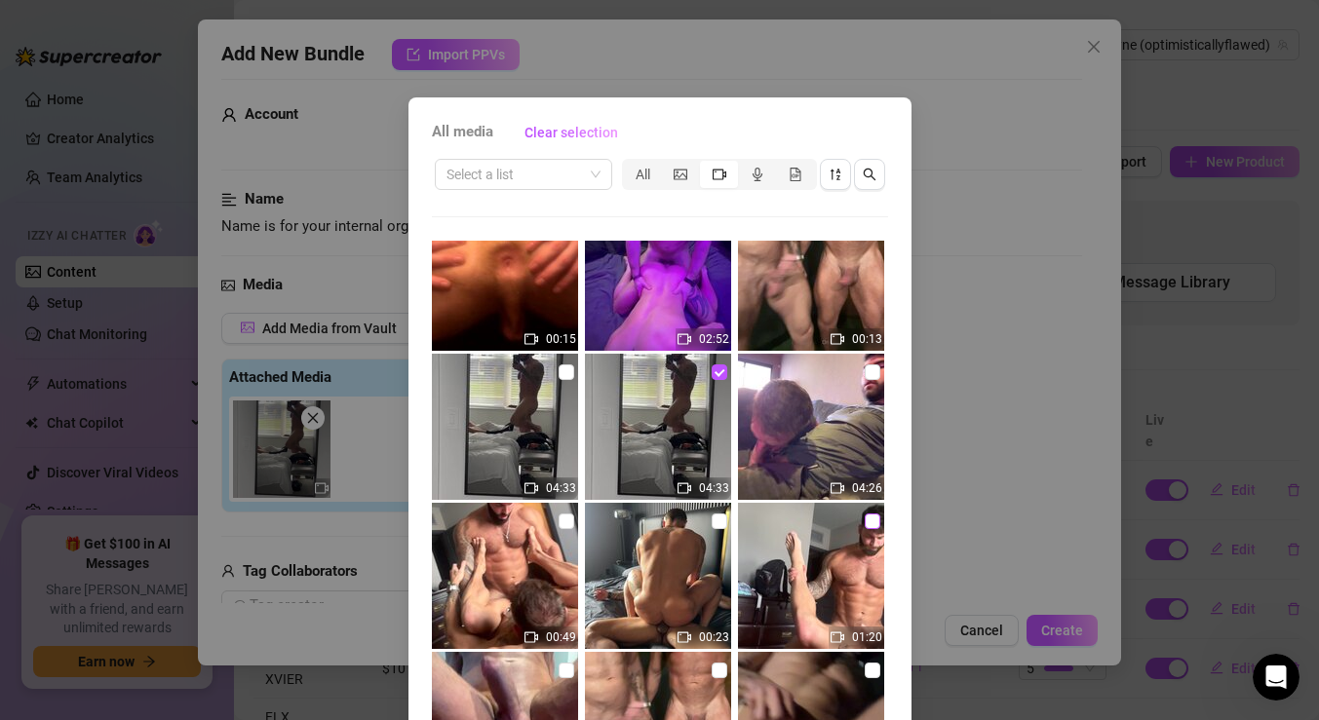
click at [866, 518] on input "checkbox" at bounding box center [873, 522] width 16 height 16
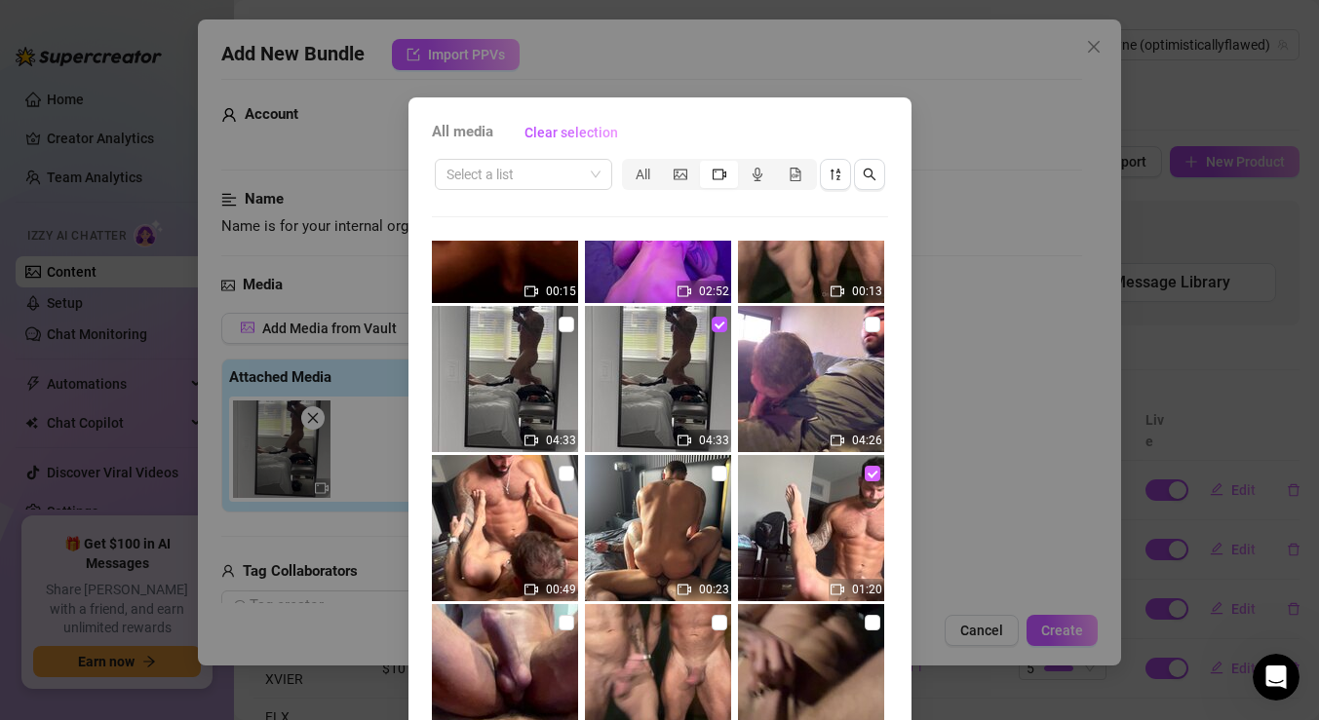
scroll to position [687, 0]
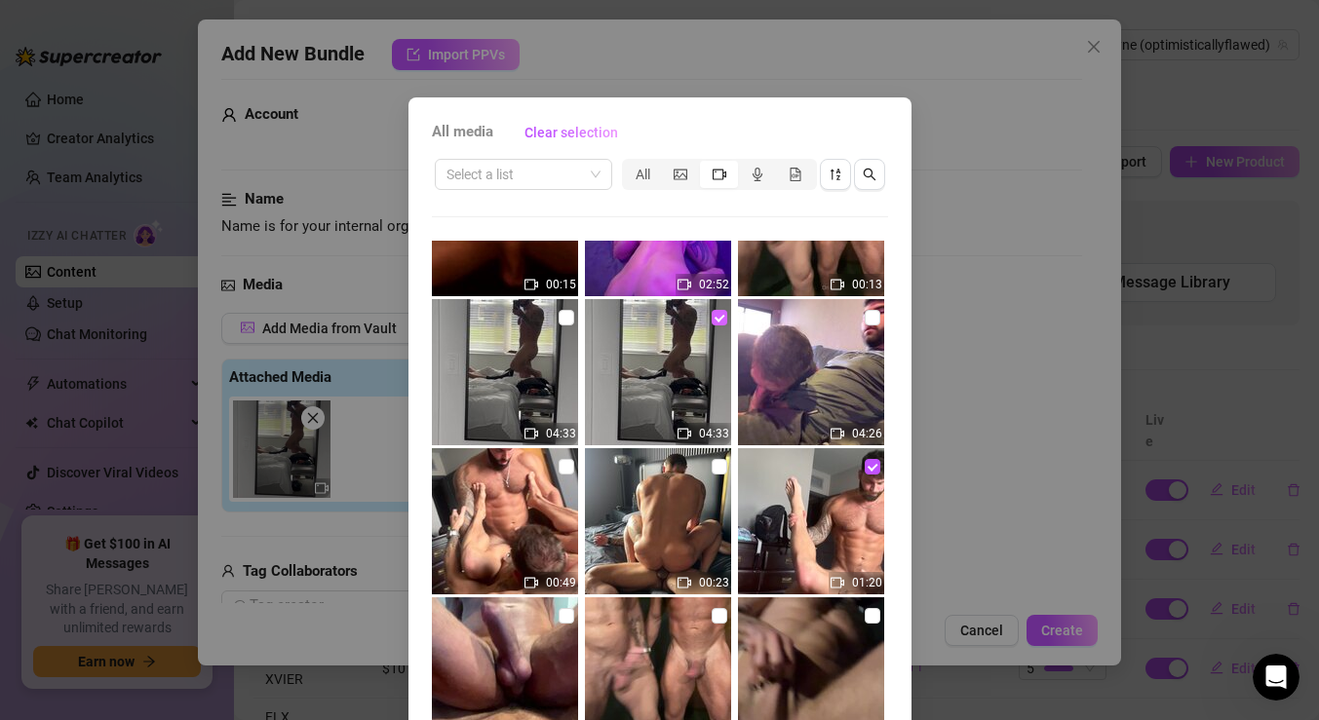
click at [715, 315] on input "checkbox" at bounding box center [720, 318] width 16 height 16
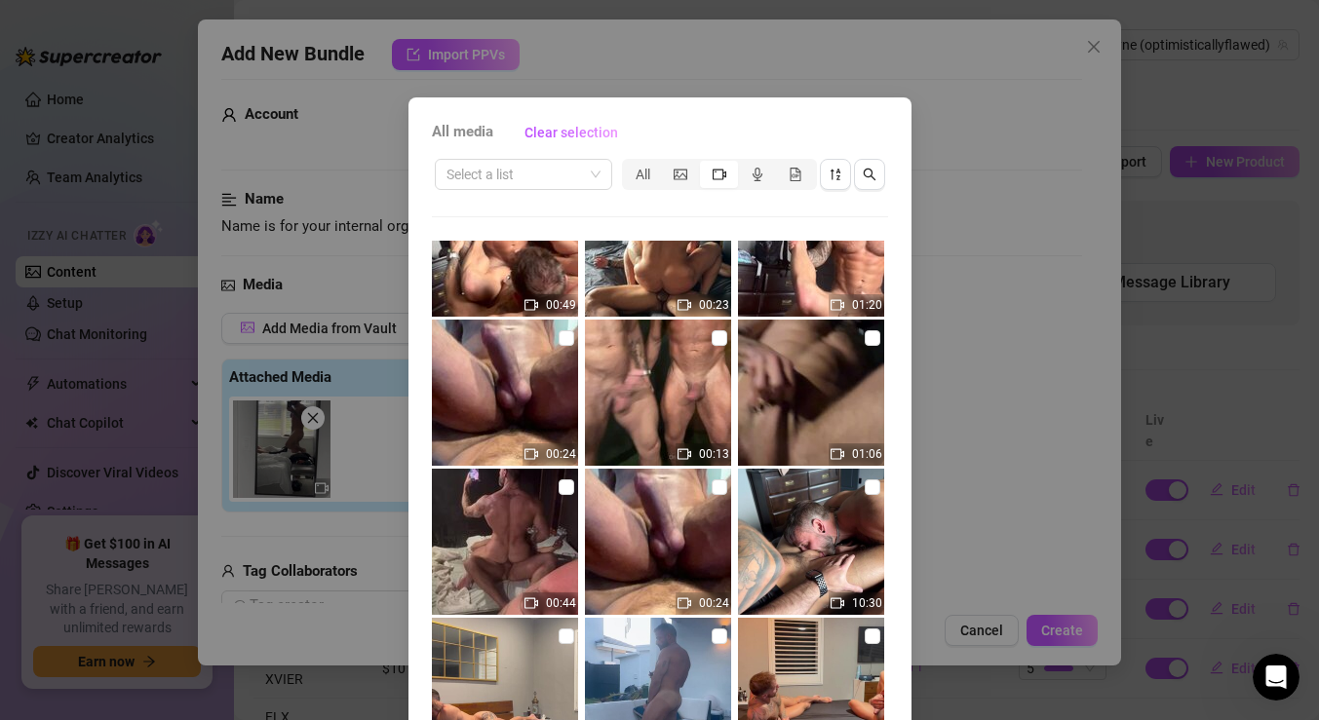
scroll to position [967, 0]
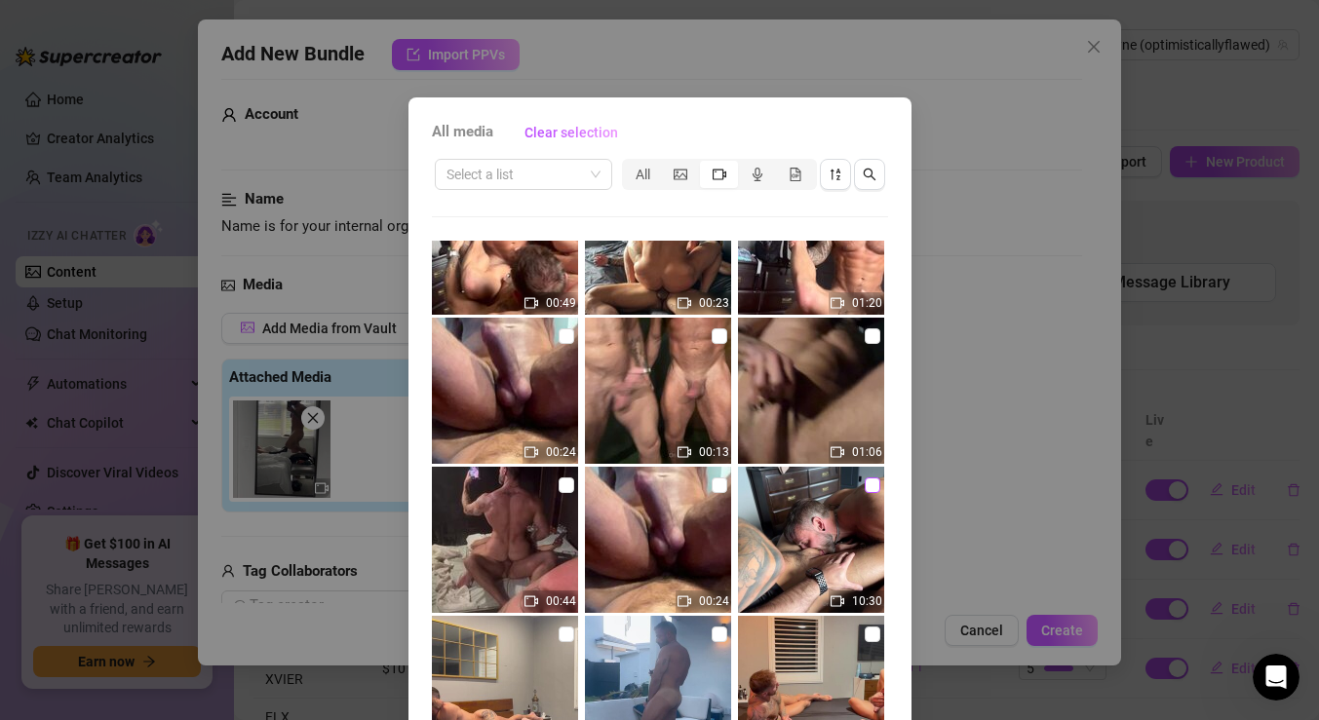
click at [869, 481] on input "checkbox" at bounding box center [873, 486] width 16 height 16
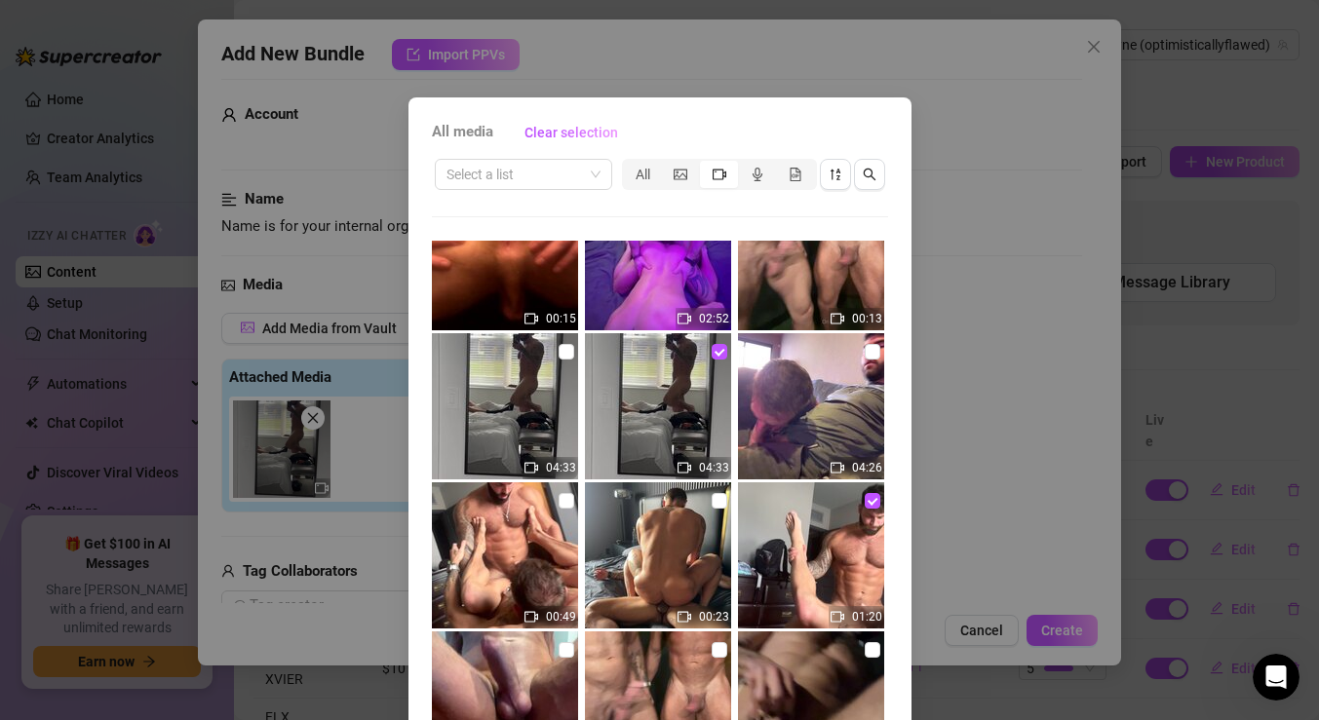
scroll to position [94, 0]
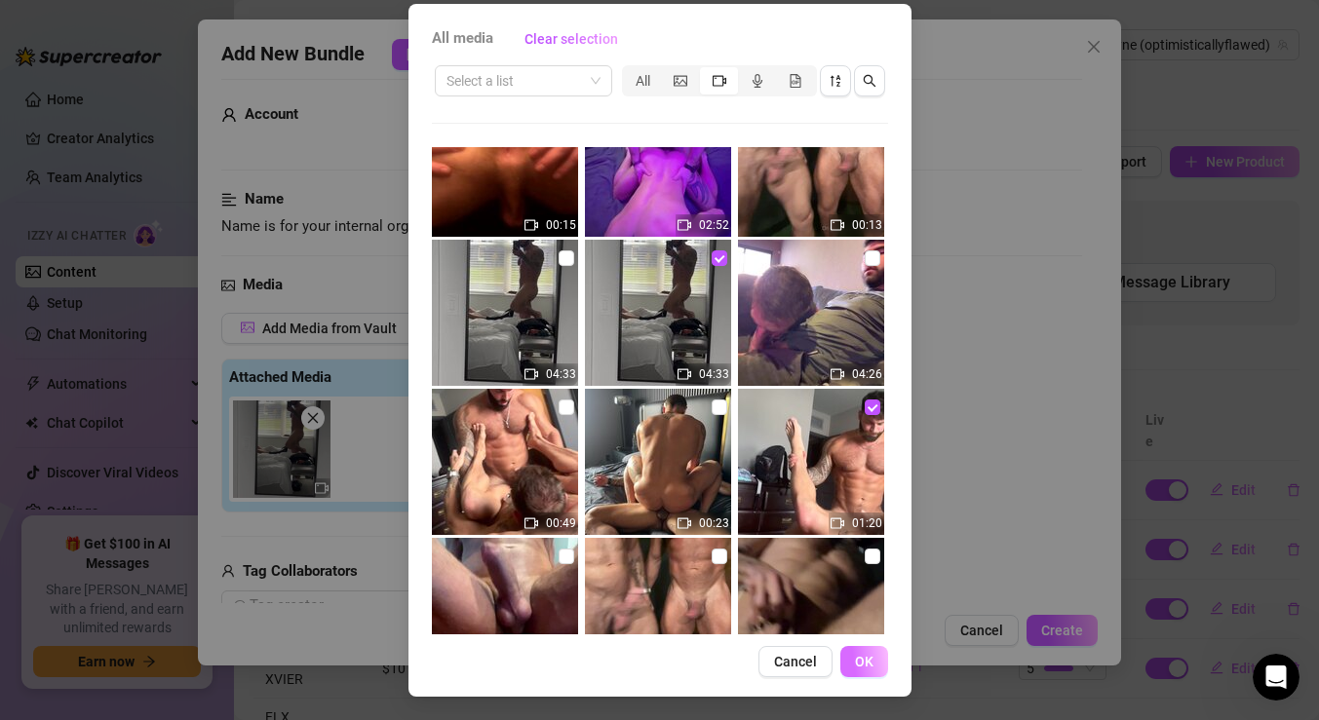
click at [858, 656] on span "OK" at bounding box center [864, 662] width 19 height 16
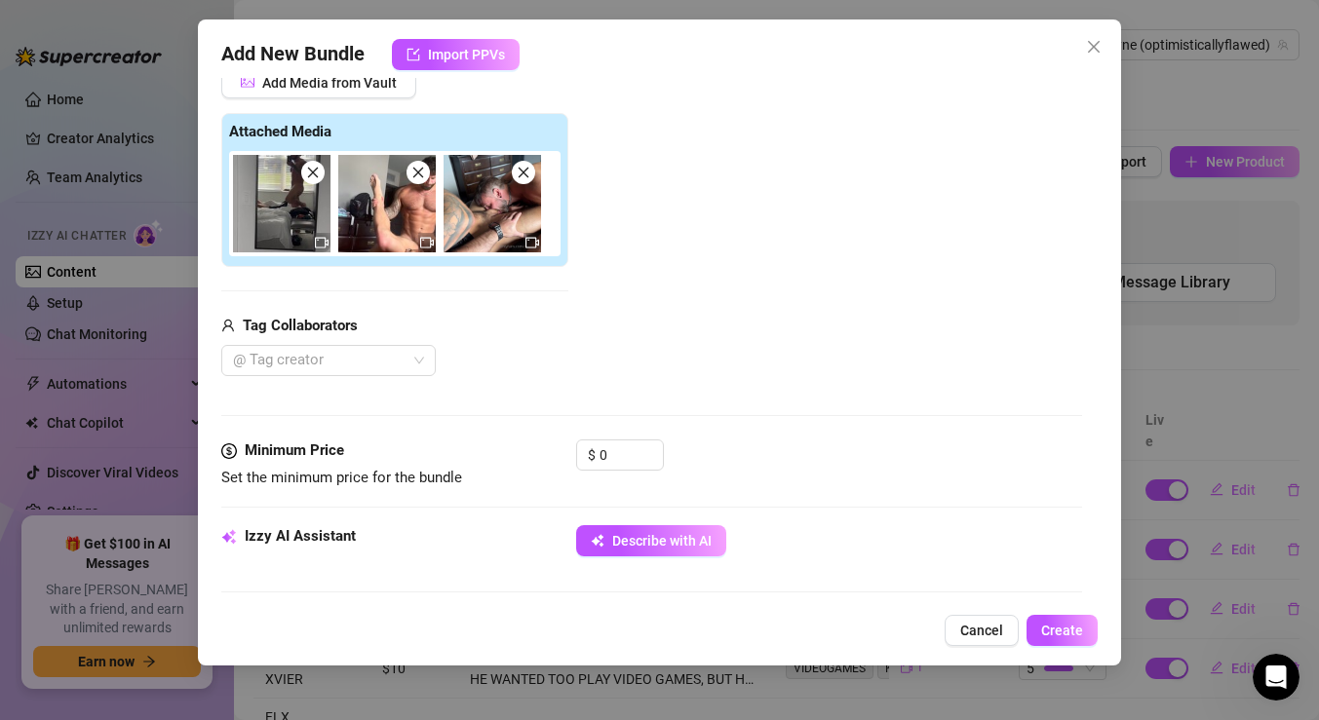
scroll to position [275, 0]
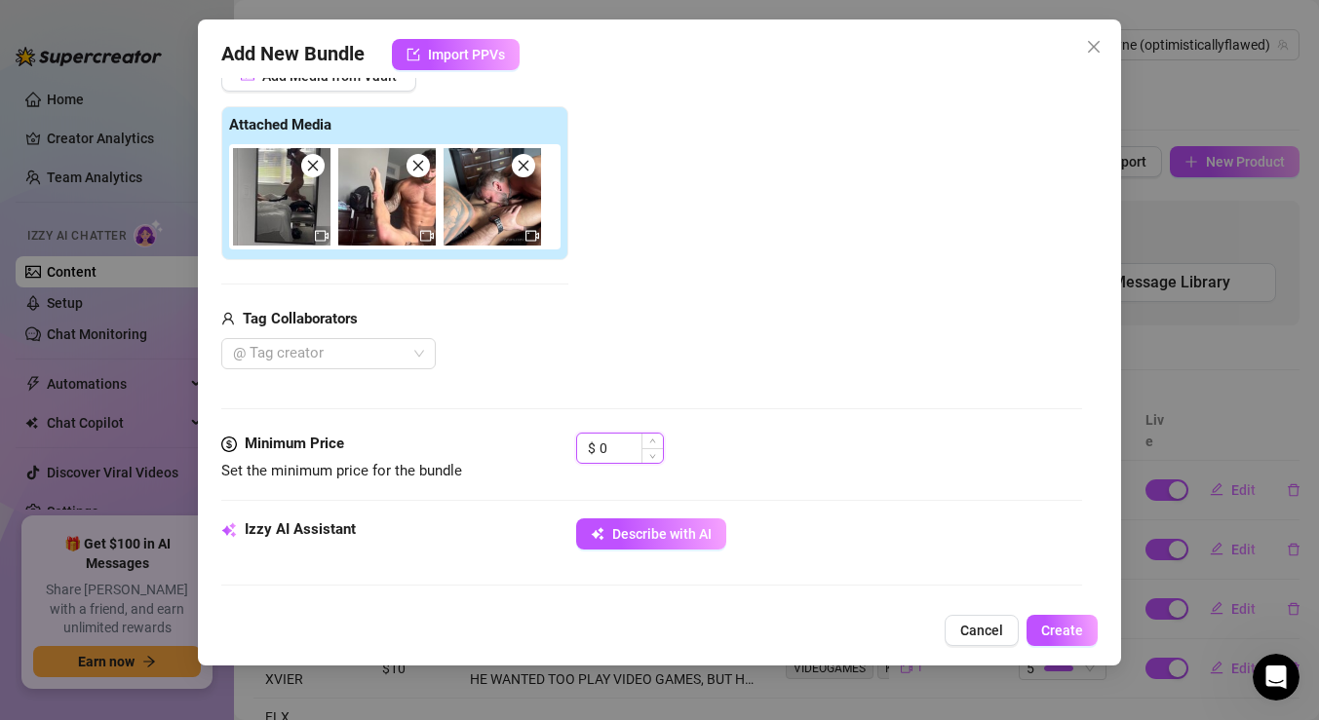
click at [616, 441] on input "0" at bounding box center [631, 448] width 63 height 29
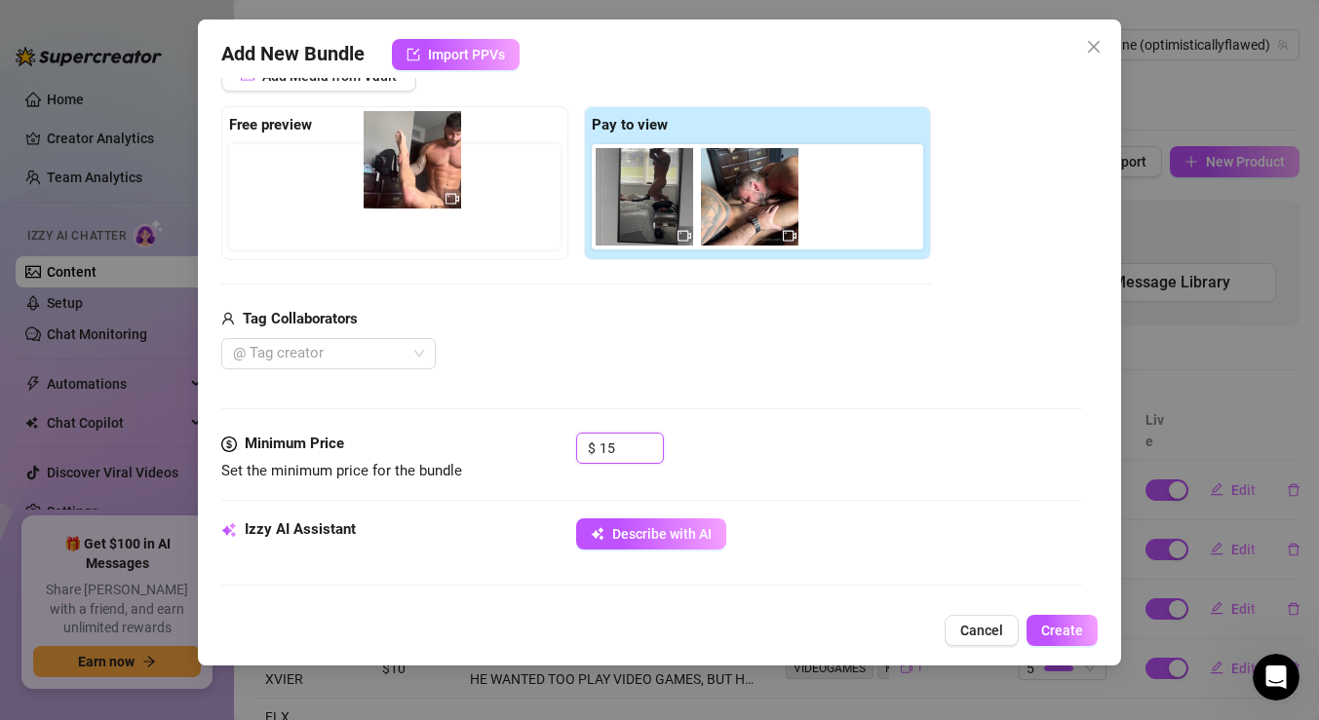
drag, startPoint x: 743, startPoint y: 178, endPoint x: 378, endPoint y: 145, distance: 366.1
click at [378, 145] on div "Free preview Pay to view" at bounding box center [576, 183] width 710 height 154
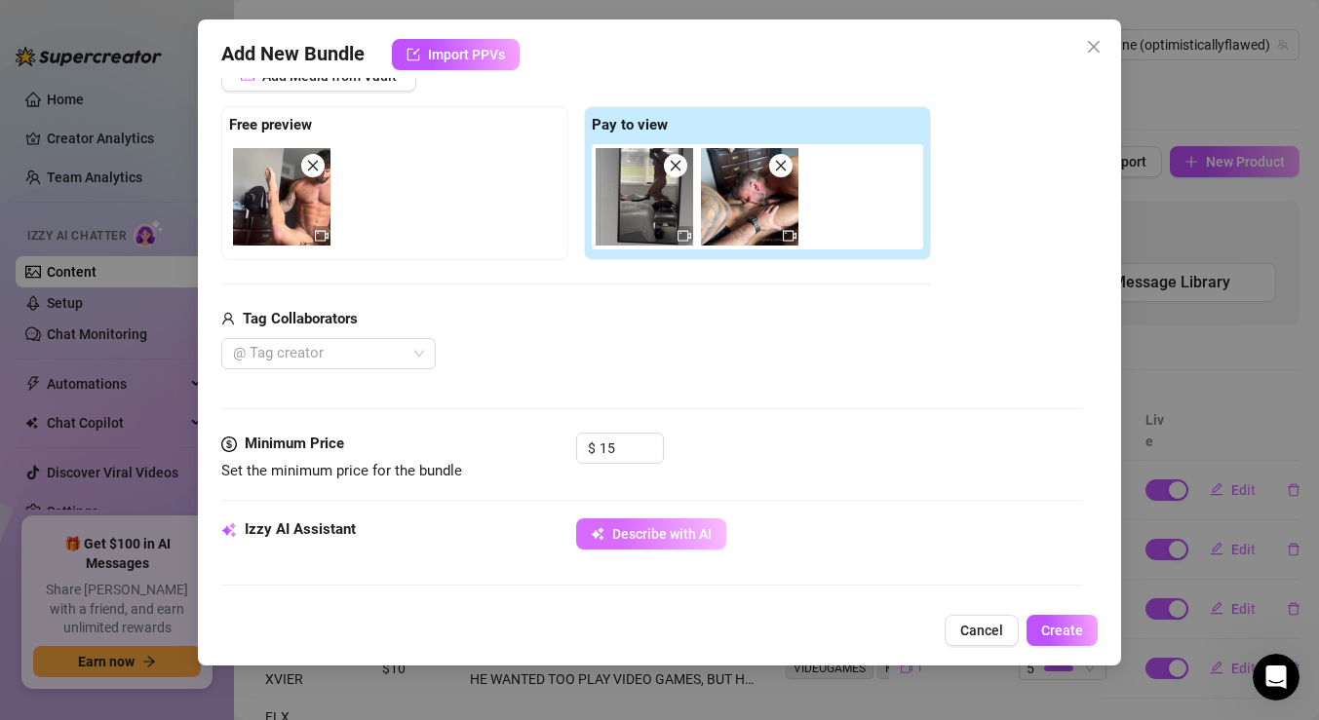
click at [613, 533] on span "Describe with AI" at bounding box center [661, 534] width 99 height 16
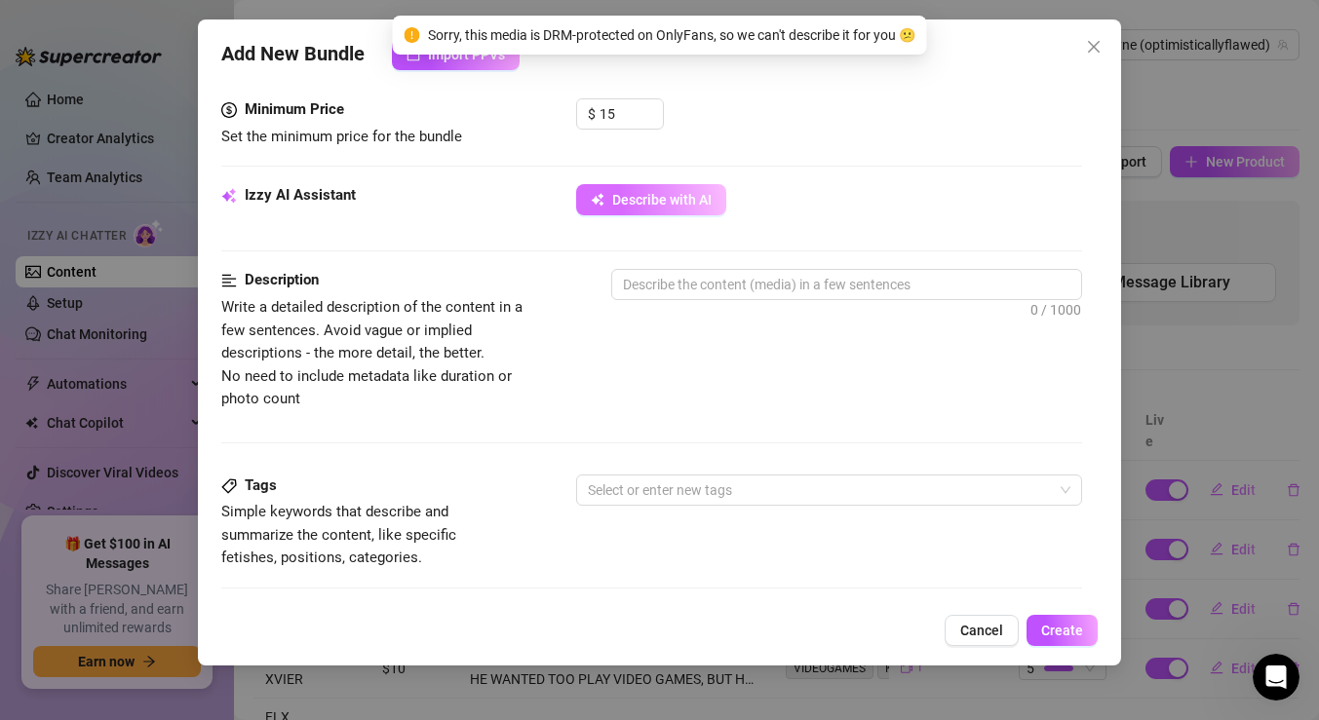
scroll to position [609, 0]
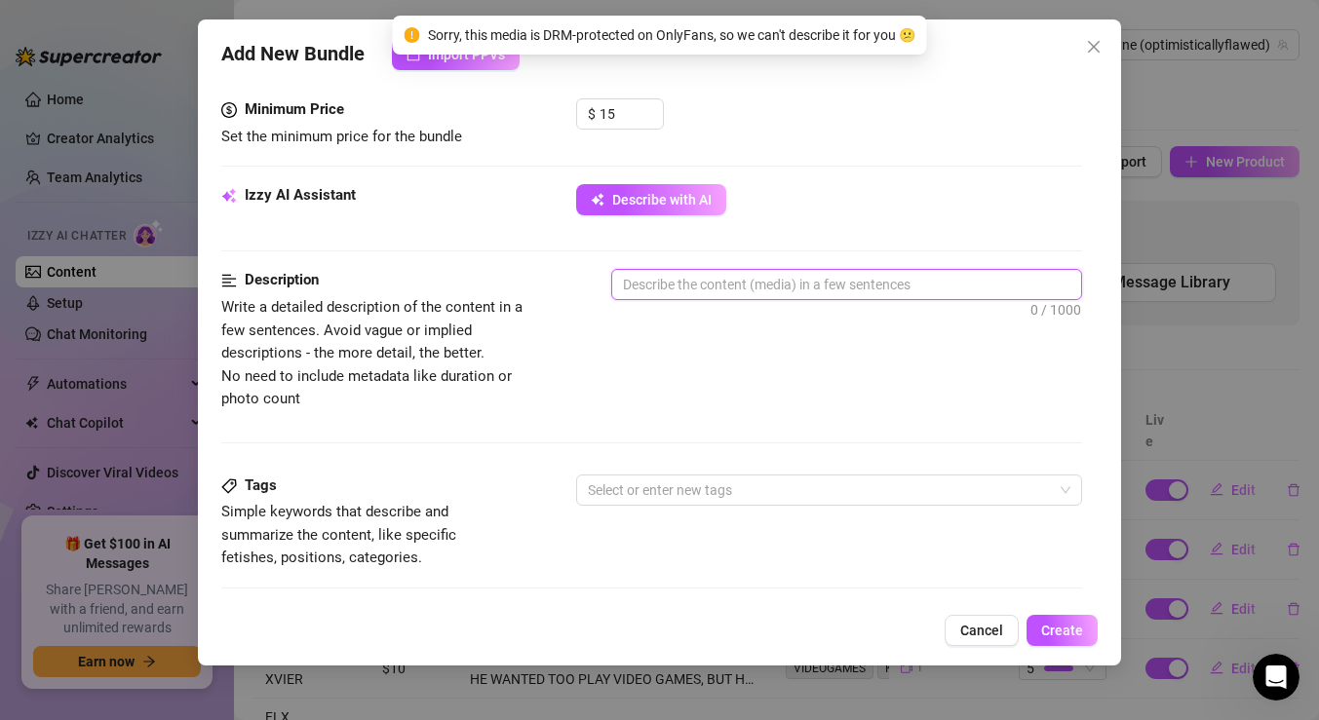
click at [747, 291] on textarea at bounding box center [846, 284] width 469 height 29
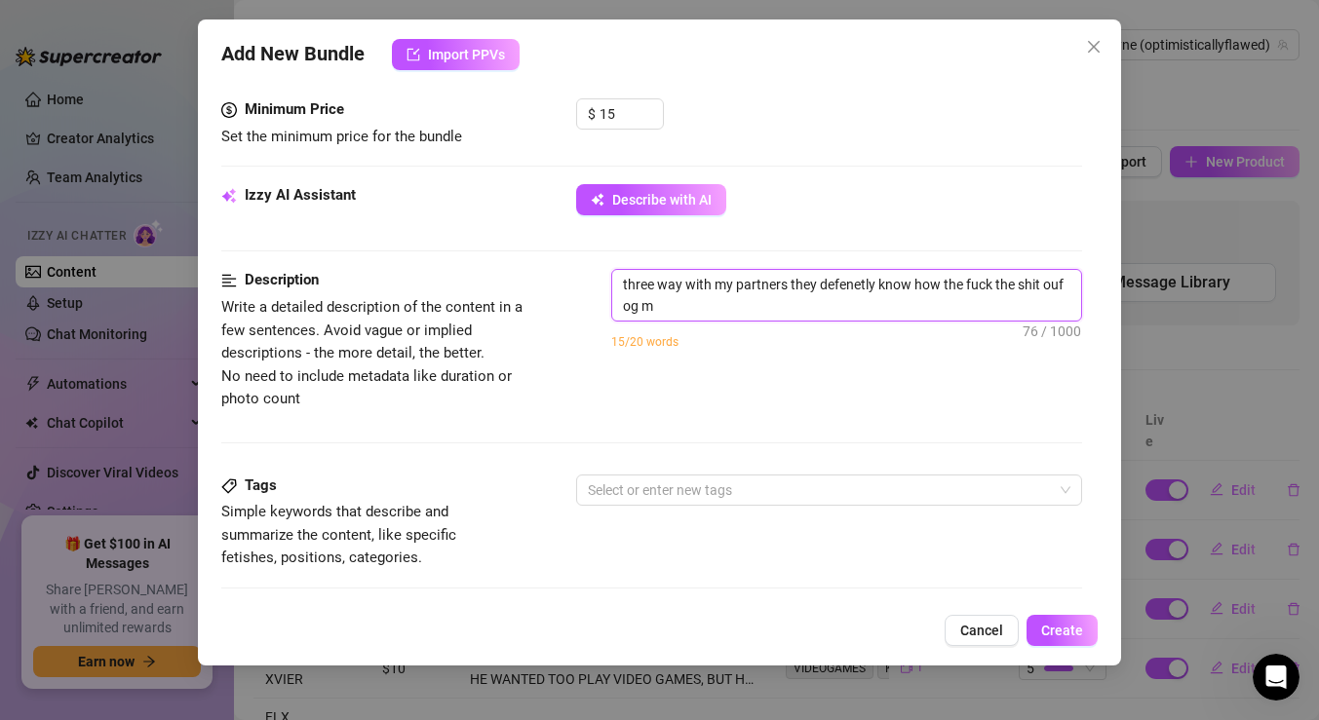
scroll to position [0, 0]
click at [639, 311] on textarea "three way with my partners they defenetly know how the fuck the shit ouf og me.…" at bounding box center [846, 295] width 469 height 51
click at [1063, 279] on textarea "three way with my partners they defenetly know how the fuck the shit ouf of me.…" at bounding box center [846, 295] width 469 height 51
click at [1039, 307] on textarea "three way with my partners they defenetly know how the fuck the shit out of me.…" at bounding box center [846, 295] width 469 height 51
click at [855, 285] on textarea "three way with my partners they defenetly know how the fuck the shit out of me.…" at bounding box center [846, 295] width 469 height 51
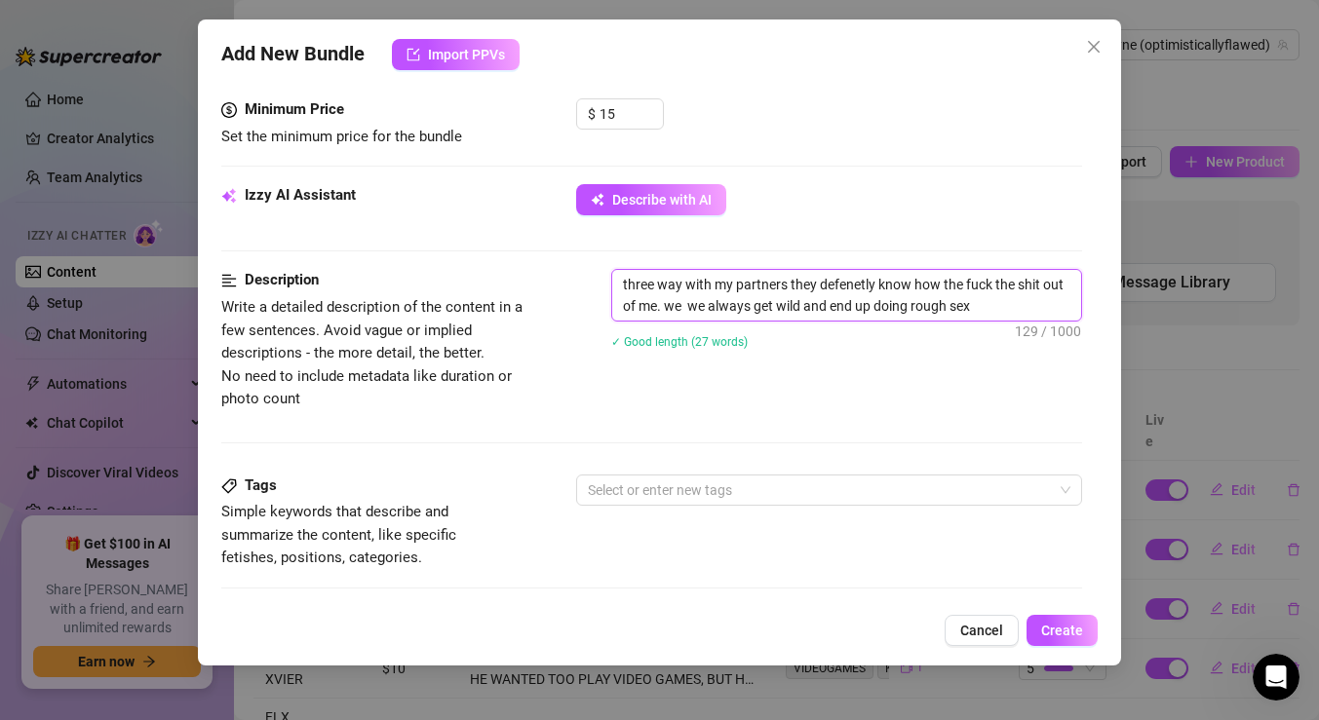
click at [873, 283] on textarea "three way with my partners they defenetly know how the fuck the shit out of me.…" at bounding box center [846, 295] width 469 height 51
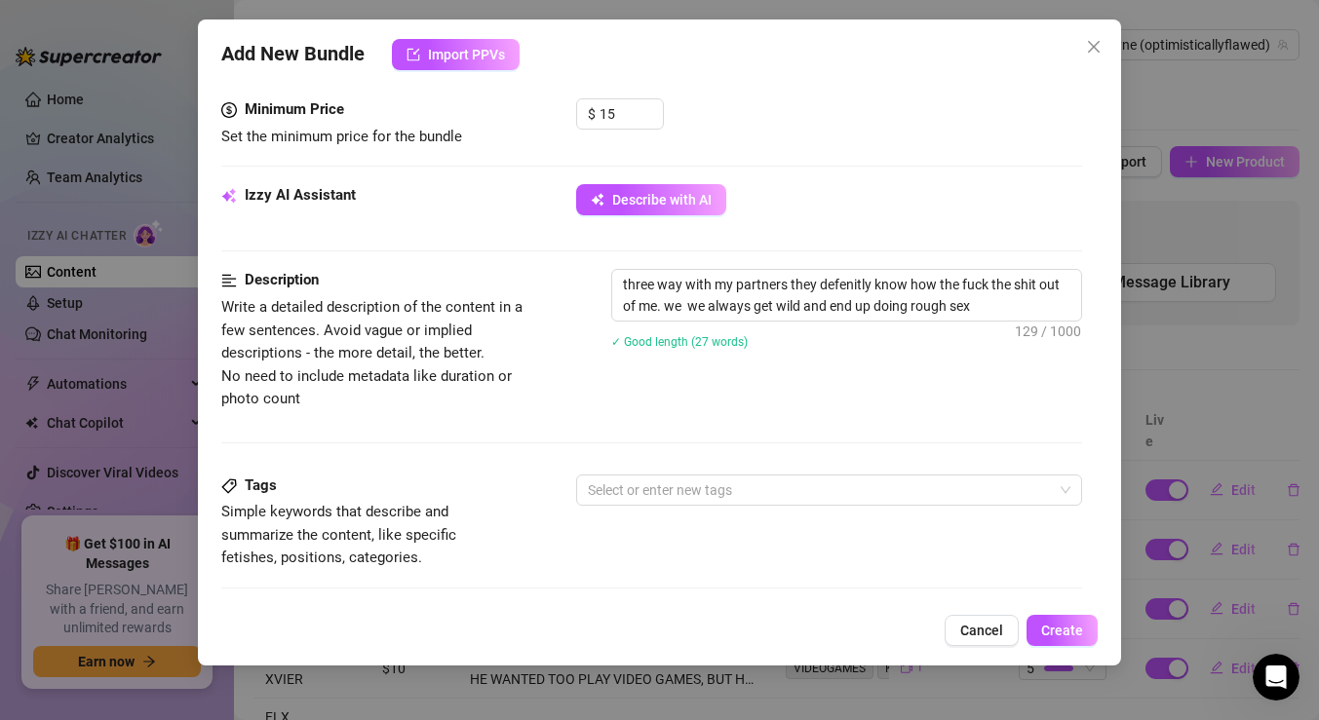
click at [845, 470] on div "Description Write a detailed description of the content in a few sentences. Avo…" at bounding box center [651, 371] width 861 height 205
click at [835, 491] on div at bounding box center [819, 490] width 478 height 27
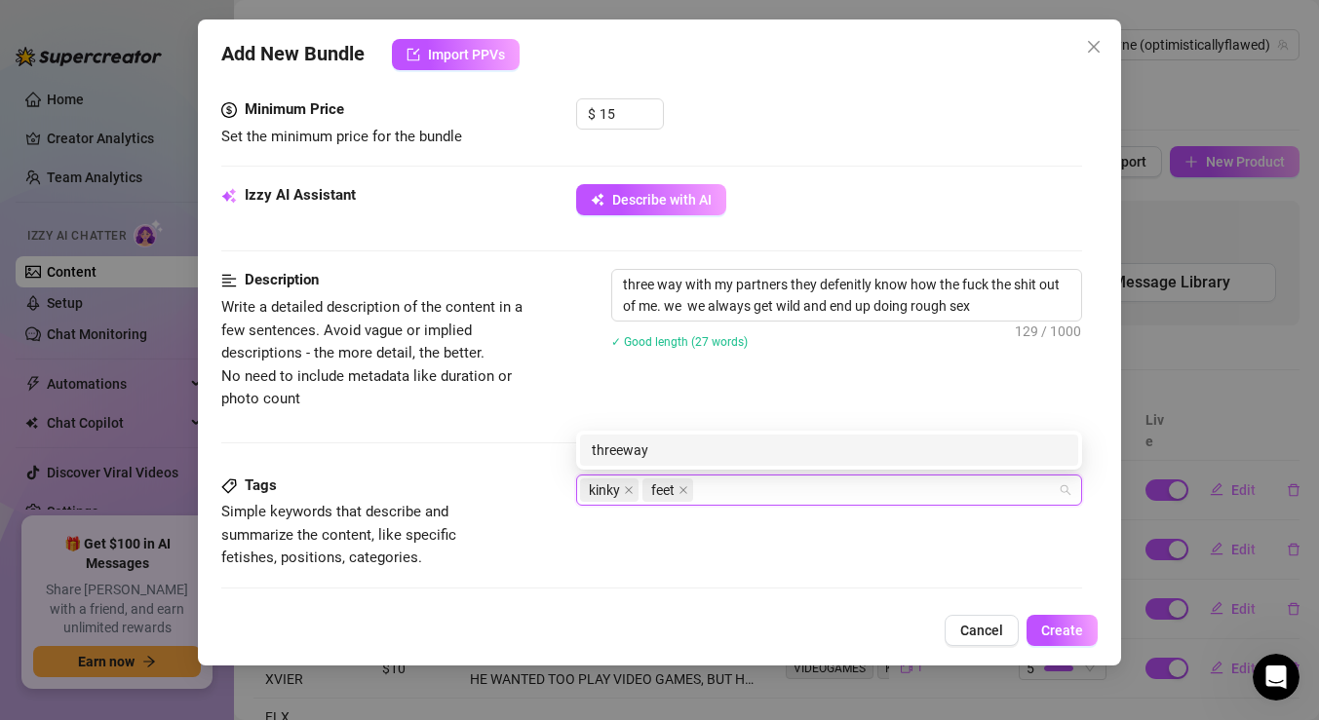
click at [857, 611] on div "Add New Bundle Import PPVs Account LeoBayne (@optimisticallyflawed) Name Name i…" at bounding box center [659, 342] width 923 height 646
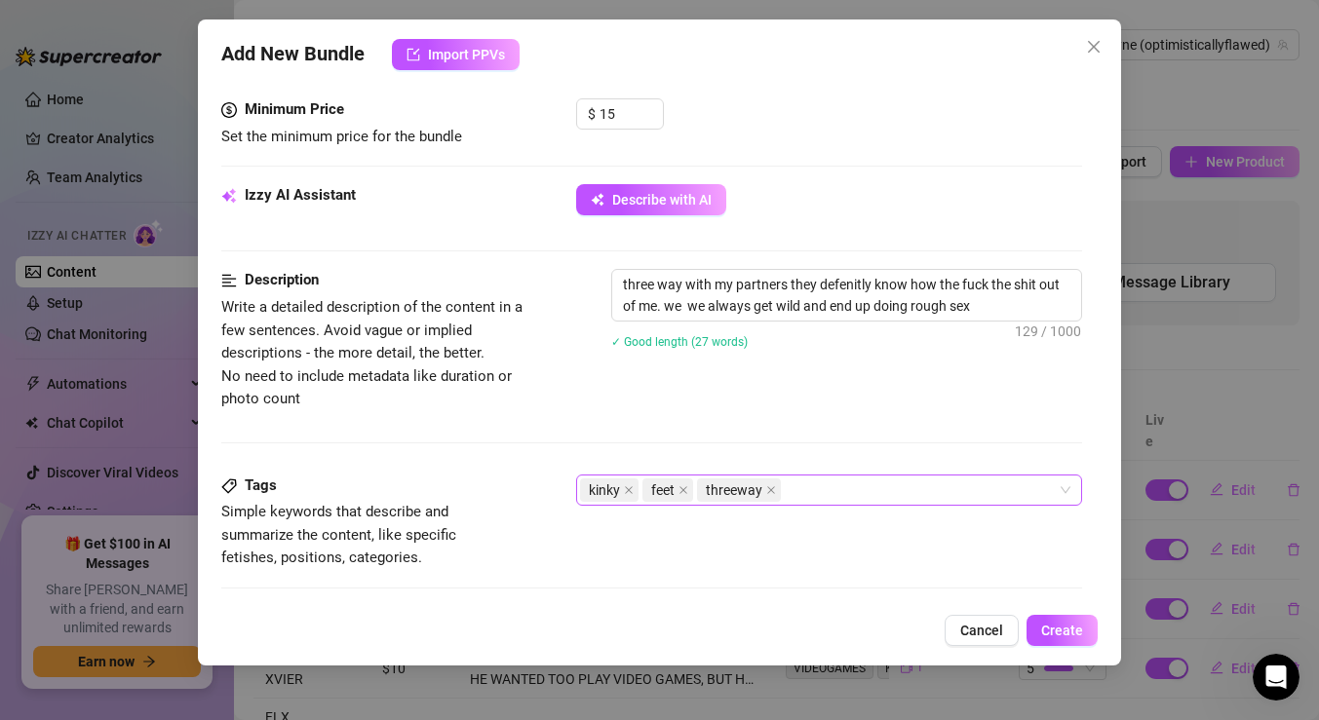
scroll to position [880, 0]
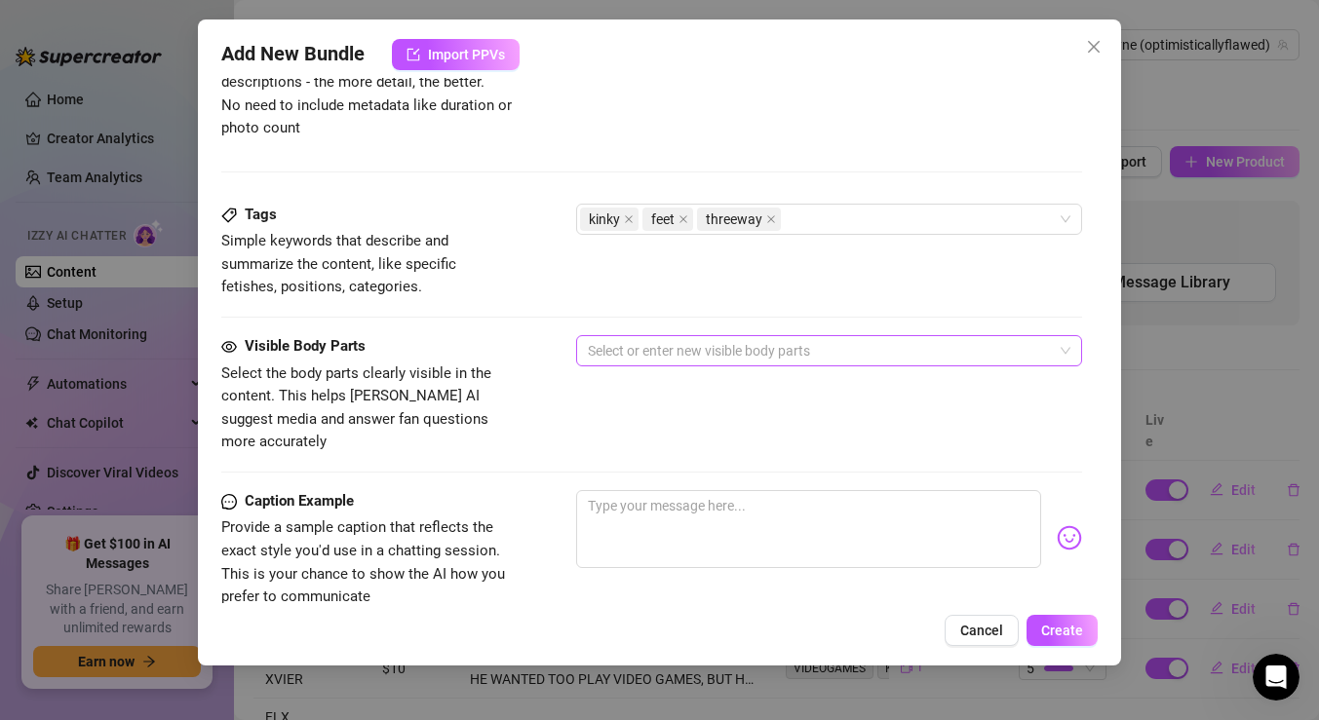
click at [769, 341] on div at bounding box center [819, 350] width 478 height 27
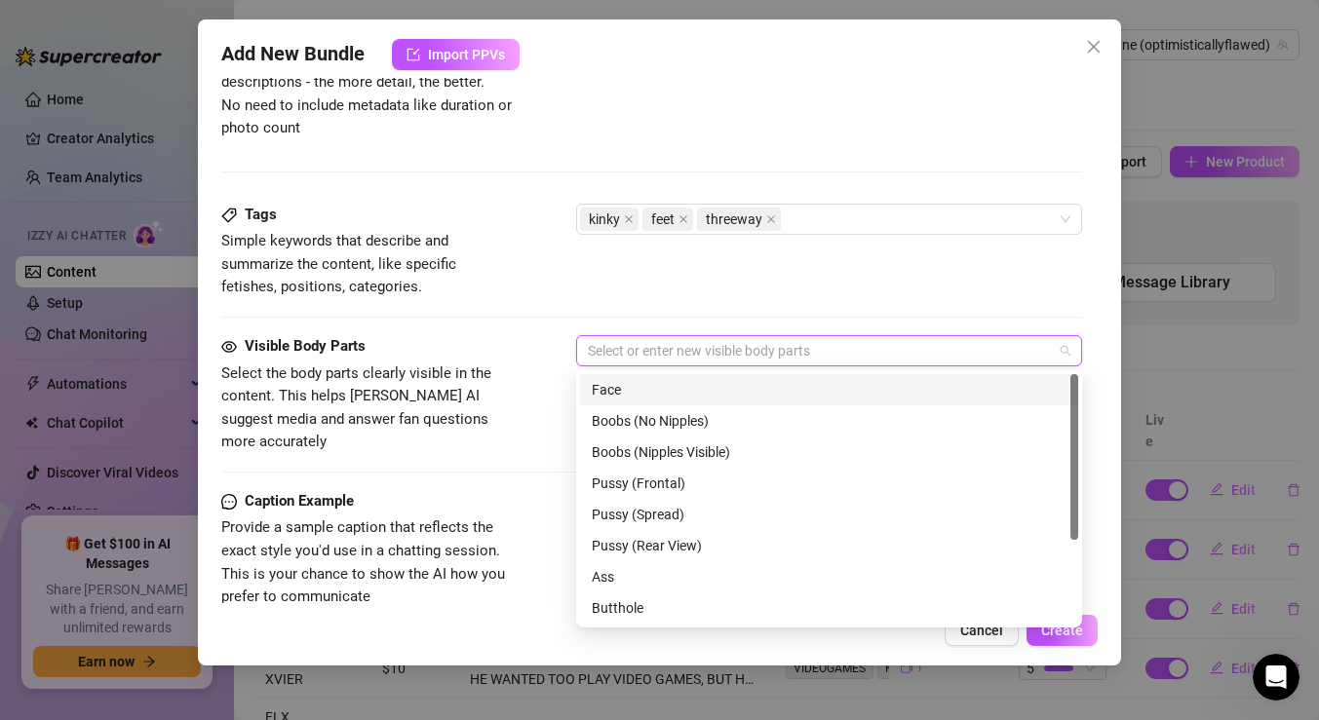
click at [697, 379] on div "Face" at bounding box center [829, 389] width 475 height 21
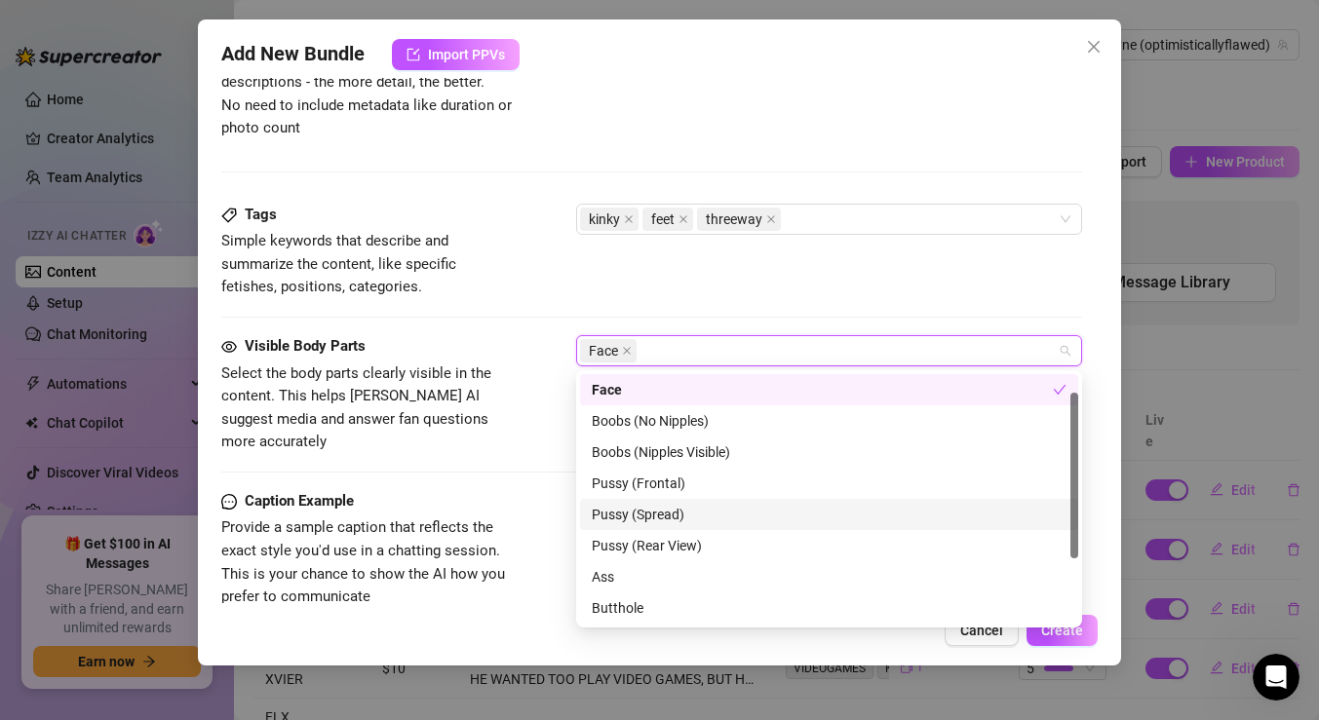
scroll to position [77, 0]
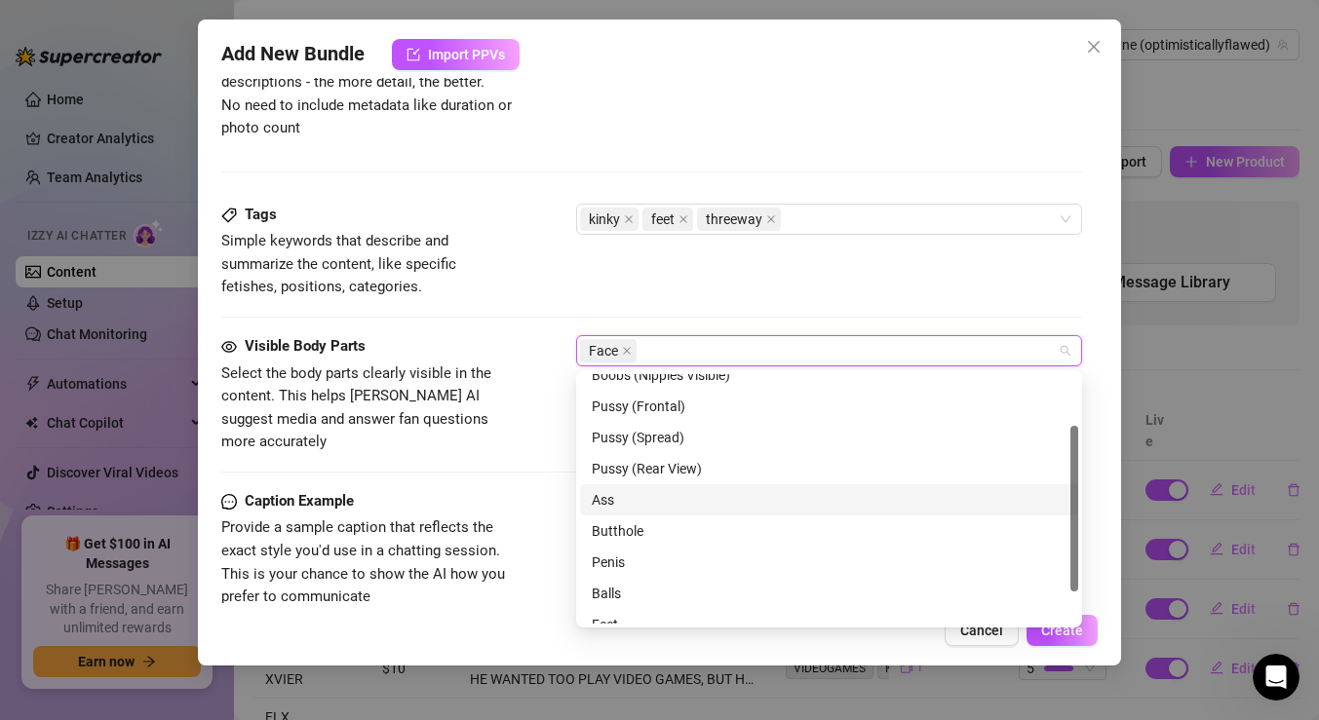
click at [653, 508] on div "Ass" at bounding box center [829, 499] width 475 height 21
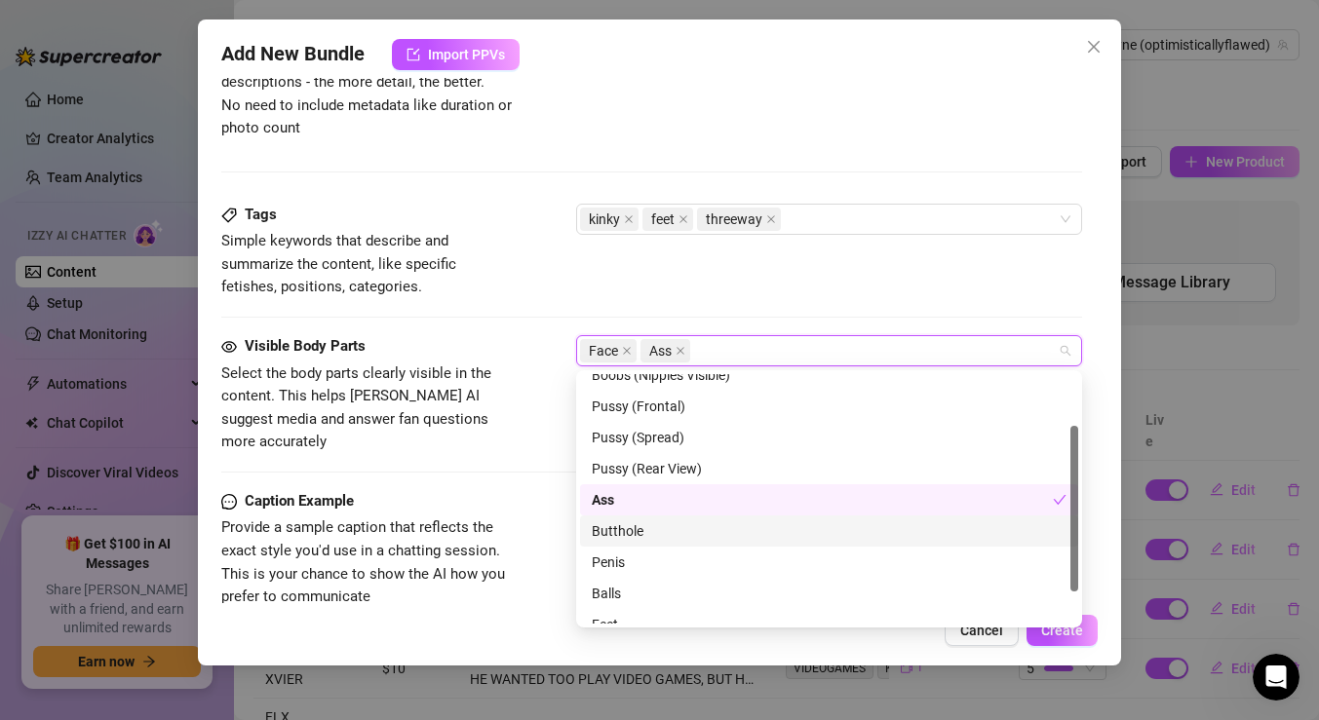
click at [648, 534] on div "Butthole" at bounding box center [829, 531] width 475 height 21
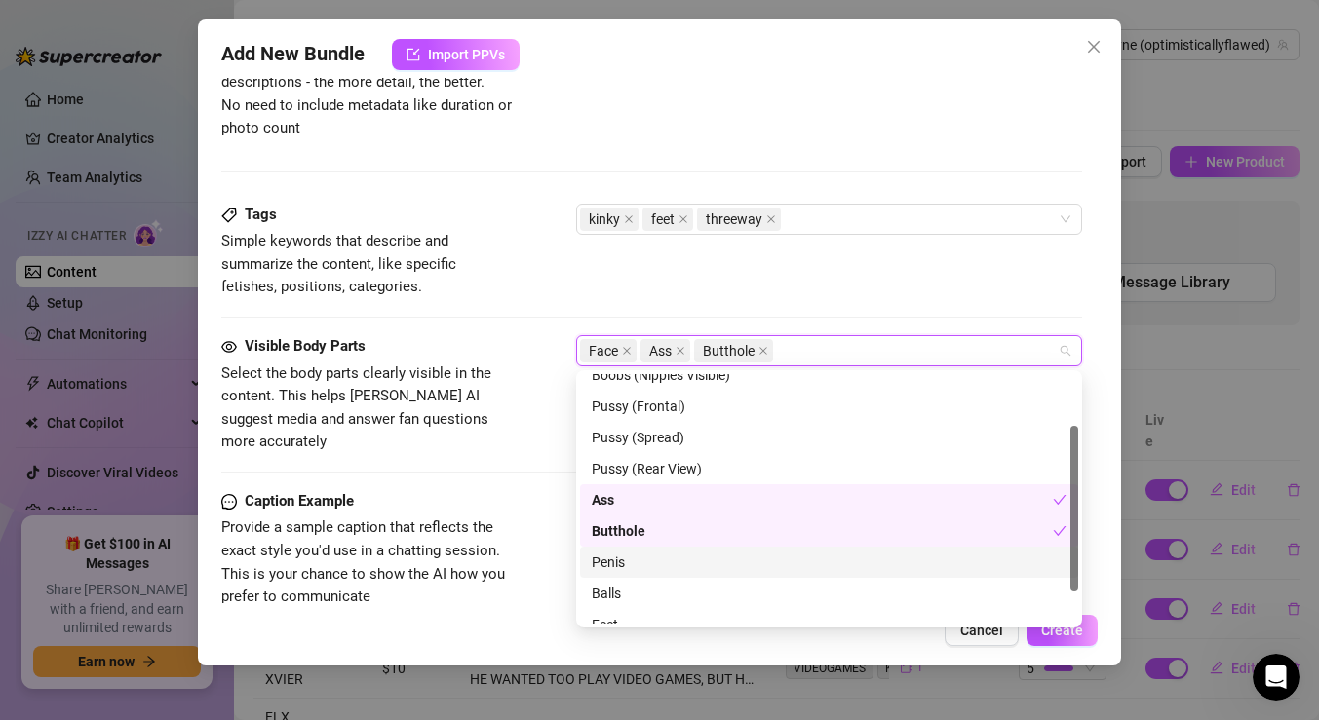
click at [636, 563] on div "Penis" at bounding box center [829, 562] width 475 height 21
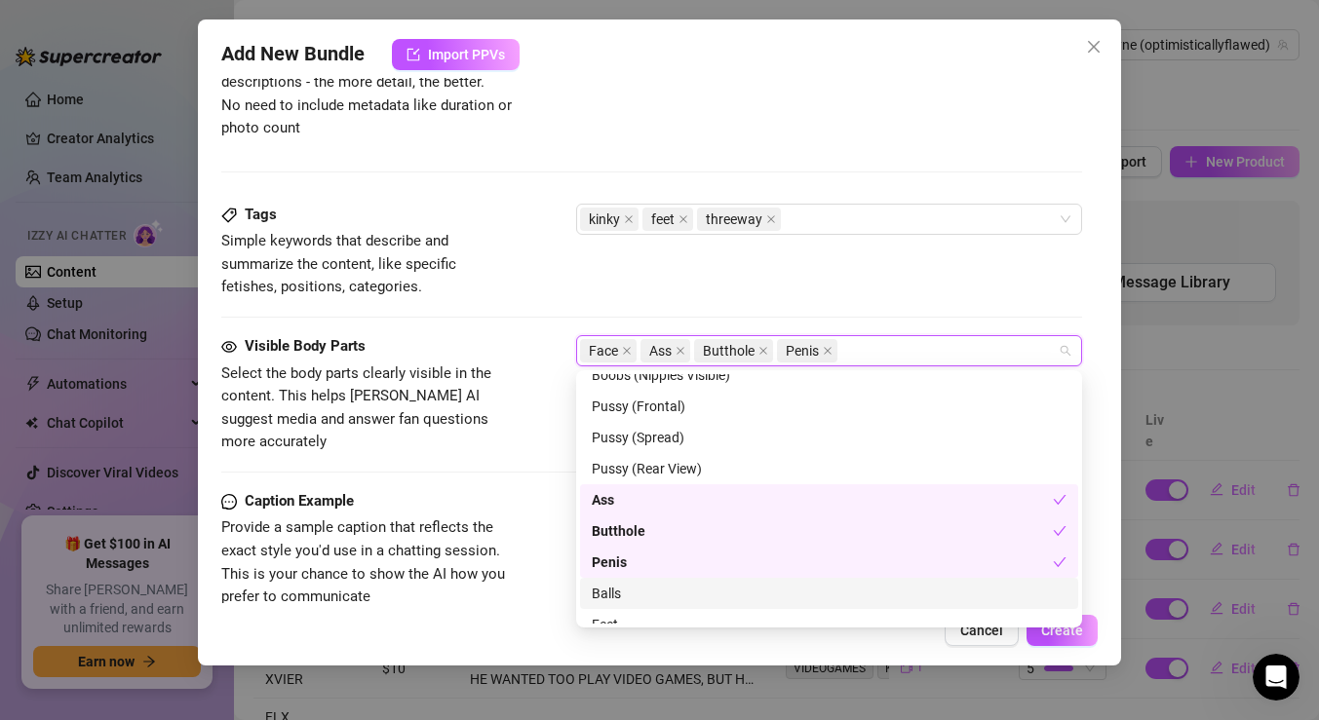
click at [623, 591] on div "Balls" at bounding box center [829, 593] width 475 height 21
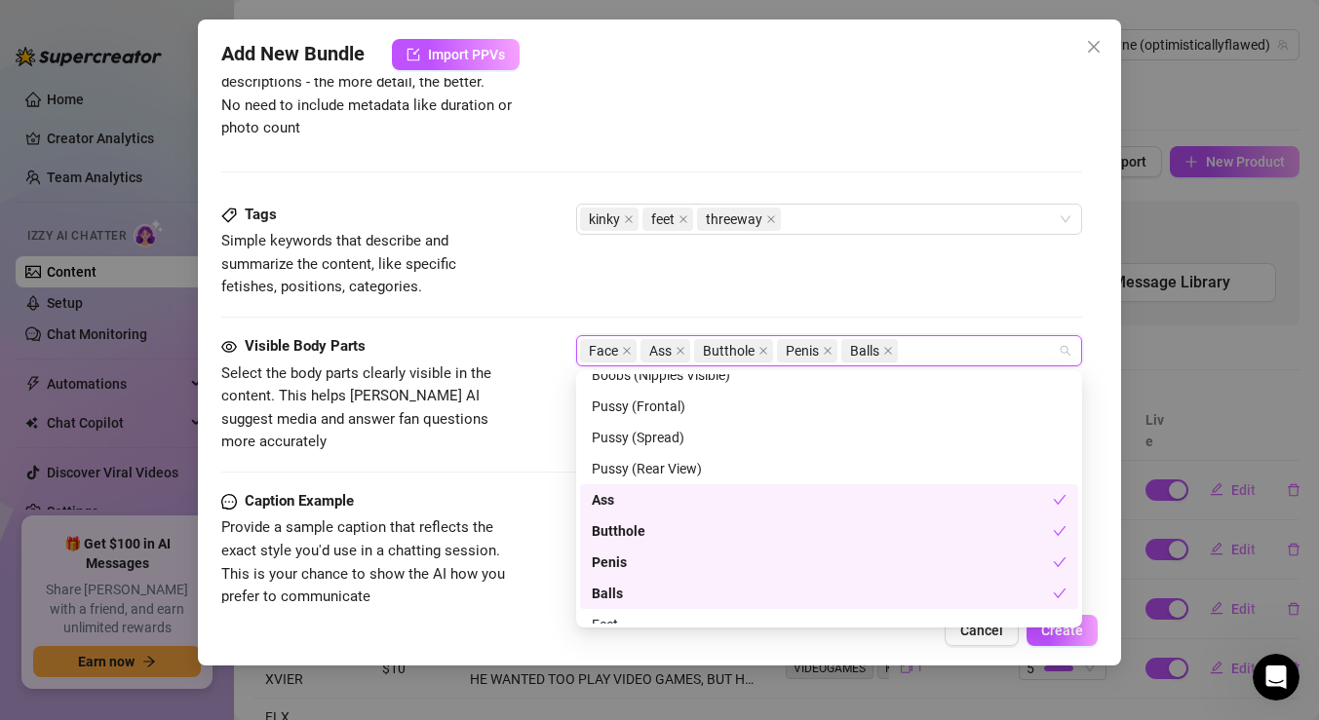
scroll to position [125, 0]
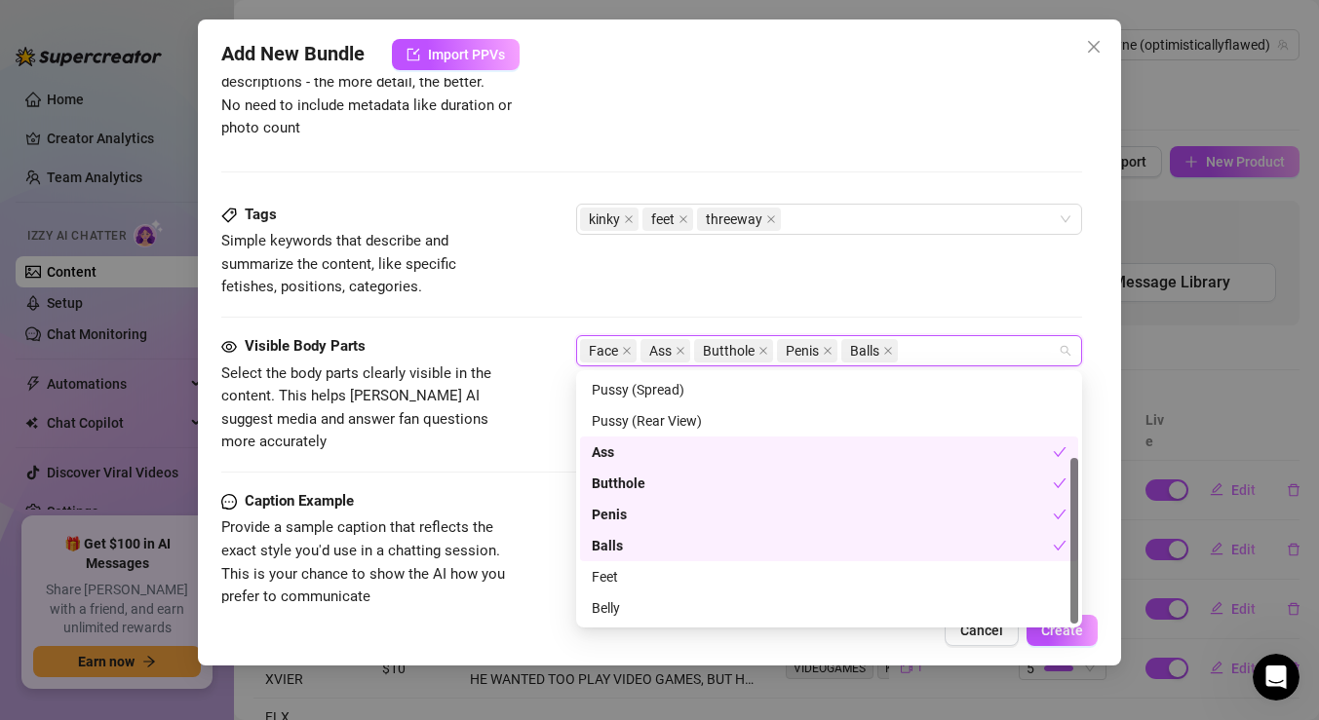
click at [622, 590] on div "Feet" at bounding box center [829, 577] width 498 height 31
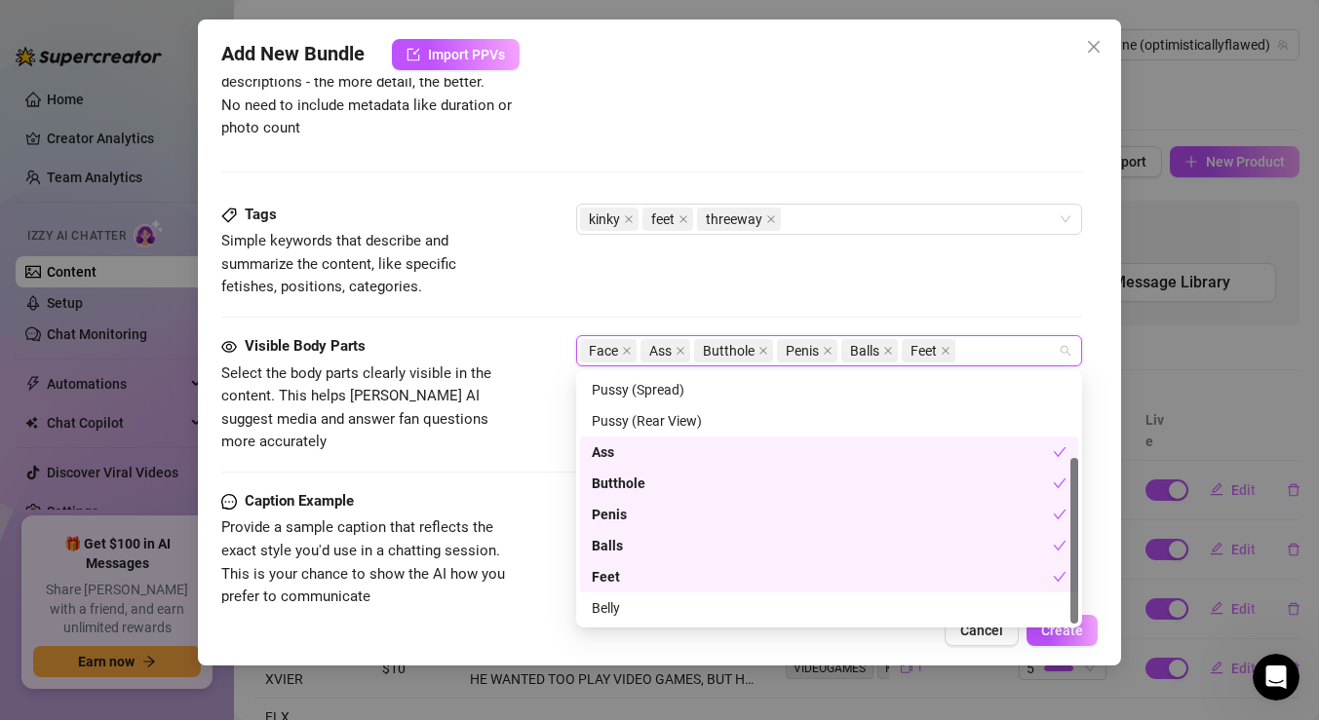
click at [464, 490] on div "Caption Example" at bounding box center [367, 501] width 292 height 23
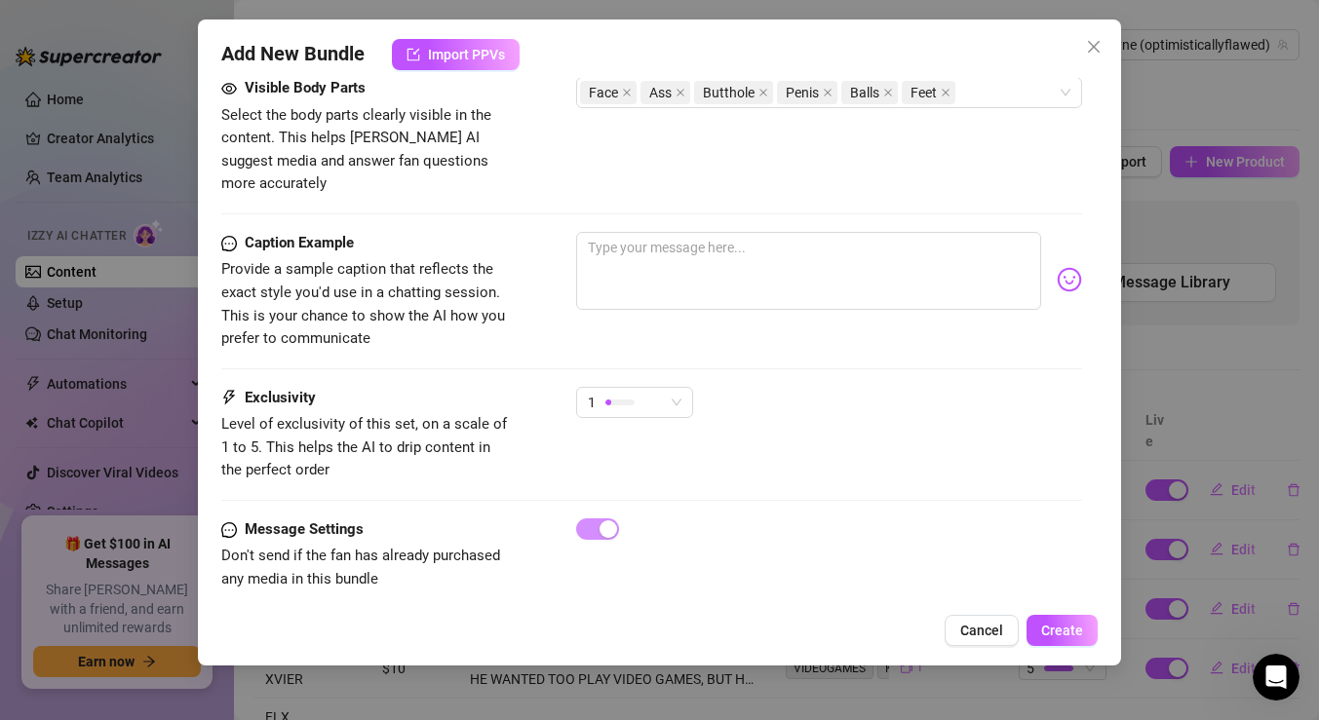
scroll to position [1140, 0]
click at [642, 234] on textarea at bounding box center [808, 270] width 465 height 78
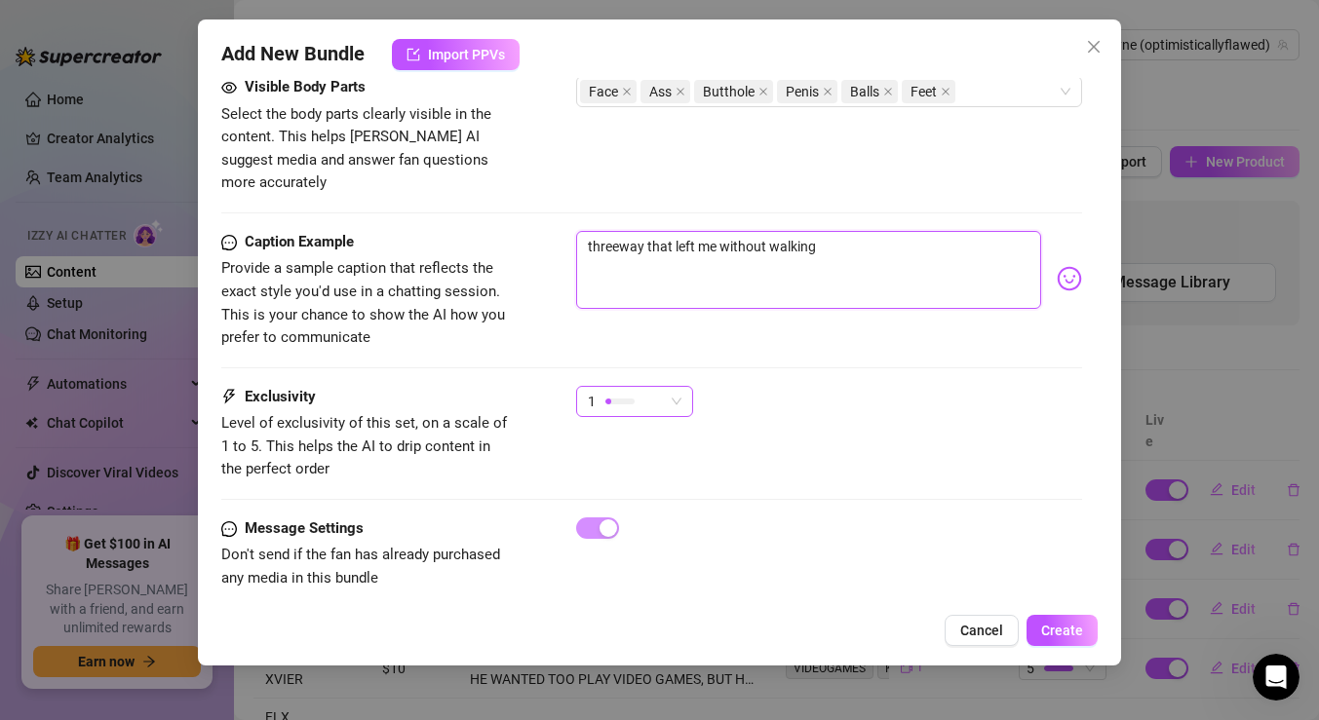
click at [627, 392] on div at bounding box center [619, 401] width 29 height 19
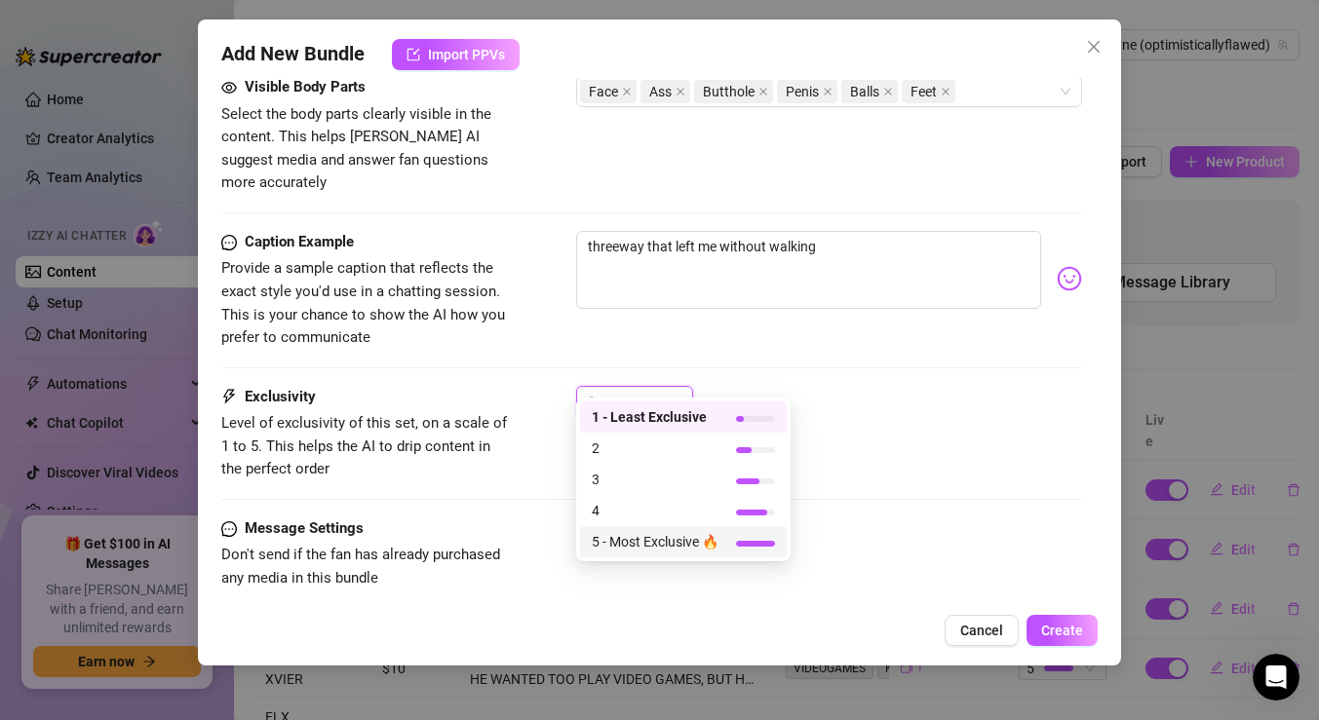
click at [634, 536] on span "5 - Most Exclusive 🔥" at bounding box center [655, 541] width 127 height 21
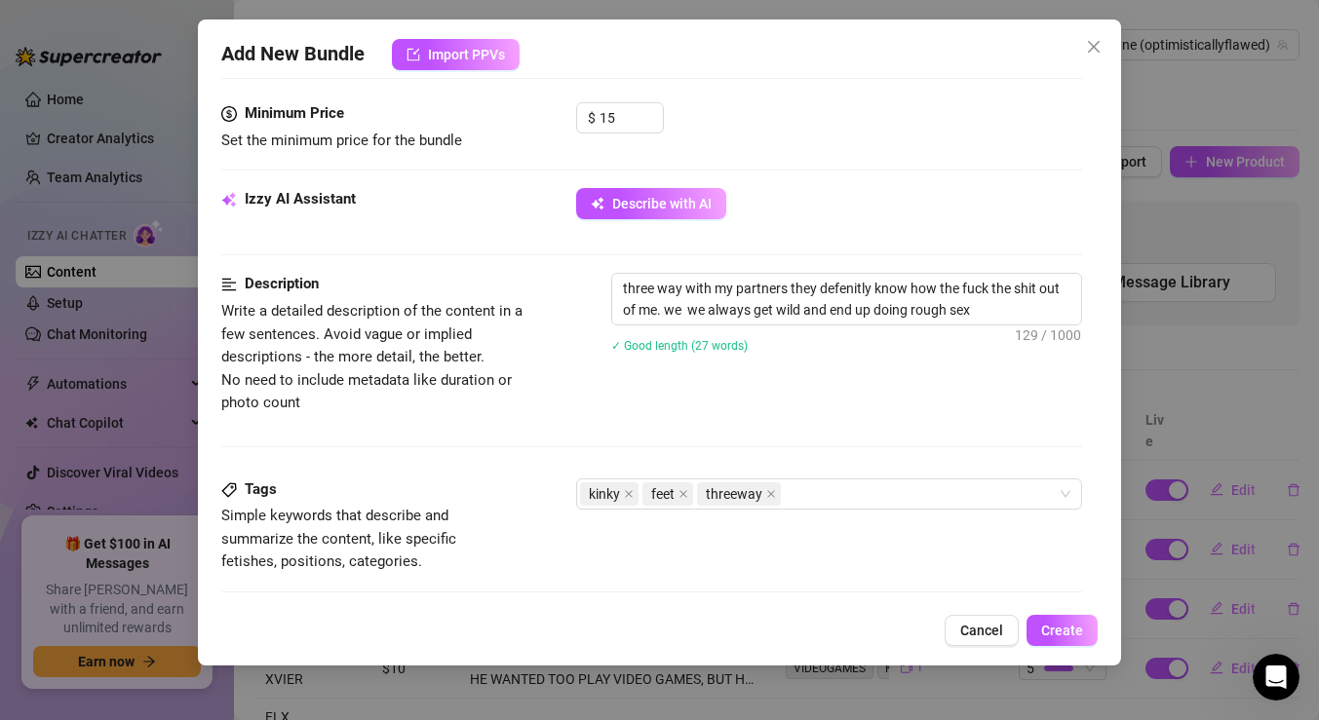
scroll to position [0, 0]
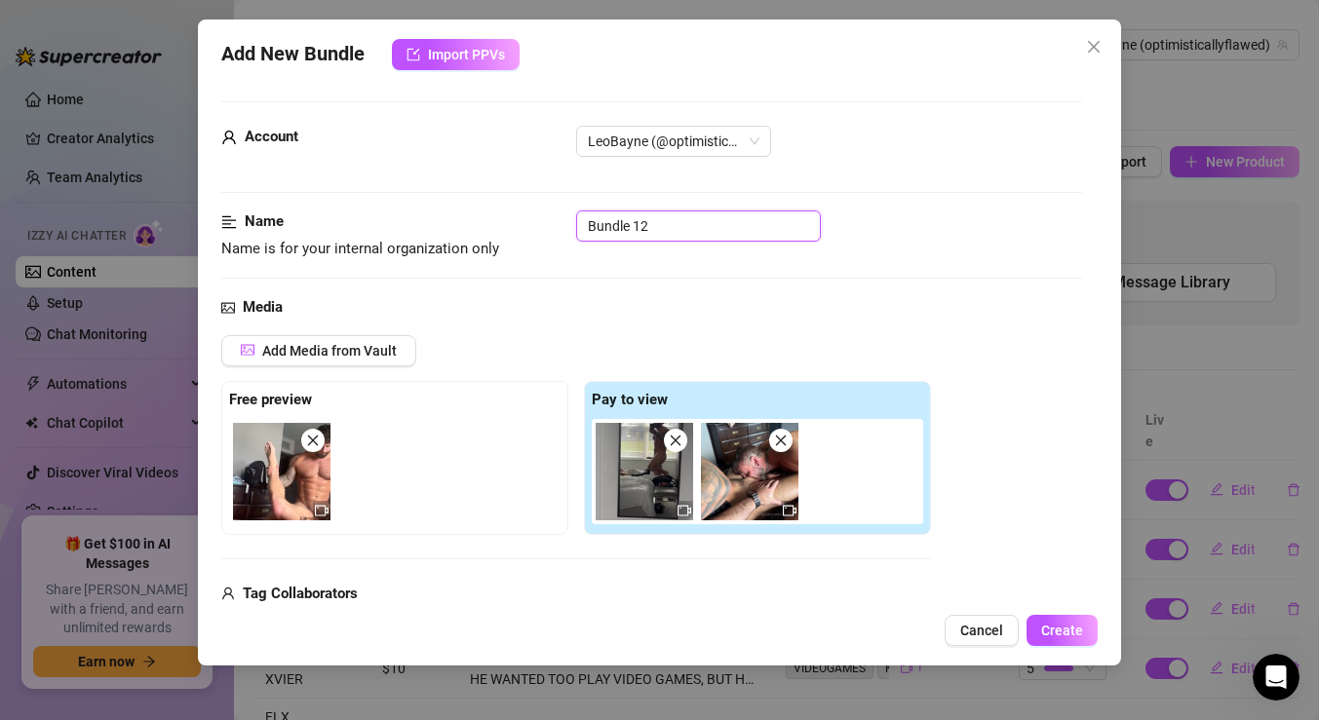
drag, startPoint x: 688, startPoint y: 233, endPoint x: 396, endPoint y: 181, distance: 297.0
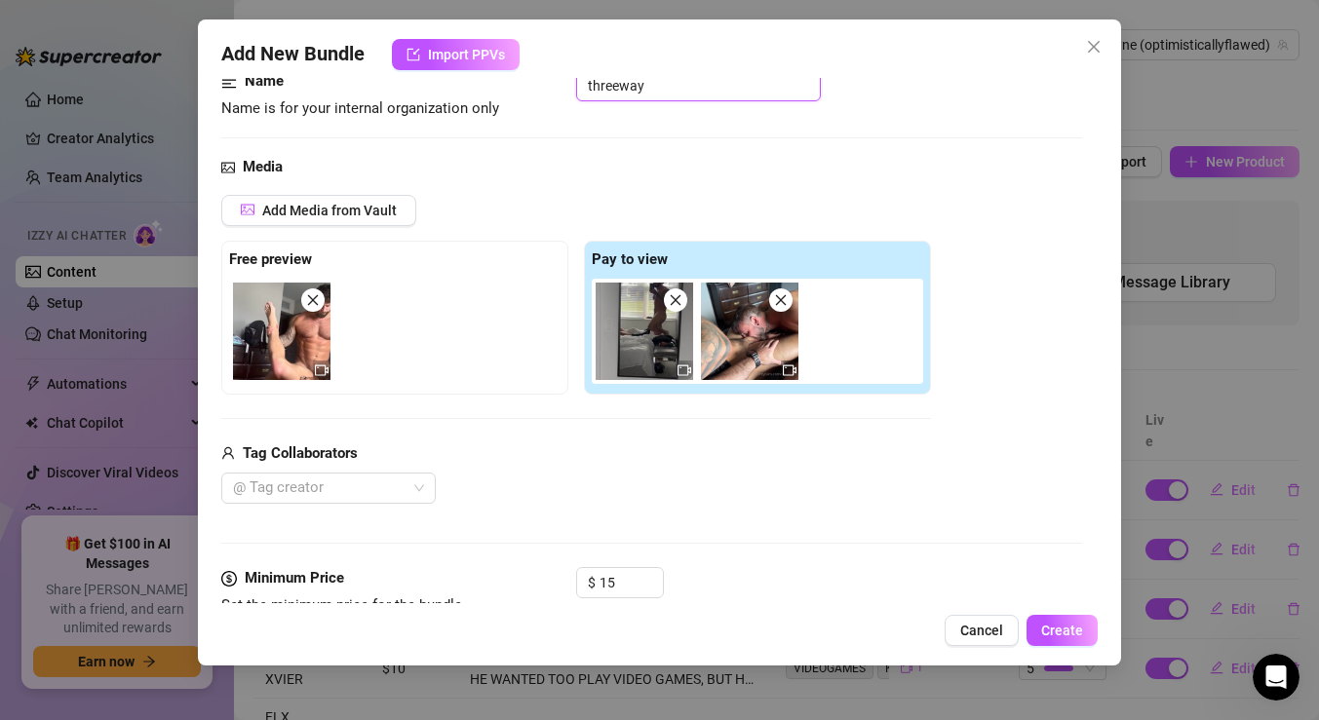
scroll to position [173, 0]
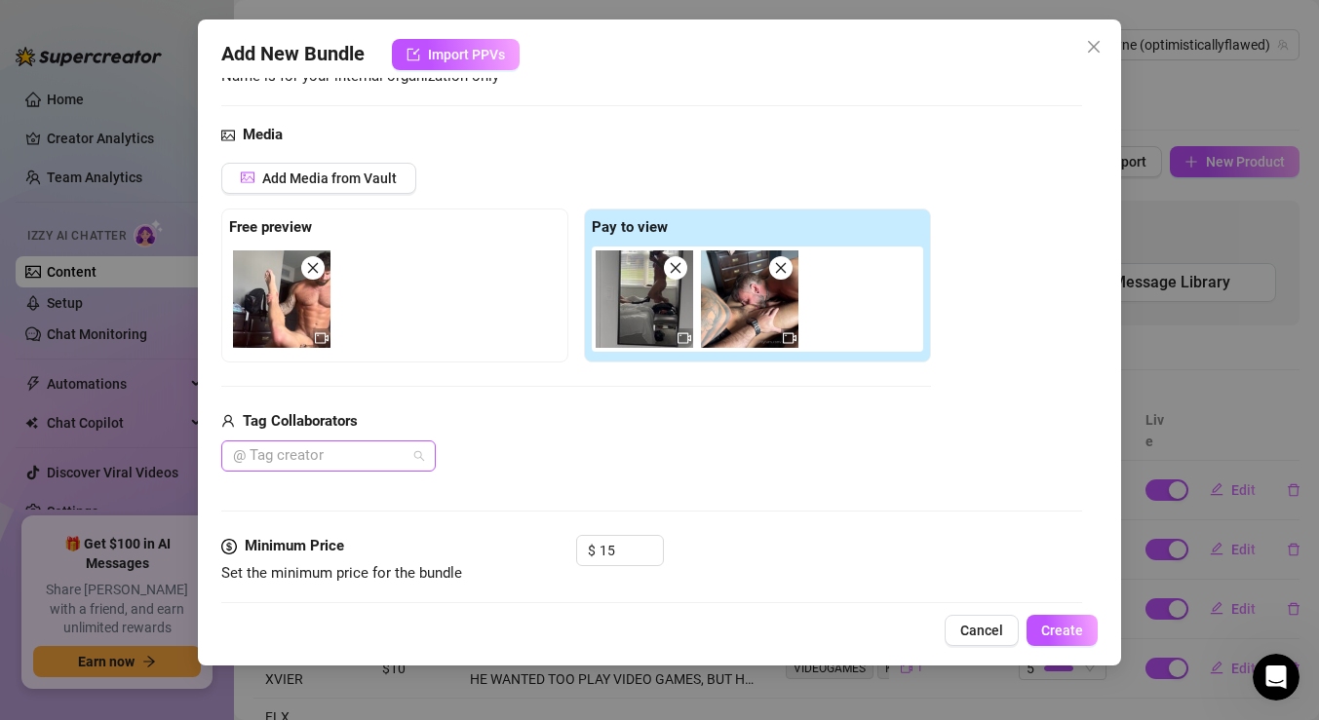
click at [403, 458] on div at bounding box center [318, 456] width 186 height 27
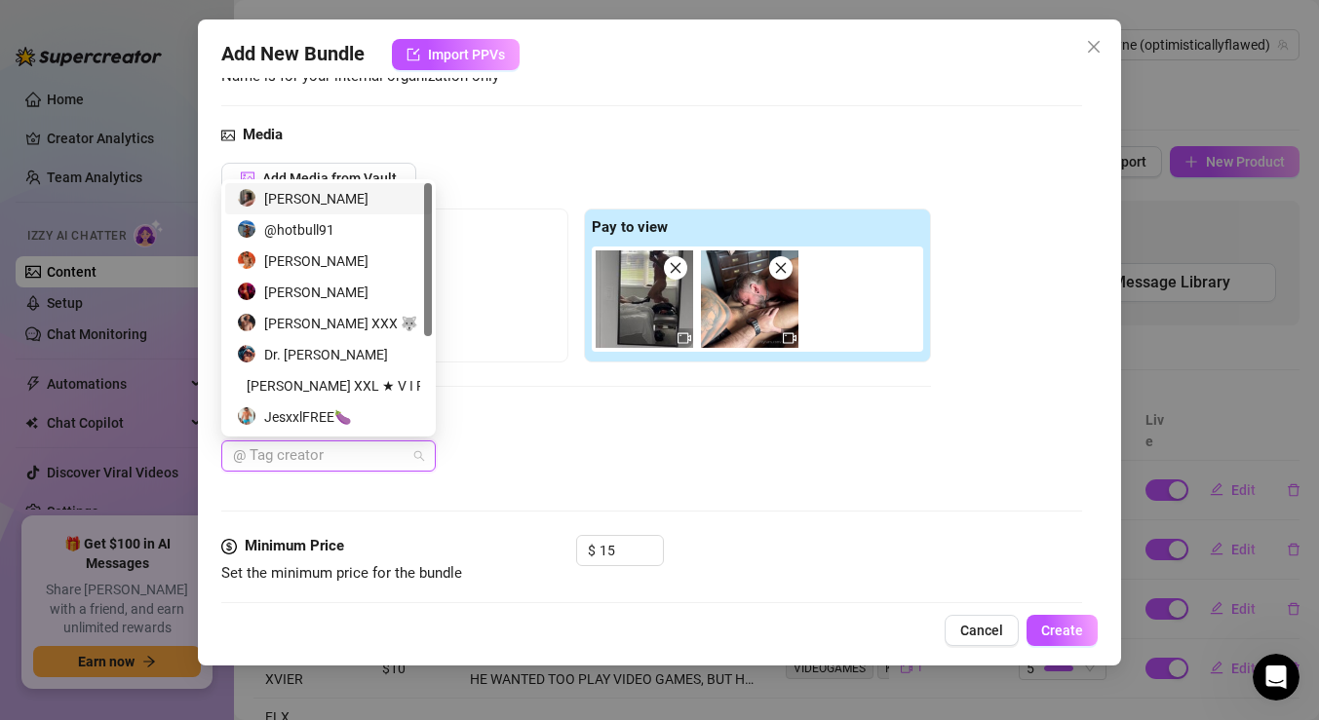
click at [336, 207] on div "[PERSON_NAME]" at bounding box center [328, 198] width 183 height 21
click at [334, 256] on div "[PERSON_NAME]" at bounding box center [328, 261] width 183 height 21
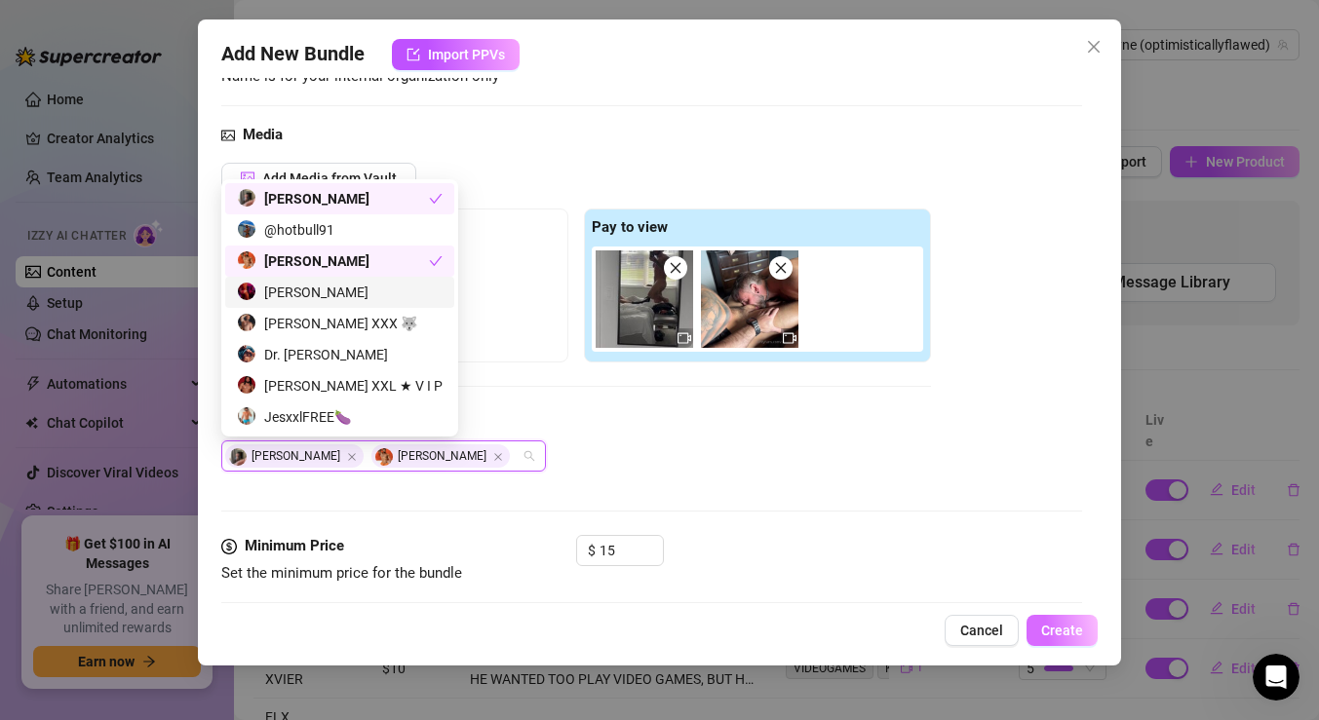
click at [1067, 623] on span "Create" at bounding box center [1062, 631] width 42 height 16
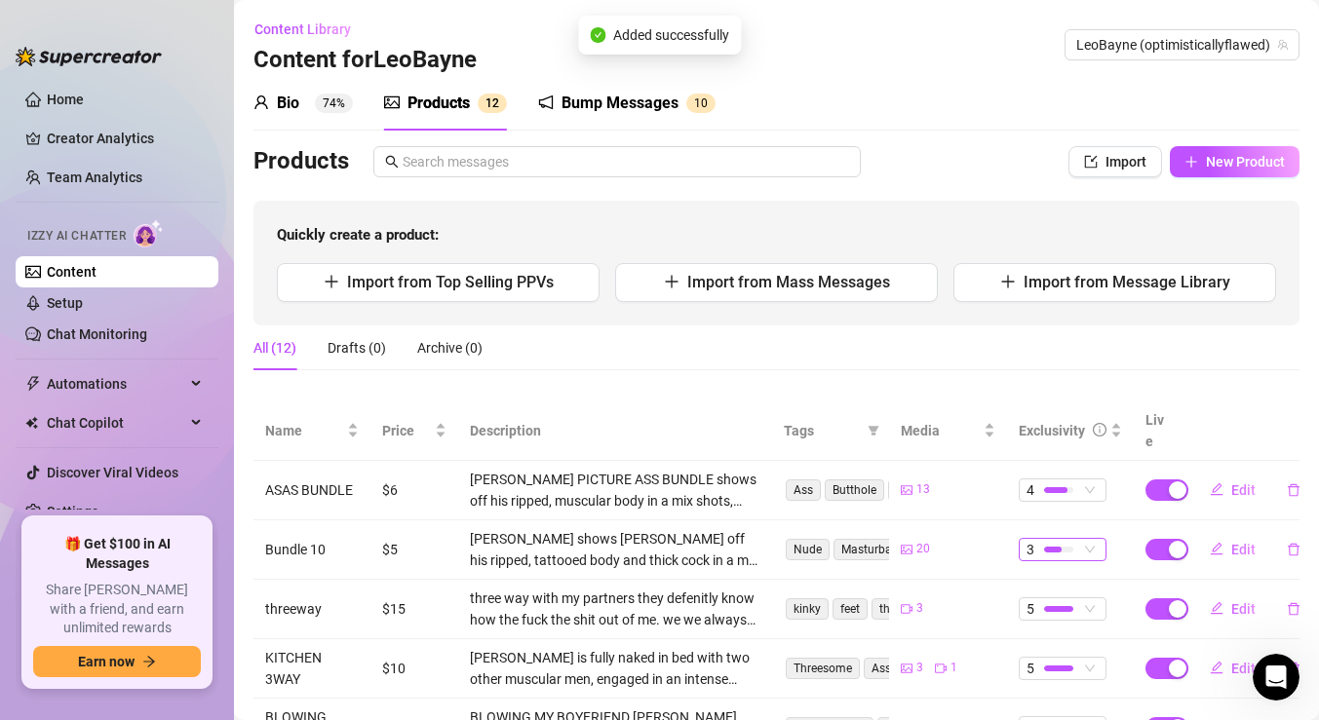
scroll to position [63, 0]
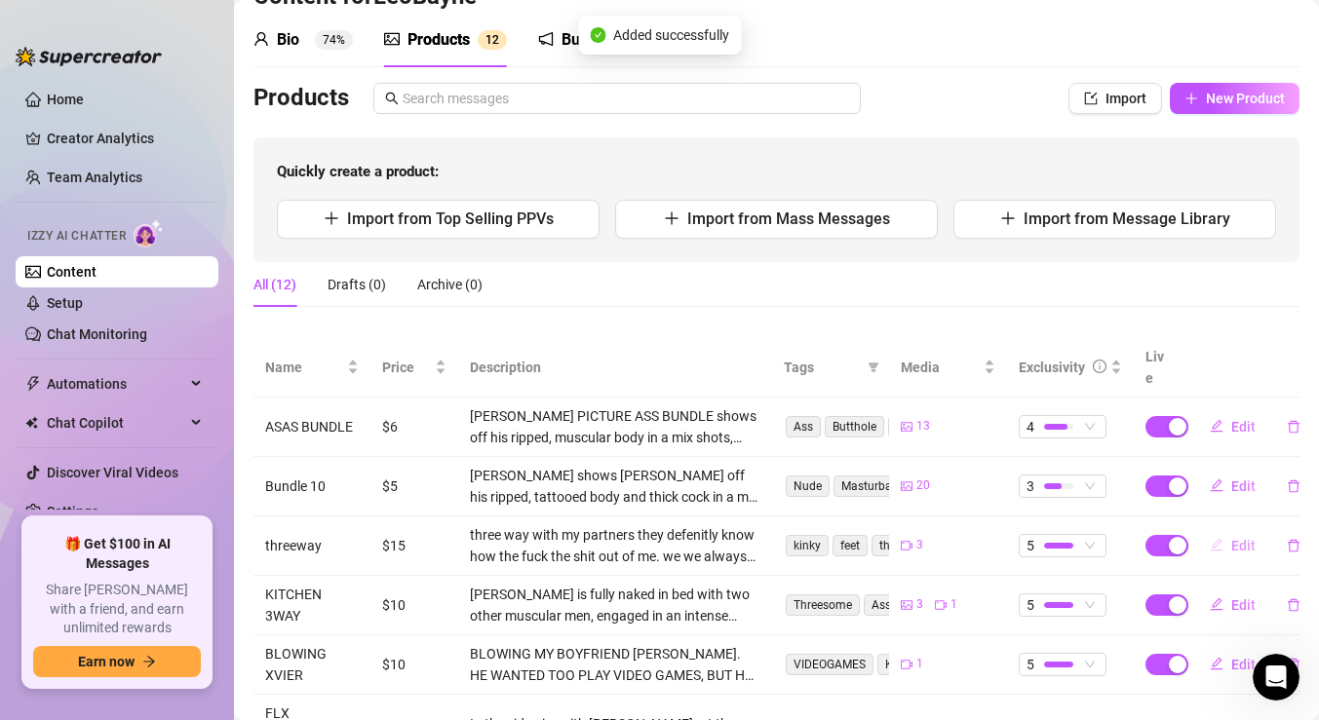
click at [1231, 538] on span "Edit" at bounding box center [1243, 546] width 24 height 16
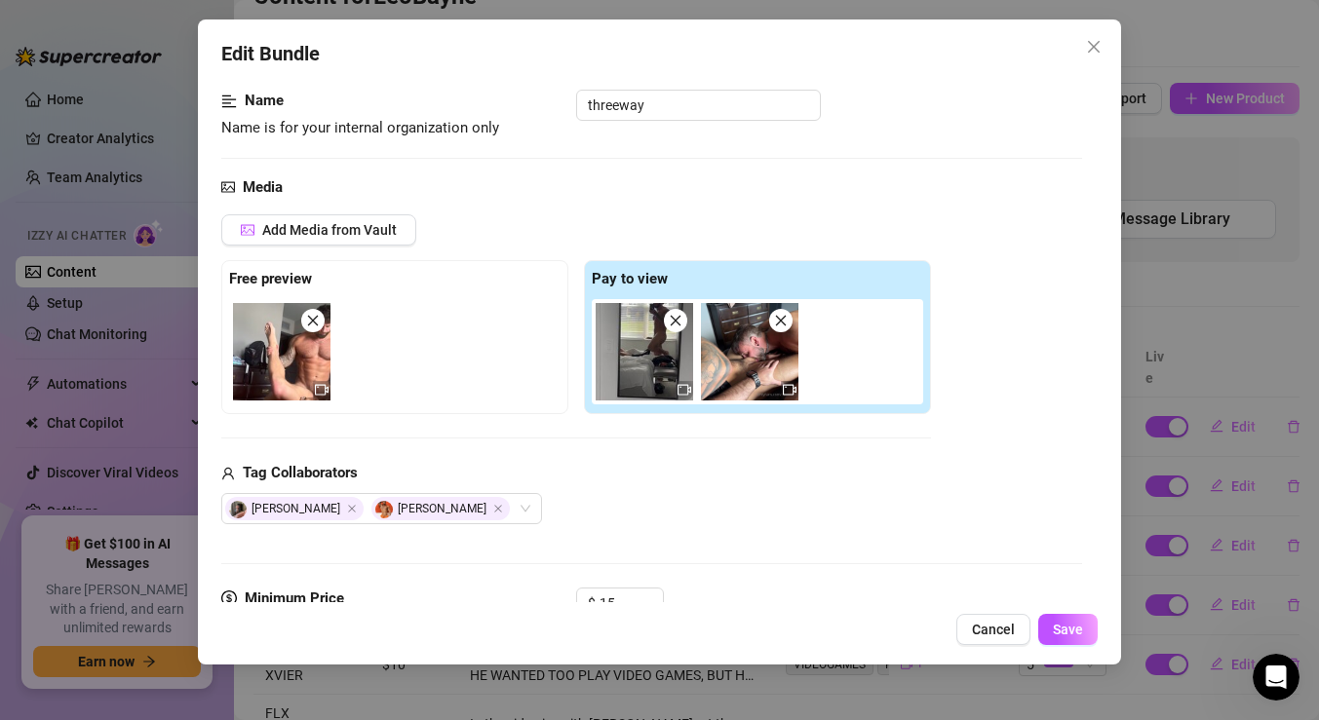
scroll to position [0, 0]
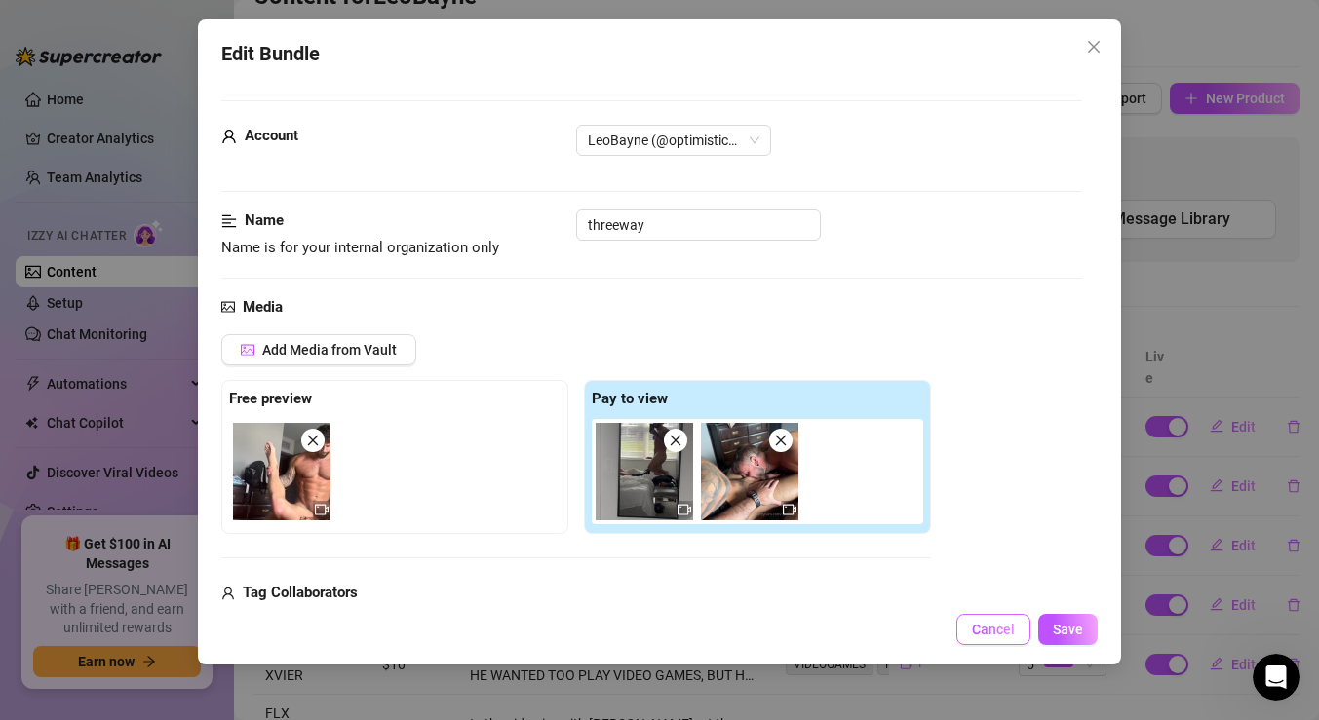
click at [1009, 621] on button "Cancel" at bounding box center [993, 629] width 74 height 31
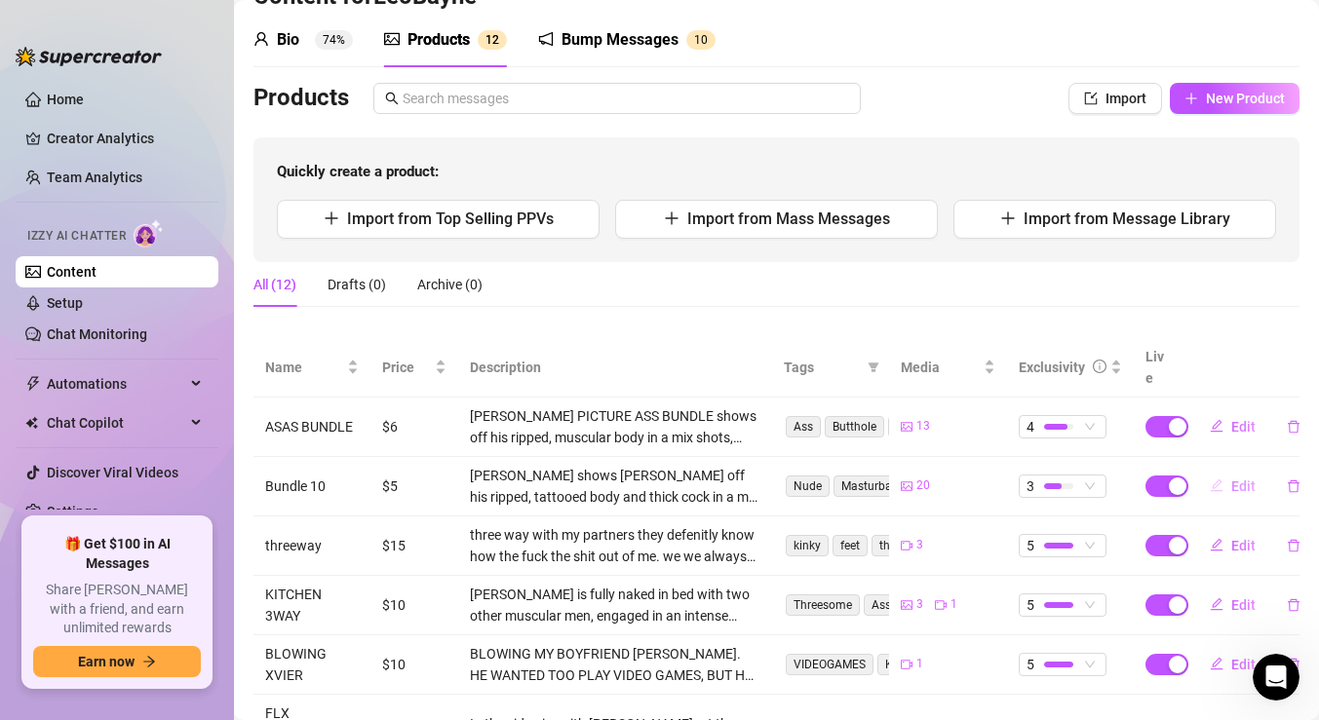
click at [1231, 479] on span "Edit" at bounding box center [1243, 487] width 24 height 16
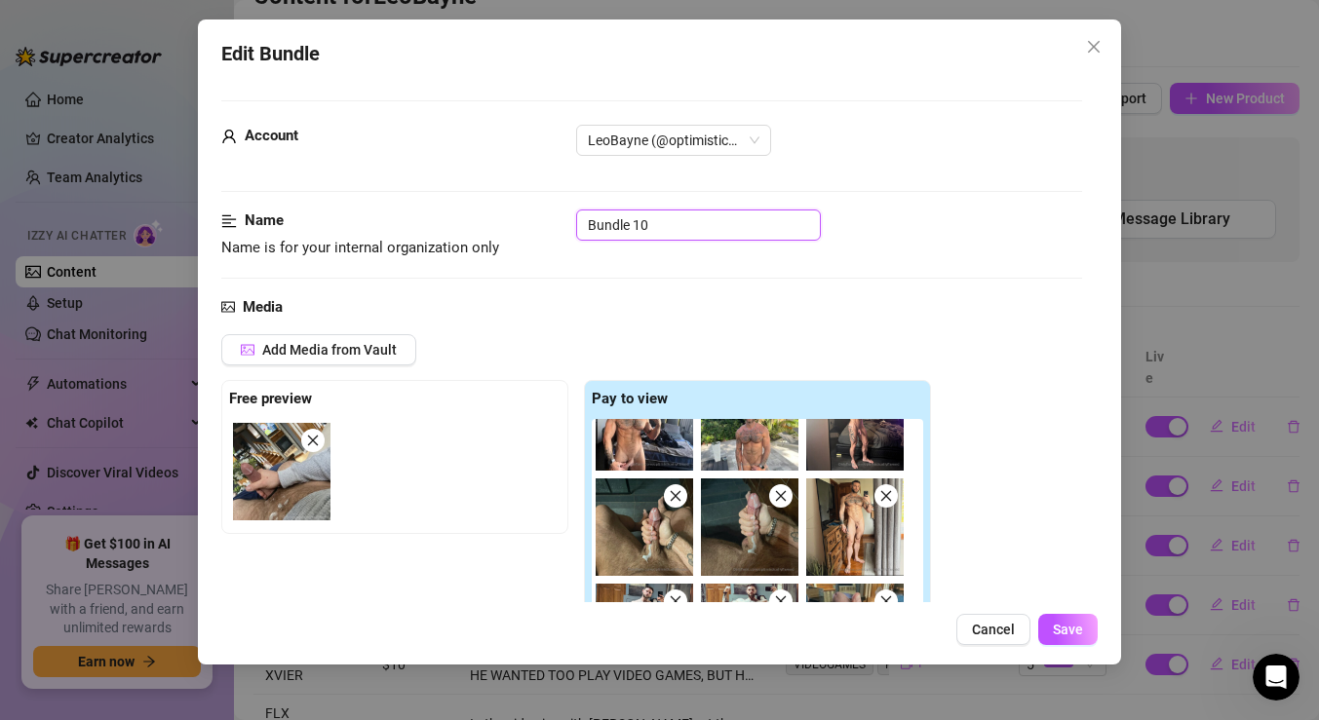
drag, startPoint x: 670, startPoint y: 234, endPoint x: 383, endPoint y: 166, distance: 294.6
click at [1071, 634] on span "Save" at bounding box center [1068, 630] width 30 height 16
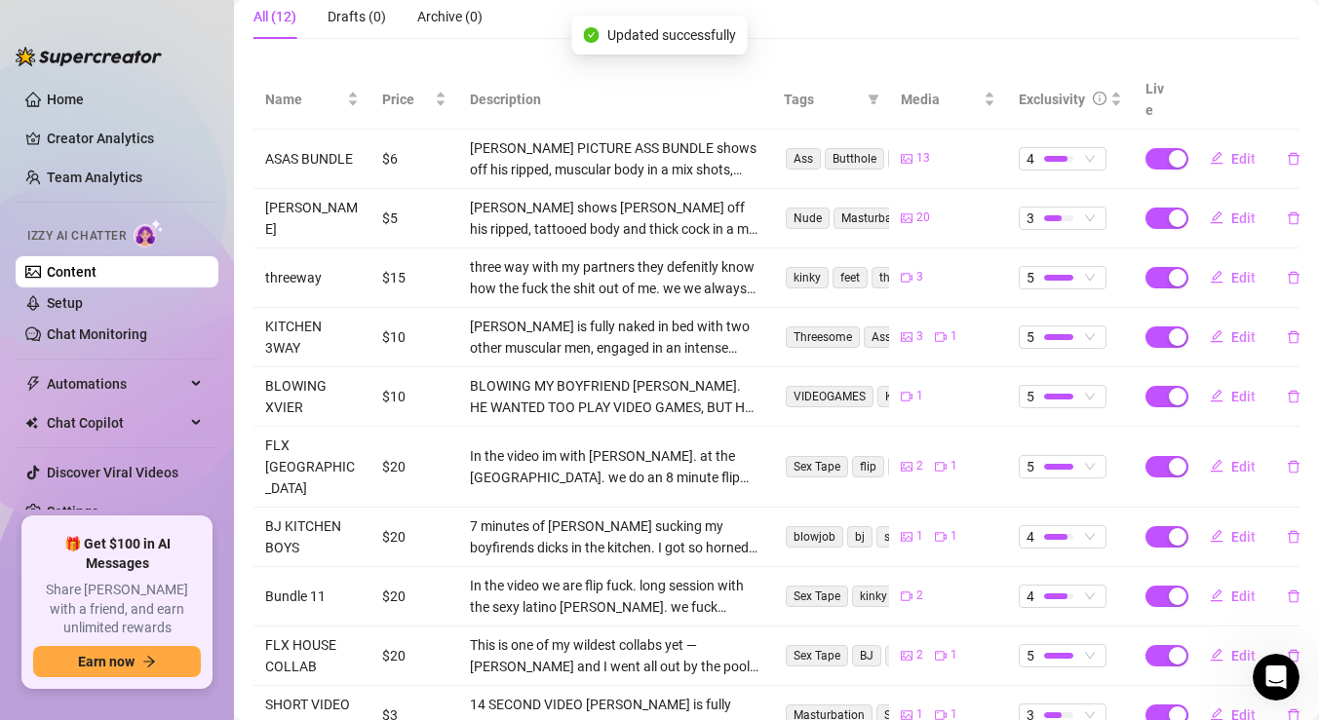
scroll to position [426, 0]
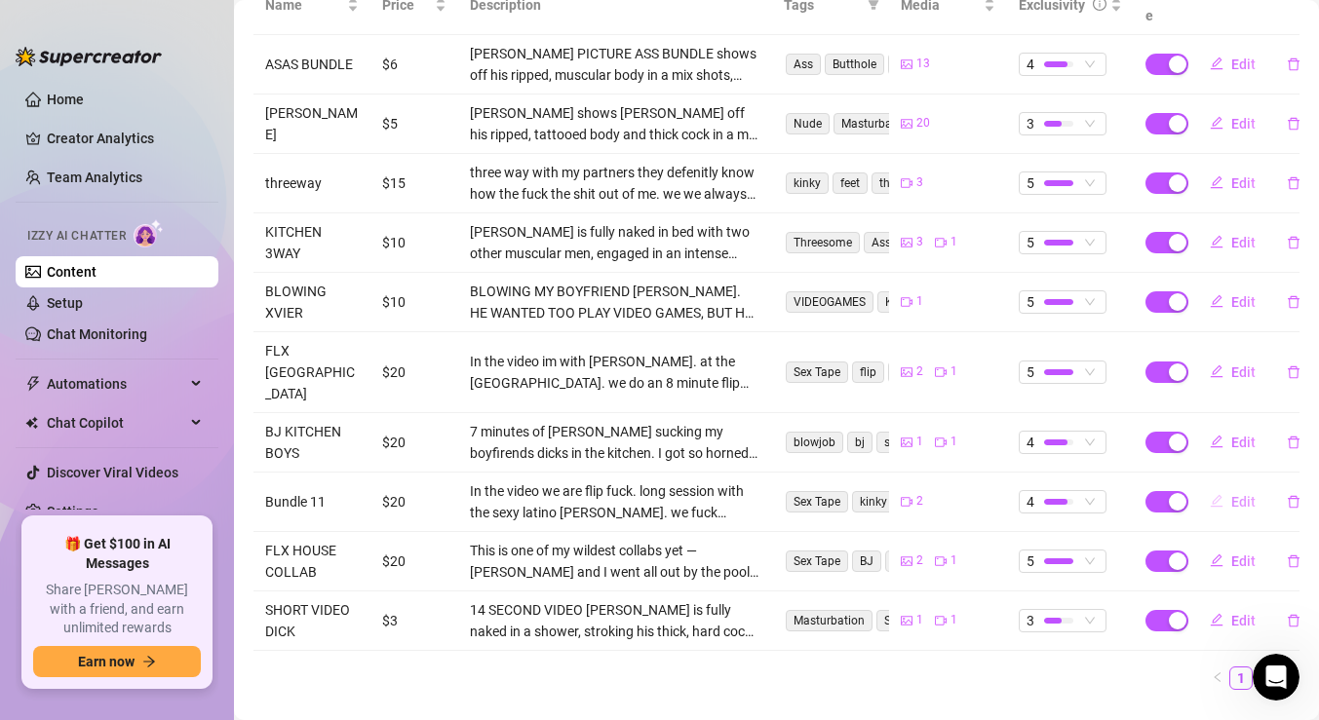
click at [1231, 494] on span "Edit" at bounding box center [1243, 502] width 24 height 16
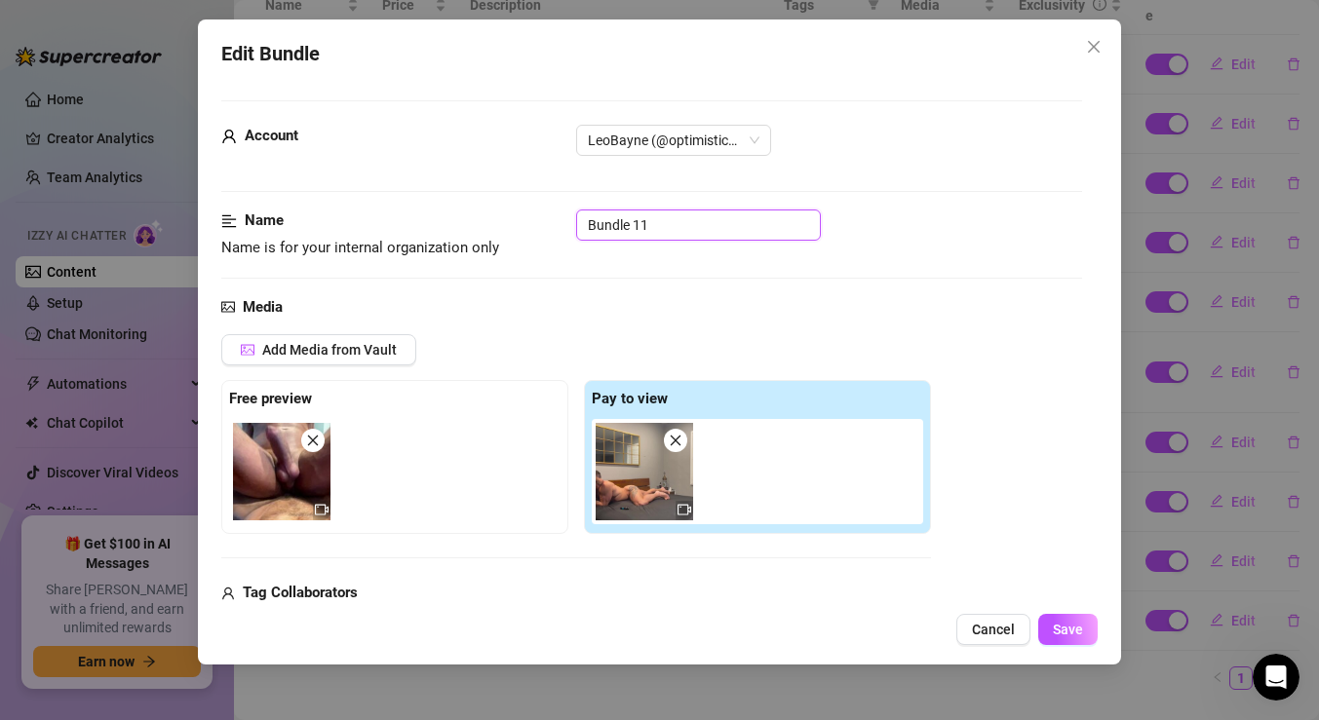
drag, startPoint x: 654, startPoint y: 228, endPoint x: 275, endPoint y: 149, distance: 387.4
click at [1057, 630] on span "Save" at bounding box center [1068, 630] width 30 height 16
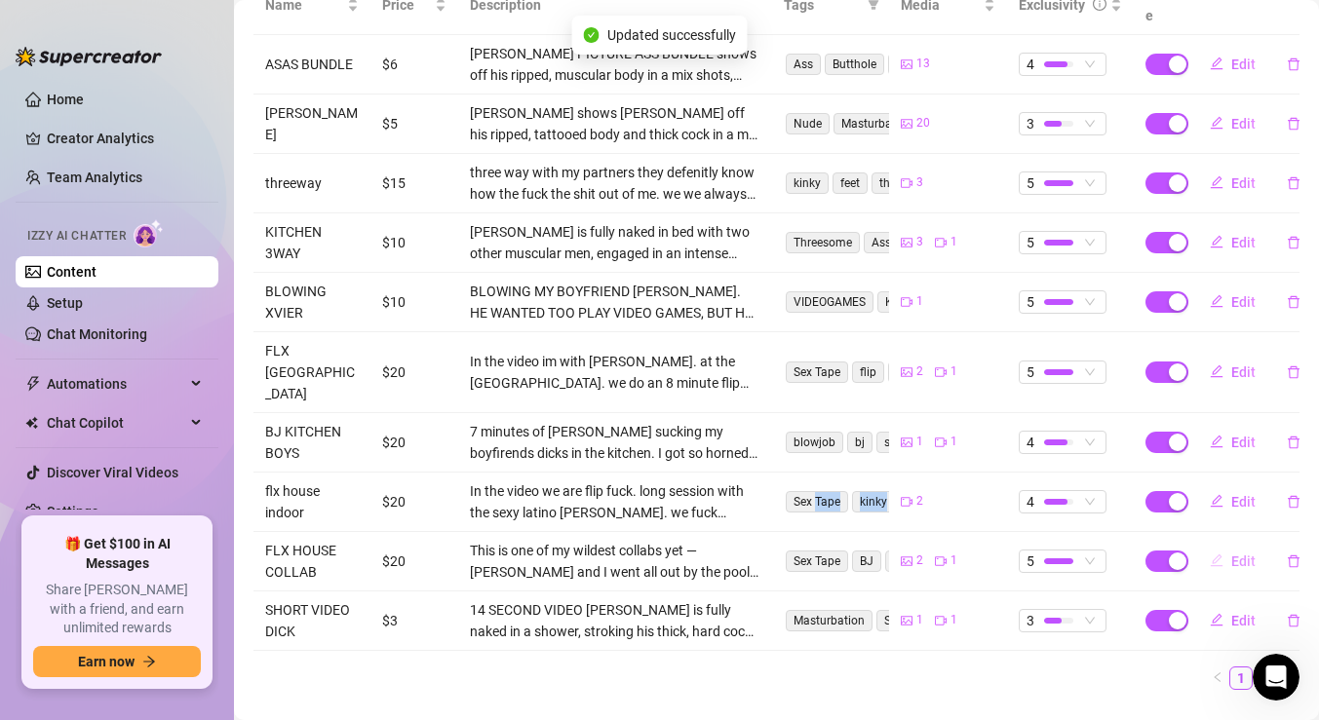
click at [1232, 546] on button "Edit" at bounding box center [1232, 561] width 77 height 31
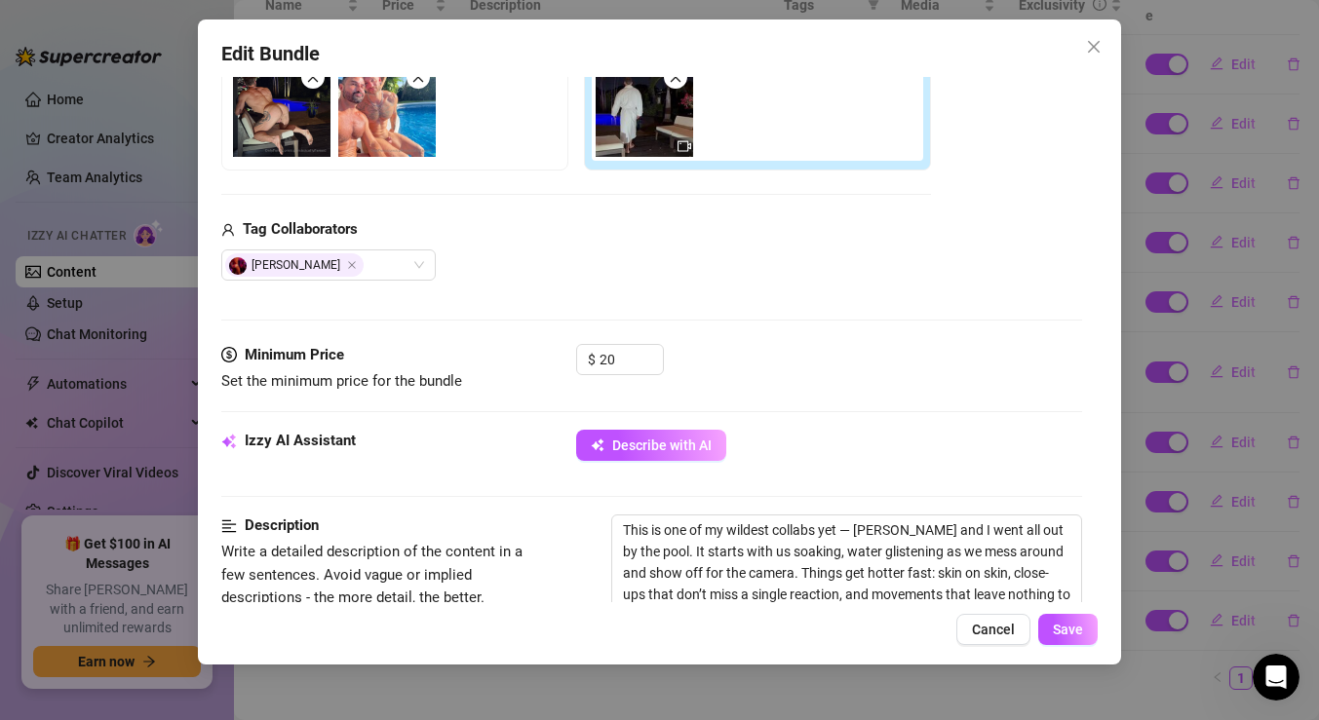
scroll to position [0, 0]
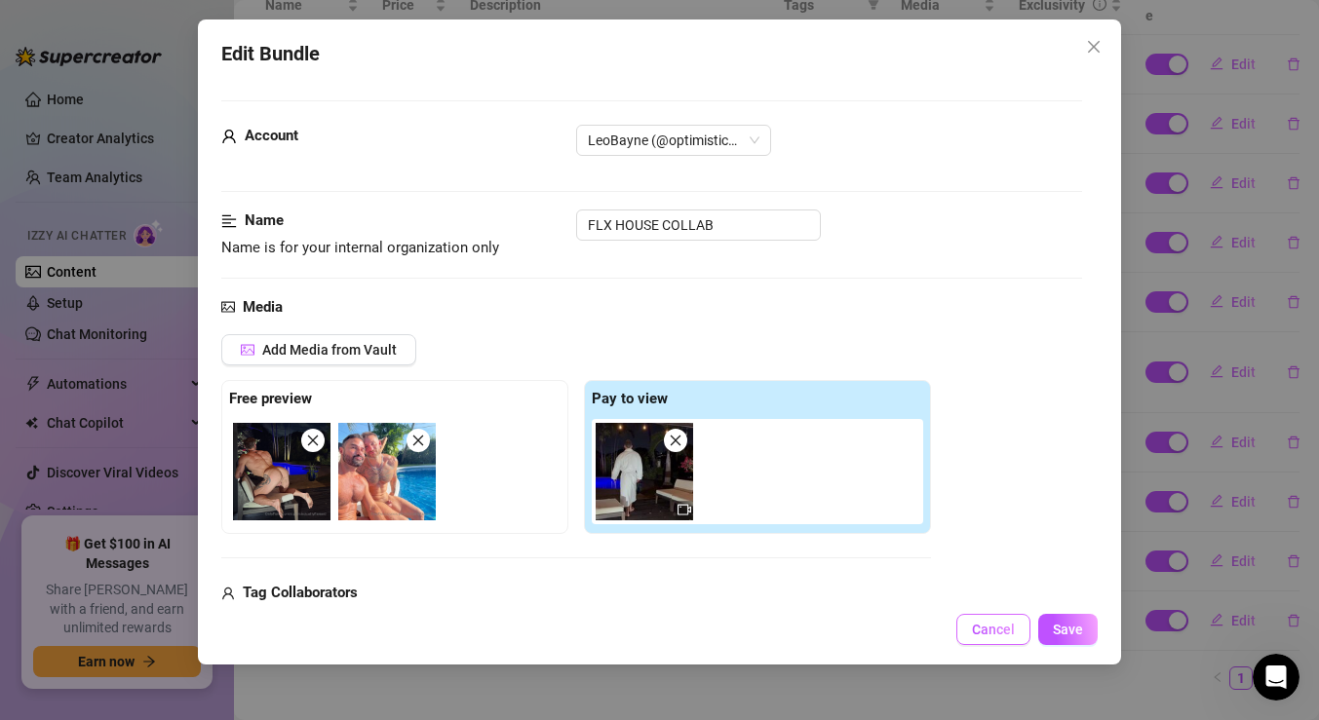
click at [986, 630] on span "Cancel" at bounding box center [993, 630] width 43 height 16
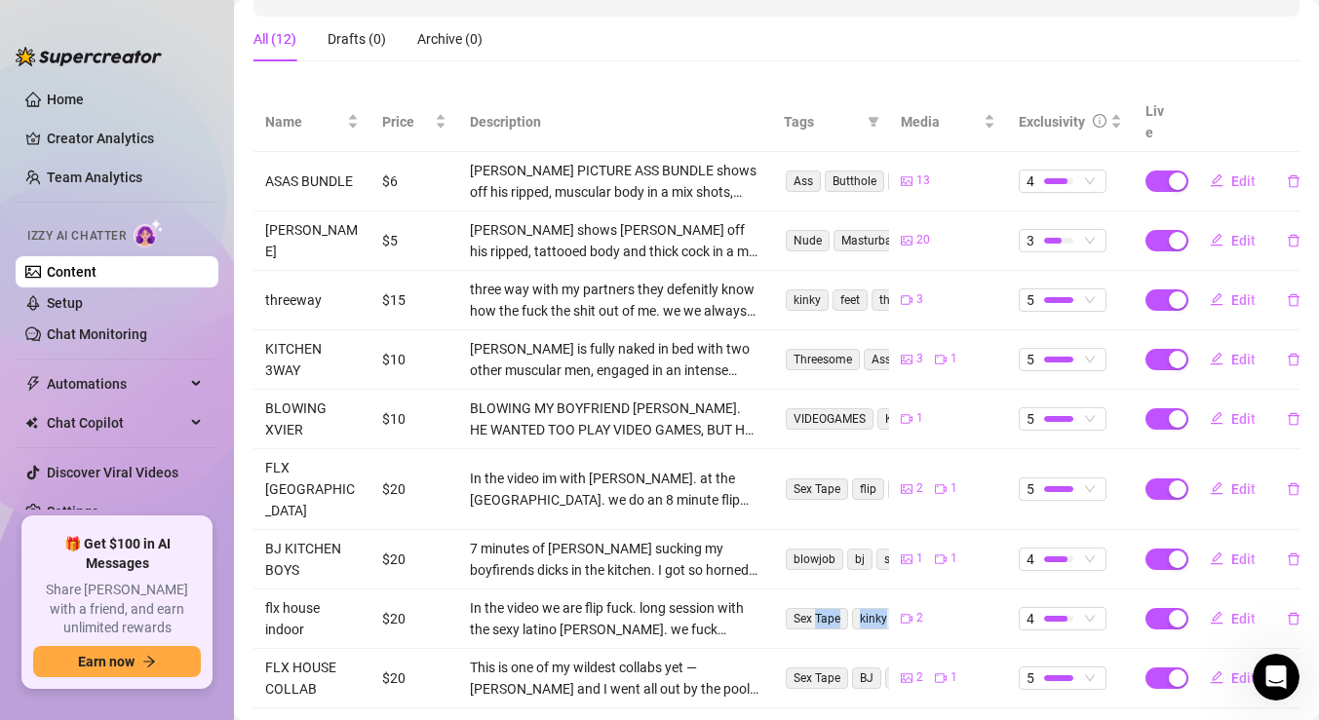
scroll to position [304, 0]
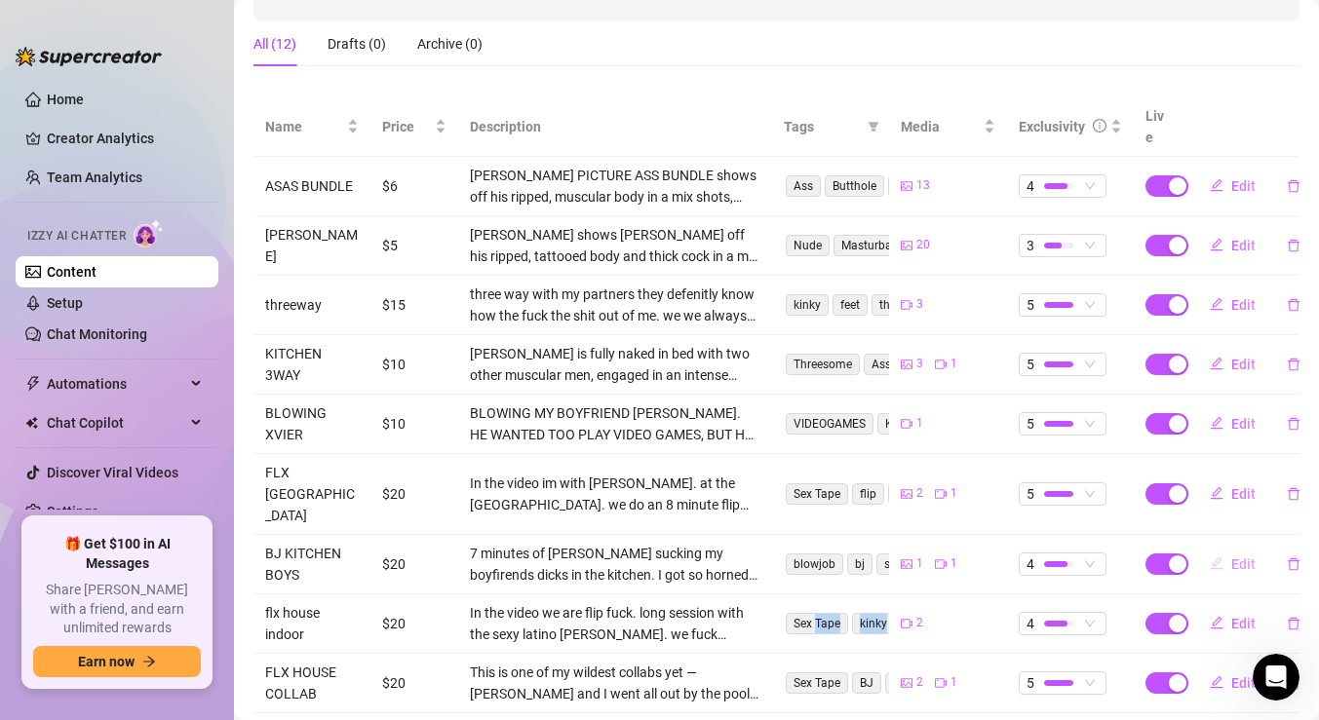
click at [1231, 557] on span "Edit" at bounding box center [1243, 565] width 24 height 16
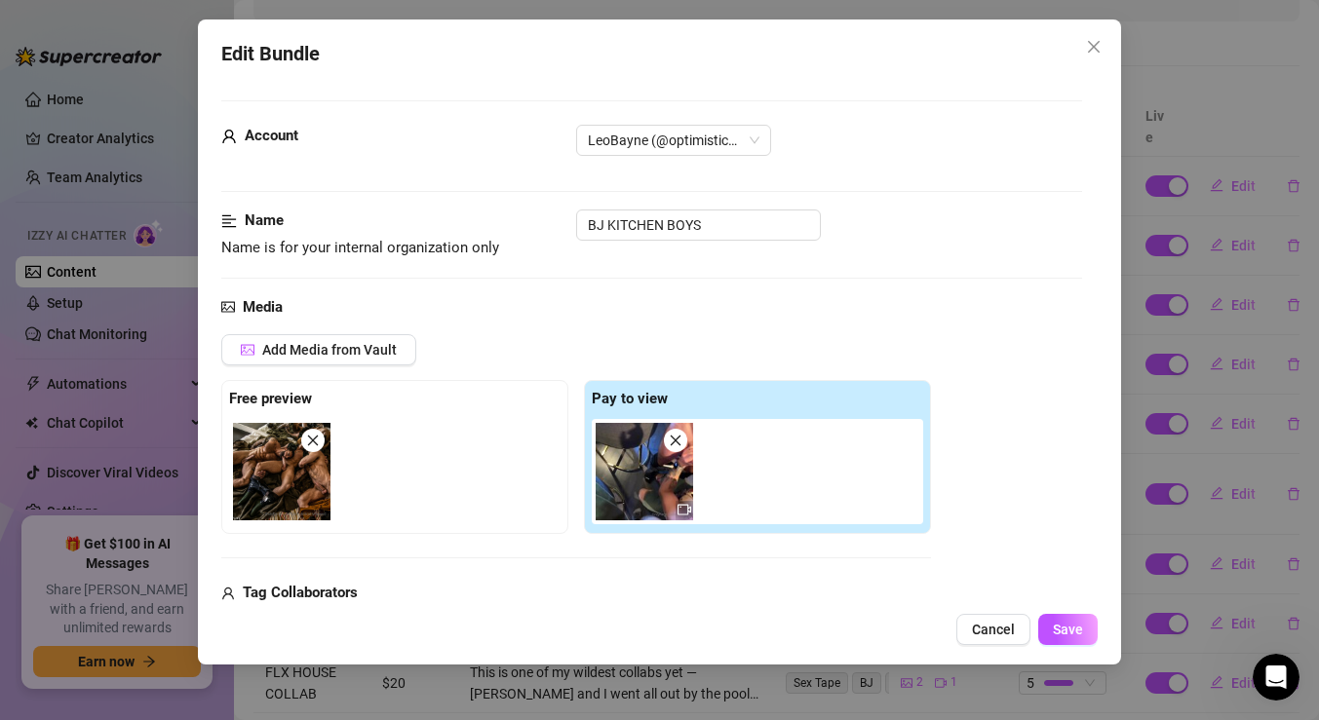
scroll to position [228, 0]
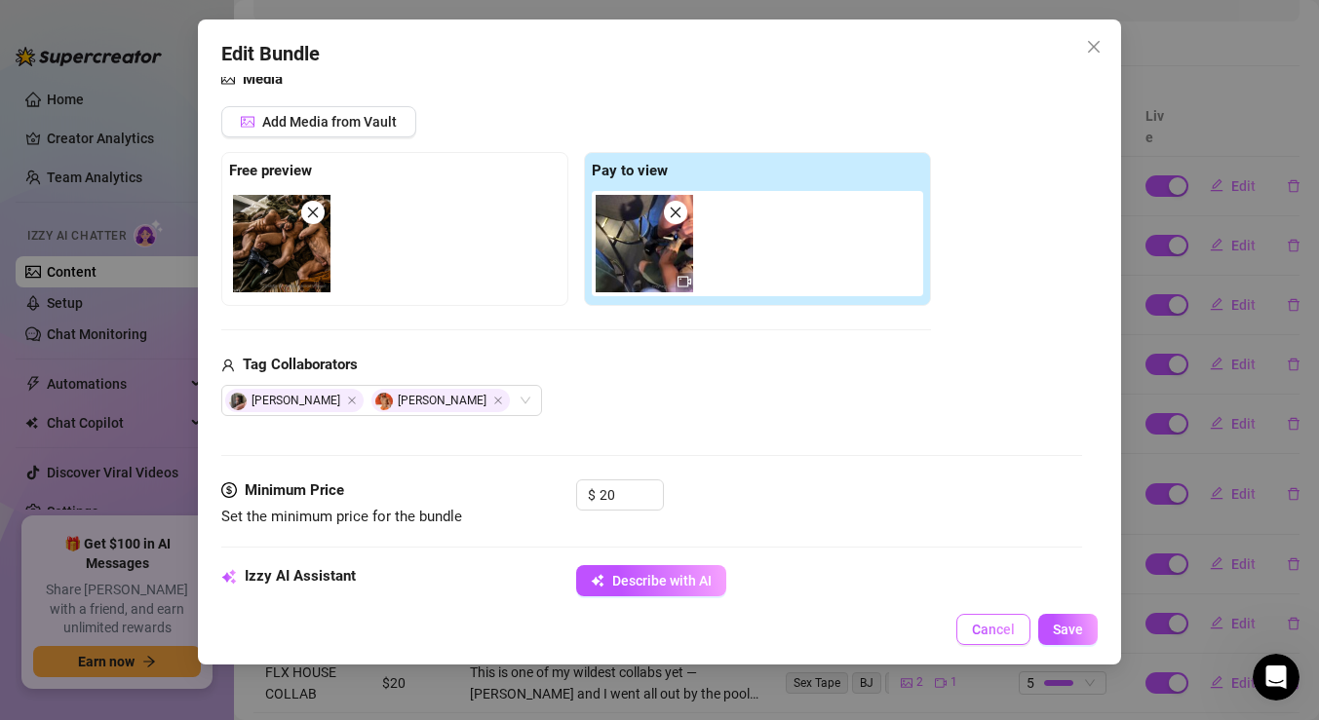
click at [1006, 629] on span "Cancel" at bounding box center [993, 630] width 43 height 16
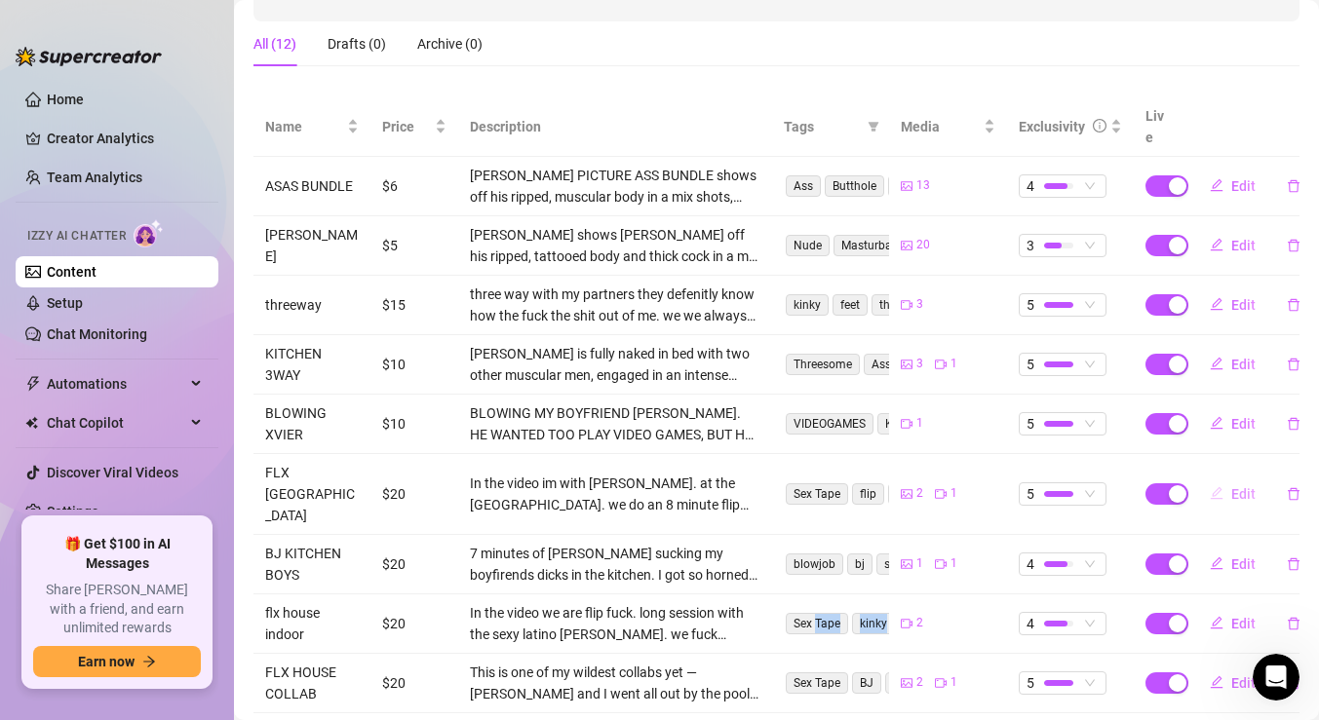
click at [1223, 479] on button "Edit" at bounding box center [1232, 494] width 77 height 31
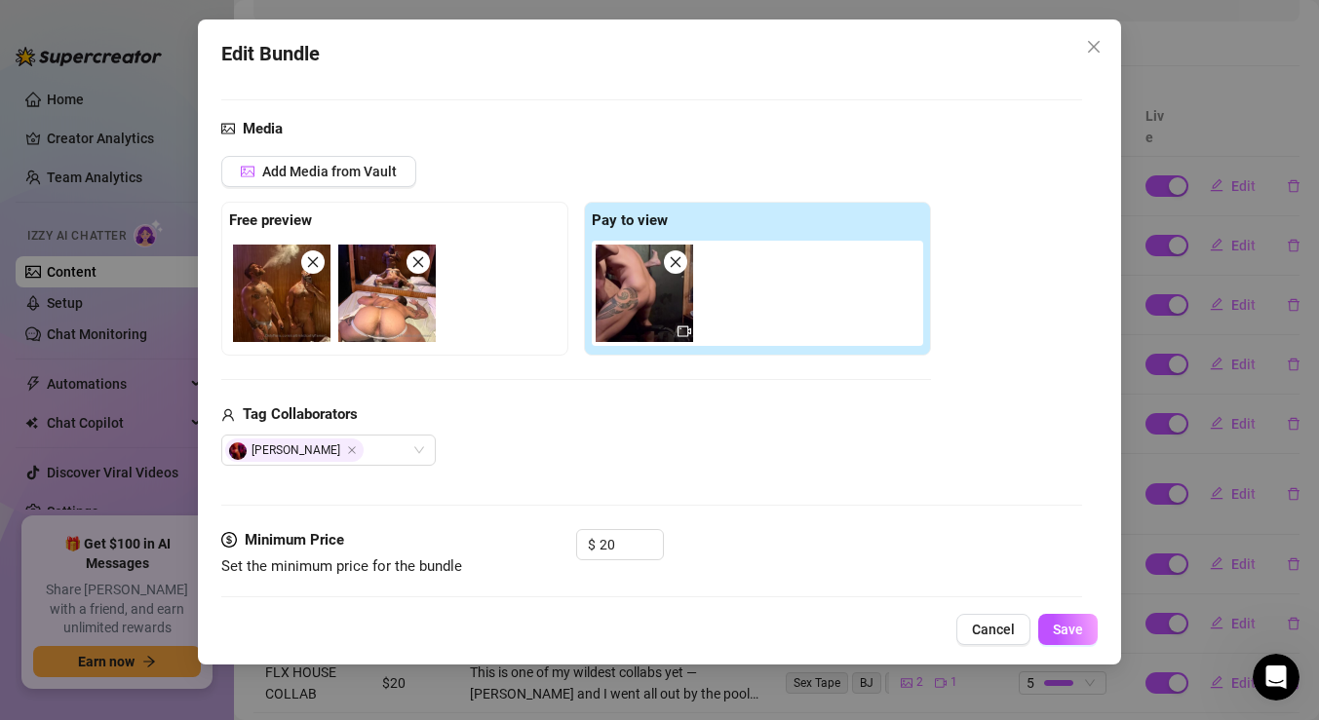
scroll to position [180, 0]
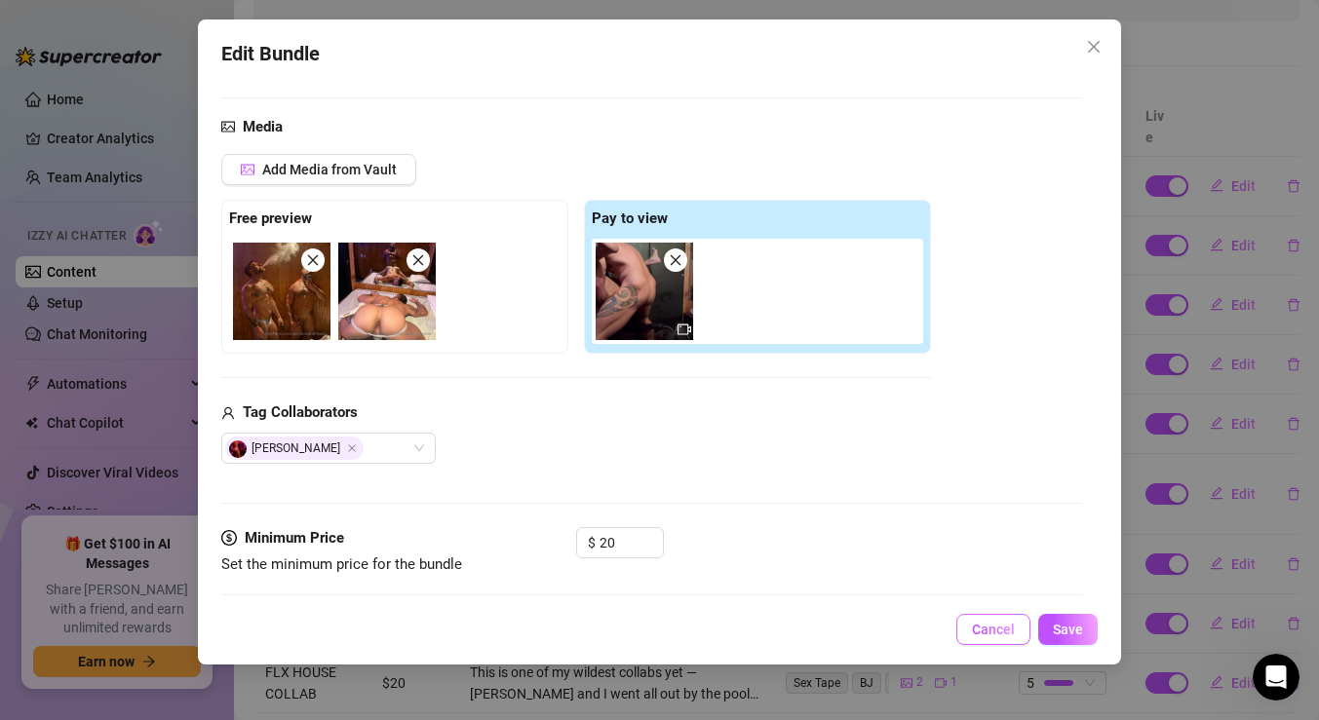
click at [980, 626] on span "Cancel" at bounding box center [993, 630] width 43 height 16
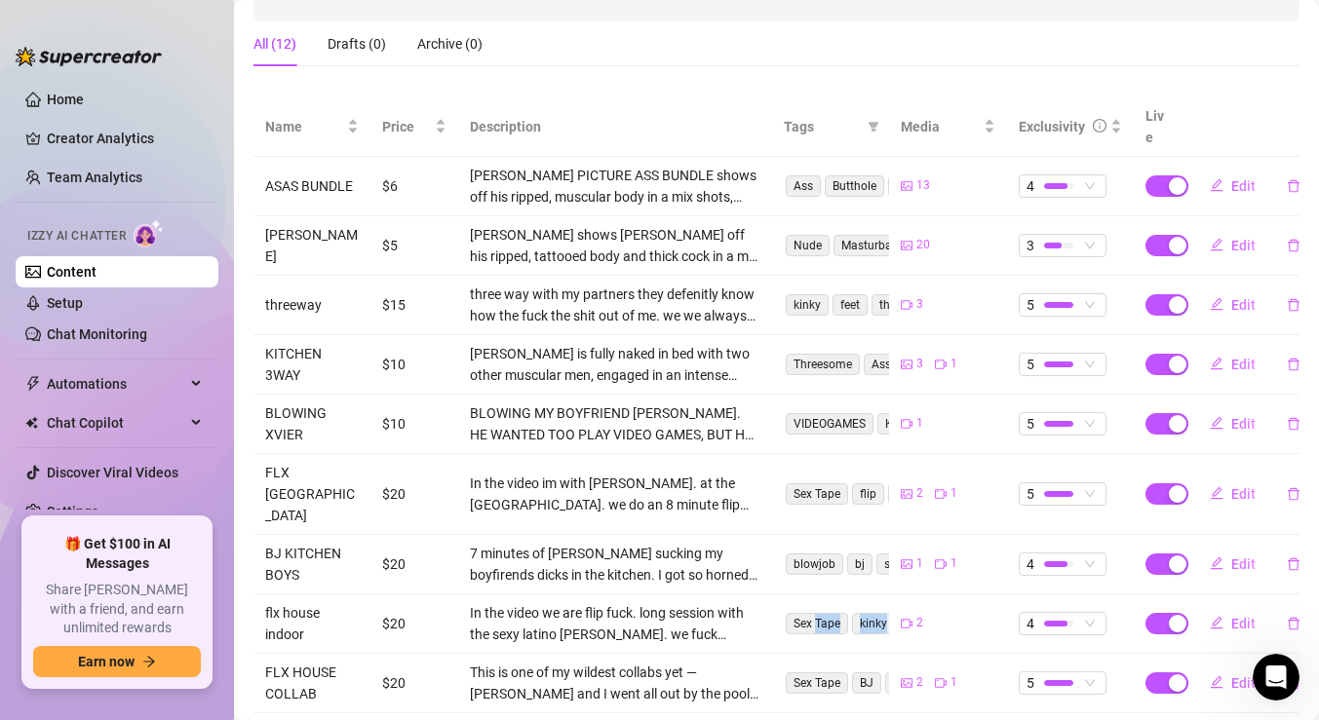
scroll to position [208, 0]
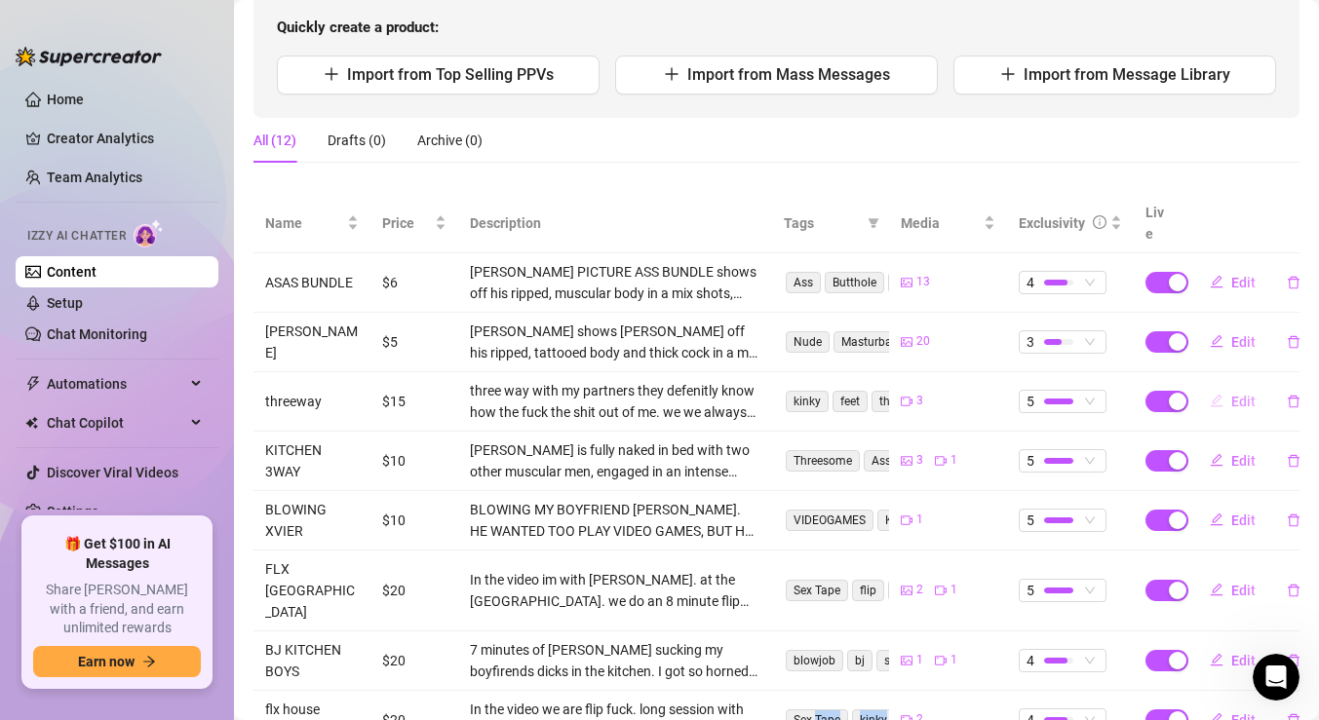
click at [1232, 394] on span "Edit" at bounding box center [1243, 402] width 24 height 16
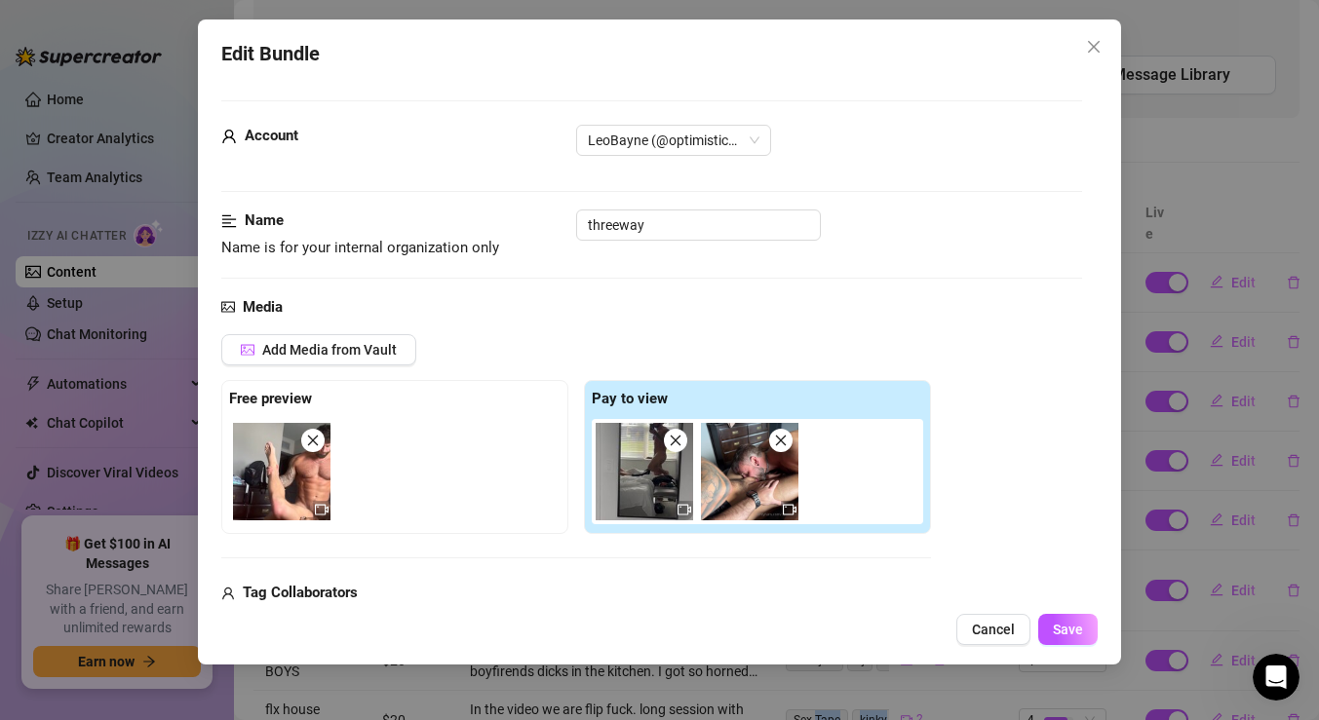
scroll to position [213, 0]
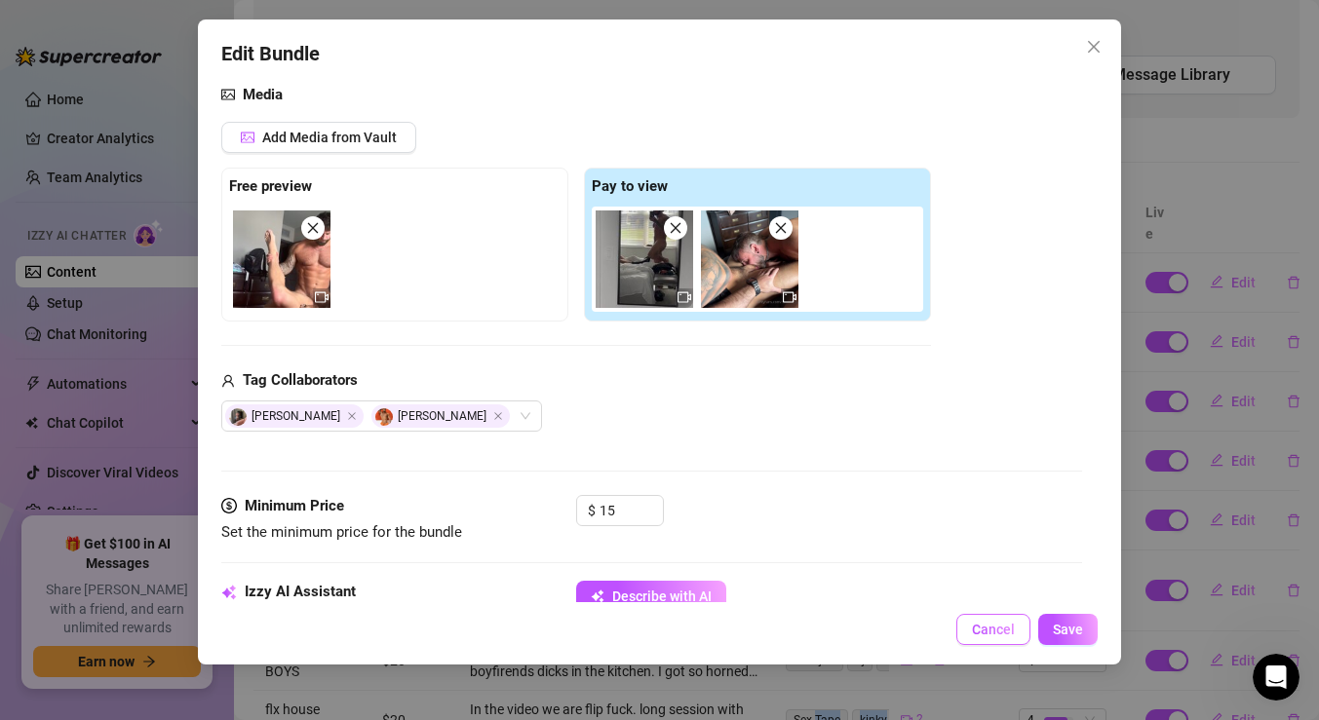
click at [973, 637] on span "Cancel" at bounding box center [993, 630] width 43 height 16
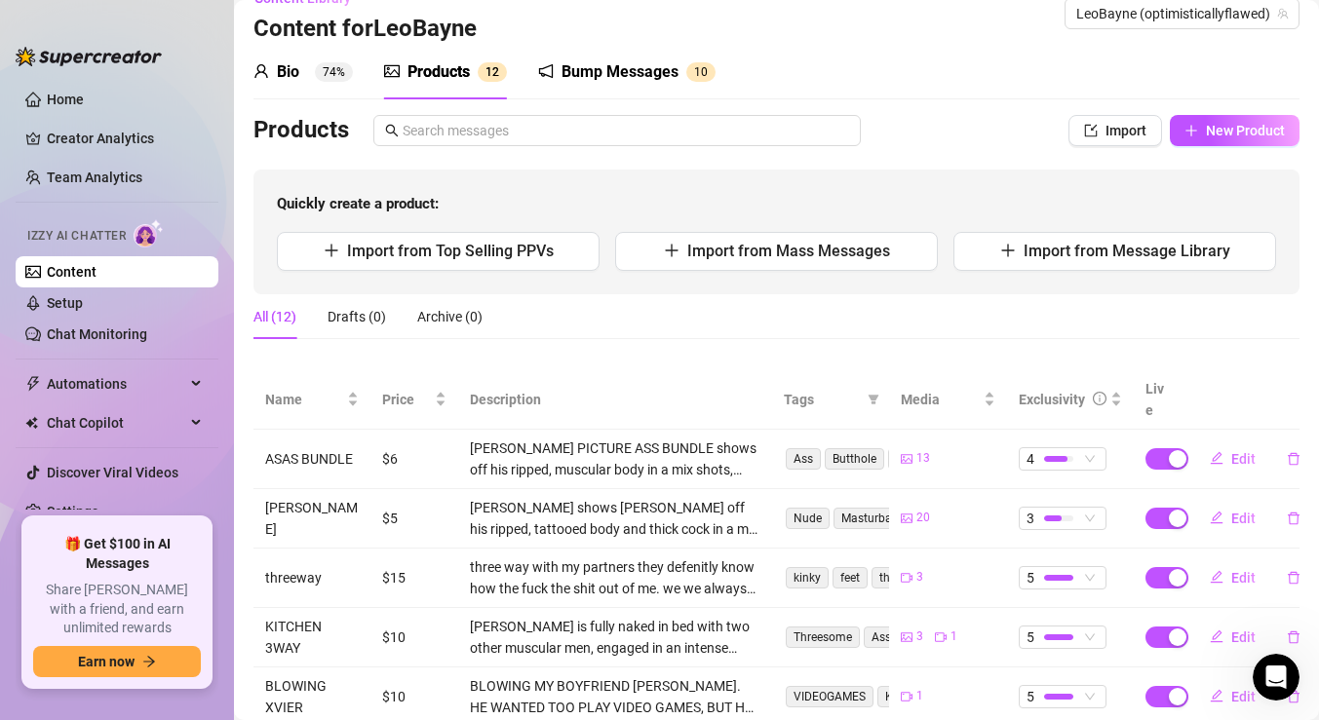
scroll to position [0, 0]
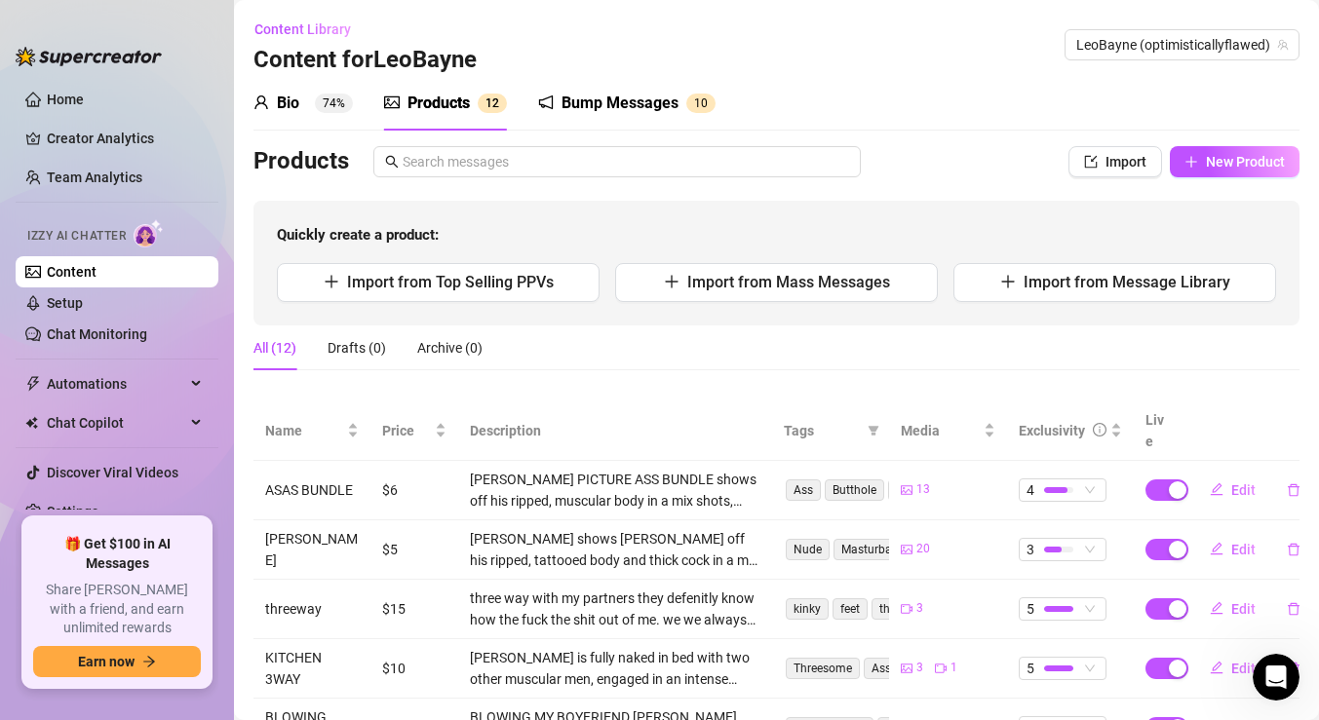
click at [606, 98] on div "Bump Messages" at bounding box center [620, 103] width 117 height 23
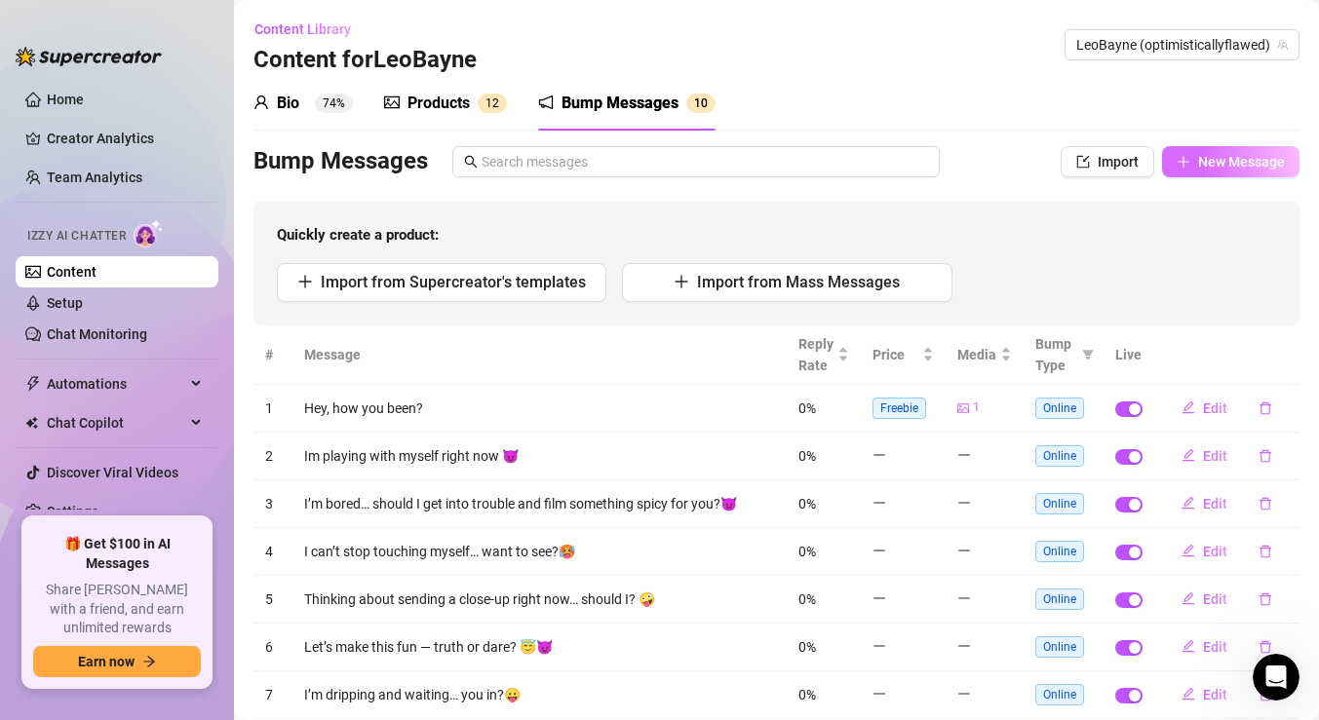
click at [1186, 171] on button "New Message" at bounding box center [1230, 161] width 137 height 31
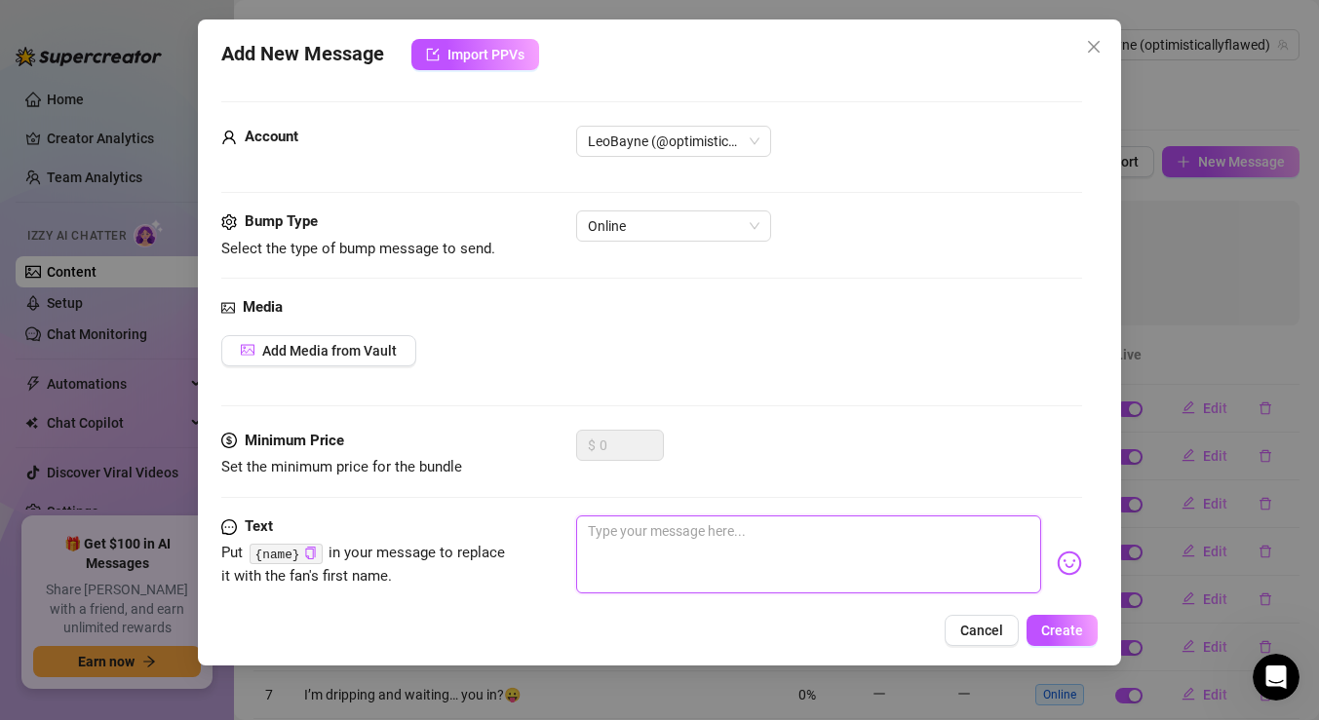
click at [645, 535] on textarea at bounding box center [808, 555] width 465 height 78
click at [349, 366] on div "Media Add Media from Vault" at bounding box center [651, 363] width 861 height 134
click at [349, 362] on button "Add Media from Vault" at bounding box center [318, 350] width 195 height 31
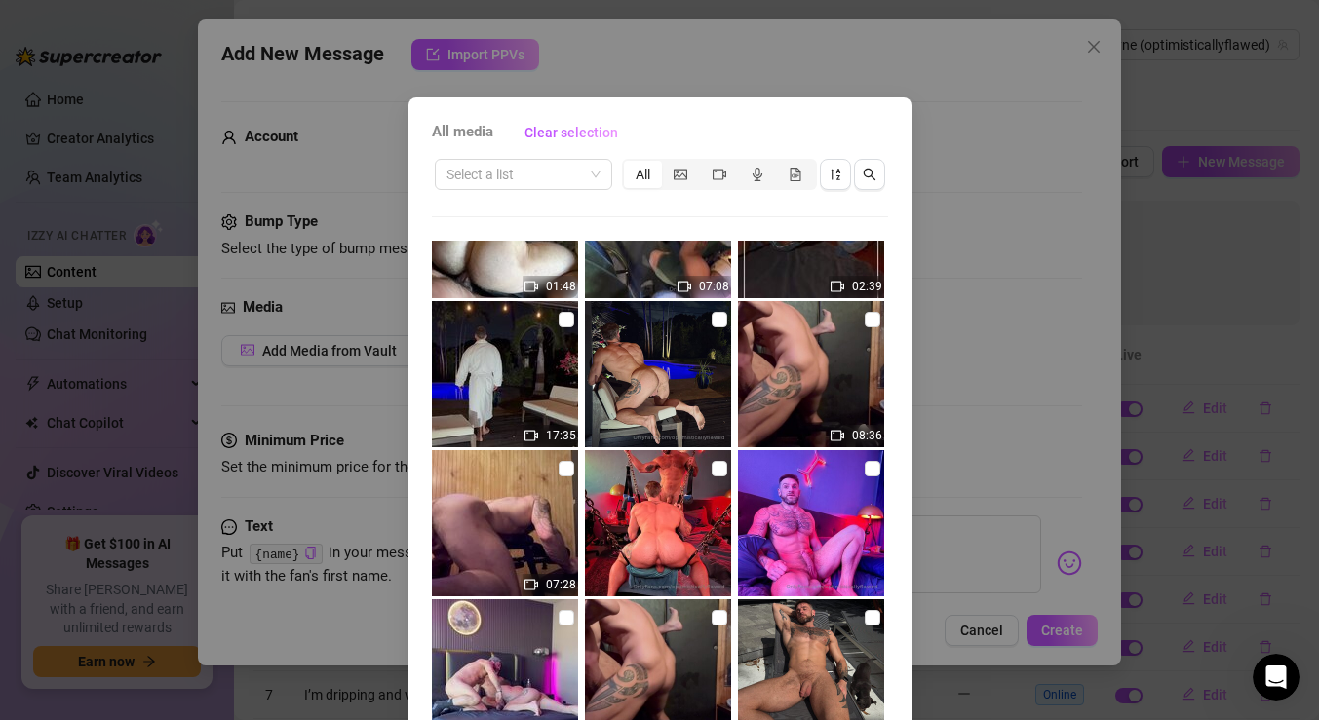
scroll to position [247, 0]
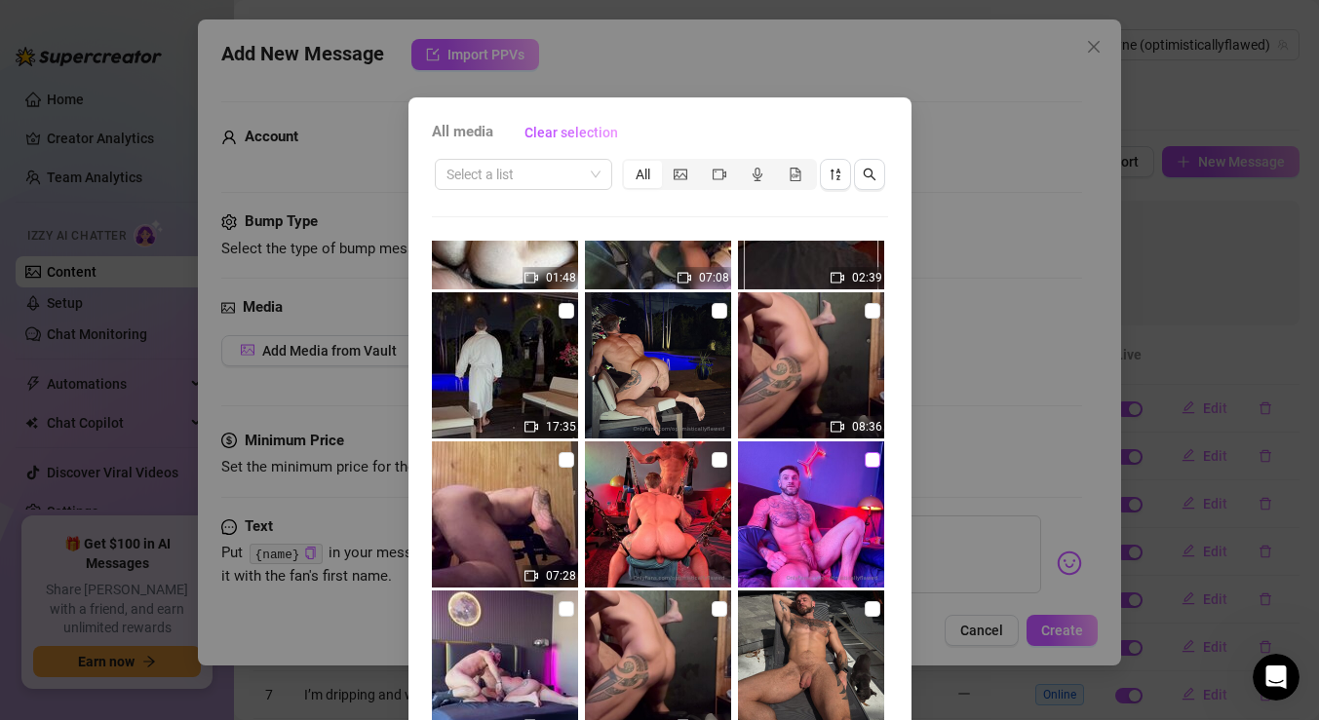
click at [870, 463] on input "checkbox" at bounding box center [873, 460] width 16 height 16
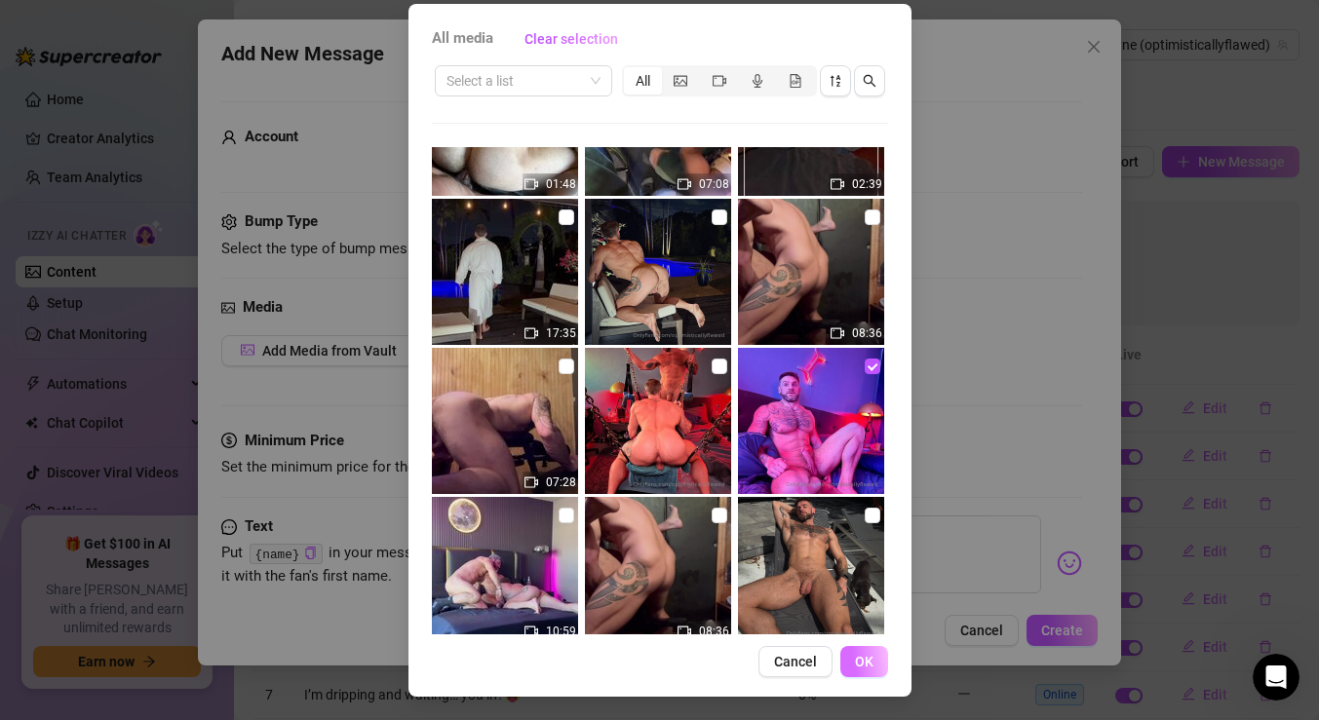
click at [861, 673] on button "OK" at bounding box center [864, 661] width 48 height 31
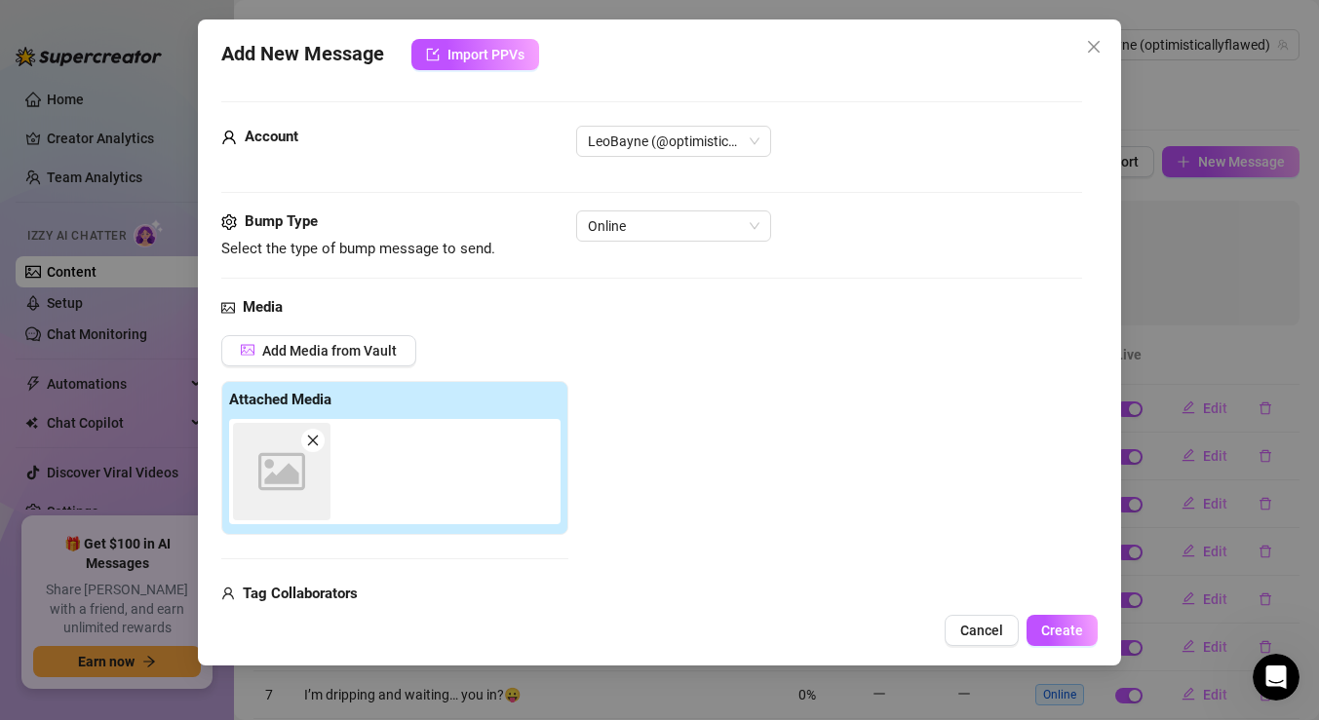
scroll to position [22, 0]
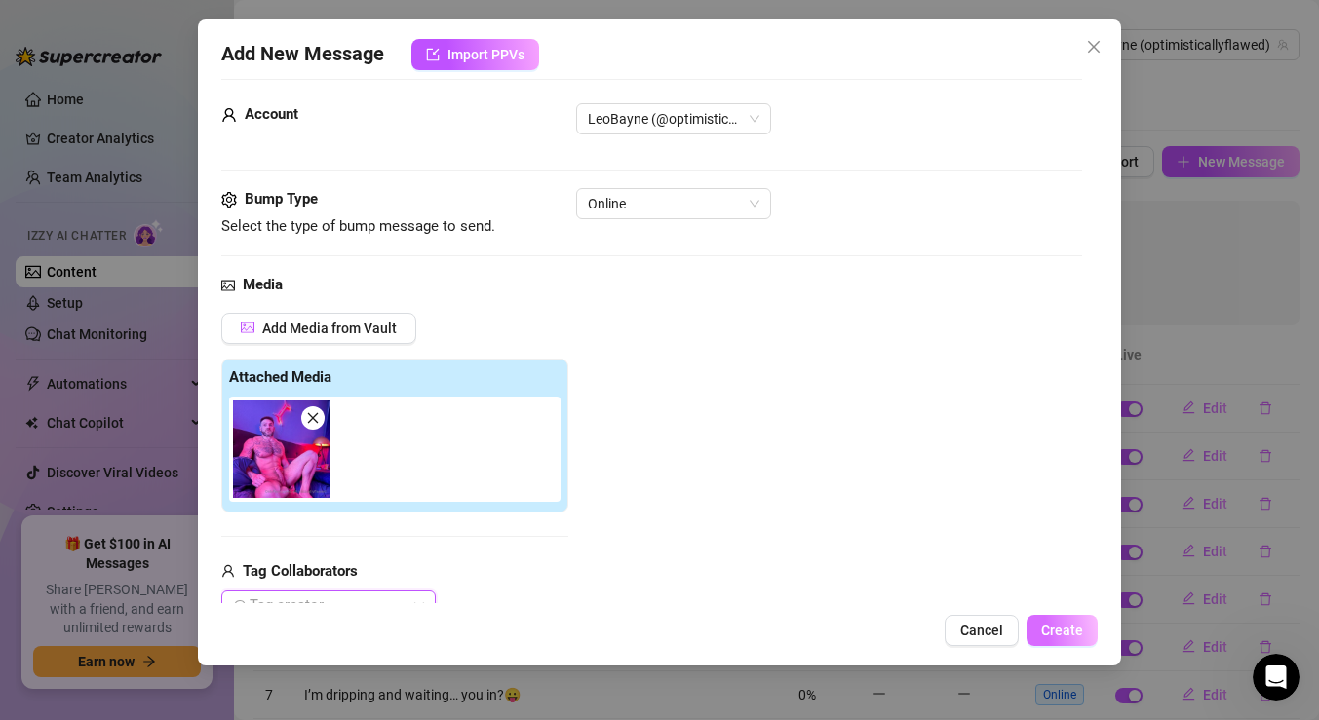
click at [1069, 634] on span "Create" at bounding box center [1062, 631] width 42 height 16
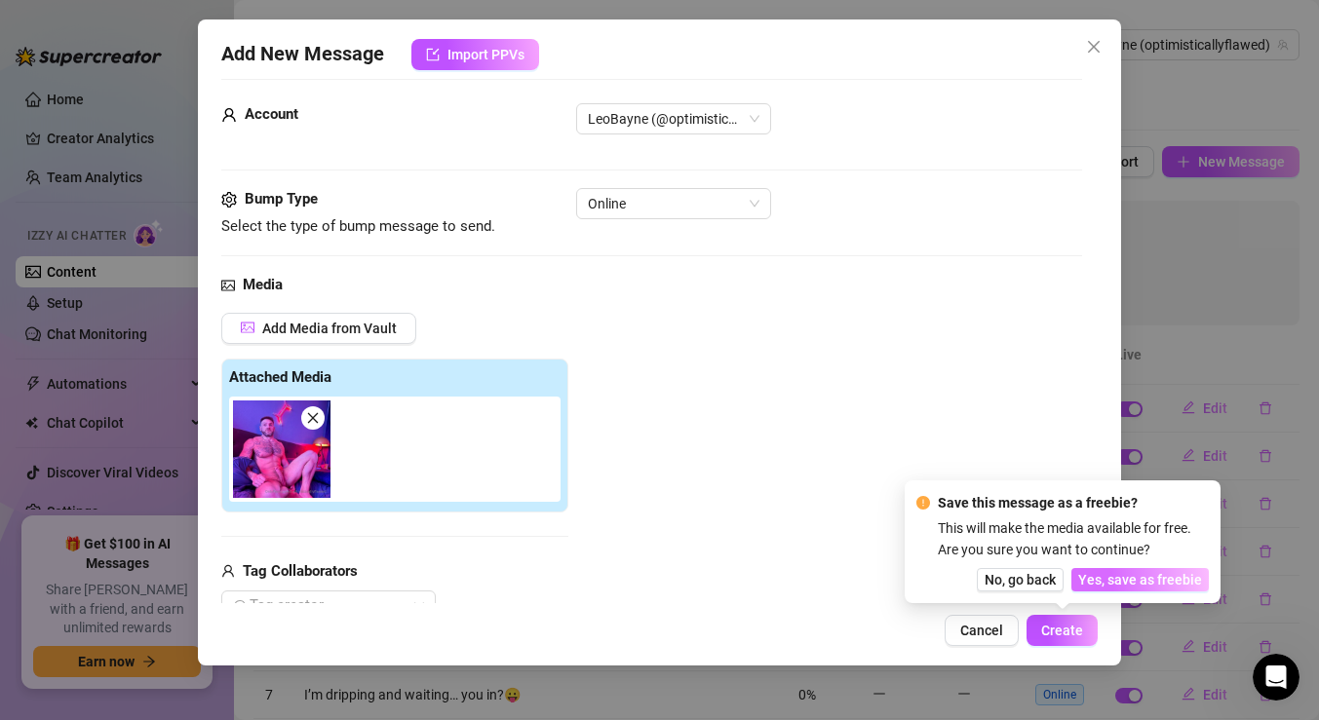
click at [1102, 576] on span "Yes, save as freebie" at bounding box center [1140, 580] width 124 height 16
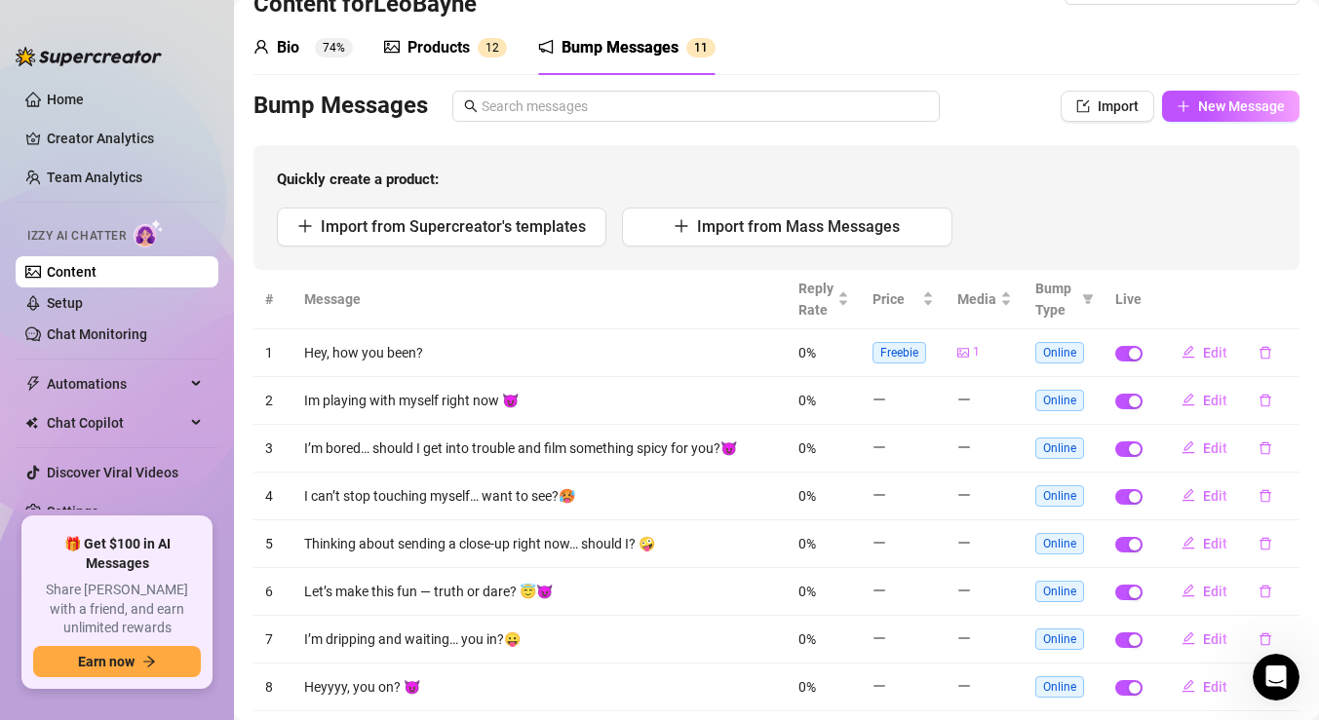
scroll to position [44, 0]
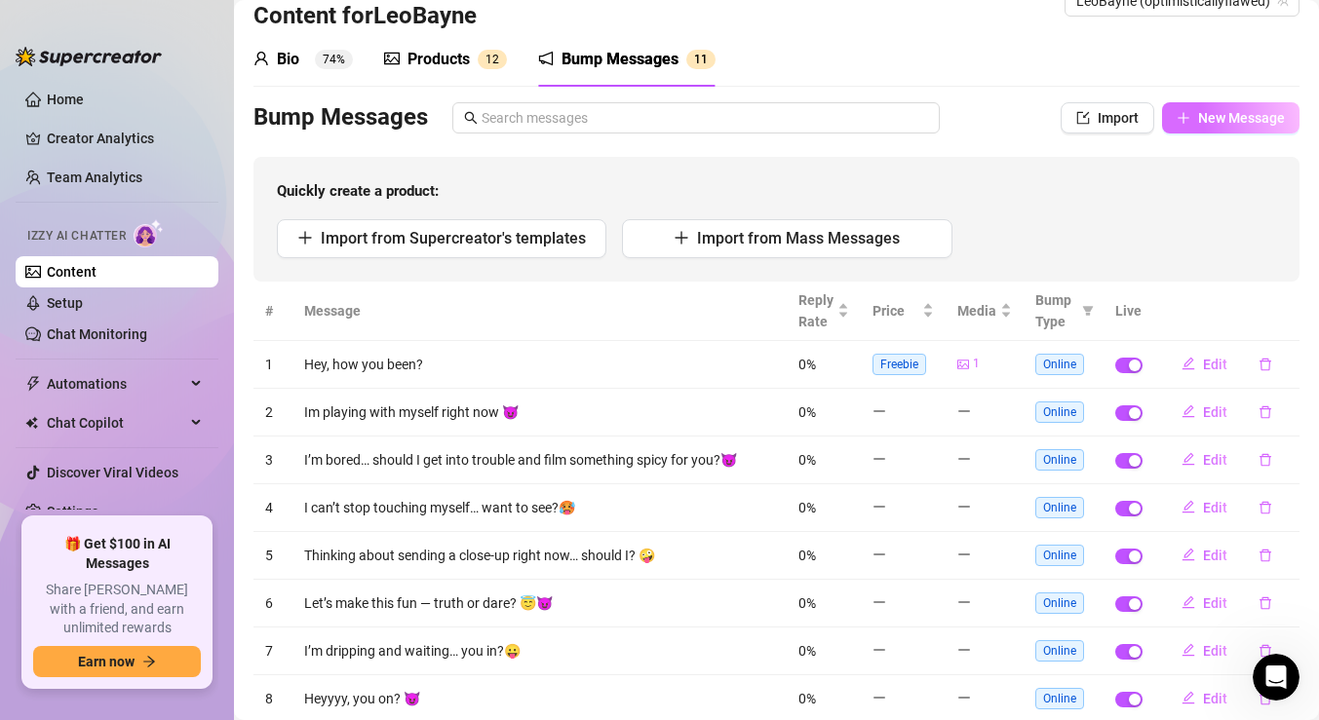
click at [1197, 117] on button "New Message" at bounding box center [1230, 117] width 137 height 31
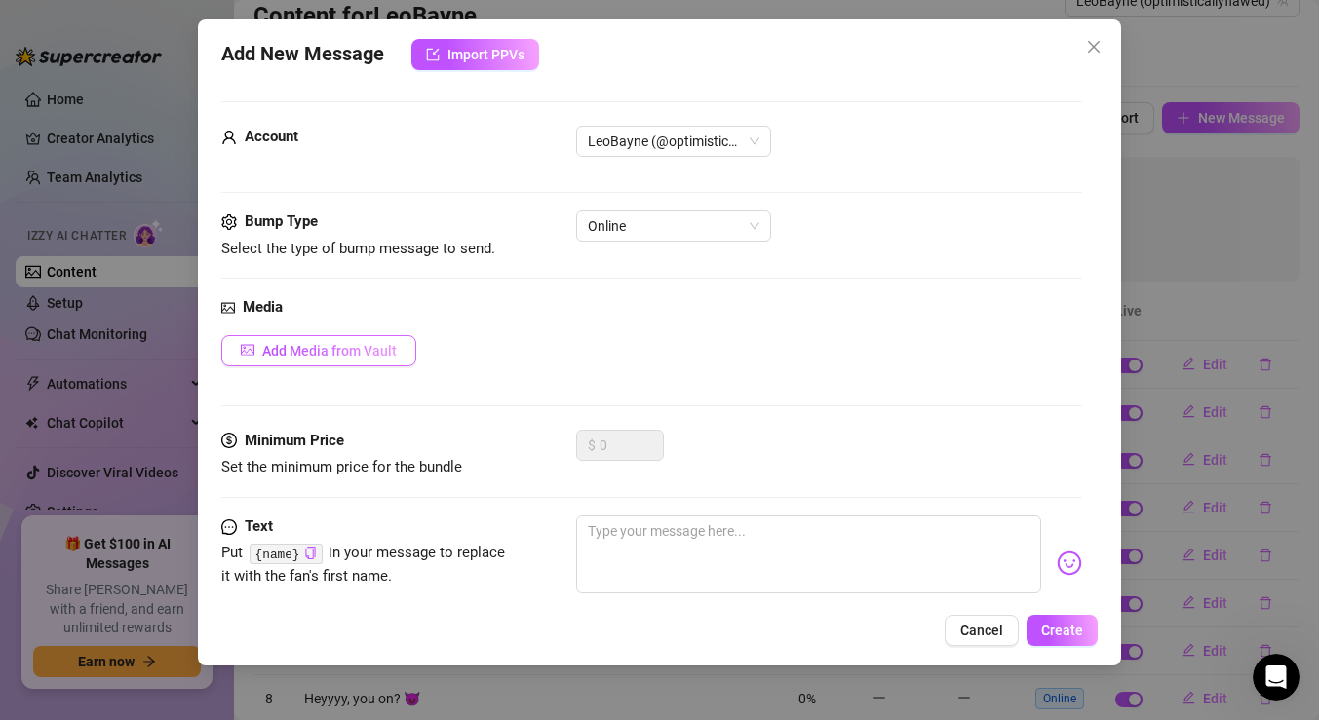
click at [388, 359] on button "Add Media from Vault" at bounding box center [318, 350] width 195 height 31
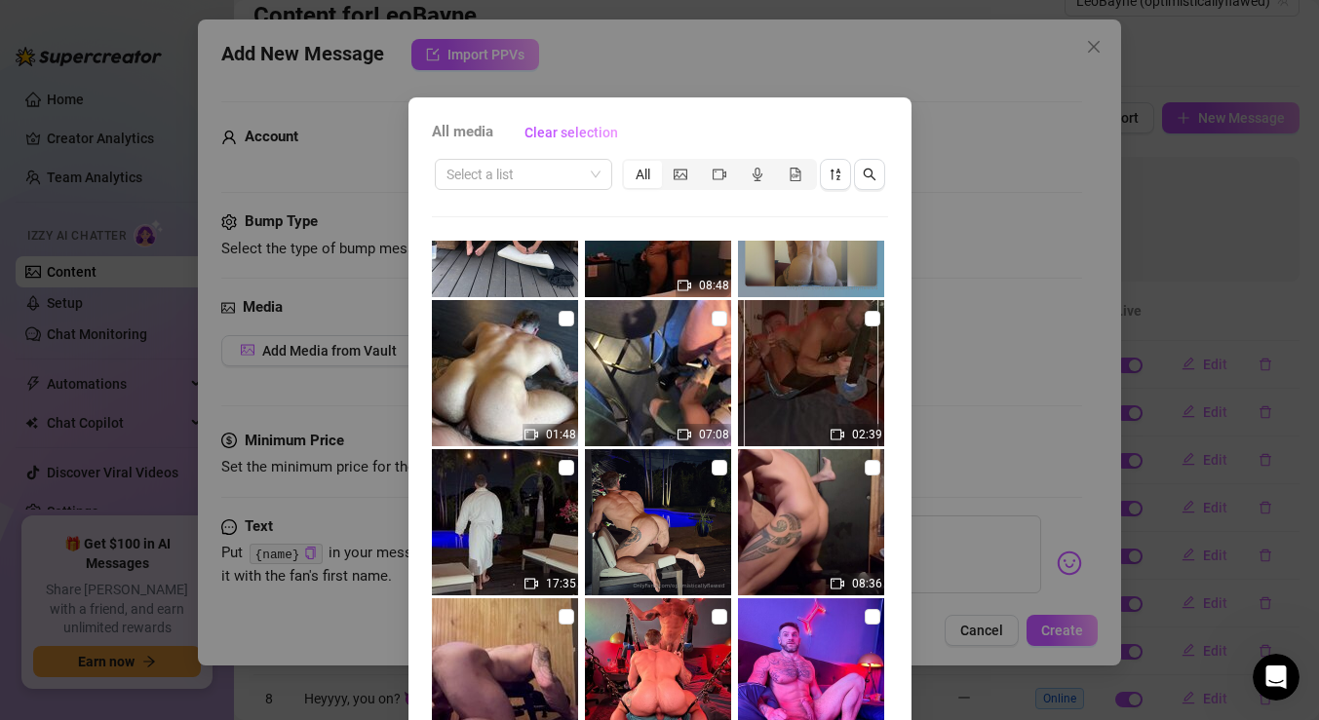
scroll to position [0, 0]
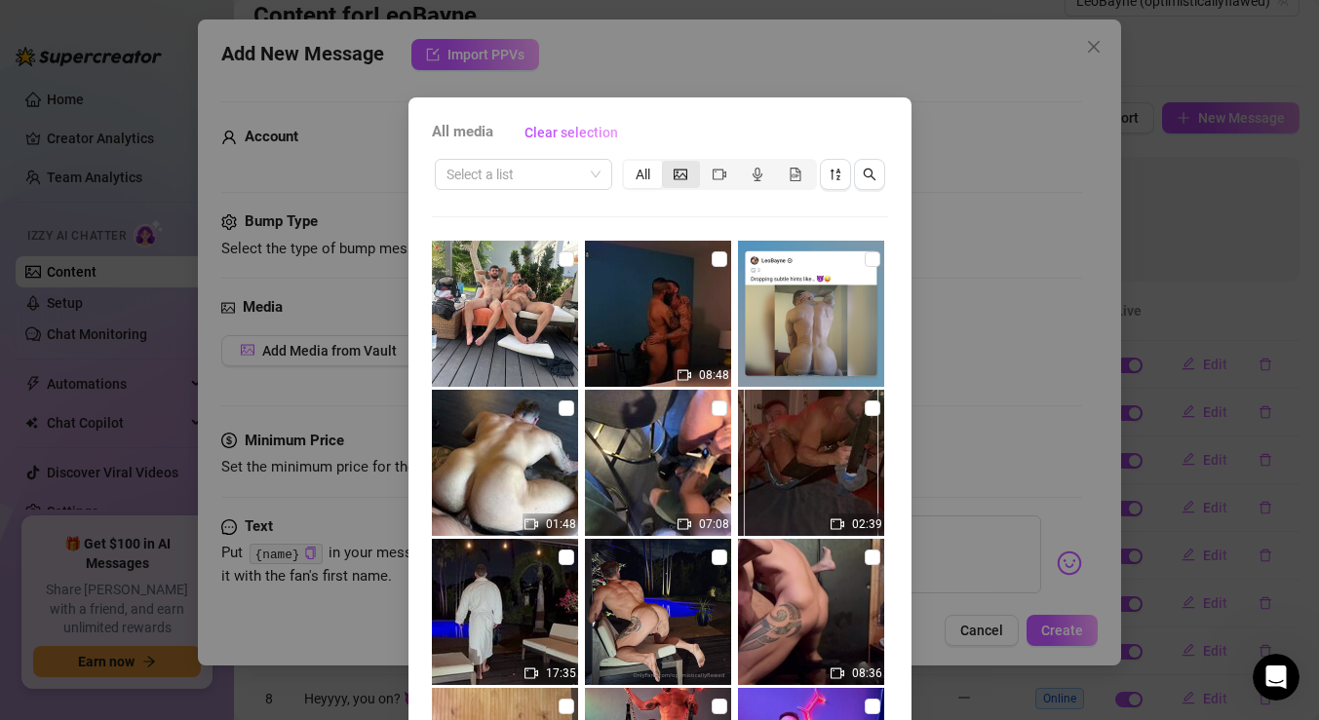
click at [682, 174] on icon "picture" at bounding box center [681, 175] width 14 height 14
click at [667, 164] on input "segmented control" at bounding box center [667, 164] width 0 height 0
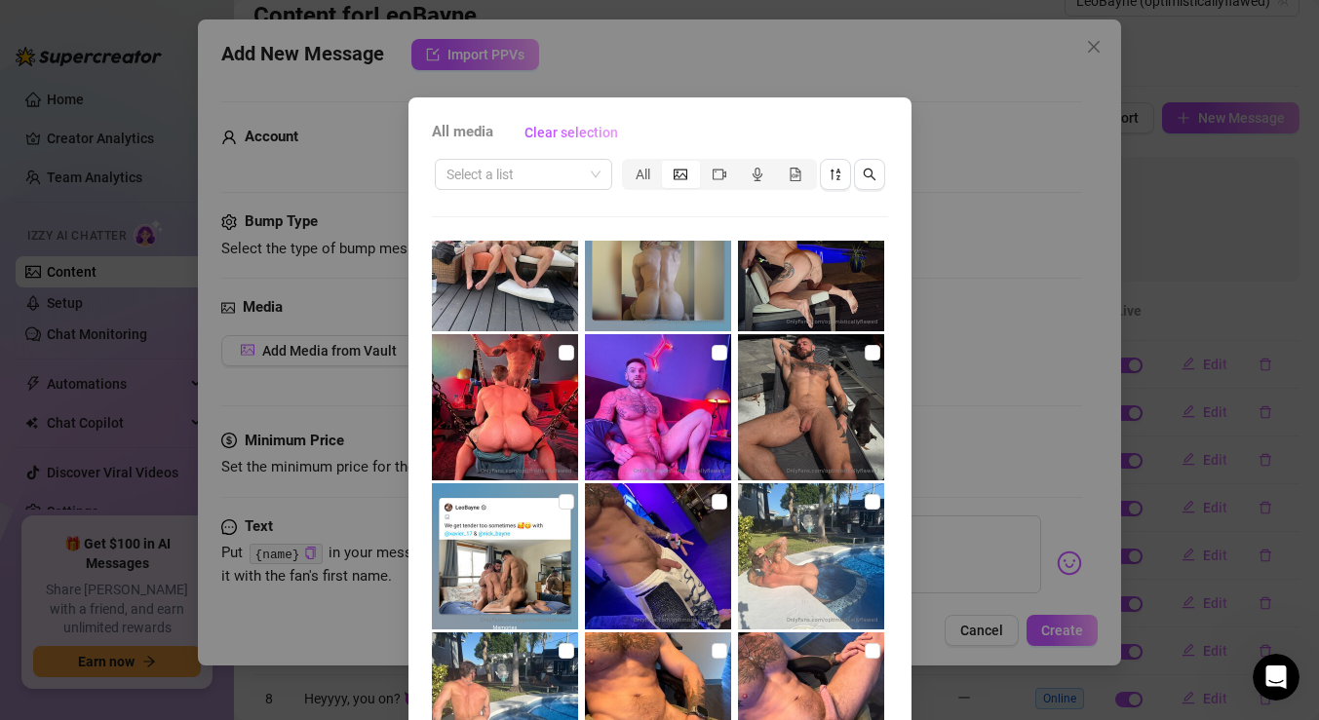
scroll to position [72, 0]
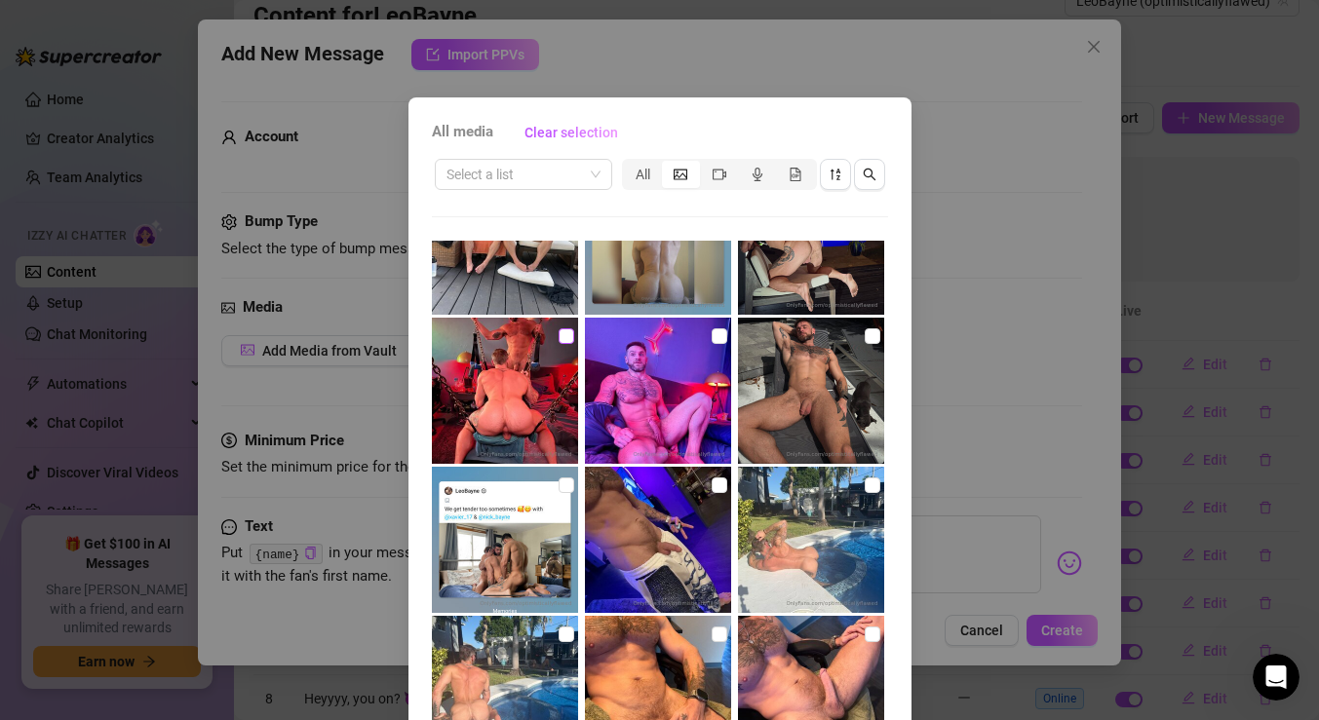
click at [566, 338] on input "checkbox" at bounding box center [567, 337] width 16 height 16
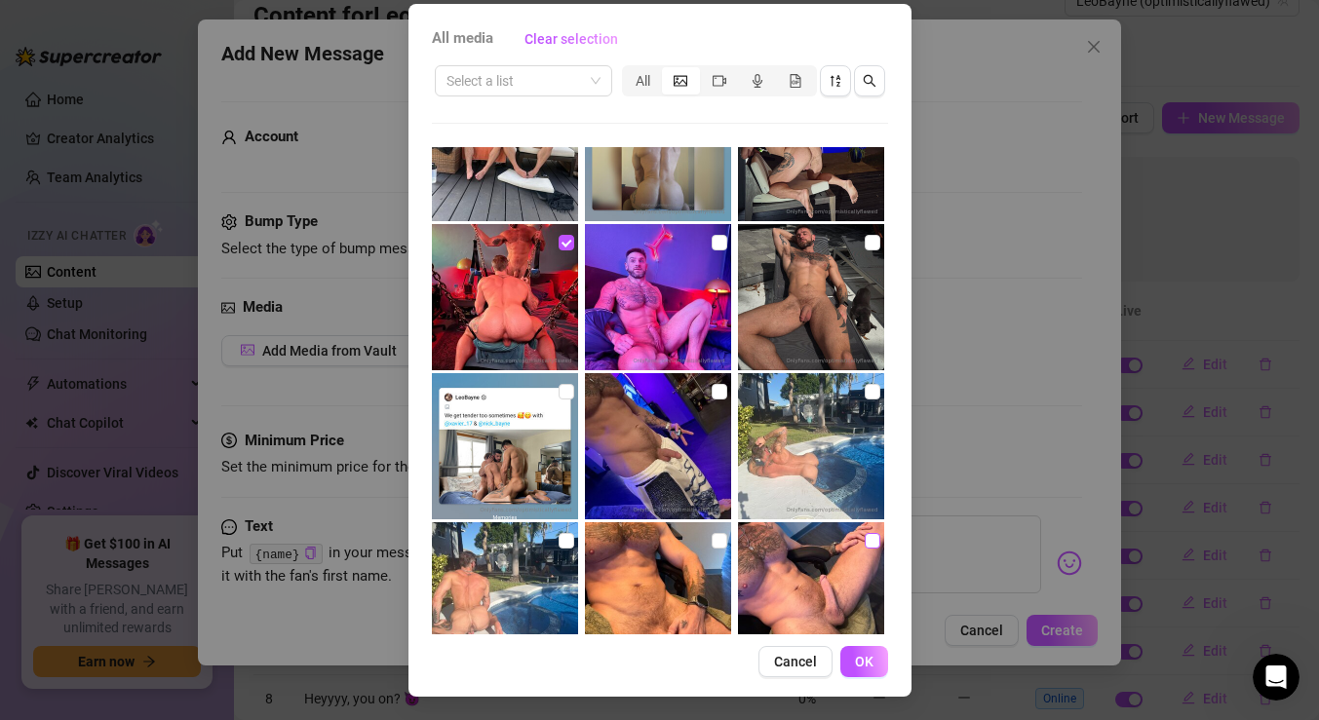
click at [868, 540] on input "checkbox" at bounding box center [873, 541] width 16 height 16
click at [865, 659] on span "OK" at bounding box center [864, 662] width 19 height 16
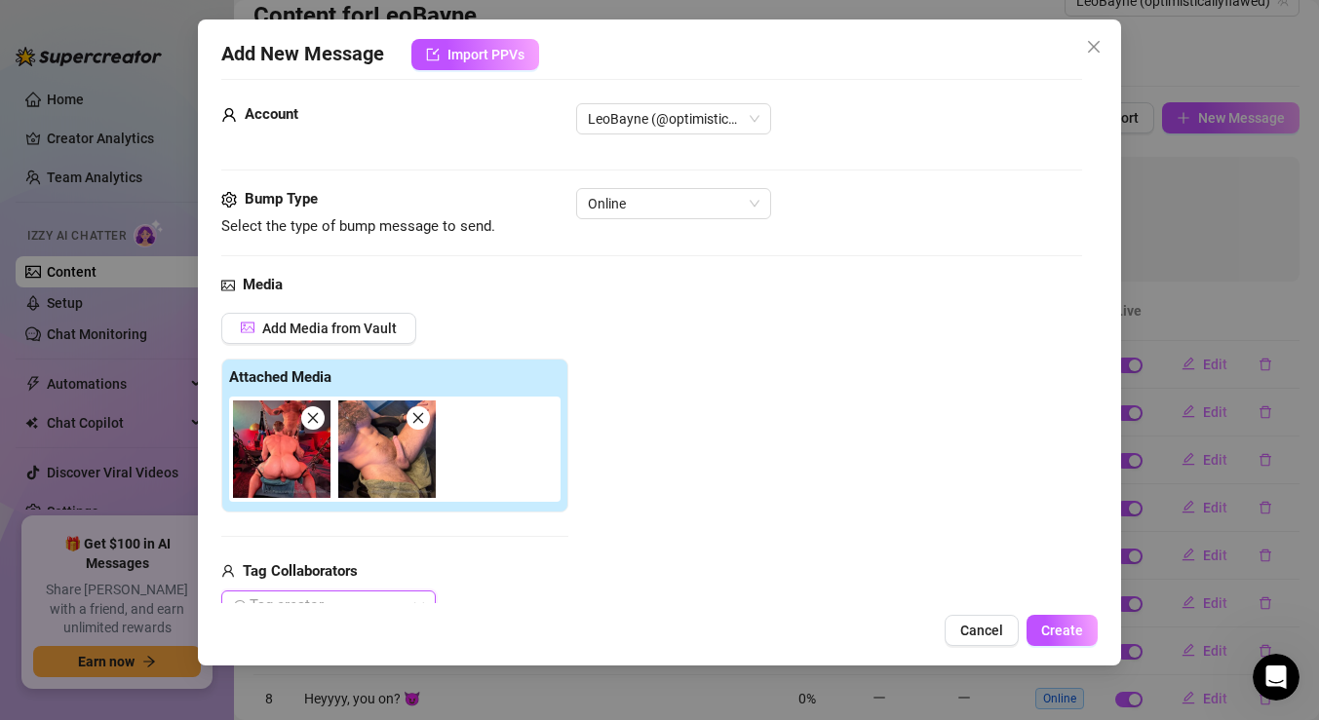
scroll to position [71, 0]
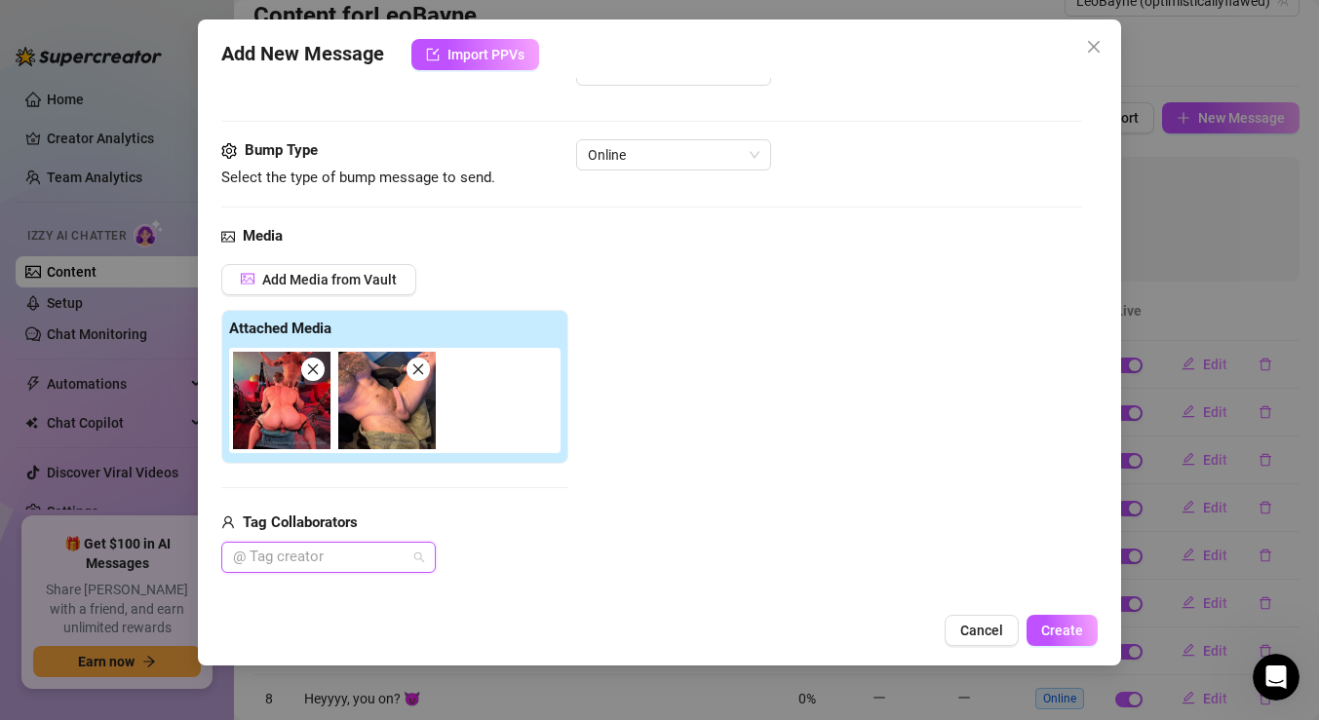
click at [311, 545] on div at bounding box center [318, 557] width 186 height 27
click at [275, 520] on div "[PERSON_NAME]" at bounding box center [328, 518] width 183 height 21
click at [542, 568] on div "[PERSON_NAME]" at bounding box center [394, 557] width 347 height 31
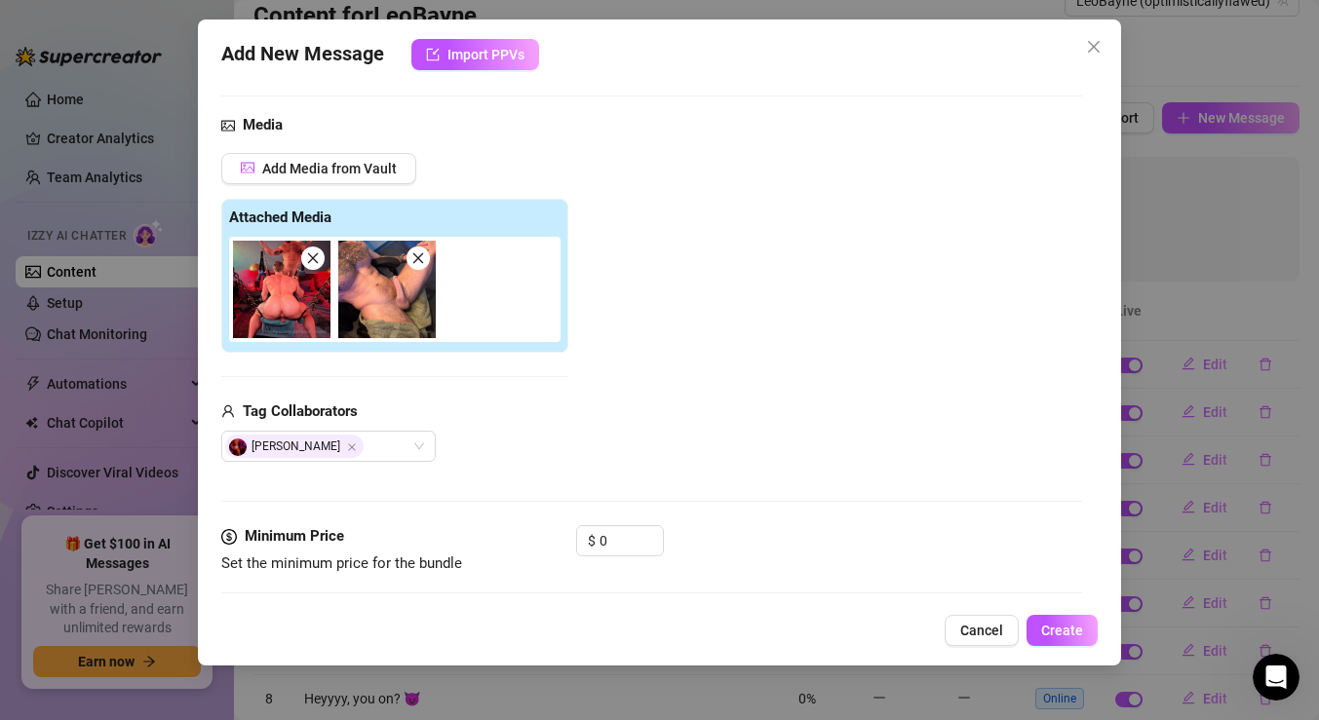
scroll to position [183, 0]
click at [610, 537] on input "0" at bounding box center [631, 539] width 63 height 29
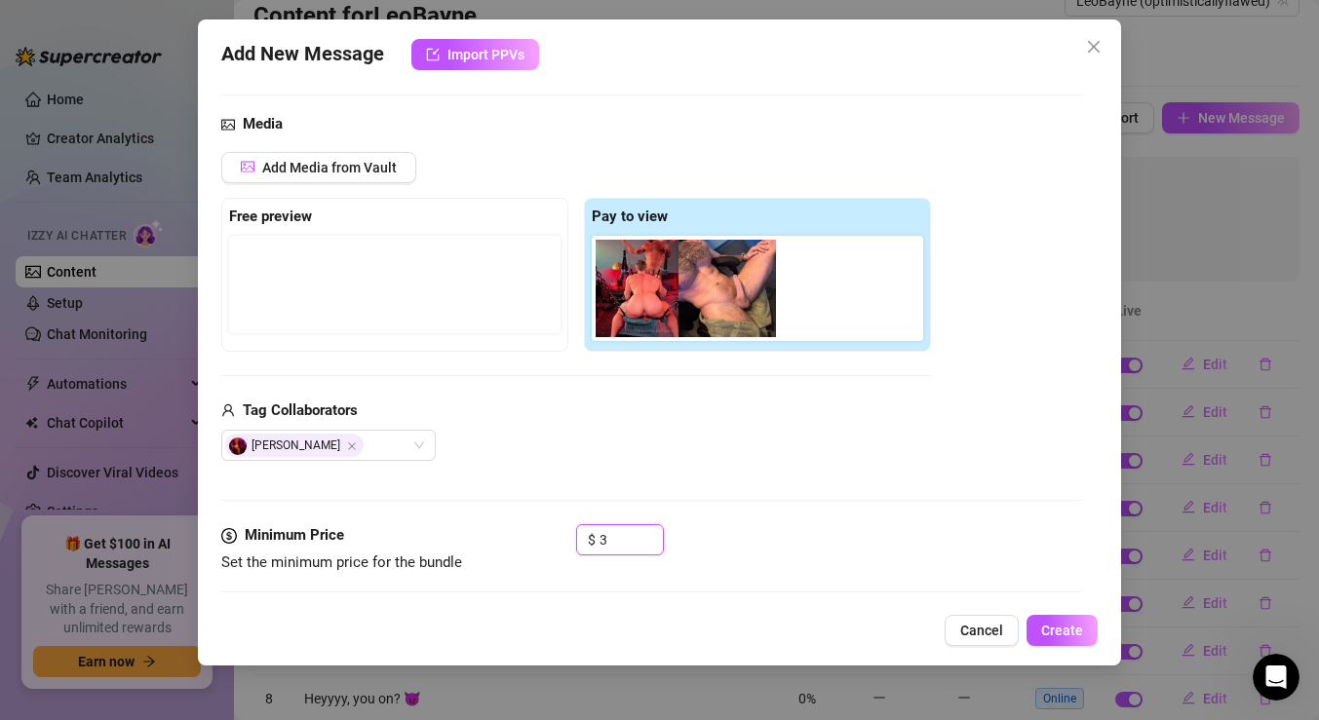
drag, startPoint x: 742, startPoint y: 299, endPoint x: 714, endPoint y: 302, distance: 28.4
click at [714, 301] on div at bounding box center [761, 288] width 339 height 105
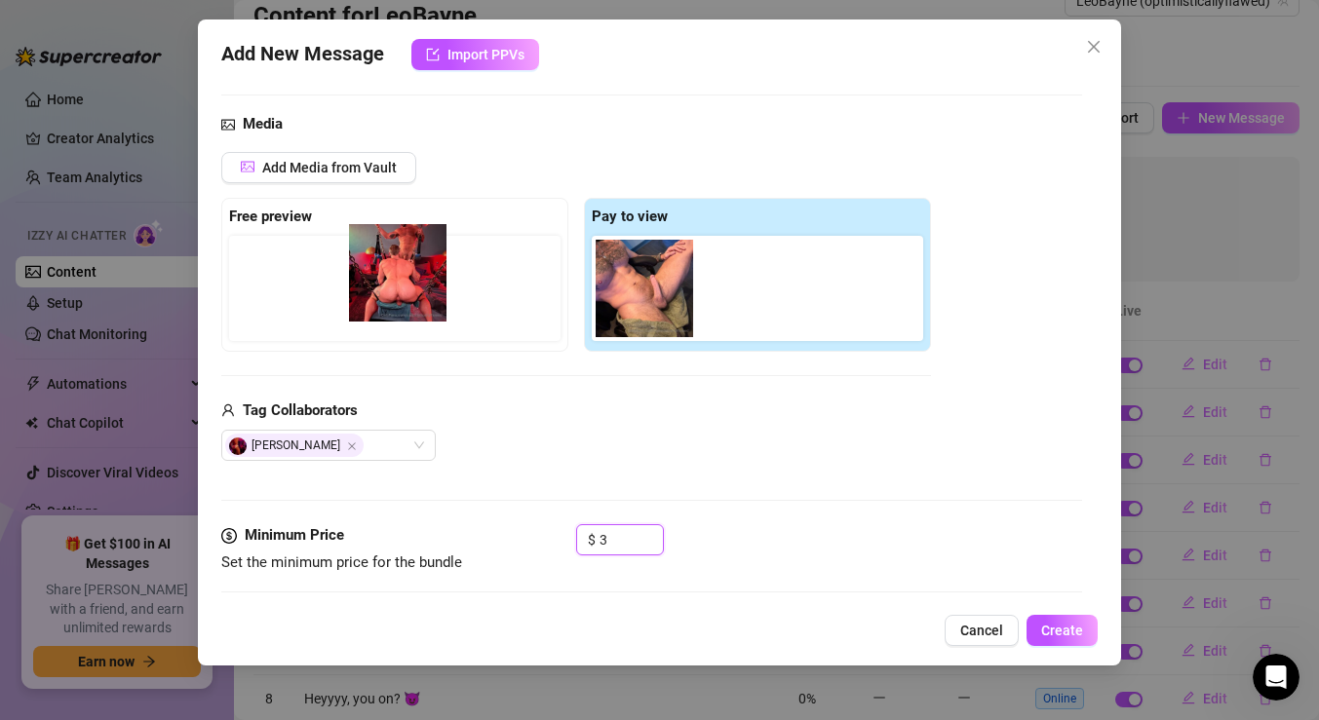
drag, startPoint x: 657, startPoint y: 309, endPoint x: 384, endPoint y: 295, distance: 273.3
click at [385, 295] on div "Free preview Pay to view" at bounding box center [576, 275] width 710 height 154
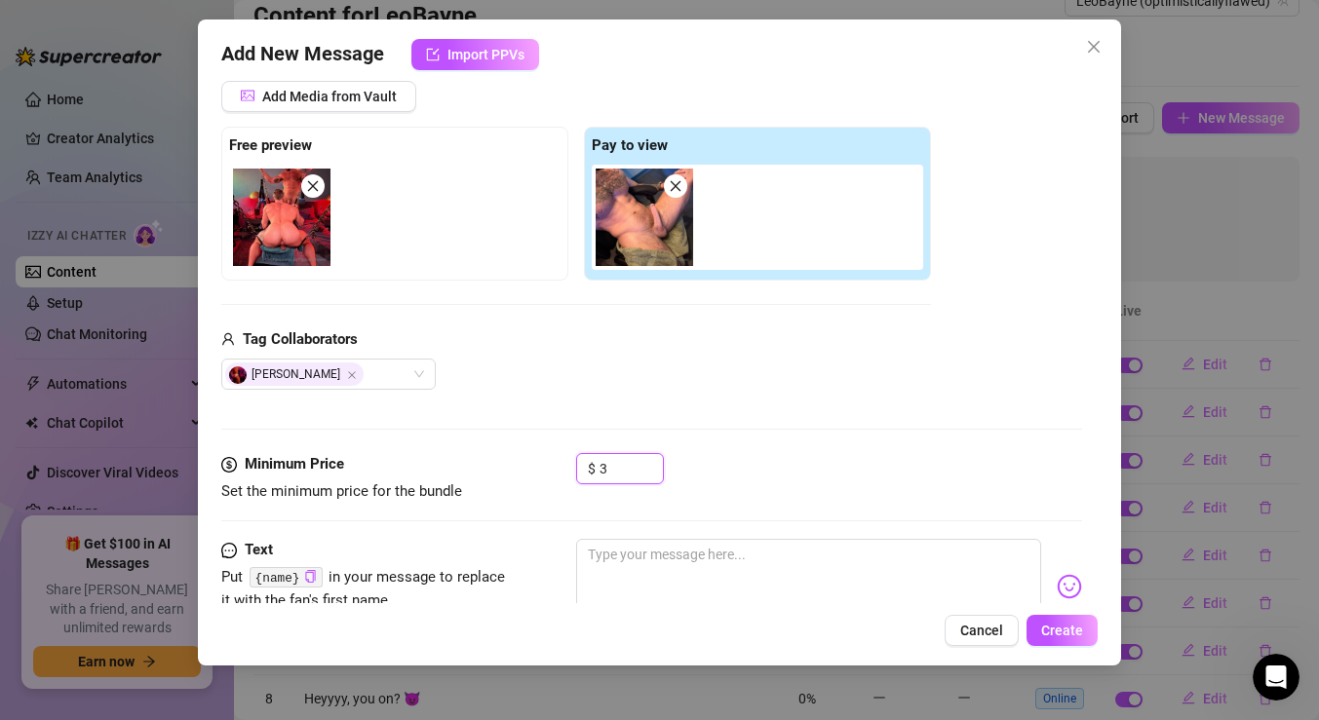
scroll to position [268, 0]
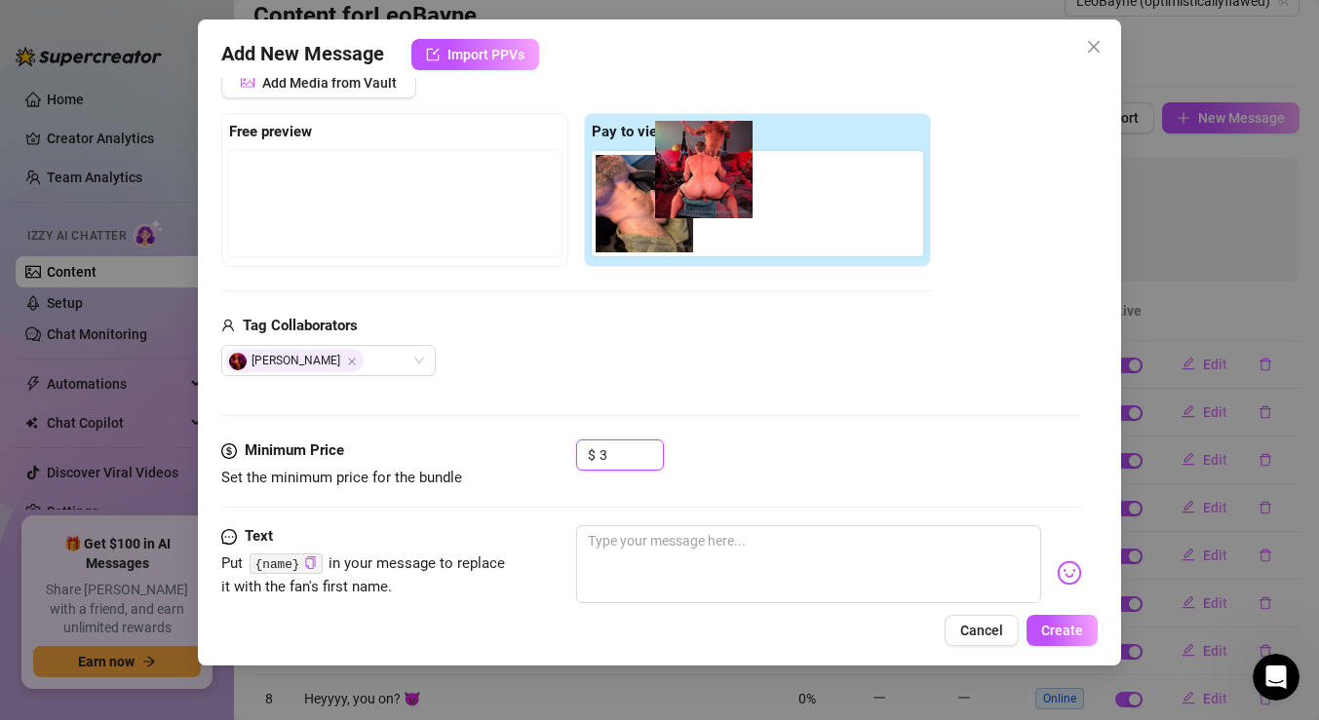
drag, startPoint x: 263, startPoint y: 196, endPoint x: 754, endPoint y: 156, distance: 492.0
click at [755, 152] on div "Free preview Pay to view" at bounding box center [576, 190] width 710 height 154
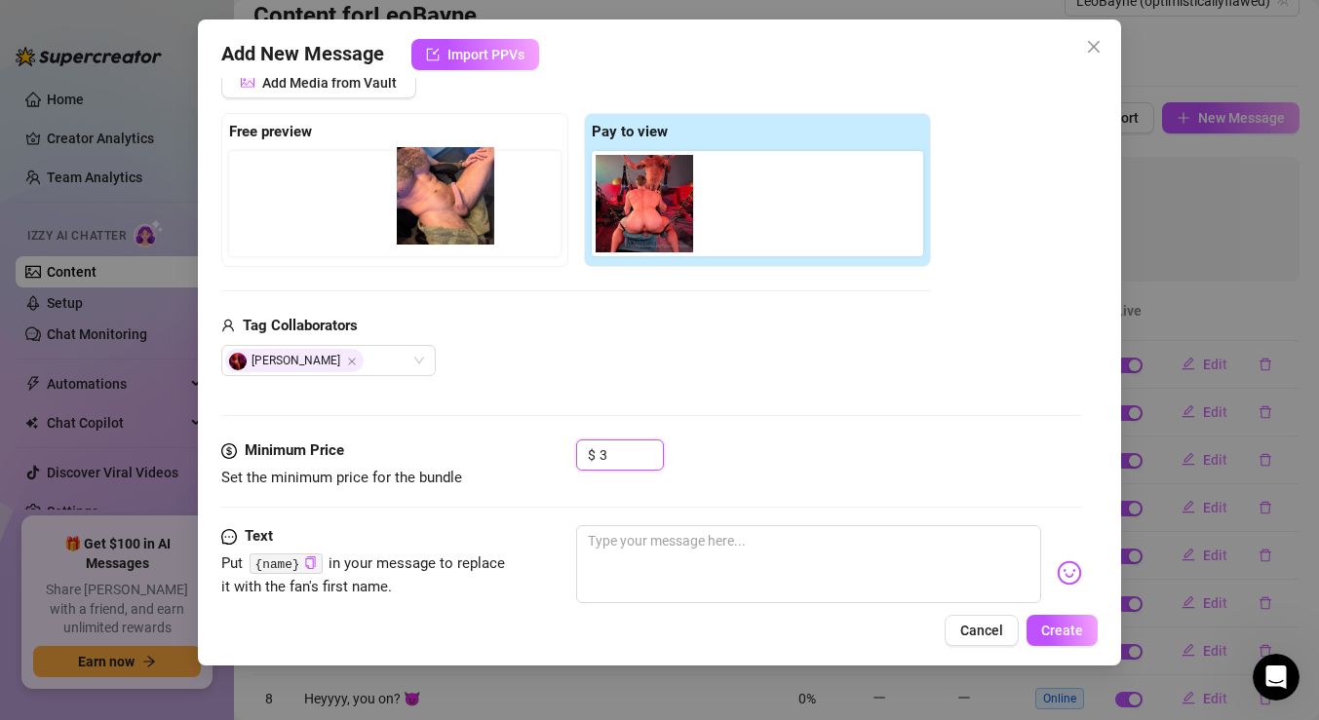
drag, startPoint x: 643, startPoint y: 188, endPoint x: 393, endPoint y: 174, distance: 251.0
click at [395, 178] on div "Free preview Pay to view" at bounding box center [576, 190] width 710 height 154
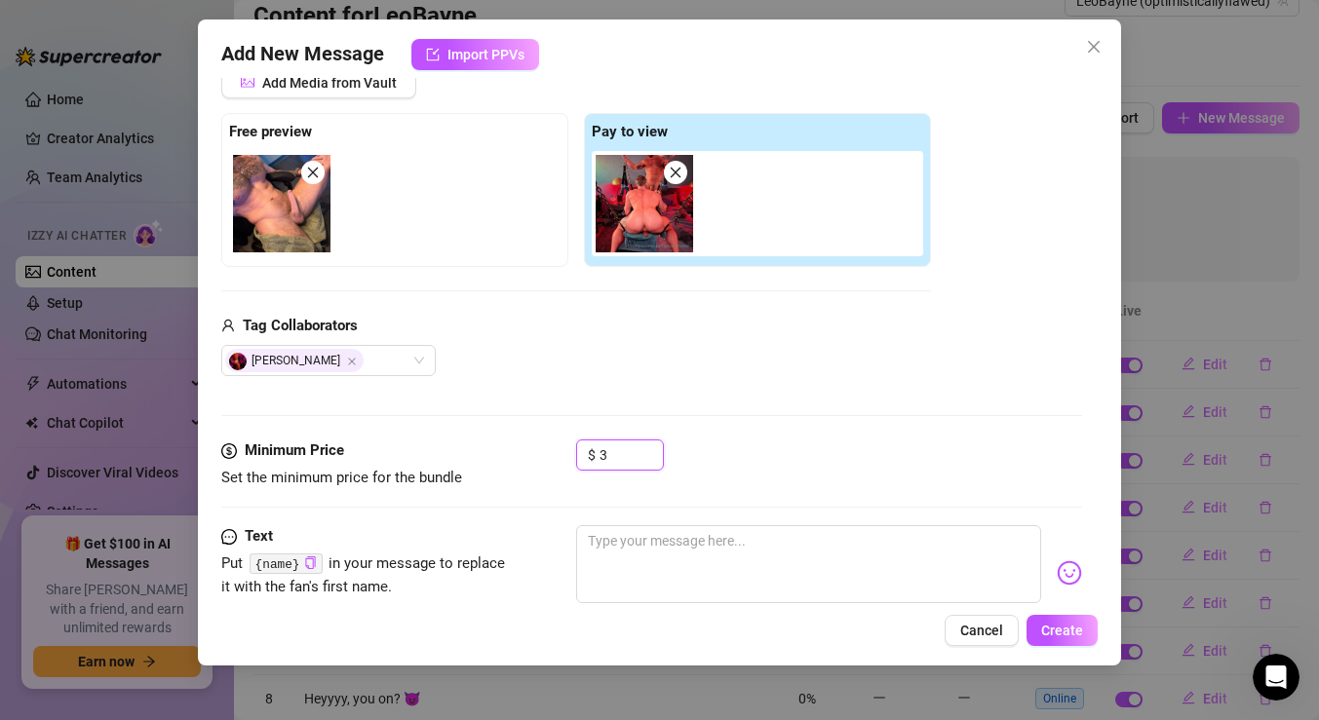
scroll to position [322, 0]
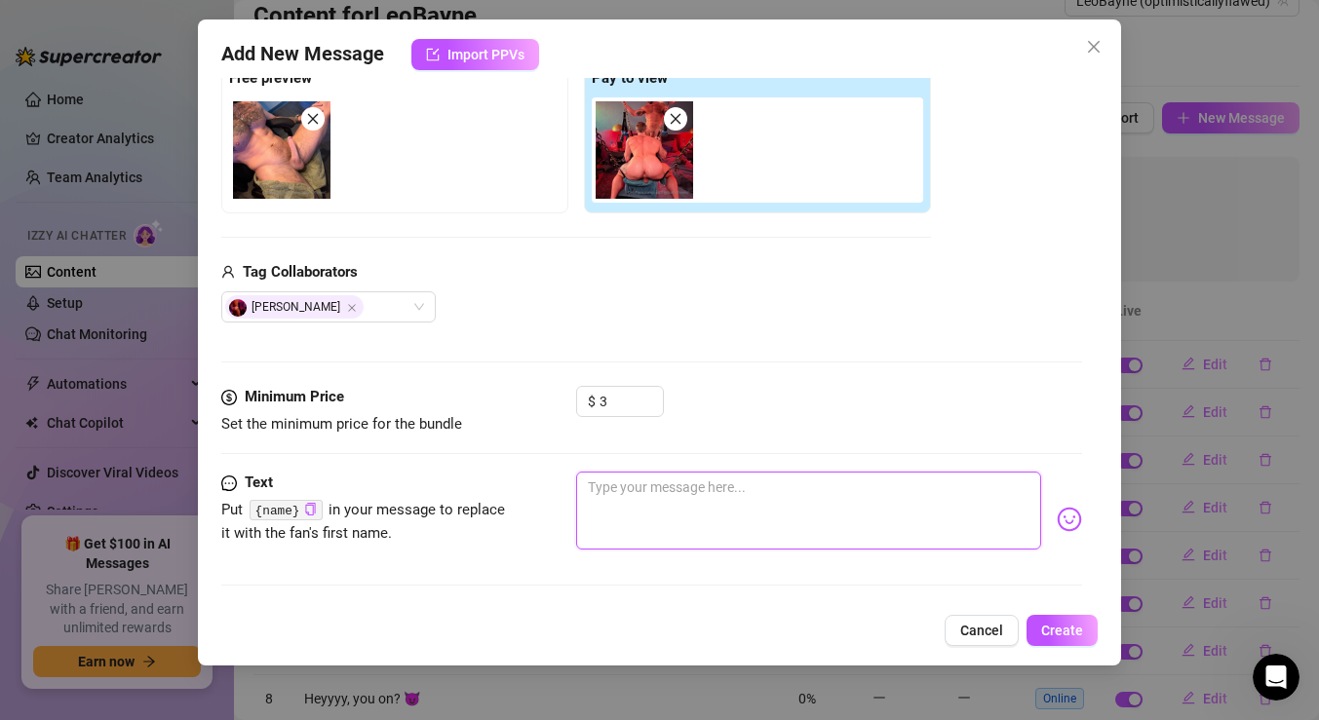
click at [810, 497] on textarea at bounding box center [808, 511] width 465 height 78
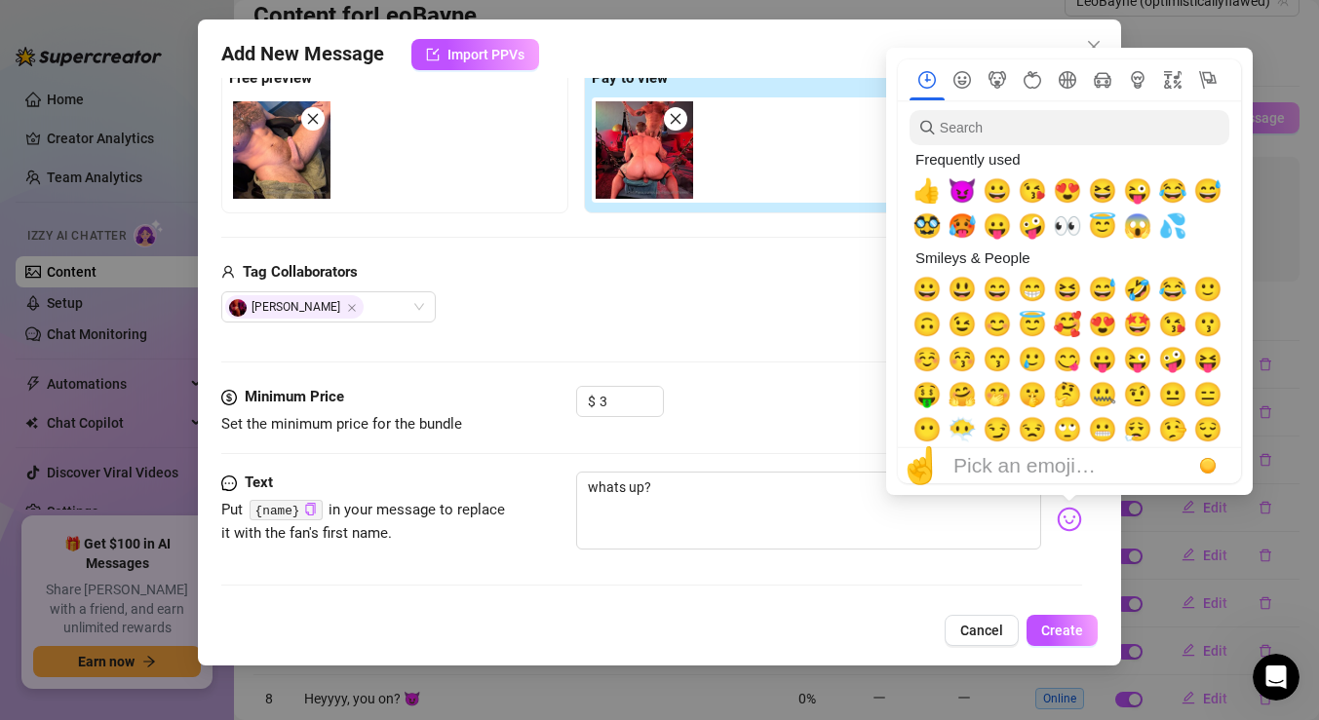
click at [1067, 523] on img at bounding box center [1069, 519] width 25 height 25
click at [963, 200] on span "😈" at bounding box center [962, 190] width 29 height 27
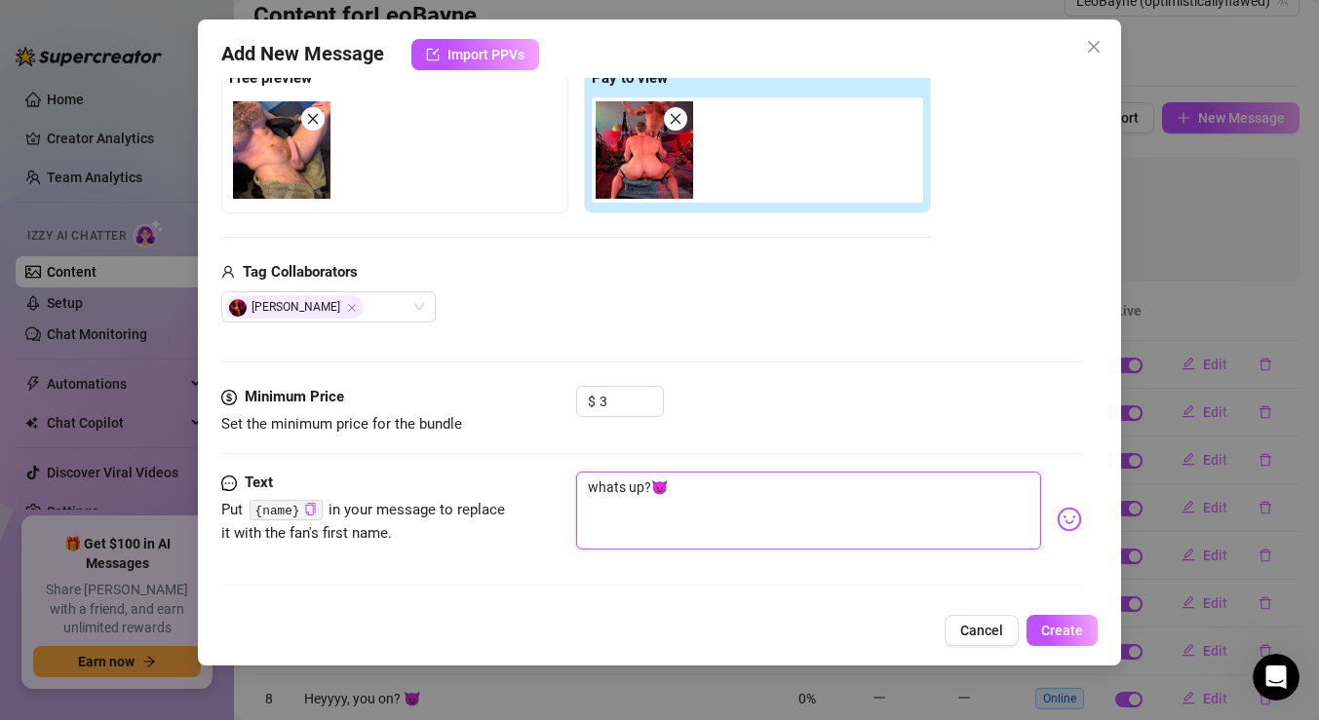
drag, startPoint x: 801, startPoint y: 487, endPoint x: 457, endPoint y: 447, distance: 346.4
click at [485, 449] on form "Account LeoBayne (@optimisticallyflawed) Bump Type Select the type of bump mess…" at bounding box center [651, 192] width 861 height 824
click at [1061, 633] on span "Create" at bounding box center [1062, 631] width 42 height 16
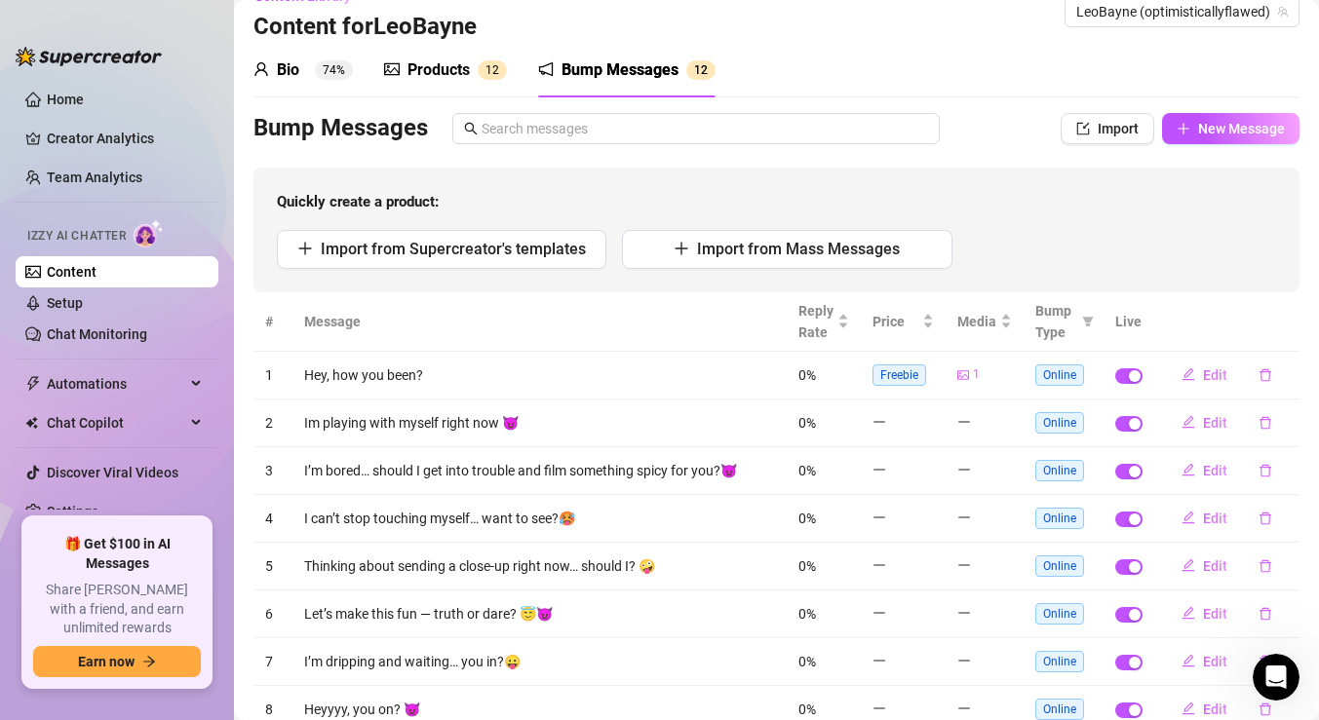
scroll to position [0, 0]
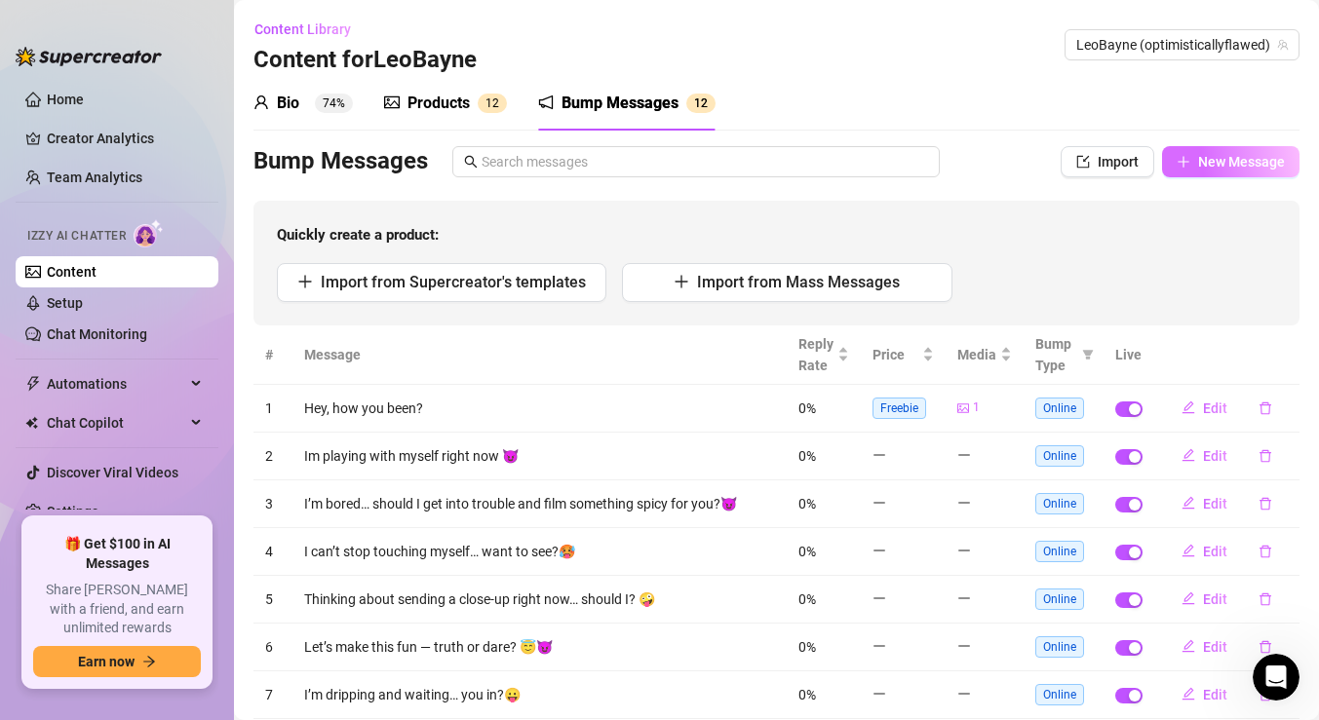
click at [1189, 155] on icon "plus" at bounding box center [1184, 162] width 14 height 14
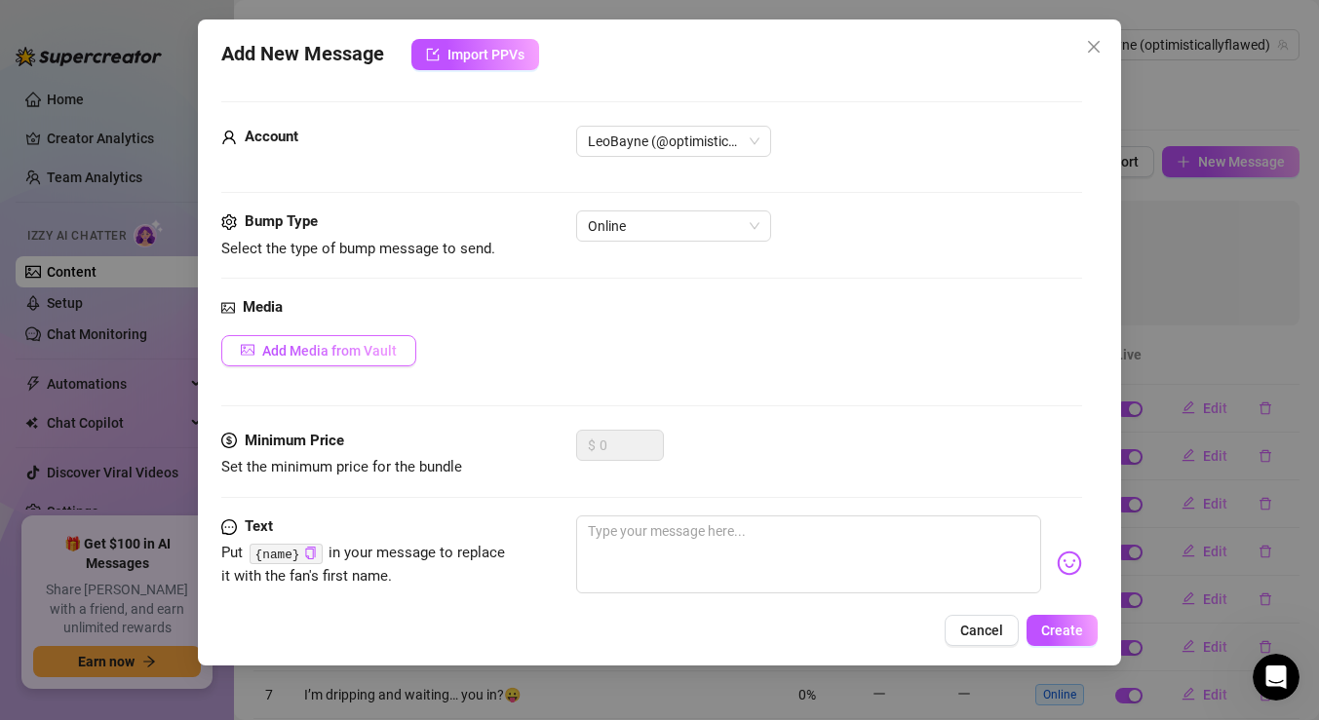
click at [403, 355] on button "Add Media from Vault" at bounding box center [318, 350] width 195 height 31
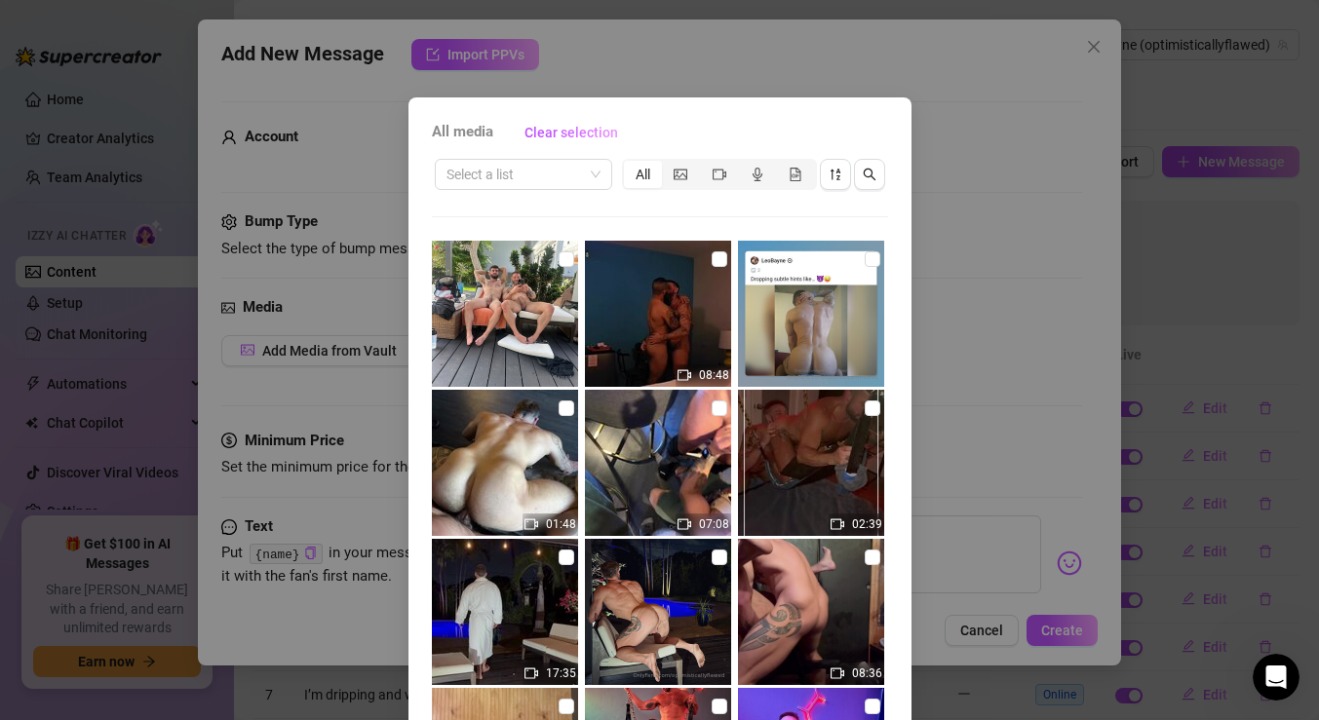
scroll to position [94, 0]
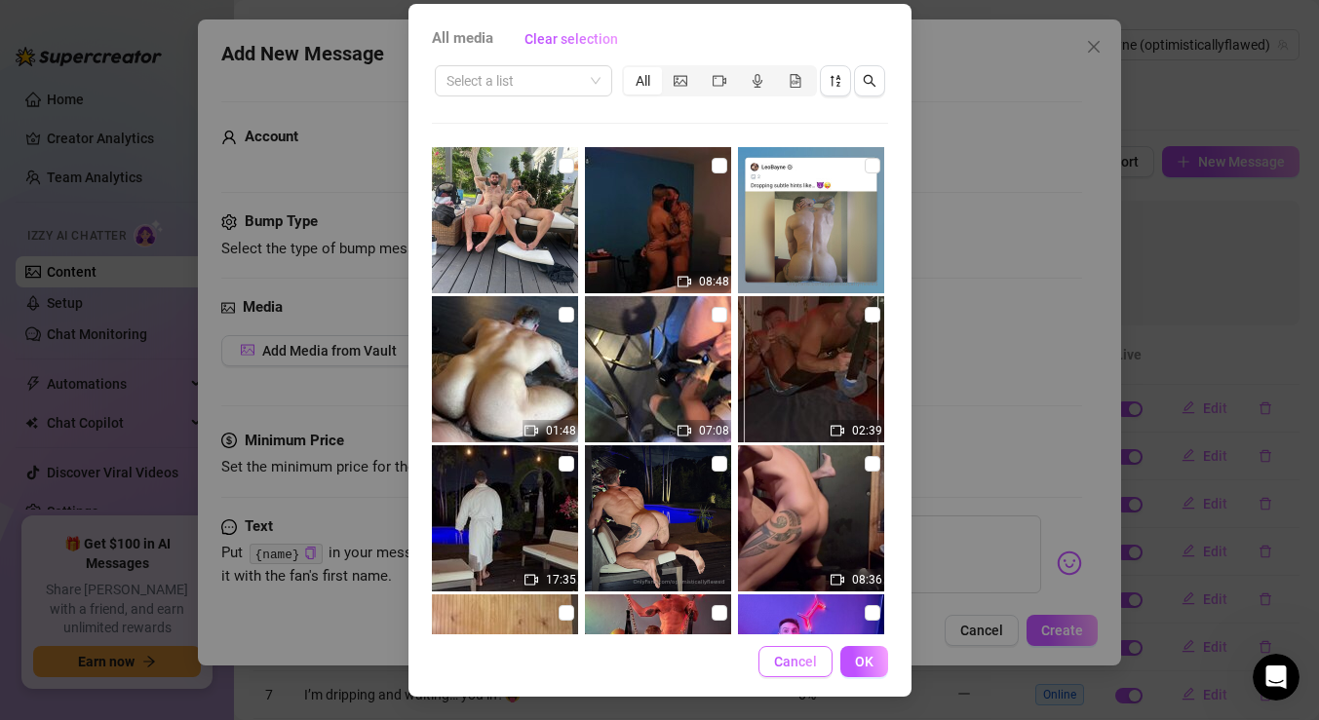
click at [809, 665] on span "Cancel" at bounding box center [795, 662] width 43 height 16
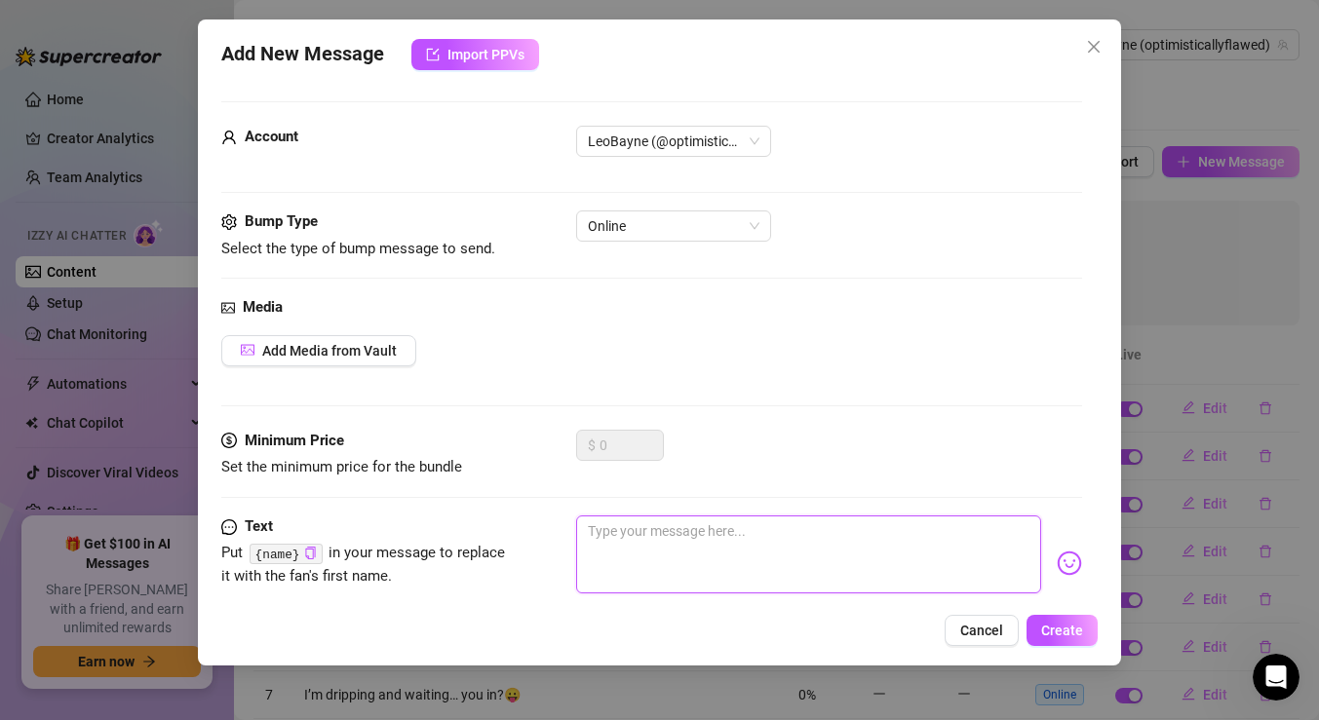
click at [793, 546] on textarea at bounding box center [808, 555] width 465 height 78
click at [1069, 567] on img at bounding box center [1069, 563] width 25 height 25
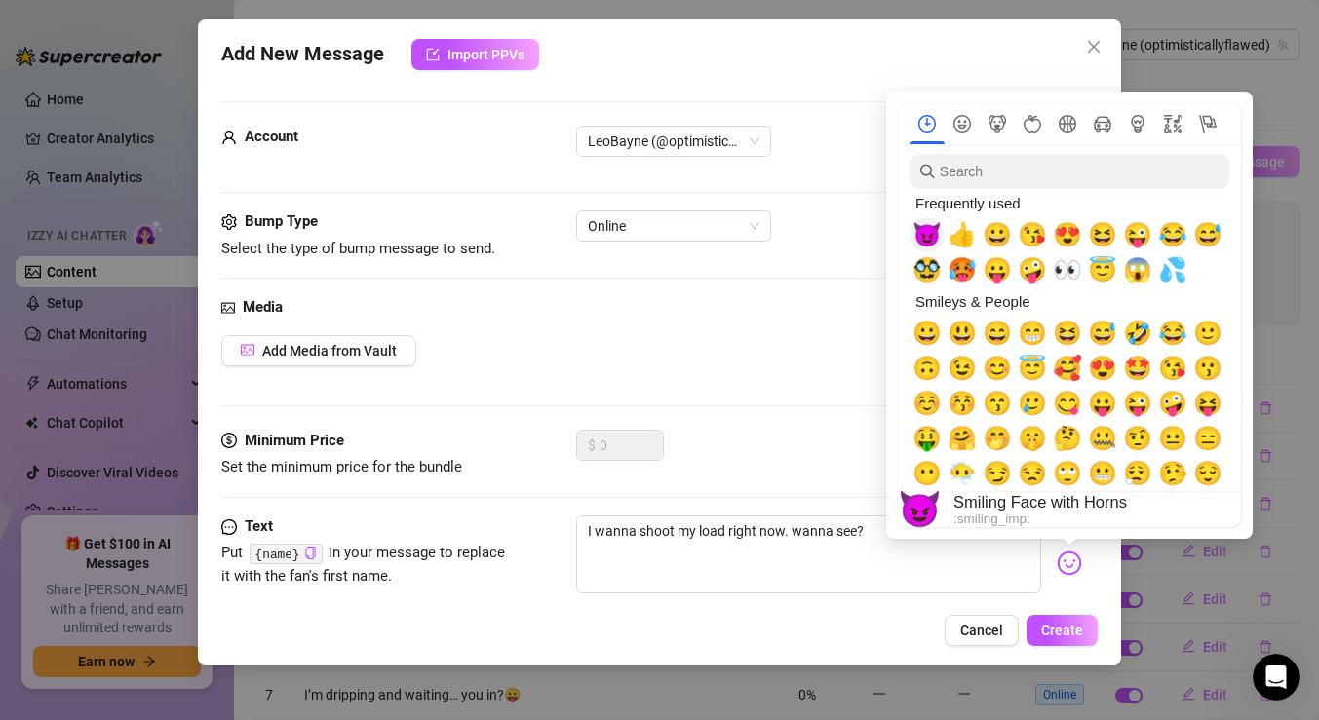
click at [928, 243] on span "😈" at bounding box center [926, 234] width 29 height 27
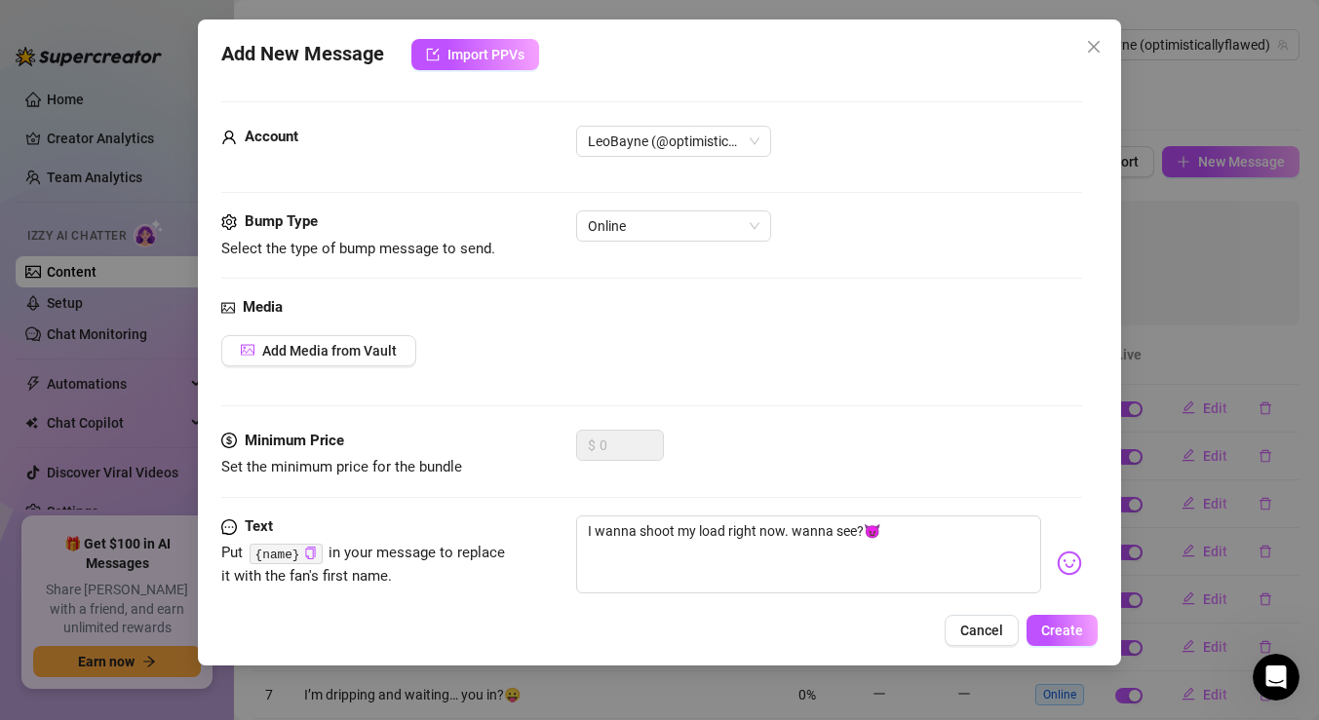
click at [820, 327] on div "Media Add Media from Vault" at bounding box center [651, 363] width 861 height 134
click at [1037, 620] on button "Create" at bounding box center [1062, 630] width 71 height 31
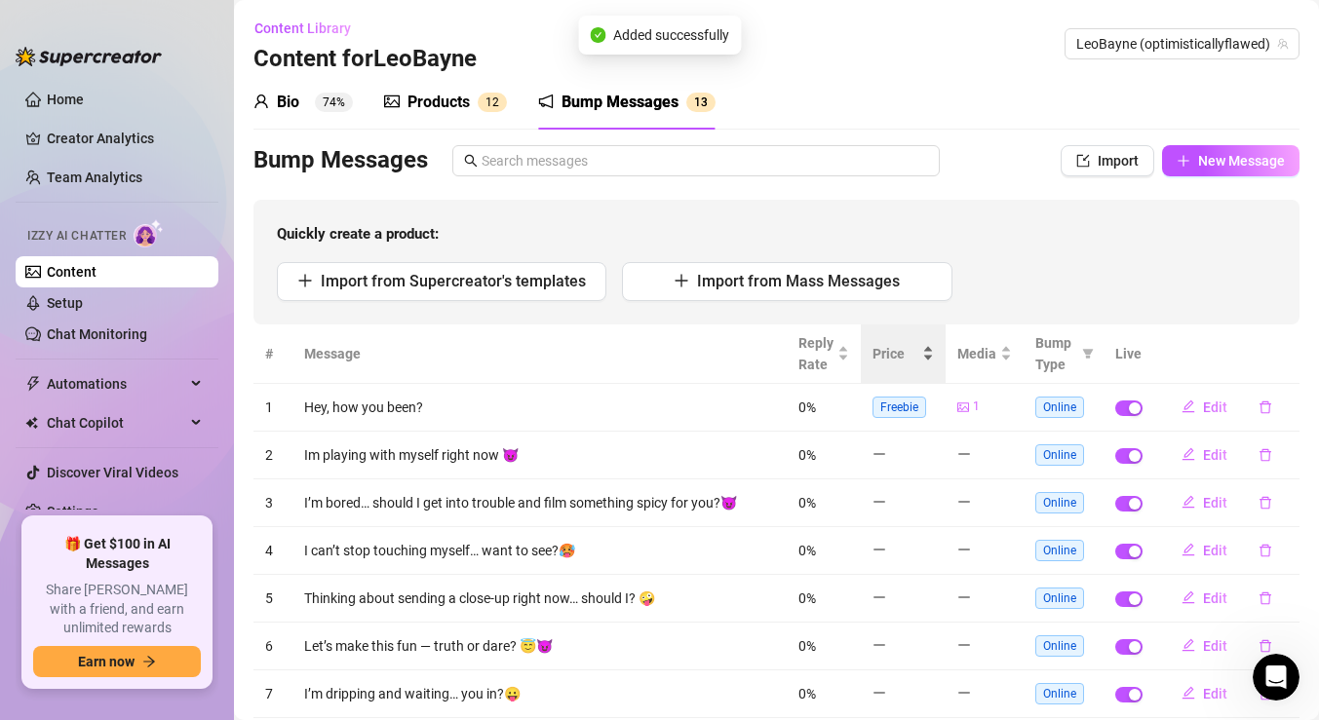
scroll to position [0, 0]
click at [1251, 155] on span "New Message" at bounding box center [1241, 162] width 87 height 16
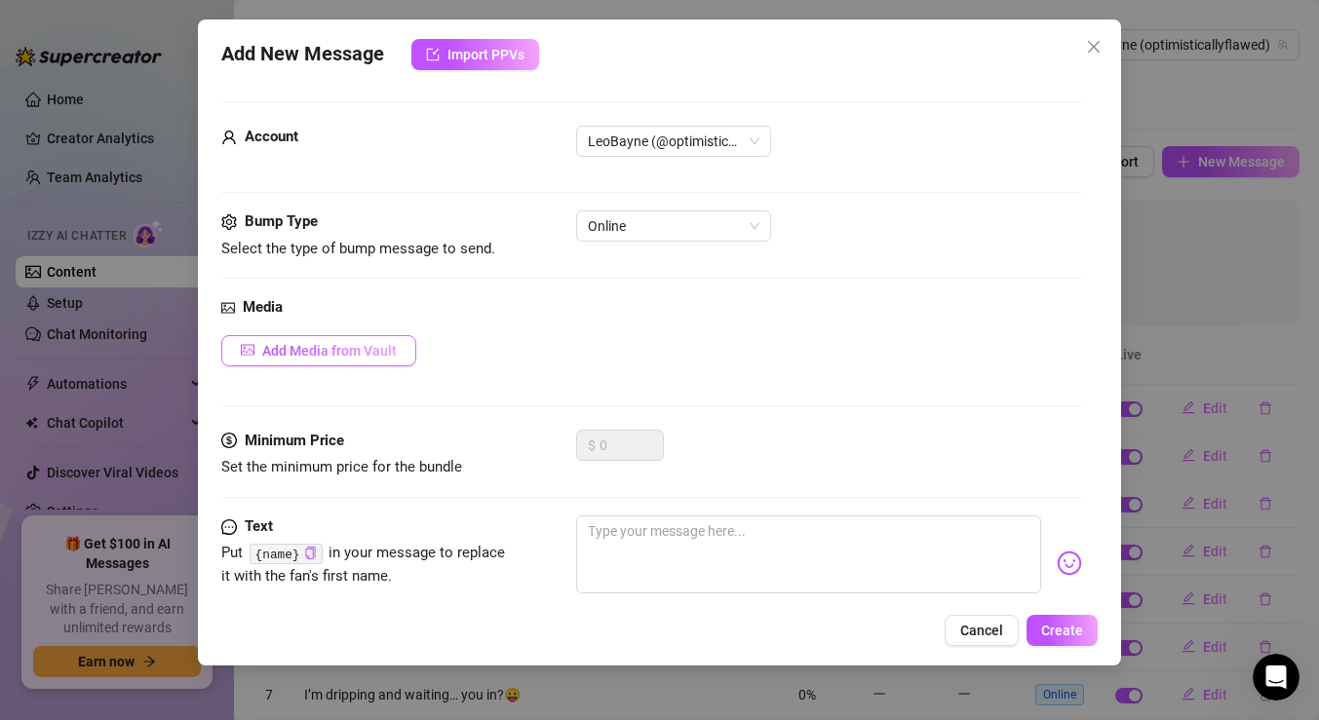
click at [352, 356] on span "Add Media from Vault" at bounding box center [329, 351] width 135 height 16
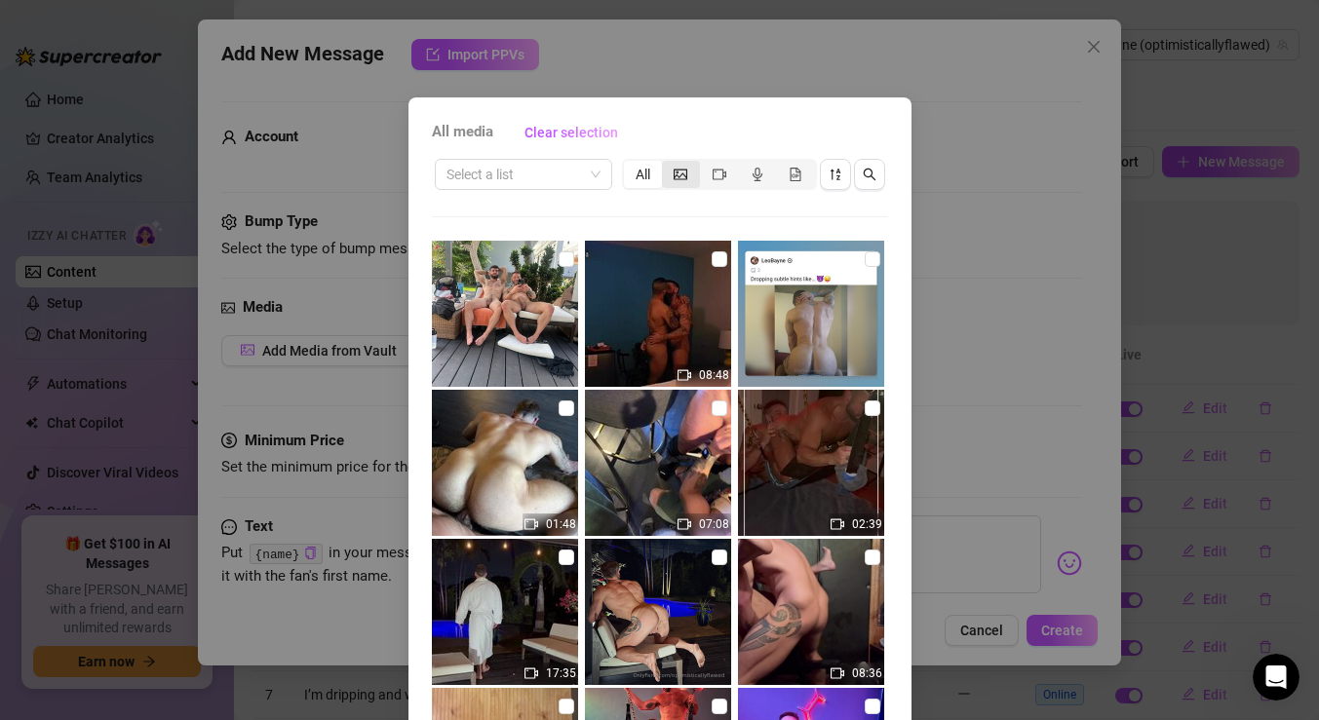
click at [678, 180] on span "segmented control" at bounding box center [681, 175] width 14 height 16
click at [667, 164] on input "segmented control" at bounding box center [667, 164] width 0 height 0
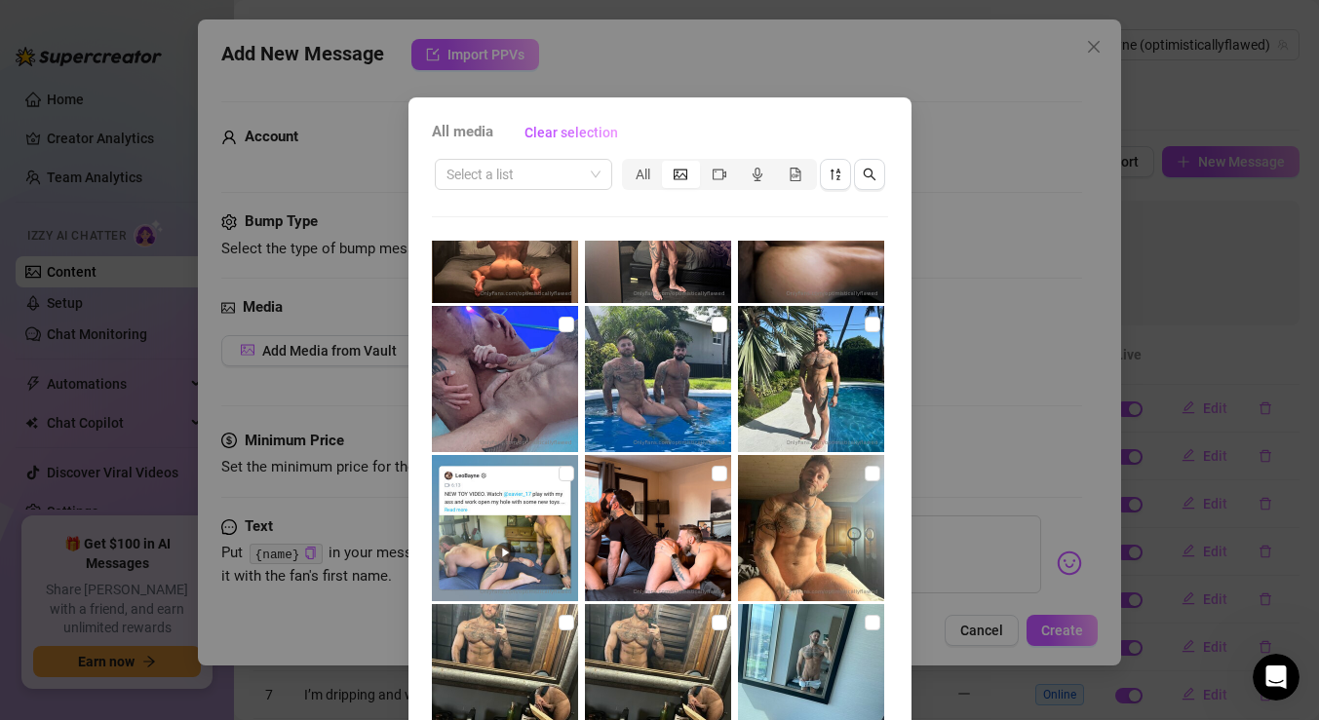
scroll to position [1920, 0]
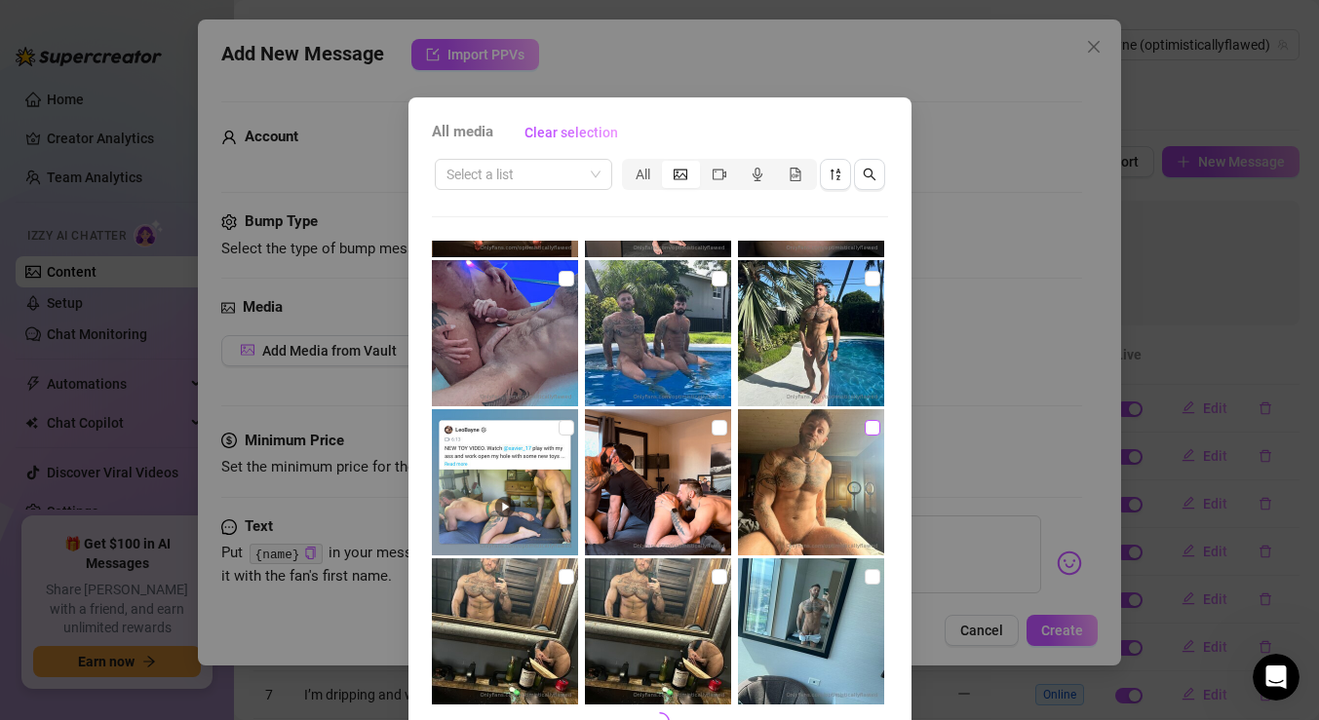
click at [865, 428] on input "checkbox" at bounding box center [873, 428] width 16 height 16
click at [992, 551] on div "All media Clear selection Select a list All Cancel OK" at bounding box center [659, 360] width 1319 height 720
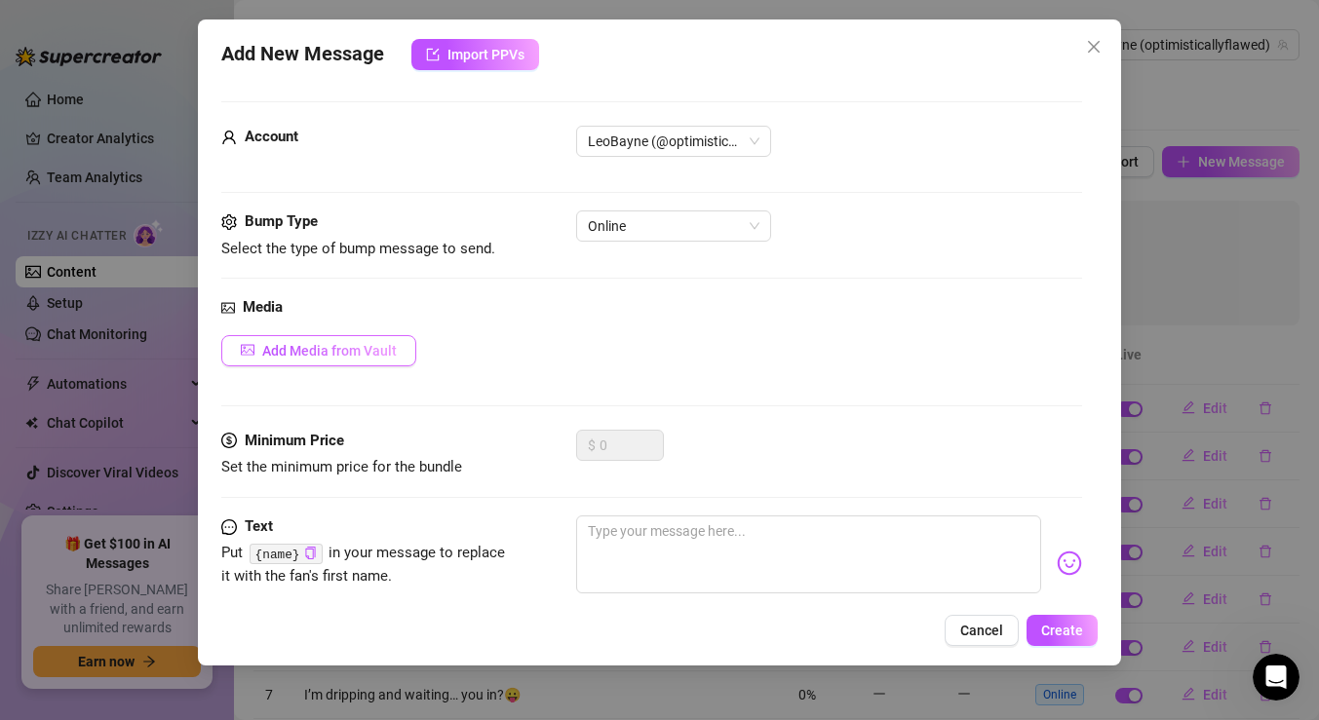
click at [387, 347] on span "Add Media from Vault" at bounding box center [329, 351] width 135 height 16
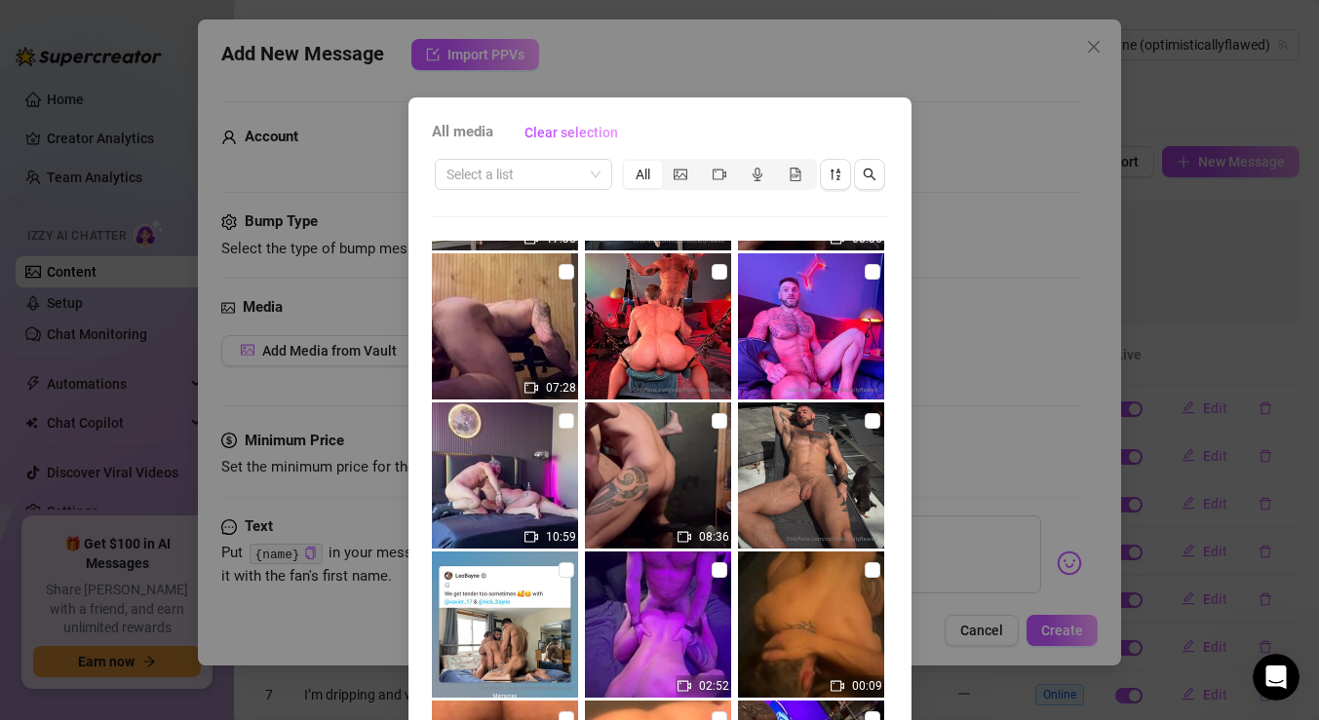
scroll to position [735, 0]
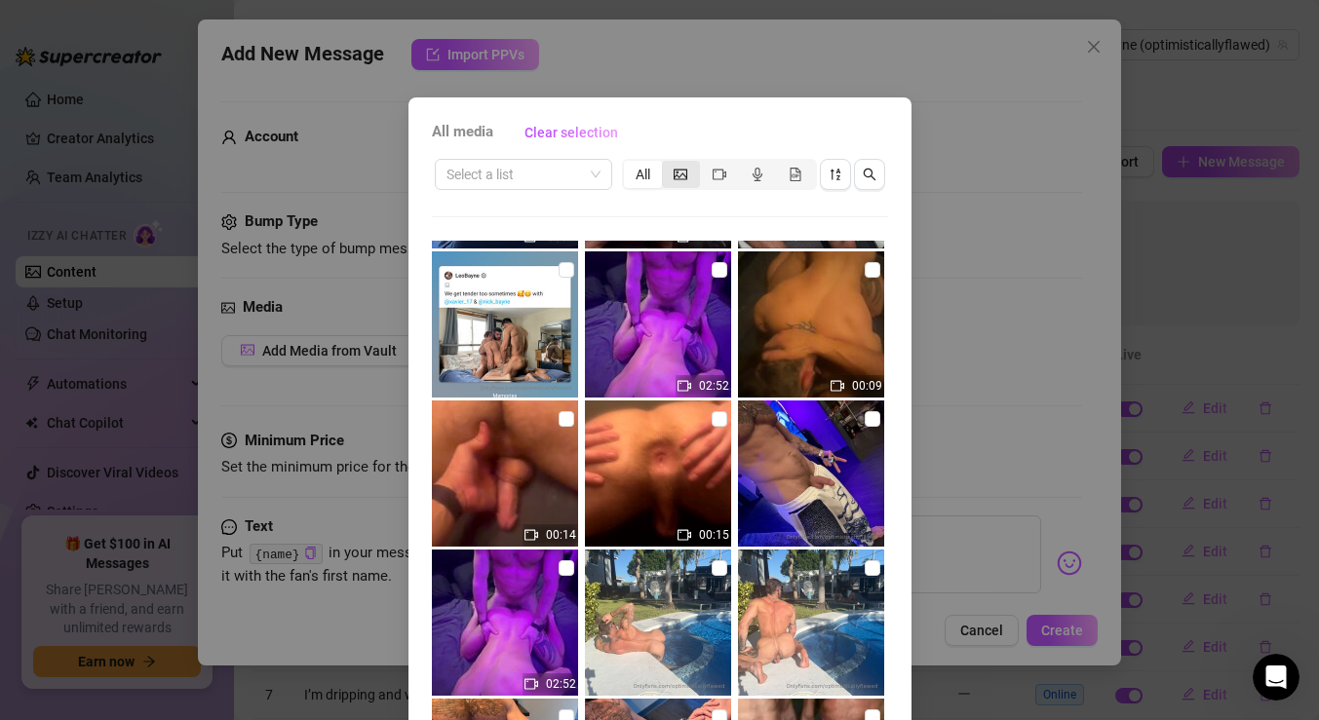
click at [688, 181] on div "segmented control" at bounding box center [681, 174] width 38 height 27
click at [667, 164] on input "segmented control" at bounding box center [667, 164] width 0 height 0
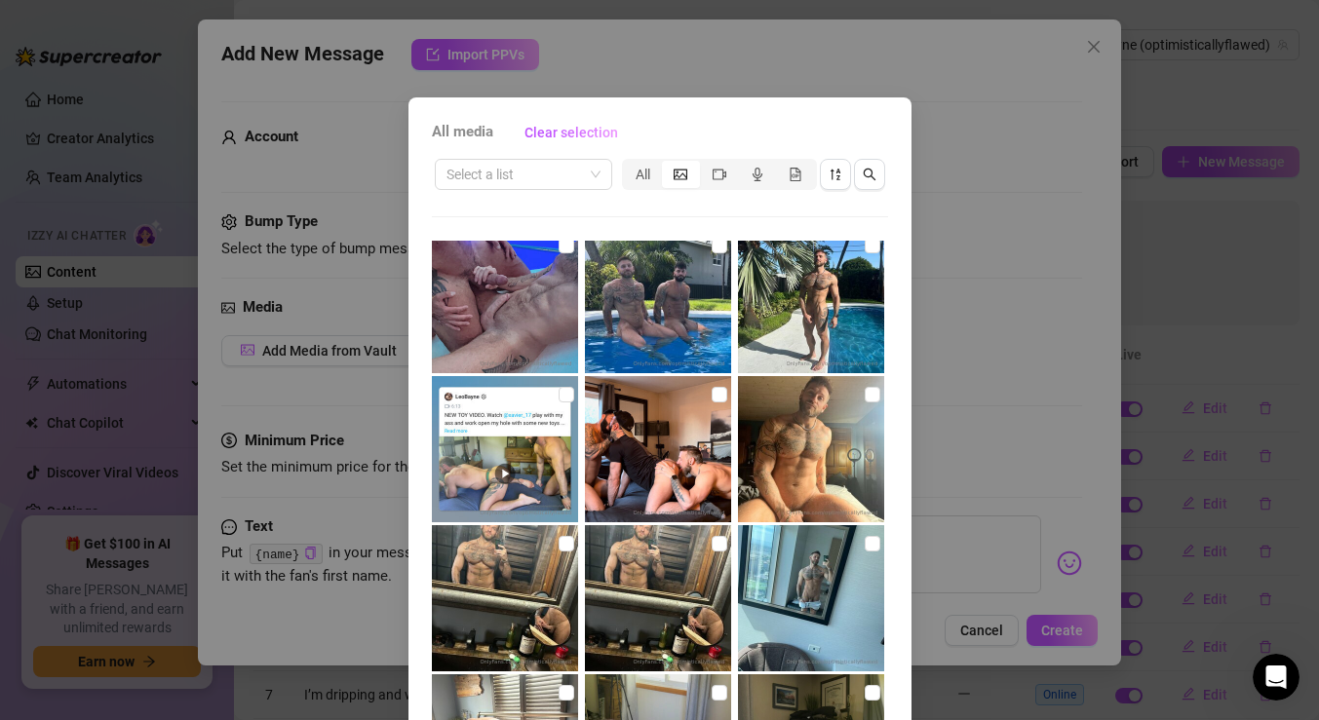
scroll to position [1963, 0]
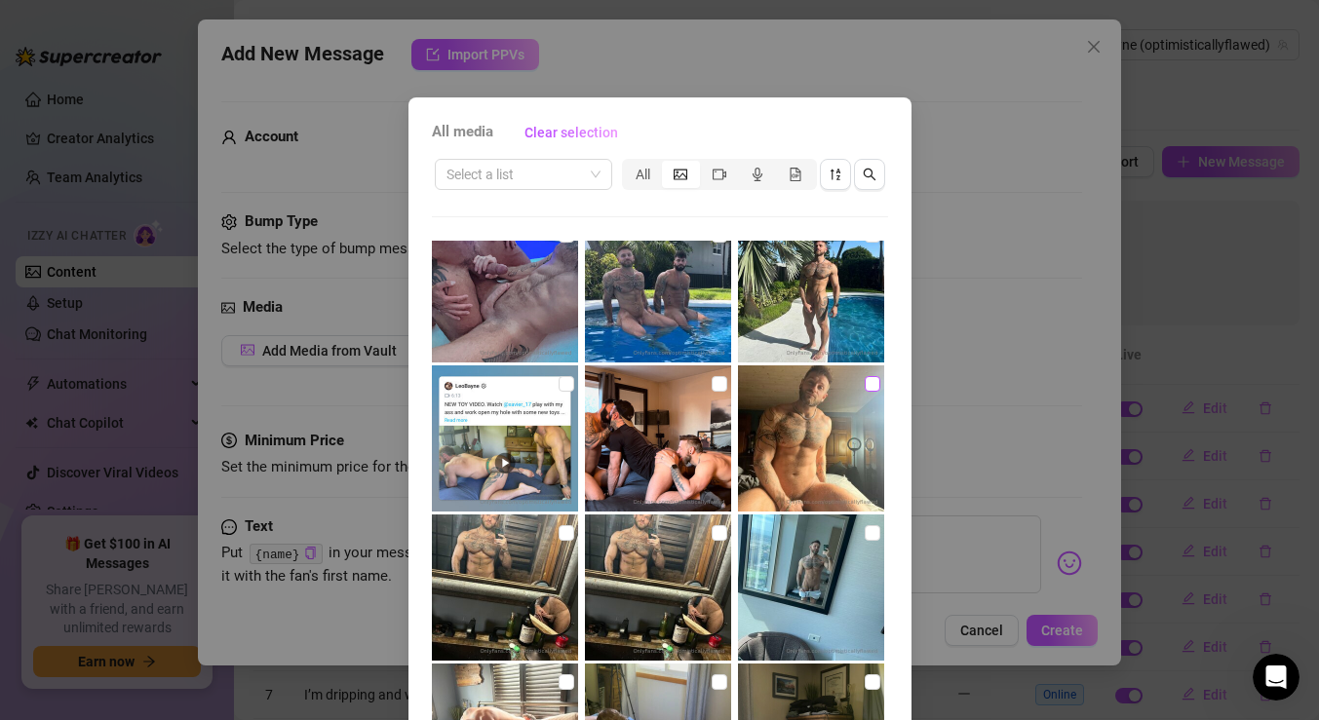
click at [871, 376] on input "checkbox" at bounding box center [873, 384] width 16 height 16
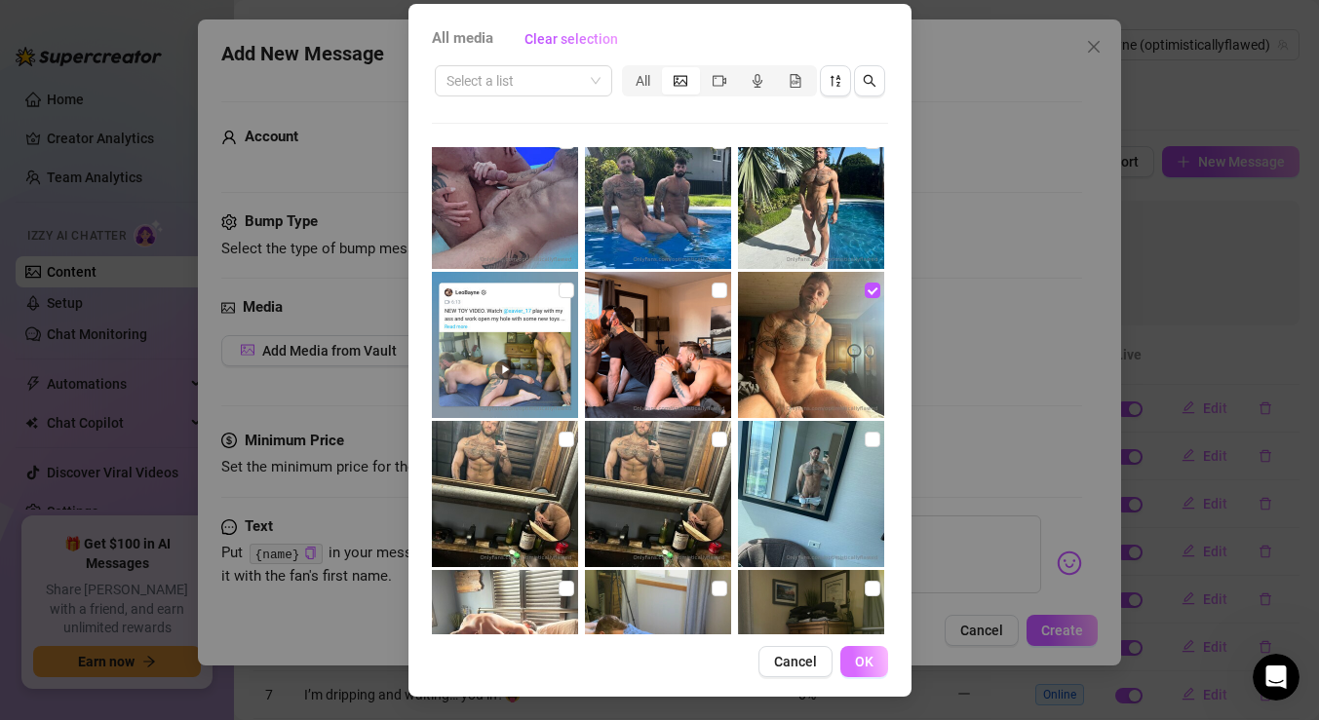
click at [875, 650] on button "OK" at bounding box center [864, 661] width 48 height 31
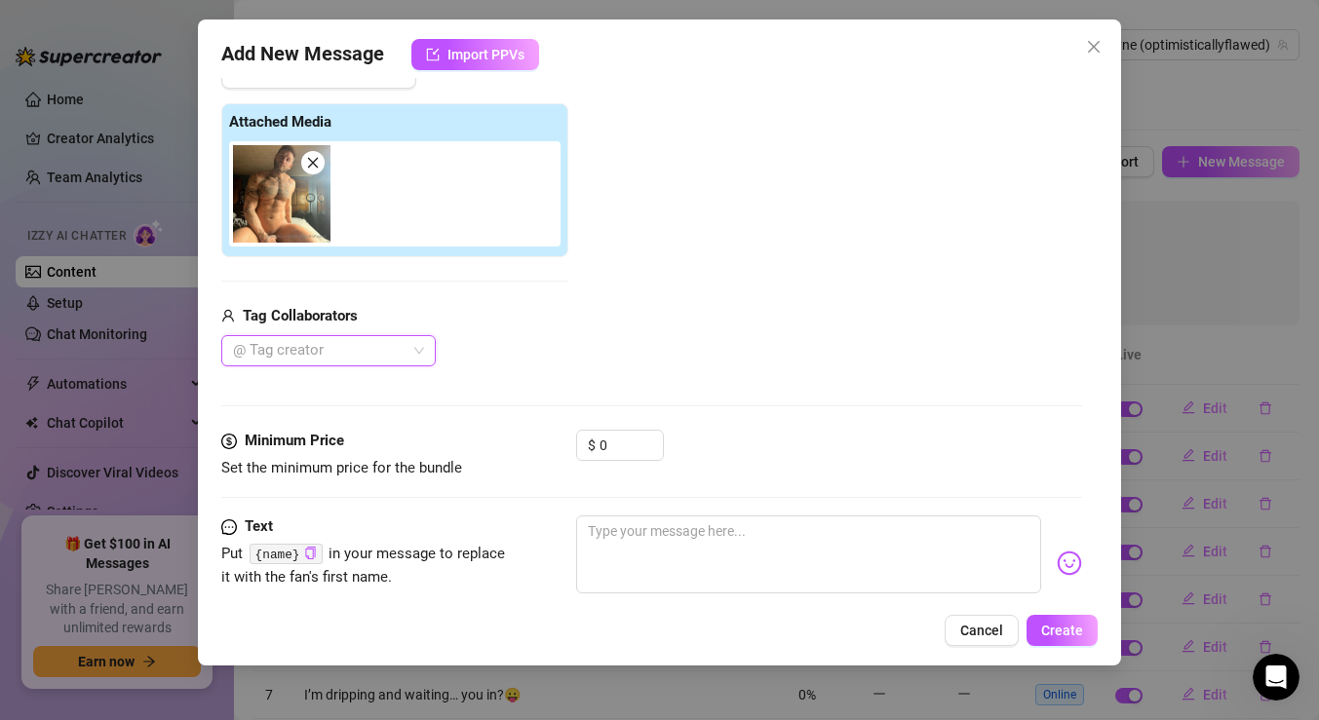
scroll to position [322, 0]
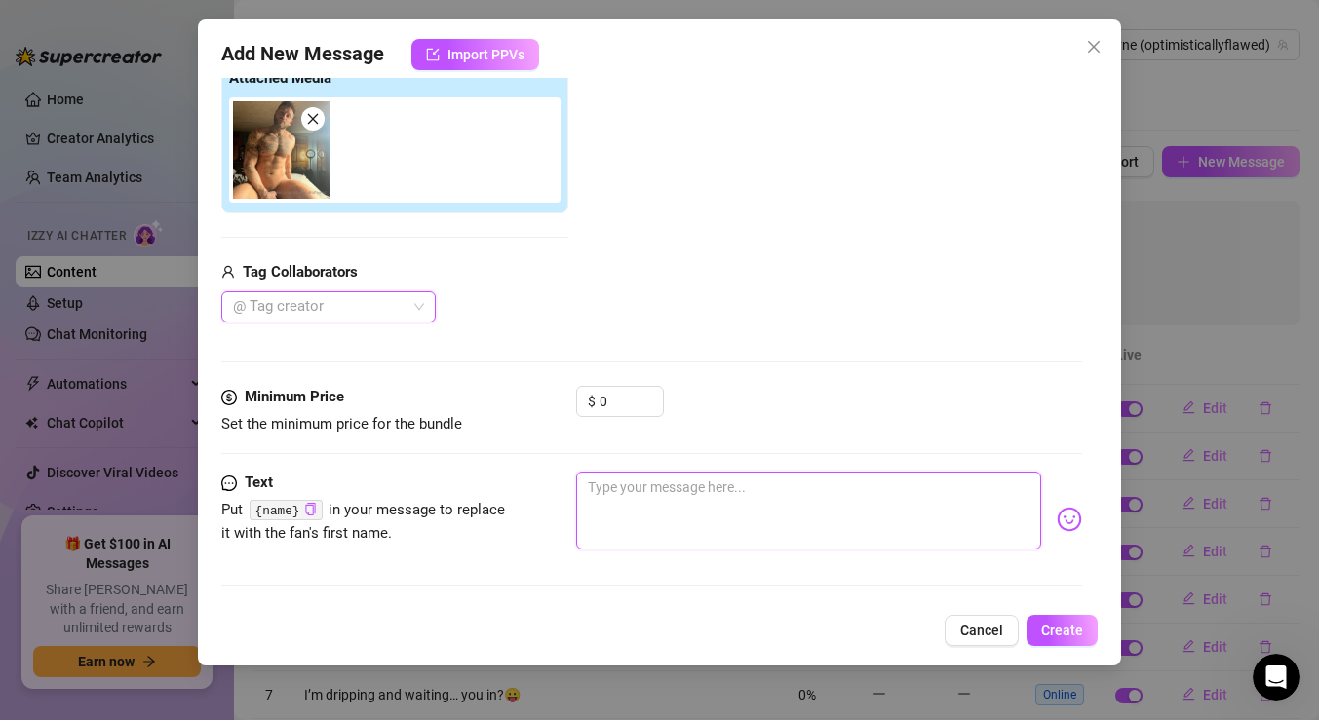
click at [756, 510] on textarea at bounding box center [808, 511] width 465 height 78
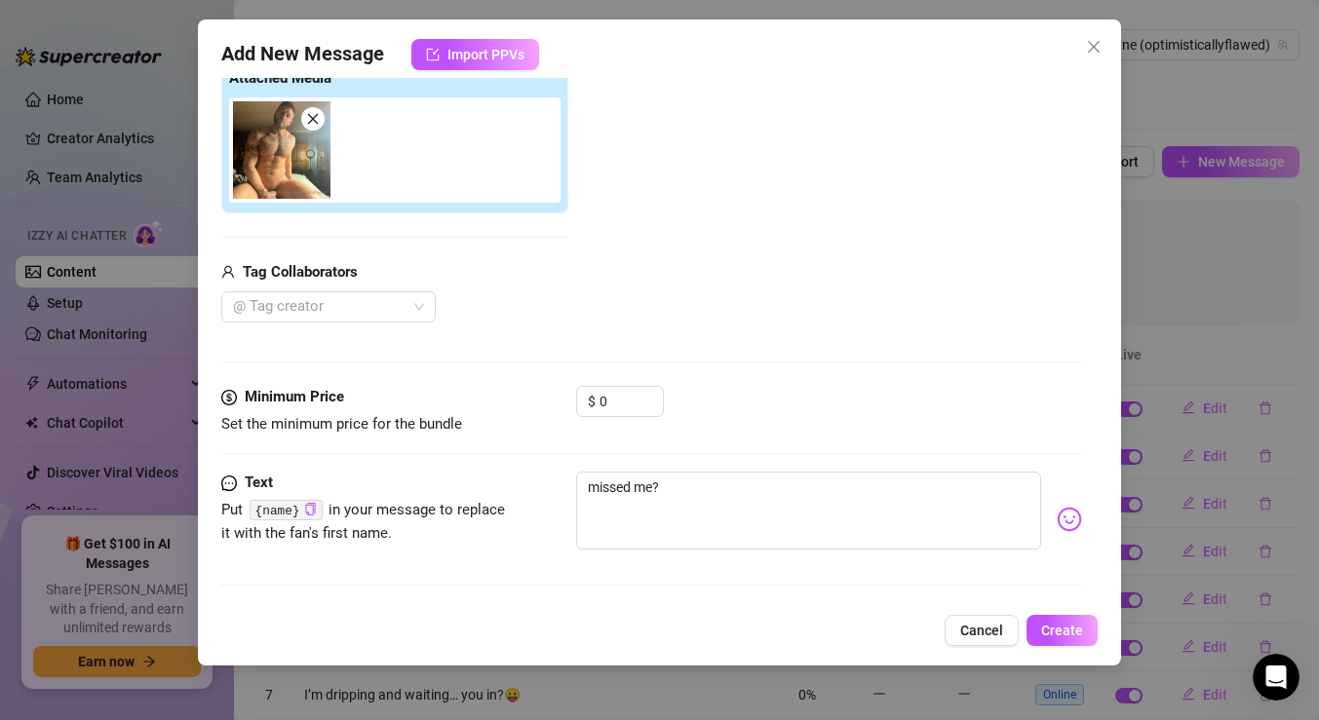
click at [1067, 519] on img at bounding box center [1069, 519] width 25 height 25
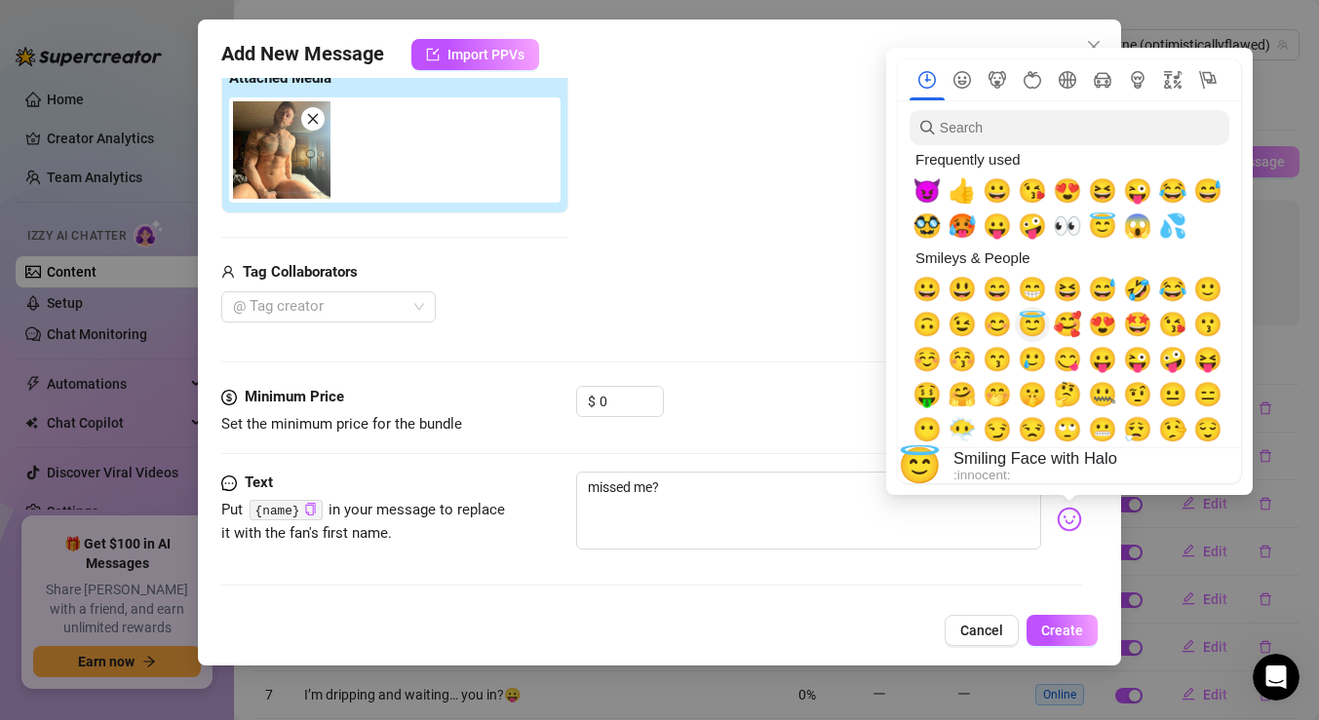
click at [1029, 317] on span "😇" at bounding box center [1032, 324] width 29 height 27
click at [803, 313] on div "Add Media from Vault Attached Media Tag Collaborators @ Tag creator" at bounding box center [651, 169] width 861 height 310
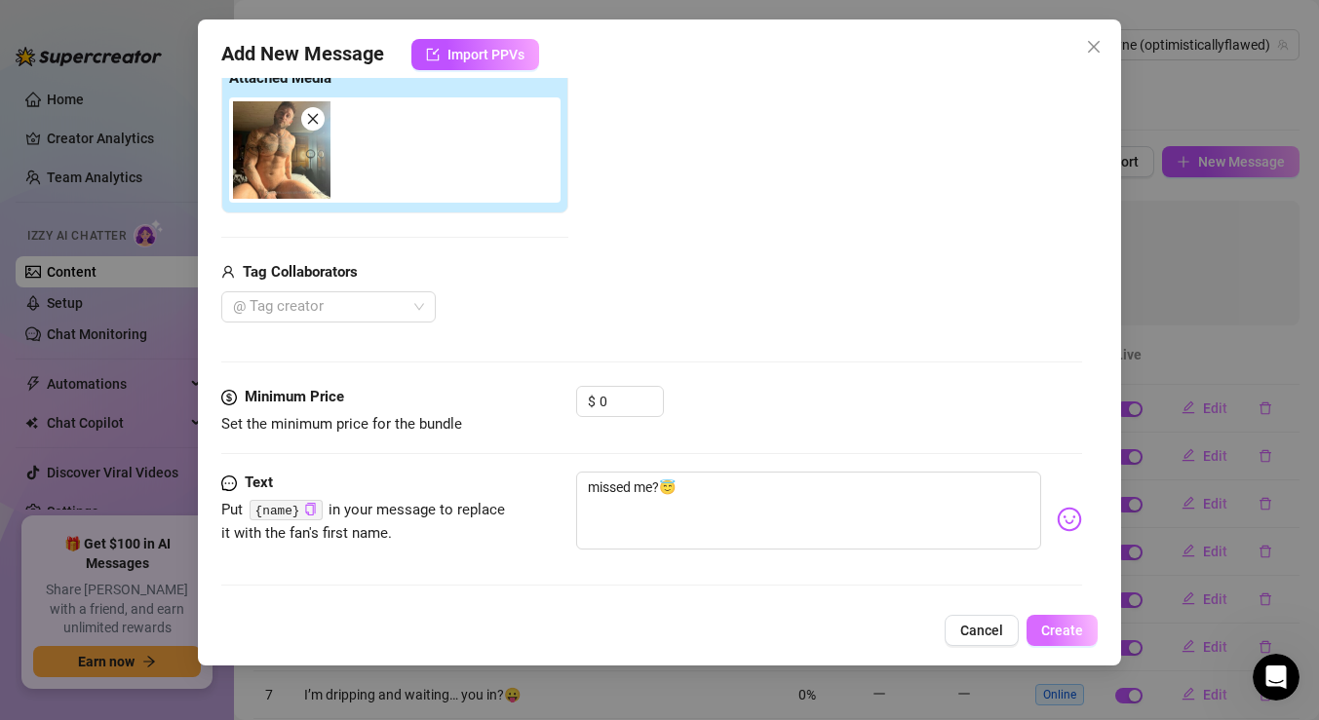
click at [1039, 629] on button "Create" at bounding box center [1062, 630] width 71 height 31
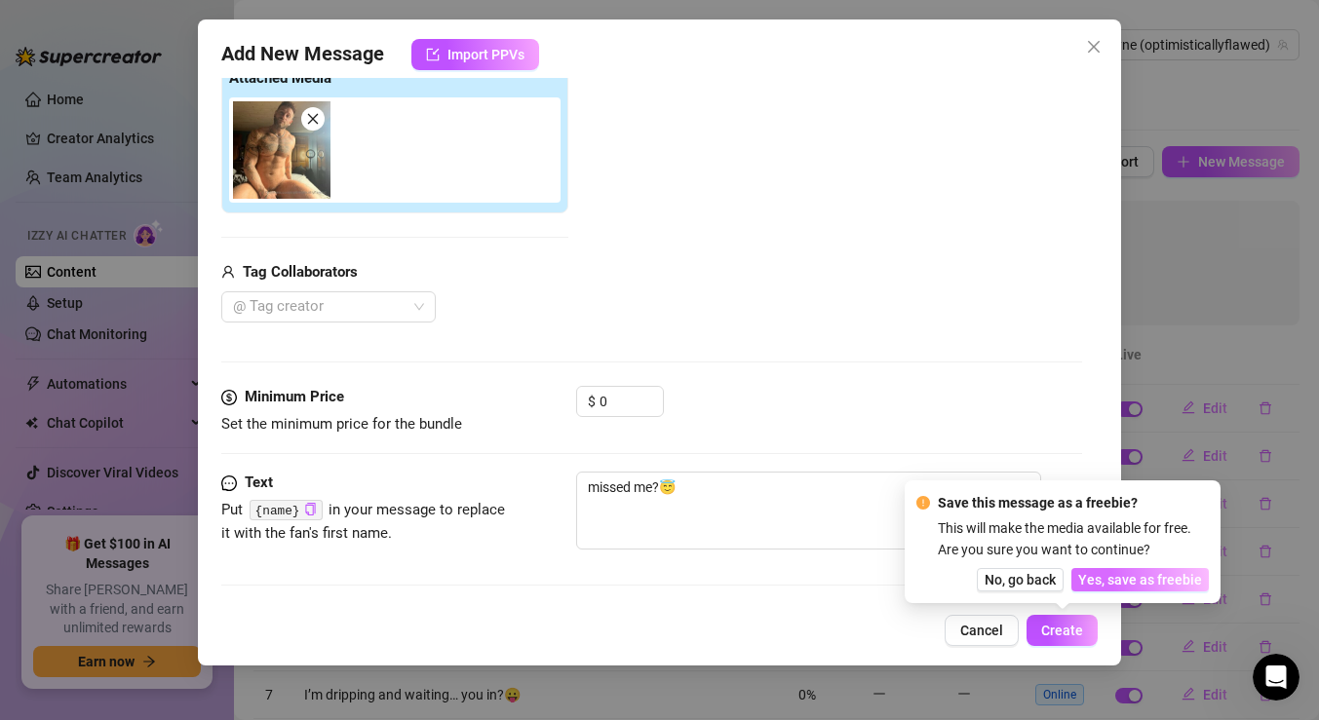
click at [1100, 576] on span "Yes, save as freebie" at bounding box center [1140, 580] width 124 height 16
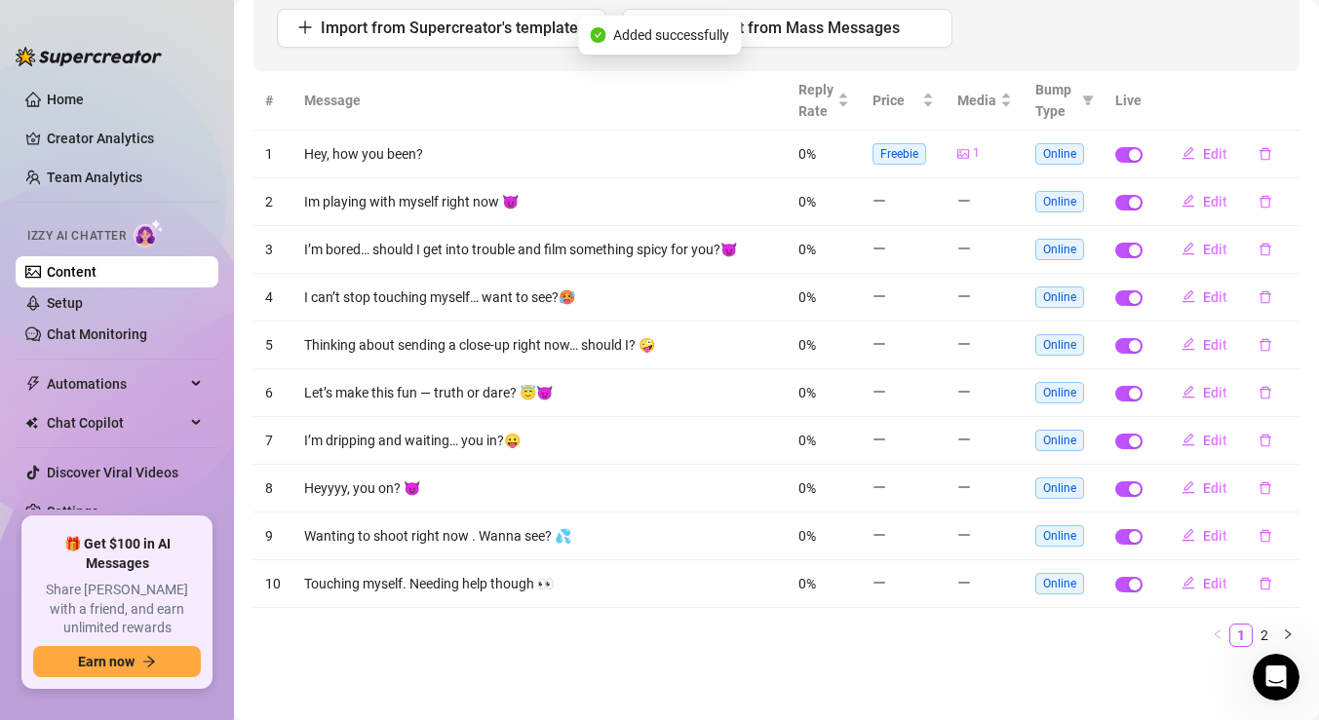
scroll to position [0, 0]
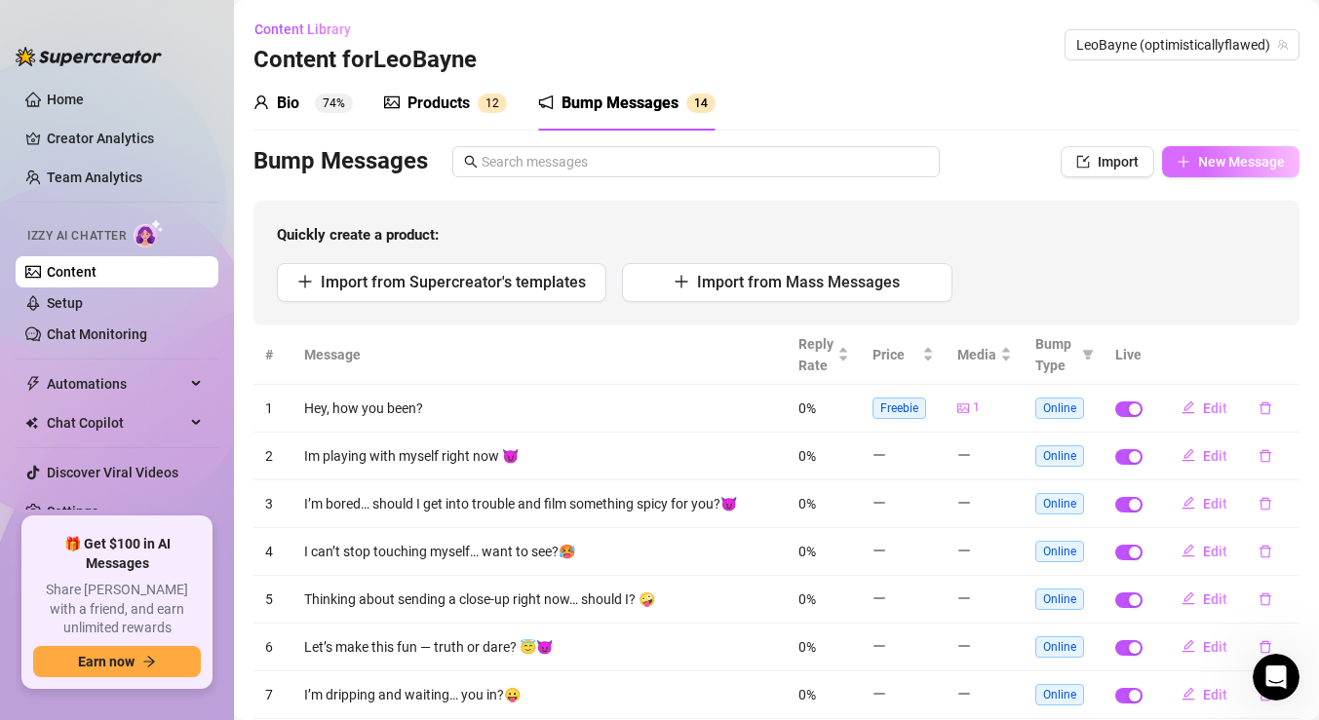
click at [1175, 157] on button "New Message" at bounding box center [1230, 161] width 137 height 31
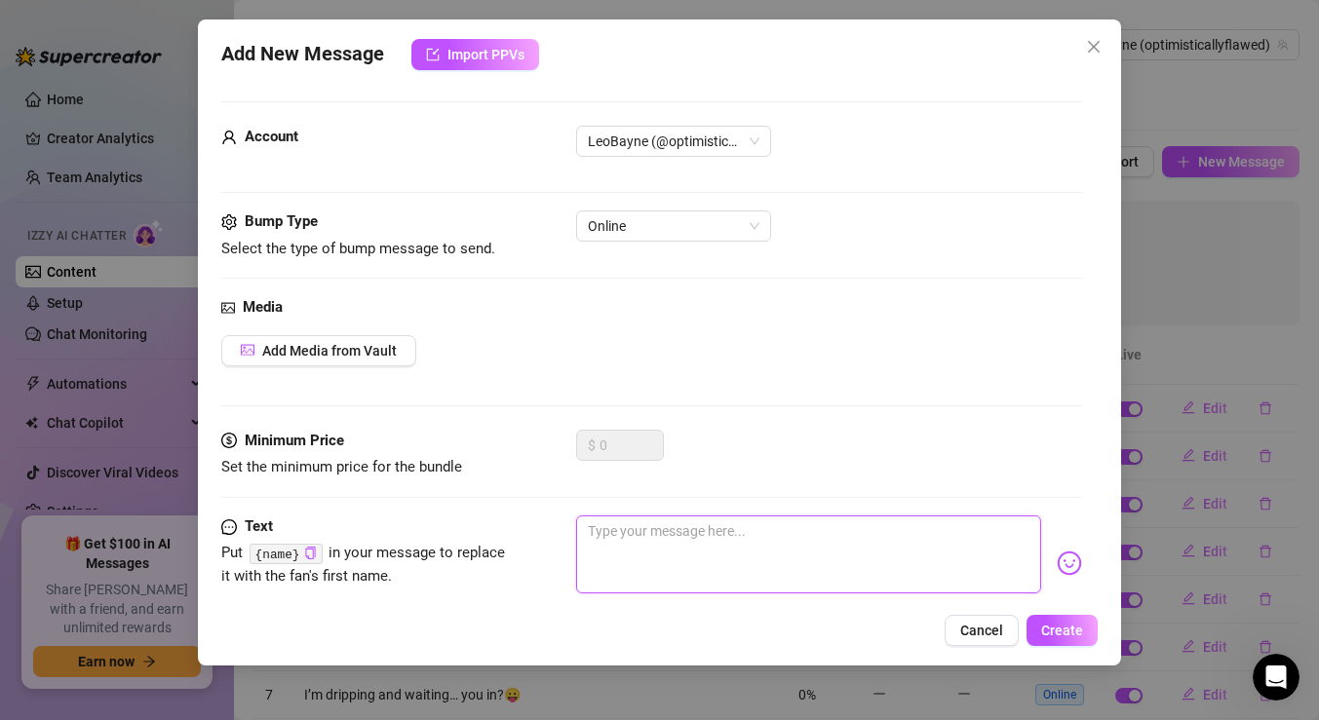
click at [710, 540] on textarea at bounding box center [808, 555] width 465 height 78
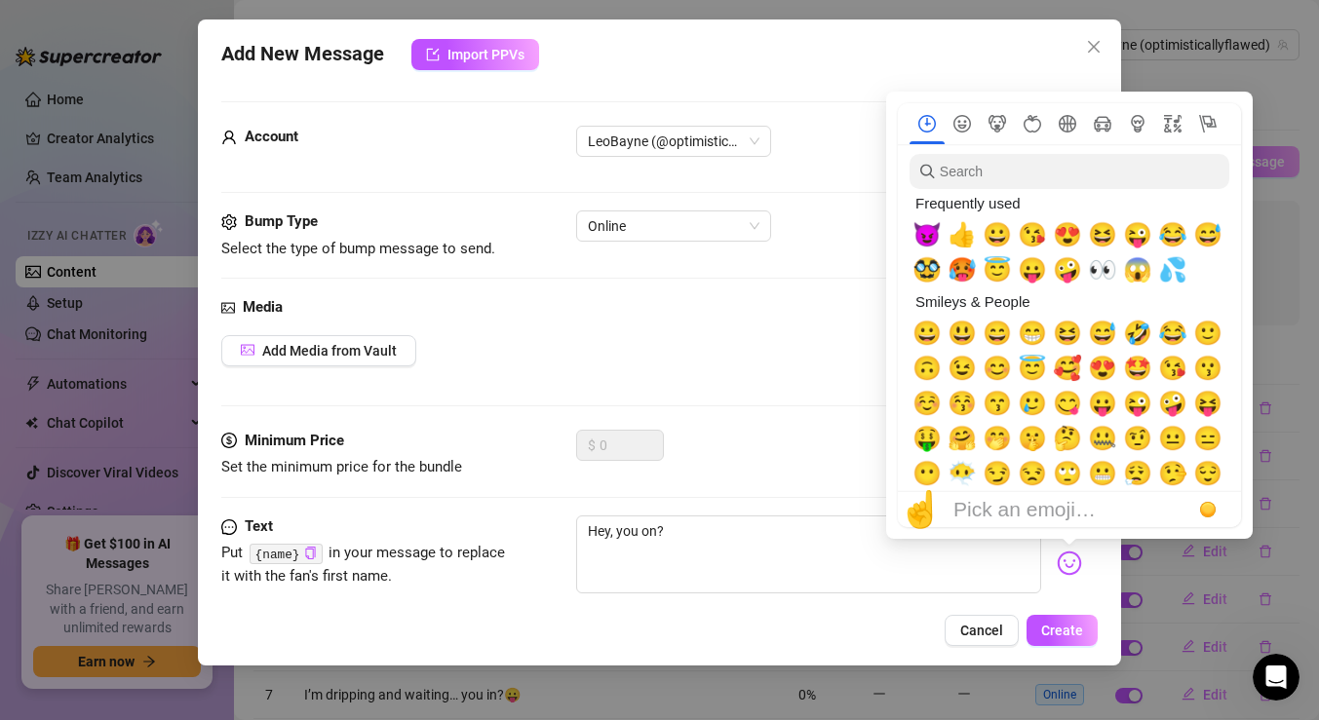
click at [1067, 568] on img at bounding box center [1069, 563] width 25 height 25
click at [969, 334] on span "😃" at bounding box center [962, 333] width 29 height 27
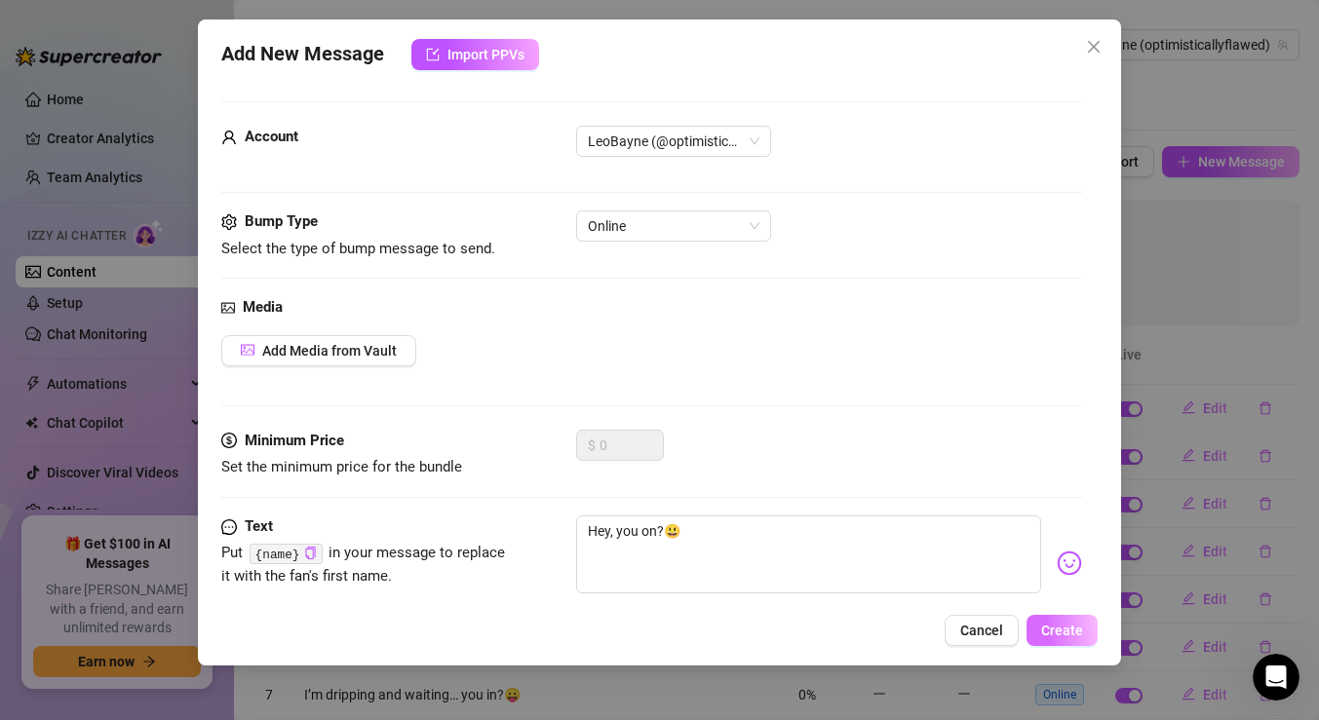
click at [1056, 628] on span "Create" at bounding box center [1062, 631] width 42 height 16
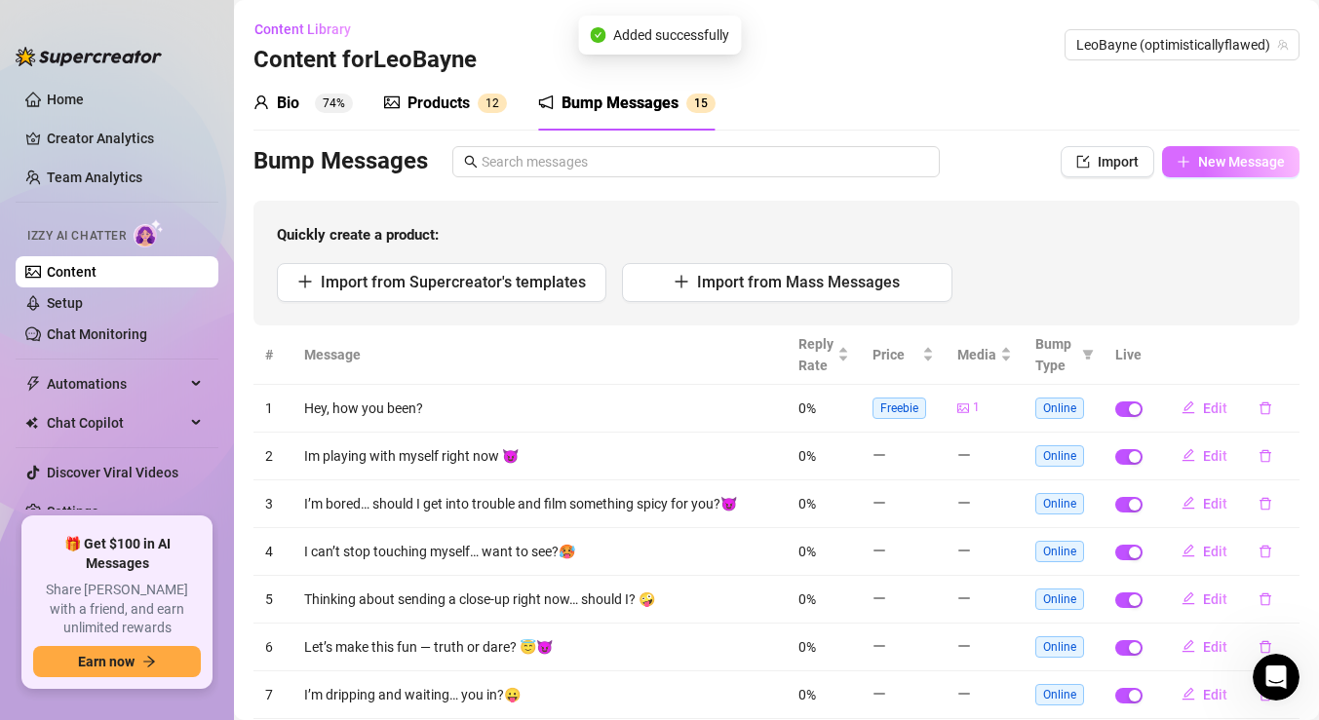
click at [1187, 166] on icon "plus" at bounding box center [1184, 162] width 14 height 14
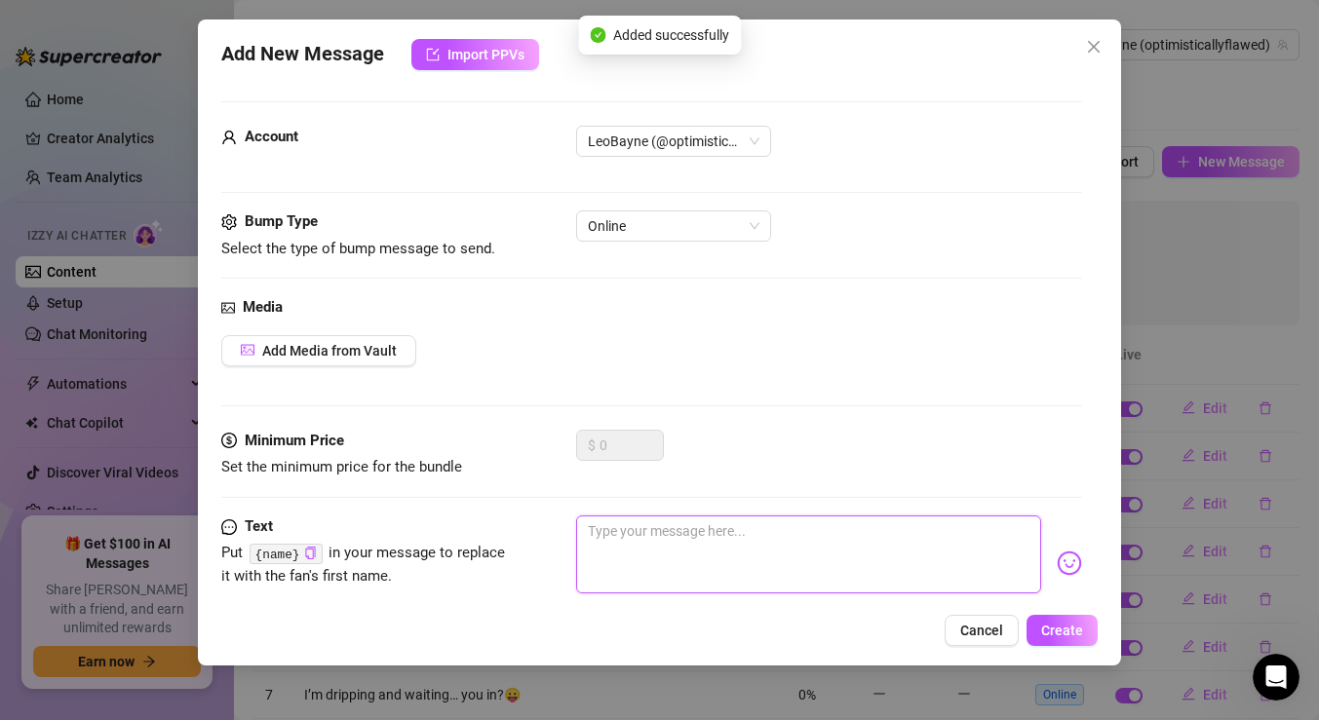
click at [634, 574] on textarea at bounding box center [808, 555] width 465 height 78
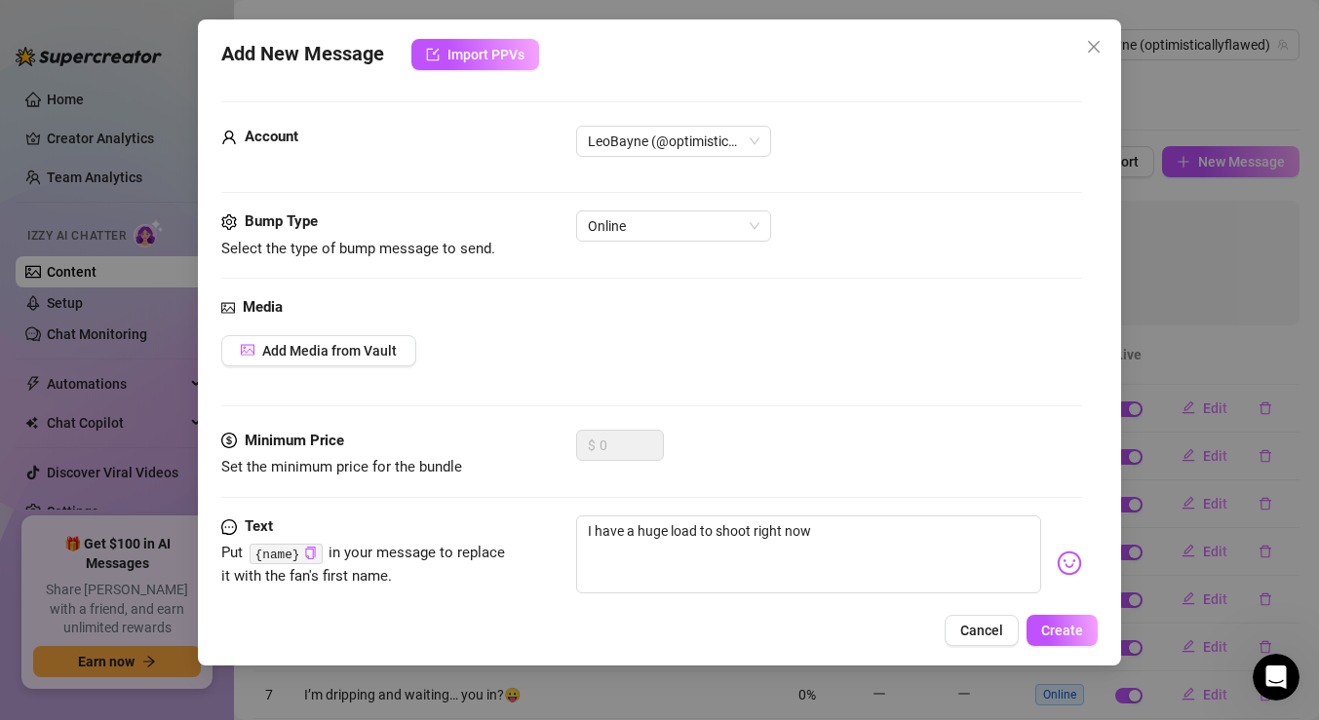
click at [1063, 567] on img at bounding box center [1069, 563] width 25 height 25
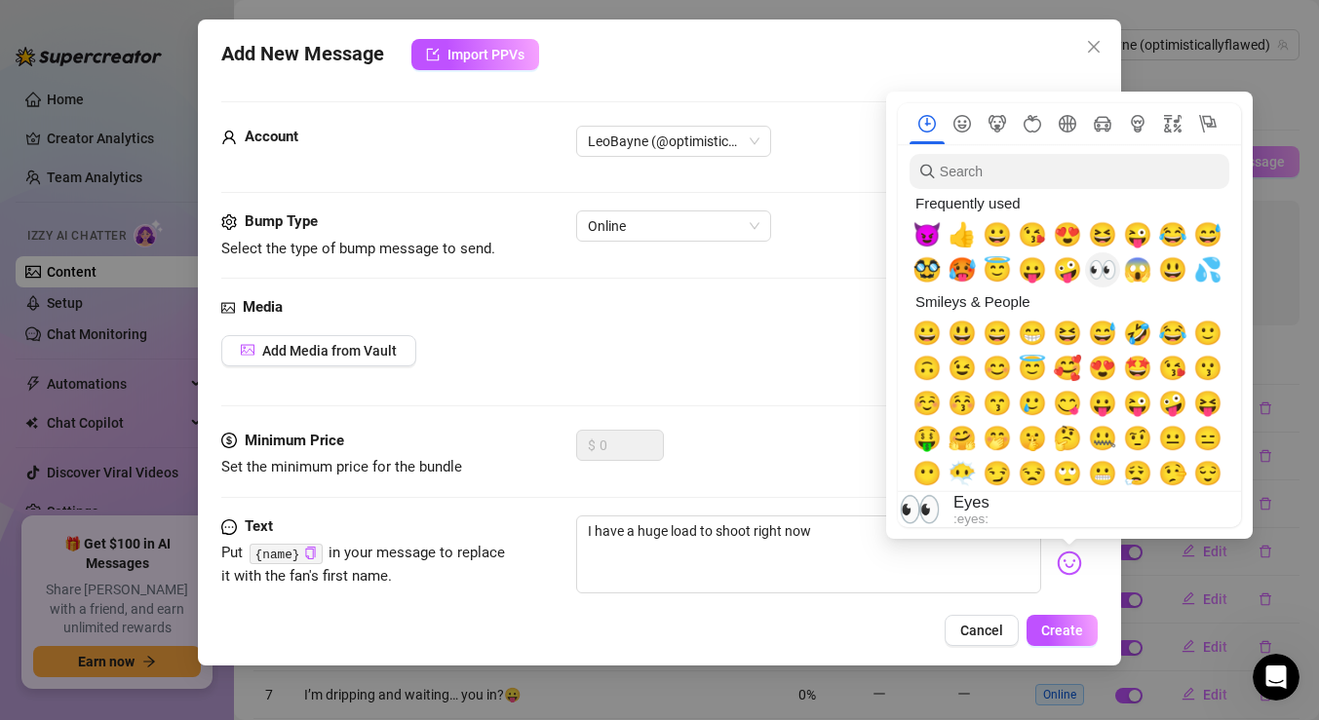
click at [1104, 278] on span "👀" at bounding box center [1102, 269] width 29 height 27
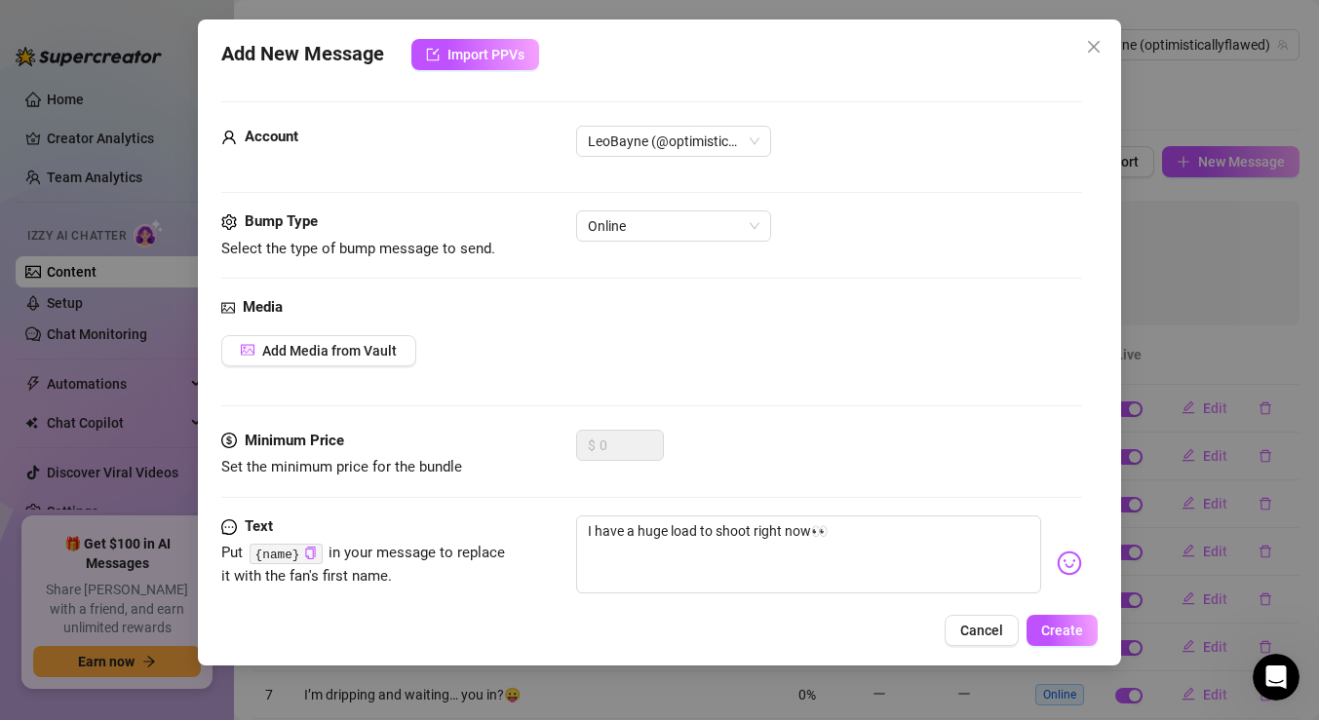
click at [707, 347] on div "Add Media from Vault" at bounding box center [651, 350] width 861 height 31
click at [363, 339] on button "Add Media from Vault" at bounding box center [318, 350] width 195 height 31
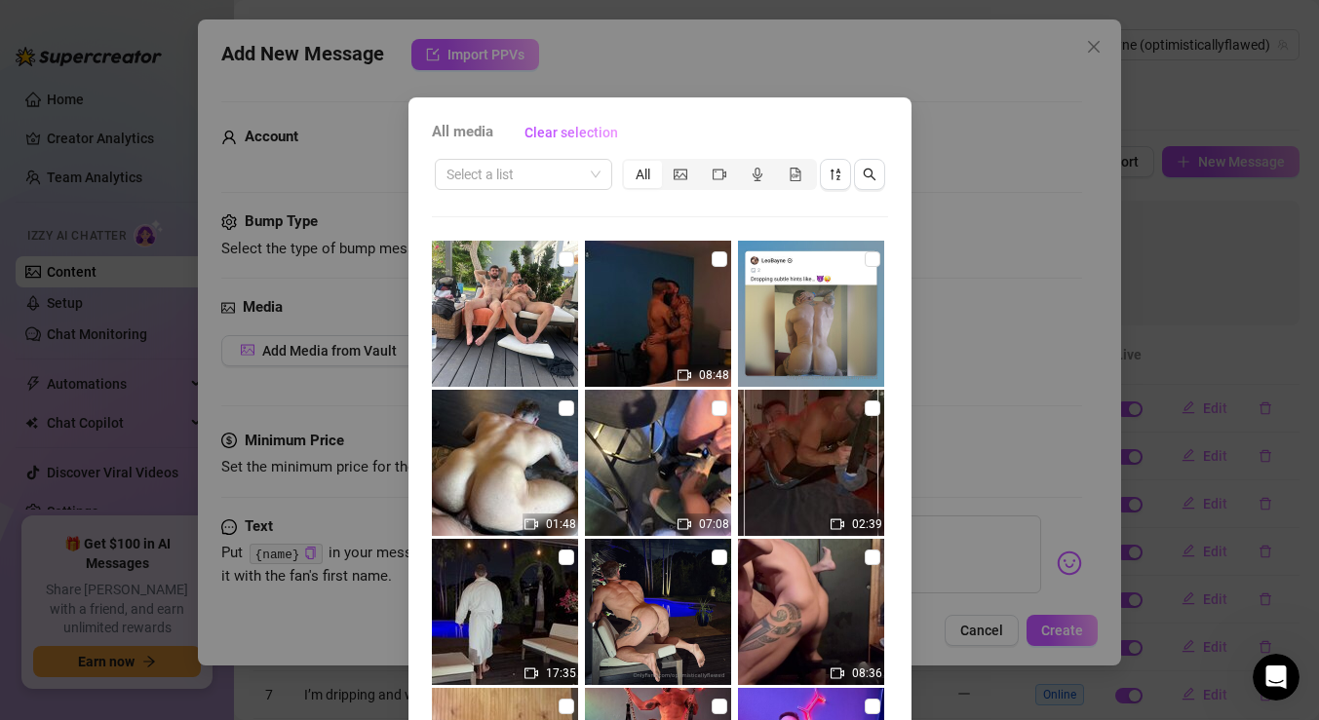
click at [674, 159] on div "All" at bounding box center [719, 174] width 195 height 31
click at [679, 177] on icon "picture" at bounding box center [681, 175] width 14 height 14
click at [667, 164] on input "segmented control" at bounding box center [667, 164] width 0 height 0
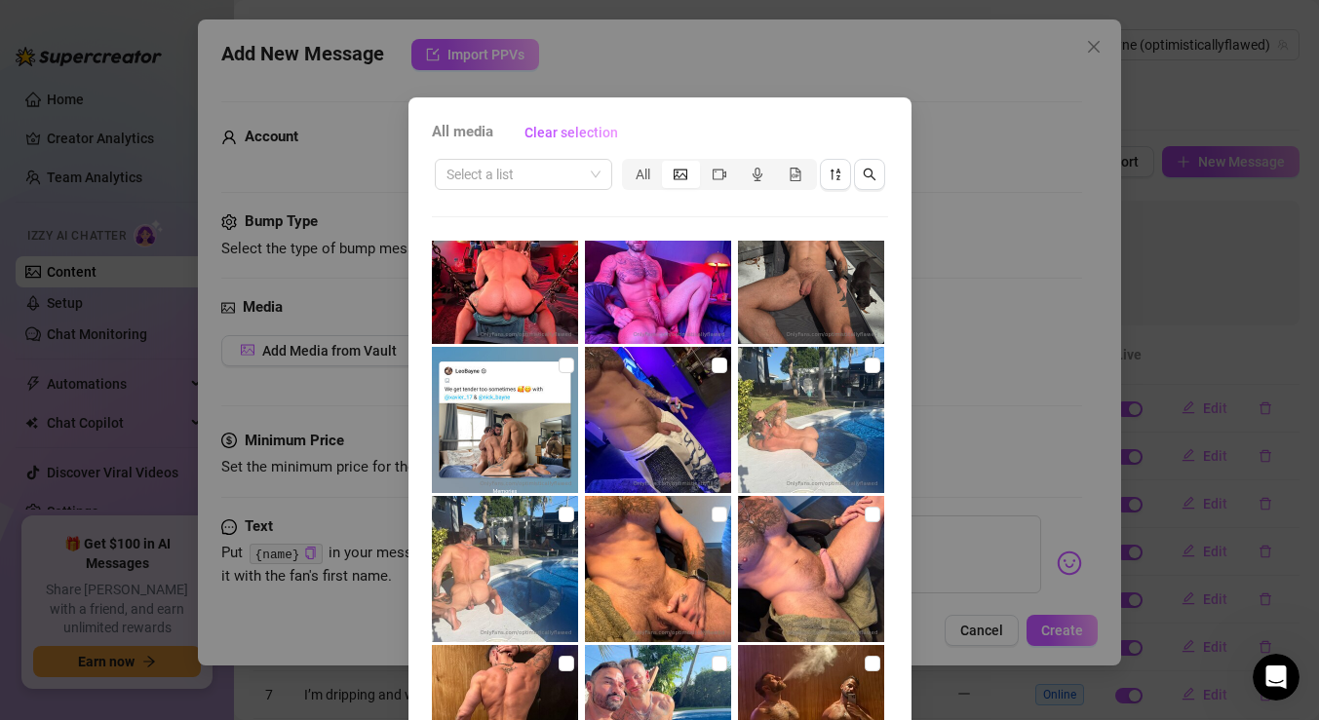
scroll to position [208, 0]
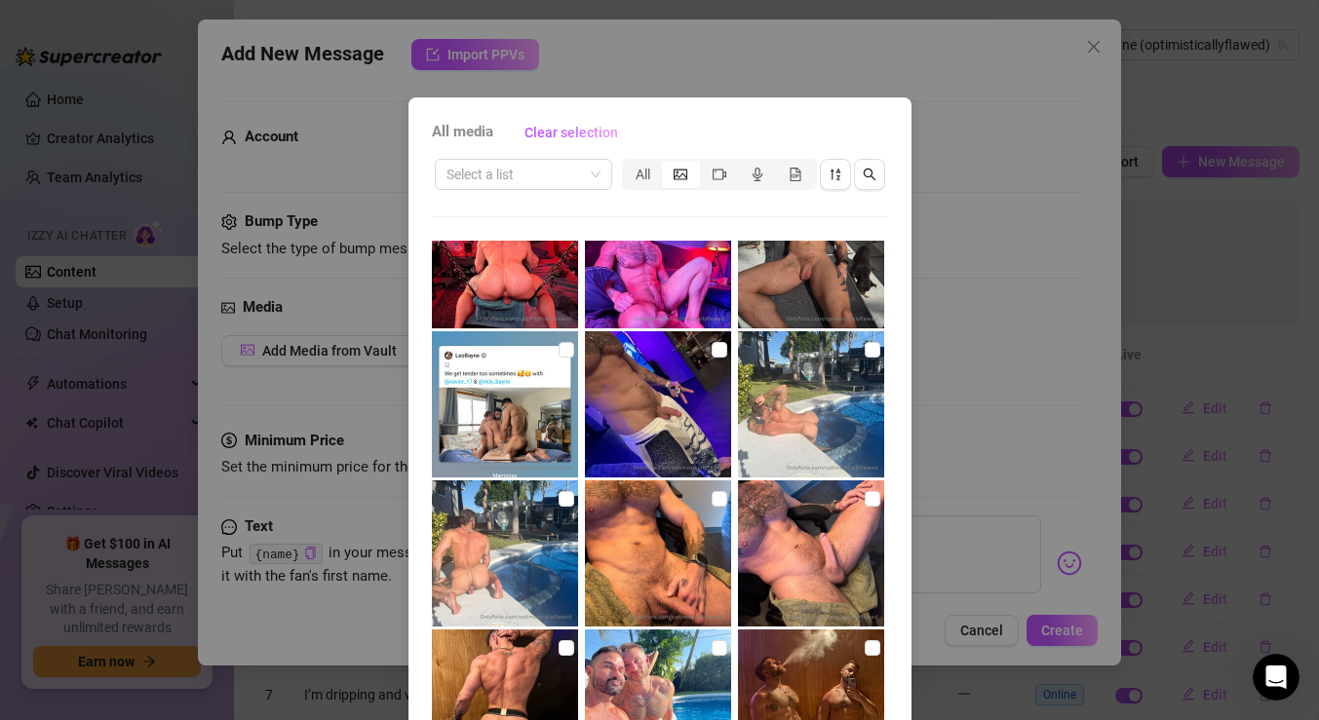
click at [707, 353] on img at bounding box center [658, 404] width 146 height 146
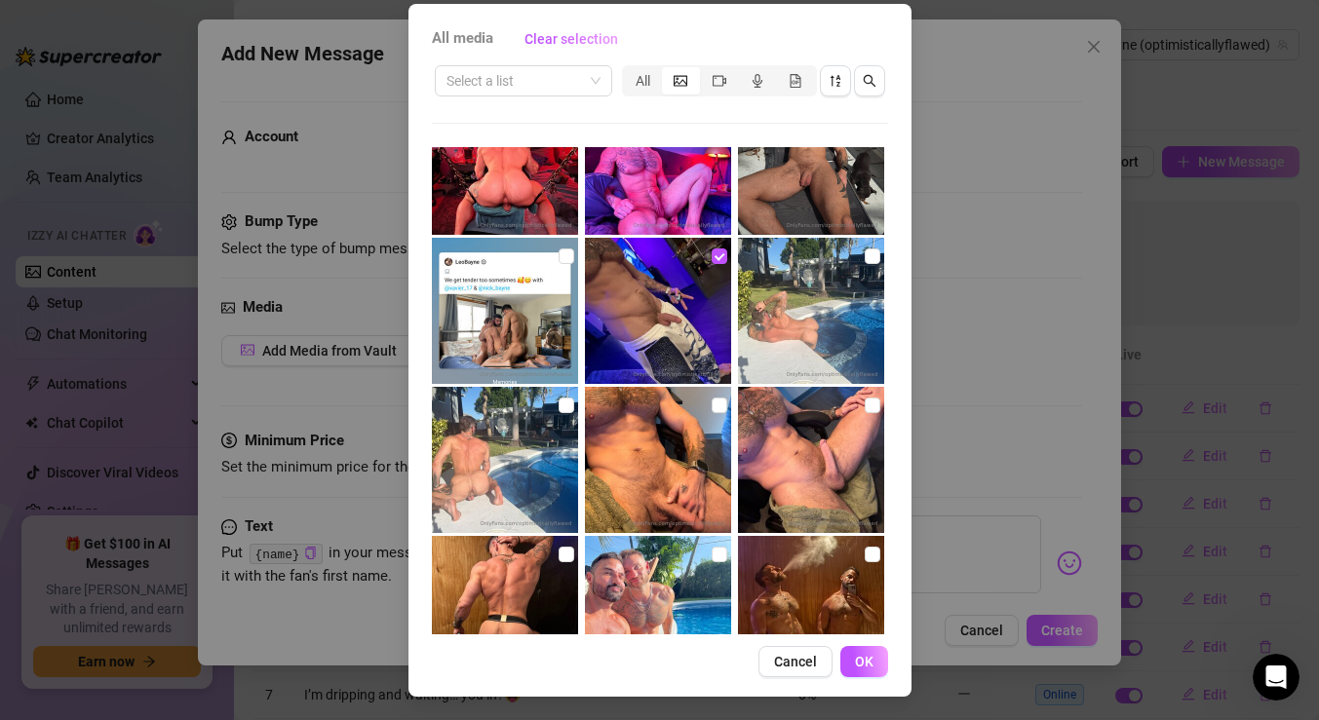
click at [864, 656] on span "OK" at bounding box center [864, 662] width 19 height 16
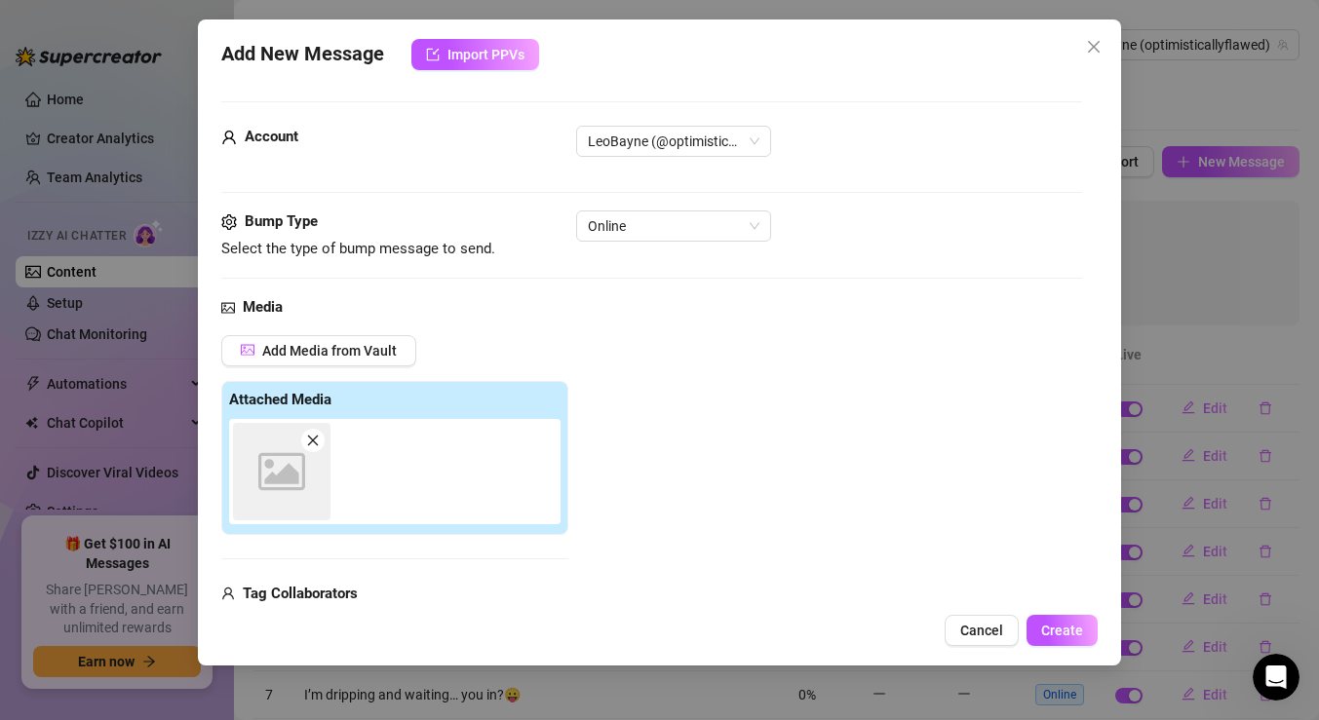
scroll to position [22, 0]
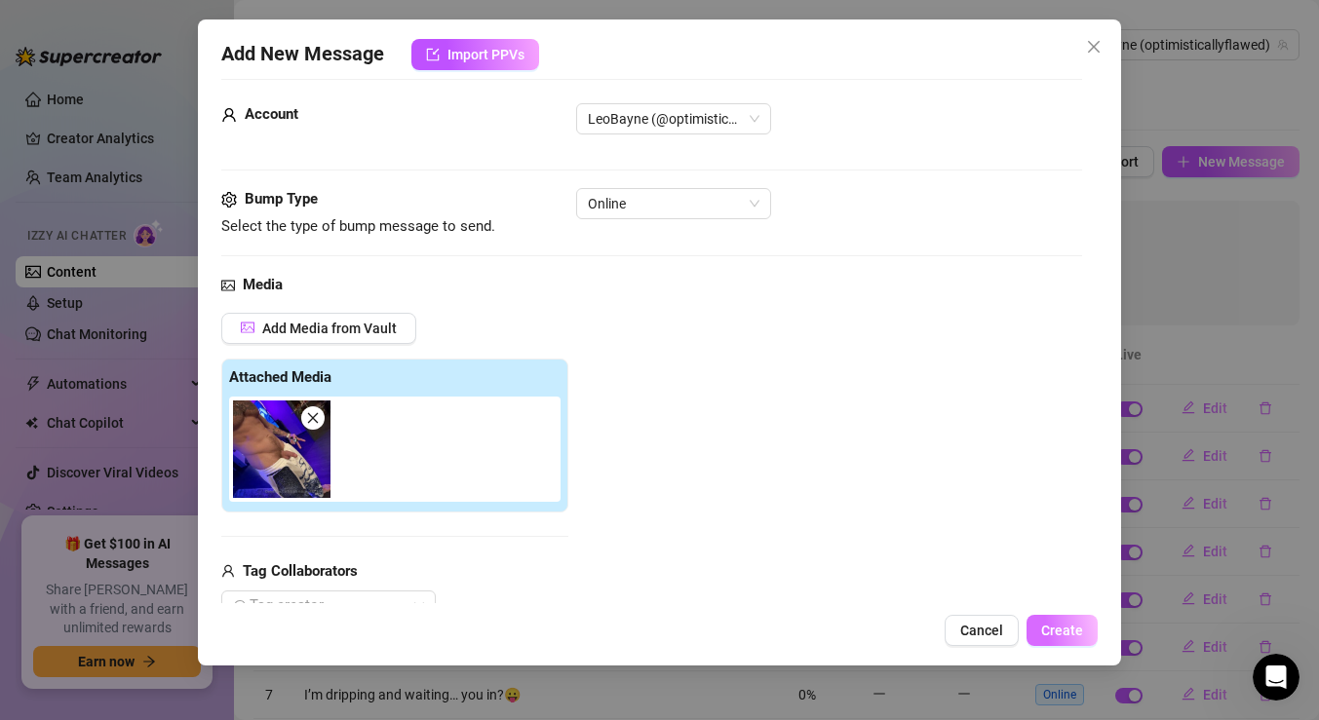
click at [1053, 633] on span "Create" at bounding box center [1062, 631] width 42 height 16
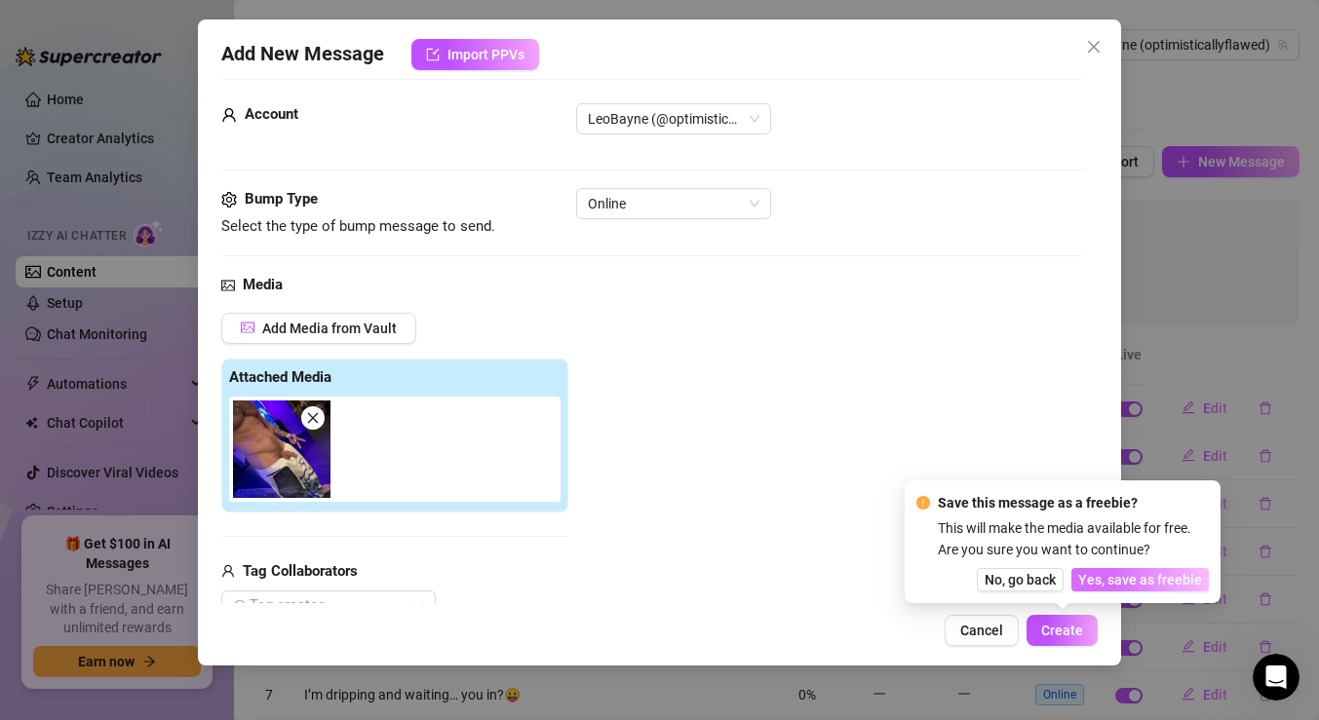
click at [1097, 587] on span "Yes, save as freebie" at bounding box center [1140, 580] width 124 height 16
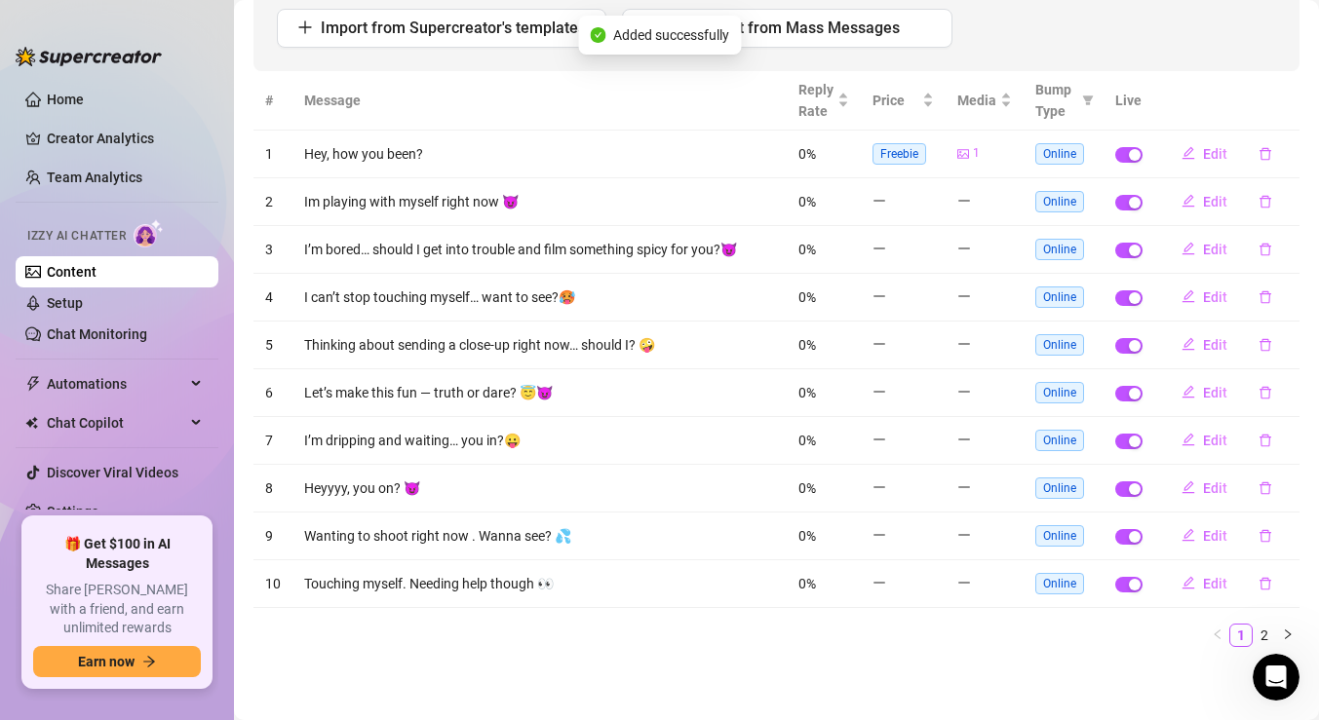
scroll to position [0, 0]
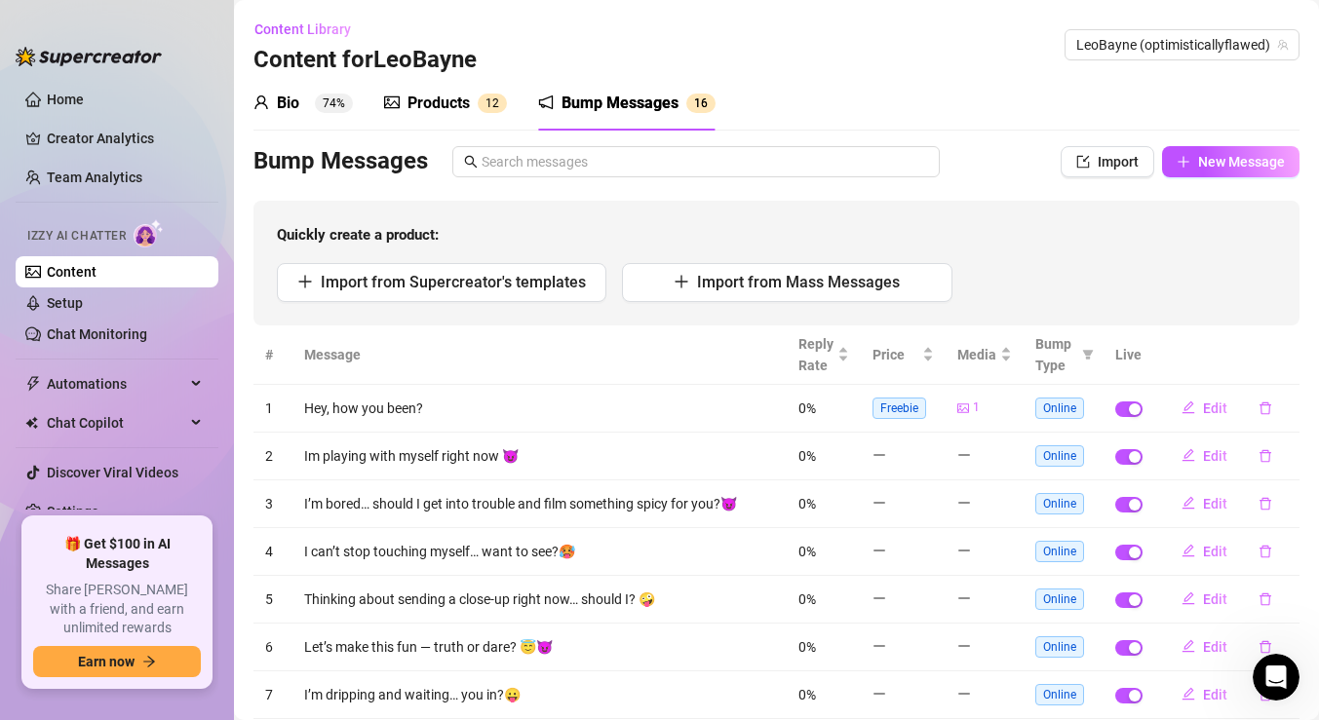
click at [333, 101] on sup "74%" at bounding box center [334, 103] width 38 height 19
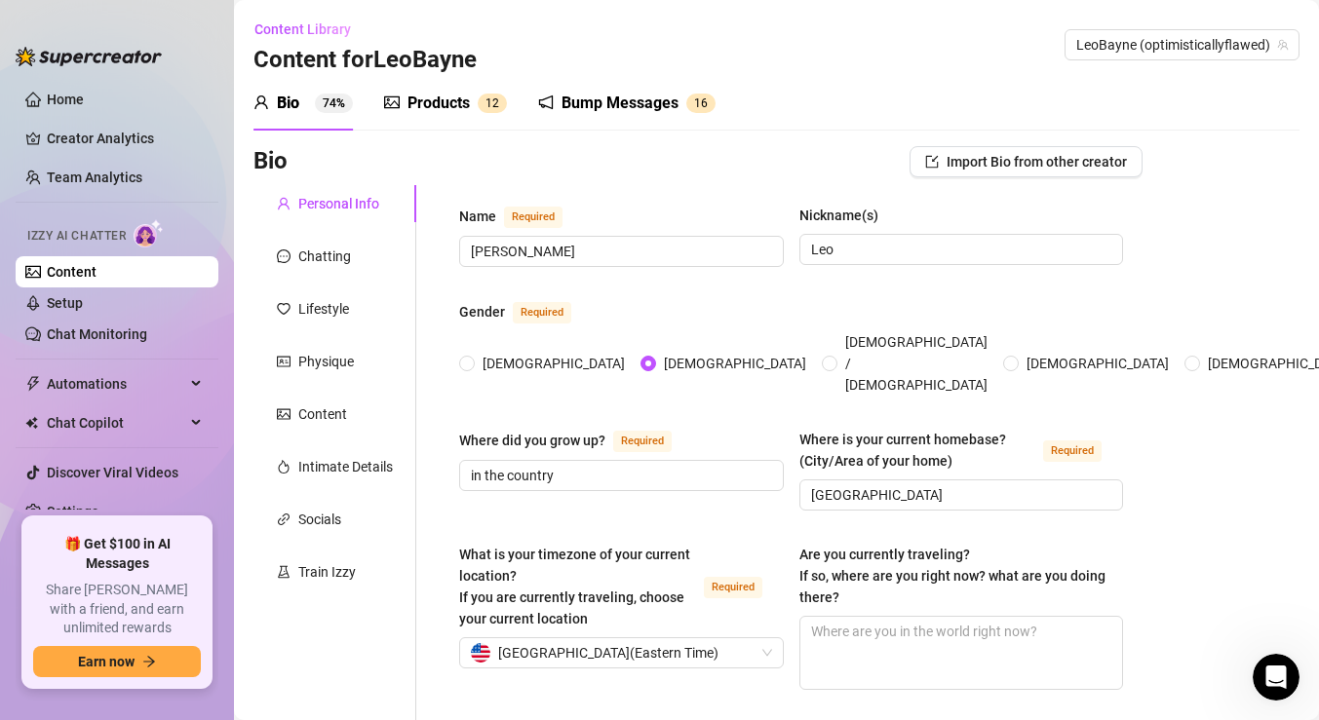
click at [281, 102] on div "Bio" at bounding box center [288, 103] width 22 height 23
click at [96, 270] on link "Content" at bounding box center [72, 272] width 50 height 16
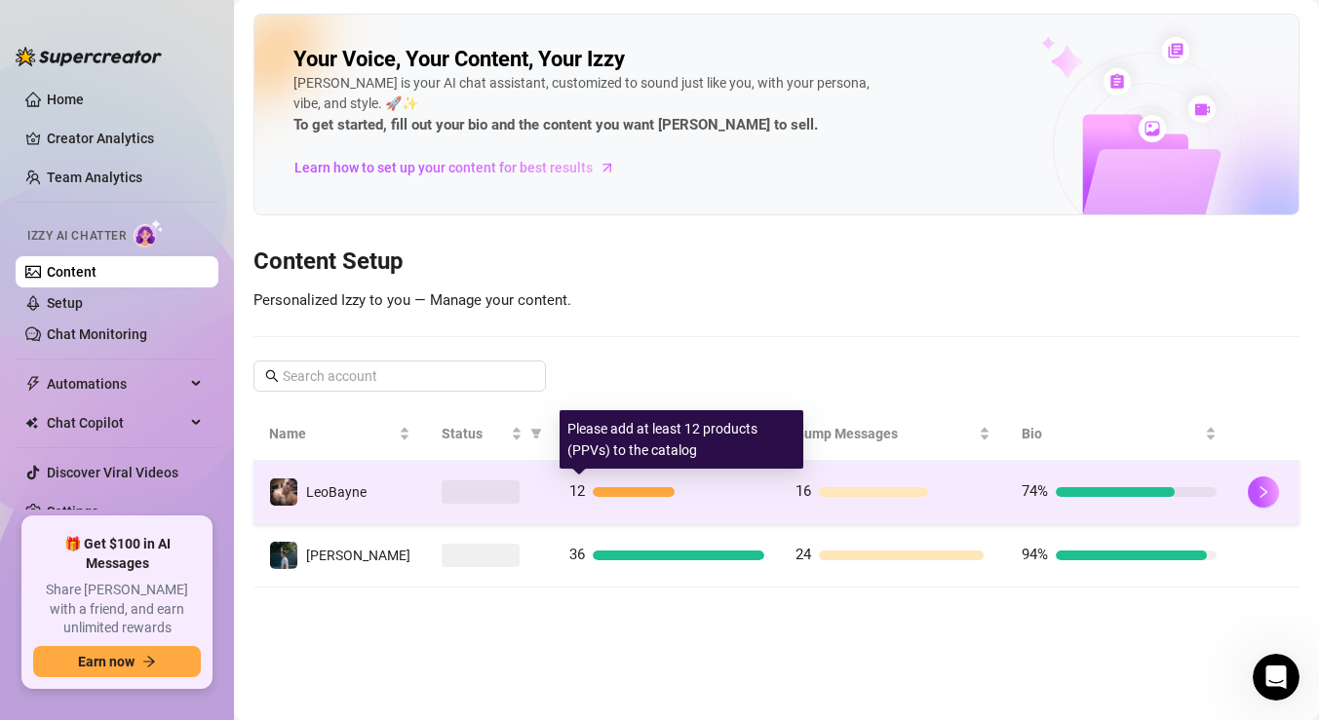
click at [621, 487] on div at bounding box center [634, 492] width 82 height 10
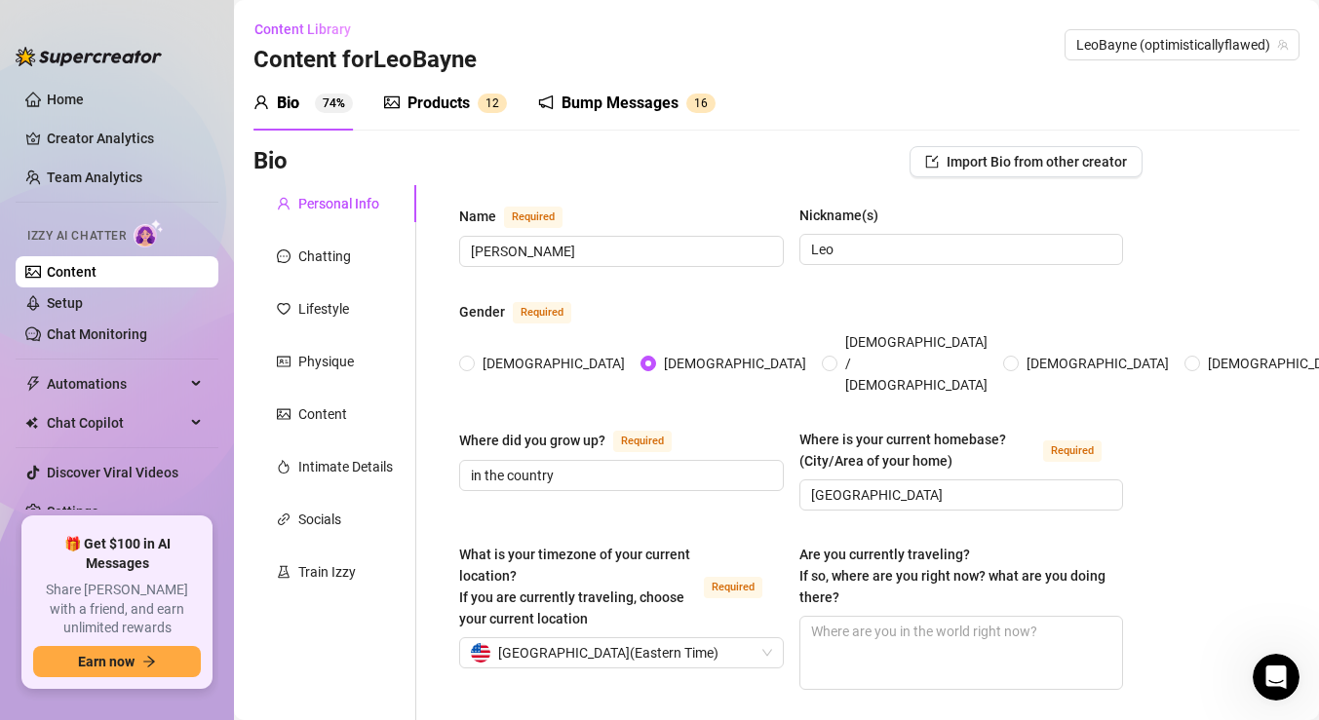
click at [440, 93] on div "Products" at bounding box center [438, 103] width 62 height 23
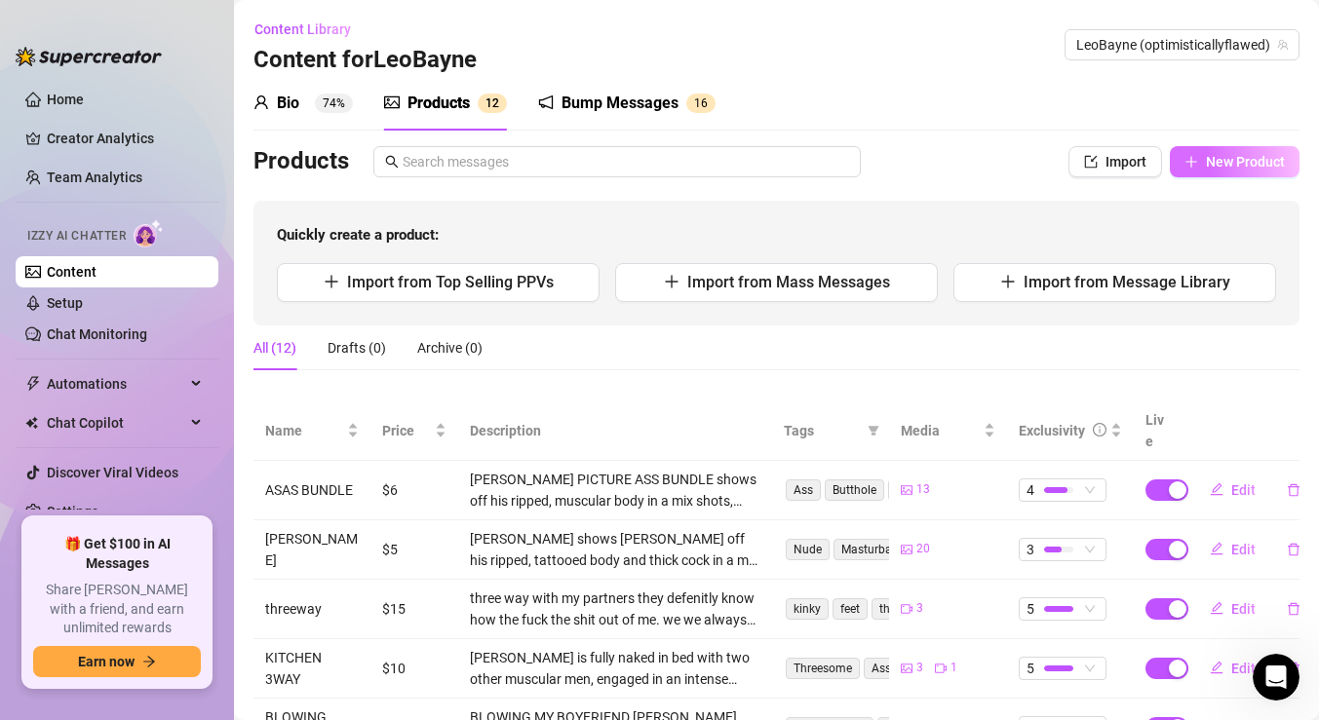
click at [1240, 165] on span "New Product" at bounding box center [1245, 162] width 79 height 16
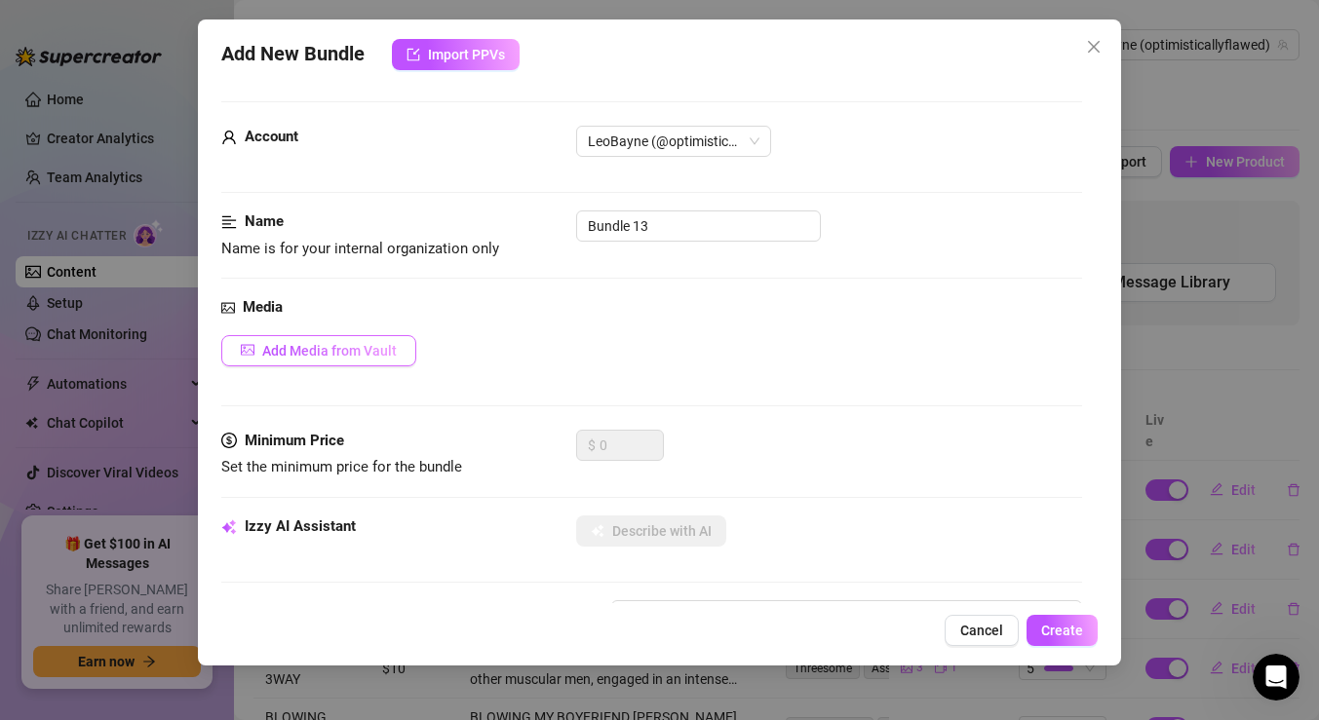
click at [326, 345] on span "Add Media from Vault" at bounding box center [329, 351] width 135 height 16
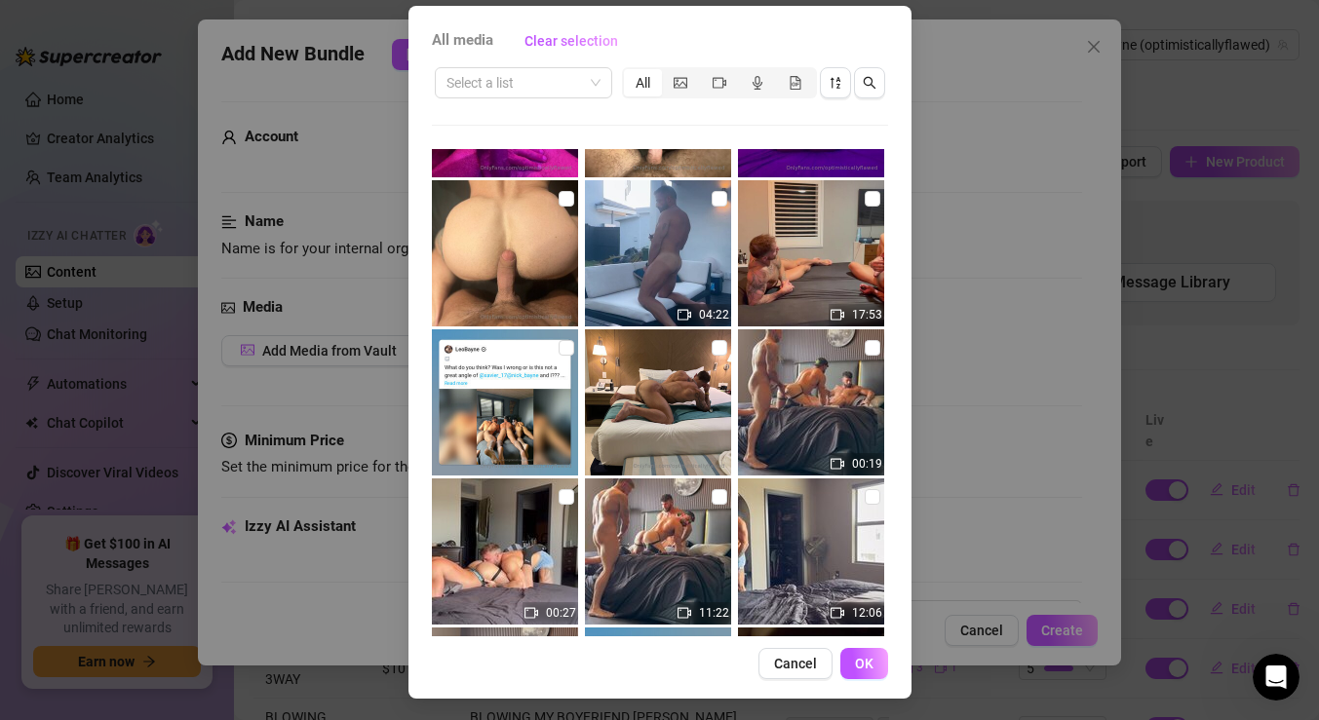
scroll to position [3015, 0]
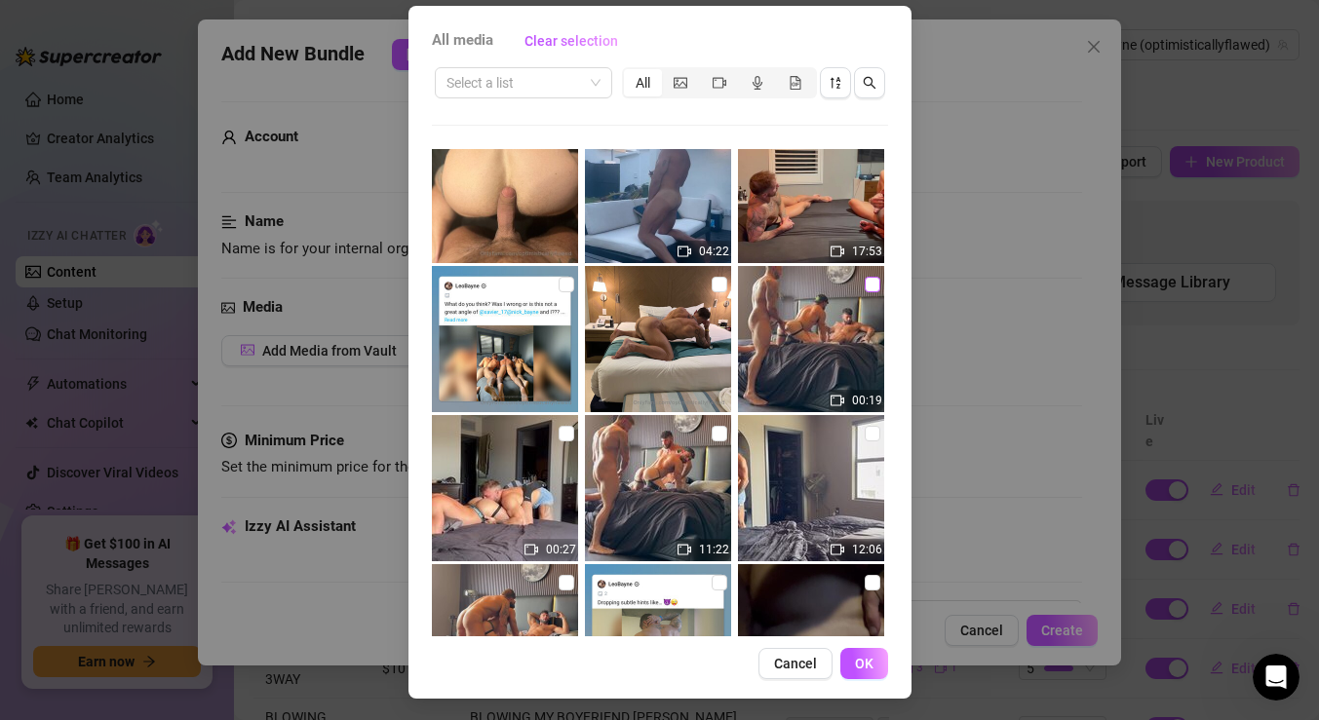
click at [869, 283] on input "checkbox" at bounding box center [873, 285] width 16 height 16
click at [718, 437] on input "checkbox" at bounding box center [720, 434] width 16 height 16
click at [865, 668] on span "OK" at bounding box center [864, 664] width 19 height 16
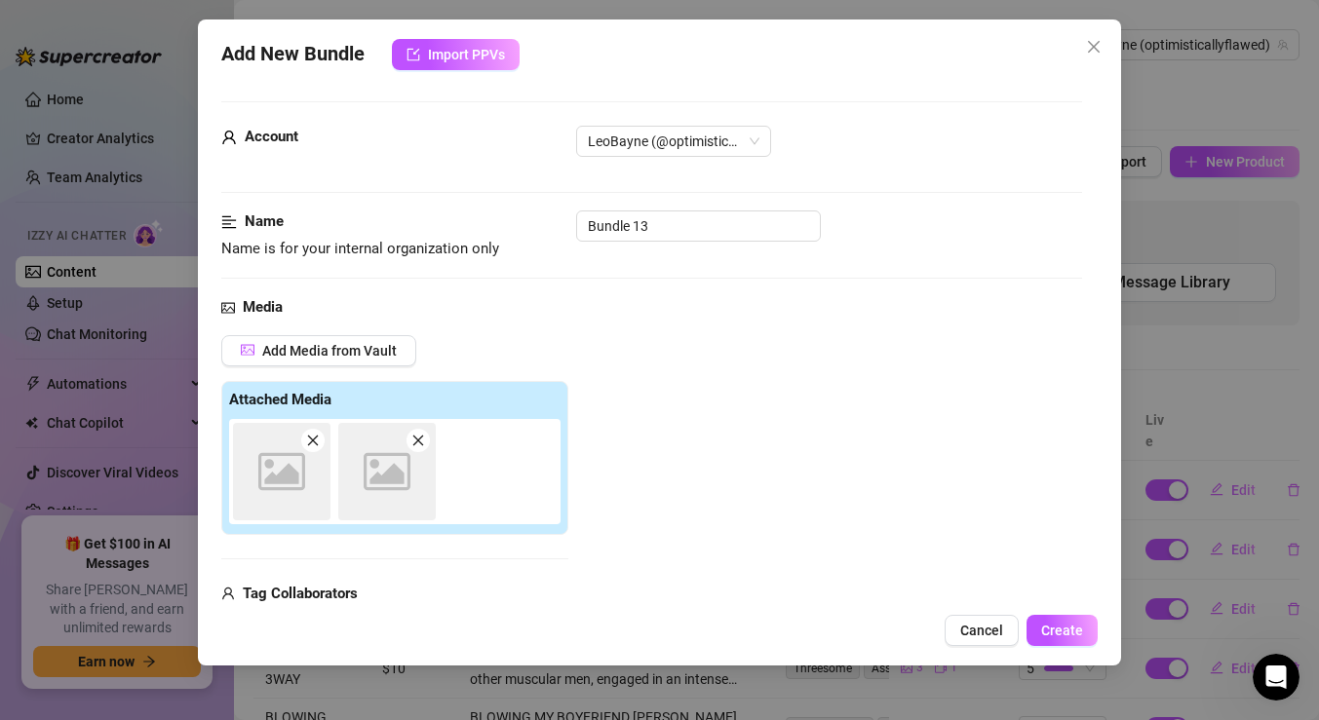
scroll to position [22, 0]
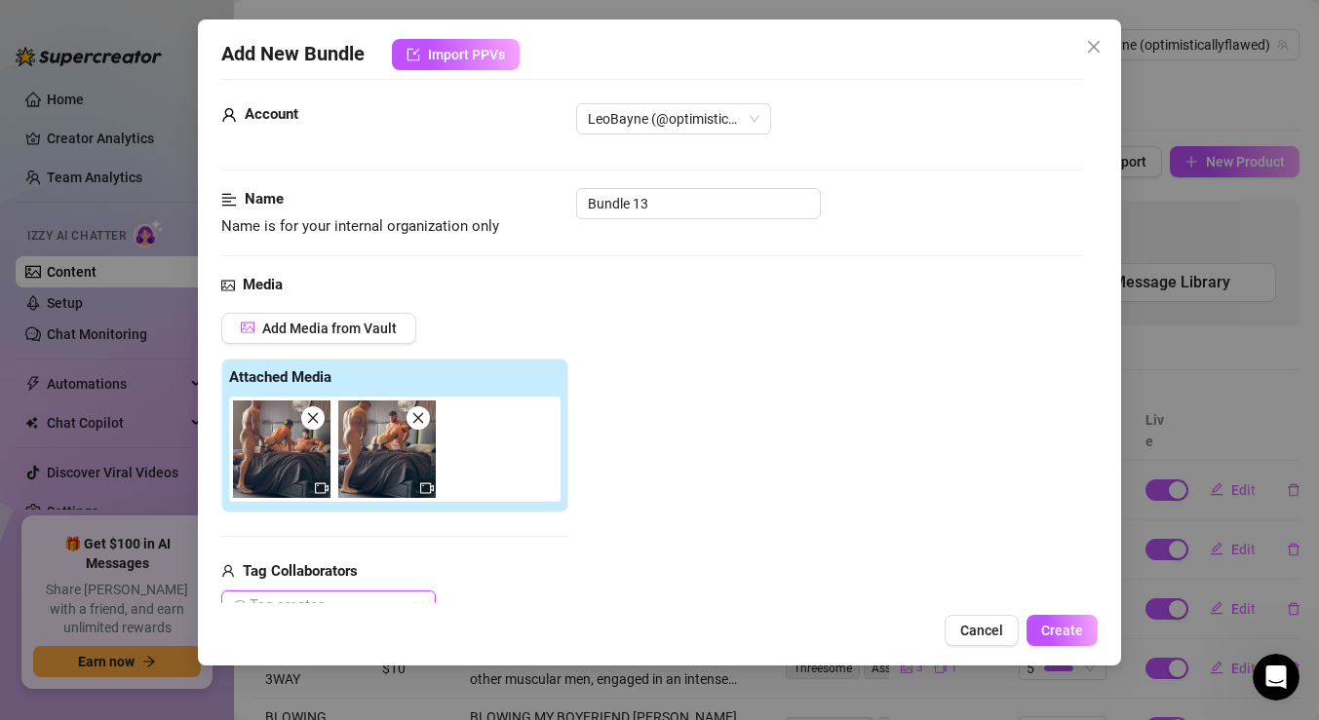
click at [416, 424] on icon "close" at bounding box center [418, 418] width 14 height 14
click at [307, 414] on icon "close" at bounding box center [313, 418] width 14 height 14
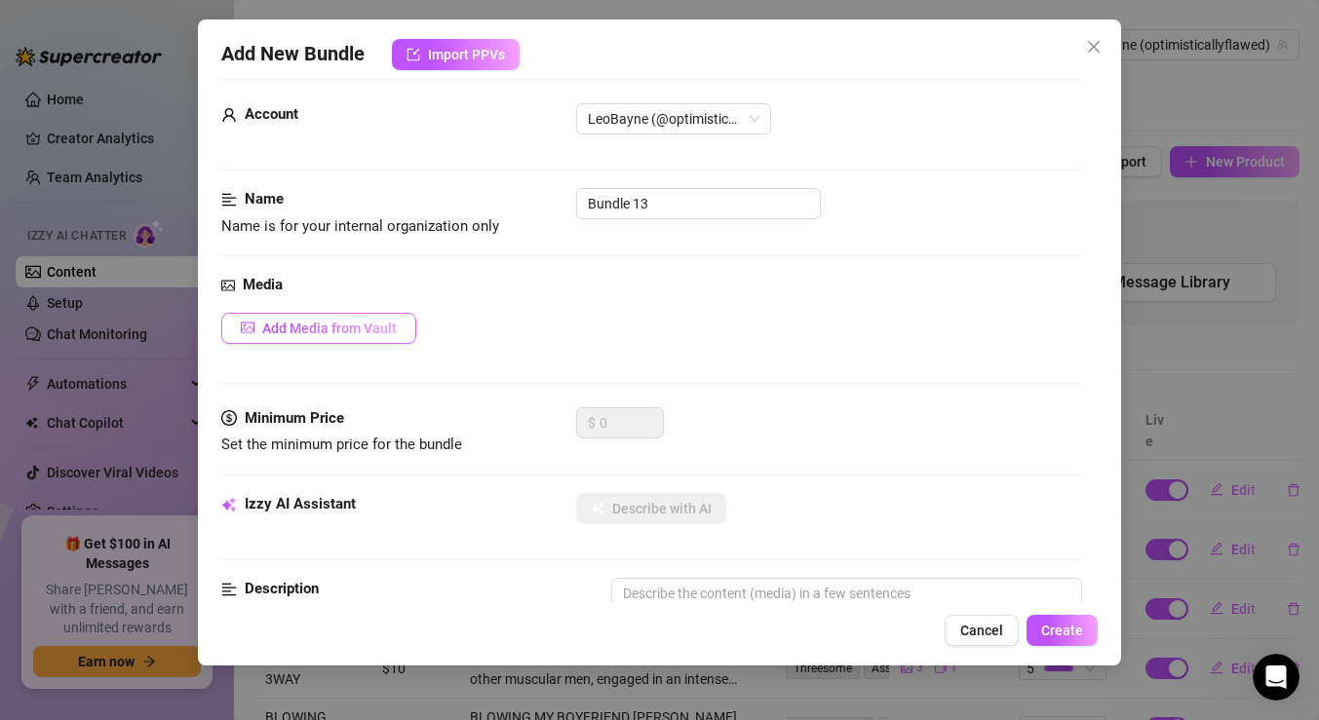
click at [327, 330] on span "Add Media from Vault" at bounding box center [329, 329] width 135 height 16
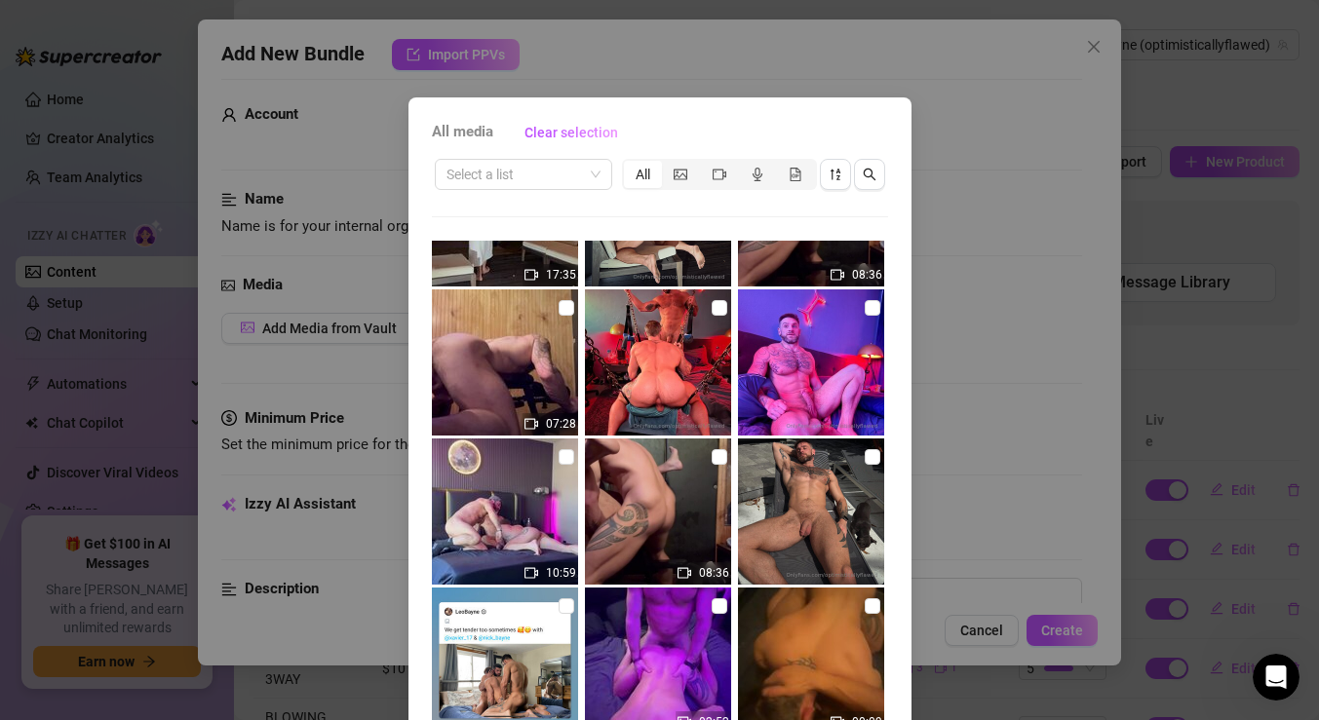
scroll to position [560, 0]
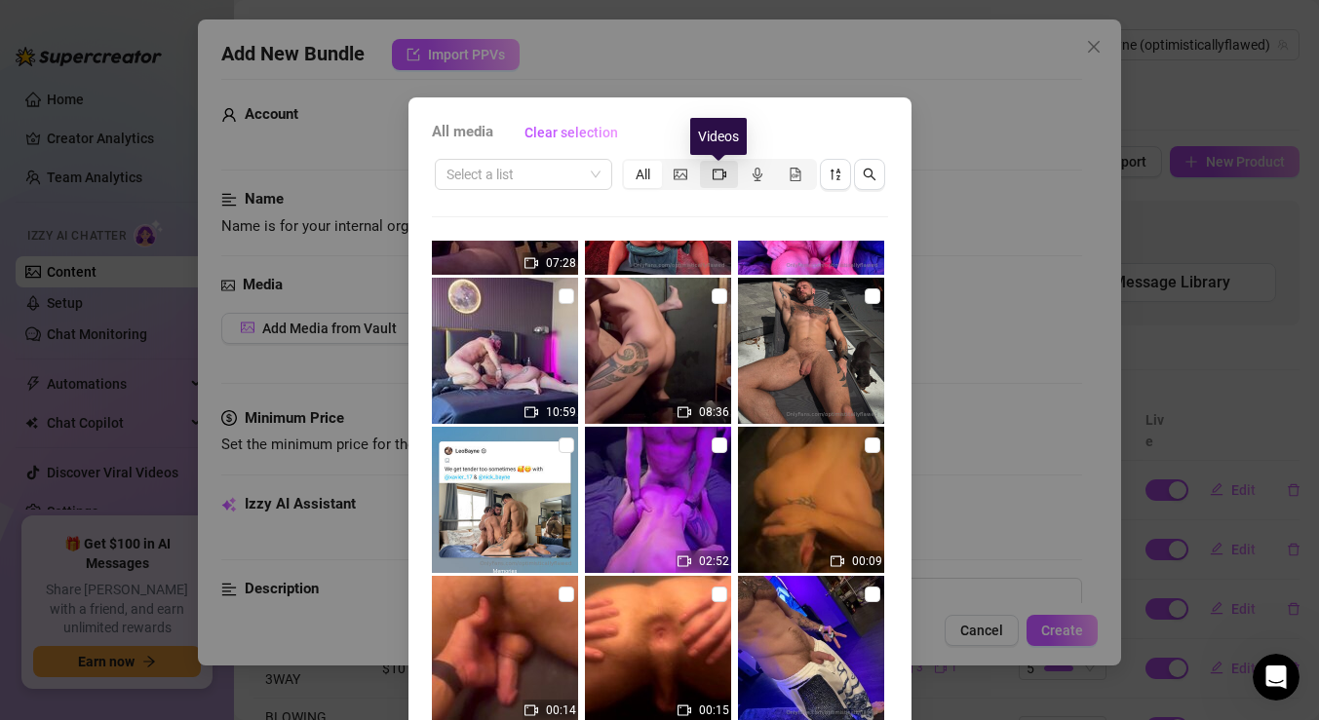
click at [714, 173] on icon "video-camera" at bounding box center [720, 175] width 14 height 14
click at [705, 164] on input "segmented control" at bounding box center [705, 164] width 0 height 0
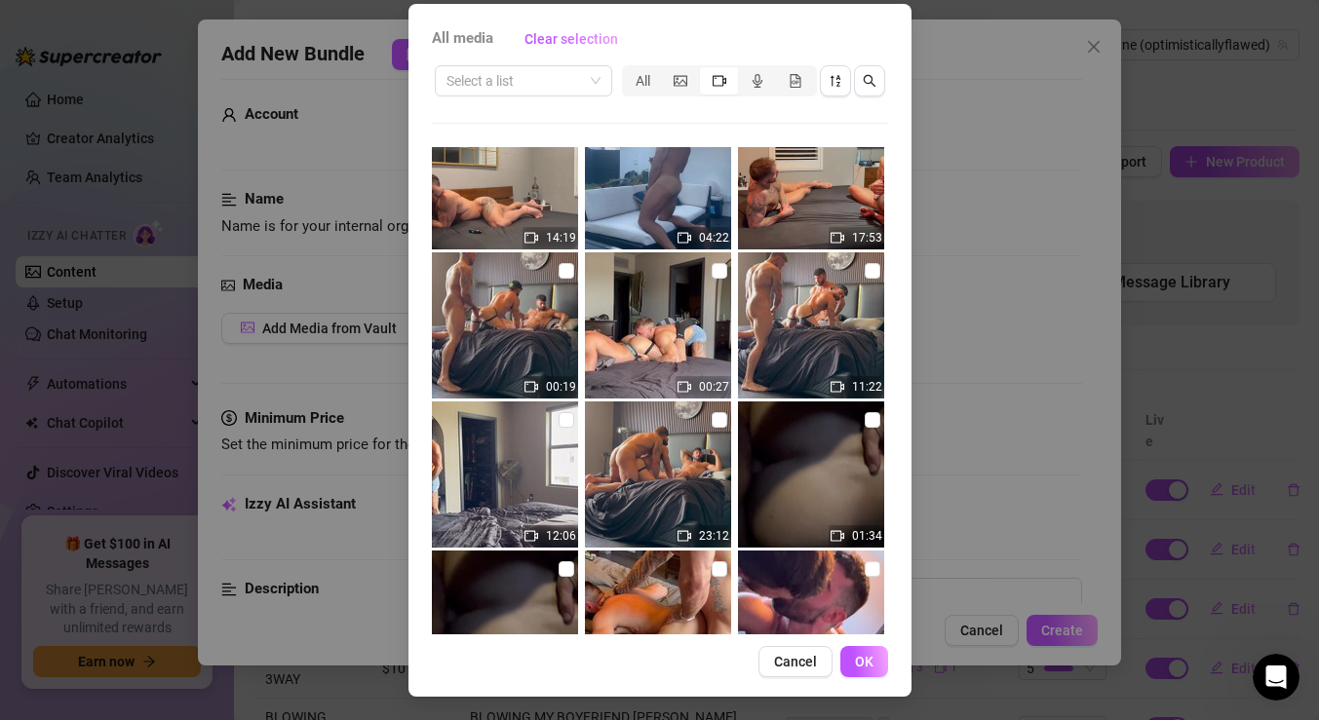
scroll to position [1319, 0]
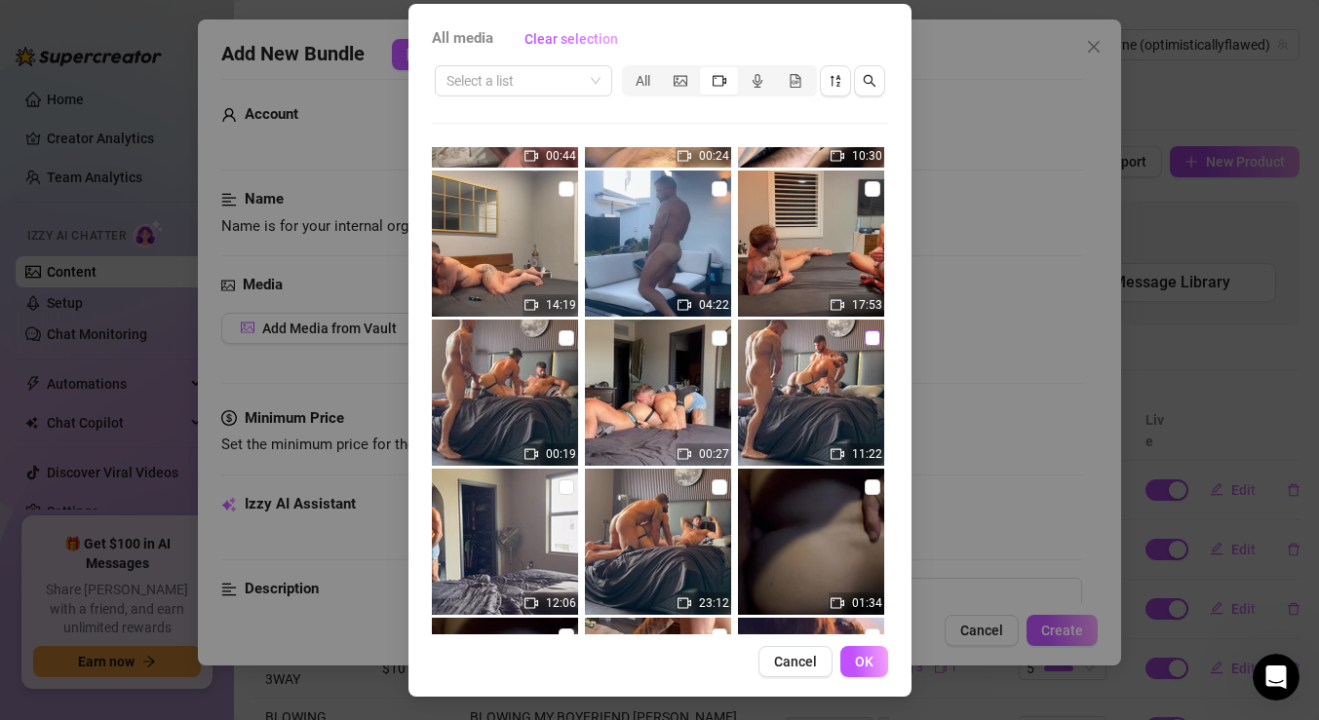
click at [867, 337] on input "checkbox" at bounding box center [873, 338] width 16 height 16
click at [864, 668] on span "OK" at bounding box center [864, 662] width 19 height 16
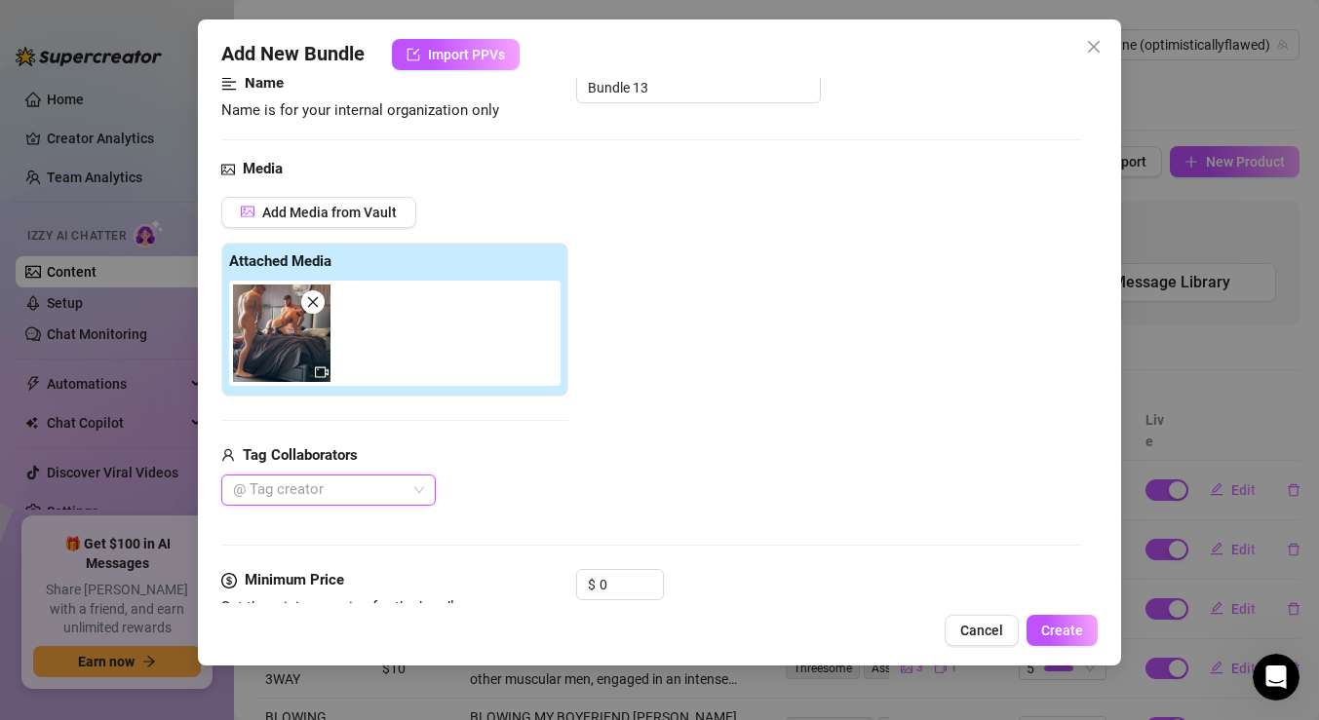
scroll to position [173, 0]
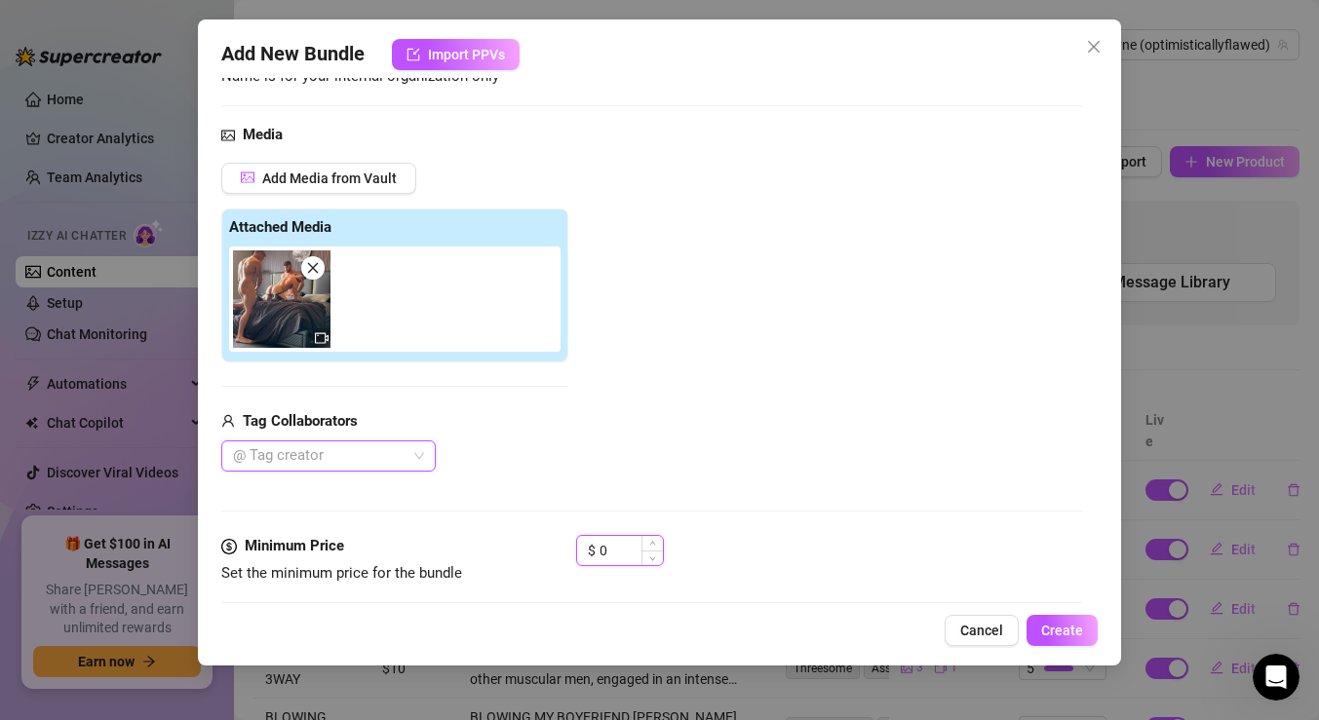
click at [615, 559] on input "0" at bounding box center [631, 550] width 63 height 29
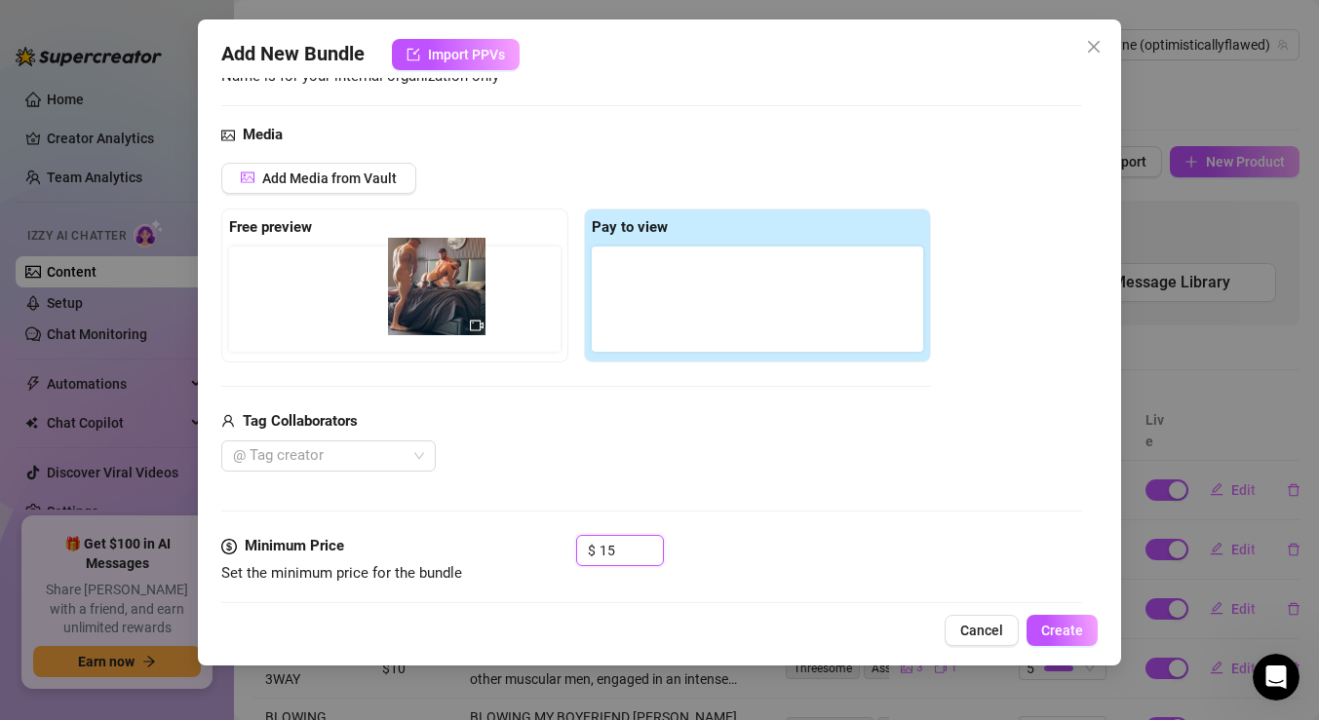
drag, startPoint x: 643, startPoint y: 303, endPoint x: 419, endPoint y: 291, distance: 224.5
click at [419, 291] on div "Free preview Pay to view" at bounding box center [576, 286] width 710 height 154
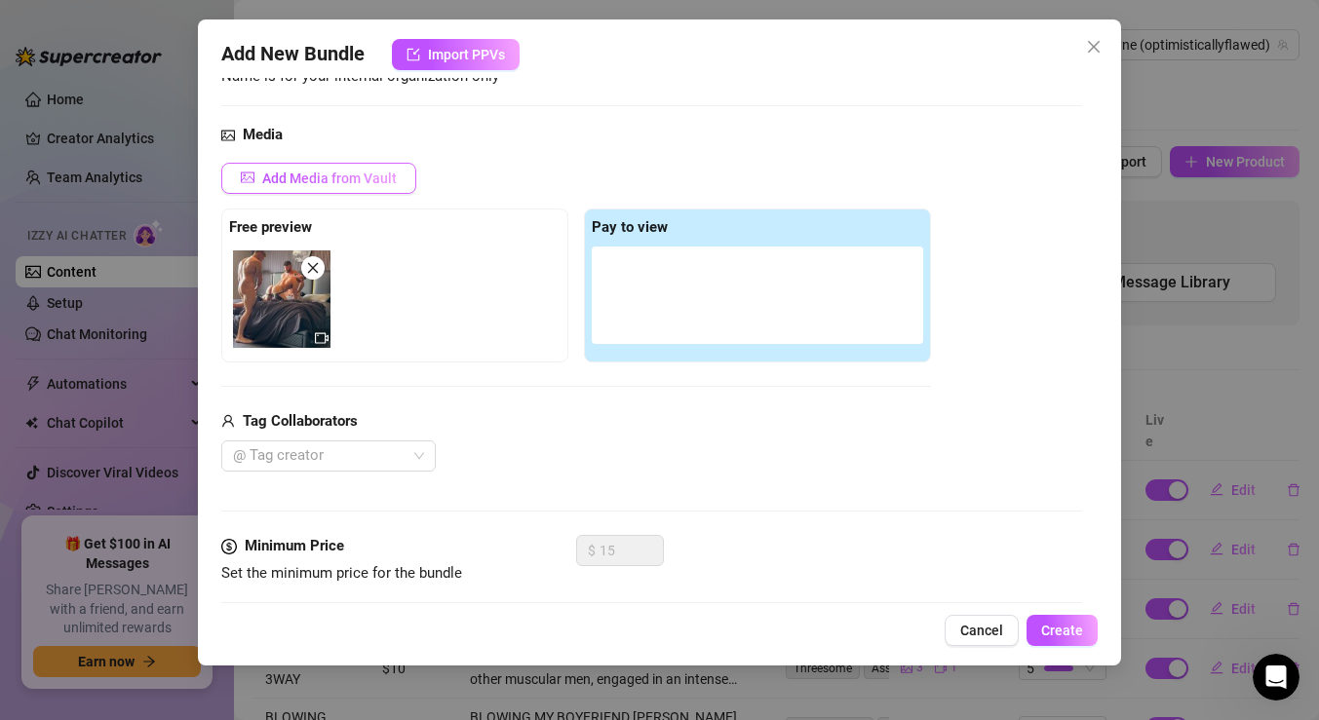
click at [337, 187] on button "Add Media from Vault" at bounding box center [318, 178] width 195 height 31
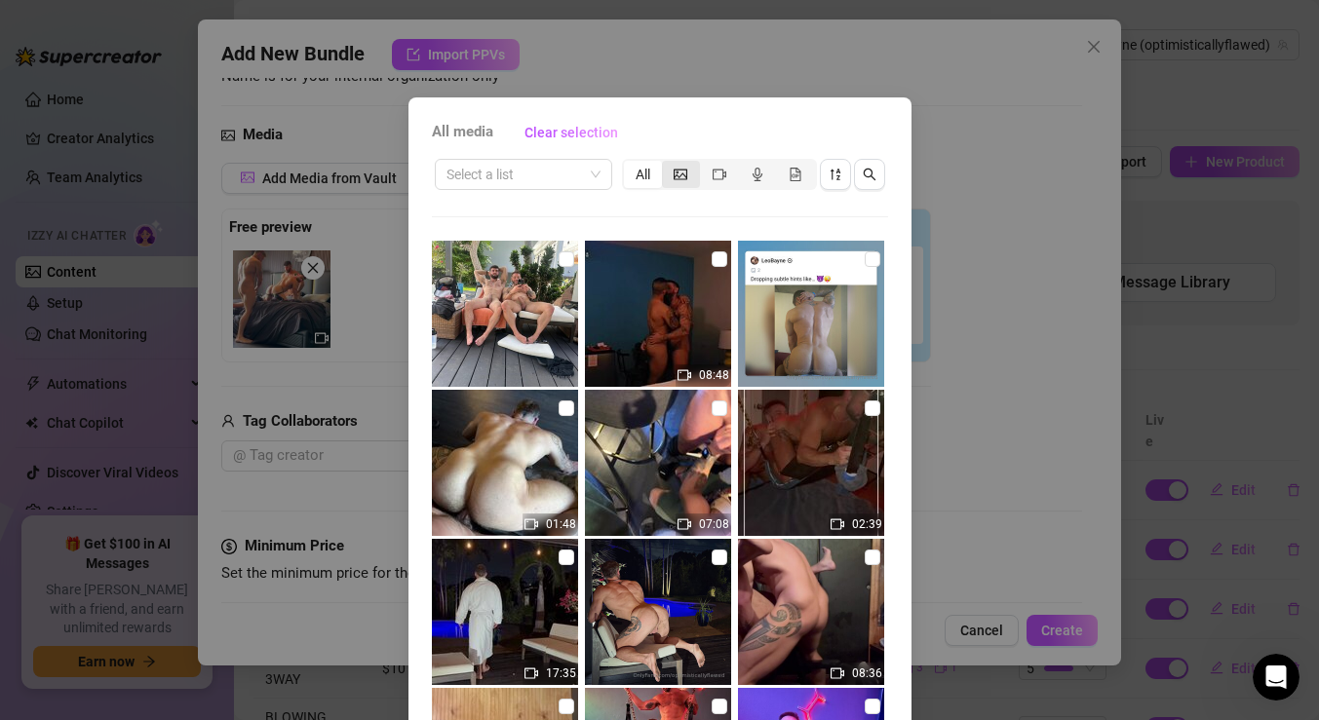
click at [682, 162] on div "segmented control" at bounding box center [681, 174] width 38 height 27
click at [667, 164] on input "segmented control" at bounding box center [667, 164] width 0 height 0
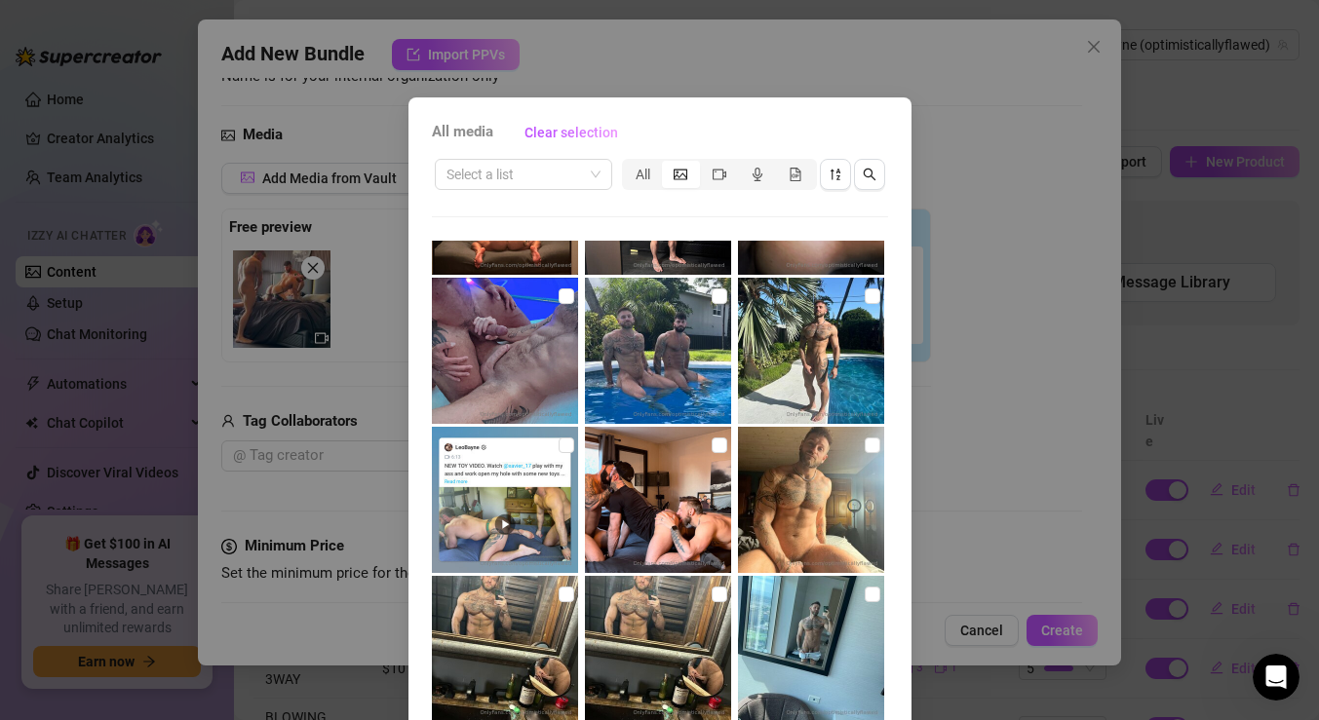
scroll to position [1902, 0]
click at [711, 177] on div "segmented control" at bounding box center [719, 174] width 38 height 27
click at [705, 164] on input "segmented control" at bounding box center [705, 164] width 0 height 0
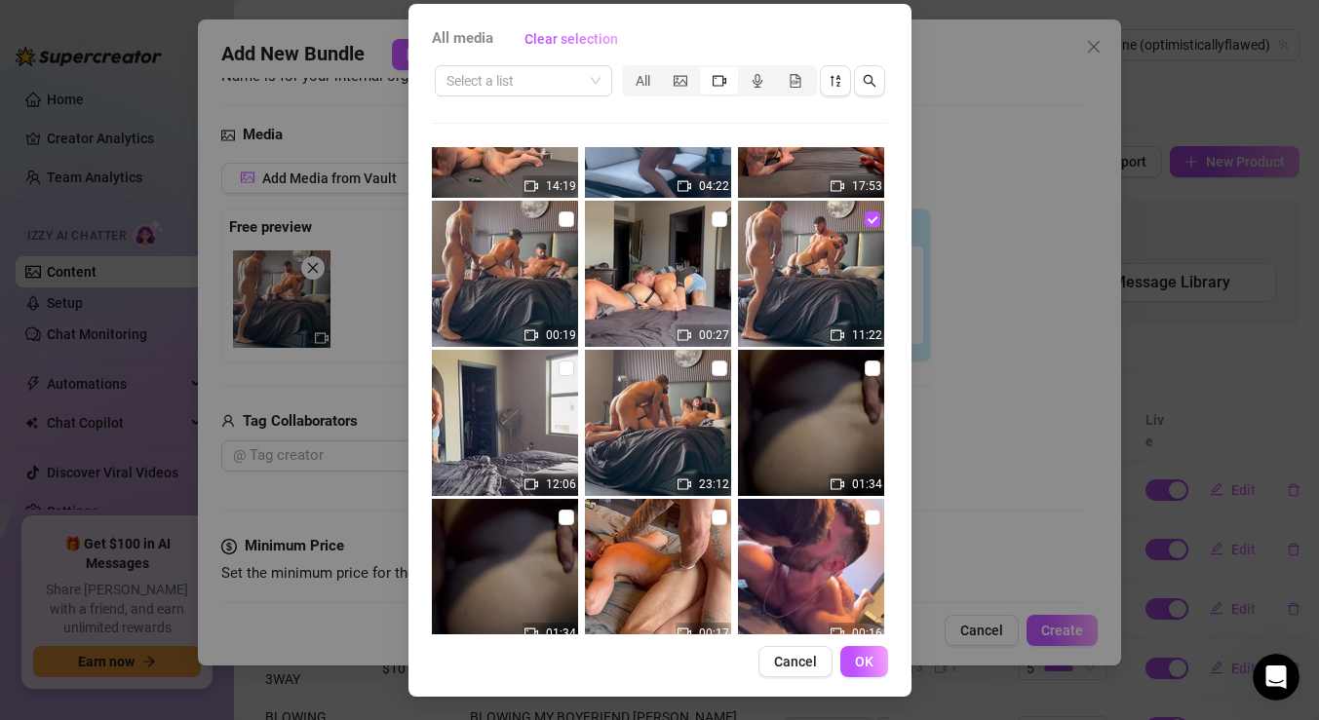
scroll to position [1377, 0]
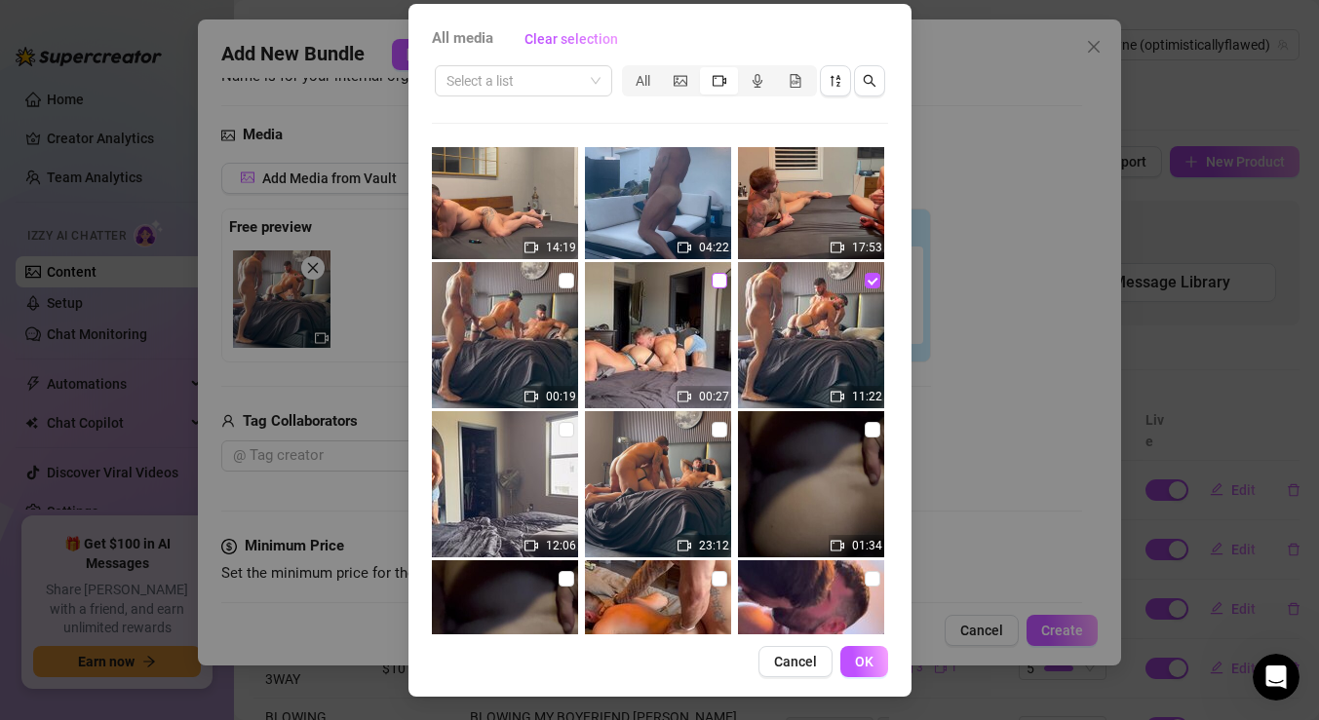
click at [718, 280] on input "checkbox" at bounding box center [720, 281] width 16 height 16
click at [569, 284] on input "checkbox" at bounding box center [567, 281] width 16 height 16
click at [873, 665] on button "OK" at bounding box center [864, 661] width 48 height 31
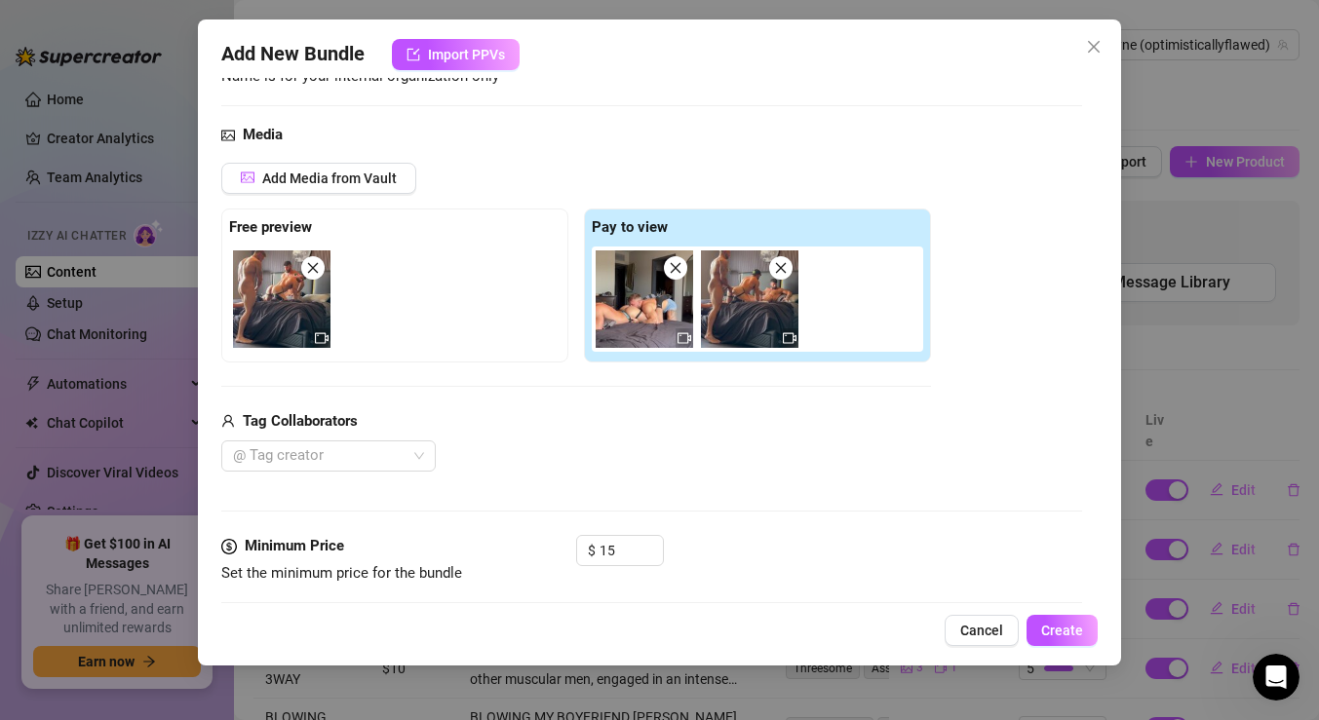
click at [643, 329] on img at bounding box center [644, 299] width 97 height 97
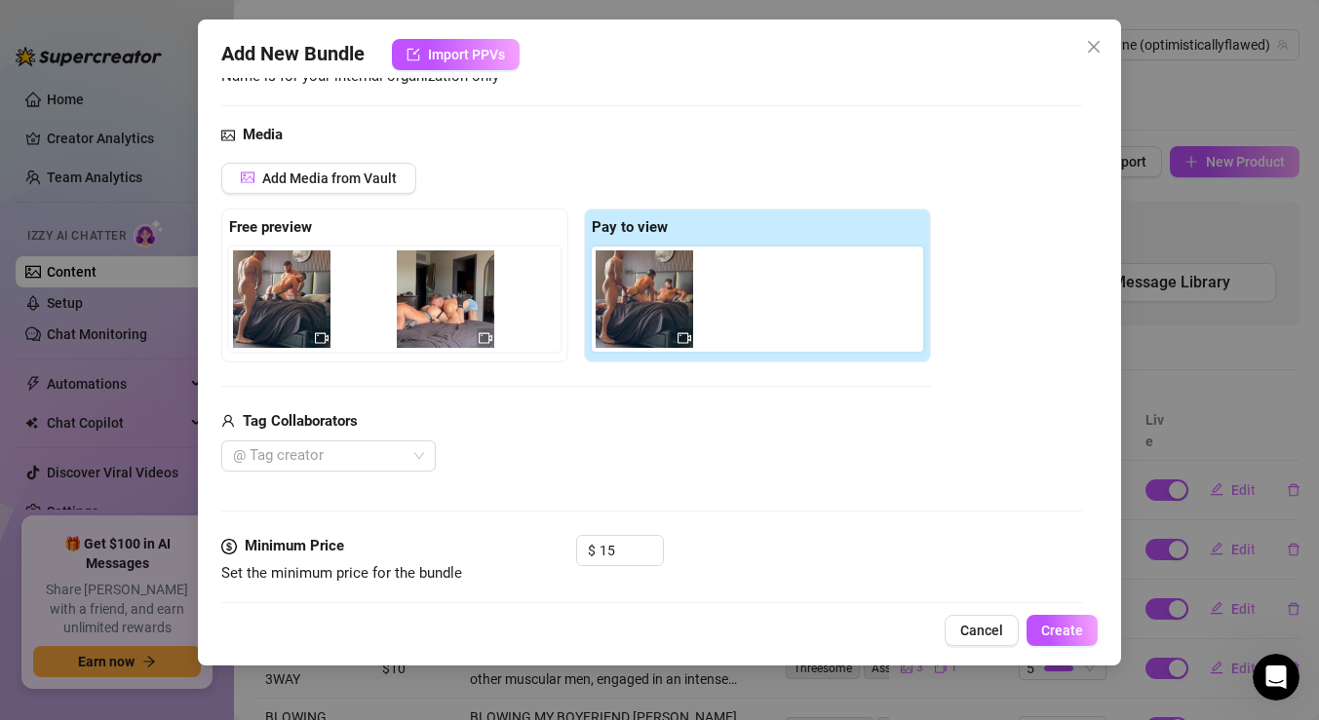
drag, startPoint x: 664, startPoint y: 316, endPoint x: 451, endPoint y: 316, distance: 212.5
click at [451, 316] on div "Free preview Pay to view" at bounding box center [576, 286] width 710 height 154
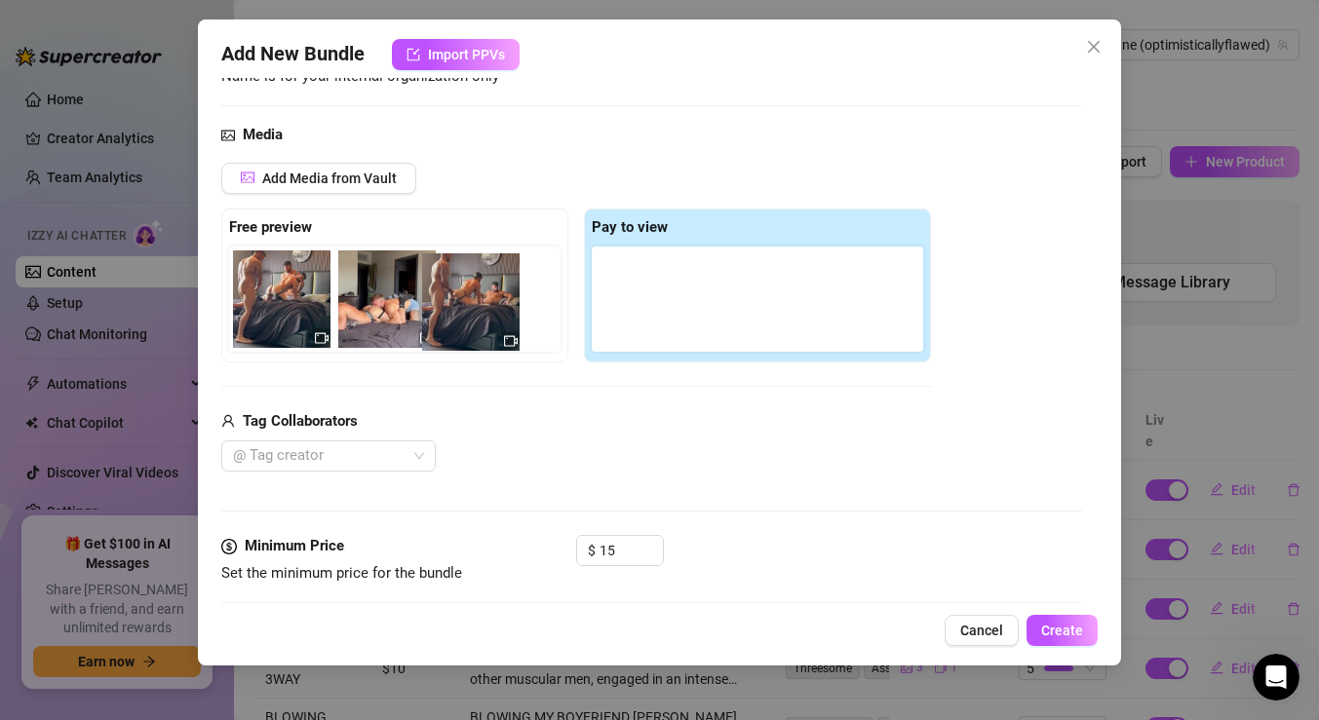
drag, startPoint x: 661, startPoint y: 310, endPoint x: 476, endPoint y: 313, distance: 185.2
click at [476, 313] on div "Free preview Pay to view" at bounding box center [576, 286] width 710 height 154
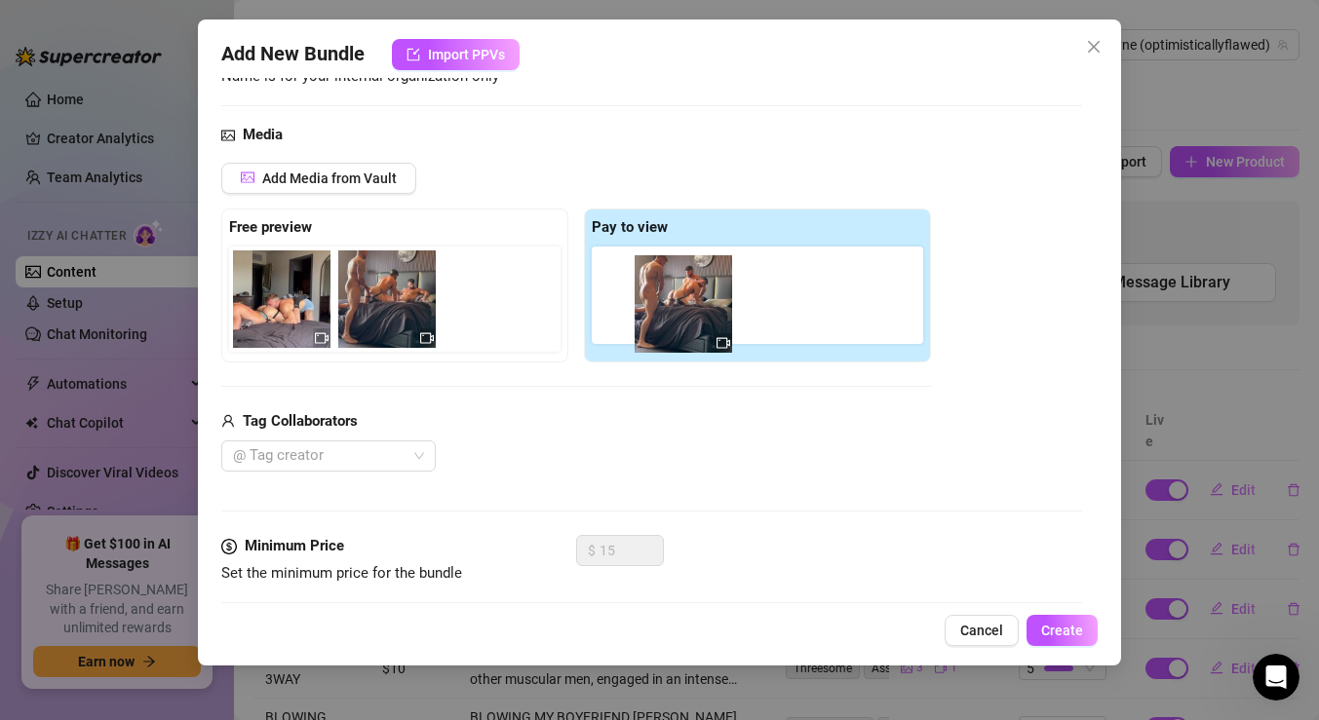
drag, startPoint x: 281, startPoint y: 311, endPoint x: 688, endPoint y: 312, distance: 407.5
click at [688, 312] on div "Free preview Pay to view" at bounding box center [576, 286] width 710 height 154
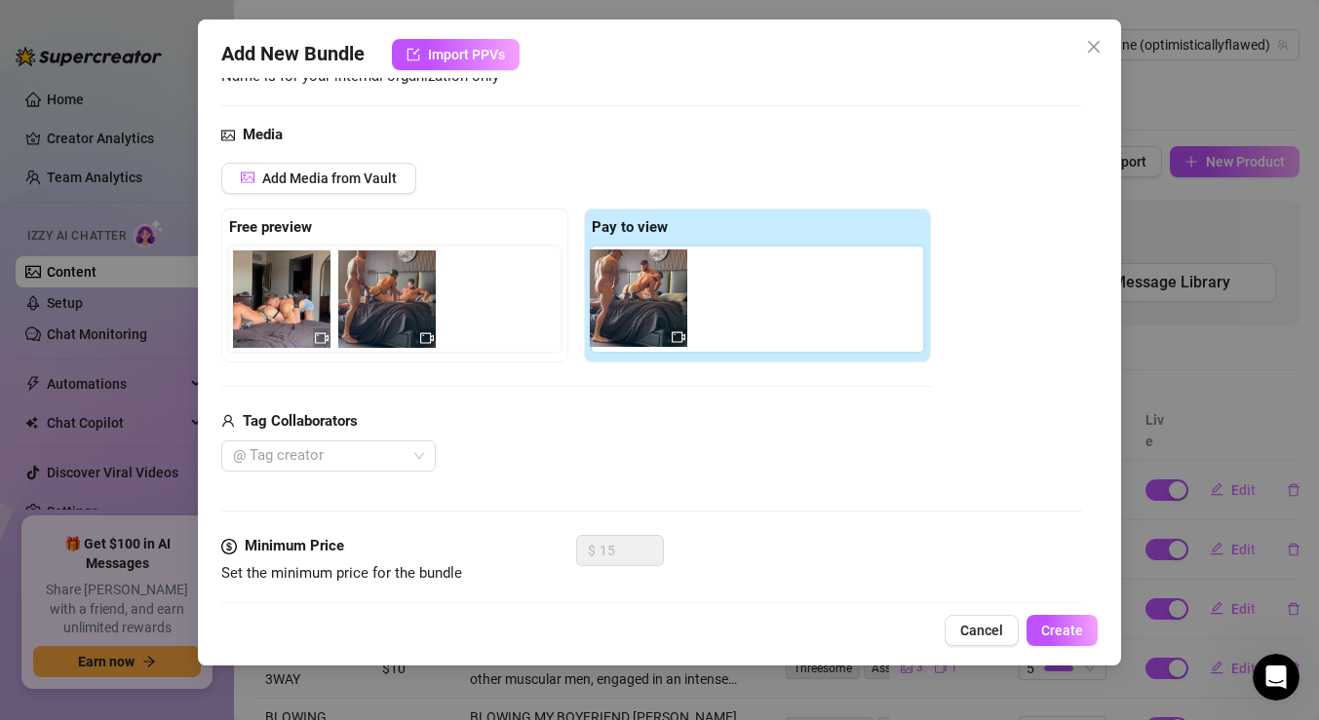
drag, startPoint x: 307, startPoint y: 293, endPoint x: 680, endPoint y: 291, distance: 373.4
click at [680, 291] on div "Free preview Pay to view" at bounding box center [576, 286] width 710 height 154
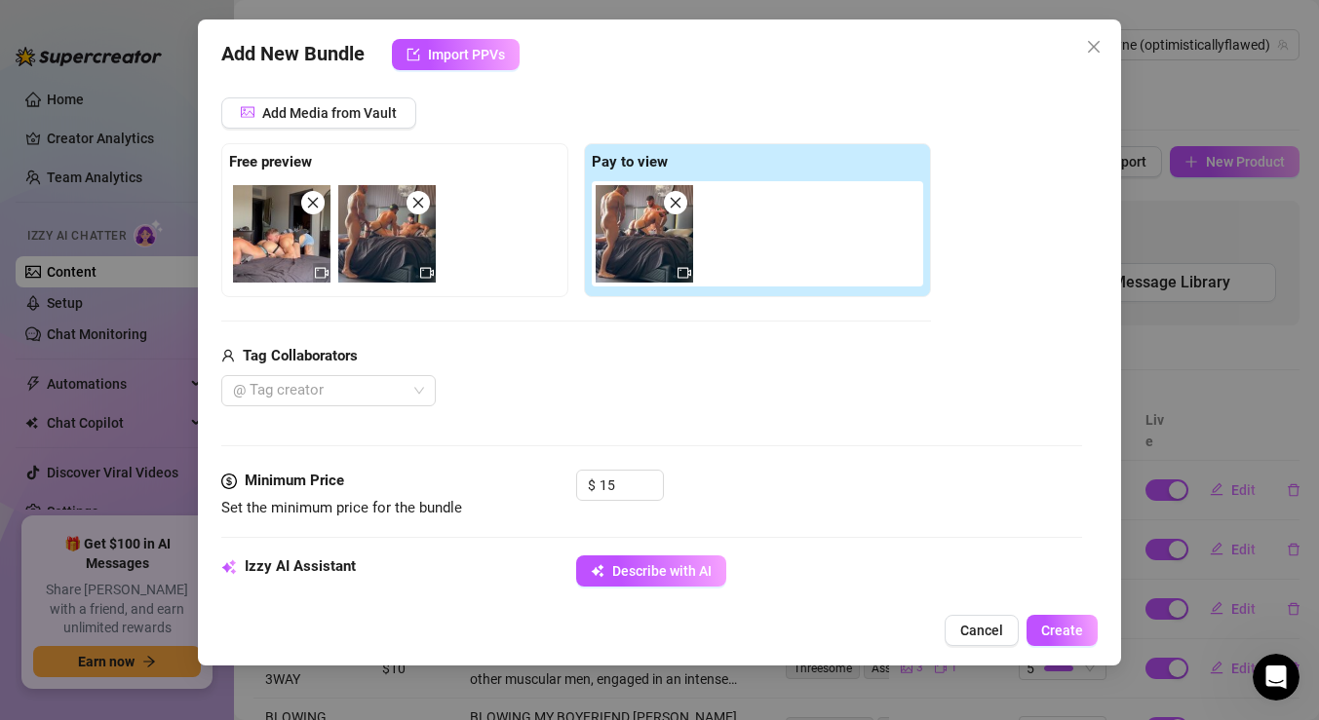
scroll to position [249, 0]
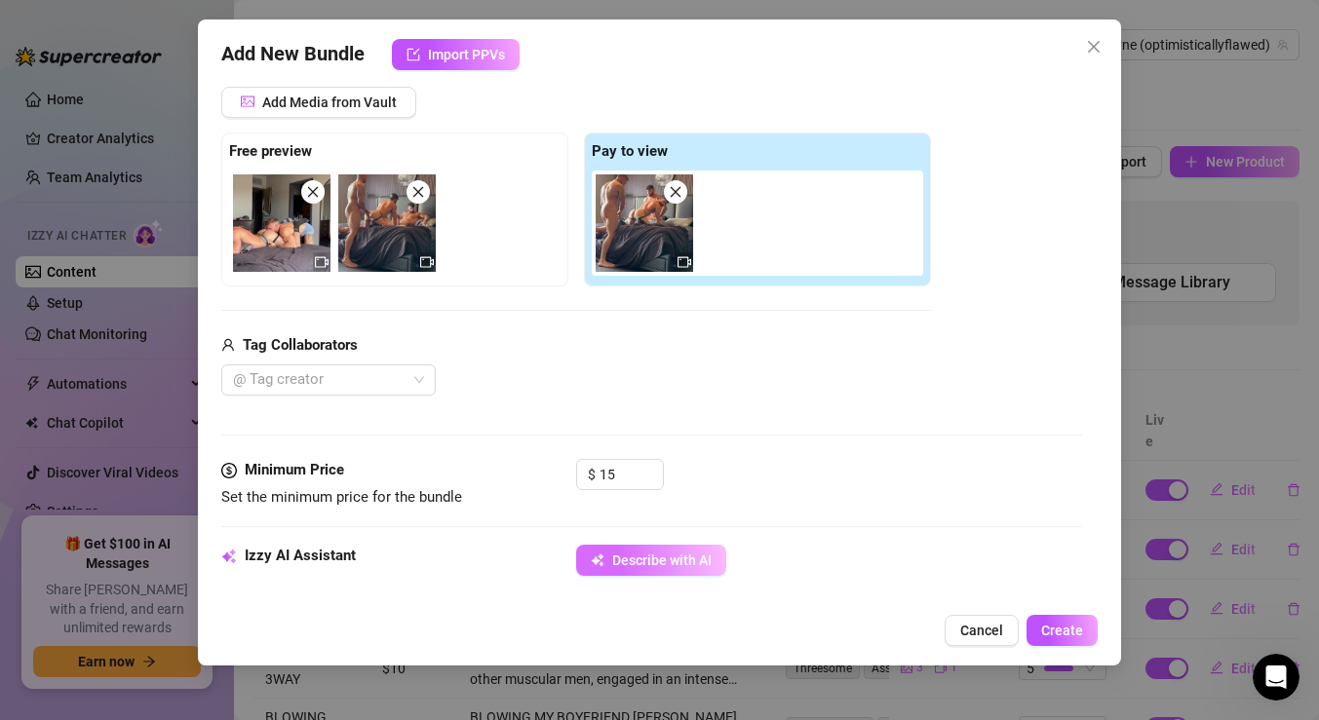
click at [649, 559] on span "Describe with AI" at bounding box center [661, 561] width 99 height 16
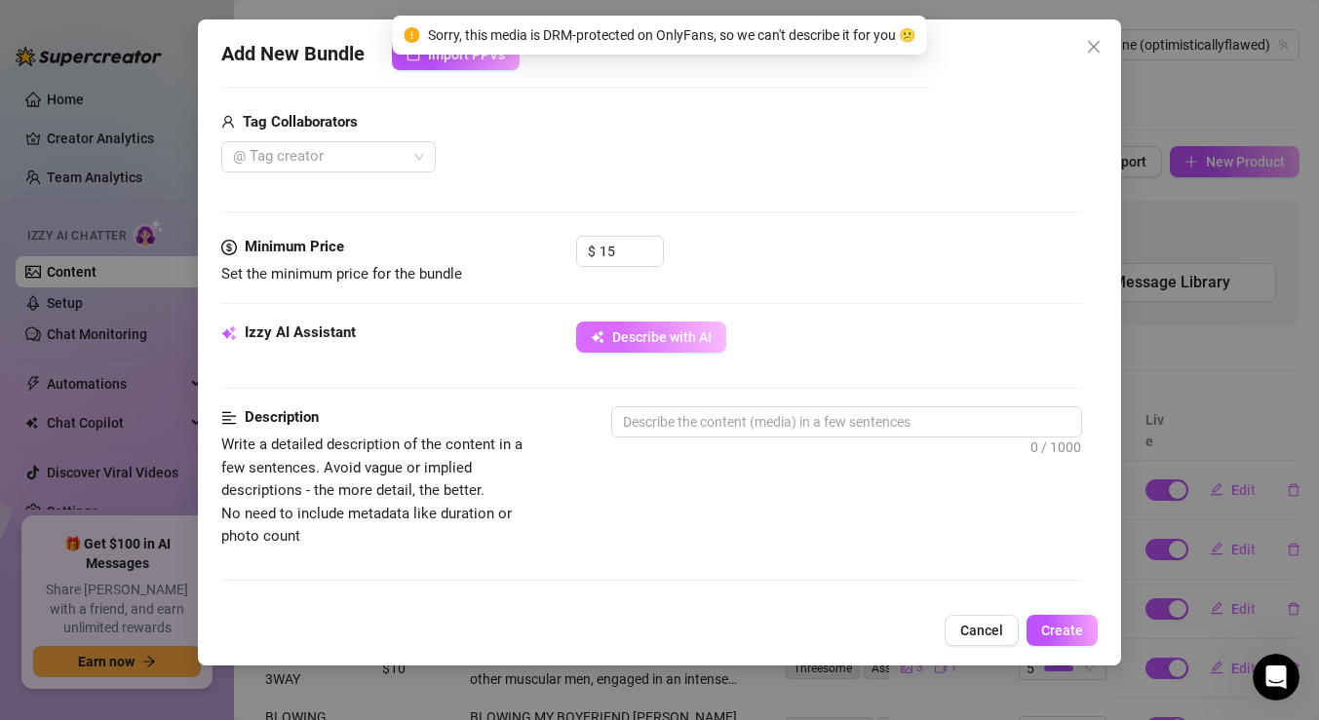
scroll to position [474, 0]
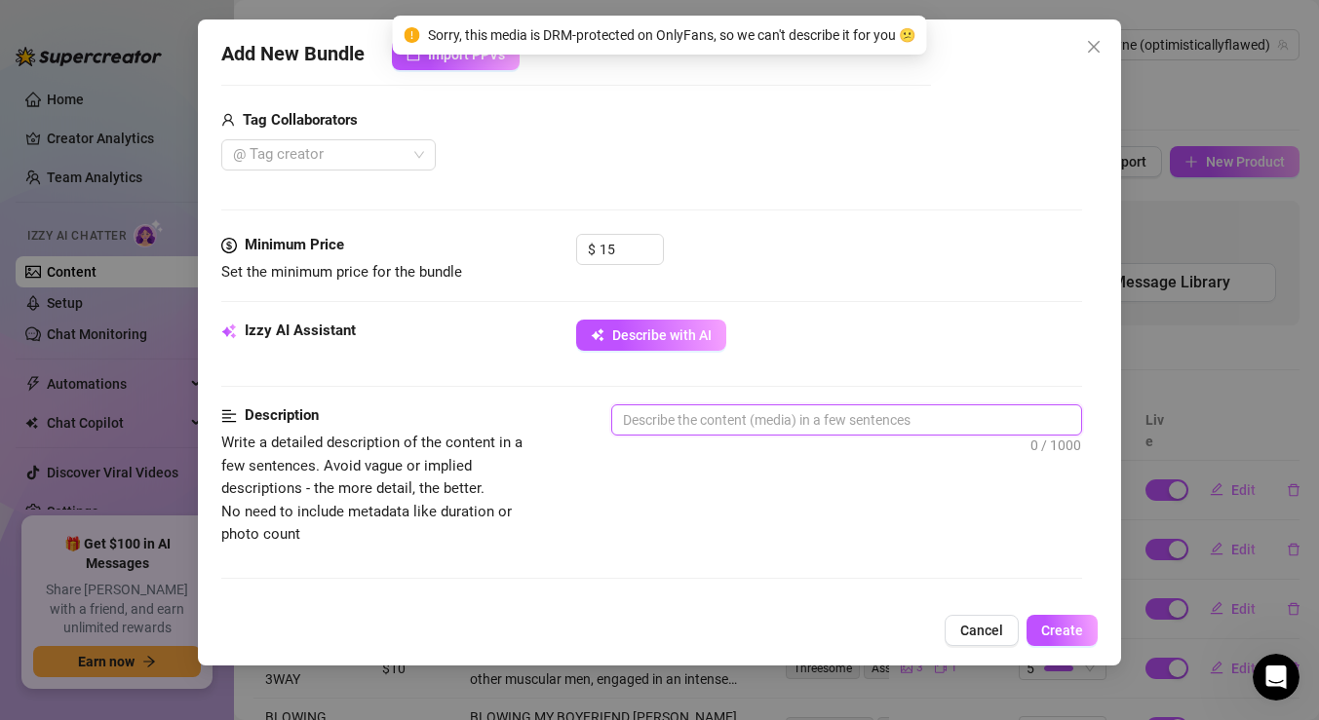
click at [683, 413] on textarea at bounding box center [846, 420] width 469 height 29
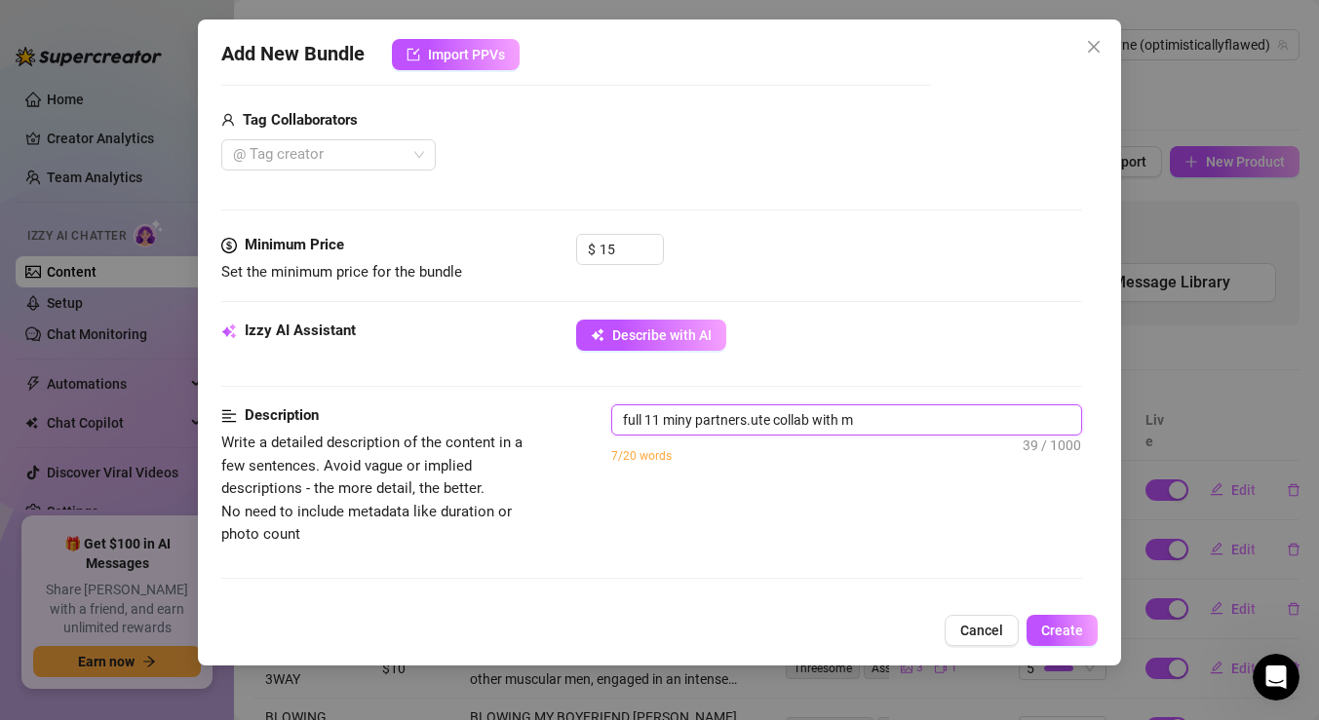
drag, startPoint x: 755, startPoint y: 422, endPoint x: 1242, endPoint y: 368, distance: 490.5
click at [1233, 371] on div "Add New Bundle Import PPVs Account LeoBayne (@optimisticallyflawed) Name Name i…" at bounding box center [659, 360] width 1319 height 720
click at [936, 434] on span "te collab with m 16 / 1000" at bounding box center [846, 420] width 471 height 31
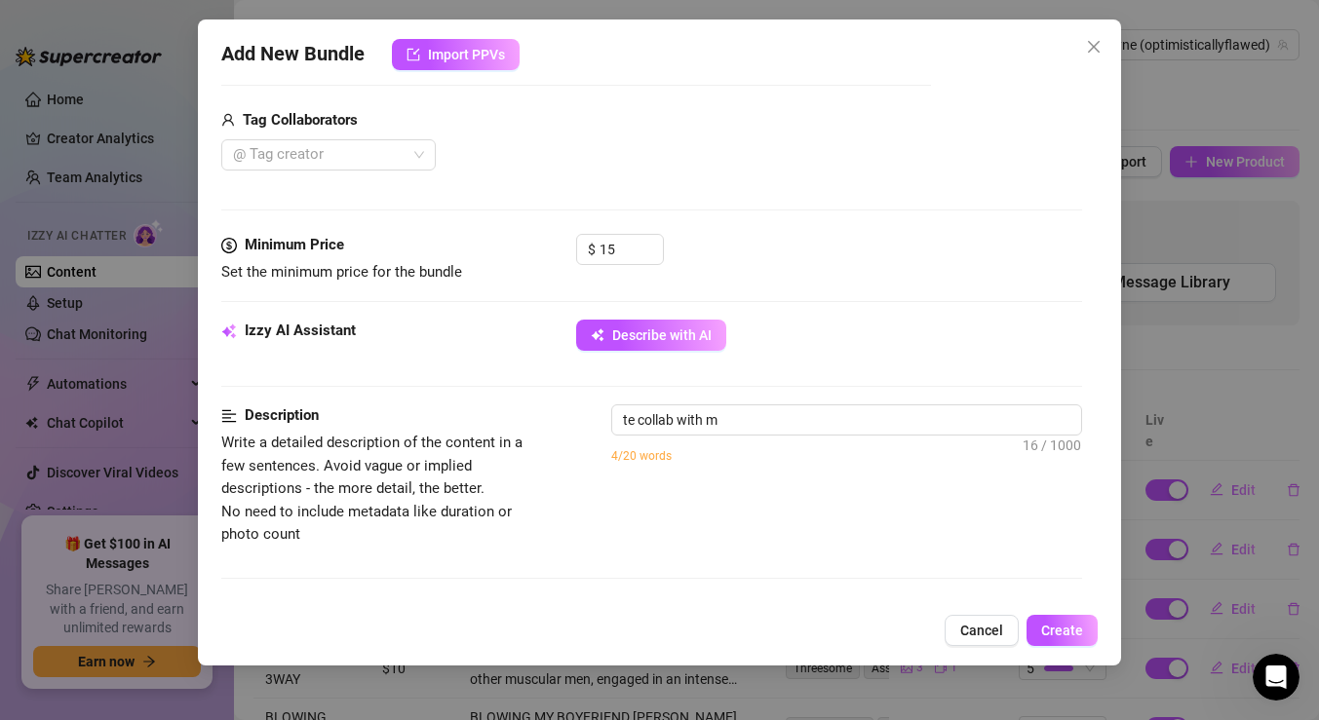
click at [919, 436] on div "te collab with m 16 / 1000 4/20 words" at bounding box center [846, 447] width 471 height 84
drag, startPoint x: 901, startPoint y: 419, endPoint x: 288, endPoint y: 347, distance: 617.4
click at [292, 347] on form "Account LeoBayne (@optimisticallyflawed) Name Name is for your internal organiz…" at bounding box center [651, 460] width 861 height 1665
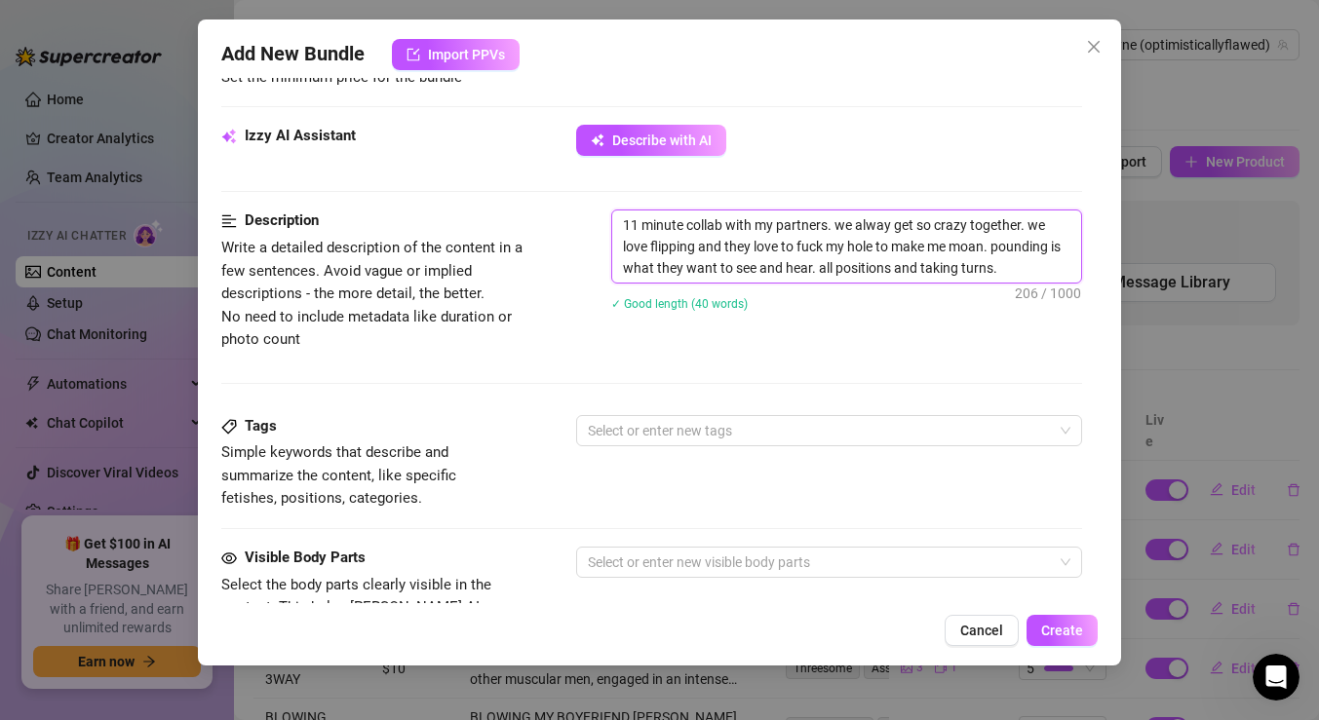
scroll to position [716, 0]
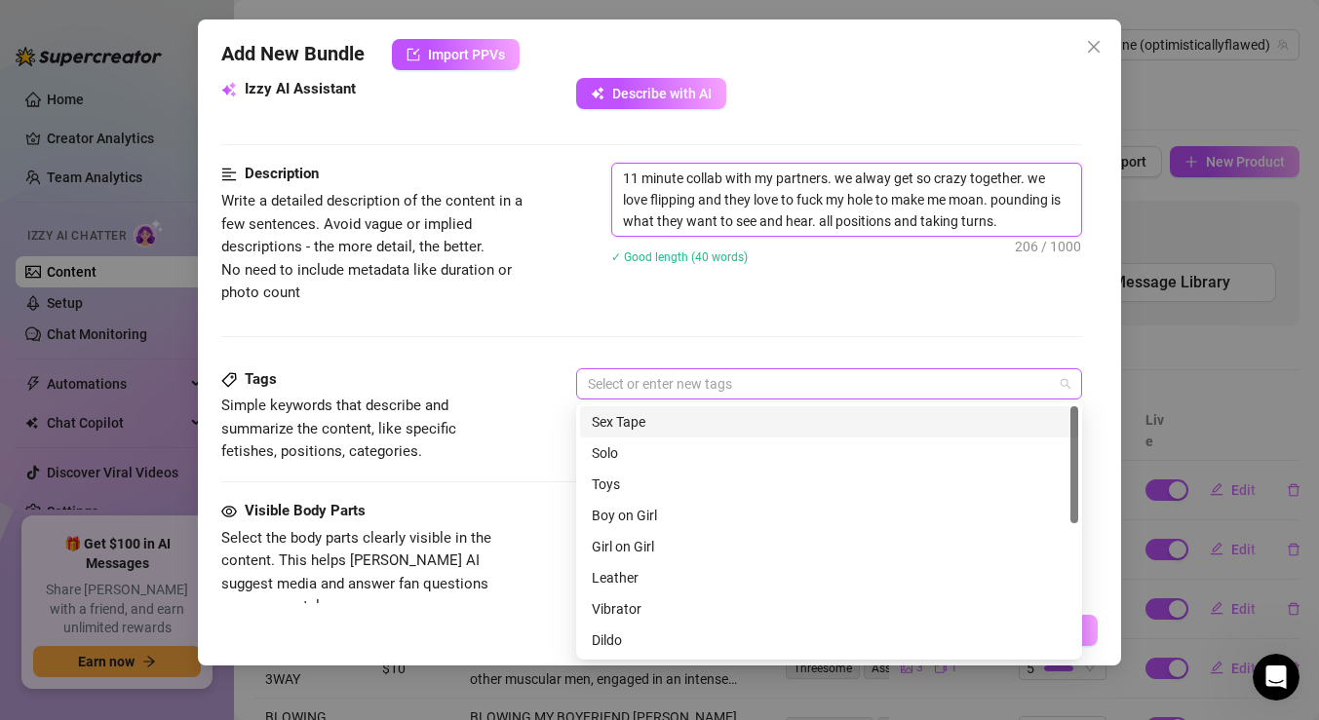
click at [642, 380] on div at bounding box center [819, 383] width 478 height 27
click at [652, 414] on div "Sex Tape" at bounding box center [829, 421] width 475 height 21
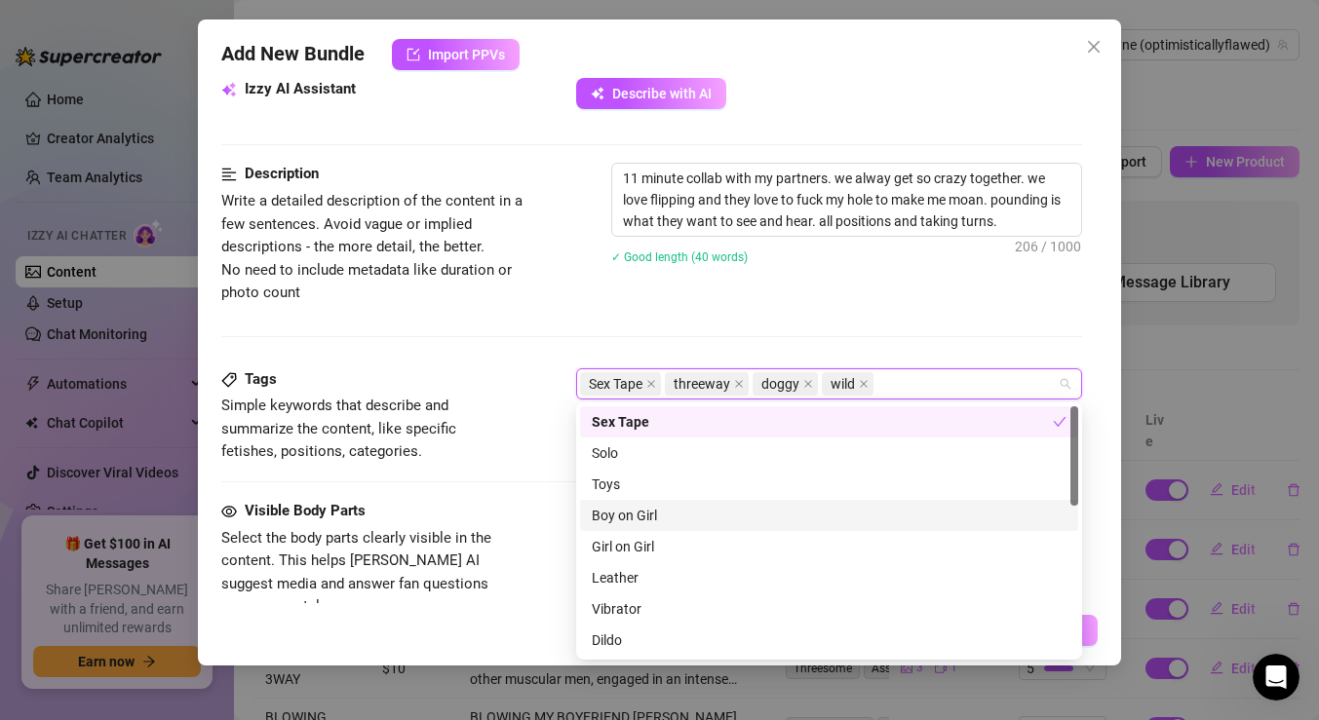
click at [516, 498] on div "Tags Simple keywords that describe and summarize the content, like specific fet…" at bounding box center [651, 434] width 861 height 132
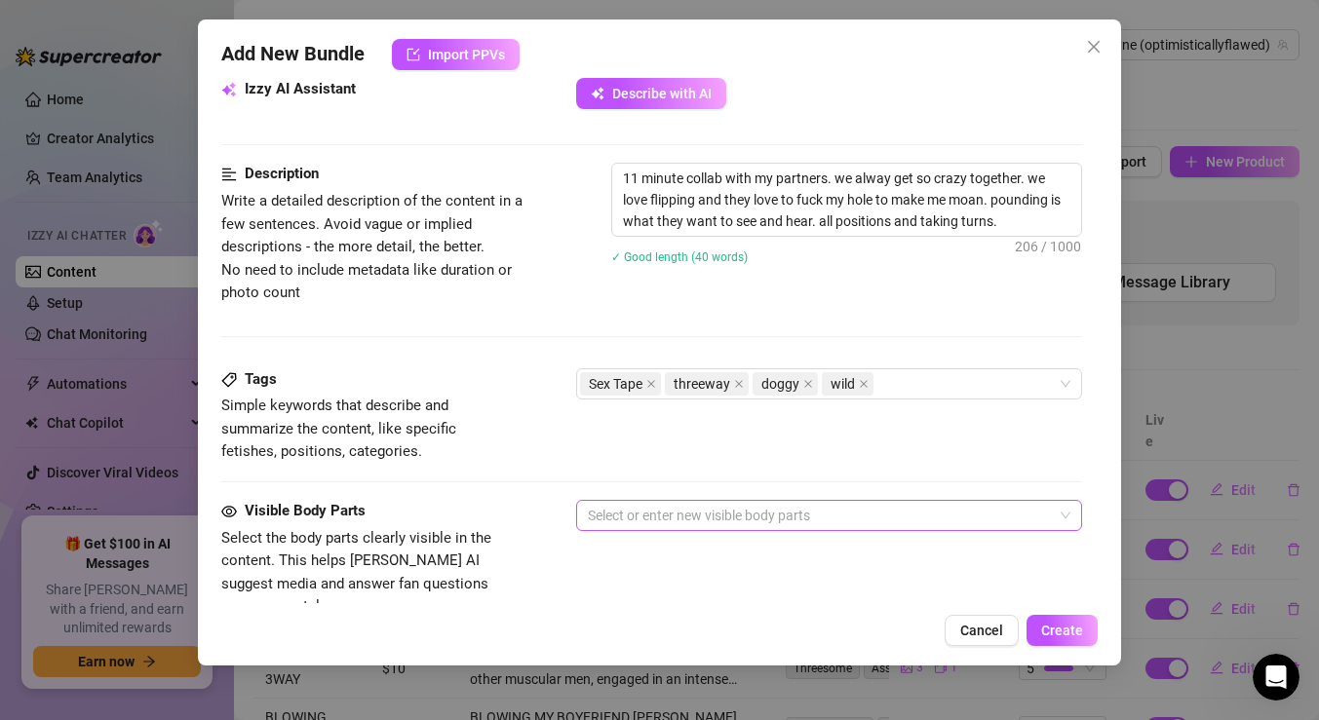
click at [676, 528] on div "Select or enter new visible body parts" at bounding box center [829, 515] width 506 height 31
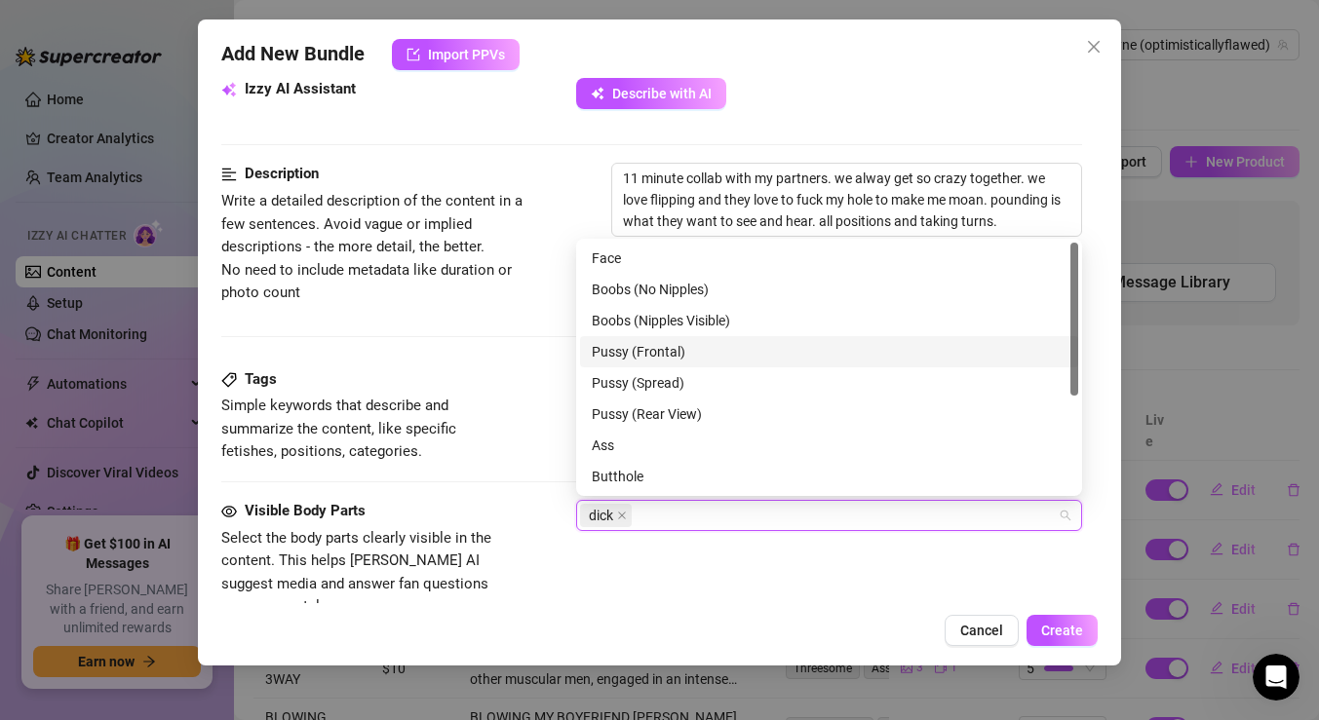
click at [684, 349] on div "Pussy (Frontal)" at bounding box center [829, 351] width 475 height 21
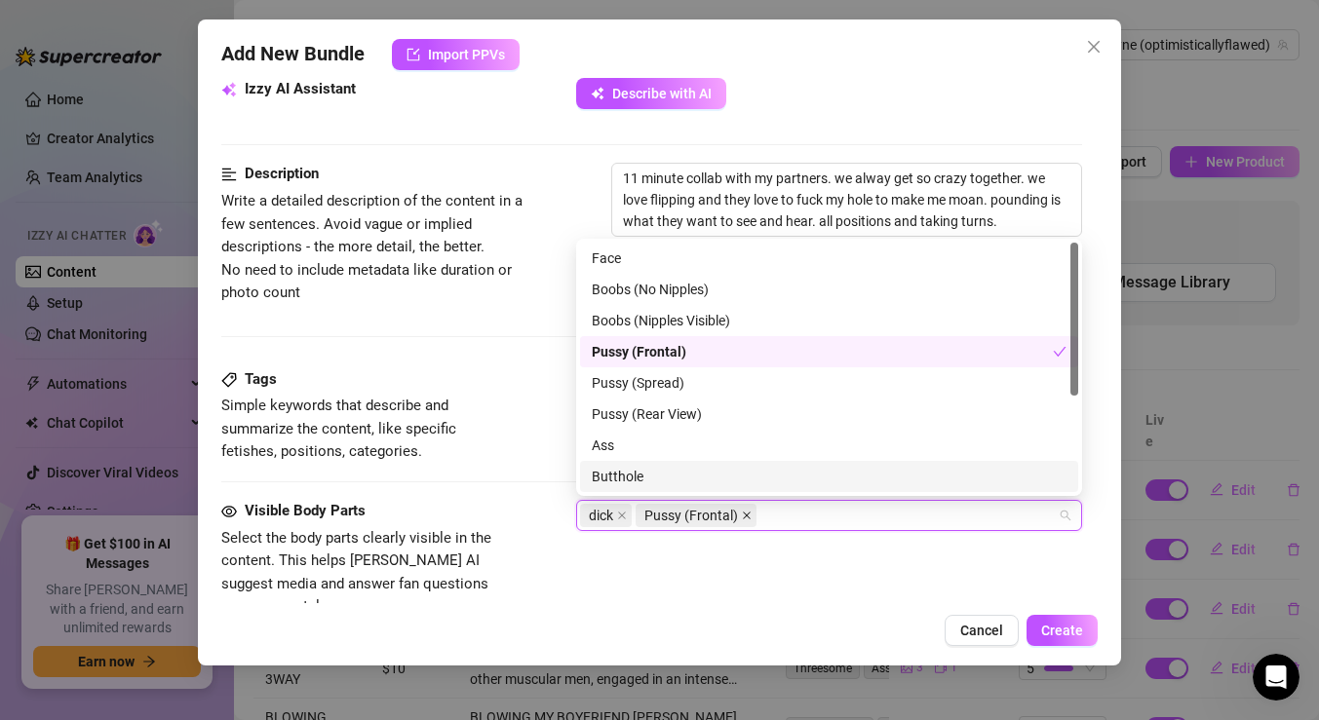
click at [743, 516] on icon "close" at bounding box center [747, 516] width 10 height 10
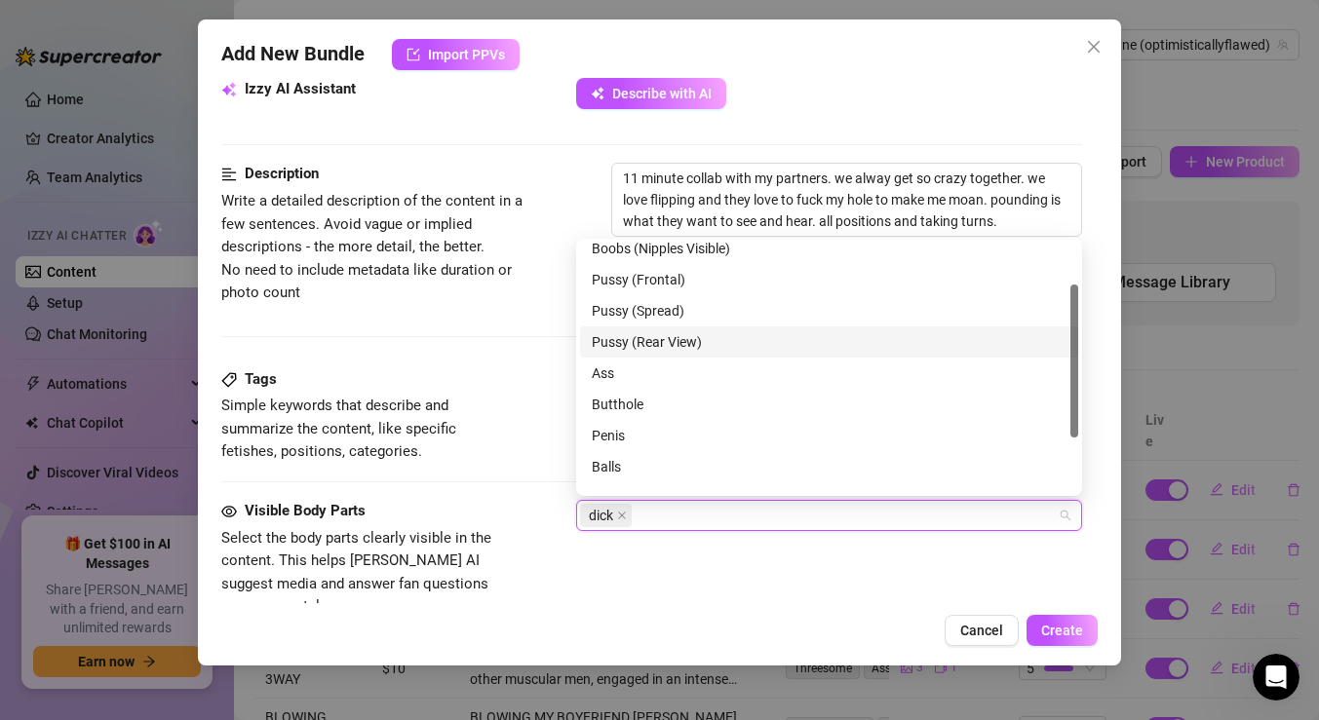
scroll to position [73, 0]
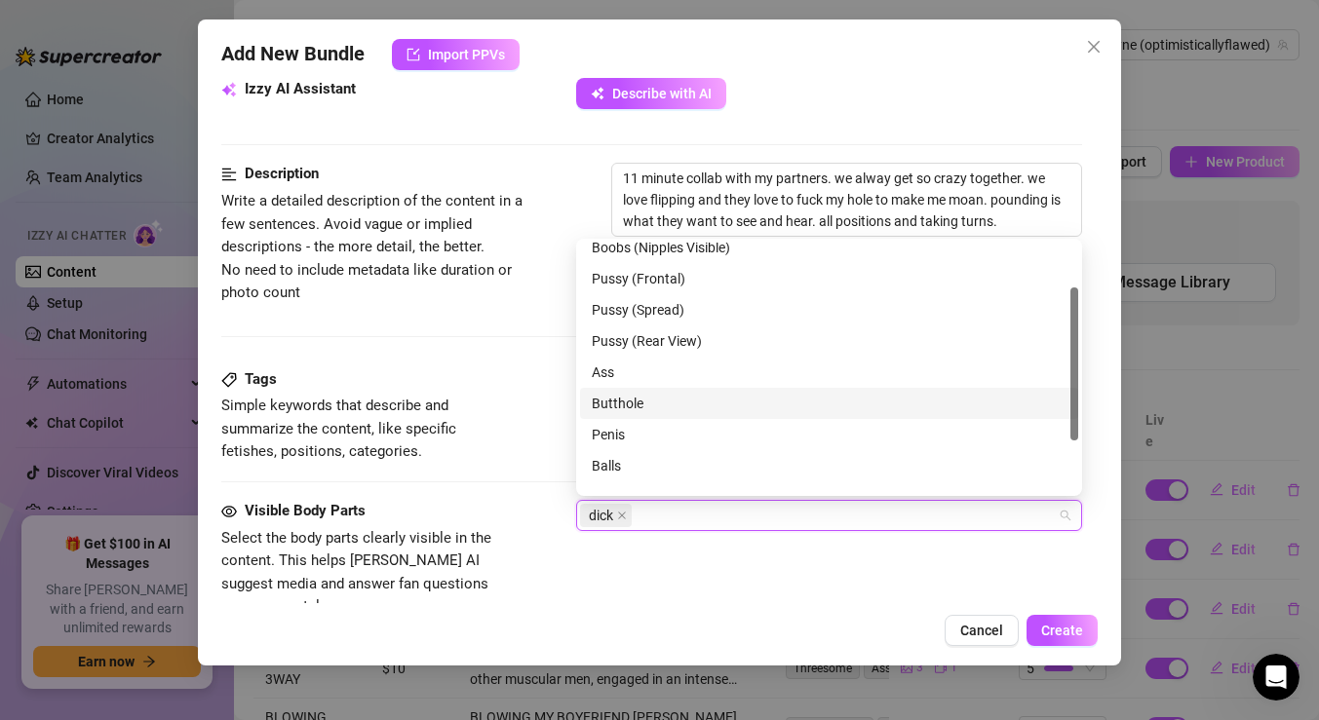
click at [680, 388] on div "Butthole" at bounding box center [829, 403] width 498 height 31
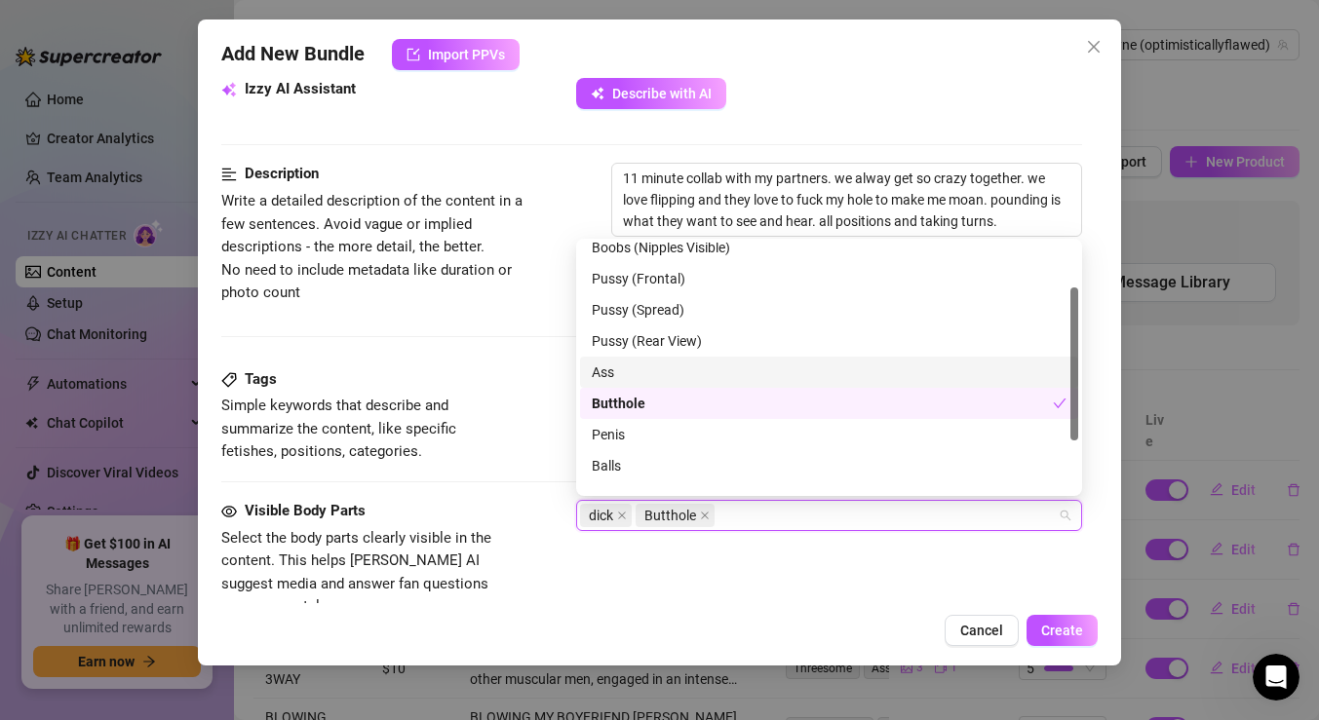
click at [679, 368] on div "Ass" at bounding box center [829, 372] width 475 height 21
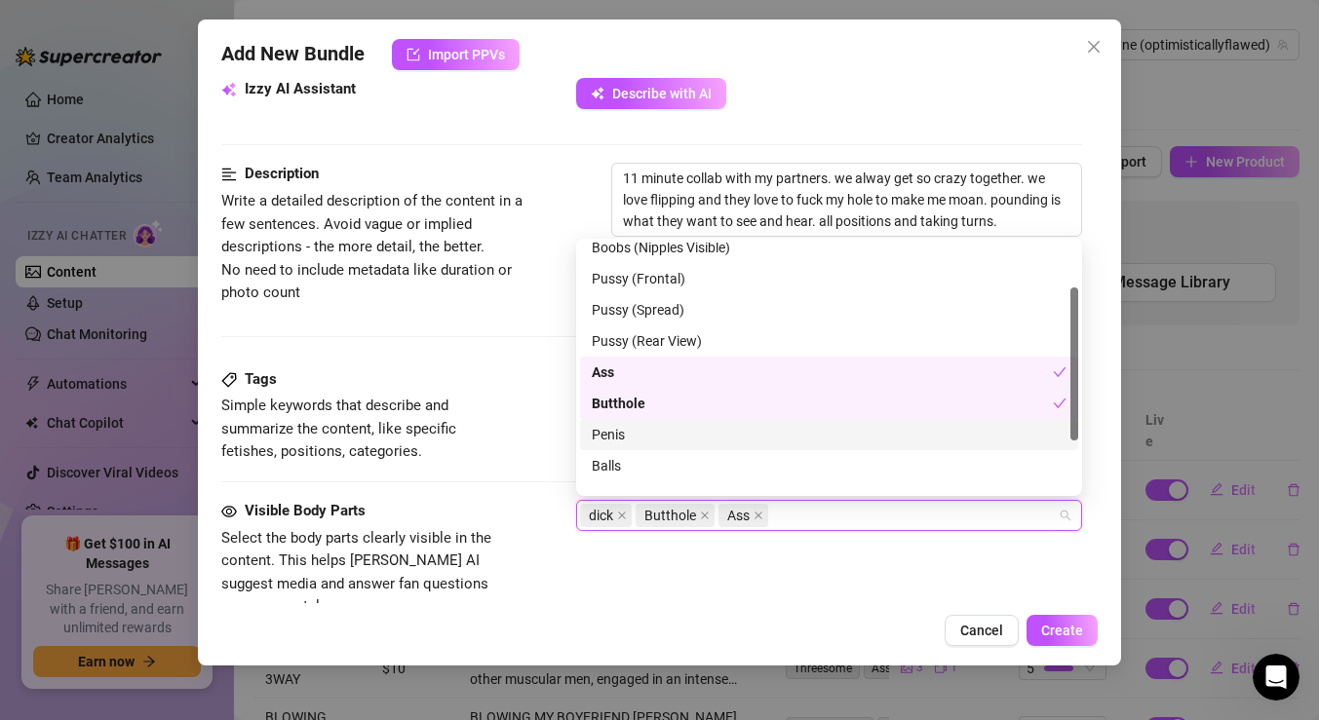
click at [667, 432] on div "Penis" at bounding box center [829, 434] width 475 height 21
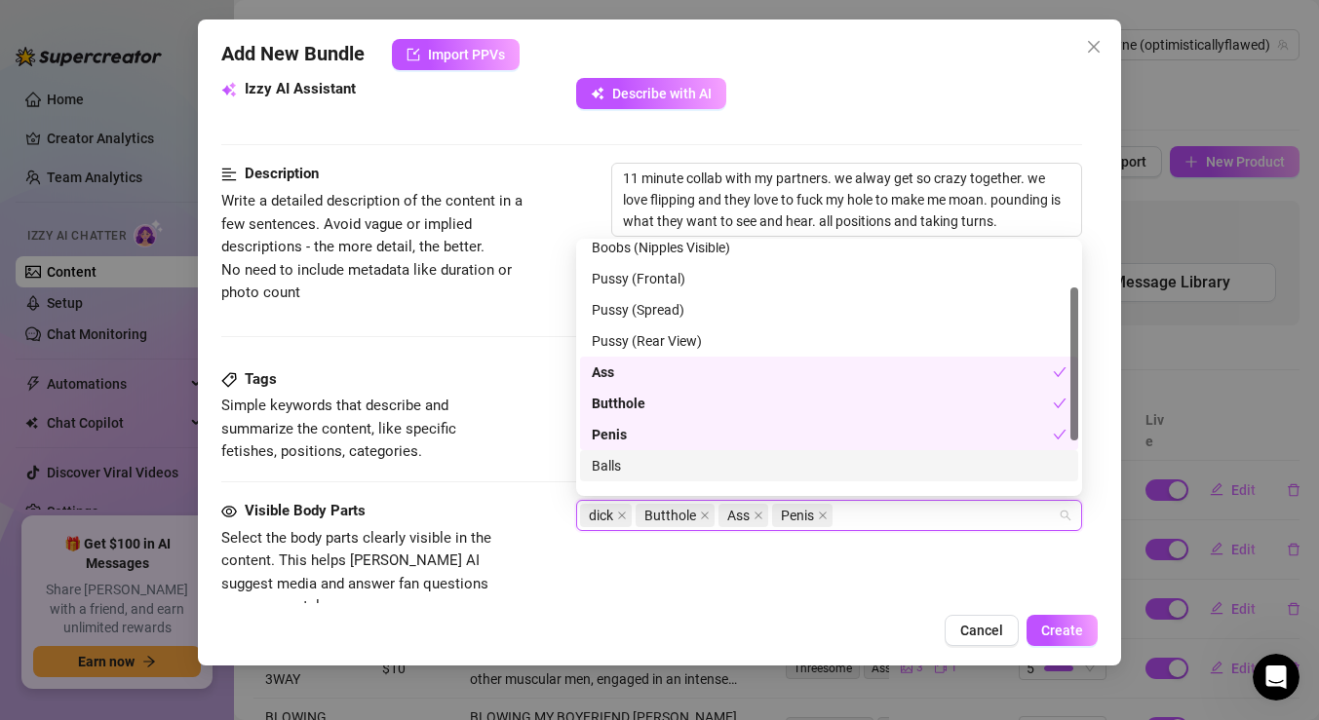
click at [650, 463] on div "Balls" at bounding box center [829, 465] width 475 height 21
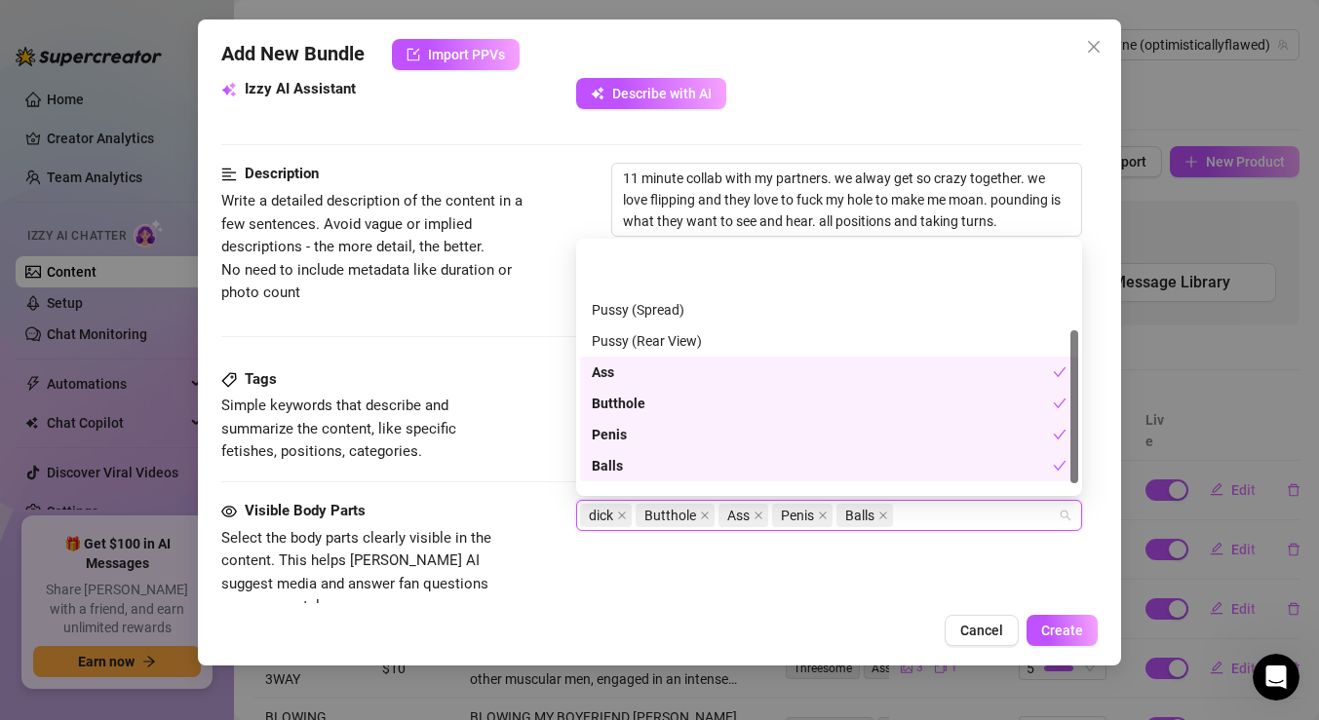
scroll to position [156, 0]
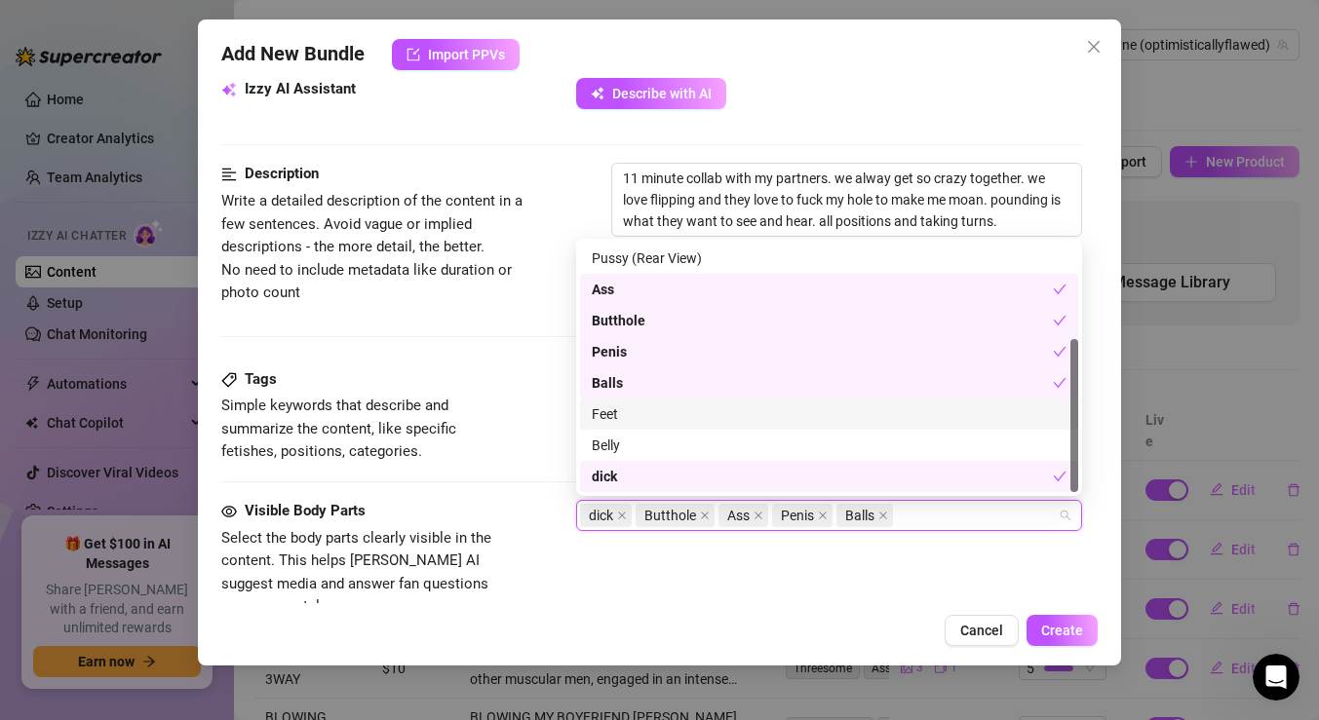
click at [663, 418] on div "Feet" at bounding box center [829, 414] width 475 height 21
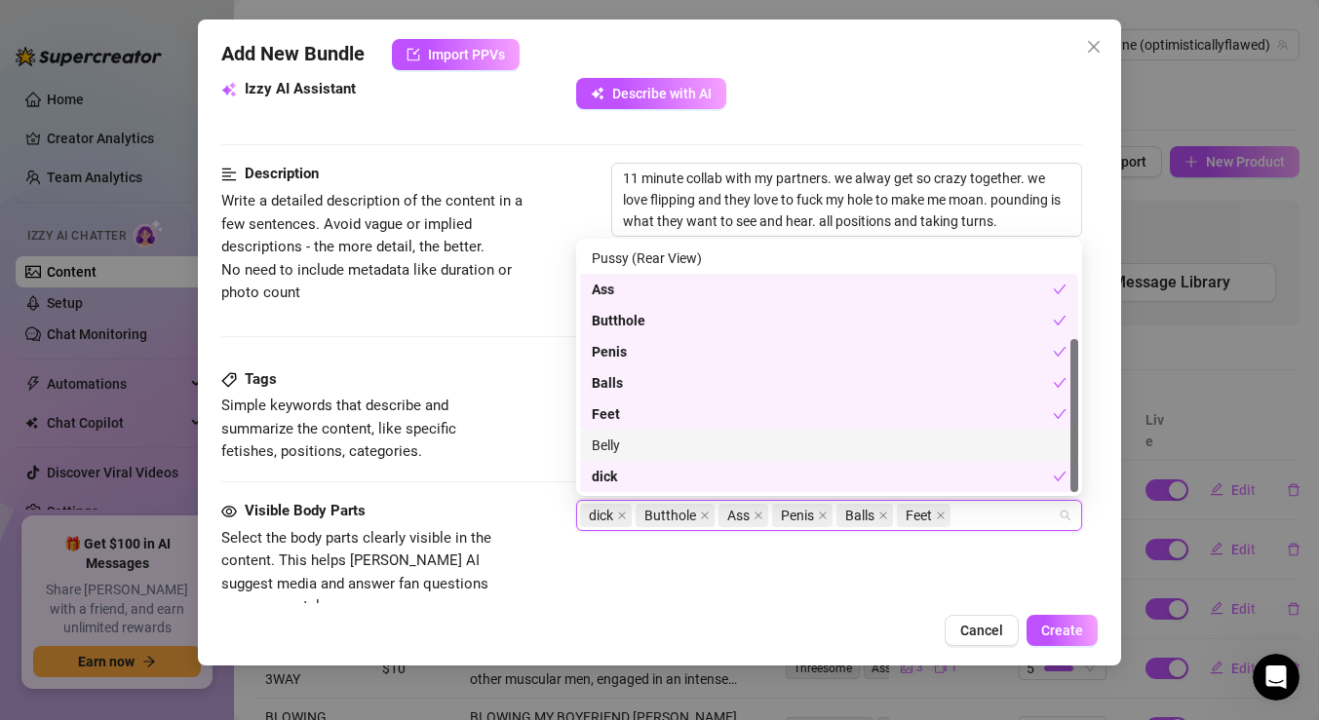
click at [673, 446] on div "Belly" at bounding box center [829, 445] width 475 height 21
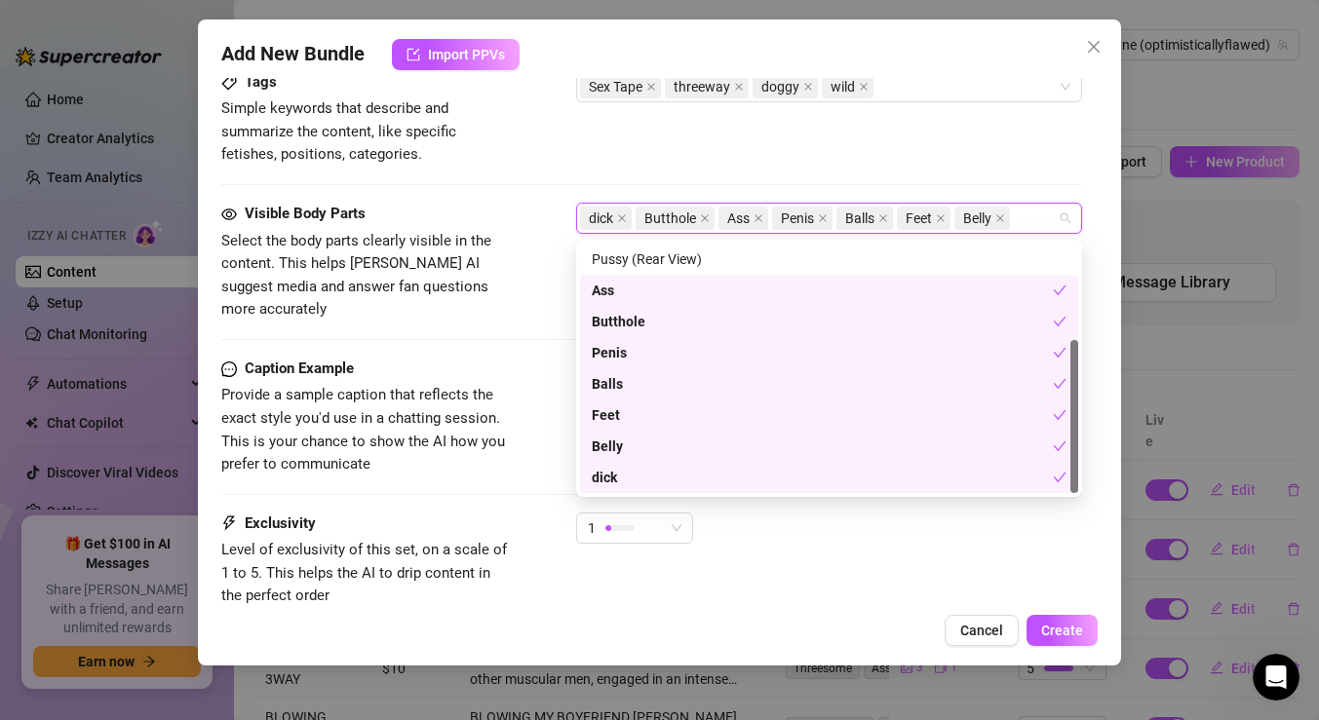
scroll to position [1011, 0]
click at [644, 577] on div "Exclusivity Level of exclusivity of this set, on a scale of 1 to 5. This helps …" at bounding box center [651, 563] width 861 height 96
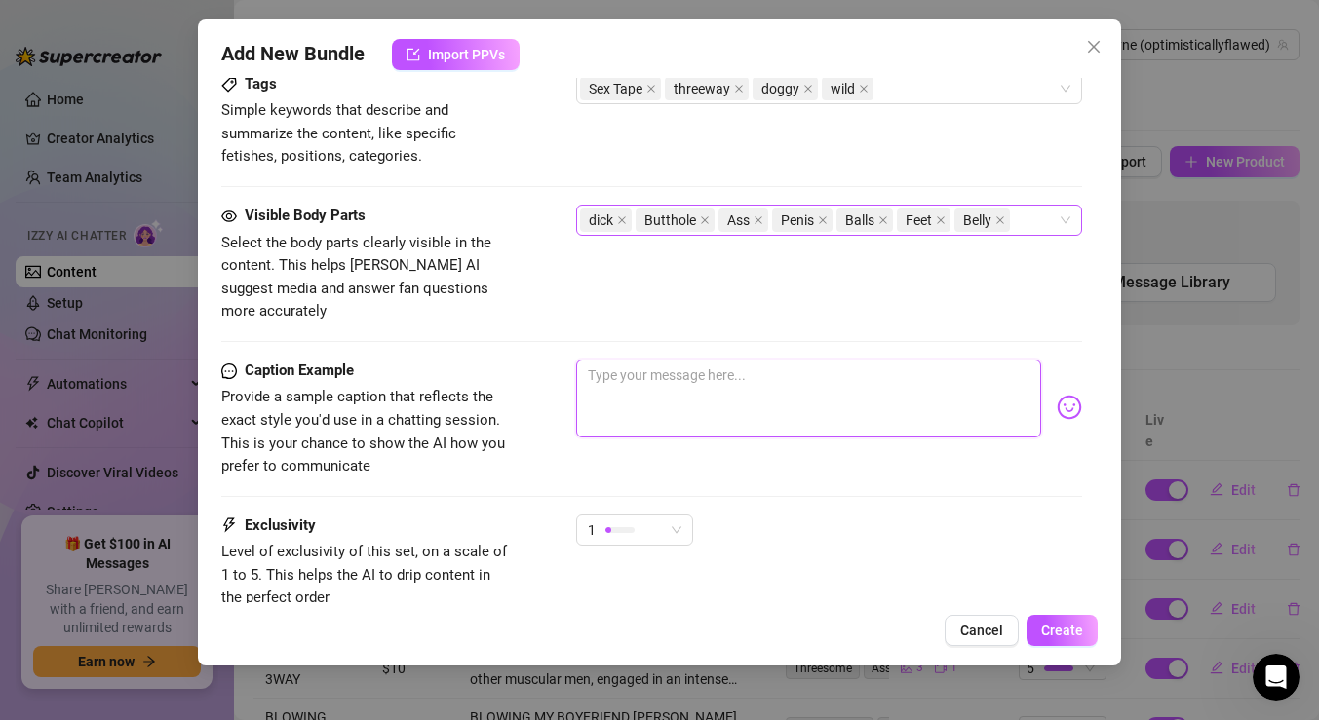
click at [703, 360] on textarea at bounding box center [808, 399] width 465 height 78
click at [679, 516] on span "1" at bounding box center [635, 530] width 94 height 29
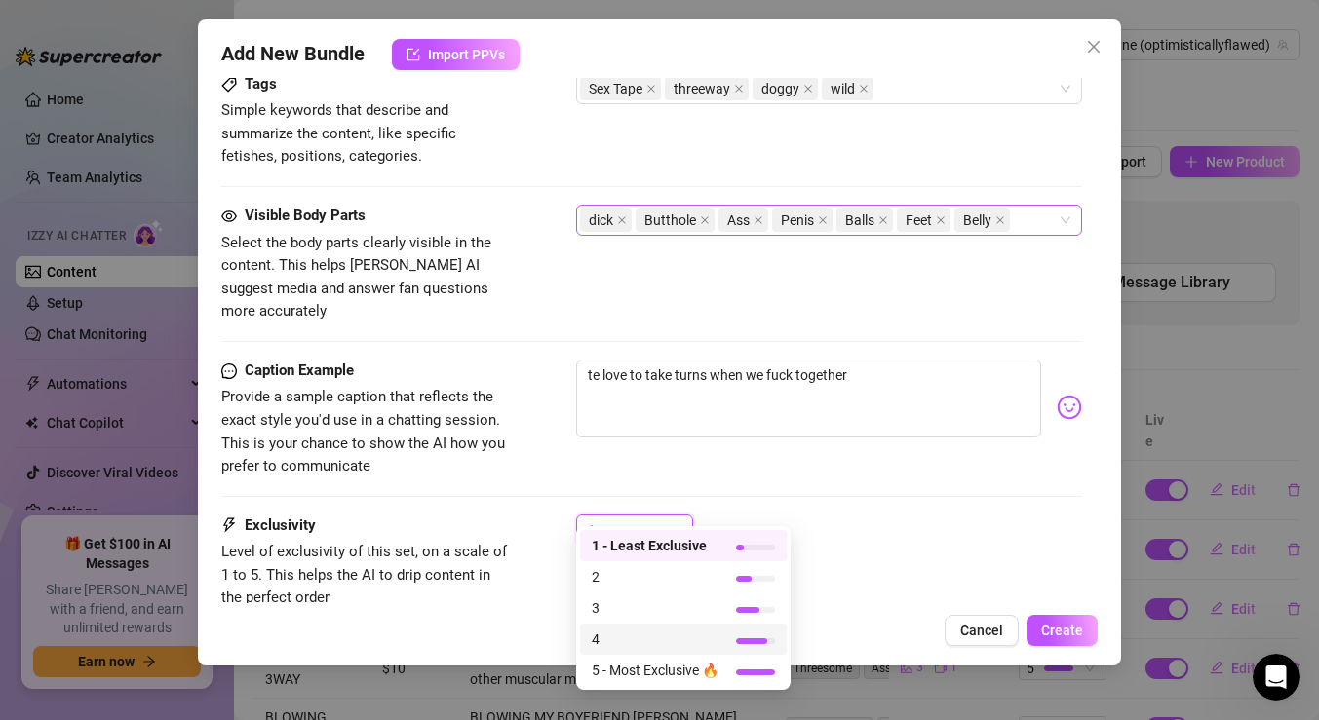
click at [648, 629] on span "4" at bounding box center [655, 639] width 127 height 21
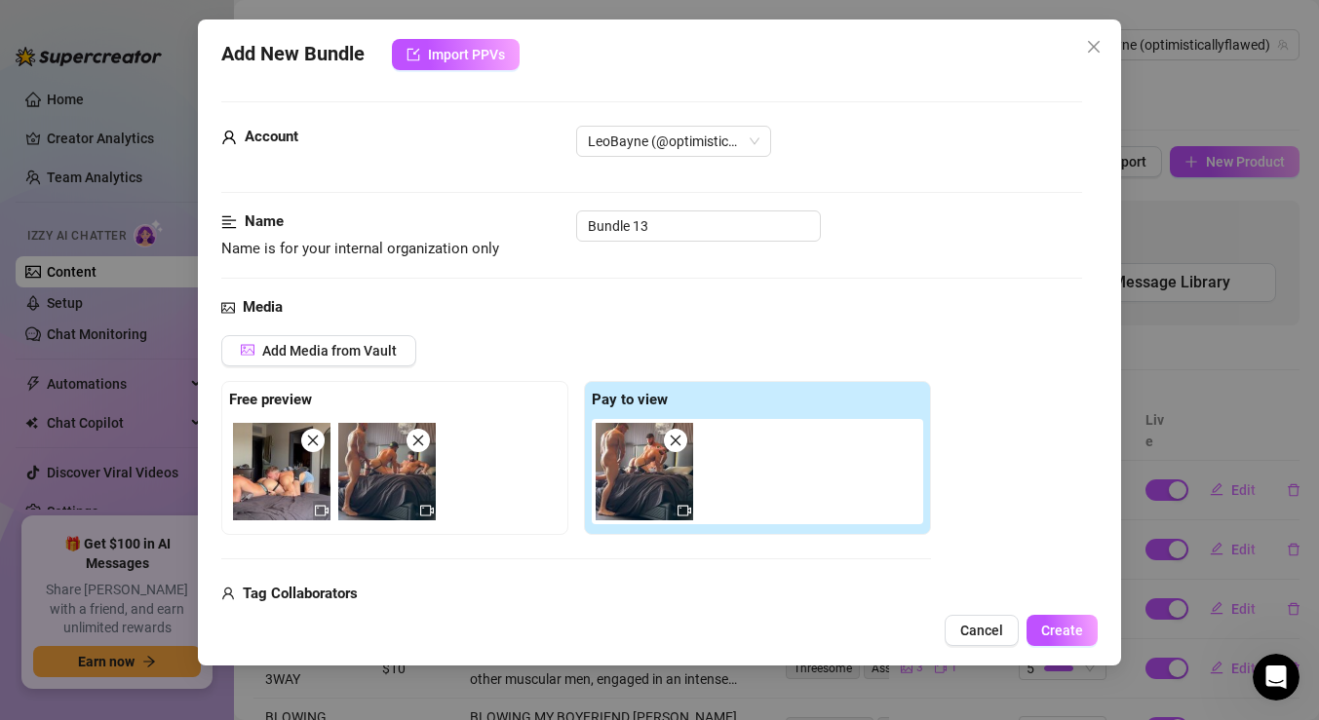
scroll to position [155, 0]
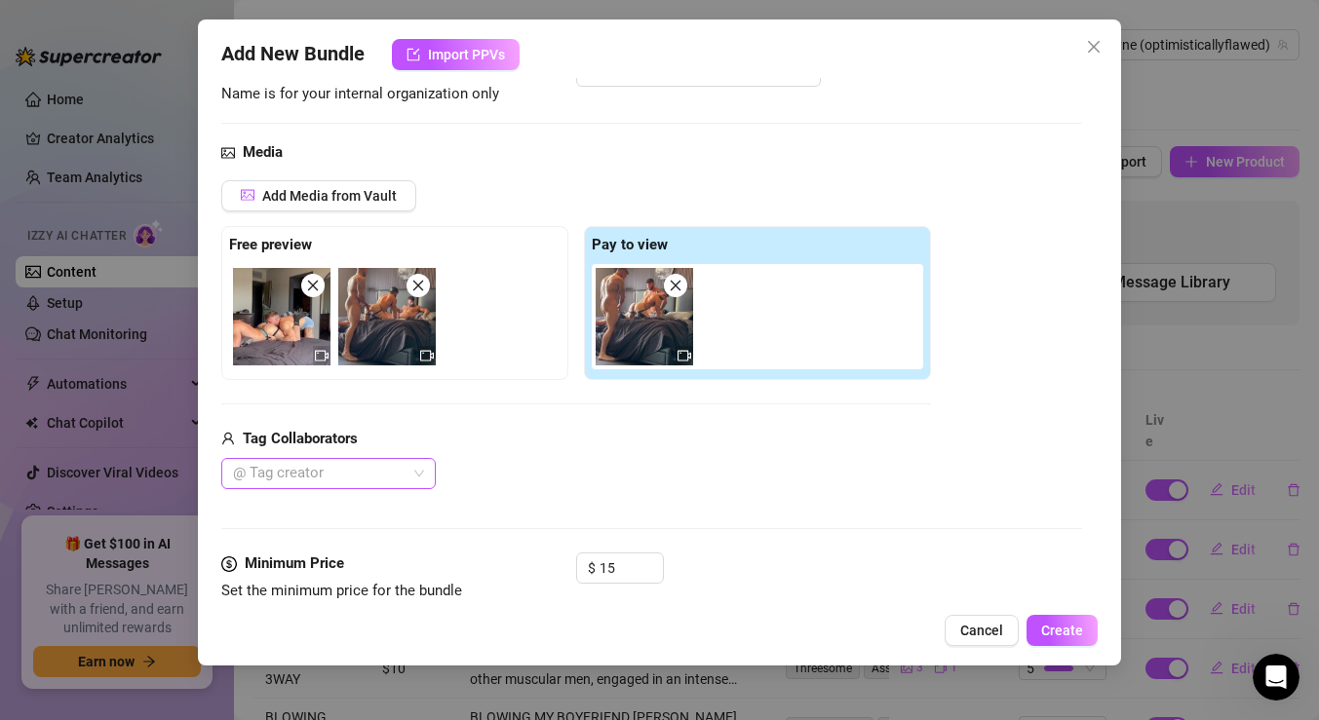
click at [401, 486] on div at bounding box center [318, 473] width 186 height 27
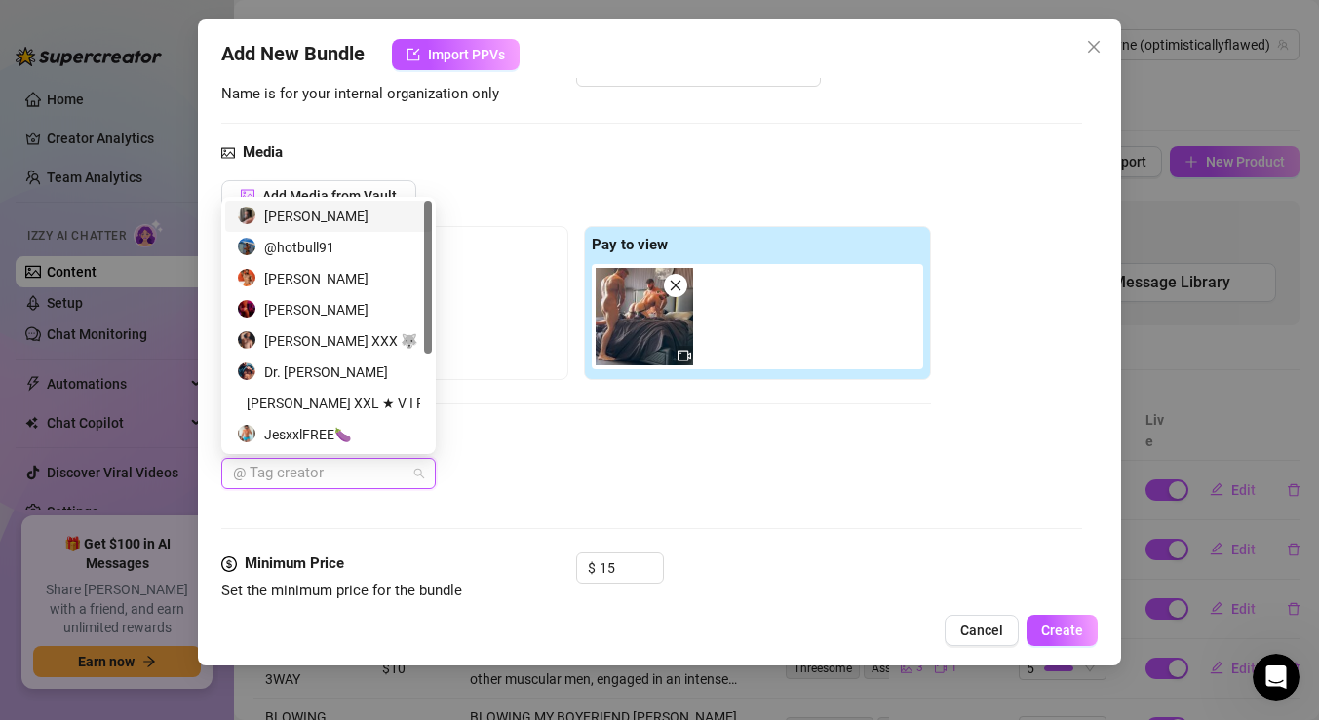
click at [343, 225] on div "[PERSON_NAME]" at bounding box center [328, 216] width 183 height 21
click at [332, 283] on div "[PERSON_NAME]" at bounding box center [328, 278] width 183 height 21
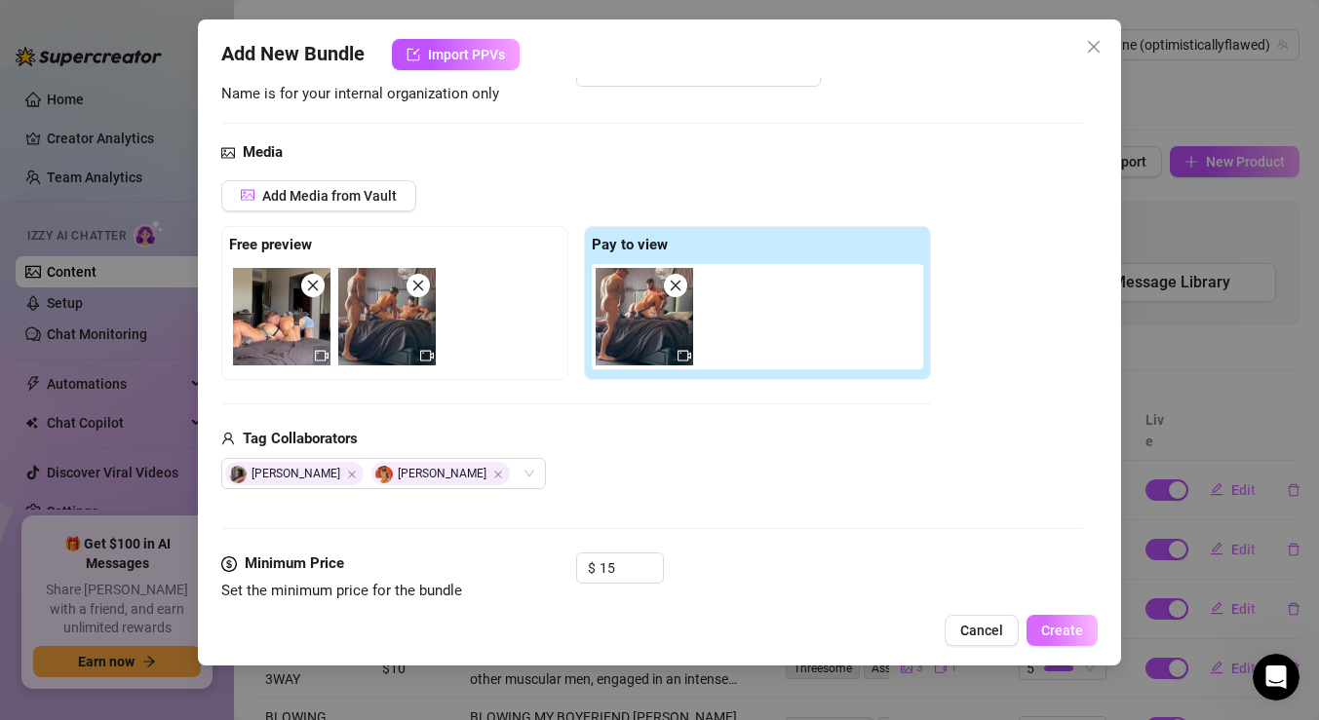
click at [1064, 633] on span "Create" at bounding box center [1062, 631] width 42 height 16
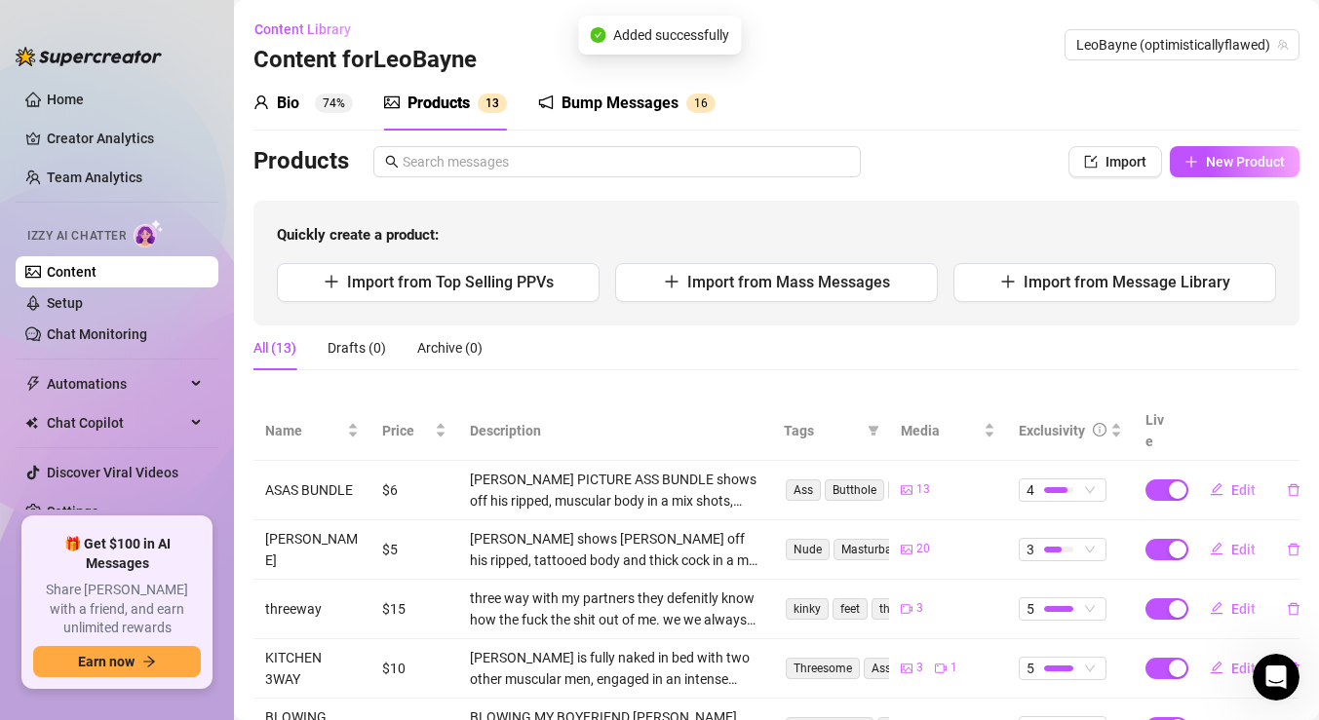
click at [652, 116] on div "Bump Messages 1 6" at bounding box center [626, 103] width 177 height 55
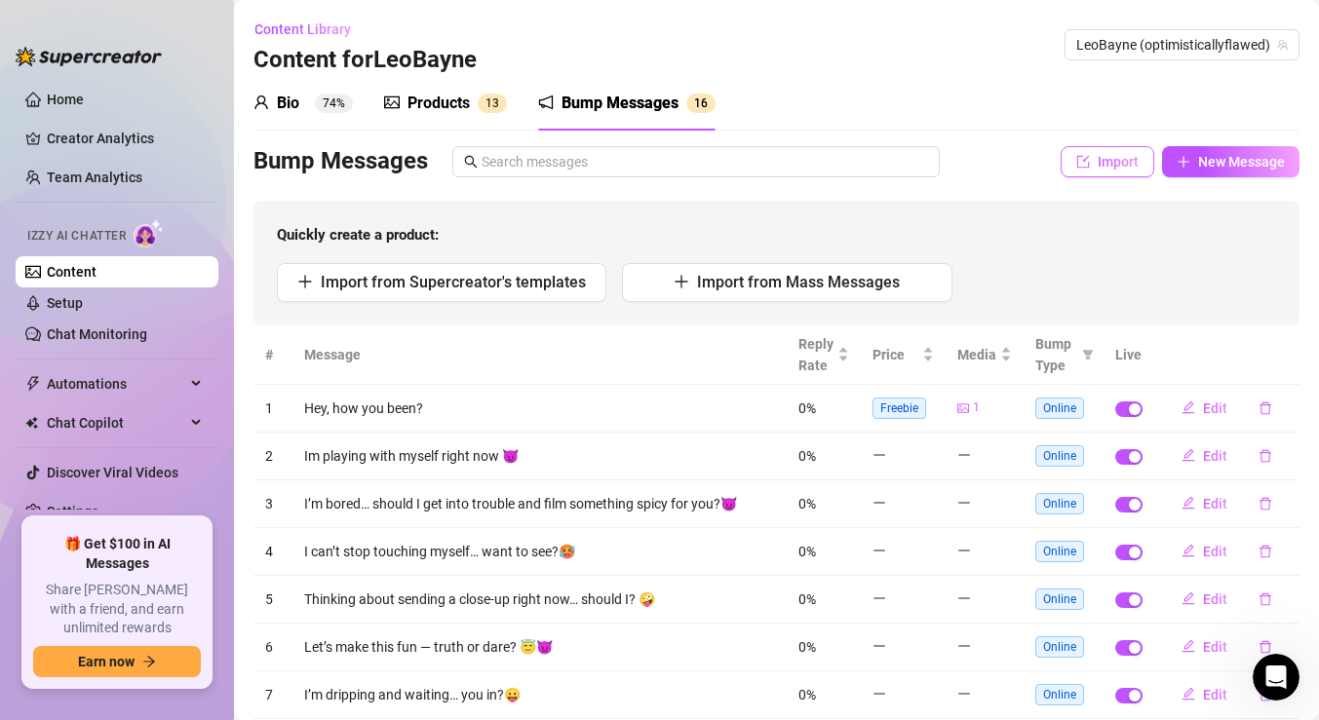
click at [1110, 171] on button "Import" at bounding box center [1108, 161] width 94 height 31
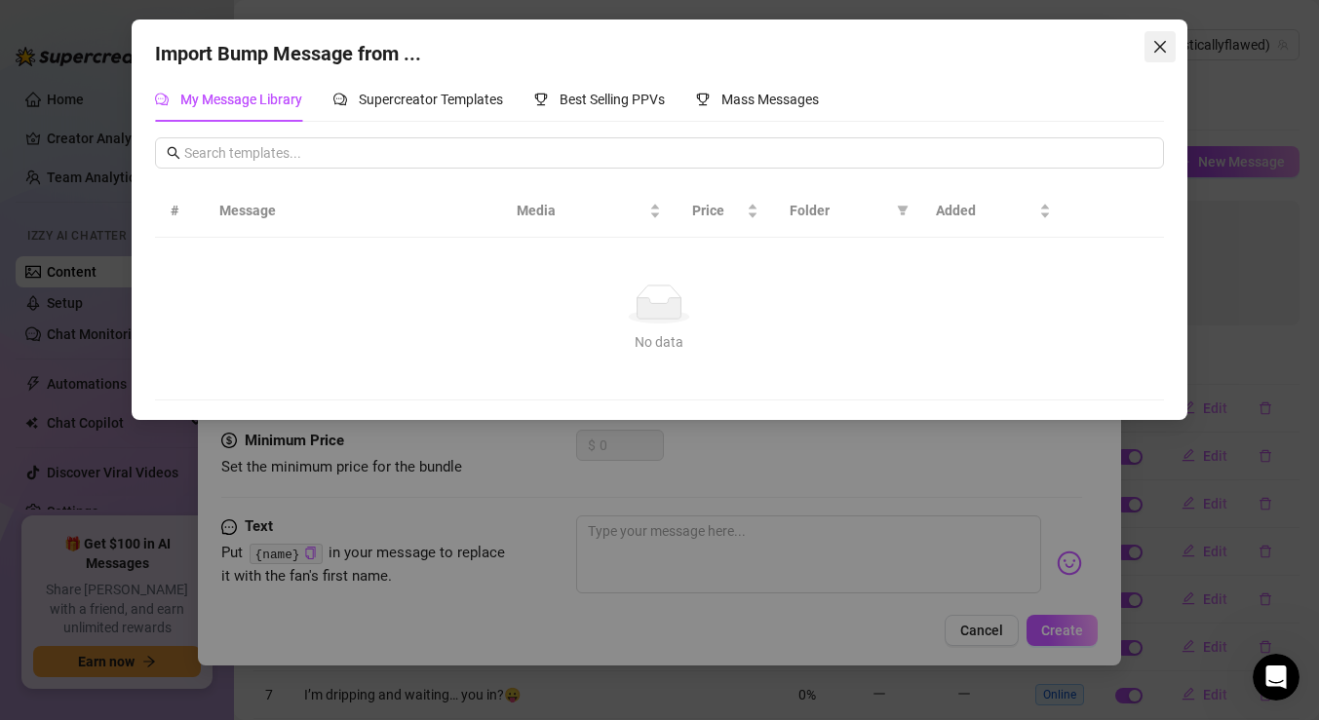
click at [1164, 53] on icon "close" at bounding box center [1160, 47] width 16 height 16
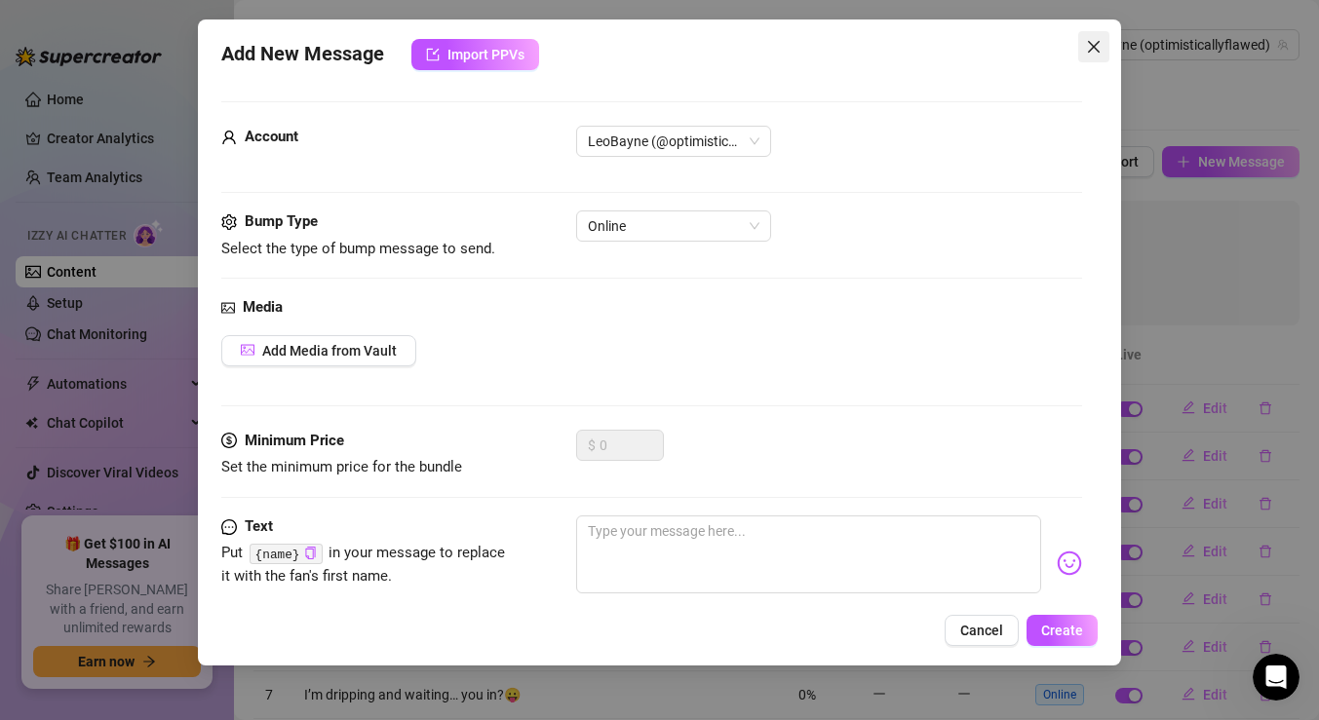
click at [1097, 54] on icon "close" at bounding box center [1094, 47] width 16 height 16
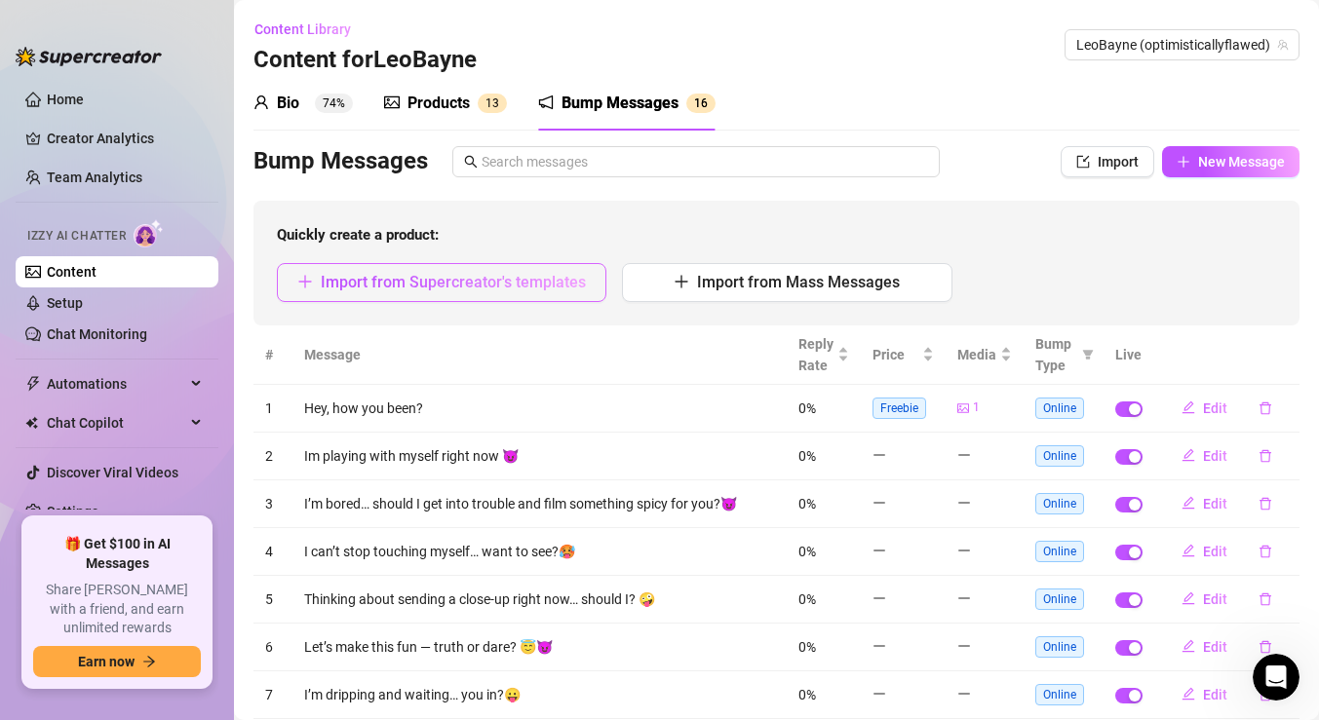
click at [453, 283] on span "Import from Supercreator's templates" at bounding box center [453, 282] width 265 height 19
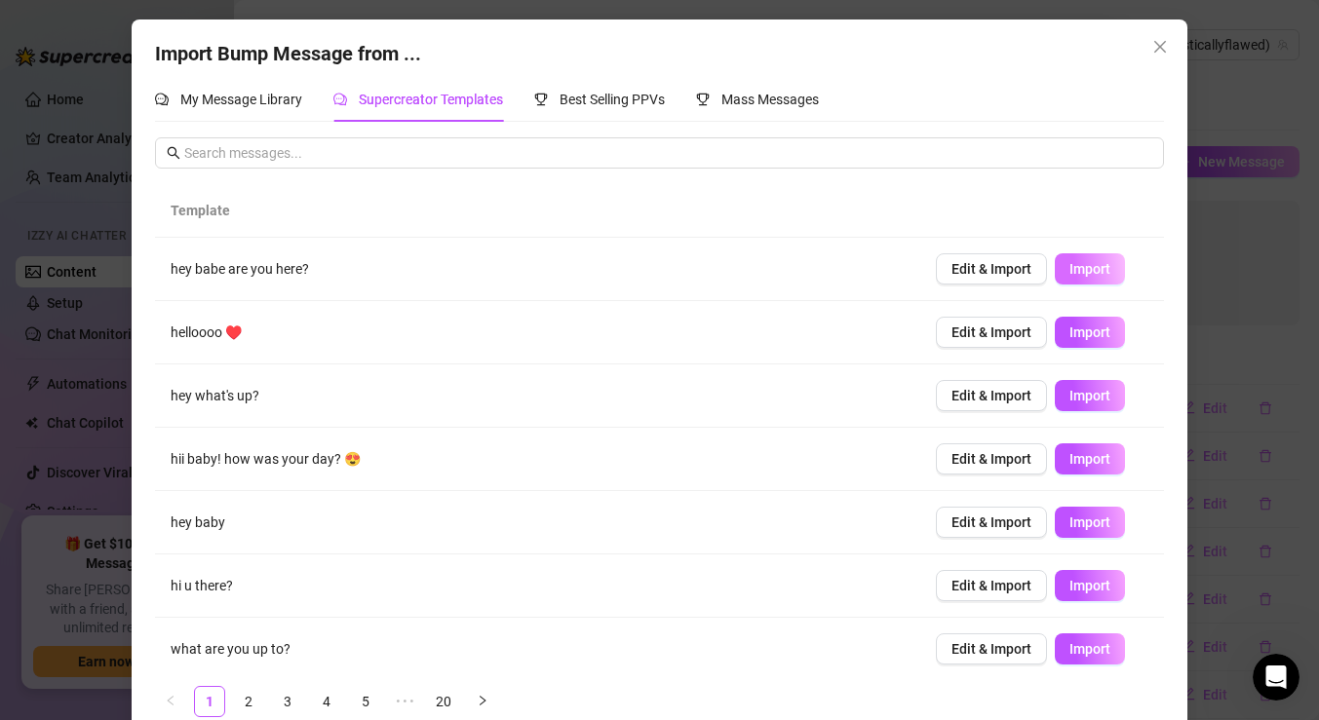
click at [1078, 268] on span "Import" at bounding box center [1089, 269] width 41 height 16
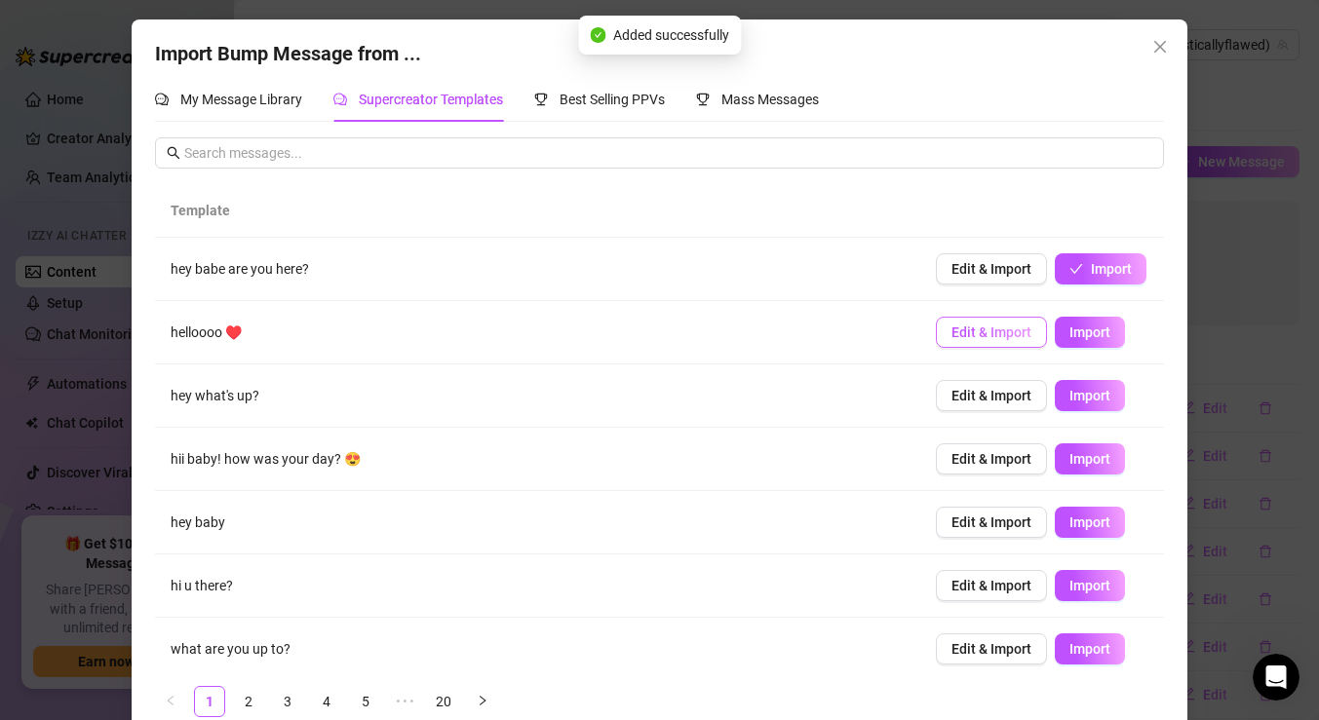
scroll to position [72, 0]
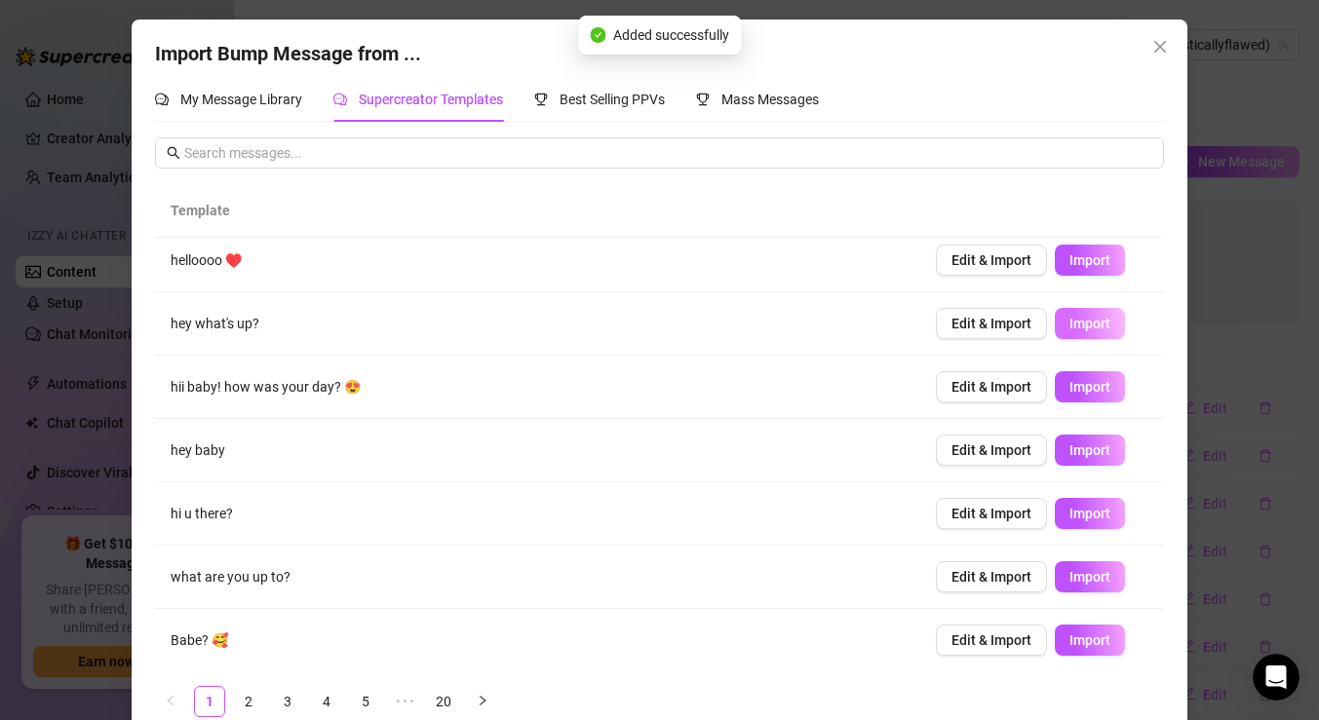
click at [1087, 321] on span "Import" at bounding box center [1089, 324] width 41 height 16
click at [1099, 441] on button "Import" at bounding box center [1090, 450] width 70 height 31
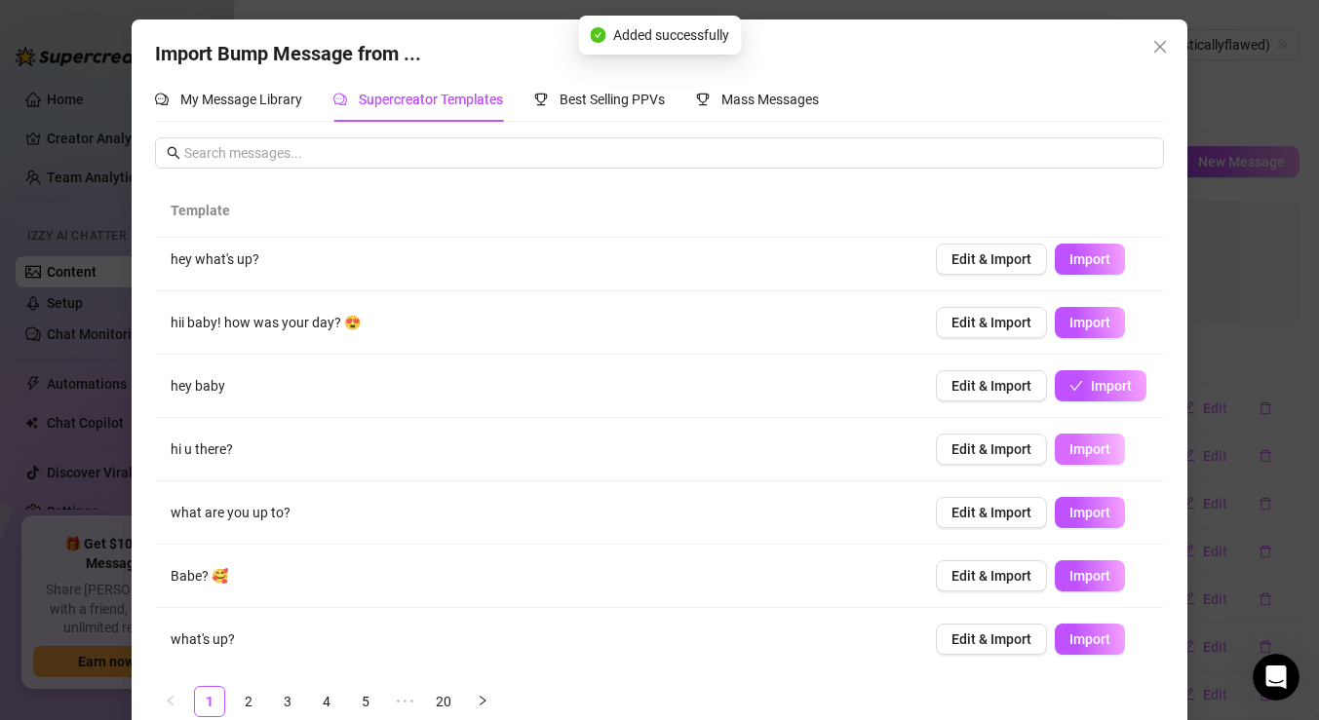
click at [1087, 460] on button "Import" at bounding box center [1090, 449] width 70 height 31
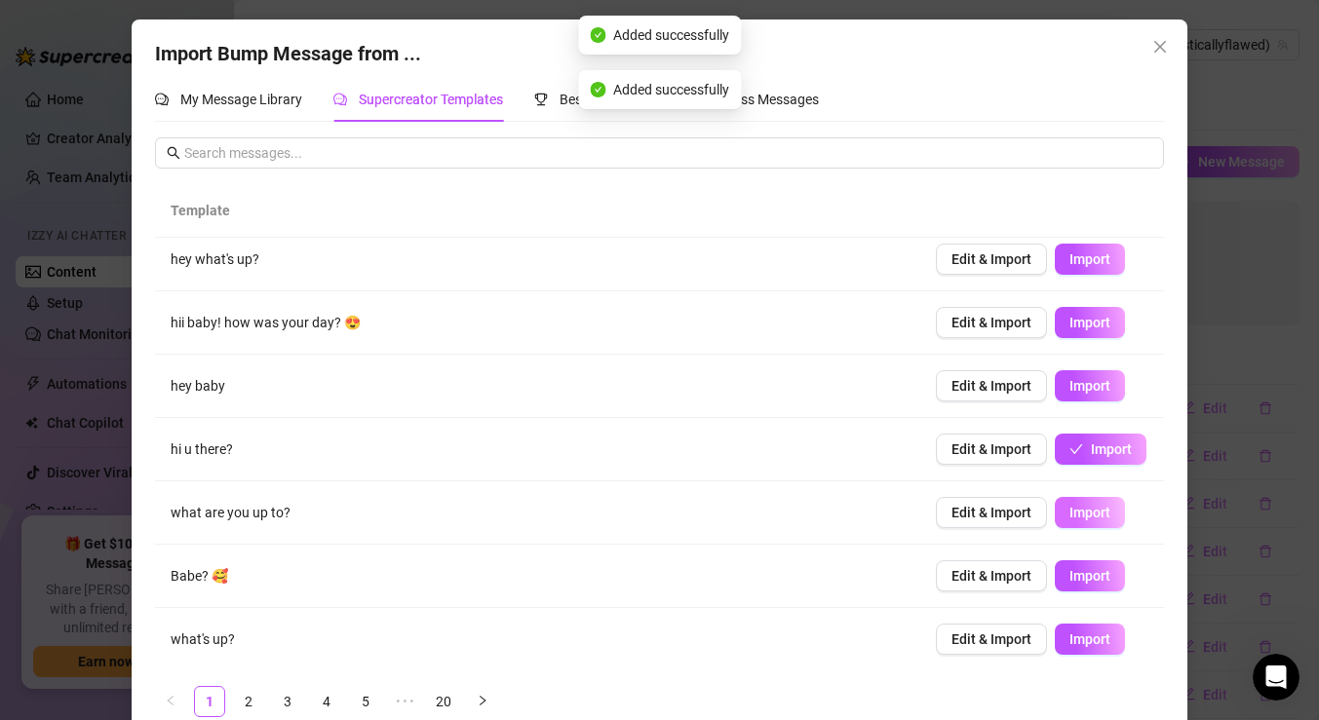
click at [1097, 514] on span "Import" at bounding box center [1089, 513] width 41 height 16
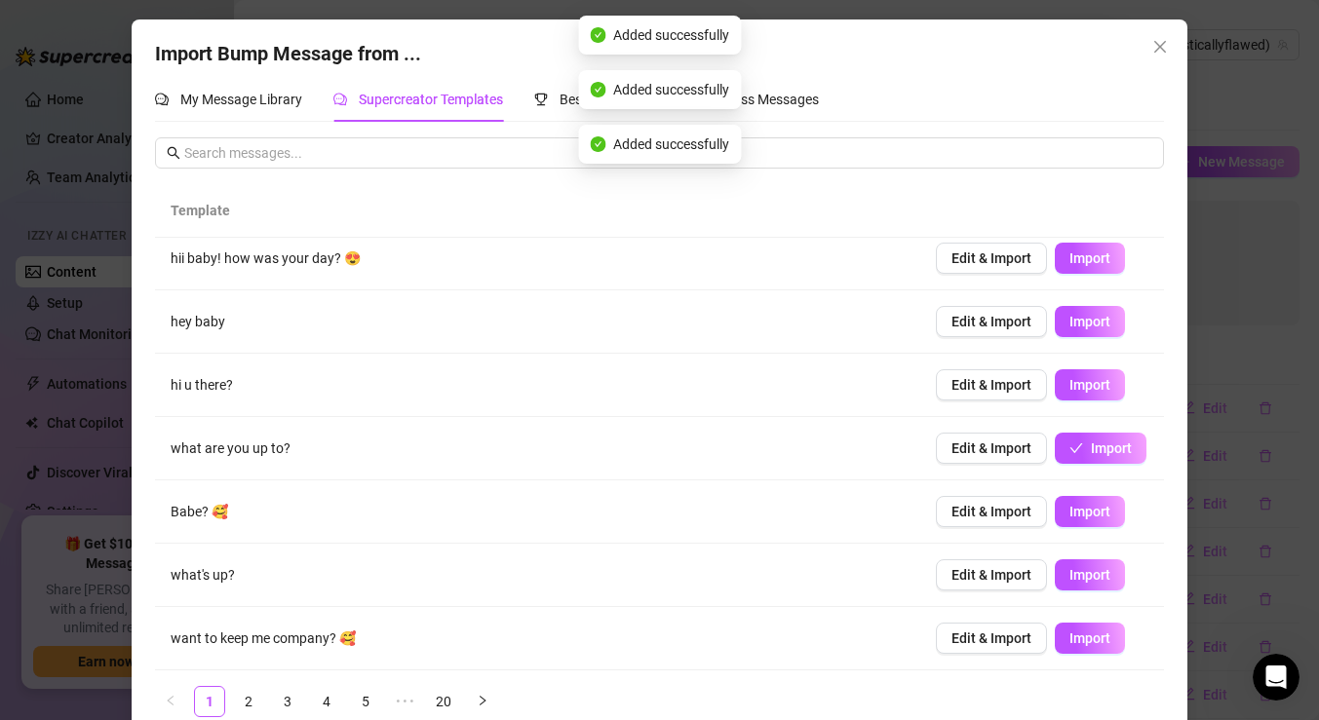
click at [1094, 527] on td "Edit & Import Import" at bounding box center [1042, 512] width 244 height 63
click at [1093, 517] on span "Import" at bounding box center [1089, 512] width 41 height 16
click at [1091, 576] on span "Import" at bounding box center [1089, 575] width 41 height 16
click at [1092, 644] on span "Import" at bounding box center [1089, 639] width 41 height 16
click at [248, 701] on link "2" at bounding box center [248, 701] width 29 height 29
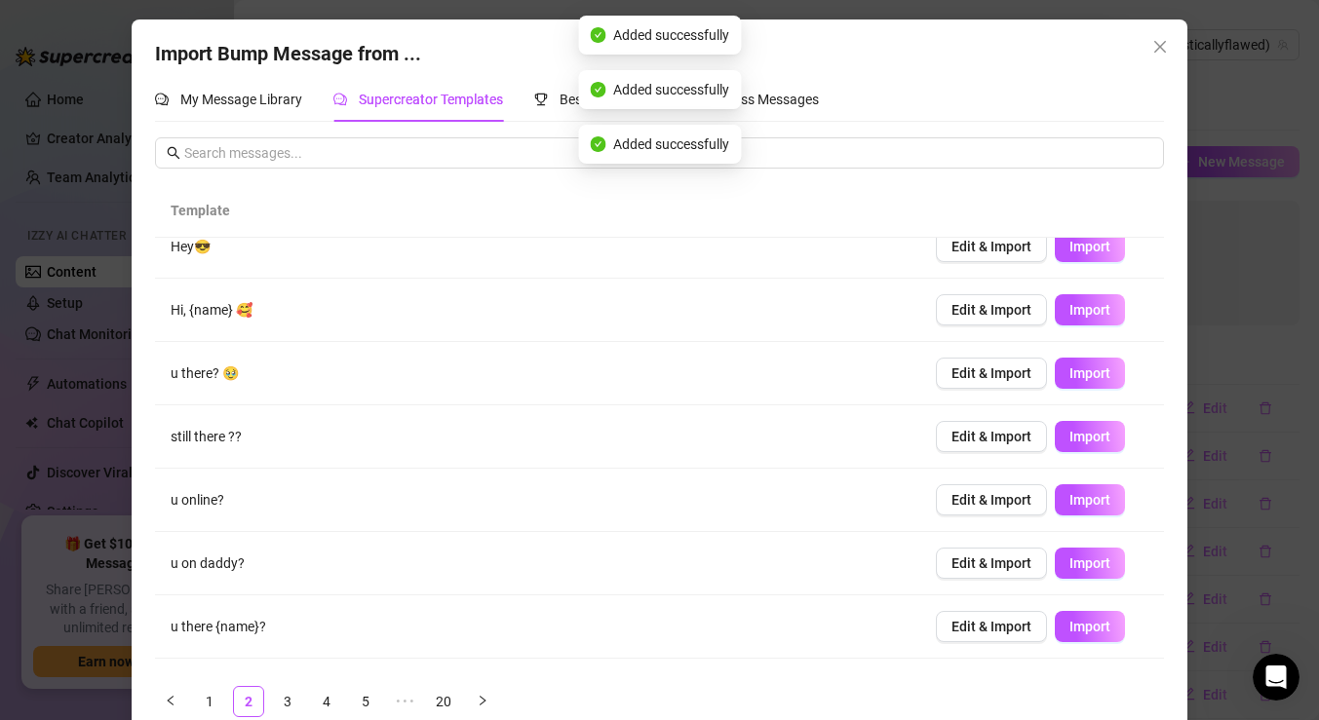
scroll to position [0, 0]
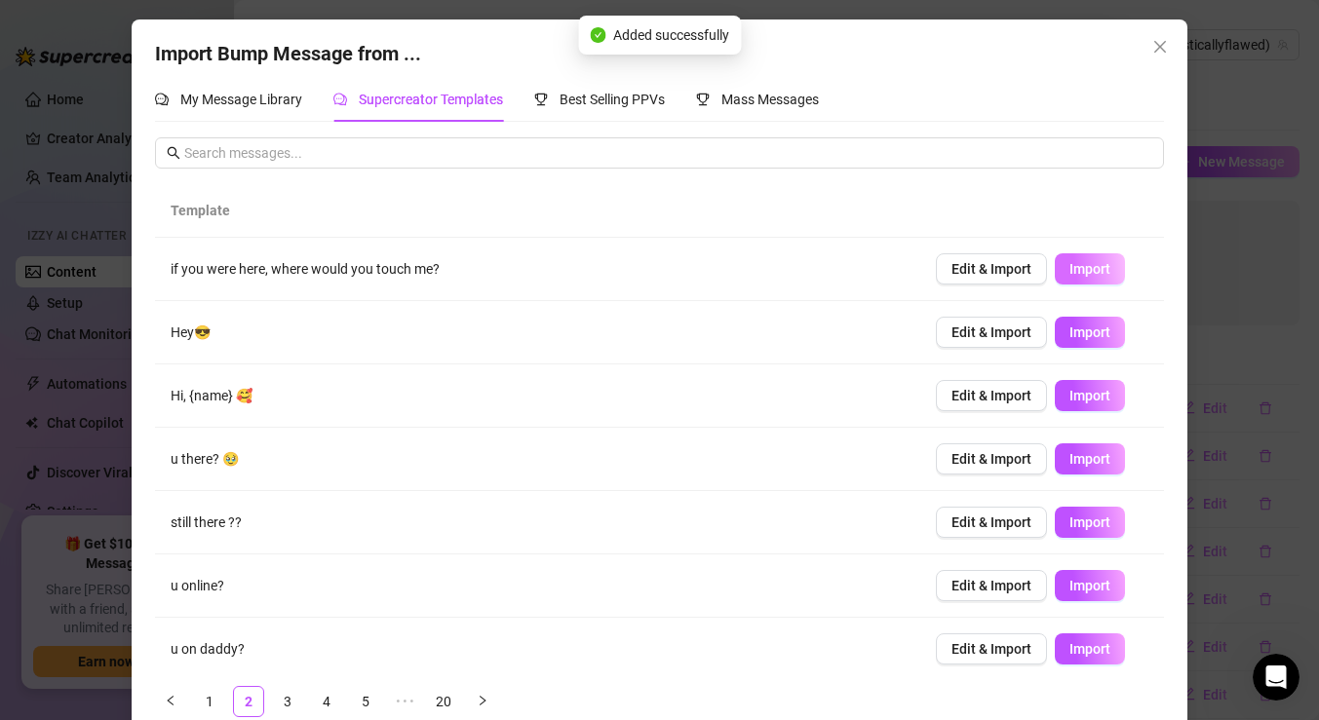
click at [1077, 268] on span "Import" at bounding box center [1089, 269] width 41 height 16
click at [1080, 329] on span "Import" at bounding box center [1089, 333] width 41 height 16
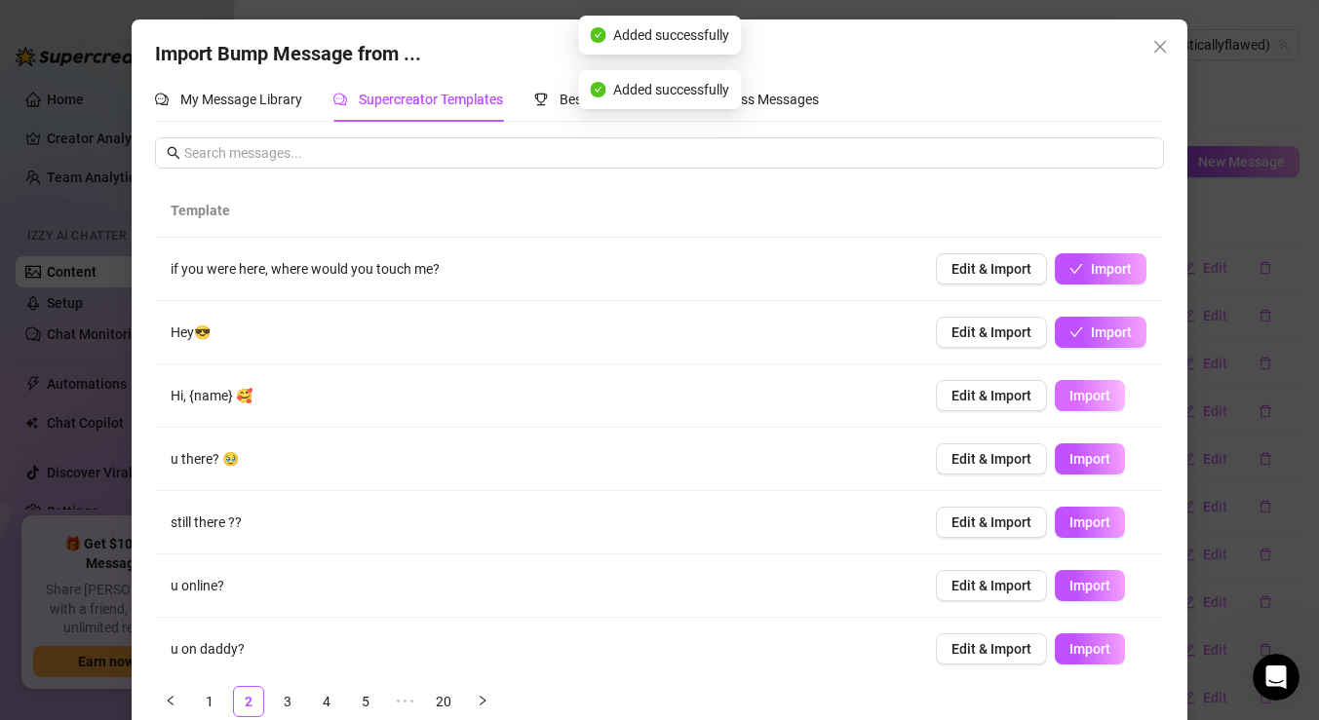
click at [1098, 384] on button "Import" at bounding box center [1090, 395] width 70 height 31
click at [1088, 449] on button "Import" at bounding box center [1090, 459] width 70 height 31
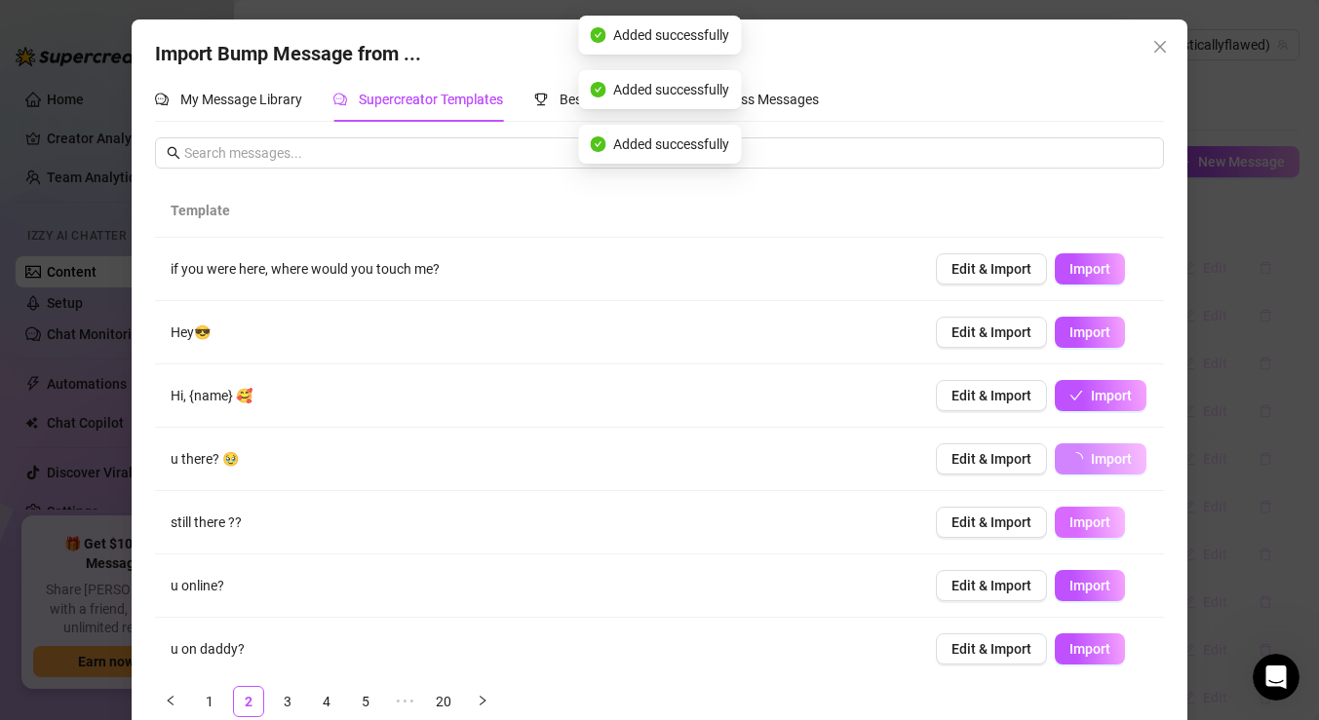
click at [1088, 516] on span "Import" at bounding box center [1089, 523] width 41 height 16
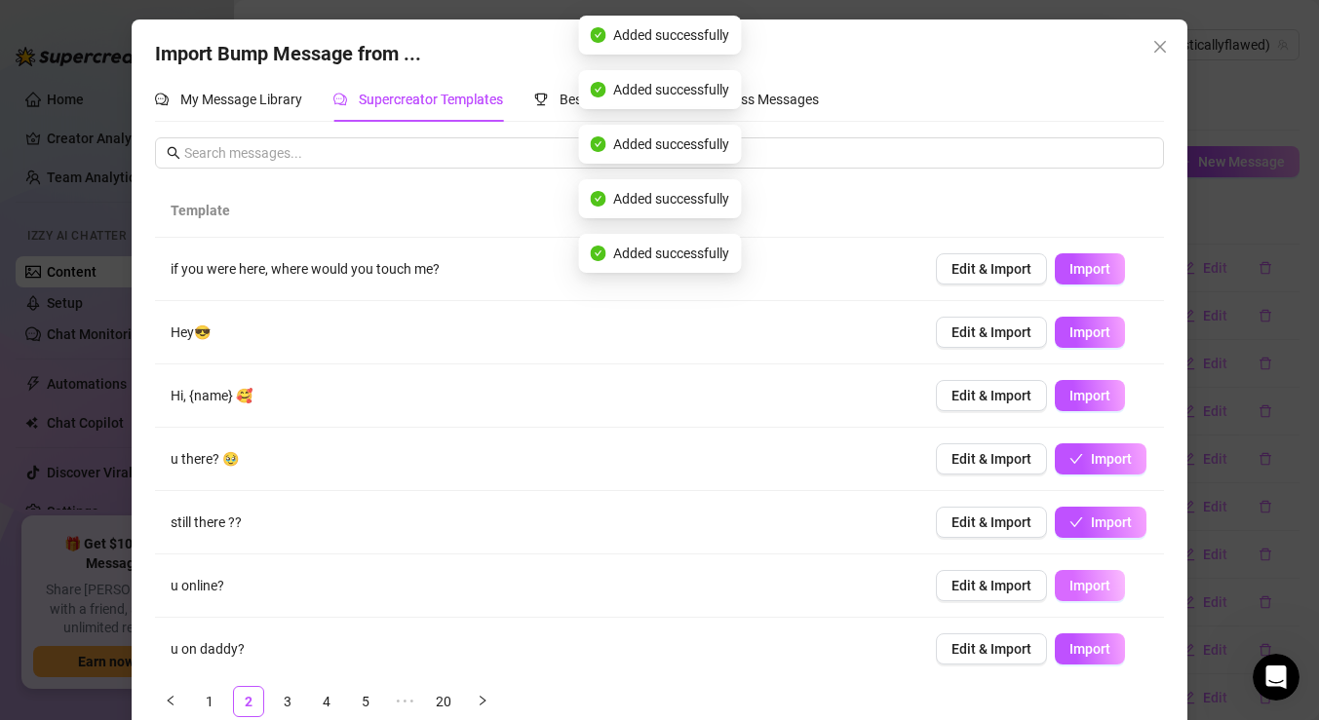
click at [1099, 596] on button "Import" at bounding box center [1090, 585] width 70 height 31
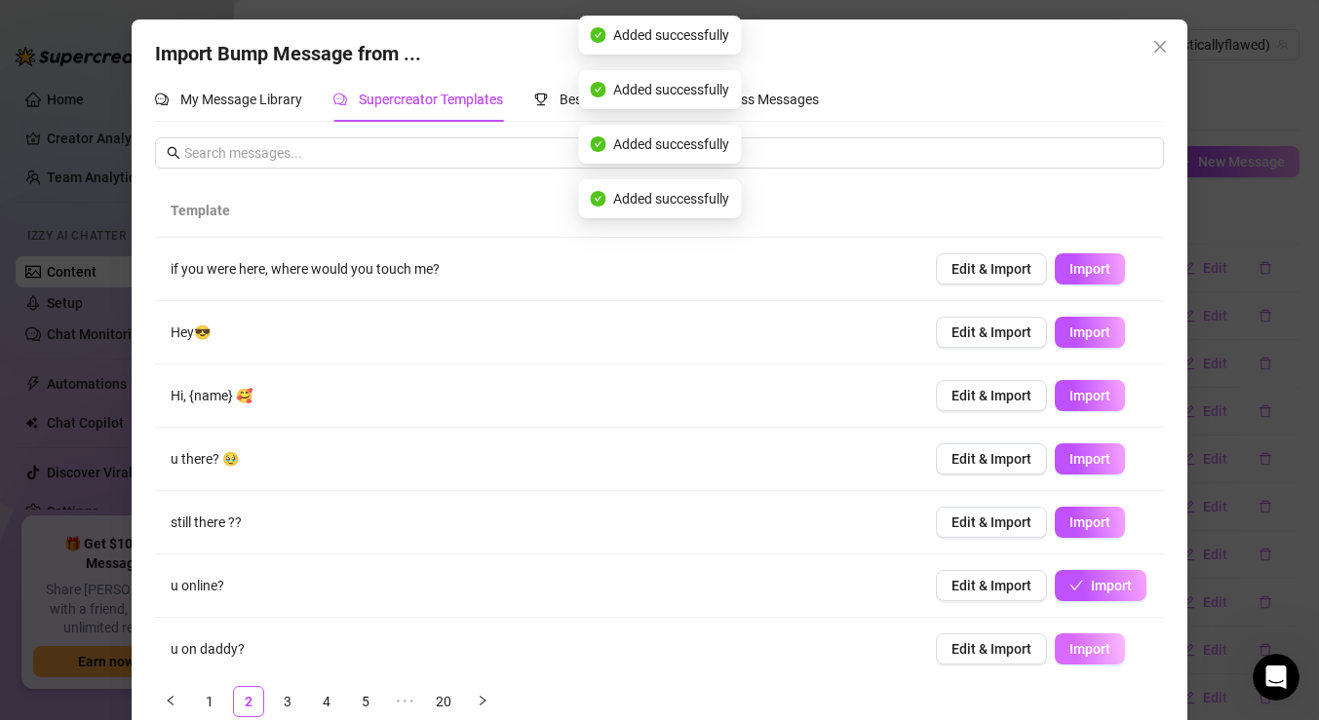
click at [1099, 657] on span "Import" at bounding box center [1089, 649] width 41 height 16
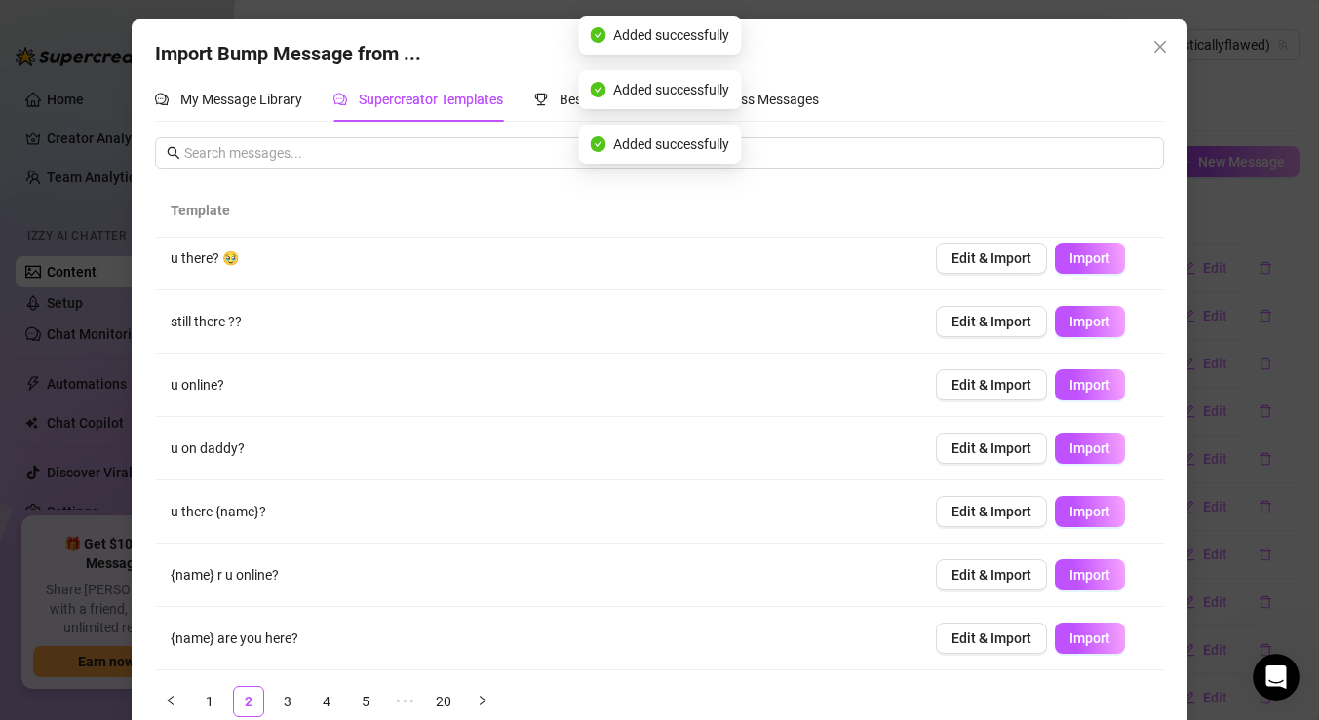
scroll to position [32, 0]
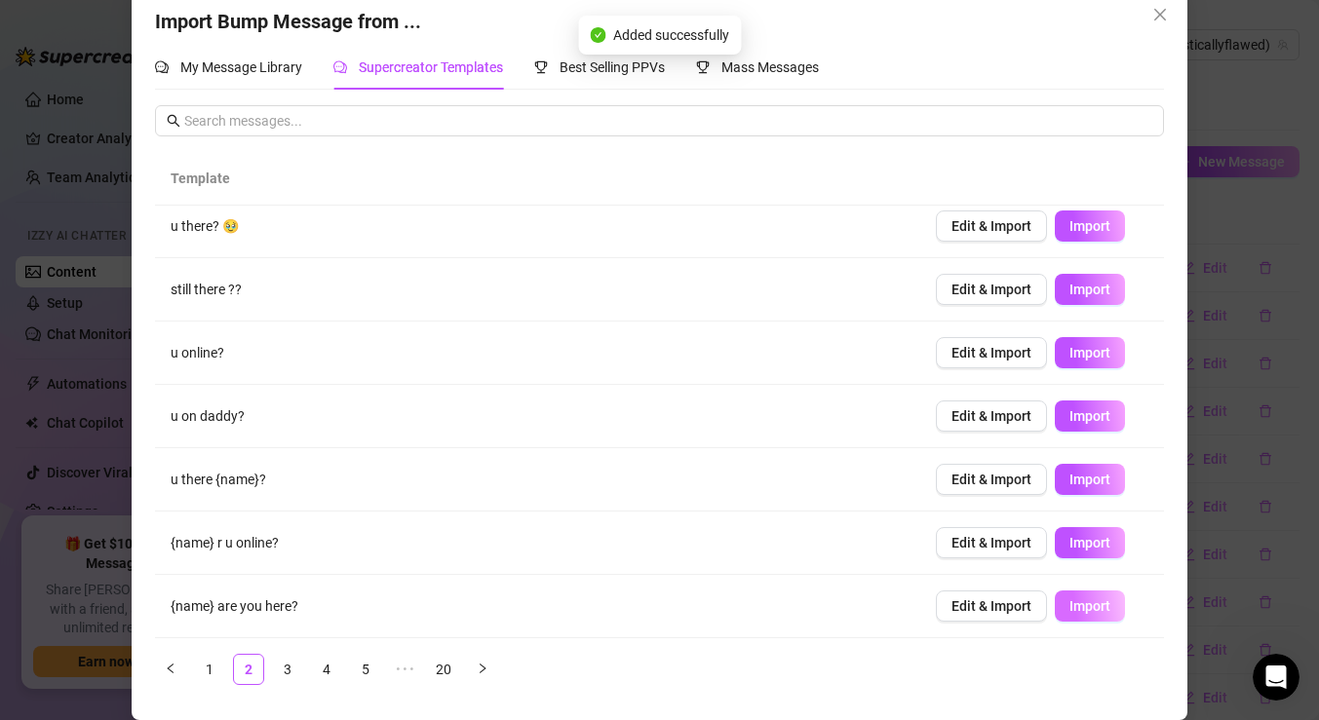
click at [1090, 591] on button "Import" at bounding box center [1090, 606] width 70 height 31
click at [1085, 537] on span "Import" at bounding box center [1089, 543] width 41 height 16
click at [1082, 480] on span "Import" at bounding box center [1089, 480] width 41 height 16
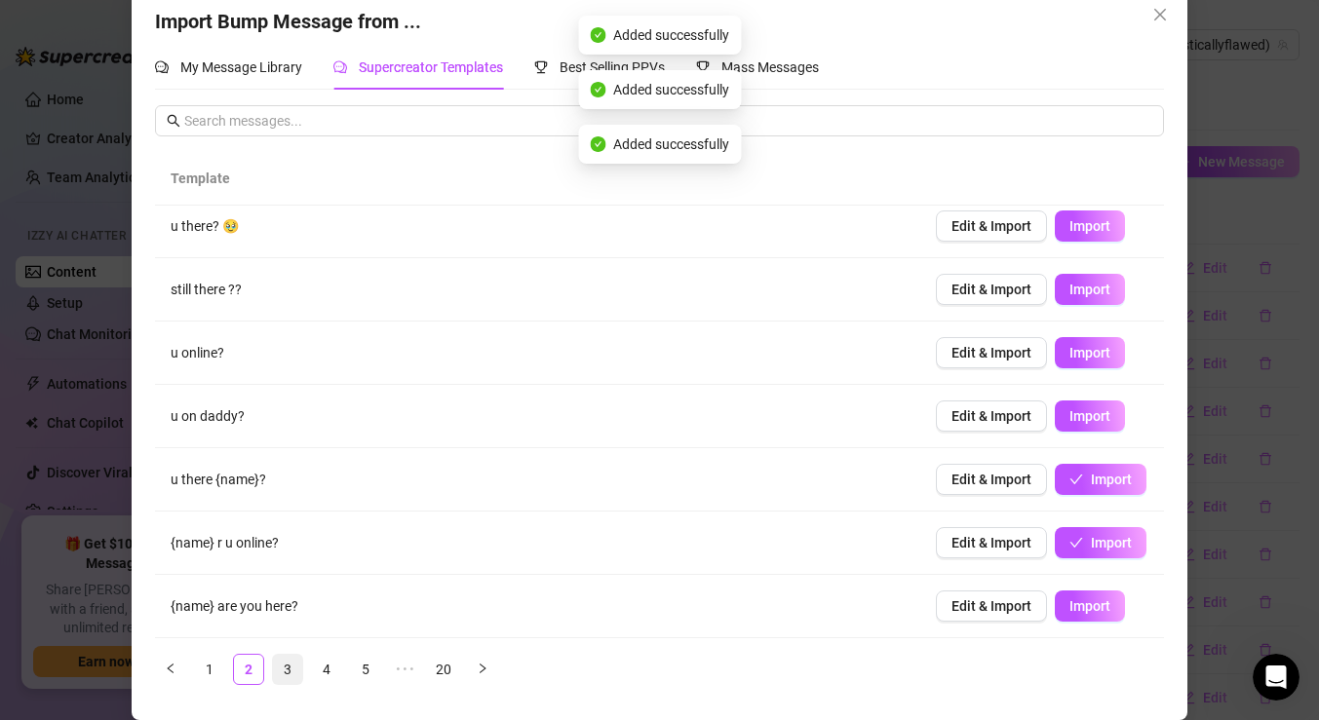
click at [285, 665] on link "3" at bounding box center [287, 669] width 29 height 29
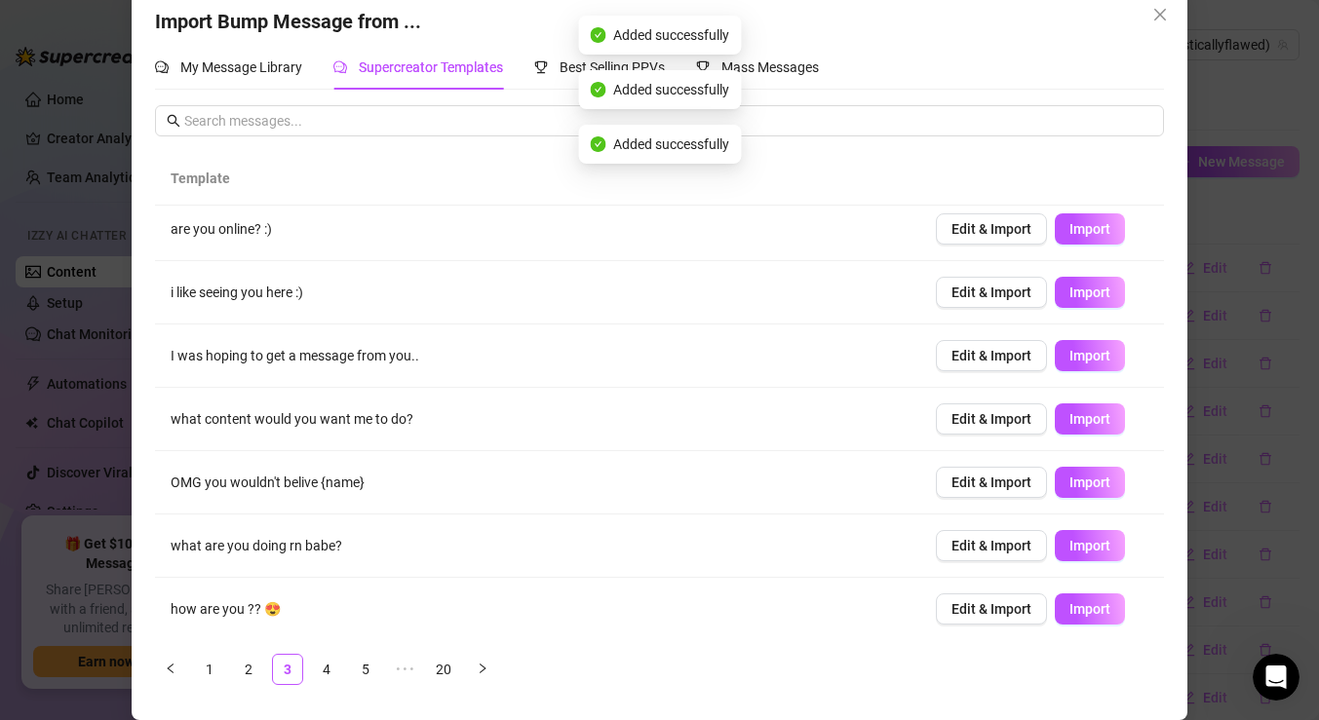
scroll to position [0, 0]
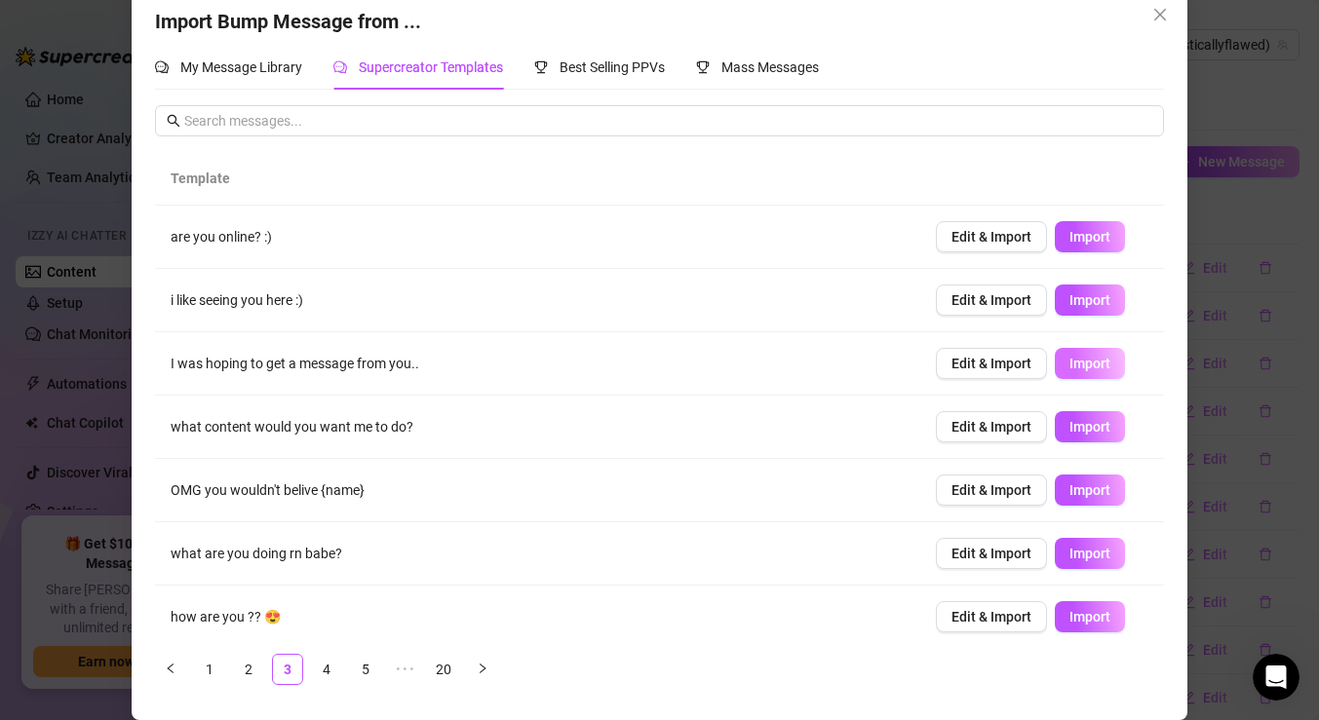
click at [1074, 359] on span "Import" at bounding box center [1089, 364] width 41 height 16
click at [1079, 423] on span "Import" at bounding box center [1089, 427] width 41 height 16
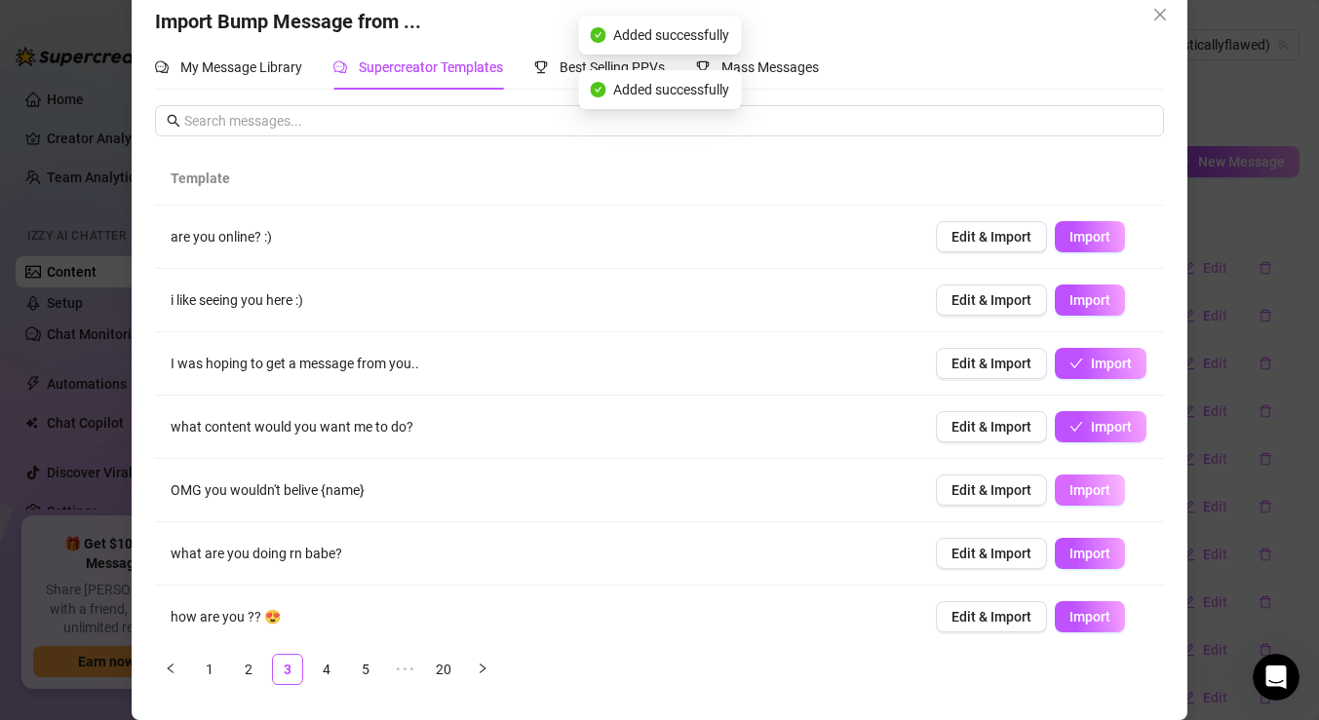
click at [1084, 491] on span "Import" at bounding box center [1089, 491] width 41 height 16
click at [1087, 559] on span "Import" at bounding box center [1089, 554] width 41 height 16
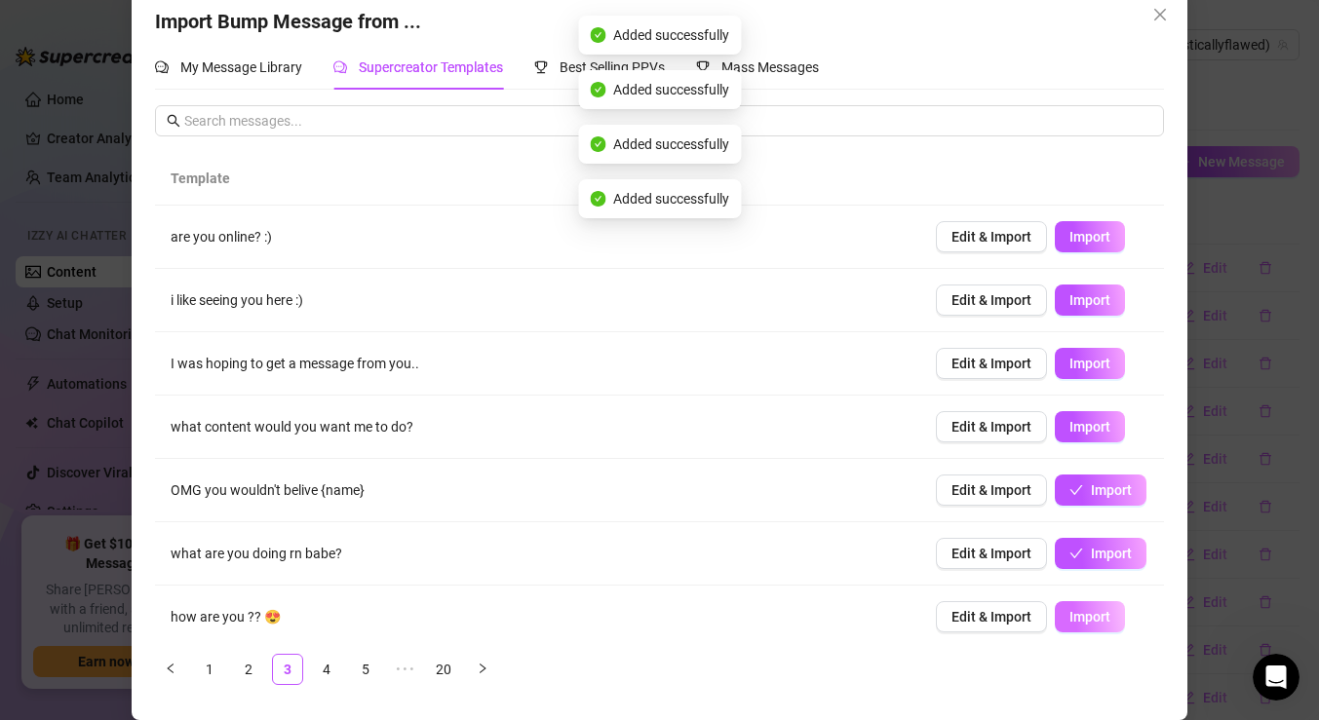
click at [1087, 617] on span "Import" at bounding box center [1089, 617] width 41 height 16
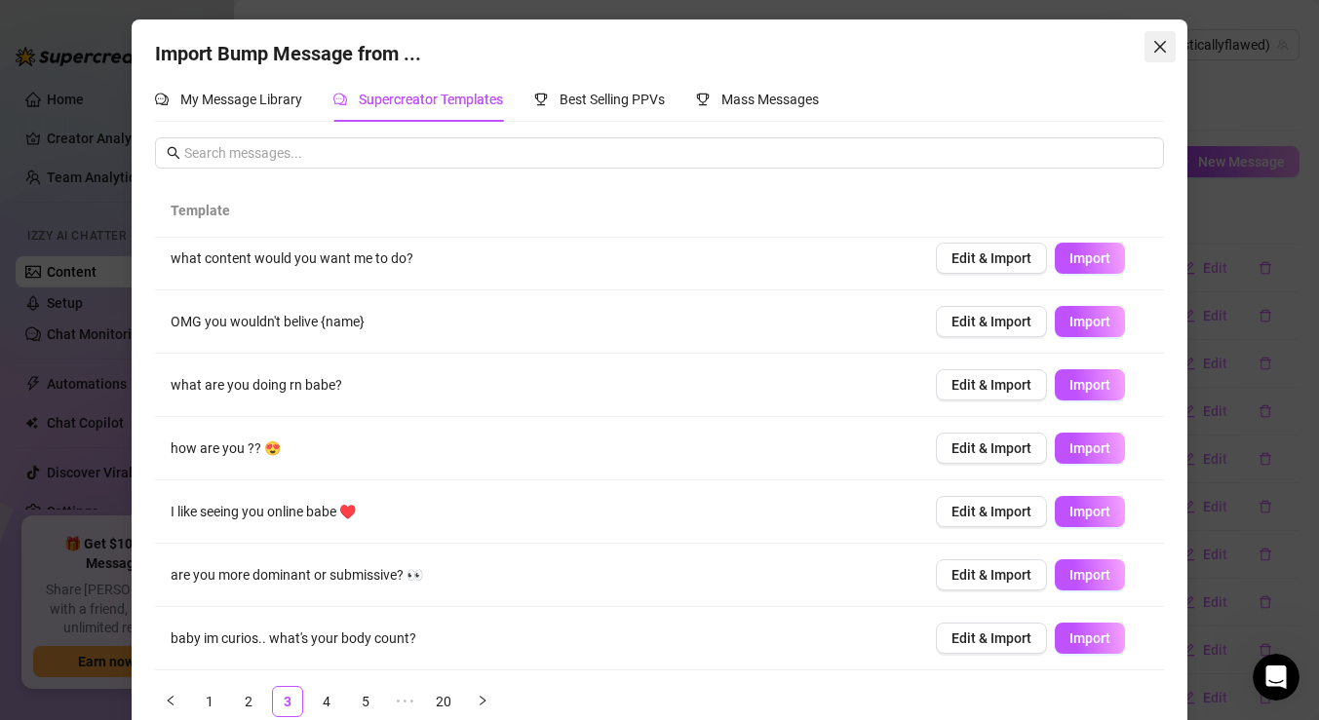
click at [1163, 49] on icon "close" at bounding box center [1160, 47] width 12 height 12
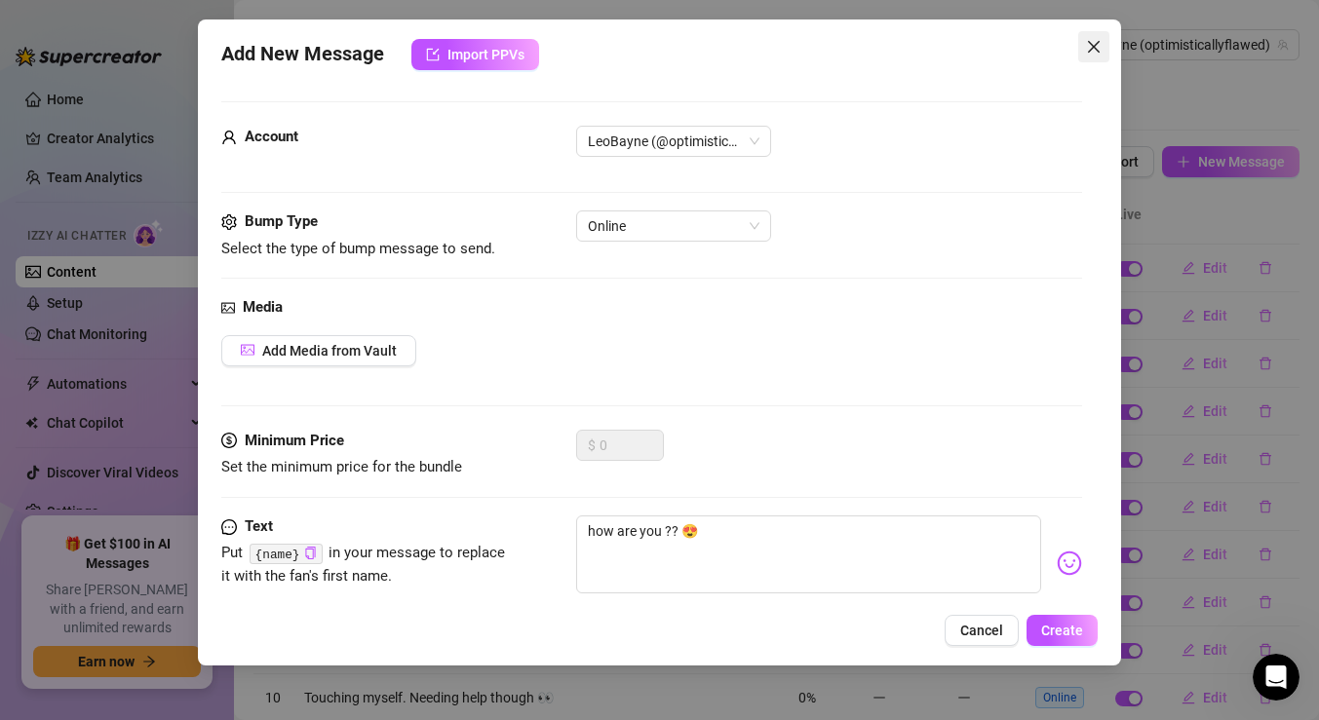
click at [1095, 42] on icon "close" at bounding box center [1094, 47] width 16 height 16
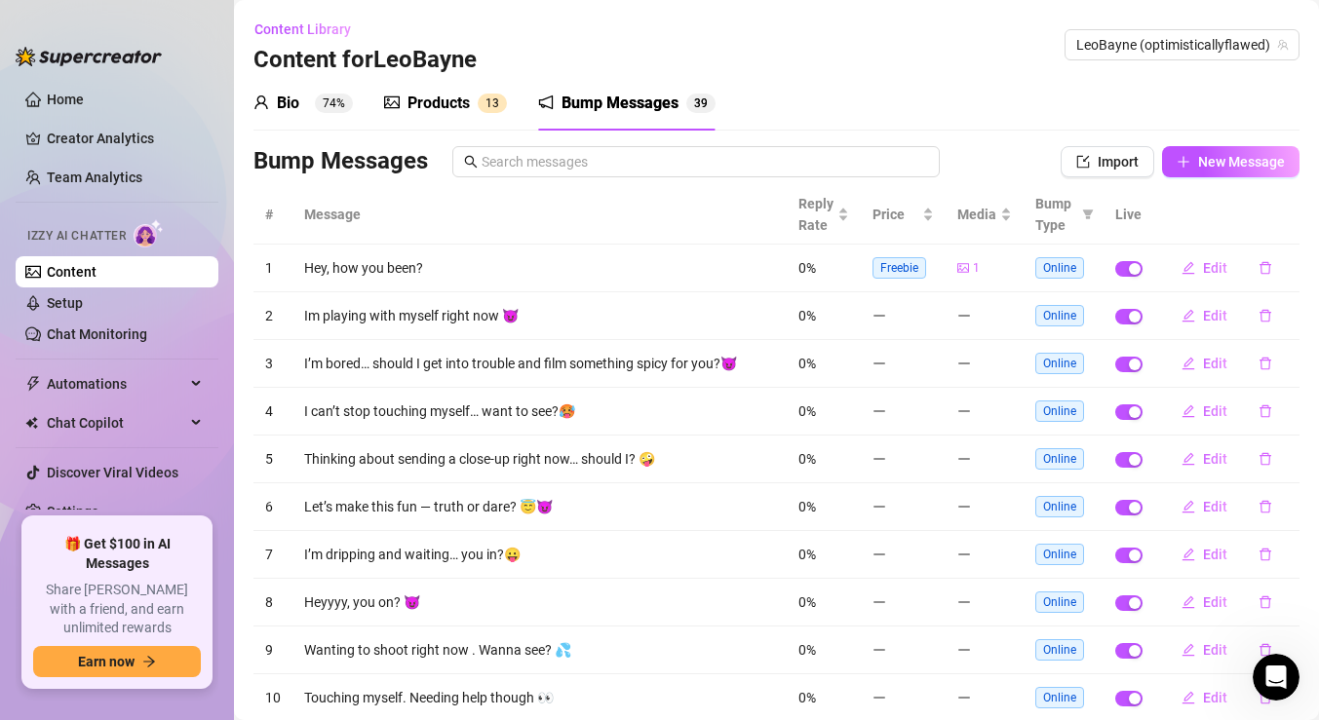
click at [479, 97] on sup "1 3" at bounding box center [492, 103] width 29 height 19
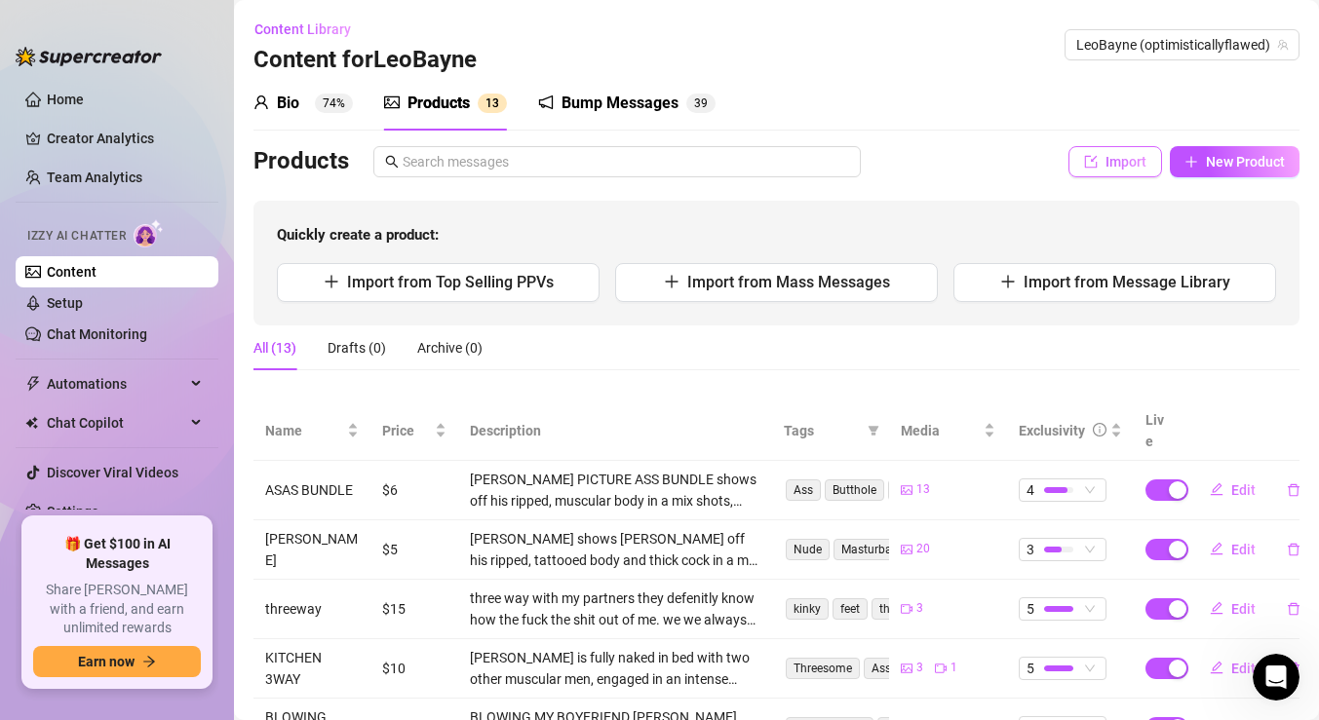
click at [1110, 163] on span "Import" at bounding box center [1125, 162] width 41 height 16
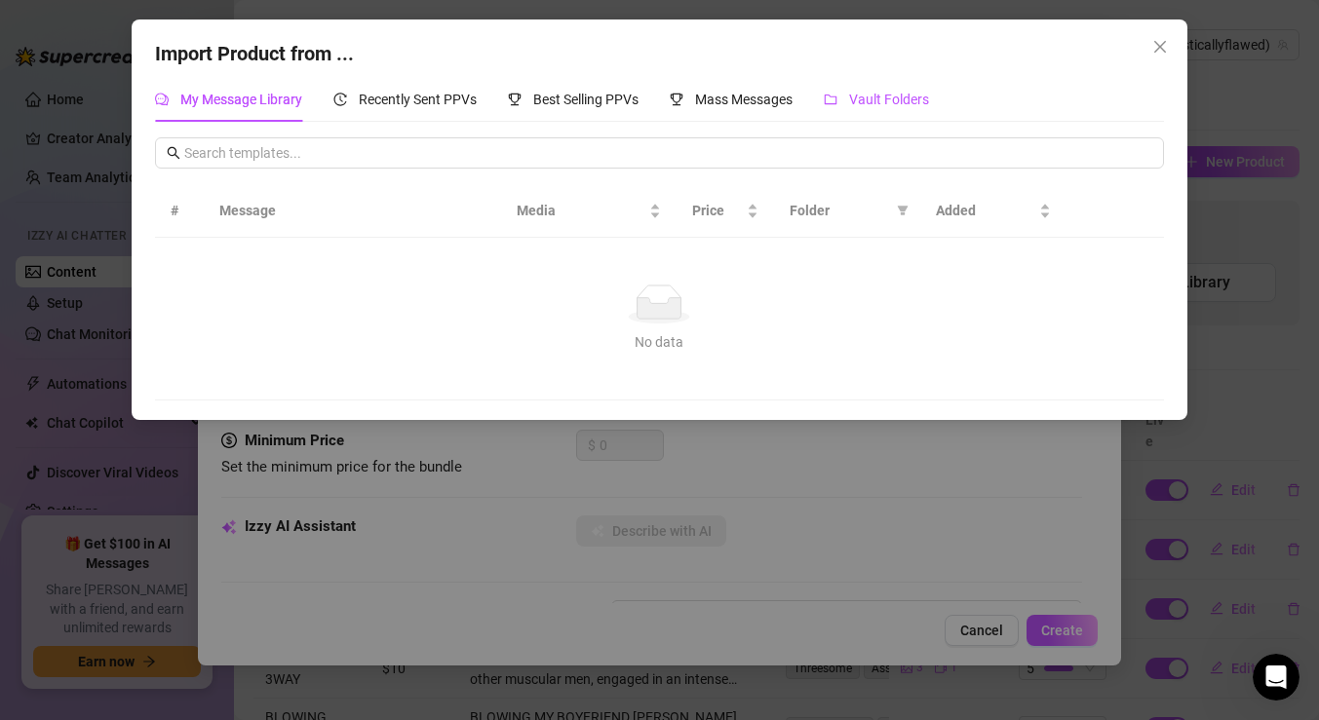
click at [929, 109] on div "Vault Folders" at bounding box center [876, 99] width 105 height 21
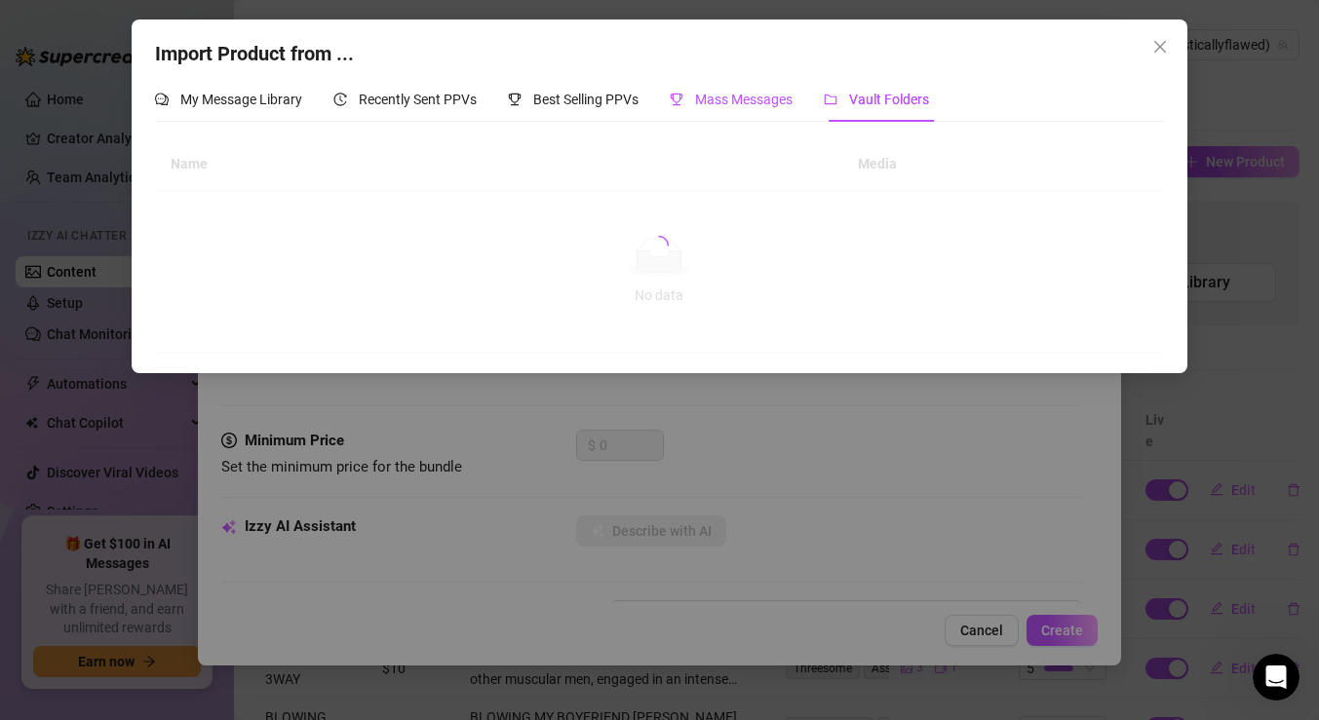
click at [731, 93] on span "Mass Messages" at bounding box center [743, 100] width 97 height 16
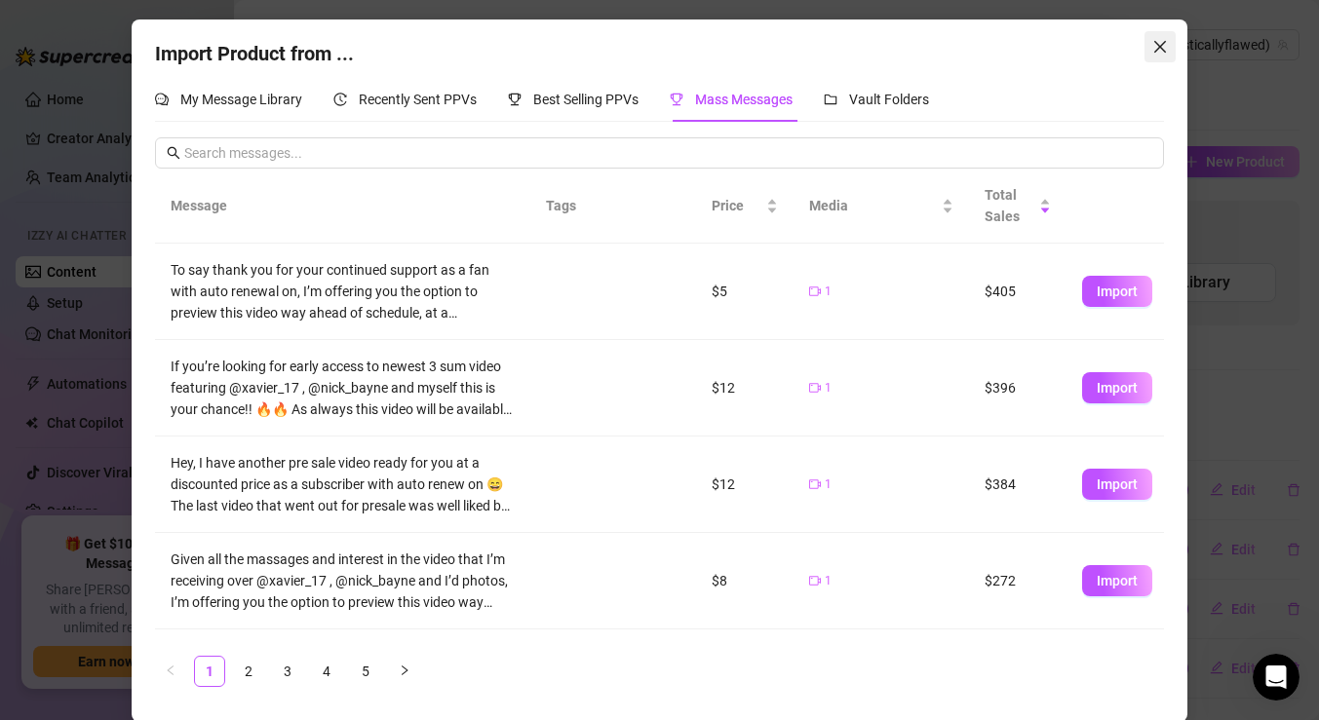
click at [1162, 49] on icon "close" at bounding box center [1160, 47] width 12 height 12
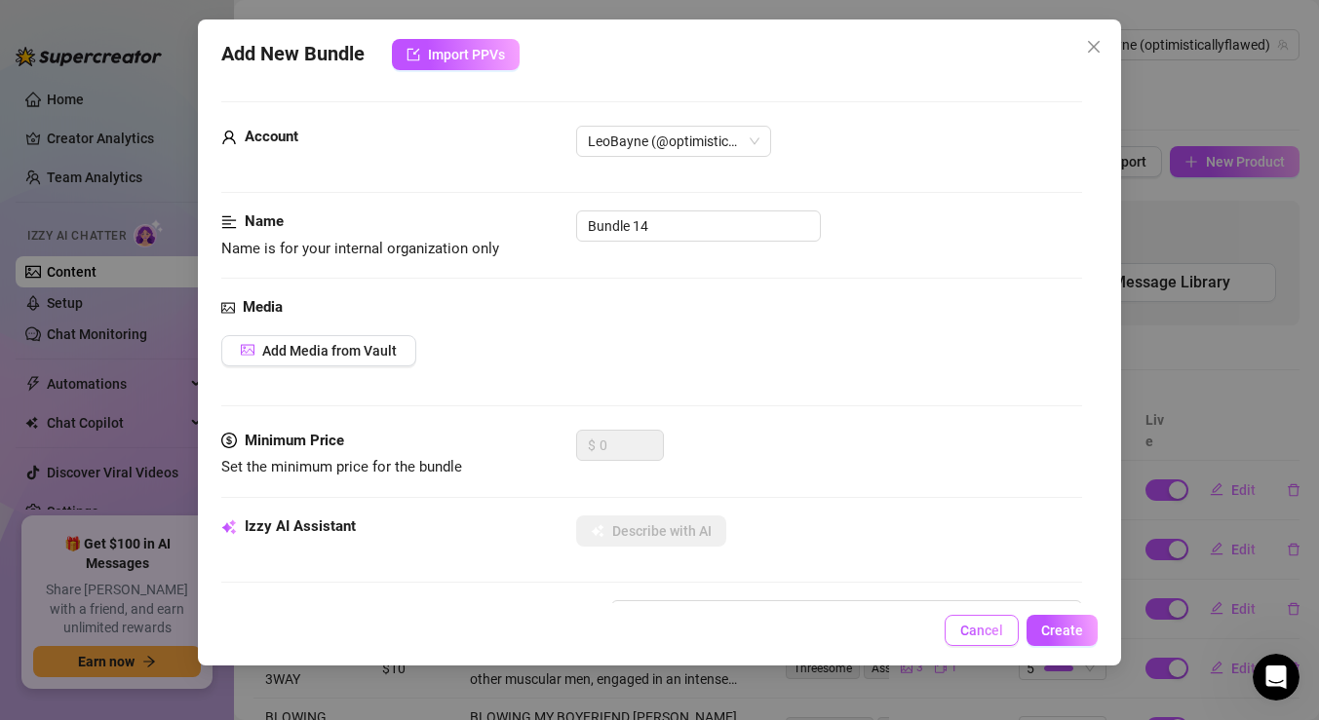
click at [969, 616] on button "Cancel" at bounding box center [982, 630] width 74 height 31
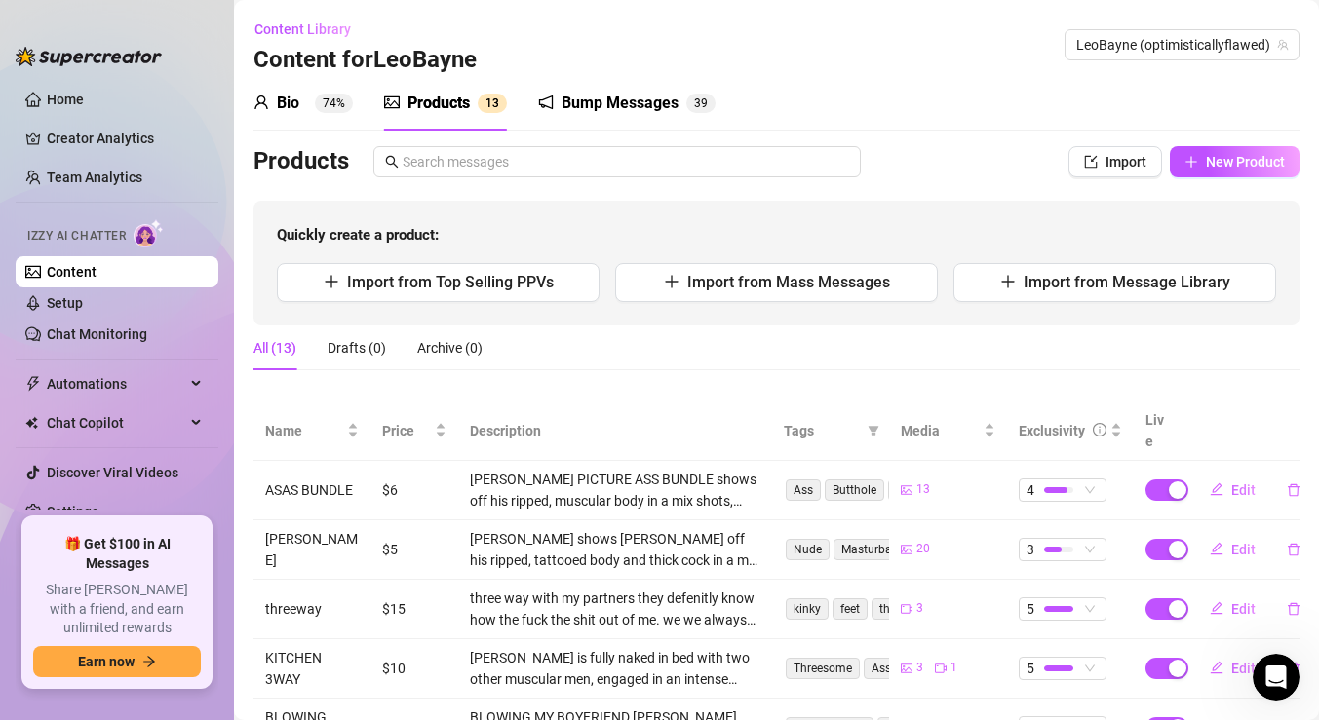
click at [292, 97] on div "Bio" at bounding box center [288, 103] width 22 height 23
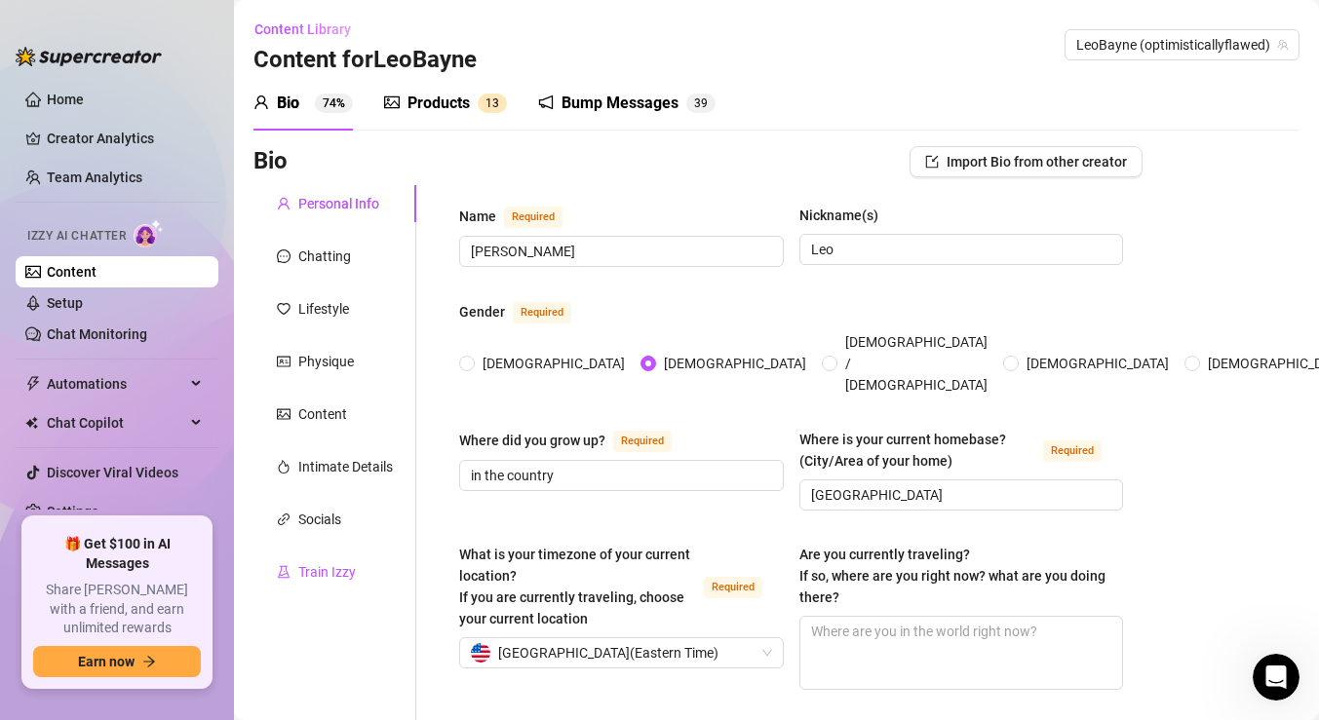
click at [324, 567] on div "Train Izzy" at bounding box center [327, 572] width 58 height 21
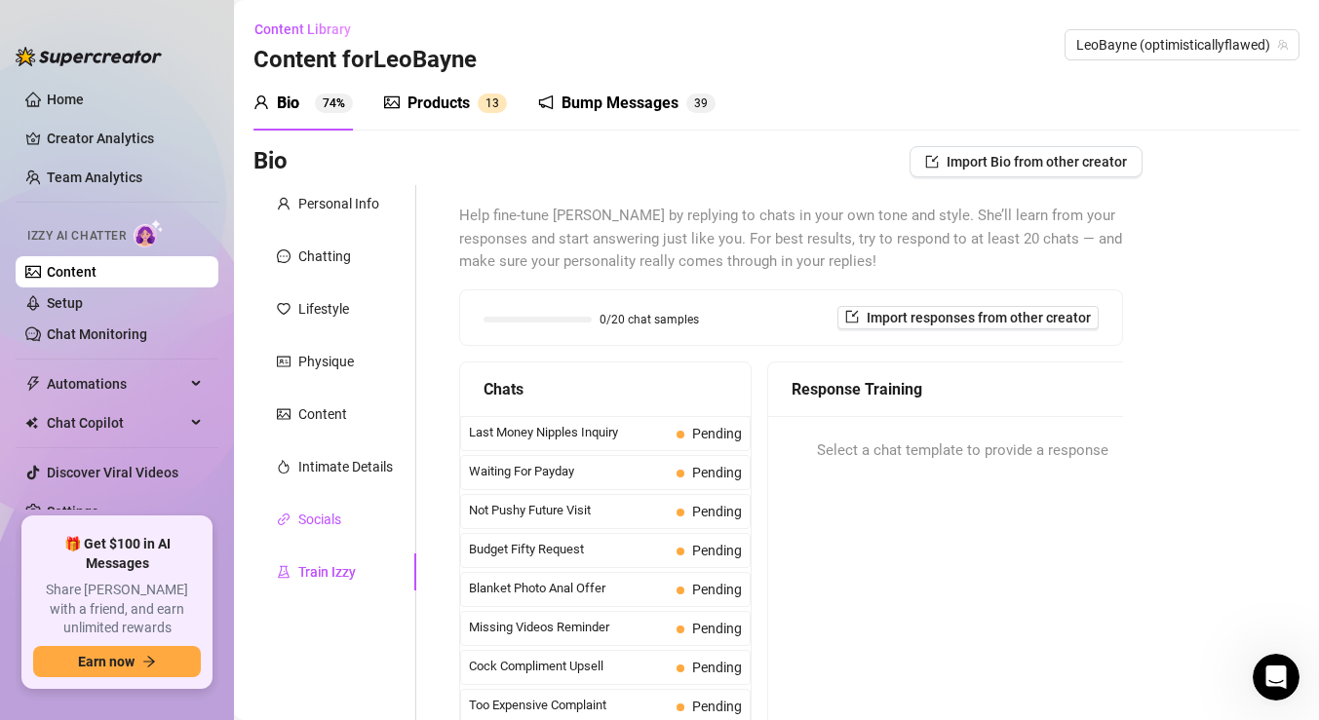
click at [312, 509] on div "Socials" at bounding box center [319, 519] width 43 height 21
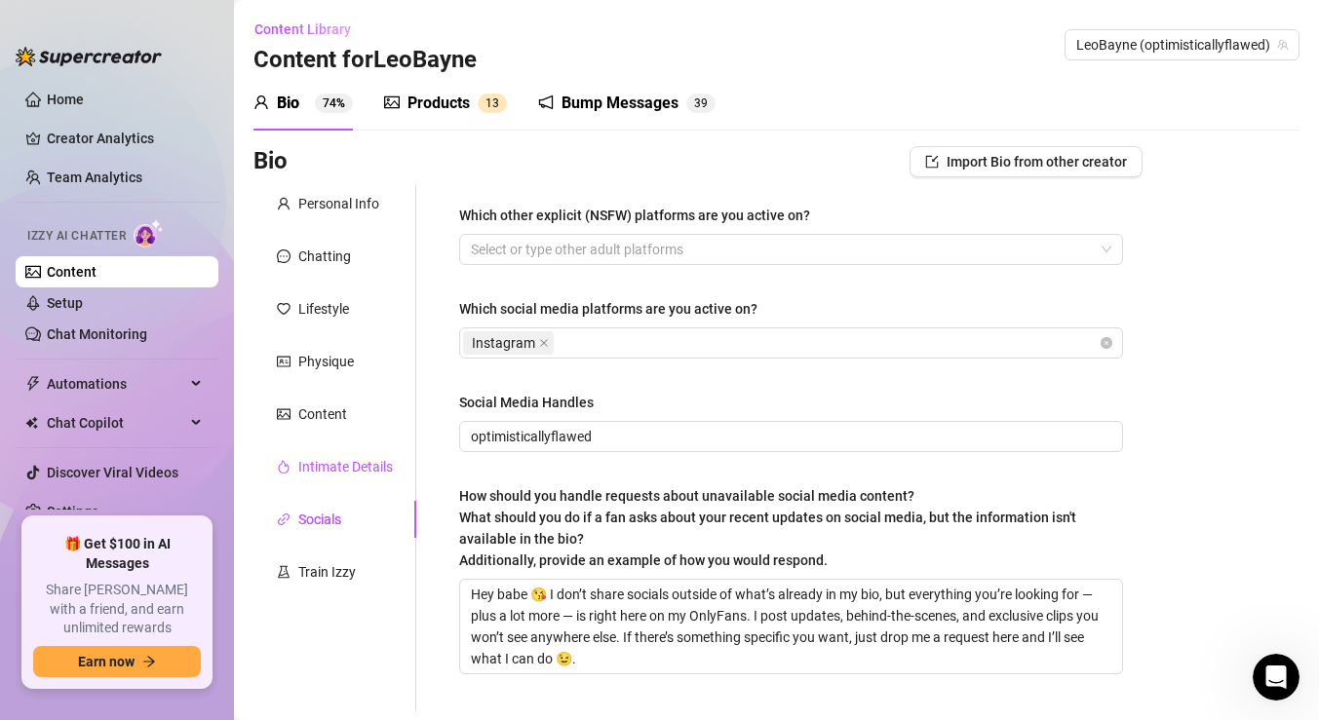
click at [320, 477] on div "Intimate Details" at bounding box center [345, 466] width 95 height 21
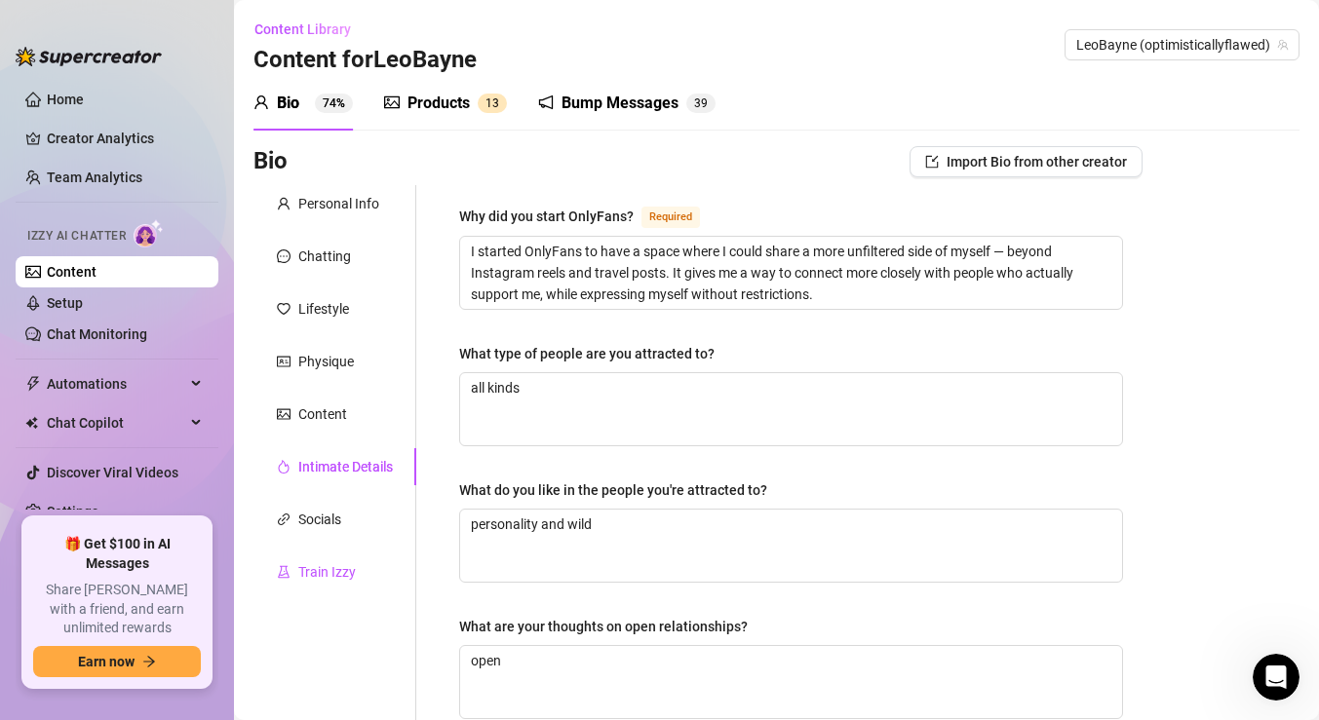
click at [308, 582] on div "Train Izzy" at bounding box center [327, 572] width 58 height 21
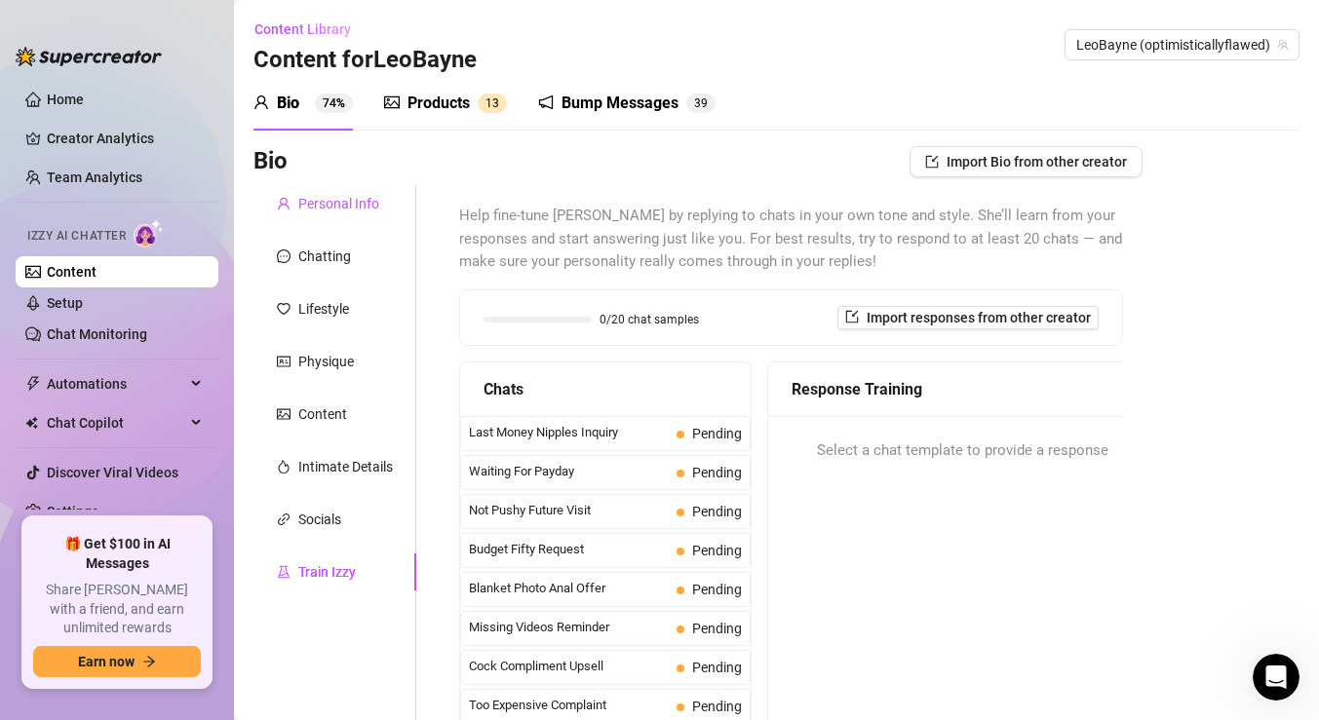
click at [349, 206] on div "Personal Info" at bounding box center [338, 203] width 81 height 21
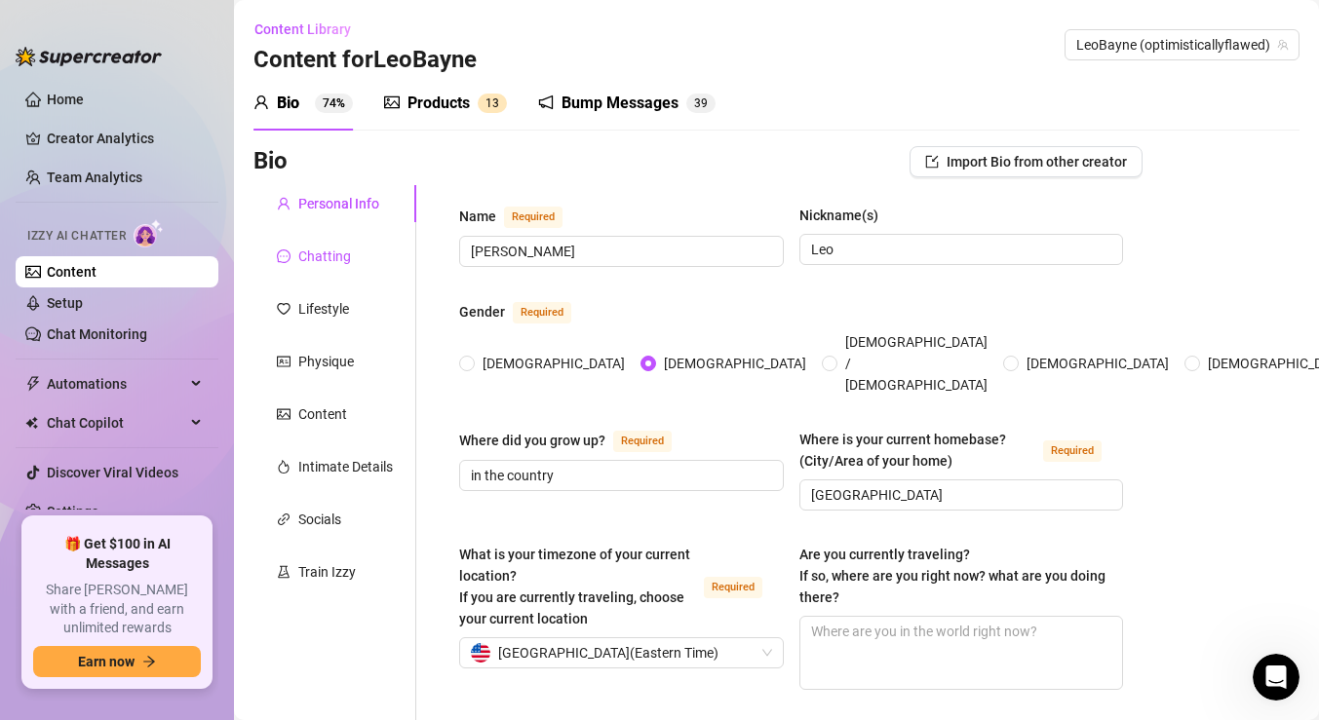
click at [334, 252] on div "Chatting" at bounding box center [324, 256] width 53 height 21
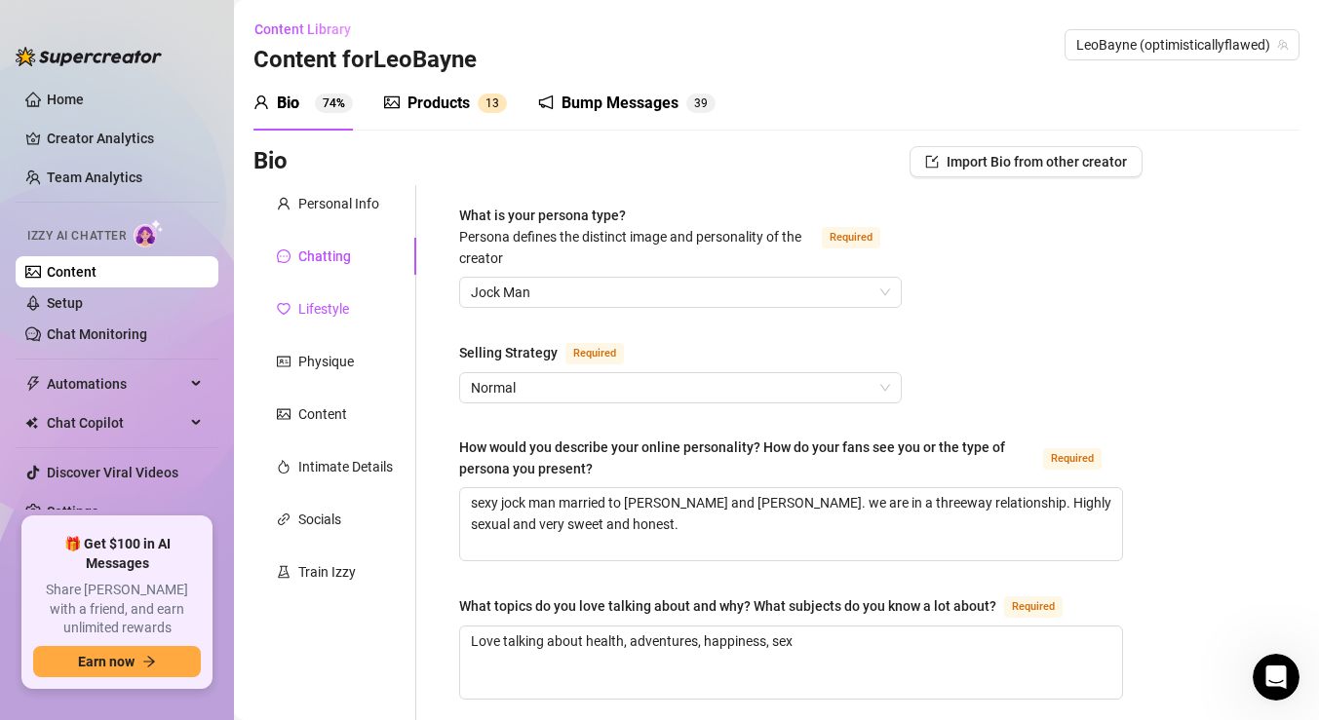
click at [315, 317] on div "Lifestyle" at bounding box center [323, 308] width 51 height 21
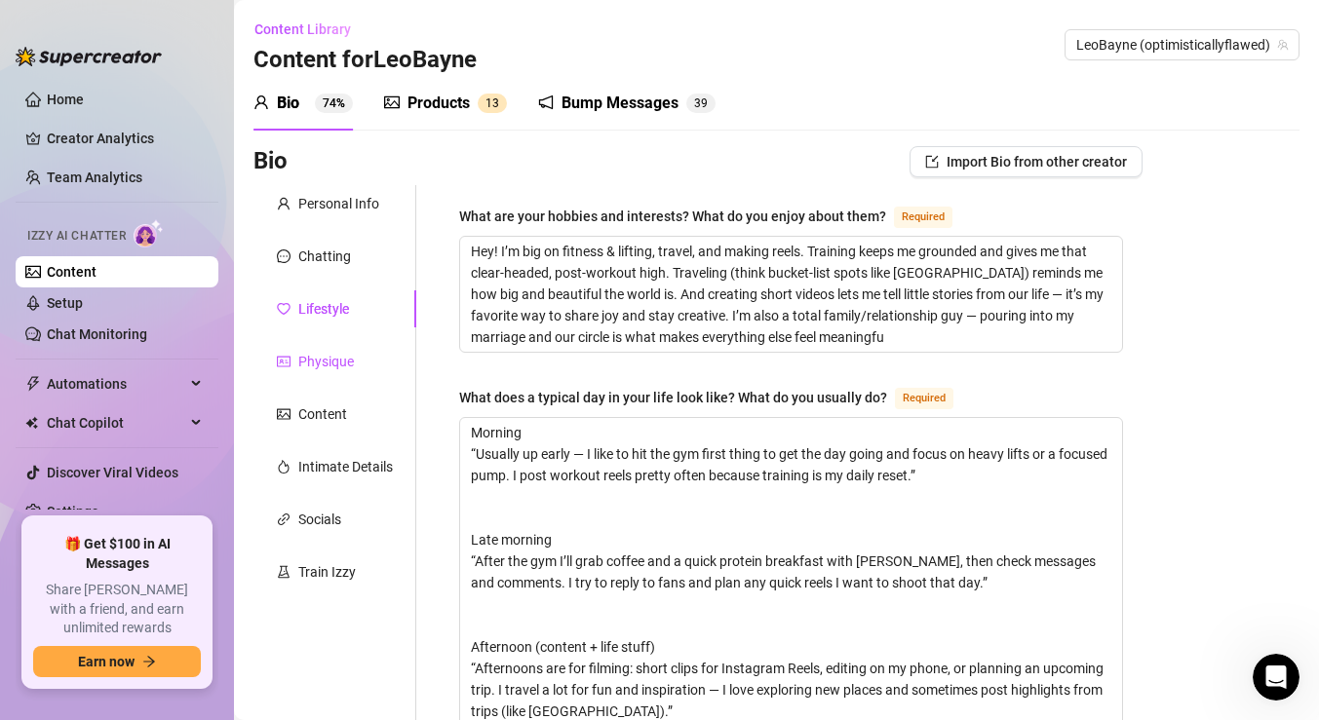
click at [312, 356] on div "Physique" at bounding box center [326, 361] width 56 height 21
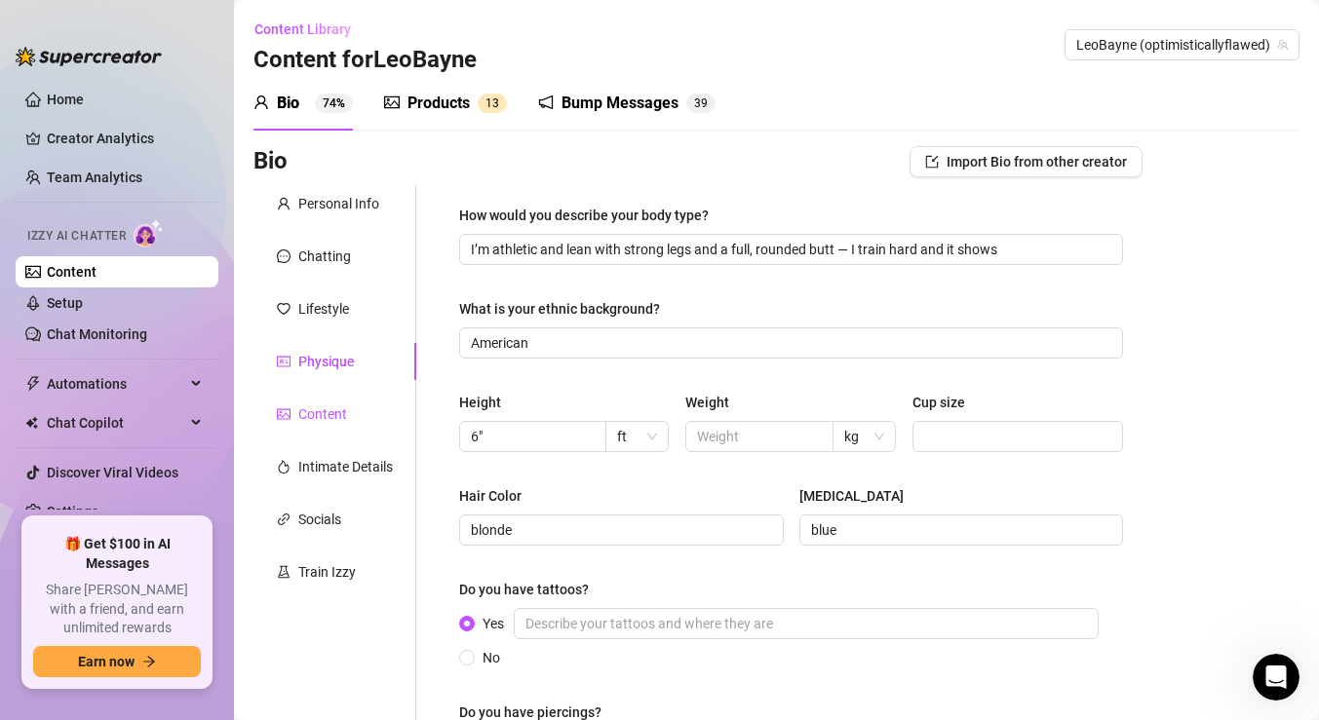
click at [309, 410] on div "Content" at bounding box center [322, 414] width 49 height 21
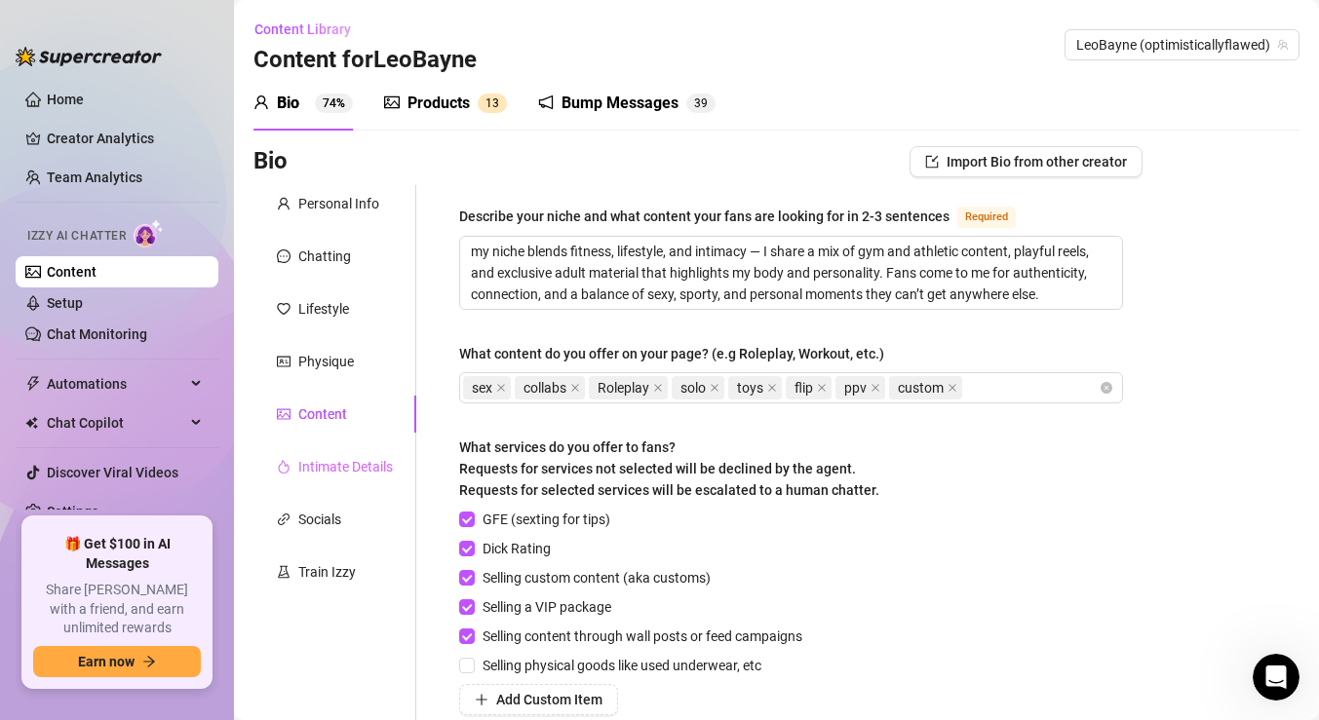
click at [316, 448] on div "Intimate Details" at bounding box center [334, 466] width 163 height 37
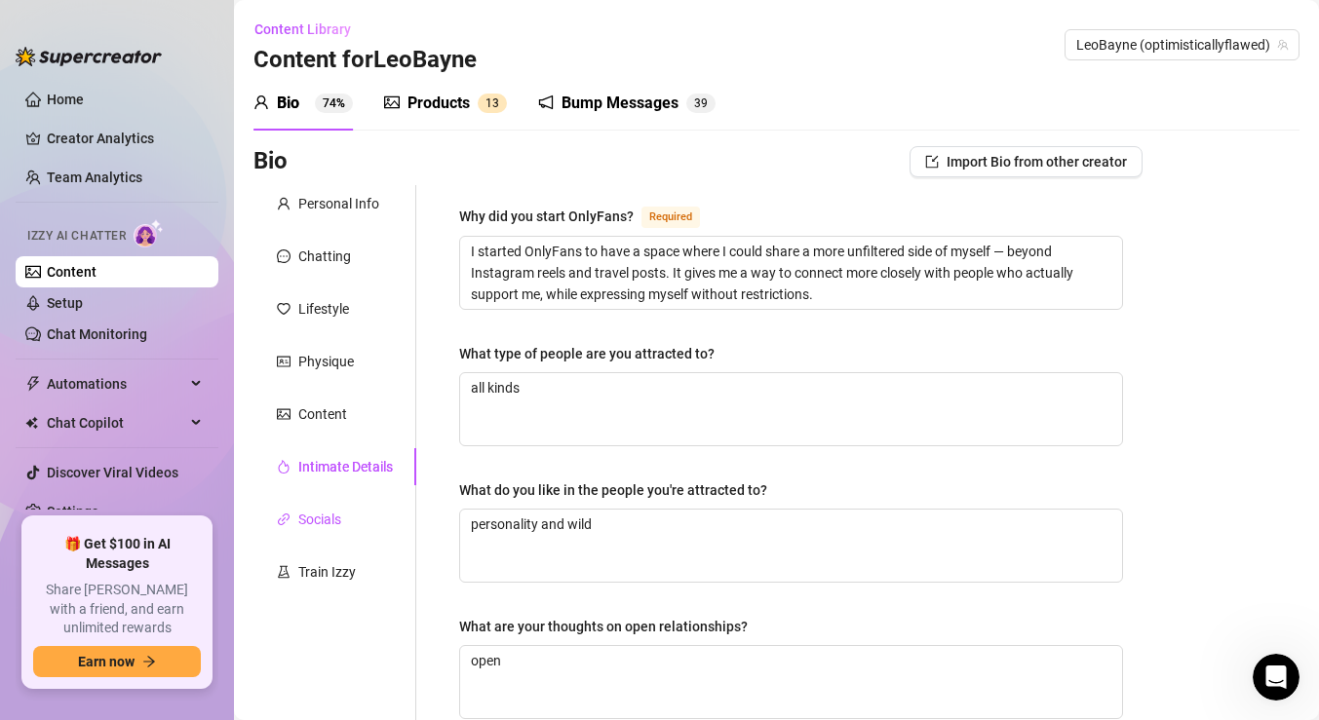
click at [329, 524] on div "Socials" at bounding box center [319, 519] width 43 height 21
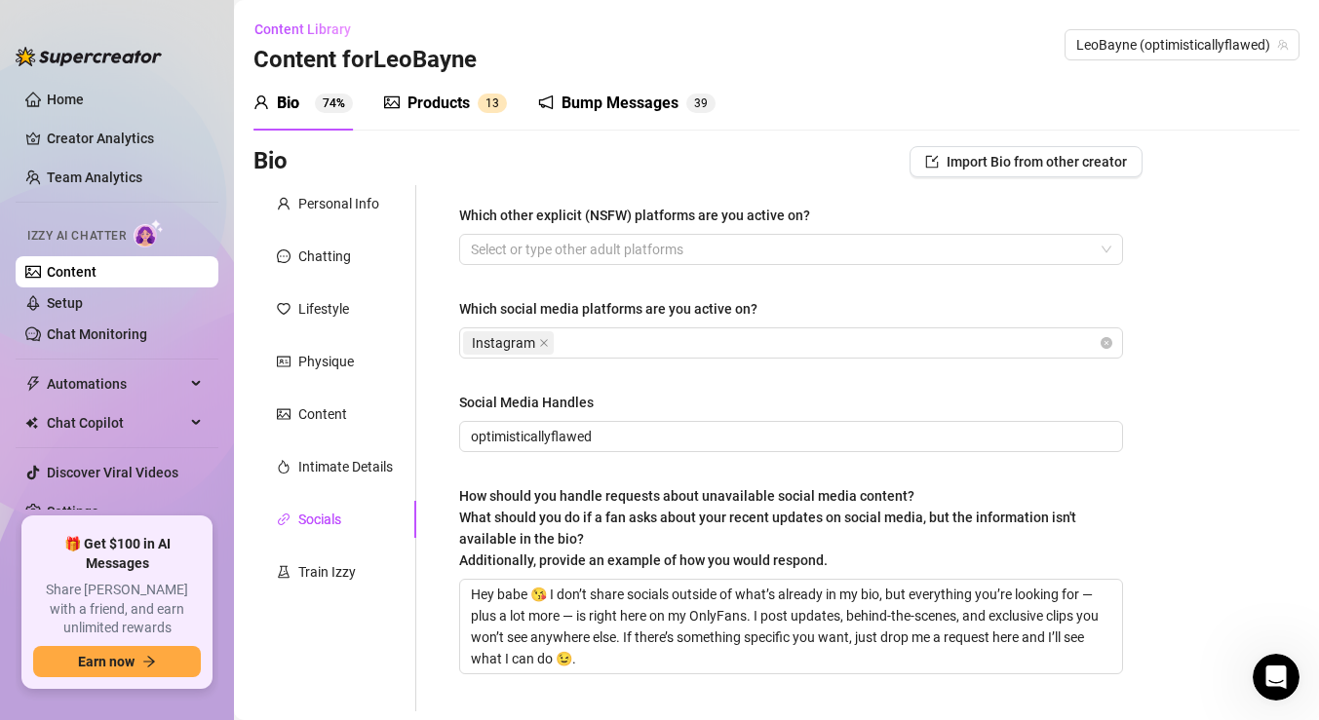
scroll to position [162, 0]
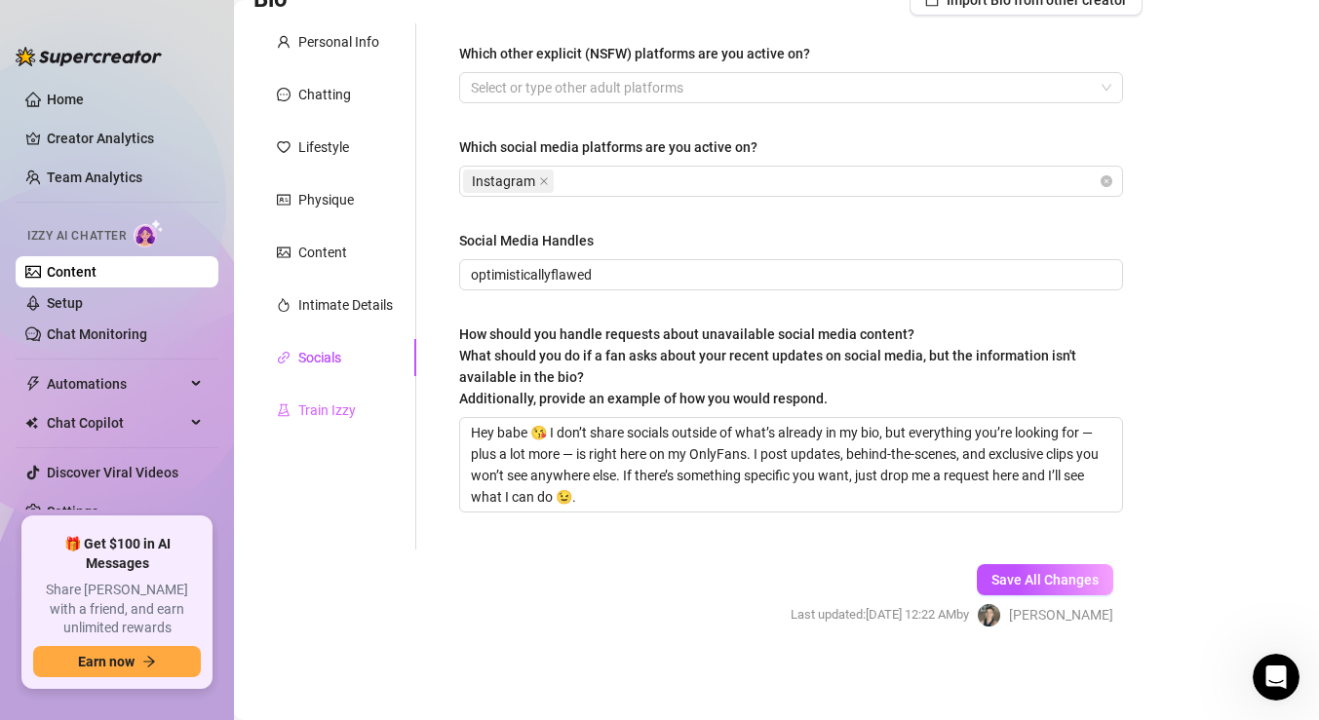
click at [310, 392] on div "Train Izzy" at bounding box center [334, 410] width 163 height 37
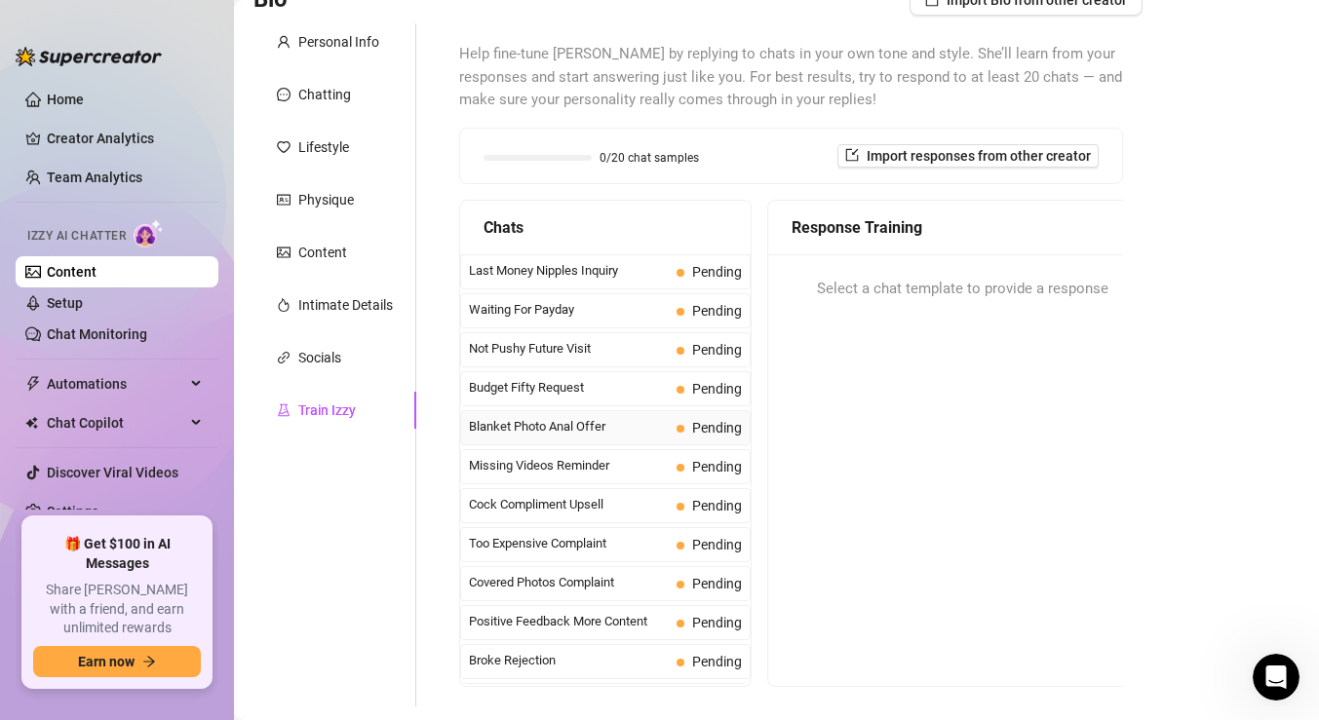
scroll to position [0, 0]
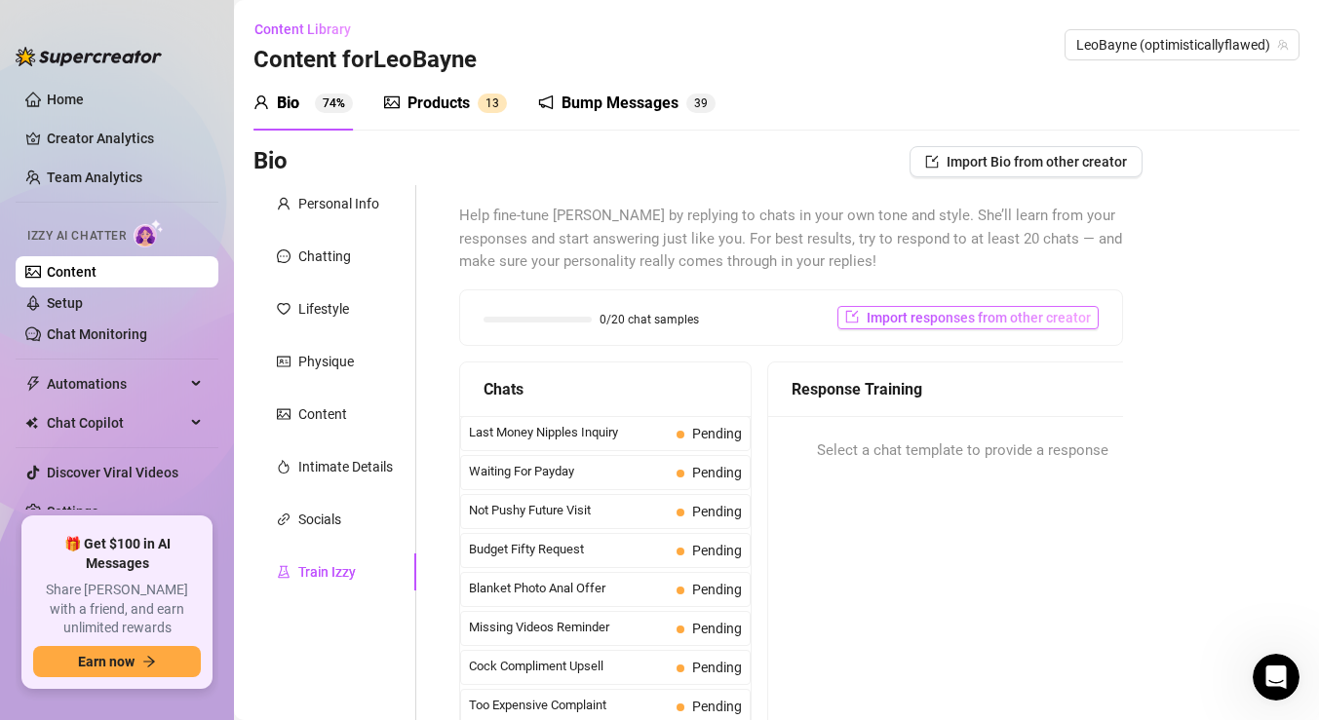
click at [884, 318] on span "Import responses from other creator" at bounding box center [979, 318] width 224 height 16
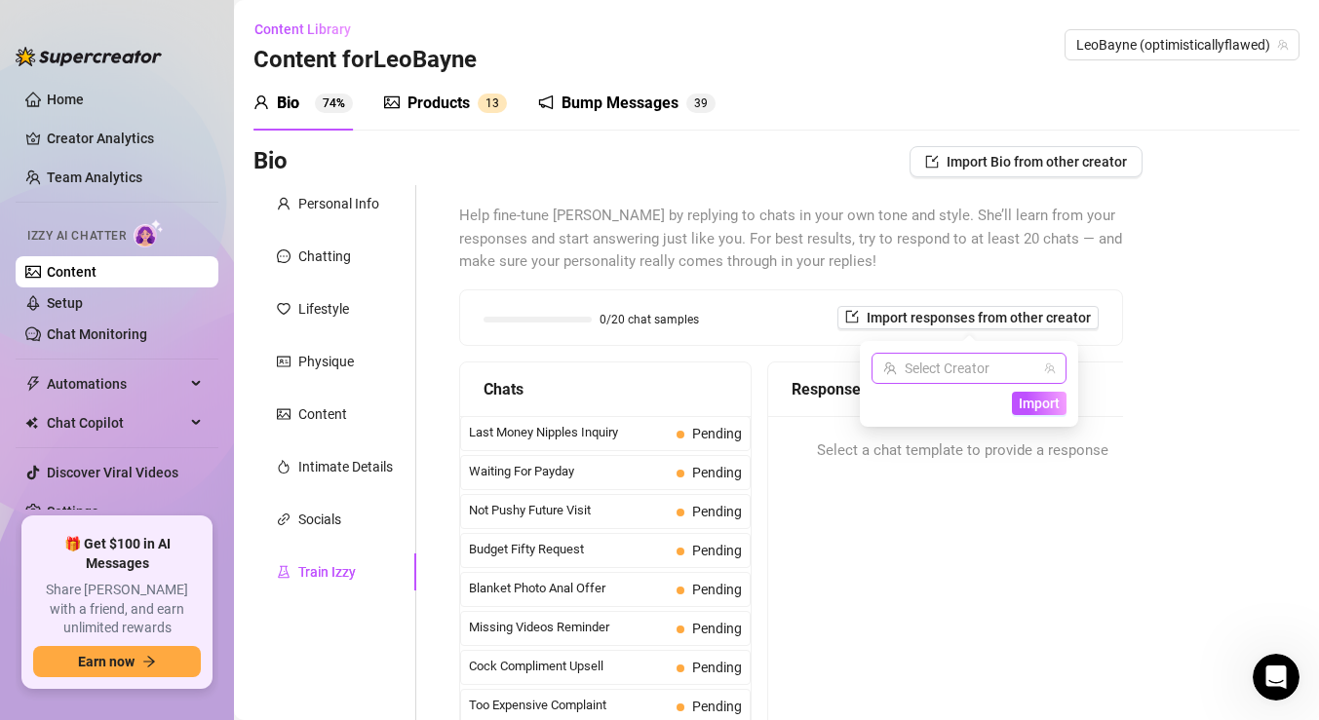
click at [914, 364] on input "search" at bounding box center [960, 368] width 154 height 29
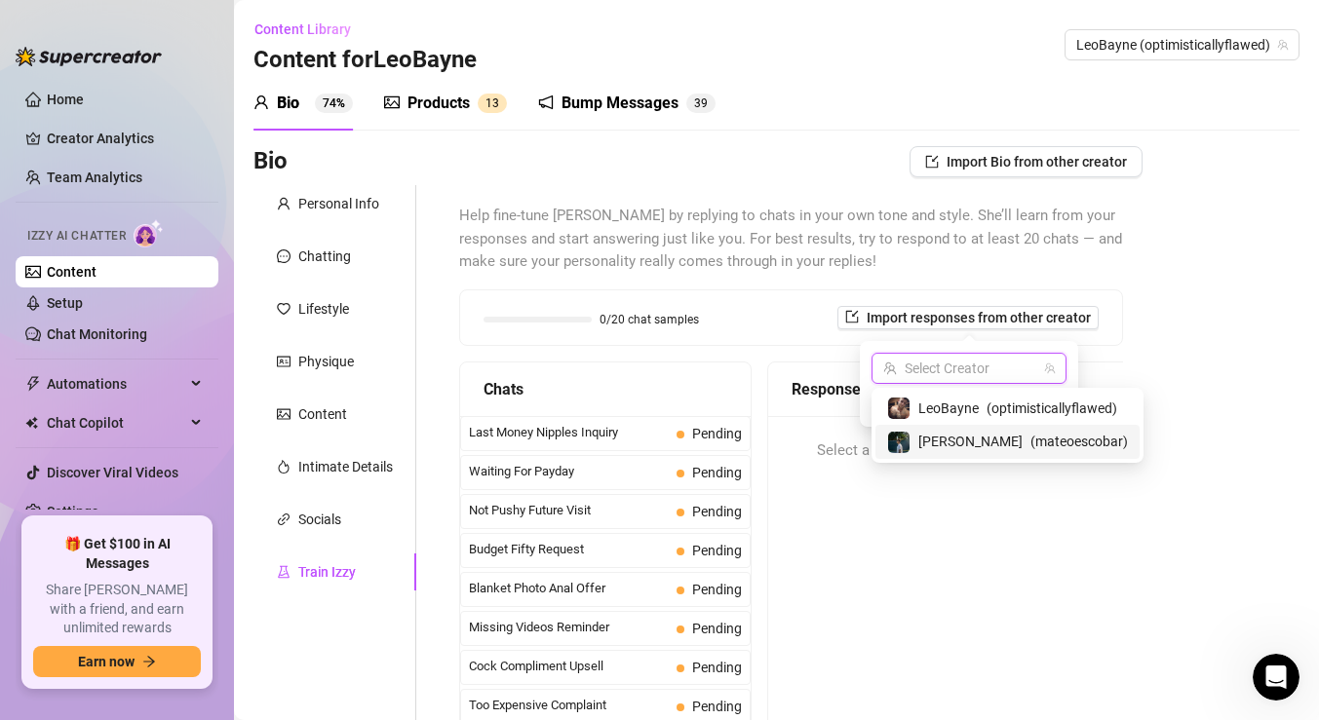
click at [927, 437] on span "[PERSON_NAME]" at bounding box center [970, 441] width 104 height 21
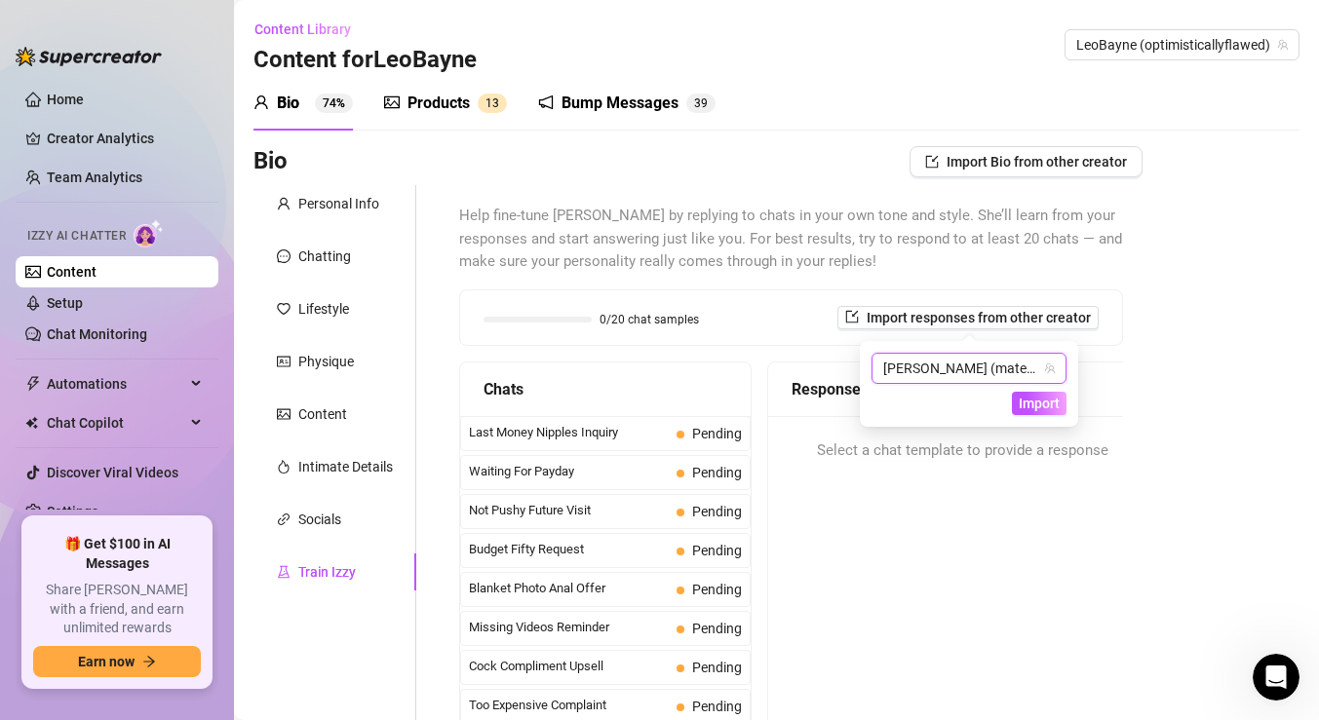
click at [646, 310] on div "0/20 chat samples" at bounding box center [591, 319] width 215 height 19
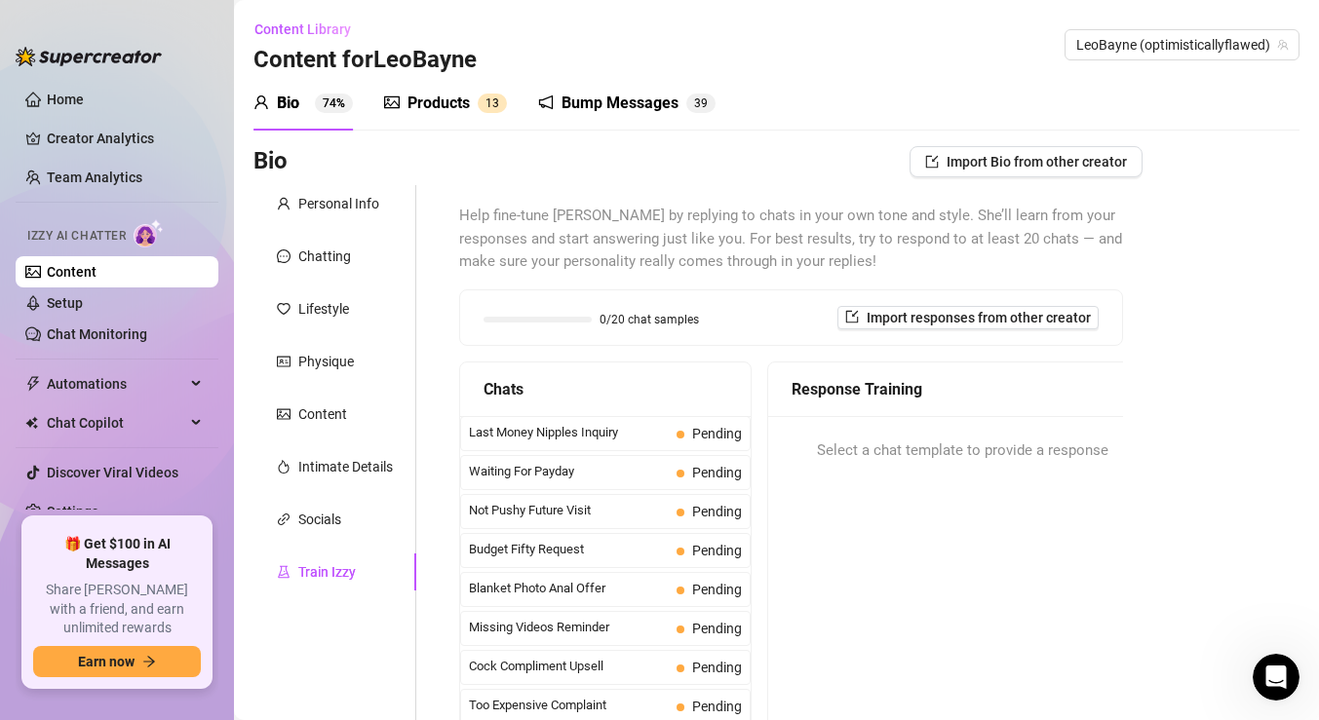
click at [73, 278] on link "Content" at bounding box center [72, 272] width 50 height 16
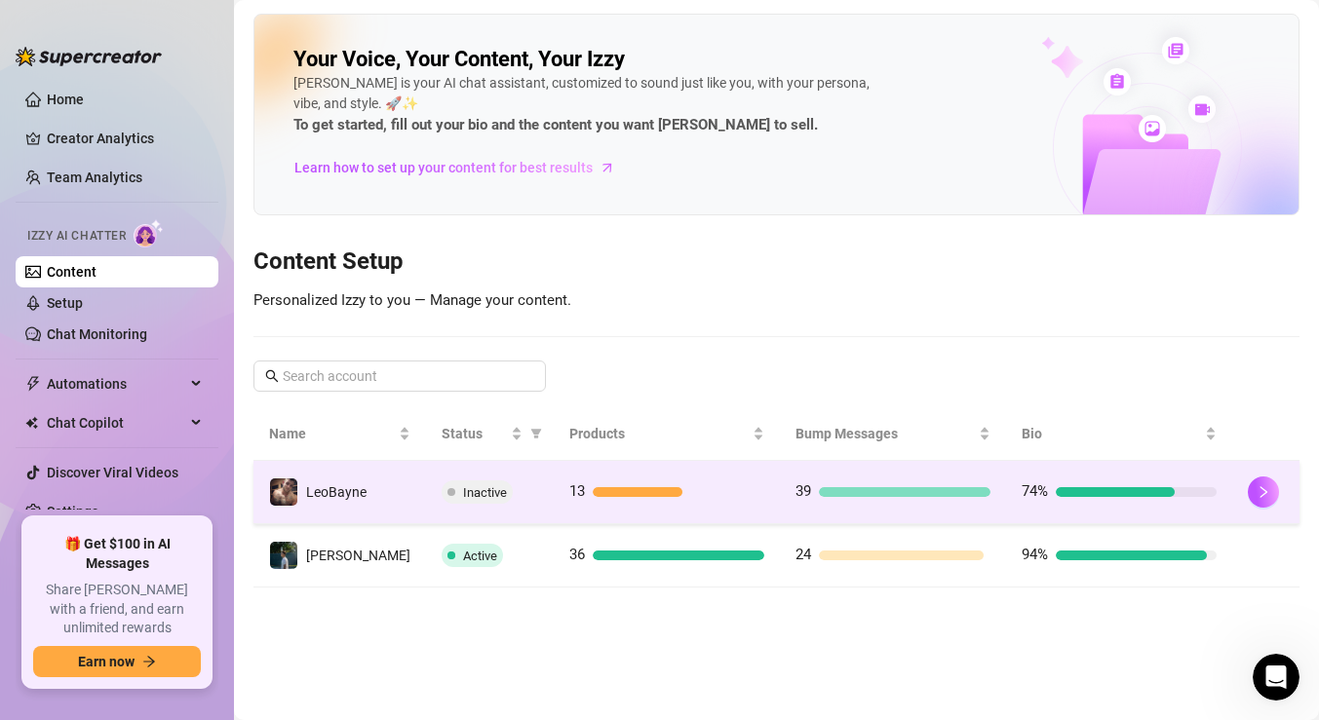
click at [463, 493] on span "Inactive" at bounding box center [485, 492] width 44 height 15
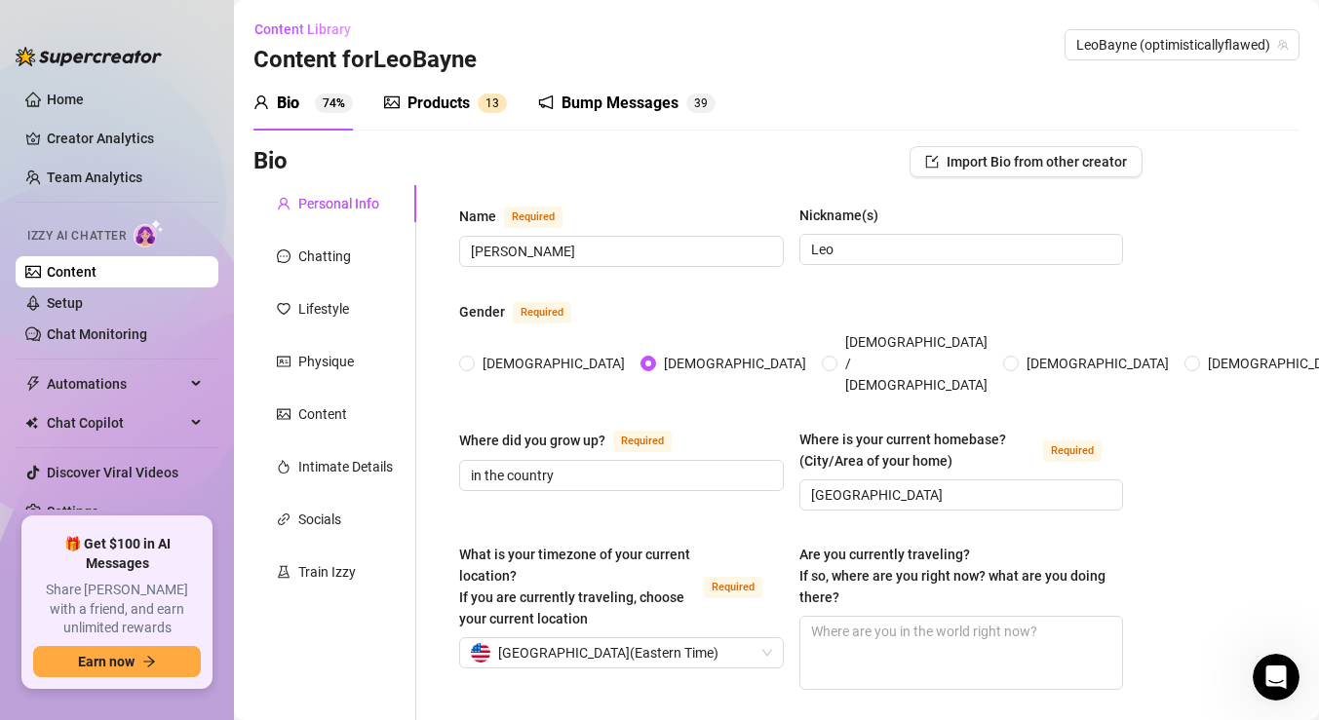
click at [47, 264] on link "Content" at bounding box center [72, 272] width 50 height 16
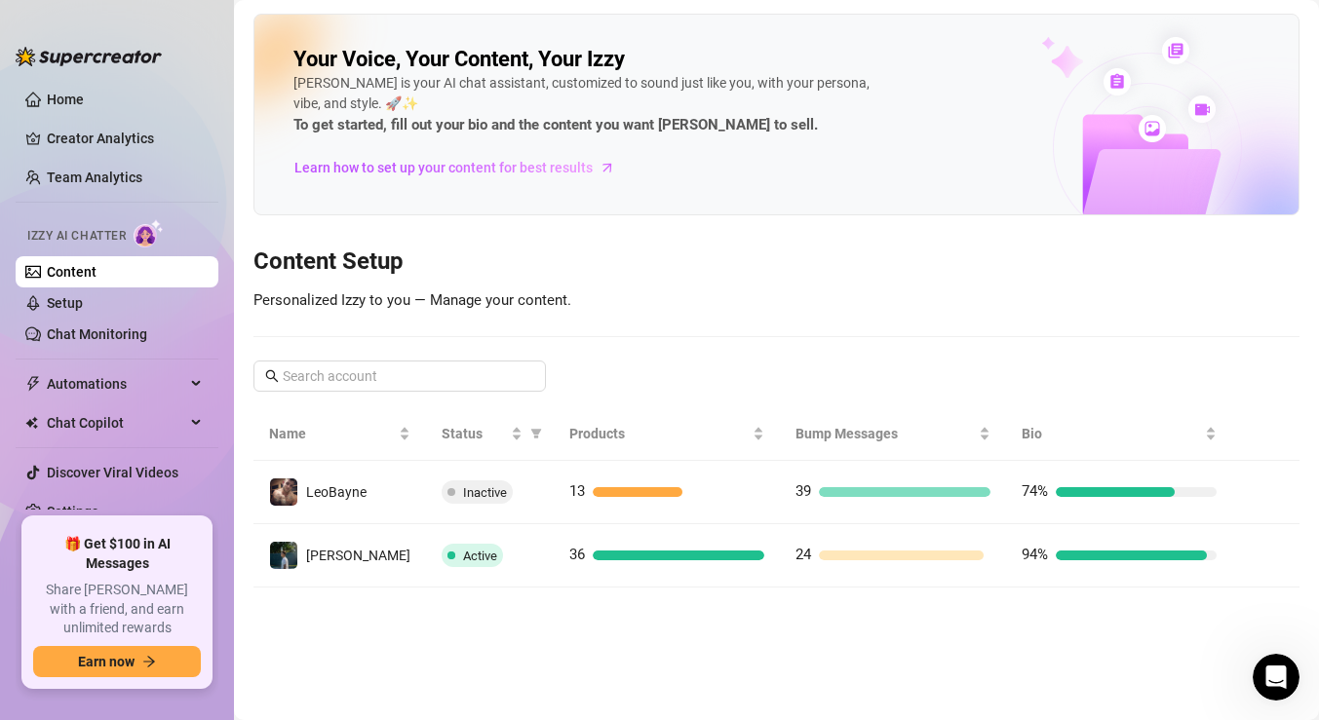
click at [47, 264] on link "Content" at bounding box center [72, 272] width 50 height 16
click at [84, 220] on div "Izzy AI Chatter" at bounding box center [114, 233] width 175 height 28
click at [146, 233] on img at bounding box center [149, 233] width 30 height 28
click at [53, 301] on link "Setup" at bounding box center [65, 303] width 36 height 16
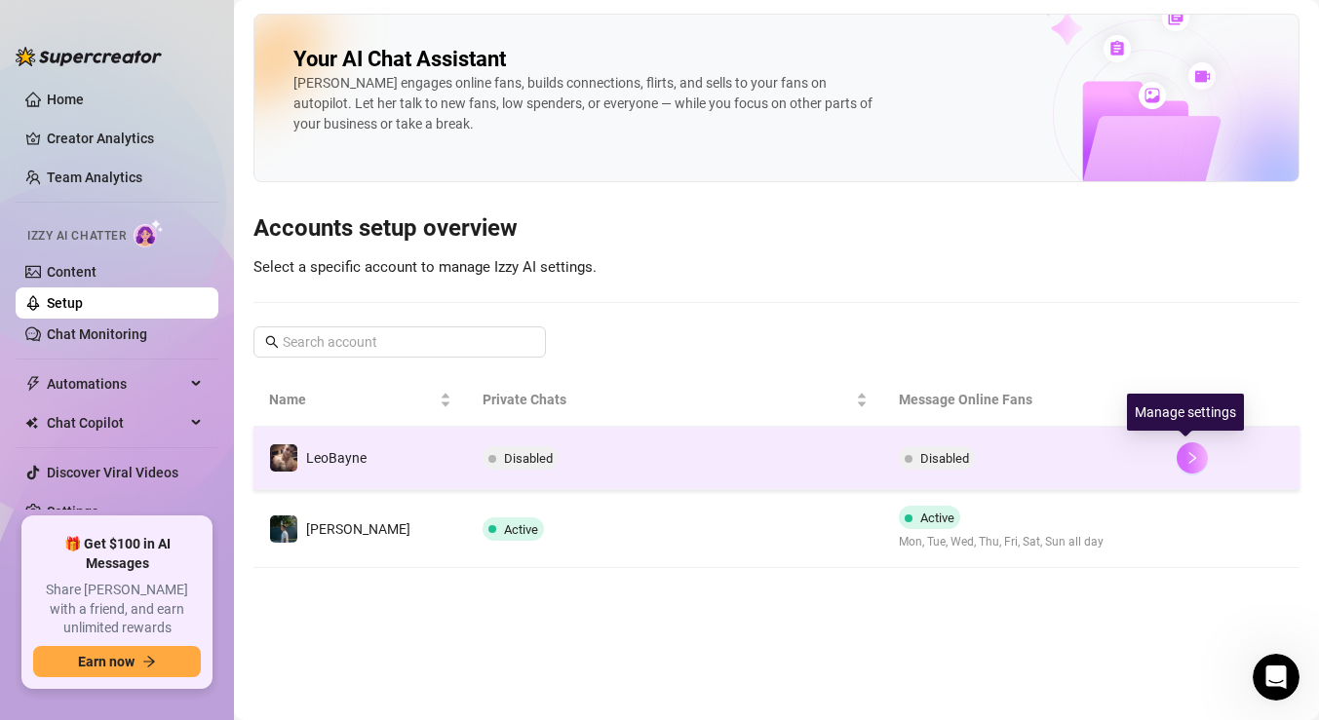
click at [1195, 463] on button "button" at bounding box center [1192, 458] width 31 height 31
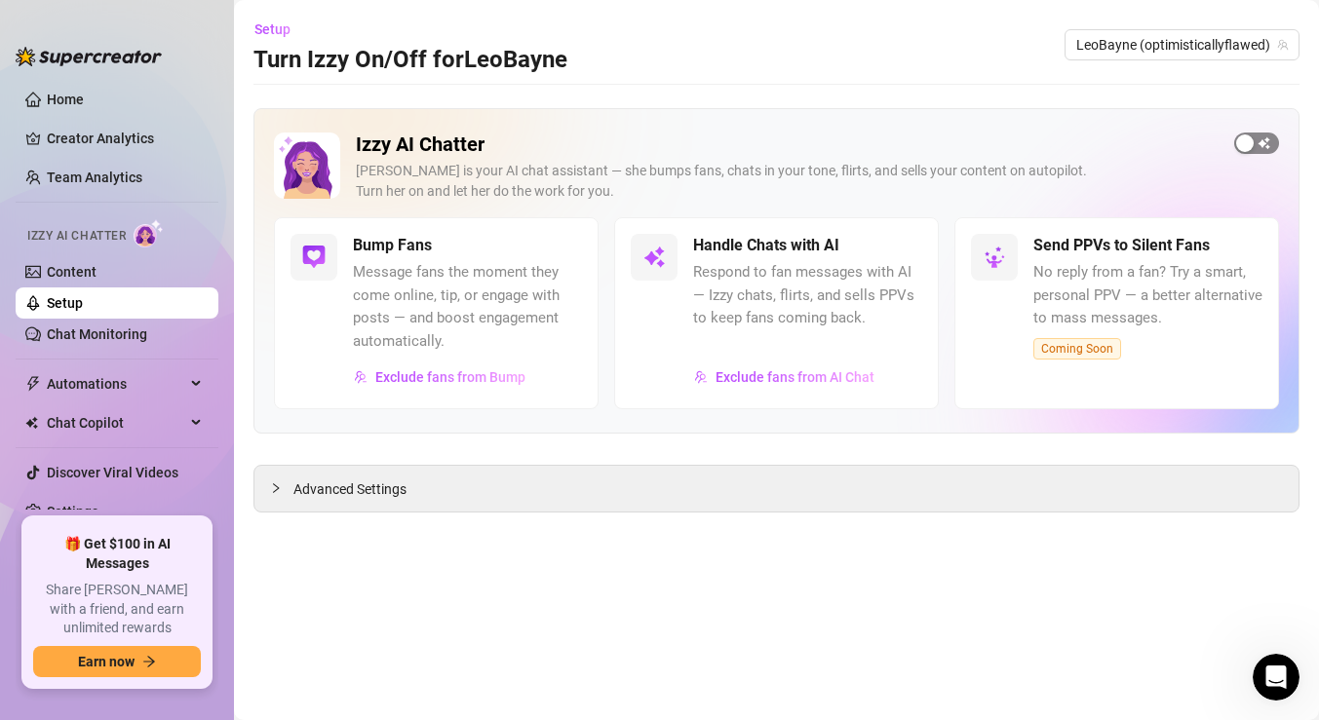
click at [1254, 145] on button "button" at bounding box center [1256, 143] width 45 height 21
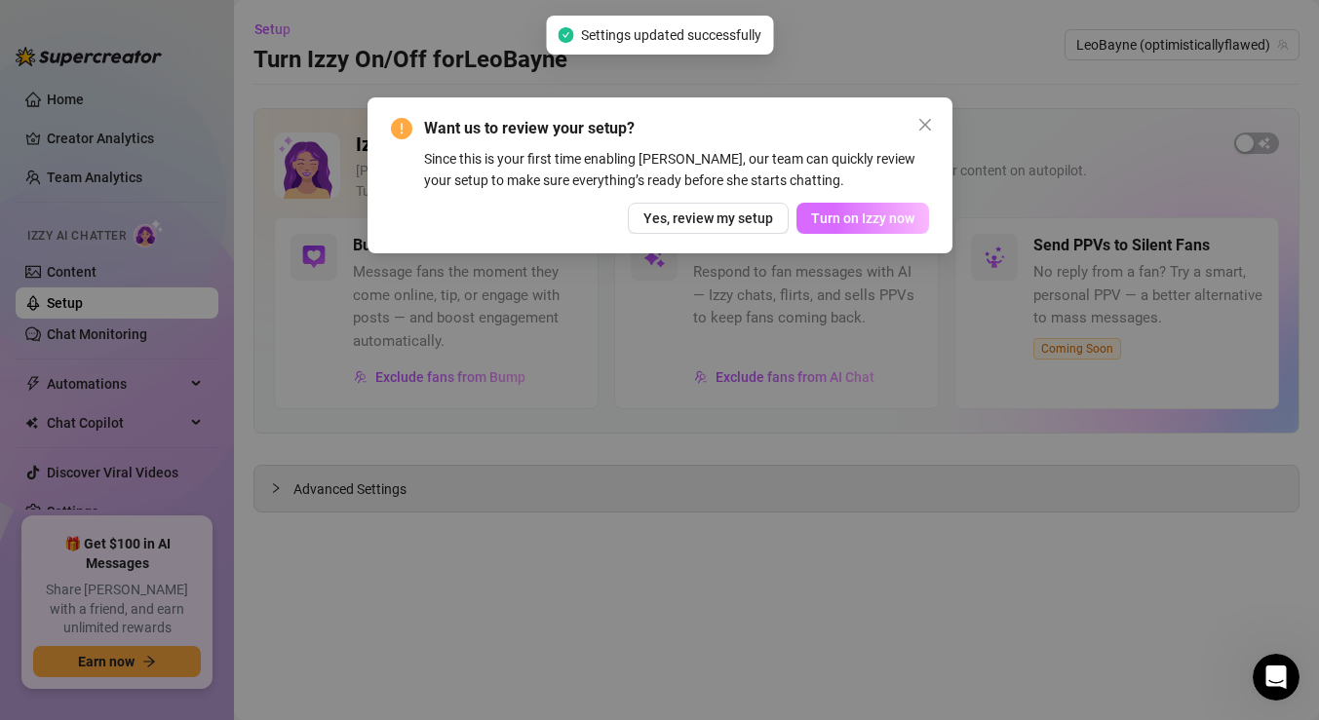
click at [824, 232] on button "Turn on Izzy now" at bounding box center [862, 218] width 133 height 31
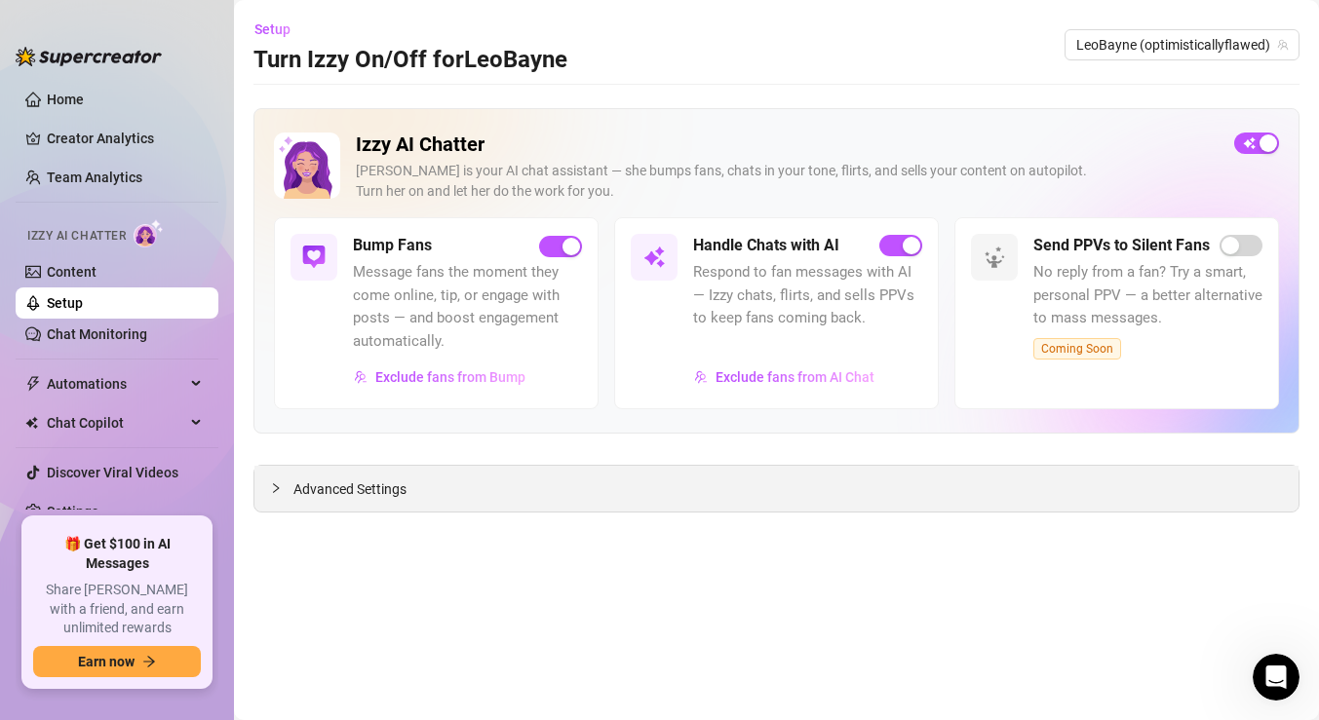
click at [394, 480] on span "Advanced Settings" at bounding box center [349, 489] width 113 height 21
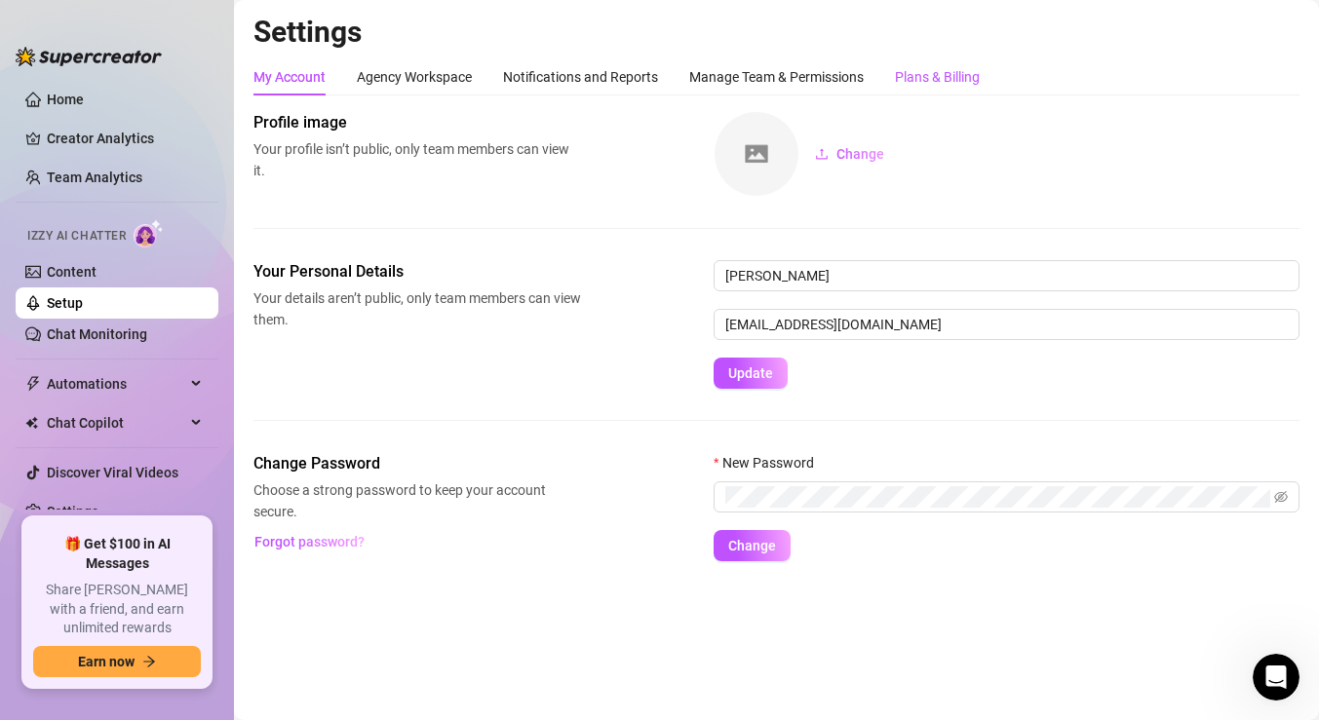
click at [918, 82] on div "Plans & Billing" at bounding box center [937, 76] width 85 height 21
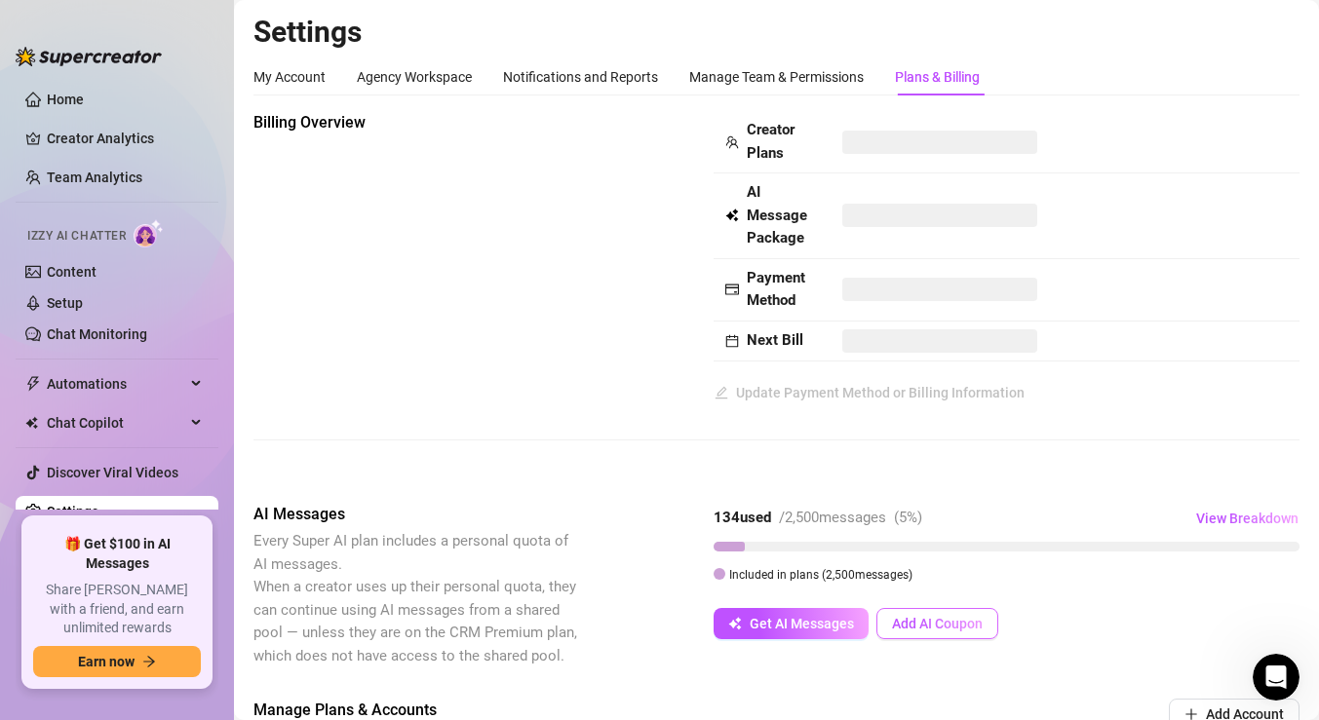
click at [926, 621] on span "Add AI Coupon" at bounding box center [937, 624] width 91 height 16
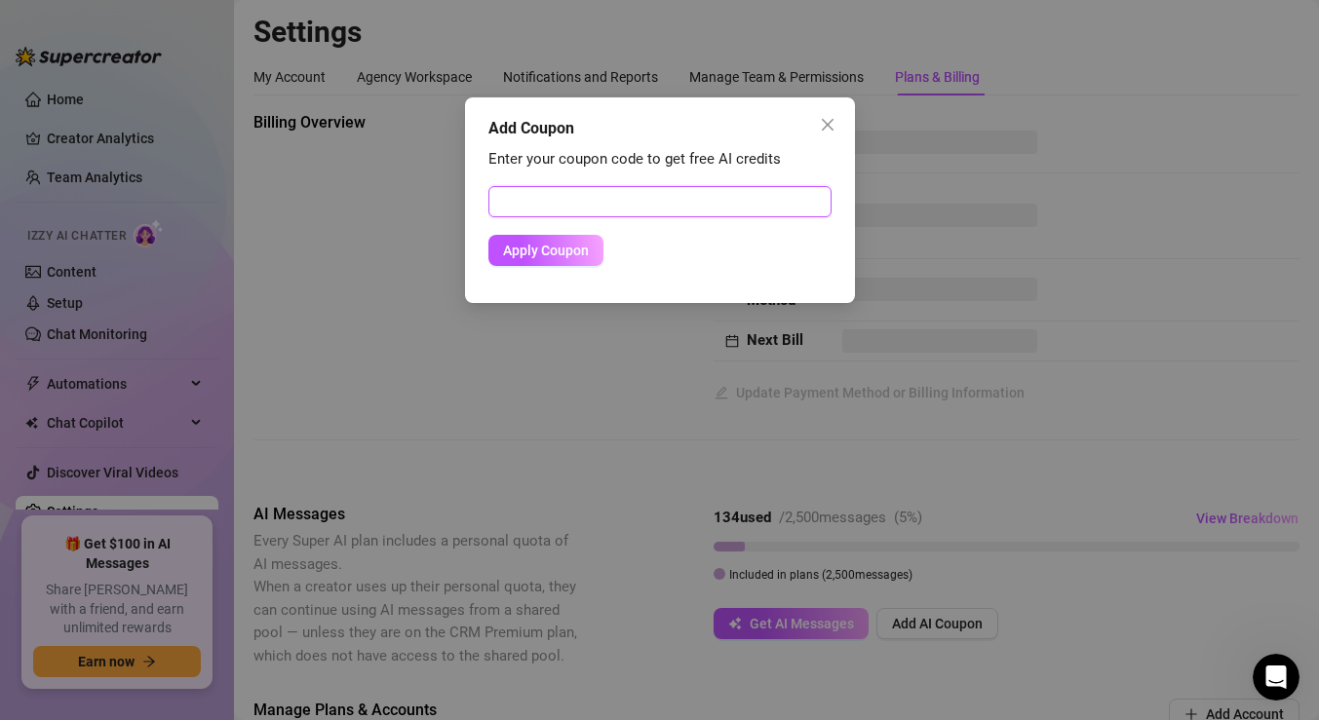
click at [603, 197] on input "text" at bounding box center [659, 201] width 343 height 31
paste input "10BOCE6E02BCOUB8YB71"
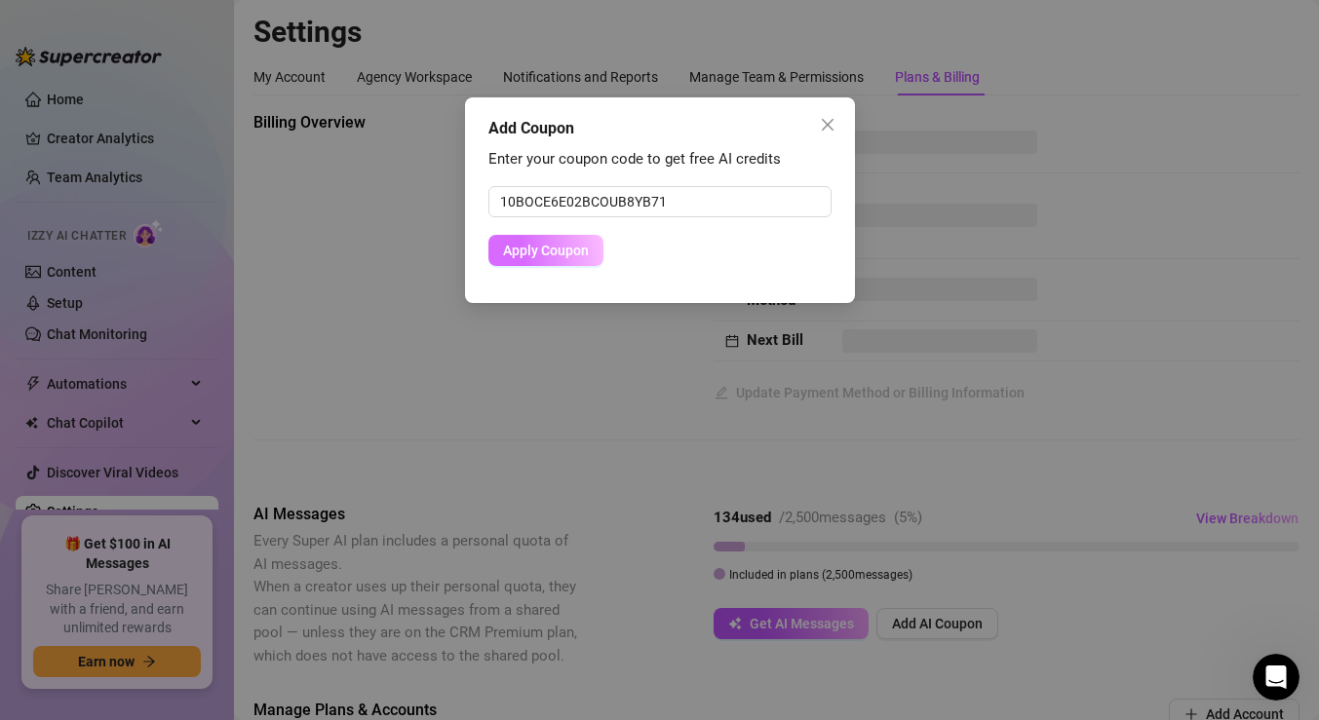
click at [561, 252] on span "Apply Coupon" at bounding box center [546, 251] width 86 height 16
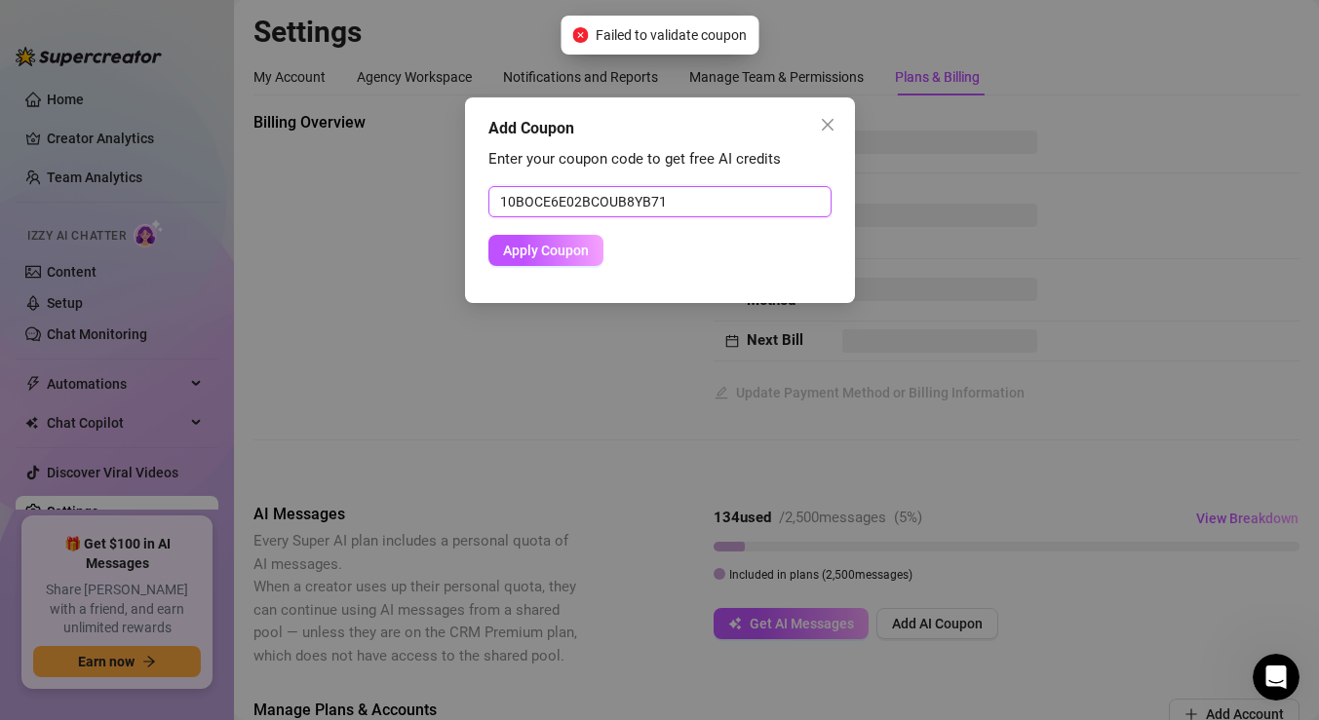
click at [685, 203] on input "10BOCE6E02BCOUB8YB71" at bounding box center [659, 201] width 343 height 31
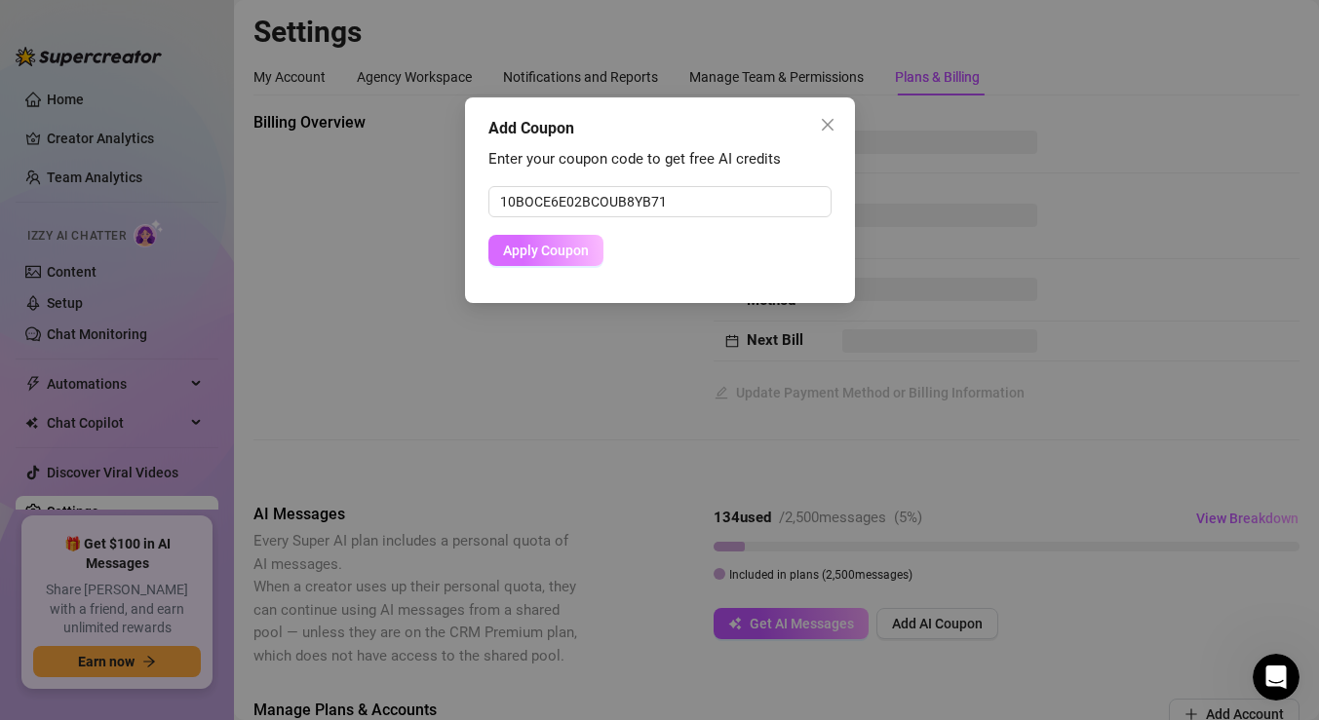
click at [549, 252] on span "Apply Coupon" at bounding box center [546, 251] width 86 height 16
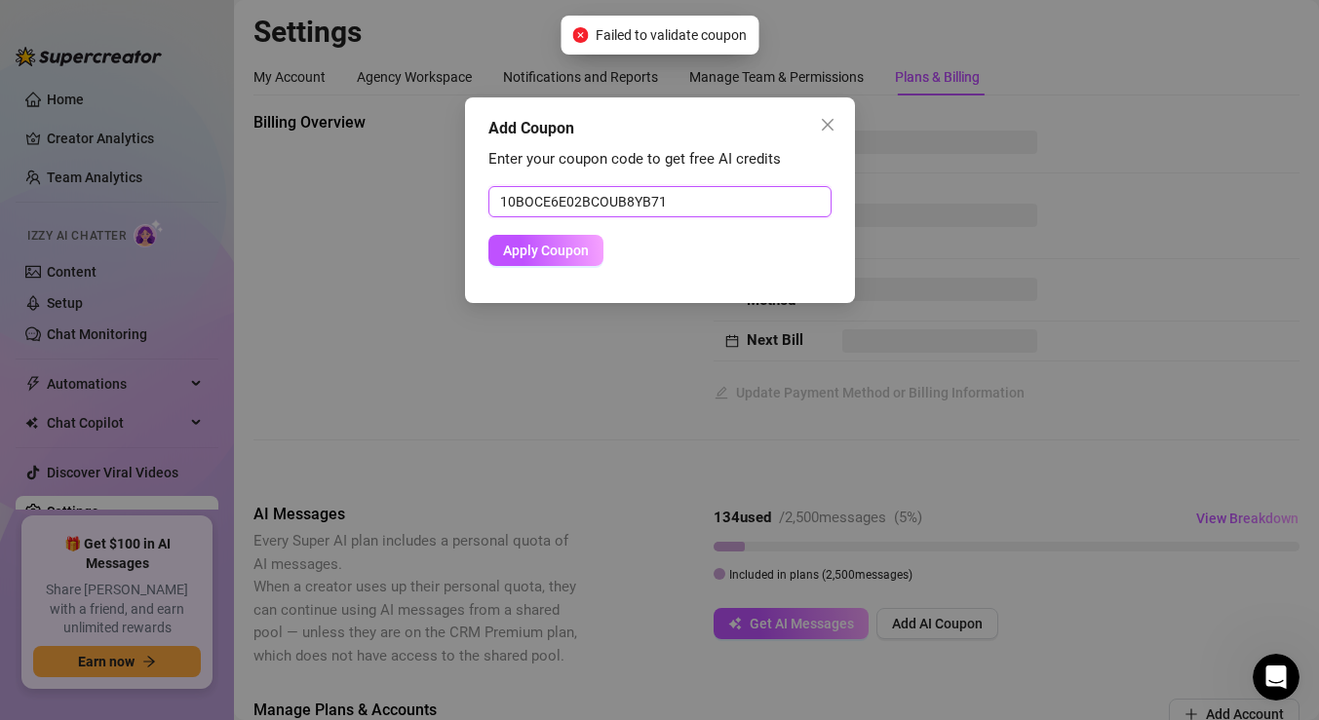
drag, startPoint x: 676, startPoint y: 200, endPoint x: 394, endPoint y: 175, distance: 282.8
click at [396, 175] on div "Add Coupon Enter your coupon code to get free AI credits 10BOCE6E02BCOUB8YB71 A…" at bounding box center [659, 360] width 1319 height 720
click at [502, 202] on input "10BOCE6E02BCOUB8YB71" at bounding box center [659, 201] width 343 height 31
click at [488, 235] on button "Apply Coupon" at bounding box center [545, 250] width 115 height 31
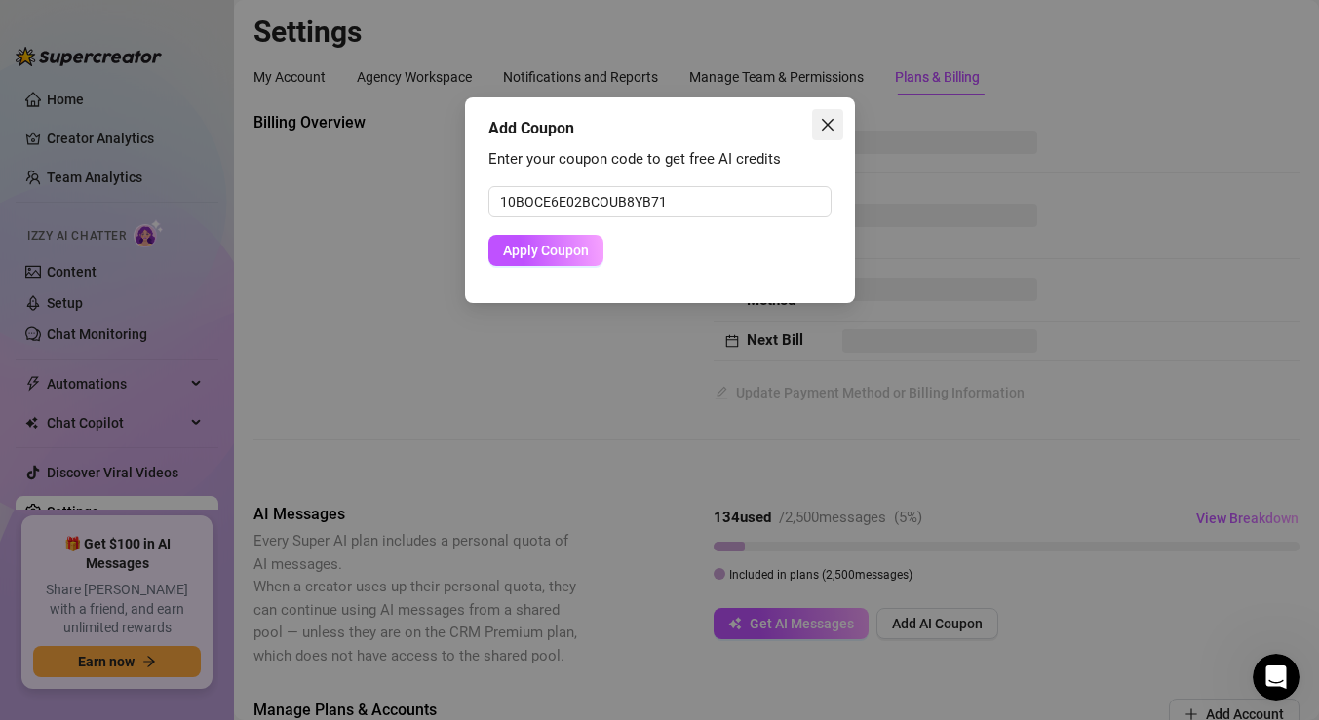
click at [828, 129] on icon "close" at bounding box center [828, 125] width 16 height 16
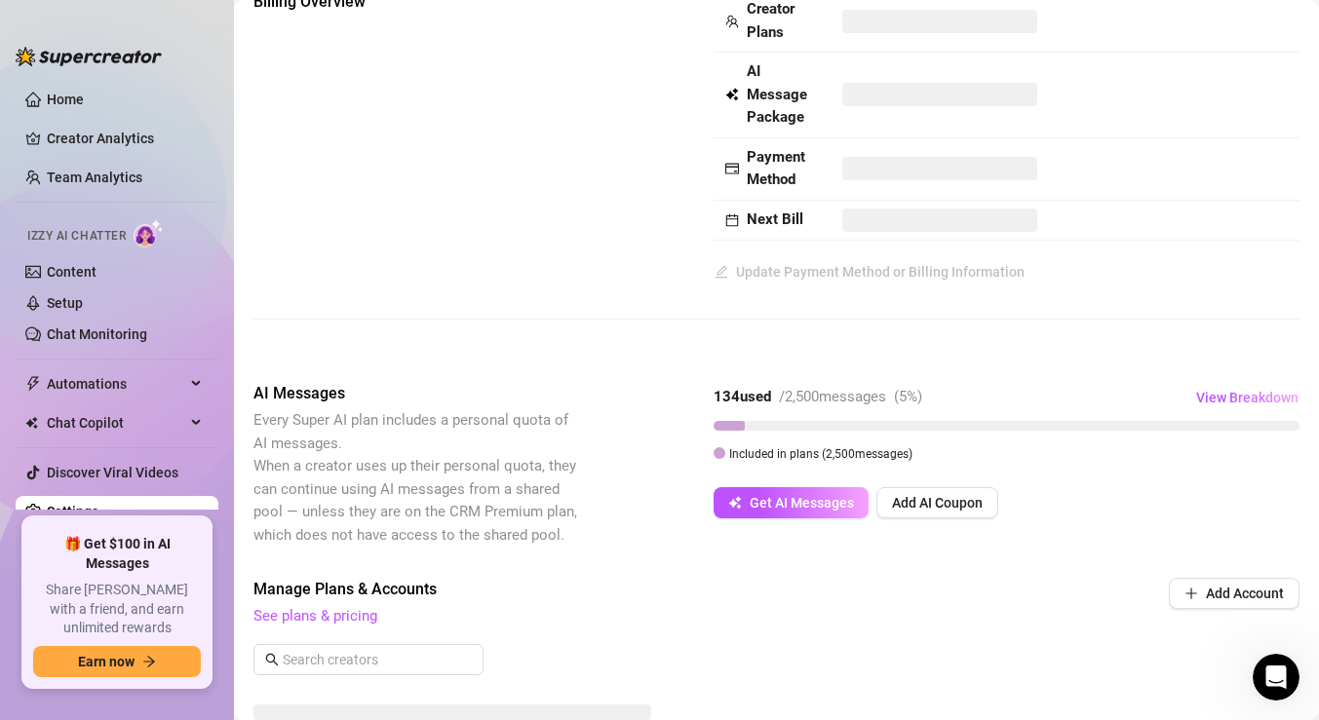
scroll to position [120, 0]
click at [816, 506] on span "Get AI Messages" at bounding box center [802, 504] width 104 height 16
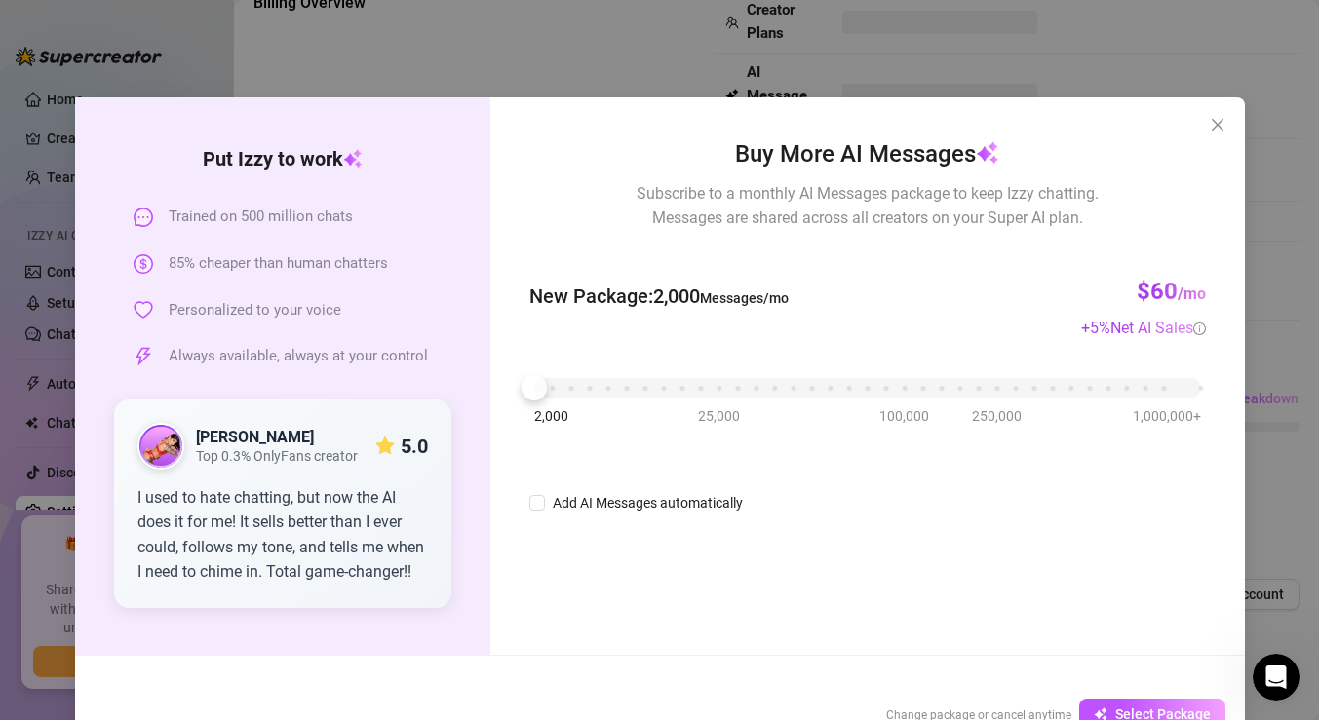
click at [721, 401] on div "2,000 25,000 100,000 250,000 1,000,000+" at bounding box center [867, 390] width 676 height 52
drag, startPoint x: 539, startPoint y: 387, endPoint x: 600, endPoint y: 388, distance: 60.4
click at [600, 388] on div at bounding box center [589, 387] width 25 height 25
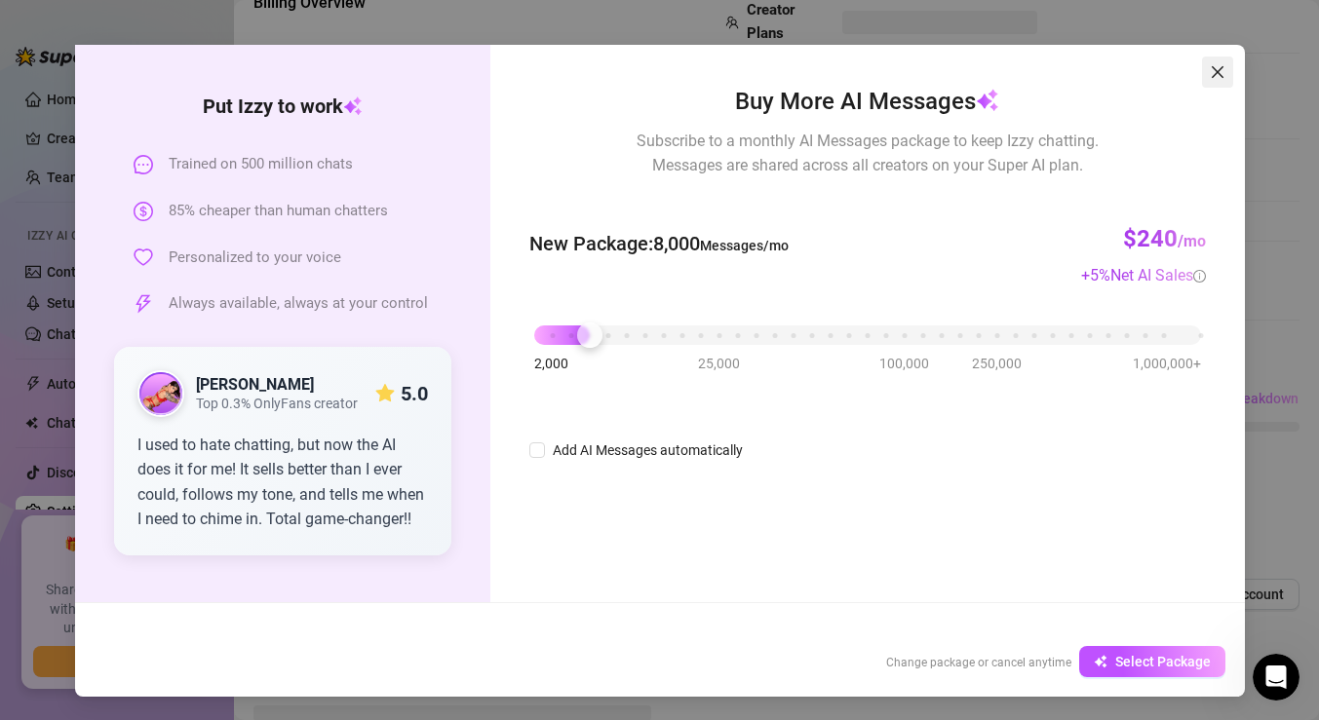
click at [1219, 73] on icon "close" at bounding box center [1217, 72] width 12 height 12
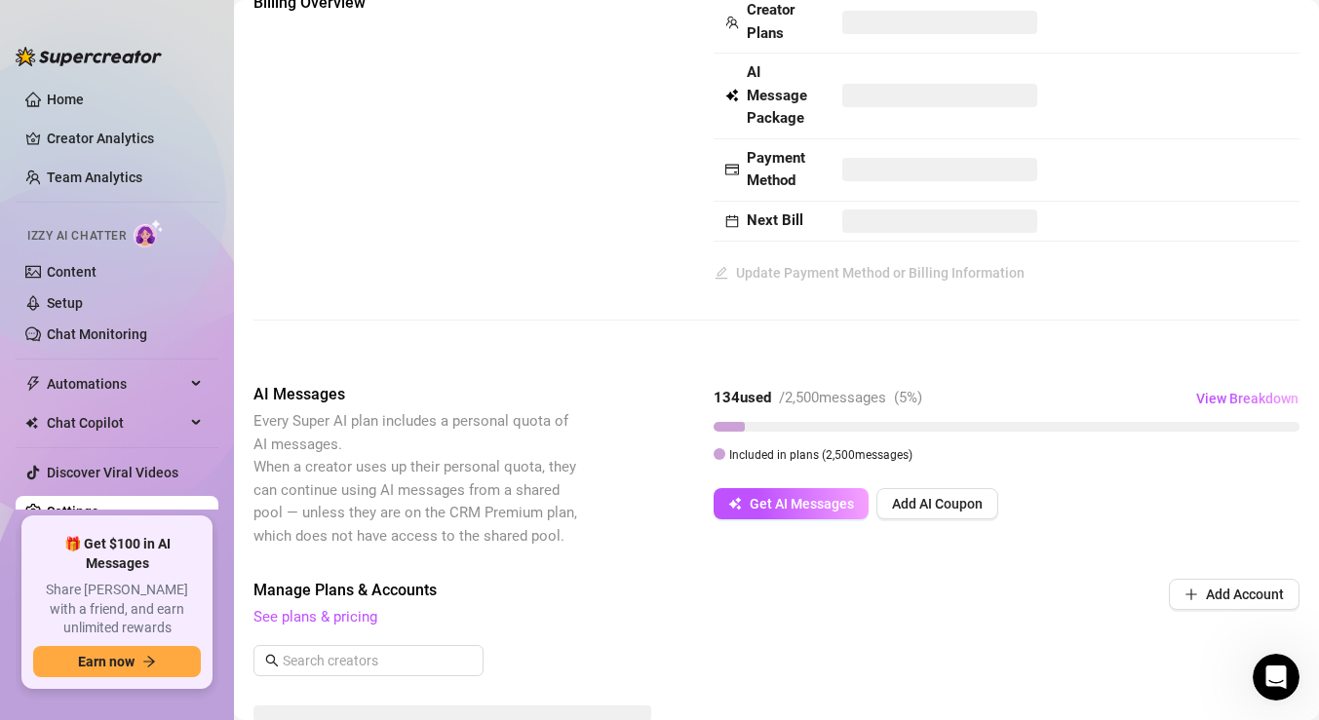
scroll to position [0, 0]
click at [806, 506] on span "Get AI Messages" at bounding box center [802, 504] width 104 height 16
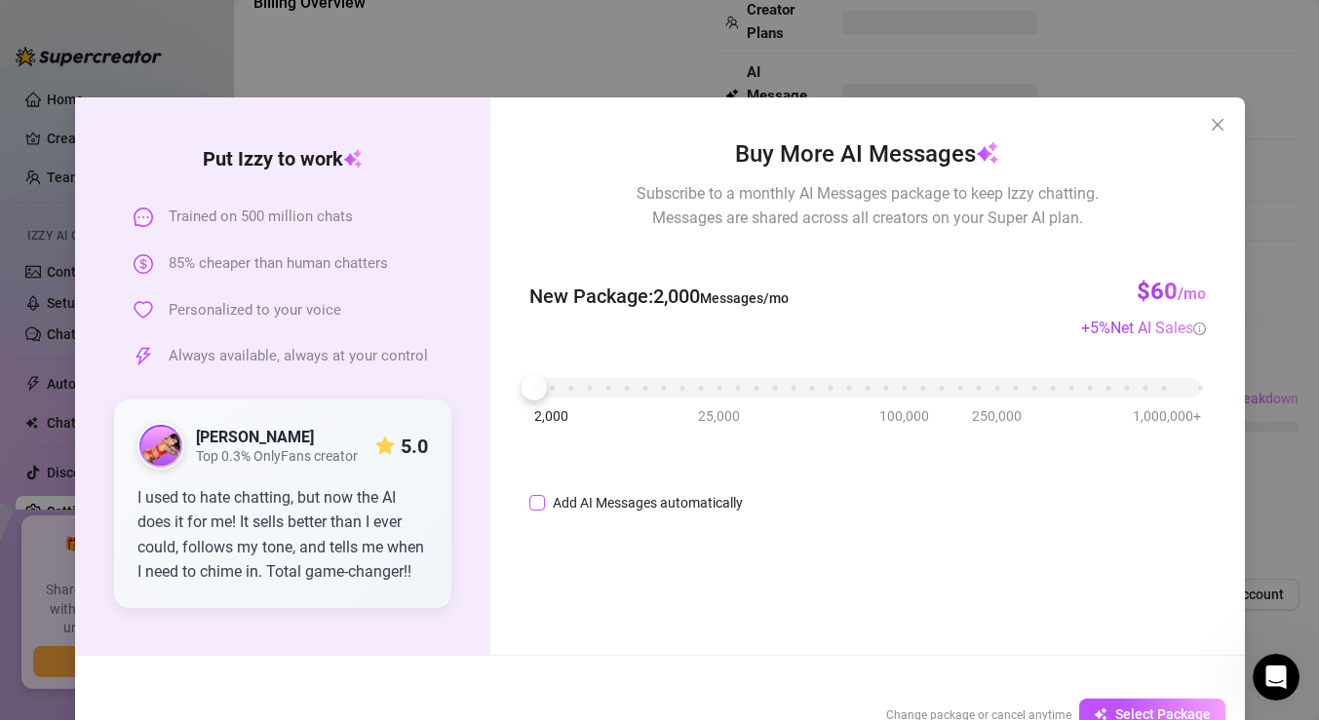
click at [538, 505] on input "Add AI Messages automatically" at bounding box center [537, 503] width 16 height 16
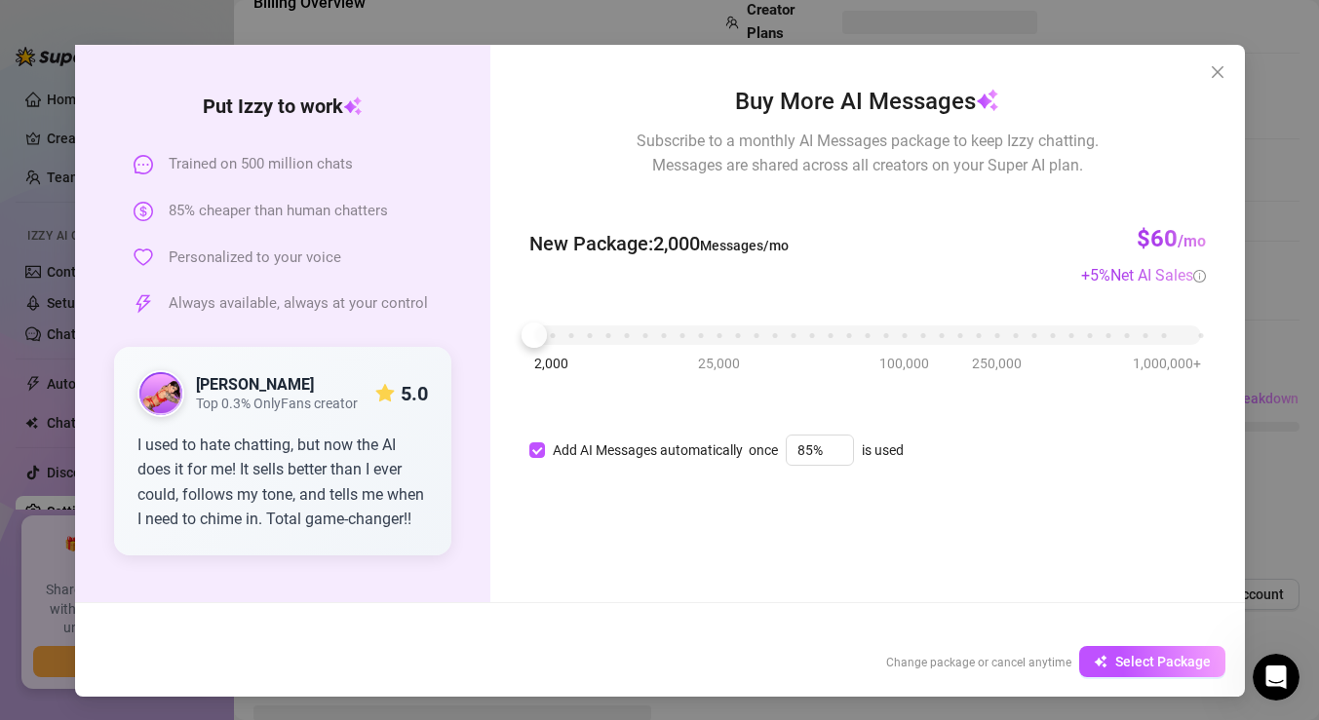
scroll to position [53, 0]
click at [841, 442] on icon "up" at bounding box center [842, 445] width 7 height 7
click at [842, 459] on icon "down" at bounding box center [842, 456] width 7 height 7
click at [1144, 658] on span "Select Package" at bounding box center [1163, 662] width 96 height 16
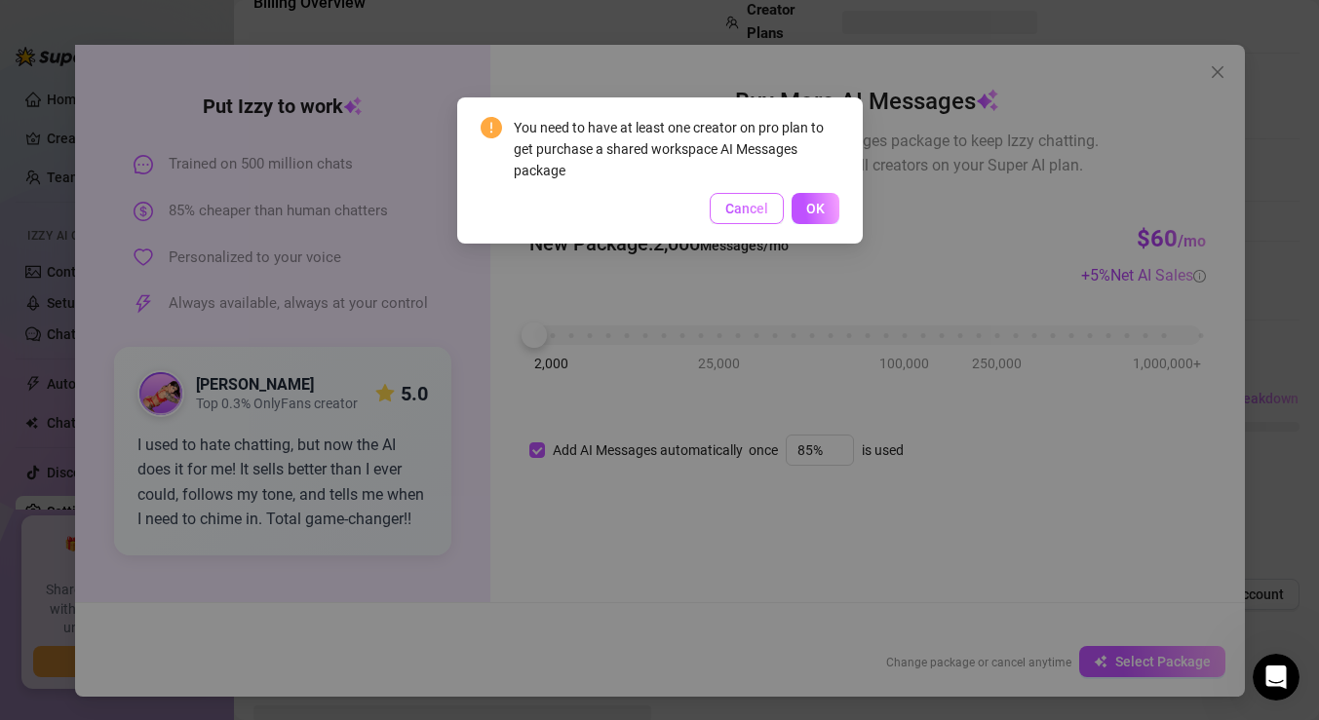
click at [755, 210] on span "Cancel" at bounding box center [746, 209] width 43 height 16
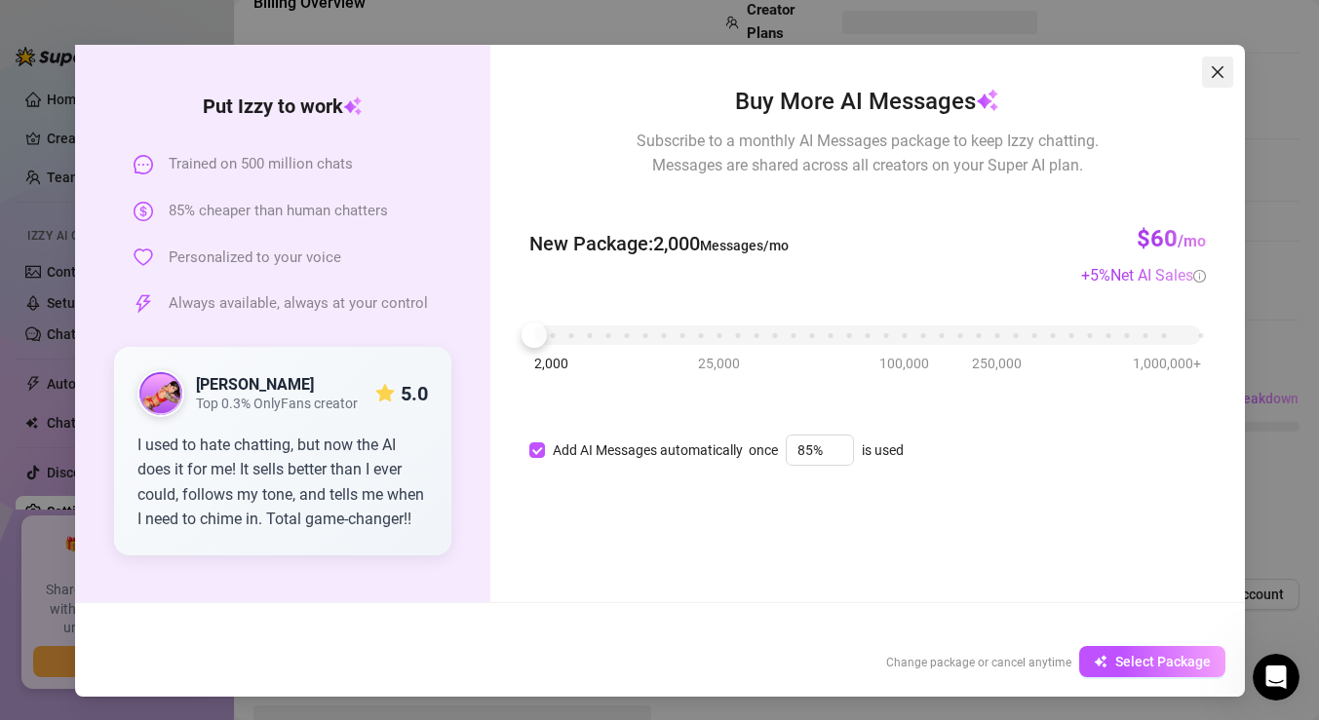
click at [1212, 72] on icon "close" at bounding box center [1218, 72] width 16 height 16
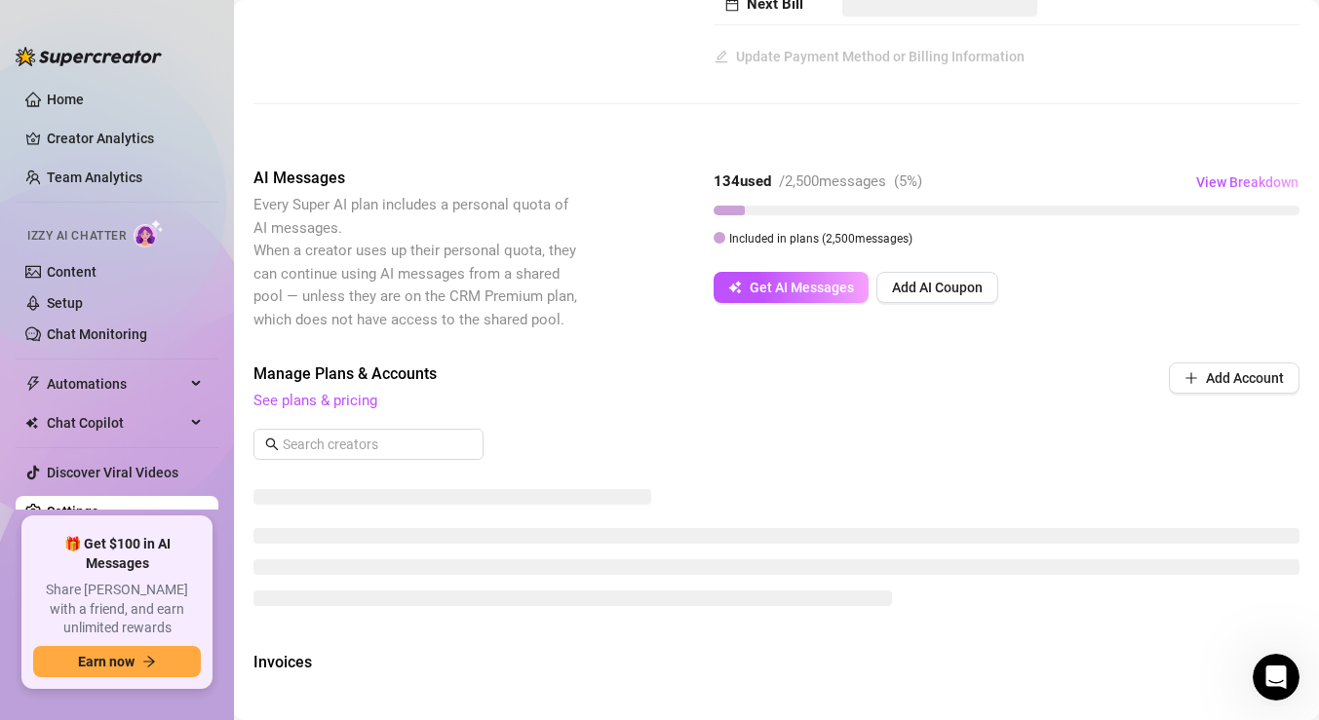
scroll to position [337, 0]
click at [348, 400] on link "See plans & pricing" at bounding box center [315, 400] width 124 height 18
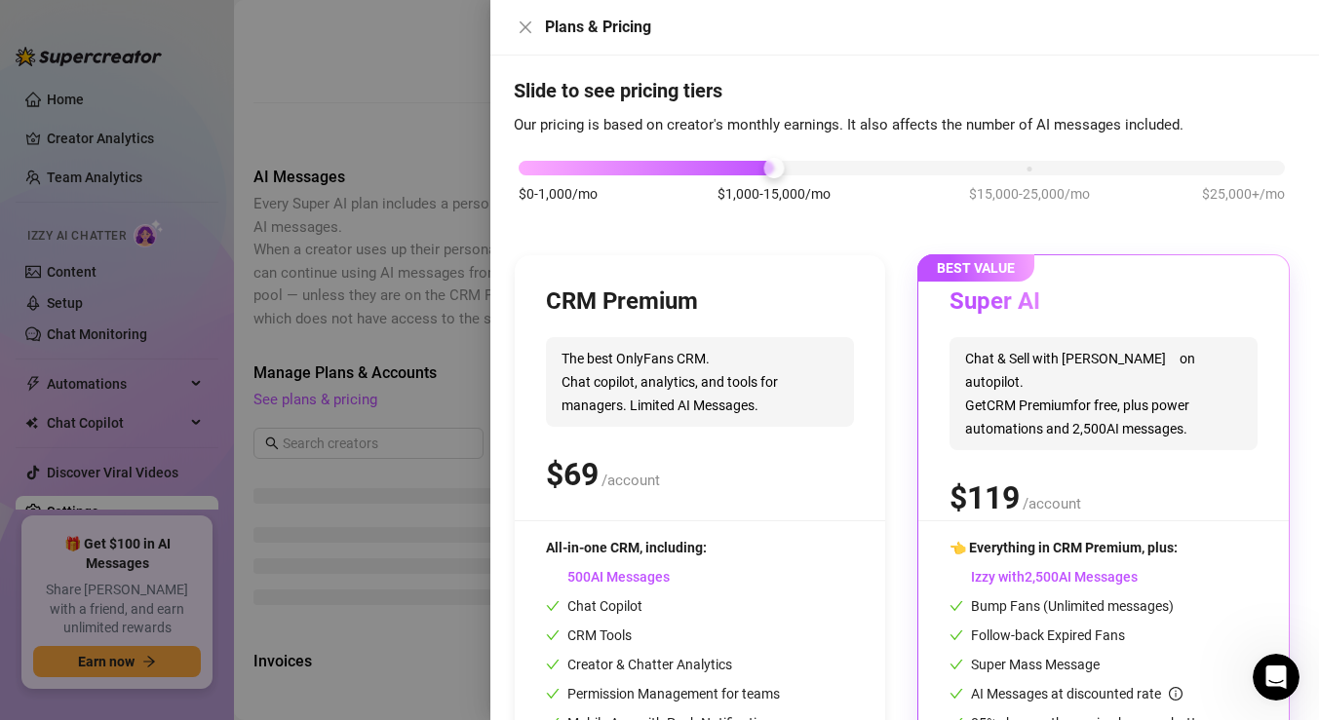
scroll to position [0, 0]
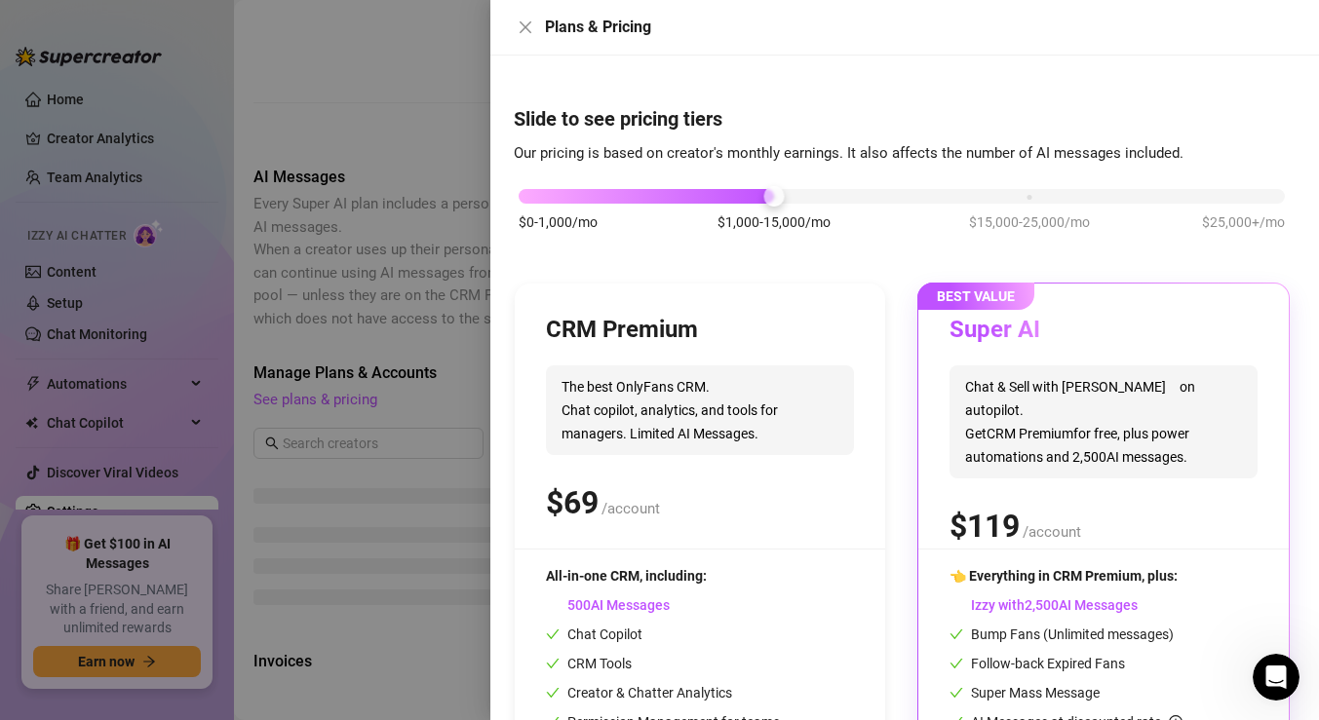
click at [950, 190] on div "$0-1,000/mo $1,000-15,000/mo $15,000-25,000/mo $25,000+/mo" at bounding box center [902, 191] width 766 height 12
click at [783, 193] on div "$0-1,000/mo $1,000-15,000/mo $15,000-25,000/mo $25,000+/mo" at bounding box center [902, 191] width 766 height 12
click at [1222, 193] on div "$0-1,000/mo $1,000-15,000/mo $15,000-25,000/mo $25,000+/mo" at bounding box center [902, 191] width 766 height 12
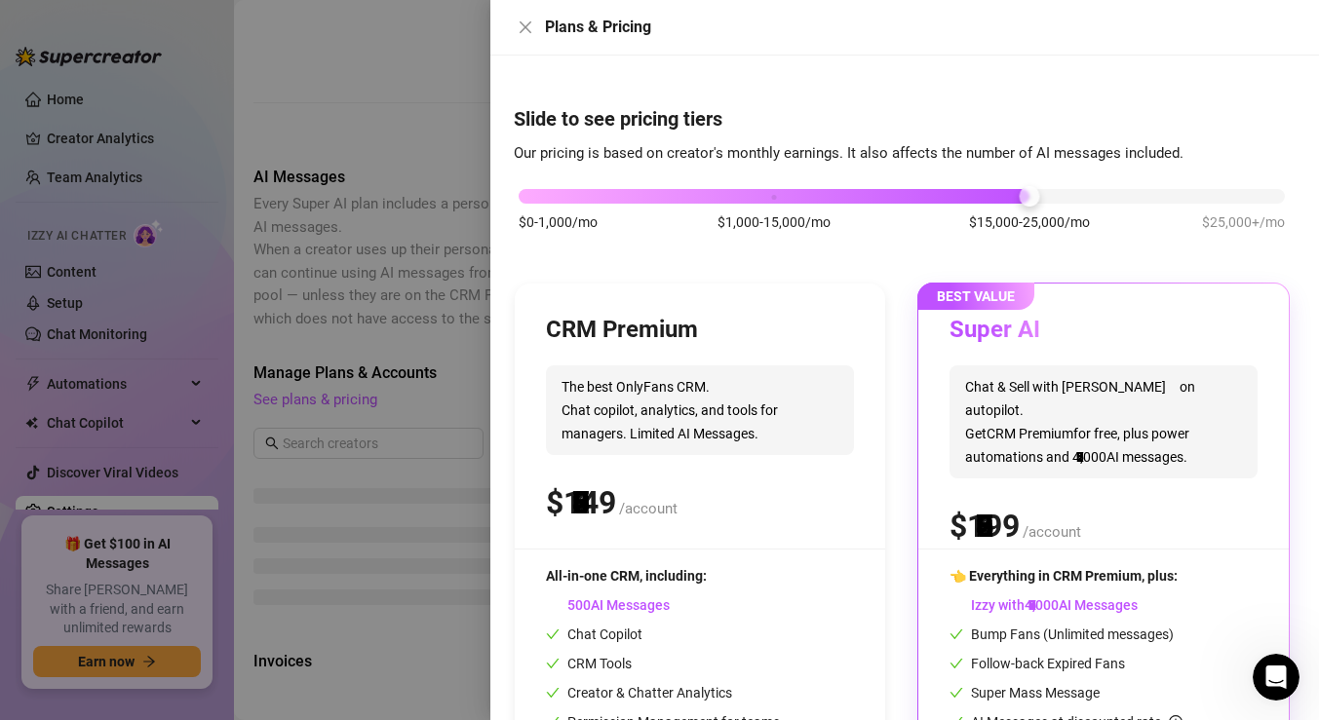
click at [1028, 194] on div "$0-1,000/mo $1,000-15,000/mo $15,000-25,000/mo $25,000+/mo" at bounding box center [902, 191] width 766 height 12
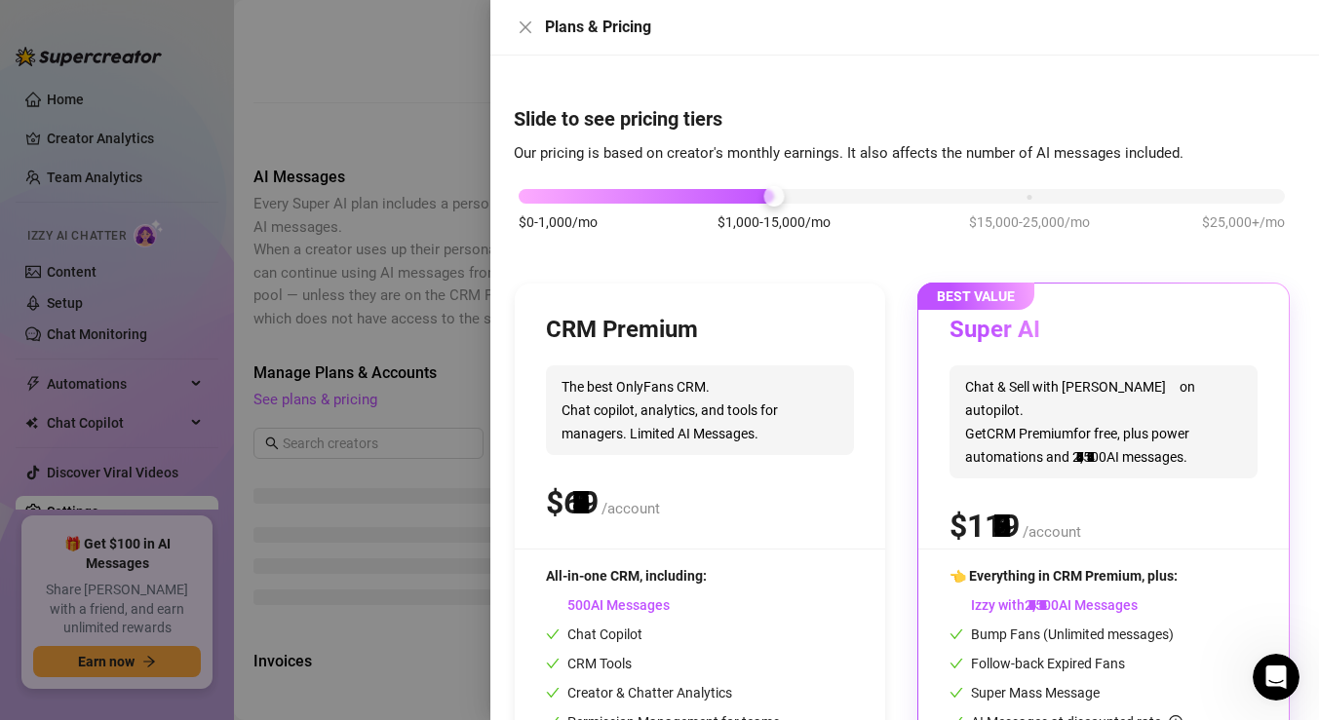
click at [842, 193] on div "$0-1,000/mo $1,000-15,000/mo $15,000-25,000/mo $25,000+/mo" at bounding box center [902, 191] width 766 height 12
click at [524, 30] on icon "close" at bounding box center [526, 27] width 16 height 16
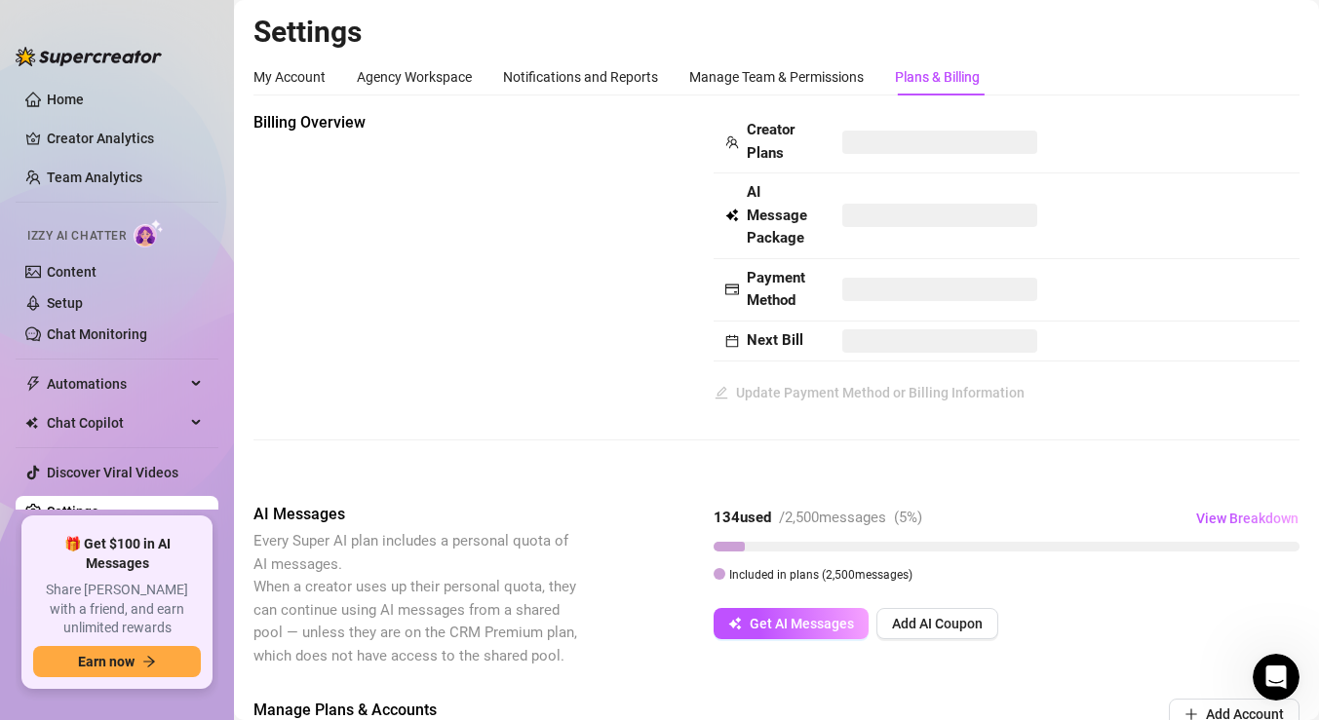
click at [912, 82] on div "Plans & Billing" at bounding box center [937, 76] width 85 height 21
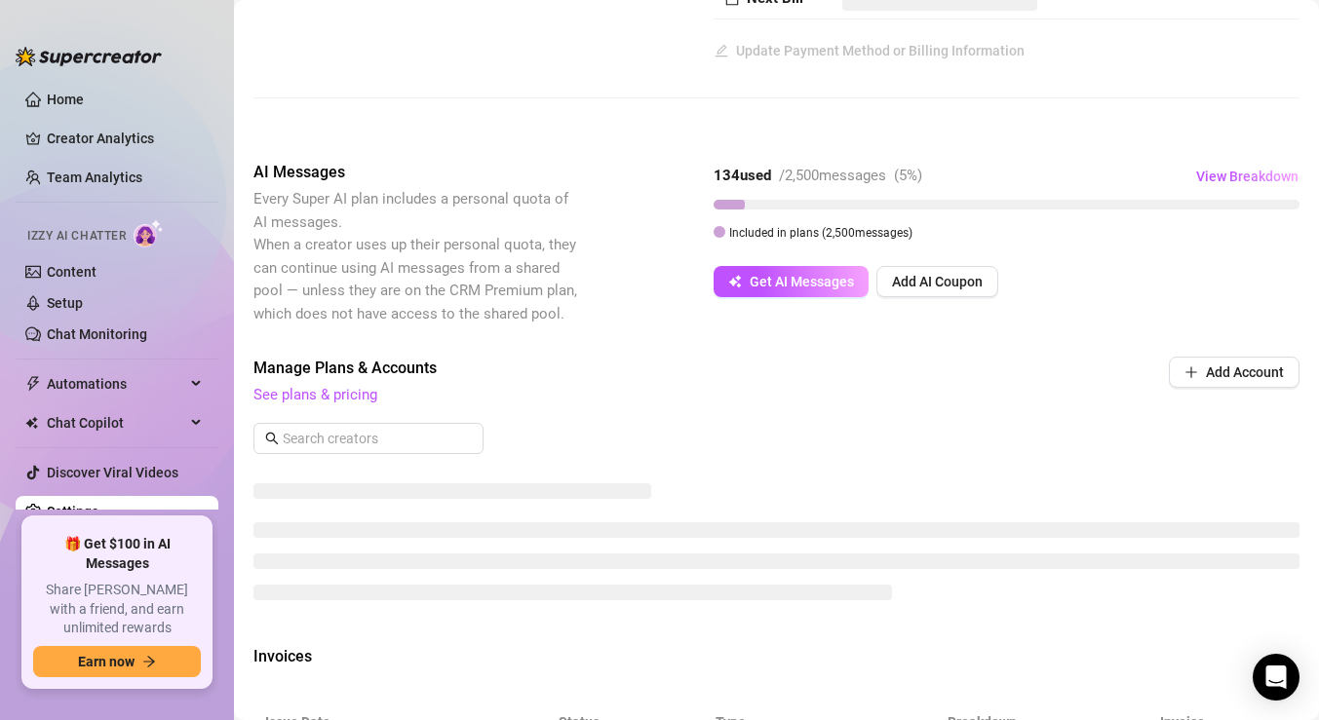
scroll to position [345, 0]
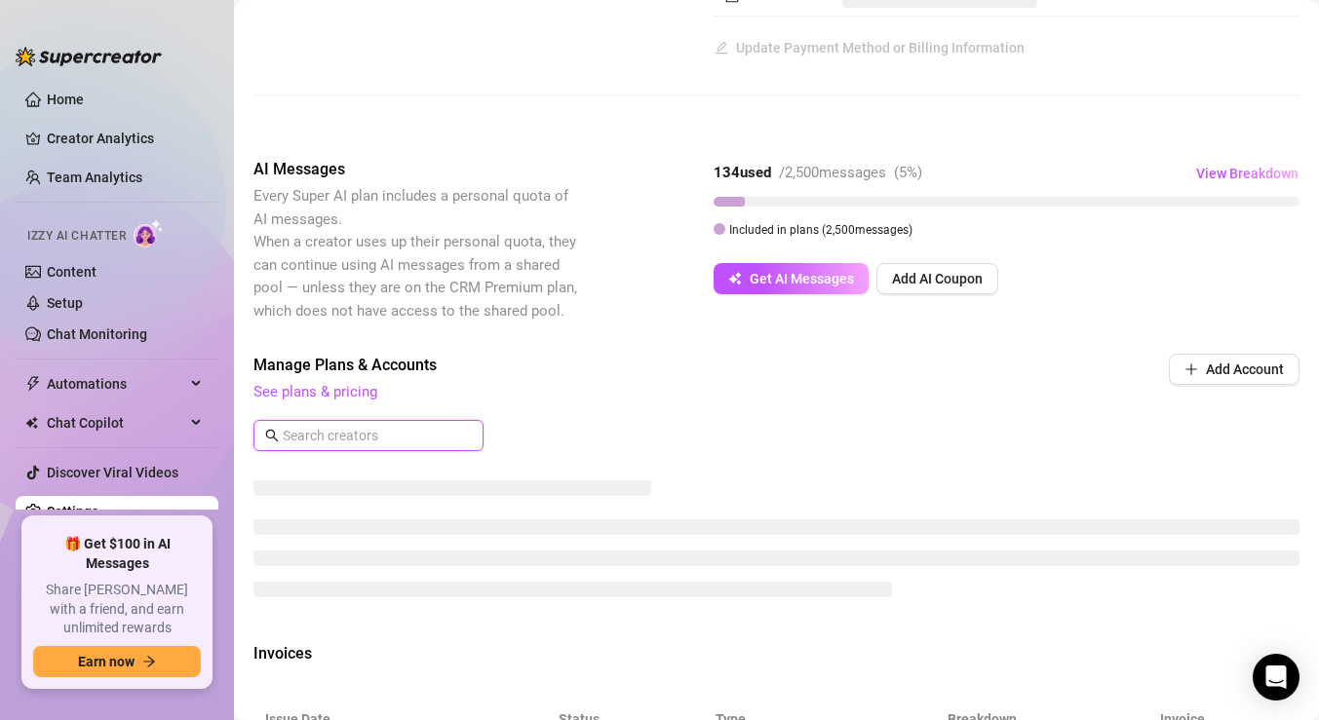
click at [383, 435] on input "text" at bounding box center [370, 435] width 174 height 21
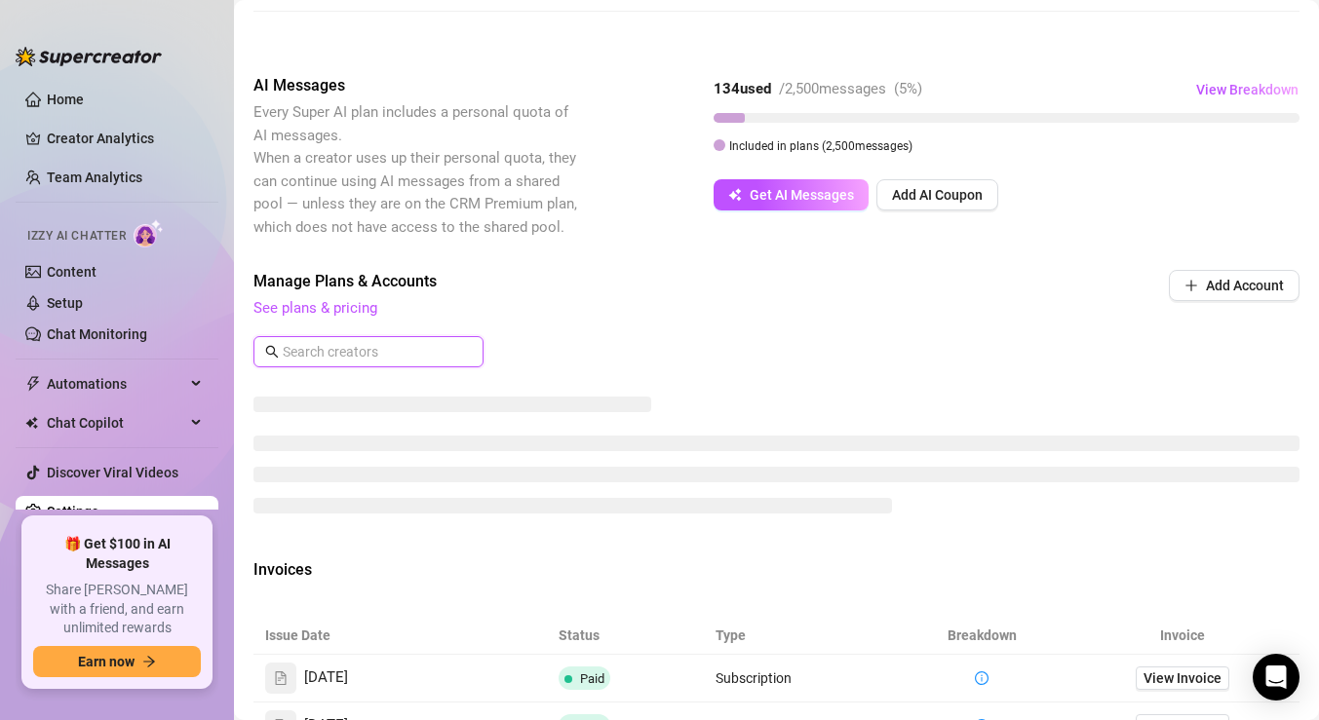
scroll to position [454, 0]
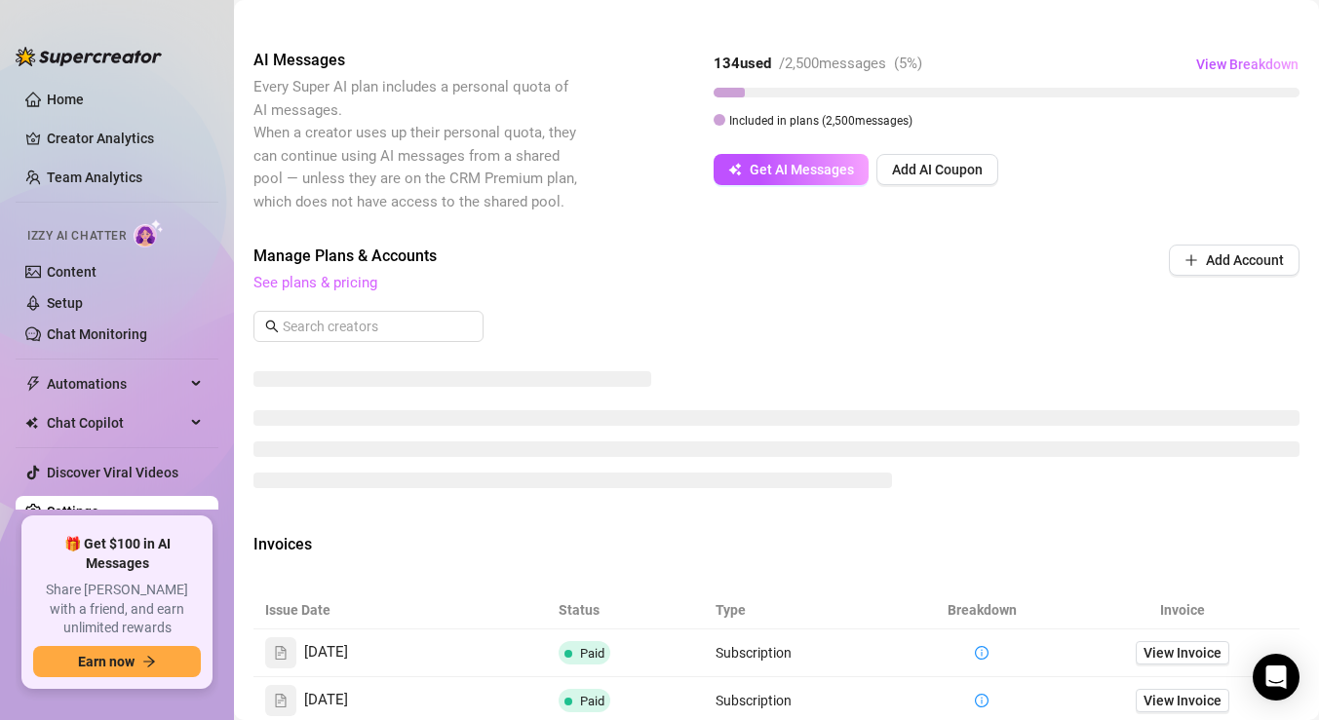
click at [330, 283] on link "See plans & pricing" at bounding box center [315, 283] width 124 height 18
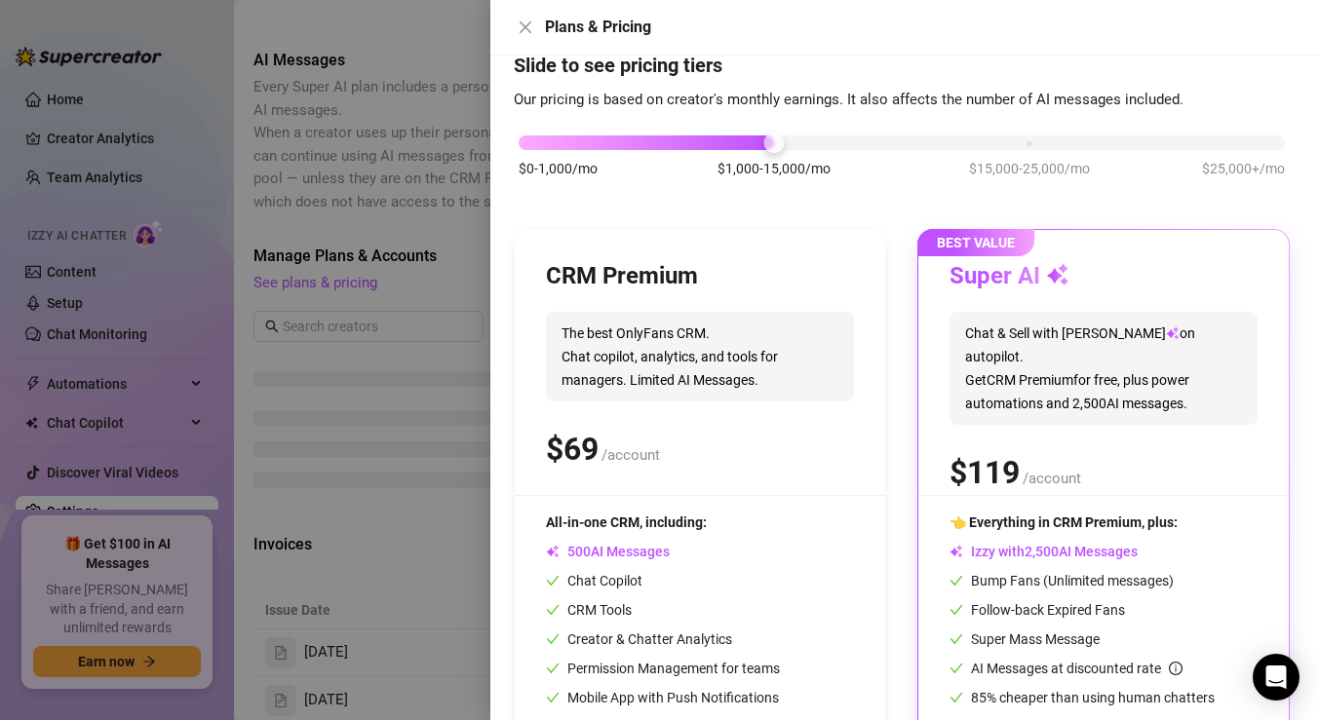
scroll to position [59, 0]
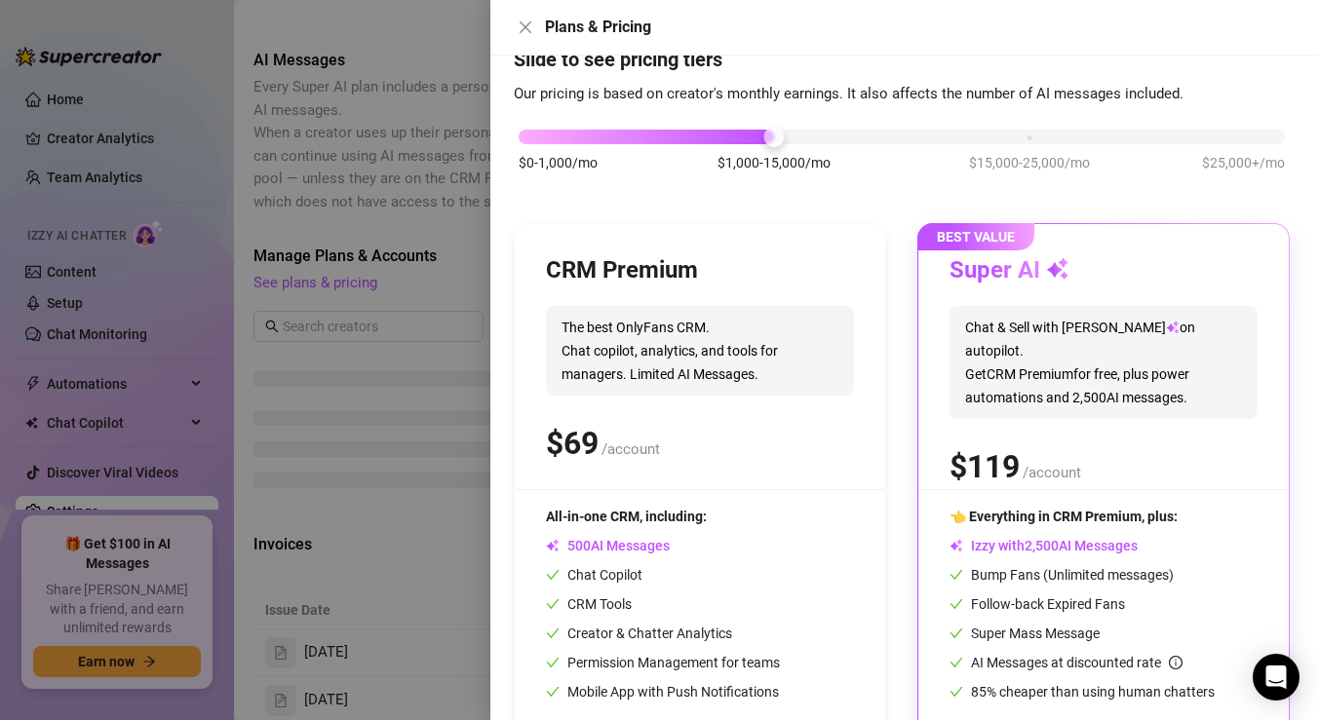
click at [485, 400] on div at bounding box center [659, 360] width 1319 height 720
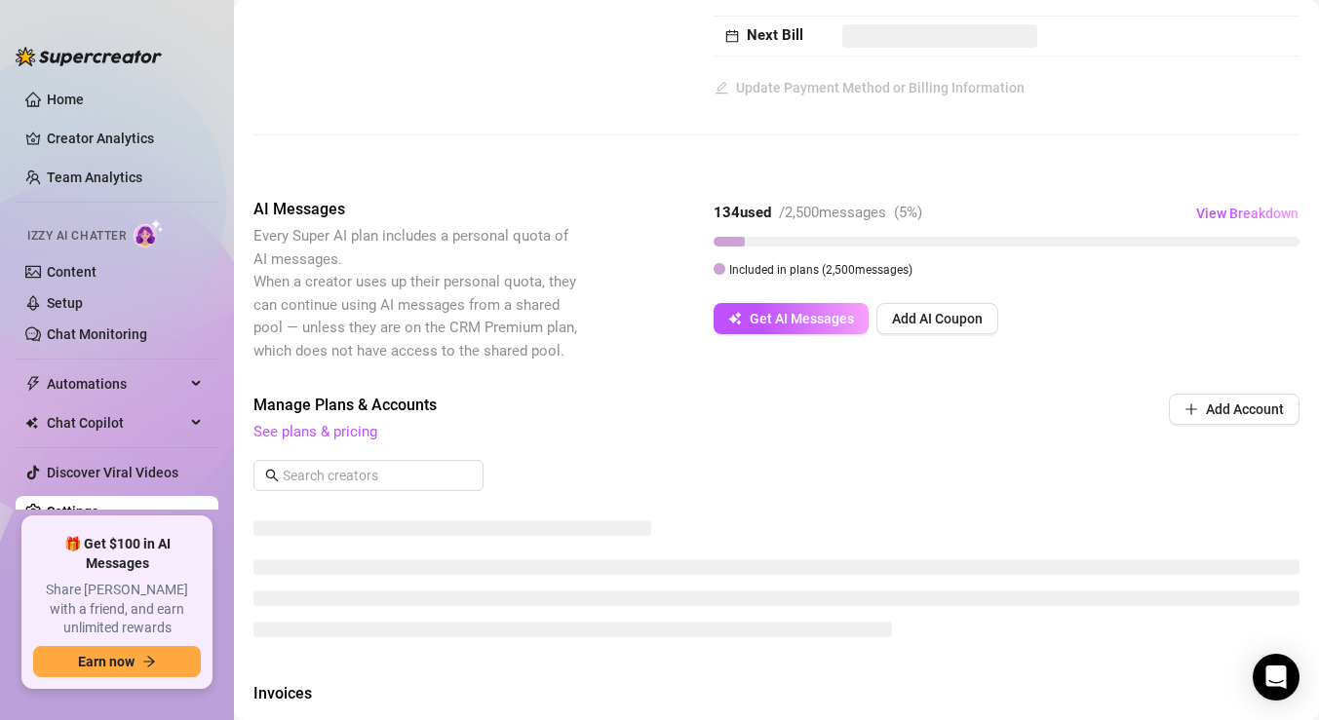
scroll to position [304, 0]
click at [809, 320] on span "Get AI Messages" at bounding box center [802, 320] width 104 height 16
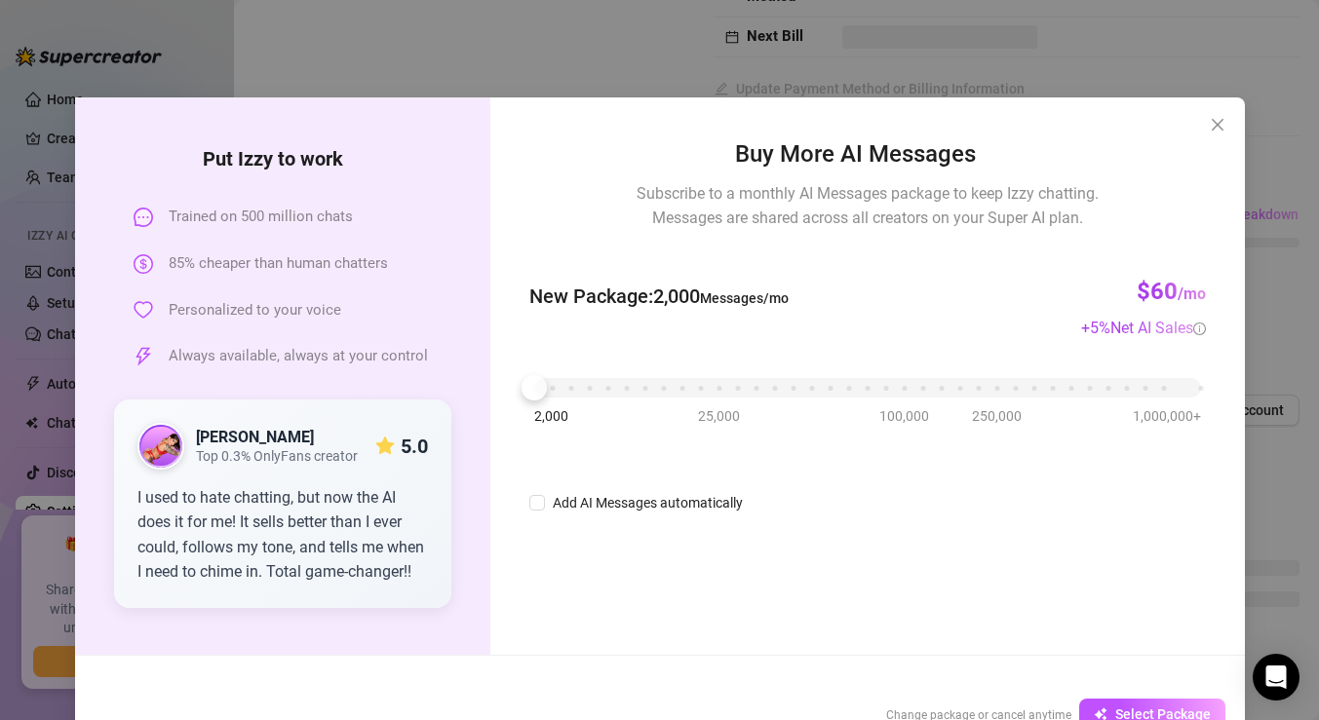
click at [567, 386] on div "2,000 25,000 100,000 250,000 1,000,000+" at bounding box center [867, 380] width 666 height 12
click at [641, 386] on div "2,000 25,000 100,000 250,000 1,000,000+" at bounding box center [867, 380] width 666 height 12
drag, startPoint x: 641, startPoint y: 382, endPoint x: 559, endPoint y: 383, distance: 82.9
click at [559, 383] on div at bounding box center [571, 387] width 25 height 25
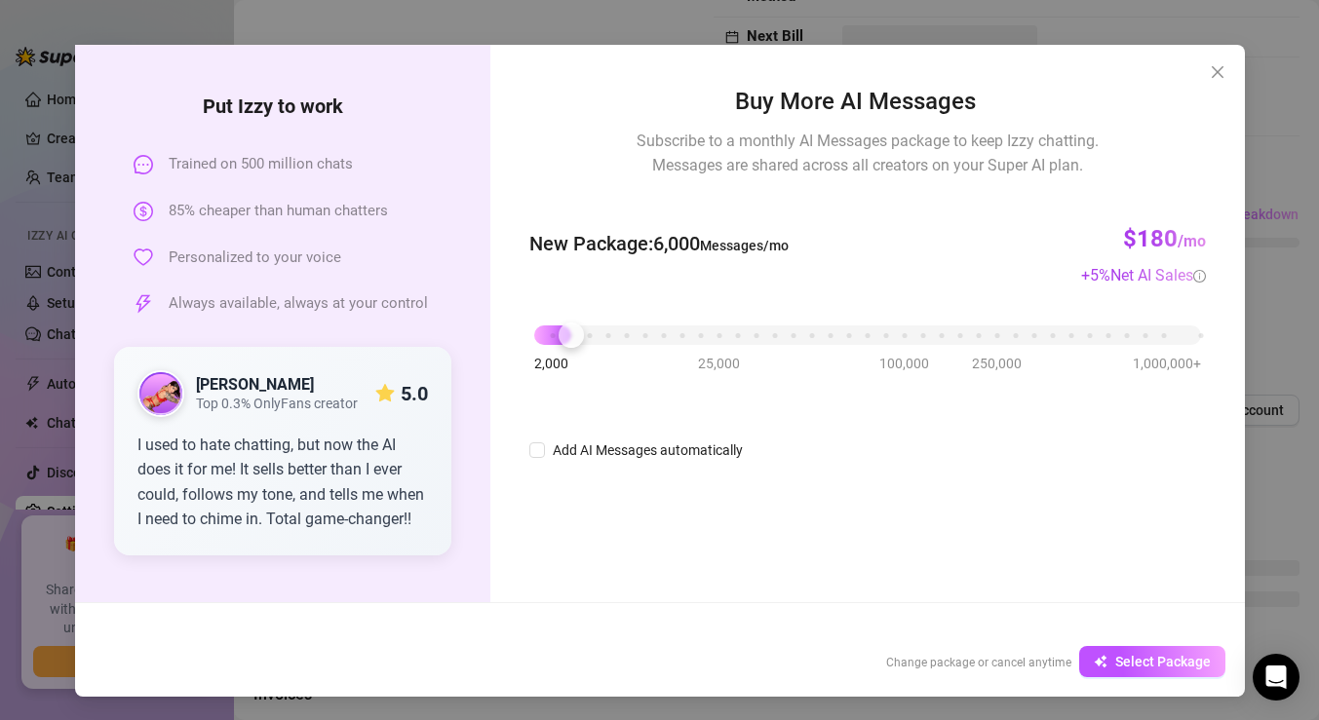
click at [549, 333] on div "2,000 25,000 100,000 250,000 1,000,000+" at bounding box center [867, 328] width 666 height 12
click at [561, 340] on div at bounding box center [552, 335] width 25 height 25
click at [574, 333] on div "2,000 25,000 100,000 250,000 1,000,000+" at bounding box center [867, 328] width 666 height 12
click at [550, 331] on div "2,000 25,000 100,000 250,000 1,000,000+" at bounding box center [867, 328] width 666 height 12
click at [1149, 655] on span "Select Package" at bounding box center [1163, 662] width 96 height 16
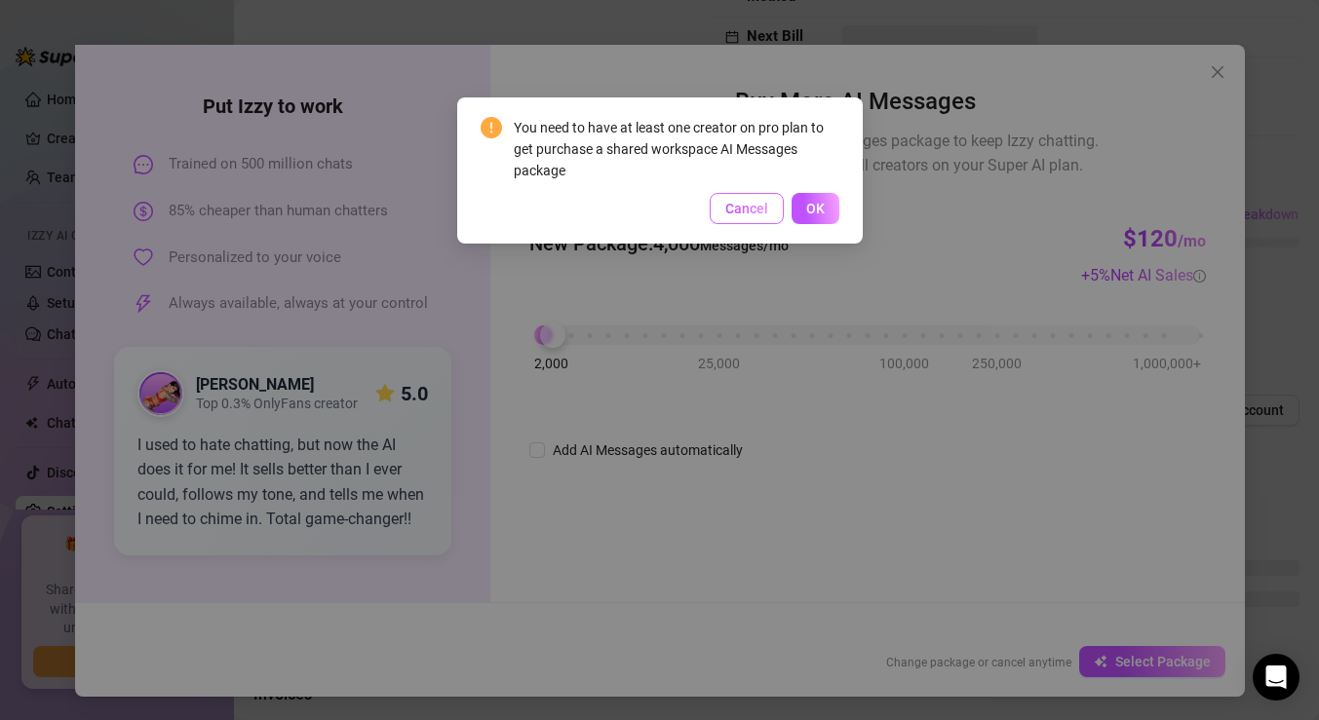
click at [754, 207] on span "Cancel" at bounding box center [746, 209] width 43 height 16
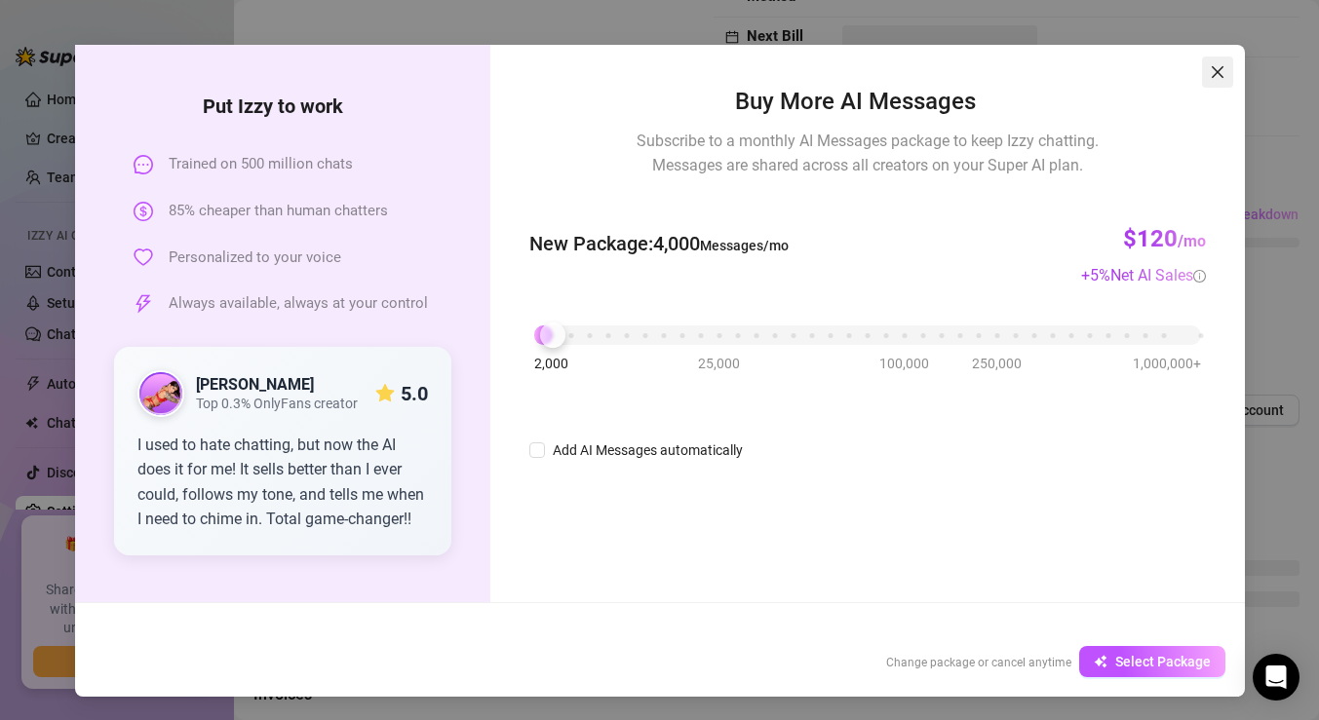
click at [1218, 65] on icon "close" at bounding box center [1218, 72] width 16 height 16
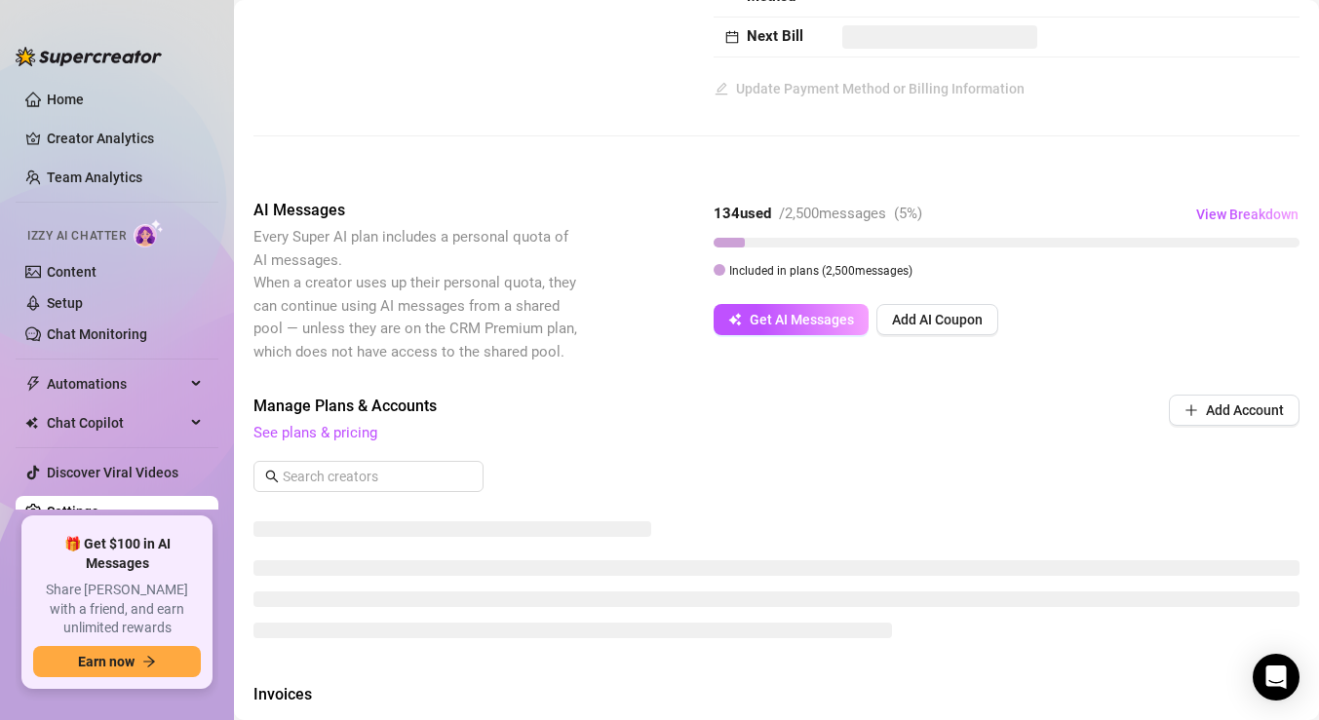
scroll to position [0, 0]
click at [1184, 411] on icon "plus" at bounding box center [1191, 411] width 14 height 14
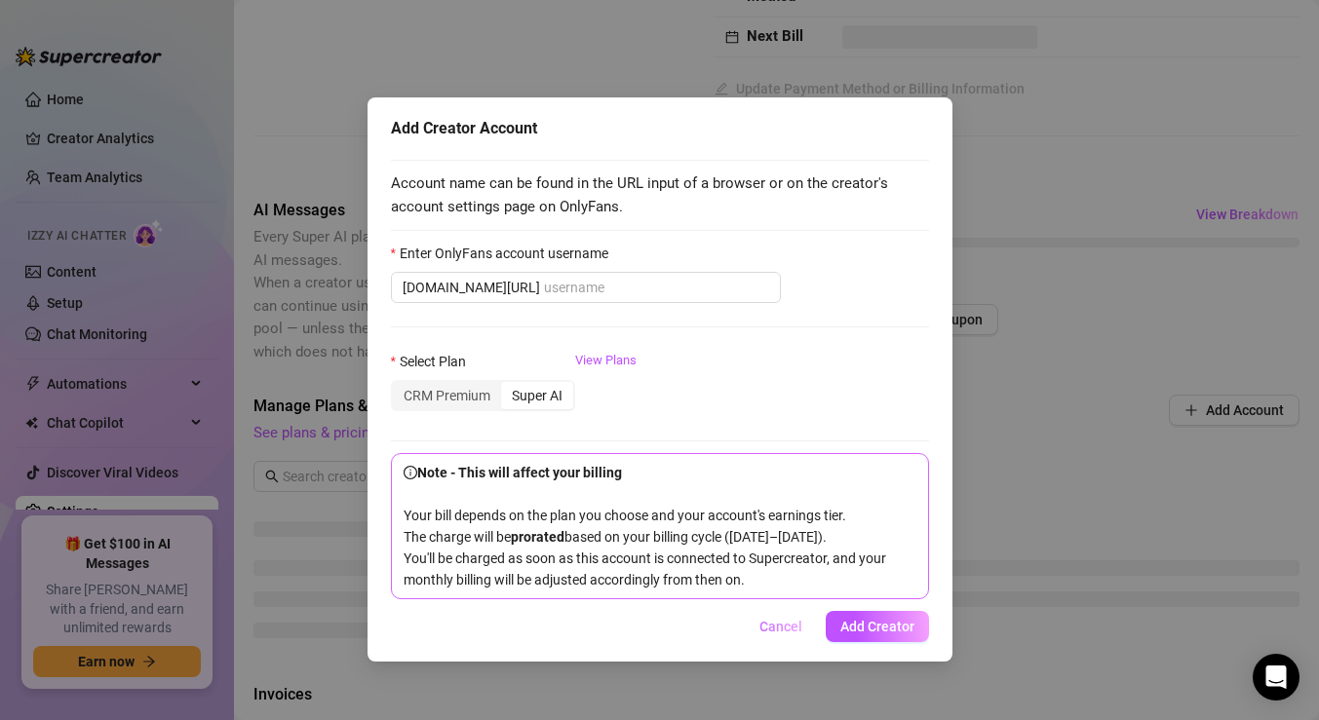
click at [776, 635] on span "Cancel" at bounding box center [780, 627] width 43 height 16
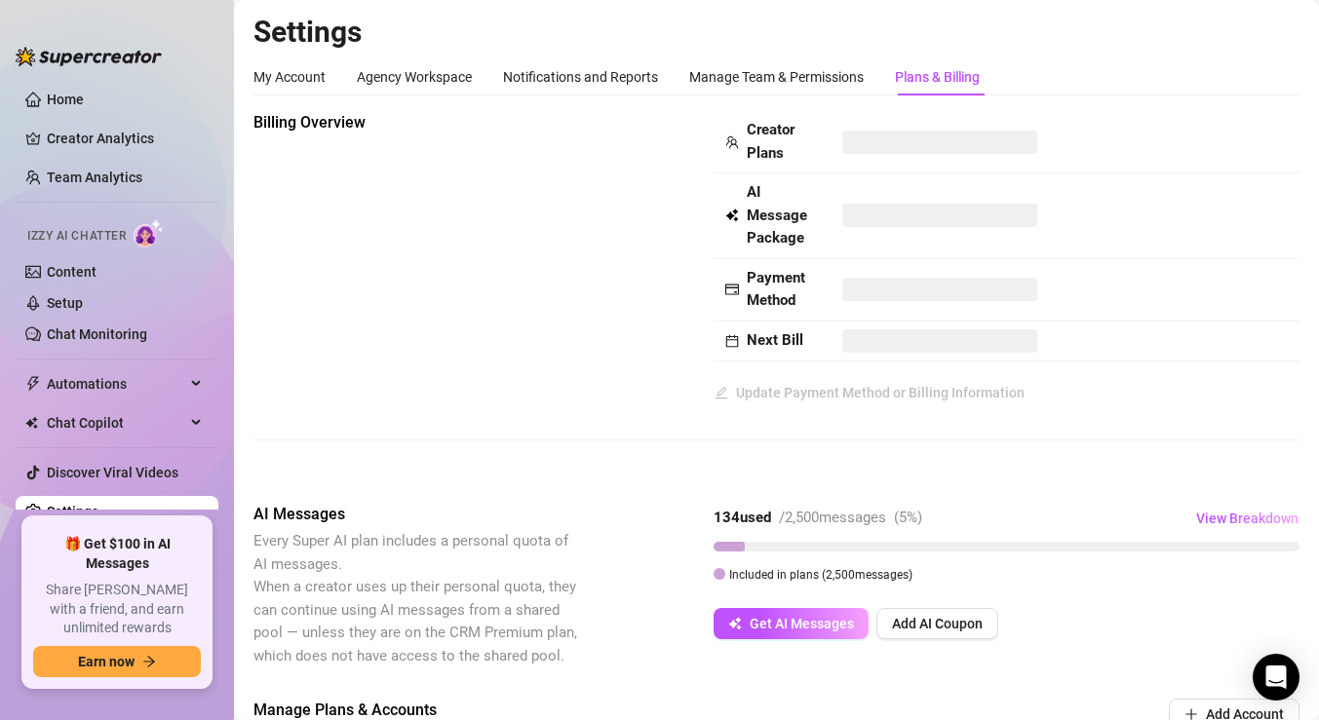
scroll to position [152, 0]
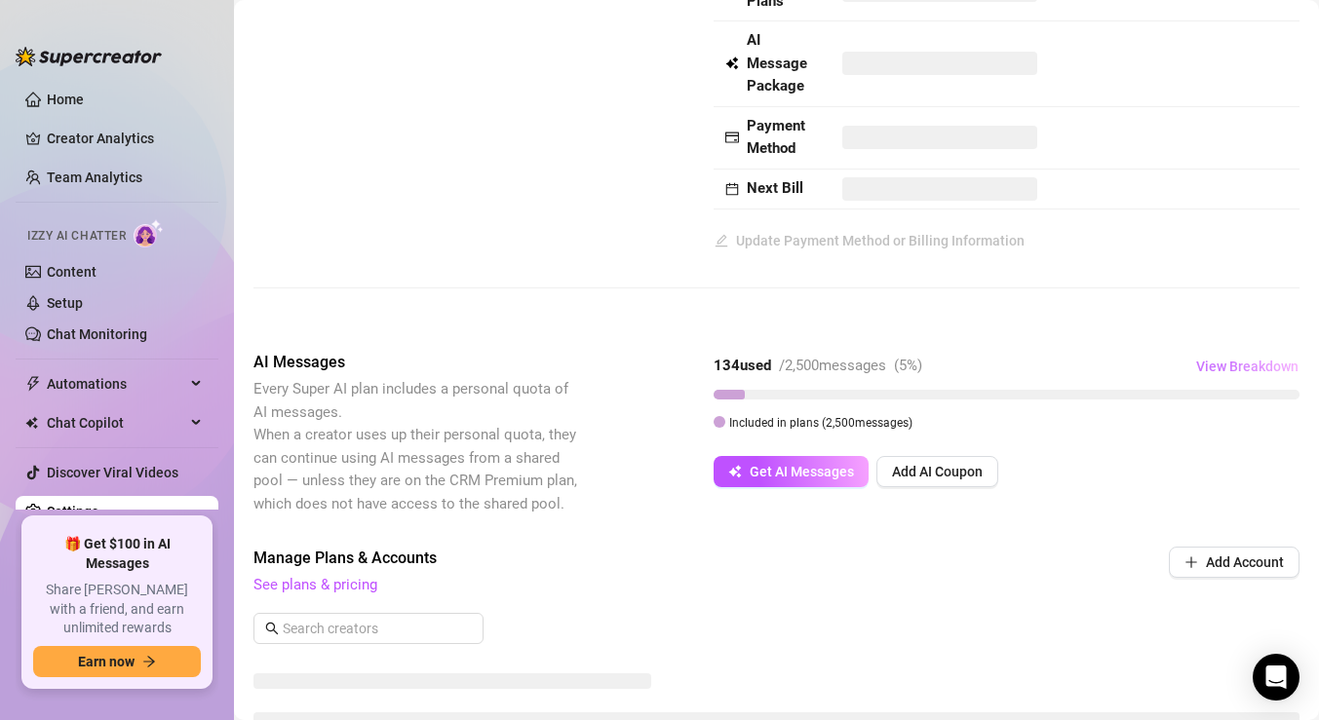
click at [1234, 371] on span "View Breakdown" at bounding box center [1247, 367] width 102 height 16
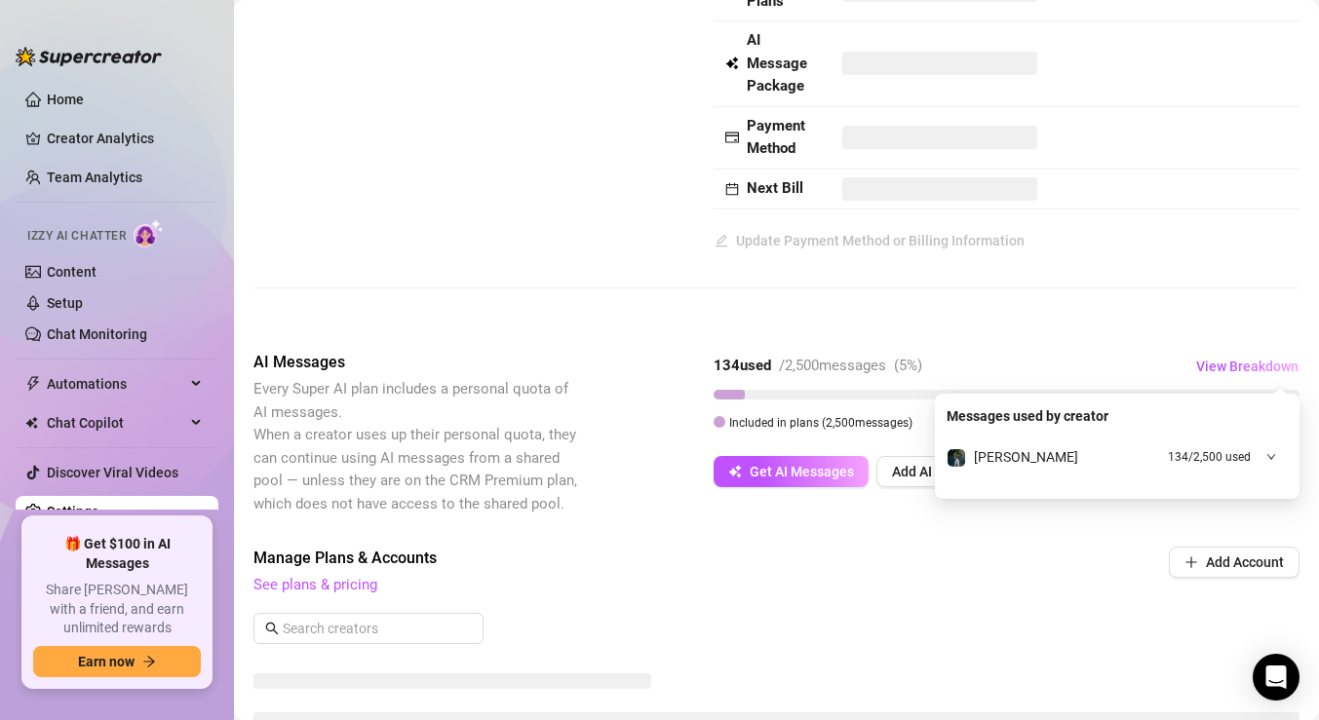
click at [1175, 451] on span "134 / 2,500 used" at bounding box center [1209, 457] width 83 height 19
click at [1011, 569] on span "Manage Plans & Accounts" at bounding box center [644, 558] width 783 height 23
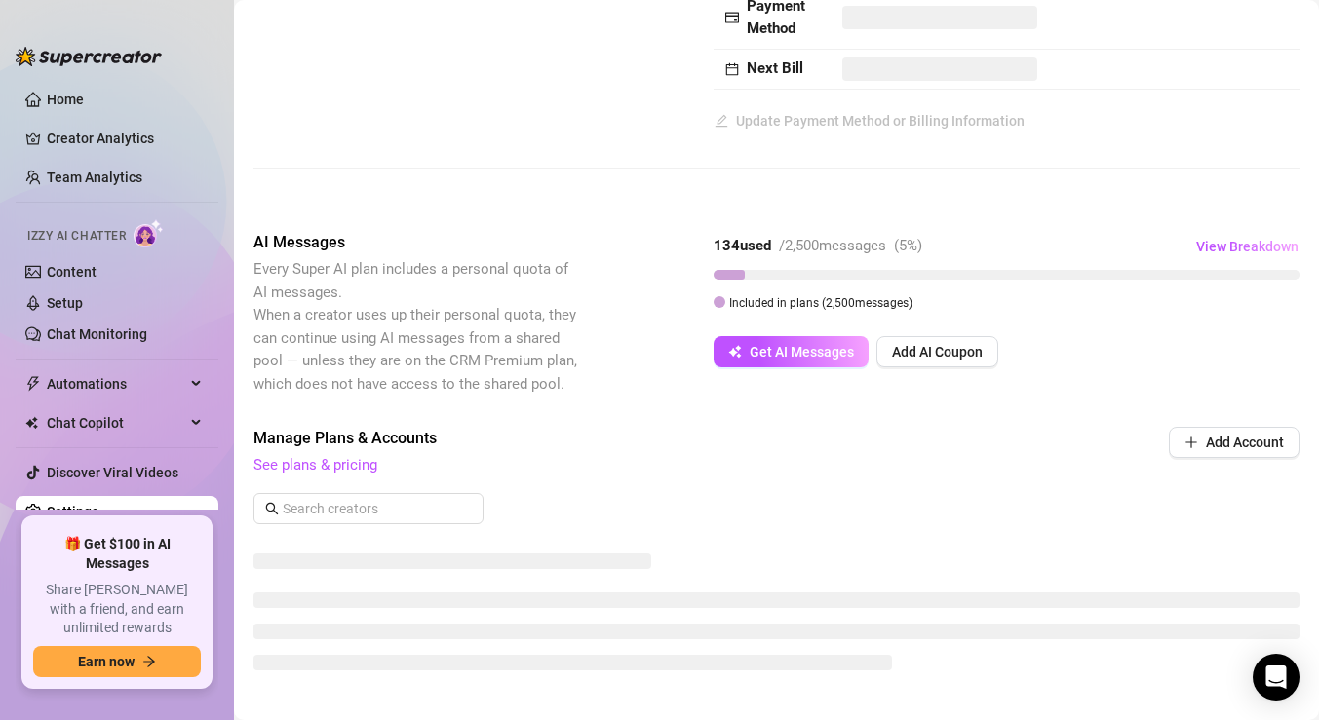
scroll to position [274, 0]
click at [292, 465] on link "See plans & pricing" at bounding box center [315, 463] width 124 height 18
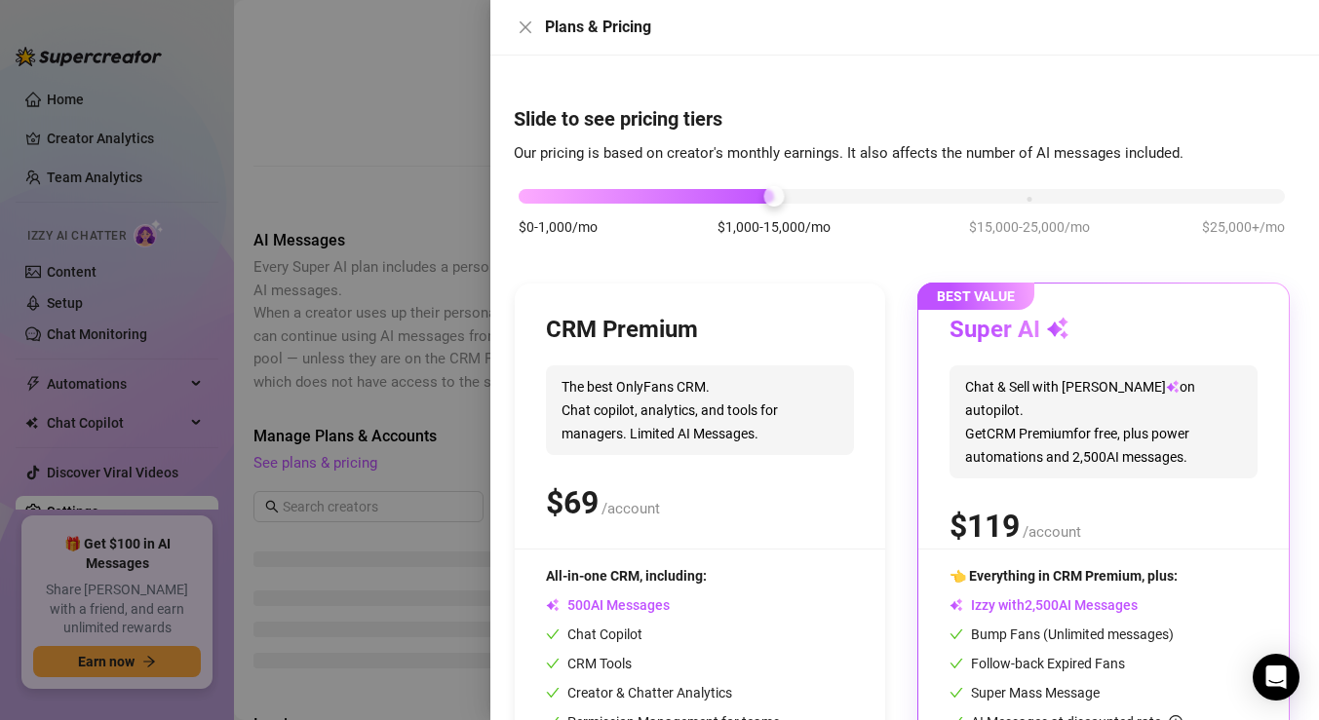
scroll to position [143, 0]
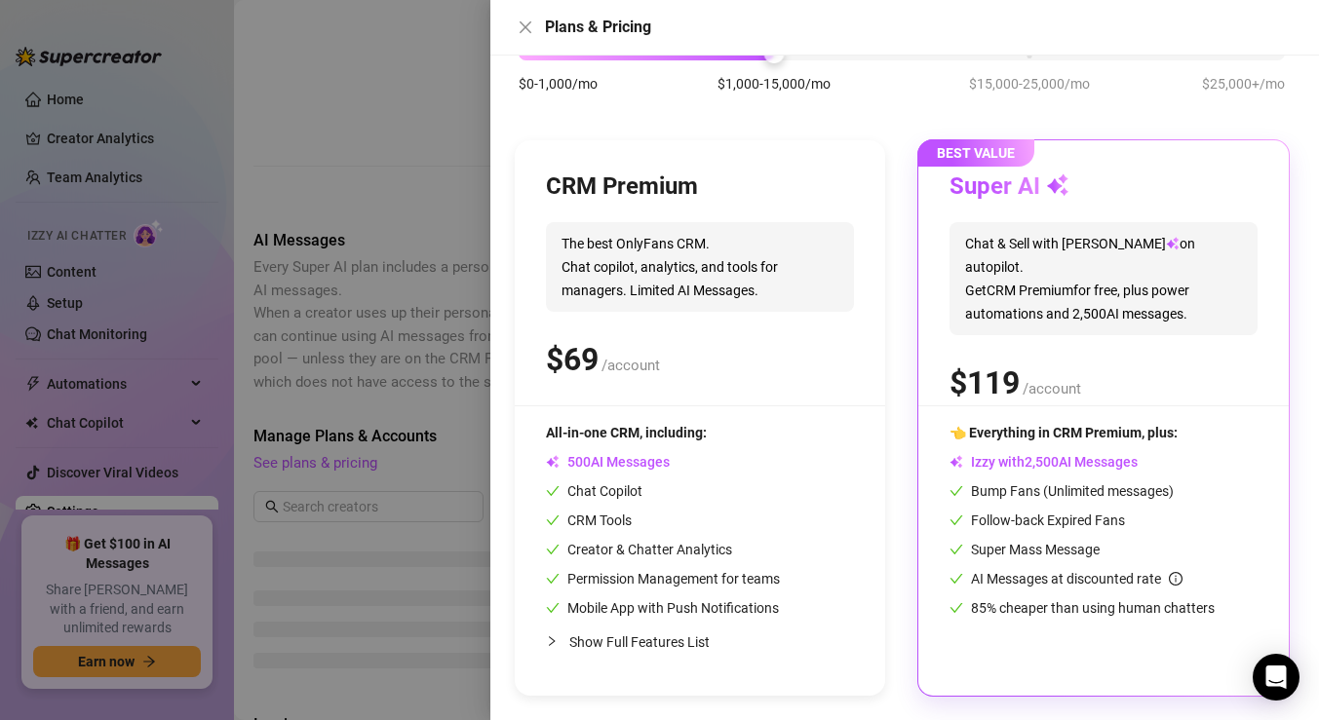
click at [1156, 414] on div "BEST VALUE Super AI Chat & Sell with Izzy on autopilot. Get CRM Premium for fre…" at bounding box center [1103, 418] width 370 height 556
click at [1088, 359] on div "$ /account" at bounding box center [1104, 383] width 308 height 49
click at [1087, 359] on div "$ /account" at bounding box center [1104, 383] width 308 height 49
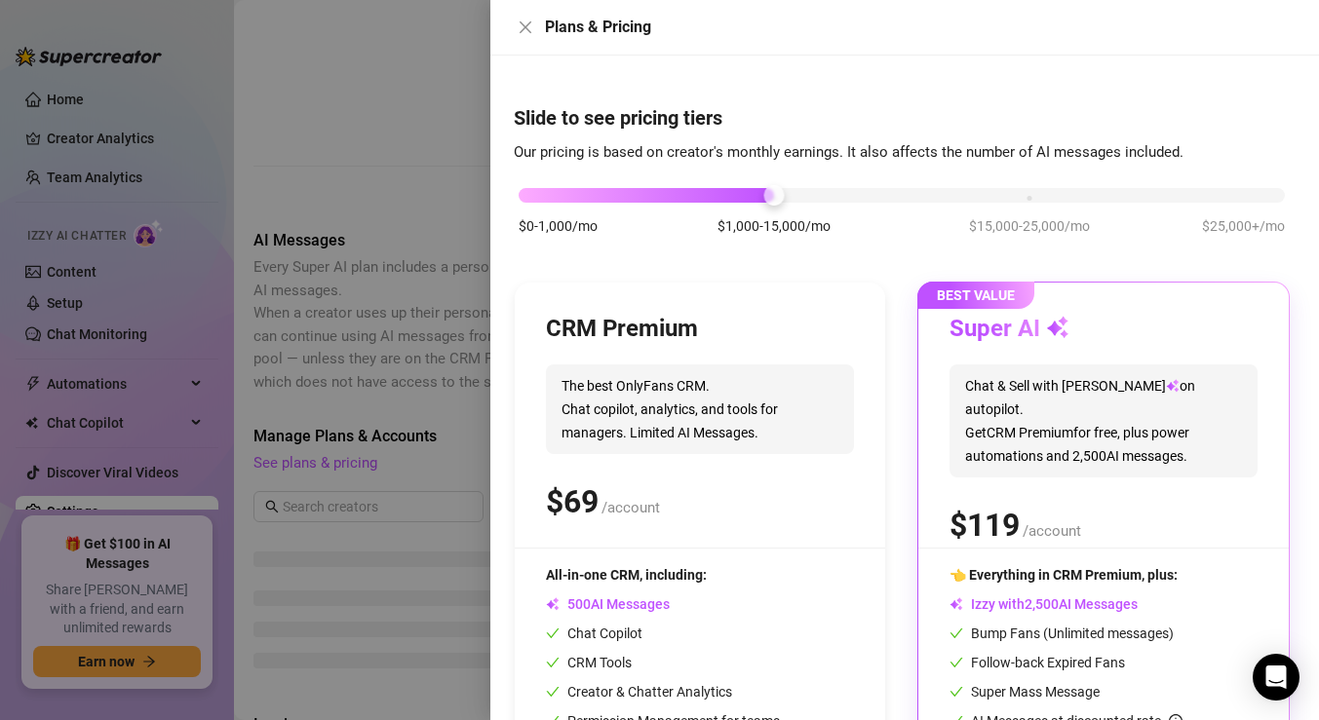
scroll to position [0, 0]
click at [529, 30] on icon "close" at bounding box center [526, 27] width 12 height 12
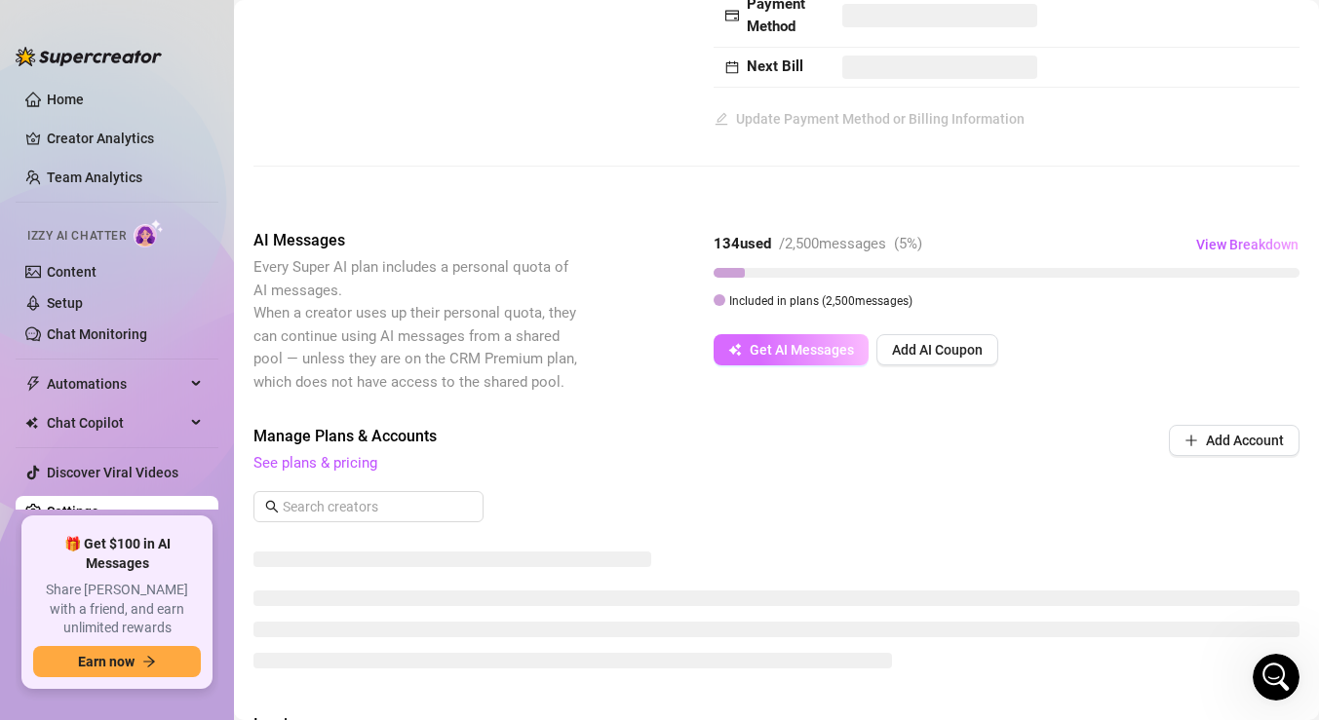
click at [786, 350] on span "Get AI Messages" at bounding box center [802, 350] width 104 height 16
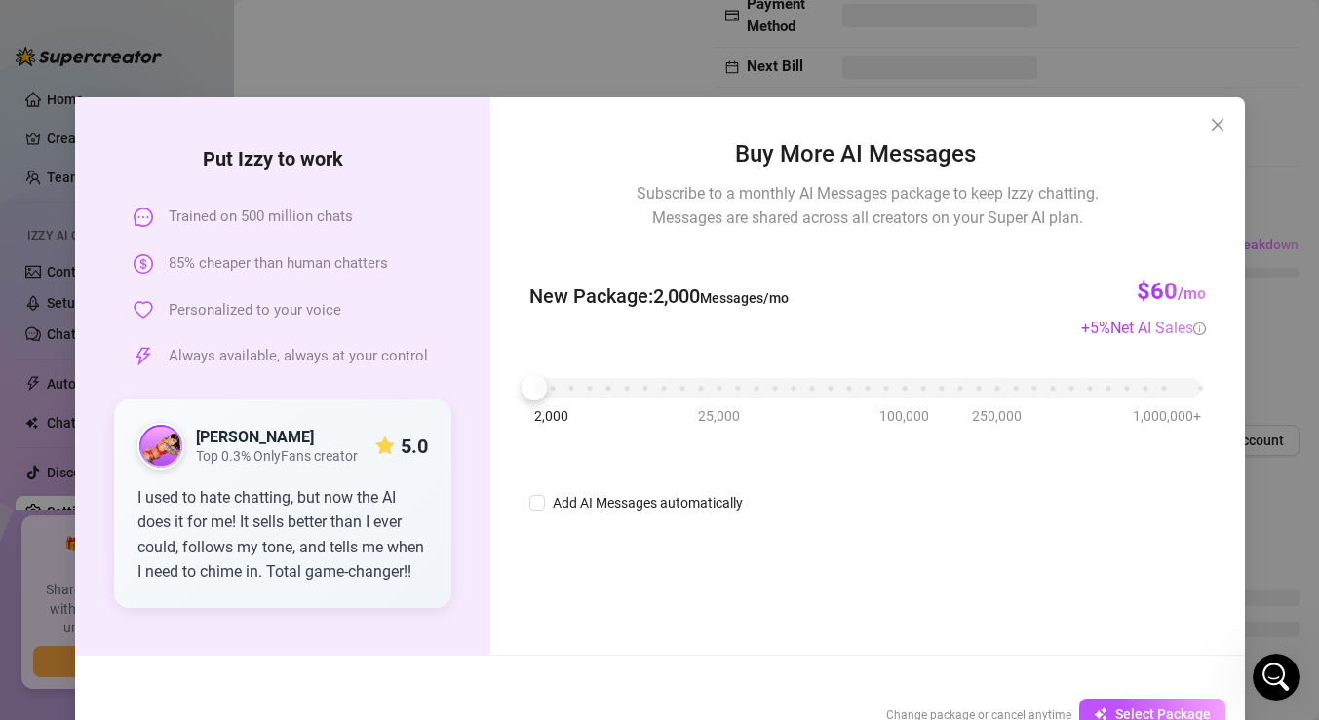
scroll to position [53, 0]
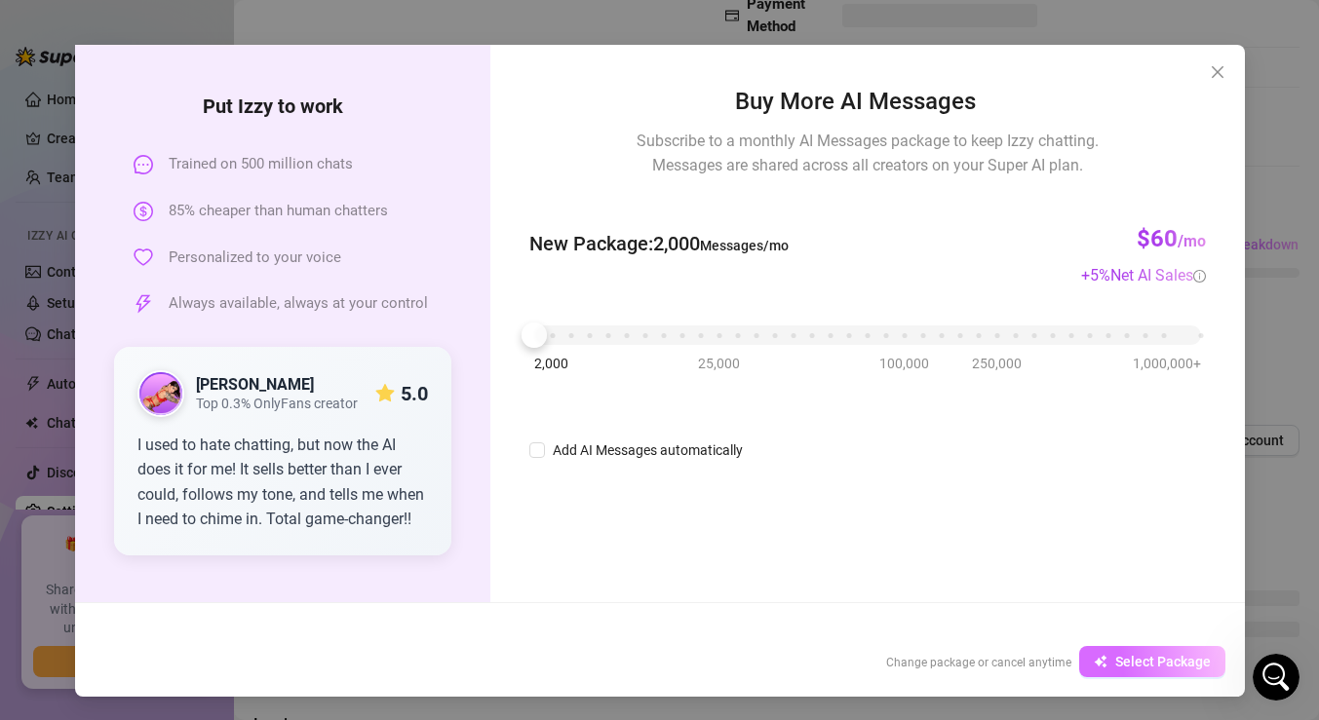
click at [1100, 659] on icon "button" at bounding box center [1098, 662] width 9 height 9
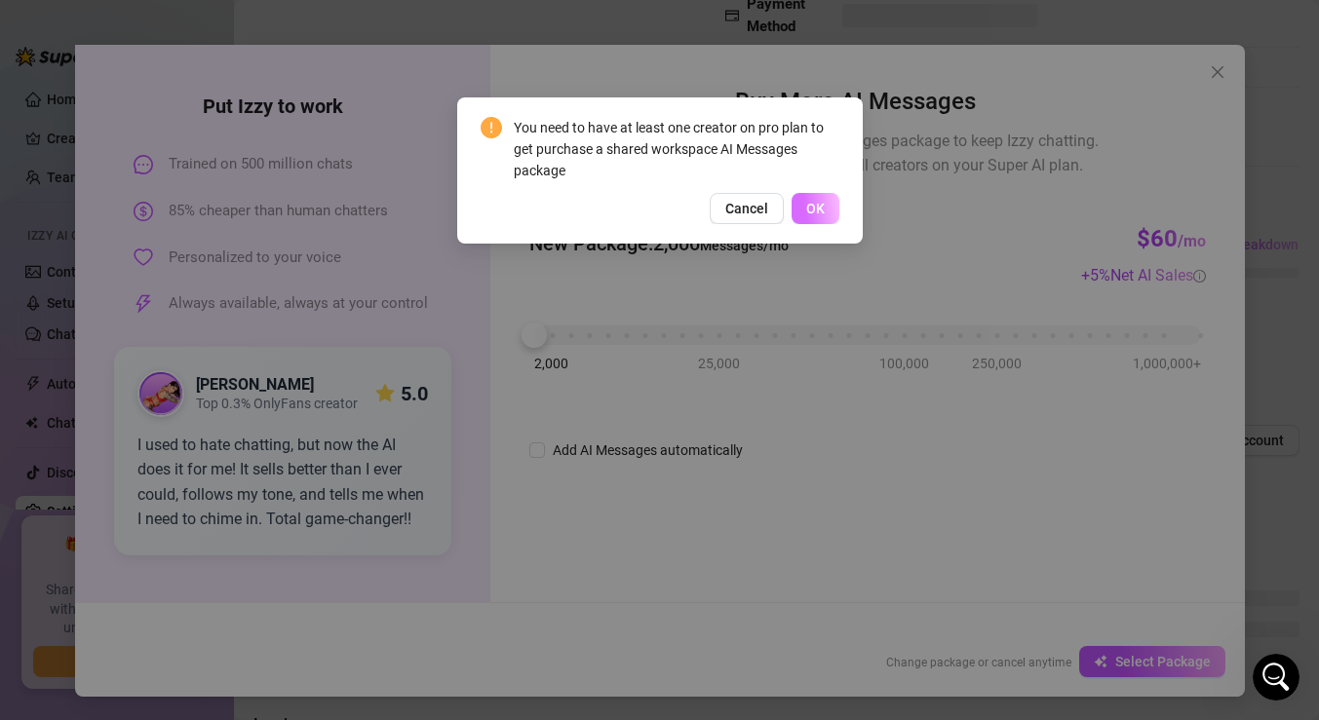
click at [814, 211] on span "OK" at bounding box center [815, 209] width 19 height 16
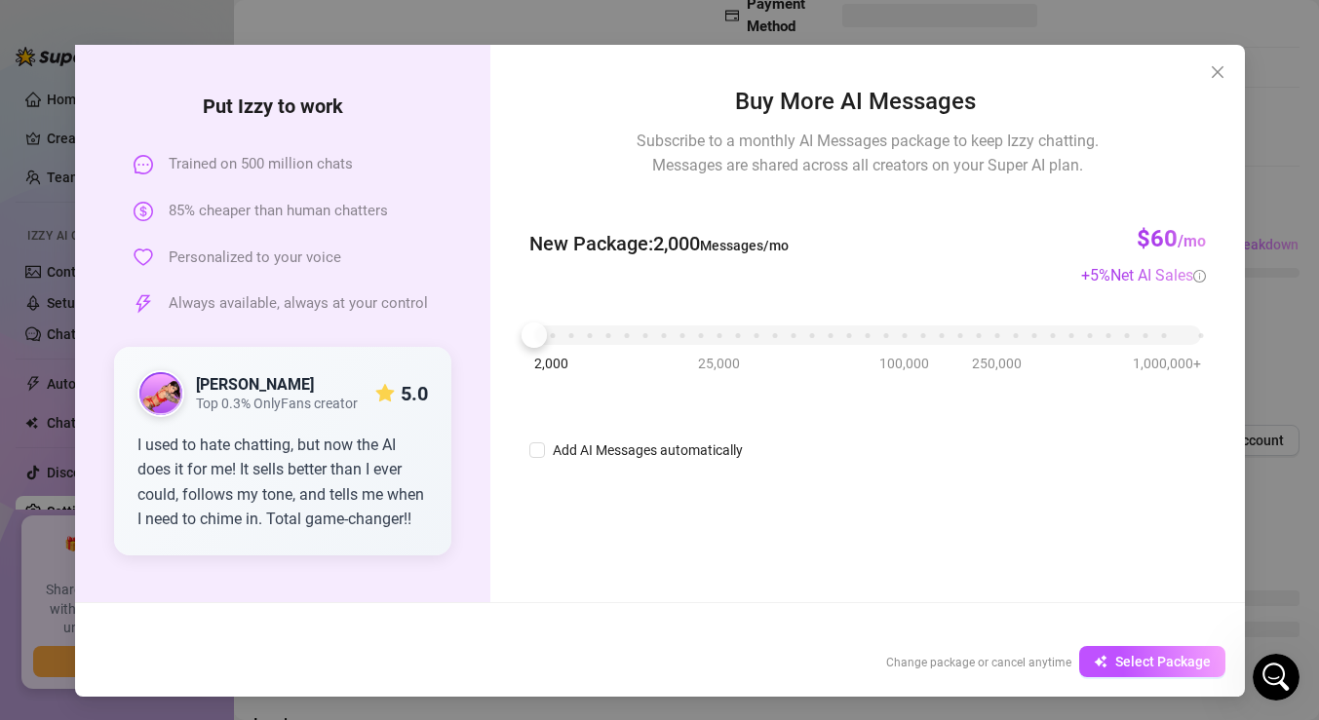
click at [1216, 62] on button "Close" at bounding box center [1217, 72] width 31 height 31
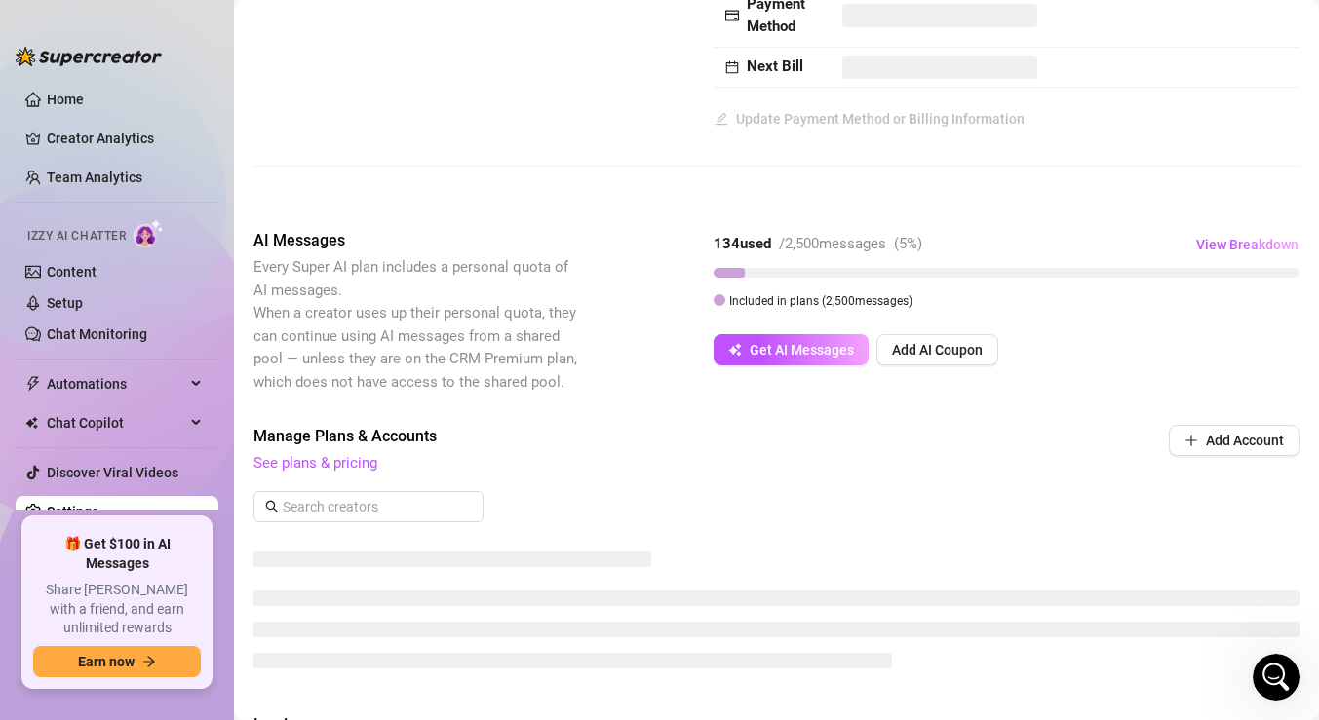
scroll to position [0, 0]
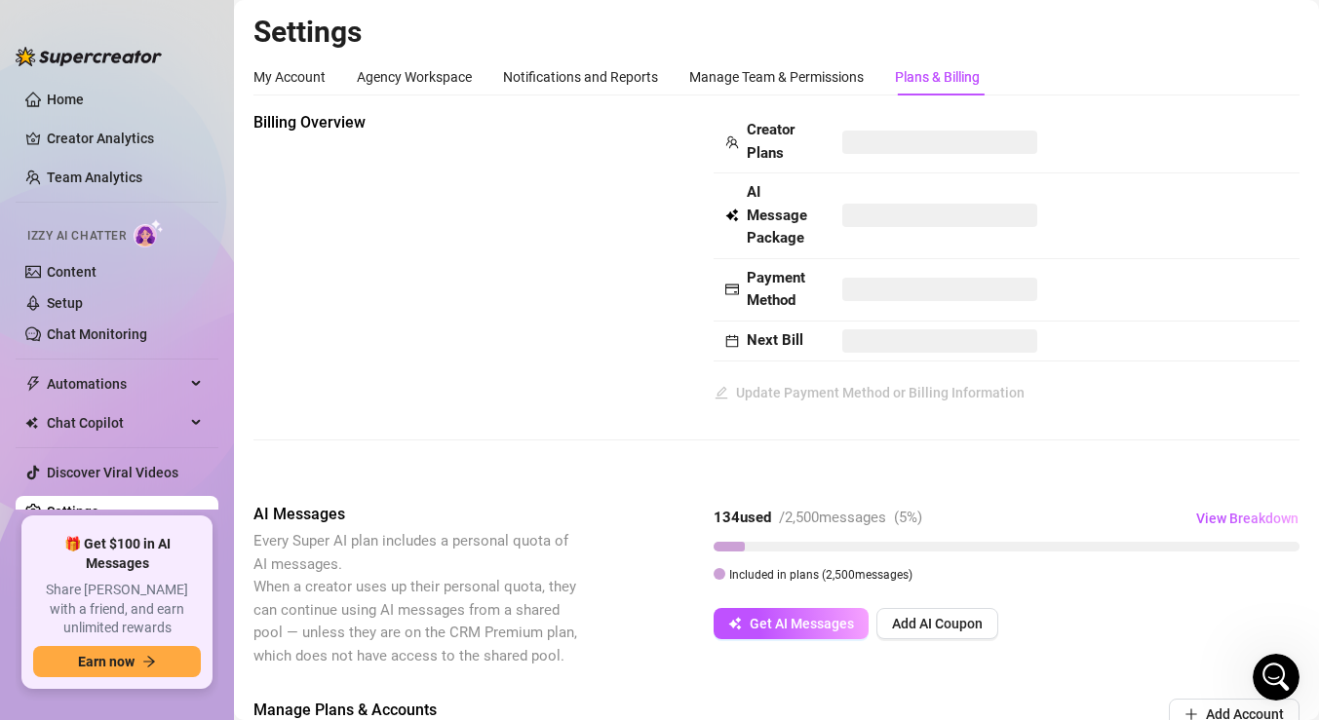
click at [871, 144] on span at bounding box center [939, 142] width 195 height 23
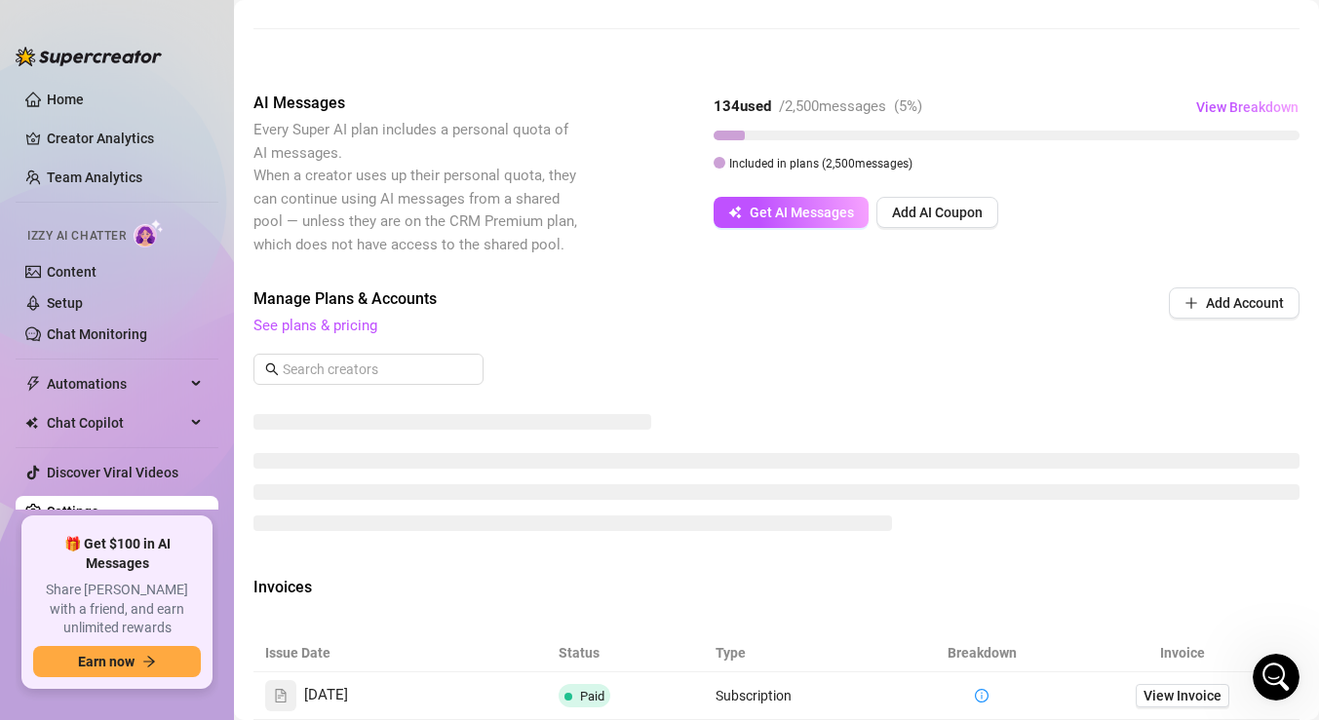
scroll to position [840, 0]
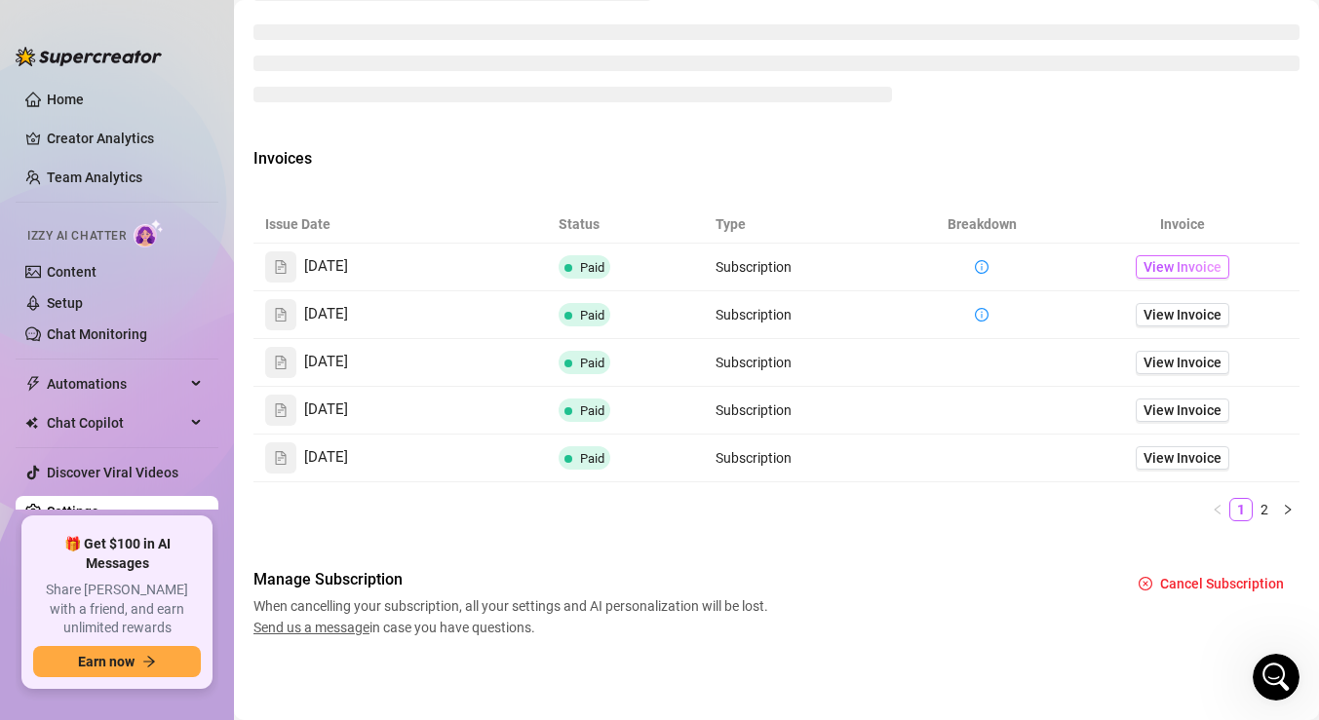
click at [1162, 267] on span "View Invoice" at bounding box center [1183, 266] width 78 height 21
click at [1182, 407] on span "View Invoice" at bounding box center [1183, 410] width 78 height 21
click at [1187, 351] on link "View Invoice" at bounding box center [1183, 362] width 94 height 23
click at [1161, 325] on span "View Invoice" at bounding box center [1183, 314] width 78 height 21
click at [1178, 263] on span "View Invoice" at bounding box center [1183, 266] width 78 height 21
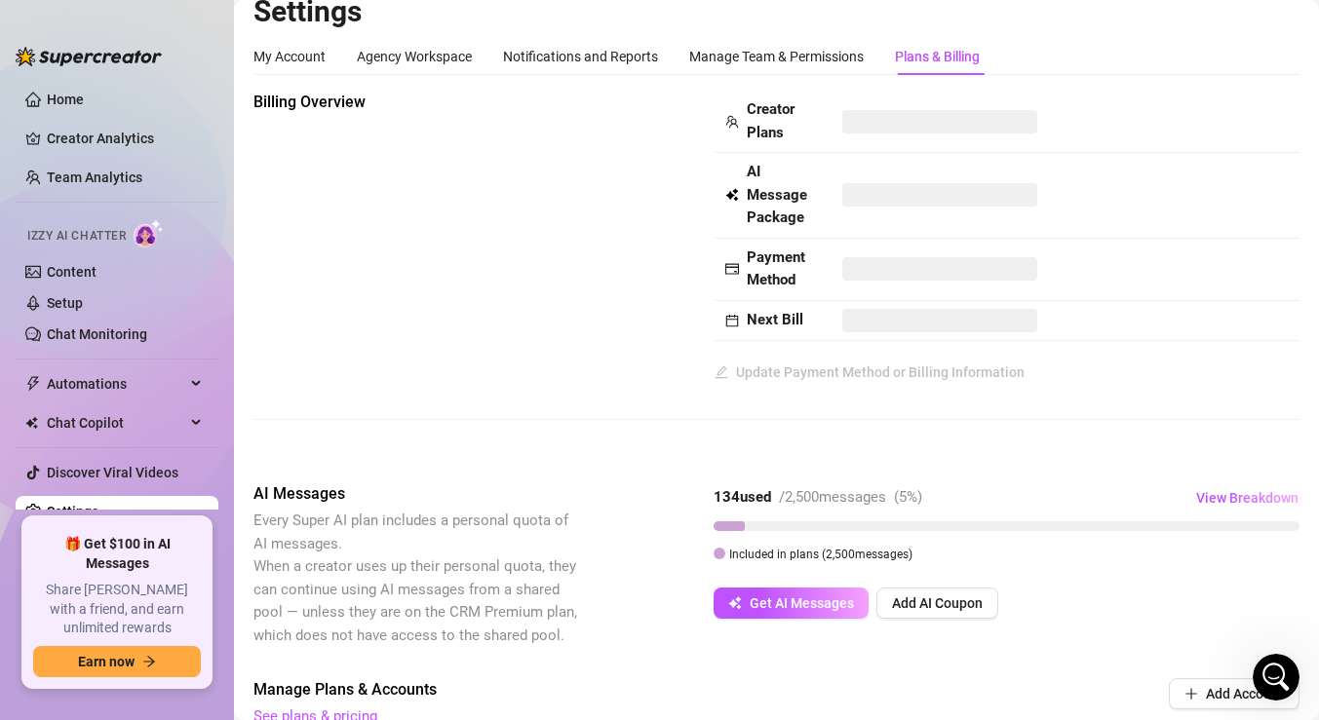
scroll to position [0, 0]
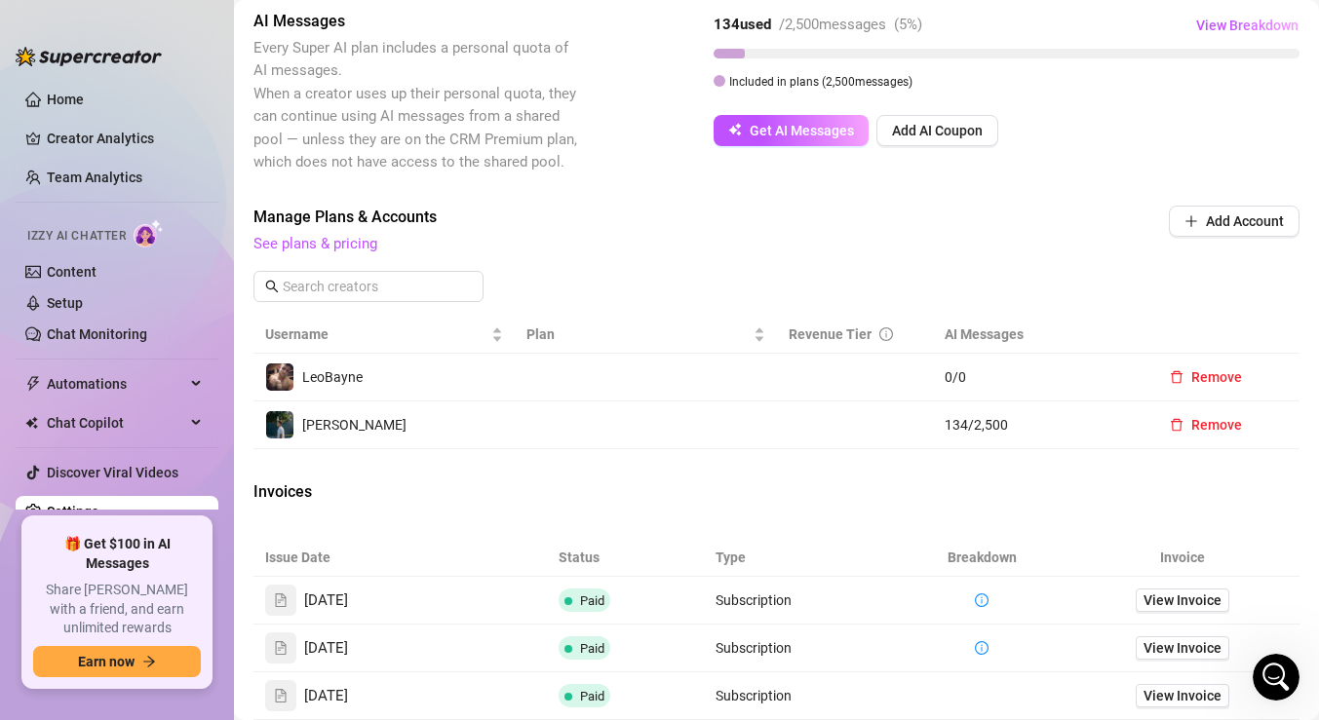
scroll to position [503, 0]
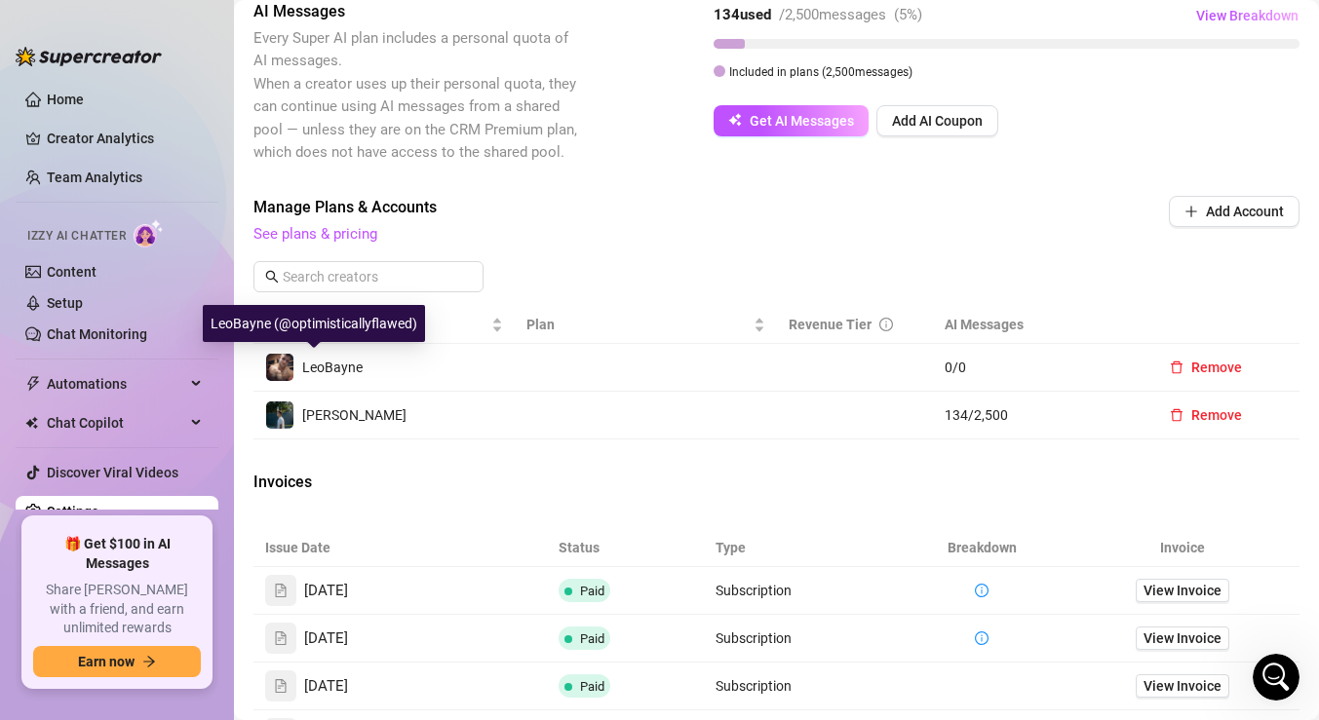
click at [282, 372] on img at bounding box center [279, 367] width 27 height 27
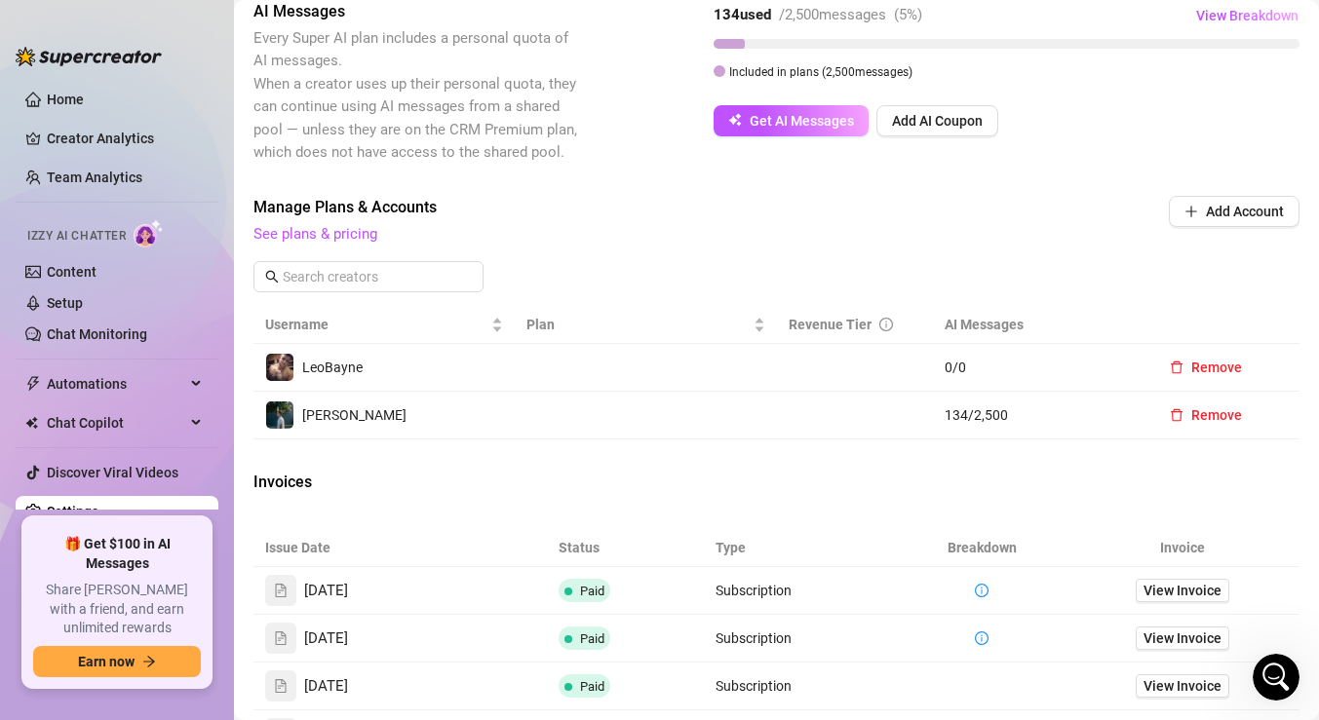
click at [936, 356] on td "0 / 0" at bounding box center [1038, 368] width 210 height 48
click at [961, 363] on span "0 / 0" at bounding box center [1038, 367] width 186 height 21
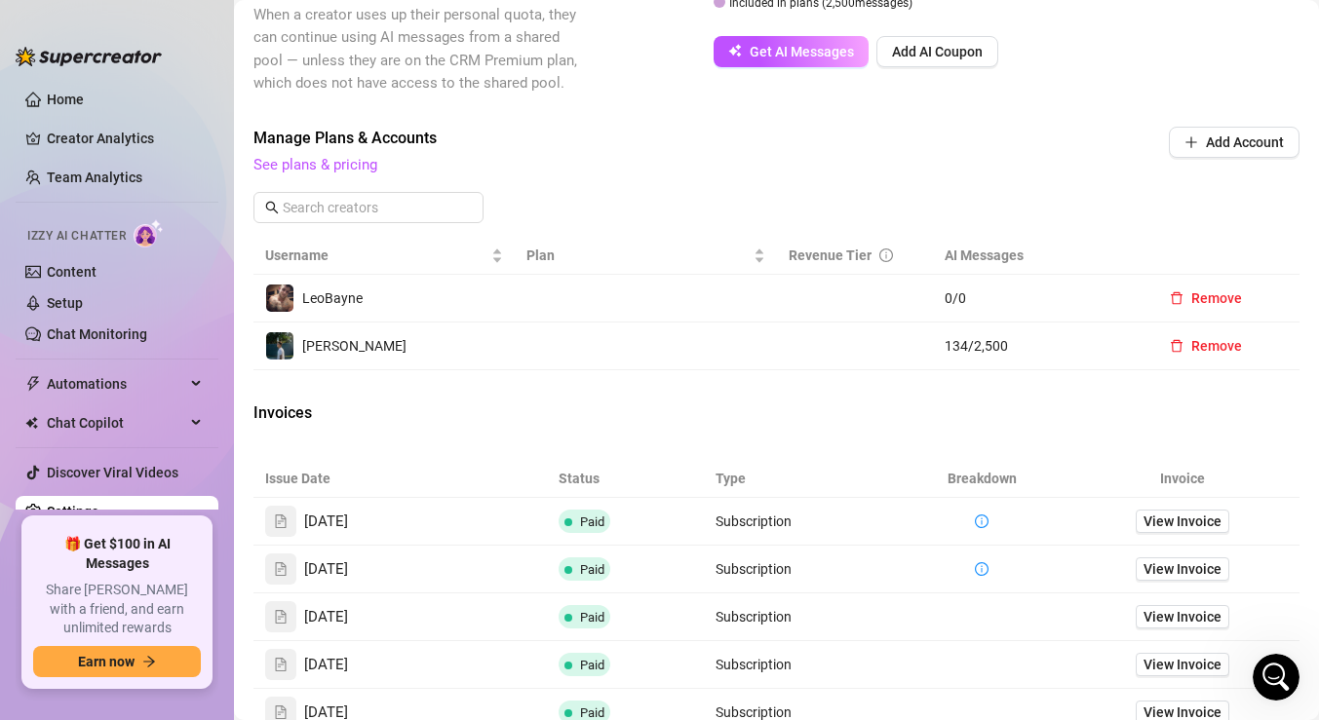
scroll to position [590, 0]
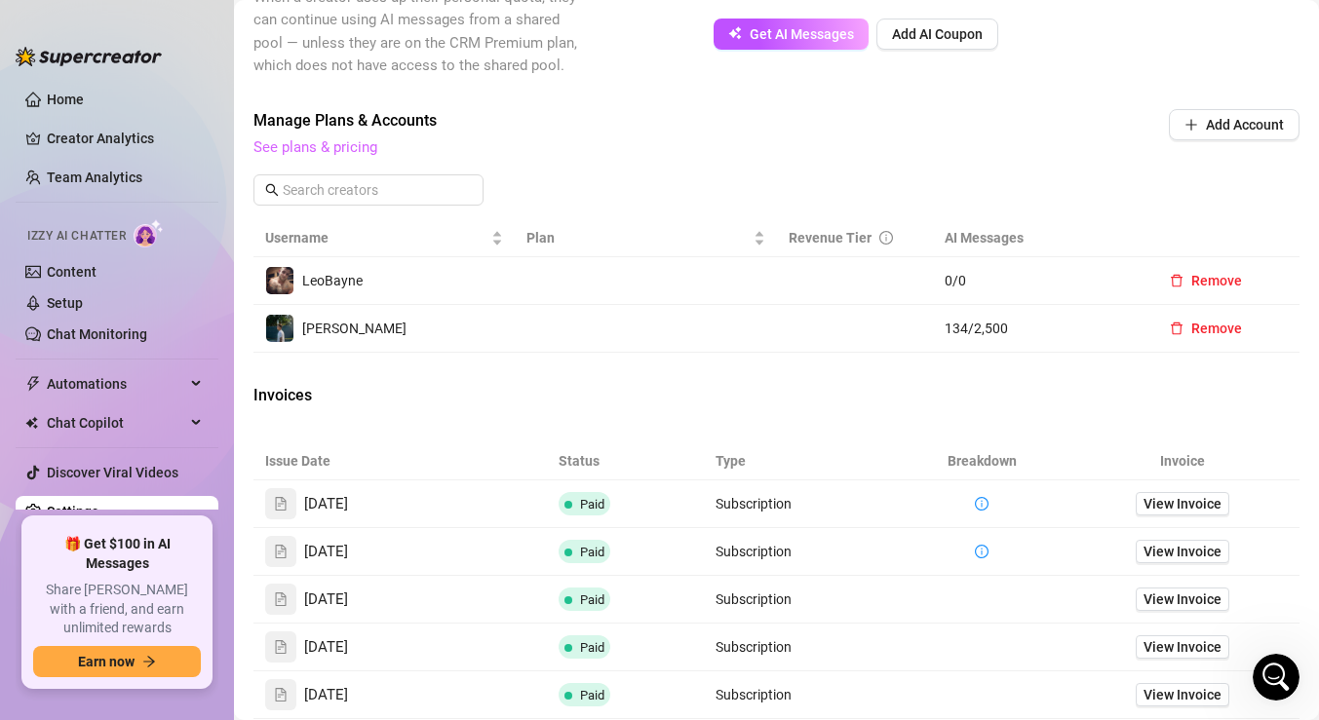
click at [301, 145] on link "See plans & pricing" at bounding box center [315, 147] width 124 height 18
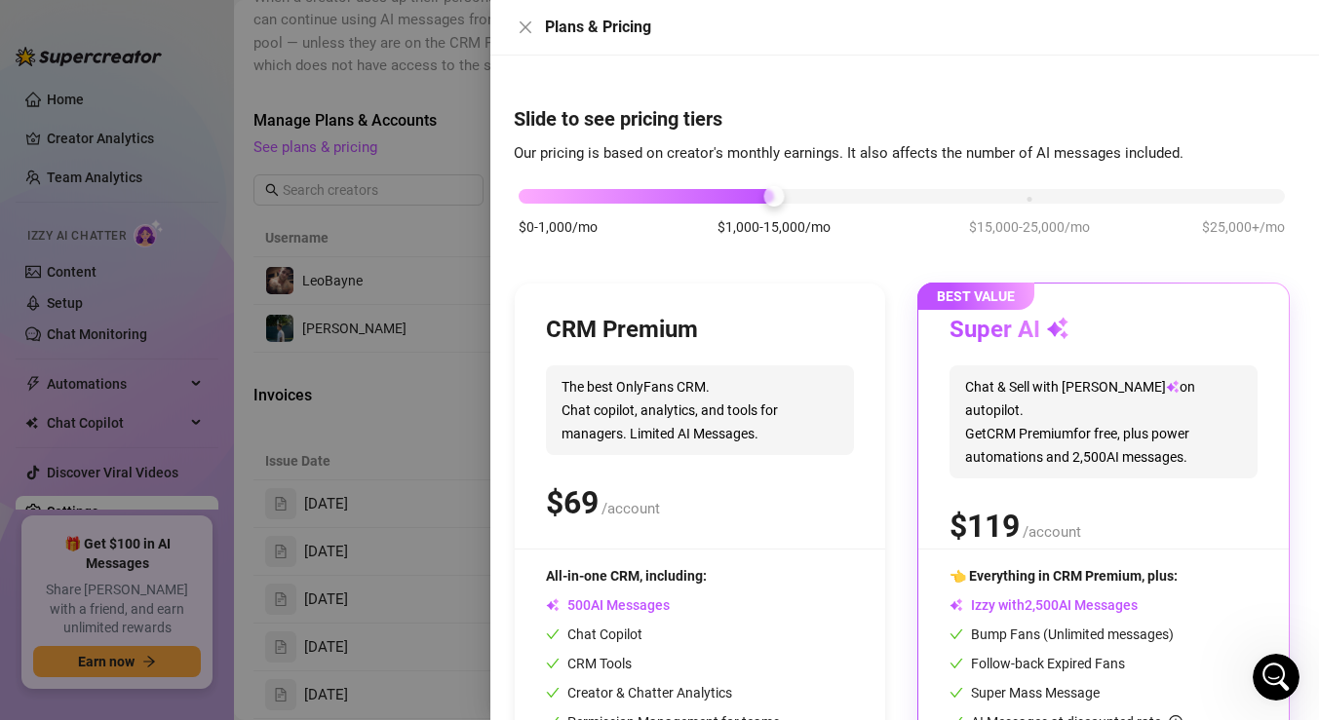
scroll to position [143, 0]
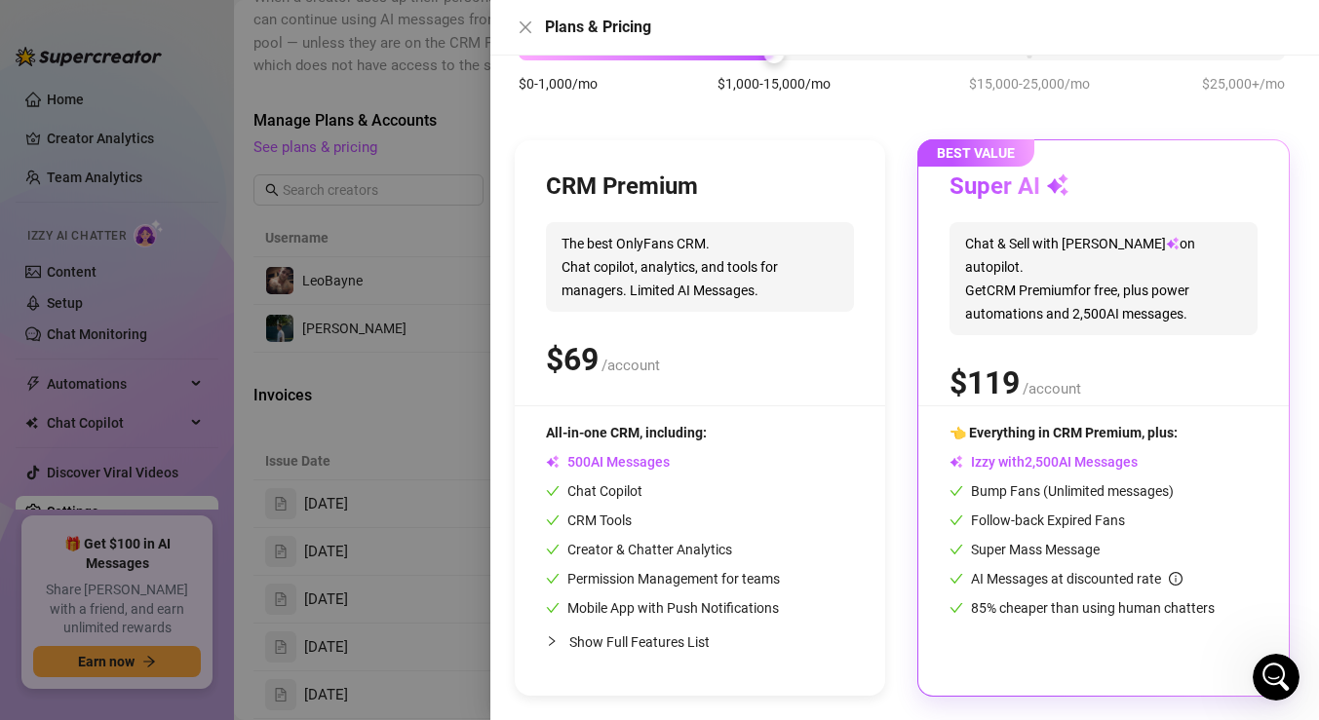
click at [926, 334] on div "BEST VALUE Super AI Chat & Sell with Izzy on autopilot. Get CRM Premium for fre…" at bounding box center [1103, 418] width 370 height 556
click at [993, 278] on span "Chat & Sell with Izzy on autopilot. Get CRM Premium for free, plus power automa…" at bounding box center [1104, 278] width 308 height 113
click at [990, 150] on span "BEST VALUE" at bounding box center [975, 152] width 117 height 27
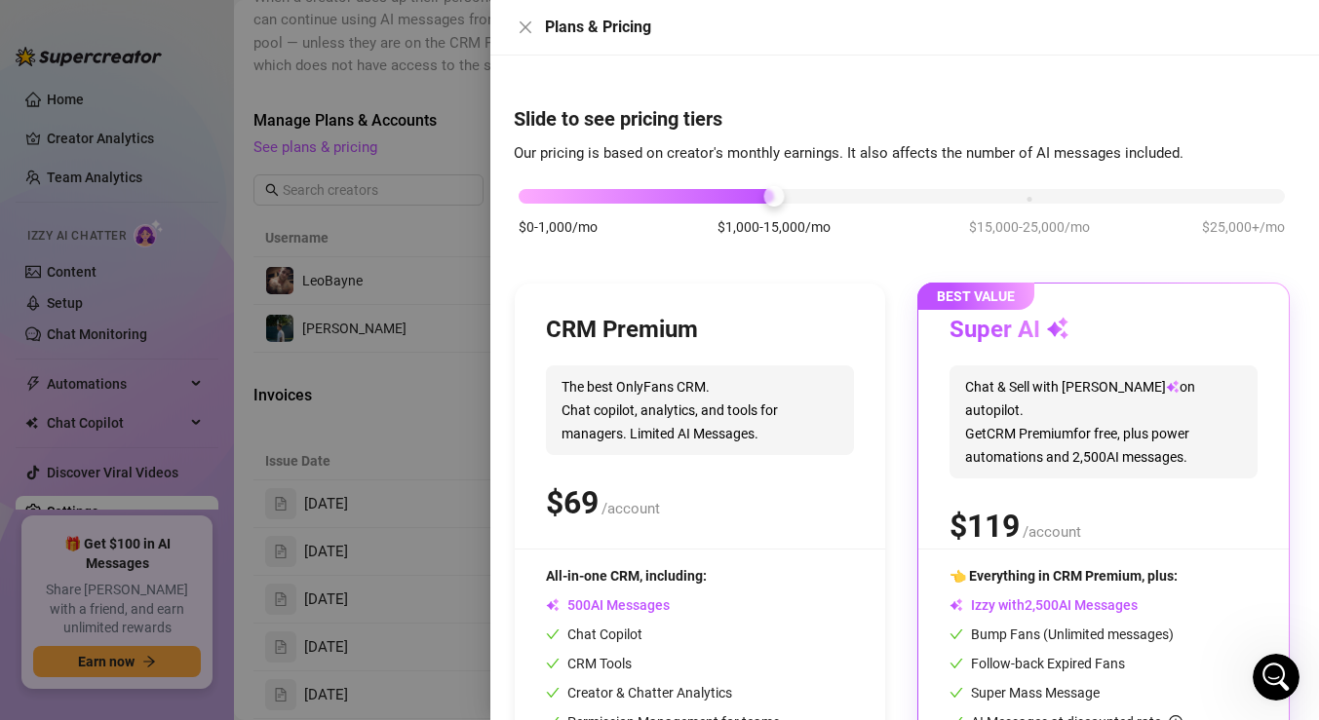
click at [1003, 191] on div "$0-1,000/mo $1,000-15,000/mo $15,000-25,000/mo $25,000+/mo" at bounding box center [902, 191] width 766 height 12
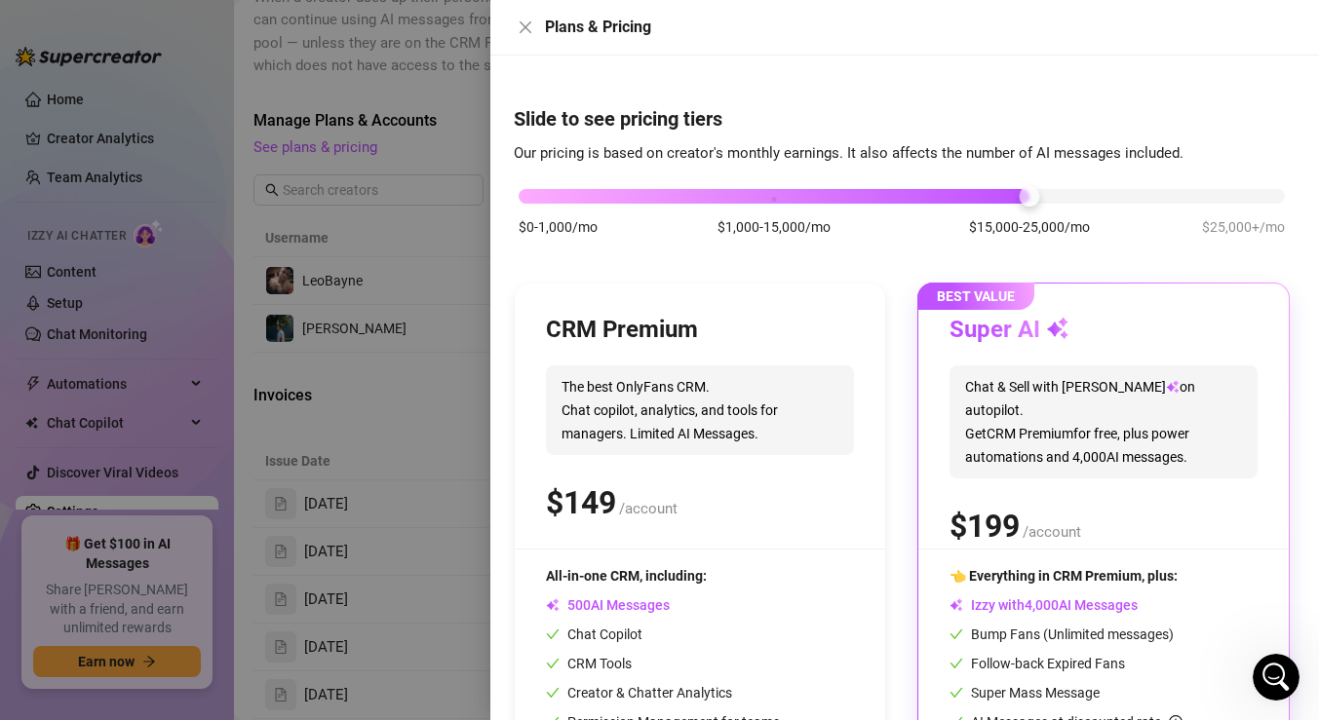
click at [1248, 211] on div "$0-1,000/mo $1,000-15,000/mo $15,000-25,000/mo $25,000+/mo" at bounding box center [902, 220] width 776 height 110
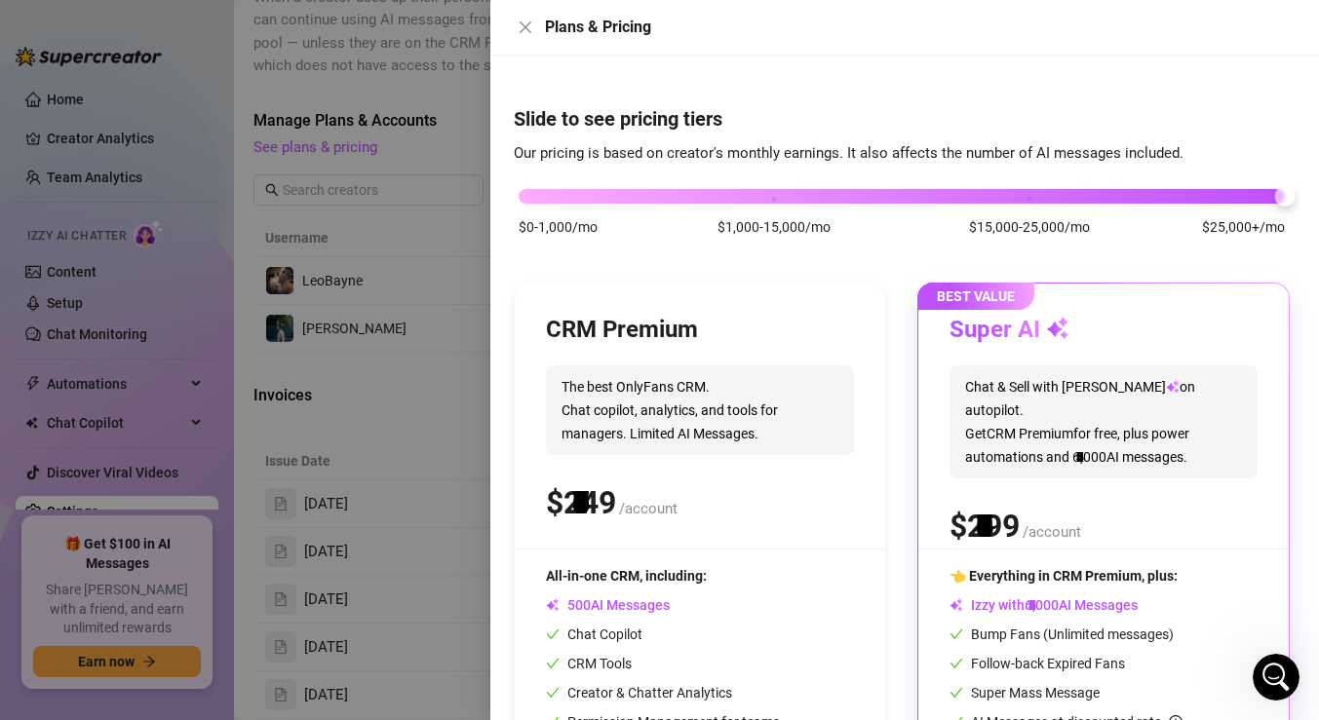
click at [1245, 197] on div "$0-1,000/mo $1,000-15,000/mo $15,000-25,000/mo $25,000+/mo" at bounding box center [902, 191] width 766 height 12
click at [907, 205] on div "$0-1,000/mo $1,000-15,000/mo $15,000-25,000/mo $25,000+/mo" at bounding box center [902, 220] width 776 height 110
click at [521, 28] on icon "close" at bounding box center [526, 27] width 16 height 16
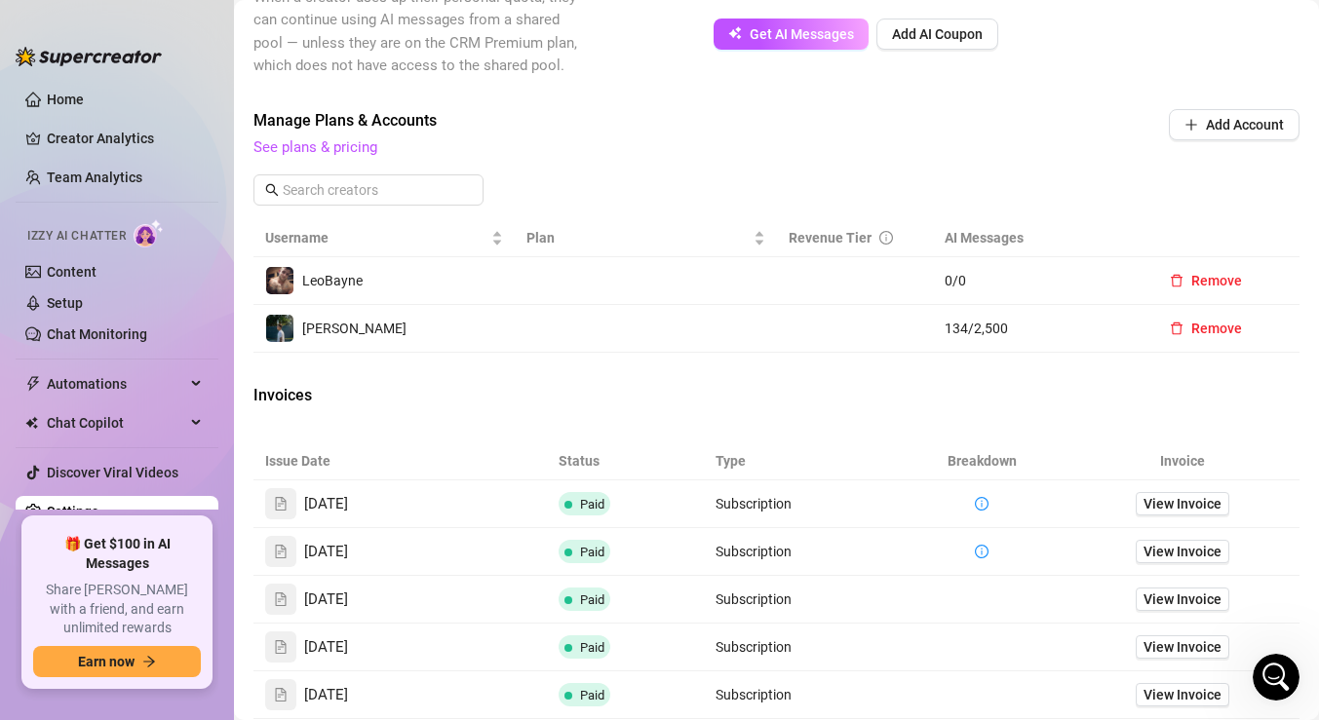
click at [978, 333] on span "134 / 2,500" at bounding box center [1038, 328] width 186 height 21
click at [962, 293] on td "0 / 0" at bounding box center [1038, 281] width 210 height 48
click at [945, 281] on span "0 / 0" at bounding box center [1038, 280] width 186 height 21
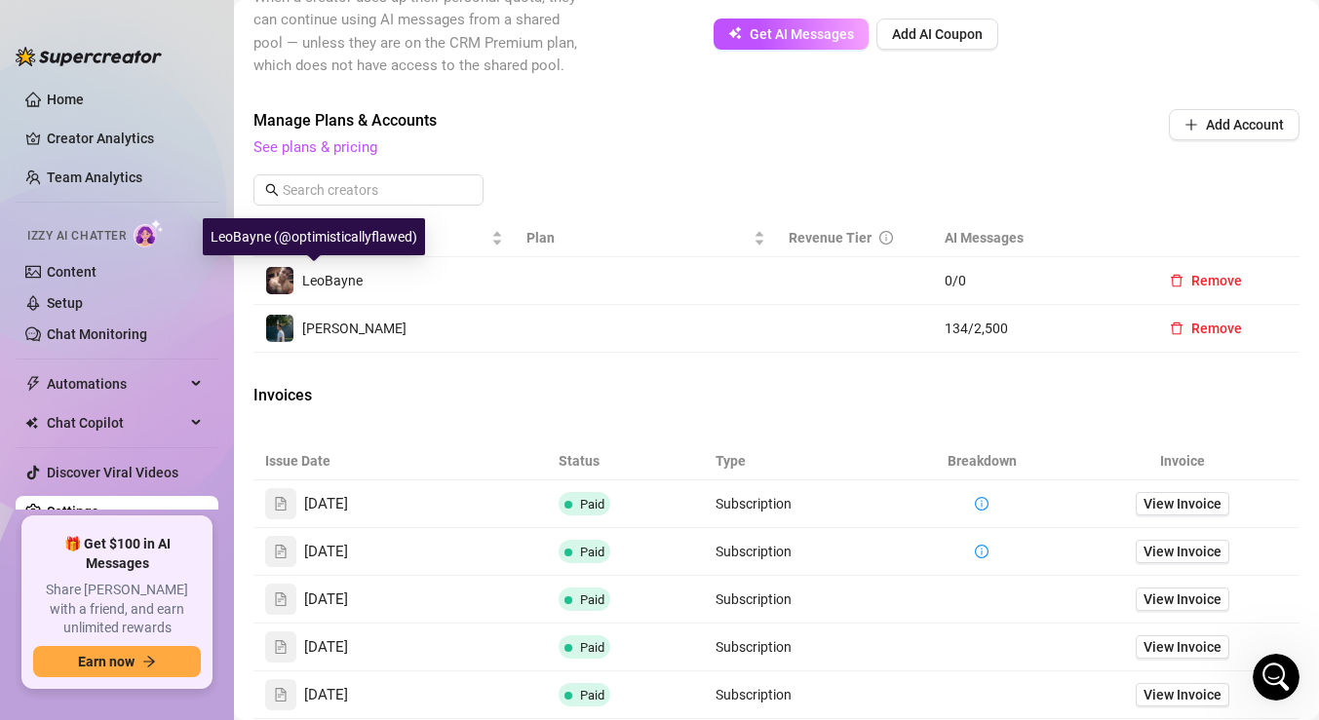
click at [272, 278] on img at bounding box center [279, 280] width 27 height 27
click at [278, 278] on img at bounding box center [279, 280] width 27 height 27
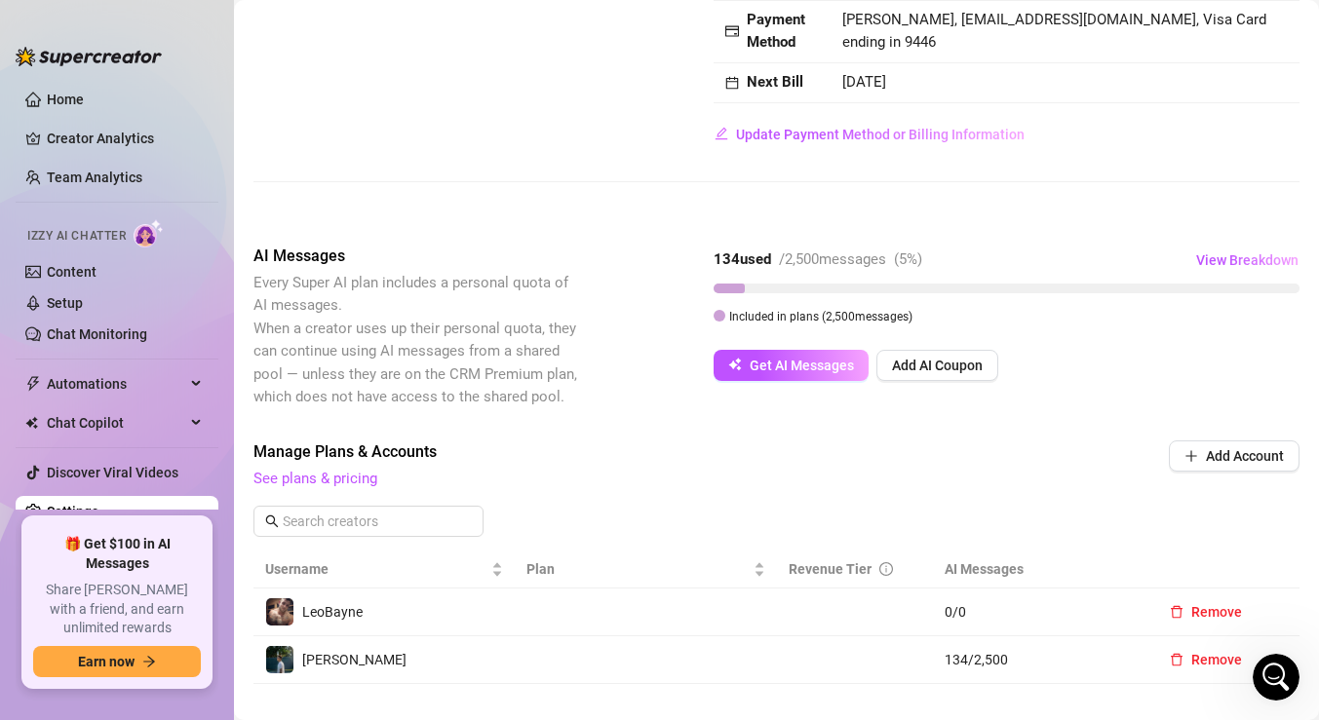
scroll to position [253, 0]
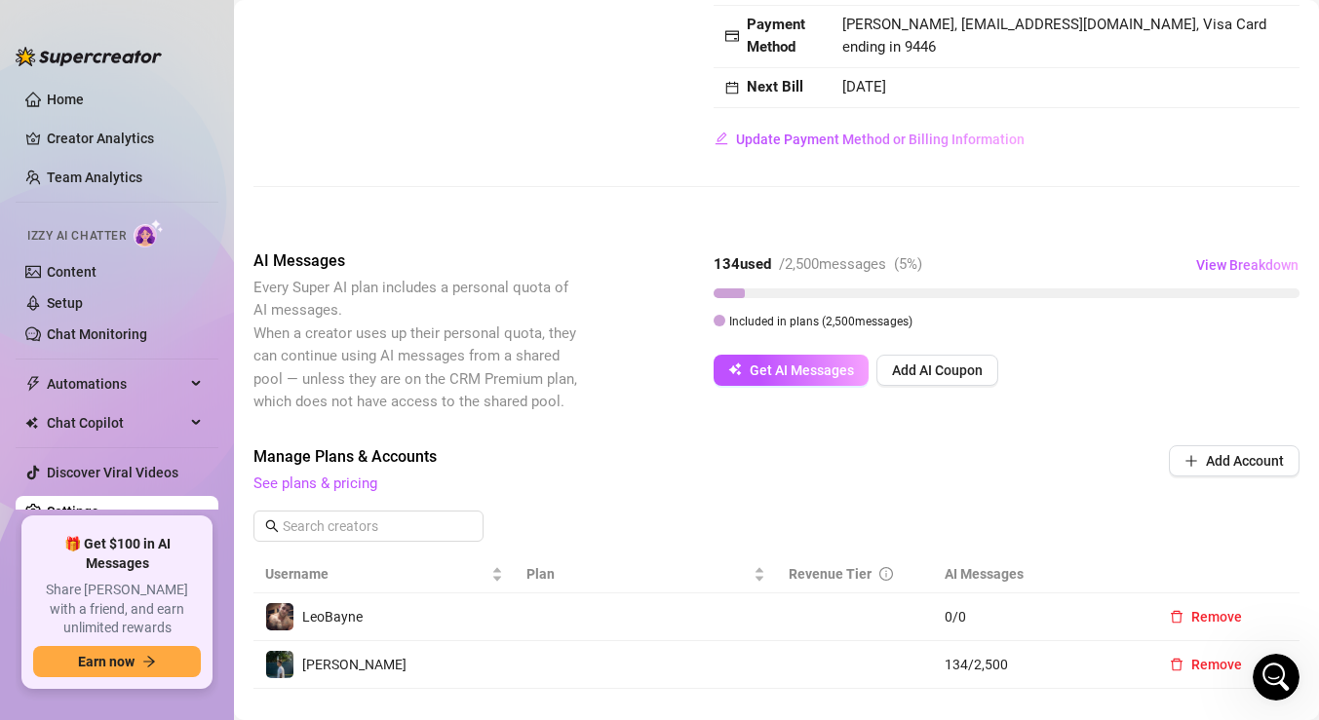
click at [766, 386] on div "AI Messages Every Super AI plan includes a personal quota of AI messages. When …" at bounding box center [776, 332] width 1046 height 165
click at [787, 367] on span "Get AI Messages" at bounding box center [802, 371] width 104 height 16
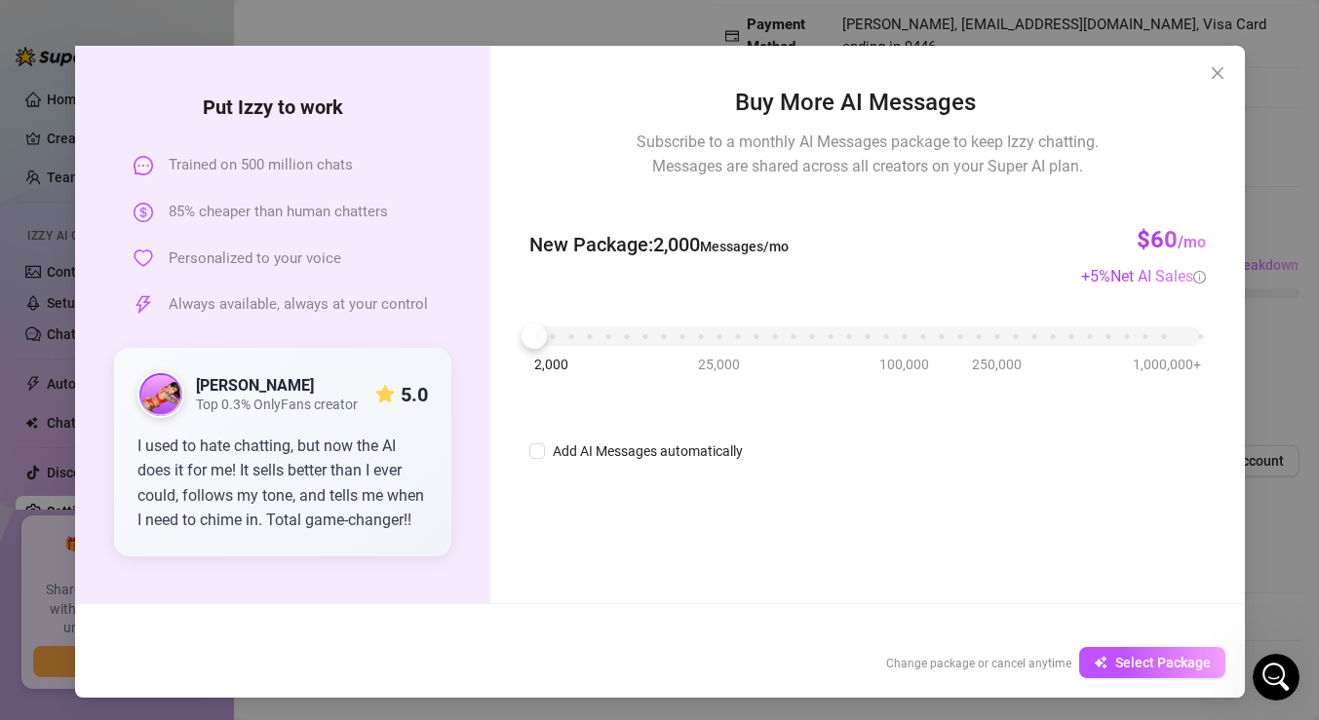
scroll to position [53, 0]
click at [1105, 659] on icon "button" at bounding box center [1104, 658] width 6 height 6
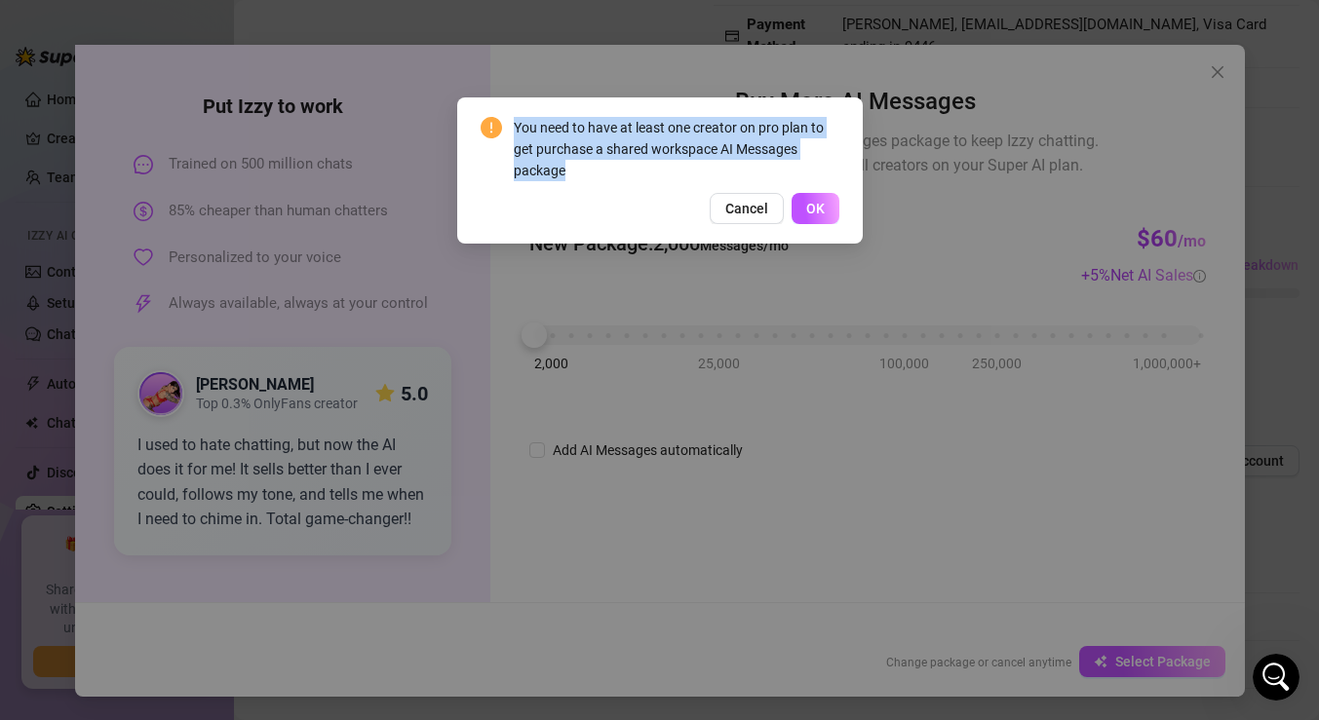
drag, startPoint x: 573, startPoint y: 168, endPoint x: 507, endPoint y: 122, distance: 80.6
click at [507, 122] on div "You need to have at least one creator on pro plan to get purchase a shared work…" at bounding box center [660, 149] width 359 height 64
copy div "You need to have at least one creator on pro plan to get purchase a shared work…"
click at [723, 210] on button "Cancel" at bounding box center [747, 208] width 74 height 31
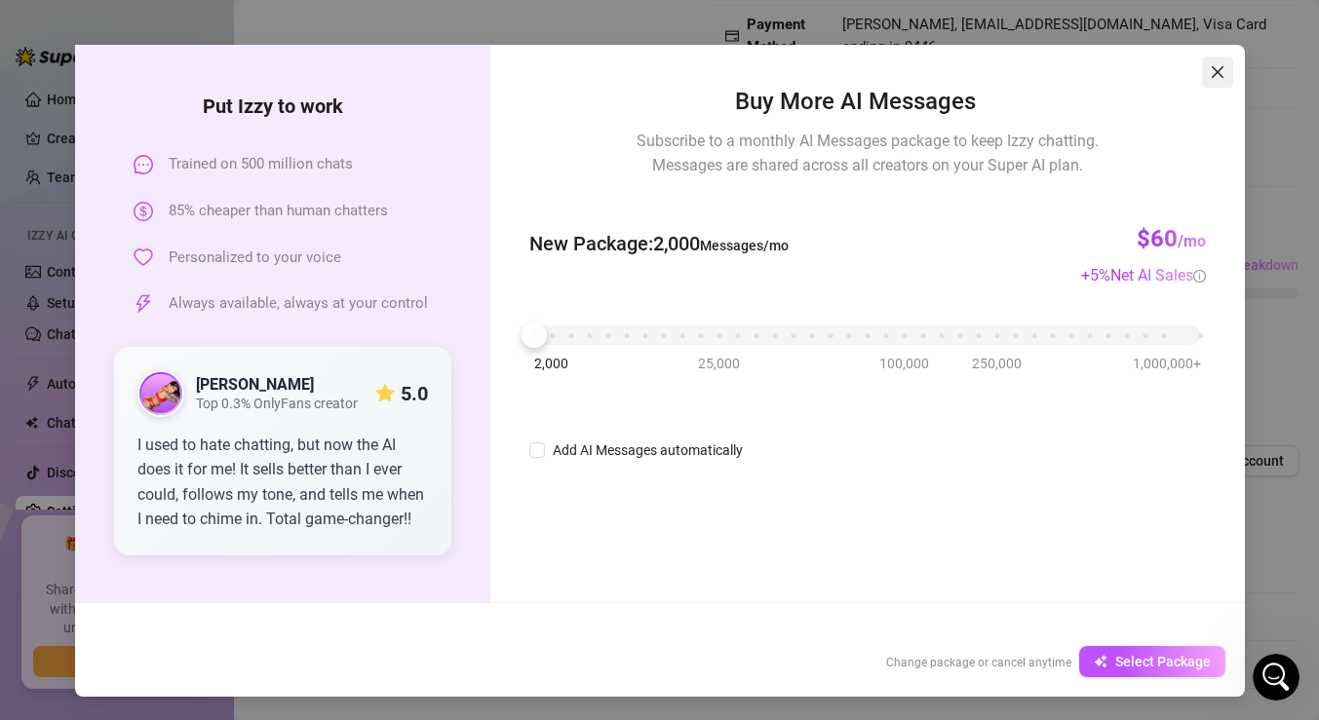
click at [1218, 71] on icon "close" at bounding box center [1217, 72] width 12 height 12
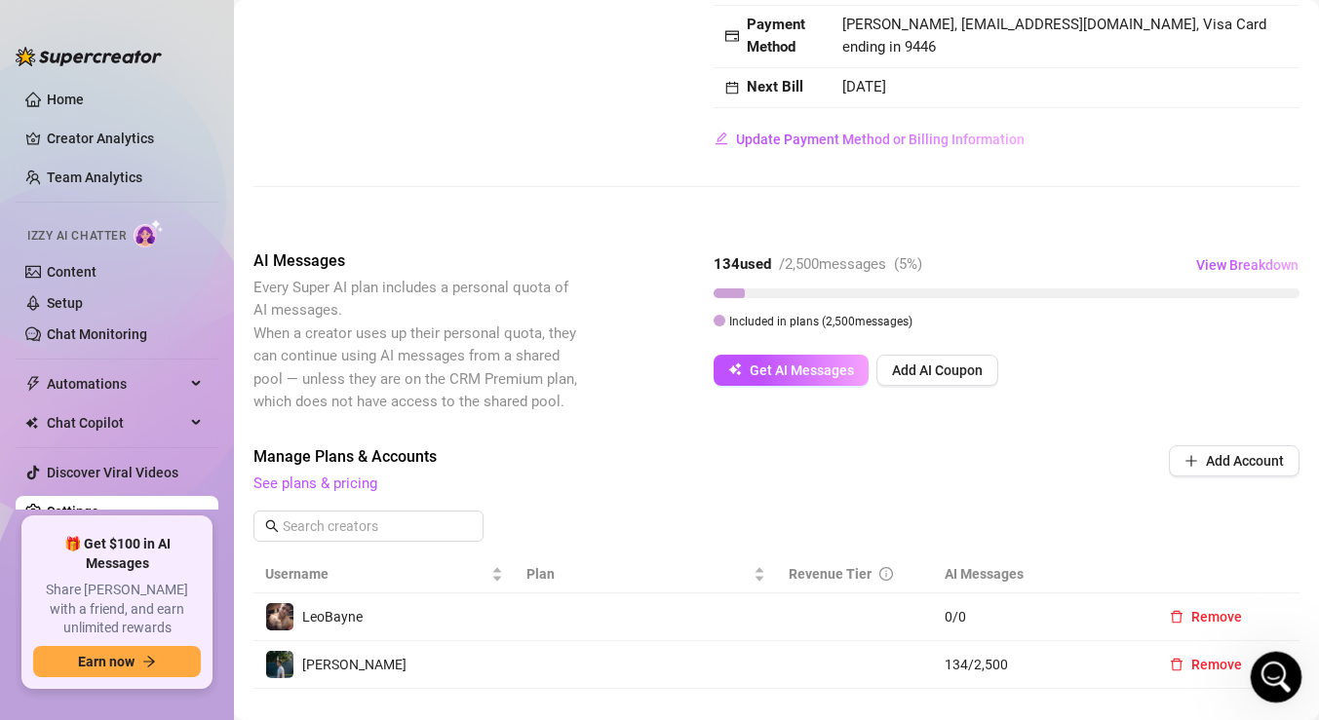
click at [1261, 667] on div "Open Intercom Messenger" at bounding box center [1273, 674] width 64 height 64
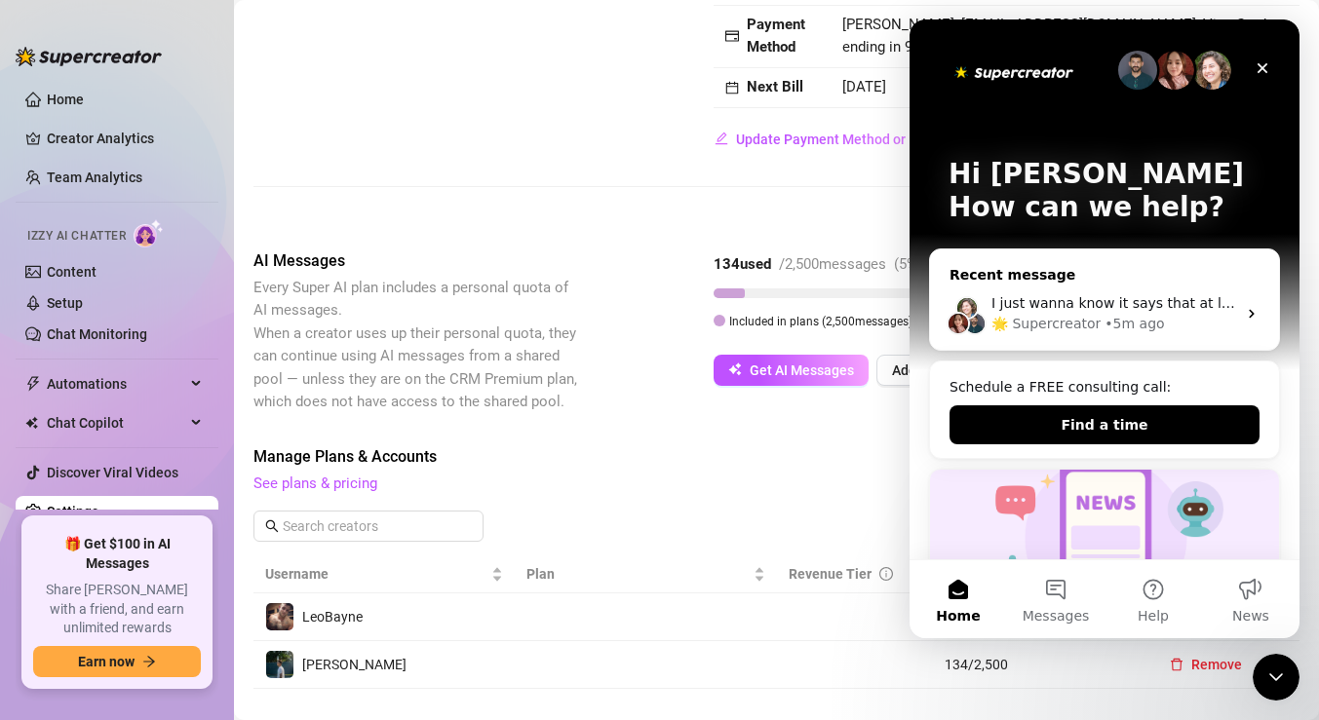
click at [1147, 293] on div "I just wanna know it says that at least on e account should be on pro" at bounding box center [1113, 303] width 245 height 20
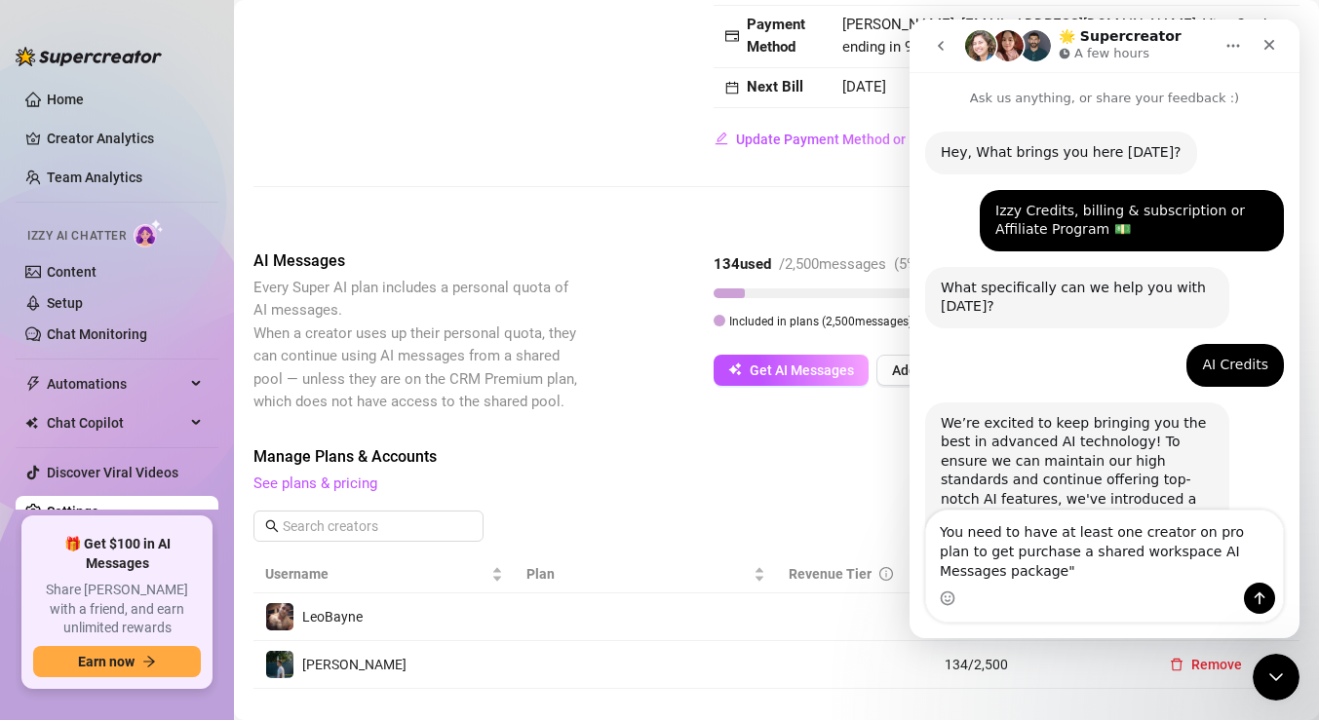
click at [941, 530] on textarea "You need to have at least one creator on pro plan to get purchase a shared work…" at bounding box center [1104, 547] width 357 height 72
type textarea ""You need to have at least one creator on pro plan to get purchase a shared wor…"
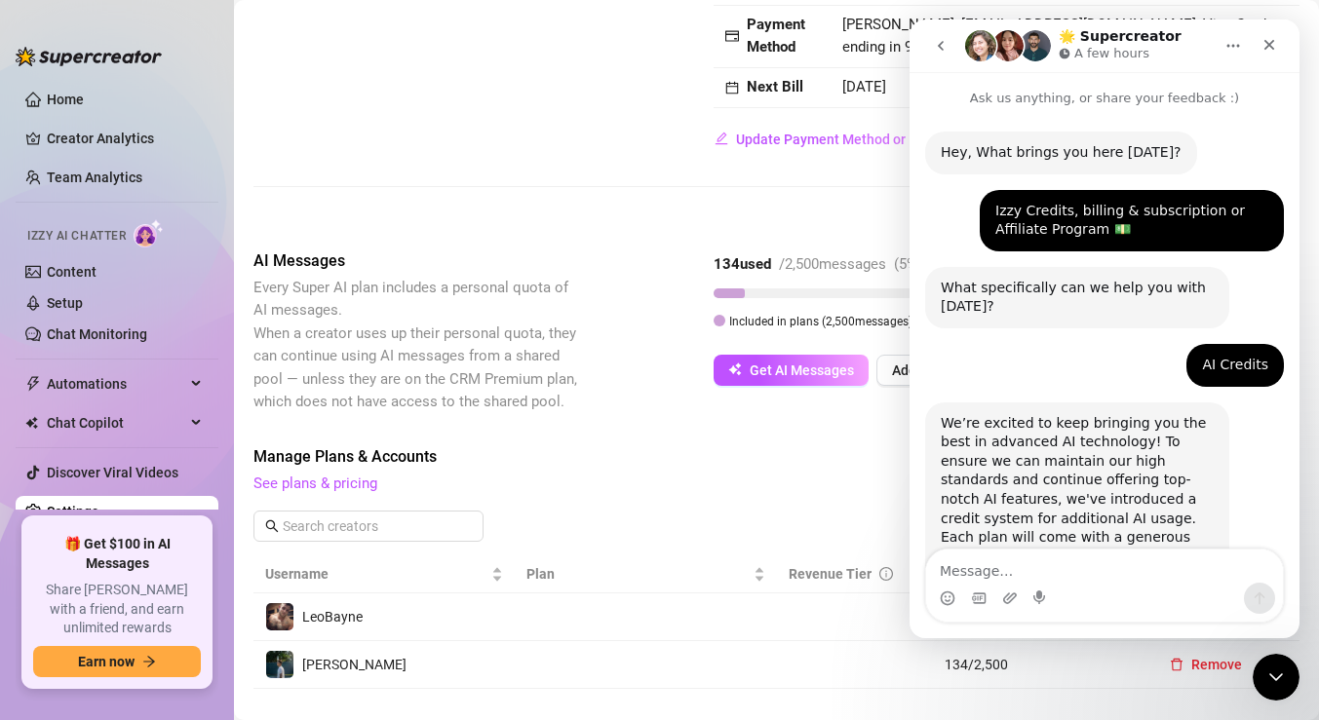
click at [795, 463] on span "Manage Plans & Accounts" at bounding box center [644, 457] width 783 height 23
click at [793, 462] on span "Manage Plans & Accounts" at bounding box center [644, 457] width 783 height 23
click at [1270, 42] on icon "Close" at bounding box center [1269, 45] width 16 height 16
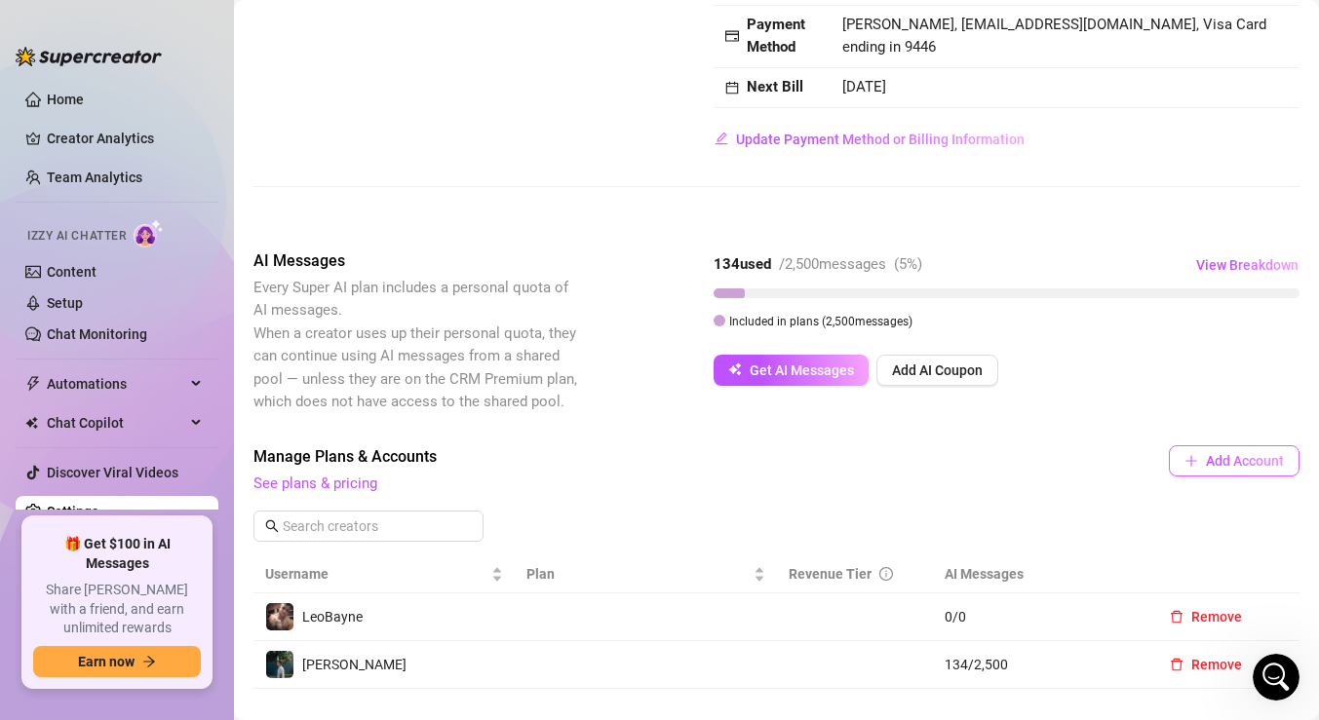
scroll to position [966, 0]
click at [1279, 673] on icon "Open Intercom Messenger" at bounding box center [1274, 675] width 32 height 32
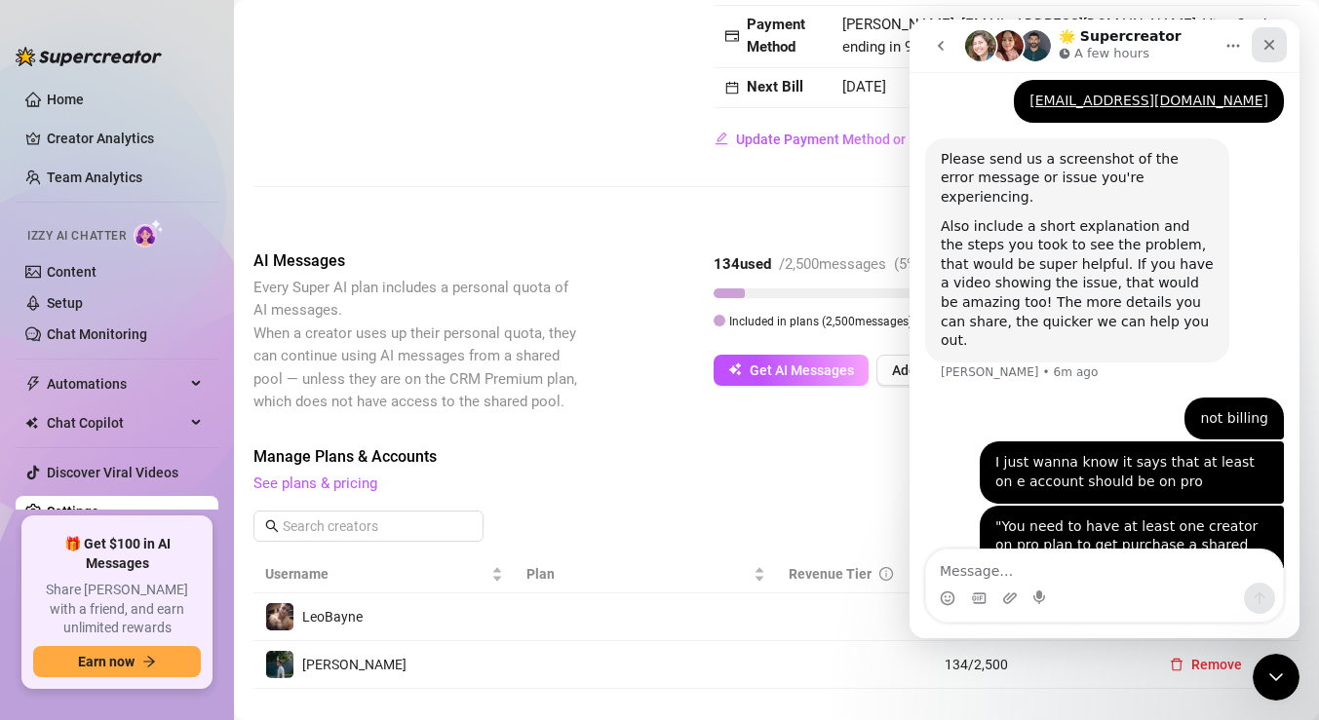
click at [1272, 50] on icon "Close" at bounding box center [1269, 45] width 16 height 16
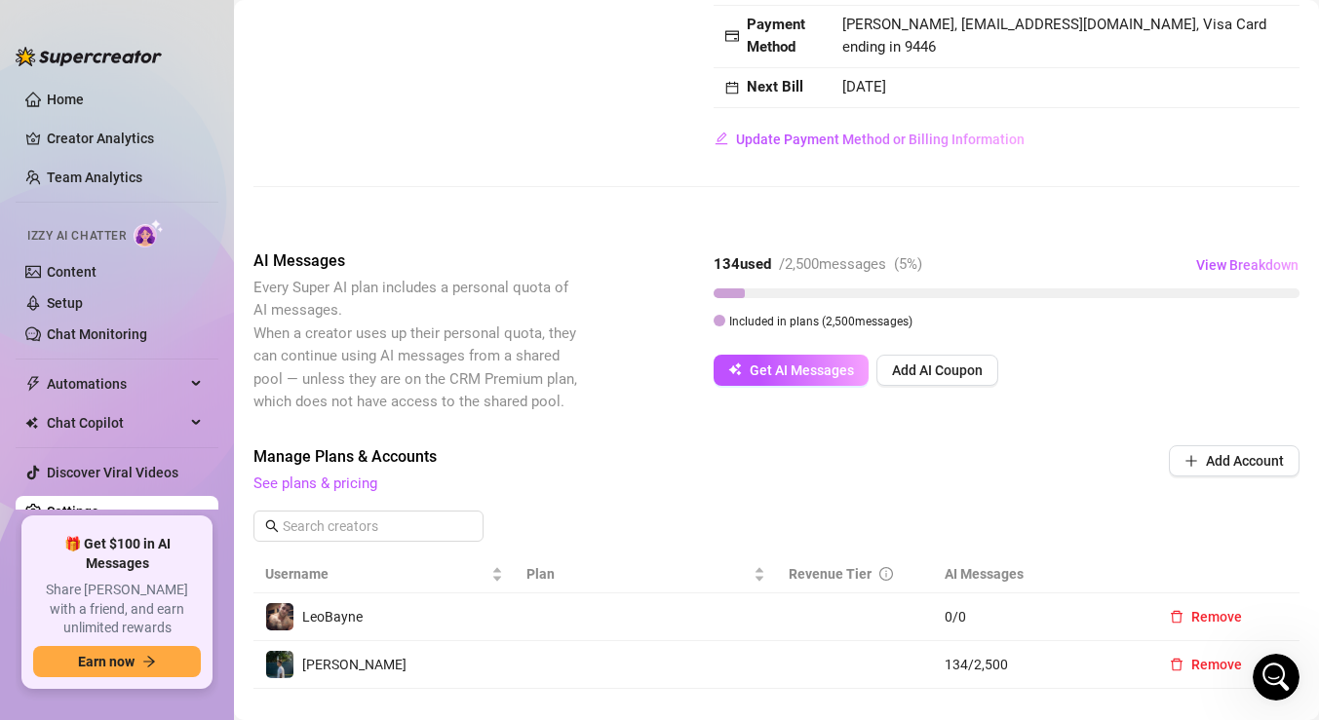
scroll to position [0, 0]
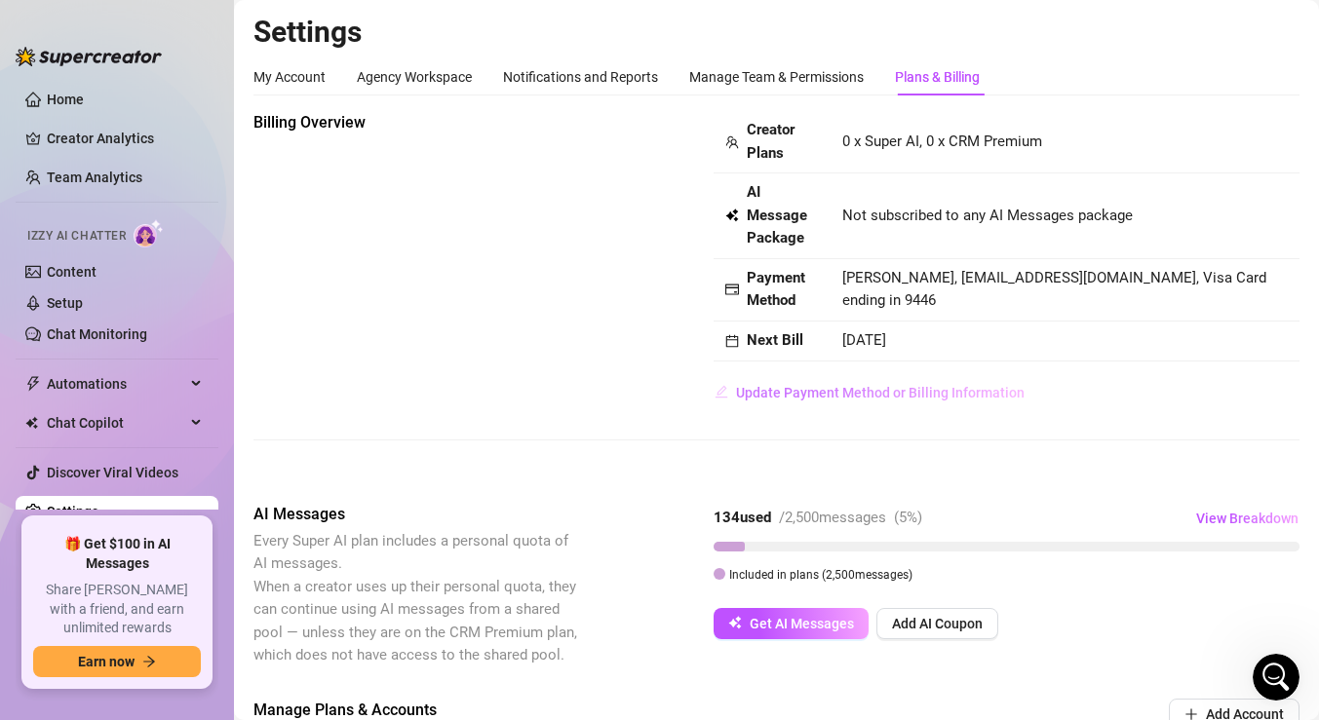
click at [861, 394] on span "Update Payment Method or Billing Information" at bounding box center [880, 393] width 289 height 16
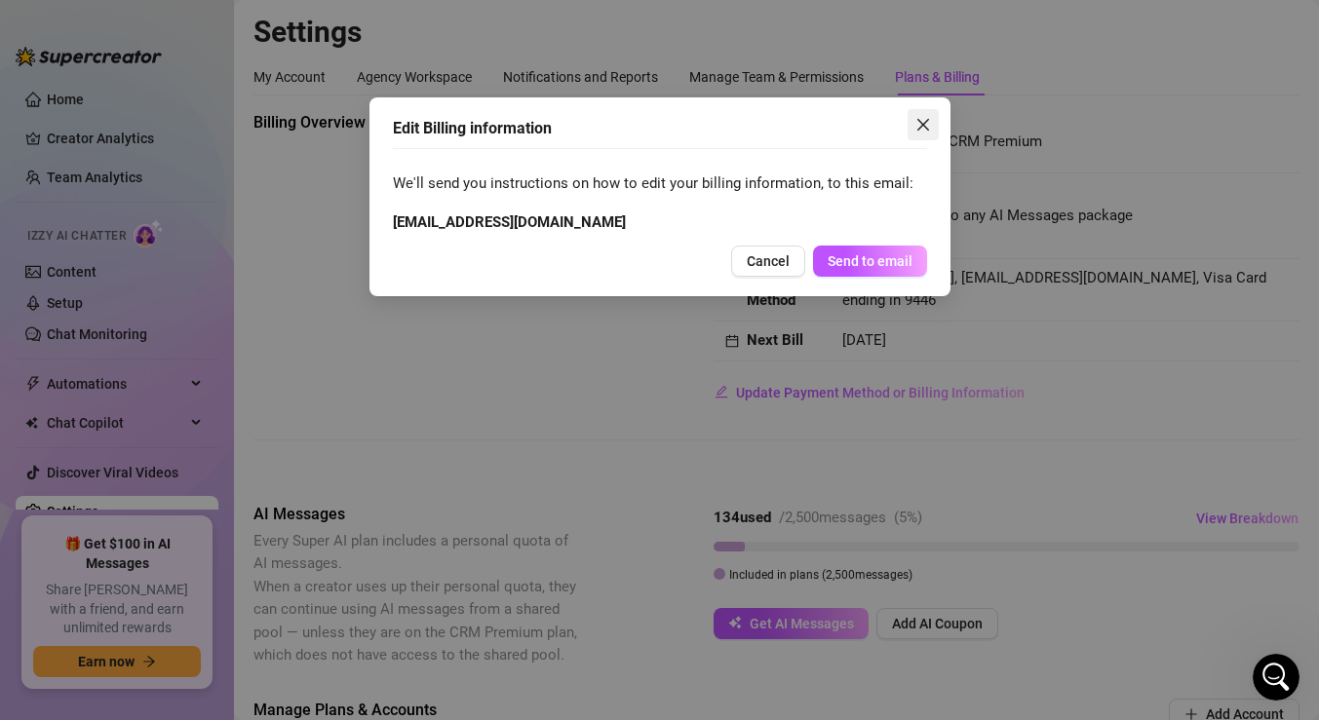
click at [913, 123] on span "Close" at bounding box center [923, 125] width 31 height 16
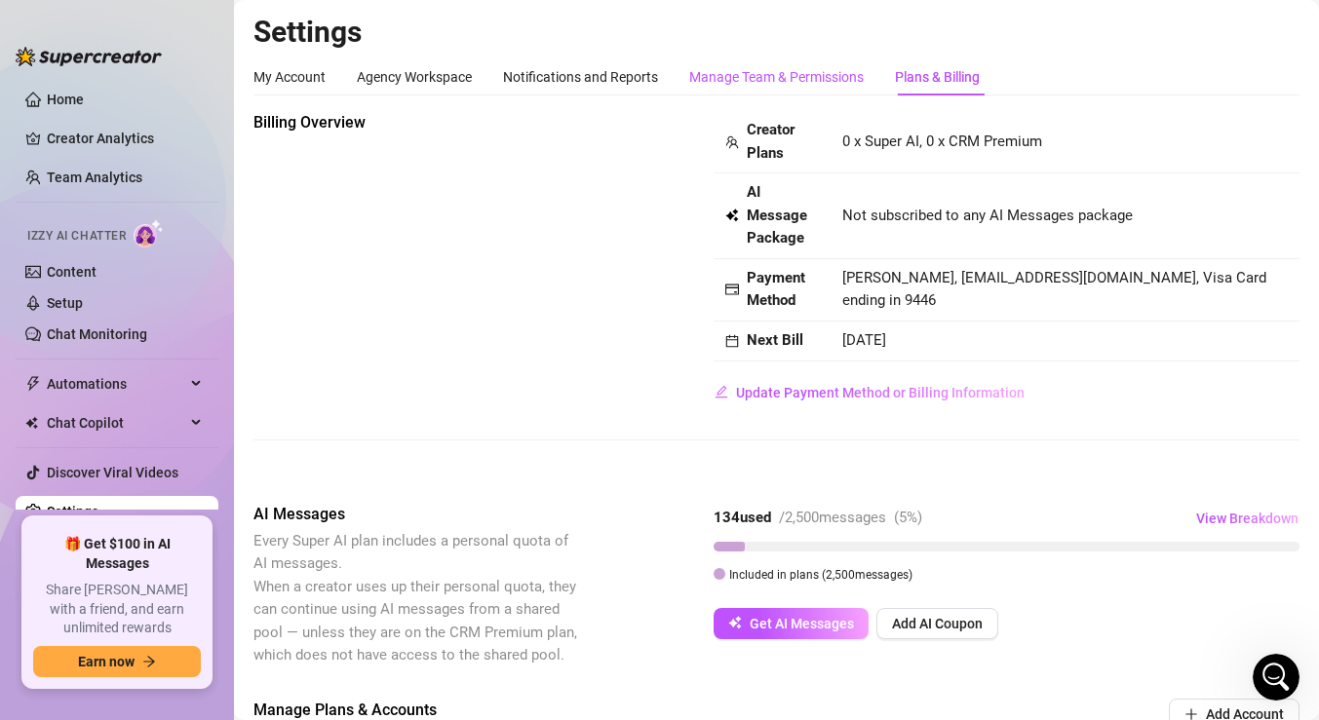
click at [703, 70] on div "Manage Team & Permissions" at bounding box center [776, 76] width 175 height 21
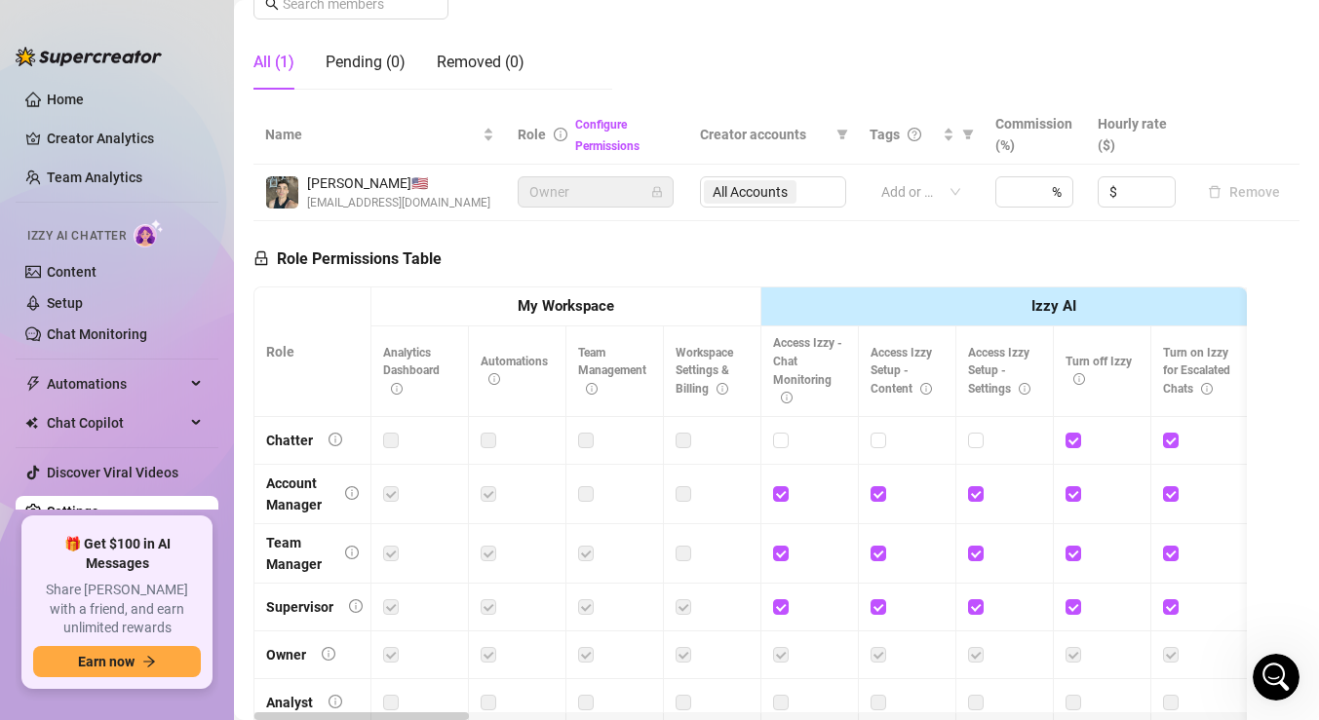
scroll to position [310, 0]
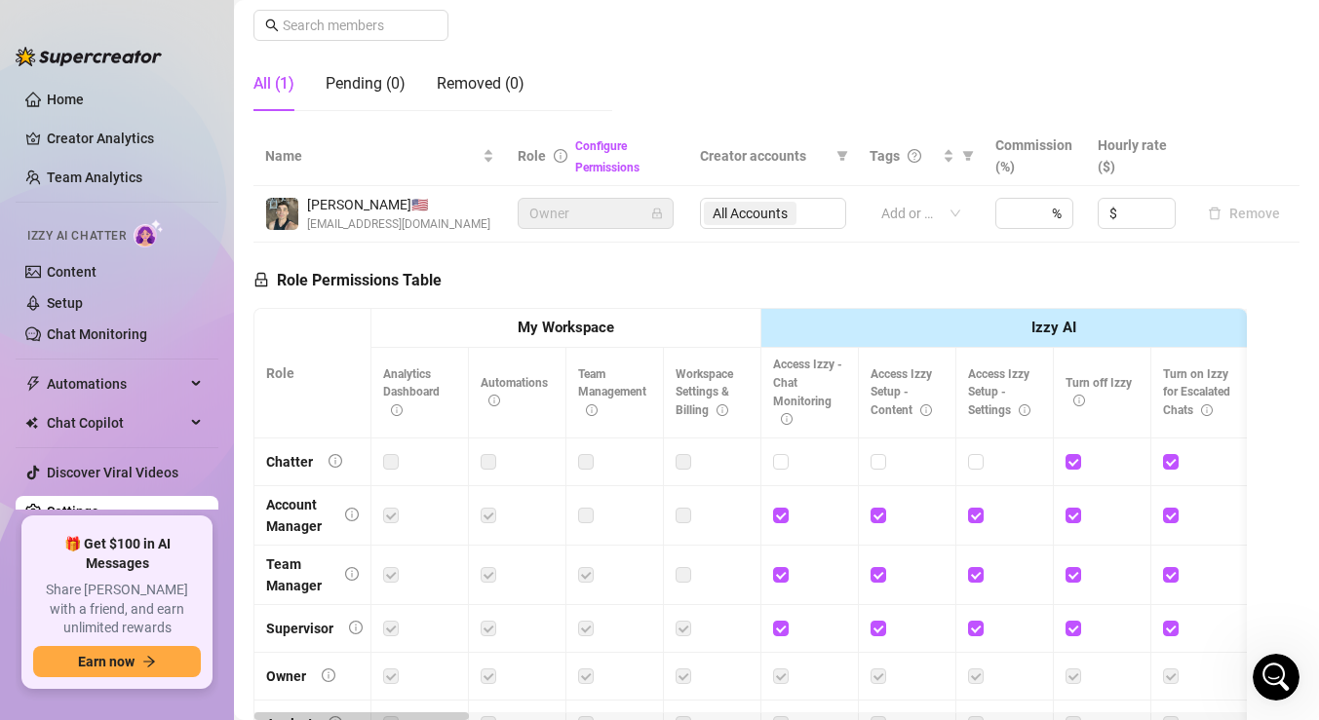
click at [752, 213] on div "All Accounts" at bounding box center [773, 213] width 146 height 31
click at [812, 207] on div "All Accounts" at bounding box center [773, 213] width 146 height 31
click at [575, 210] on span "Owner" at bounding box center [595, 213] width 133 height 29
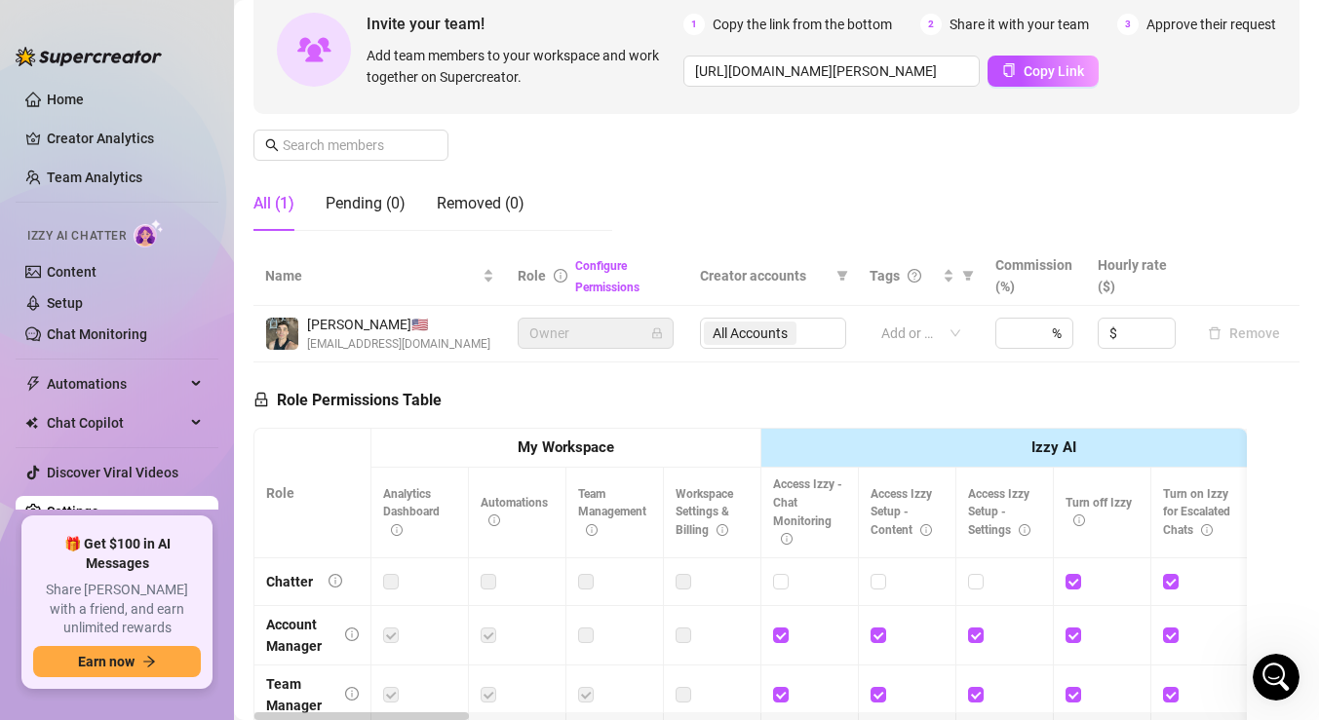
click at [775, 337] on div "All Accounts" at bounding box center [773, 333] width 146 height 31
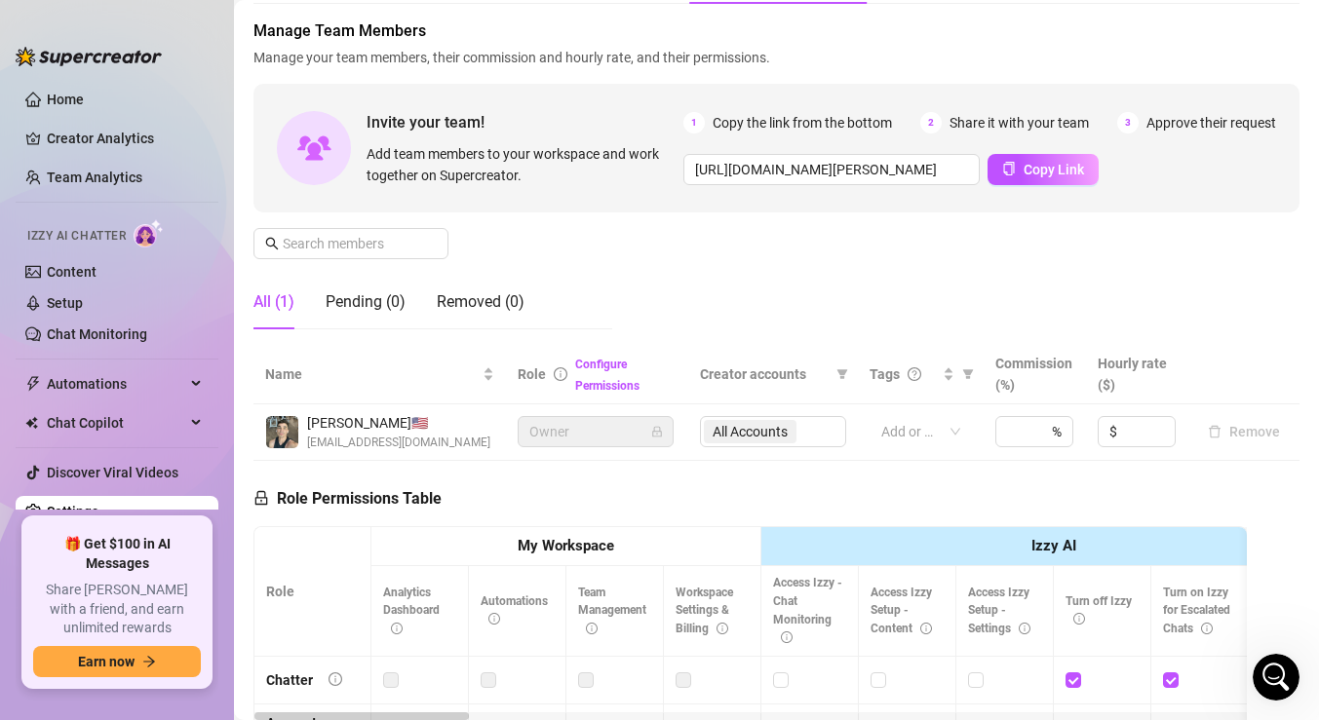
scroll to position [0, 0]
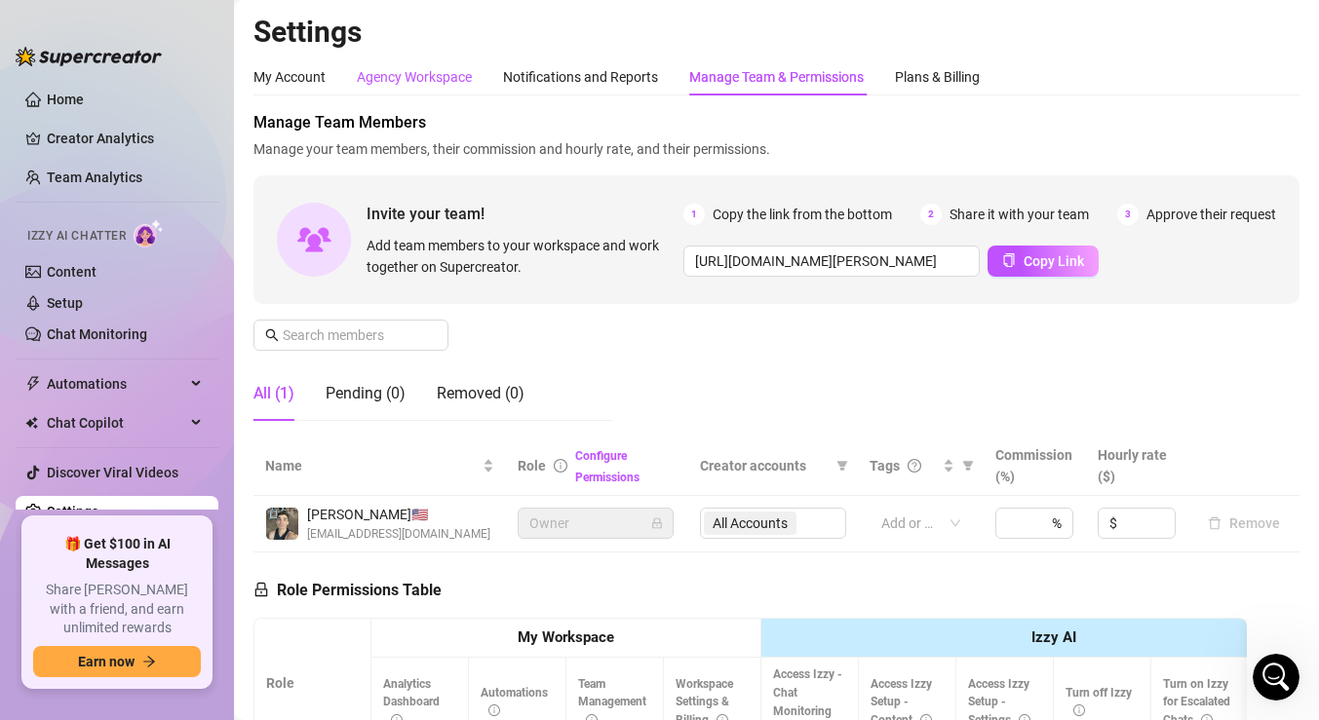
click at [366, 74] on div "Agency Workspace" at bounding box center [414, 76] width 115 height 21
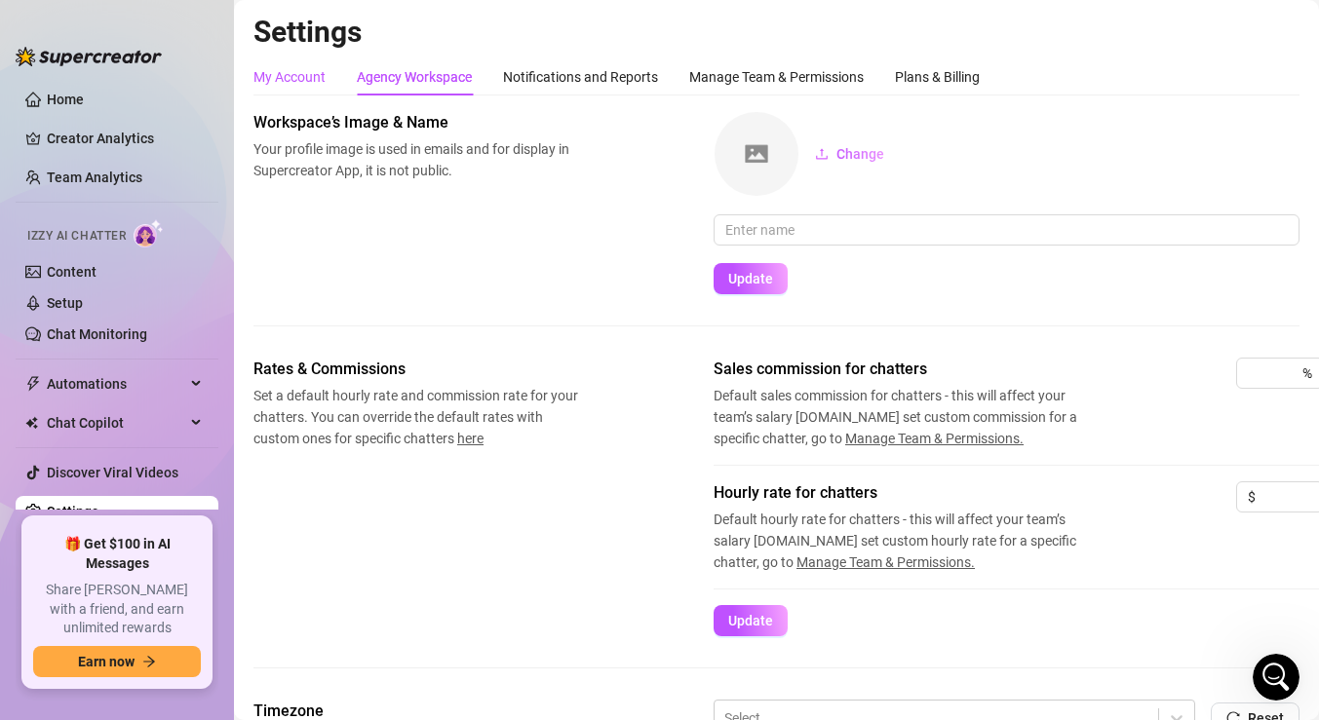
click at [291, 70] on div "My Account" at bounding box center [289, 76] width 72 height 21
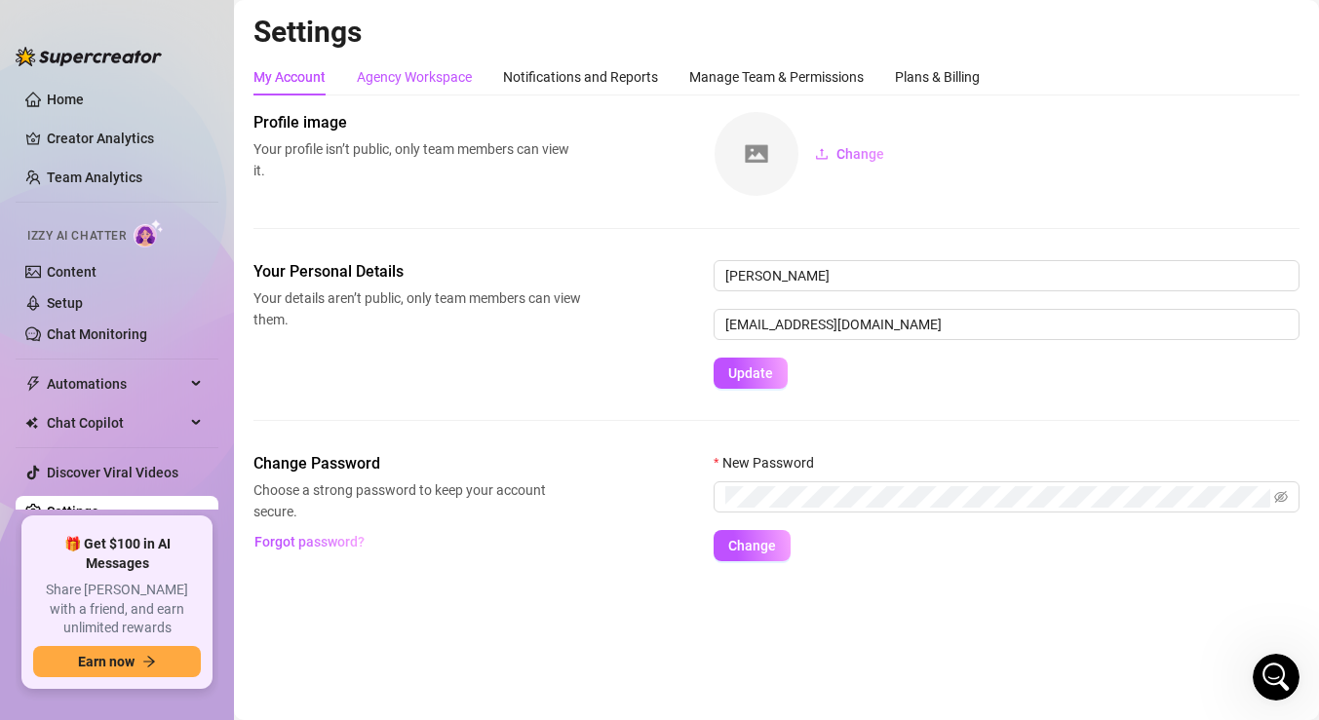
click at [454, 75] on div "Agency Workspace" at bounding box center [414, 76] width 115 height 21
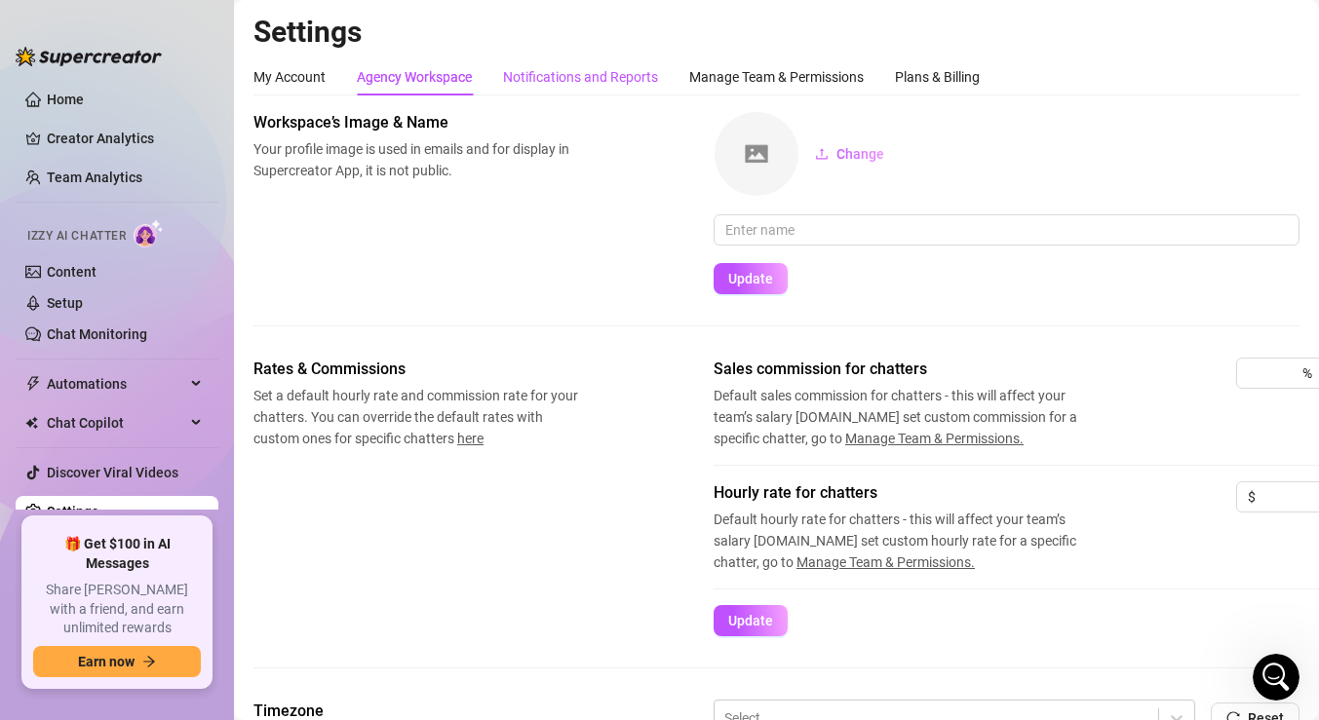
click at [614, 70] on div "Notifications and Reports" at bounding box center [580, 76] width 155 height 21
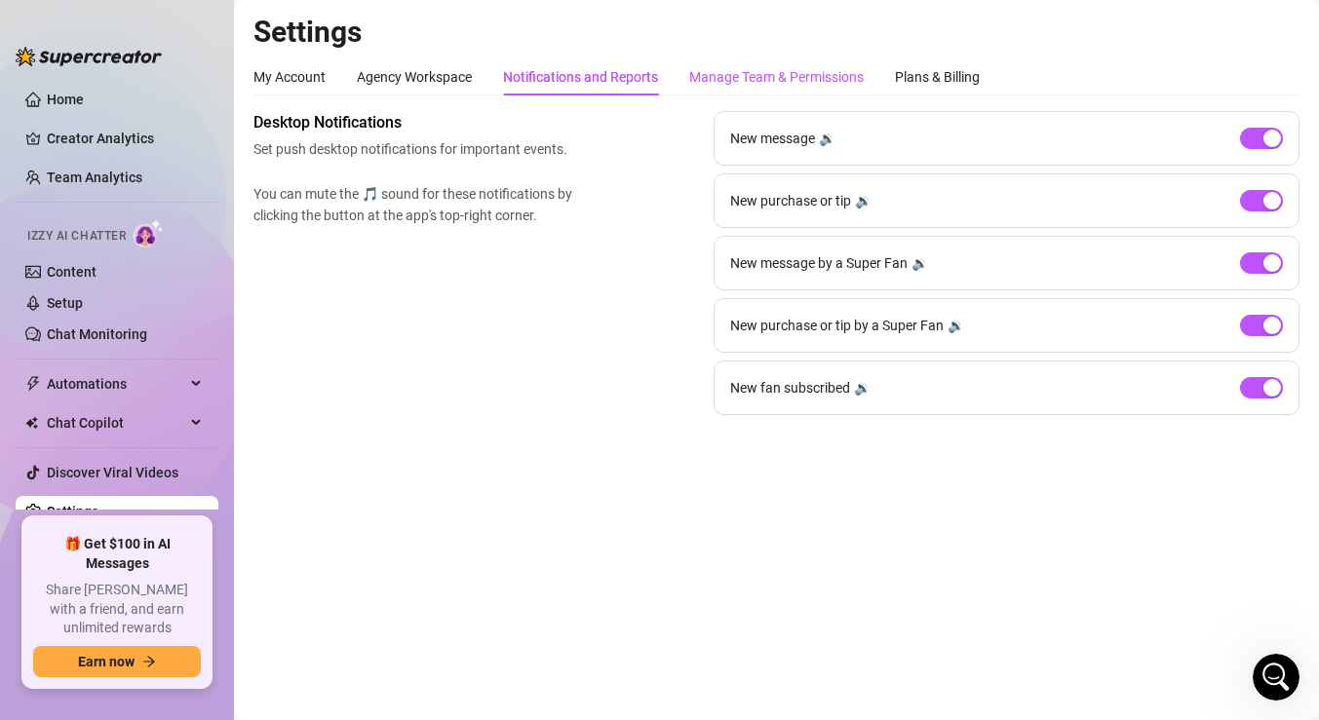
click at [728, 82] on div "Manage Team & Permissions" at bounding box center [776, 76] width 175 height 21
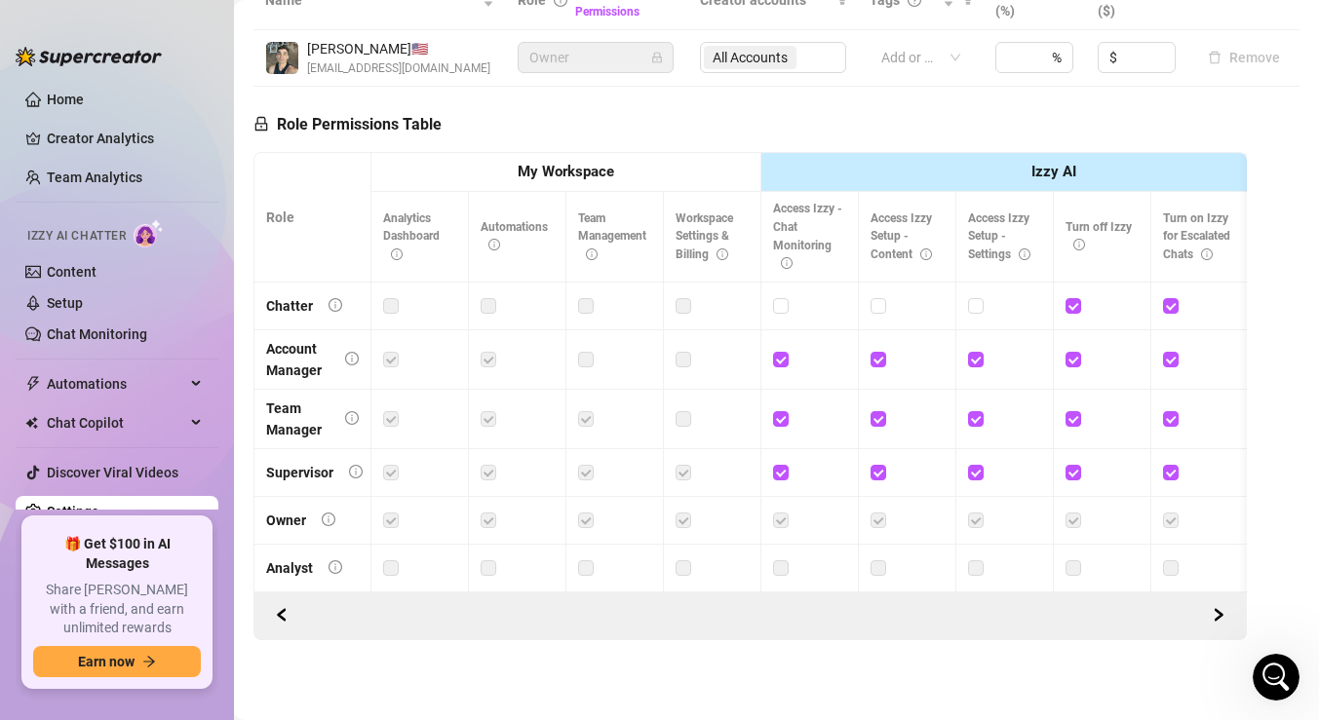
scroll to position [421, 0]
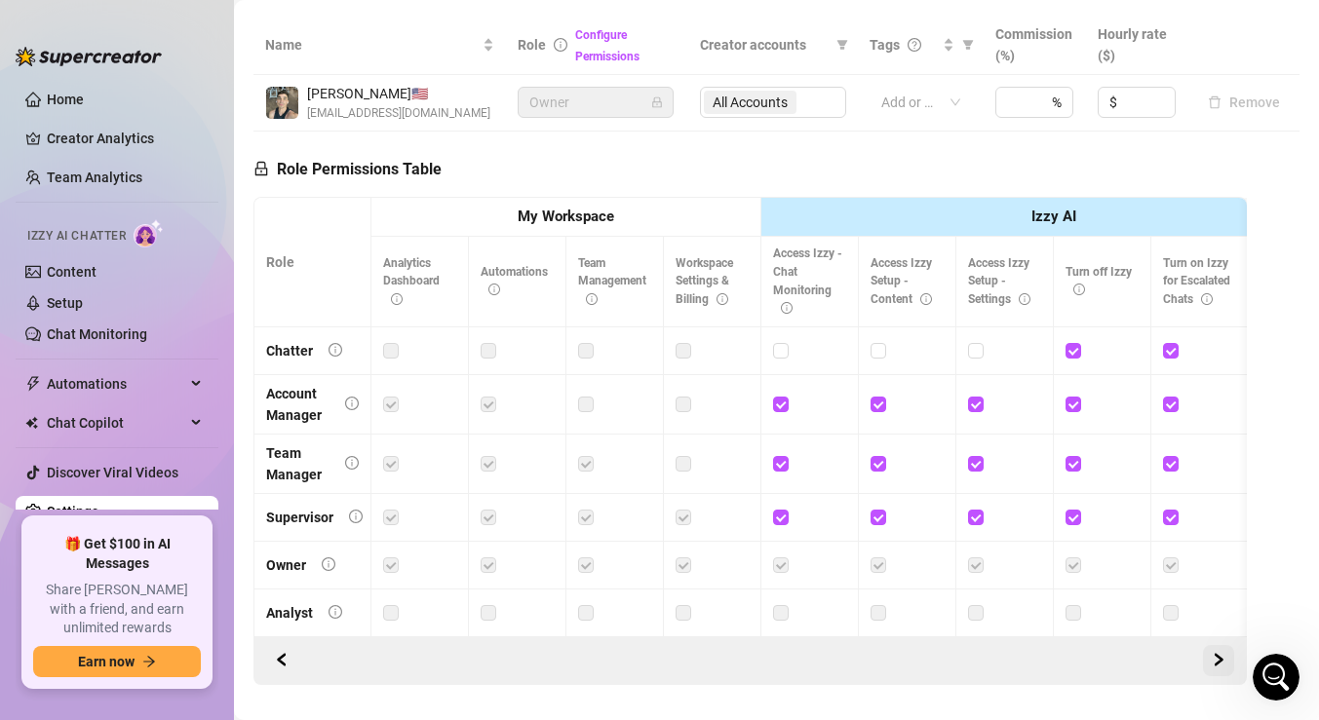
click at [1227, 658] on button "button" at bounding box center [1218, 660] width 31 height 31
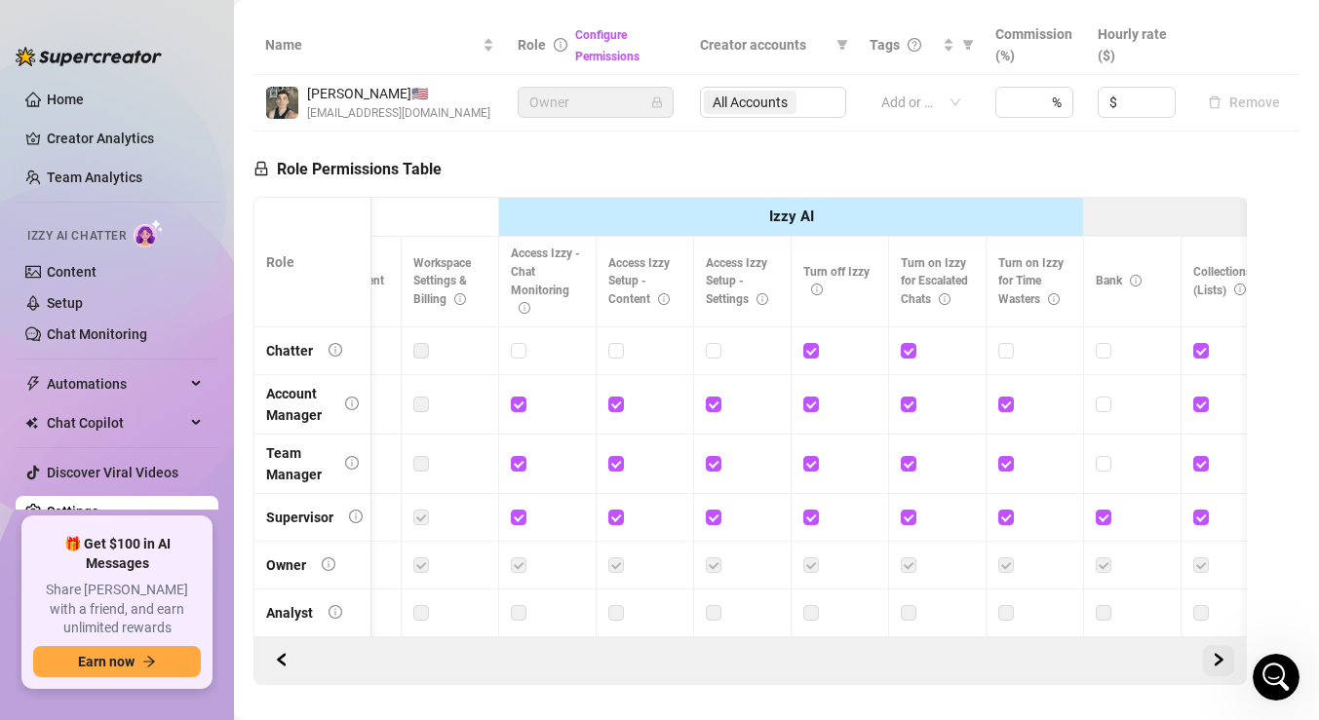
scroll to position [0, 292]
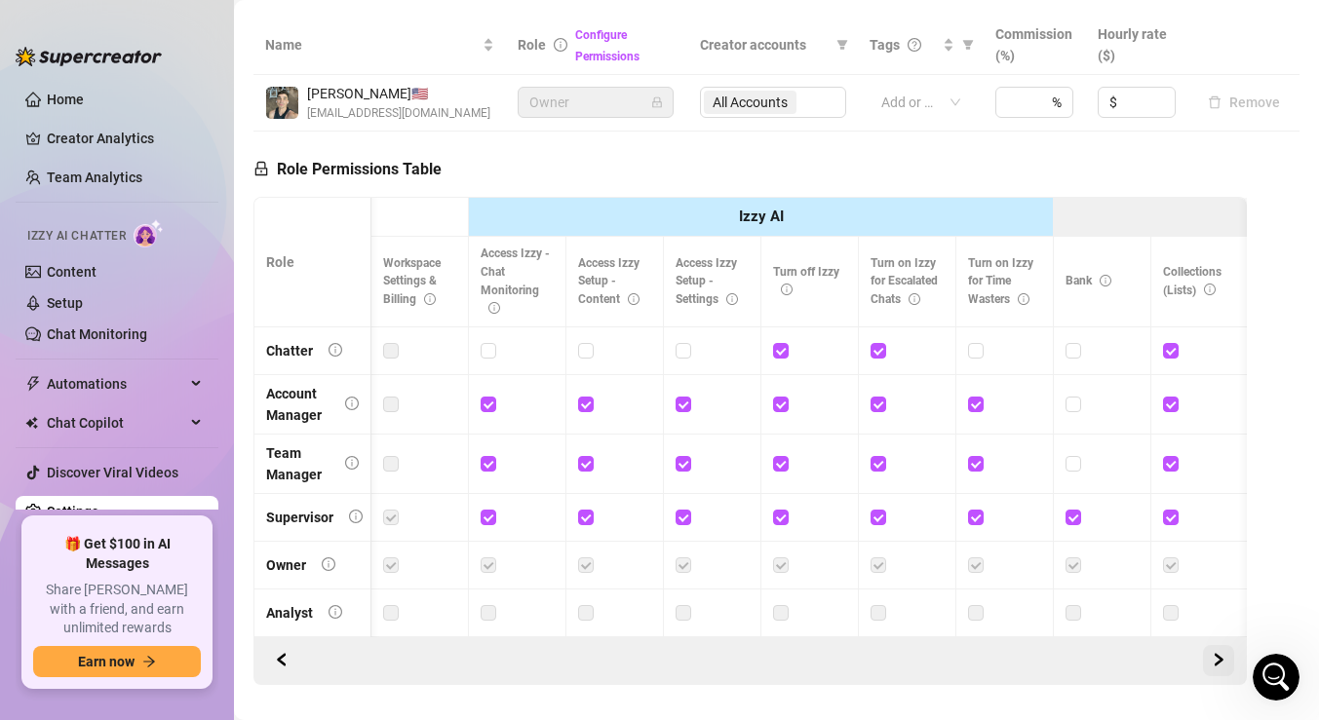
click at [1227, 659] on button "button" at bounding box center [1218, 660] width 31 height 31
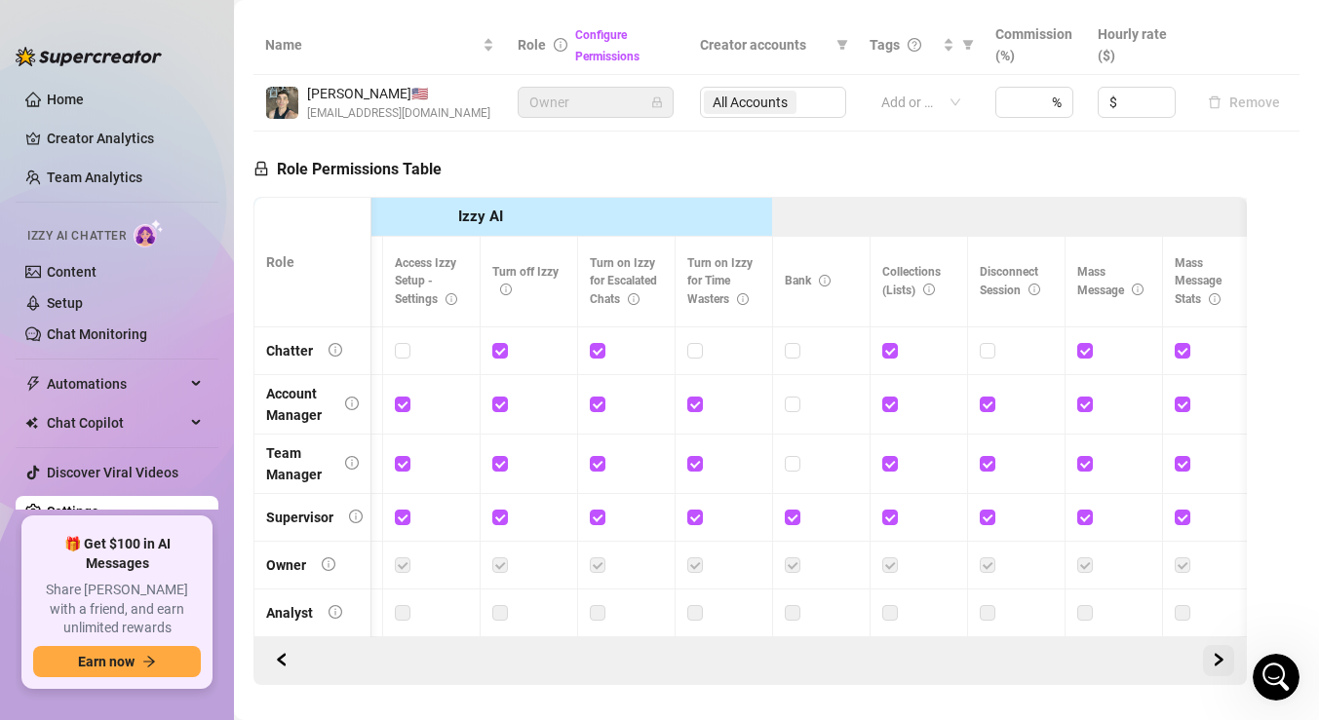
scroll to position [0, 585]
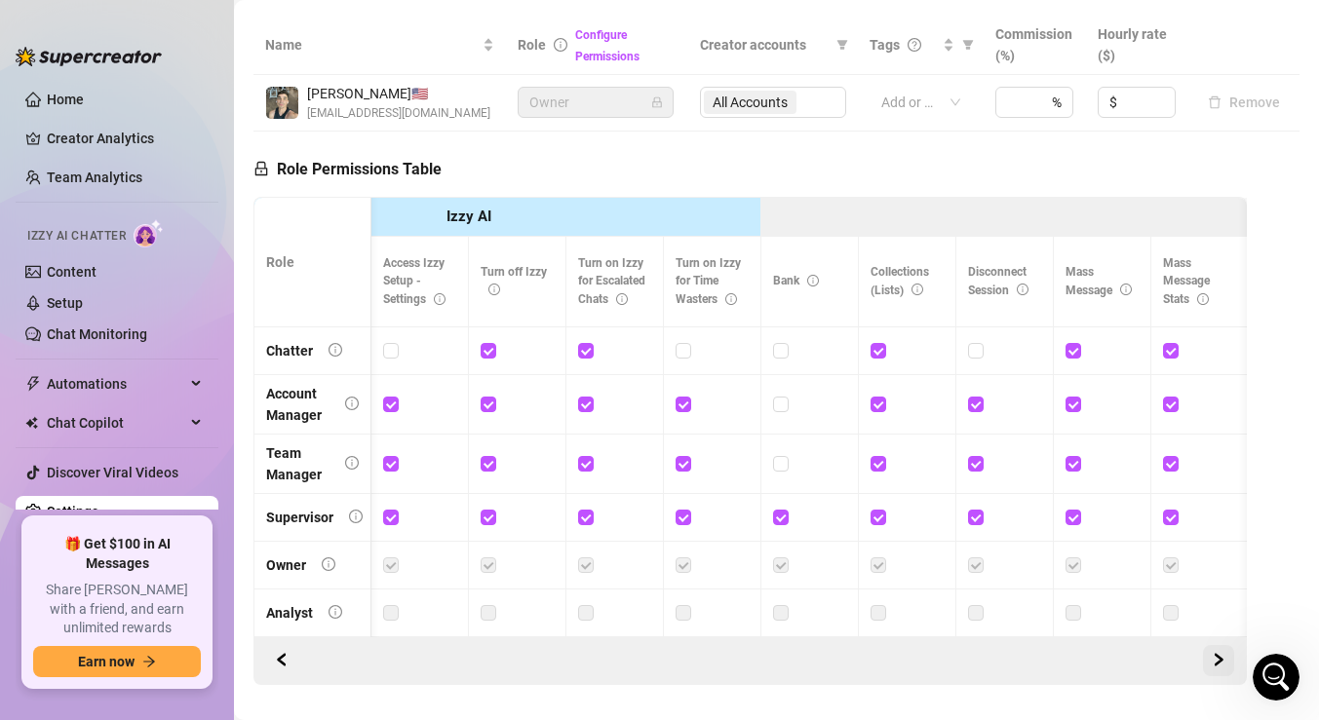
click at [1226, 661] on button "button" at bounding box center [1218, 660] width 31 height 31
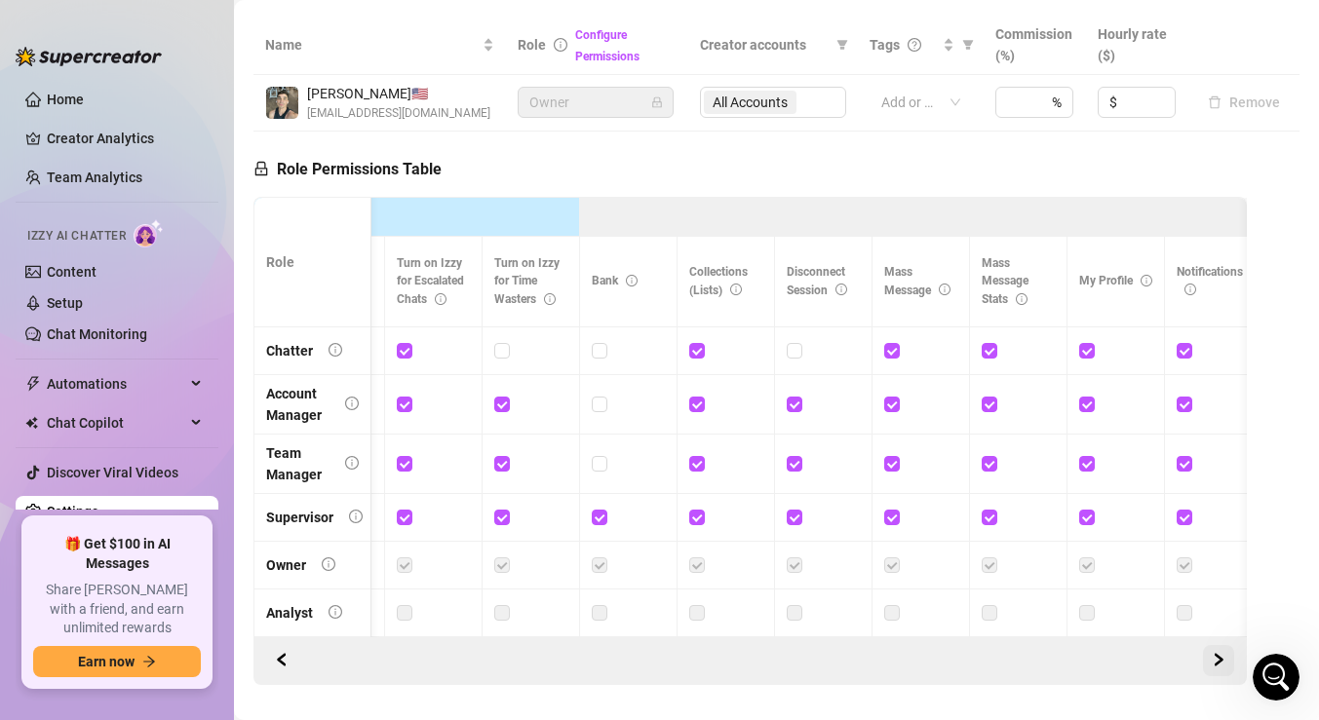
scroll to position [0, 877]
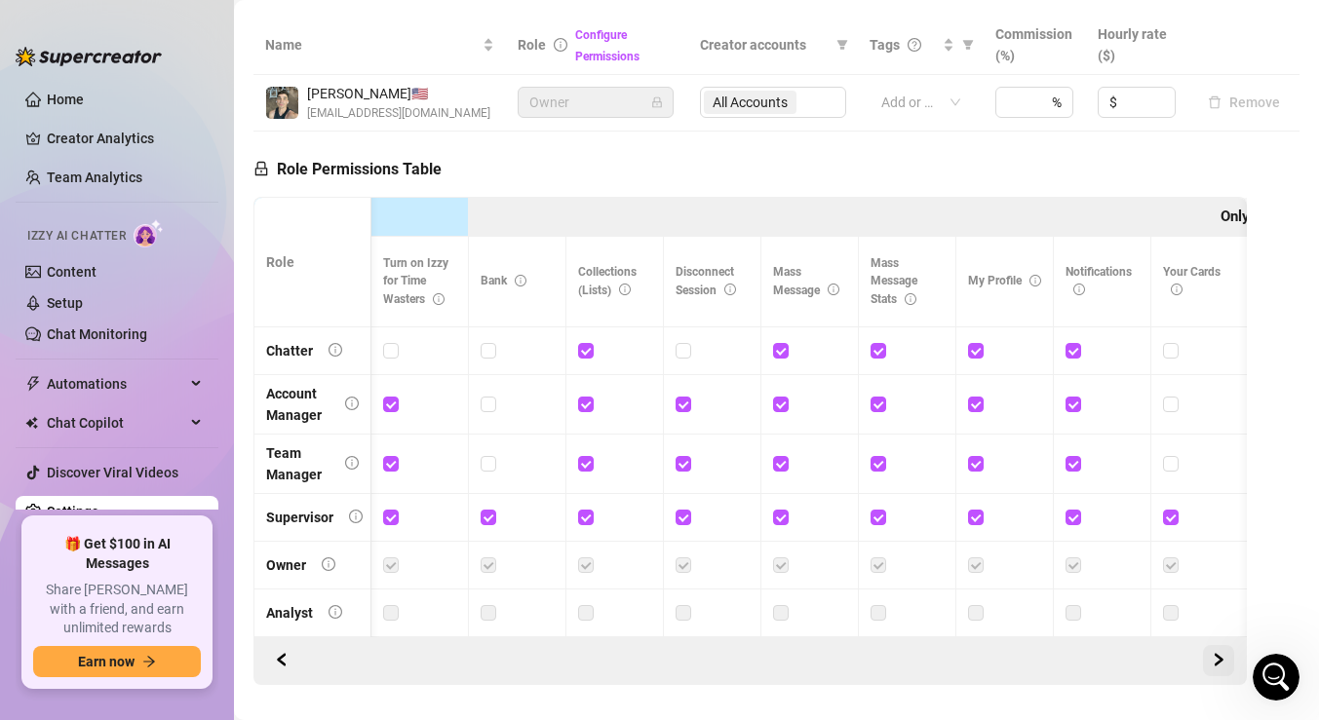
click at [1226, 661] on button "button" at bounding box center [1218, 660] width 31 height 31
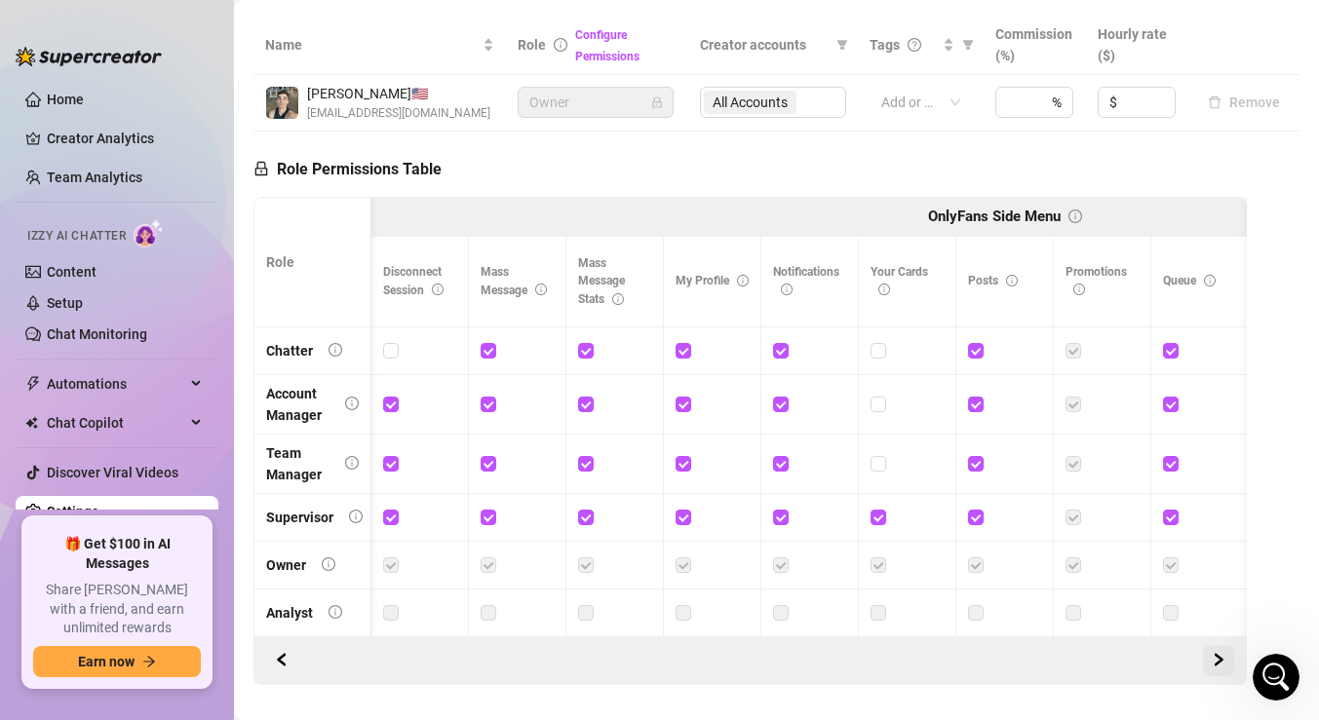
click at [1226, 661] on button "button" at bounding box center [1218, 660] width 31 height 31
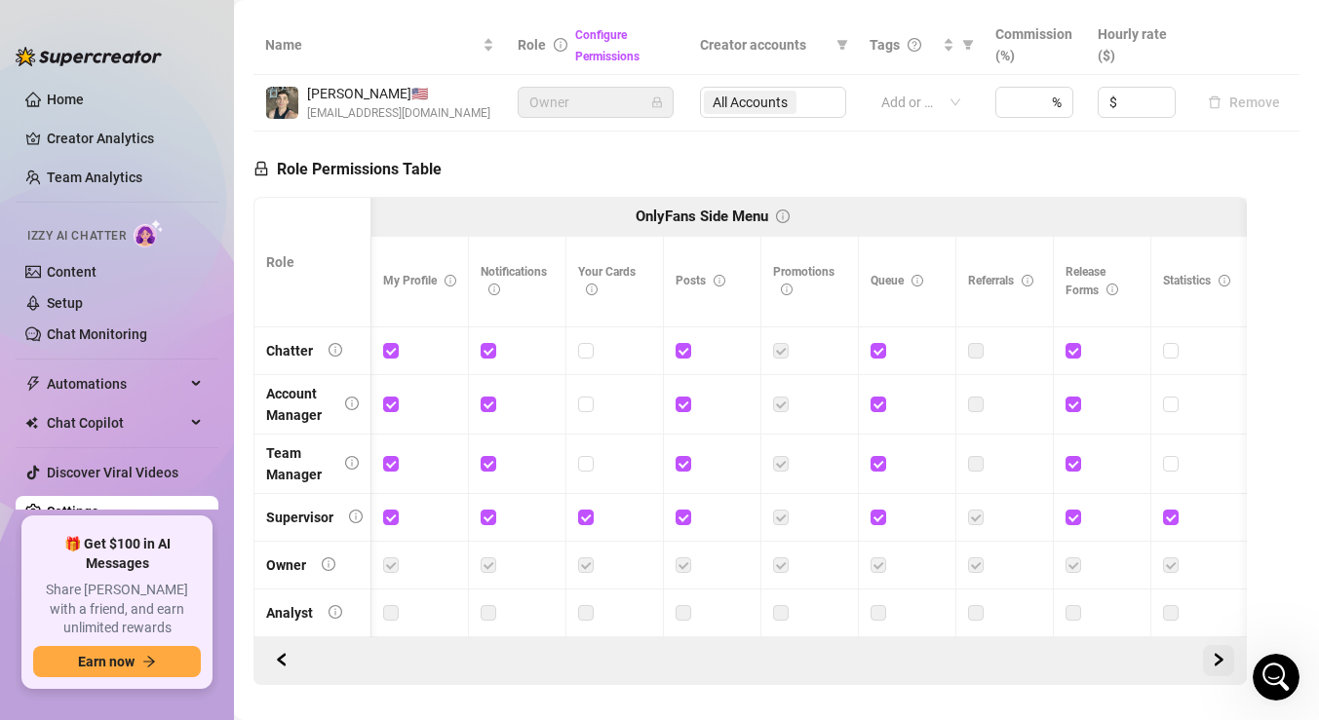
click at [1226, 661] on button "button" at bounding box center [1218, 660] width 31 height 31
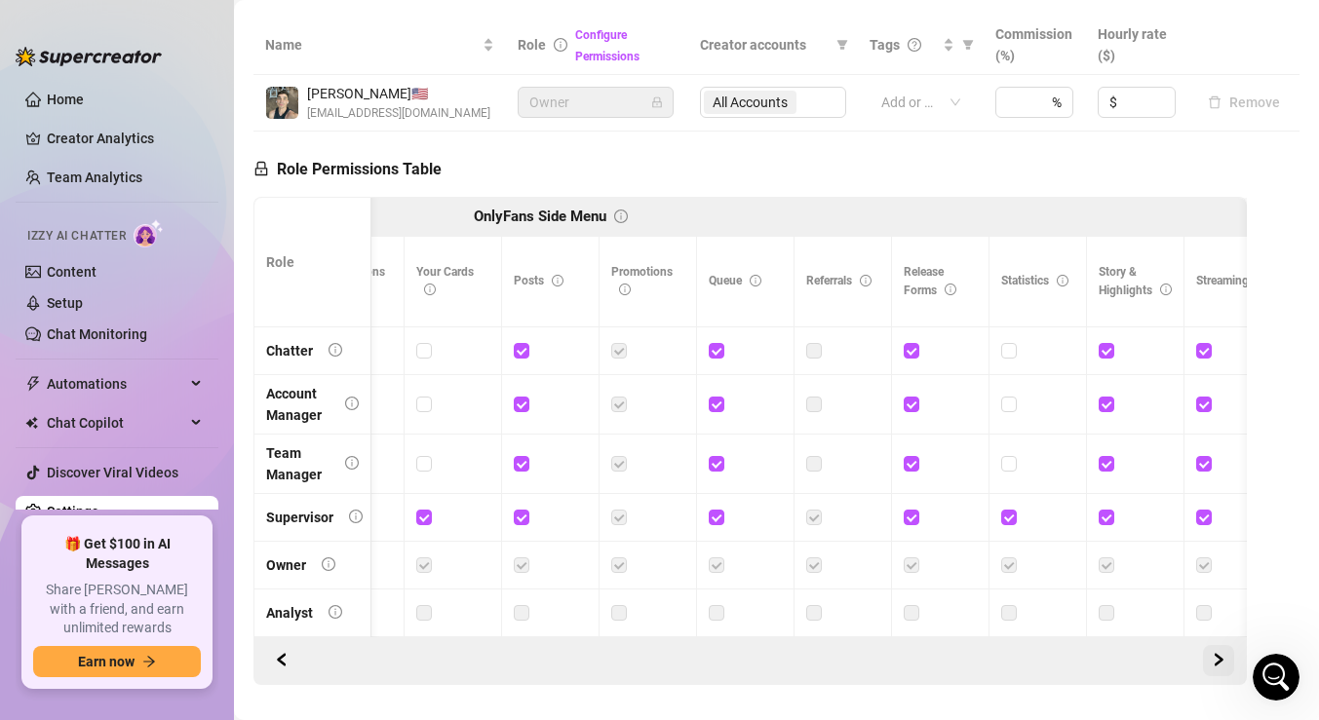
click at [1226, 661] on button "button" at bounding box center [1218, 660] width 31 height 31
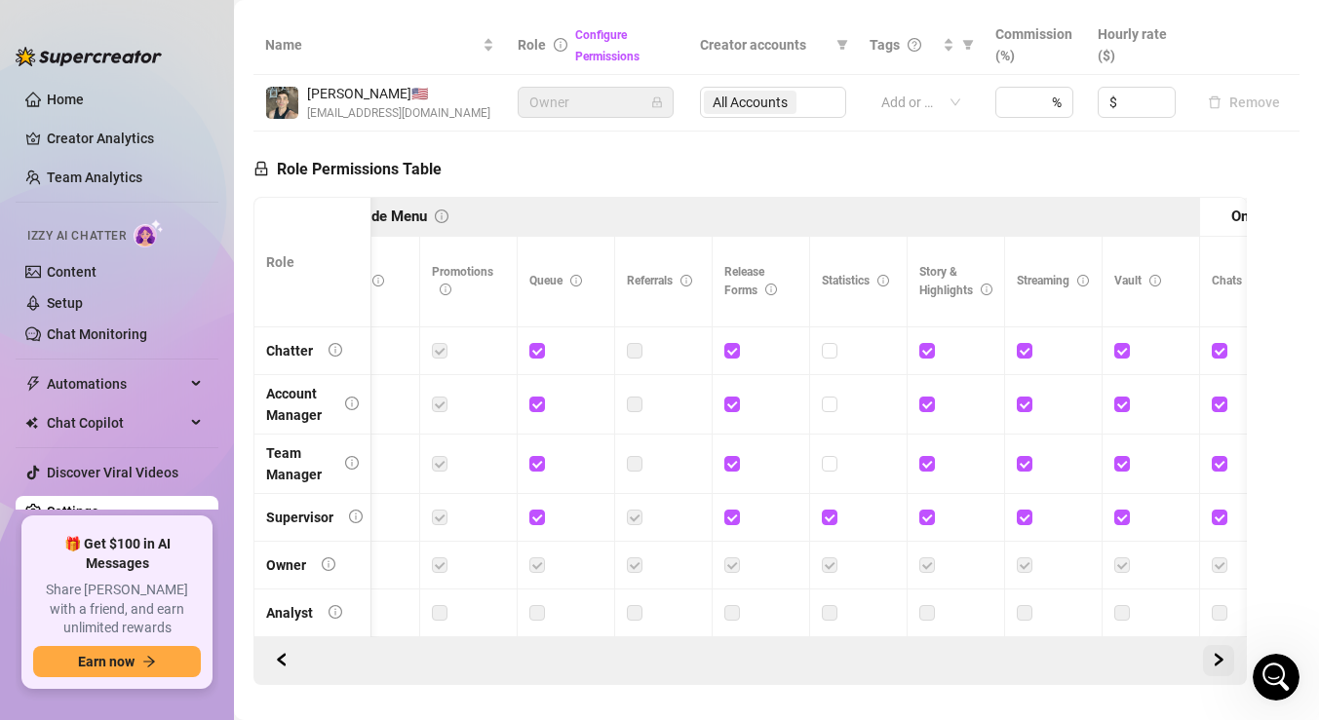
click at [1226, 661] on button "button" at bounding box center [1218, 660] width 31 height 31
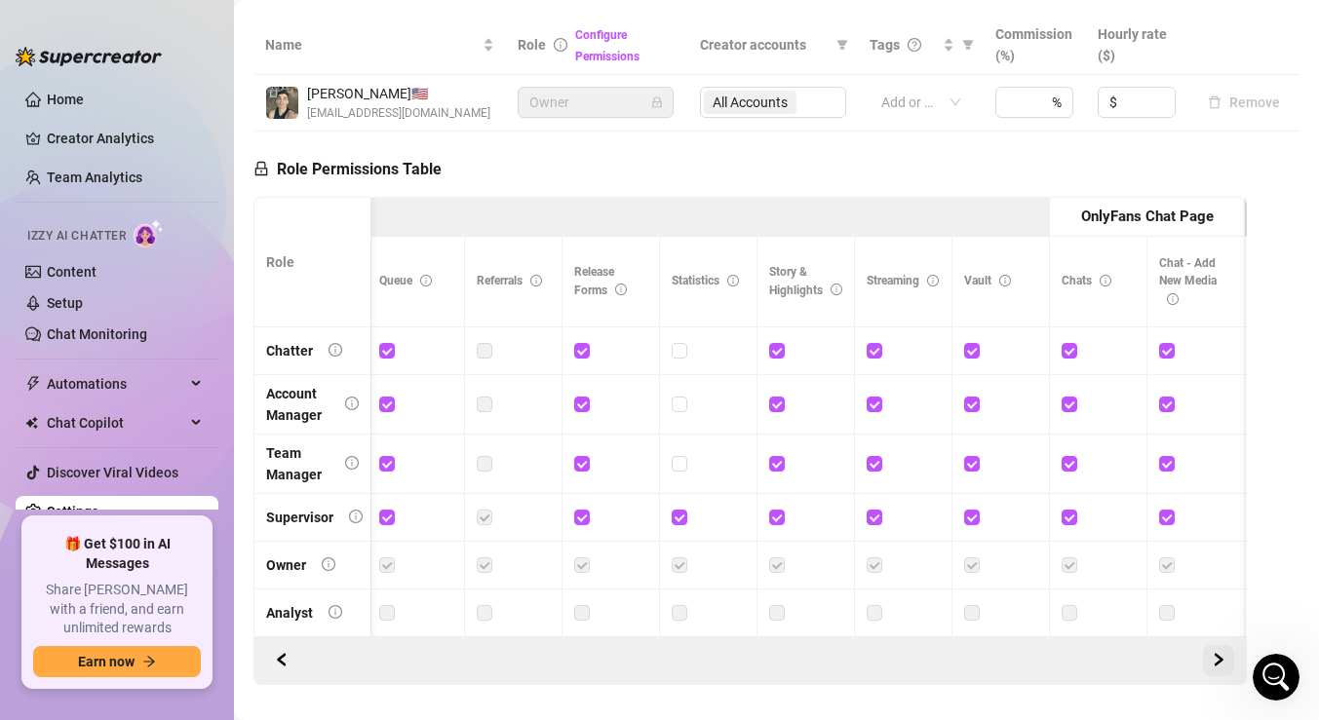
click at [1226, 661] on button "button" at bounding box center [1218, 660] width 31 height 31
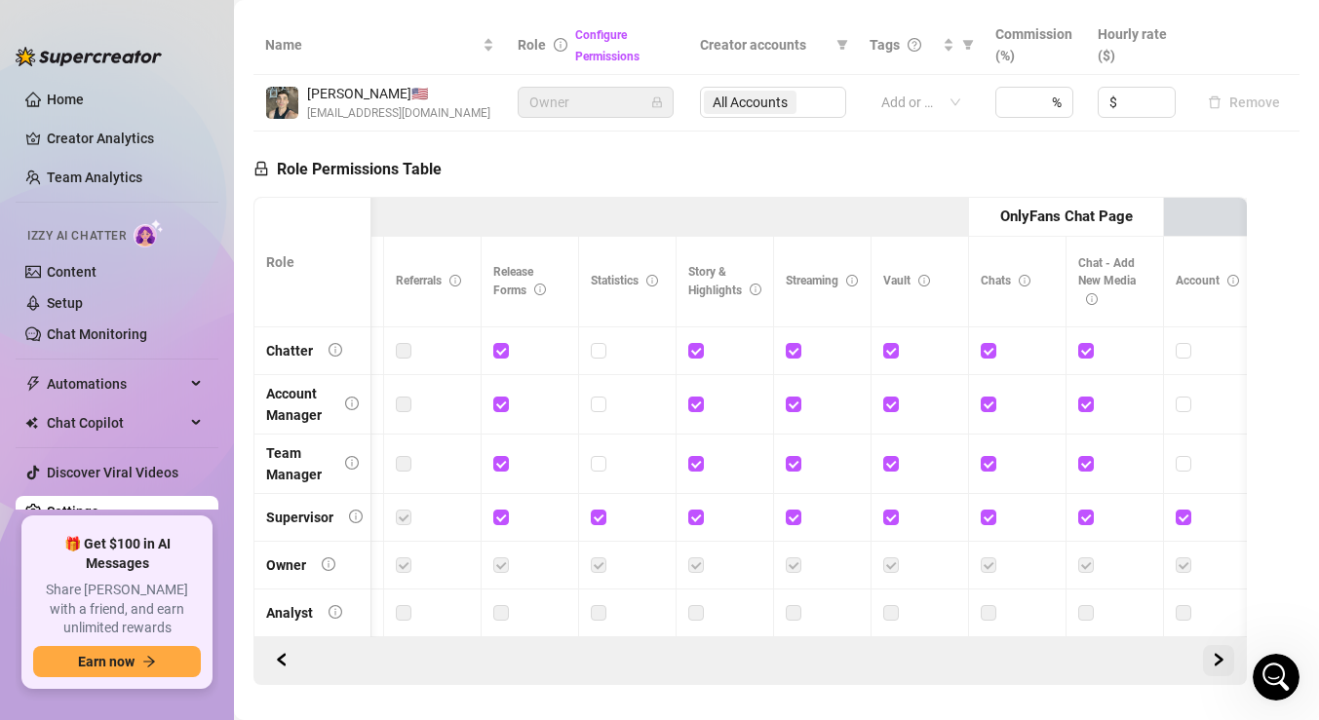
click at [1226, 661] on button "button" at bounding box center [1218, 660] width 31 height 31
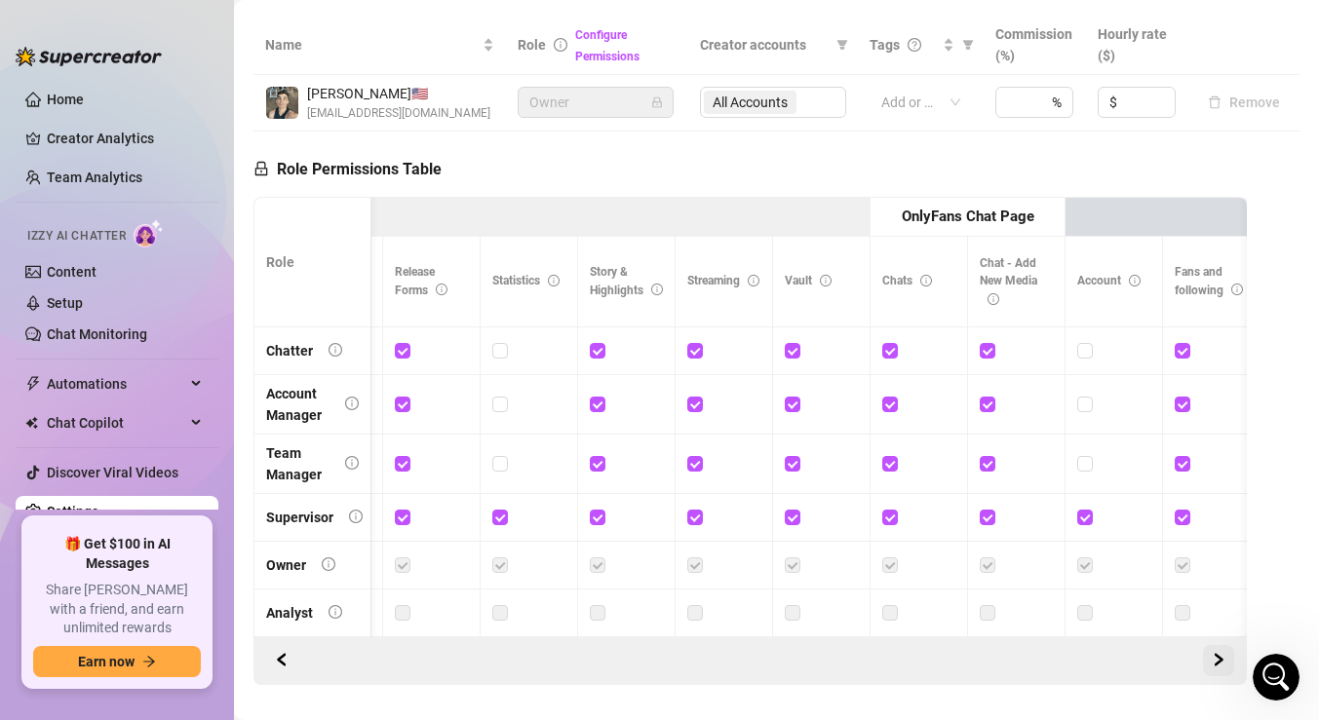
click at [1226, 661] on button "button" at bounding box center [1218, 660] width 31 height 31
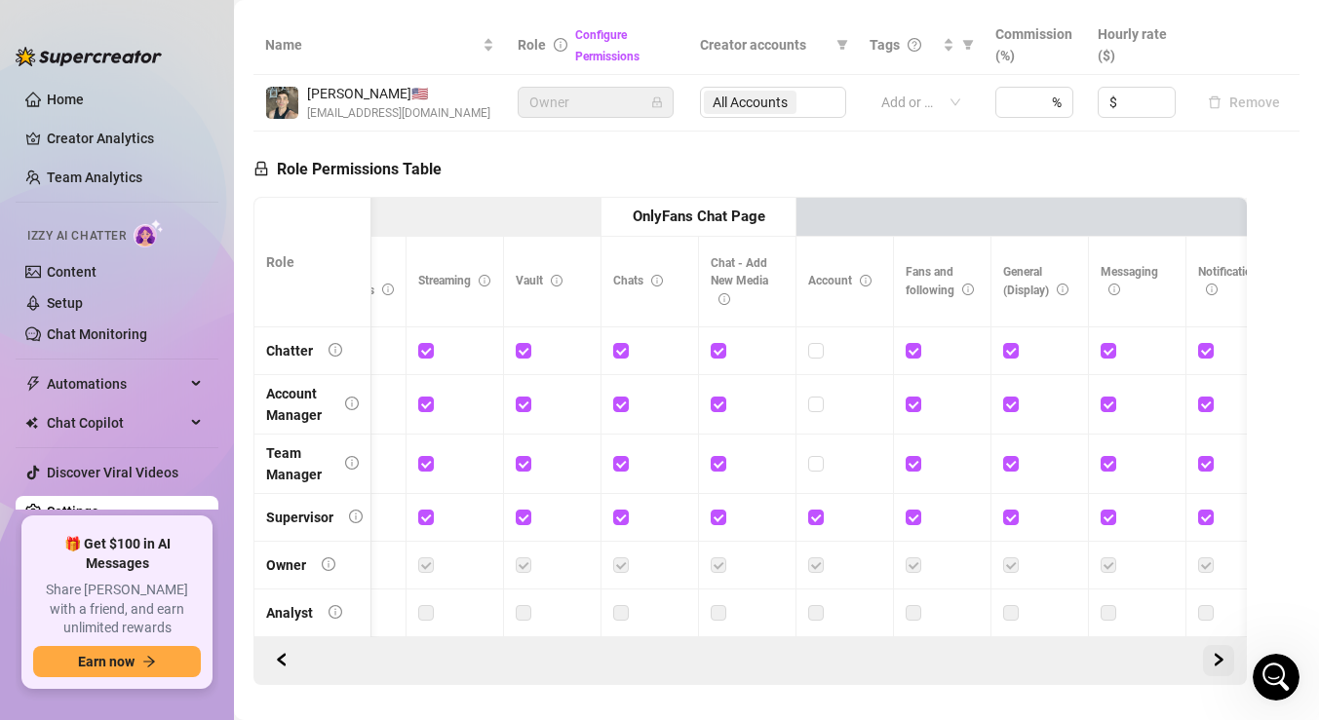
click at [1226, 661] on button "button" at bounding box center [1218, 660] width 31 height 31
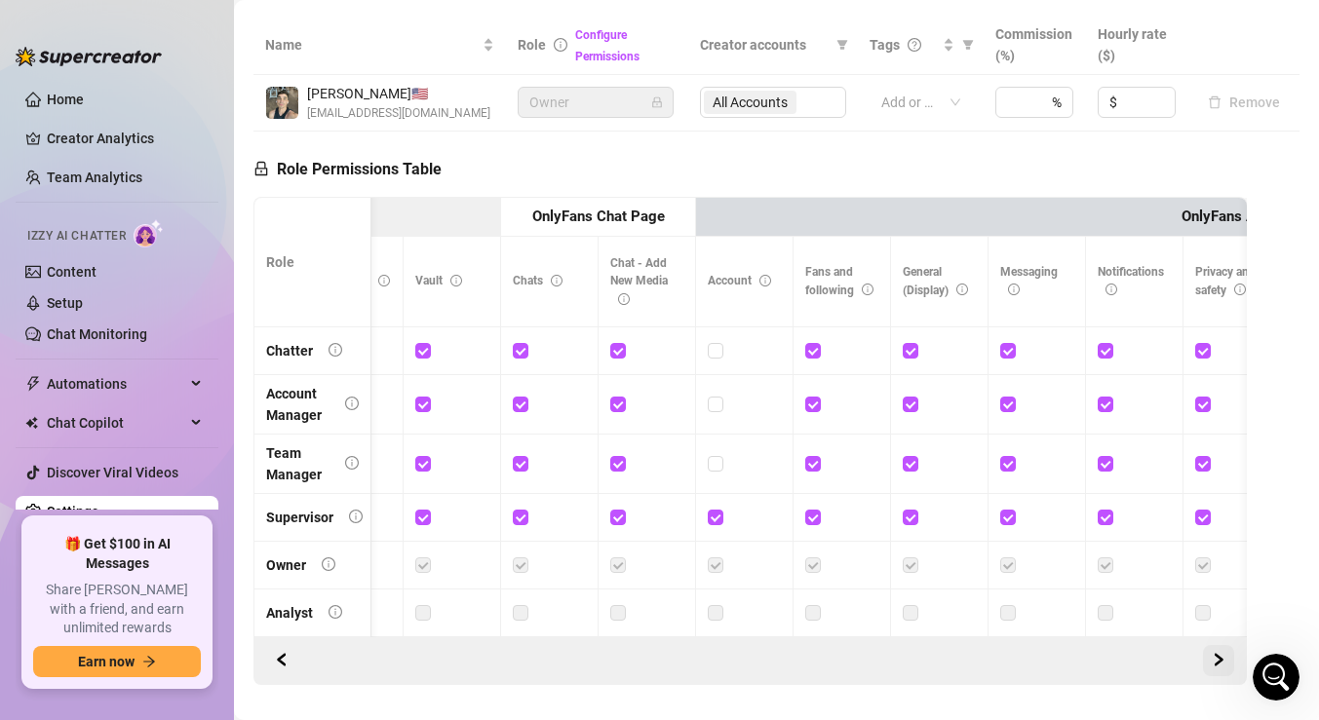
click at [1226, 661] on button "button" at bounding box center [1218, 660] width 31 height 31
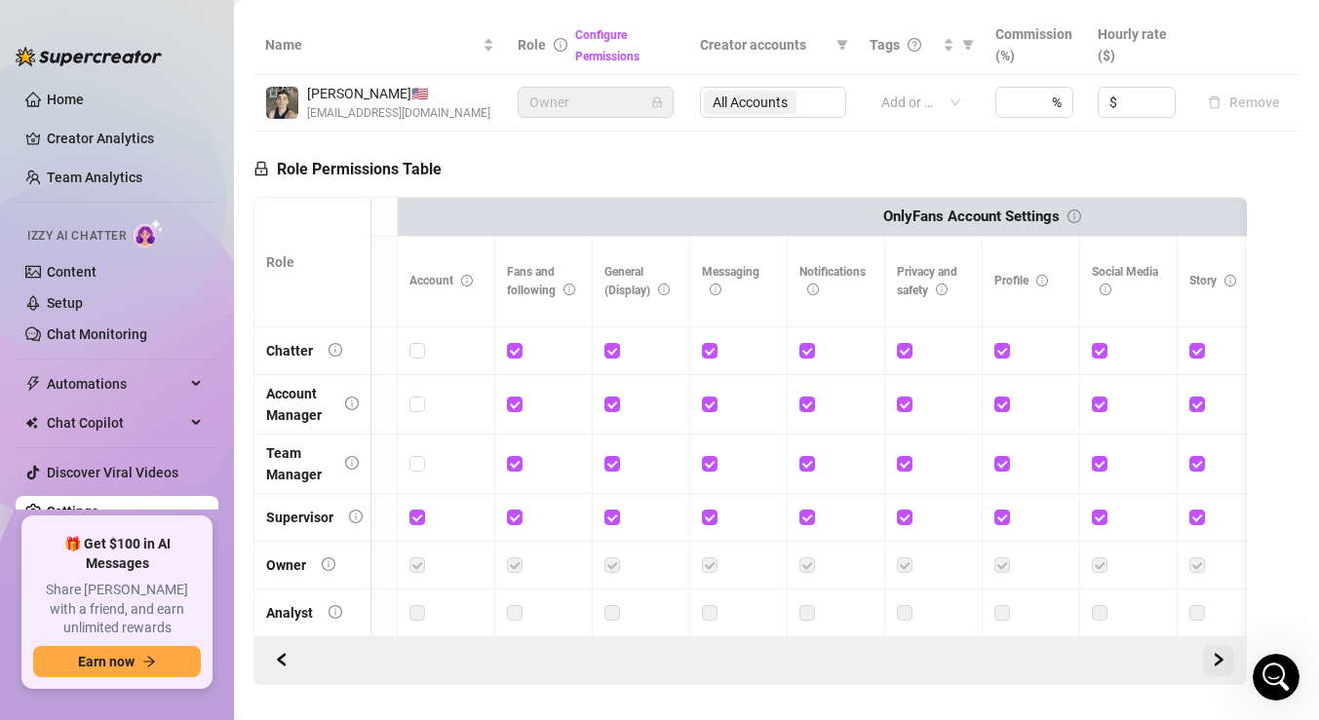
click at [1226, 661] on button "button" at bounding box center [1218, 660] width 31 height 31
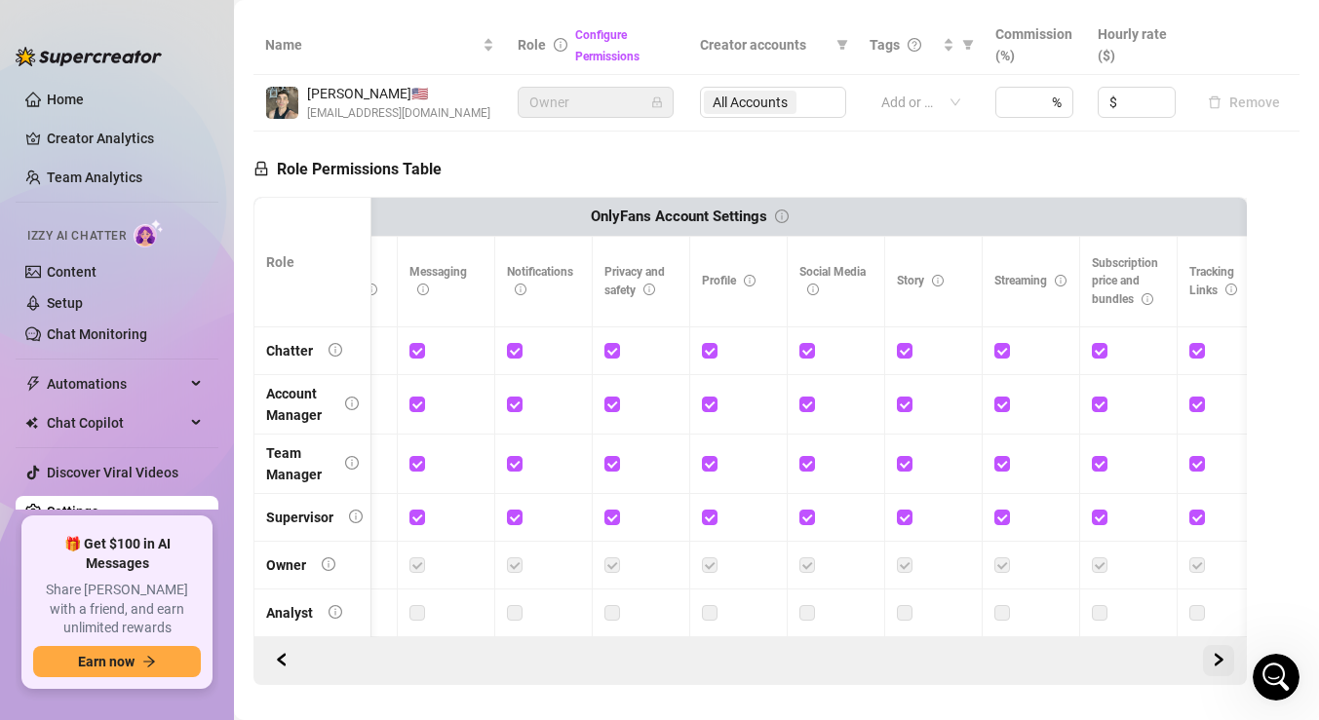
click at [1226, 661] on button "button" at bounding box center [1218, 660] width 31 height 31
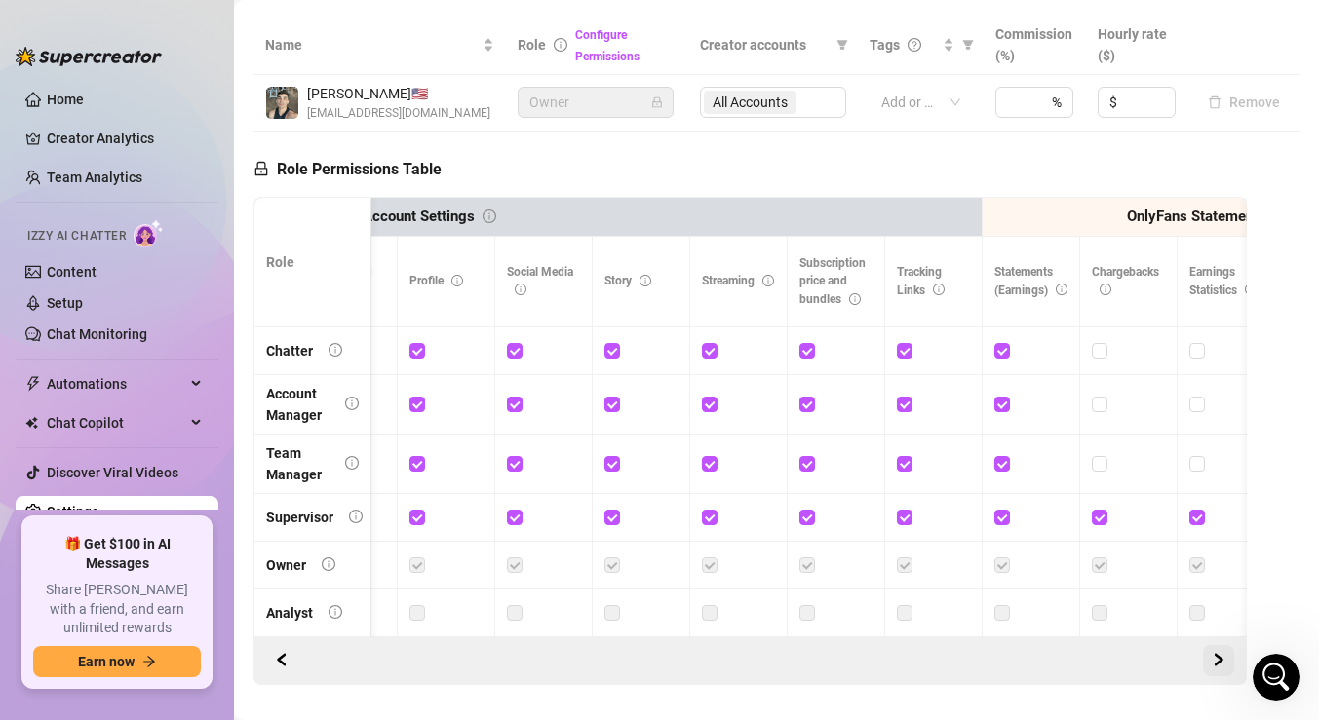
click at [1226, 661] on button "button" at bounding box center [1218, 660] width 31 height 31
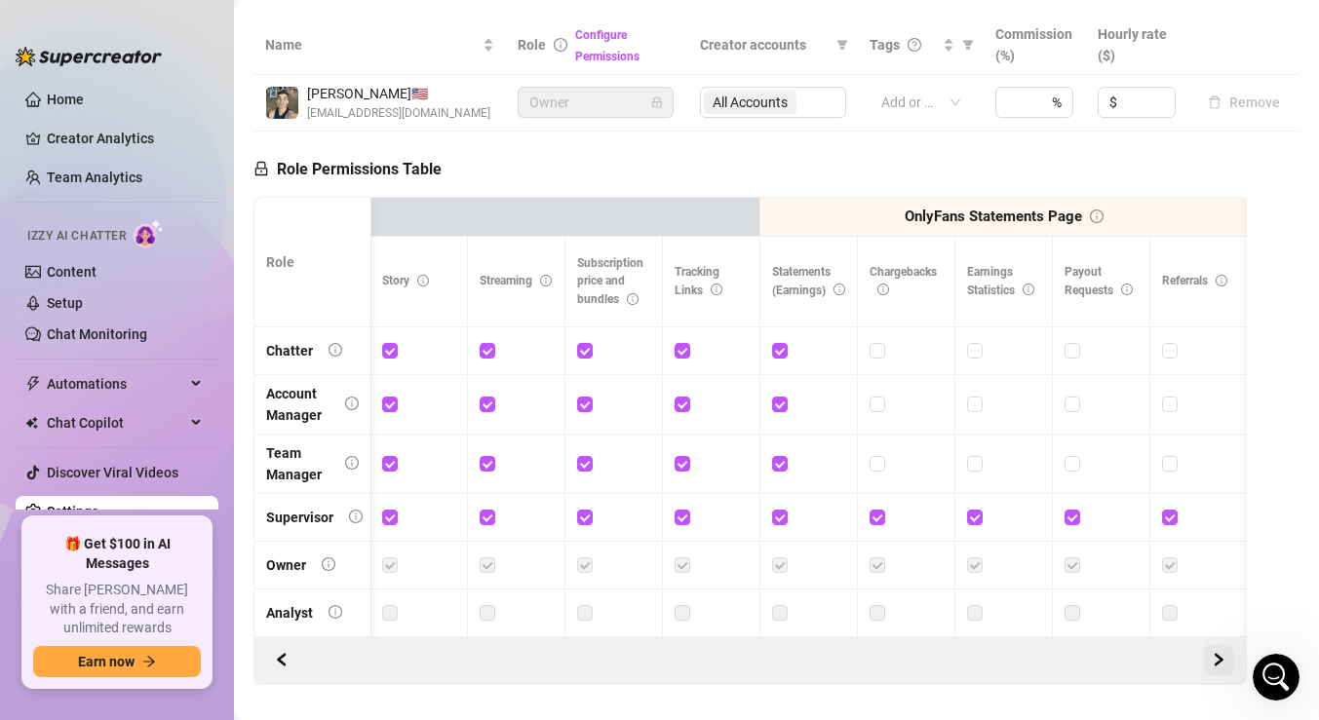
click at [1226, 661] on button "button" at bounding box center [1218, 660] width 31 height 31
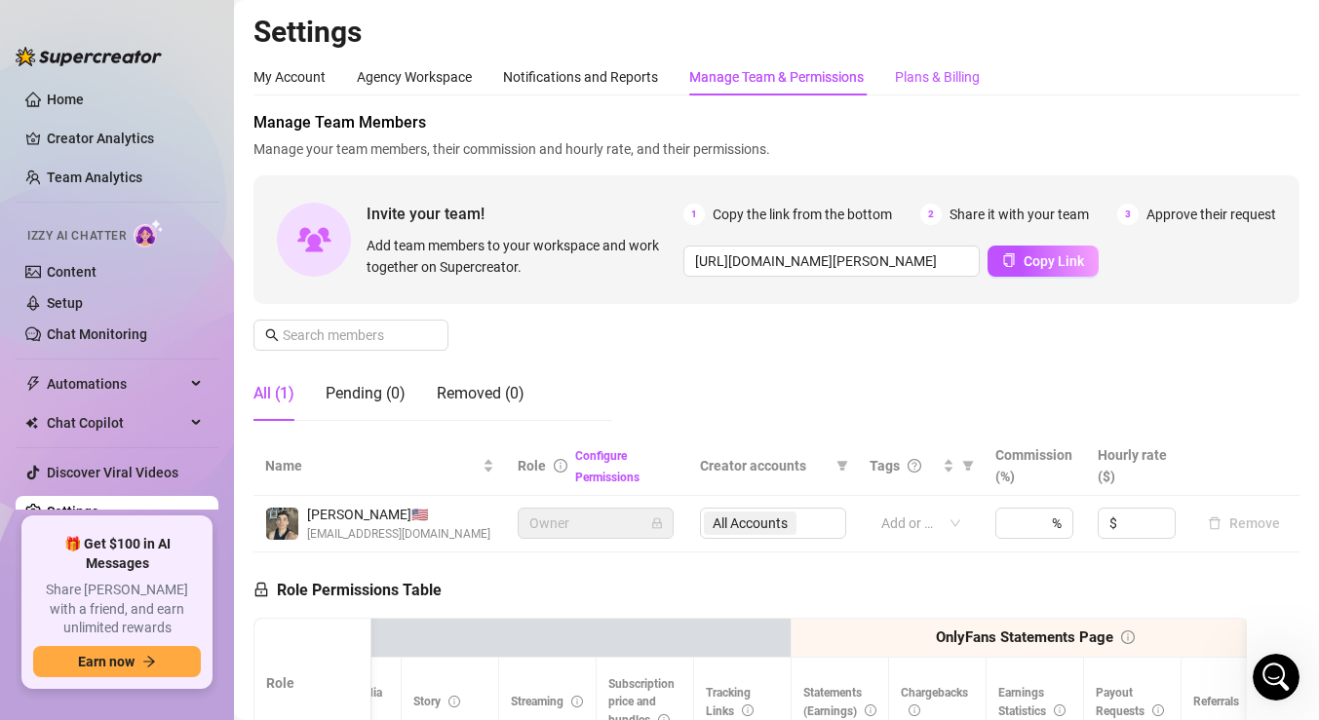
click at [907, 75] on div "Plans & Billing" at bounding box center [937, 76] width 85 height 21
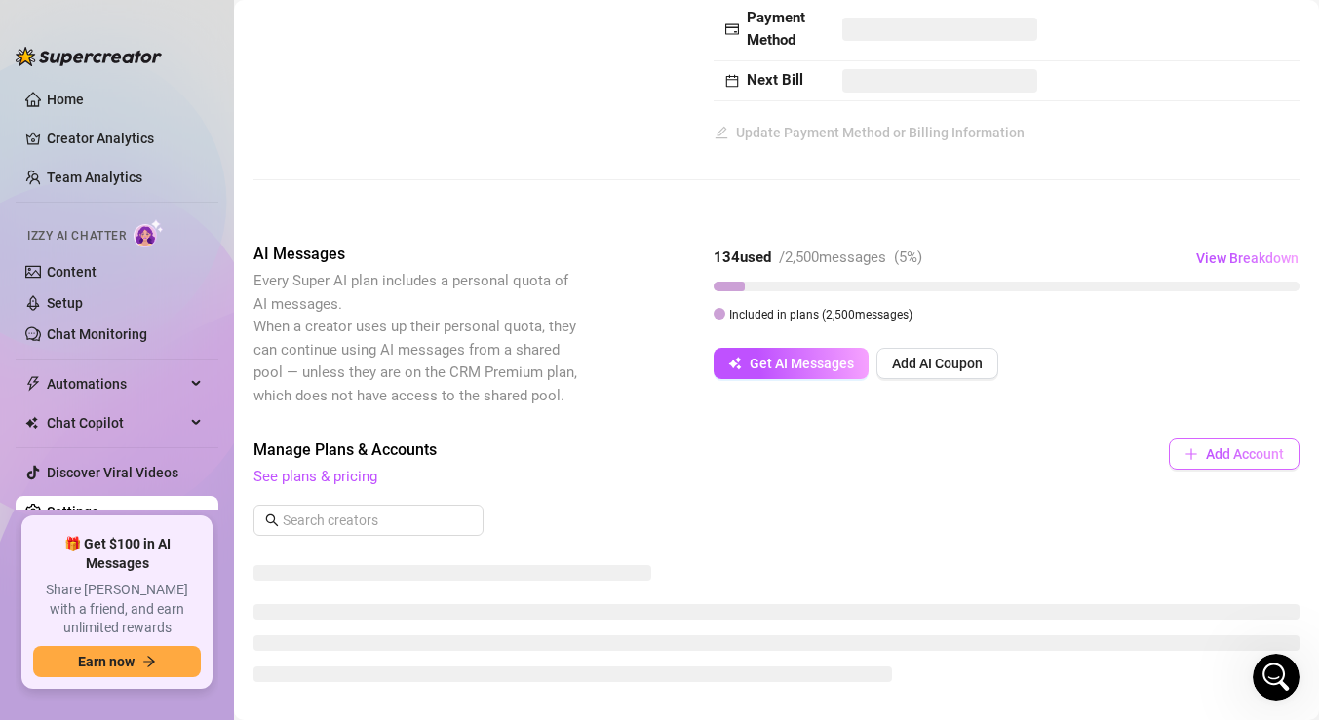
click at [1219, 469] on button "Add Account" at bounding box center [1234, 454] width 131 height 31
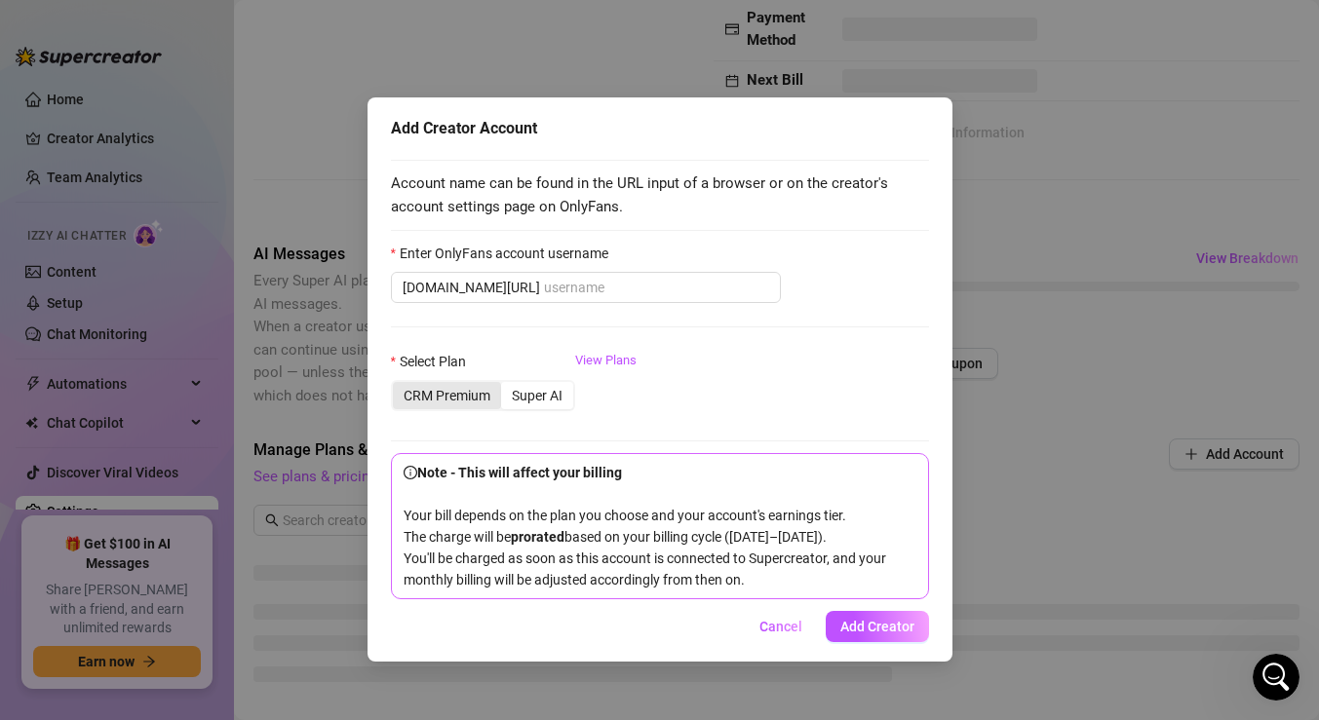
click at [460, 401] on div "CRM Premium" at bounding box center [447, 395] width 108 height 27
click at [398, 385] on input "CRM Premium" at bounding box center [398, 385] width 0 height 0
click at [601, 364] on link "View Plans" at bounding box center [605, 390] width 61 height 78
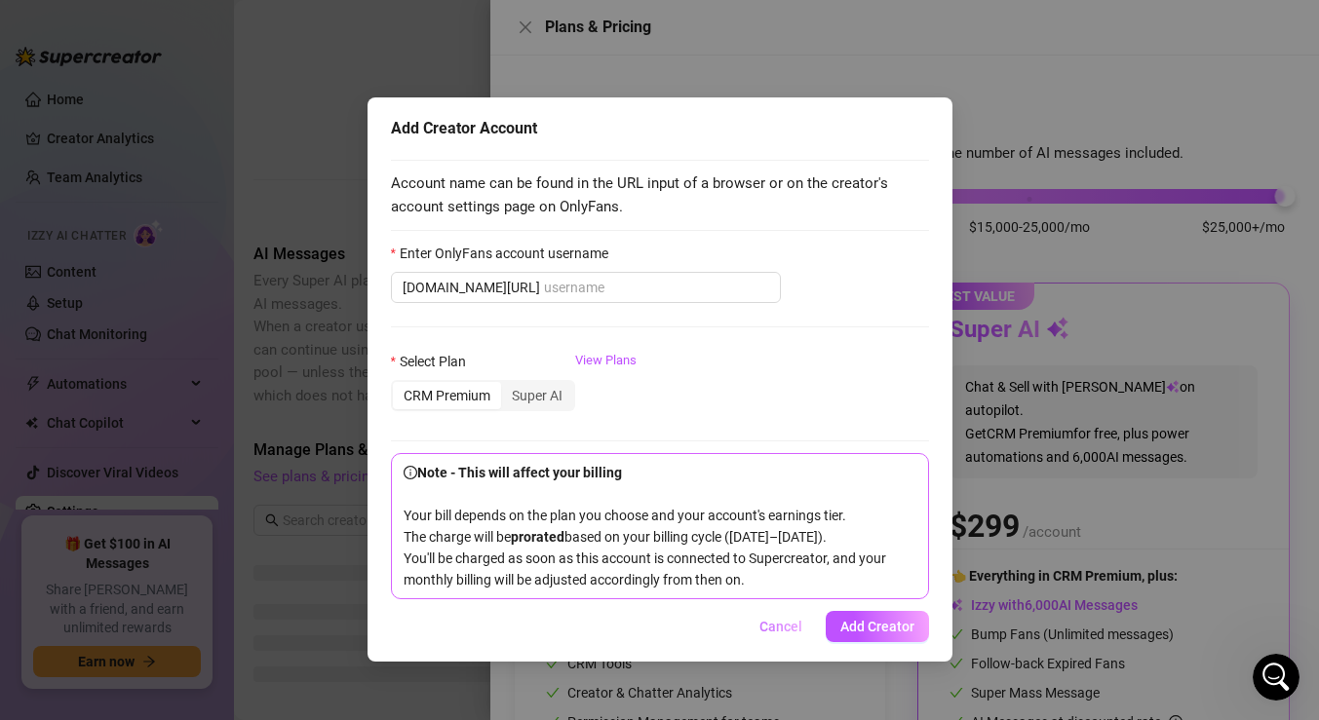
click at [783, 635] on span "Cancel" at bounding box center [780, 627] width 43 height 16
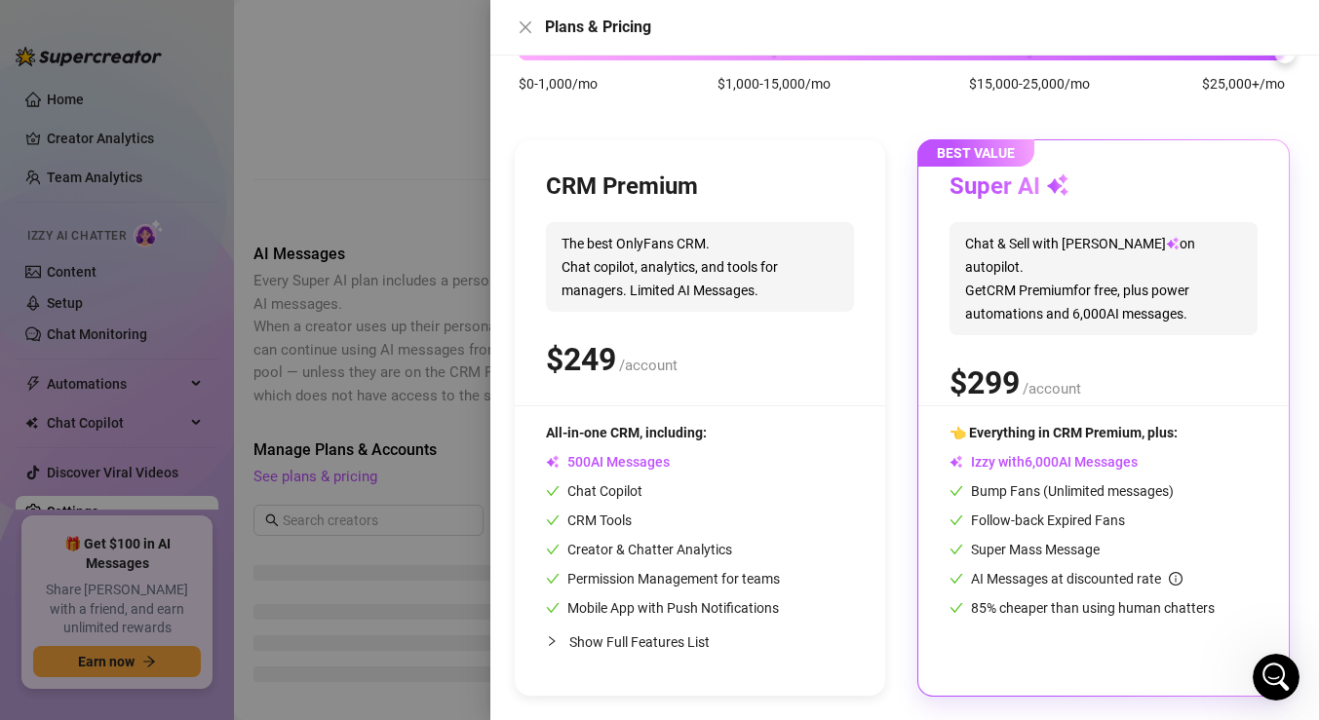
click at [370, 272] on div at bounding box center [659, 360] width 1319 height 720
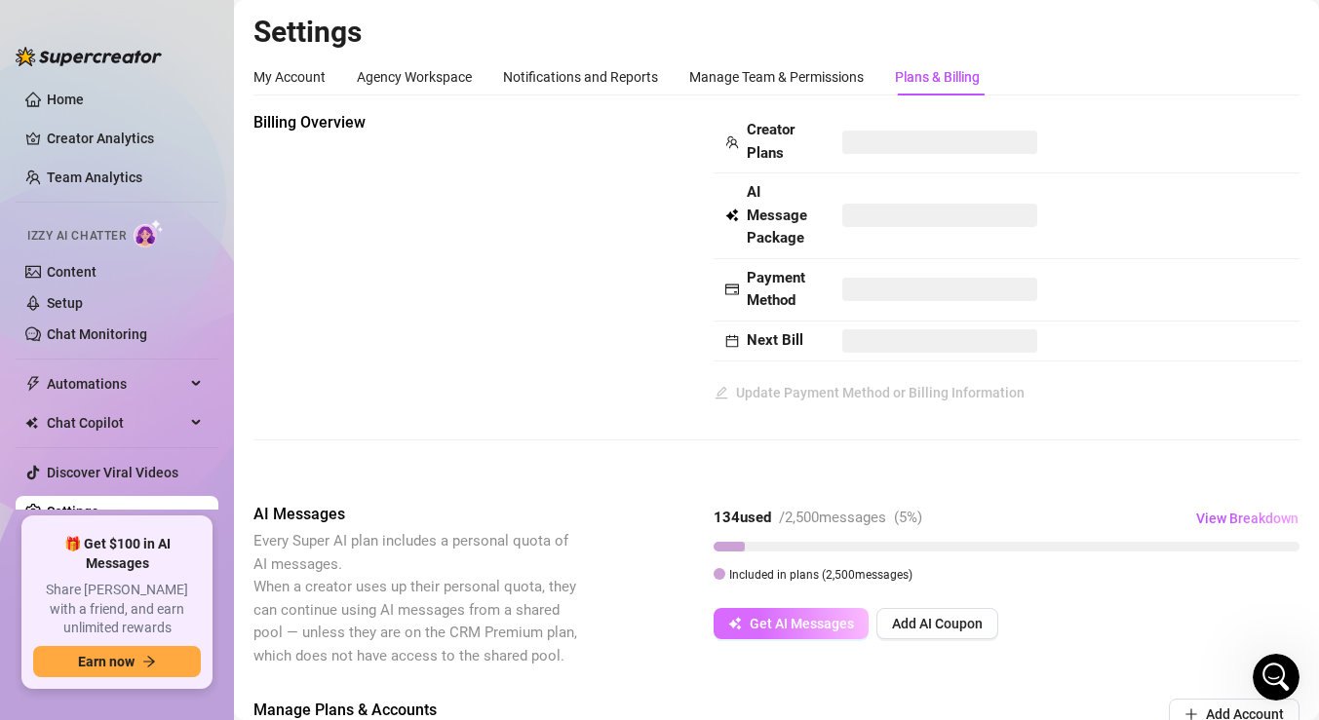
click at [788, 622] on span "Get AI Messages" at bounding box center [802, 624] width 104 height 16
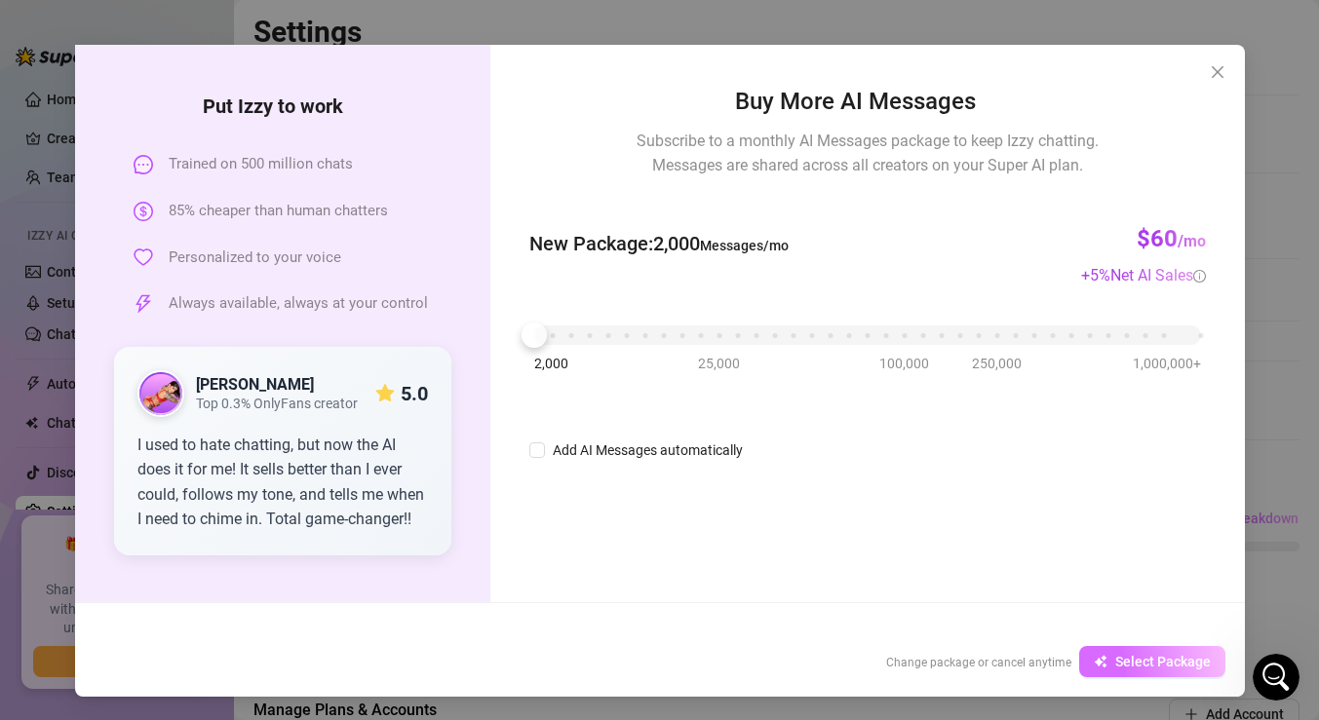
click at [1108, 664] on button "Select Package" at bounding box center [1152, 661] width 146 height 31
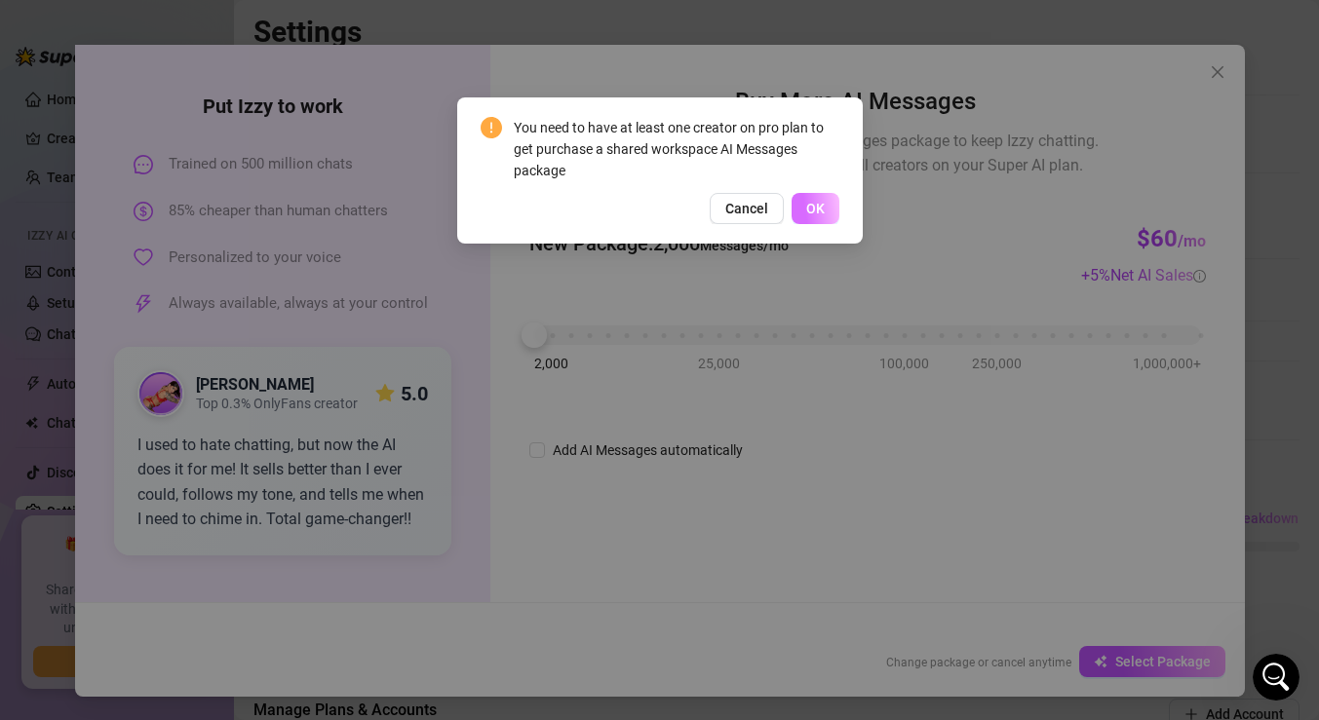
click at [809, 207] on span "OK" at bounding box center [815, 209] width 19 height 16
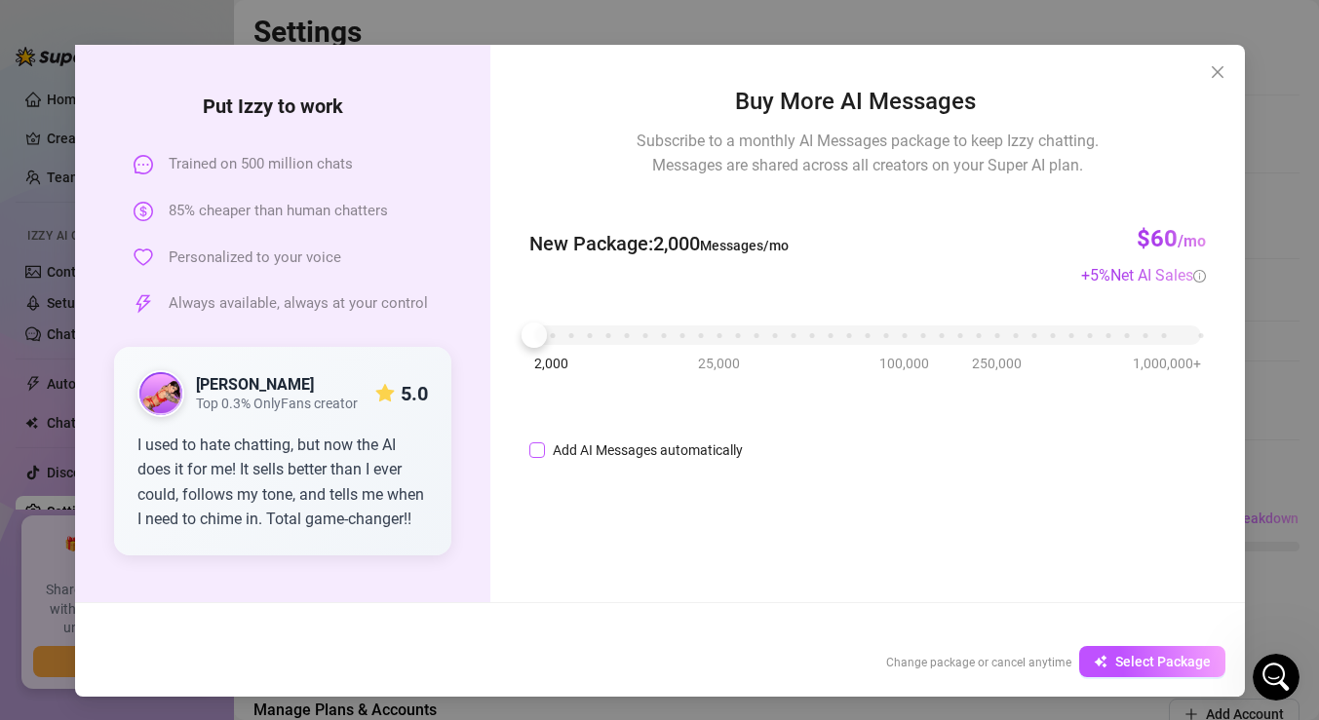
click at [540, 446] on input "Add AI Messages automatically" at bounding box center [537, 451] width 16 height 16
checkbox input "true"
click at [1102, 641] on div "Cancel AI Message Package Change package or cancel anytime Select Package" at bounding box center [660, 662] width 1170 height 70
click at [1102, 652] on button "Select Package" at bounding box center [1152, 661] width 146 height 31
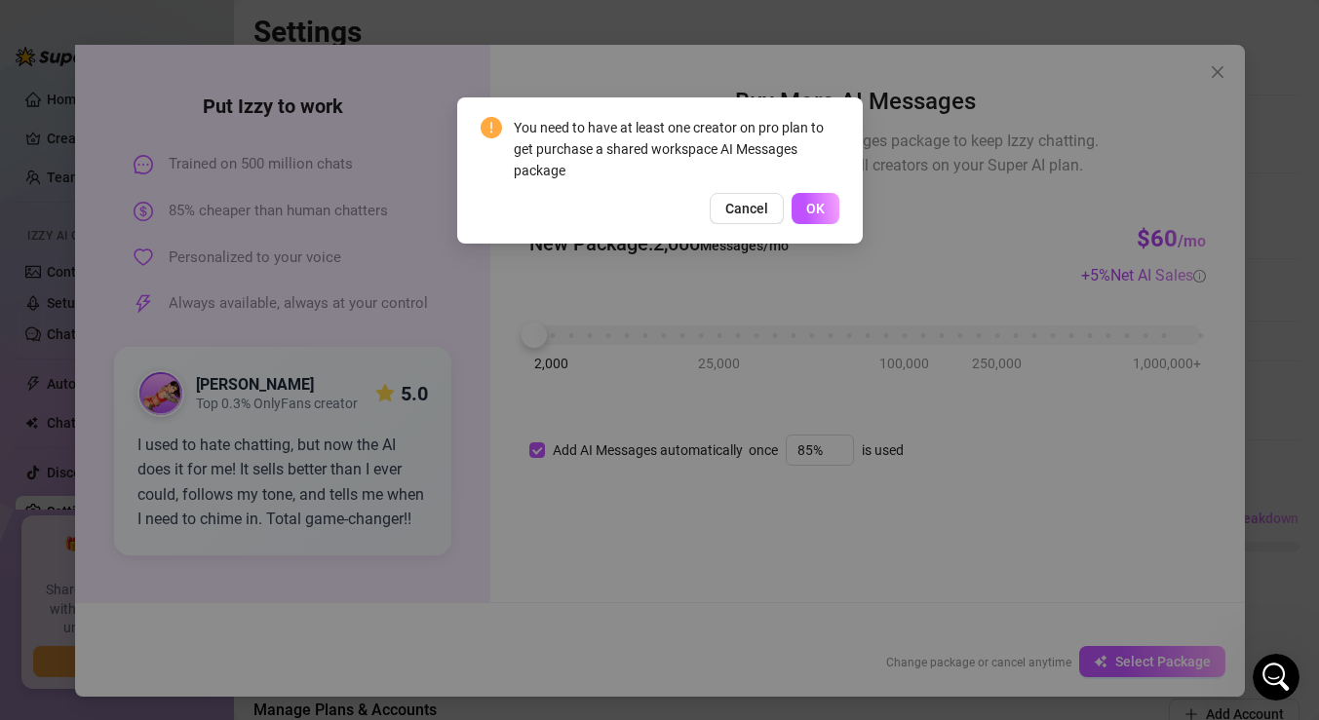
click at [1220, 75] on div "You need to have at least one creator on pro plan to get purchase a shared work…" at bounding box center [659, 360] width 1319 height 720
click at [821, 204] on span "OK" at bounding box center [815, 209] width 19 height 16
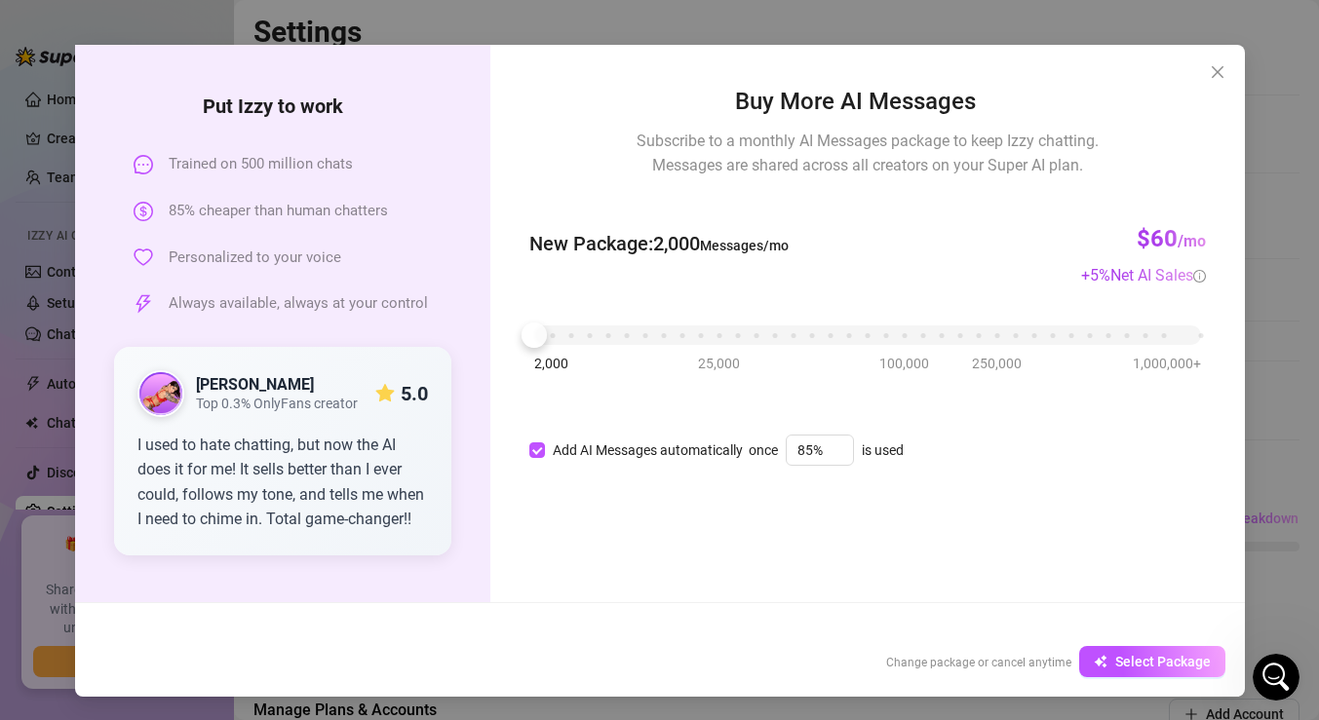
click at [1194, 77] on div "Buy More AI Messages Subscribe to a monthly AI Messages package to keep Izzy ch…" at bounding box center [867, 324] width 754 height 558
click at [1213, 77] on icon "close" at bounding box center [1218, 72] width 16 height 16
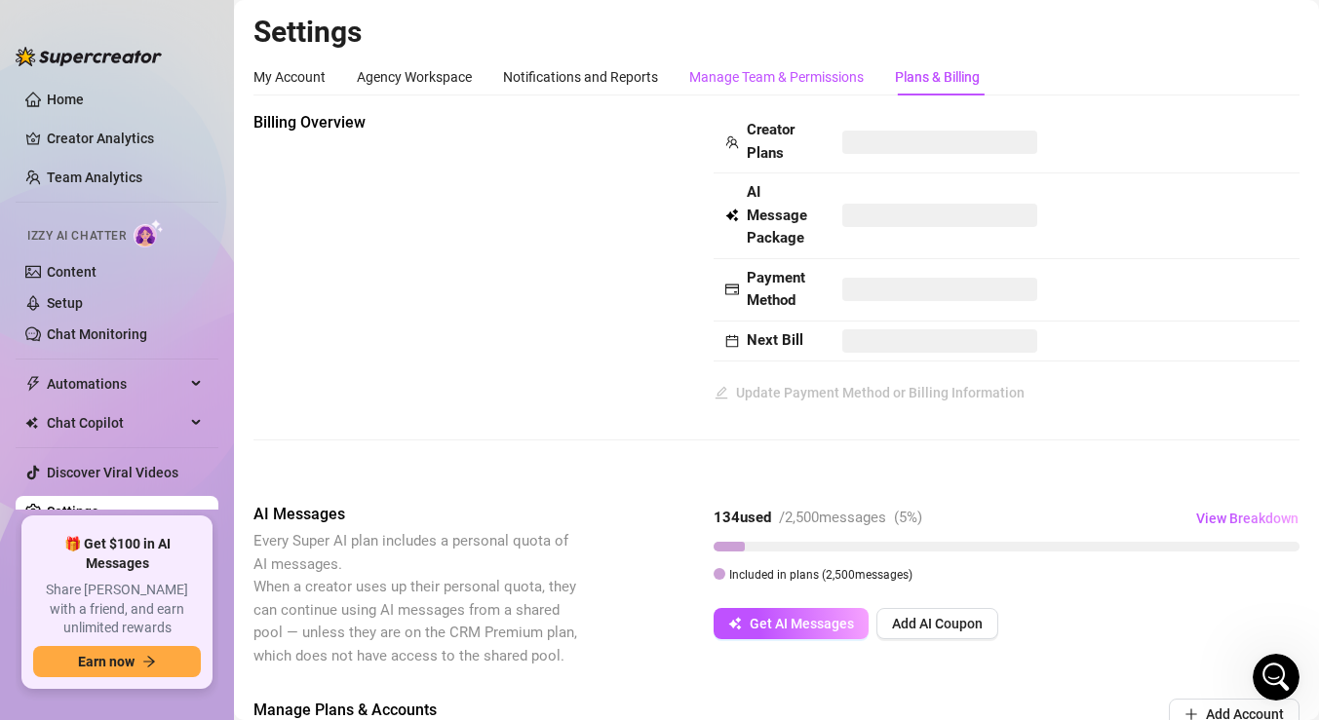
click at [764, 73] on div "Manage Team & Permissions" at bounding box center [776, 76] width 175 height 21
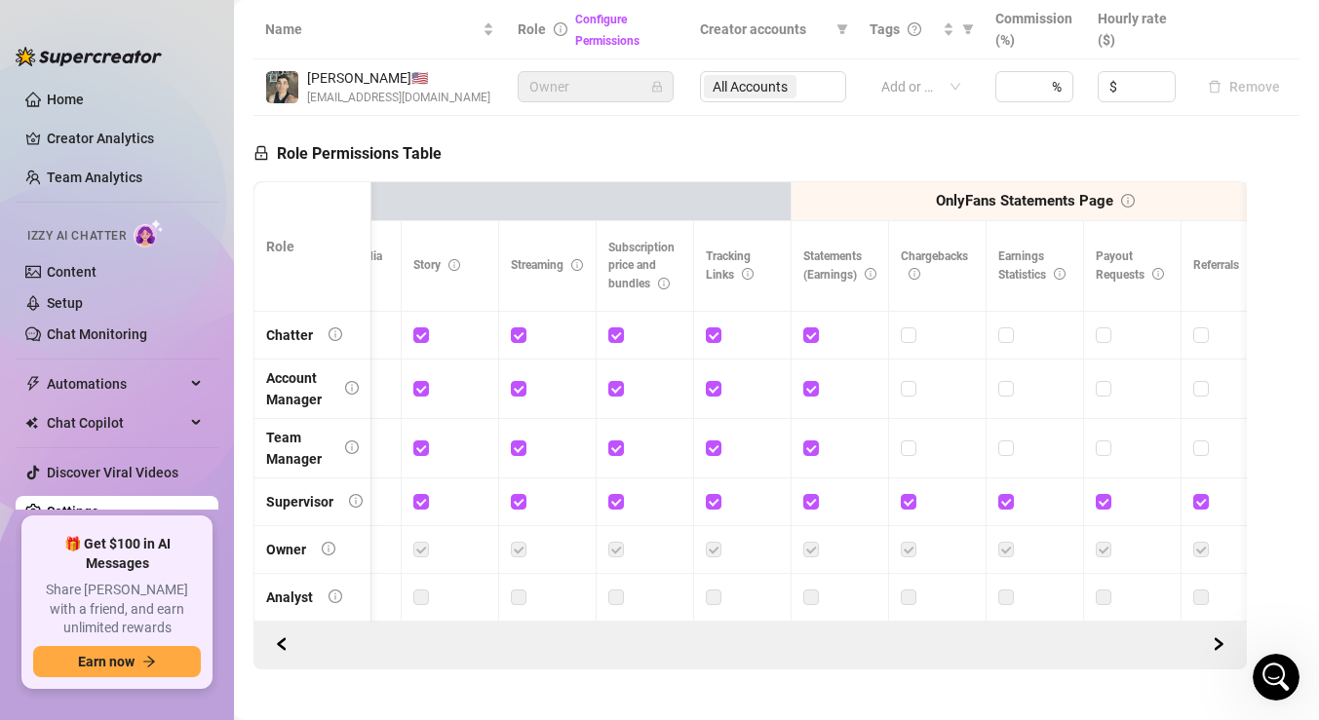
scroll to position [467, 0]
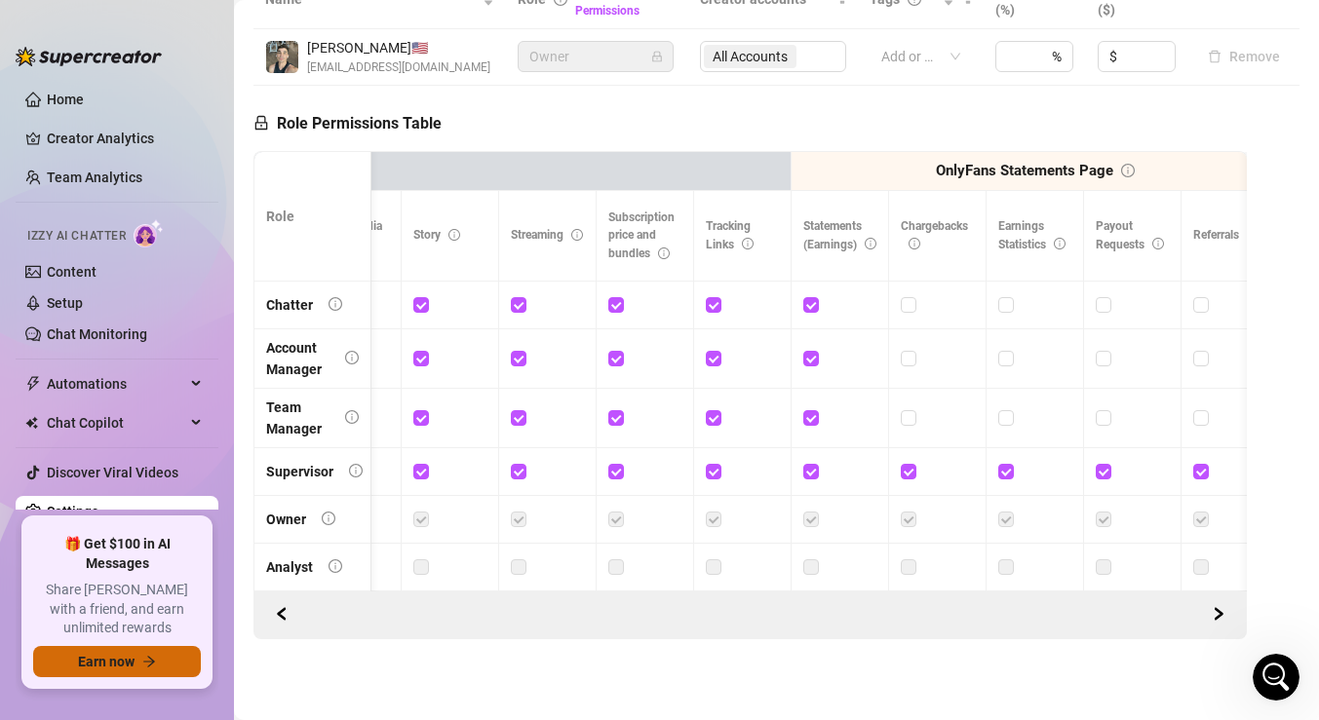
click at [111, 663] on span "Earn now" at bounding box center [106, 662] width 57 height 16
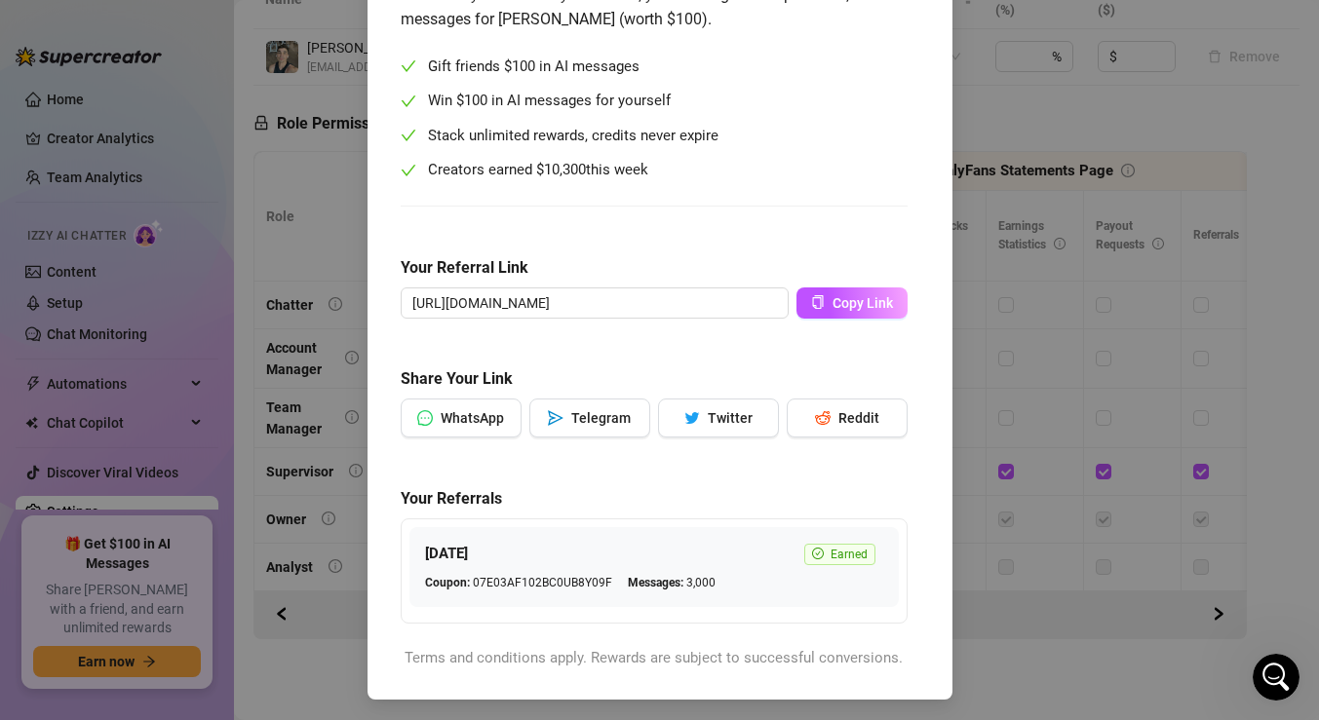
scroll to position [204, 0]
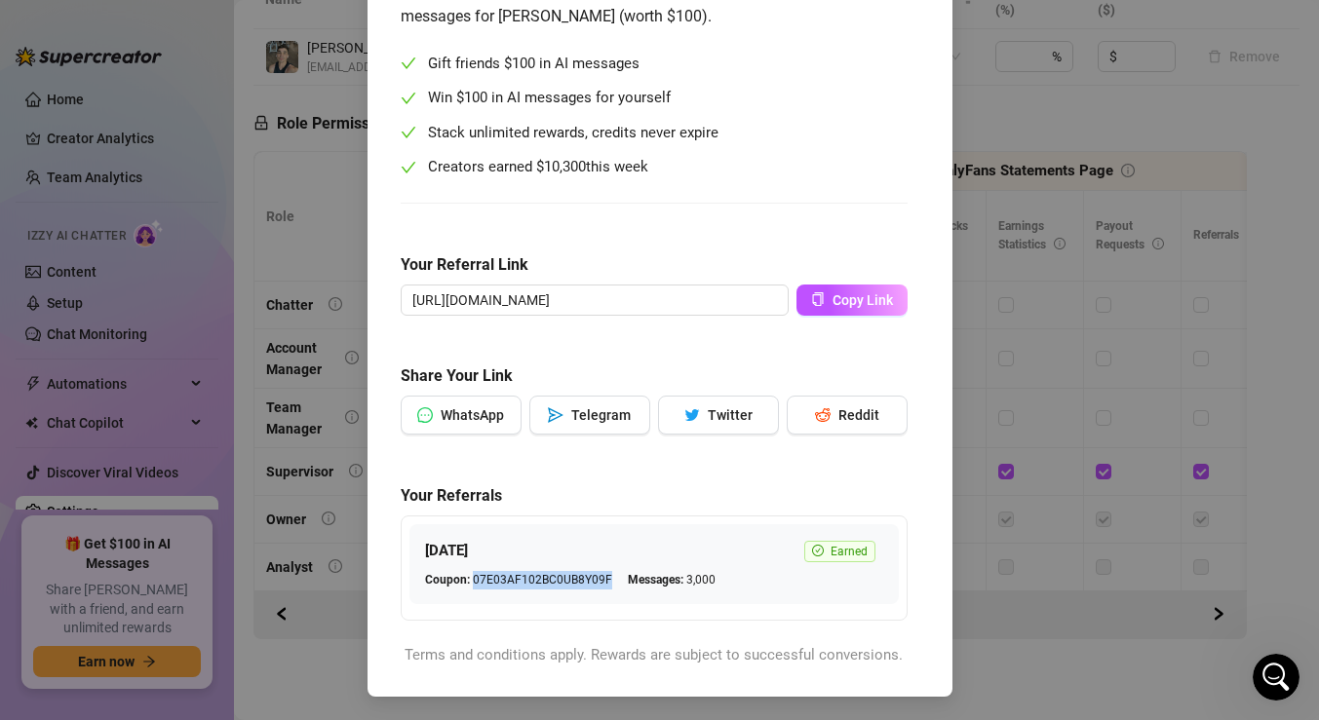
drag, startPoint x: 605, startPoint y: 577, endPoint x: 472, endPoint y: 582, distance: 133.6
click at [472, 582] on span "Coupon: 07E03AF102BC0UB8Y09F" at bounding box center [518, 580] width 187 height 19
copy span "07E03AF102BC0UB8Y09F"
click at [996, 597] on div "Unlock $100 AI Credits Help us spread the message! Share your referral link wit…" at bounding box center [659, 360] width 1319 height 720
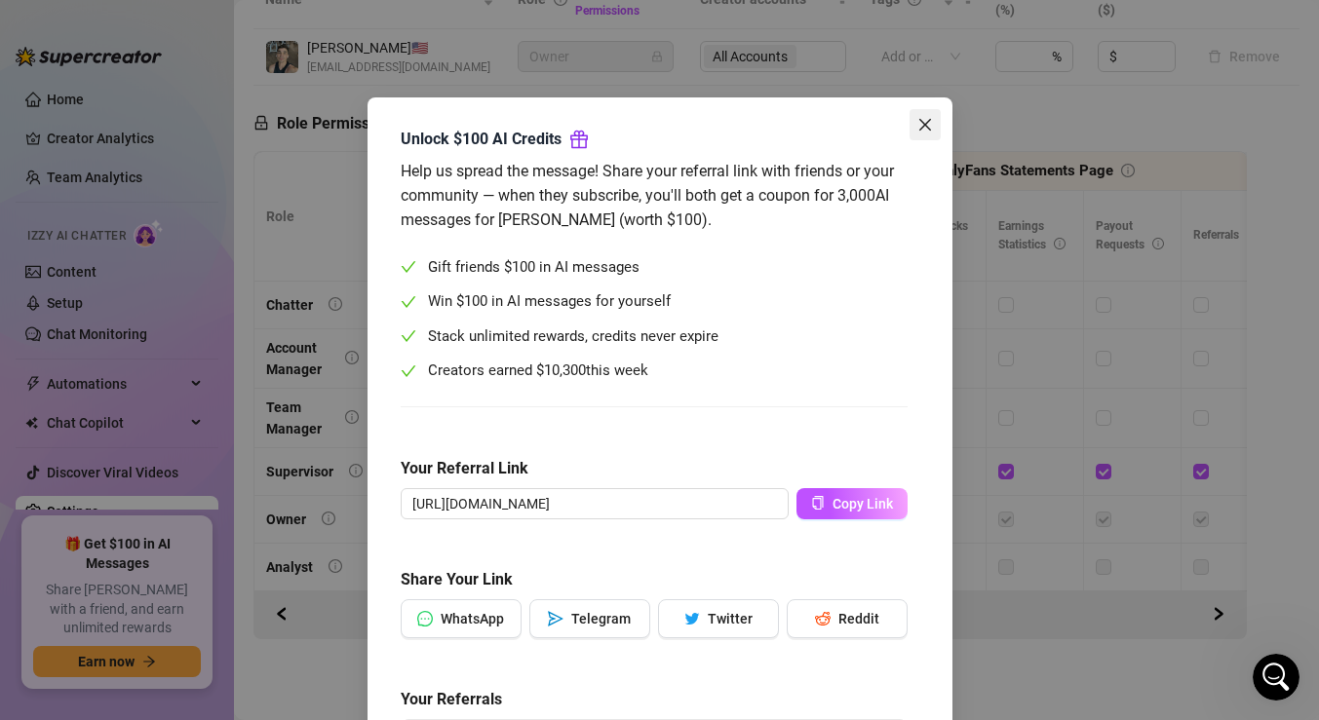
click at [922, 133] on button "Close" at bounding box center [925, 124] width 31 height 31
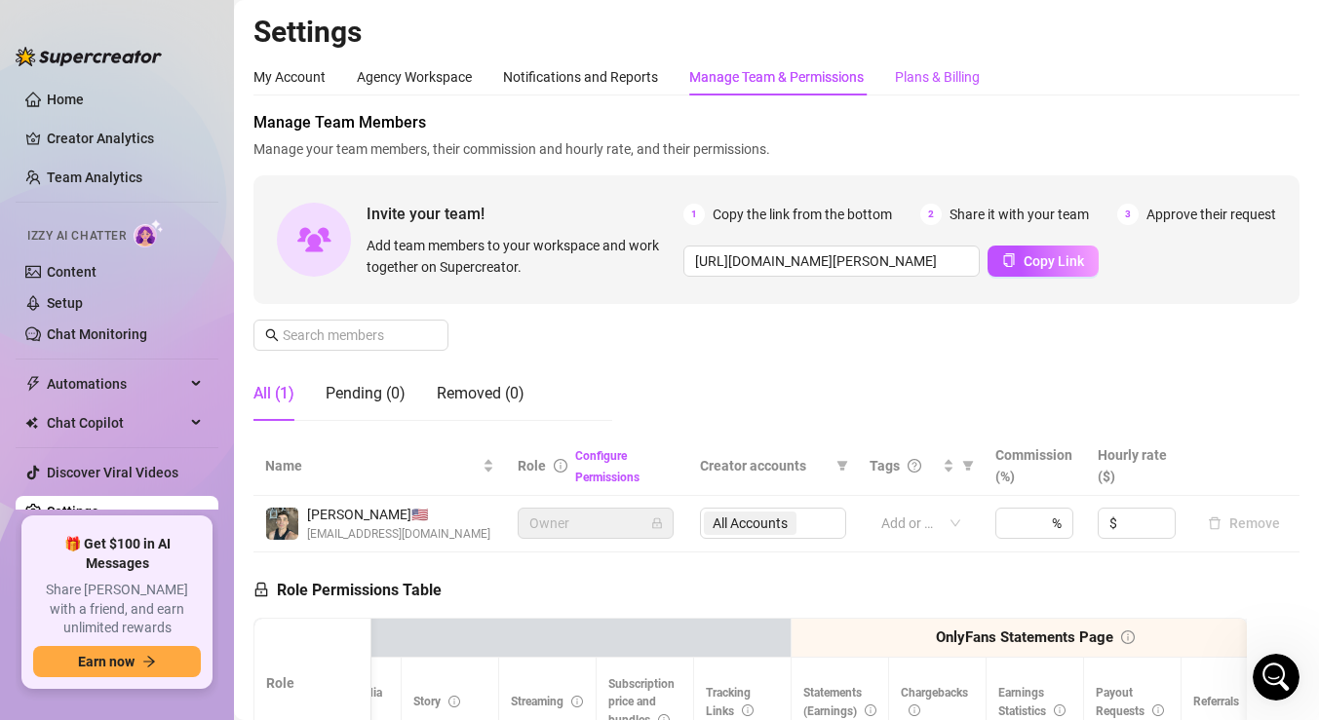
click at [938, 76] on div "Plans & Billing" at bounding box center [937, 76] width 85 height 21
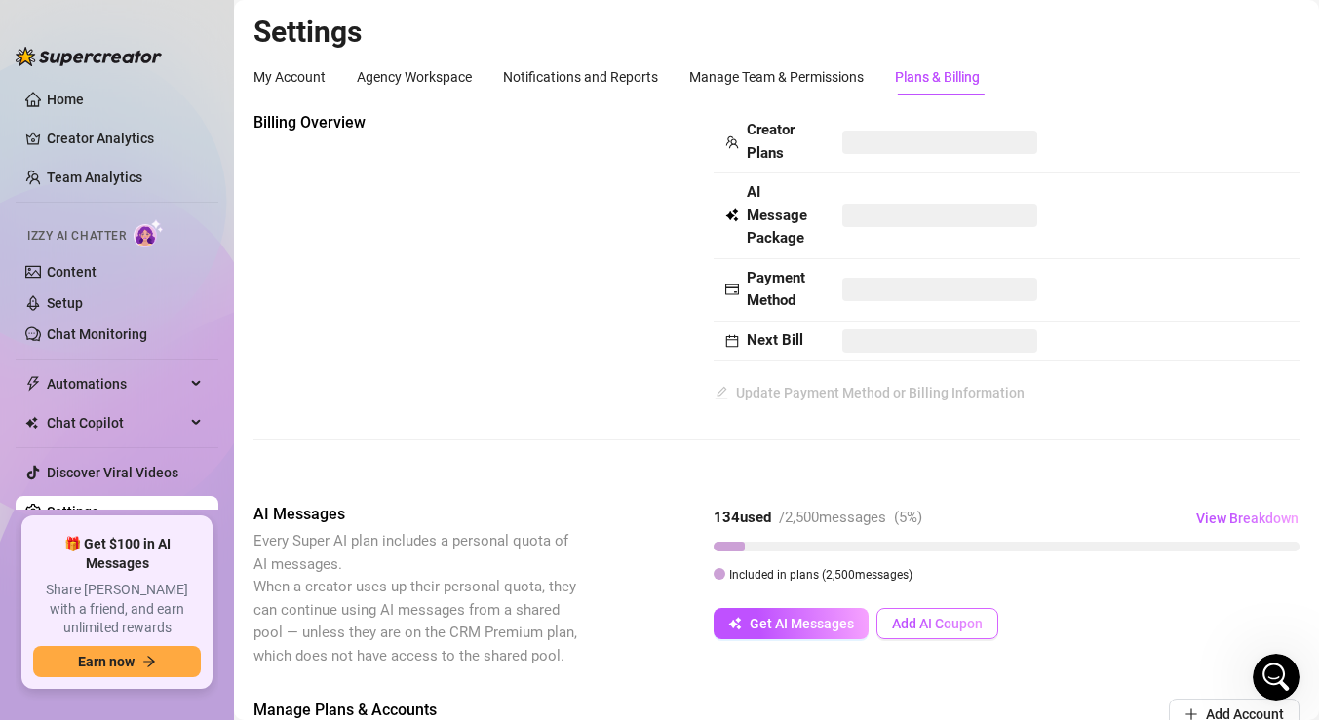
click at [939, 622] on span "Add AI Coupon" at bounding box center [937, 624] width 91 height 16
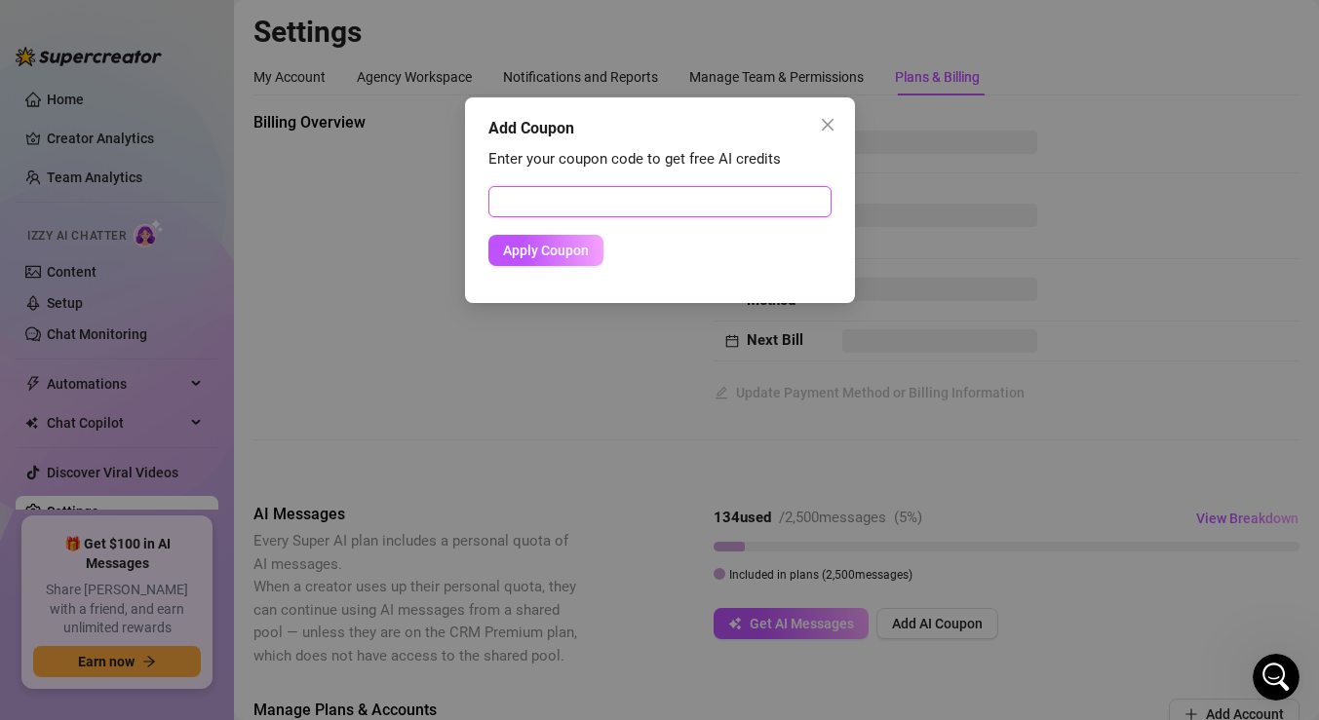
click at [715, 213] on input "text" at bounding box center [659, 201] width 343 height 31
paste input "07E03AF102BC0UB8Y09F"
type input "07E03AF102BC0UB8Y09F"
click at [587, 235] on button "Apply Coupon" at bounding box center [545, 250] width 115 height 31
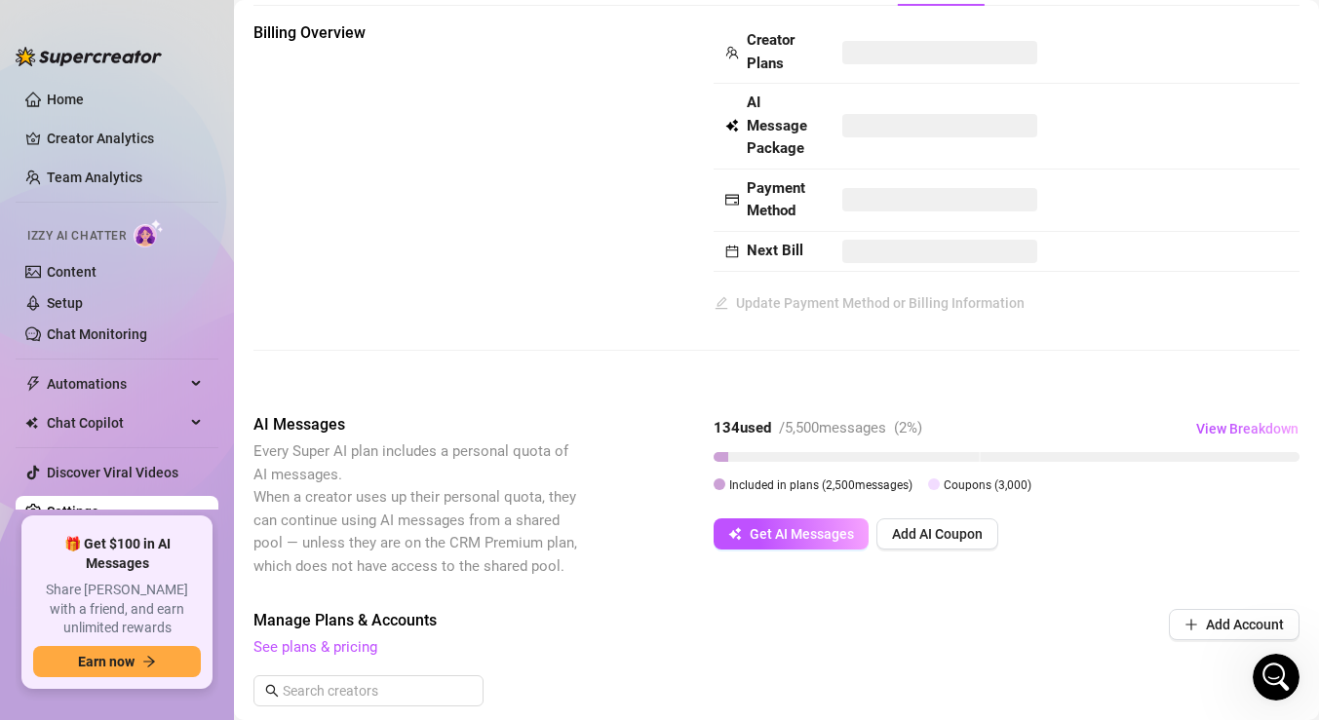
scroll to position [91, 0]
click at [770, 529] on span "Get AI Messages" at bounding box center [802, 533] width 104 height 16
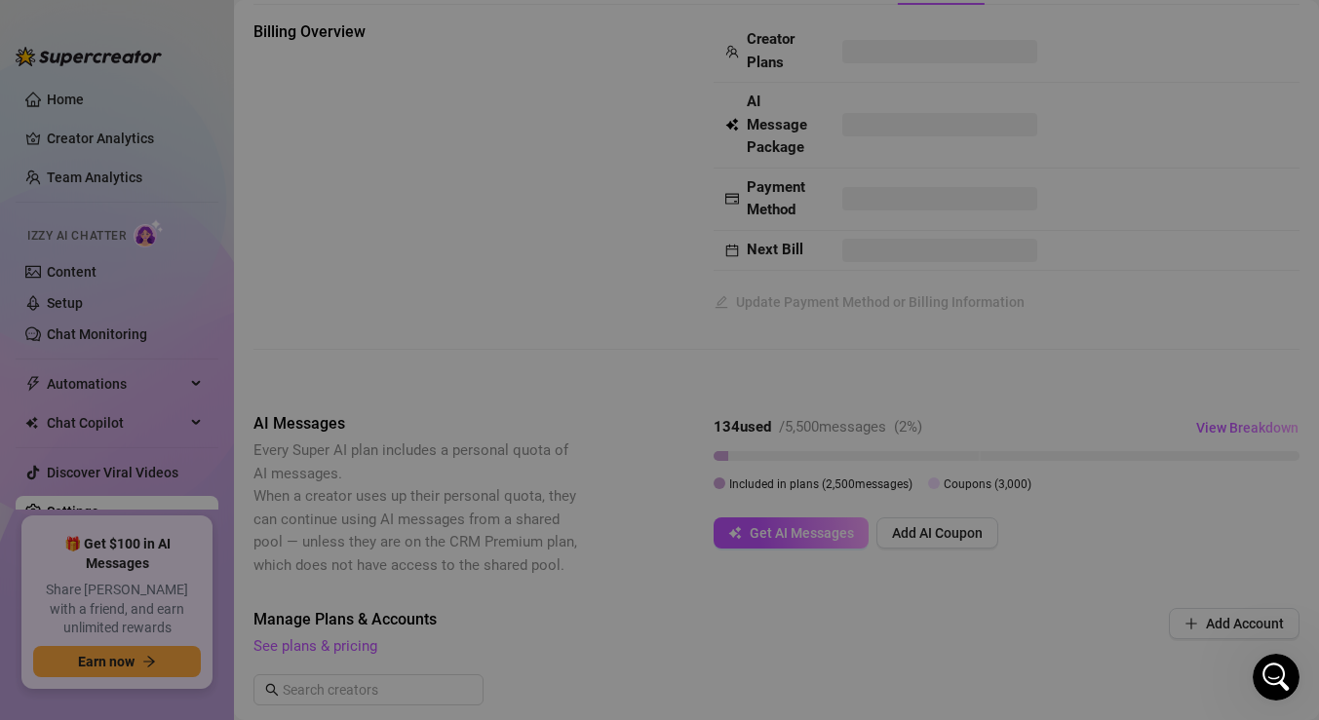
checkbox input "false"
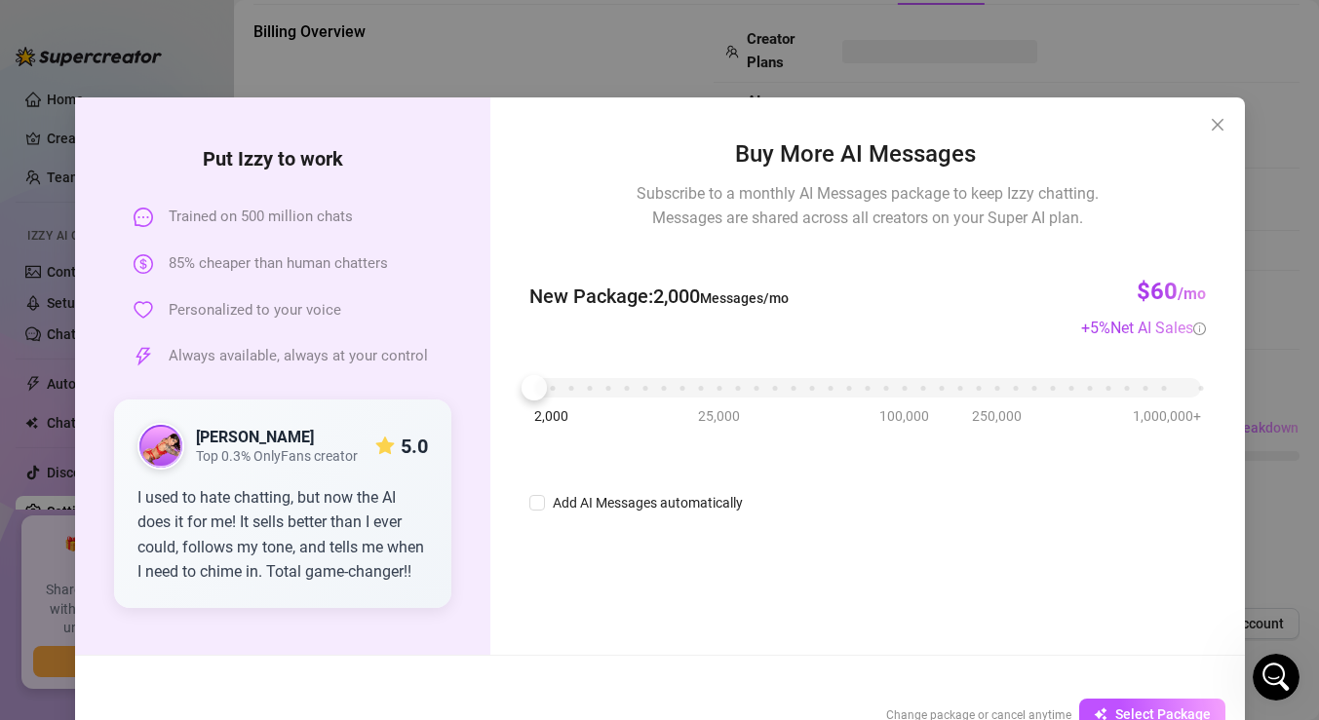
scroll to position [53, 0]
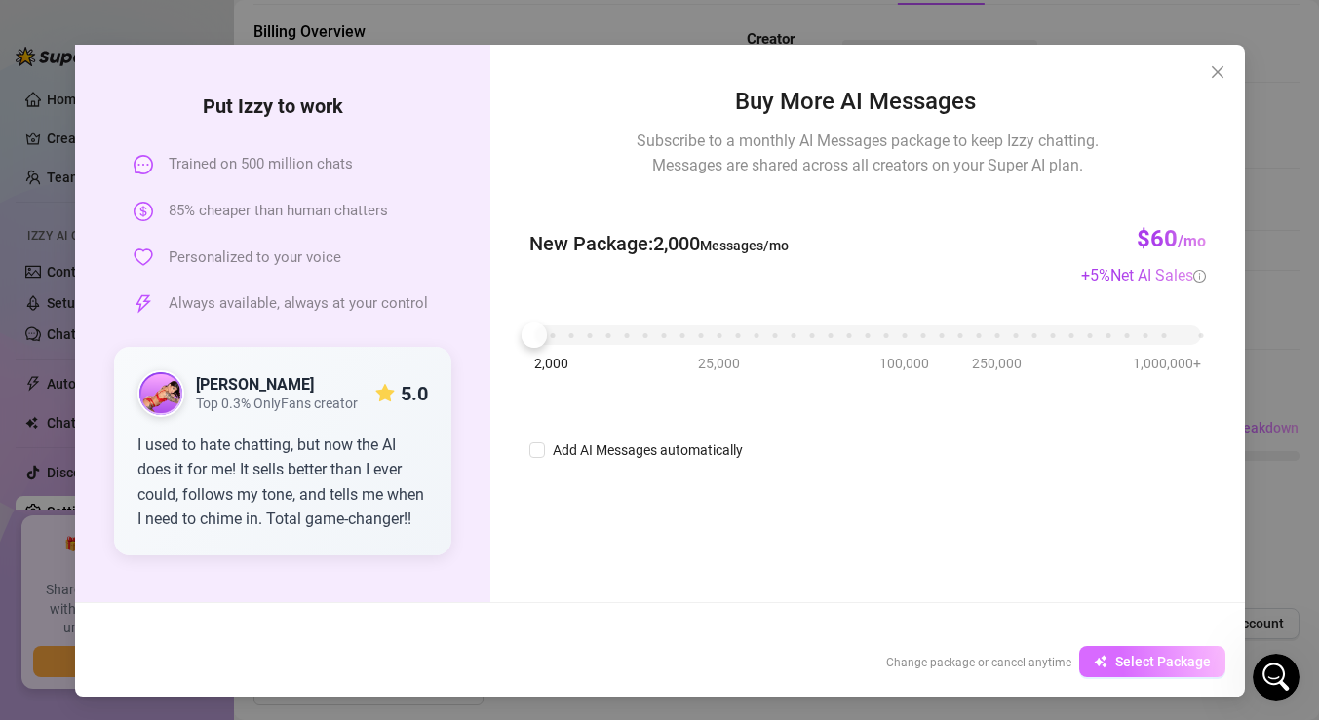
click at [1101, 651] on button "Select Package" at bounding box center [1152, 661] width 146 height 31
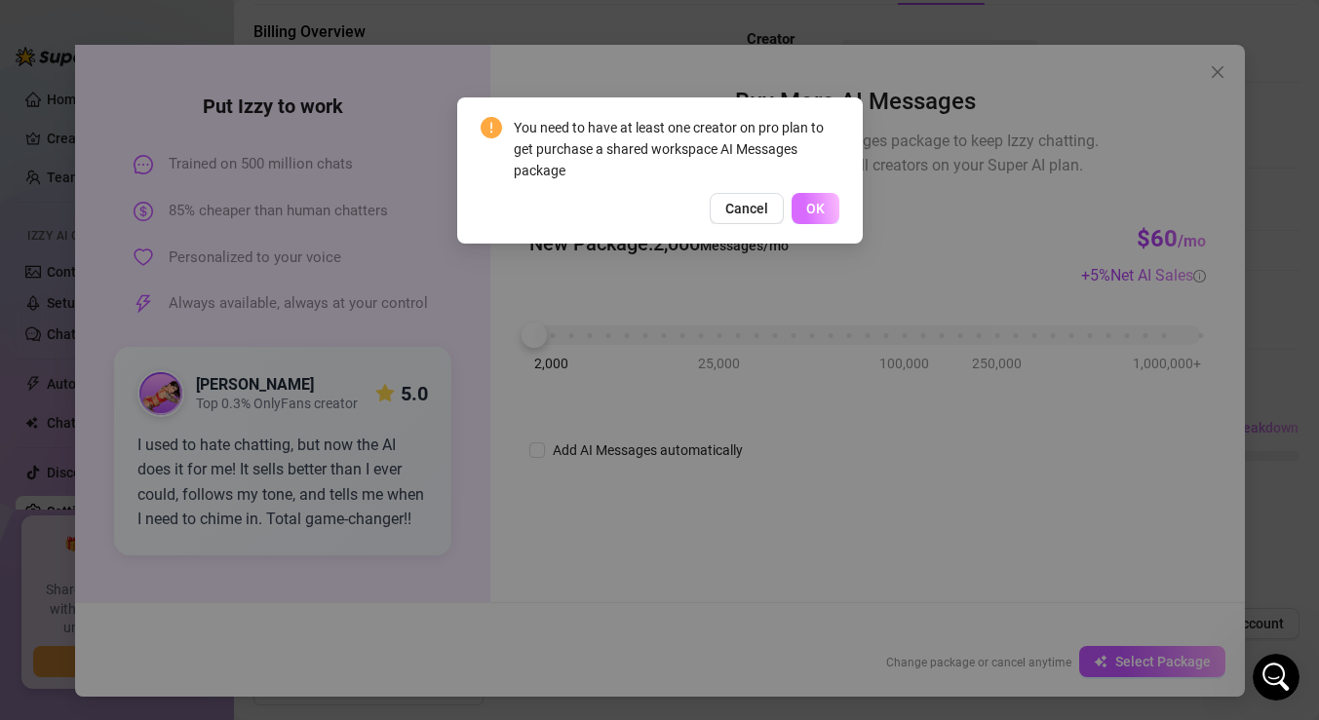
click at [820, 213] on span "OK" at bounding box center [815, 209] width 19 height 16
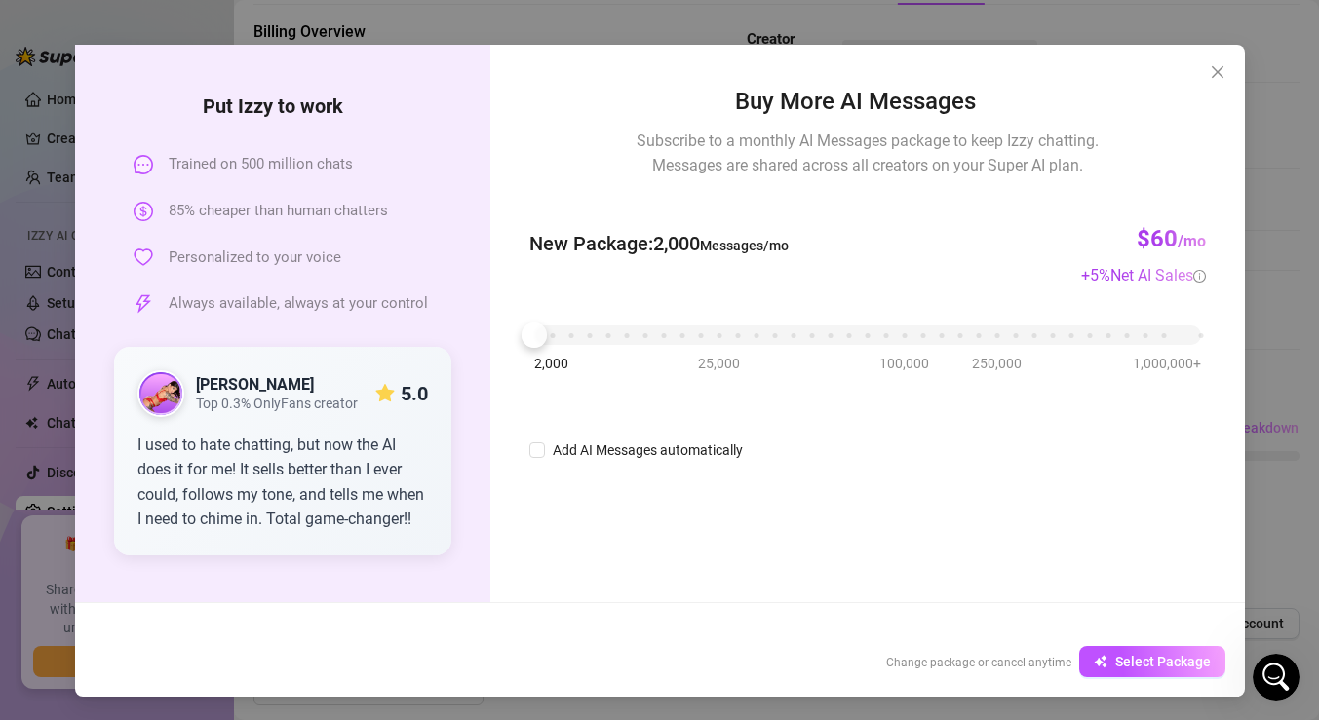
click at [1144, 277] on div "Net AI Sales" at bounding box center [1158, 275] width 96 height 24
click at [1253, 297] on div "Put Izzy to work Trained on 500 million chats 85% cheaper than human chatters P…" at bounding box center [659, 360] width 1319 height 720
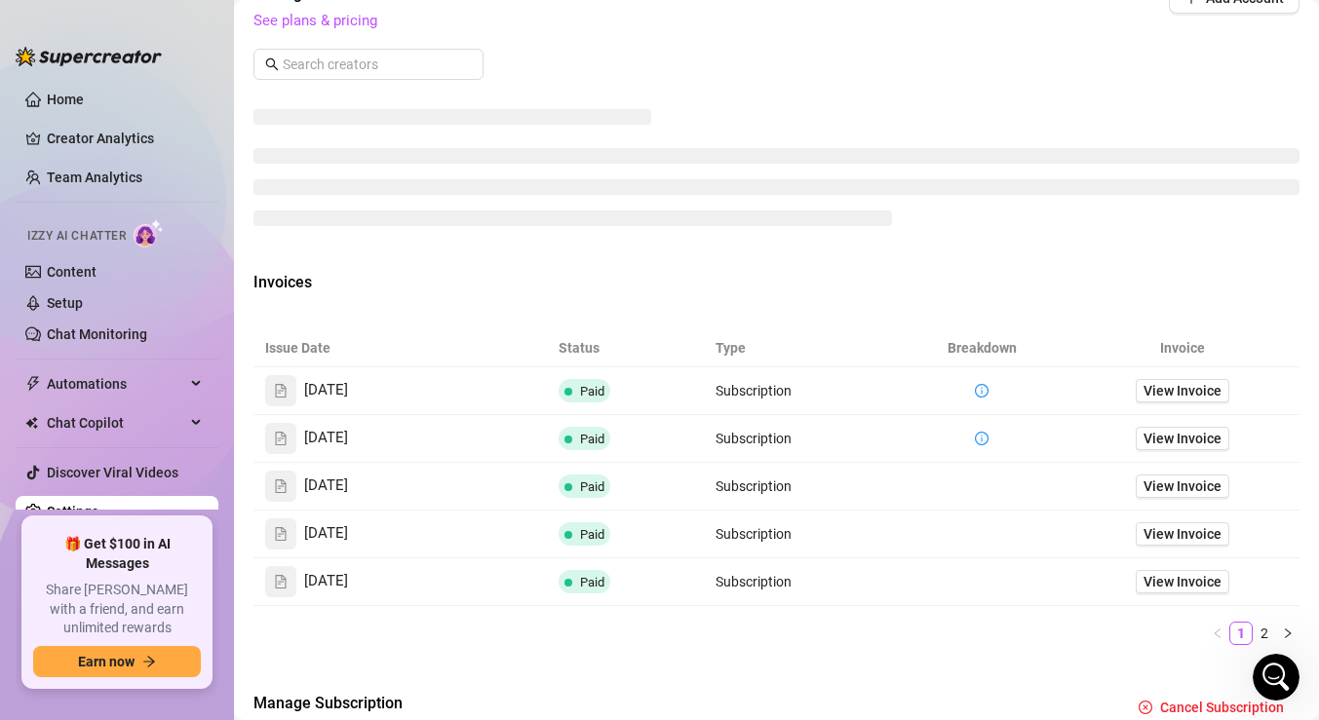
scroll to position [840, 0]
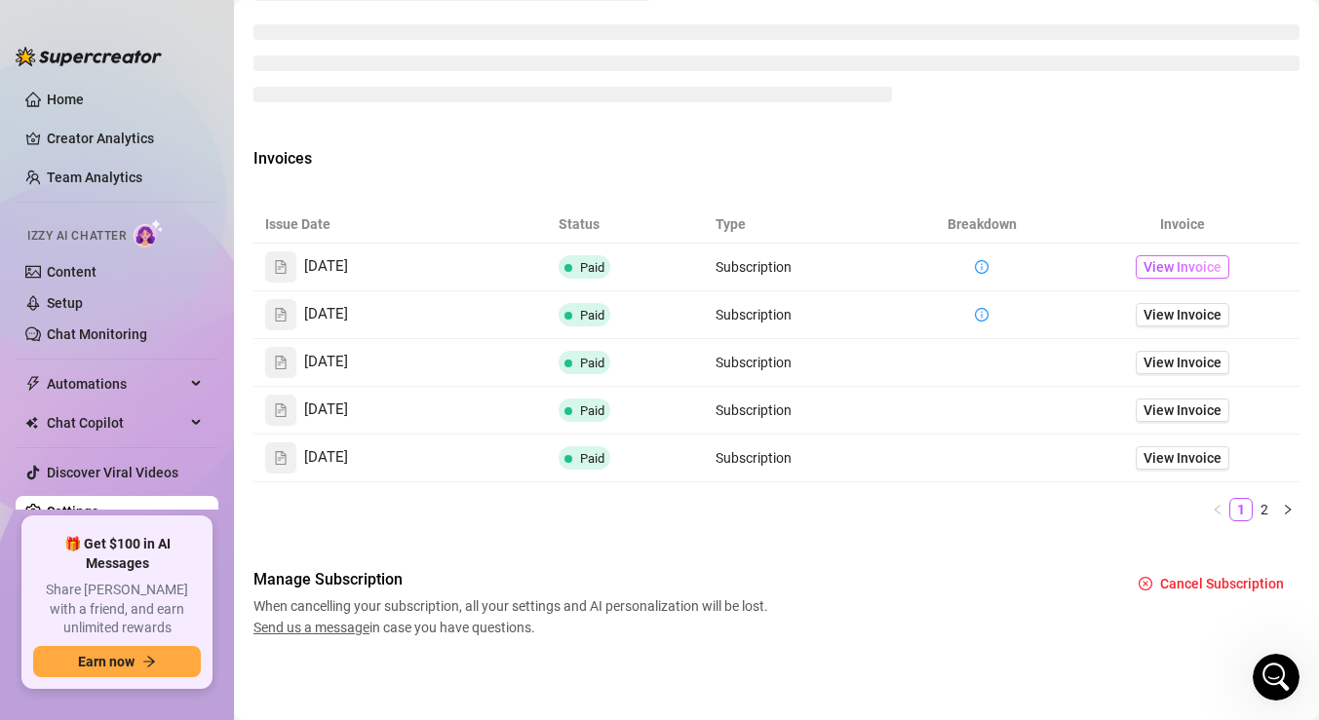
click at [1162, 269] on span "View Invoice" at bounding box center [1183, 266] width 78 height 21
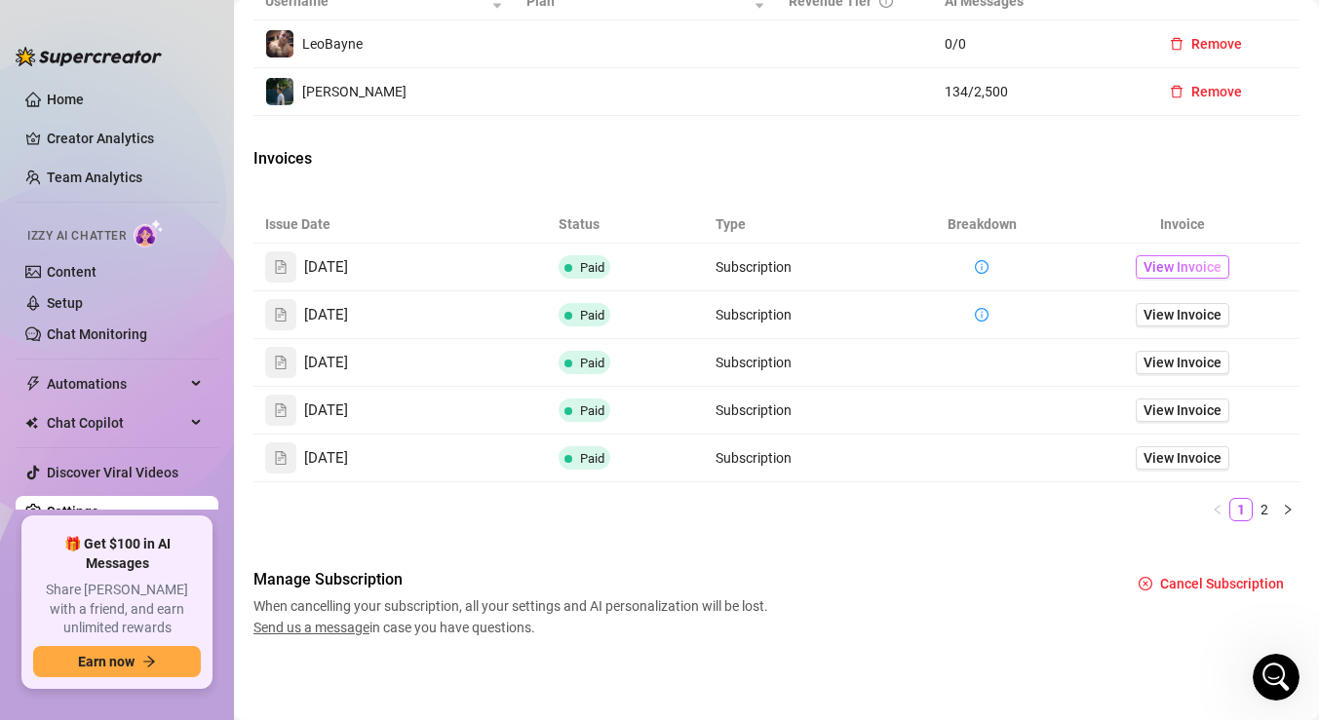
scroll to position [827, 0]
click at [73, 280] on link "Content" at bounding box center [72, 272] width 50 height 16
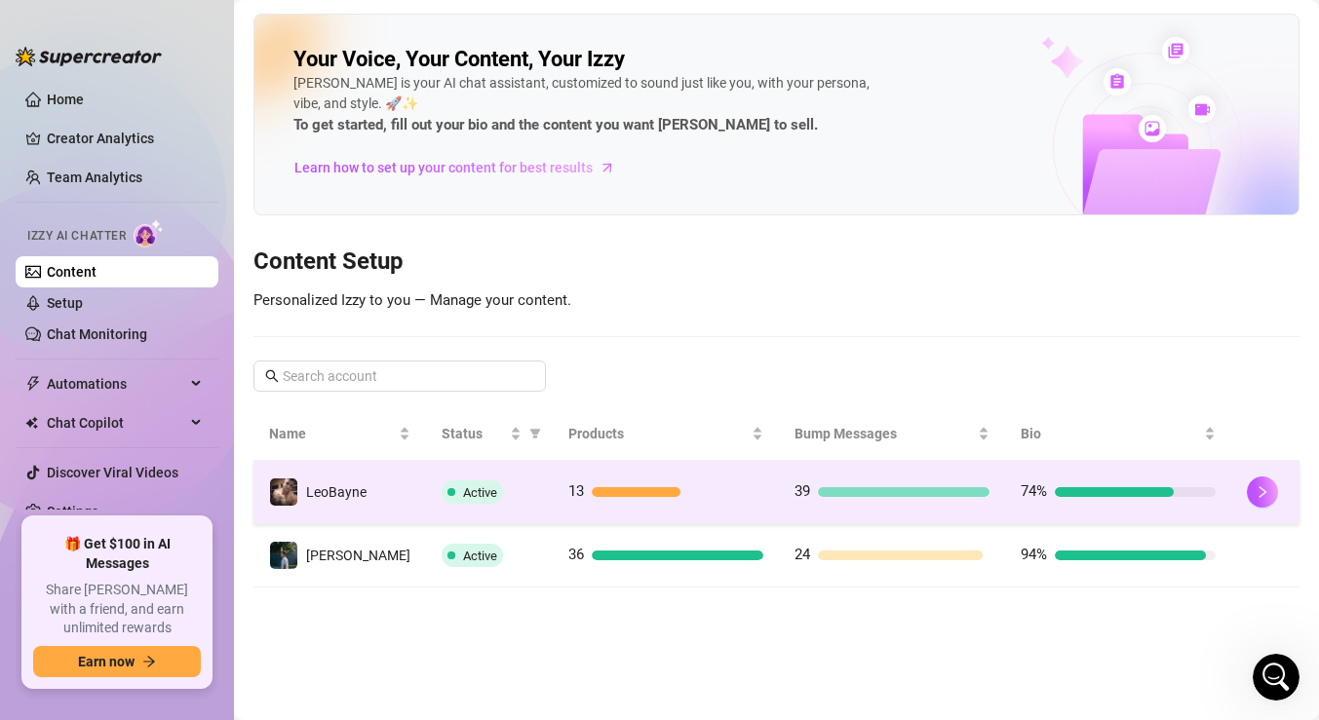
click at [653, 479] on td "13" at bounding box center [666, 492] width 226 height 63
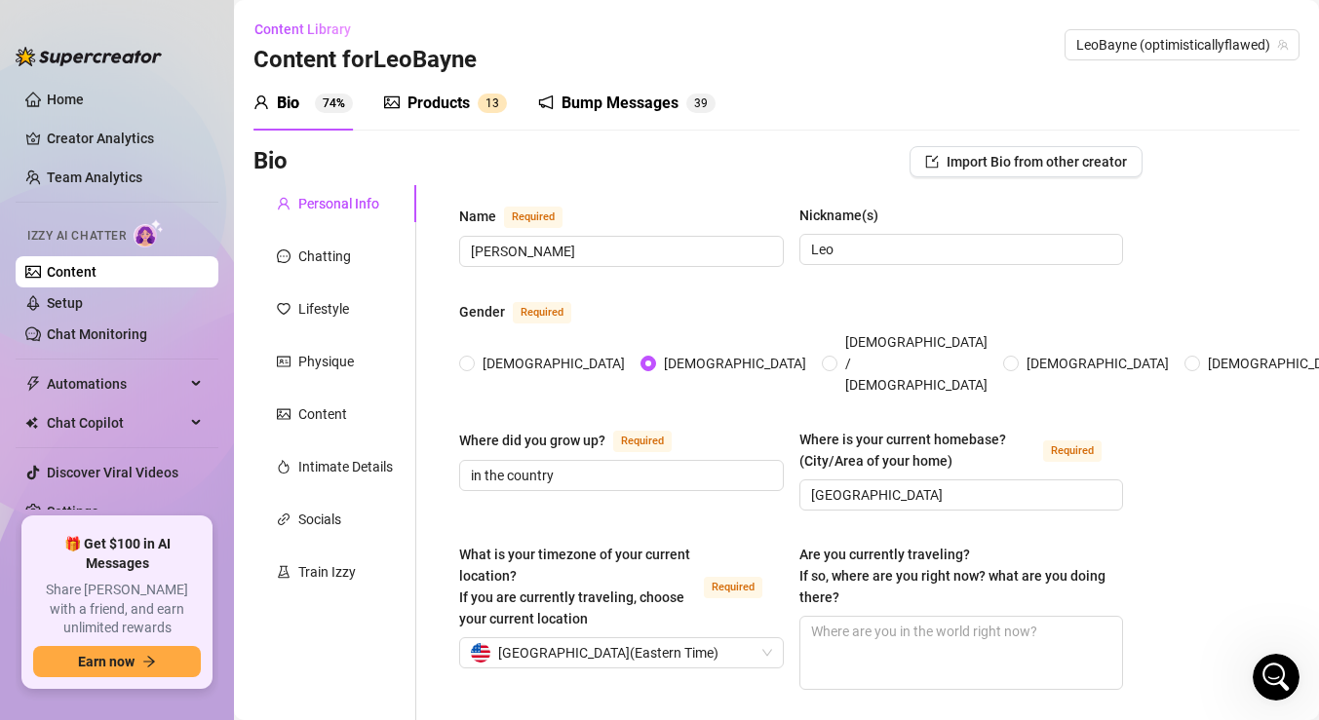
radio input "true"
type input "[DATE]"
click at [597, 93] on div "Bump Messages" at bounding box center [620, 103] width 117 height 23
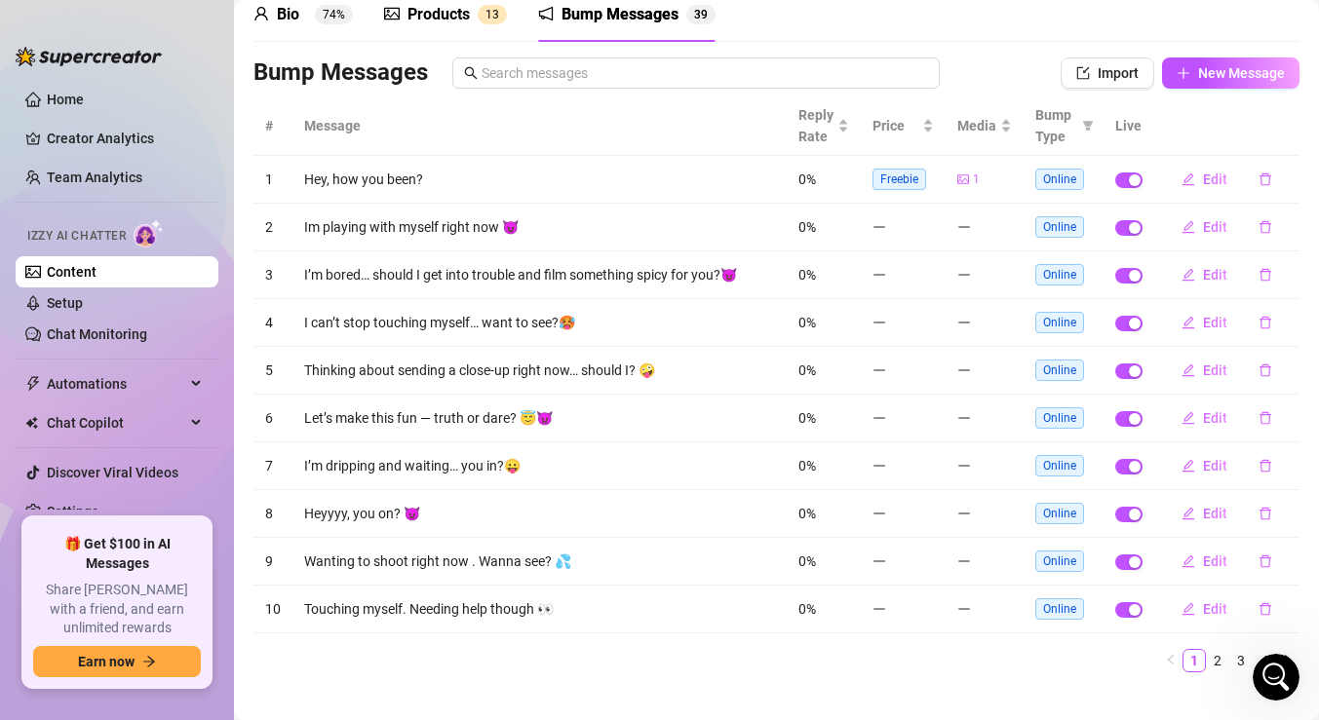
scroll to position [115, 0]
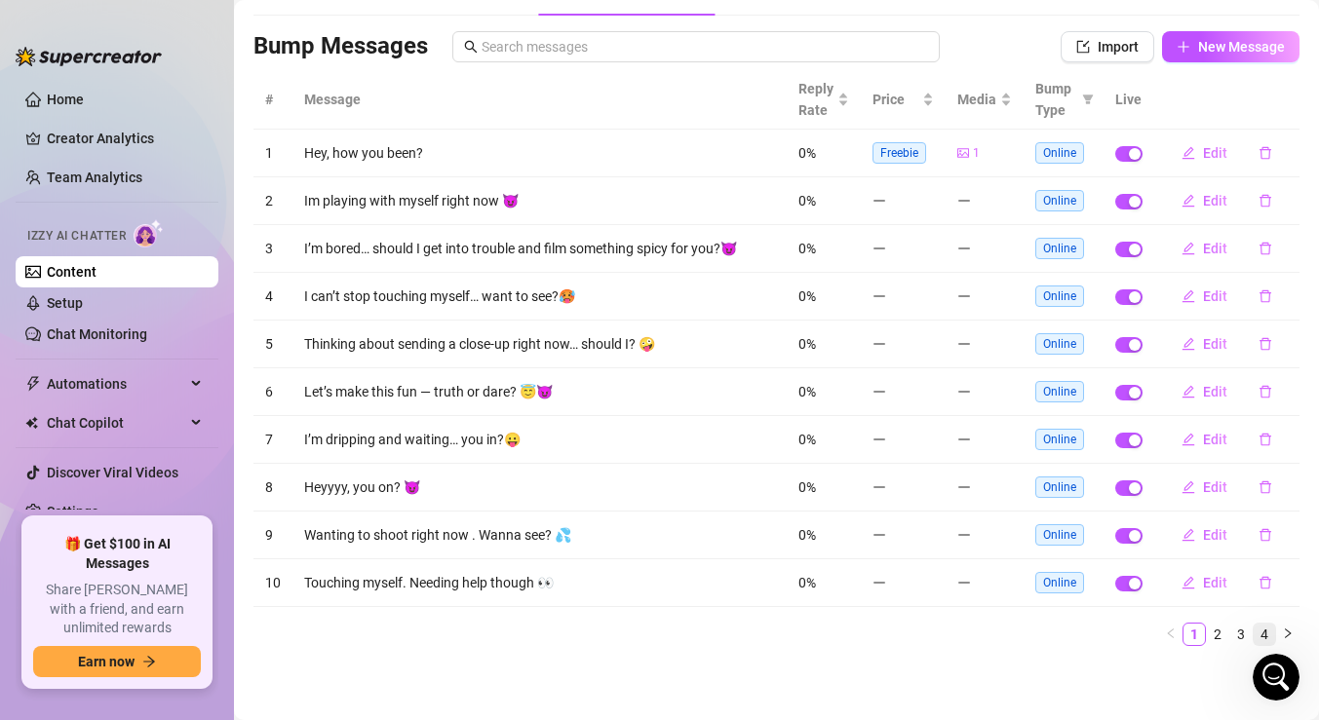
click at [1260, 631] on link "4" at bounding box center [1264, 634] width 21 height 21
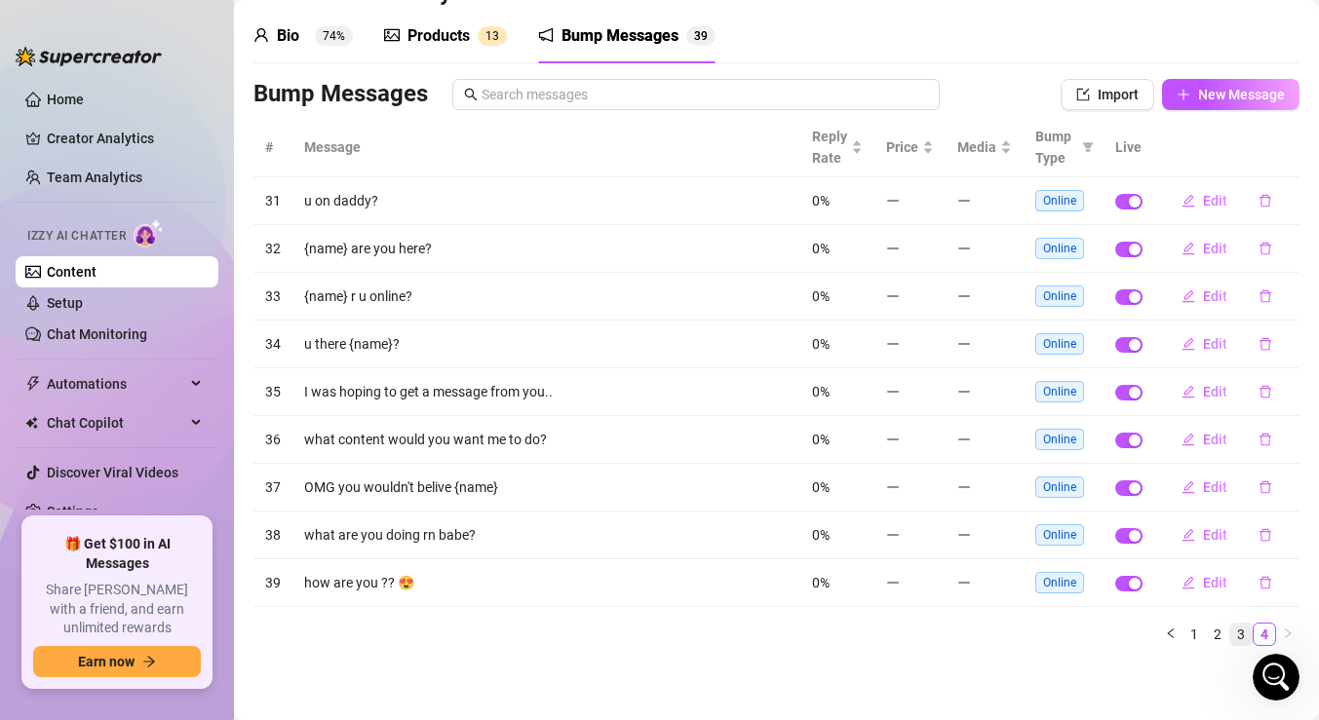
click at [1242, 634] on link "3" at bounding box center [1240, 634] width 21 height 21
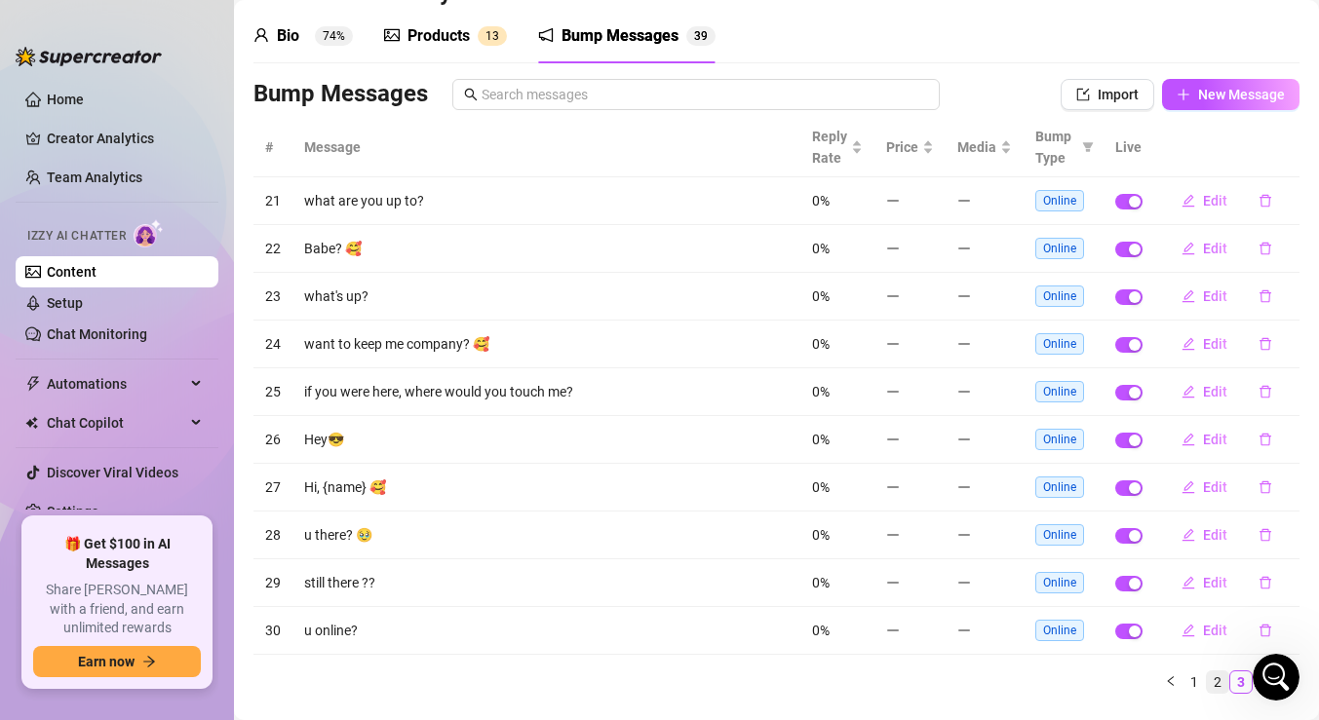
click at [1213, 672] on link "2" at bounding box center [1217, 682] width 21 height 21
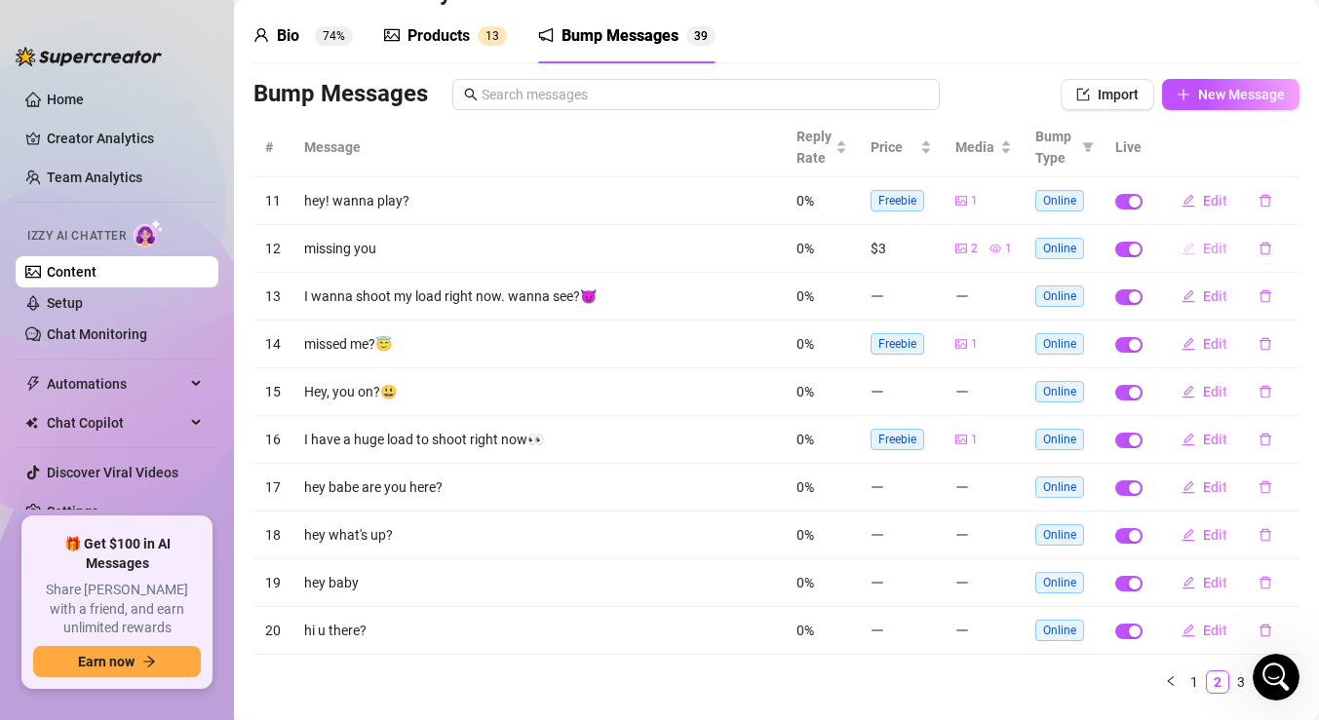
click at [1211, 252] on span "Edit" at bounding box center [1215, 249] width 24 height 16
type textarea "missing you"
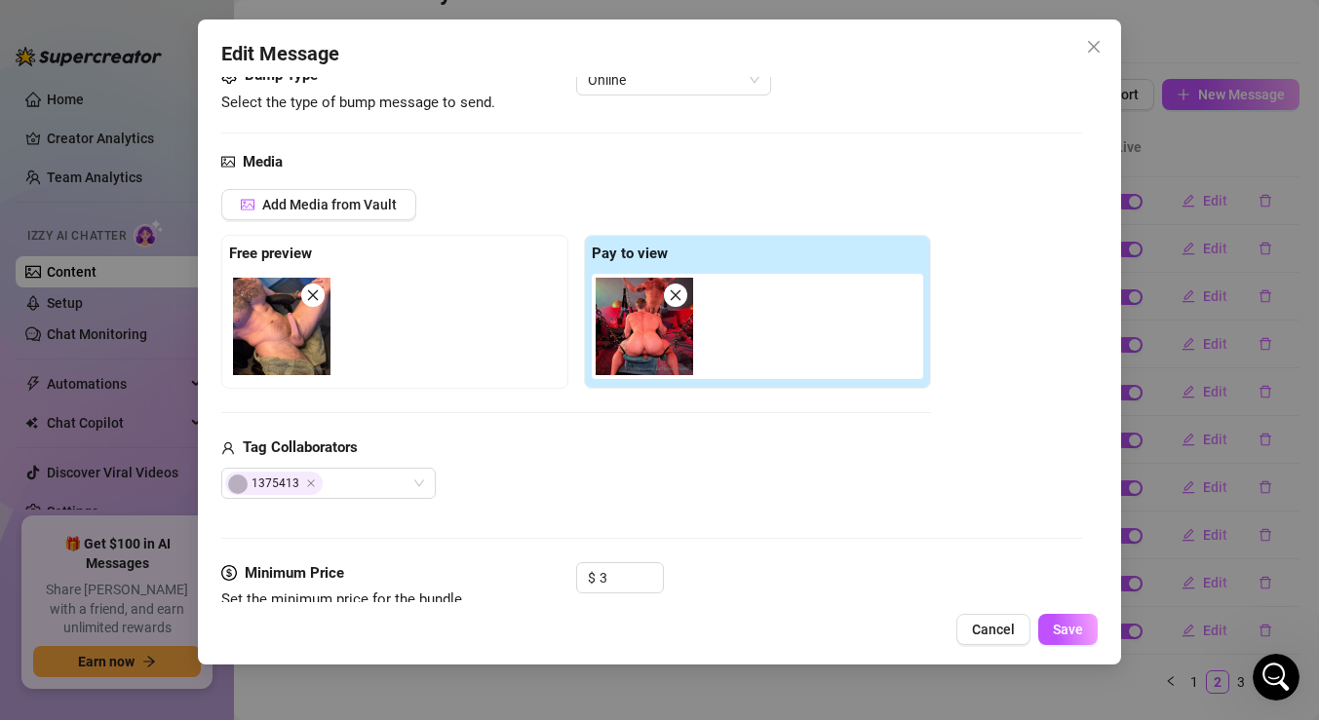
scroll to position [181, 0]
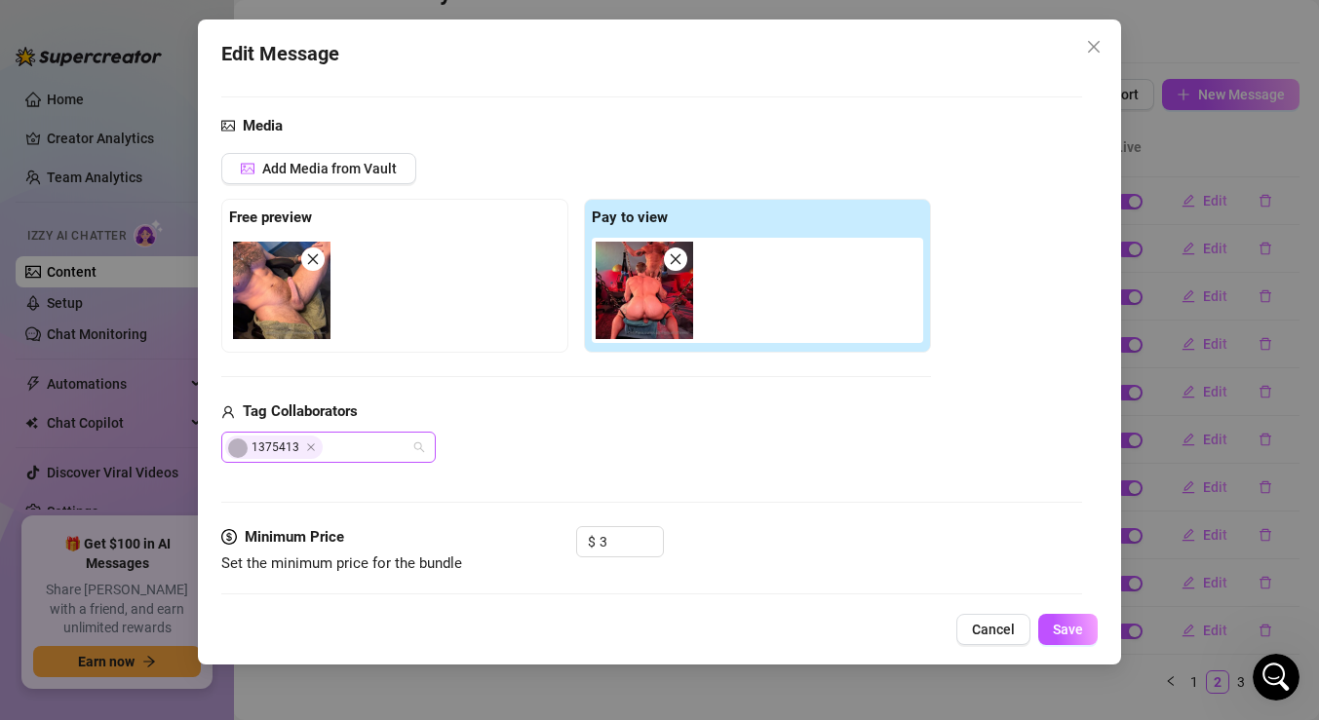
click at [372, 446] on div "1375413" at bounding box center [318, 447] width 186 height 27
click at [309, 451] on icon "Close" at bounding box center [311, 448] width 10 height 10
click at [346, 449] on div at bounding box center [318, 447] width 186 height 27
click at [348, 451] on div at bounding box center [318, 447] width 186 height 27
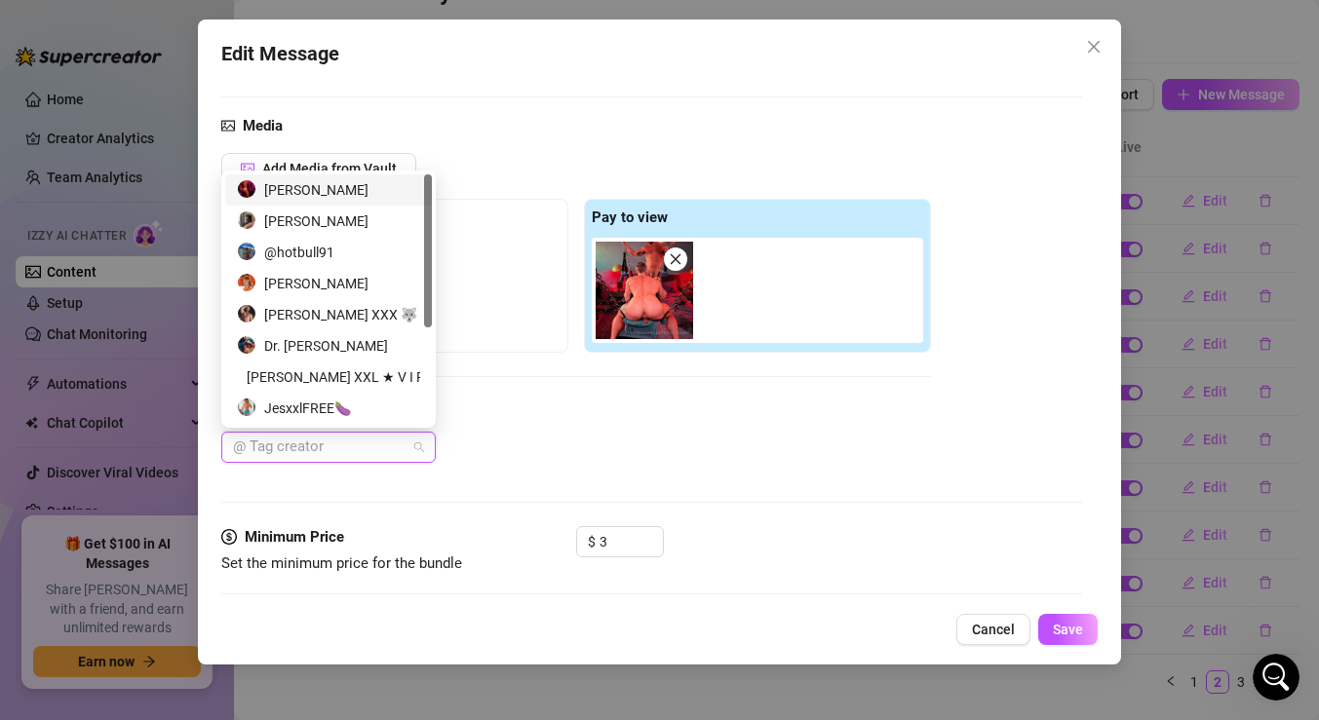
click at [327, 192] on div "[PERSON_NAME]" at bounding box center [328, 189] width 183 height 21
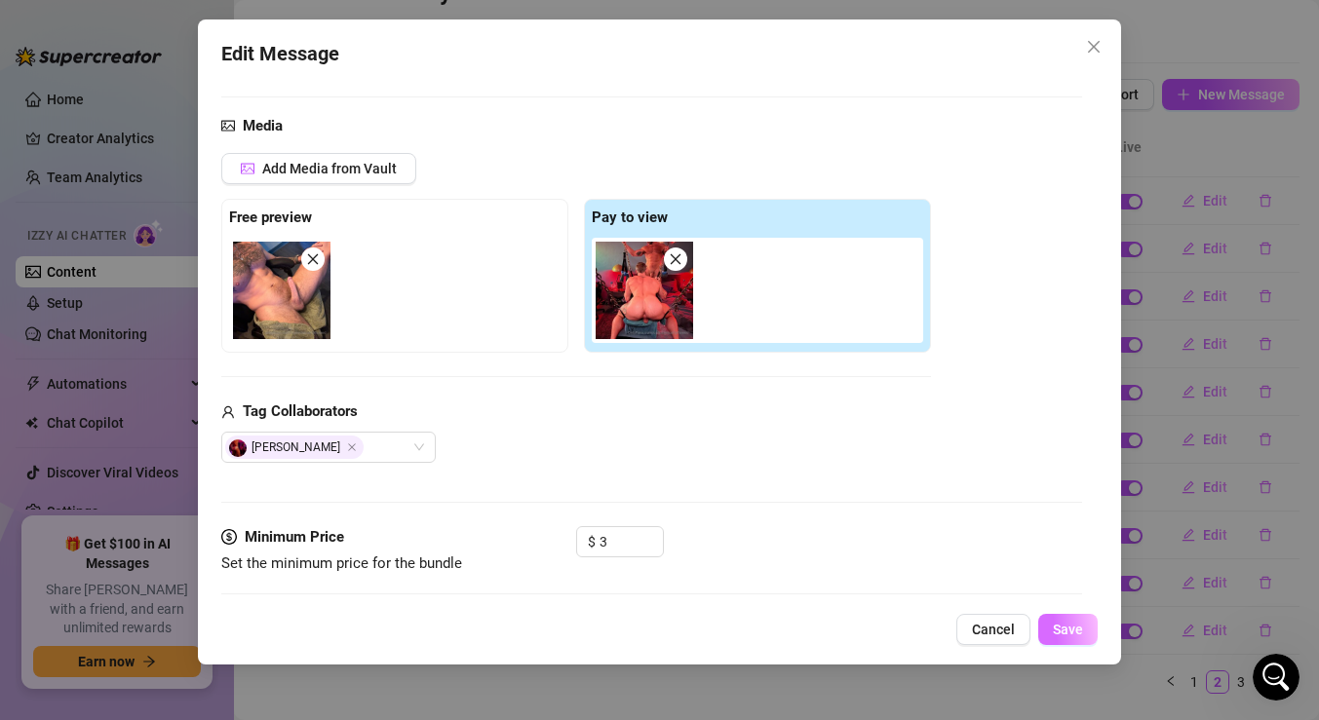
click at [1074, 632] on span "Save" at bounding box center [1068, 630] width 30 height 16
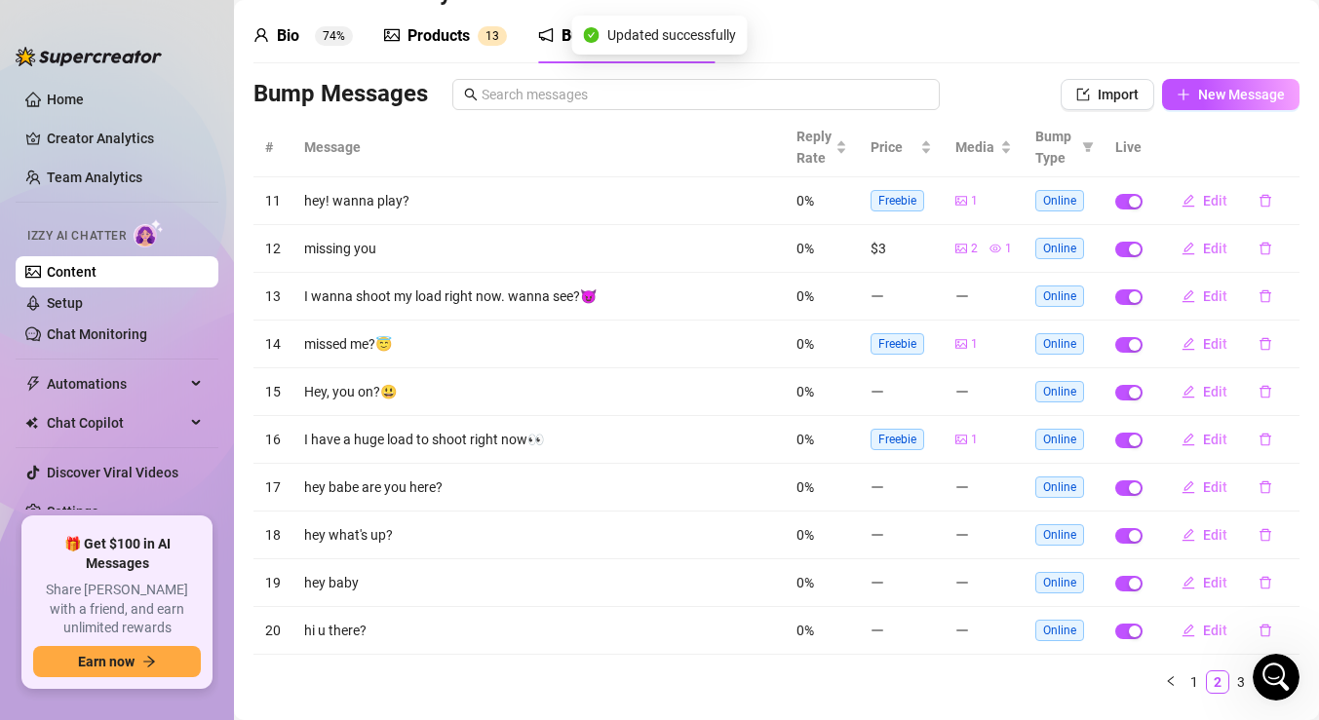
scroll to position [0, 0]
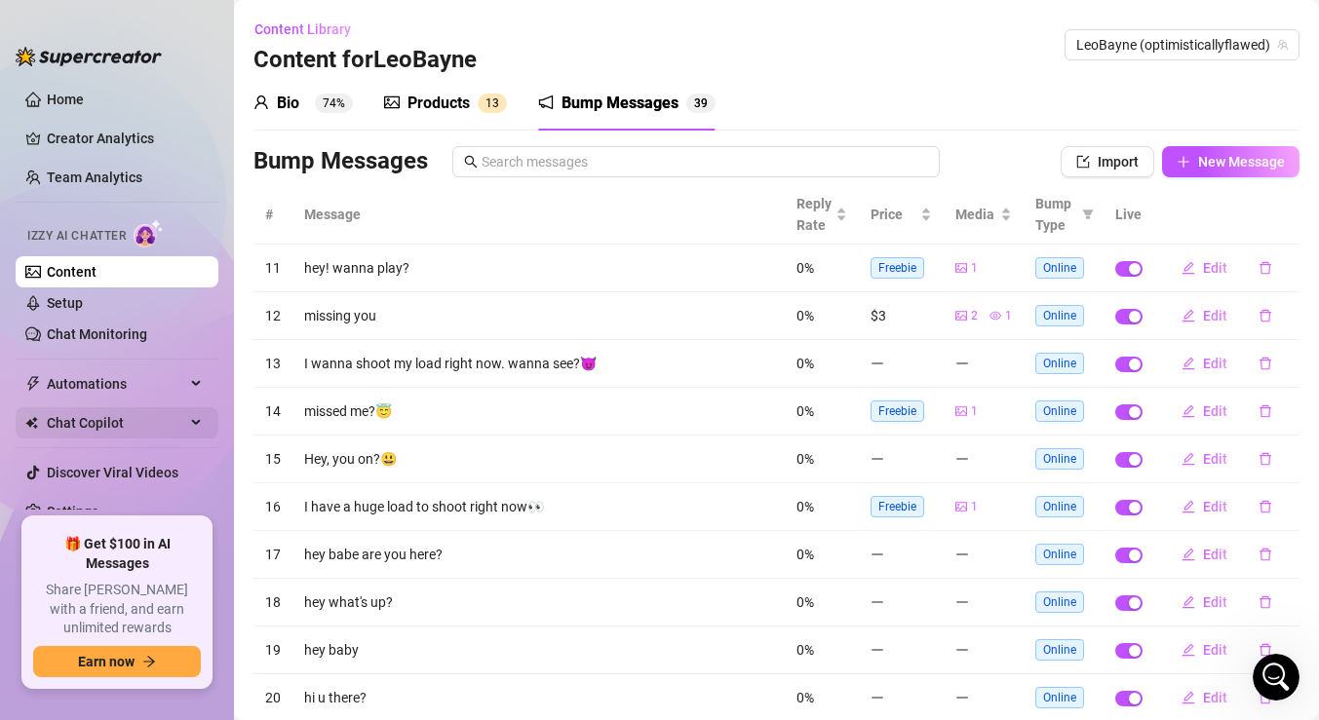
click at [145, 419] on span "Chat Copilot" at bounding box center [116, 422] width 138 height 31
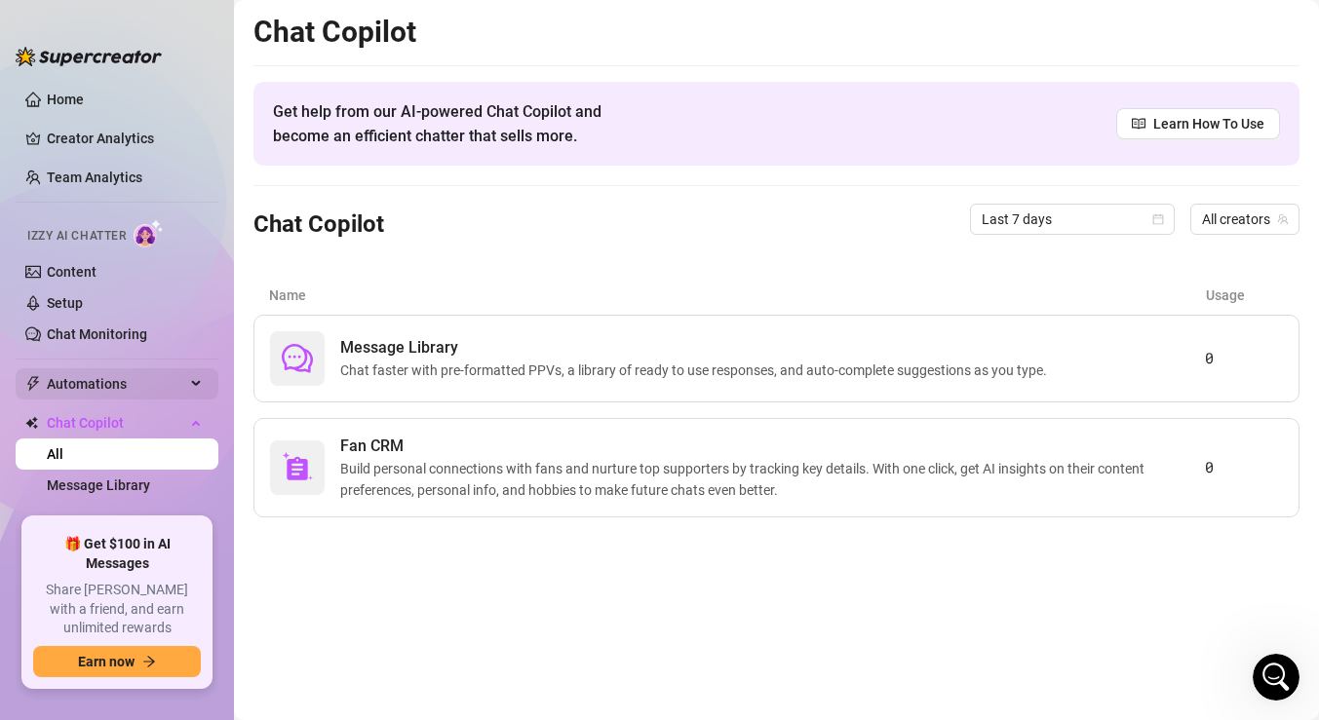
click at [104, 374] on span "Automations" at bounding box center [116, 383] width 138 height 31
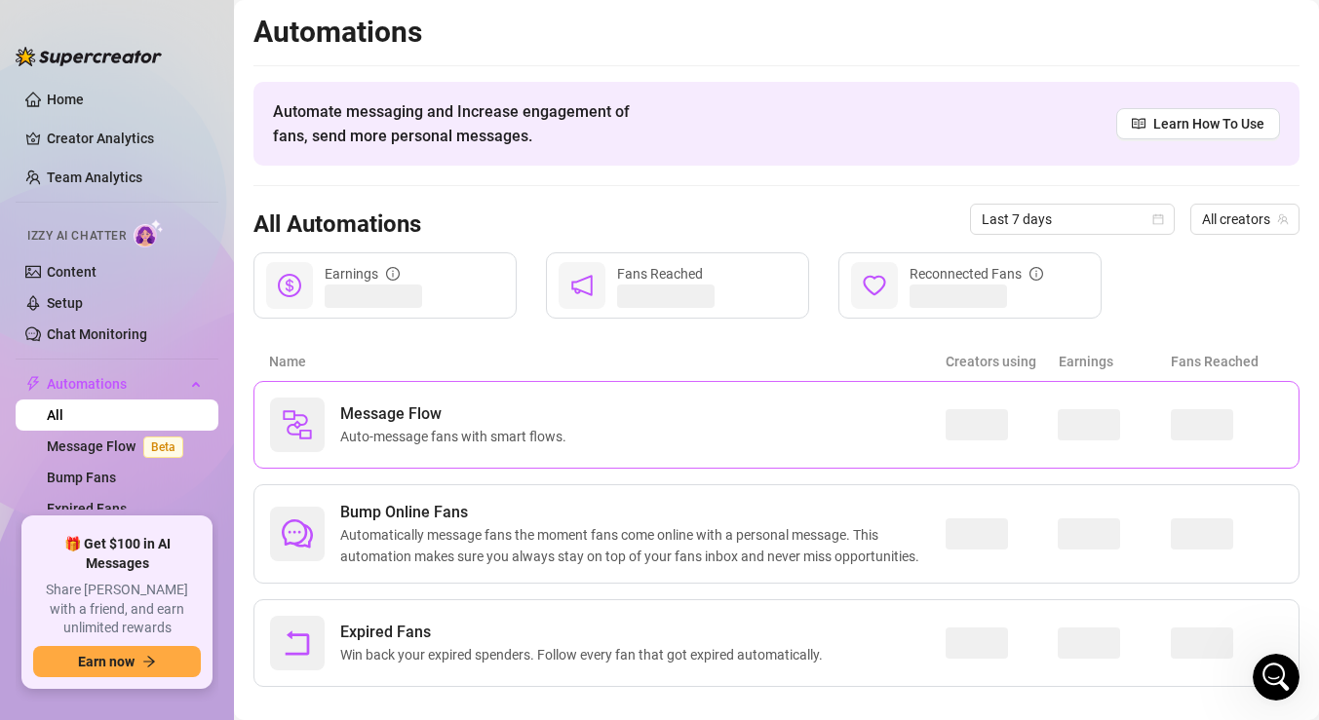
scroll to position [25, 0]
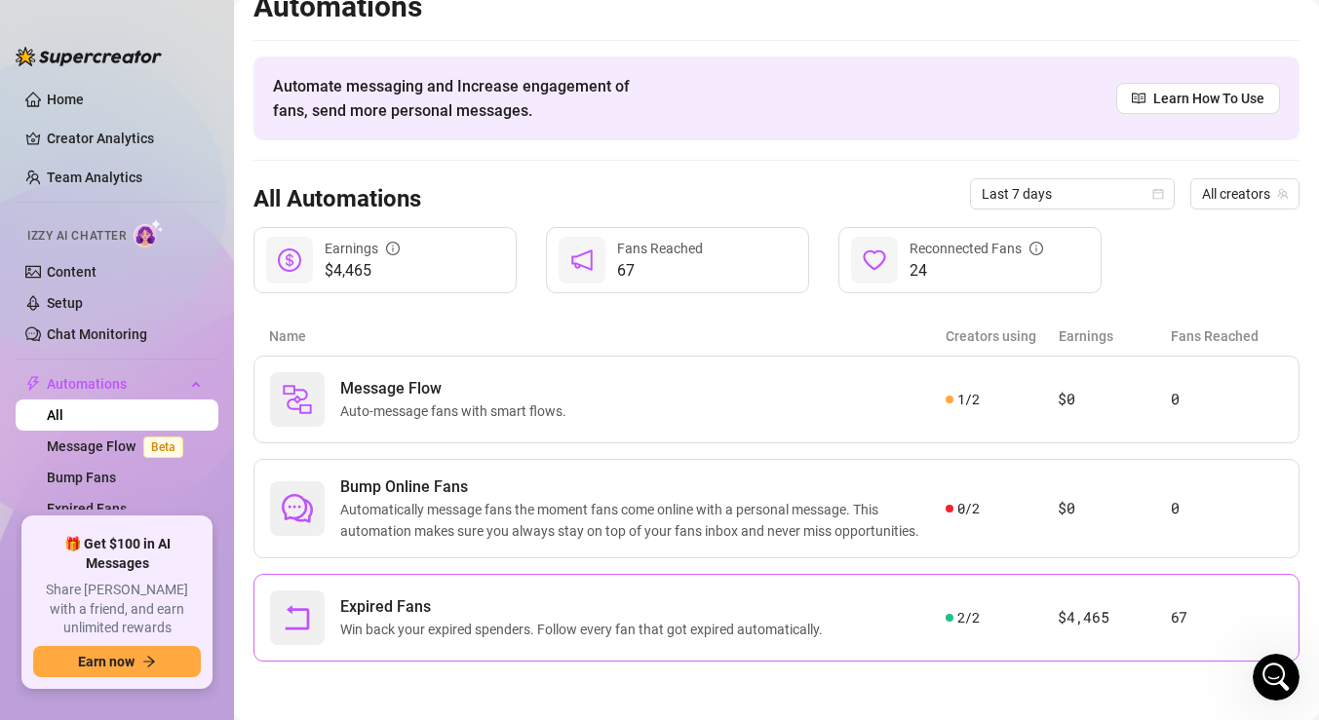
click at [1176, 623] on article "67" at bounding box center [1227, 617] width 112 height 23
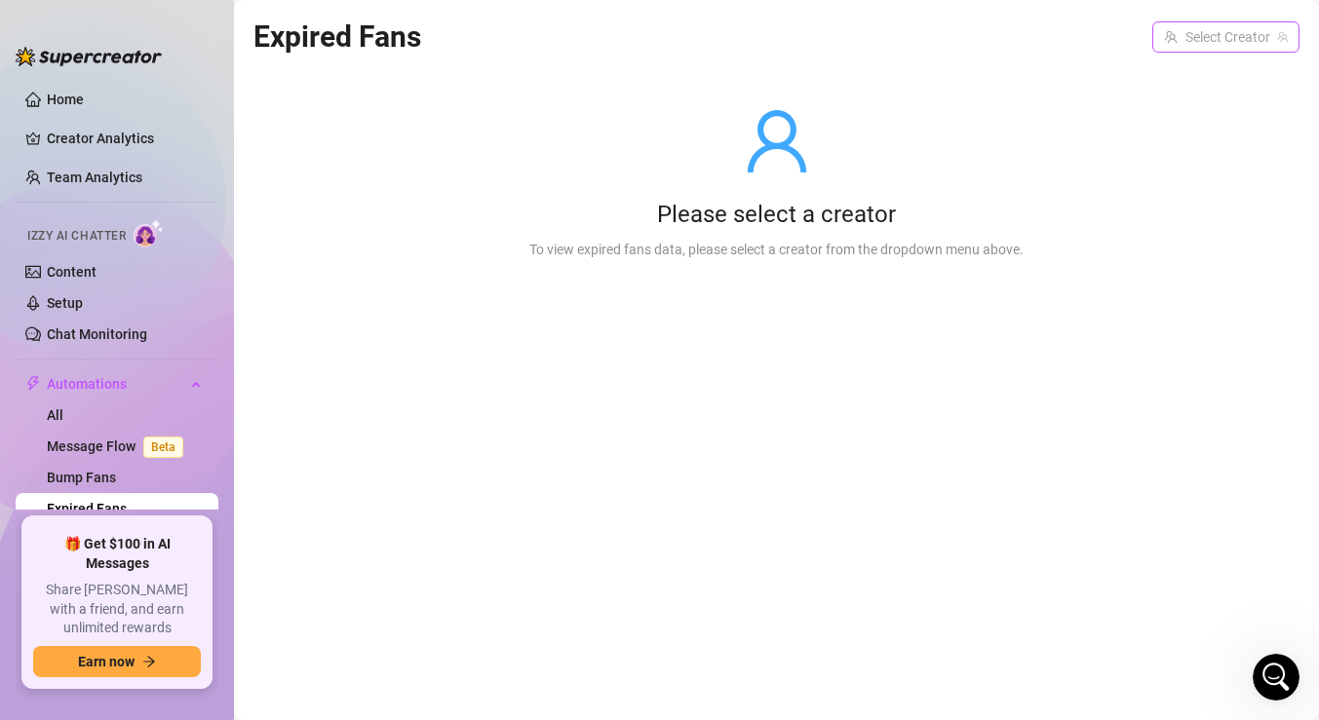
click at [1209, 48] on input "search" at bounding box center [1217, 36] width 106 height 29
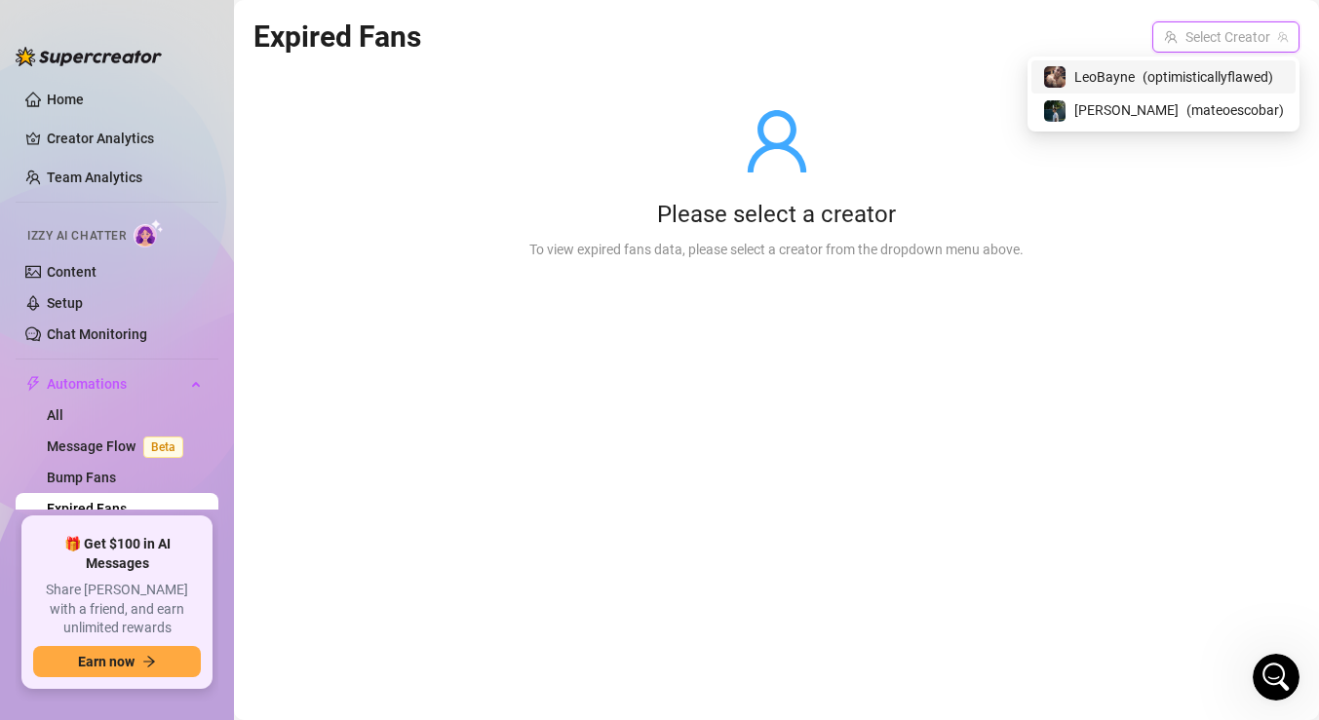
click at [1173, 83] on span "( optimisticallyflawed )" at bounding box center [1208, 76] width 131 height 21
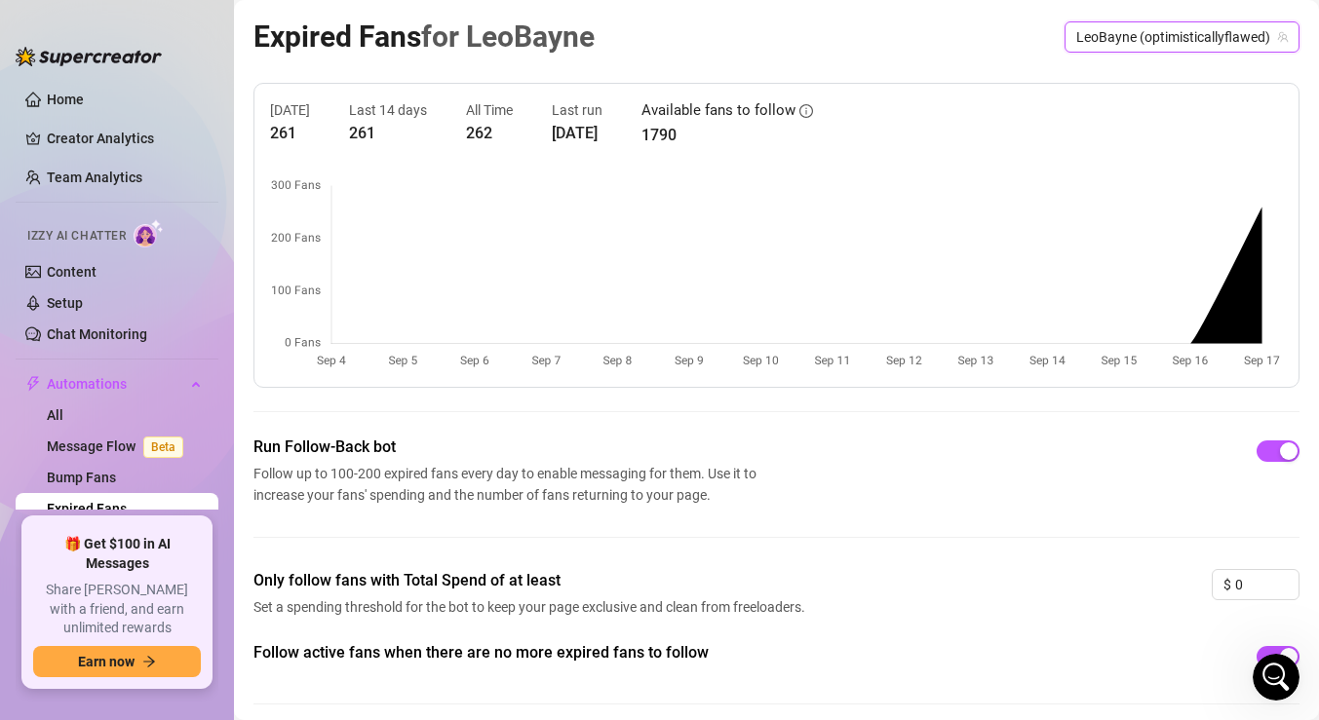
scroll to position [74, 0]
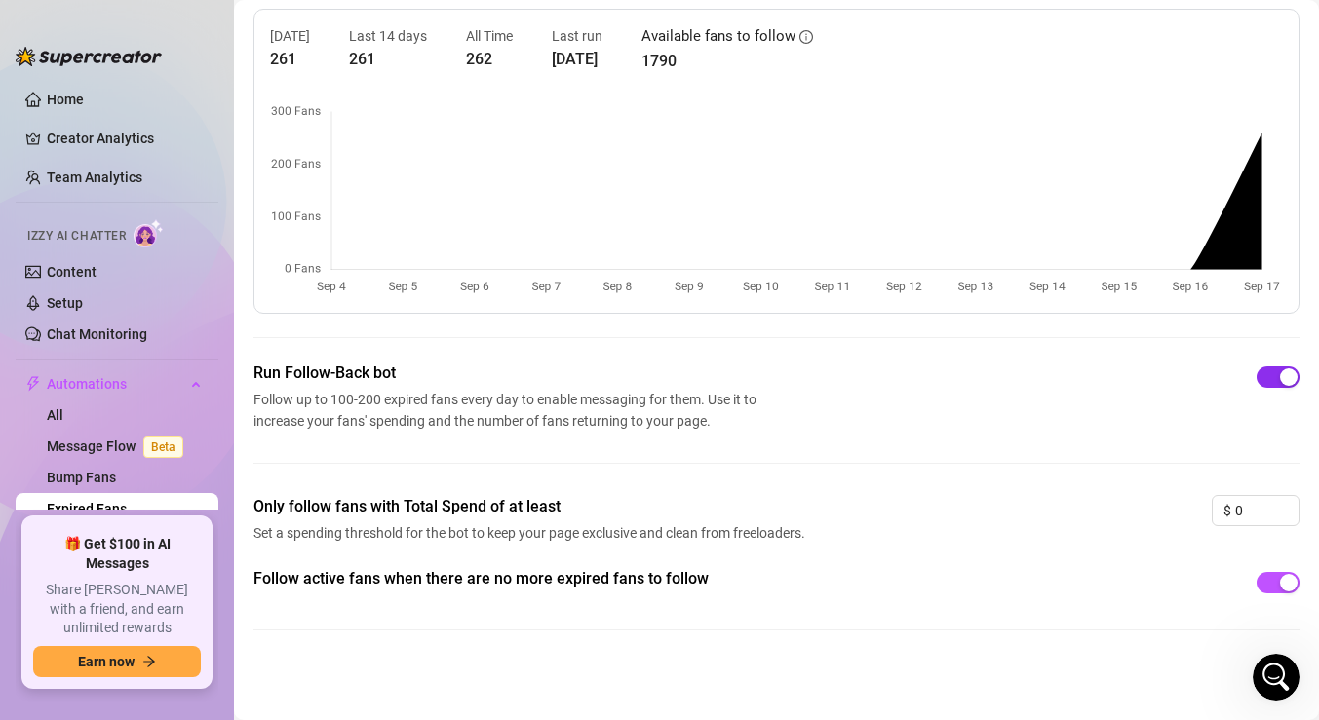
click at [1276, 377] on button "button" at bounding box center [1278, 377] width 43 height 21
click at [1284, 585] on div "button" at bounding box center [1289, 583] width 18 height 18
click at [1284, 585] on span "button" at bounding box center [1278, 582] width 43 height 21
